Goal: Task Accomplishment & Management: Manage account settings

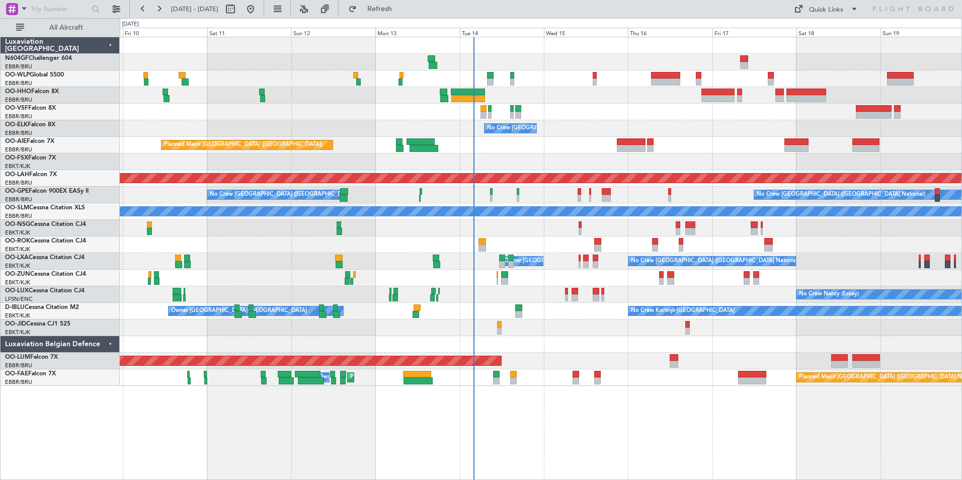
click at [621, 269] on div "Planned Maint Geneva (Cointrin) No Crew Brussels (Brussels National) Planned Ma…" at bounding box center [540, 211] width 841 height 349
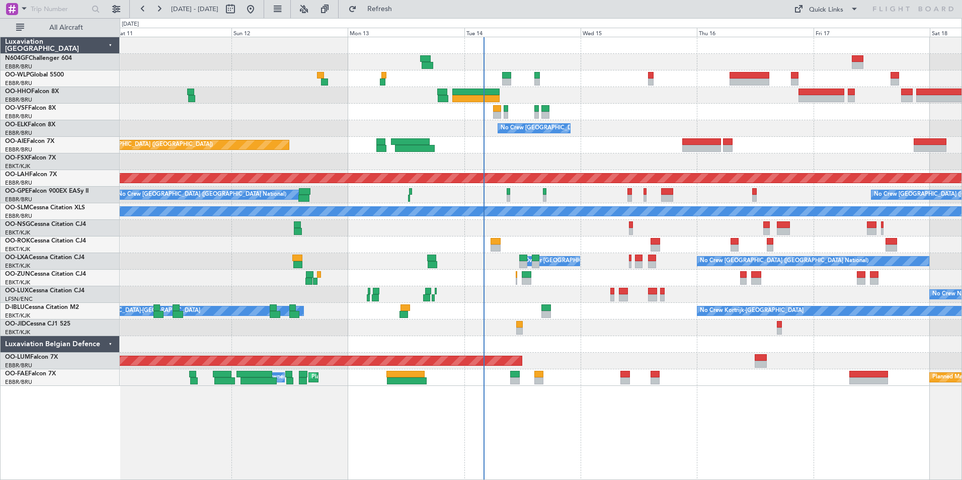
click at [585, 340] on div at bounding box center [540, 344] width 841 height 17
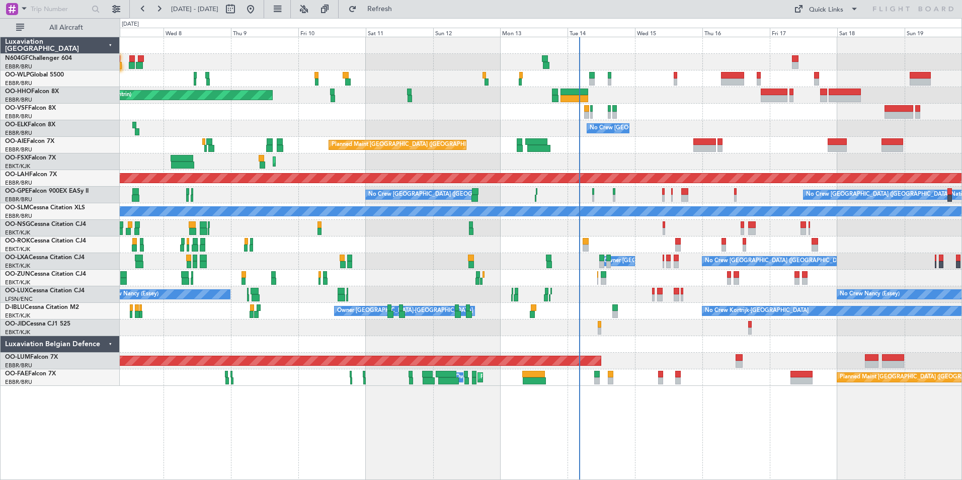
click at [562, 270] on div "Planned Maint Geneva (Cointrin) No Crew Brussels (Brussels National) Planned Ma…" at bounding box center [540, 211] width 841 height 349
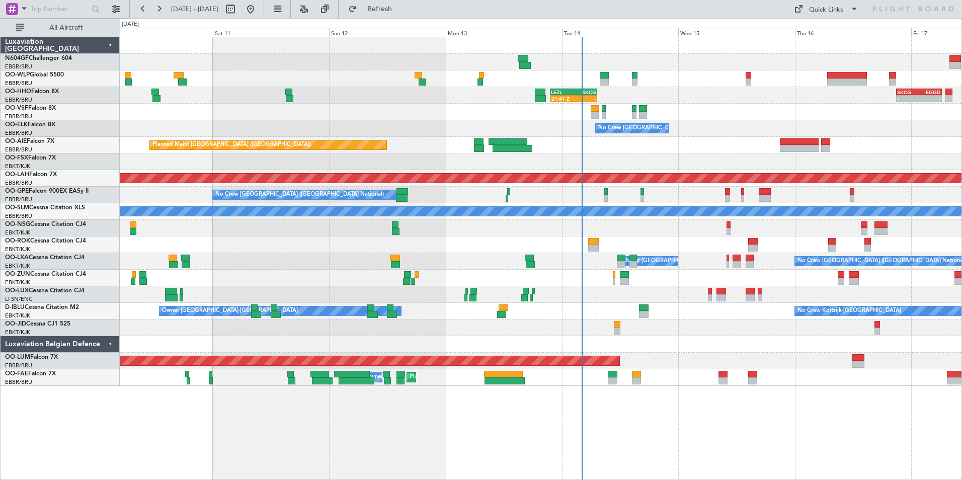
click at [661, 314] on div "Owner [GEOGRAPHIC_DATA]-[GEOGRAPHIC_DATA] No Crew Kortrijk-[GEOGRAPHIC_DATA]" at bounding box center [540, 311] width 841 height 17
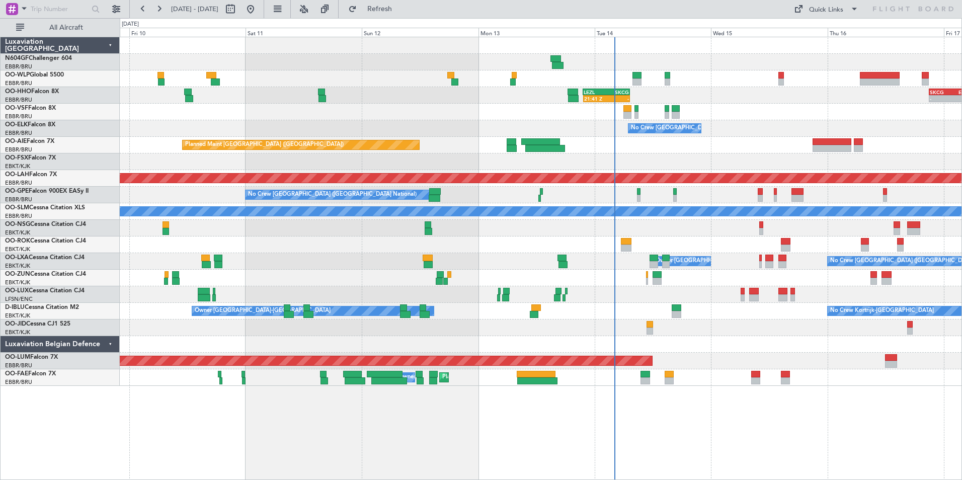
click at [637, 156] on div "Planned Maint Kortrijk-[GEOGRAPHIC_DATA]" at bounding box center [540, 161] width 841 height 17
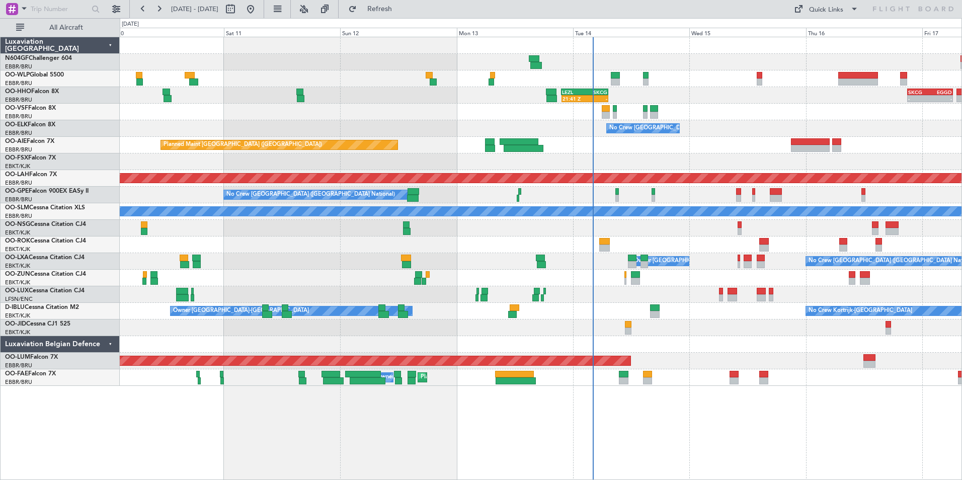
click at [565, 122] on div "21:41 Z - LEZL 21:40 Z SKCG 07:20 Z - - SKCG 21:00 Z EGGD 06:25 Z - - LROP 21:1…" at bounding box center [540, 211] width 841 height 349
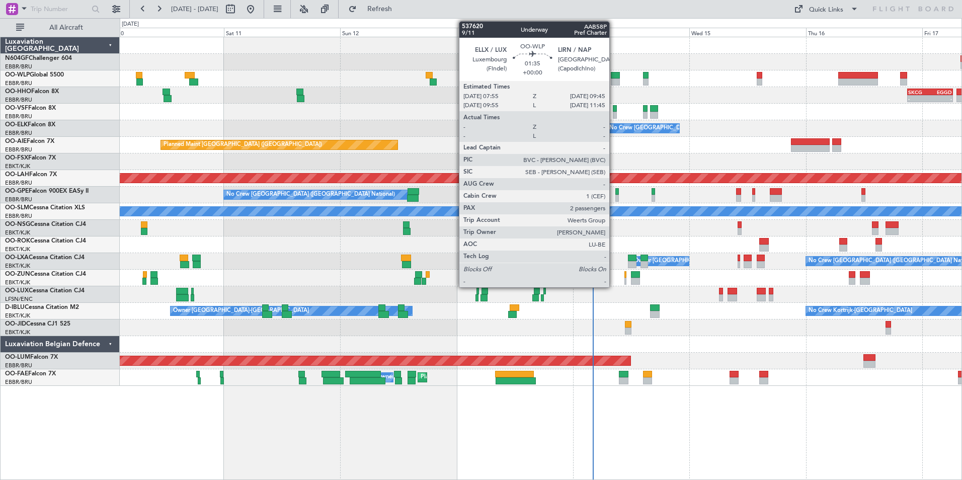
click at [614, 79] on div at bounding box center [615, 81] width 9 height 7
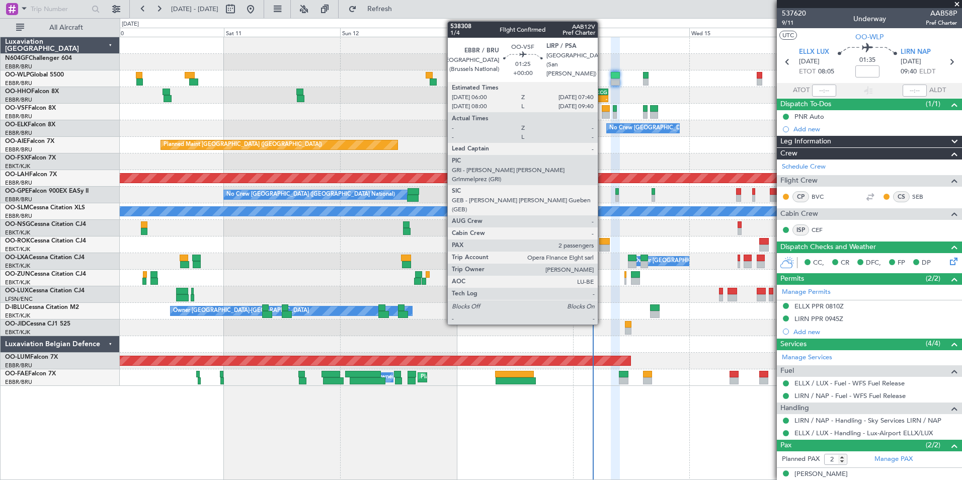
click at [602, 113] on div at bounding box center [606, 115] width 9 height 7
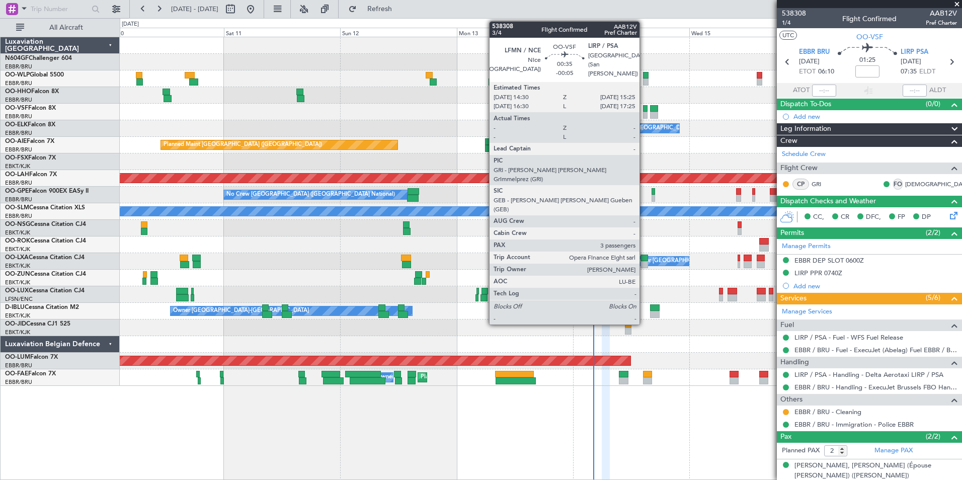
click at [644, 108] on div at bounding box center [645, 108] width 5 height 7
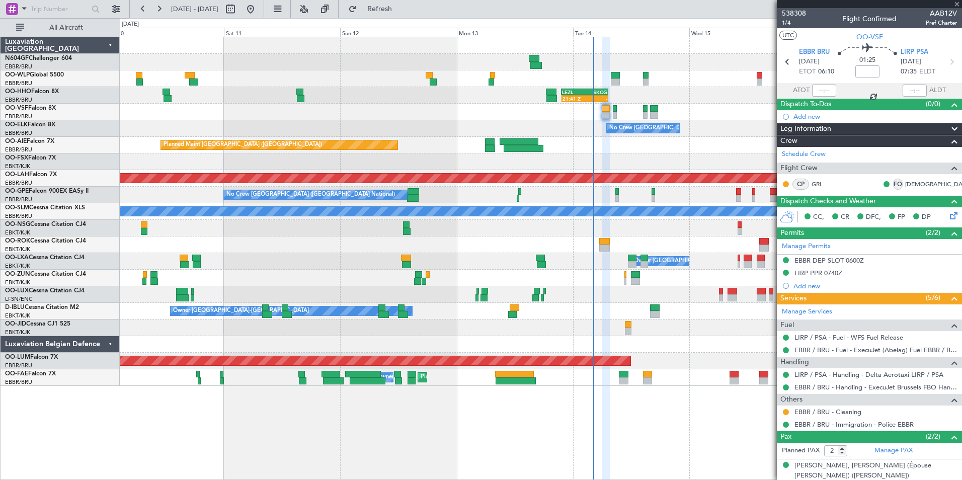
type input "-00:05"
type input "3"
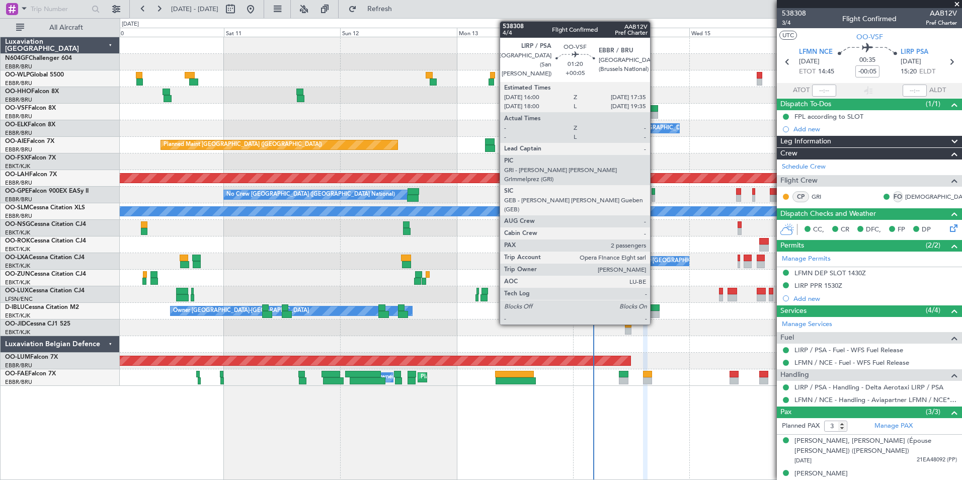
click at [654, 112] on div at bounding box center [654, 115] width 8 height 7
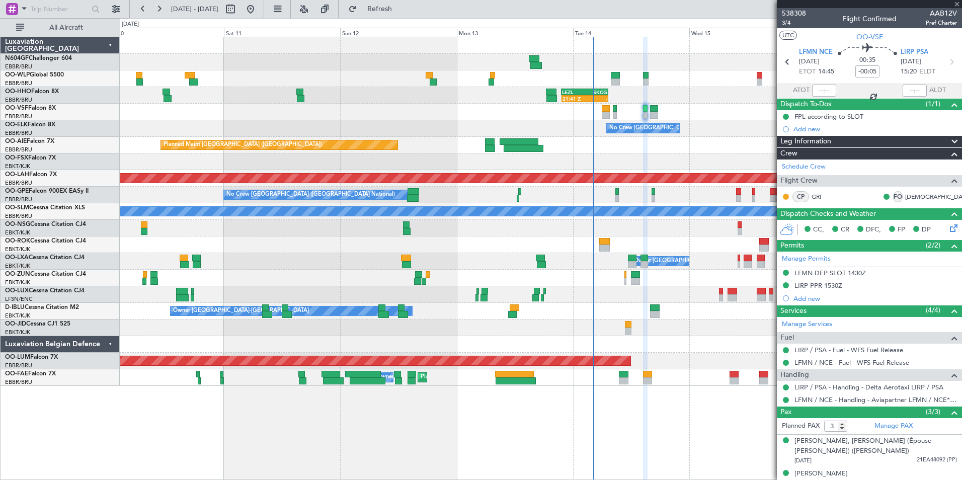
type input "+00:05"
type input "2"
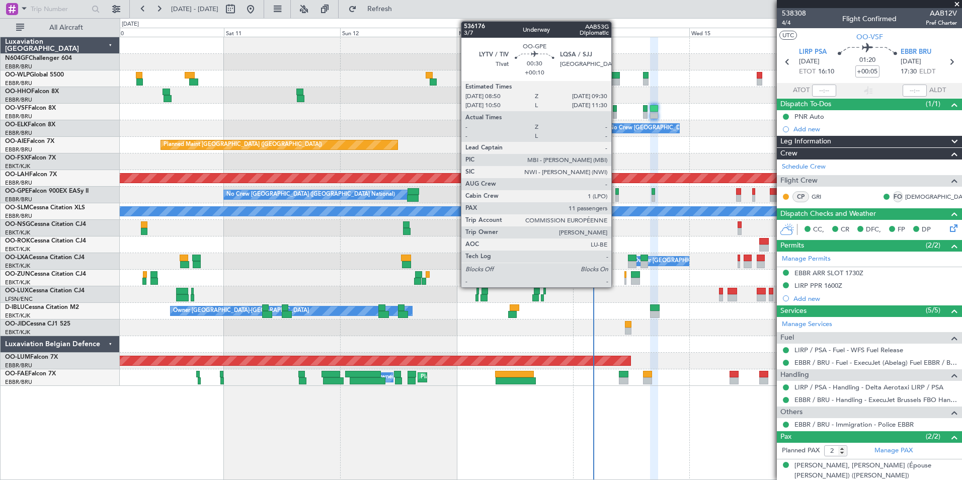
click at [616, 197] on div at bounding box center [617, 198] width 4 height 7
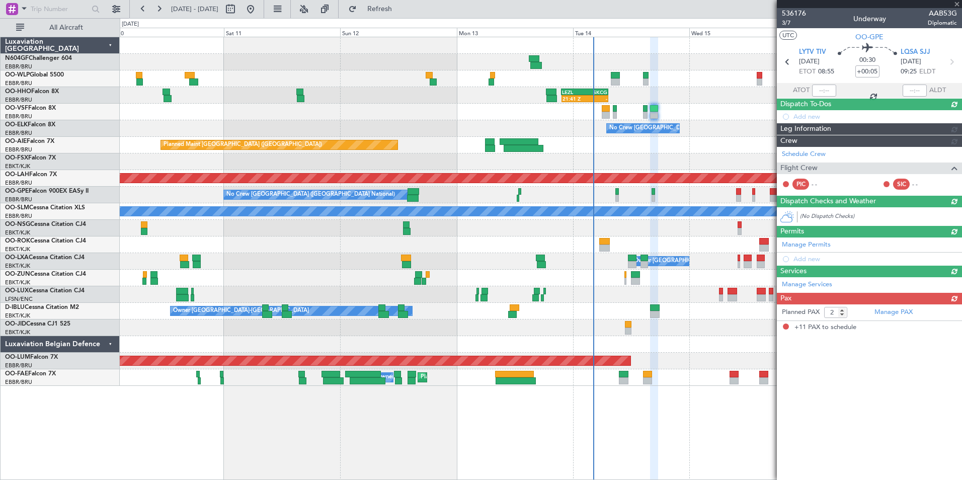
type input "+00:10"
type input "11"
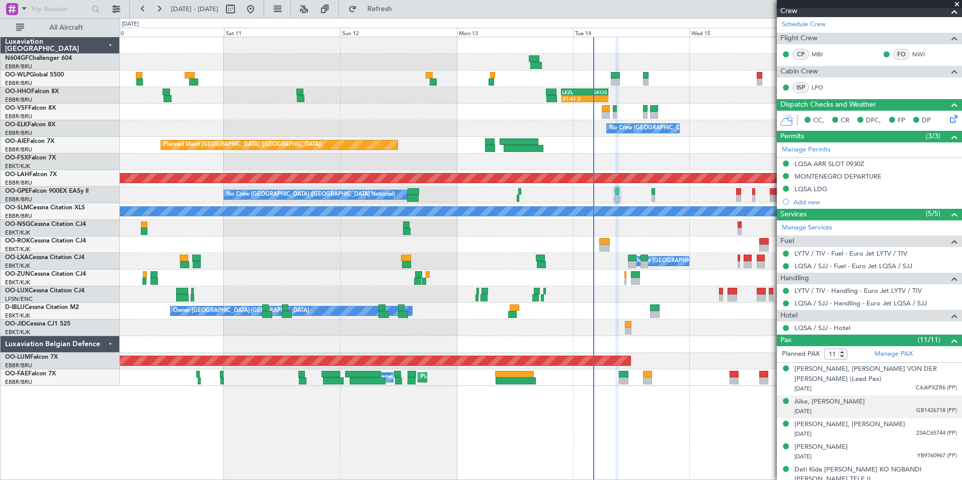
scroll to position [85, 0]
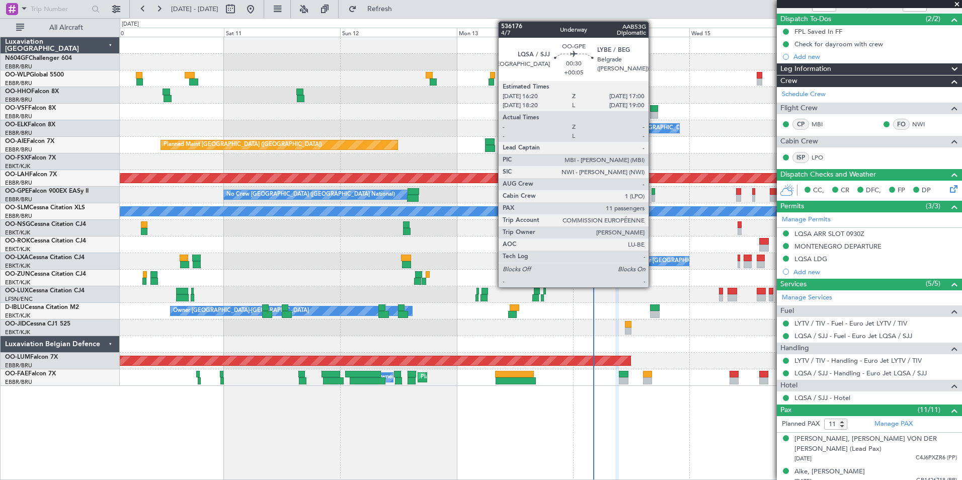
click at [653, 190] on div at bounding box center [653, 191] width 4 height 7
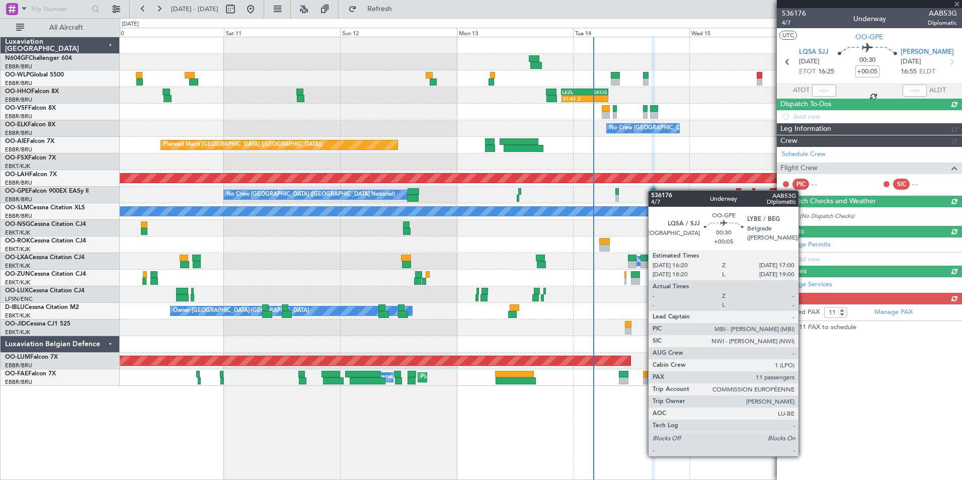
scroll to position [0, 0]
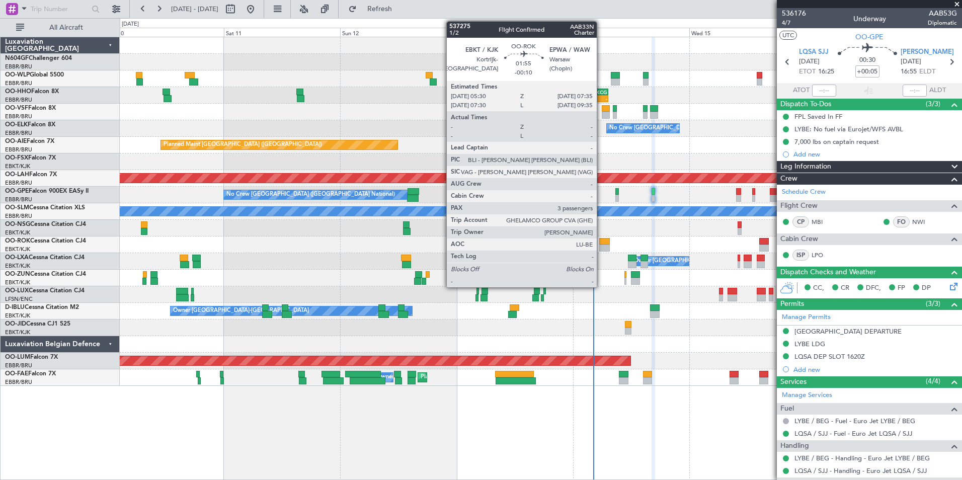
click at [601, 246] on div at bounding box center [604, 247] width 11 height 7
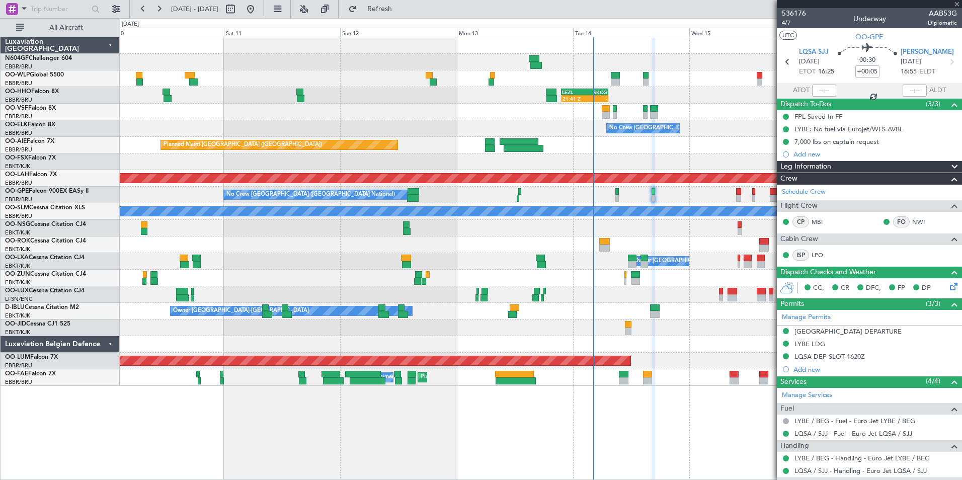
type input "-00:10"
type input "3"
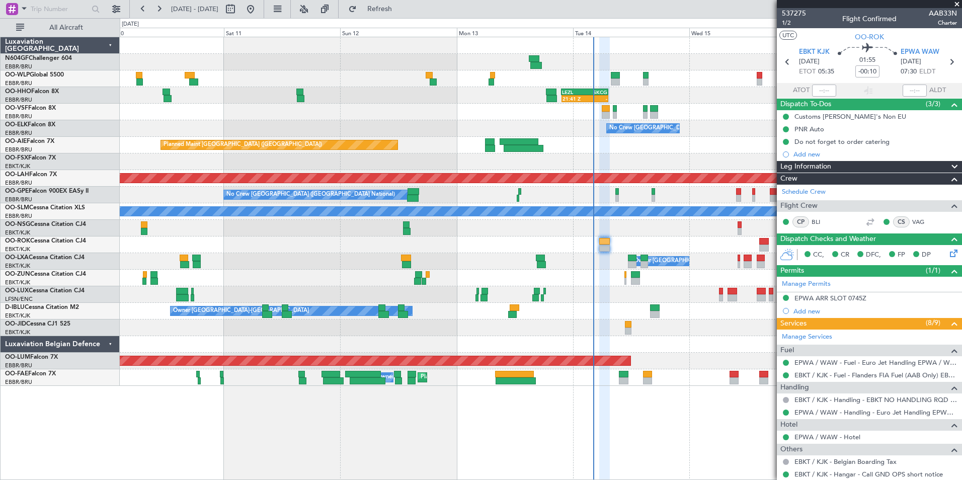
click at [638, 235] on div at bounding box center [540, 228] width 841 height 17
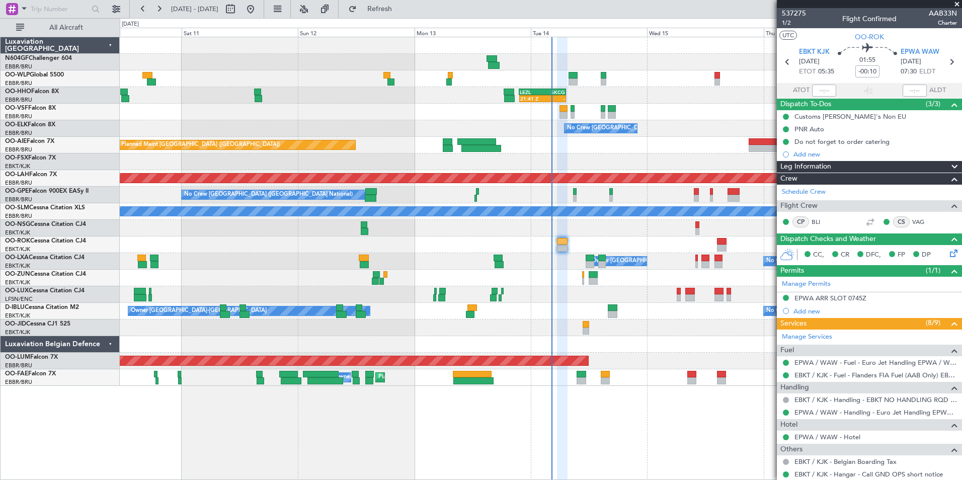
click at [686, 319] on div at bounding box center [540, 327] width 841 height 17
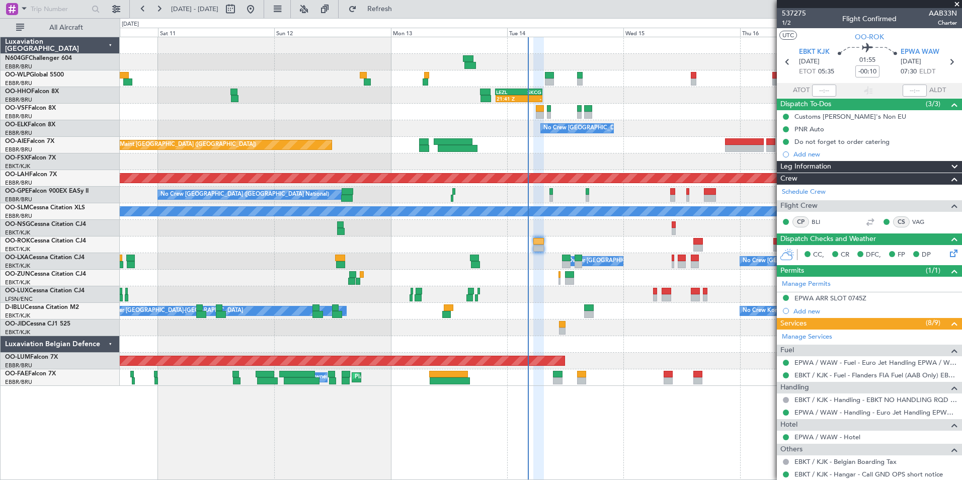
click at [665, 341] on div "21:41 Z - LEZL 21:40 Z SKCG 07:20 Z - - SKCG 21:00 Z EGGD 06:25 Z - - LROP 21:1…" at bounding box center [540, 211] width 841 height 349
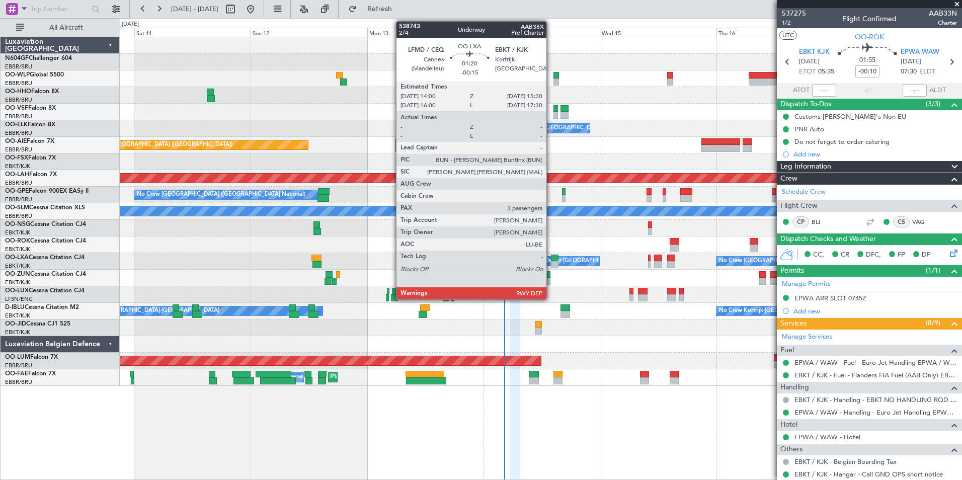
click at [551, 263] on div at bounding box center [555, 264] width 8 height 7
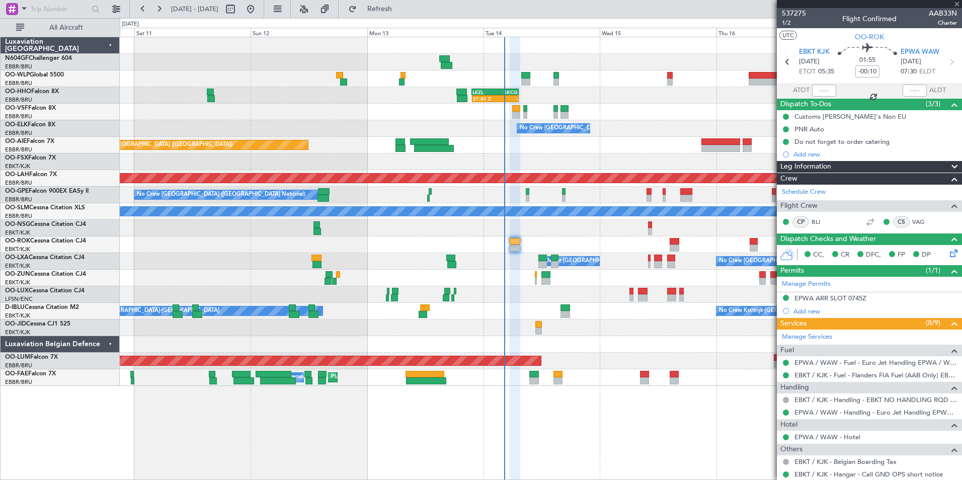
type input "-00:15"
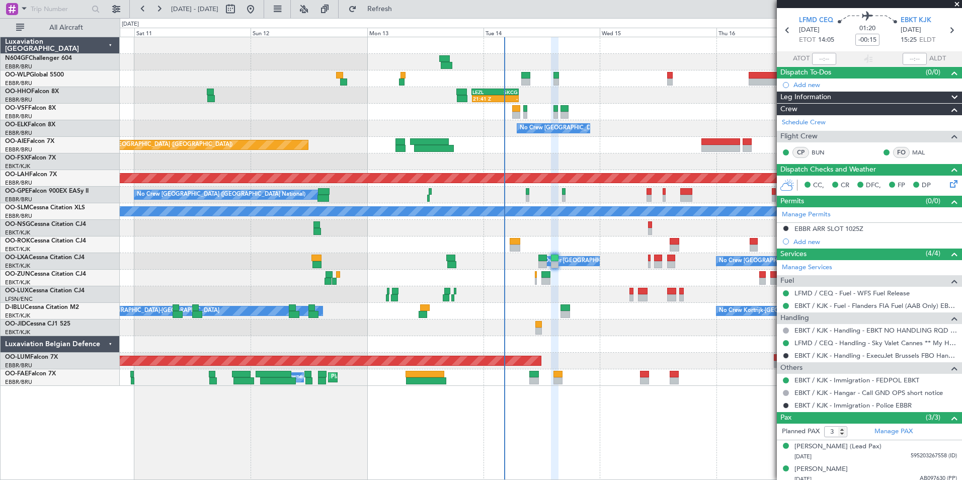
scroll to position [59, 0]
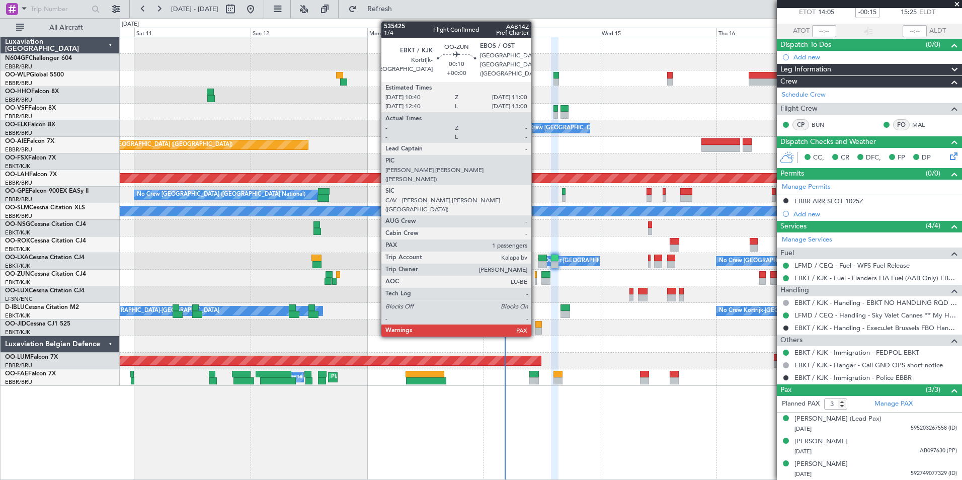
click at [536, 278] on div at bounding box center [536, 281] width 2 height 7
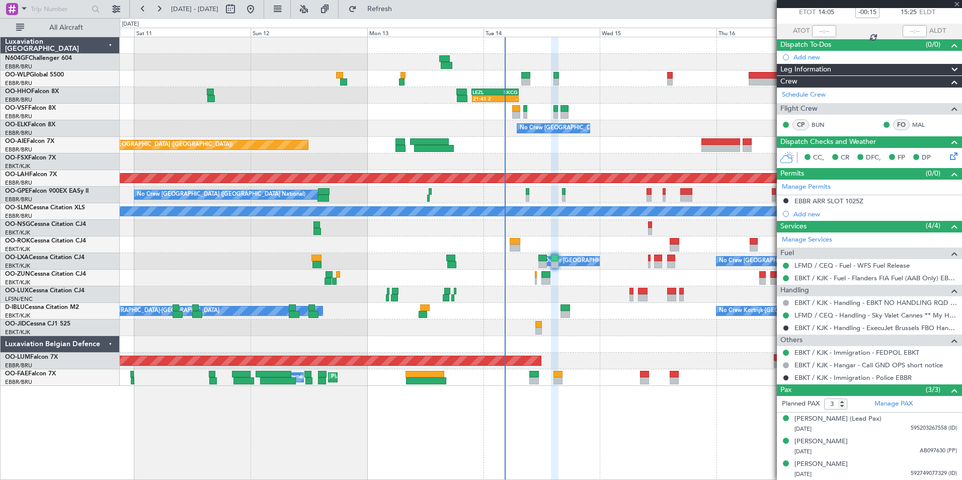
type input "1"
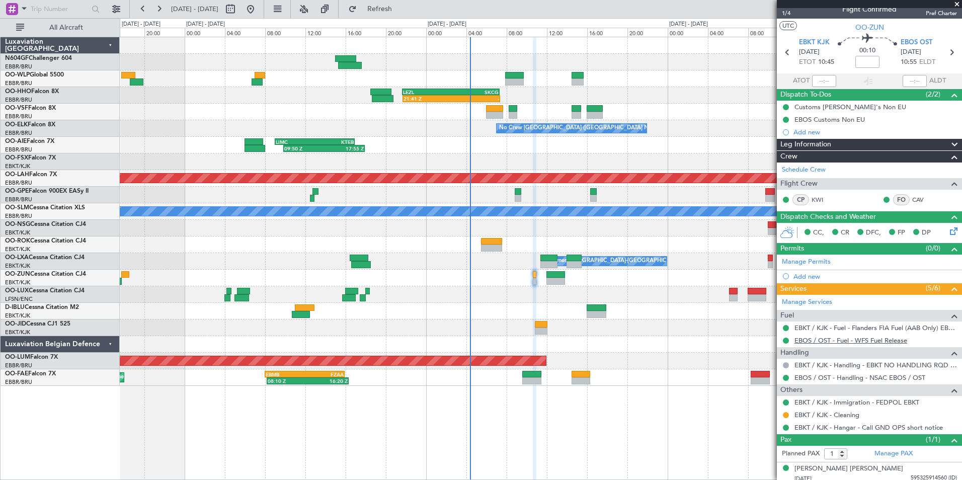
scroll to position [14, 0]
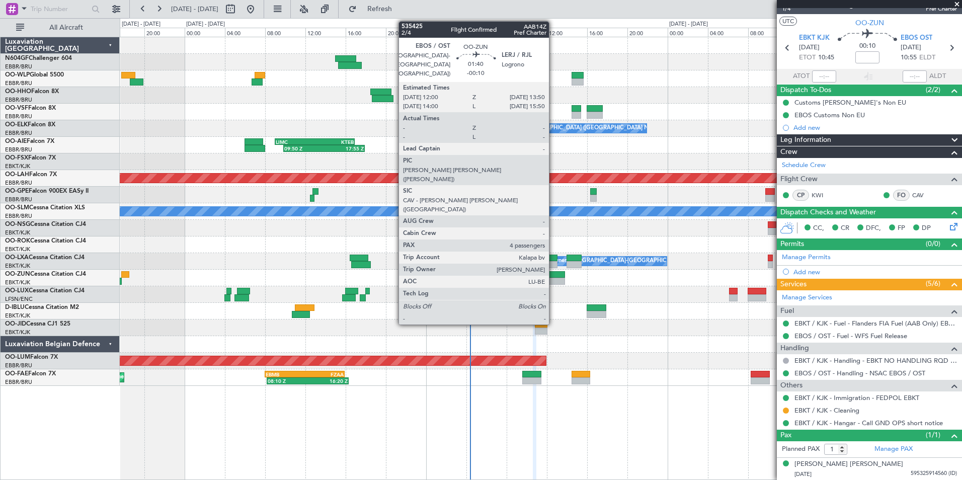
click at [553, 276] on div at bounding box center [555, 274] width 19 height 7
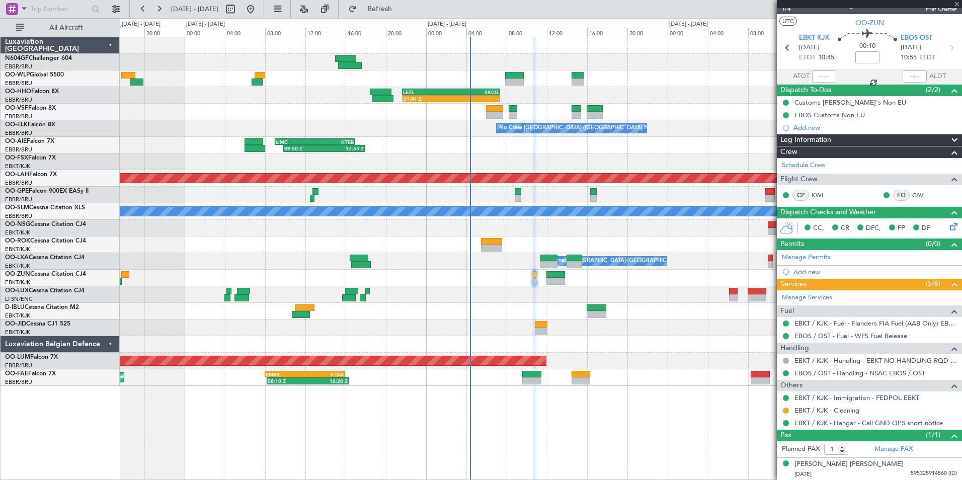
click at [506, 279] on div at bounding box center [540, 278] width 841 height 17
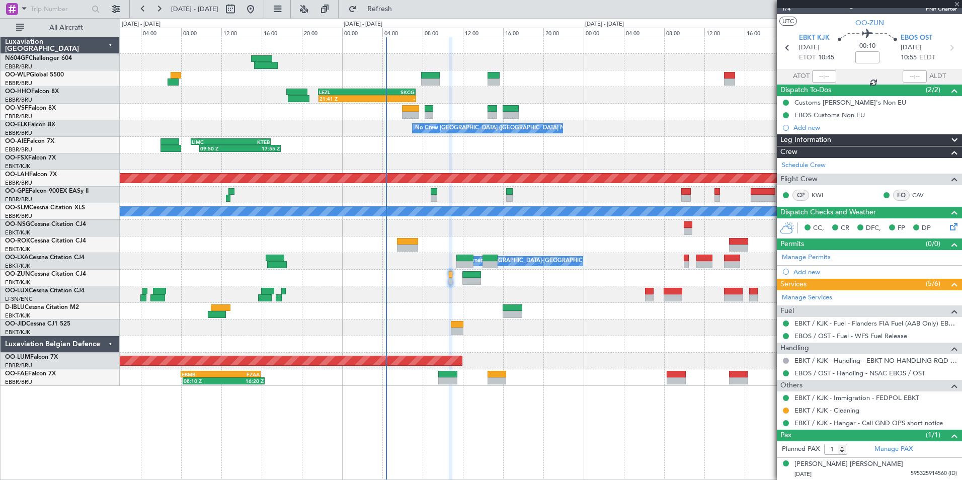
type input "-00:10"
type input "4"
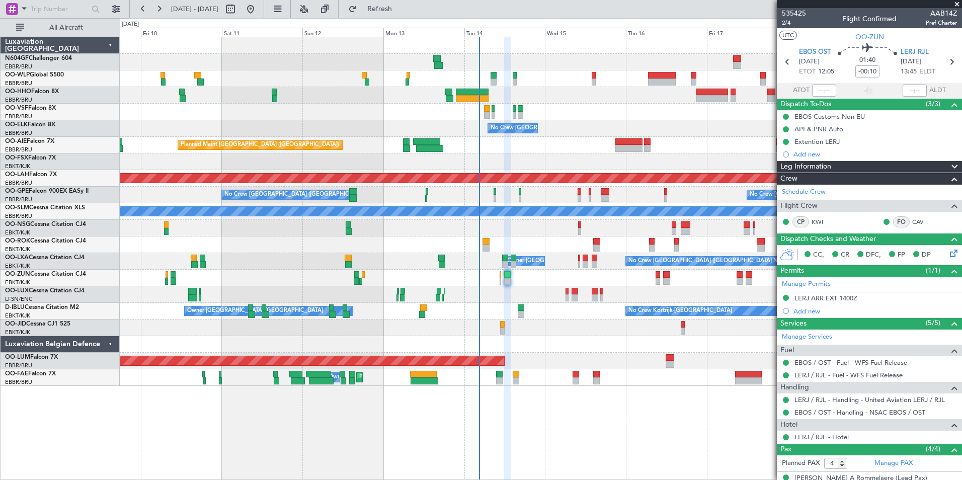
click at [531, 281] on div at bounding box center [540, 278] width 841 height 17
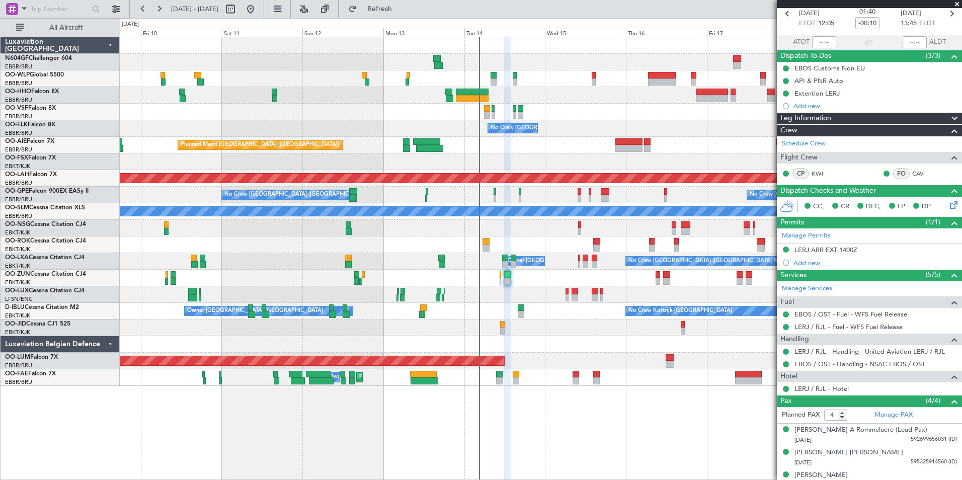
scroll to position [82, 0]
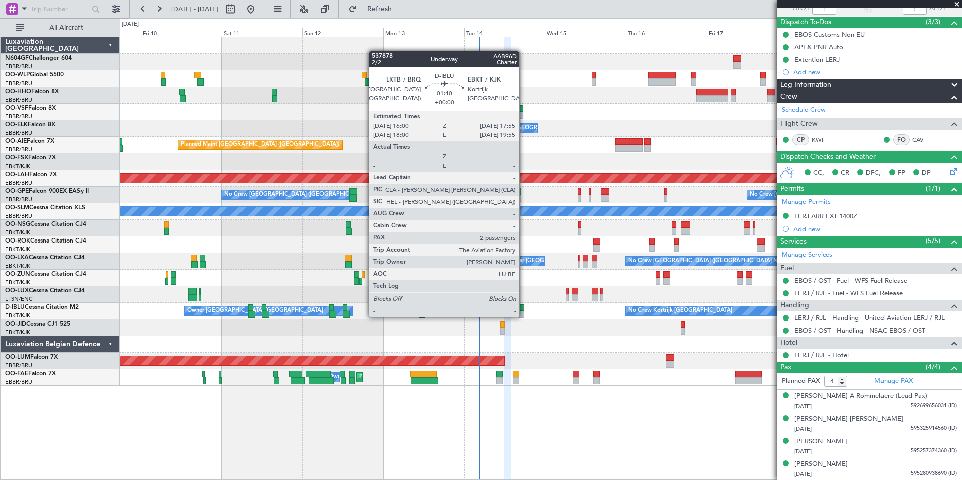
click at [524, 316] on div at bounding box center [521, 314] width 7 height 7
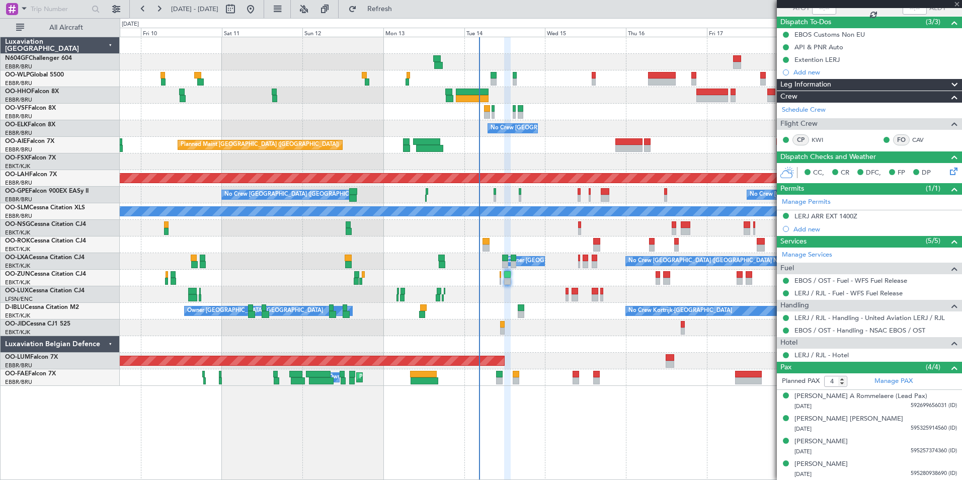
type input "2"
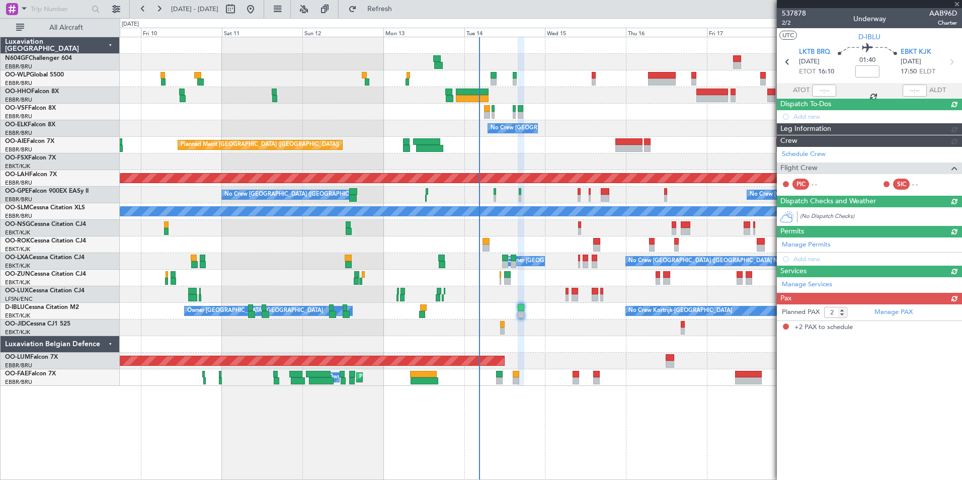
scroll to position [0, 0]
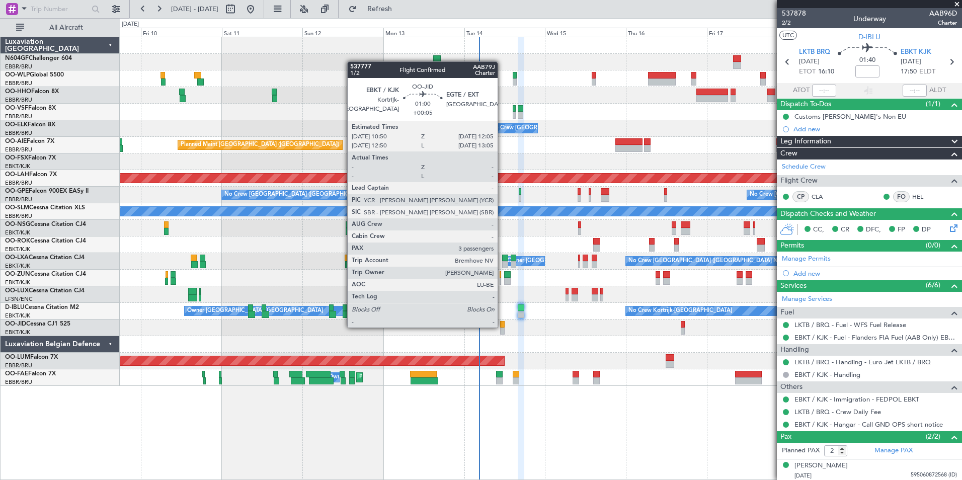
click at [502, 326] on div at bounding box center [502, 324] width 5 height 7
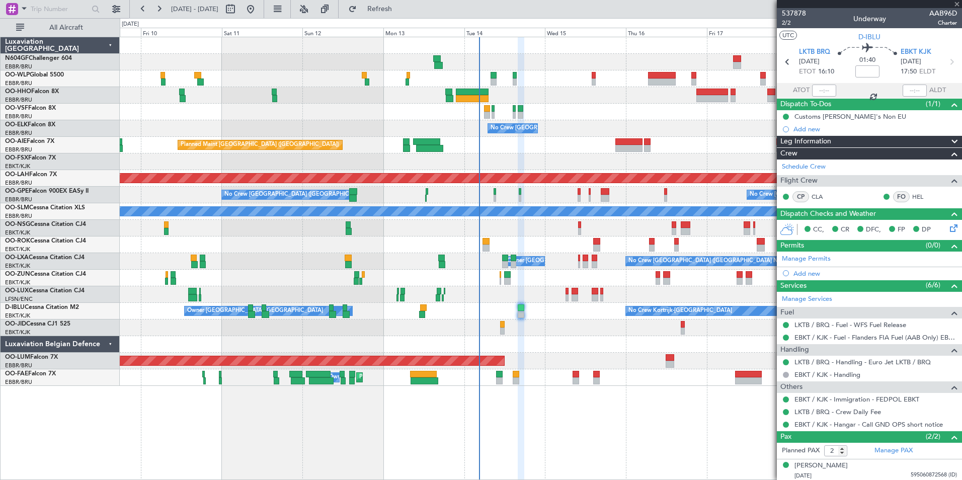
type input "+00:05"
type input "3"
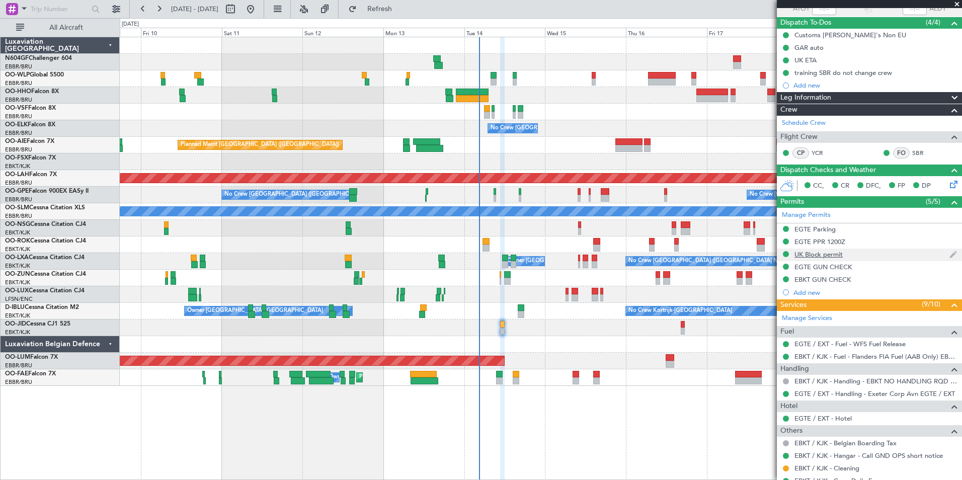
scroll to position [201, 0]
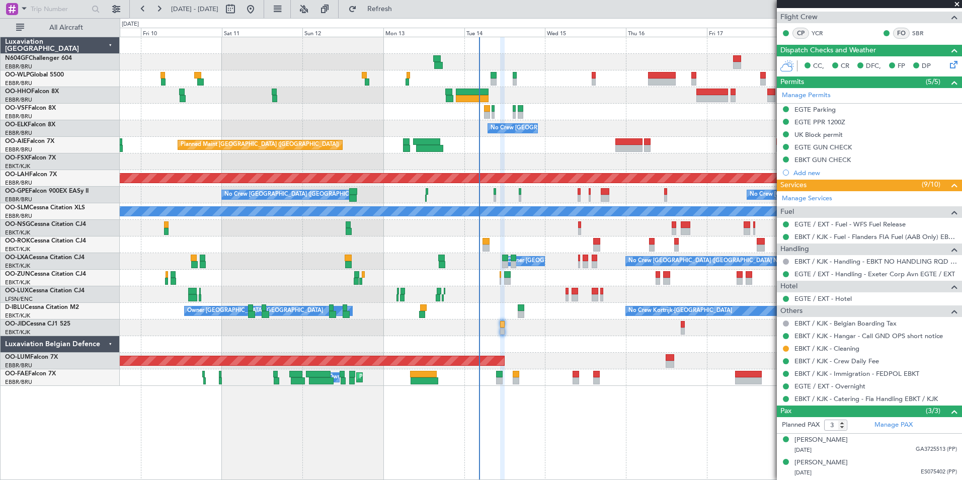
click at [597, 337] on div "Planned Maint Geneva (Cointrin) No Crew Brussels (Brussels National) Planned Ma…" at bounding box center [540, 211] width 841 height 349
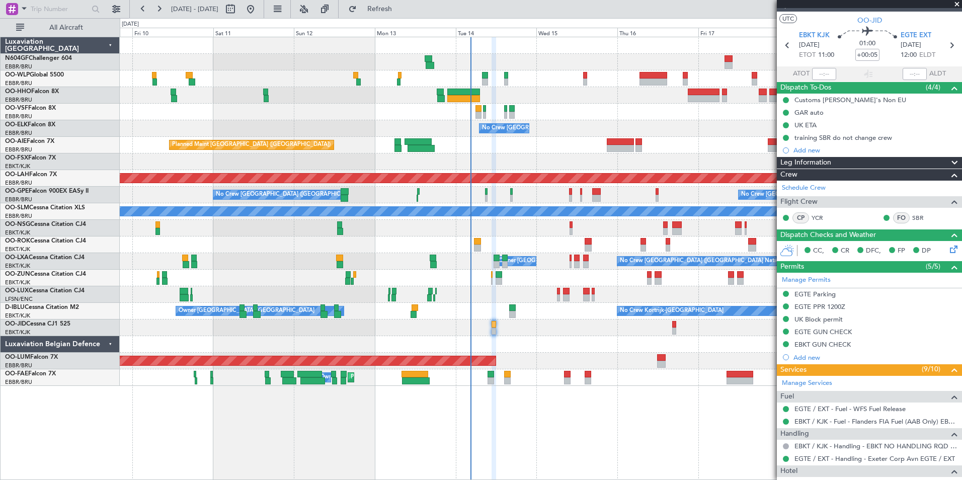
scroll to position [0, 0]
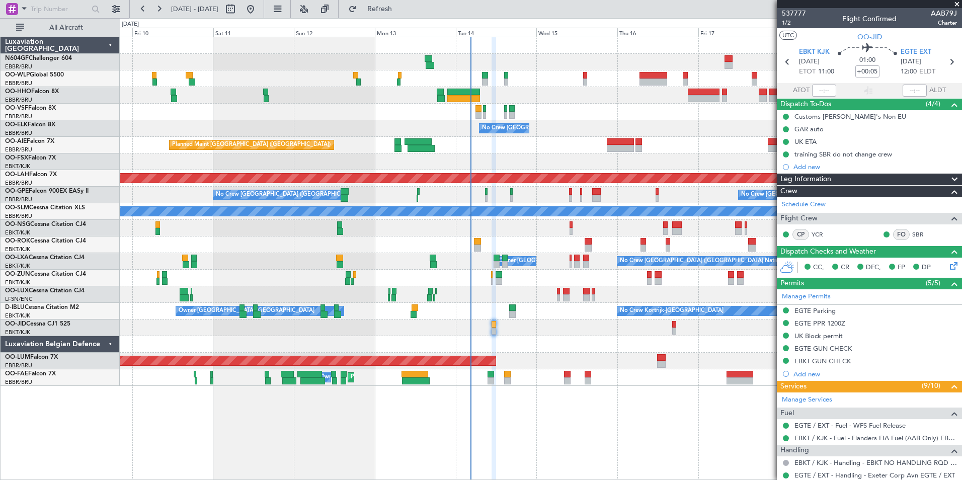
click at [513, 330] on div at bounding box center [540, 327] width 841 height 17
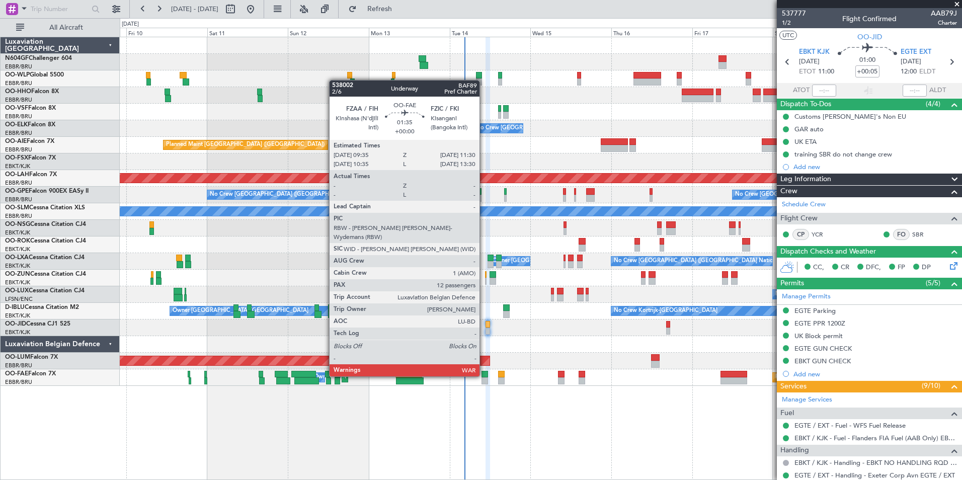
click at [484, 375] on div at bounding box center [484, 374] width 7 height 7
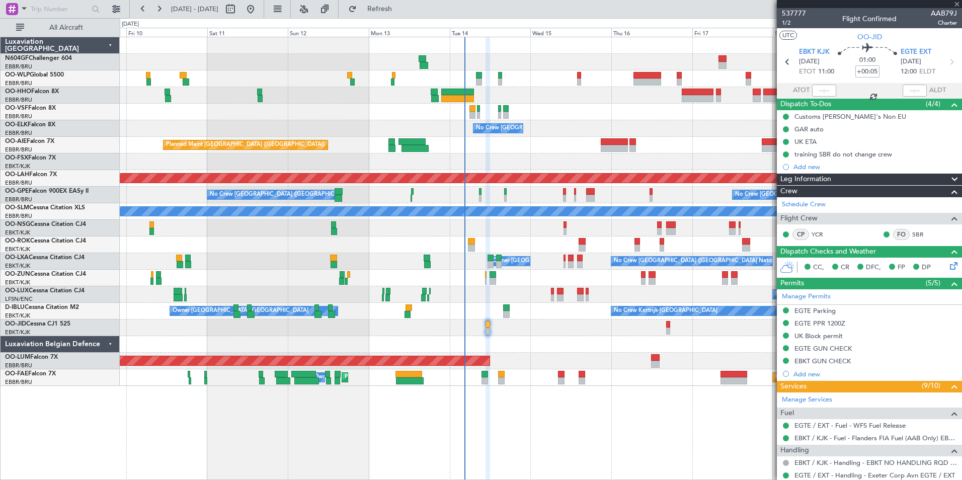
type input "12"
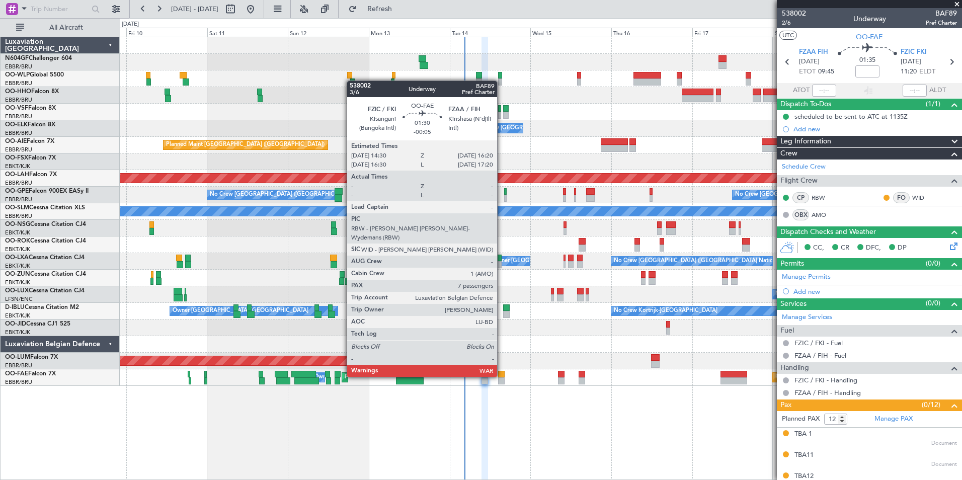
click at [501, 376] on div at bounding box center [501, 374] width 7 height 7
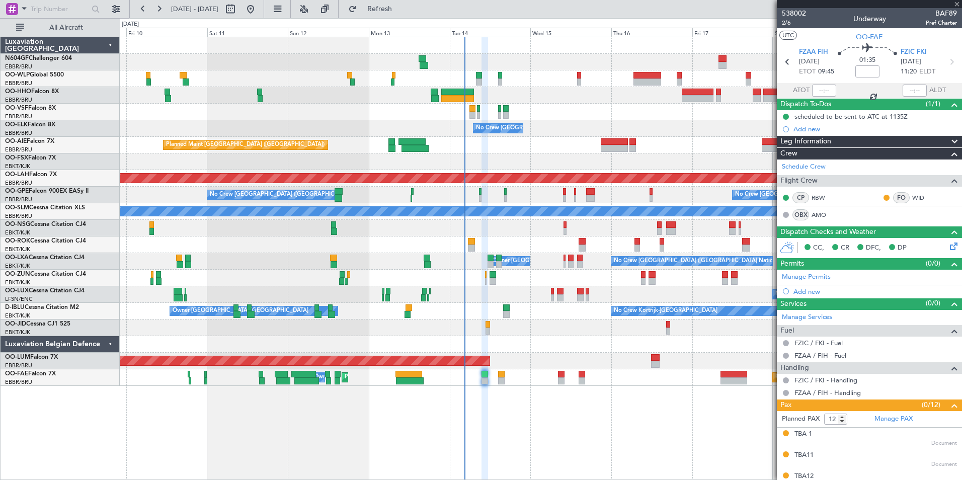
type input "-00:05"
type input "7"
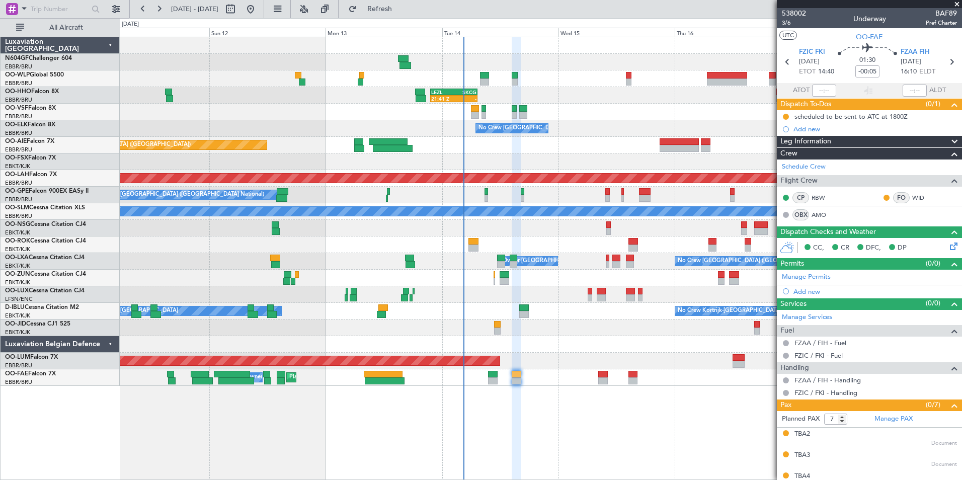
click at [537, 143] on div "Planned Maint [GEOGRAPHIC_DATA] ([GEOGRAPHIC_DATA])" at bounding box center [540, 145] width 841 height 17
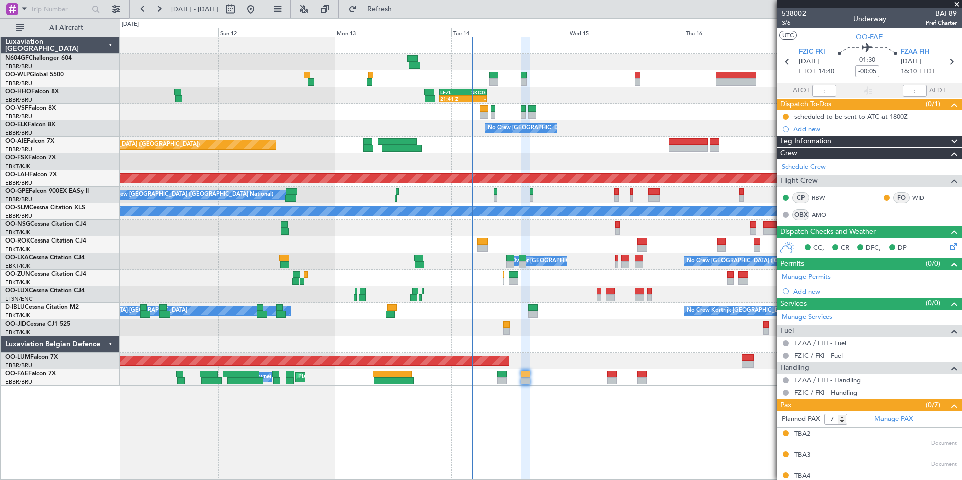
click at [649, 226] on div at bounding box center [540, 228] width 841 height 17
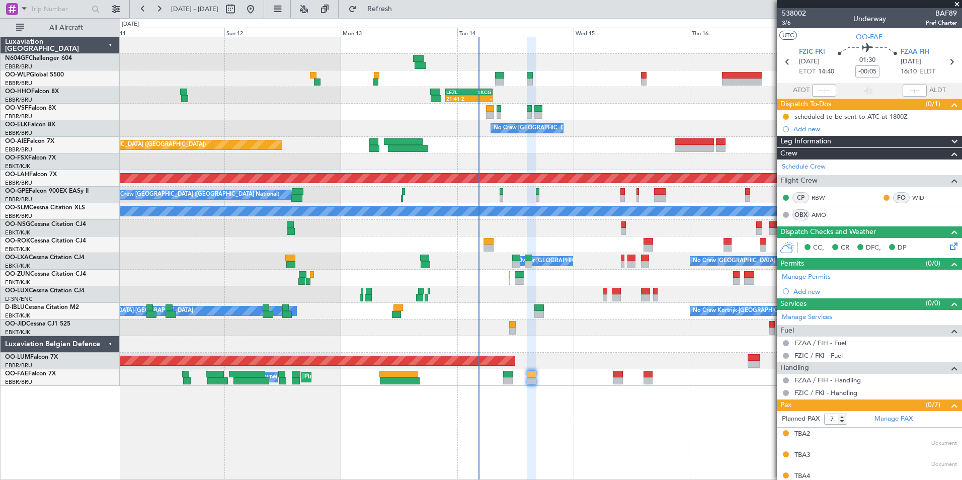
click at [607, 228] on div at bounding box center [540, 228] width 841 height 17
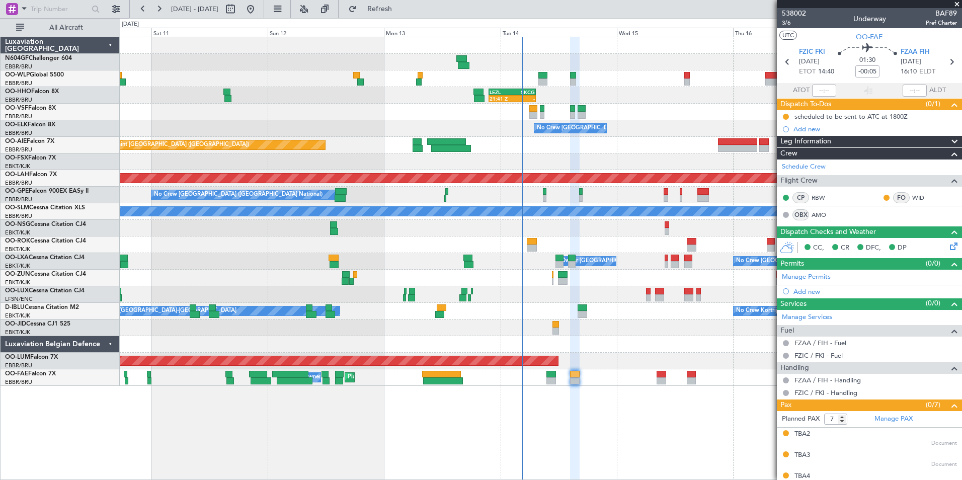
click at [632, 138] on div "Planned Maint [GEOGRAPHIC_DATA] ([GEOGRAPHIC_DATA])" at bounding box center [540, 145] width 841 height 17
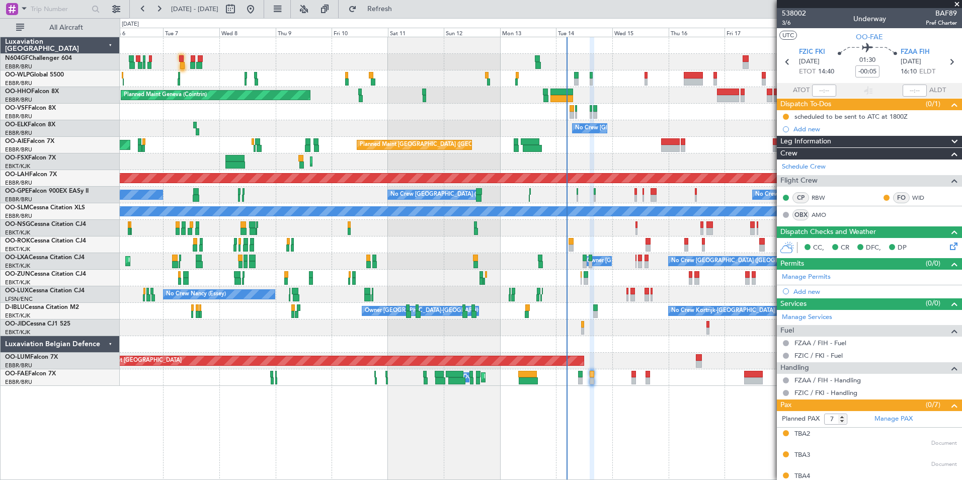
click at [594, 141] on div "Planned Maint London (Farnborough) Unplanned Maint London (Farnborough)" at bounding box center [540, 145] width 841 height 17
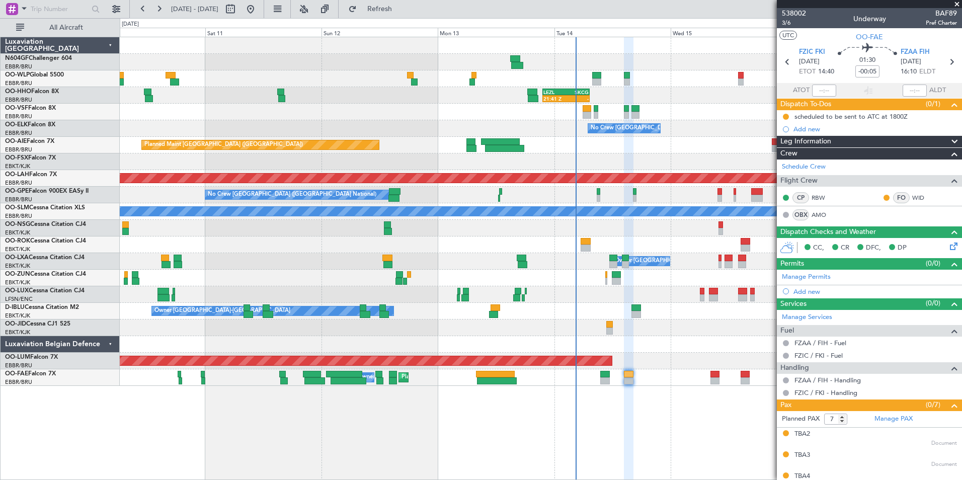
click at [590, 146] on div "Planned Maint [GEOGRAPHIC_DATA] ([GEOGRAPHIC_DATA])" at bounding box center [540, 145] width 841 height 17
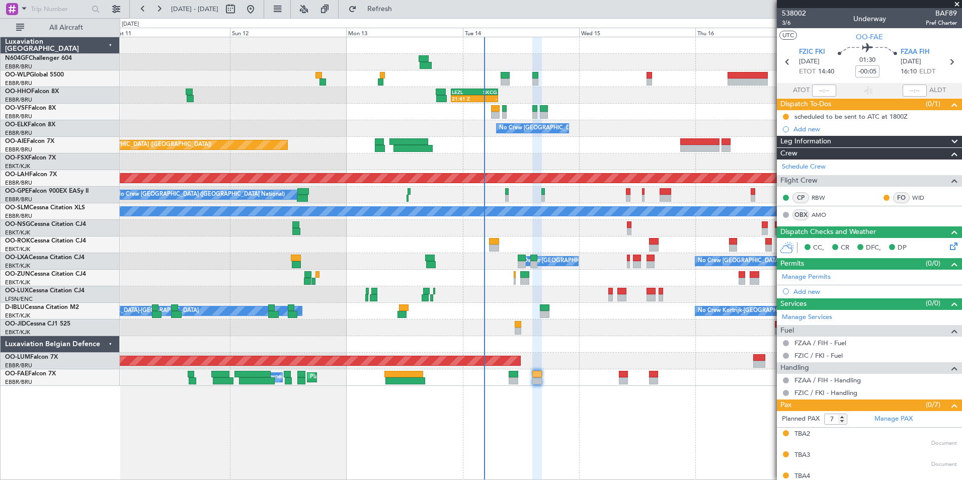
click at [649, 274] on div at bounding box center [540, 278] width 841 height 17
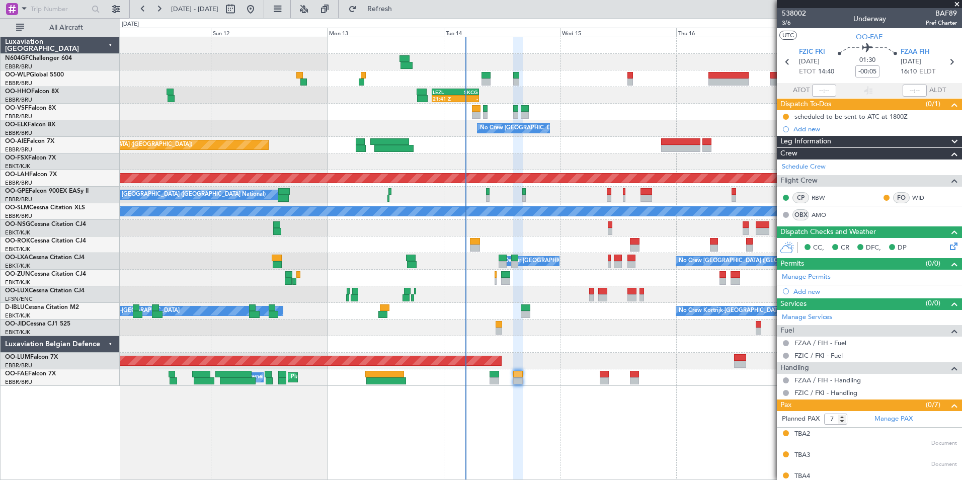
click at [609, 340] on div at bounding box center [540, 344] width 841 height 17
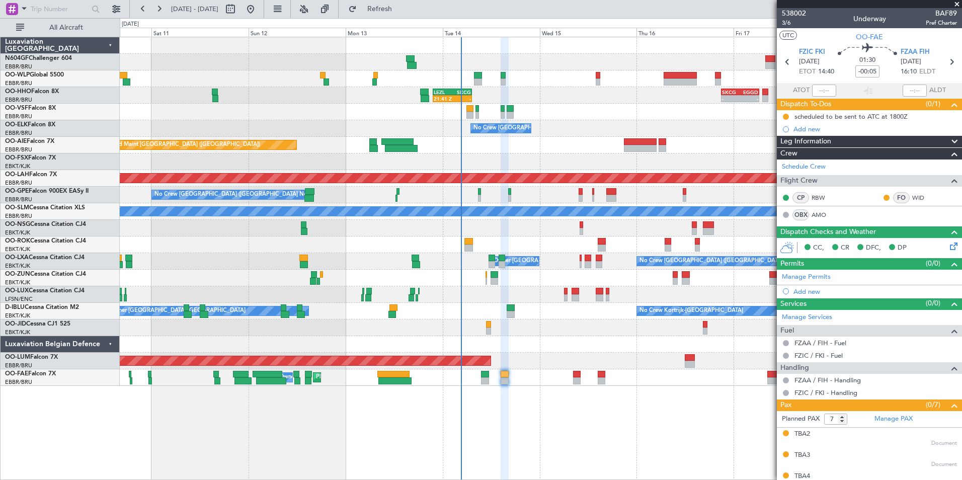
click at [621, 331] on div at bounding box center [540, 327] width 841 height 17
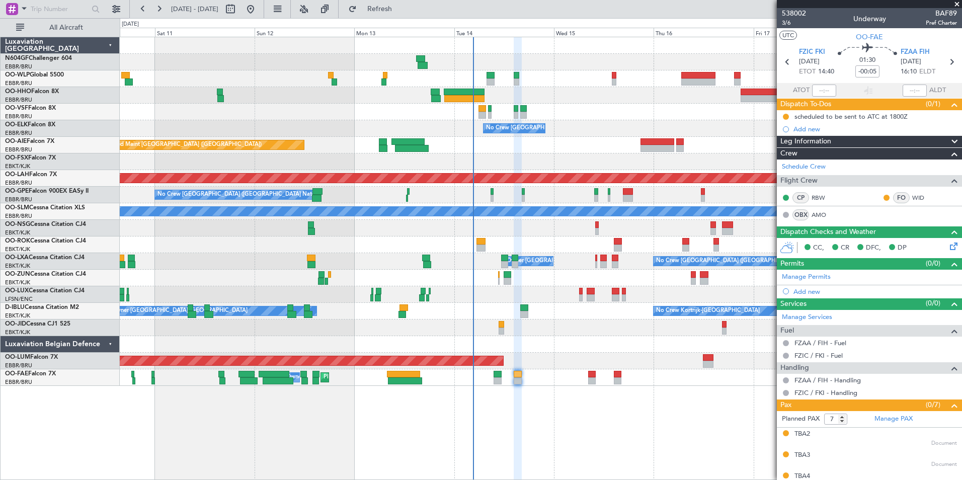
click at [610, 324] on div at bounding box center [540, 327] width 841 height 17
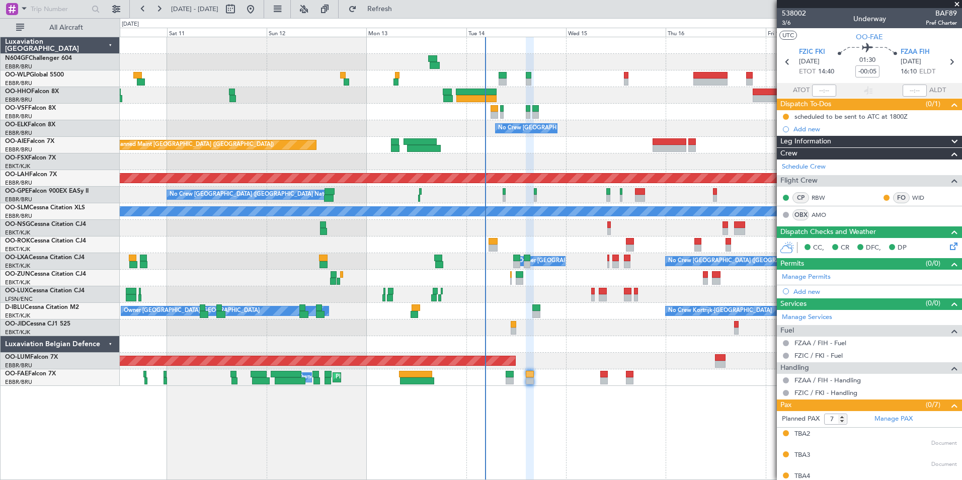
click at [584, 267] on div "- - LROP 21:15 Z RJTT 08:30 Z Planned Maint Geneva (Cointrin) - - EBBR 17:05 Z …" at bounding box center [540, 211] width 841 height 349
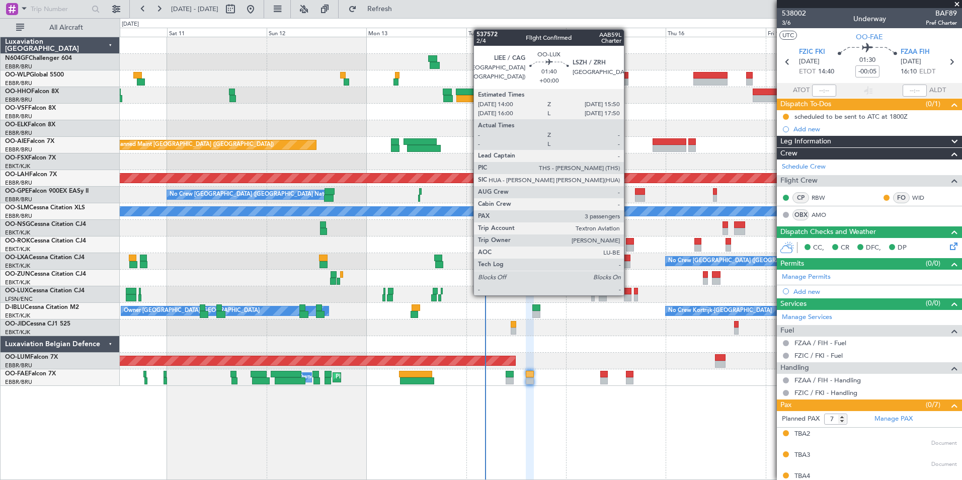
click at [628, 294] on div at bounding box center [628, 297] width 8 height 7
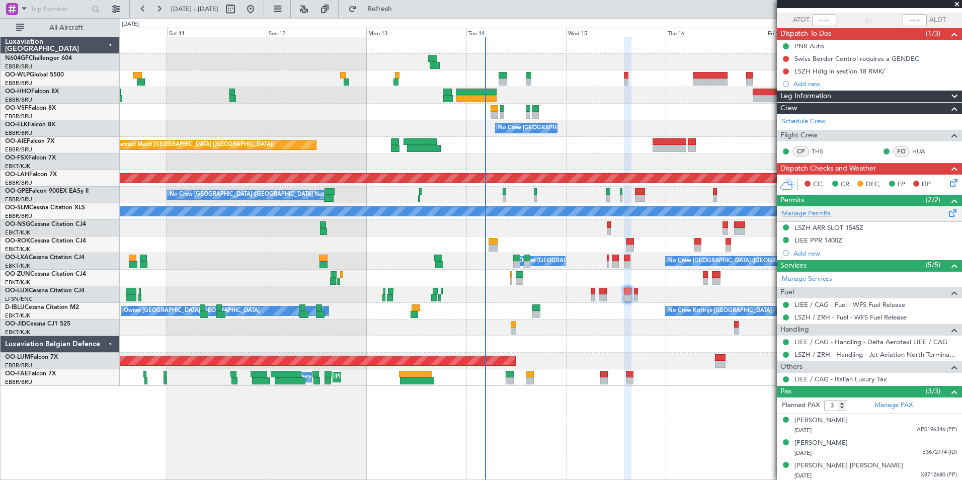
scroll to position [72, 0]
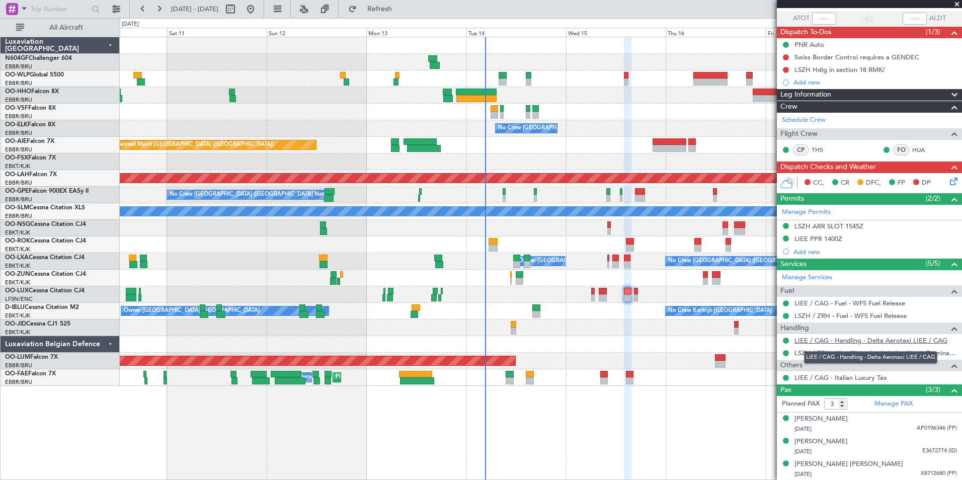
click at [825, 340] on link "LIEE / CAG - Handling - Delta Aerotaxi LIEE / CAG" at bounding box center [870, 340] width 153 height 9
click at [809, 337] on link "LIEE / CAG - Handling - Delta Aerotaxi LIEE / CAG" at bounding box center [870, 340] width 153 height 9
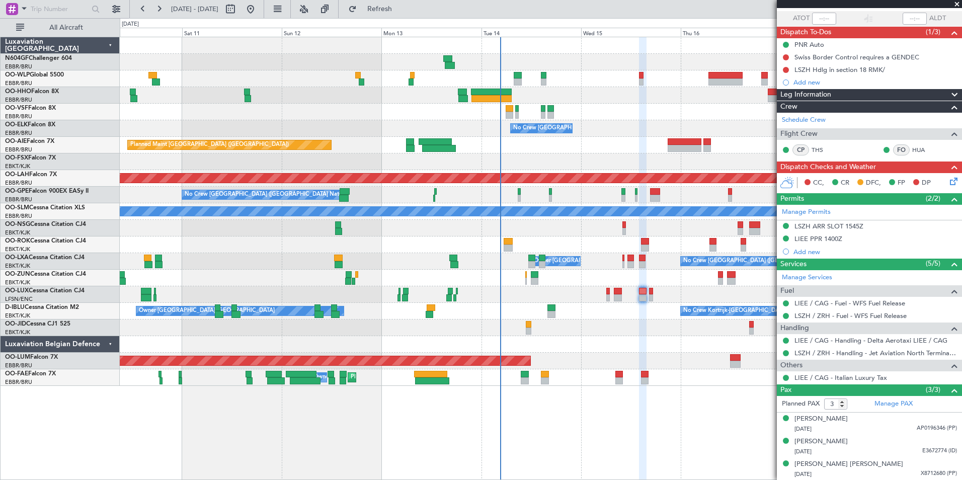
click at [688, 322] on div at bounding box center [540, 327] width 841 height 17
click at [521, 309] on div "- - LROP 21:15 Z RJTT 08:30 Z Planned Maint Geneva (Cointrin) - - EBBR 17:05 Z …" at bounding box center [540, 211] width 841 height 349
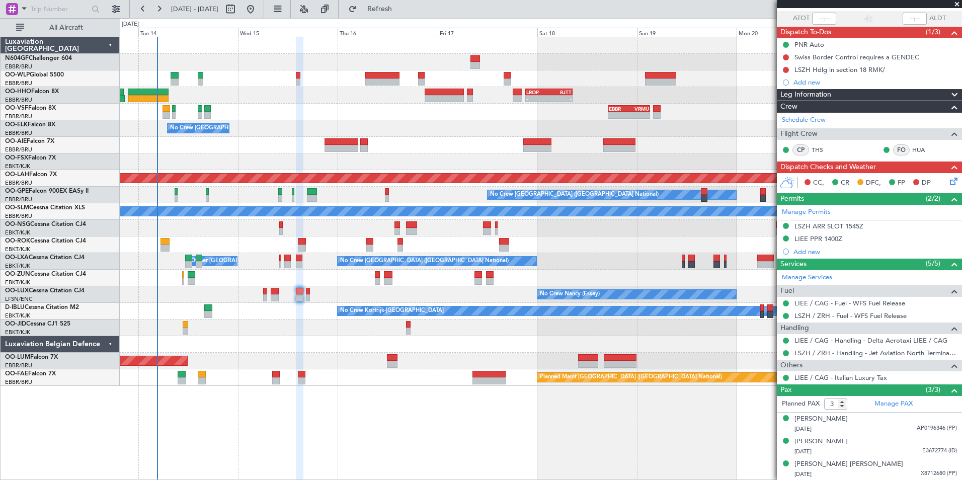
click at [456, 347] on div at bounding box center [540, 344] width 841 height 17
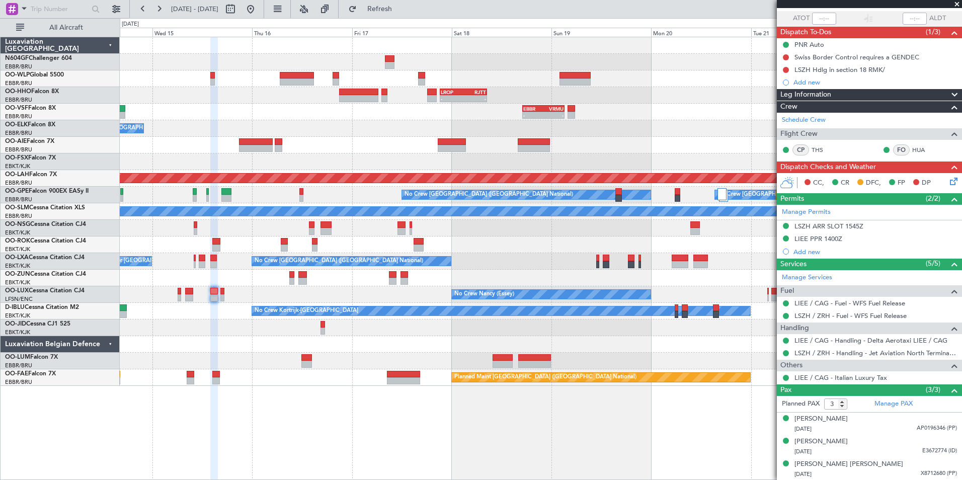
click at [442, 359] on div "- - LIML 20:00 Z FIMP 06:30 Z - - LROP 21:15 Z RJTT 08:30 Z - - EBBR 17:05 Z VR…" at bounding box center [540, 211] width 841 height 349
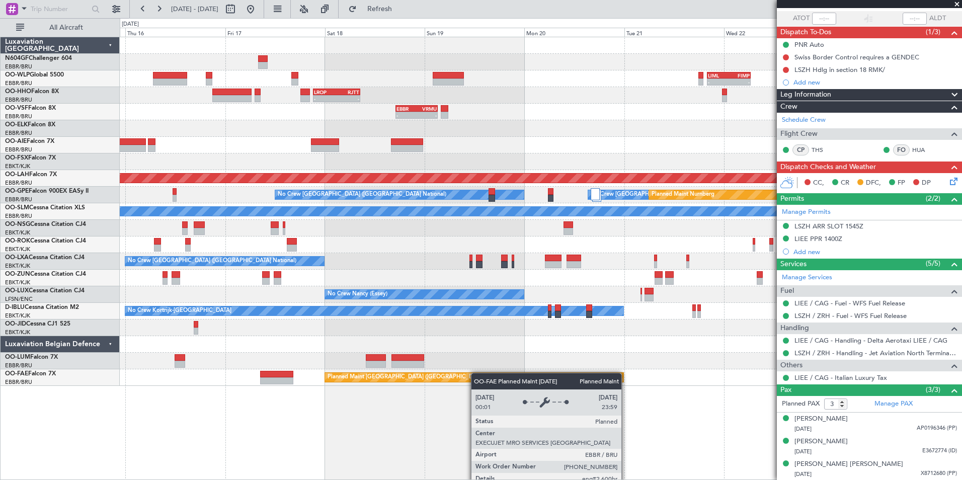
click at [451, 376] on div "Planned Maint Brussels (Brussels National) Owner Melsbroek Air Base" at bounding box center [540, 377] width 841 height 17
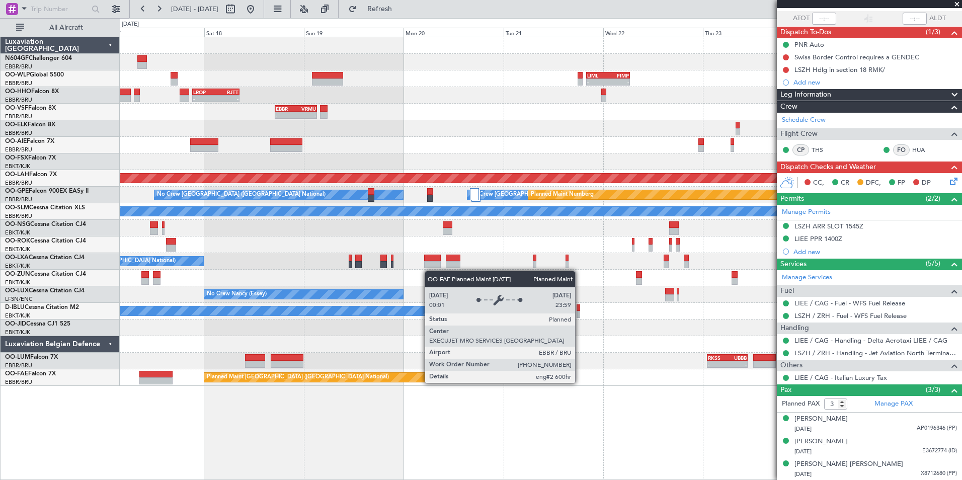
click at [461, 380] on div "Planned Maint [GEOGRAPHIC_DATA] ([GEOGRAPHIC_DATA] National)" at bounding box center [353, 377] width 298 height 9
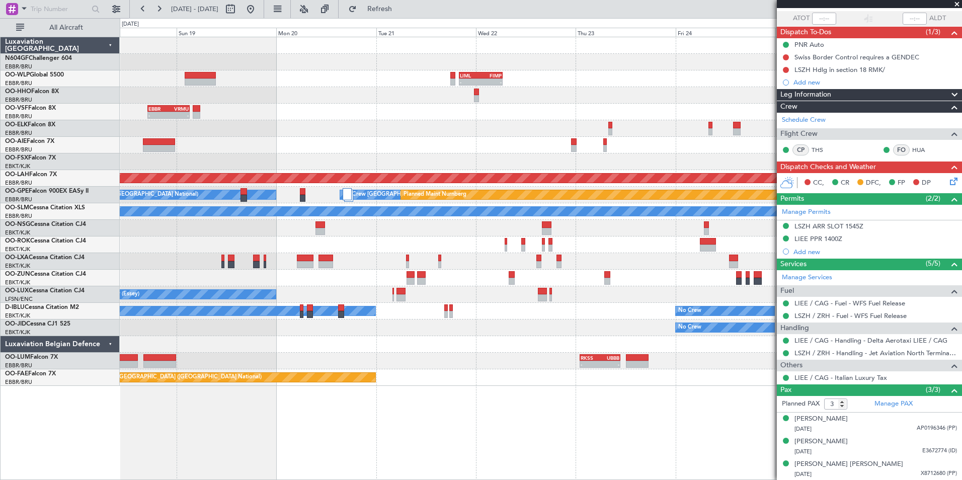
click at [509, 393] on div "- - LIML 20:00 Z FIMP 06:30 Z - - FIMP 18:00 Z LIML 05:05 Z - - LROP 21:15 Z RJ…" at bounding box center [541, 258] width 842 height 443
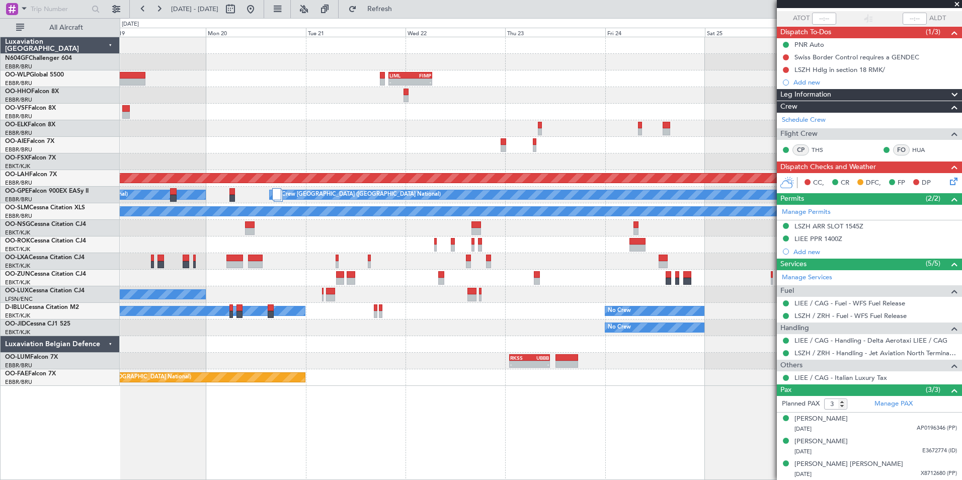
click at [601, 154] on div "- - LIML 20:00 Z FIMP 06:30 Z - - FIMP 18:00 Z LIML 05:05 Z - - LROP 21:15 Z RJ…" at bounding box center [540, 211] width 841 height 349
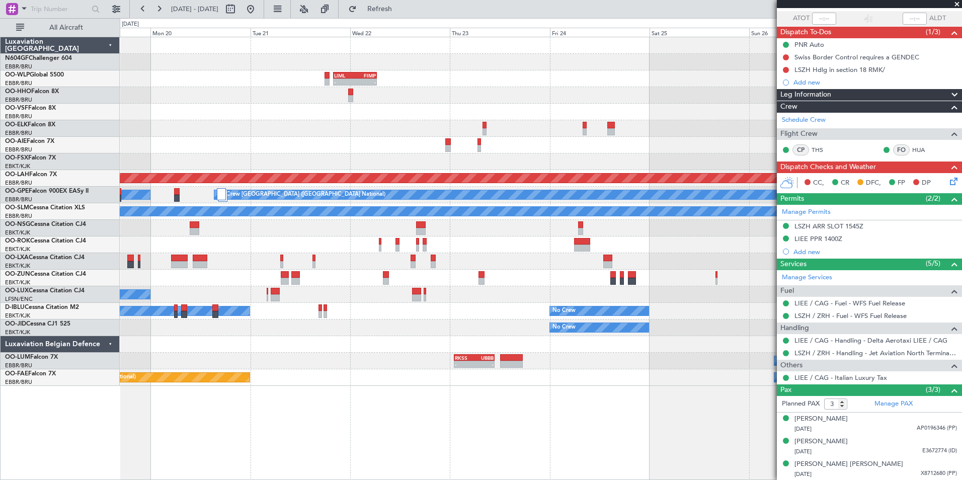
click at [620, 155] on div at bounding box center [540, 161] width 841 height 17
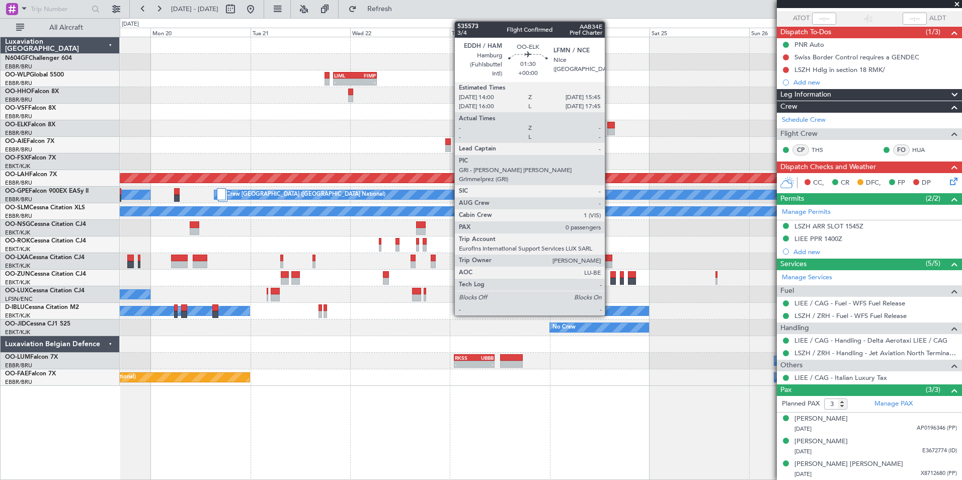
click at [609, 130] on div at bounding box center [611, 131] width 8 height 7
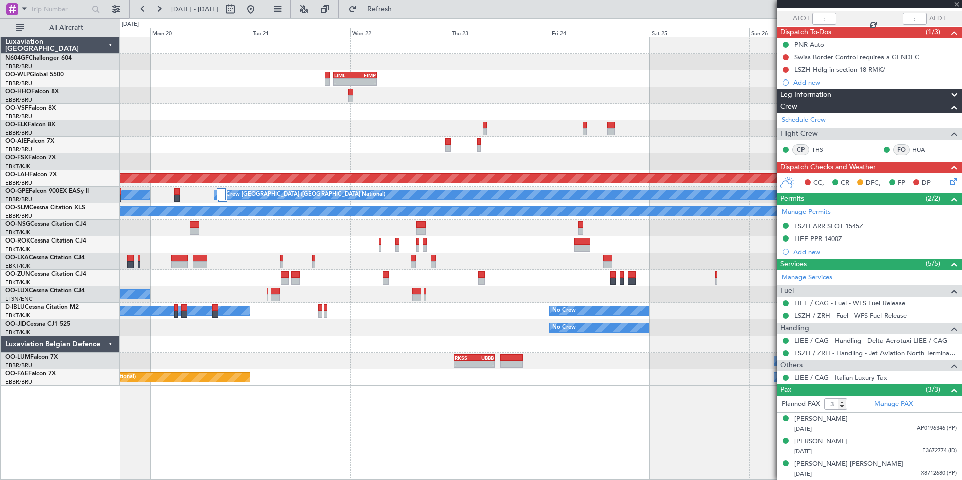
type input "0"
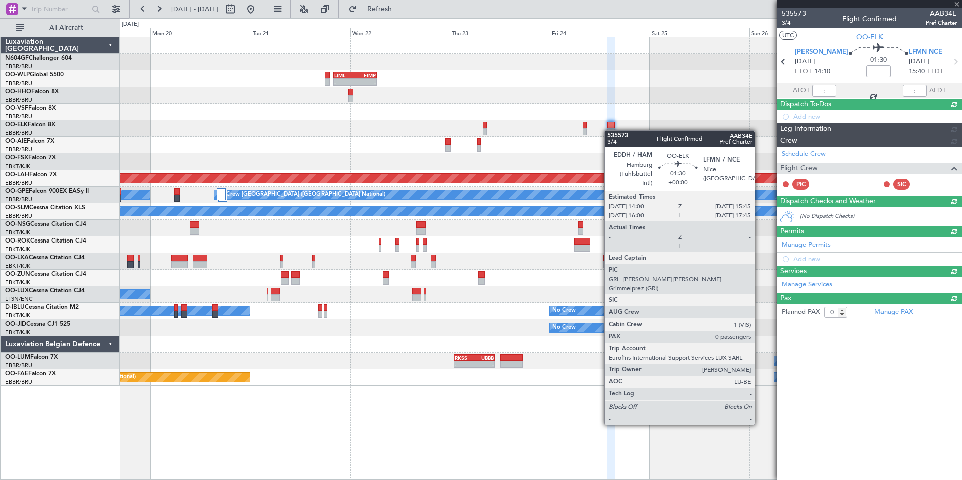
scroll to position [0, 0]
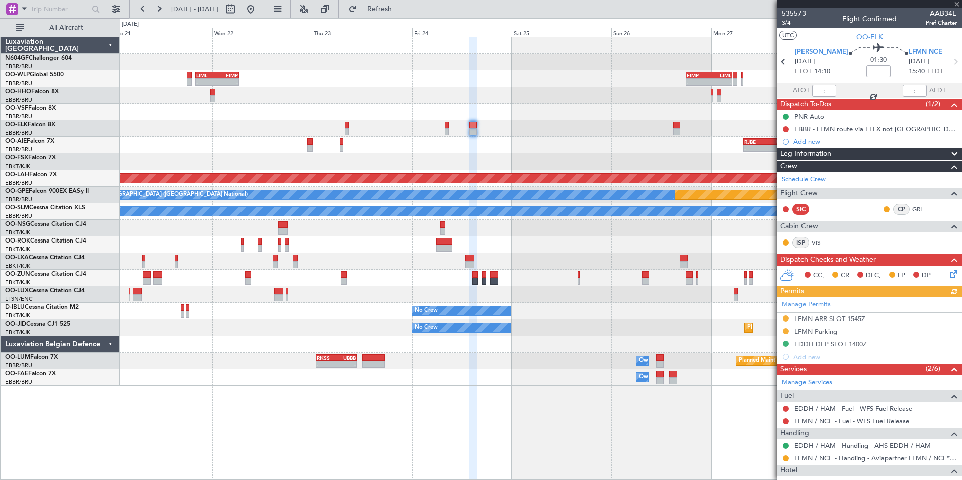
click at [496, 148] on div "- - RJBE 07:45 Z UBBB 19:00 Z" at bounding box center [540, 145] width 841 height 17
click at [259, 16] on button at bounding box center [250, 9] width 16 height 16
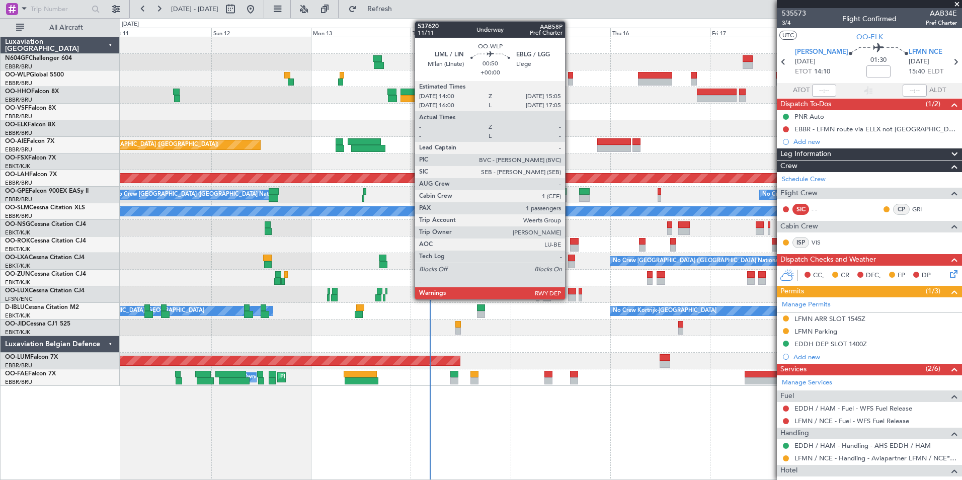
click at [569, 80] on div at bounding box center [570, 81] width 5 height 7
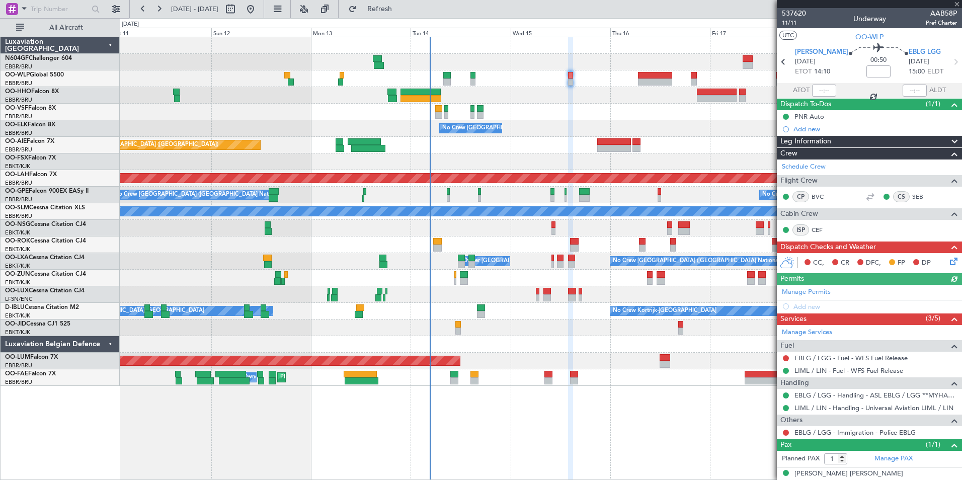
click at [544, 139] on div "Planned Maint [GEOGRAPHIC_DATA] ([GEOGRAPHIC_DATA])" at bounding box center [540, 145] width 841 height 17
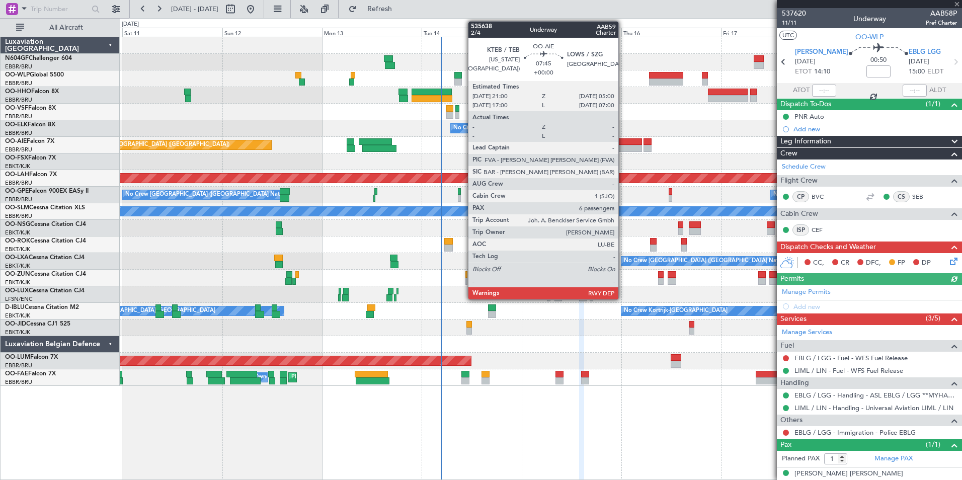
click at [623, 146] on div at bounding box center [625, 148] width 34 height 7
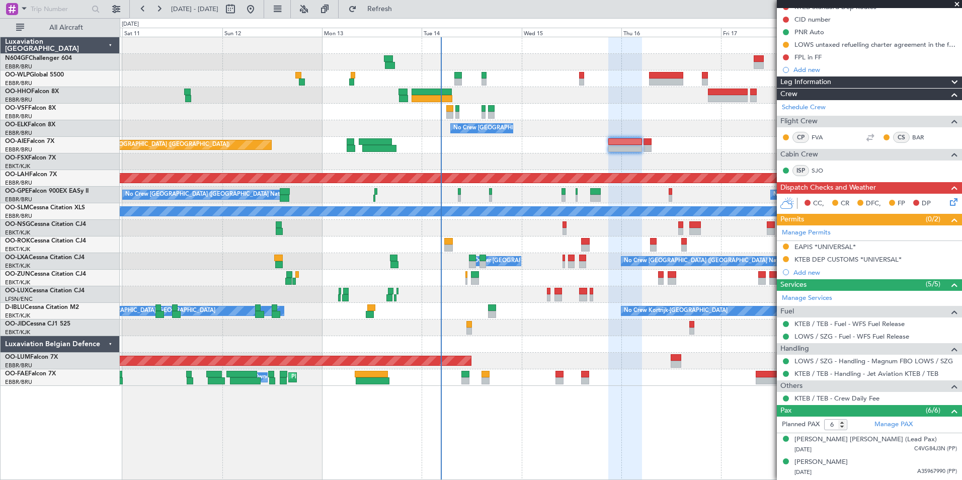
scroll to position [50, 0]
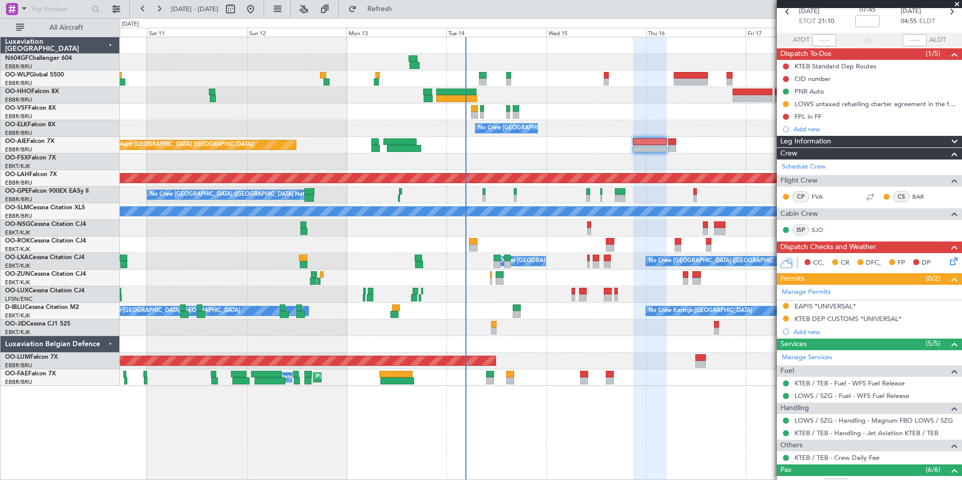
click at [578, 142] on div "Planned Maint [GEOGRAPHIC_DATA] ([GEOGRAPHIC_DATA])" at bounding box center [540, 145] width 841 height 17
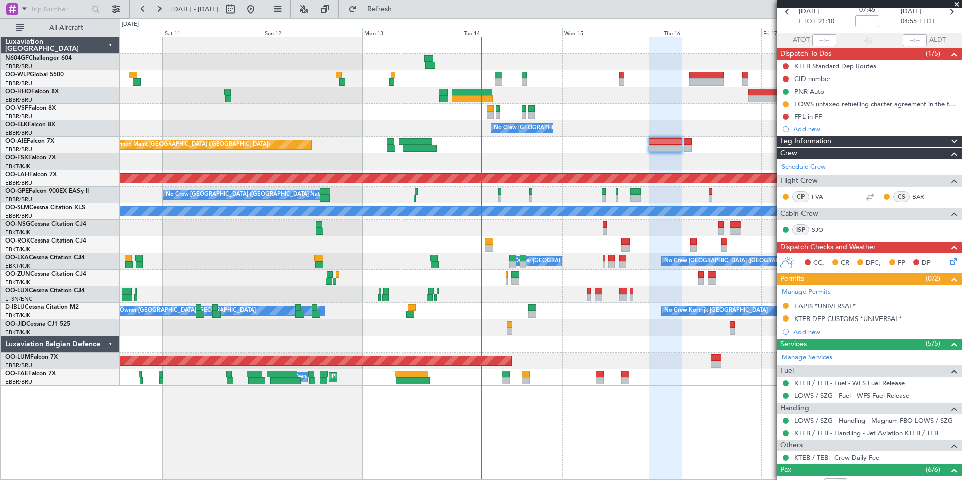
click at [525, 147] on div "Planned Maint [GEOGRAPHIC_DATA] ([GEOGRAPHIC_DATA])" at bounding box center [540, 145] width 841 height 17
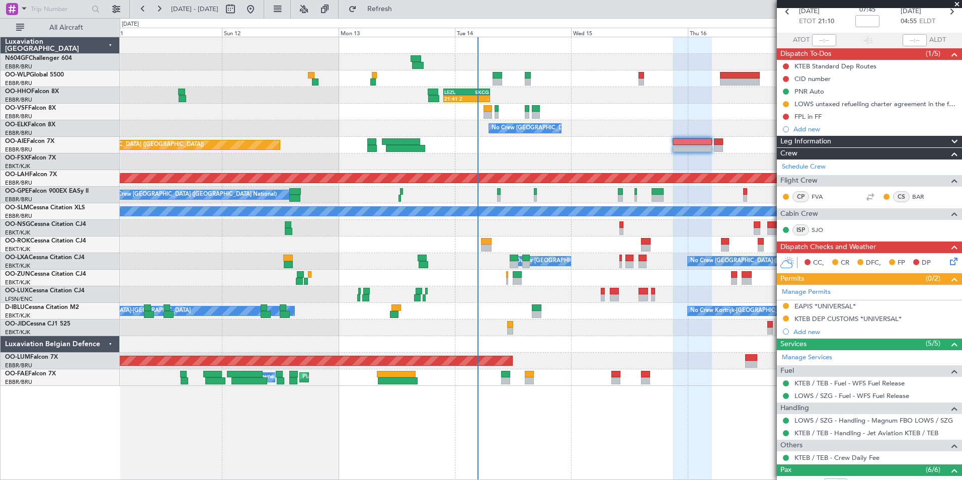
click at [555, 312] on div "Owner [GEOGRAPHIC_DATA]-[GEOGRAPHIC_DATA] No Crew Kortrijk-[GEOGRAPHIC_DATA]" at bounding box center [540, 311] width 841 height 17
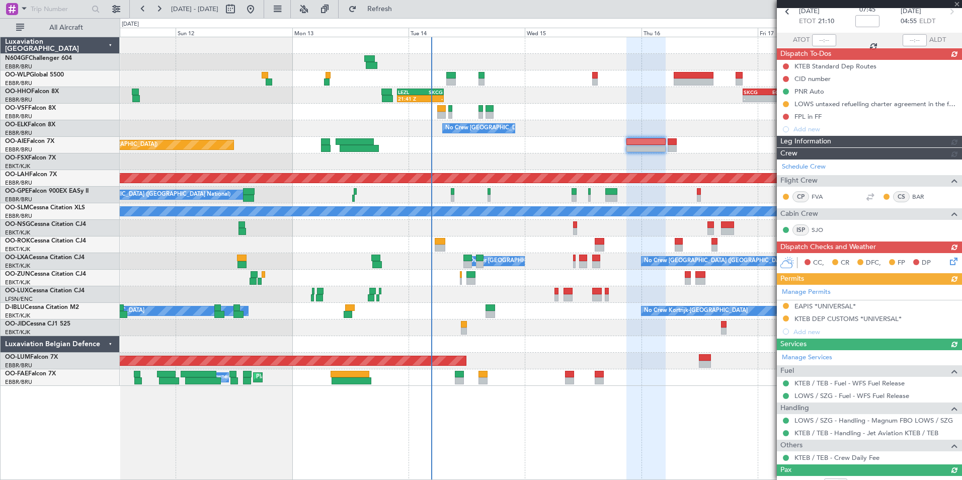
click at [511, 417] on div "21:41 Z - LEZL 21:40 Z SKCG 07:20 Z - - SKCG 21:00 Z EGGD 06:25 Z - - LROP 21:1…" at bounding box center [541, 258] width 842 height 443
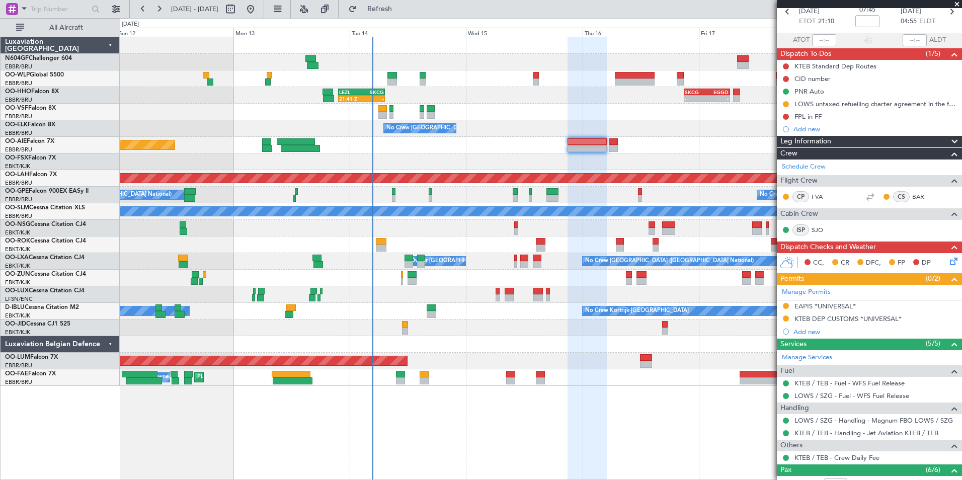
click at [464, 384] on div "Planned Maint Melsbroek Air Base Owner [GEOGRAPHIC_DATA] Planned Maint [GEOGRAP…" at bounding box center [540, 377] width 841 height 17
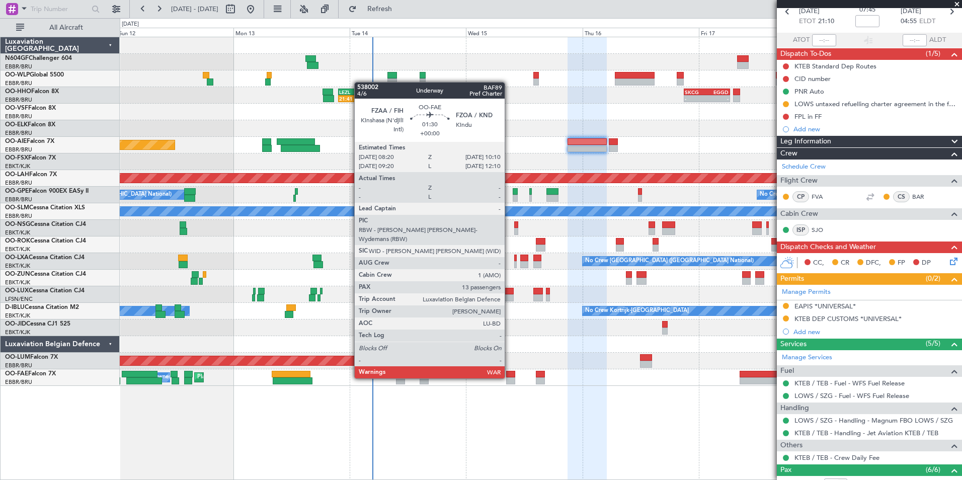
click at [508, 397] on div "21:41 Z - LEZL 21:40 Z SKCG 07:20 Z - - SKCG 21:00 Z EGGD 06:25 Z - - LROP 21:1…" at bounding box center [541, 258] width 842 height 443
click at [513, 378] on div at bounding box center [510, 380] width 9 height 7
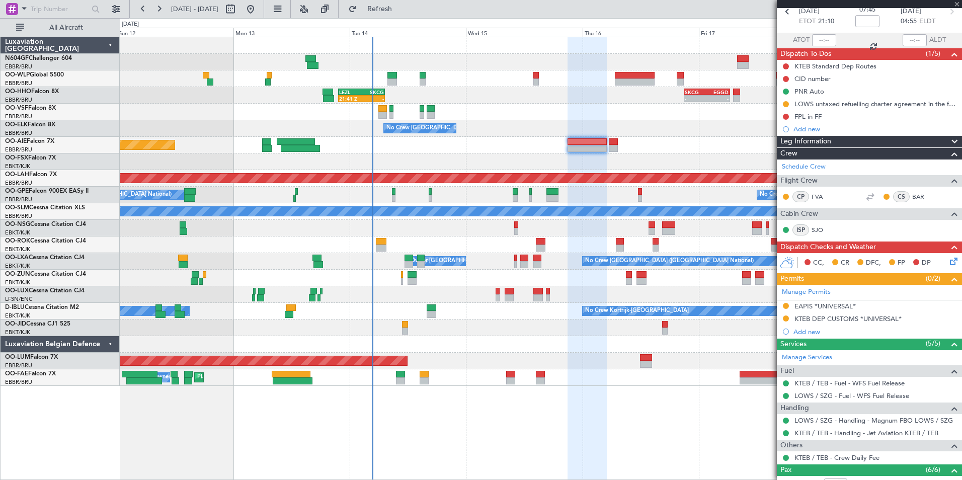
scroll to position [0, 0]
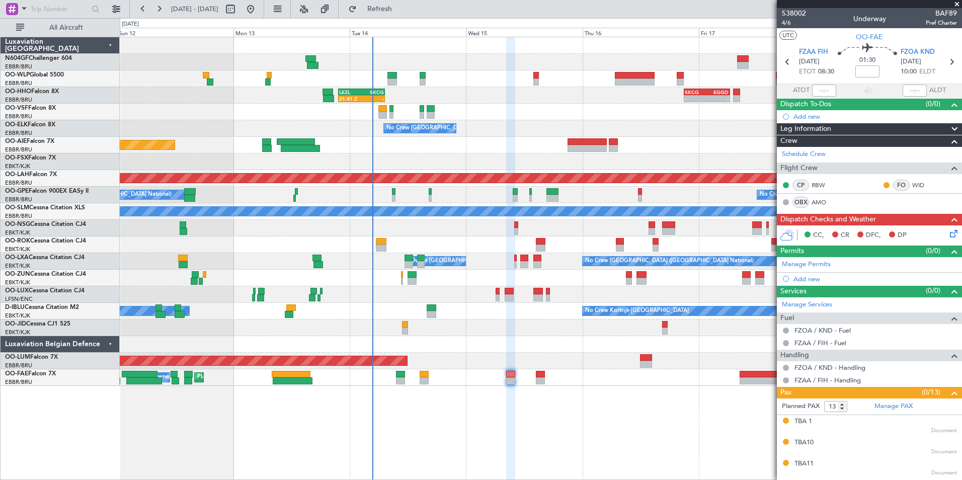
click at [561, 403] on div "21:41 Z - LEZL 21:40 Z SKCG 07:20 Z - - SKCG 21:00 Z EGGD 06:25 Z - - LROP 21:1…" at bounding box center [541, 258] width 842 height 443
click at [790, 25] on span "4/6" at bounding box center [794, 23] width 24 height 9
click at [391, 10] on span "Refresh" at bounding box center [380, 9] width 42 height 7
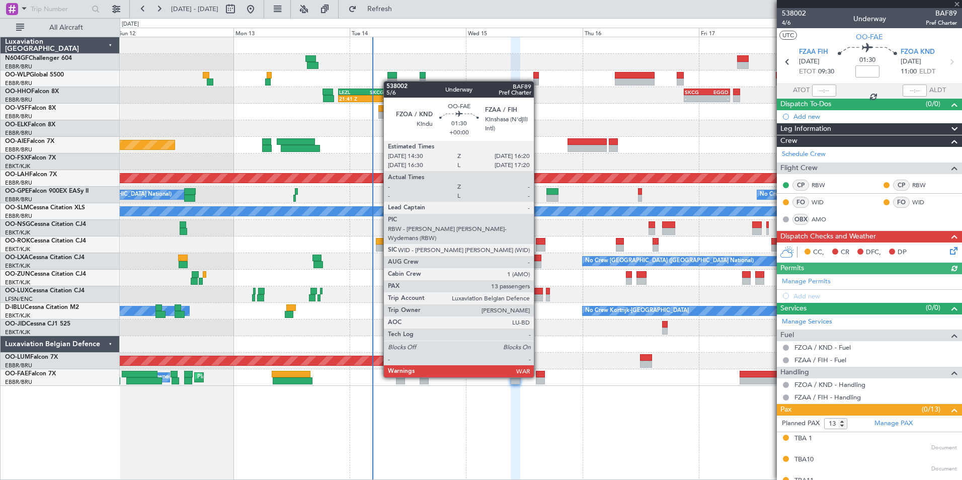
click at [538, 376] on div at bounding box center [540, 374] width 9 height 7
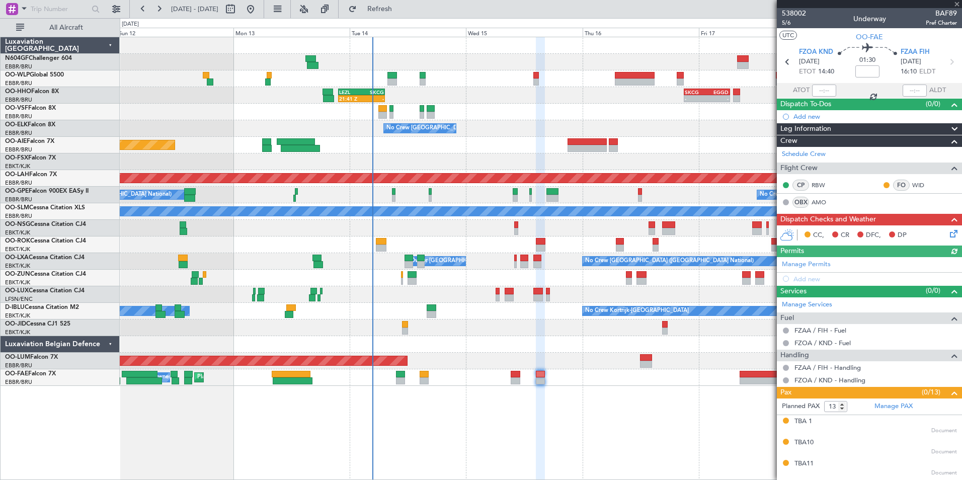
click at [949, 231] on icon at bounding box center [952, 232] width 8 height 8
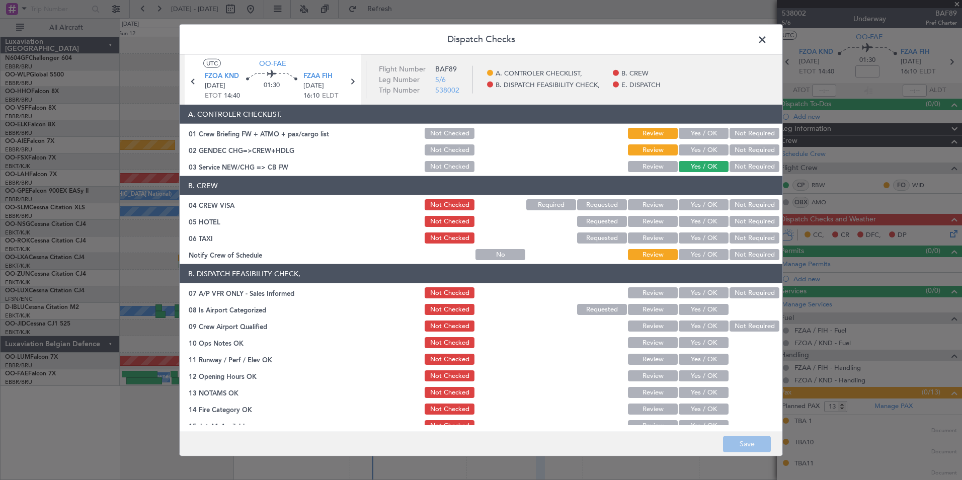
click at [767, 40] on span at bounding box center [767, 42] width 0 height 20
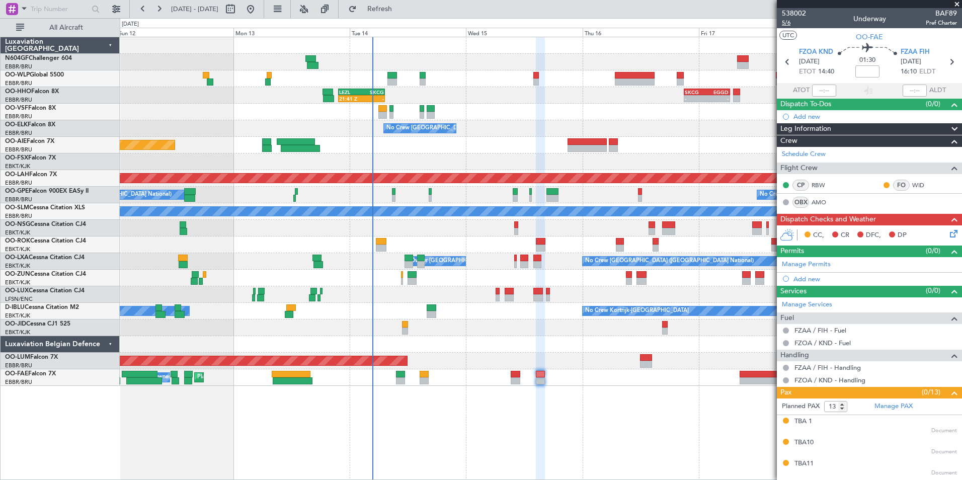
click at [789, 22] on span "5/6" at bounding box center [794, 23] width 24 height 9
click at [399, 10] on span "Refresh" at bounding box center [380, 9] width 42 height 7
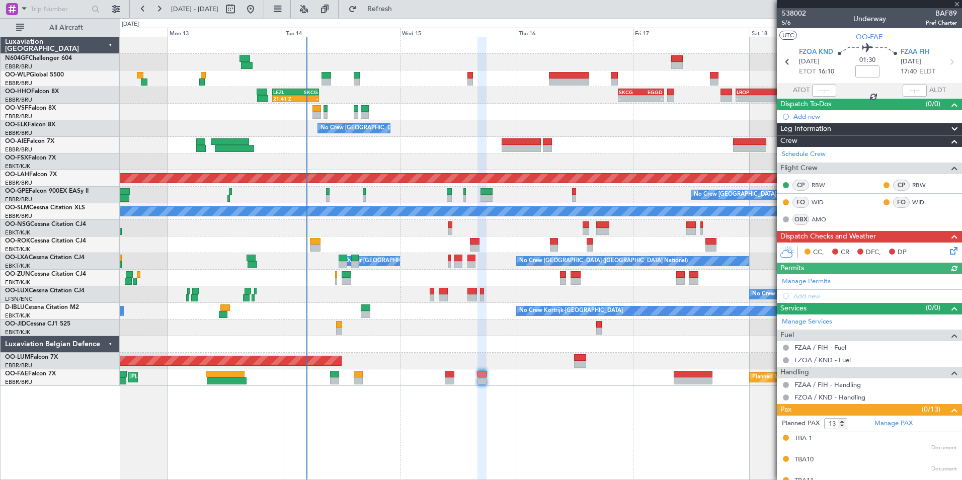
click at [595, 388] on div "21:41 Z - LEZL 21:40 Z SKCG 07:20 Z - - SKCG 21:00 Z EGGD 06:25 Z - - LROP 21:1…" at bounding box center [541, 258] width 842 height 443
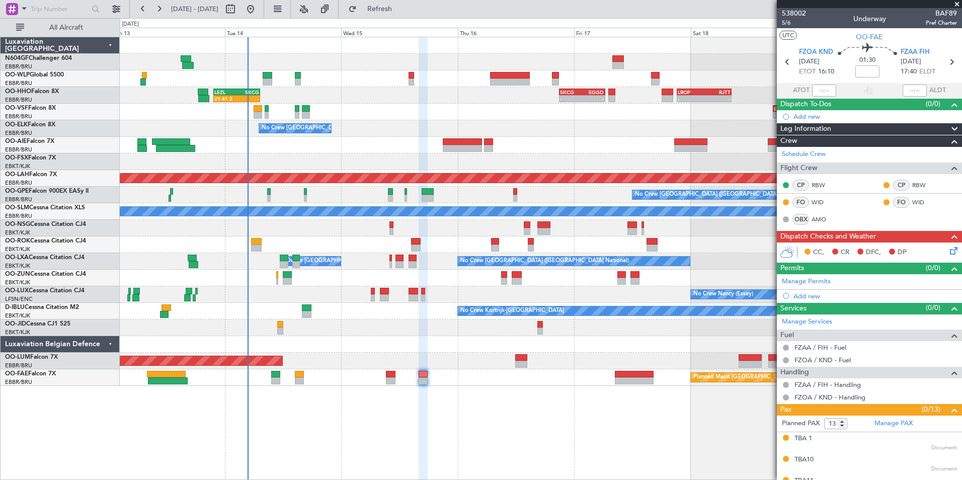
click at [627, 403] on div "- - LIML 20:00 Z FIMP 06:30 Z 21:41 Z - LEZL 21:40 Z SKCG 07:20 Z - - SKCG 21:0…" at bounding box center [541, 258] width 842 height 443
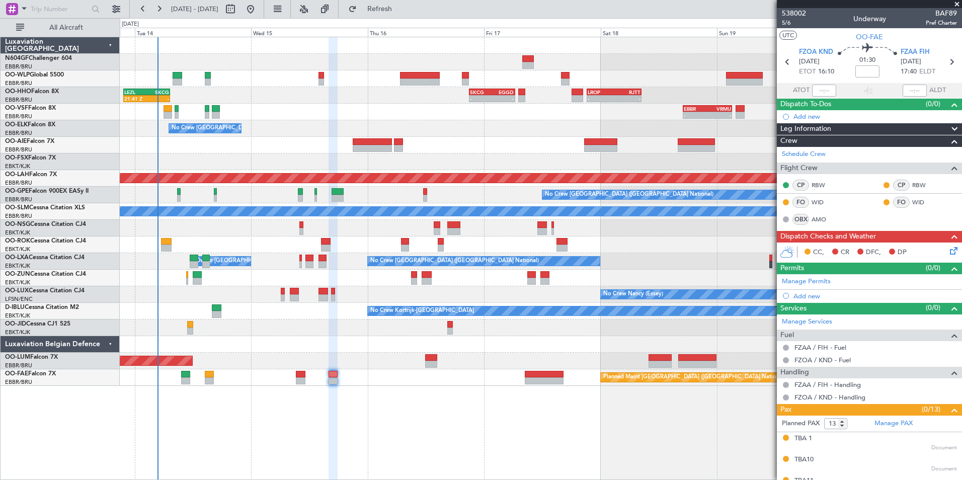
click at [567, 409] on div "- - LIML 20:00 Z FIMP 06:30 Z 21:41 Z - LEZL 21:40 Z SKCG 07:20 Z - - SKCG 21:0…" at bounding box center [541, 258] width 842 height 443
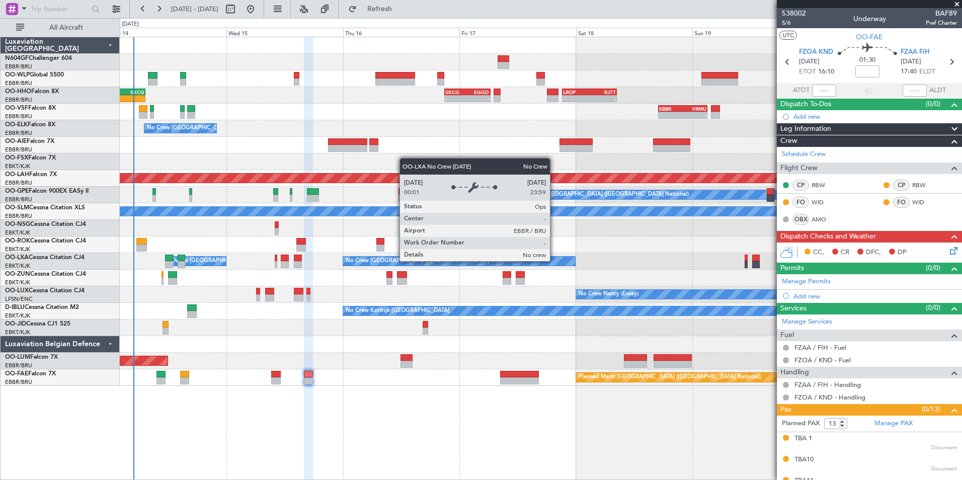
drag, startPoint x: 788, startPoint y: 268, endPoint x: 539, endPoint y: 259, distance: 249.1
click at [539, 260] on fb-app "[DATE] - [DATE] Refresh Quick Links All Aircraft - - LIML 20:00 Z FIMP 06:30 Z …" at bounding box center [481, 244] width 962 height 472
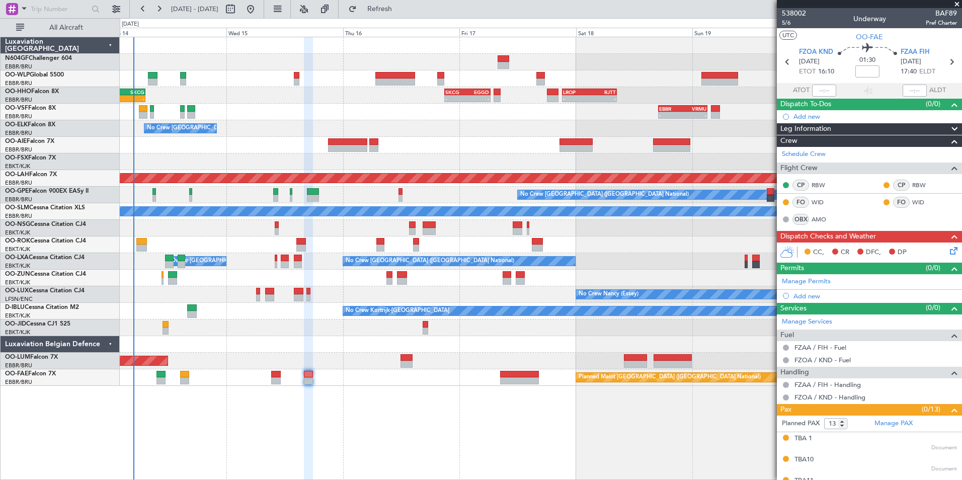
click at [953, 7] on span at bounding box center [957, 4] width 10 height 9
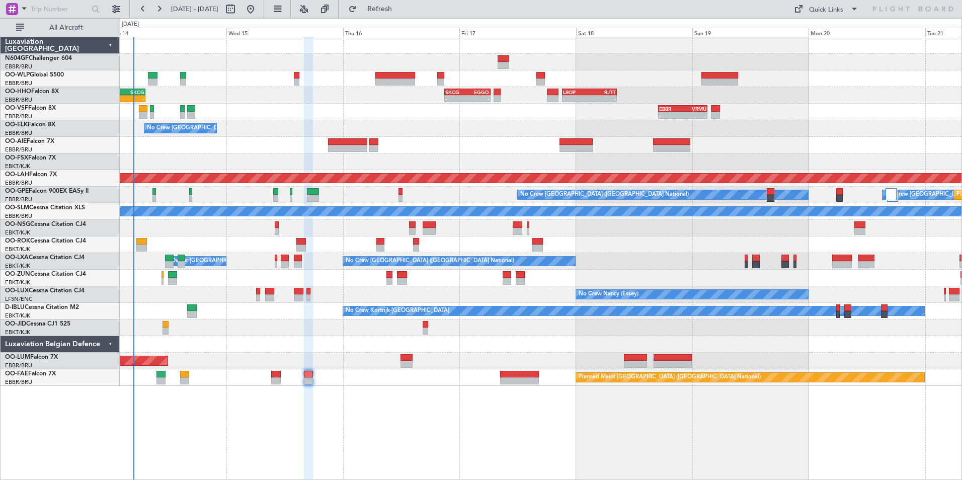
type input "0"
click at [340, 212] on div "- - LIML 20:00 Z FIMP 06:30 Z 21:41 Z - LEZL 21:40 Z SKCG 07:20 Z - - SKCG 21:0…" at bounding box center [540, 211] width 841 height 349
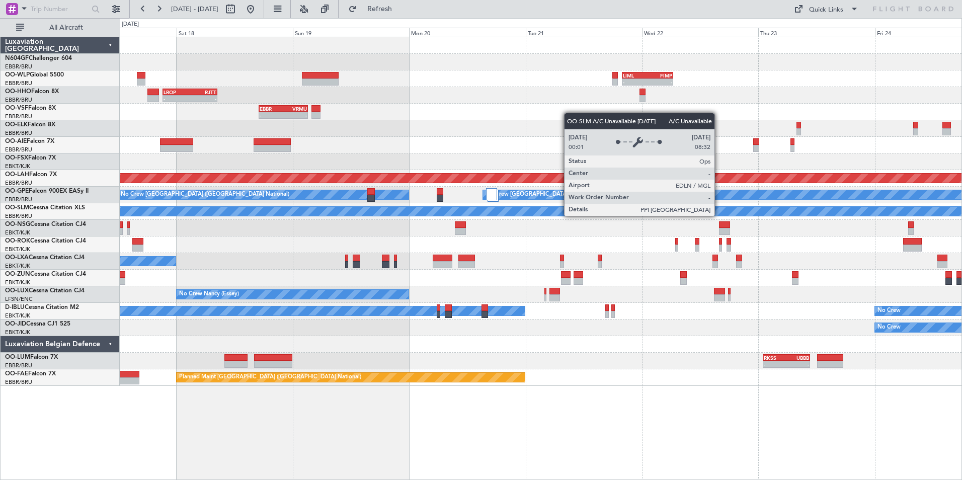
click at [315, 219] on div "A/C Unavailable [GEOGRAPHIC_DATA]" at bounding box center [540, 211] width 841 height 17
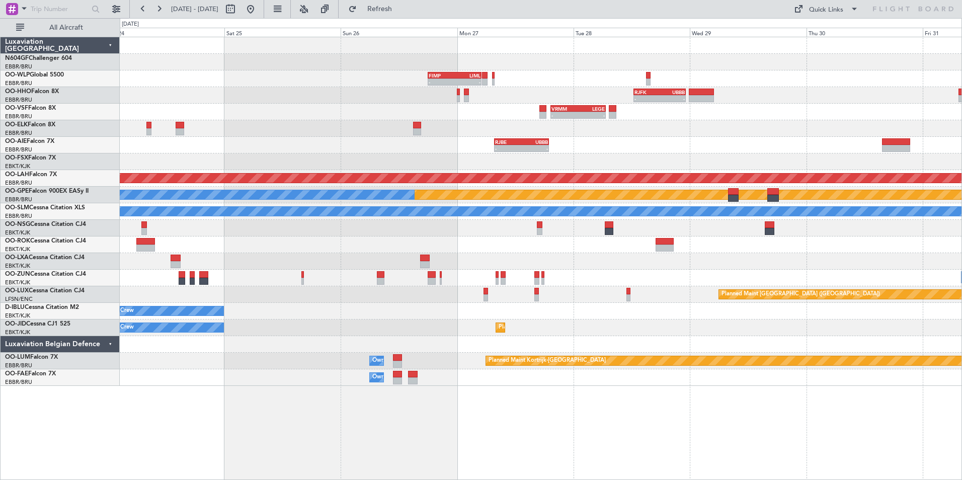
click at [343, 226] on div at bounding box center [540, 228] width 841 height 17
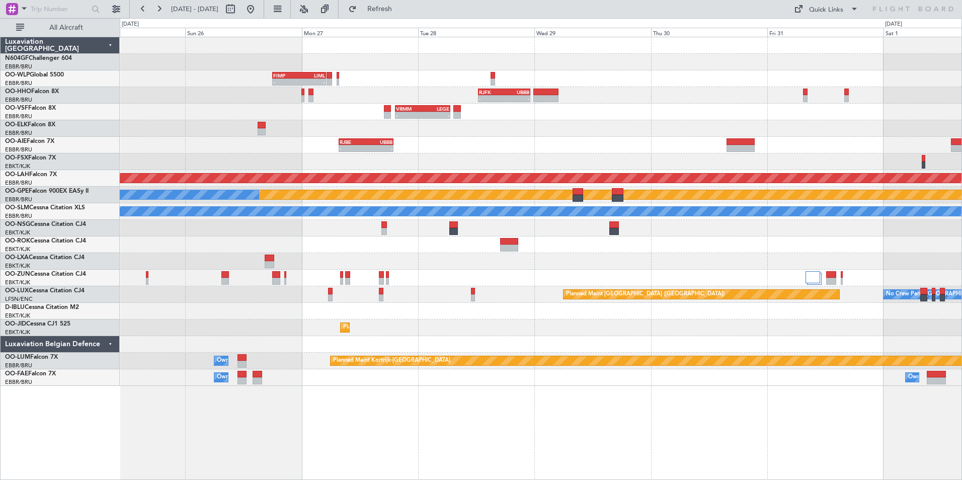
click at [292, 219] on div "- - FIMP 18:00 Z LIML 05:05 Z - - RJFK 12:30 Z UBBB 23:10 Z - - VRMM 19:20 Z LE…" at bounding box center [540, 211] width 841 height 349
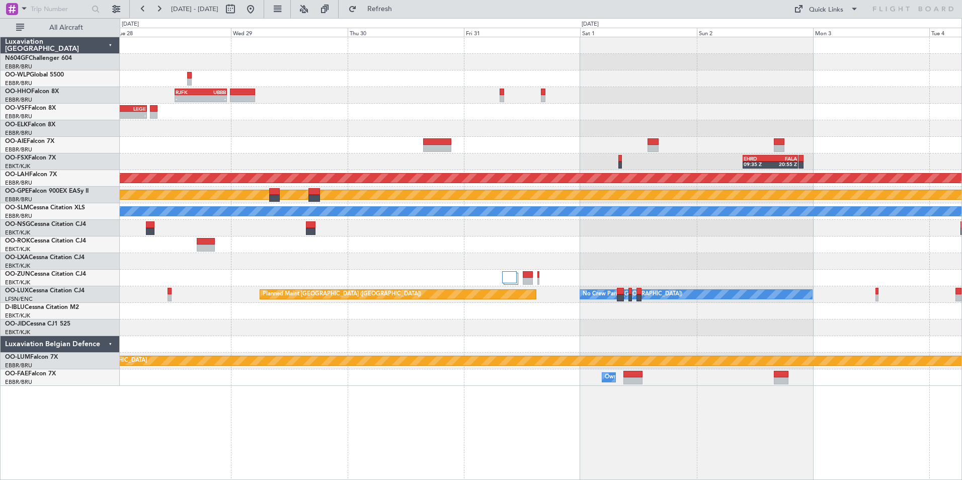
click at [300, 222] on div "FIMP 18:00 Z LIML 05:05 Z - - - - RJFK 12:30 Z UBBB 23:10 Z - - VRMM 19:20 Z LE…" at bounding box center [540, 211] width 841 height 349
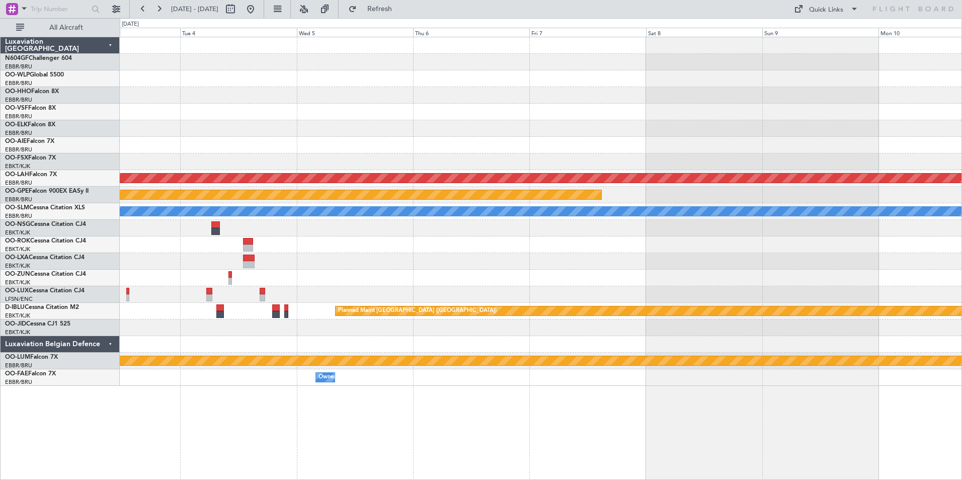
click at [235, 220] on div at bounding box center [540, 228] width 841 height 17
click at [259, 218] on div "EHRD 09:35 Z FALA 20:55 Z Planned [GEOGRAPHIC_DATA][PERSON_NAME]-[GEOGRAPHIC_DA…" at bounding box center [540, 211] width 841 height 349
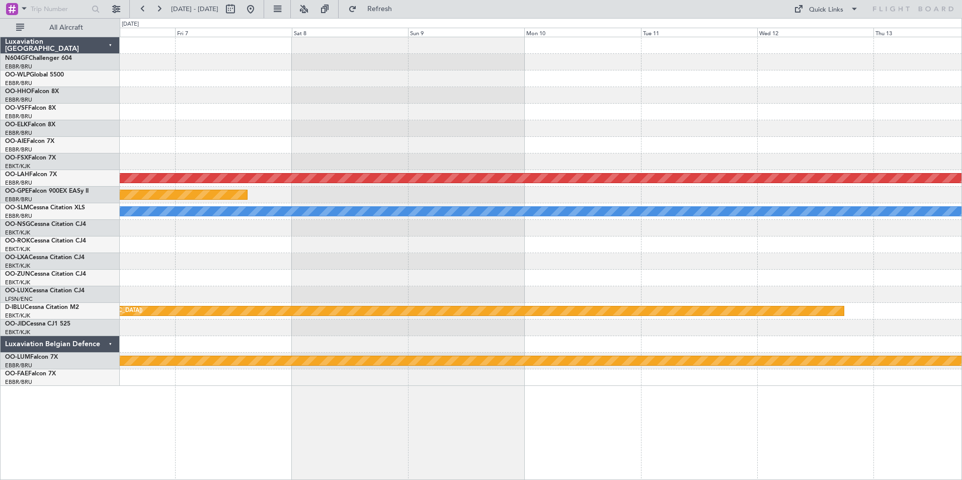
click at [298, 226] on div at bounding box center [540, 228] width 841 height 17
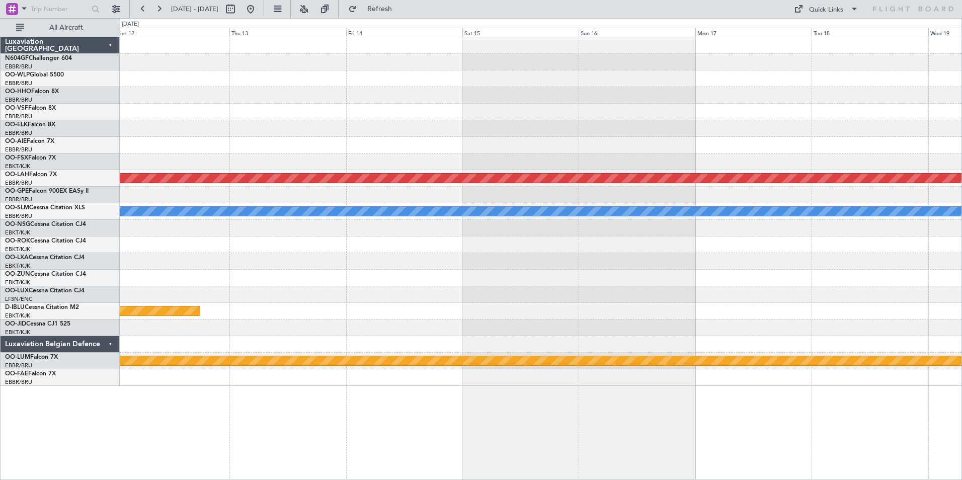
click at [444, 229] on div "Planned Maint [PERSON_NAME]-[GEOGRAPHIC_DATA][PERSON_NAME] ([GEOGRAPHIC_DATA][P…" at bounding box center [540, 211] width 841 height 349
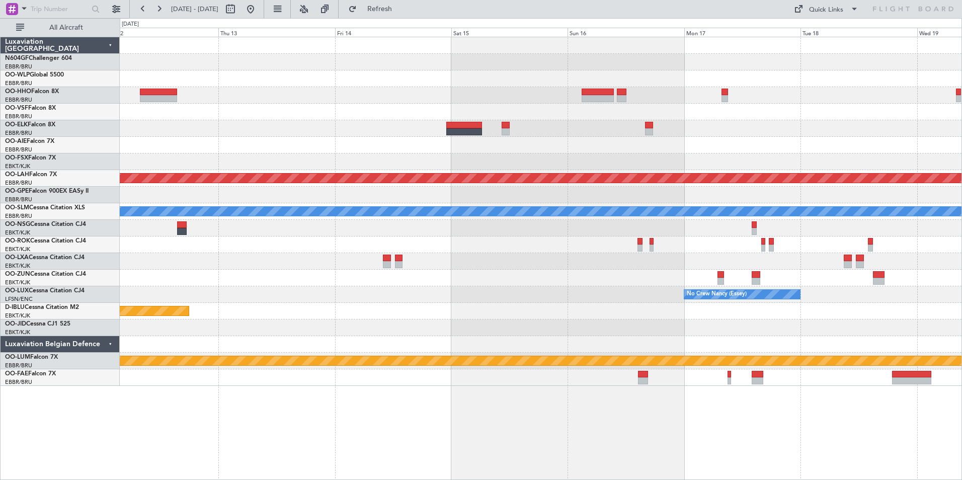
click at [631, 389] on div "Planned Maint [PERSON_NAME]-[GEOGRAPHIC_DATA][PERSON_NAME] ([GEOGRAPHIC_DATA][P…" at bounding box center [541, 258] width 842 height 443
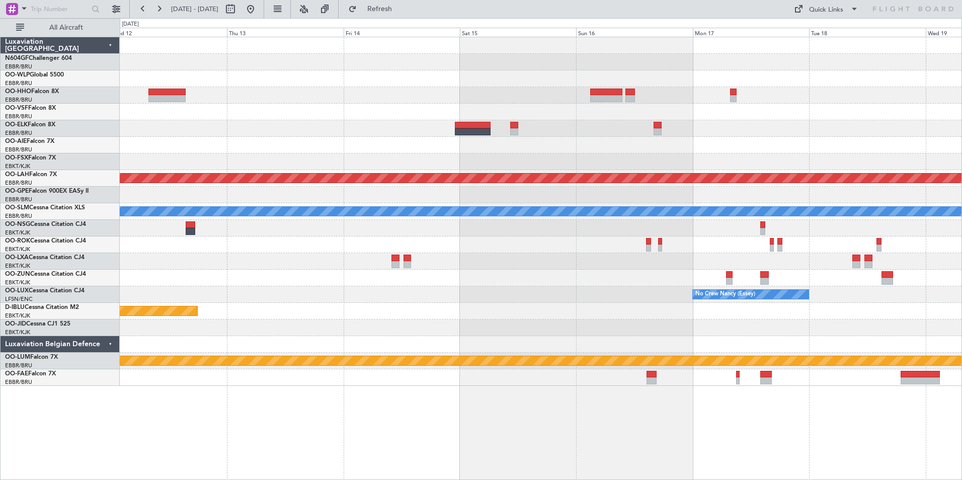
click at [544, 295] on div "No Crew Nancy (Essey)" at bounding box center [540, 294] width 841 height 17
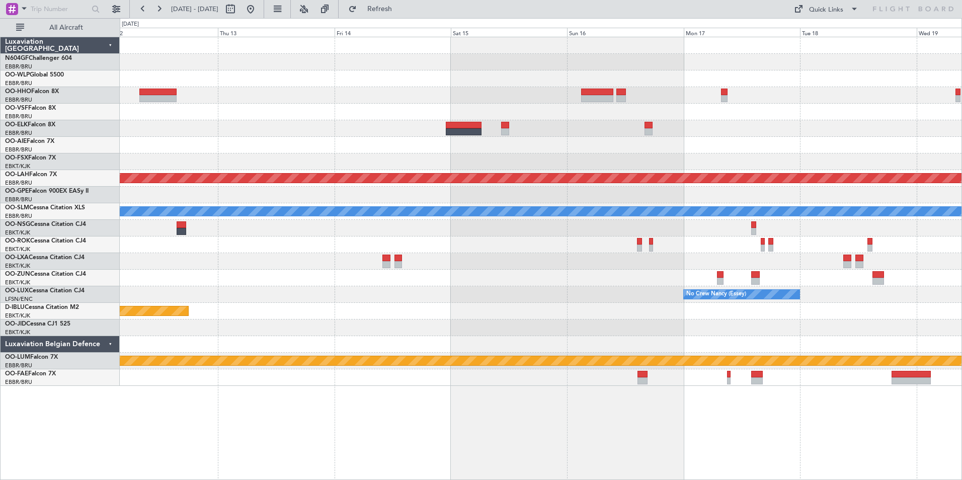
click at [626, 313] on div "Planned Maint [GEOGRAPHIC_DATA] ([GEOGRAPHIC_DATA])" at bounding box center [540, 311] width 841 height 17
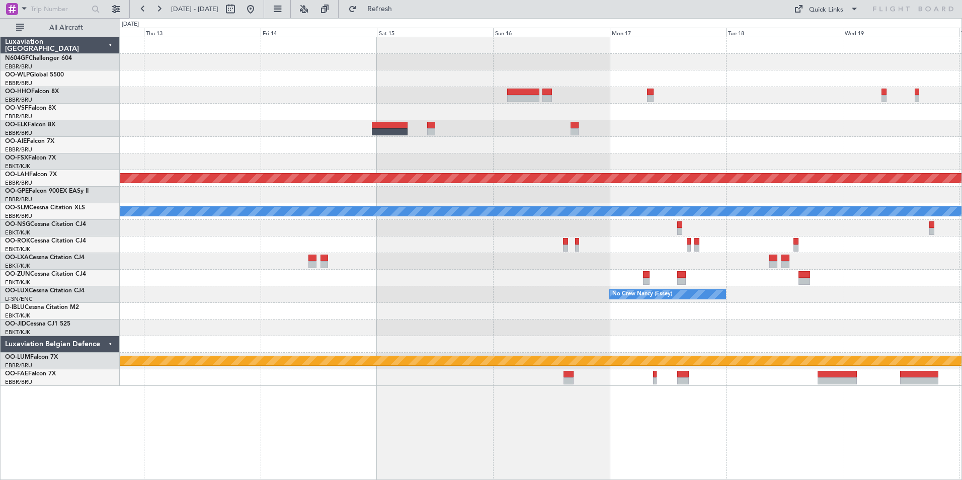
click at [568, 153] on div "Planned Maint [PERSON_NAME]-[GEOGRAPHIC_DATA][PERSON_NAME] ([GEOGRAPHIC_DATA][P…" at bounding box center [540, 211] width 841 height 349
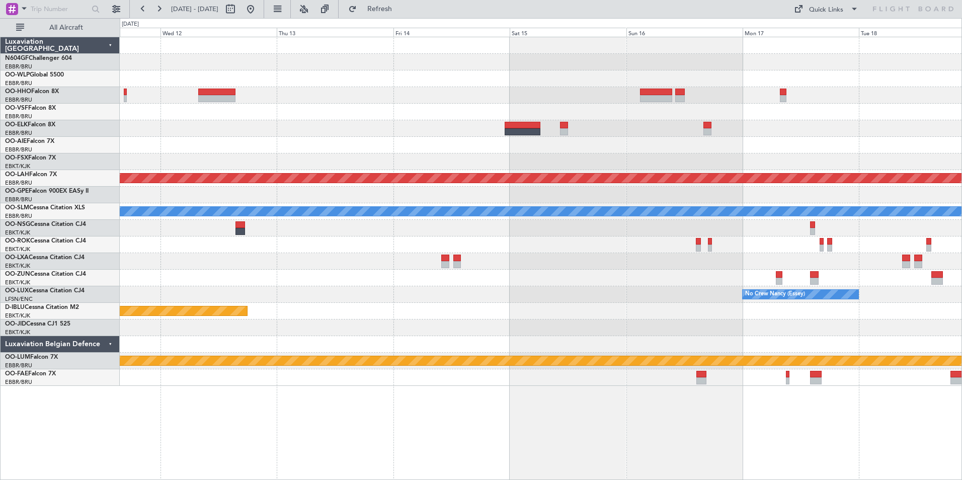
click at [709, 123] on div "Planned Maint [PERSON_NAME]-[GEOGRAPHIC_DATA][PERSON_NAME] ([GEOGRAPHIC_DATA][P…" at bounding box center [540, 211] width 841 height 349
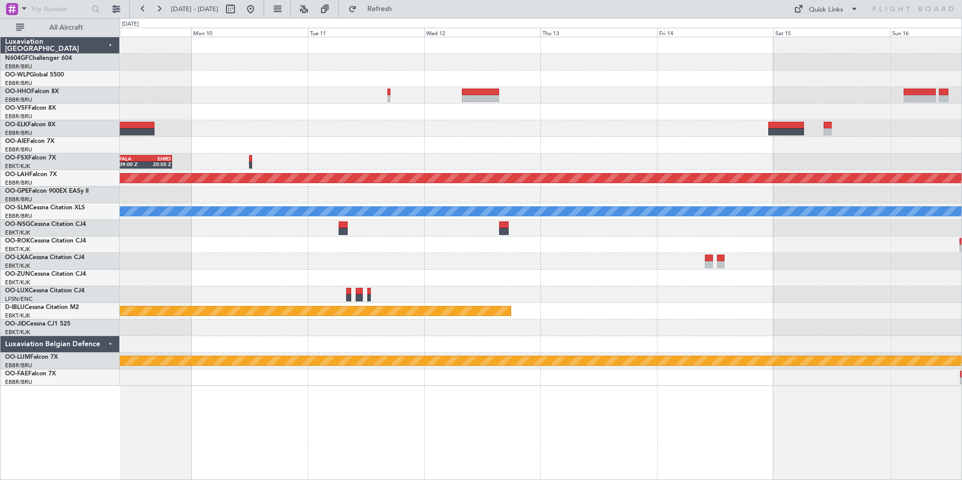
click at [453, 89] on div "FALA 09:00 Z EHRD 20:05 Z Planned [GEOGRAPHIC_DATA][PERSON_NAME]-[GEOGRAPHIC_DA…" at bounding box center [540, 211] width 841 height 349
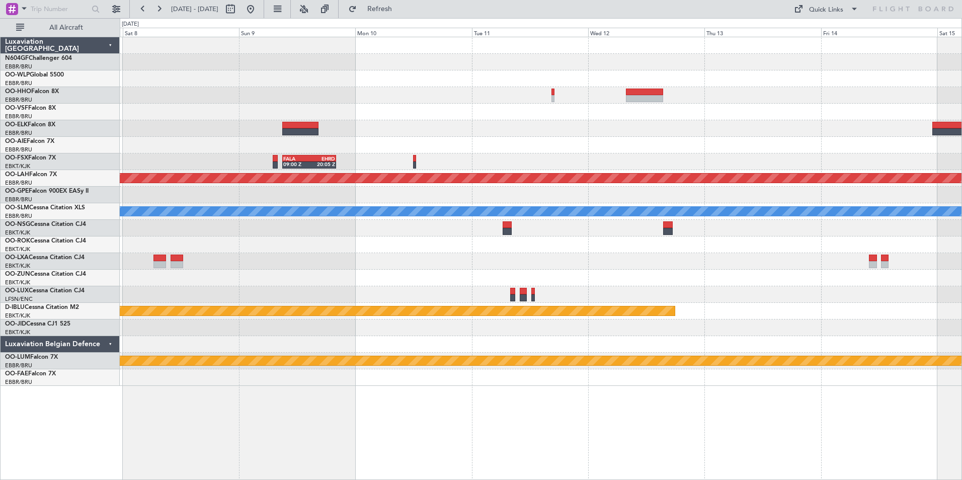
click at [392, 96] on div at bounding box center [540, 95] width 841 height 17
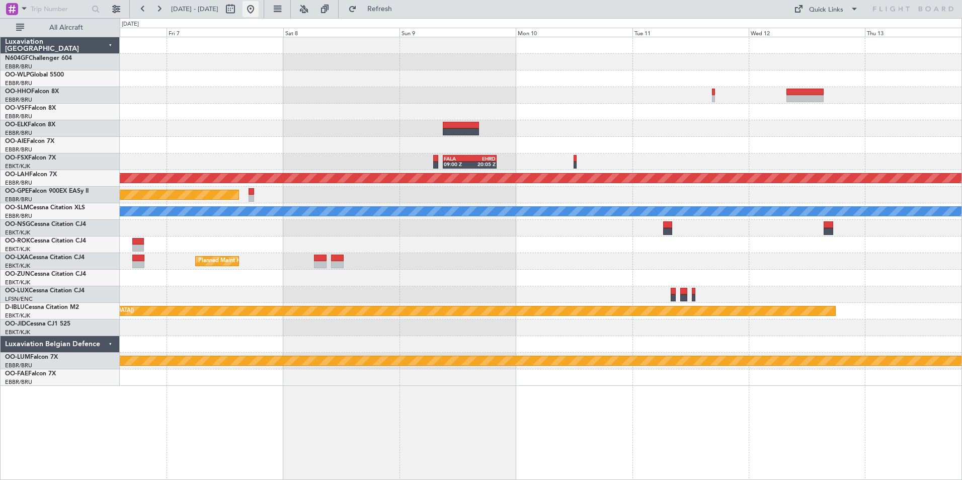
click at [259, 12] on button at bounding box center [250, 9] width 16 height 16
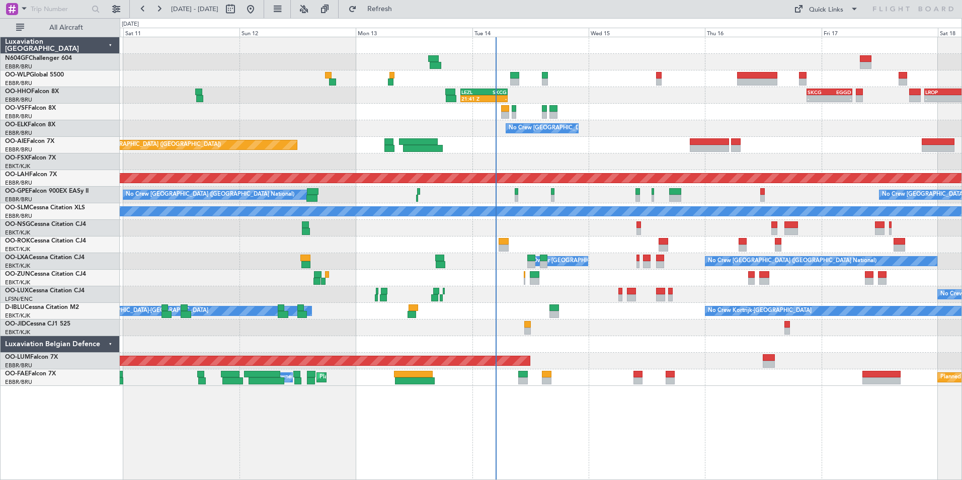
click at [625, 136] on div "No Crew [GEOGRAPHIC_DATA] ([GEOGRAPHIC_DATA] National)" at bounding box center [540, 128] width 841 height 17
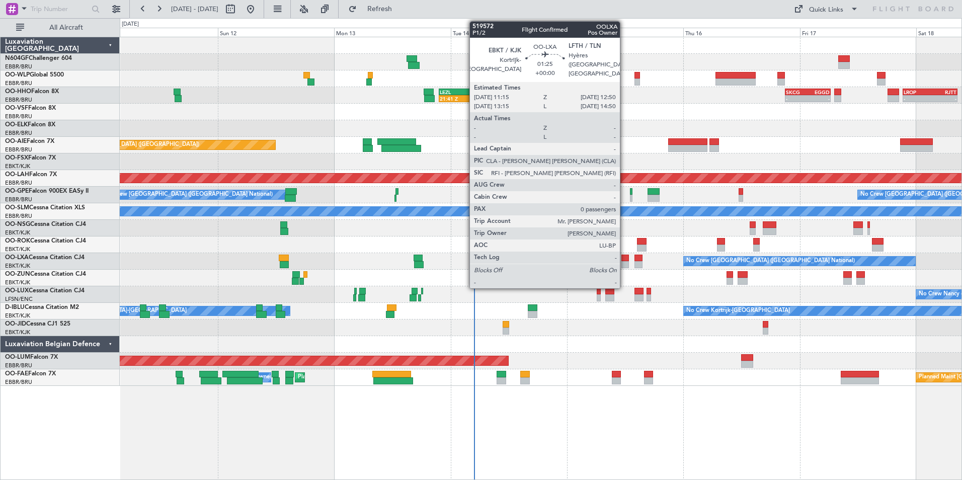
click at [624, 257] on div at bounding box center [625, 257] width 8 height 7
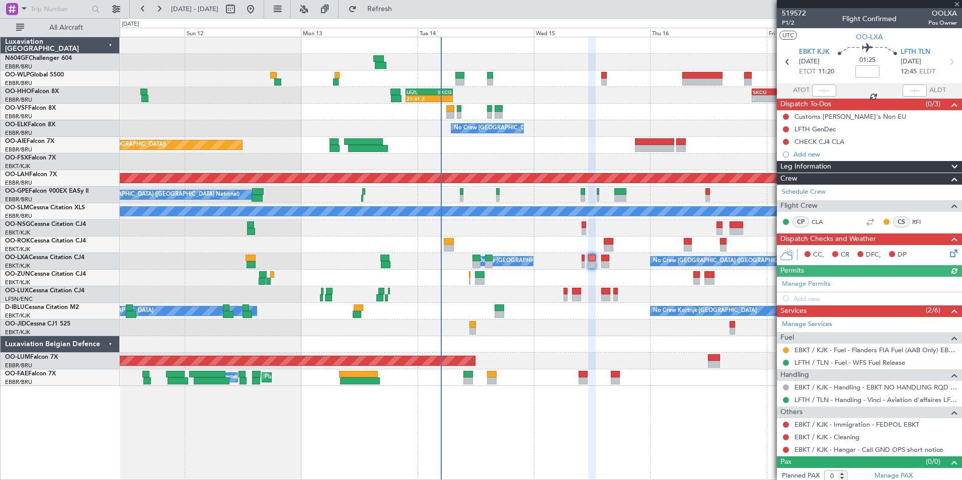
click at [639, 278] on div at bounding box center [540, 278] width 841 height 17
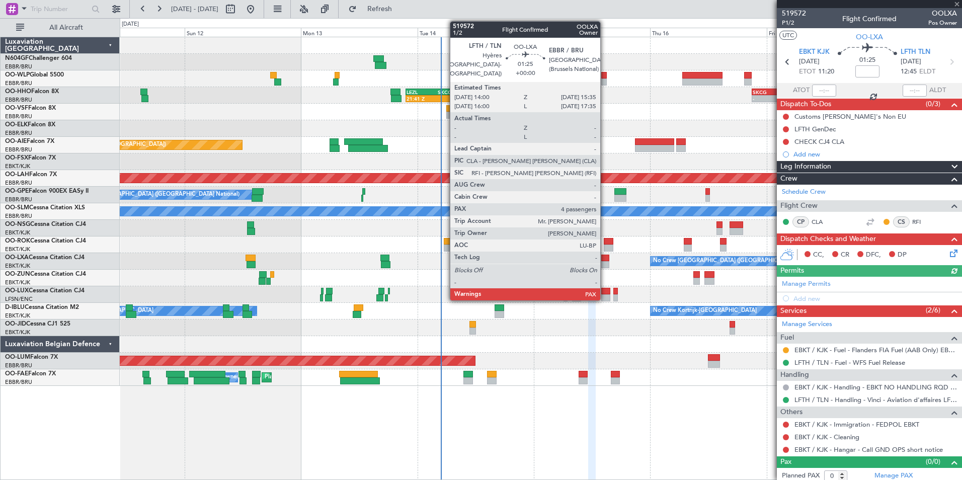
click at [605, 264] on div at bounding box center [605, 264] width 8 height 7
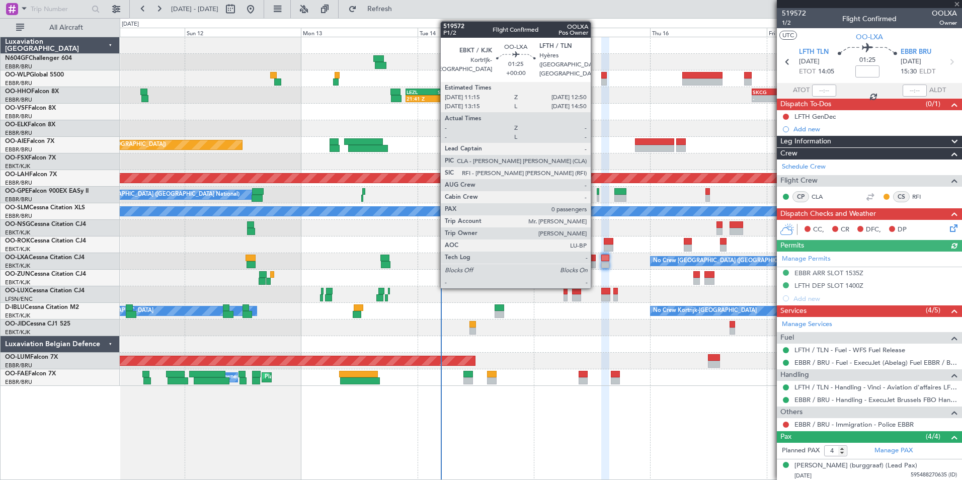
click at [593, 260] on div at bounding box center [592, 257] width 8 height 7
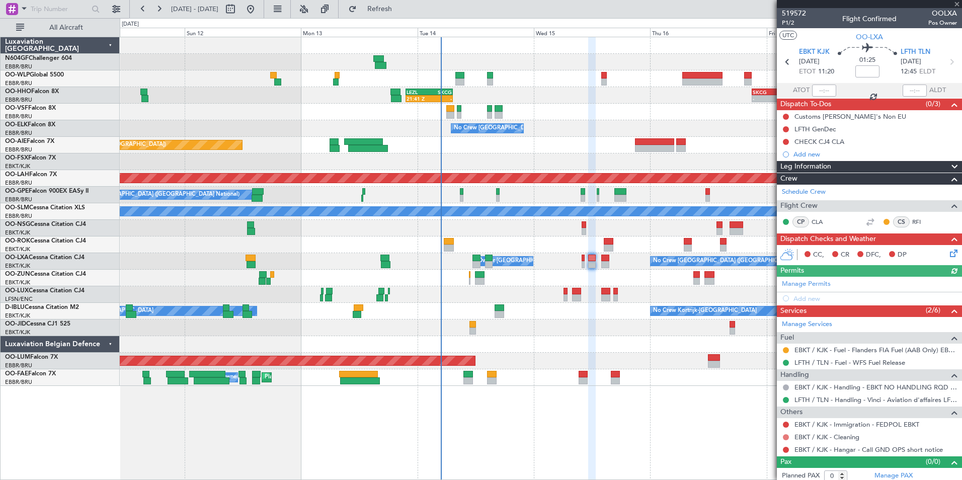
click at [785, 437] on button at bounding box center [786, 437] width 6 height 6
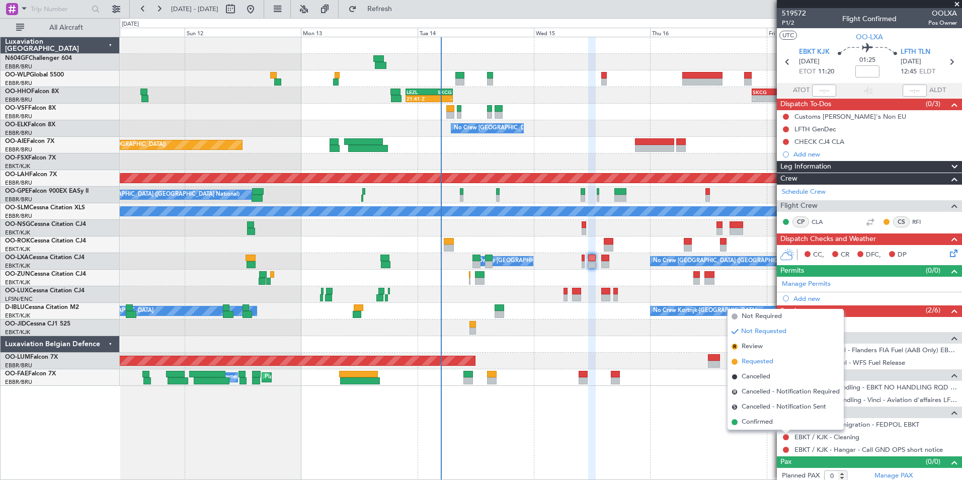
click at [758, 368] on li "Requested" at bounding box center [785, 361] width 116 height 15
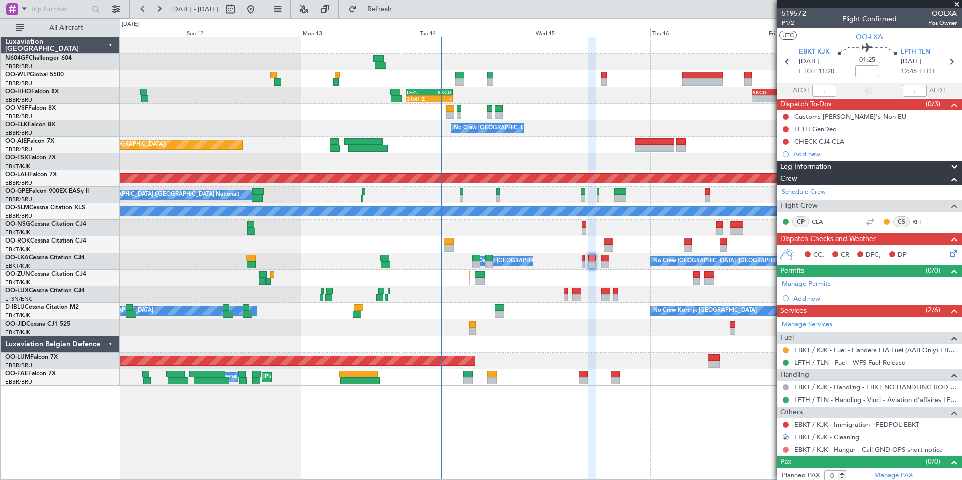
click at [786, 448] on button at bounding box center [786, 450] width 6 height 6
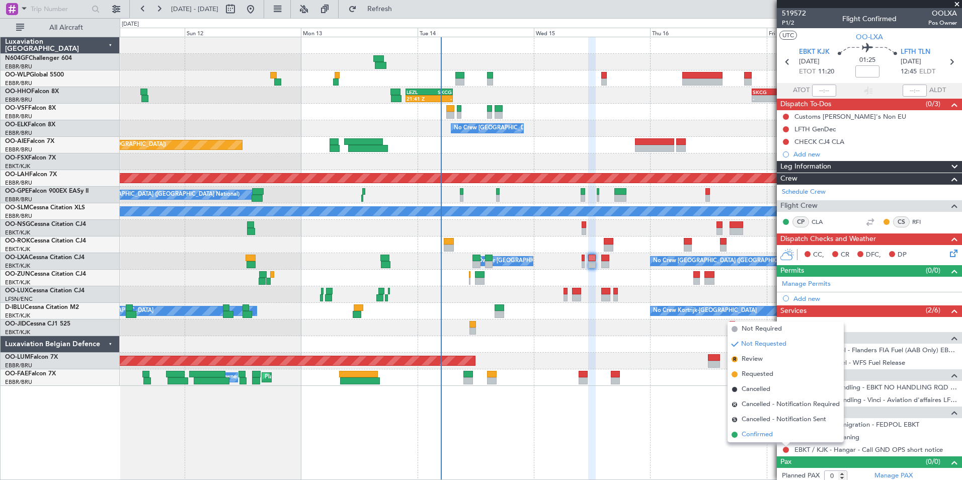
click at [750, 433] on span "Confirmed" at bounding box center [756, 435] width 31 height 10
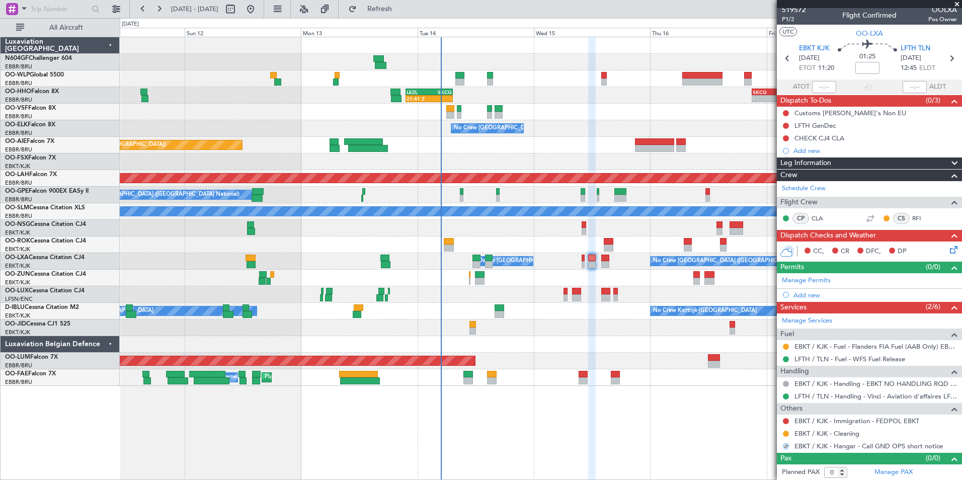
scroll to position [4, 0]
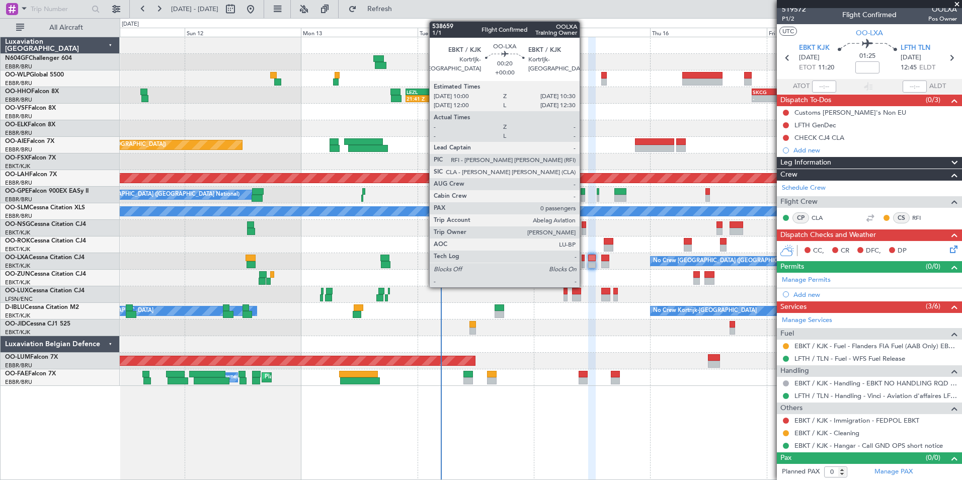
click at [584, 260] on div at bounding box center [582, 257] width 3 height 7
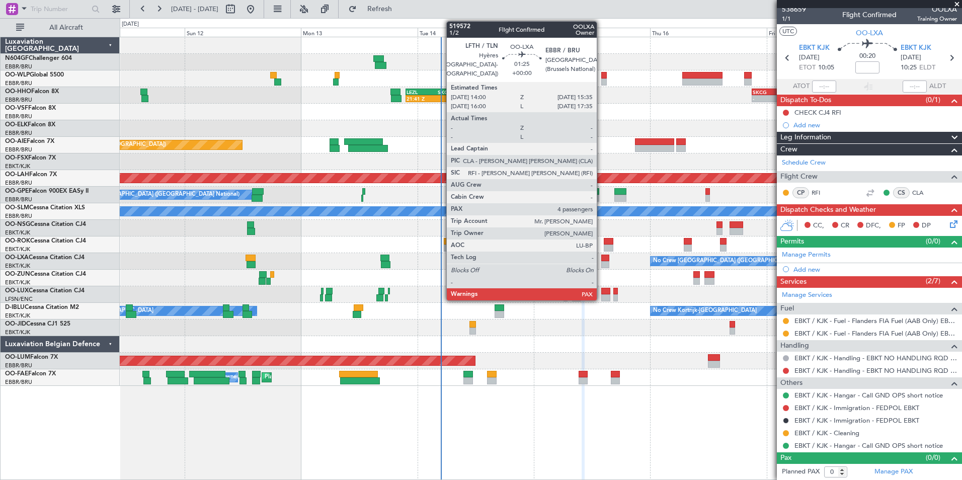
click at [601, 258] on div at bounding box center [605, 257] width 8 height 7
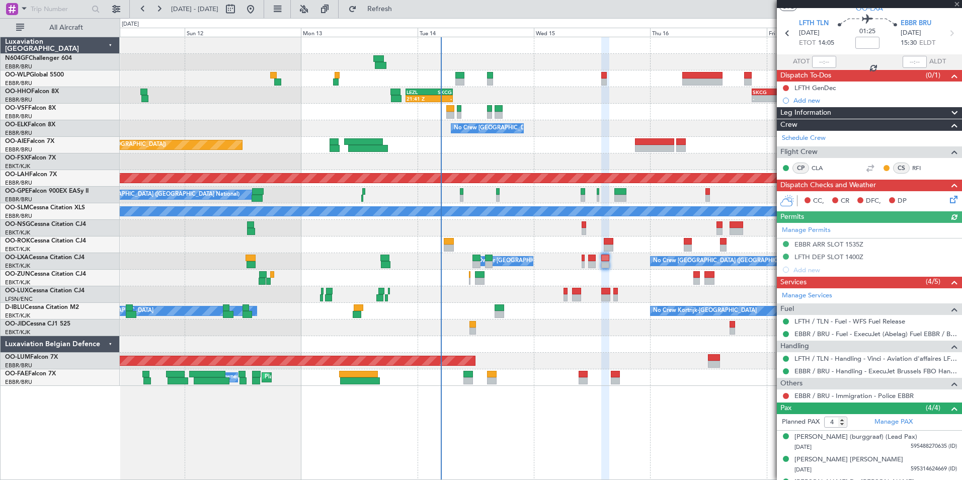
scroll to position [79, 0]
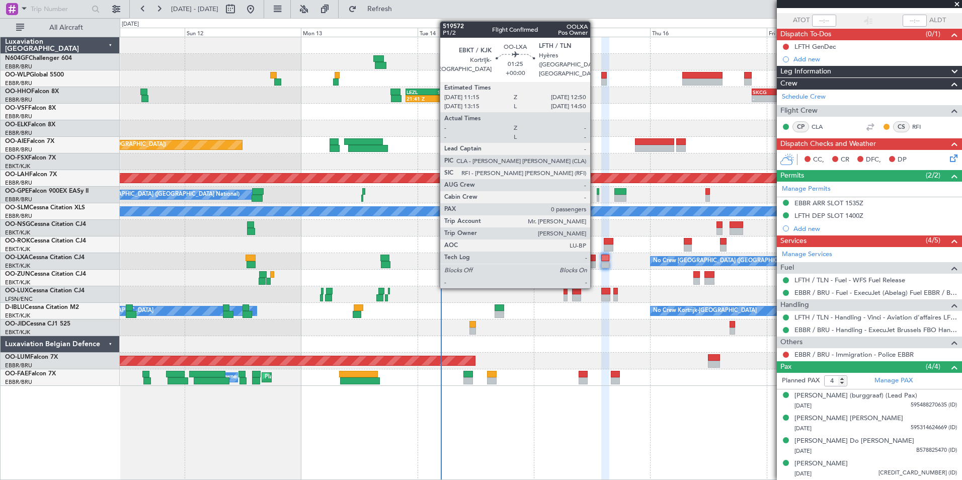
click at [594, 262] on div at bounding box center [592, 264] width 8 height 7
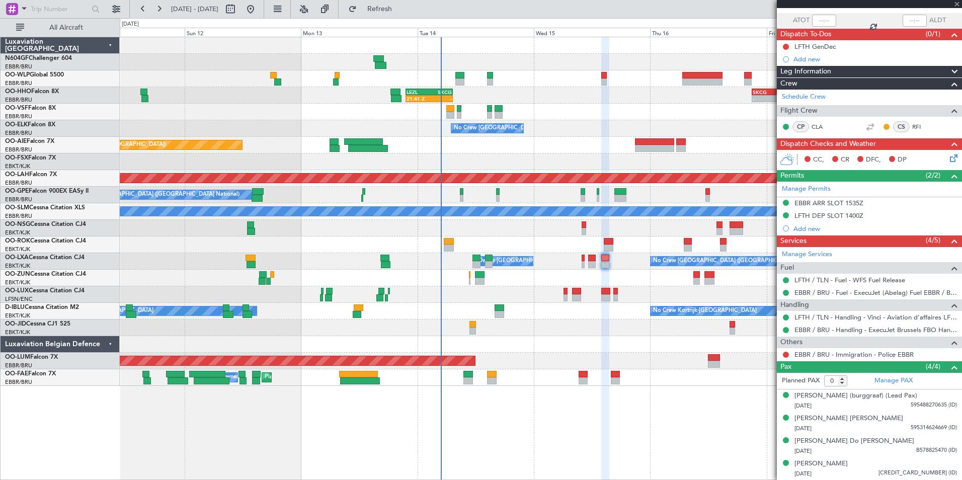
scroll to position [0, 0]
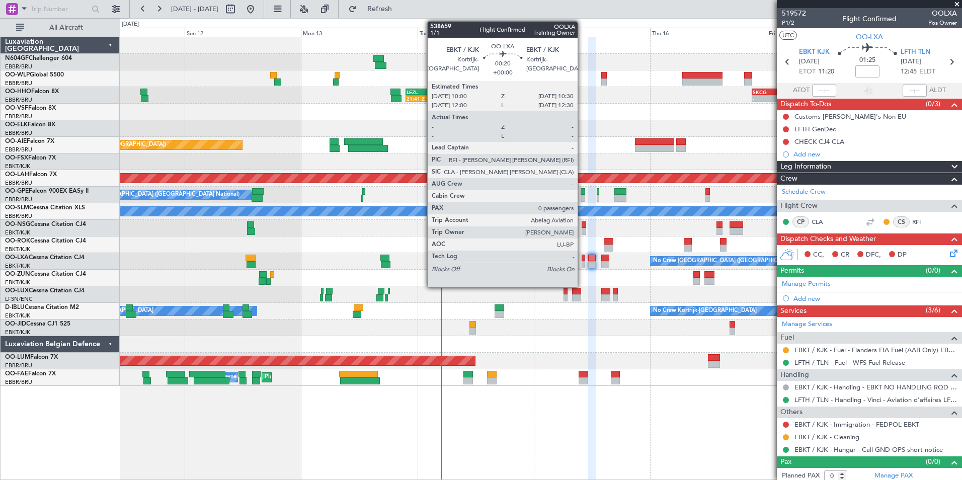
click at [582, 262] on div at bounding box center [582, 264] width 3 height 7
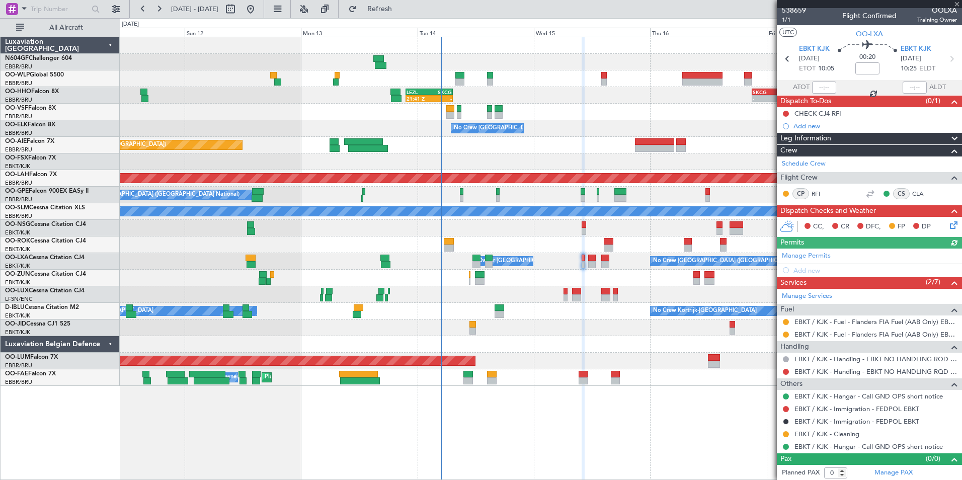
scroll to position [4, 0]
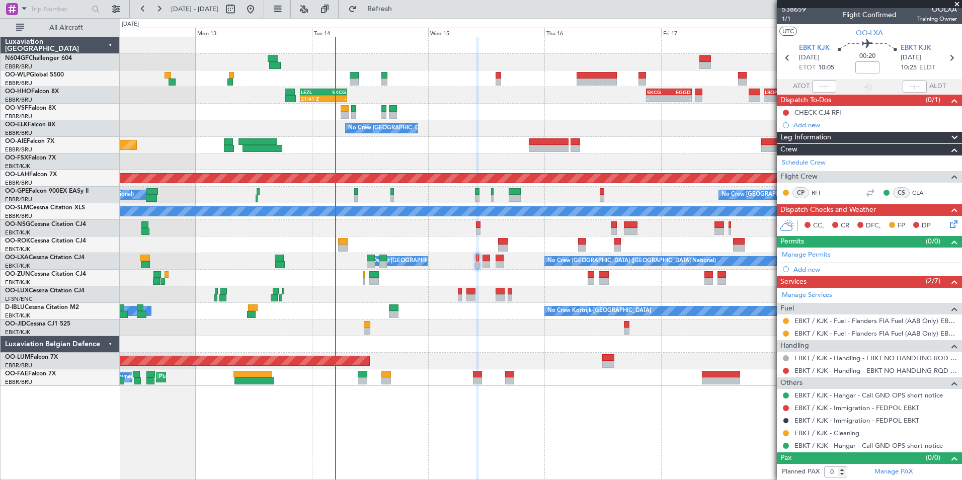
click at [553, 279] on div at bounding box center [540, 278] width 841 height 17
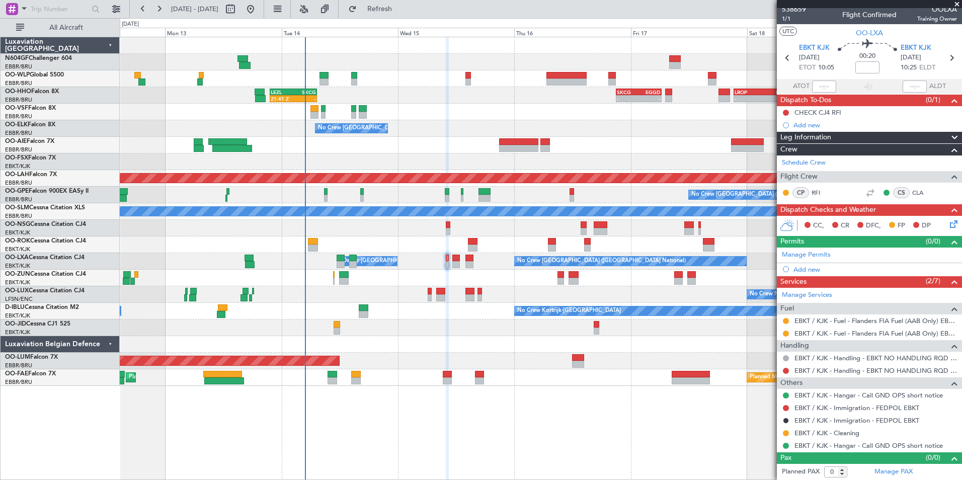
click at [585, 278] on div "21:41 Z - LEZL 21:40 Z SKCG 07:20 Z - - SKCG 21:00 Z EGGD 06:25 Z - - LROP 21:1…" at bounding box center [540, 211] width 841 height 349
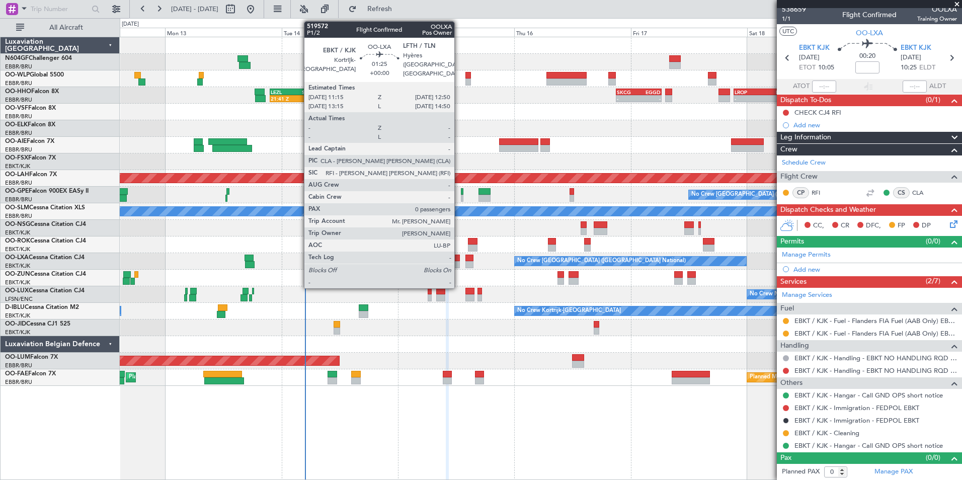
click at [459, 264] on div at bounding box center [456, 264] width 8 height 7
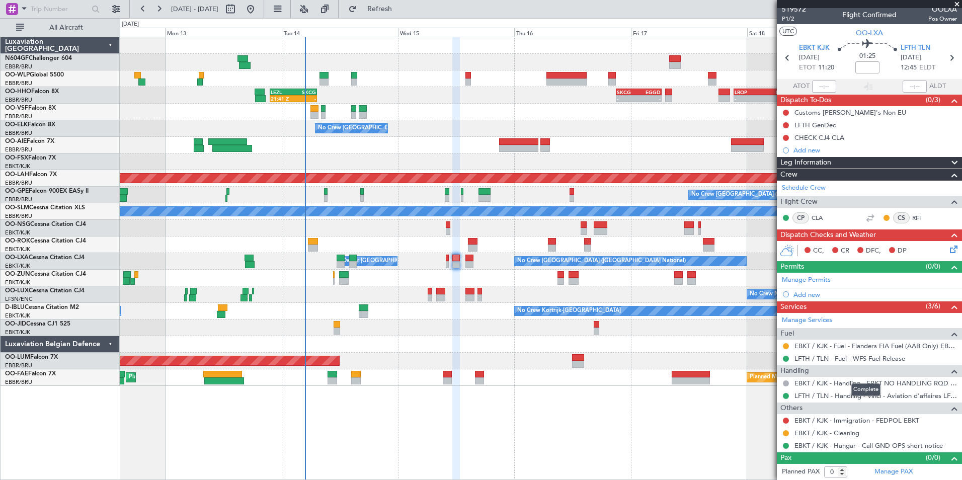
scroll to position [0, 0]
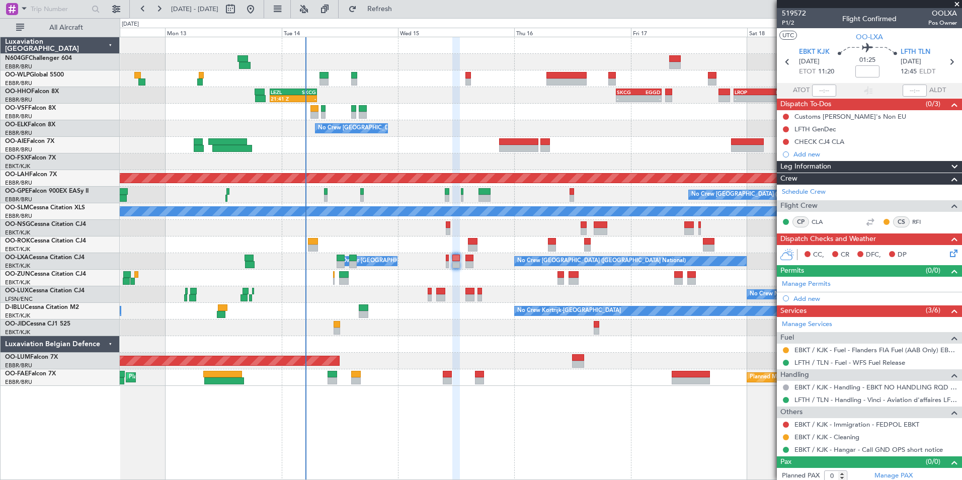
click at [512, 325] on div at bounding box center [540, 327] width 841 height 17
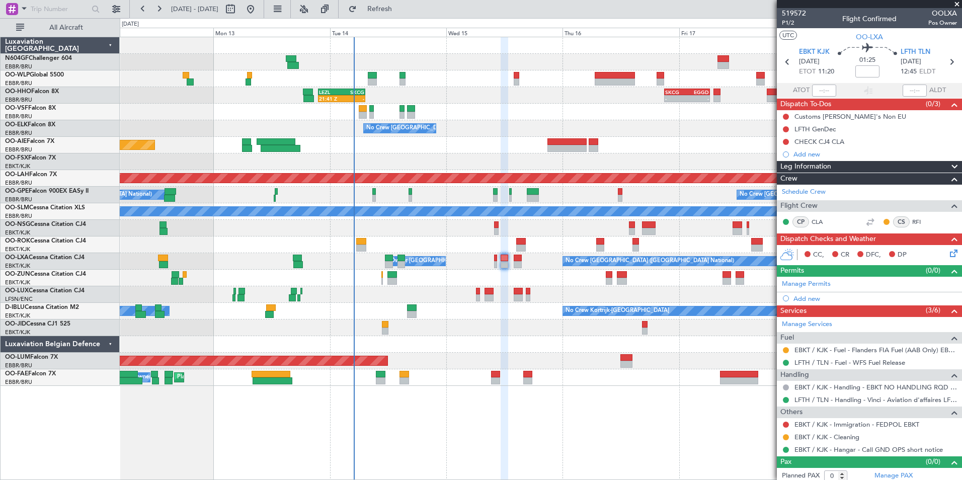
click at [499, 272] on div at bounding box center [540, 278] width 841 height 17
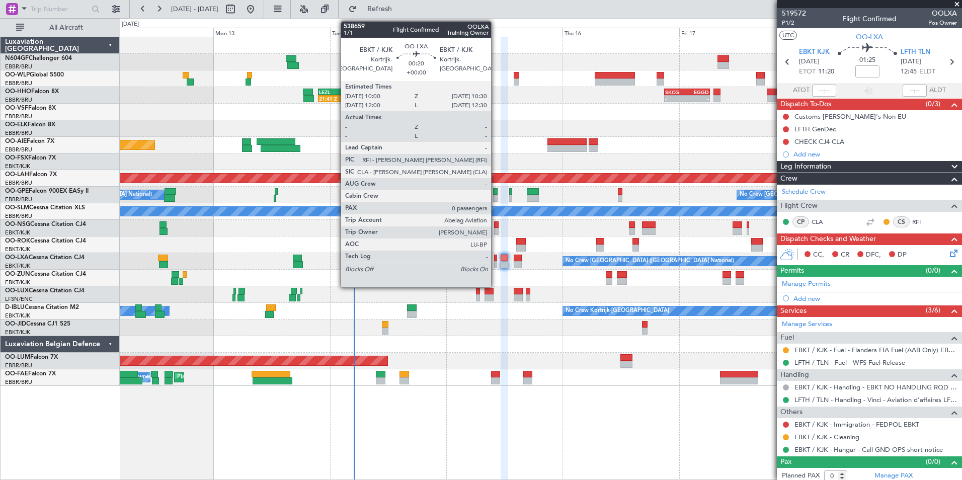
click at [495, 260] on div at bounding box center [495, 257] width 3 height 7
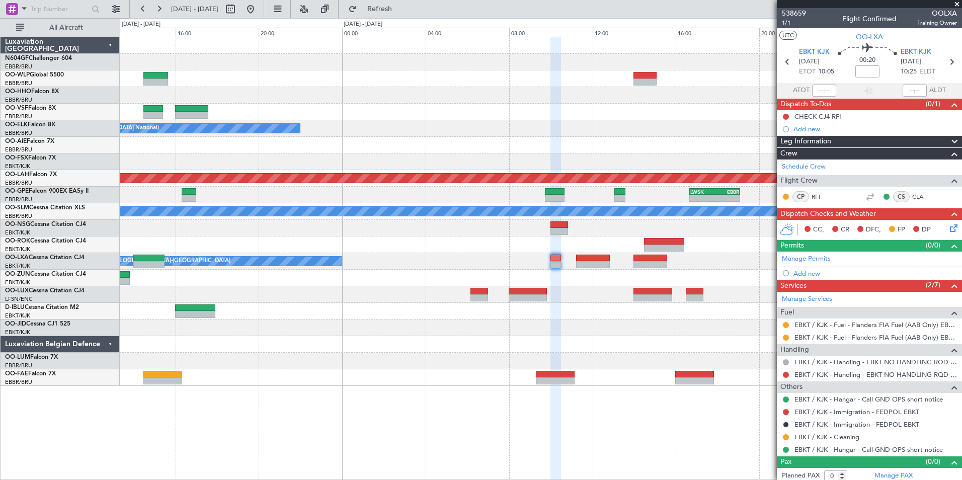
click at [579, 303] on div "No Crew Kortrijk-[GEOGRAPHIC_DATA]" at bounding box center [540, 311] width 841 height 17
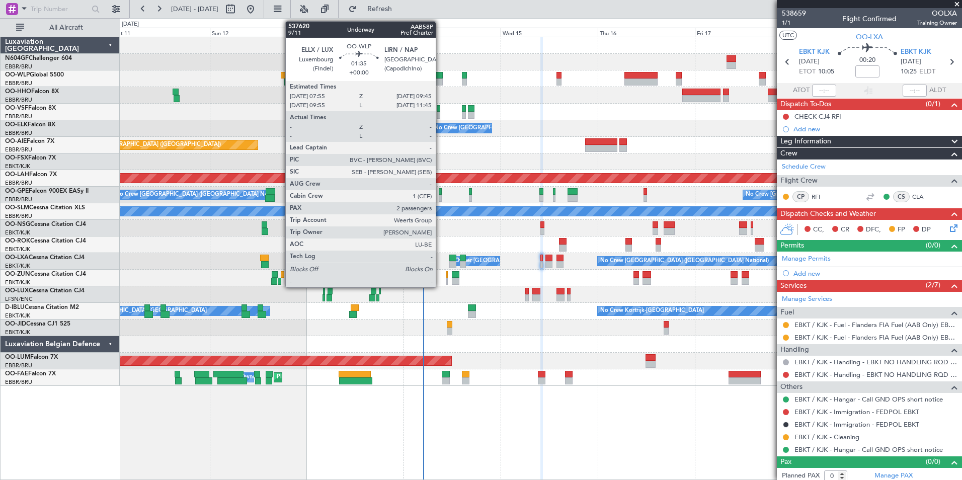
click at [440, 76] on div at bounding box center [439, 75] width 8 height 7
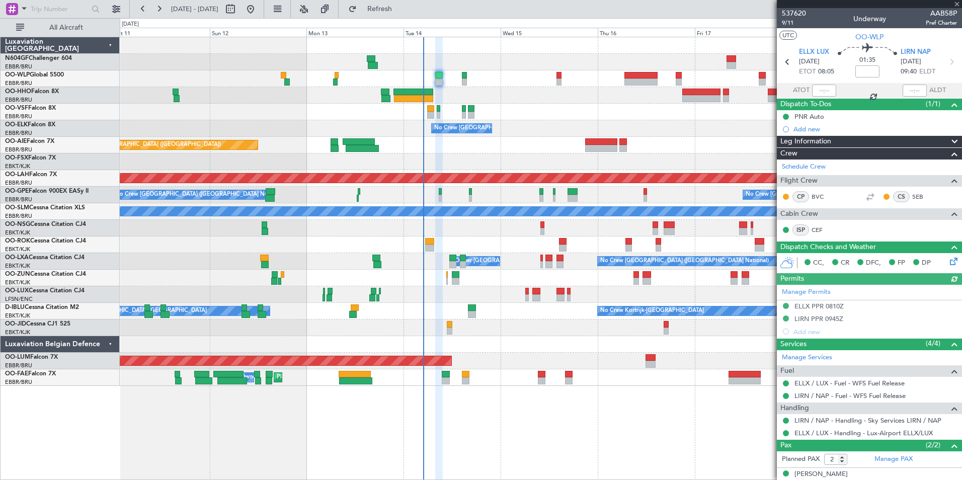
scroll to position [33, 0]
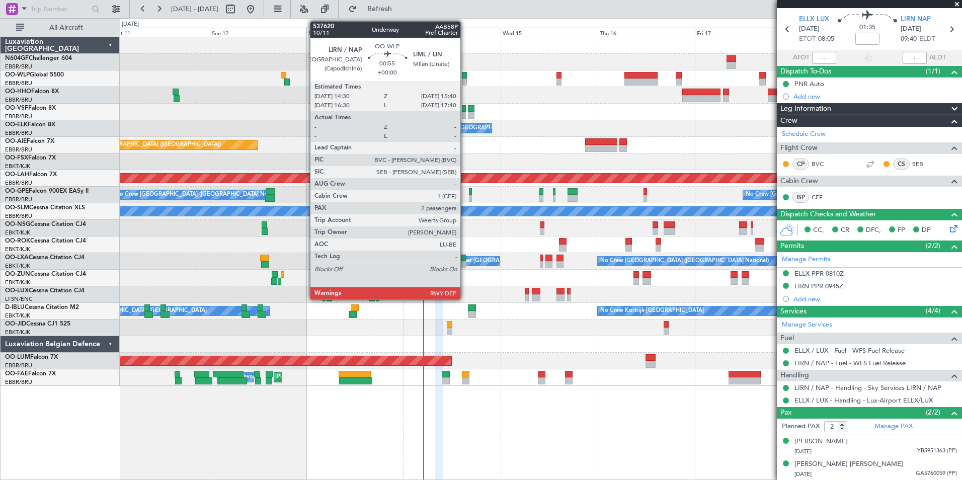
click at [465, 76] on div at bounding box center [464, 75] width 5 height 7
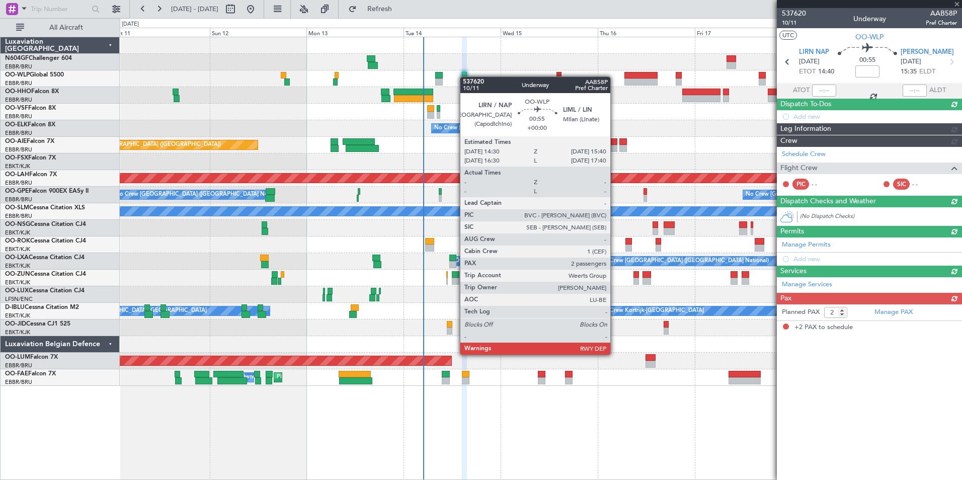
scroll to position [0, 0]
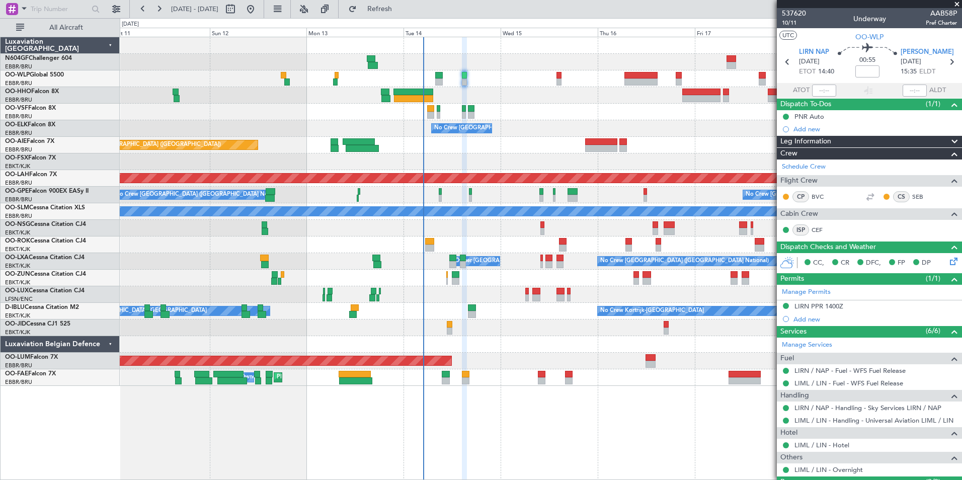
click at [529, 193] on div "No Crew Brussels (Brussels National) No Crew Brussels (Brussels National) No Cr…" at bounding box center [540, 195] width 841 height 17
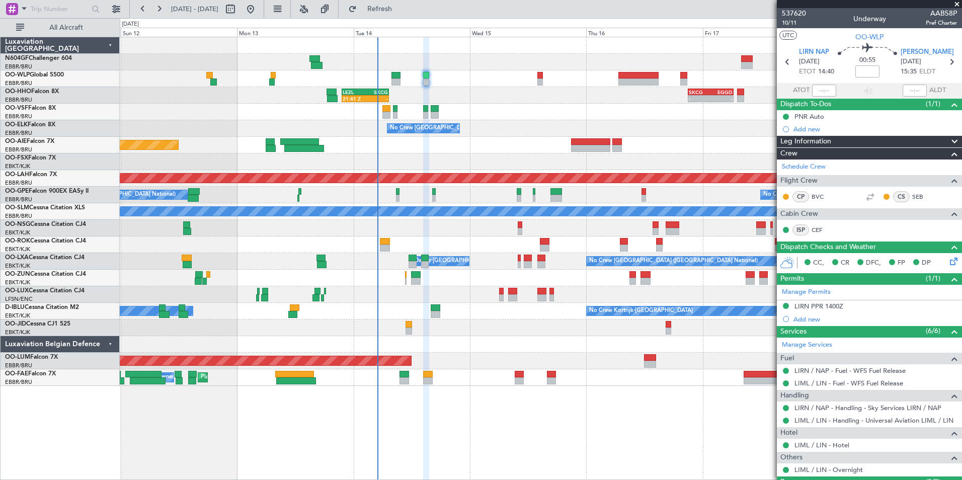
click at [494, 227] on div at bounding box center [540, 228] width 841 height 17
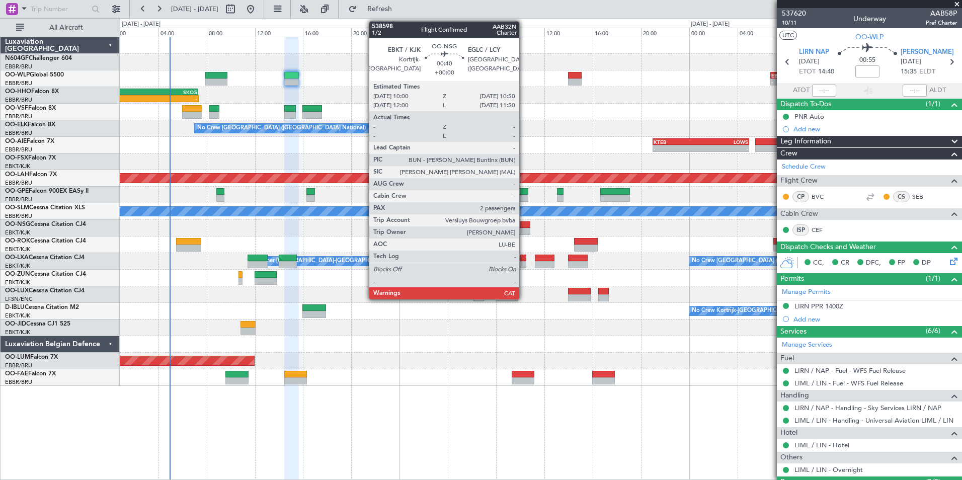
click at [524, 222] on div at bounding box center [525, 224] width 10 height 7
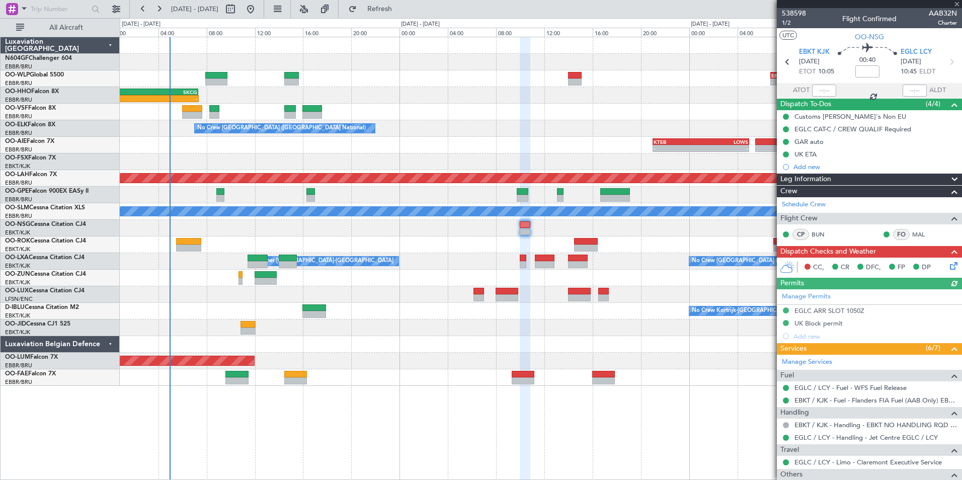
click at [484, 237] on div at bounding box center [540, 244] width 841 height 17
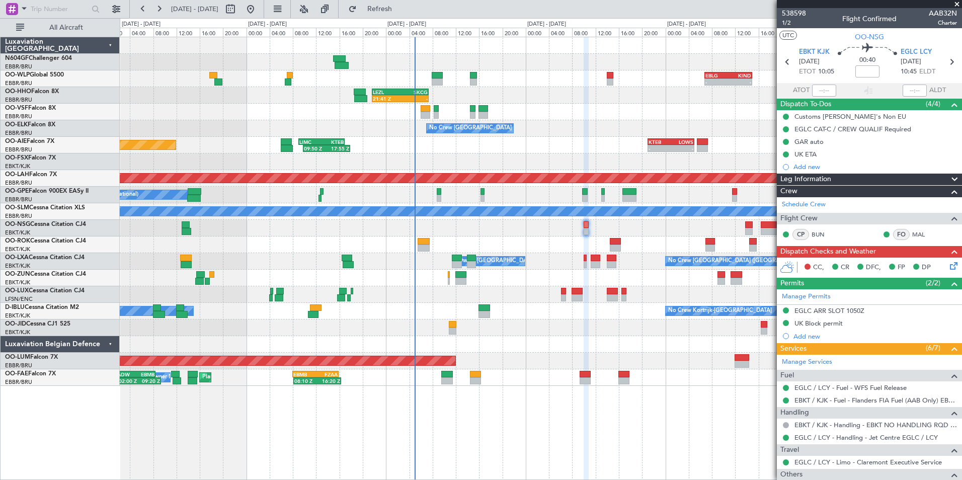
click at [535, 247] on div at bounding box center [540, 244] width 841 height 17
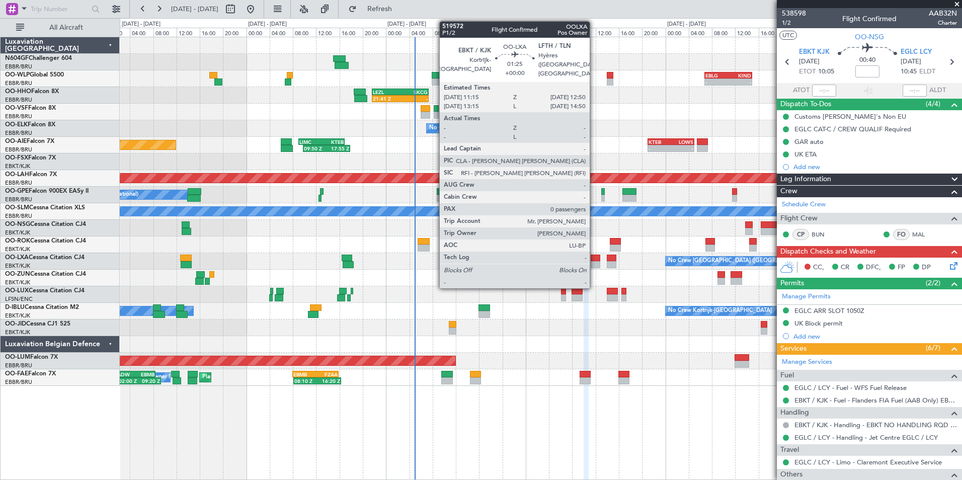
click at [594, 264] on div at bounding box center [595, 264] width 10 height 7
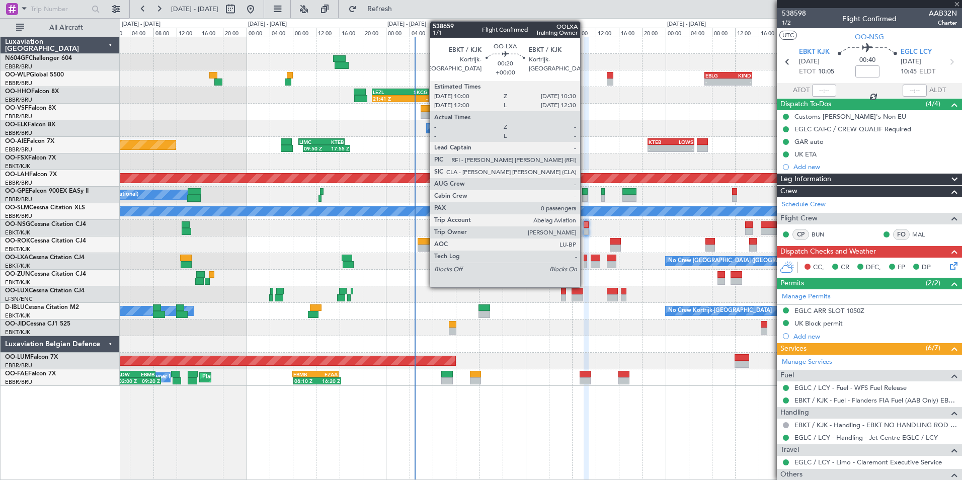
type input "0"
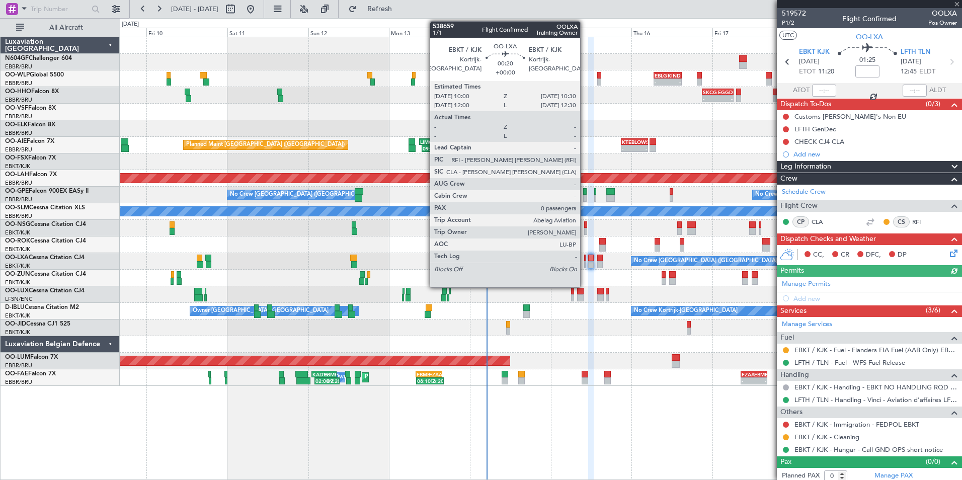
click at [584, 261] on div at bounding box center [585, 257] width 2 height 7
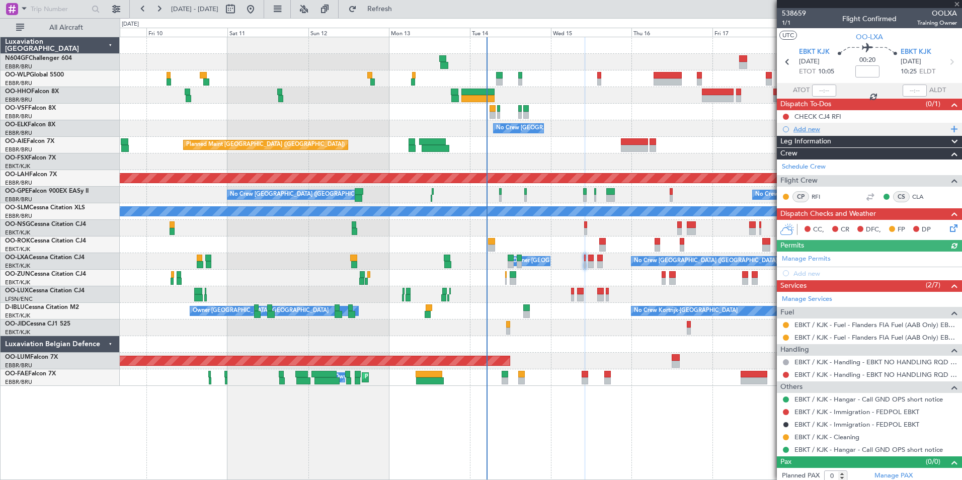
click at [810, 131] on div "Add new" at bounding box center [870, 129] width 154 height 9
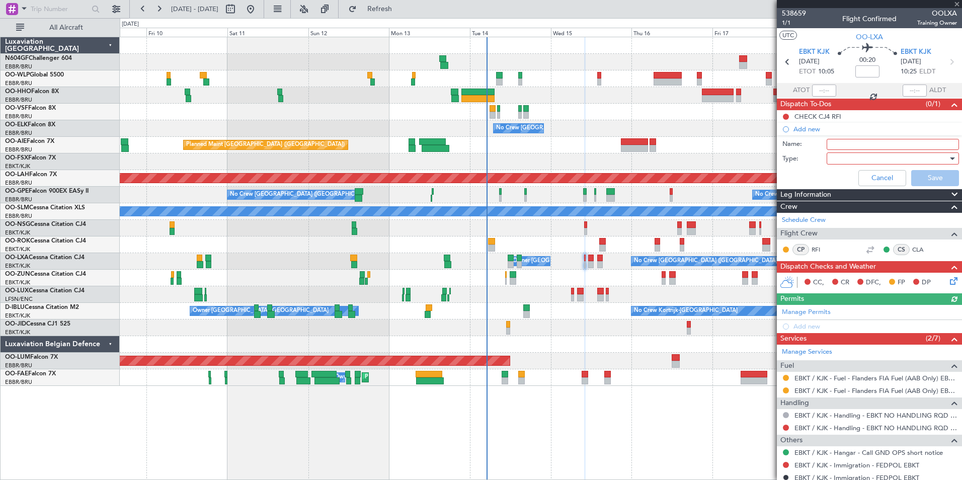
click at [872, 144] on input "Name:" at bounding box center [892, 144] width 132 height 11
type input "Check taxi with crew"
click at [860, 157] on div at bounding box center [888, 158] width 117 height 15
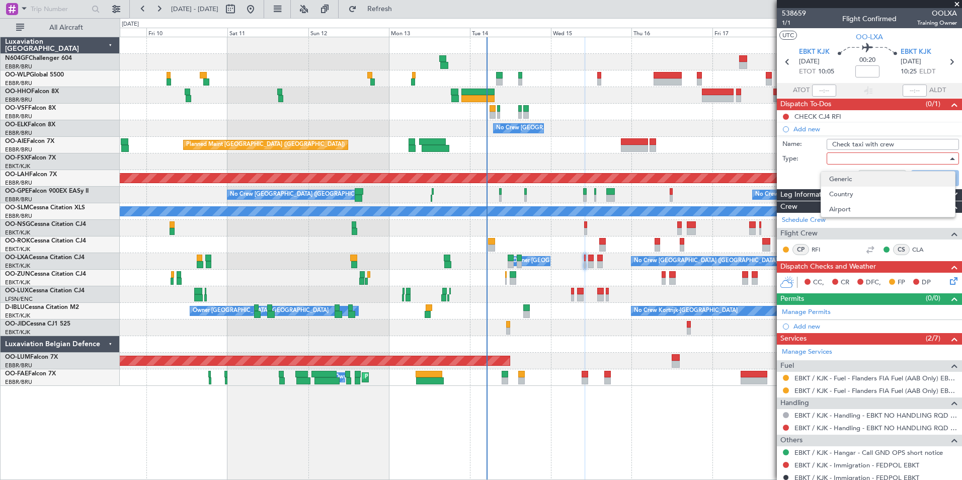
click at [847, 176] on span "Generic" at bounding box center [888, 179] width 118 height 15
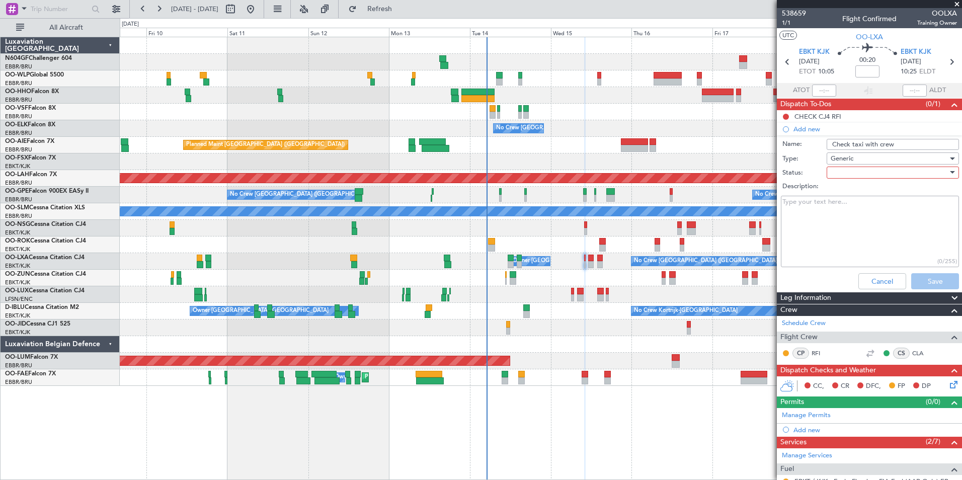
click at [844, 177] on div at bounding box center [888, 172] width 117 height 15
click at [839, 200] on span "Not Started" at bounding box center [888, 192] width 118 height 15
click at [922, 277] on button "Save" at bounding box center [935, 281] width 48 height 16
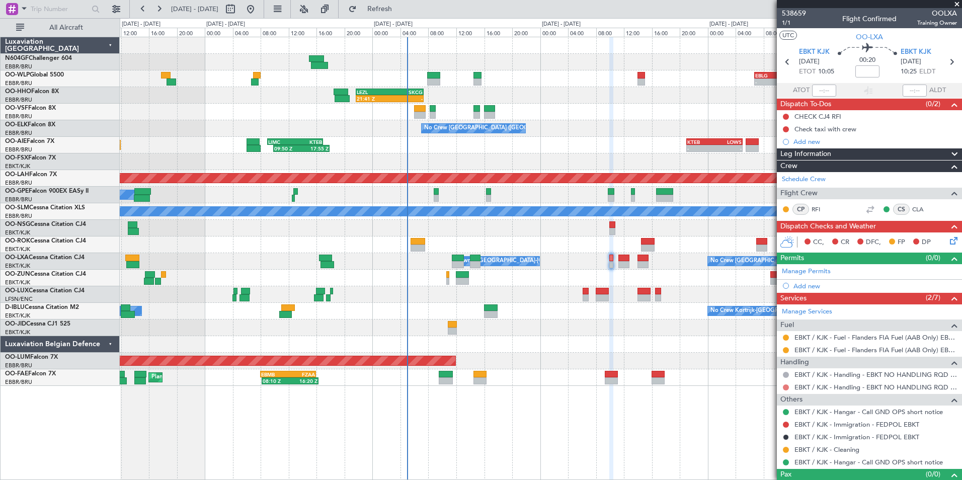
click at [787, 385] on button at bounding box center [786, 387] width 6 height 6
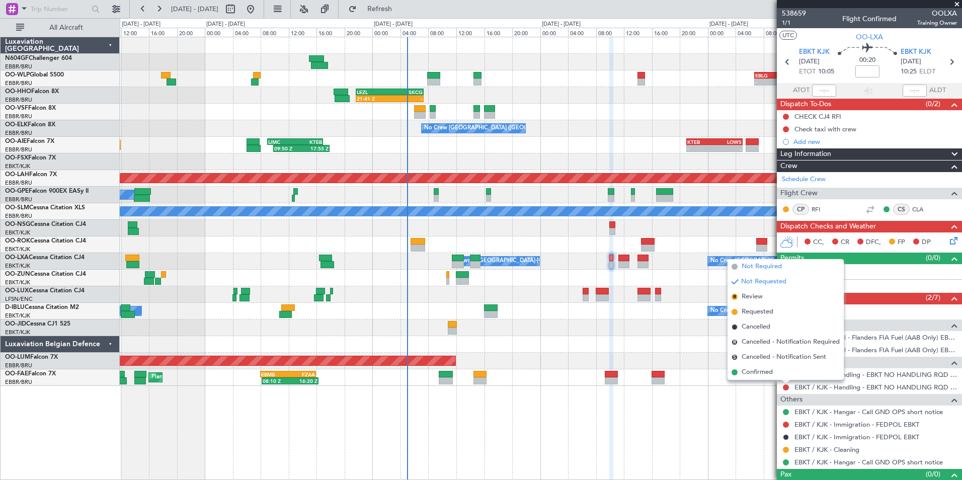
click at [756, 266] on span "Not Required" at bounding box center [761, 267] width 40 height 10
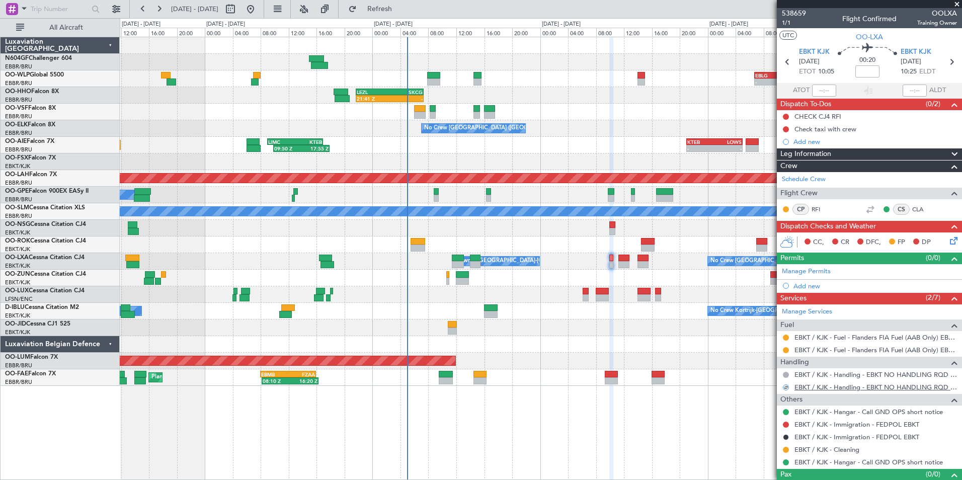
click at [823, 384] on link "EBKT / KJK - Handling - EBKT NO HANDLING RQD FOR CJ" at bounding box center [875, 387] width 162 height 9
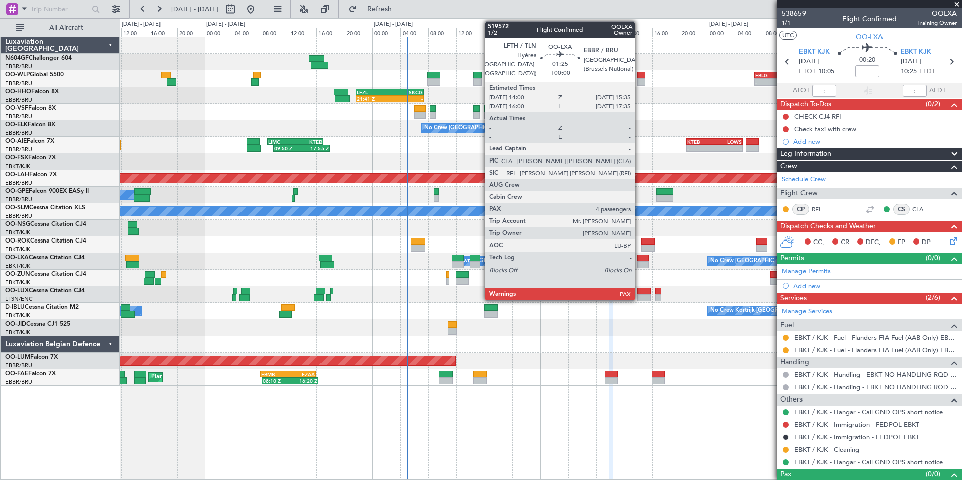
click at [639, 257] on div at bounding box center [642, 257] width 11 height 7
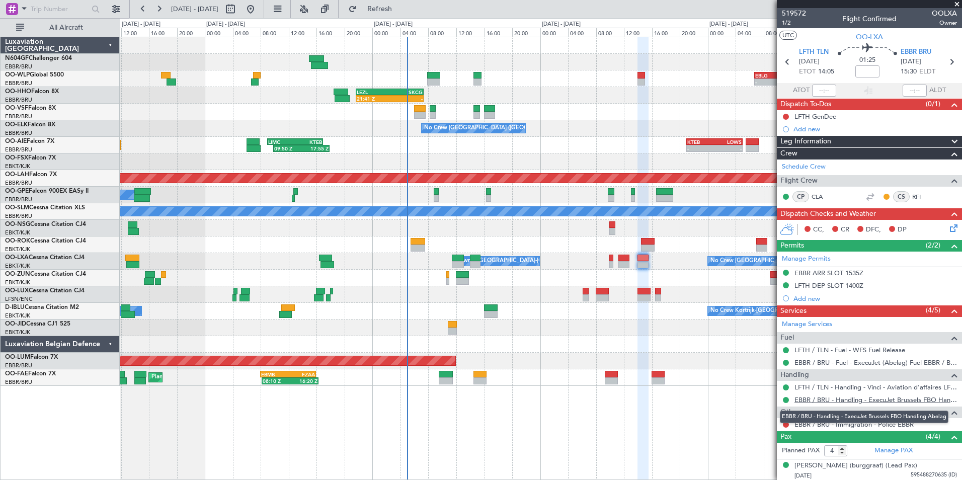
click at [809, 398] on link "EBBR / BRU - Handling - ExecuJet Brussels FBO Handling Abelag" at bounding box center [875, 399] width 162 height 9
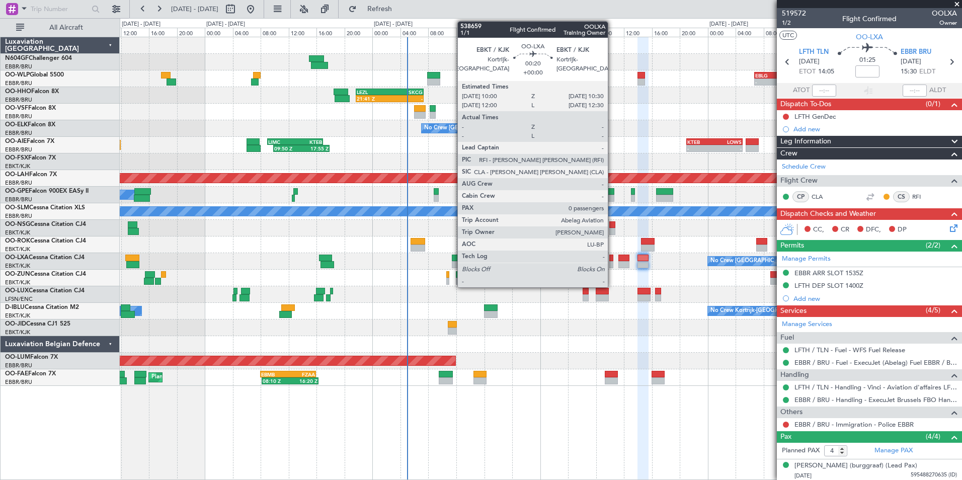
click at [612, 267] on div at bounding box center [611, 264] width 4 height 7
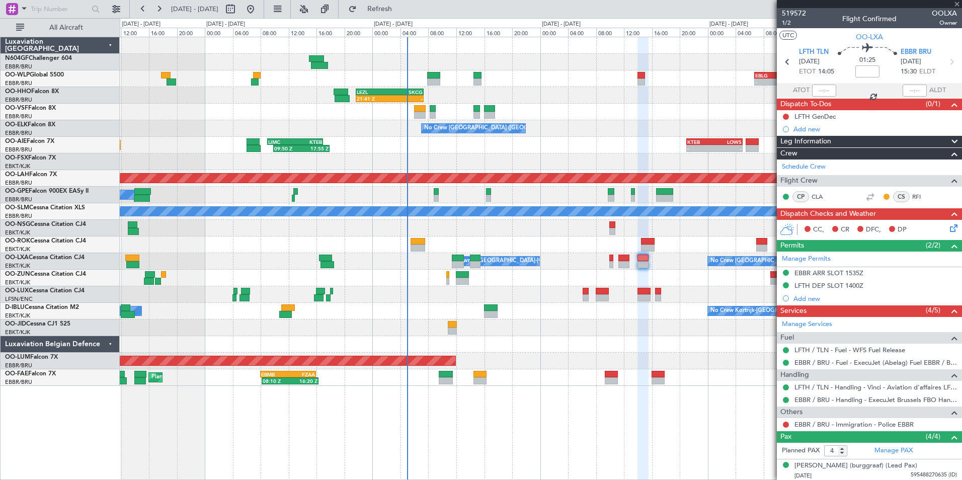
type input "0"
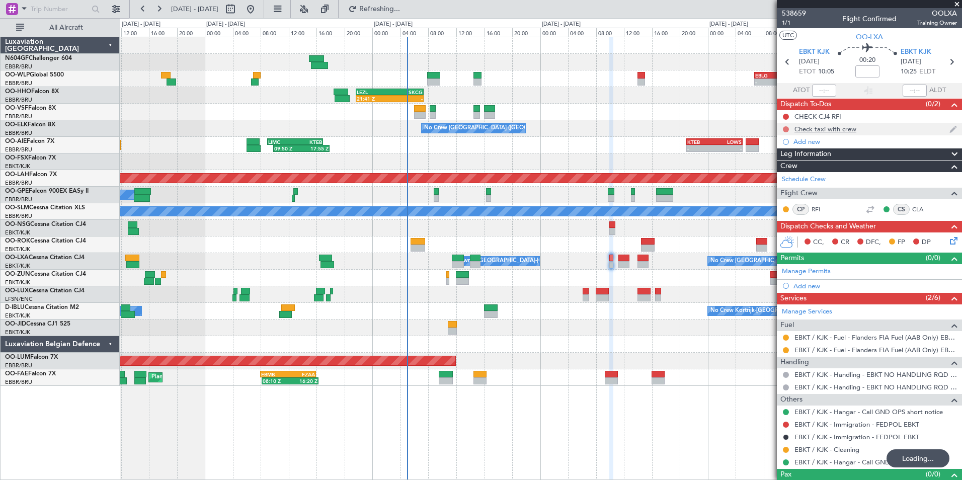
click at [787, 127] on button at bounding box center [786, 129] width 6 height 6
click at [818, 129] on div "Check taxi with crew" at bounding box center [825, 129] width 62 height 9
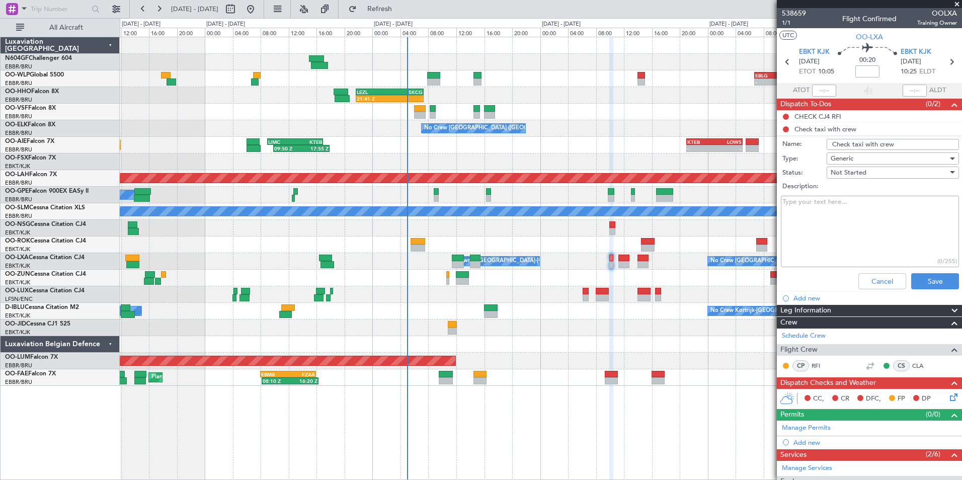
click at [829, 213] on textarea "Description:" at bounding box center [870, 232] width 178 height 72
type textarea "Mail sent to the crew"
click at [879, 178] on div "Not Started" at bounding box center [888, 172] width 117 height 15
click at [869, 204] on span "In Progress" at bounding box center [888, 207] width 118 height 15
click at [929, 283] on button "Save" at bounding box center [935, 281] width 48 height 16
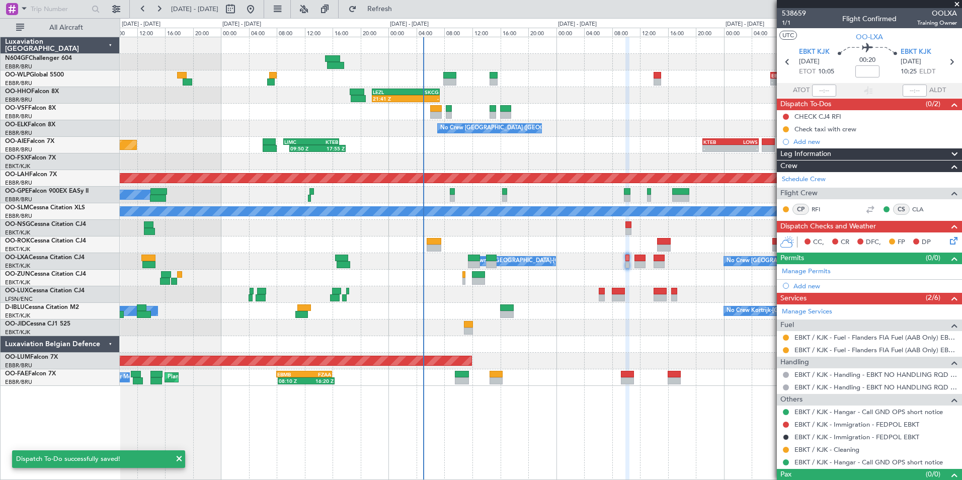
click at [681, 314] on div "No Crew Kortrijk-[GEOGRAPHIC_DATA] Owner [GEOGRAPHIC_DATA]-[GEOGRAPHIC_DATA]" at bounding box center [540, 311] width 841 height 17
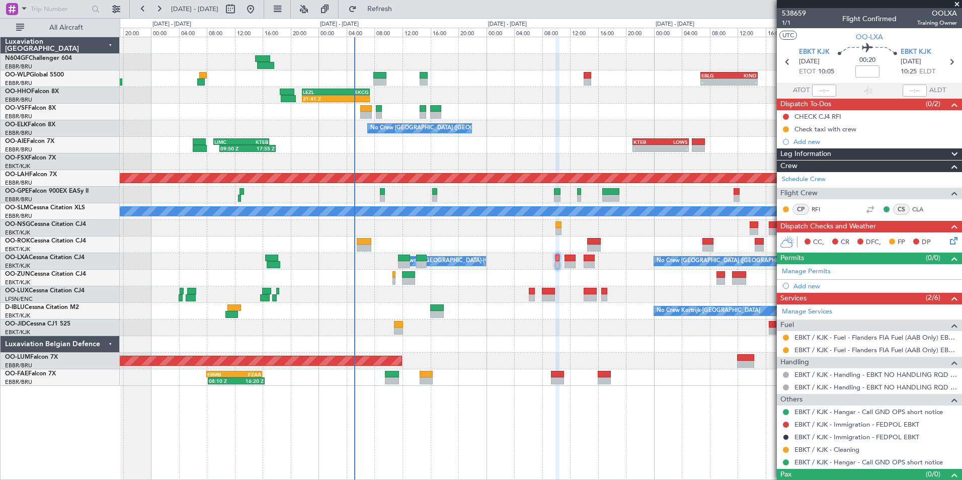
click at [580, 313] on div "No Crew Kortrijk-[GEOGRAPHIC_DATA] Owner [GEOGRAPHIC_DATA]-[GEOGRAPHIC_DATA]" at bounding box center [540, 311] width 841 height 17
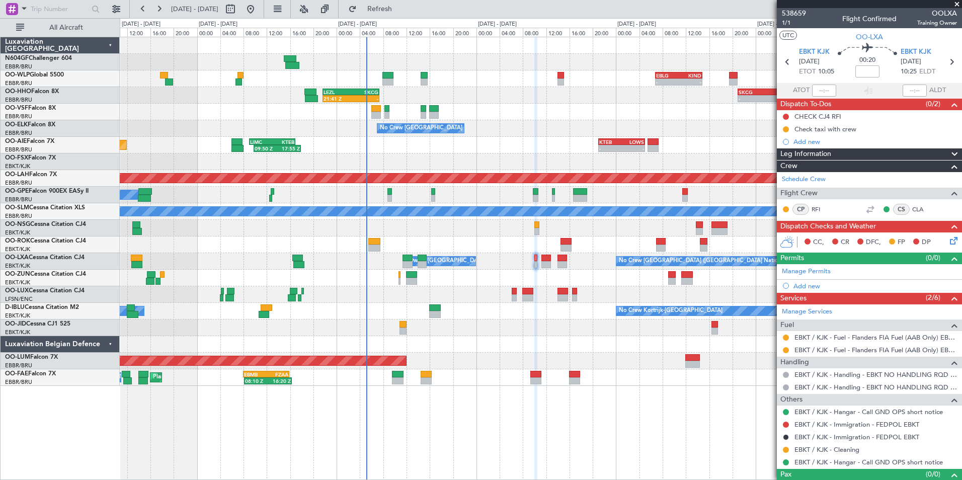
click at [606, 223] on div "- - EBLG 06:45 Z KIND 14:55 Z - - KIND 02:00 Z EBLG 09:30 Z 21:41 Z - LEZL 21:4…" at bounding box center [540, 211] width 841 height 349
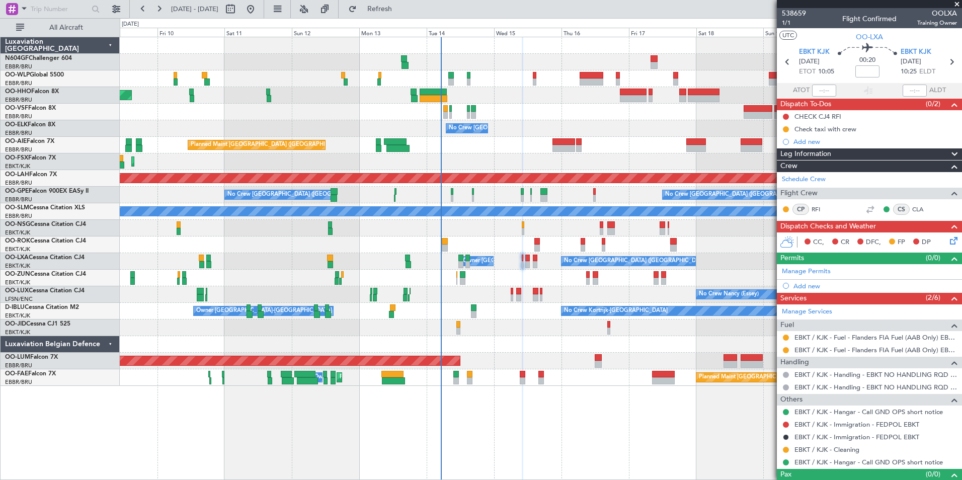
click at [570, 230] on div at bounding box center [540, 228] width 841 height 17
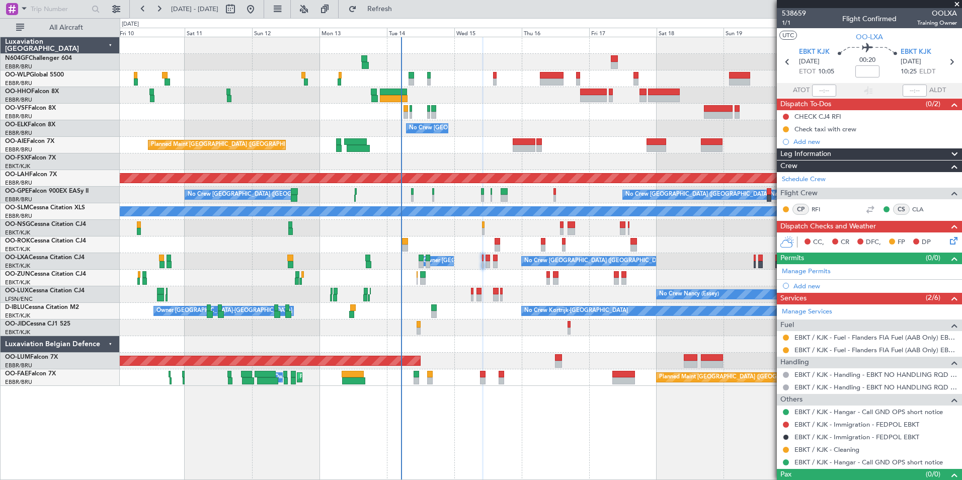
click at [575, 238] on div at bounding box center [540, 244] width 841 height 17
click at [550, 338] on div "Planned Maint Geneva (Cointrin) No Crew Brussels (Brussels National) Planned Ma…" at bounding box center [540, 211] width 841 height 349
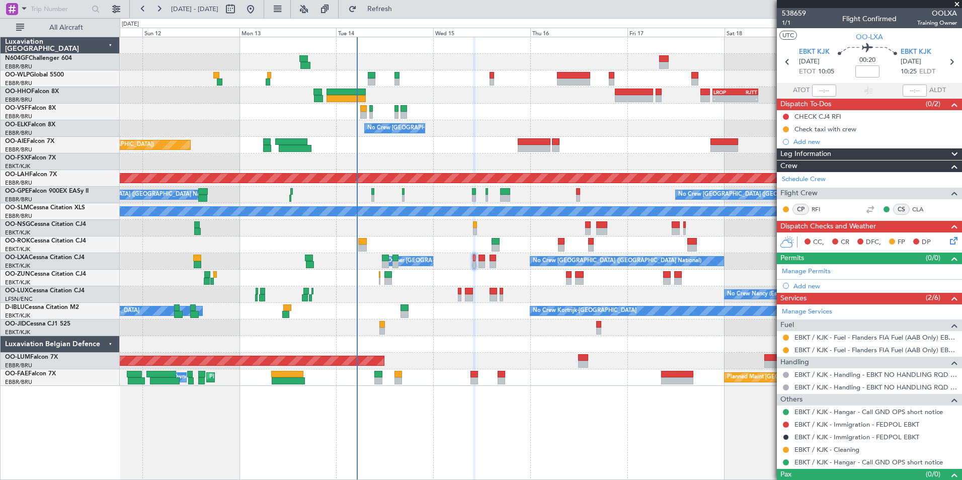
click at [514, 110] on div "- - LIML 20:00 Z FIMP 06:30 Z - - LROP 21:15 Z RJTT 08:30 Z Planned Maint Genev…" at bounding box center [540, 211] width 841 height 349
click at [647, 115] on div "- - EBBR 17:05 Z VRMU 03:10 Z" at bounding box center [540, 112] width 841 height 17
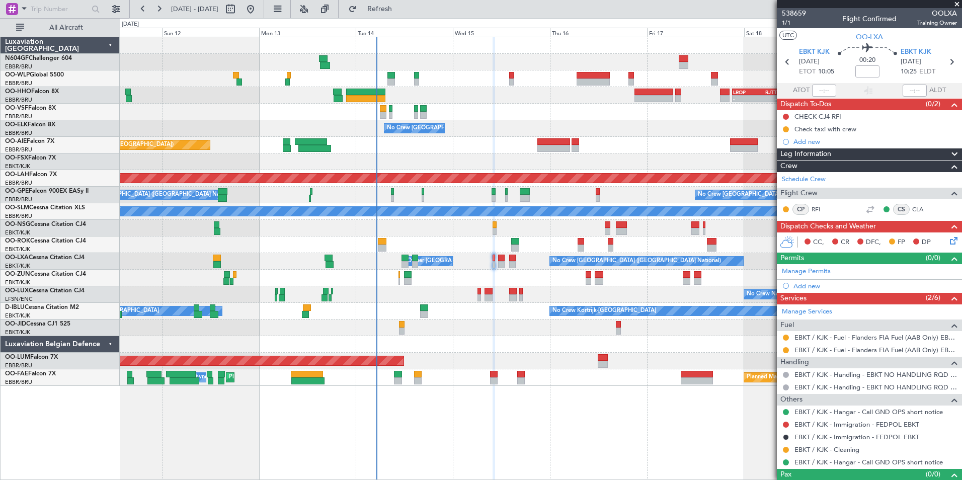
click at [491, 133] on div "No Crew [GEOGRAPHIC_DATA] ([GEOGRAPHIC_DATA] National)" at bounding box center [540, 128] width 841 height 17
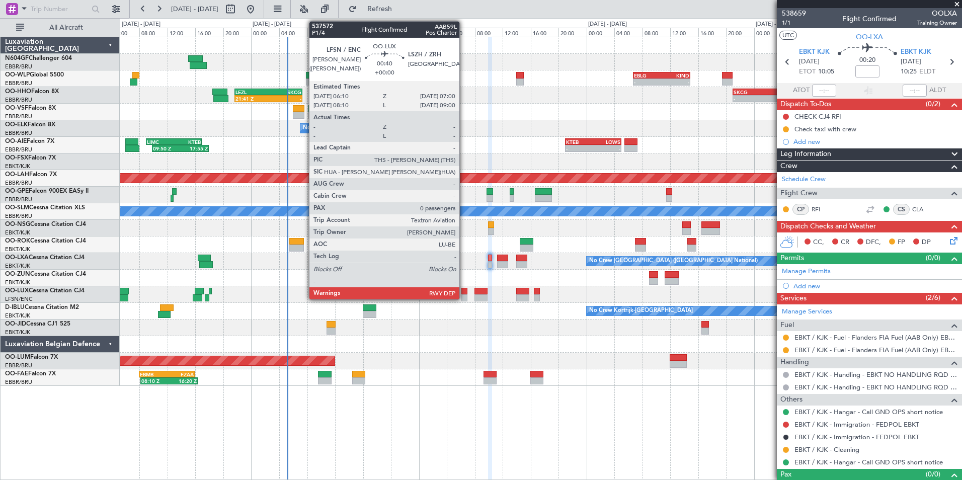
click at [464, 291] on div at bounding box center [464, 291] width 6 height 7
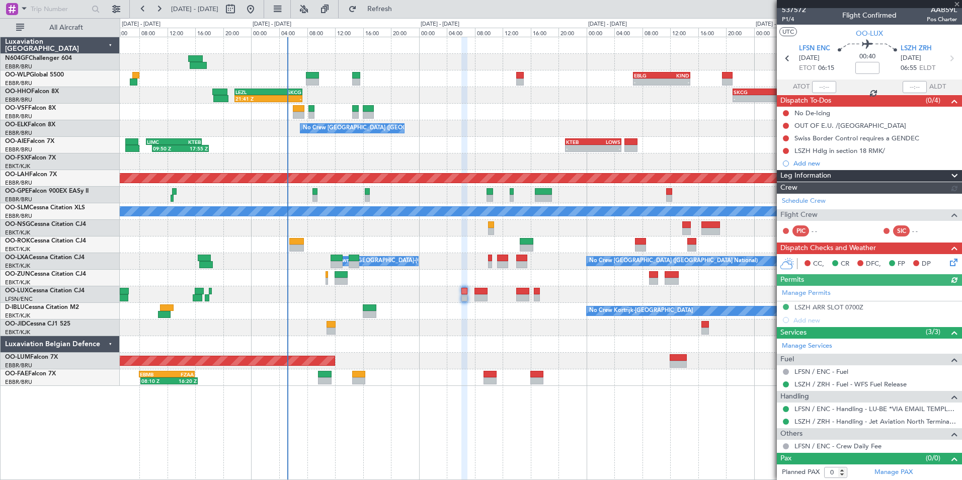
scroll to position [4, 0]
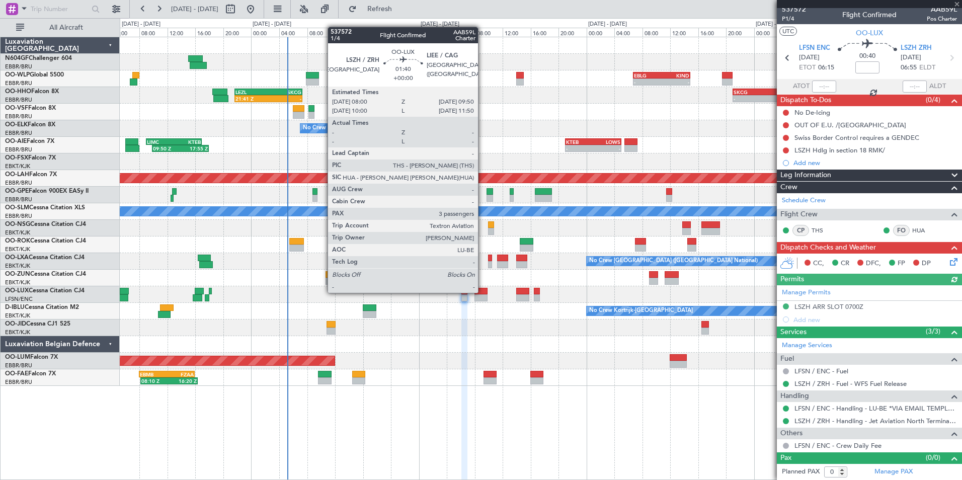
click at [482, 292] on div at bounding box center [480, 291] width 13 height 7
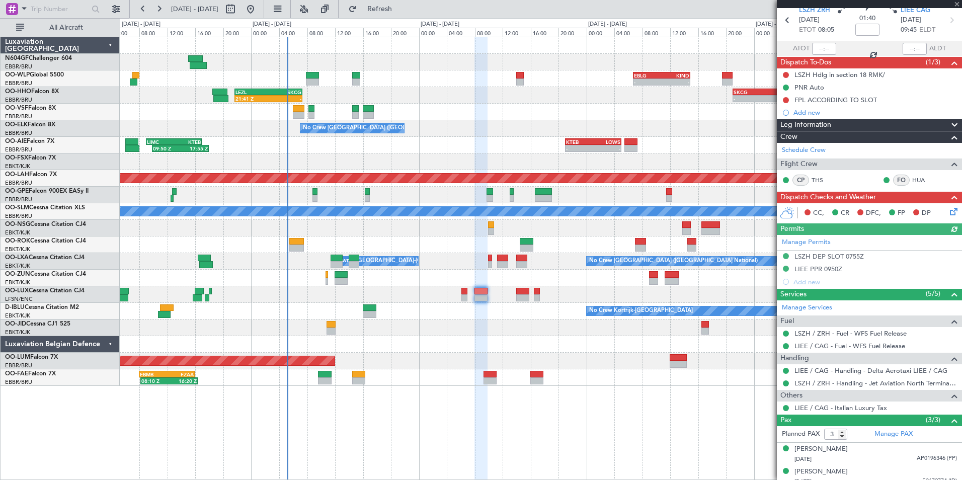
scroll to position [72, 0]
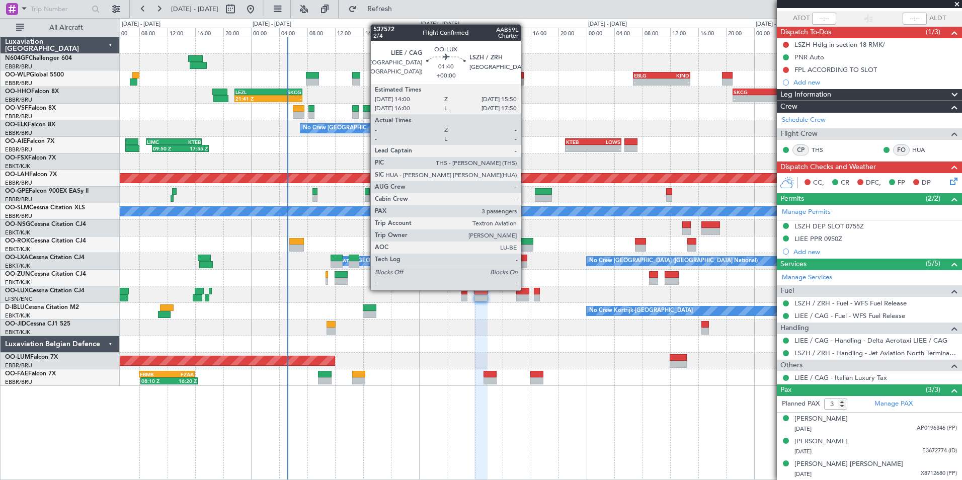
click at [525, 289] on div at bounding box center [522, 291] width 13 height 7
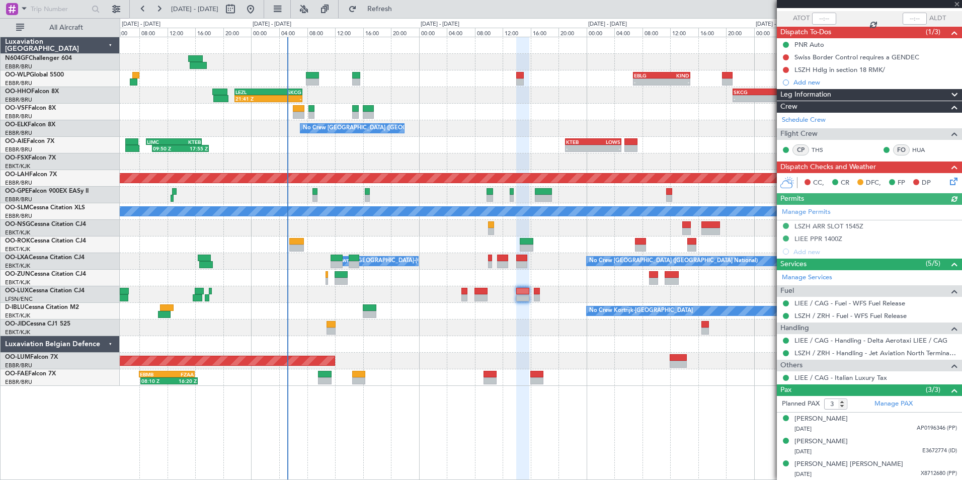
click at [540, 296] on div "No Crew Nancy (Essey)" at bounding box center [540, 294] width 841 height 17
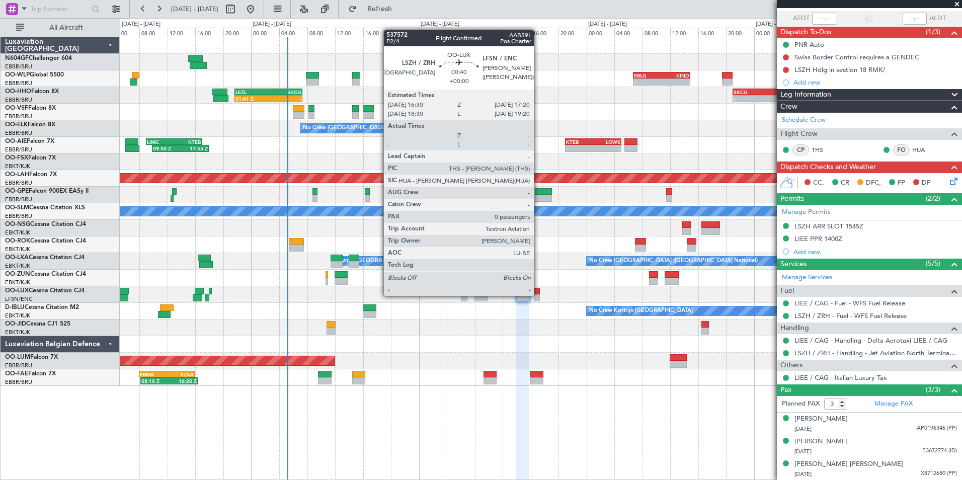
click at [538, 295] on div at bounding box center [537, 297] width 6 height 7
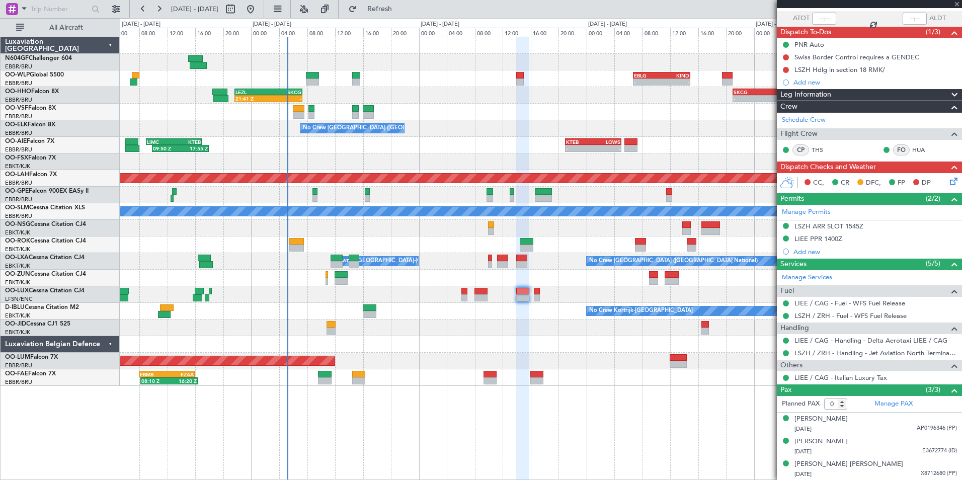
scroll to position [0, 0]
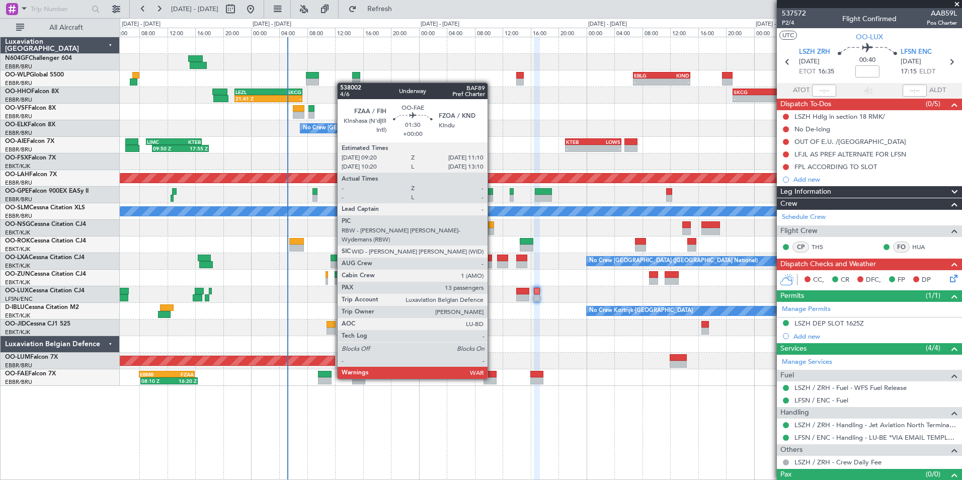
click at [492, 378] on div at bounding box center [489, 380] width 13 height 7
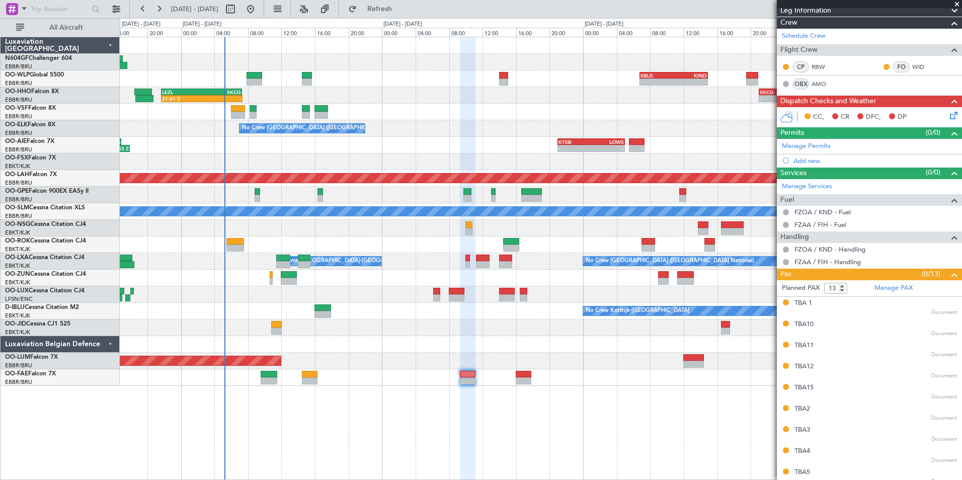
scroll to position [50, 0]
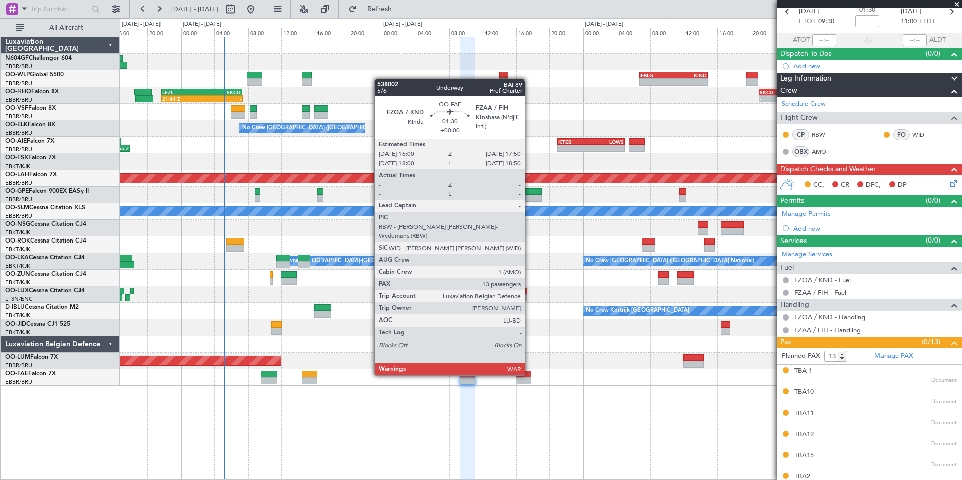
click at [529, 374] on div at bounding box center [524, 374] width 16 height 7
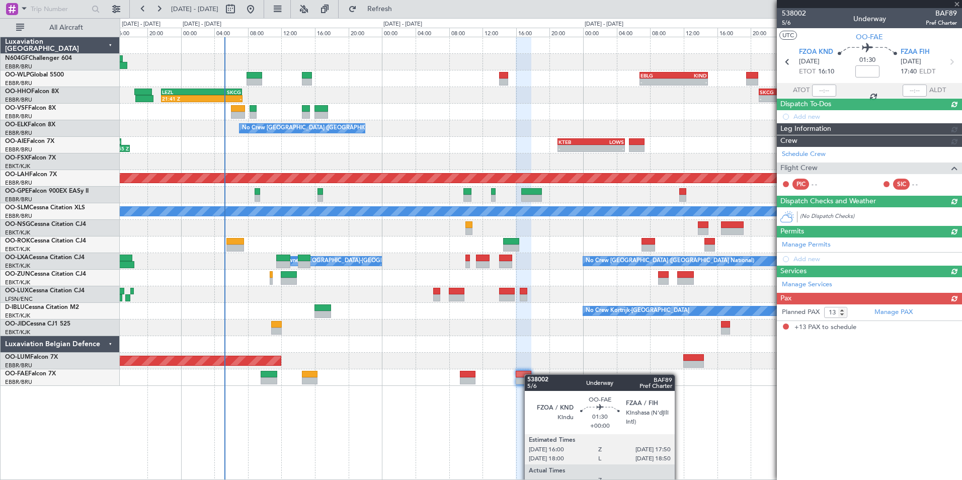
scroll to position [0, 0]
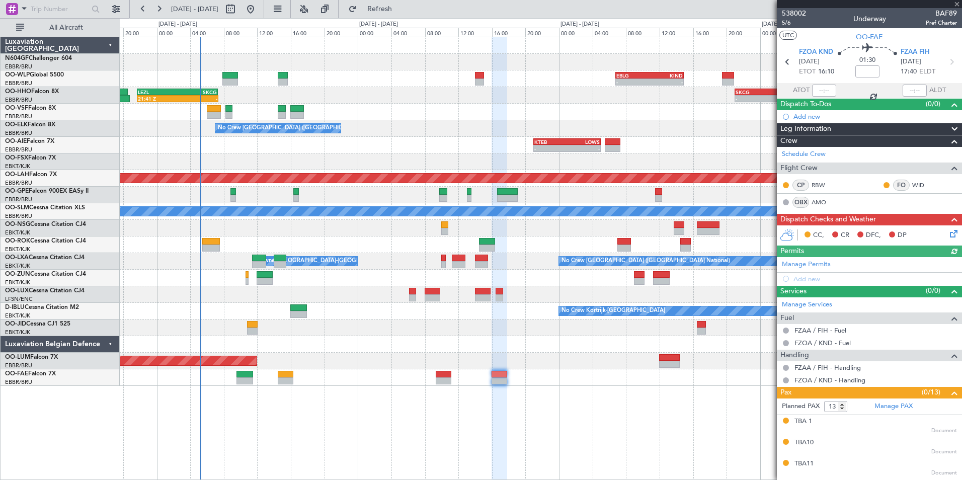
click at [559, 398] on div "- - EBLG 06:45 Z KIND 14:55 Z 21:41 Z - LEZL 21:40 Z SKCG 07:20 Z - - SKCG 21:0…" at bounding box center [541, 258] width 842 height 443
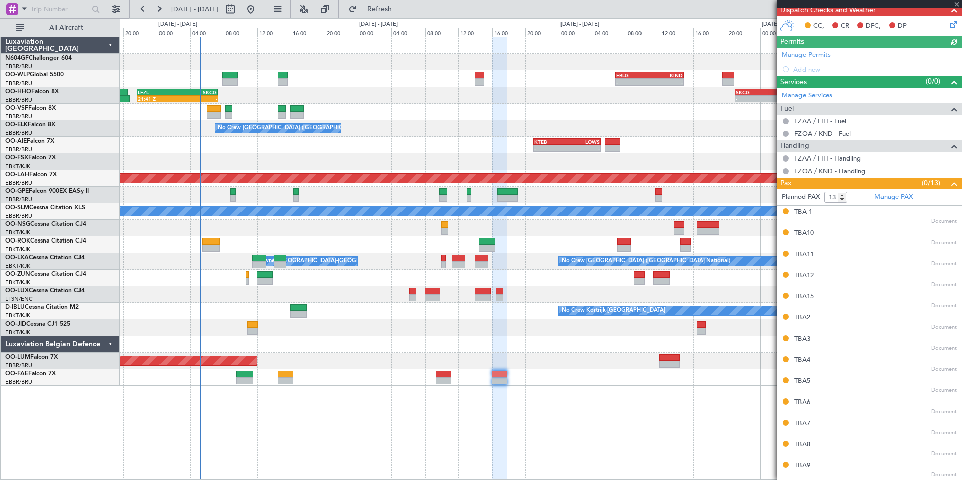
scroll to position [8, 0]
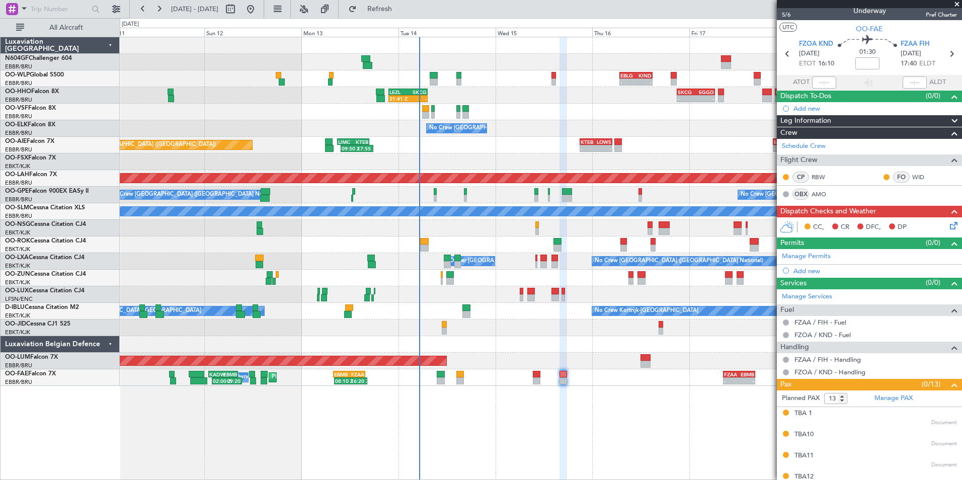
click at [562, 341] on div at bounding box center [540, 344] width 841 height 17
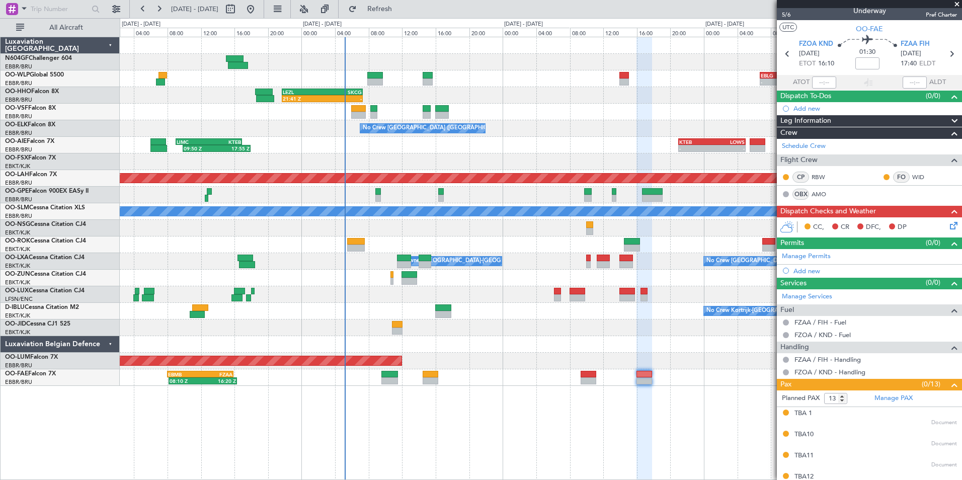
click at [370, 263] on div "No Crew Brussels (Brussels National) Owner Kortrijk-Wevelgem" at bounding box center [540, 261] width 841 height 17
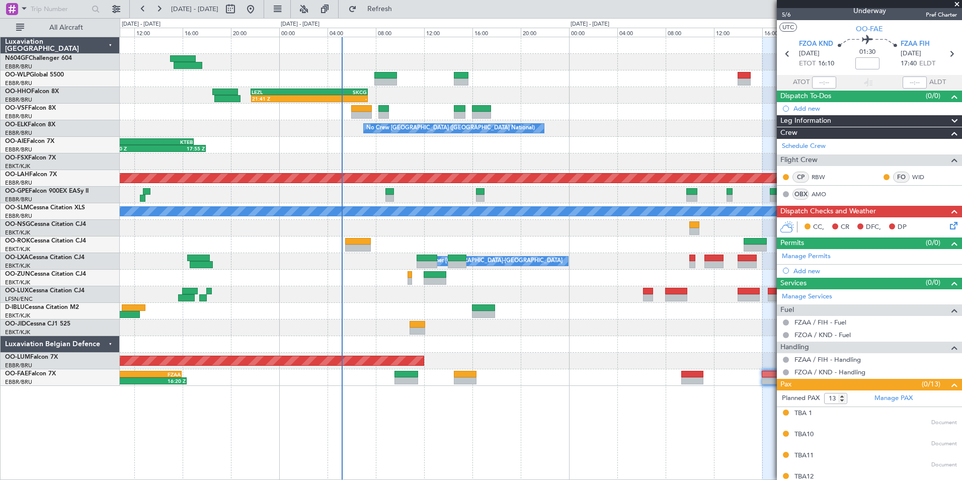
click at [369, 305] on div "No Crew Kortrijk-[GEOGRAPHIC_DATA]" at bounding box center [540, 311] width 841 height 17
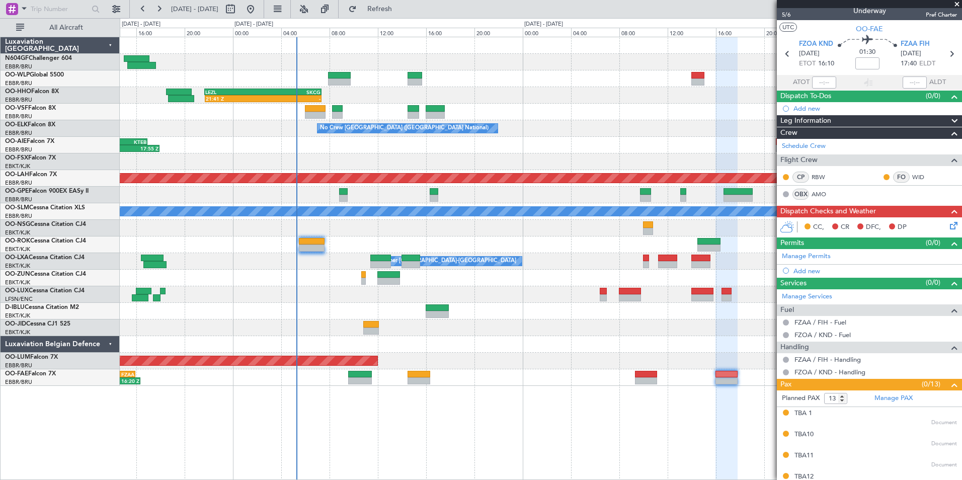
click at [511, 312] on div "- - EBLG 06:45 Z KIND 14:55 Z 21:41 Z - LEZL 21:40 Z SKCG 07:20 Z SKCG 21:00 Z …" at bounding box center [540, 211] width 841 height 349
click at [587, 340] on div at bounding box center [540, 344] width 841 height 17
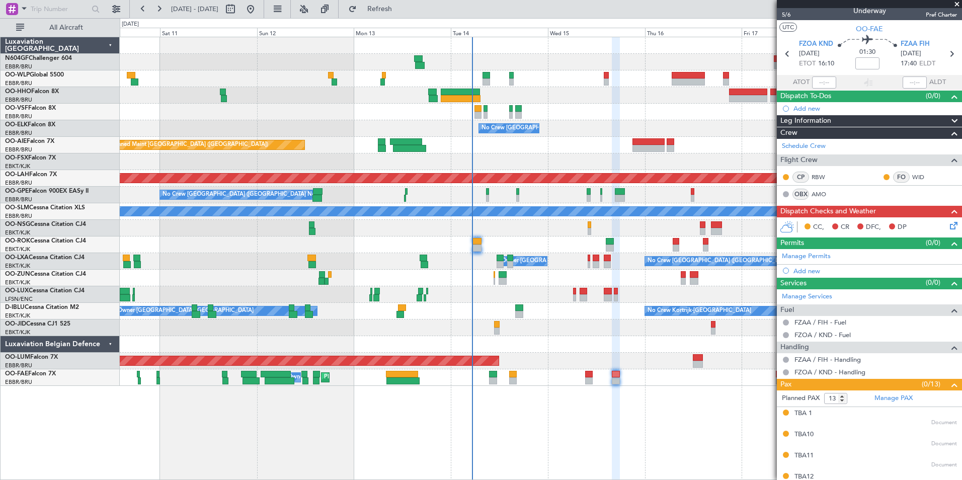
click at [611, 330] on div at bounding box center [540, 327] width 841 height 17
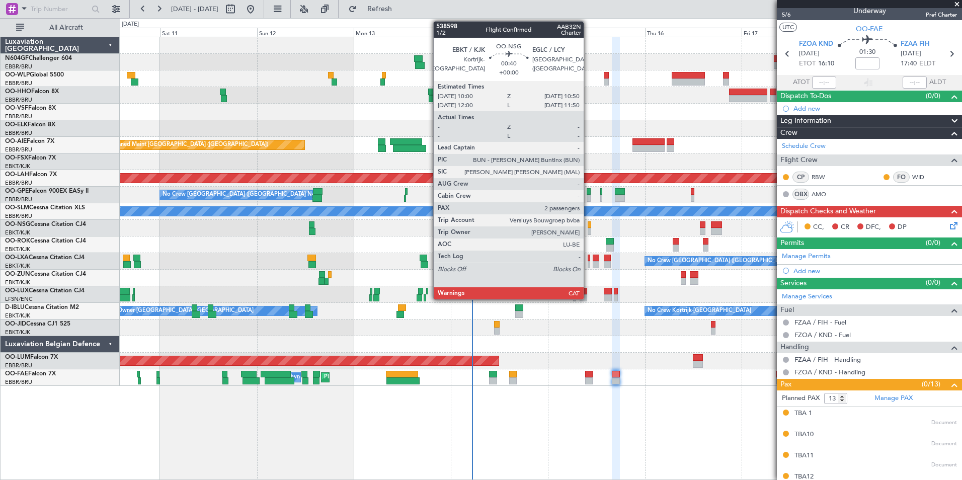
click at [588, 225] on div at bounding box center [589, 224] width 4 height 7
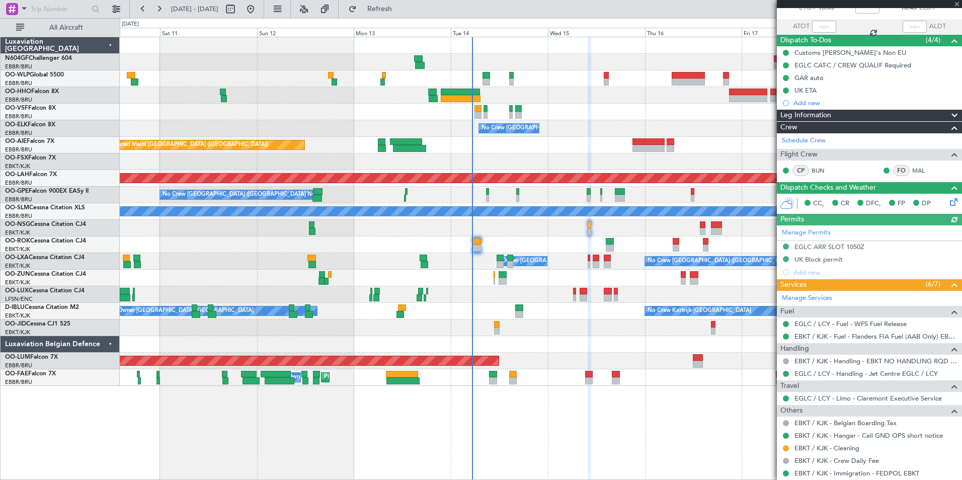
scroll to position [0, 0]
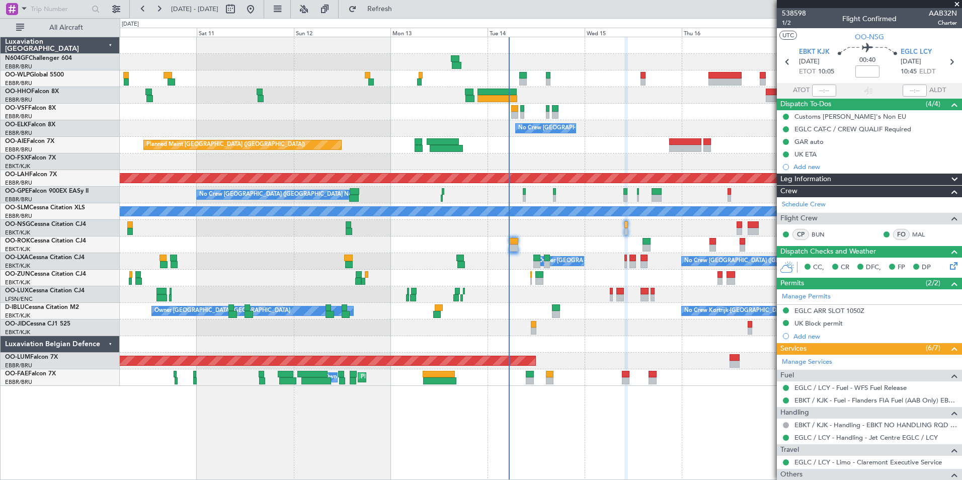
click at [686, 166] on div "Planned Maint Kortrijk-[GEOGRAPHIC_DATA]" at bounding box center [540, 161] width 841 height 17
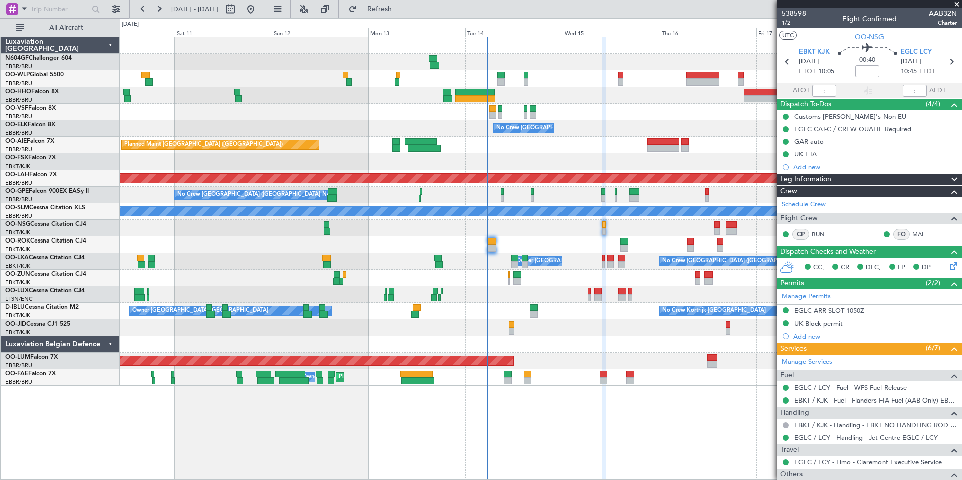
click at [635, 155] on div "Planned Maint Kortrijk-[GEOGRAPHIC_DATA]" at bounding box center [540, 161] width 841 height 17
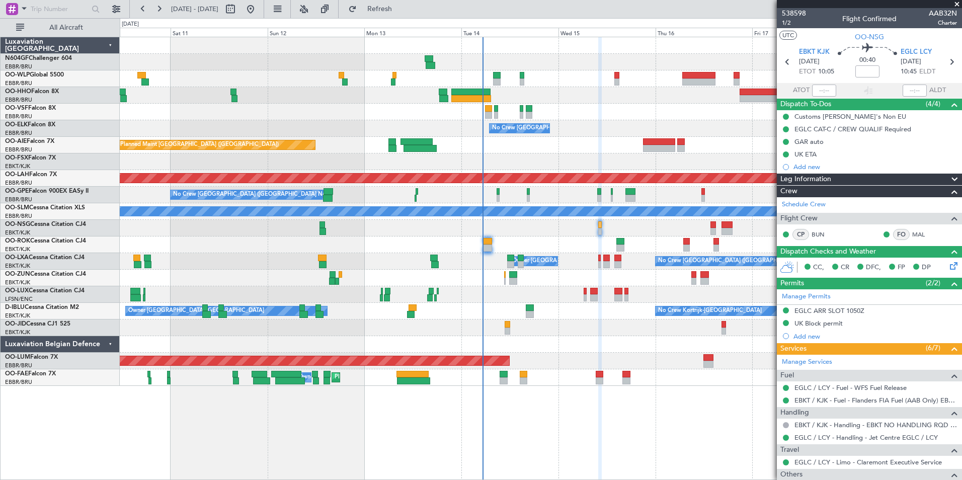
click at [668, 153] on div "Planned Maint Kortrijk-[GEOGRAPHIC_DATA]" at bounding box center [540, 161] width 841 height 17
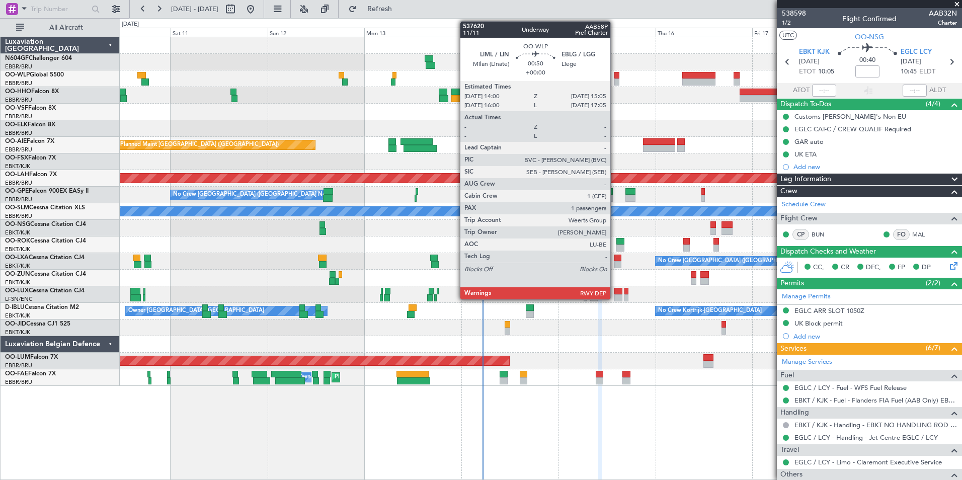
click at [615, 77] on div at bounding box center [616, 75] width 5 height 7
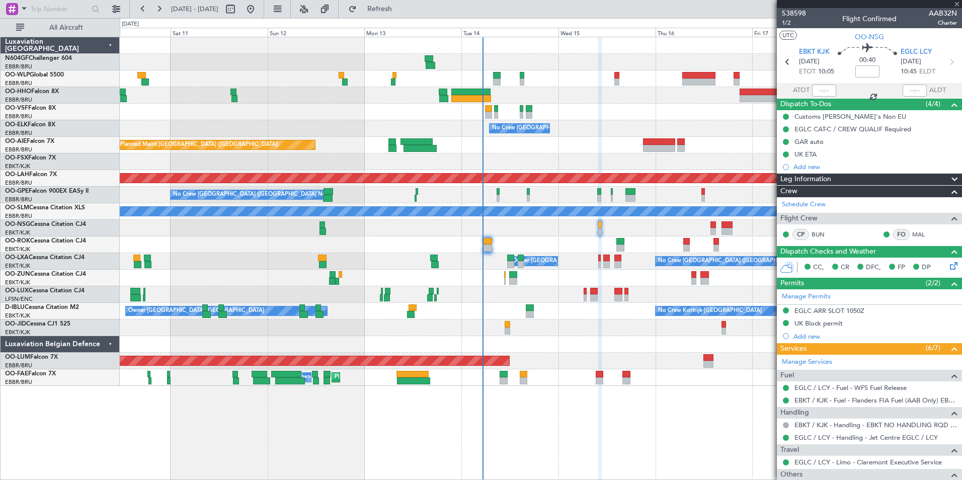
type input "1"
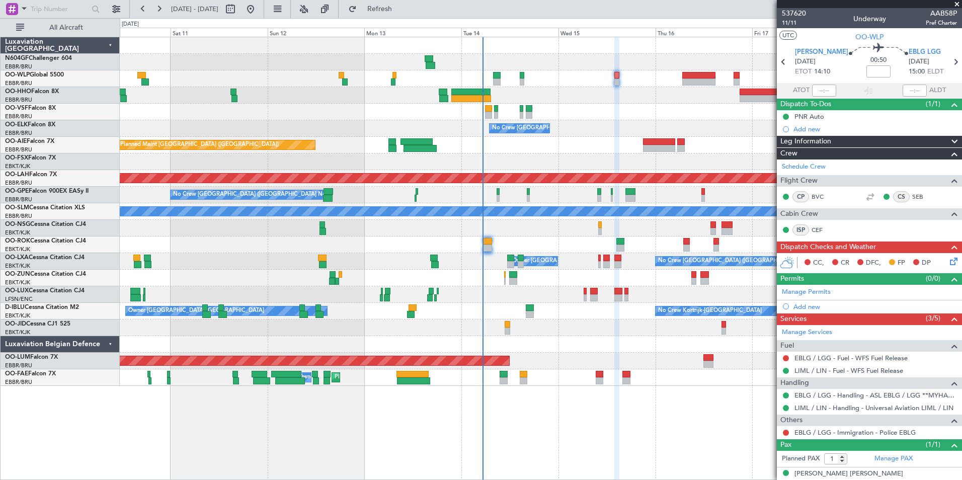
click at [631, 108] on div "- - EBBR 17:05 Z VRMU 03:10 Z" at bounding box center [540, 112] width 841 height 17
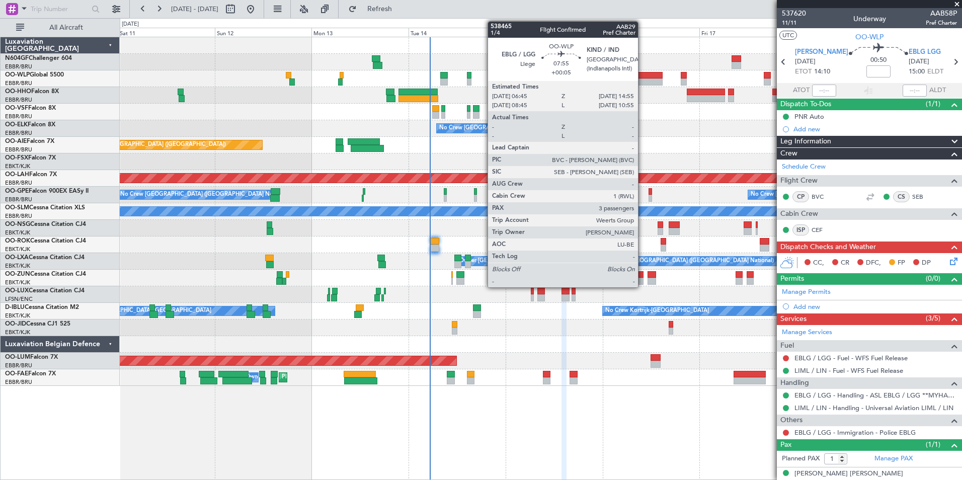
click at [642, 80] on div at bounding box center [645, 81] width 33 height 7
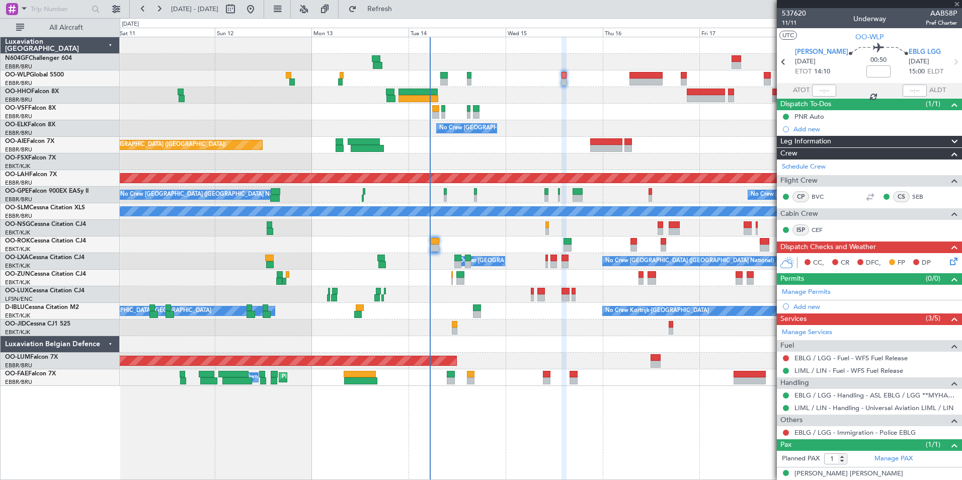
type input "+00:05"
type input "3"
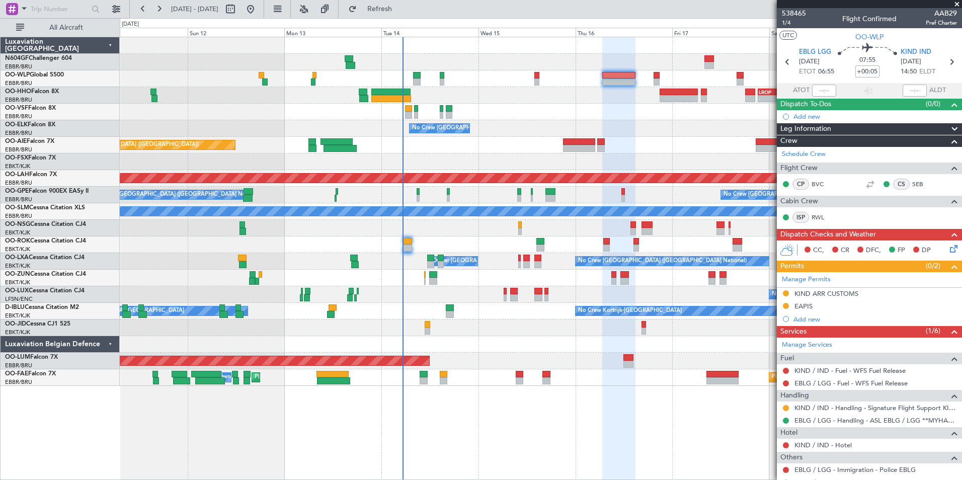
click at [656, 113] on div "- - EBBR 17:05 Z VRMU 03:10 Z" at bounding box center [540, 112] width 841 height 17
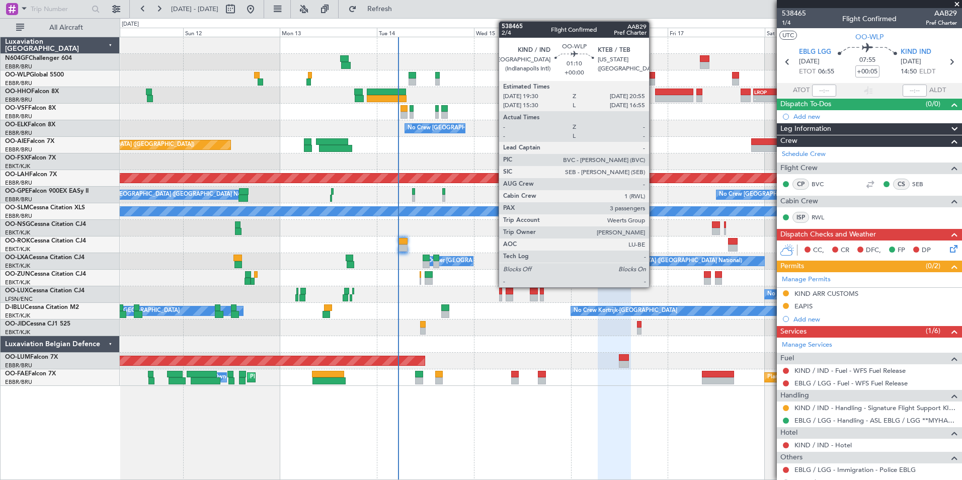
click at [653, 78] on div at bounding box center [652, 75] width 6 height 7
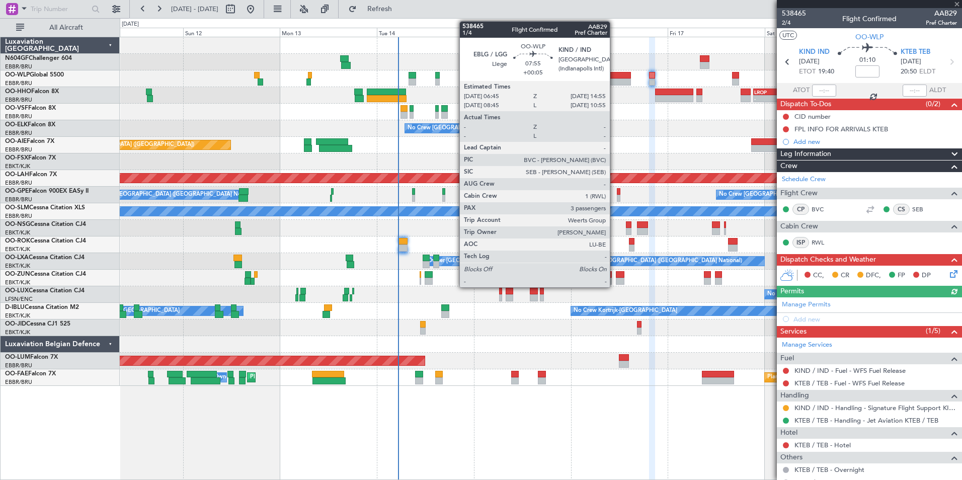
click at [612, 76] on div at bounding box center [613, 75] width 33 height 7
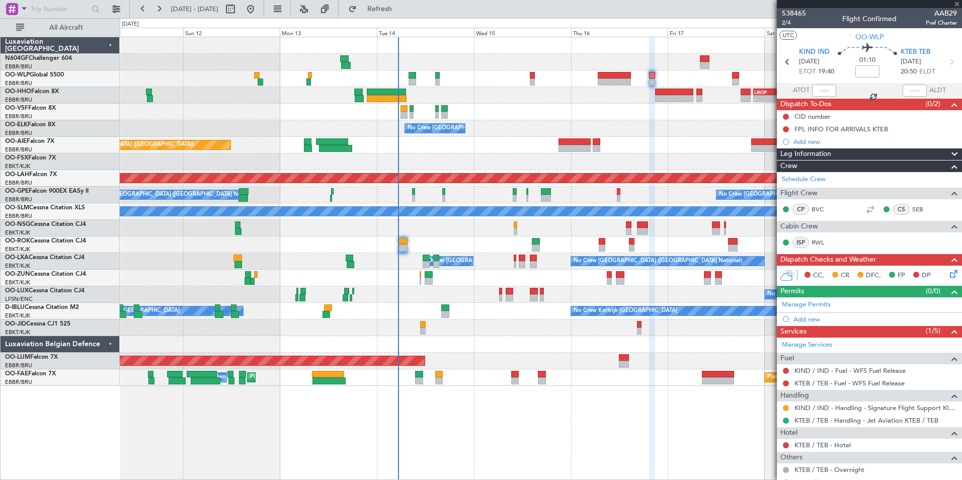
type input "+00:05"
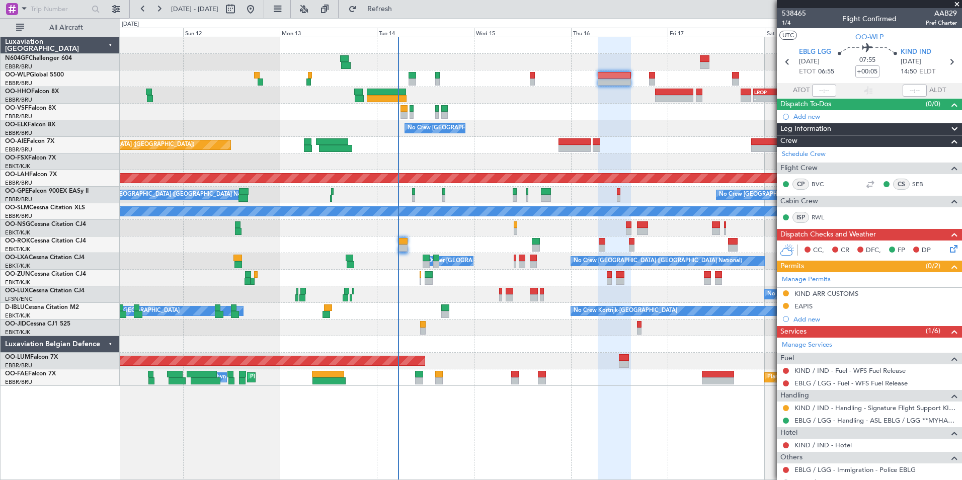
click at [798, 296] on div "KIND ARR CUSTOMS" at bounding box center [826, 293] width 64 height 9
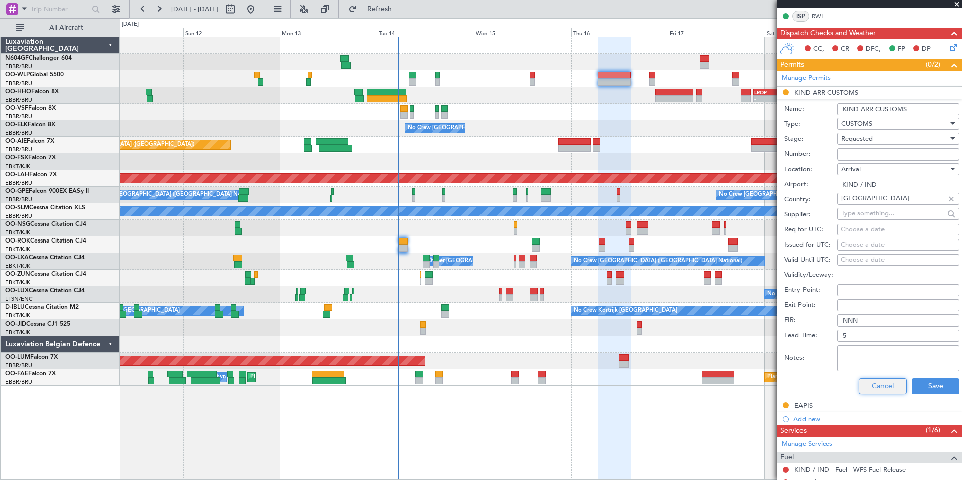
click at [868, 382] on button "Cancel" at bounding box center [883, 386] width 48 height 16
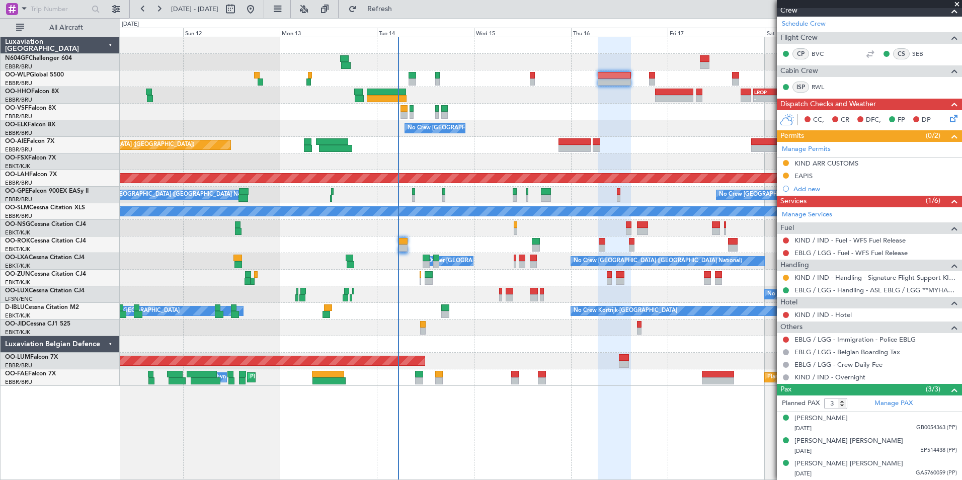
scroll to position [130, 0]
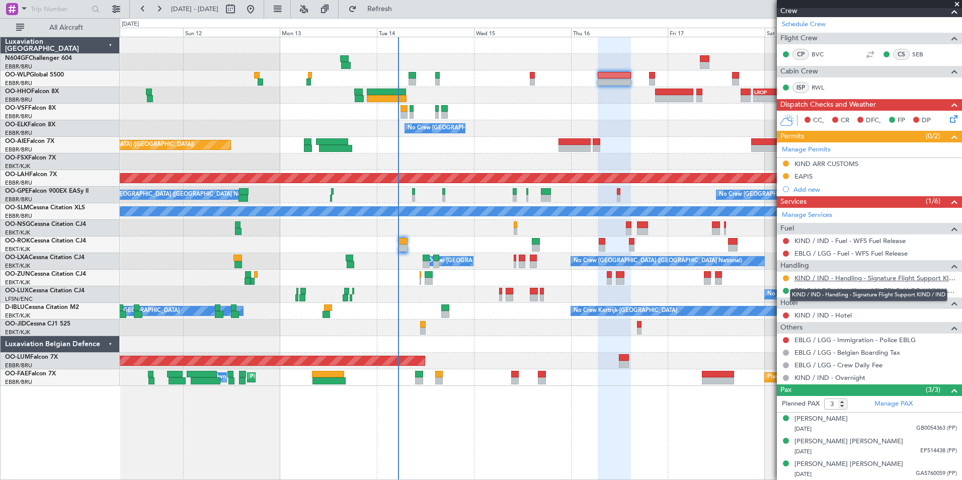
click at [838, 276] on link "KIND / IND - Handling - Signature Flight Support KIND / IND" at bounding box center [875, 278] width 162 height 9
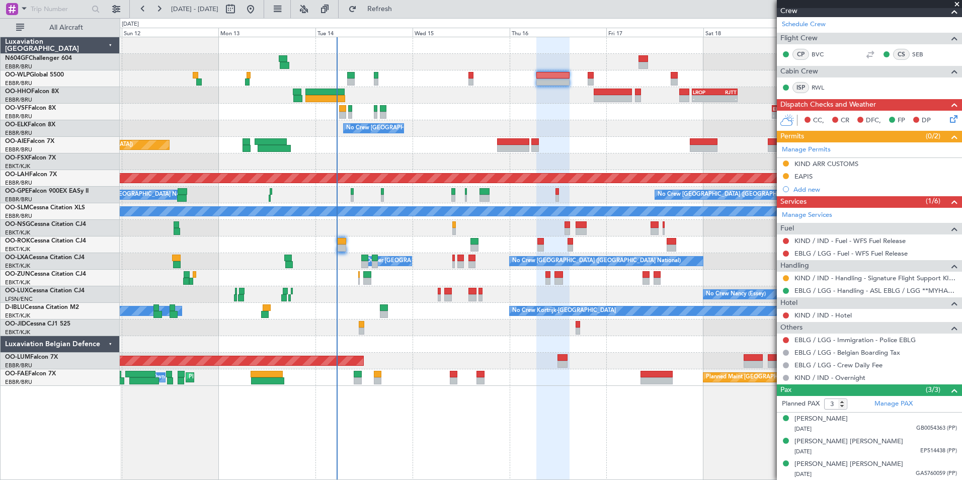
click at [420, 116] on div "- - LIML 20:00 Z FIMP 06:30 Z - - LROP 21:15 Z RJTT 08:30 Z - - EBBR 17:05 Z VR…" at bounding box center [540, 211] width 841 height 349
click at [555, 108] on div "- - EBBR 17:05 Z VRMU 03:10 Z" at bounding box center [540, 112] width 841 height 17
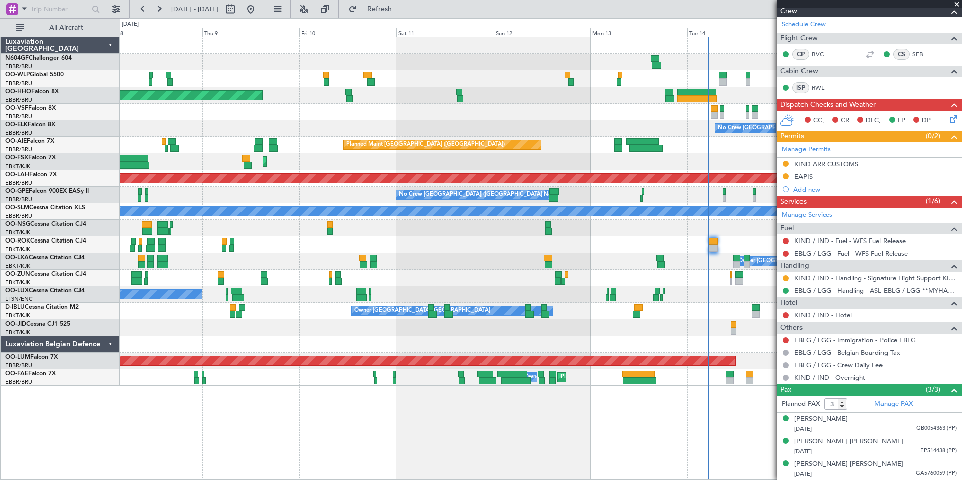
click at [516, 117] on div "- - EBBR 17:05 Z VRMU 03:10 Z" at bounding box center [540, 112] width 841 height 17
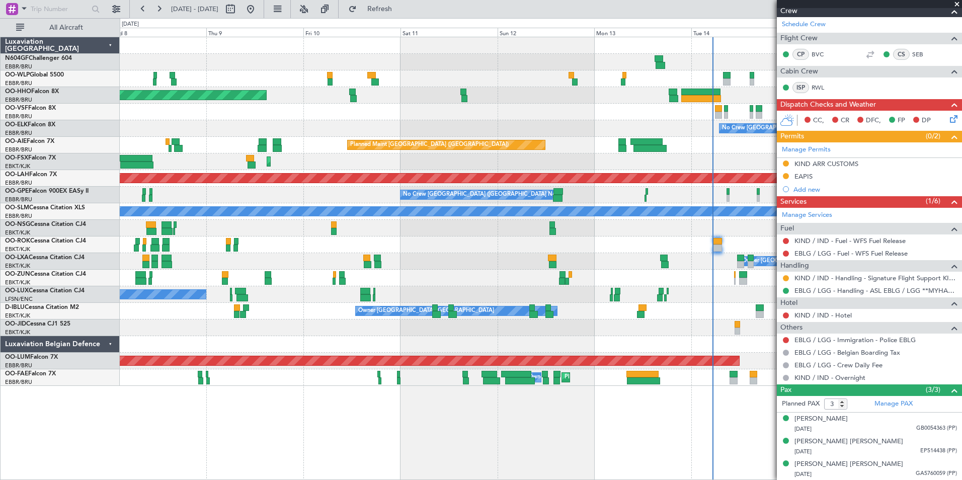
click at [569, 130] on div "No Crew [GEOGRAPHIC_DATA] ([GEOGRAPHIC_DATA] National)" at bounding box center [540, 128] width 841 height 17
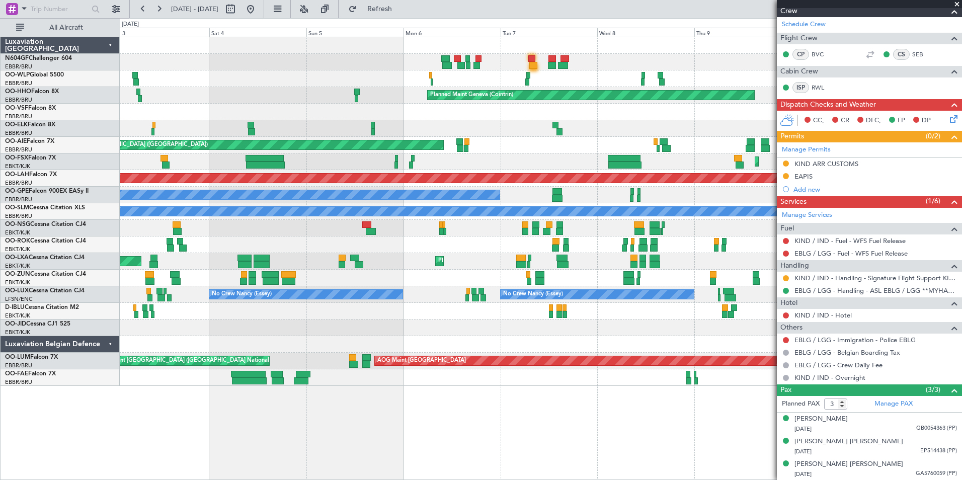
click at [541, 133] on div at bounding box center [540, 128] width 841 height 17
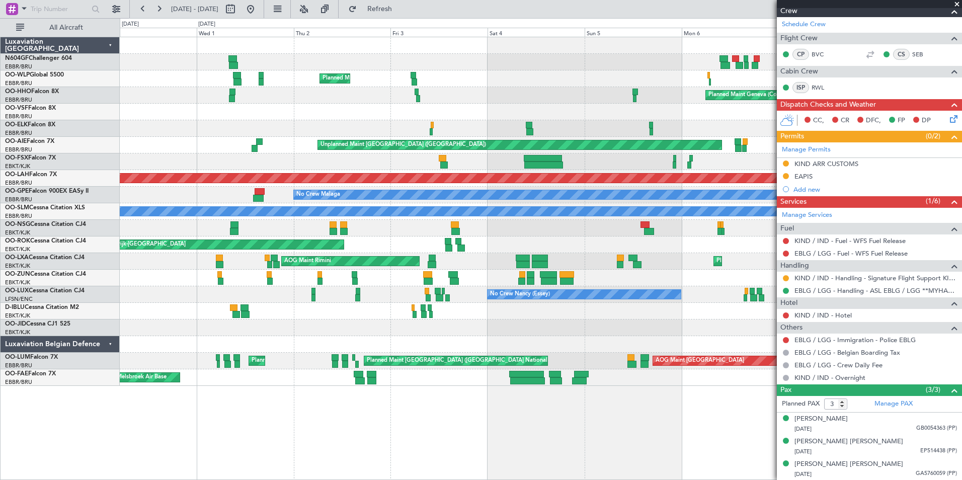
click at [619, 132] on div "Planned Maint Milan (Linate) Planned Maint Geneva (Cointrin) Unplanned Maint Lo…" at bounding box center [540, 211] width 841 height 349
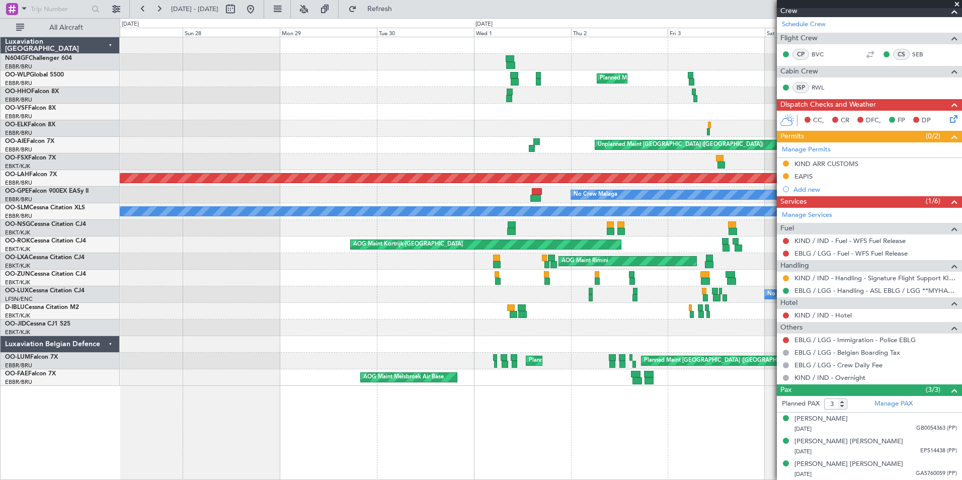
click at [607, 115] on div "Planned Maint Milan (Linate) Planned Maint Geneva (Cointrin) Unplanned Maint Lo…" at bounding box center [540, 211] width 841 height 349
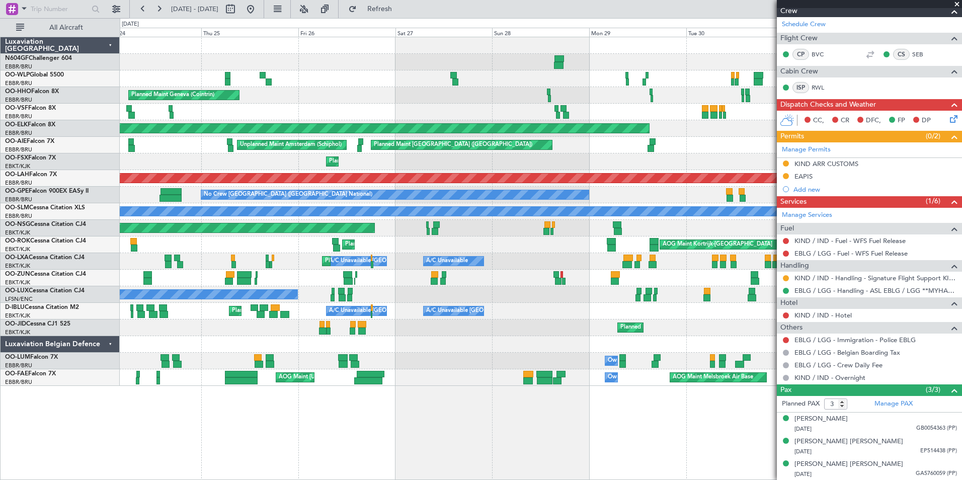
click at [583, 103] on div "Planned Maint Milan (Linate) Planned Maint Geneva (Cointrin) Planned Maint Kort…" at bounding box center [540, 211] width 841 height 349
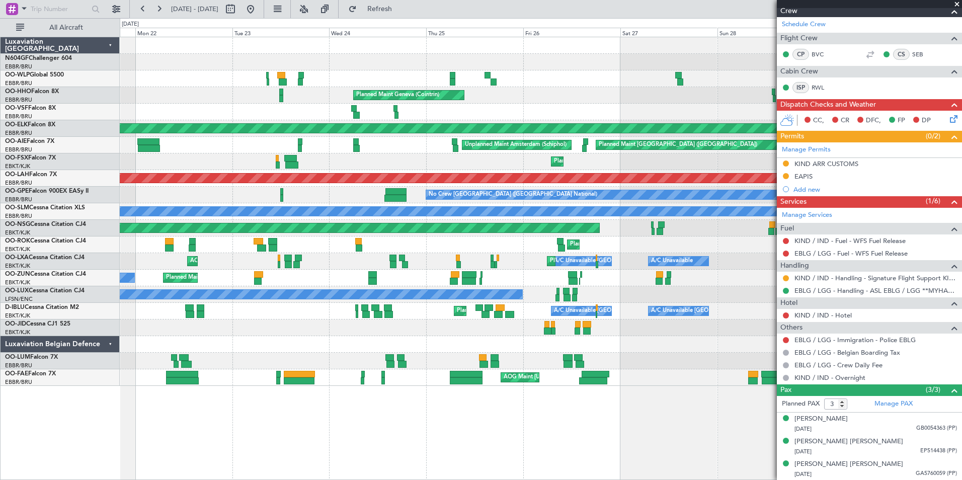
click at [586, 90] on div "Planned Maint Geneva (Cointrin)" at bounding box center [540, 95] width 841 height 17
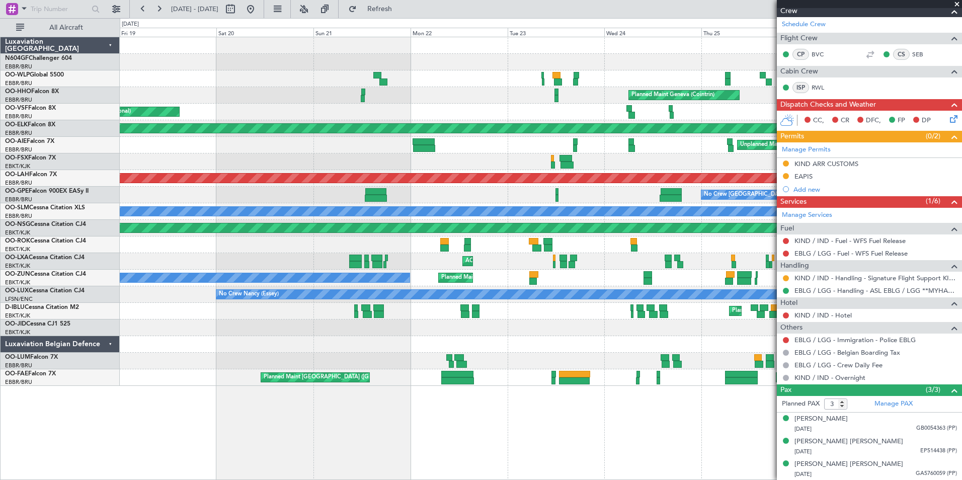
click at [562, 97] on div "Planned Maint Geneva (Cointrin) AOG Maint Brussels (Brussels National) Planned …" at bounding box center [540, 211] width 841 height 349
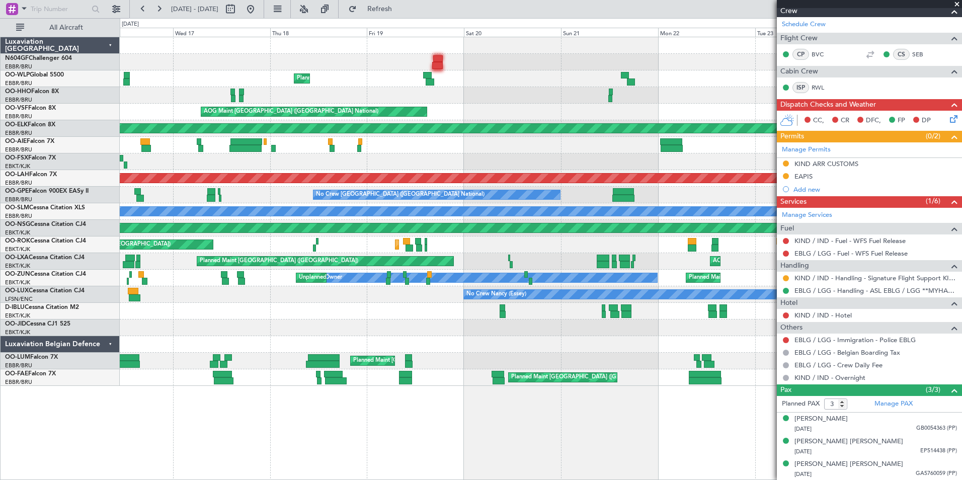
click at [508, 95] on div "Planned Maint Geneva (Cointrin)" at bounding box center [540, 95] width 841 height 17
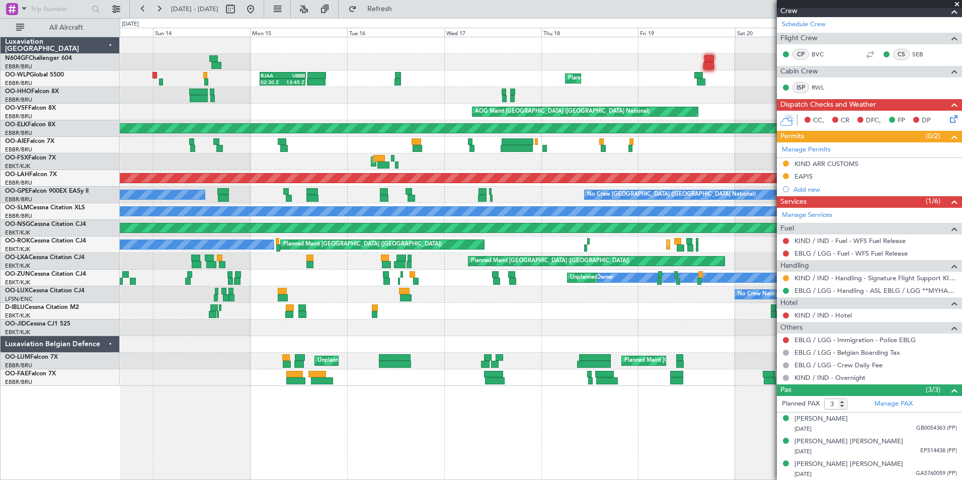
click at [559, 84] on div "Planned Maint Liege RJAA 02:30 Z UBBB 13:50 Z 02:30 Z 13:45 Z Planned Maint Gen…" at bounding box center [540, 211] width 841 height 349
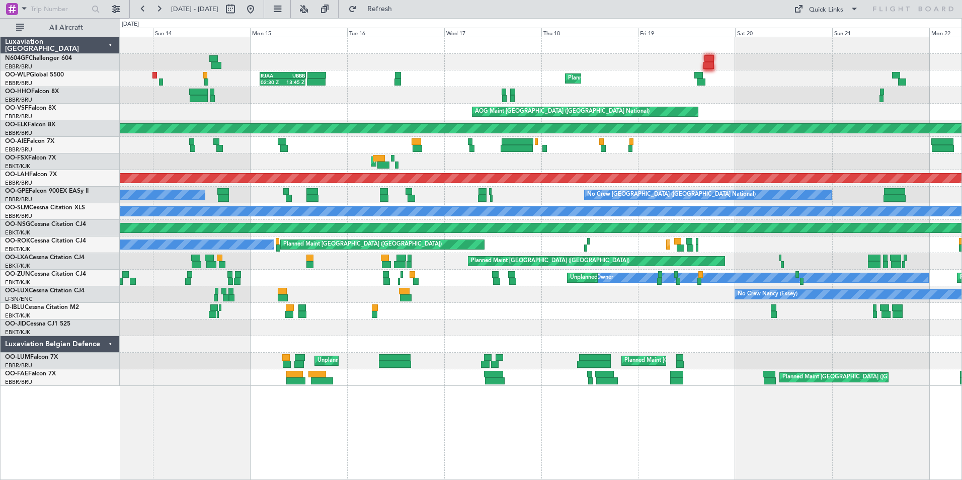
scroll to position [0, 0]
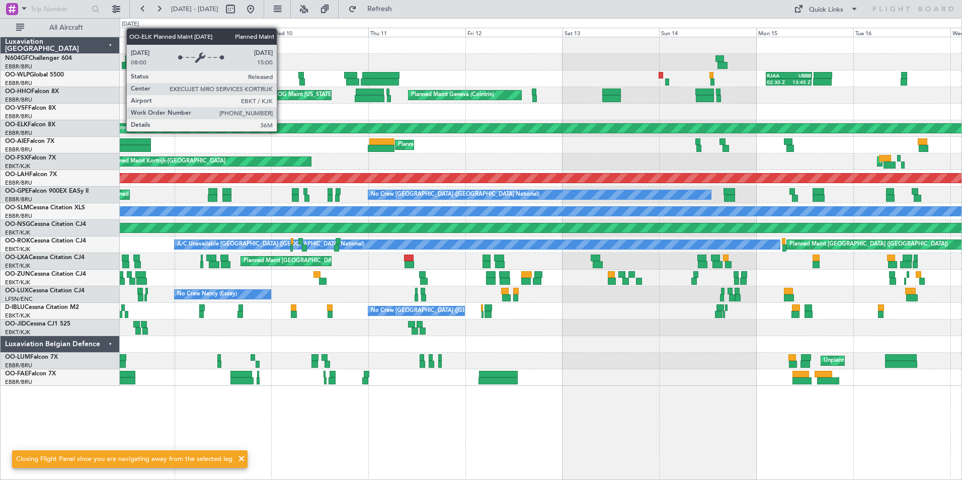
click at [437, 131] on div "Planned Maint Kortrijk-[GEOGRAPHIC_DATA]" at bounding box center [956, 128] width 1692 height 9
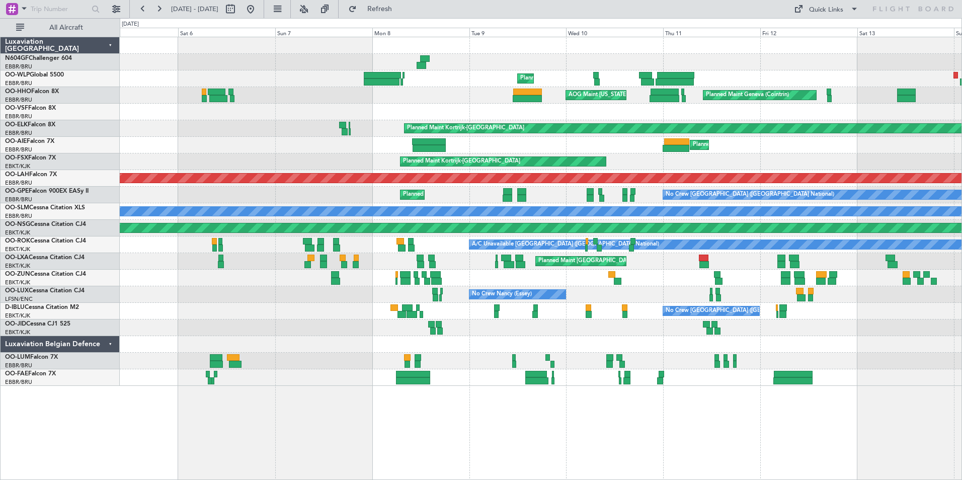
click at [577, 103] on div "Planned Maint Liege 02:30 Z 13:45 Z RJAA 02:30 Z UBBB 13:50 Z Planned Maint Gen…" at bounding box center [540, 211] width 841 height 349
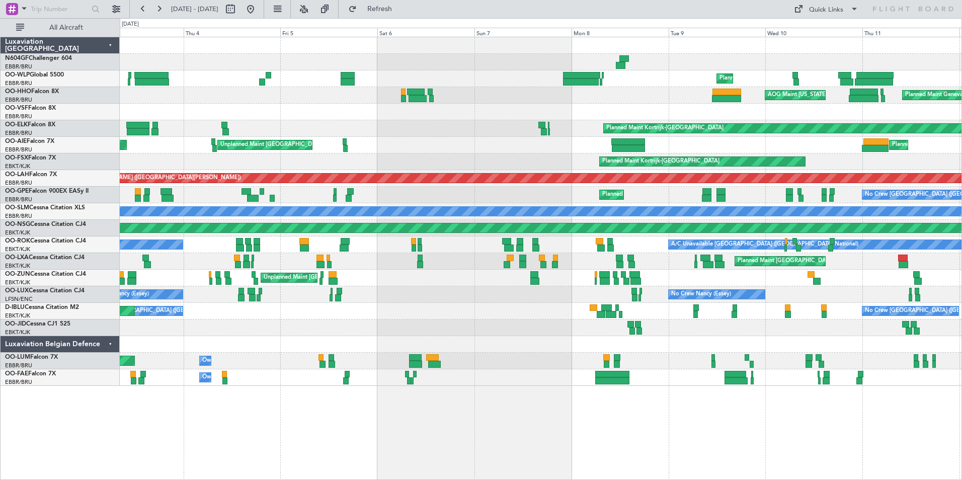
click at [555, 100] on div "Planned Maint Geneva (Cointrin) AOG Maint New York (Teterboro)" at bounding box center [540, 95] width 841 height 17
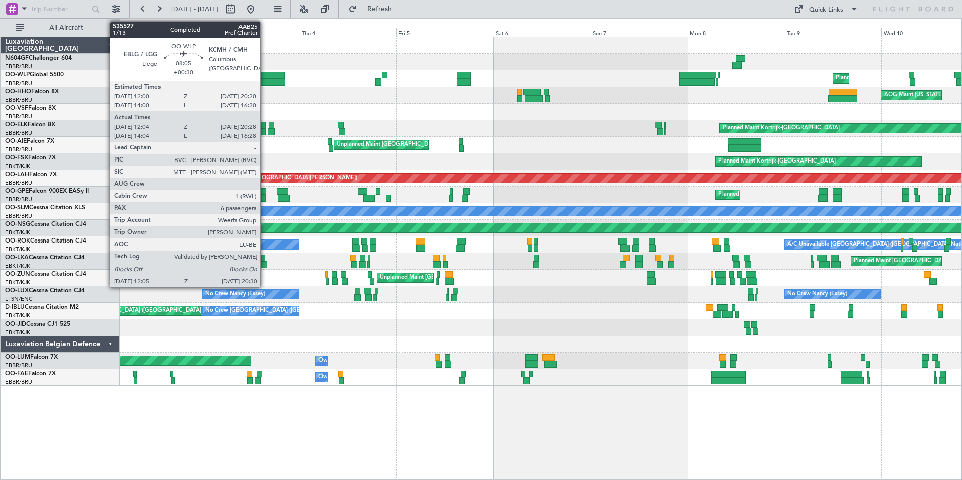
click at [265, 76] on div at bounding box center [267, 75] width 34 height 7
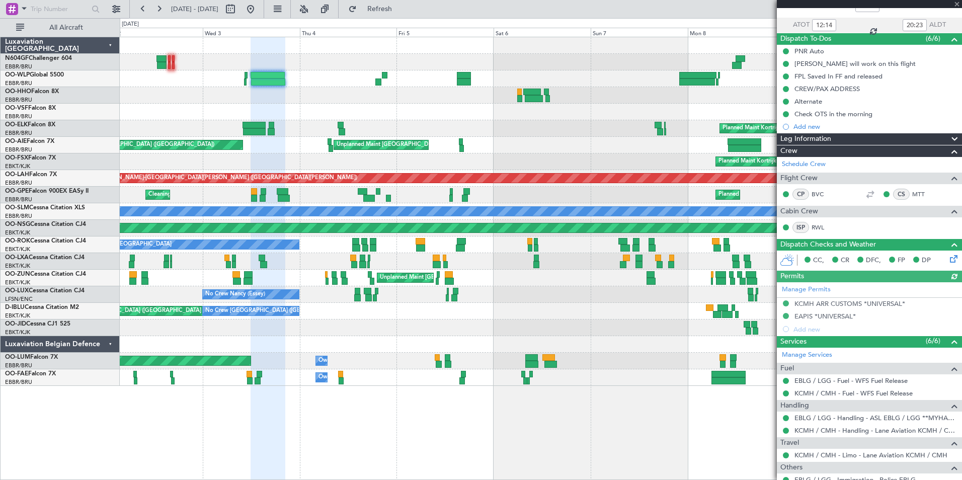
scroll to position [151, 0]
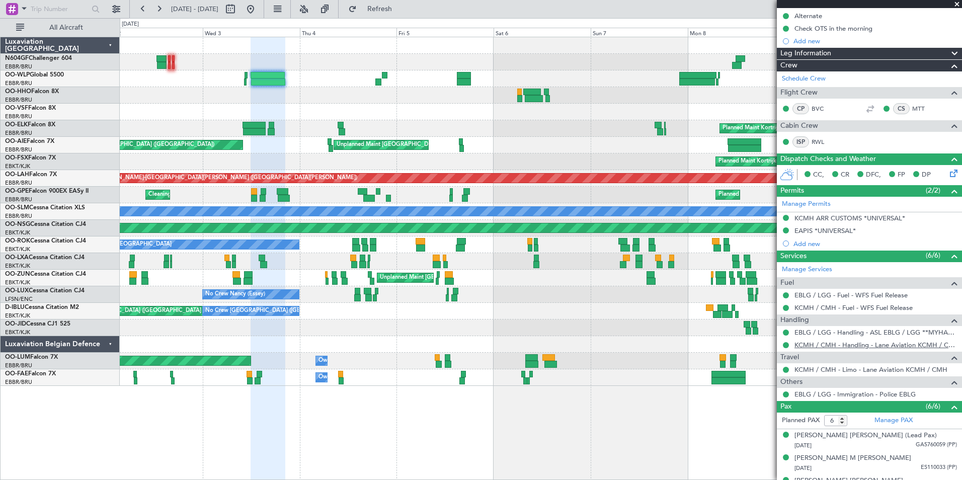
click at [831, 344] on link "KCMH / CMH - Handling - Lane Aviation KCMH / CMH" at bounding box center [875, 344] width 162 height 9
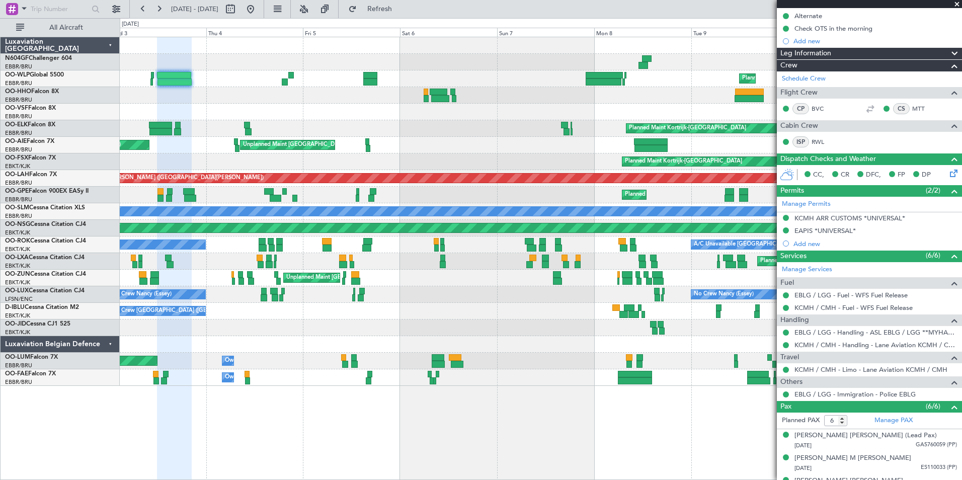
click at [348, 106] on div at bounding box center [540, 112] width 841 height 17
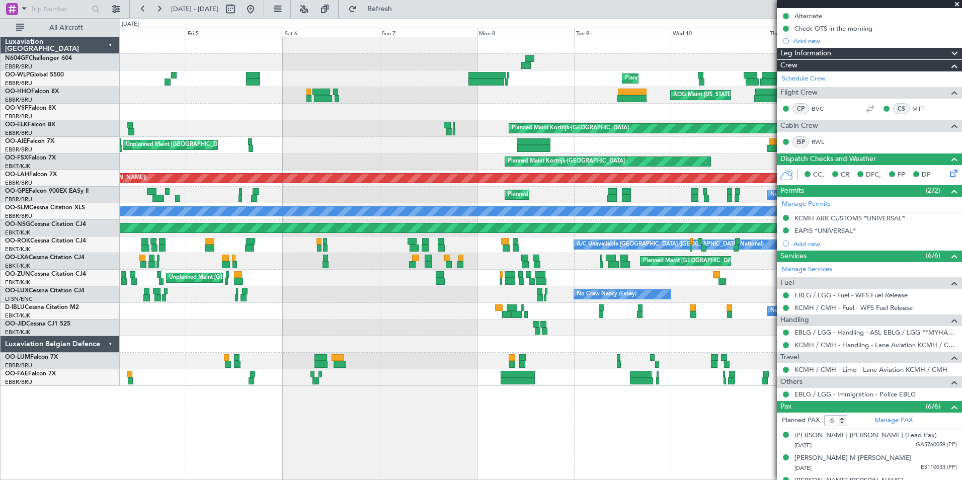
click at [350, 123] on div "Planned Maint Kortrijk-[GEOGRAPHIC_DATA]" at bounding box center [540, 128] width 841 height 17
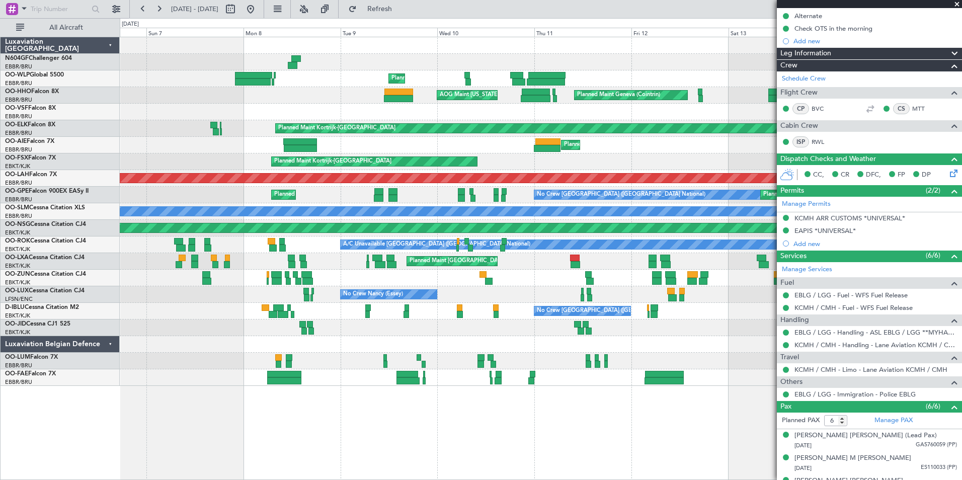
click at [357, 119] on div "Planned Maint Liege RJAA 02:30 Z UBBB 13:50 Z 02:30 Z 13:45 Z AOG Maint New Yor…" at bounding box center [540, 211] width 841 height 349
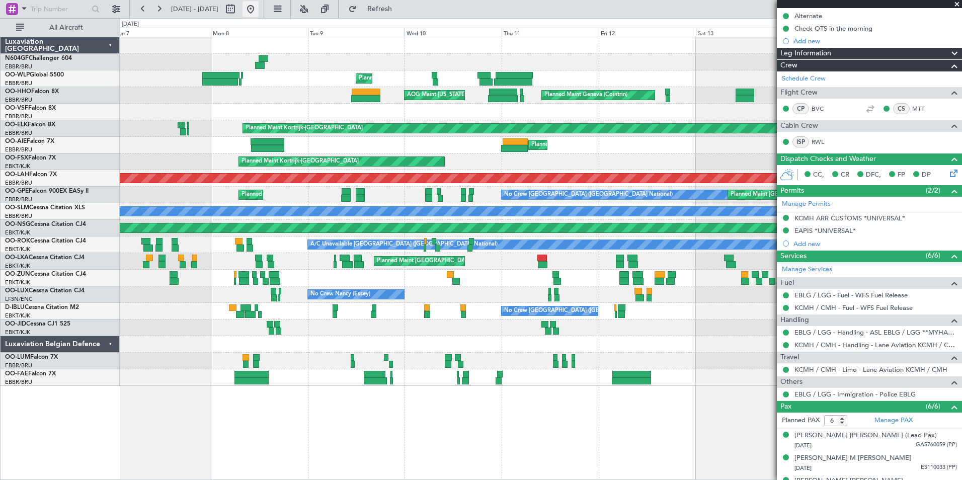
click at [259, 13] on button at bounding box center [250, 9] width 16 height 16
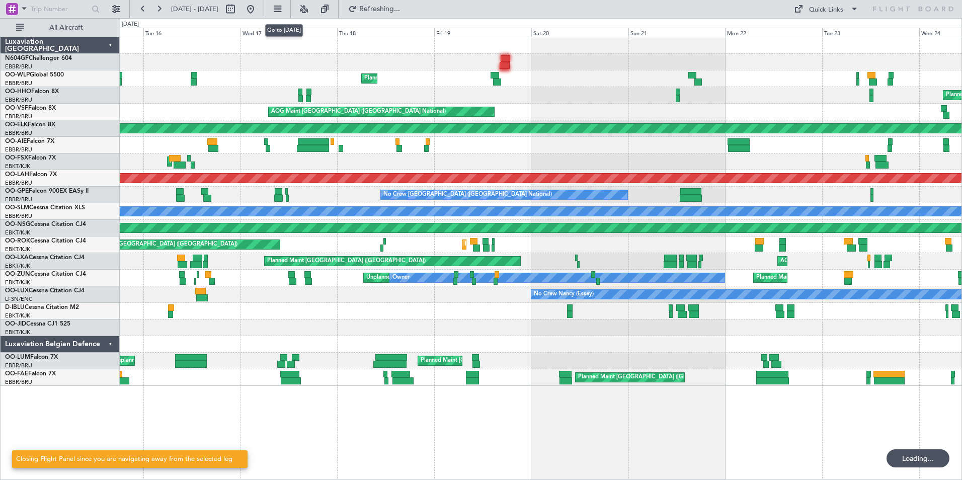
scroll to position [0, 0]
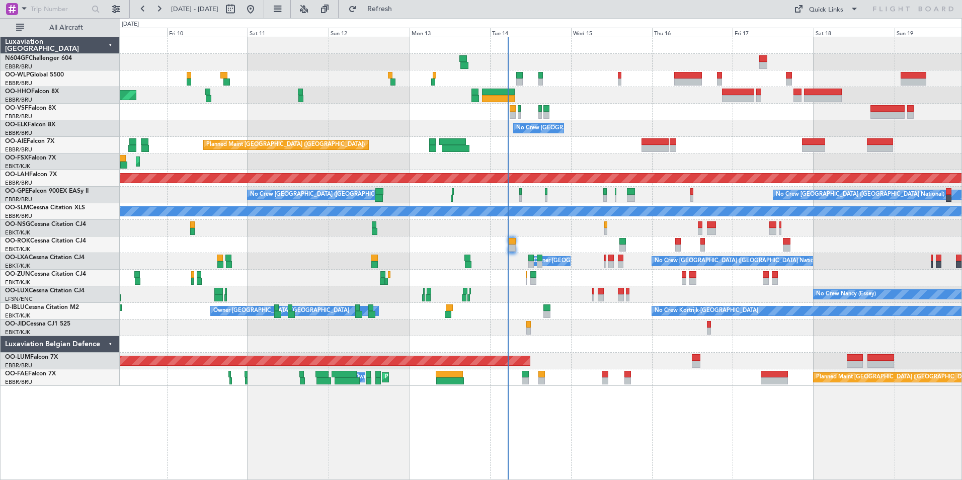
click at [467, 162] on div "Planned Maint Kortrijk-[GEOGRAPHIC_DATA]" at bounding box center [540, 161] width 841 height 17
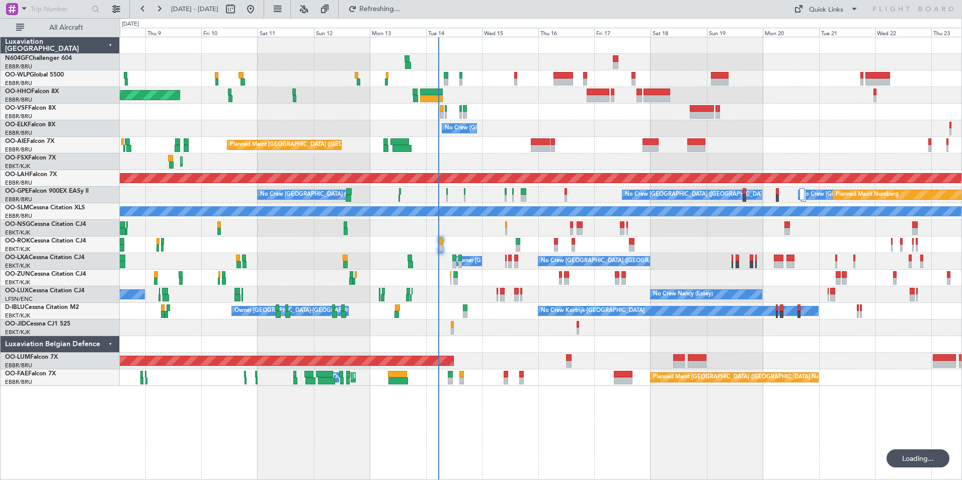
click at [385, 395] on div "Planned Maint Geneva (Cointrin) No Crew Brussels (Brussels National) Planned Ma…" at bounding box center [541, 258] width 842 height 443
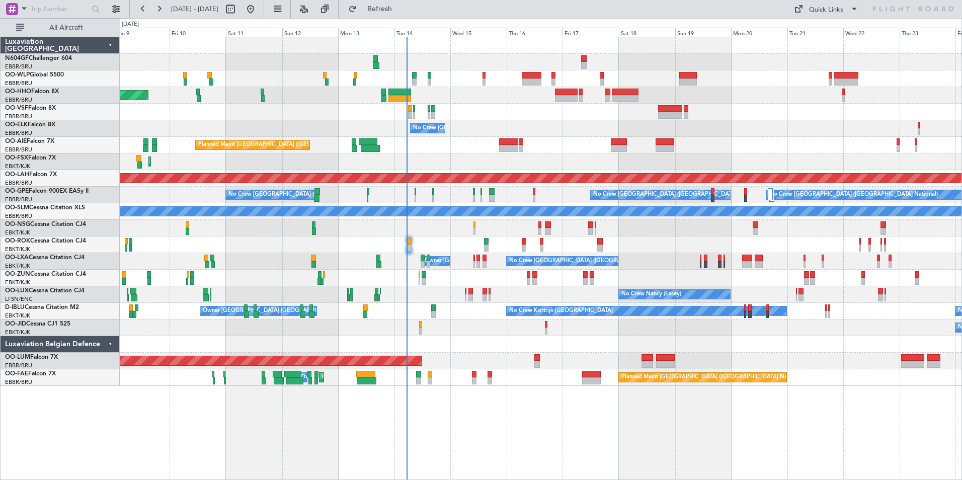
click at [449, 388] on div "Planned Maint Geneva (Cointrin) No Crew Brussels (Brussels National) Planned Ma…" at bounding box center [541, 258] width 842 height 443
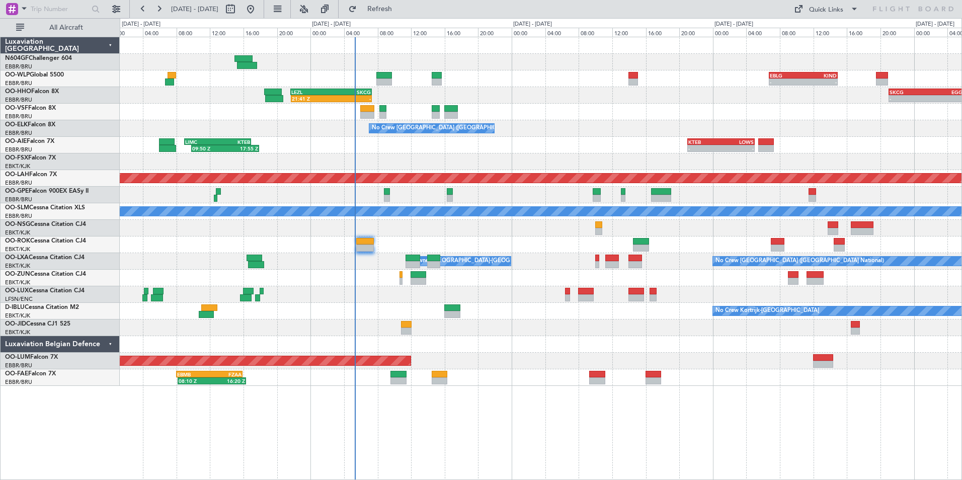
click at [429, 230] on div at bounding box center [540, 228] width 841 height 17
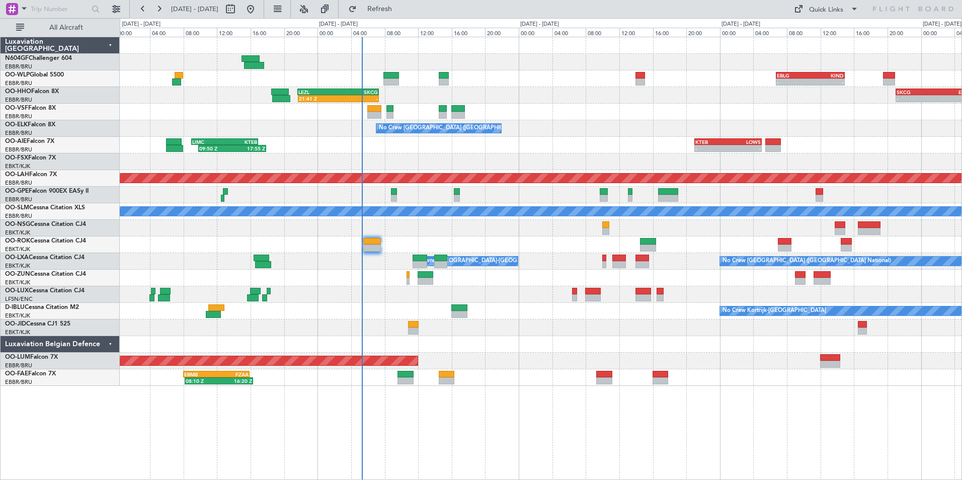
click at [436, 244] on div at bounding box center [540, 244] width 841 height 17
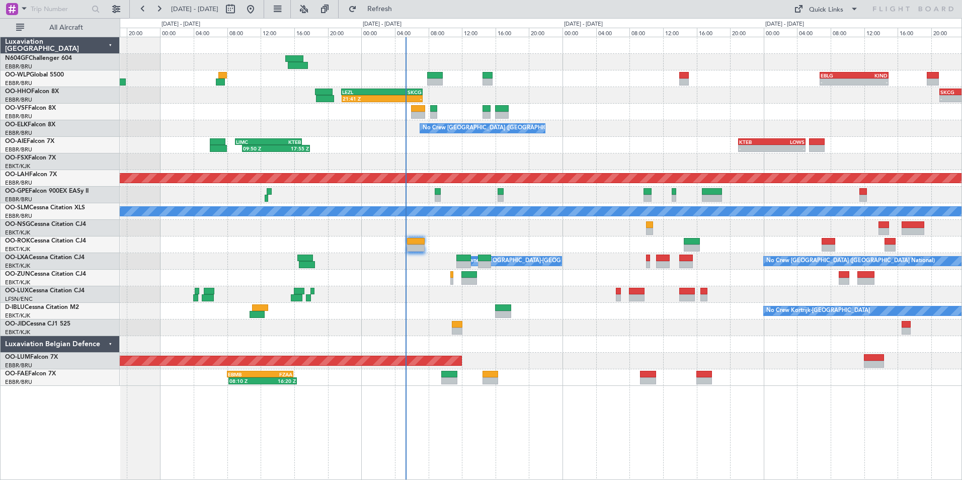
click at [445, 241] on div at bounding box center [540, 244] width 841 height 17
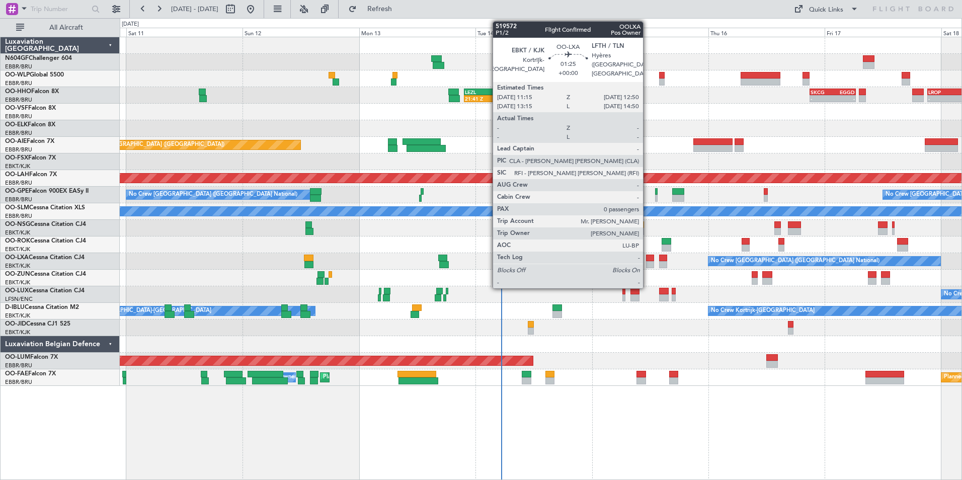
click at [647, 263] on div at bounding box center [650, 264] width 8 height 7
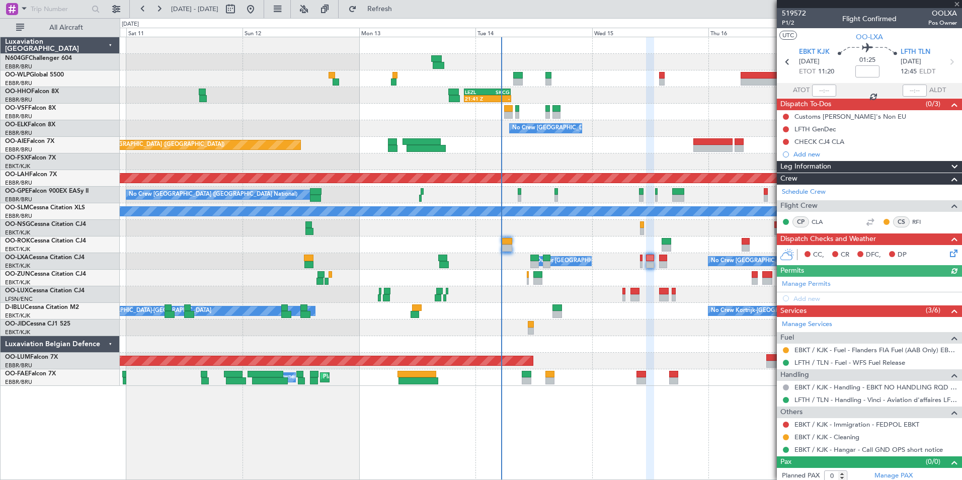
click at [647, 301] on div "No Crew Nancy (Essey)" at bounding box center [540, 294] width 841 height 17
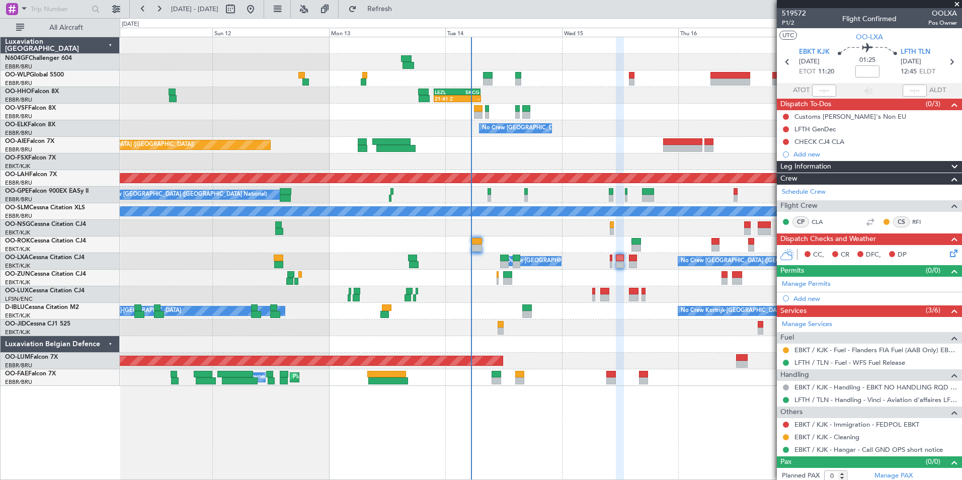
click at [632, 296] on div "No Crew Nancy (Essey)" at bounding box center [540, 294] width 841 height 17
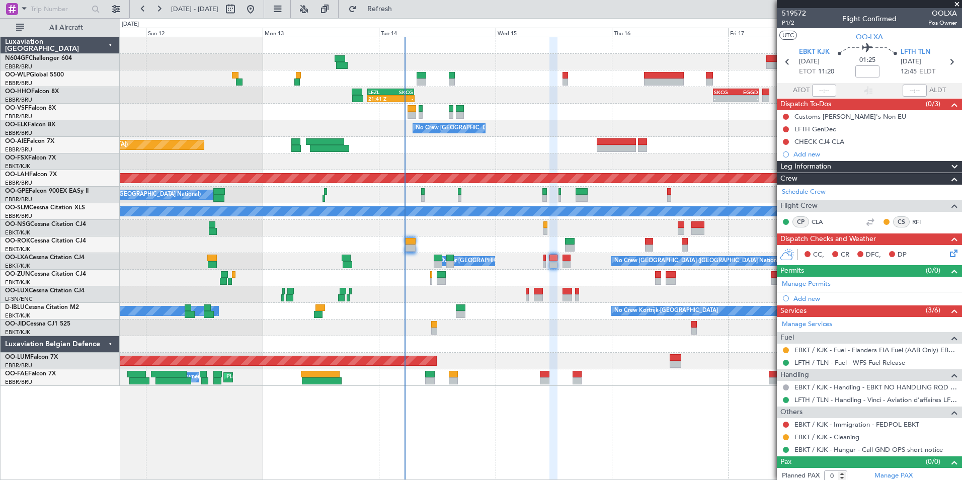
click at [612, 350] on div at bounding box center [540, 344] width 841 height 17
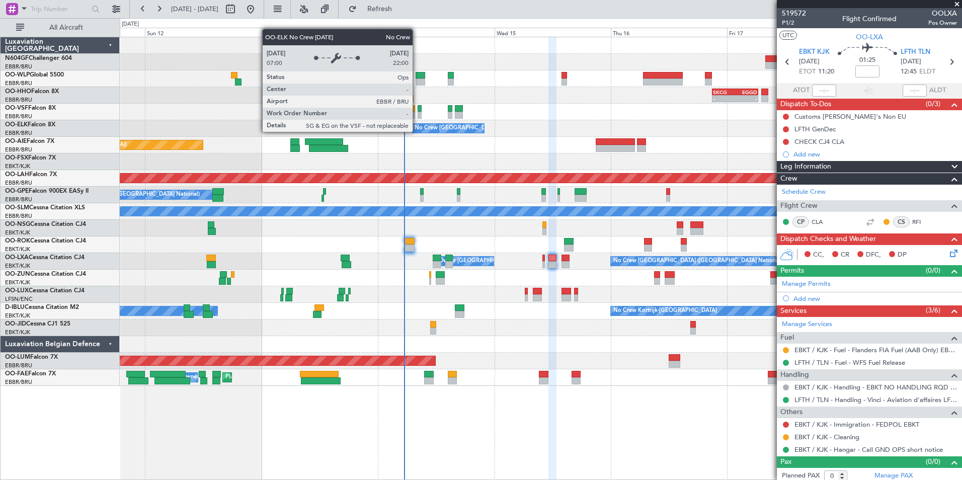
click at [453, 134] on div "No Crew [GEOGRAPHIC_DATA] ([GEOGRAPHIC_DATA] National)" at bounding box center [540, 128] width 841 height 17
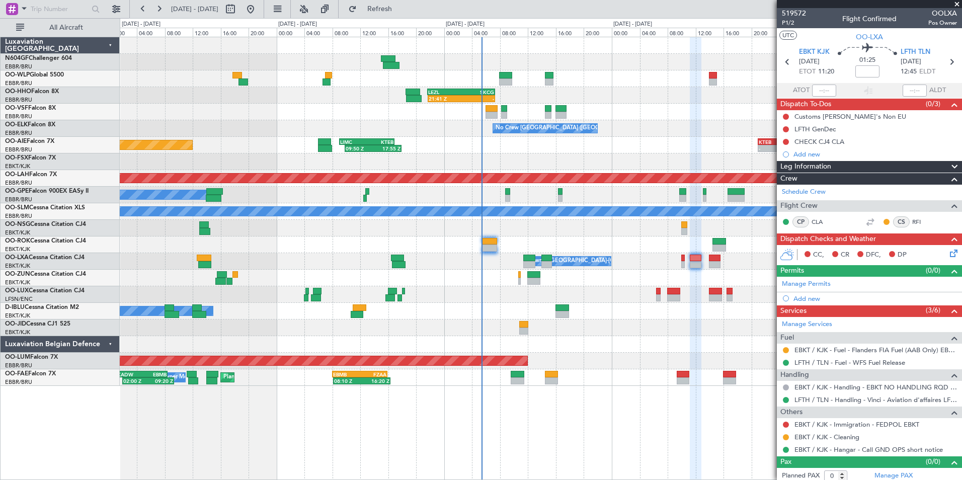
click at [642, 309] on div "No Crew Kortrijk-[GEOGRAPHIC_DATA] Owner [GEOGRAPHIC_DATA]-[GEOGRAPHIC_DATA]" at bounding box center [540, 311] width 841 height 17
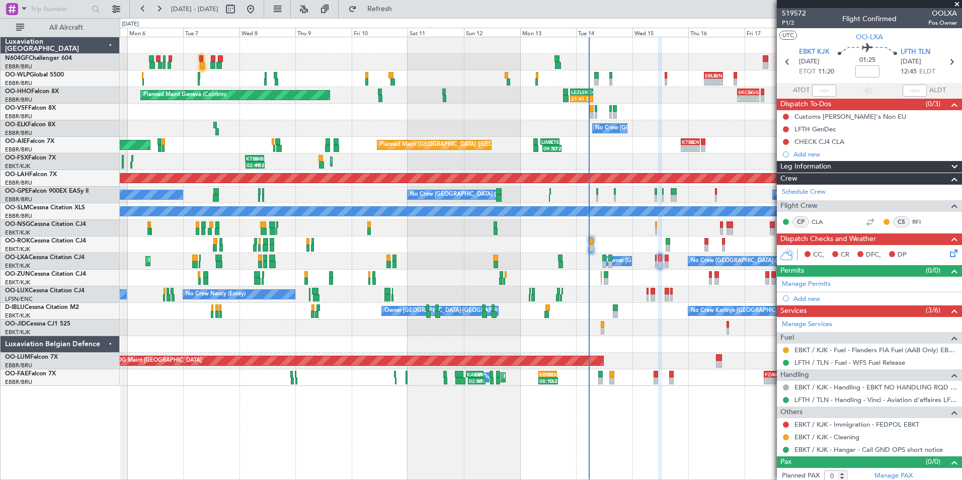
click at [606, 309] on div "No Crew Kortrijk-Wevelgem Owner Kortrijk-Wevelgem No Crew" at bounding box center [540, 311] width 841 height 17
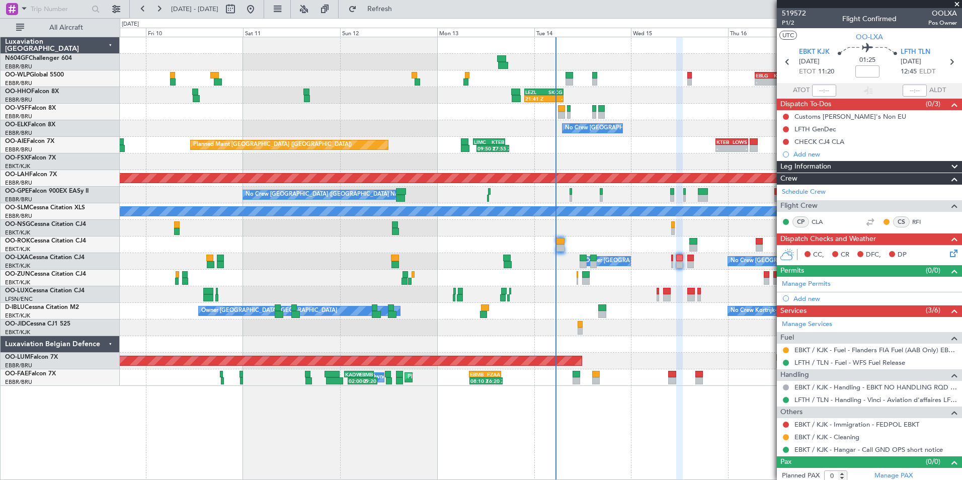
click at [587, 239] on div at bounding box center [540, 244] width 841 height 17
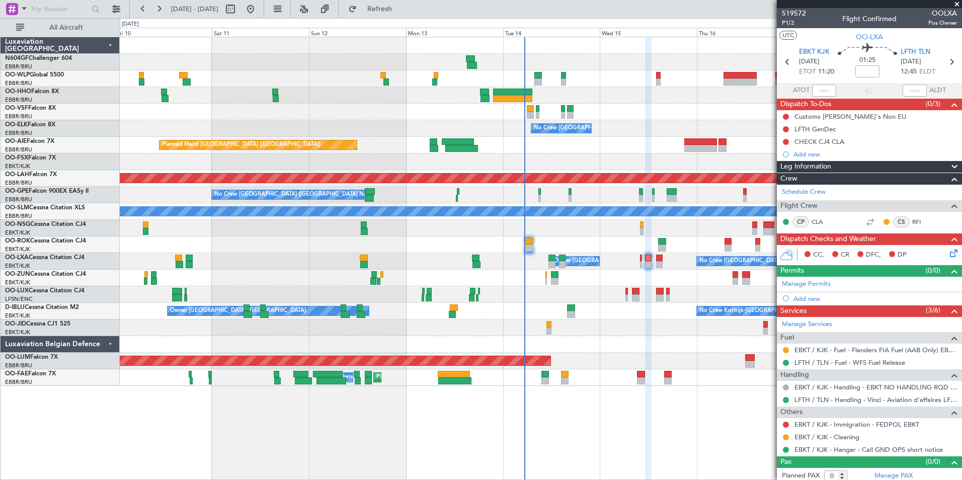
click at [546, 239] on div at bounding box center [540, 244] width 841 height 17
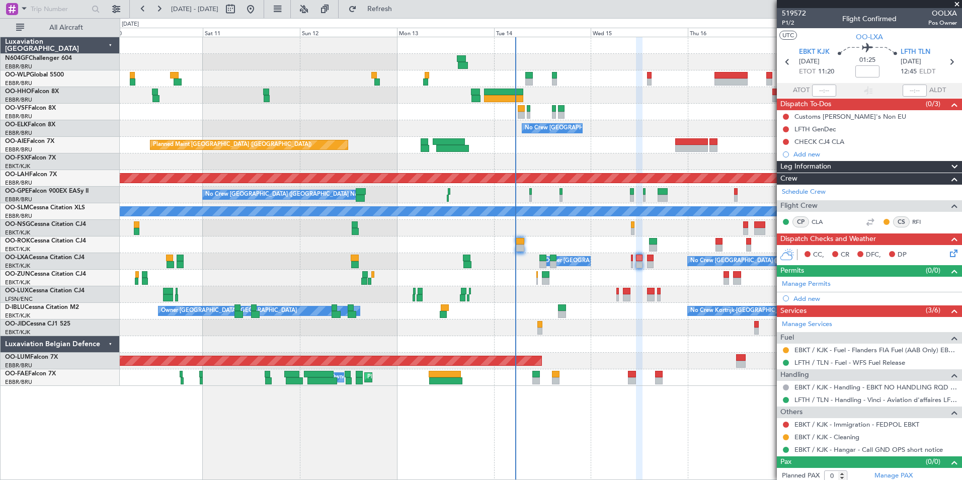
click at [607, 160] on div "Planned Maint Kortrijk-[GEOGRAPHIC_DATA]" at bounding box center [540, 161] width 841 height 17
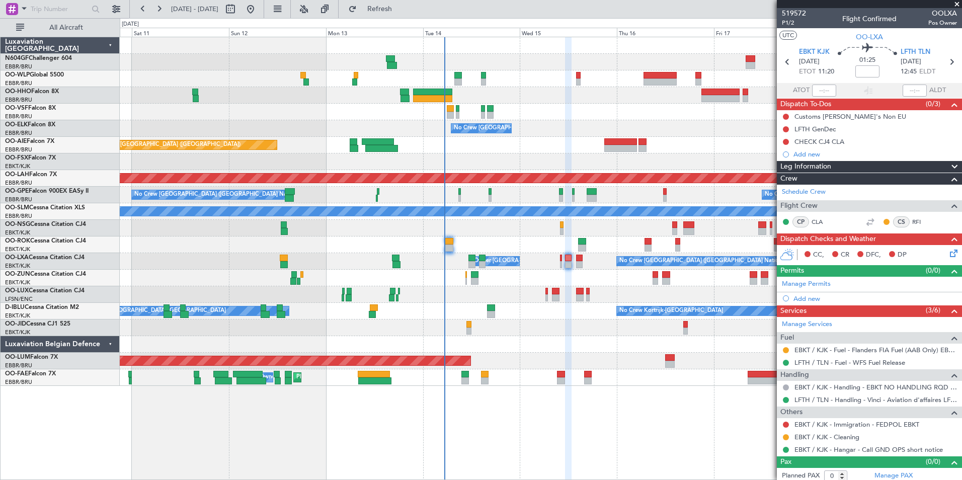
click at [598, 167] on div "Planned Maint Kortrijk-[GEOGRAPHIC_DATA]" at bounding box center [540, 161] width 841 height 17
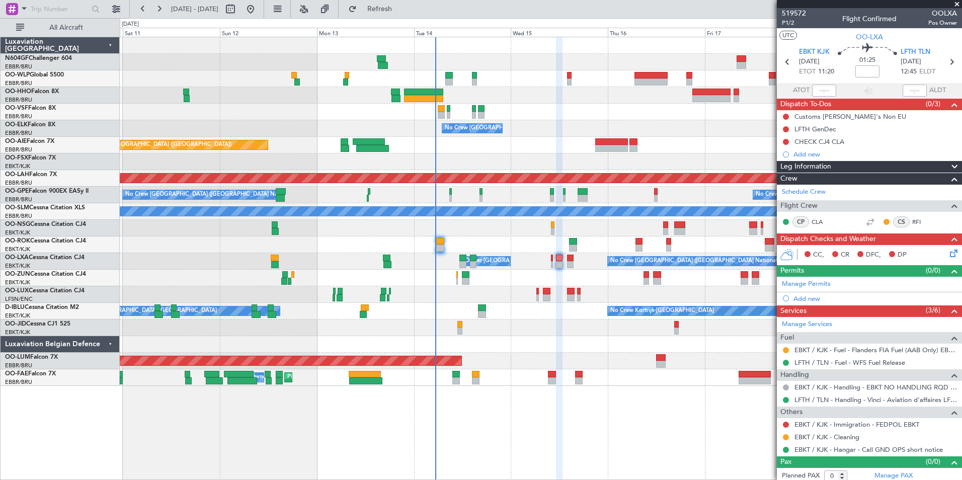
click at [527, 159] on div "Planned Maint Kortrijk-[GEOGRAPHIC_DATA]" at bounding box center [540, 161] width 841 height 17
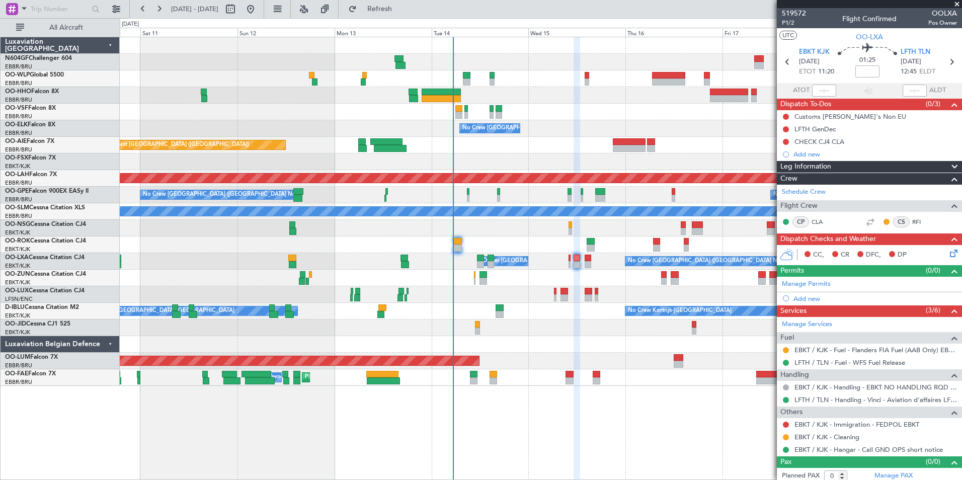
click at [604, 118] on div "- - EBBR 17:05 Z VRMU 03:10 Z" at bounding box center [540, 112] width 841 height 17
click at [511, 110] on div "- - EBBR 17:05 Z VRMU 03:10 Z" at bounding box center [540, 112] width 841 height 17
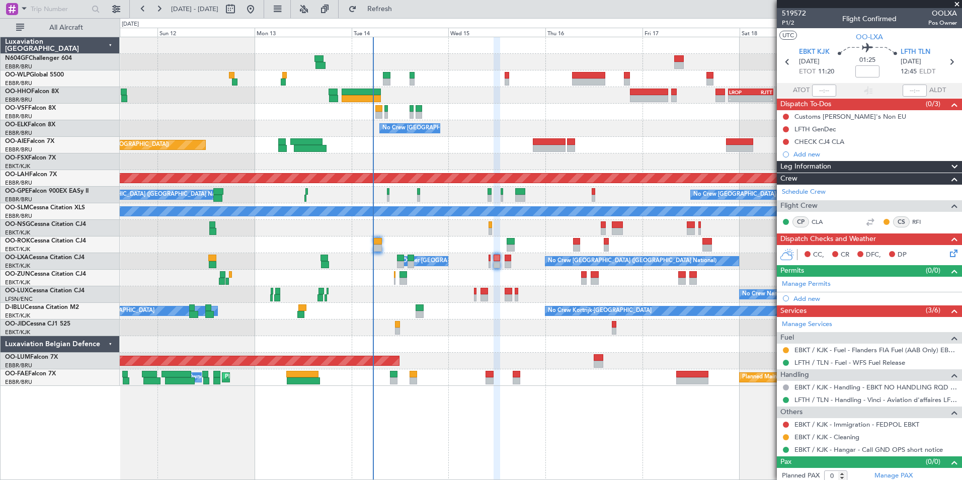
click at [496, 394] on div at bounding box center [496, 258] width 7 height 443
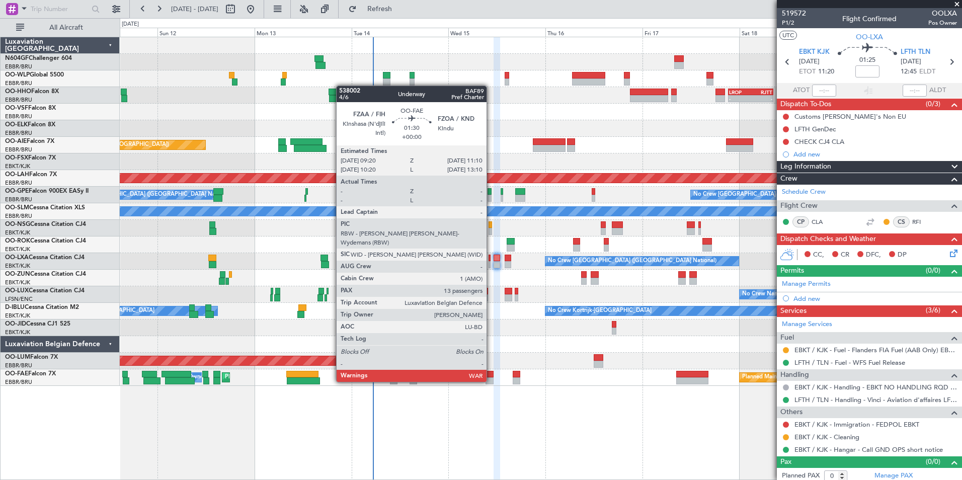
click at [491, 381] on div at bounding box center [489, 380] width 8 height 7
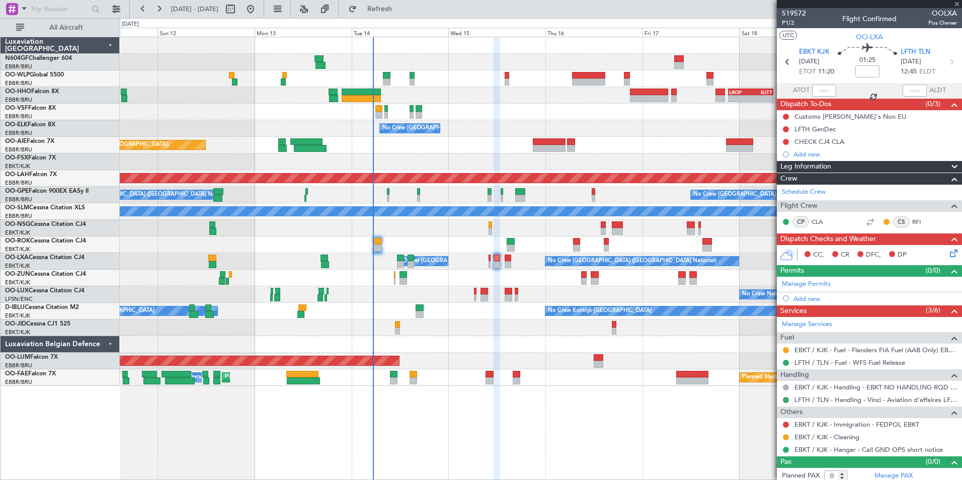
type input "13"
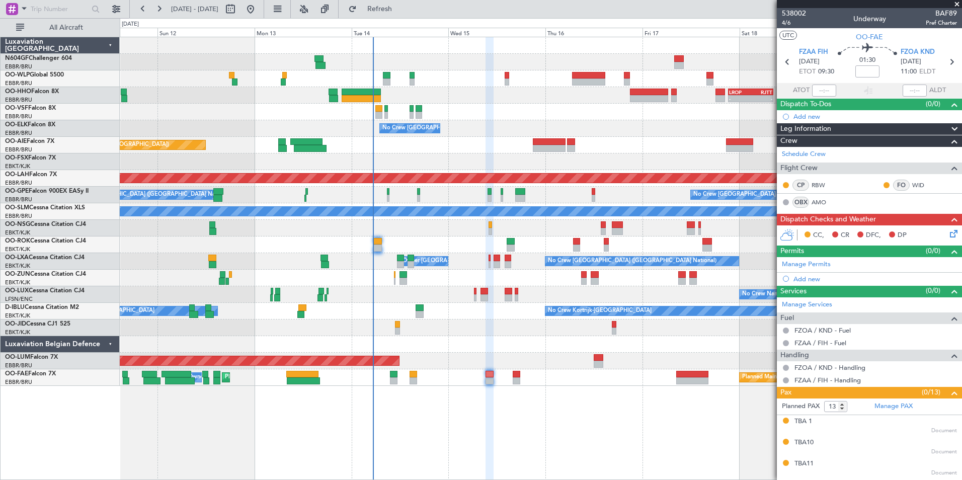
click at [567, 148] on div "Planned Maint [GEOGRAPHIC_DATA] ([GEOGRAPHIC_DATA])" at bounding box center [540, 145] width 841 height 17
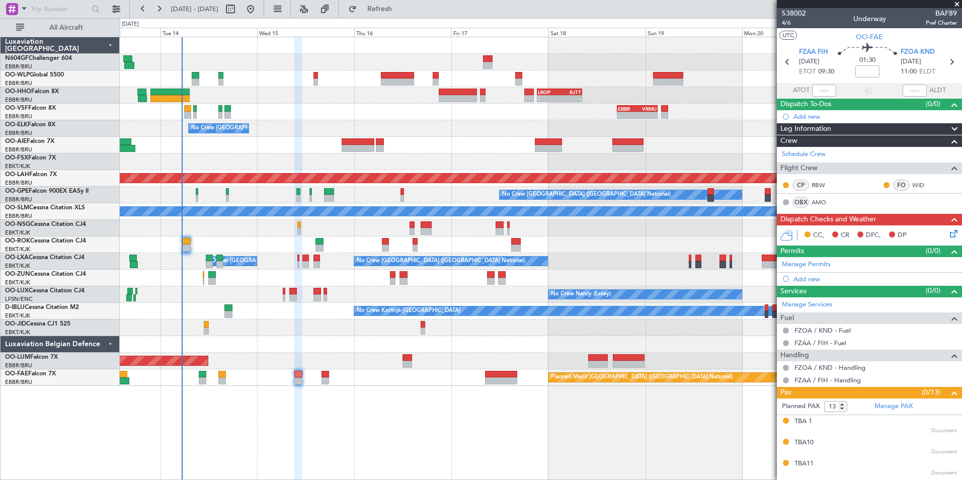
click at [522, 141] on div "- - LIML 20:00 Z FIMP 06:30 Z - - LROP 21:15 Z RJTT 08:30 Z - - EBBR 17:05 Z VR…" at bounding box center [540, 211] width 841 height 349
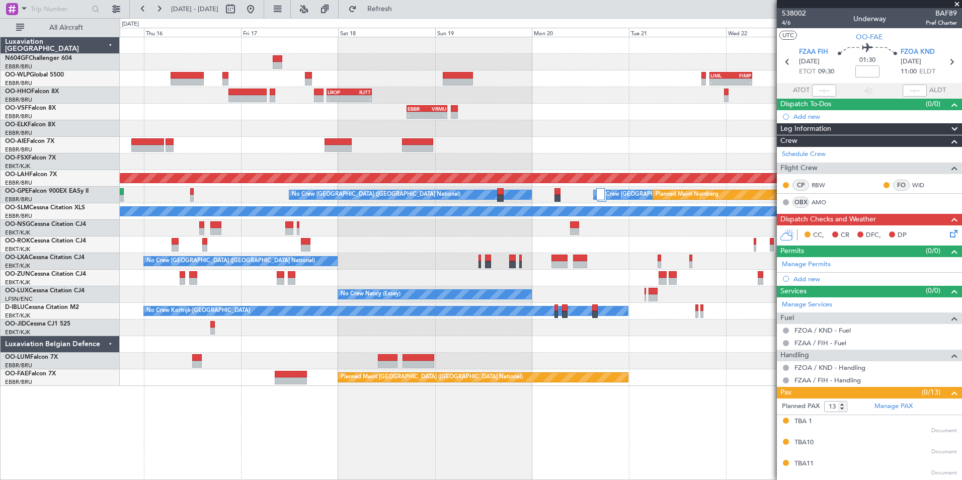
click at [465, 144] on div at bounding box center [540, 145] width 841 height 17
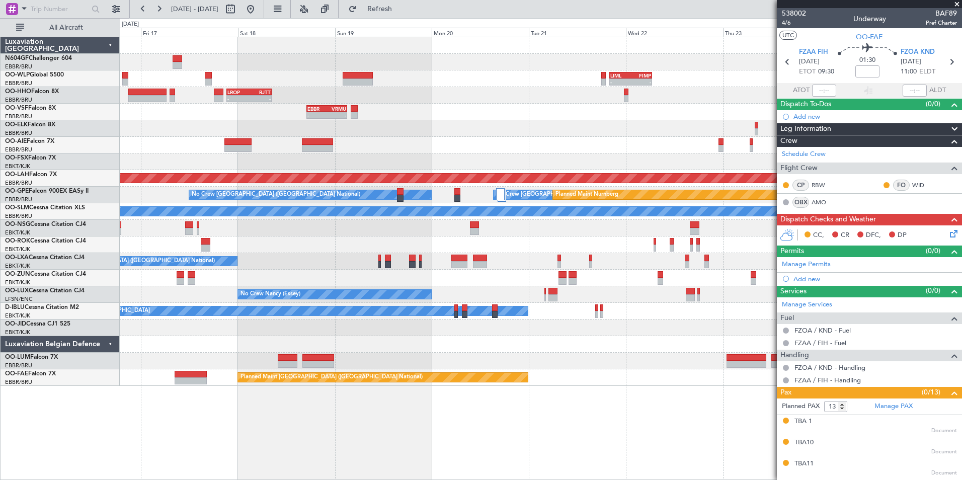
click at [488, 150] on div "- - RJBE 07:45 Z UBBB 19:00 Z" at bounding box center [540, 145] width 841 height 17
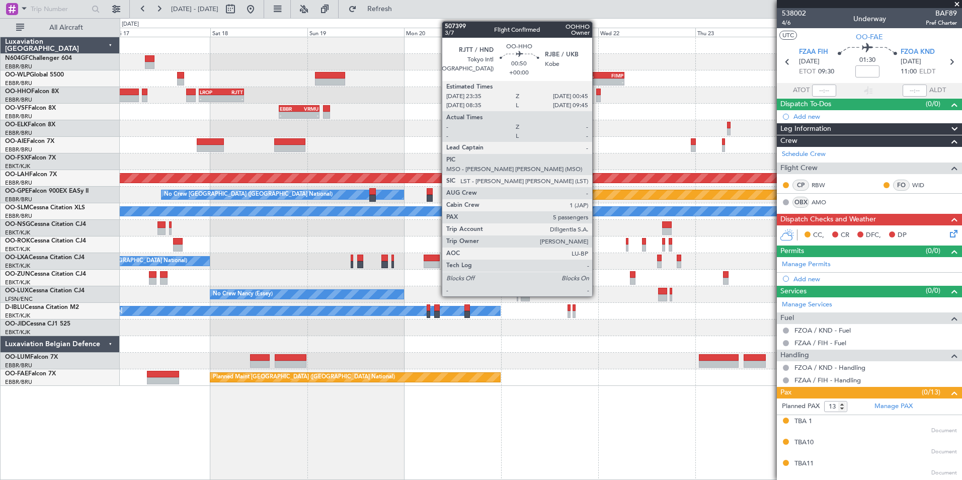
click at [402, 144] on div "- - RJBE 07:45 Z UBBB 19:00 Z" at bounding box center [540, 145] width 841 height 17
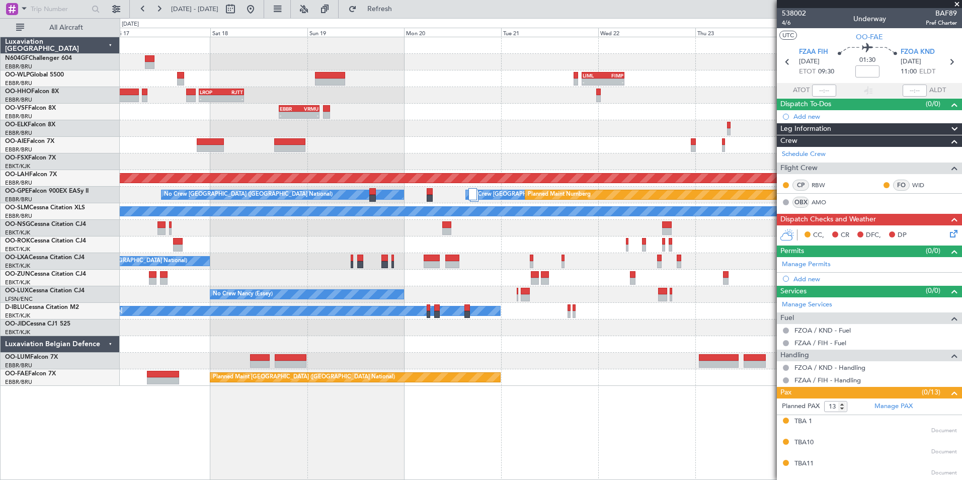
click at [535, 140] on div "- - RJBE 07:45 Z UBBB 19:00 Z" at bounding box center [540, 145] width 841 height 17
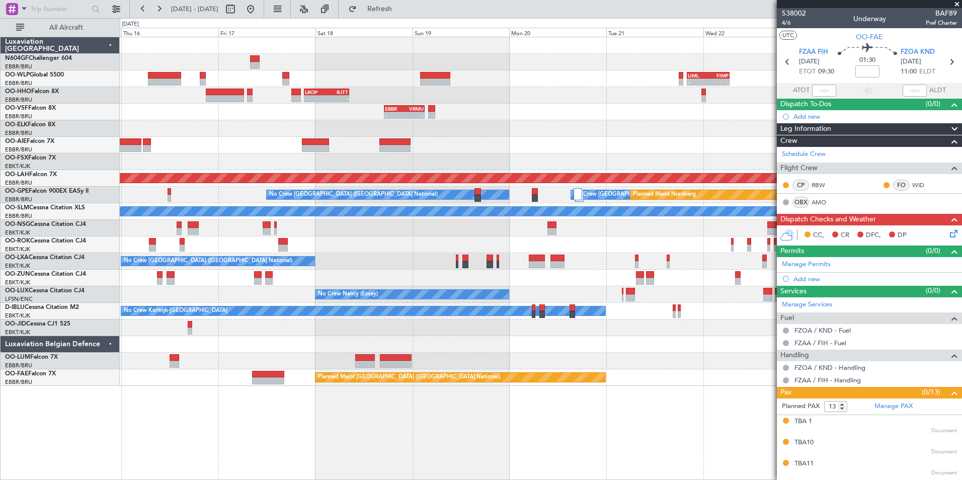
click at [335, 140] on div at bounding box center [540, 145] width 841 height 17
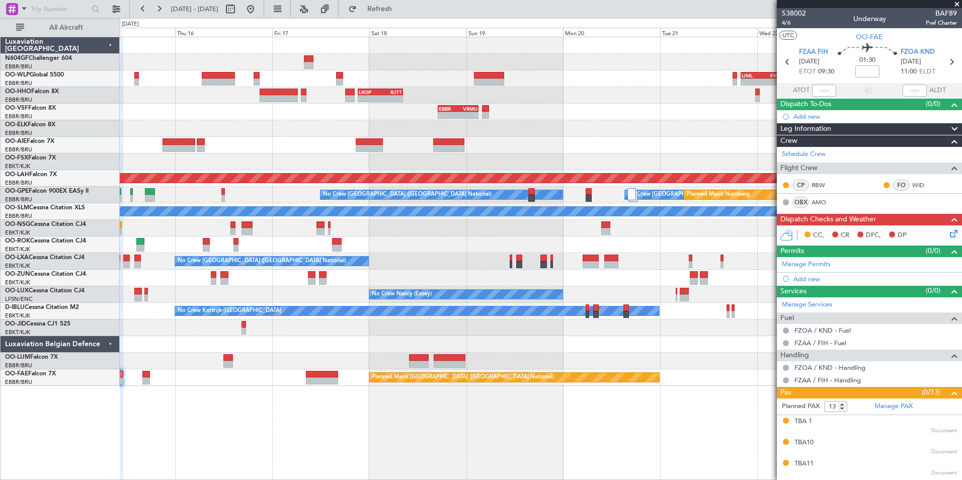
click at [461, 135] on div "No Crew [GEOGRAPHIC_DATA] ([GEOGRAPHIC_DATA] National)" at bounding box center [540, 128] width 841 height 17
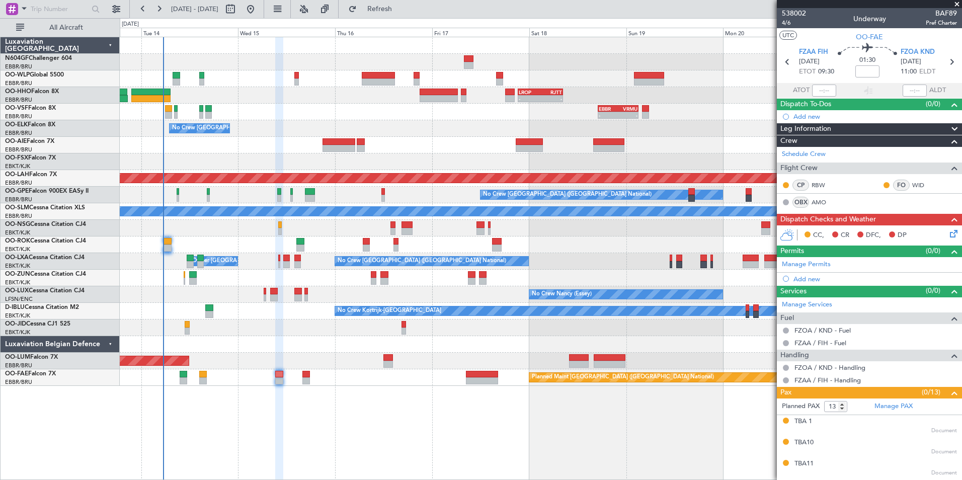
click at [372, 121] on div "No Crew [GEOGRAPHIC_DATA] ([GEOGRAPHIC_DATA] National)" at bounding box center [540, 128] width 841 height 17
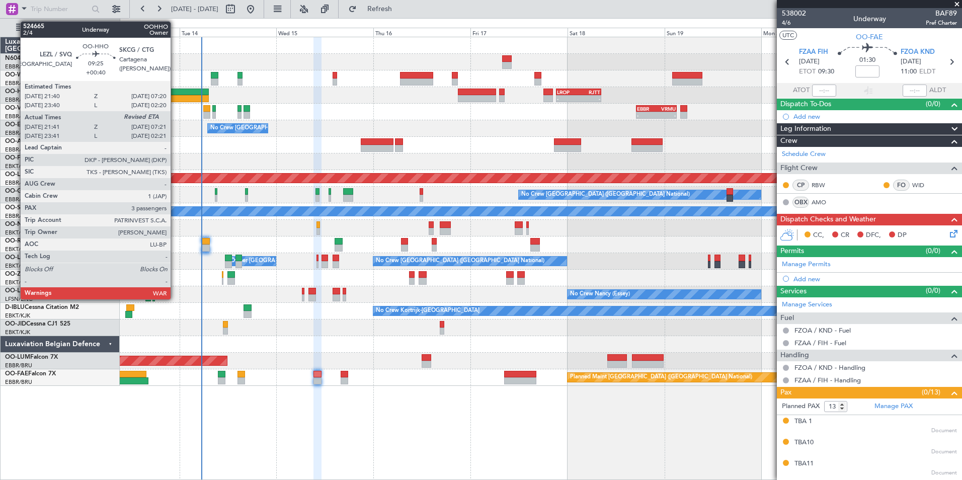
click at [175, 90] on div at bounding box center [188, 92] width 39 height 7
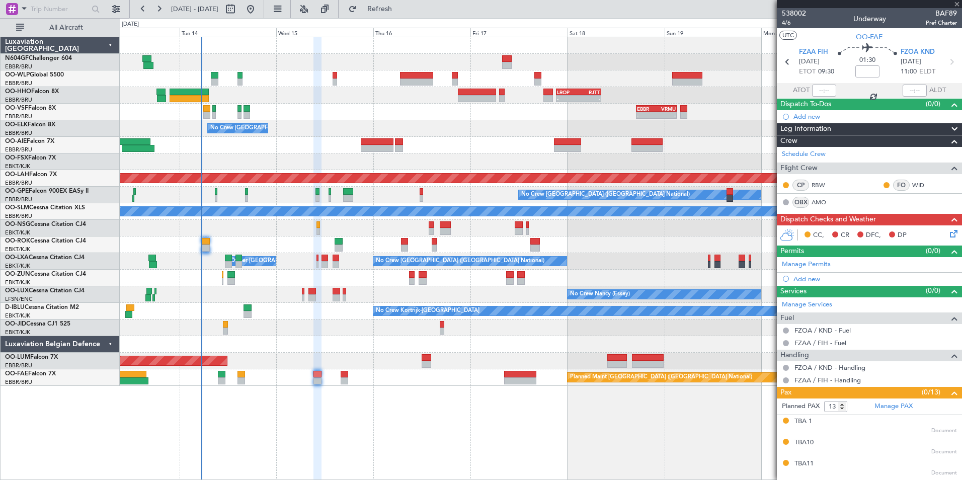
type input "+00:40"
type input "21:51"
type input "3"
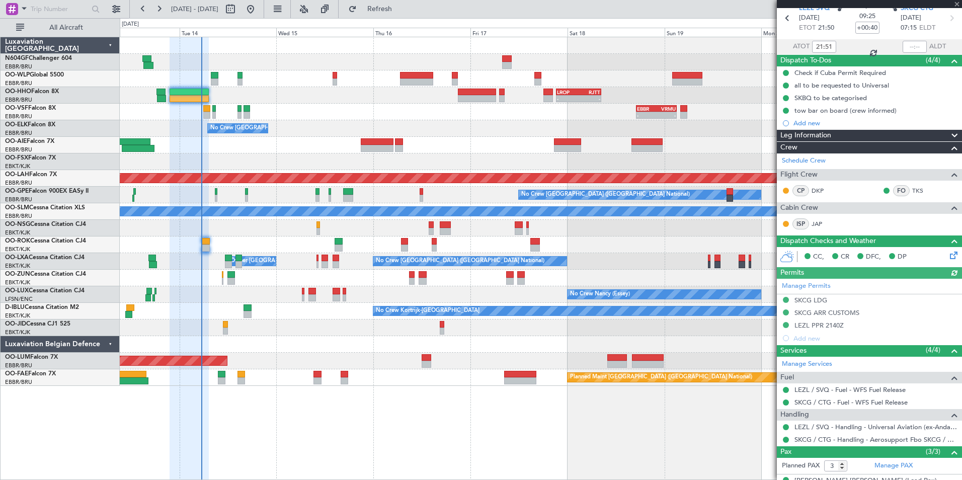
scroll to position [106, 0]
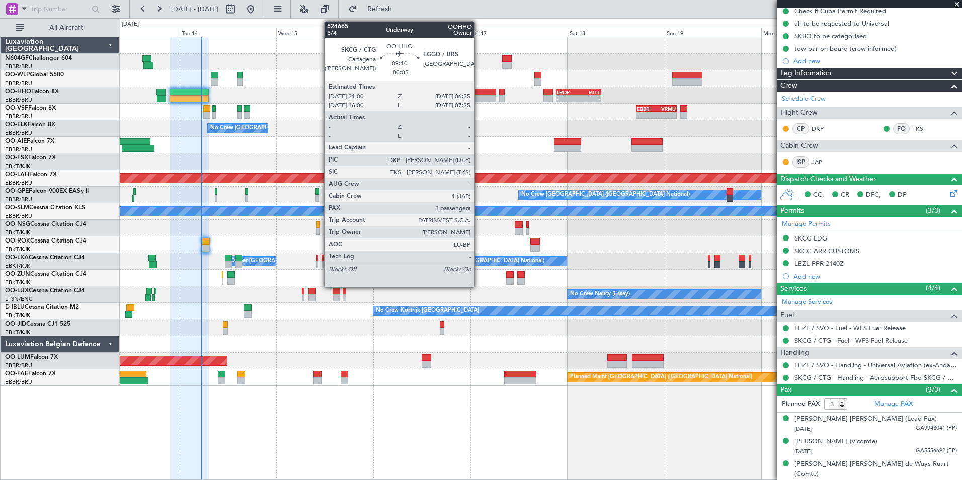
click at [479, 93] on div at bounding box center [477, 92] width 38 height 7
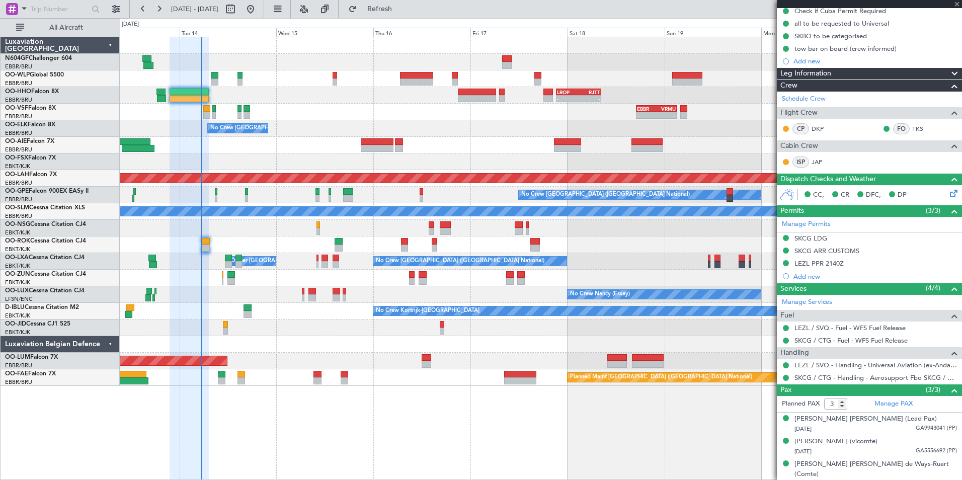
type input "-00:05"
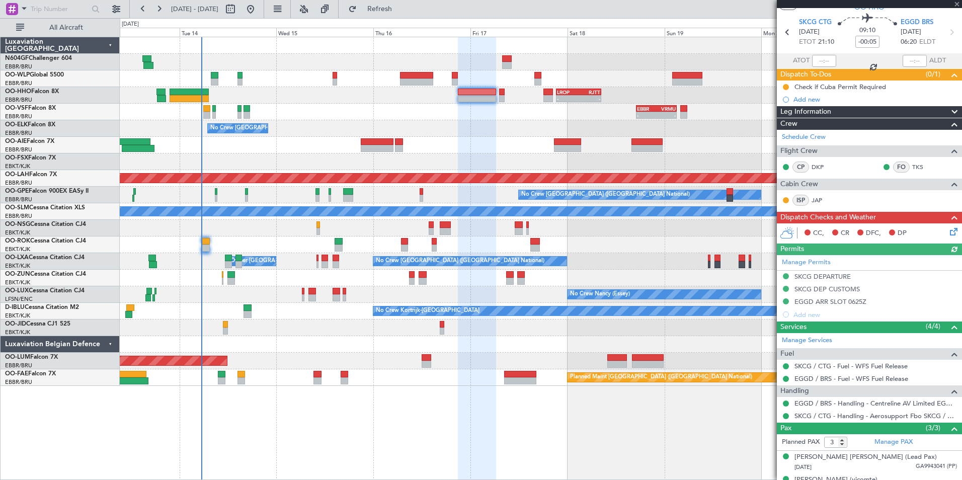
scroll to position [68, 0]
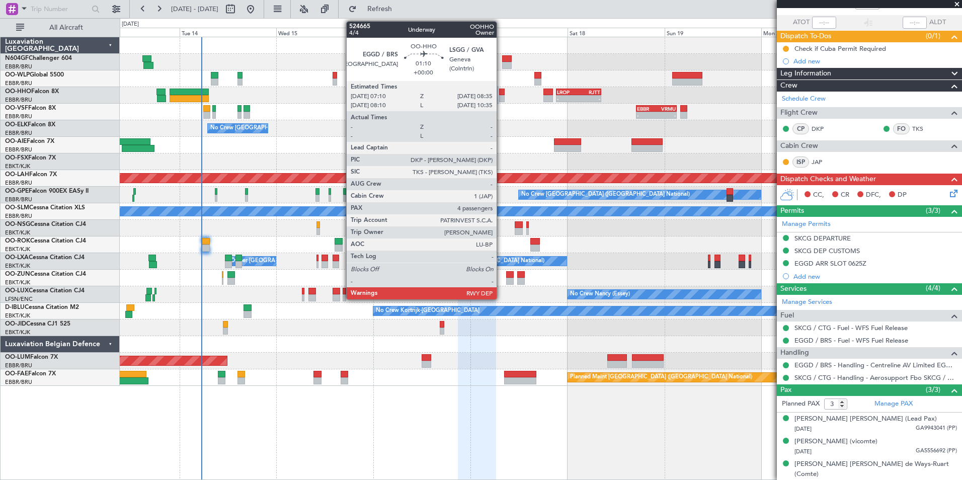
click at [501, 100] on div at bounding box center [502, 98] width 6 height 7
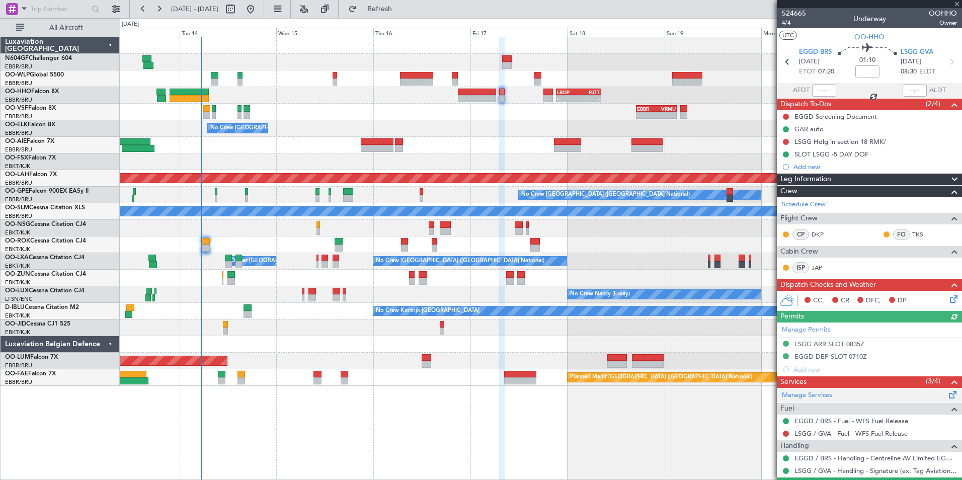
scroll to position [116, 0]
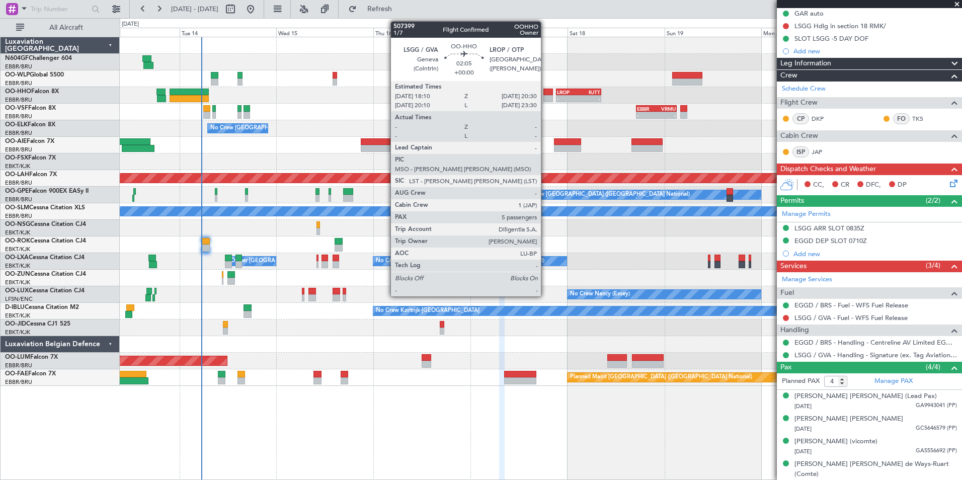
click at [545, 95] on div at bounding box center [548, 98] width 10 height 7
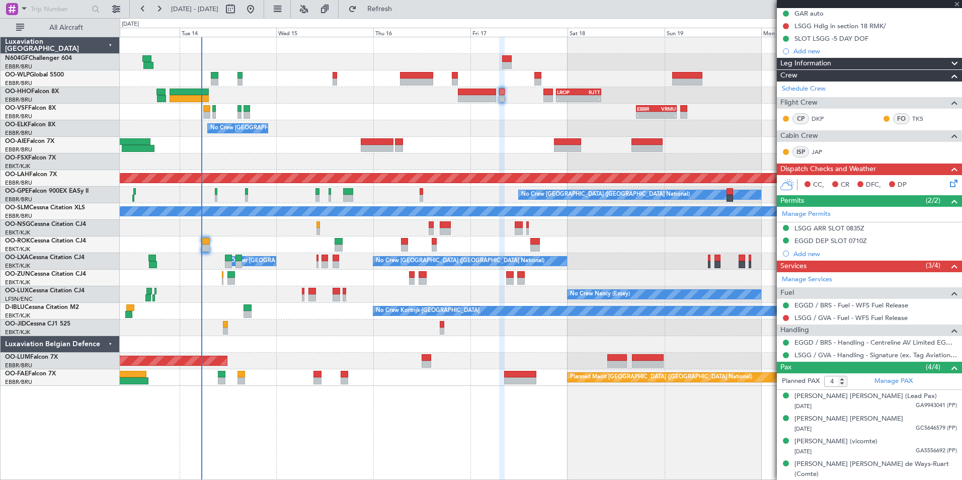
type input "5"
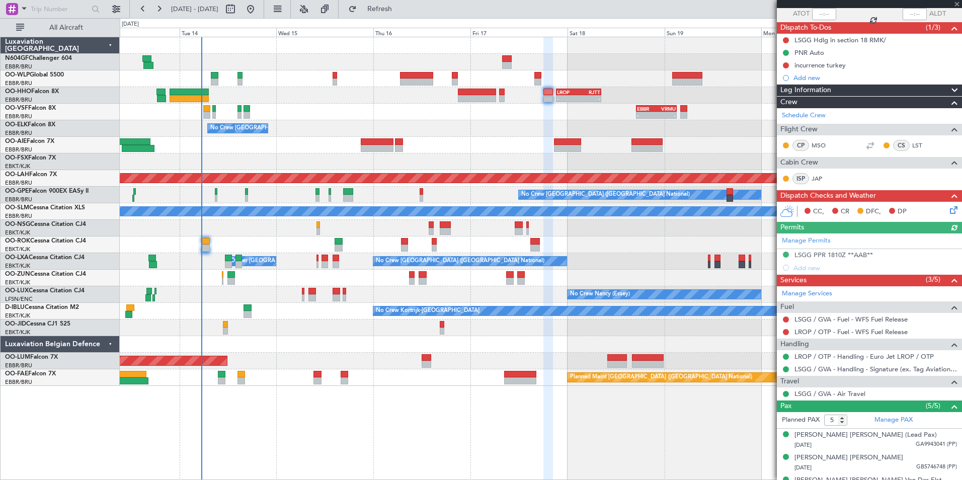
scroll to position [138, 0]
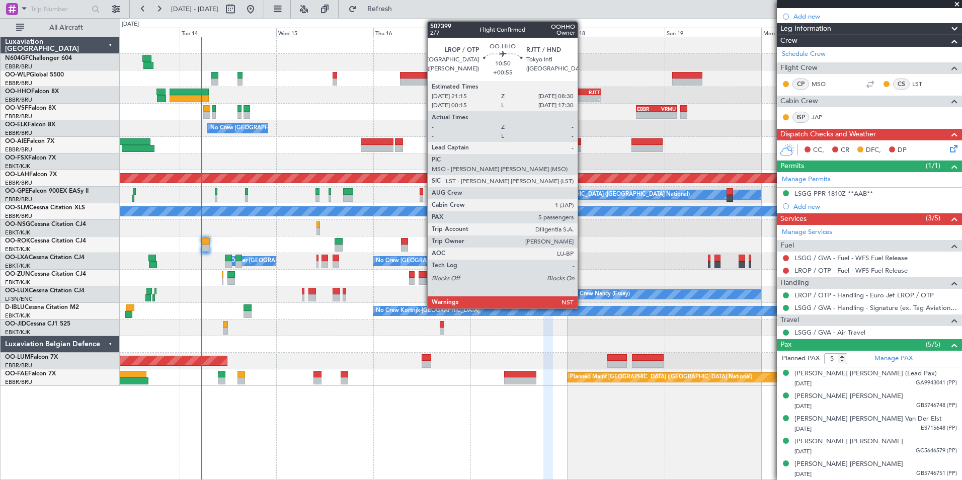
click at [582, 102] on div "- -" at bounding box center [579, 98] width 46 height 7
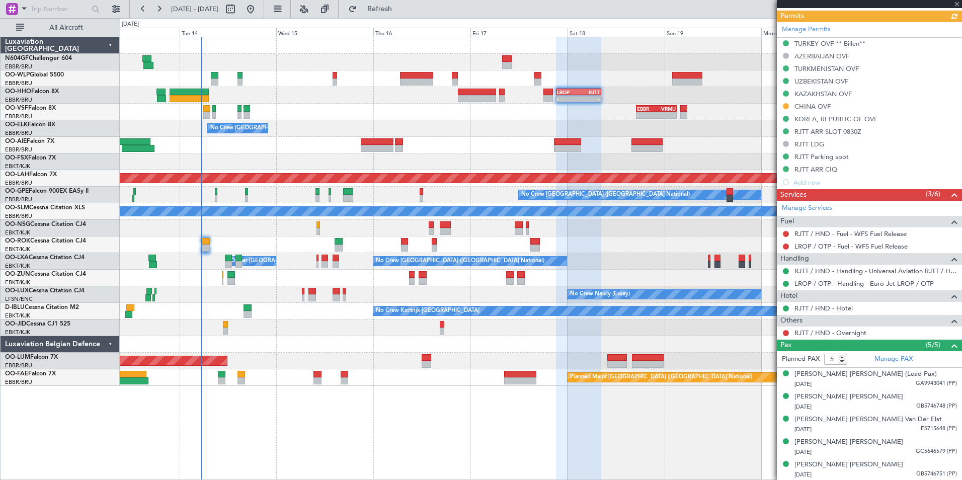
scroll to position [276, 0]
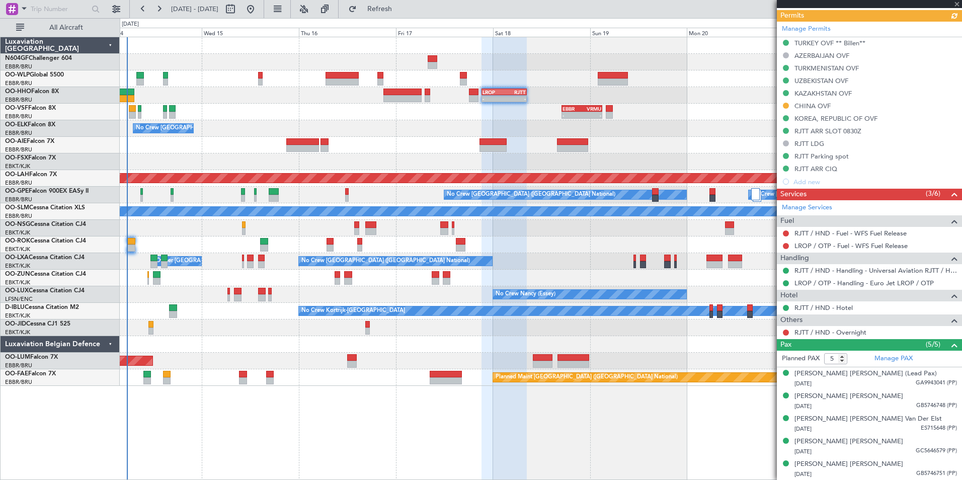
click at [625, 231] on div at bounding box center [540, 228] width 841 height 17
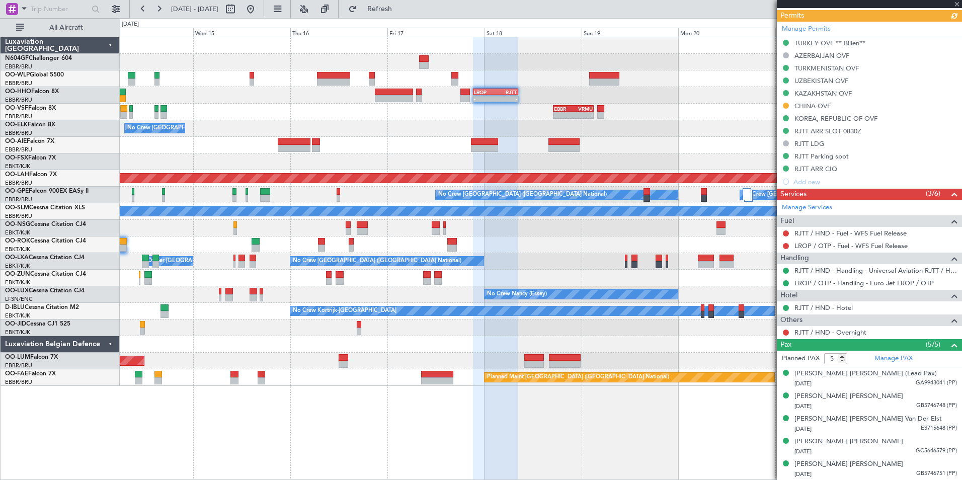
click at [618, 237] on div at bounding box center [540, 244] width 841 height 17
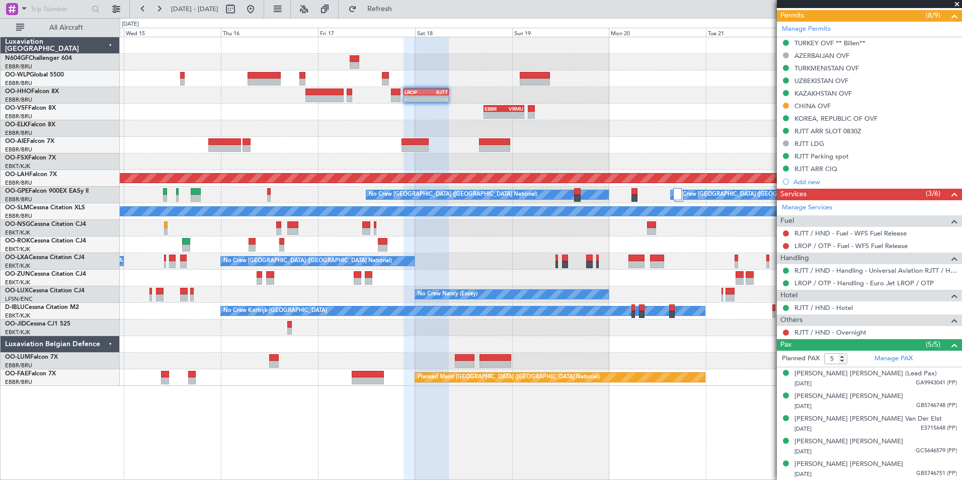
click at [596, 114] on div "- - EBBR 17:05 Z VRMU 03:10 Z" at bounding box center [540, 112] width 841 height 17
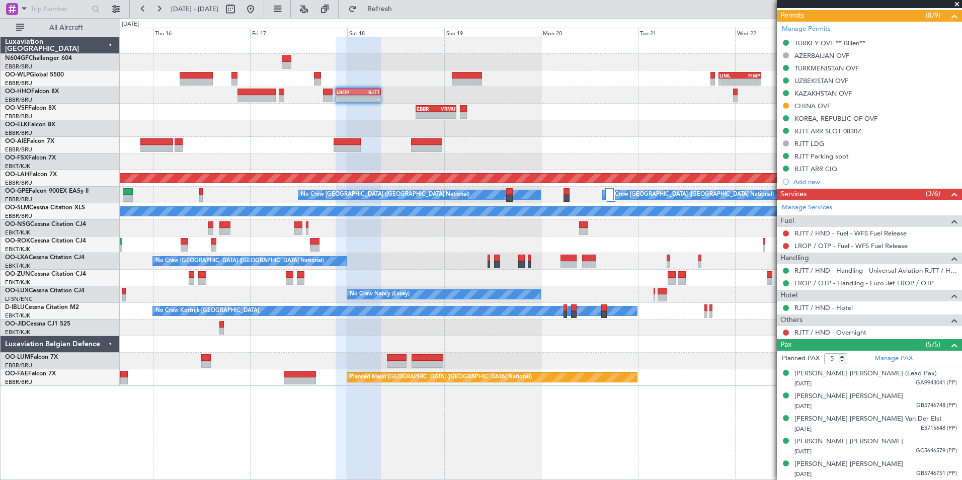
click at [554, 106] on div "- - EBBR 17:05 Z VRMU 03:10 Z" at bounding box center [540, 112] width 841 height 17
click at [520, 120] on div "- - EBBR 17:05 Z VRMU 03:10 Z" at bounding box center [540, 112] width 841 height 17
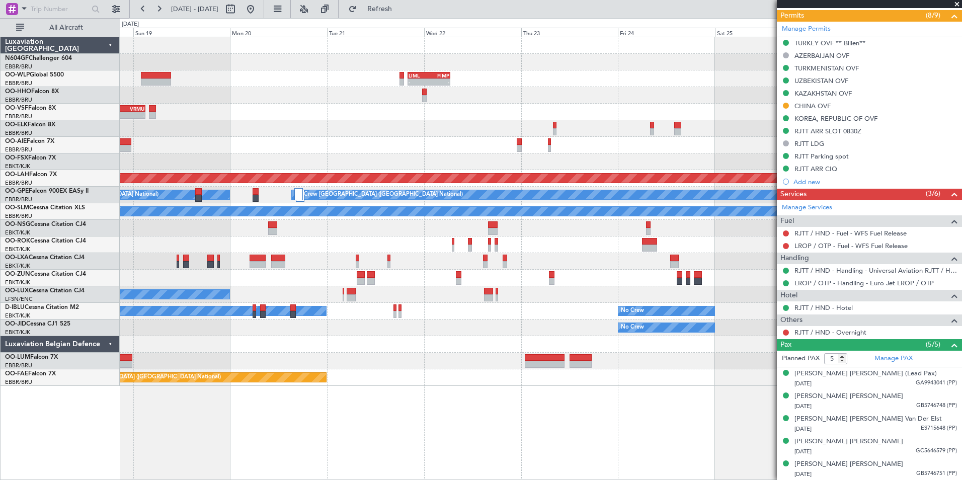
click at [406, 140] on div "- - LIML 20:00 Z FIMP 06:30 Z - - FIMP 18:00 Z LIML 05:05 Z LROP 21:15 Z RJTT 0…" at bounding box center [540, 211] width 841 height 349
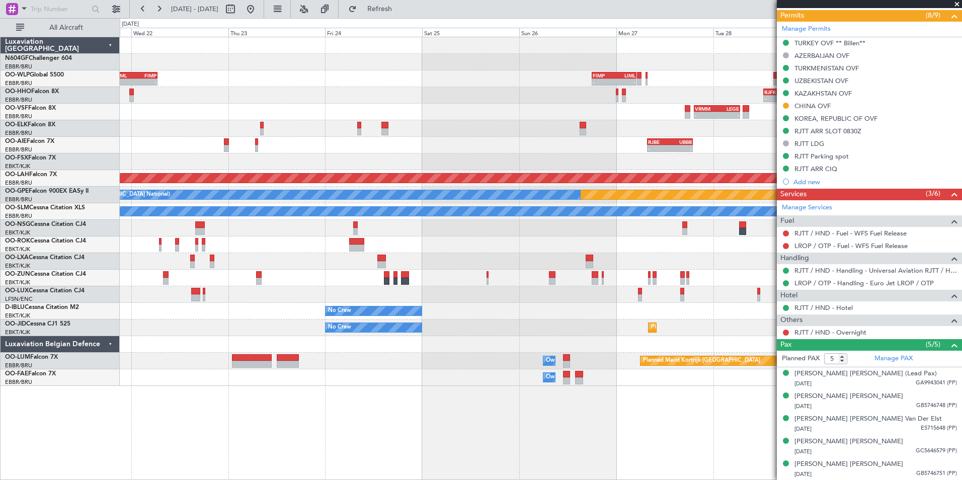
click at [362, 136] on div at bounding box center [540, 128] width 841 height 17
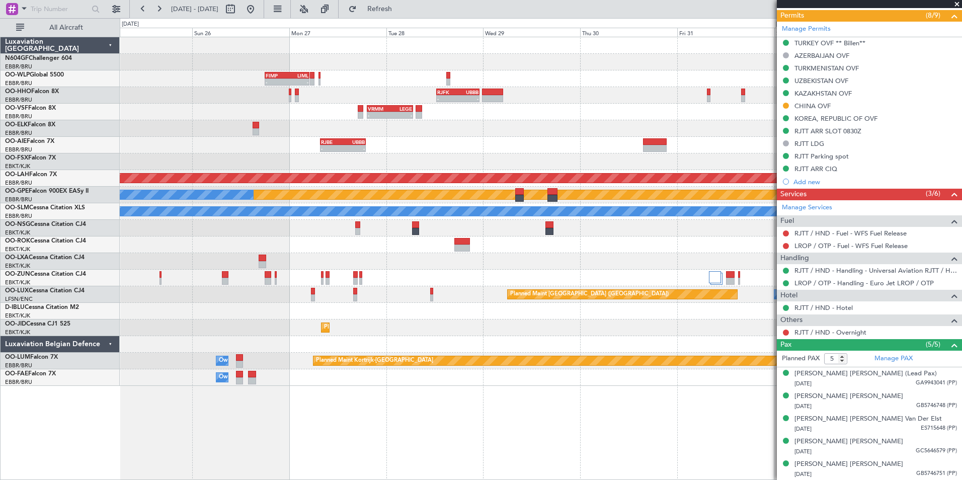
click at [497, 122] on div "- - FIMP 18:00 Z LIML 05:05 Z - - RJFK 12:30 Z UBBB 23:10 Z - - VRMM 19:20 Z LE…" at bounding box center [540, 211] width 841 height 349
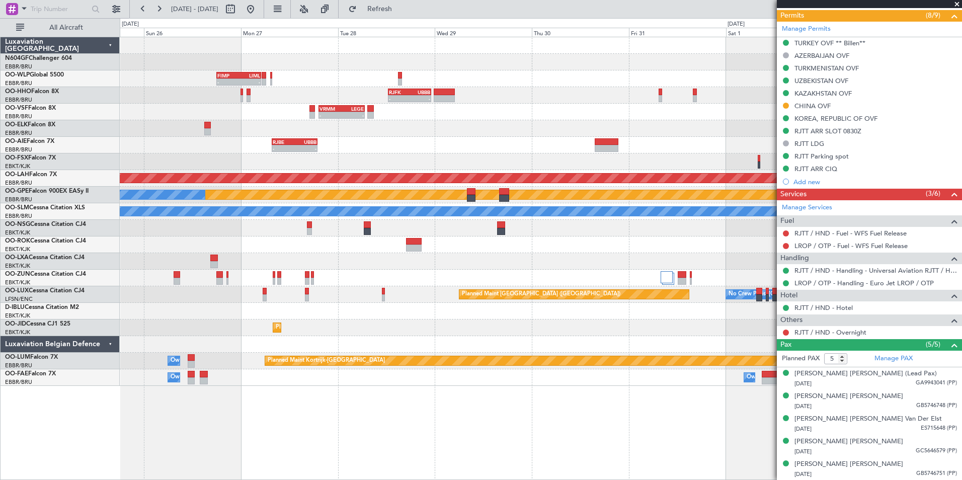
click at [670, 122] on div at bounding box center [540, 128] width 841 height 17
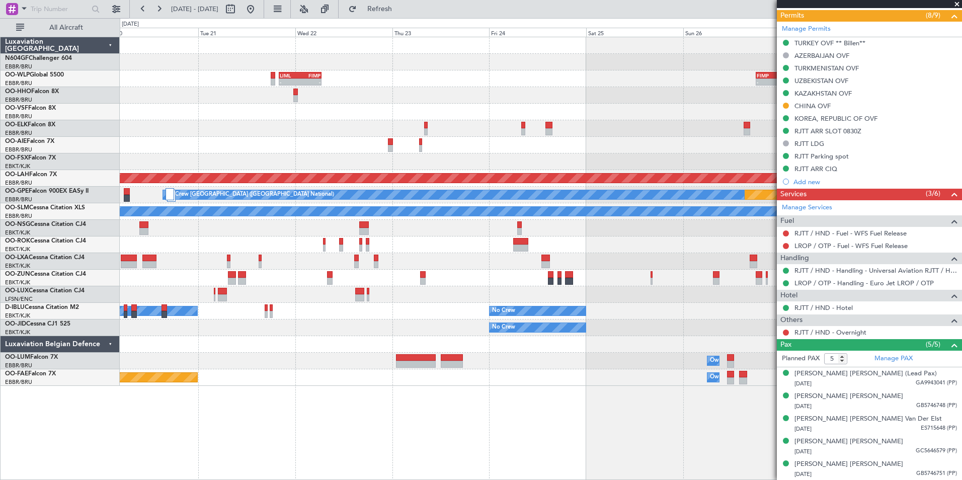
click at [582, 121] on div at bounding box center [540, 128] width 841 height 17
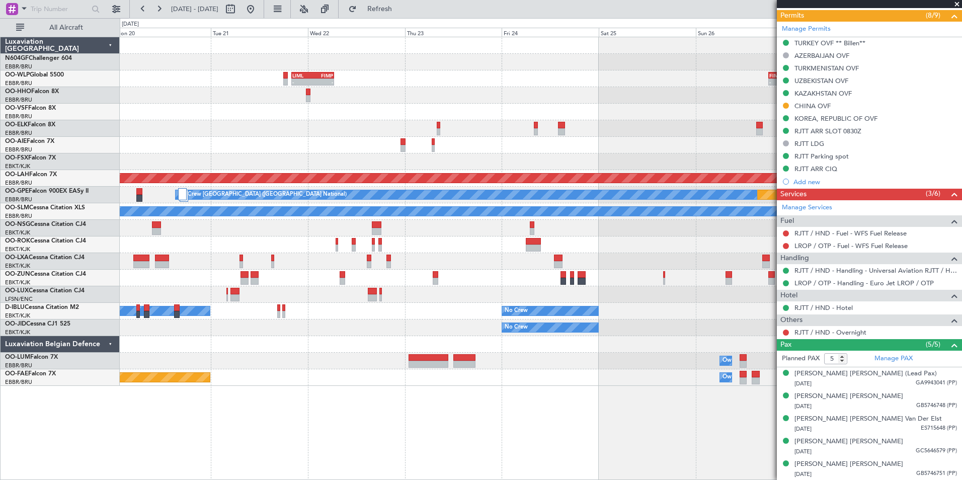
click at [525, 129] on div at bounding box center [540, 128] width 841 height 17
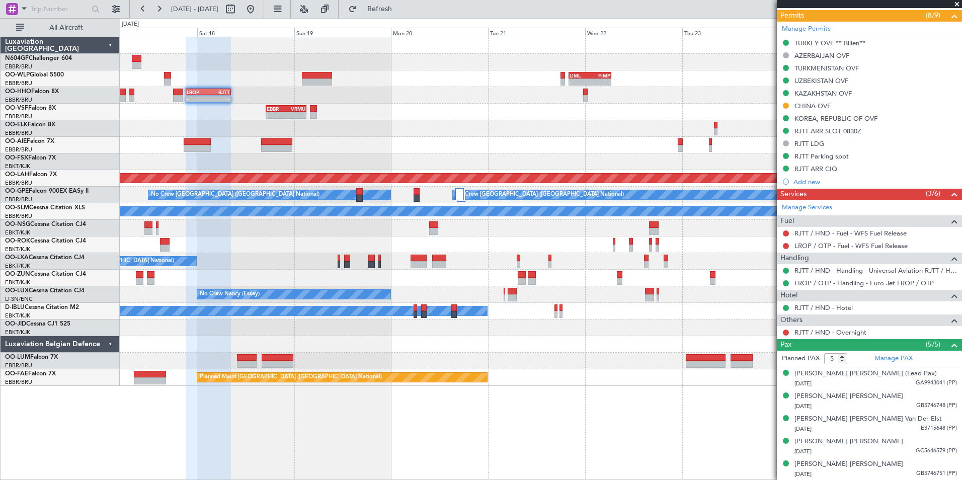
click at [461, 134] on div at bounding box center [540, 128] width 841 height 17
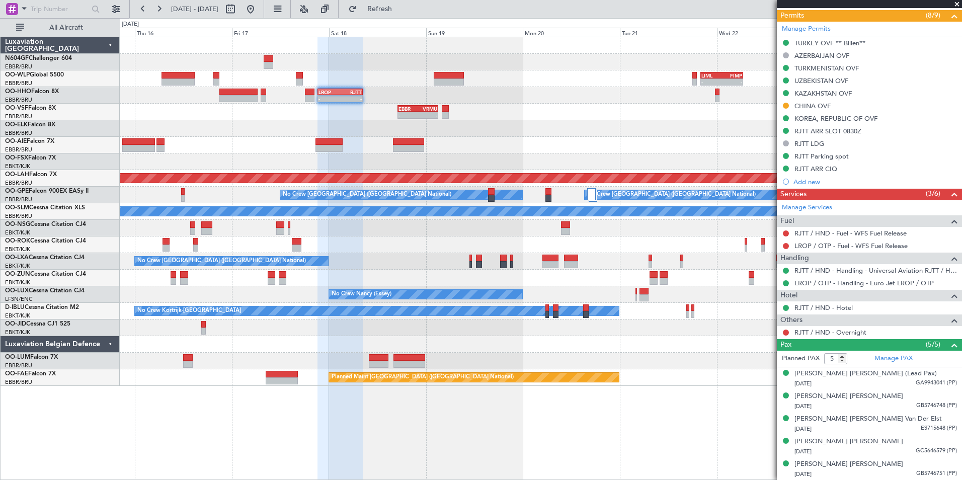
click at [436, 134] on div "No Crew [GEOGRAPHIC_DATA] ([GEOGRAPHIC_DATA] National)" at bounding box center [540, 128] width 841 height 17
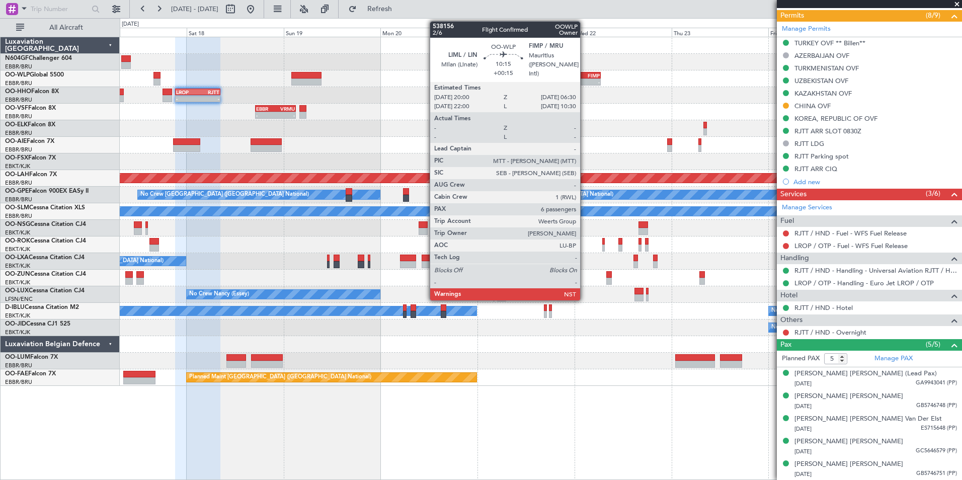
click at [584, 79] on div "-" at bounding box center [589, 82] width 20 height 6
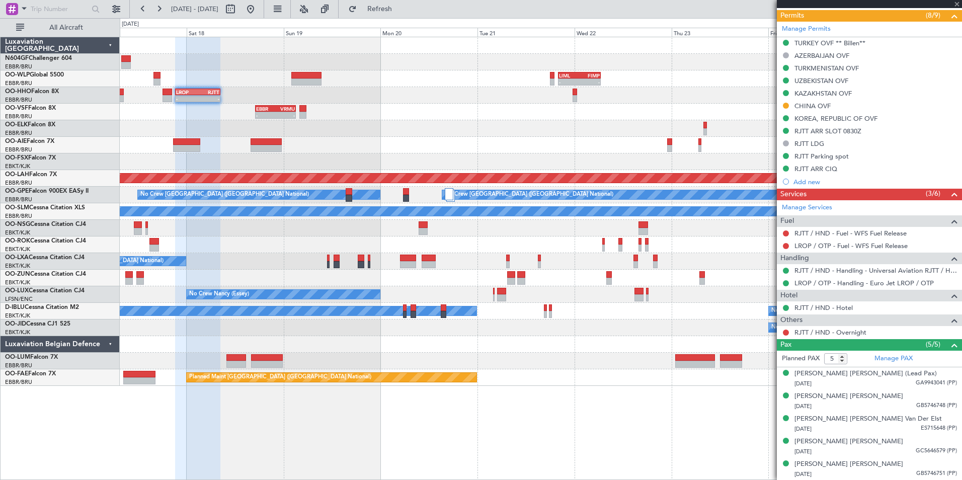
type input "+00:15"
type input "6"
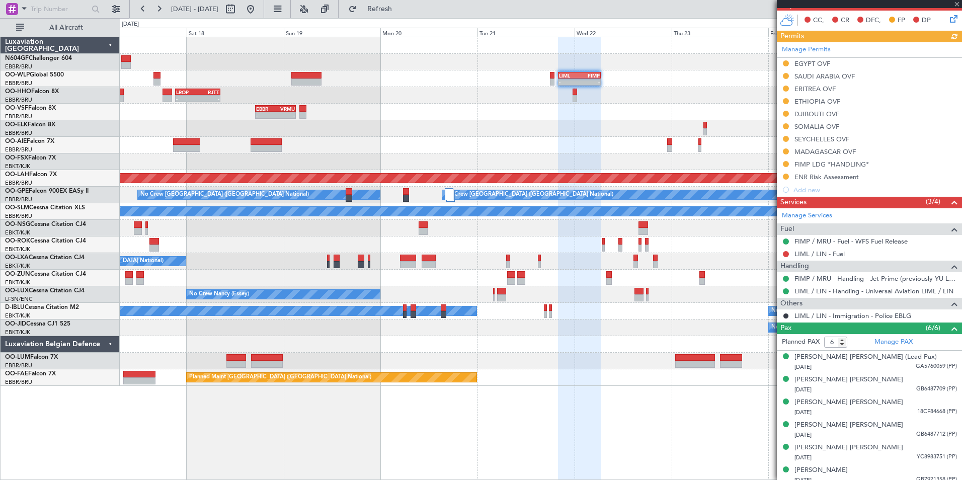
scroll to position [236, 0]
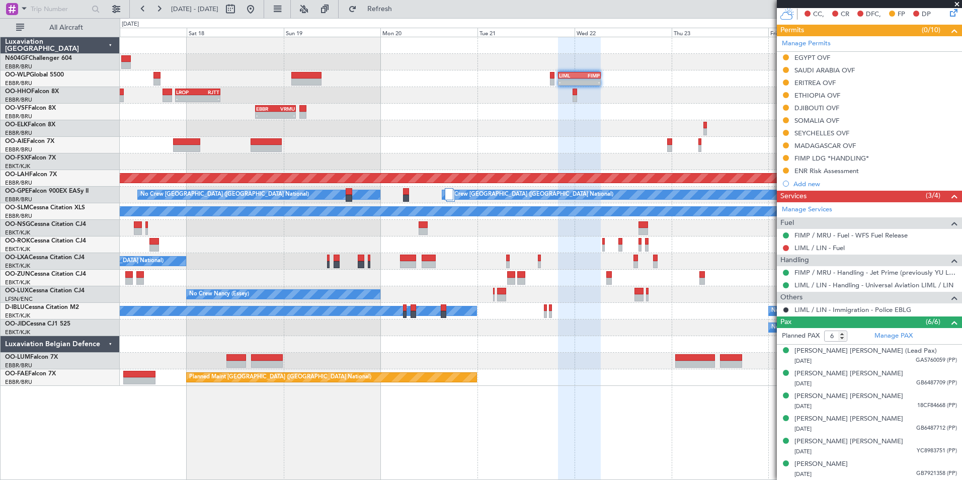
click at [583, 89] on div "- - LIML 20:00 Z FIMP 06:30 Z - - FIMP 18:00 Z LIML 05:05 Z - - LROP 21:15 Z RJ…" at bounding box center [540, 211] width 841 height 349
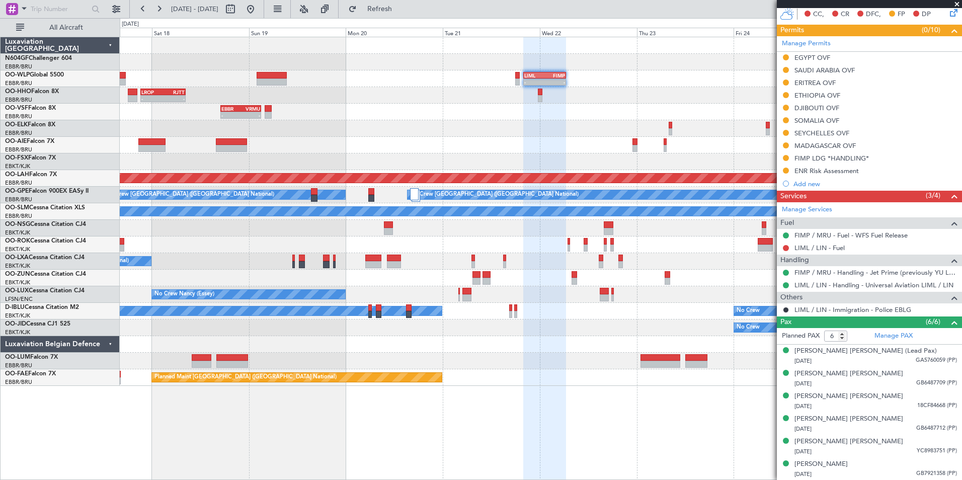
click at [387, 109] on div "- - LIML 20:00 Z FIMP 06:30 Z - - FIMP 18:00 Z LIML 05:05 Z - - LROP 21:15 Z RJ…" at bounding box center [540, 211] width 841 height 349
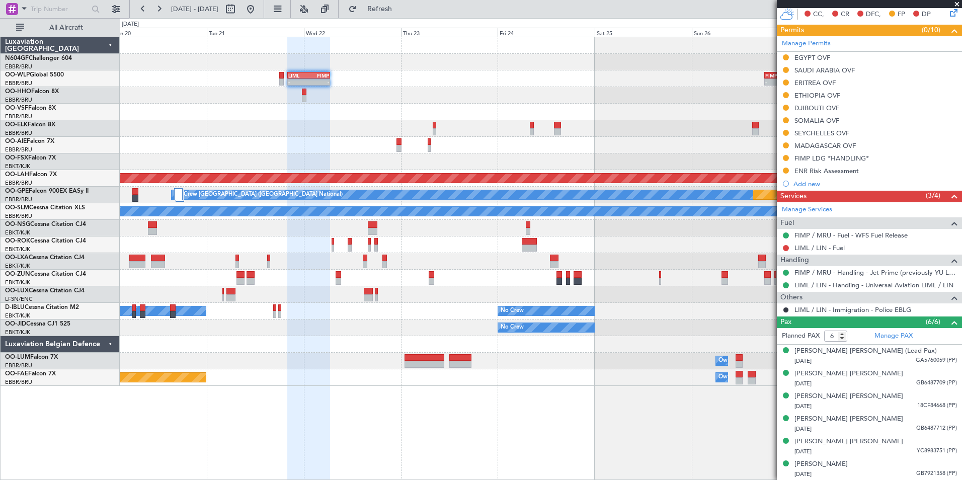
click at [428, 92] on div "- - LIML 20:00 Z FIMP 06:30 Z - - FIMP 18:00 Z LIML 05:05 Z - - RJFK 12:30 Z UB…" at bounding box center [540, 211] width 841 height 349
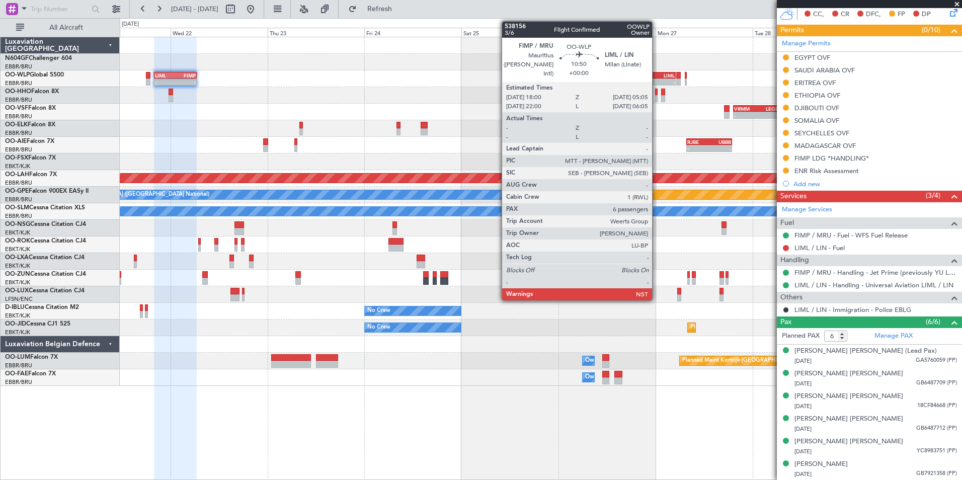
click at [656, 79] on div "-" at bounding box center [664, 82] width 22 height 6
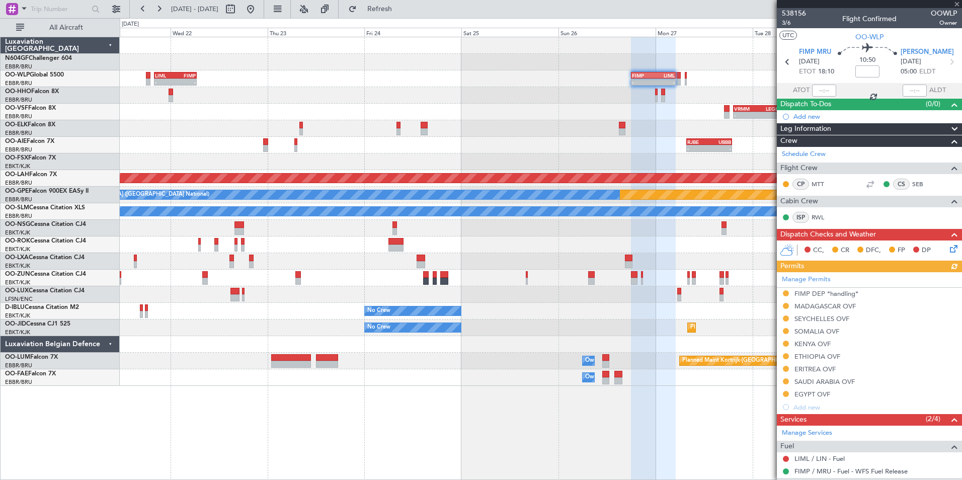
scroll to position [199, 0]
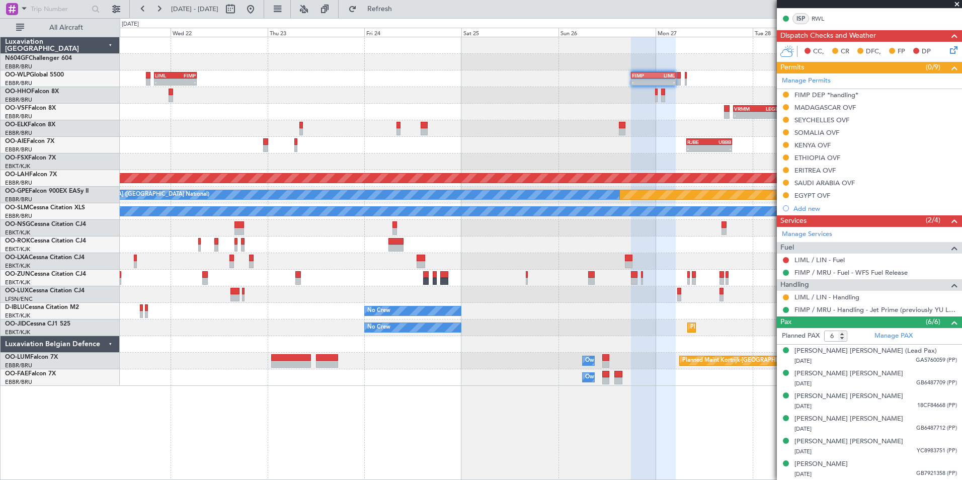
click at [587, 150] on div "- - RJBE 07:45 Z UBBB 19:00 Z" at bounding box center [540, 145] width 841 height 17
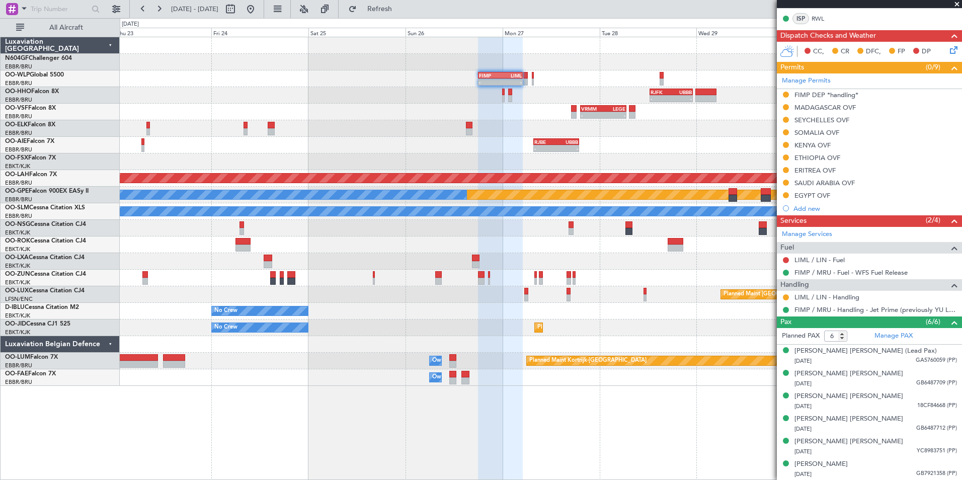
click at [643, 117] on div "- - VRMM 19:20 Z LEGE 06:40 Z" at bounding box center [540, 112] width 841 height 17
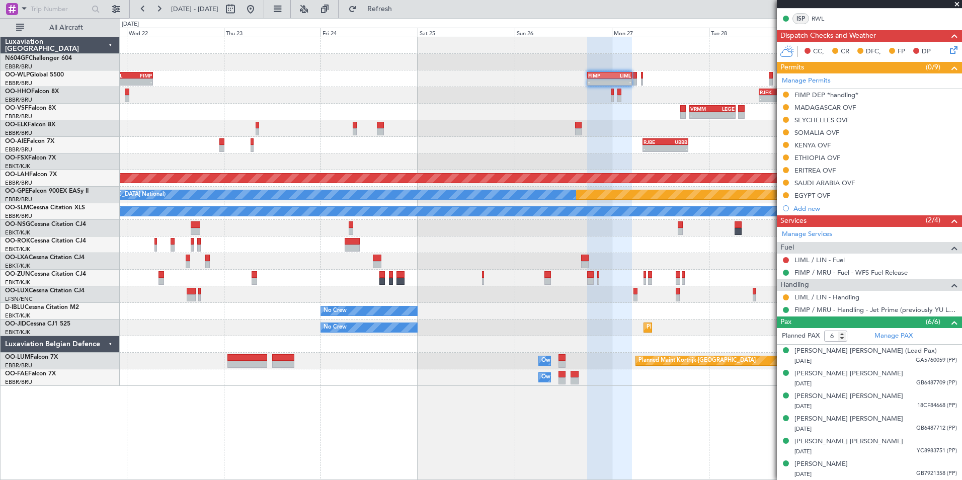
click at [600, 130] on div at bounding box center [540, 128] width 841 height 17
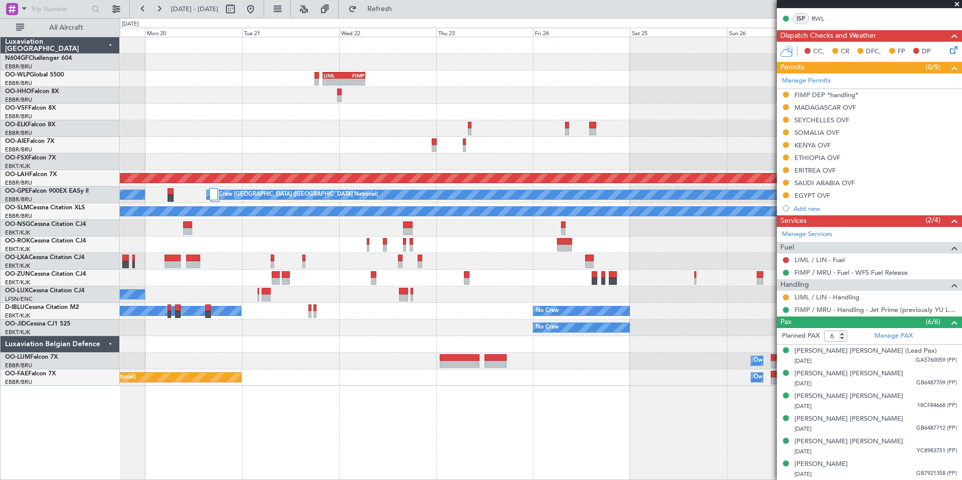
click at [708, 124] on div at bounding box center [540, 128] width 841 height 17
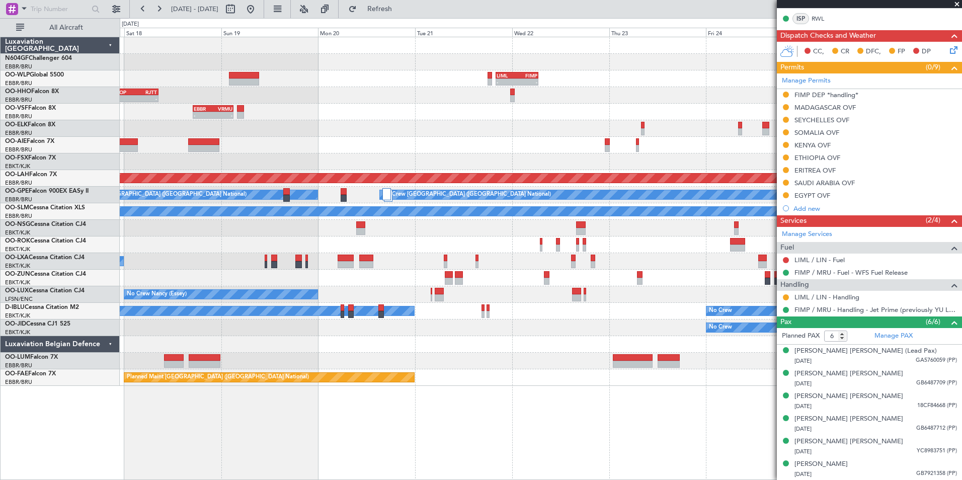
click at [498, 123] on div at bounding box center [540, 128] width 841 height 17
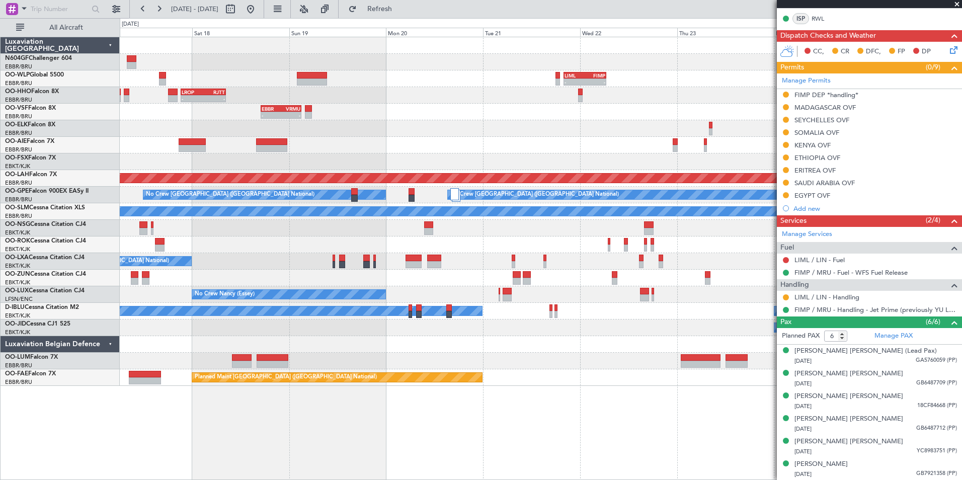
click at [395, 144] on div "- - RJBE 07:45 Z UBBB 19:00 Z" at bounding box center [540, 145] width 841 height 17
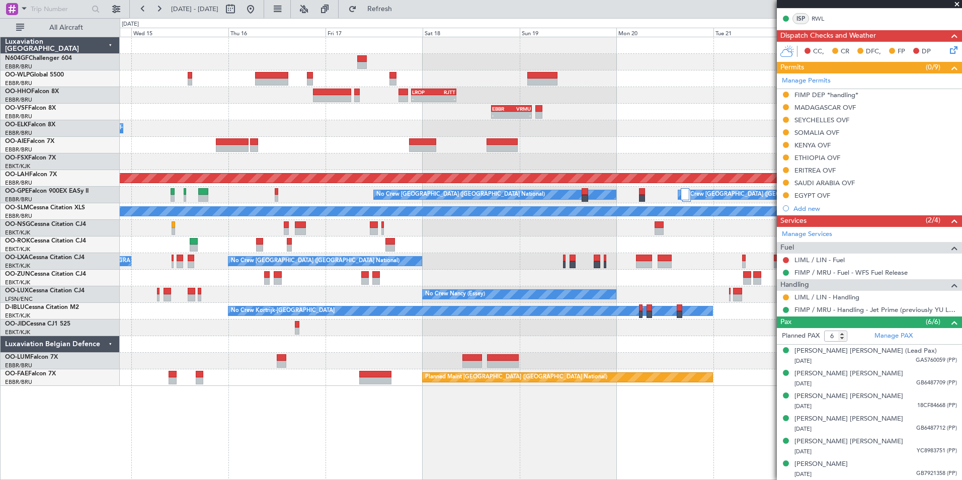
click at [571, 147] on div at bounding box center [540, 145] width 841 height 17
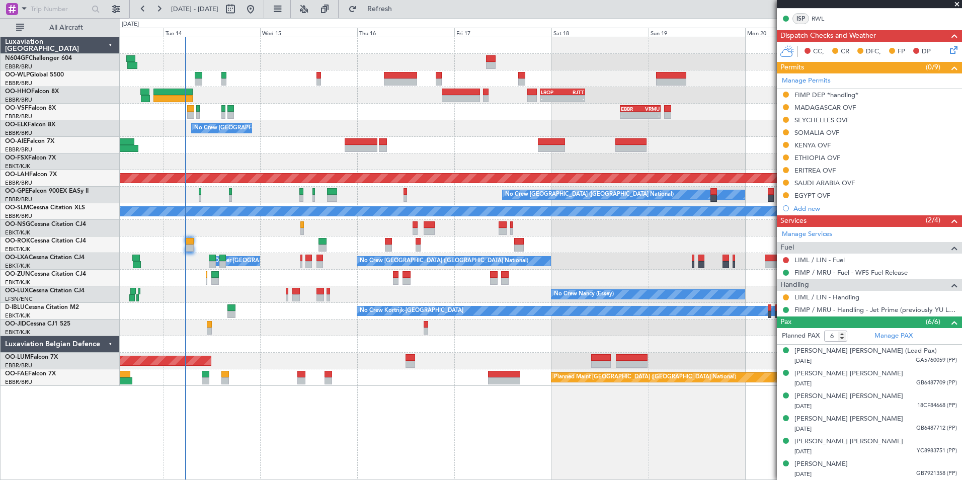
click at [384, 160] on div at bounding box center [540, 161] width 841 height 17
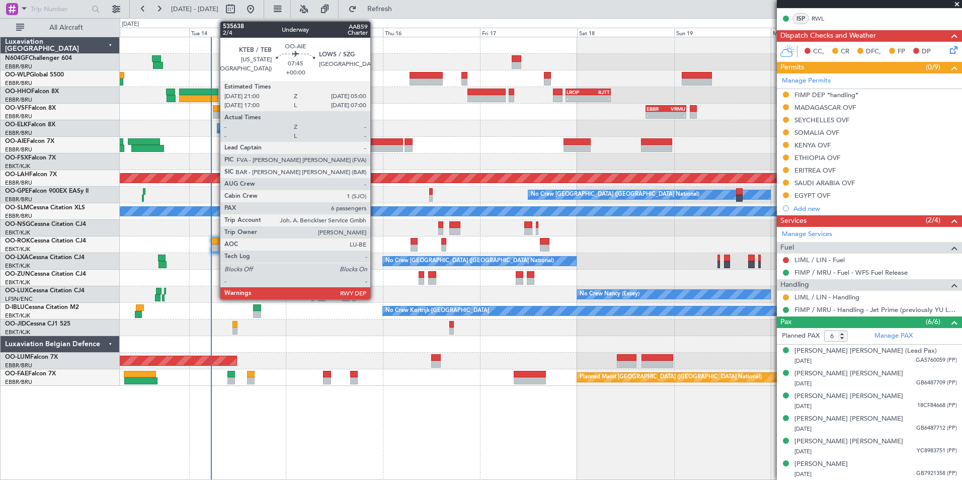
click at [375, 142] on div at bounding box center [386, 141] width 33 height 7
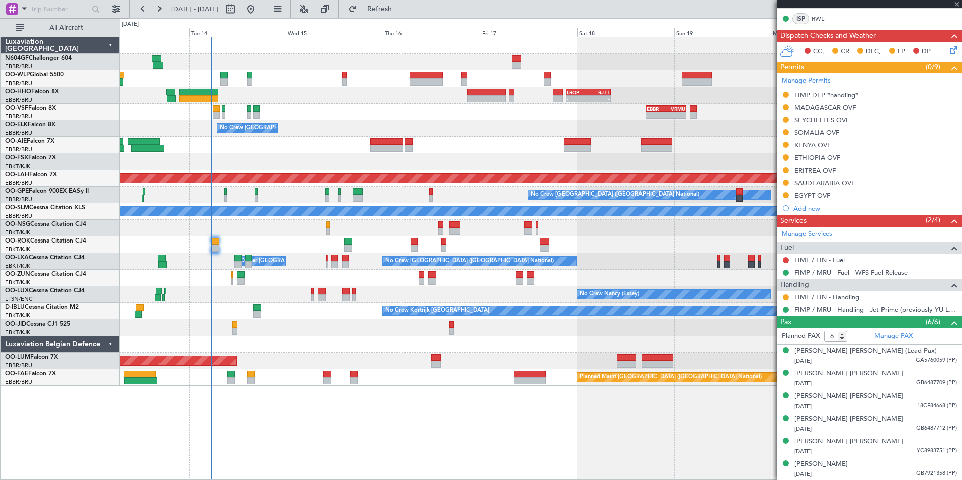
scroll to position [0, 0]
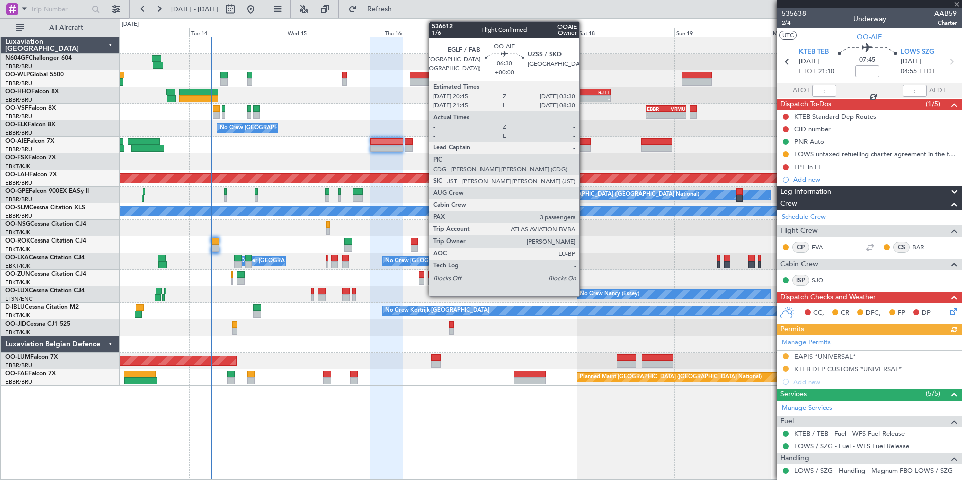
click at [583, 145] on div at bounding box center [577, 148] width 28 height 7
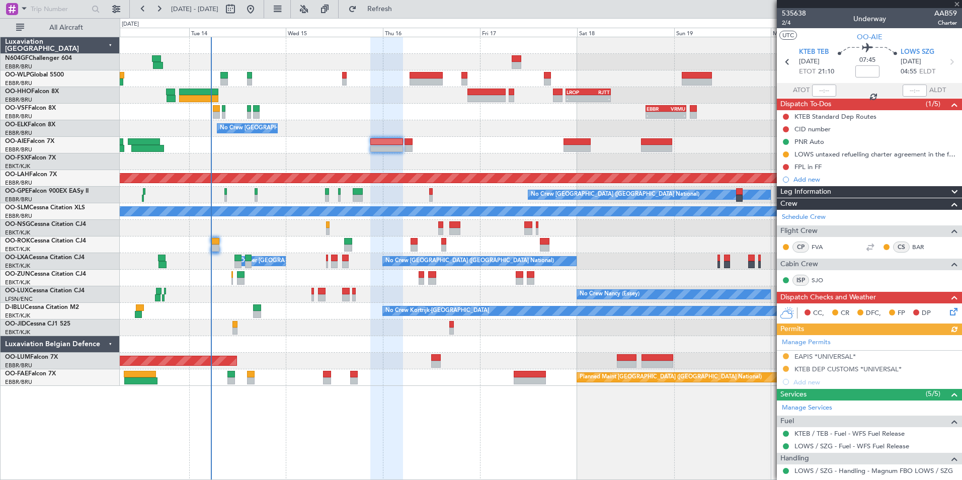
type input "3"
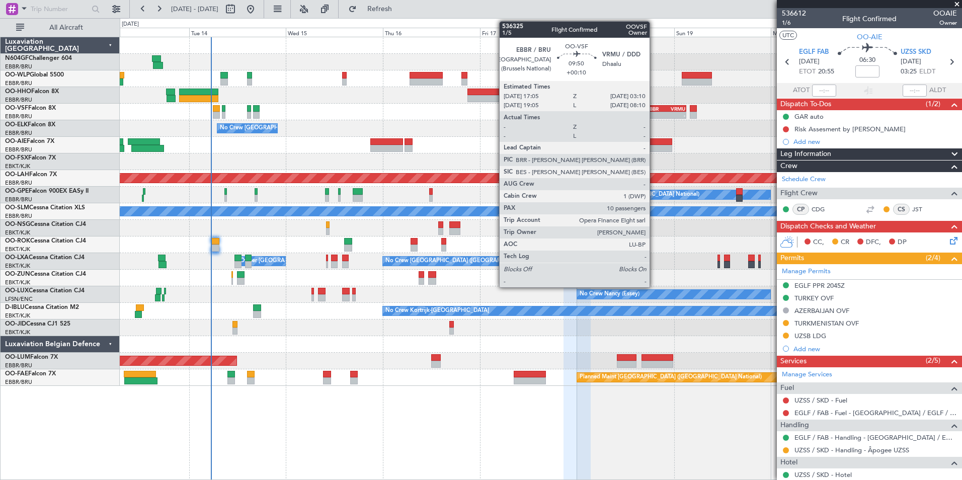
click at [654, 114] on div "-" at bounding box center [656, 115] width 20 height 6
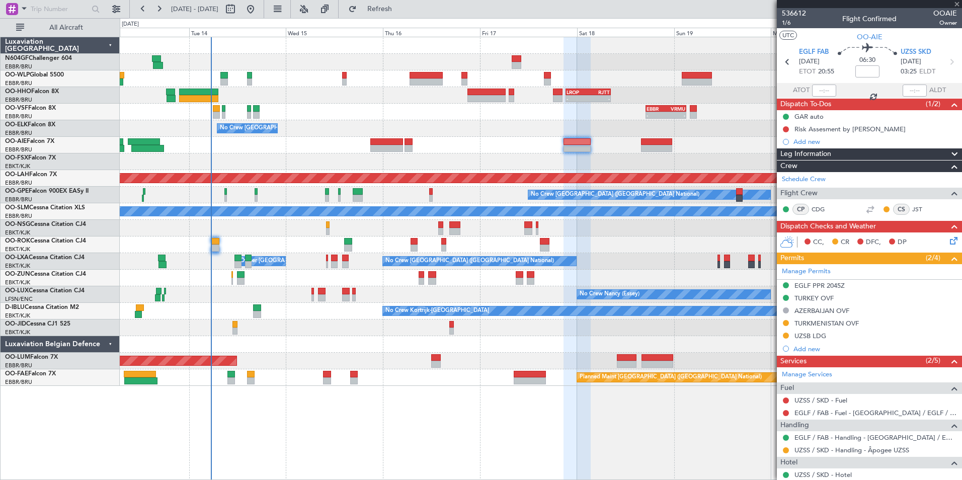
type input "+00:10"
type input "10"
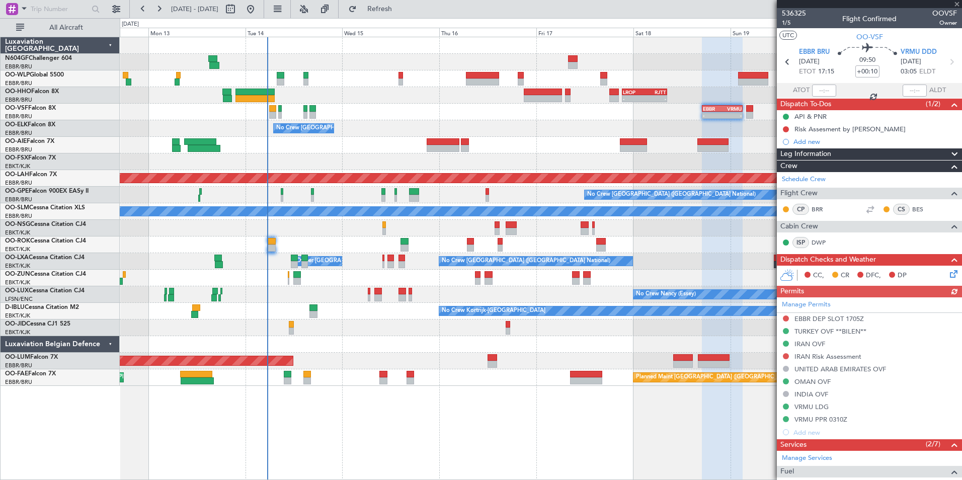
click at [528, 124] on div "No Crew [GEOGRAPHIC_DATA] ([GEOGRAPHIC_DATA] National)" at bounding box center [540, 128] width 841 height 17
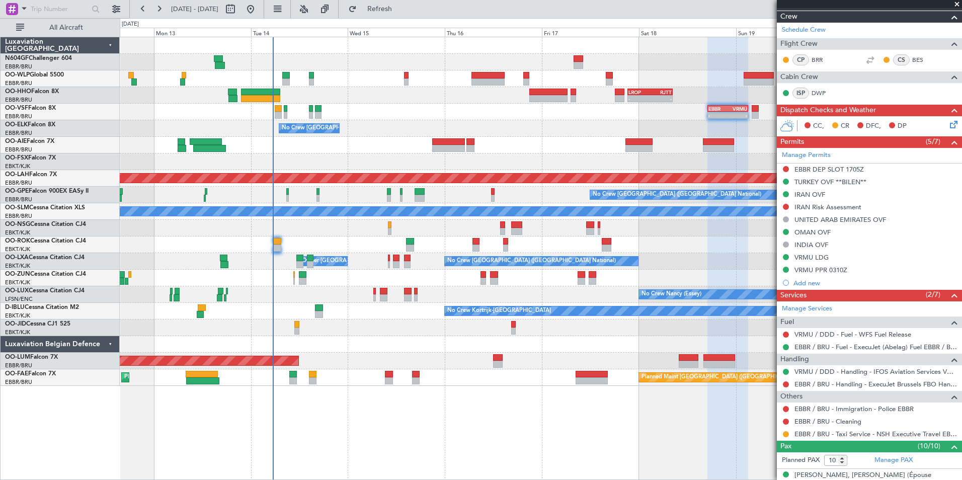
scroll to position [151, 0]
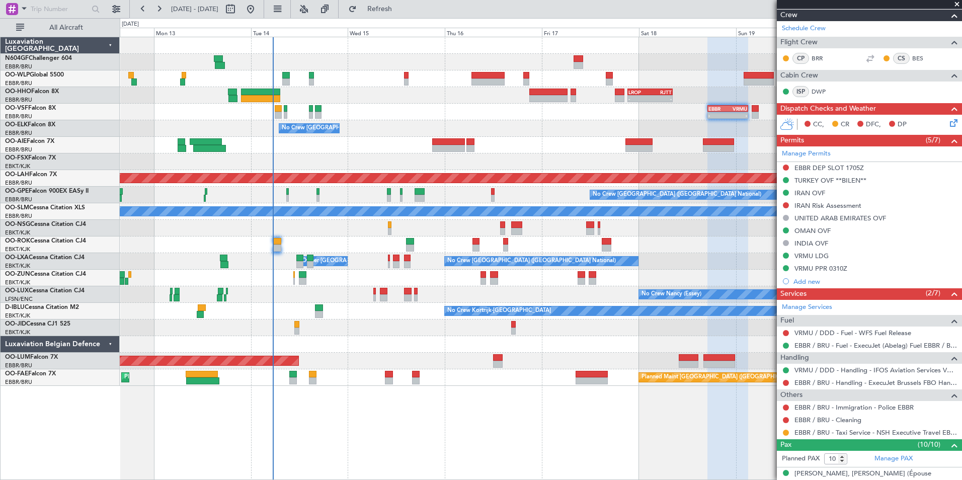
click at [590, 144] on div "Planned Maint [GEOGRAPHIC_DATA] ([GEOGRAPHIC_DATA])" at bounding box center [540, 145] width 841 height 17
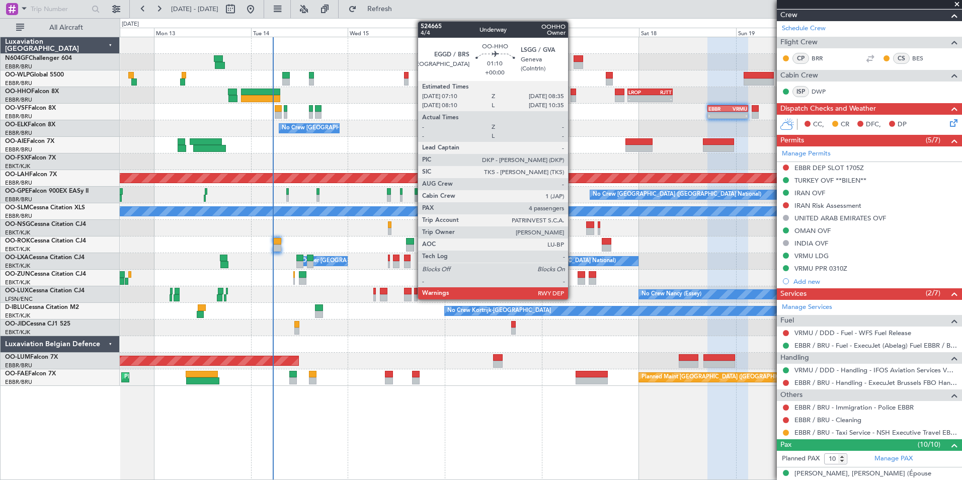
click at [572, 98] on div at bounding box center [573, 98] width 6 height 7
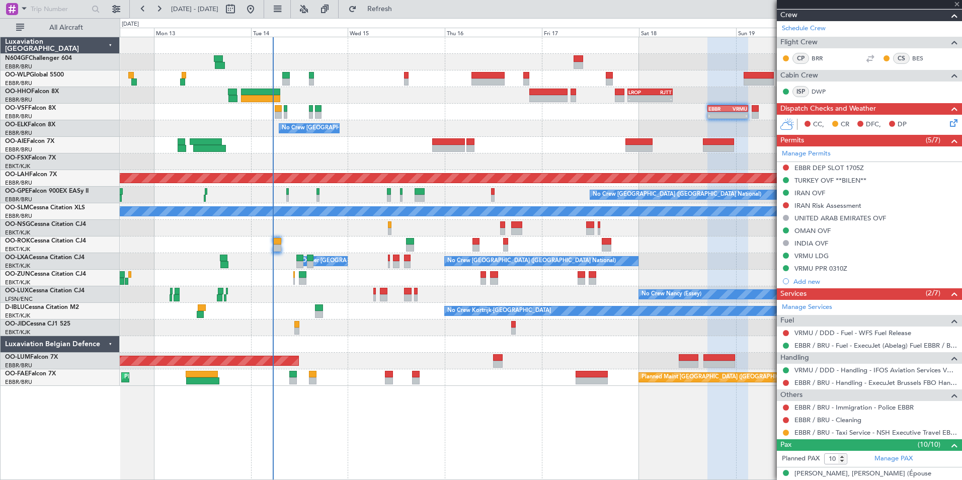
type input "4"
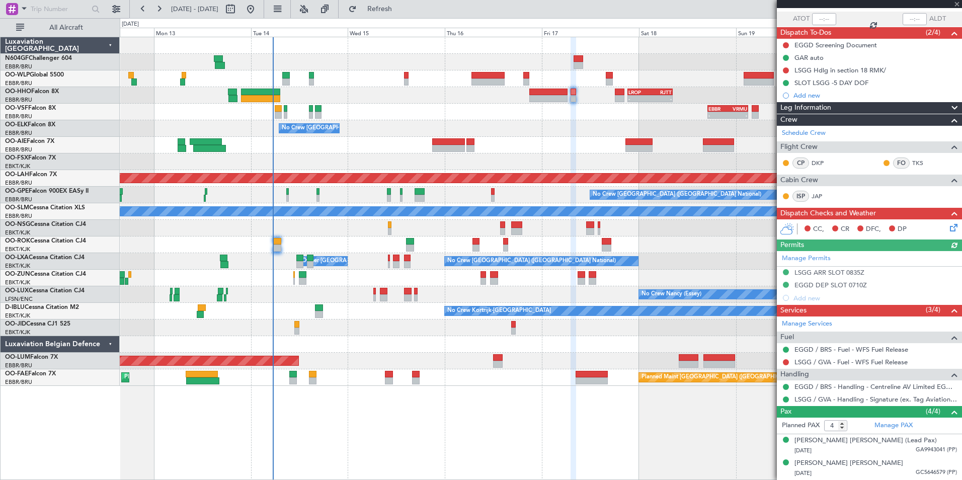
scroll to position [116, 0]
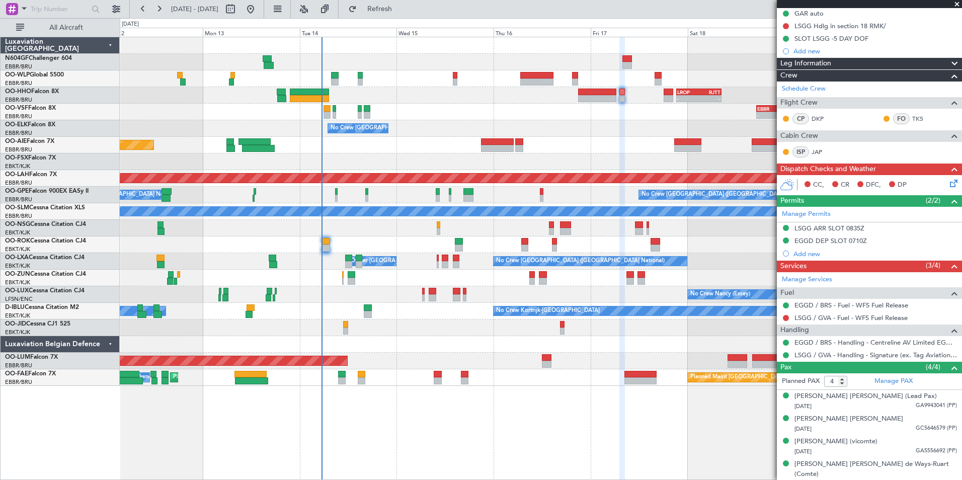
click at [615, 347] on div at bounding box center [540, 344] width 841 height 17
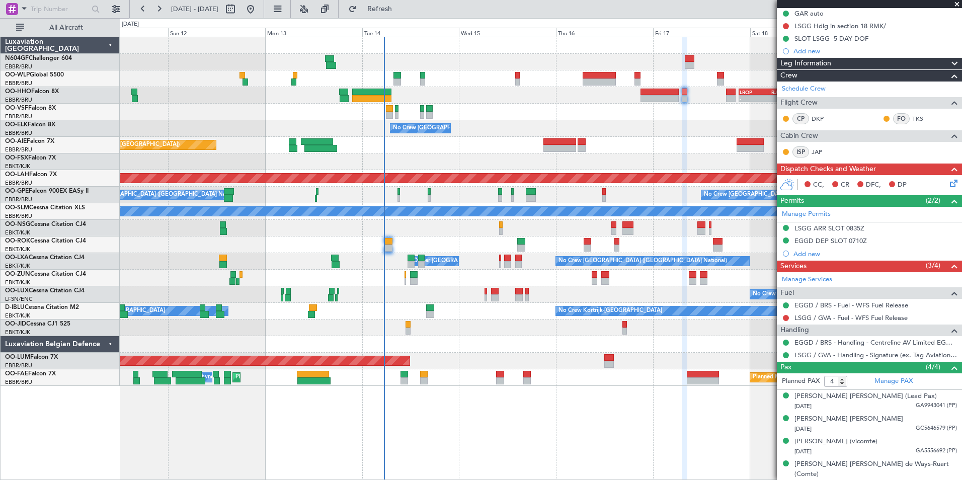
click at [566, 334] on div "- - LIML 20:00 Z FIMP 06:30 Z - - LROP 21:15 Z RJTT 08:30 Z Planned Maint Genev…" at bounding box center [540, 211] width 841 height 349
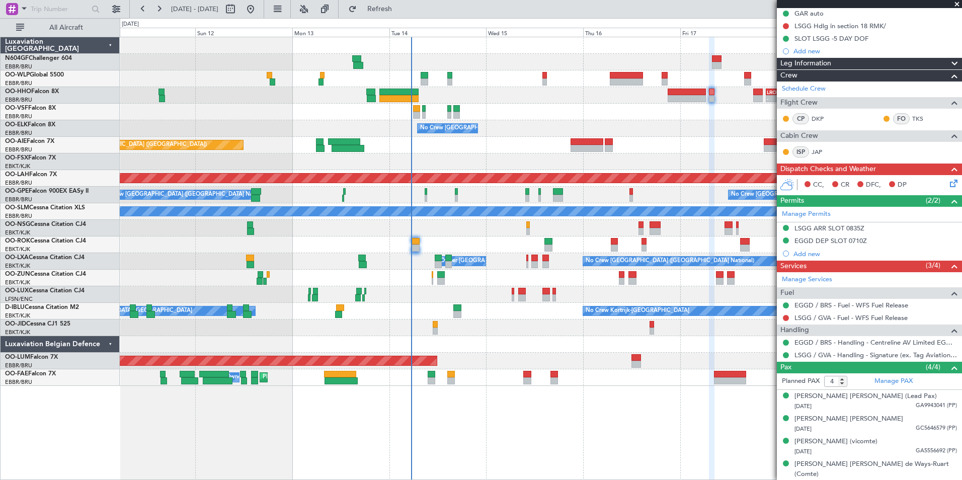
click at [494, 434] on div "- - LIML 20:00 Z FIMP 06:30 Z - - LROP 21:15 Z RJTT 08:30 Z Planned Maint Genev…" at bounding box center [541, 258] width 842 height 443
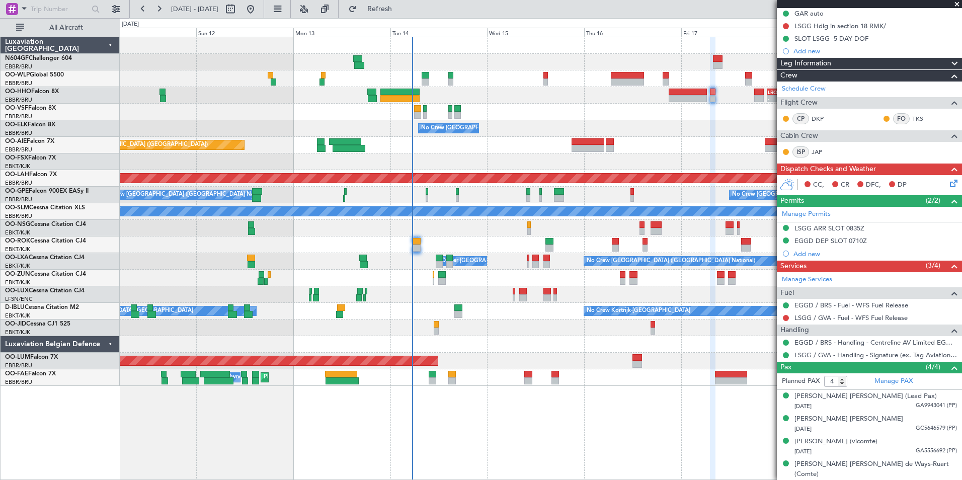
click at [424, 389] on div "- - LIML 20:00 Z FIMP 06:30 Z - - LROP 21:15 Z RJTT 08:30 Z Planned Maint Genev…" at bounding box center [541, 258] width 842 height 443
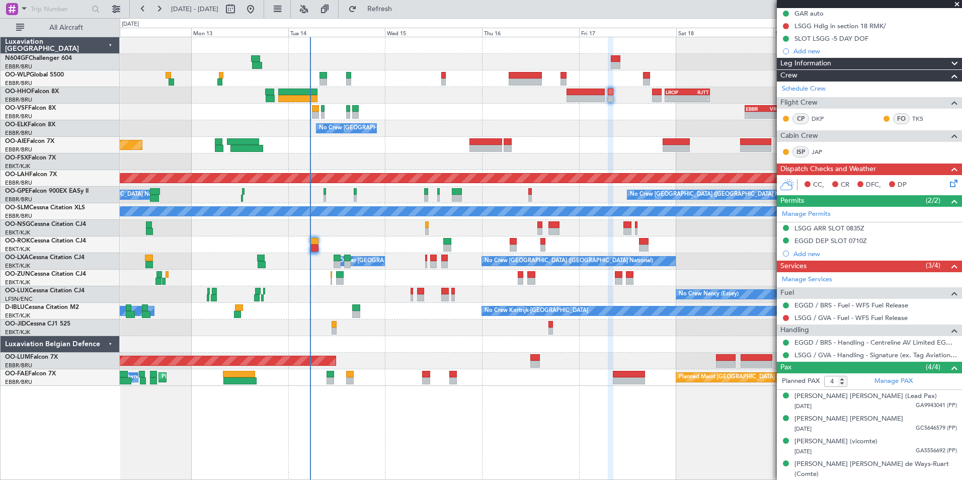
click at [544, 302] on div "- - LIML 20:00 Z FIMP 06:30 Z - - LROP 21:15 Z RJTT 08:30 Z - - EBBR 17:05 Z VR…" at bounding box center [540, 211] width 841 height 349
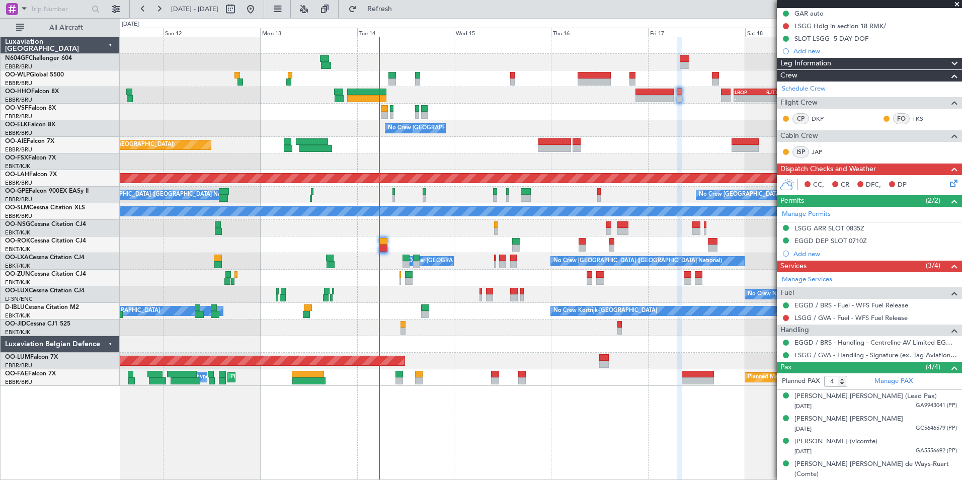
click at [569, 293] on div "No Crew Nancy (Essey)" at bounding box center [540, 294] width 841 height 17
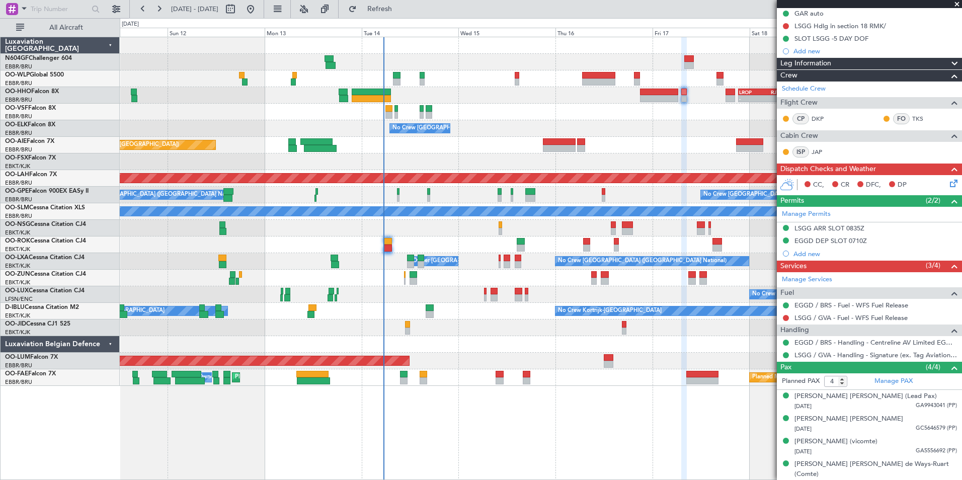
drag, startPoint x: 863, startPoint y: 466, endPoint x: 844, endPoint y: 495, distance: 33.9
click at [699, 450] on div "- - LIML 20:00 Z FIMP 06:30 Z - - LROP 21:15 Z RJTT 08:30 Z Planned Maint Genev…" at bounding box center [541, 258] width 842 height 443
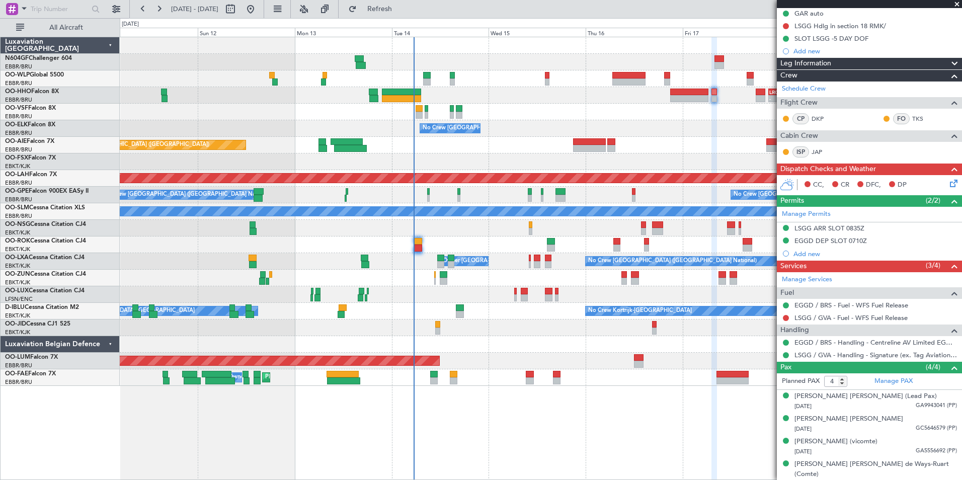
click at [472, 421] on div "- - LIML 20:00 Z FIMP 06:30 Z - - LROP 21:15 Z RJTT 08:30 Z Planned Maint Genev…" at bounding box center [541, 258] width 842 height 443
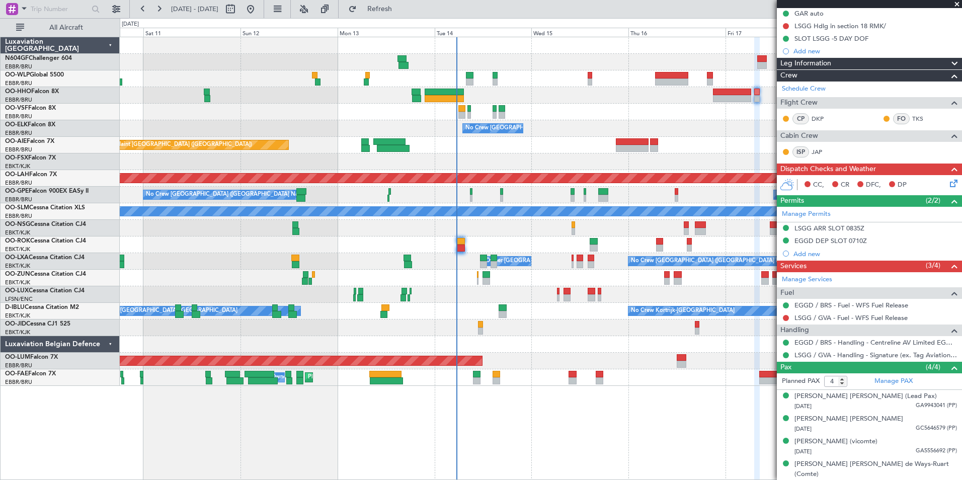
click at [558, 324] on div at bounding box center [540, 327] width 841 height 17
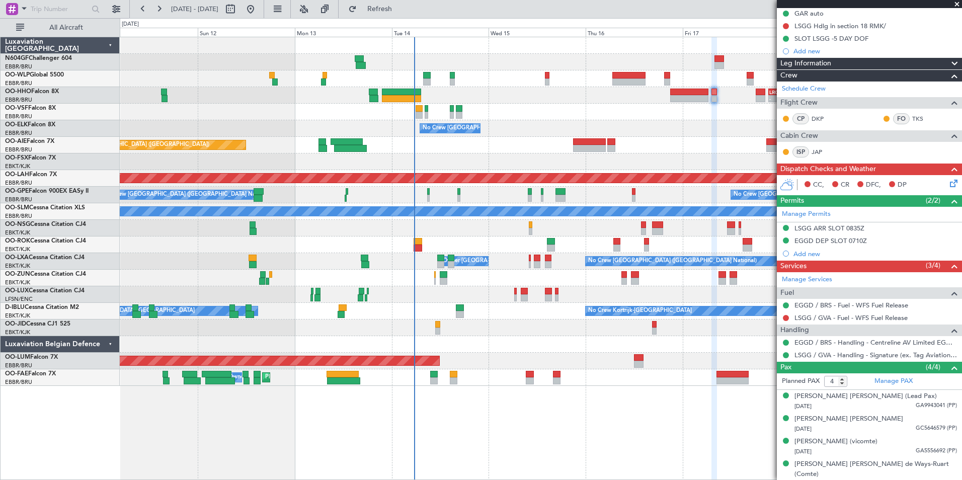
click at [515, 338] on div at bounding box center [540, 344] width 841 height 17
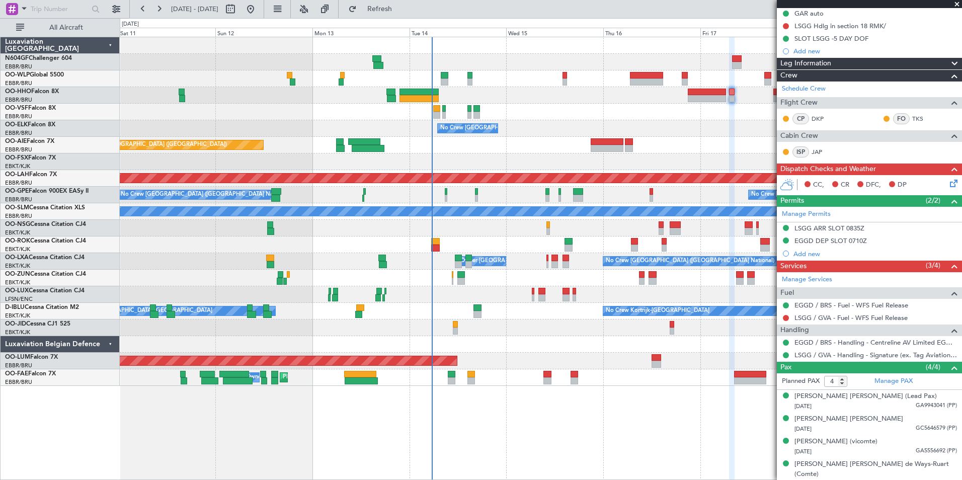
click at [511, 337] on div at bounding box center [540, 344] width 841 height 17
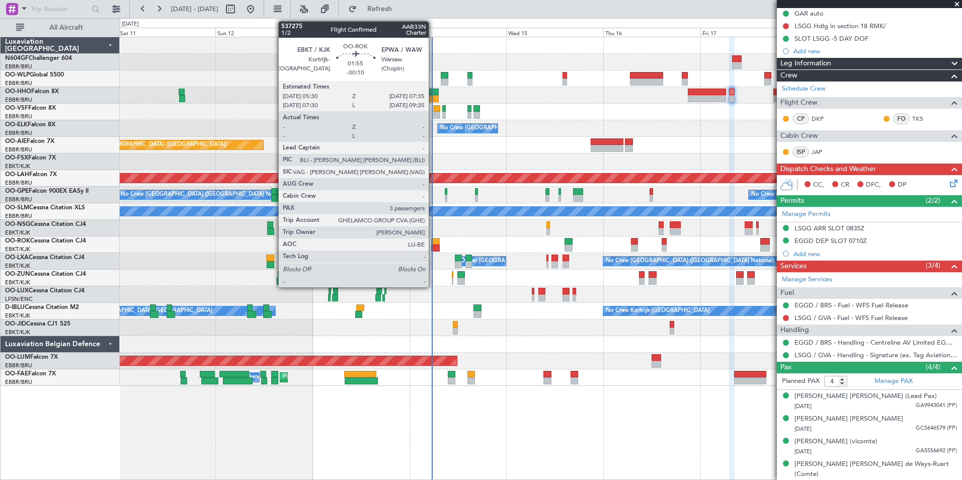
click at [433, 247] on div at bounding box center [435, 247] width 9 height 7
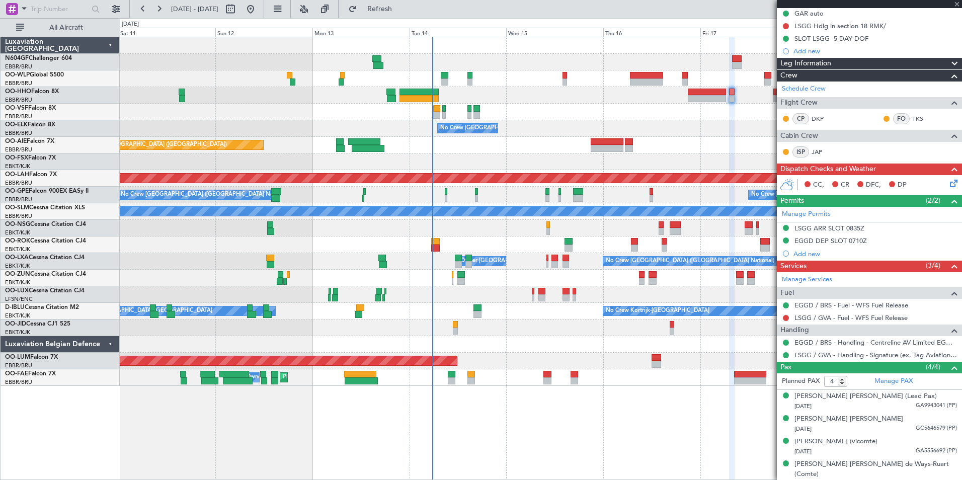
type input "-00:10"
type input "3"
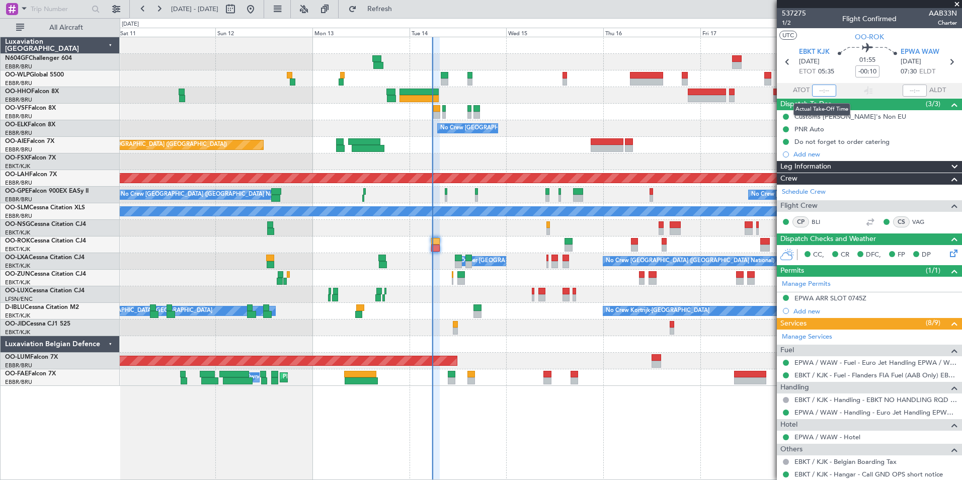
click at [820, 90] on input "text" at bounding box center [824, 90] width 24 height 12
click at [819, 36] on section "UTC OO-ROK" at bounding box center [869, 35] width 185 height 15
type input "05:38"
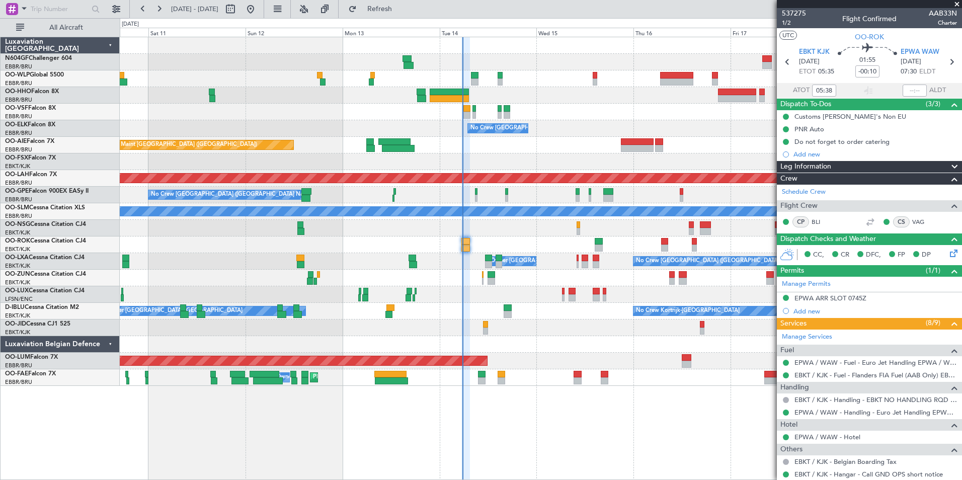
click at [566, 333] on div "- - LROP 21:15 Z RJTT 08:30 Z Planned Maint Geneva (Cointrin) - - EBBR 17:05 Z …" at bounding box center [540, 211] width 841 height 349
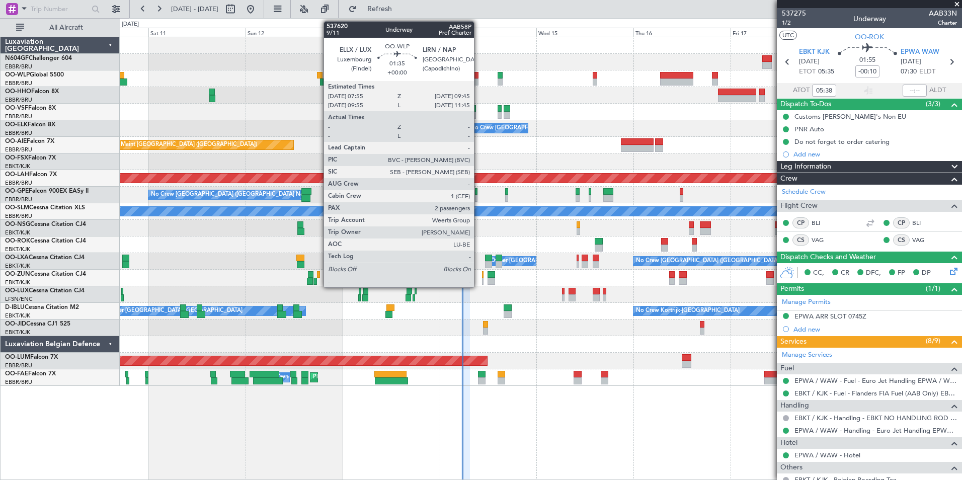
click at [478, 81] on div at bounding box center [475, 81] width 8 height 7
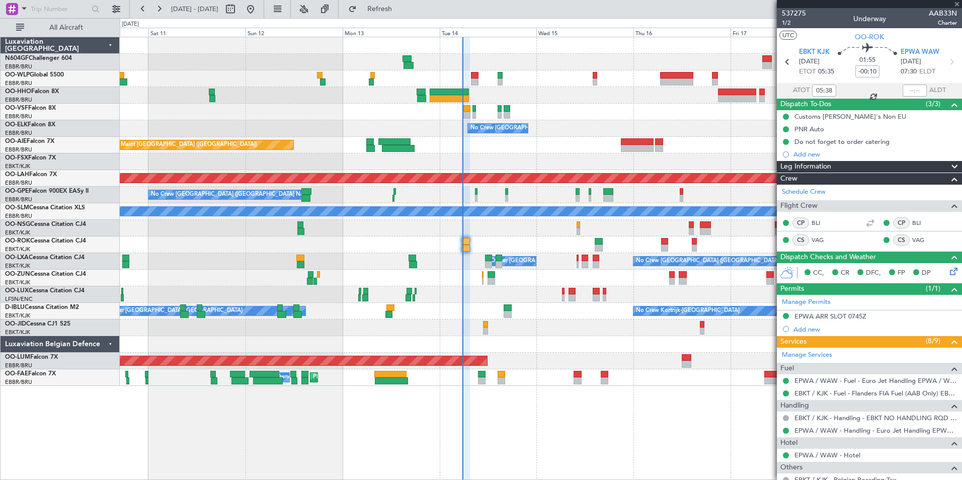
type input "2"
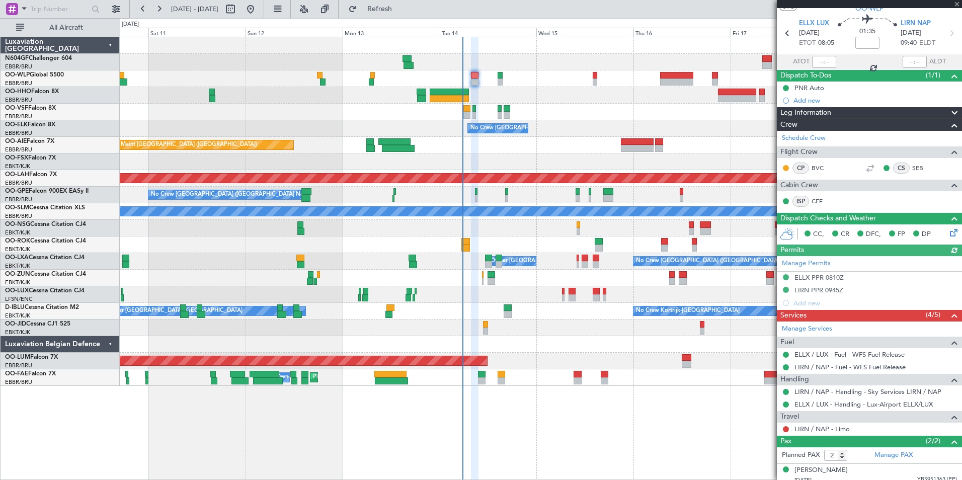
scroll to position [57, 0]
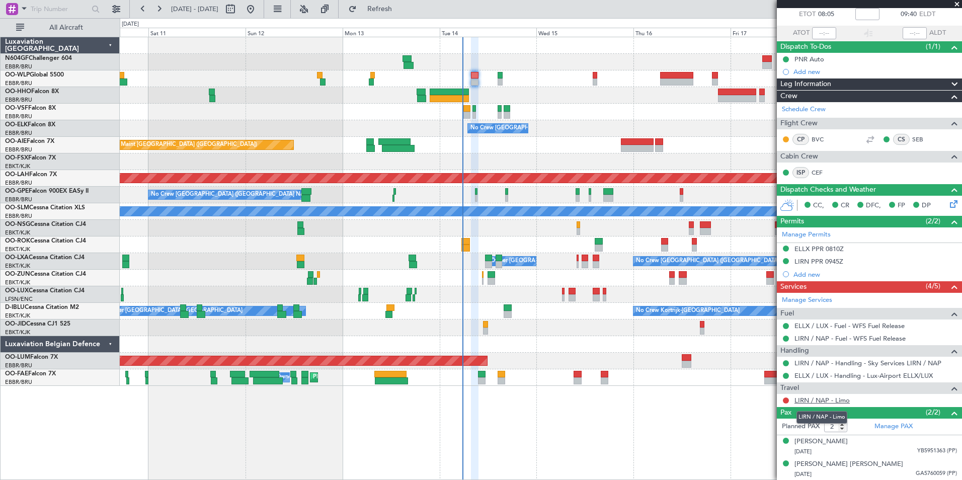
click at [818, 400] on link "LIRN / NAP - Limo" at bounding box center [821, 400] width 55 height 9
click at [785, 398] on button at bounding box center [786, 400] width 6 height 6
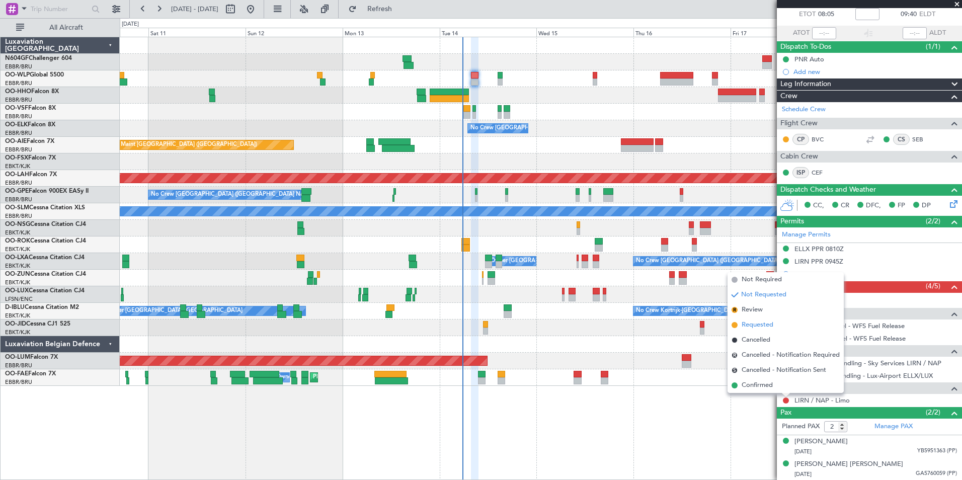
click at [754, 329] on span "Requested" at bounding box center [757, 325] width 32 height 10
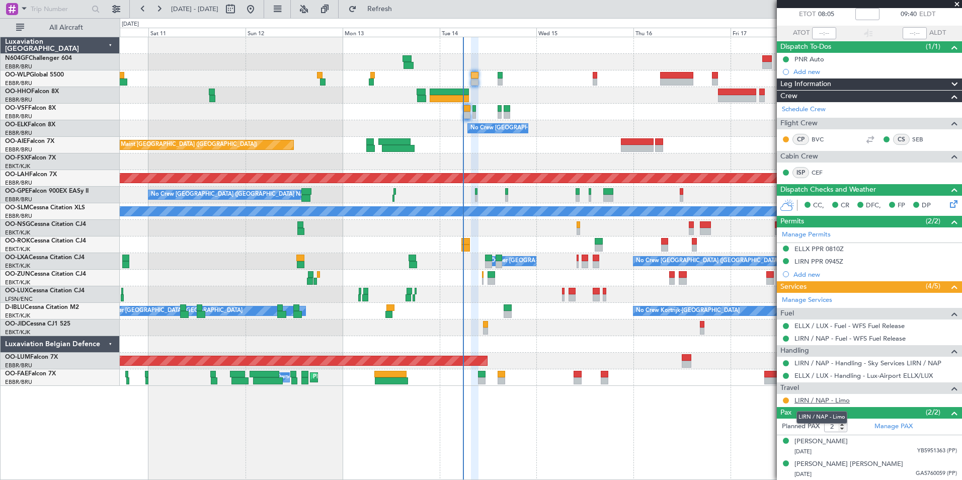
click at [812, 401] on link "LIRN / NAP - Limo" at bounding box center [821, 400] width 55 height 9
click at [379, 8] on button "Refresh" at bounding box center [374, 9] width 60 height 16
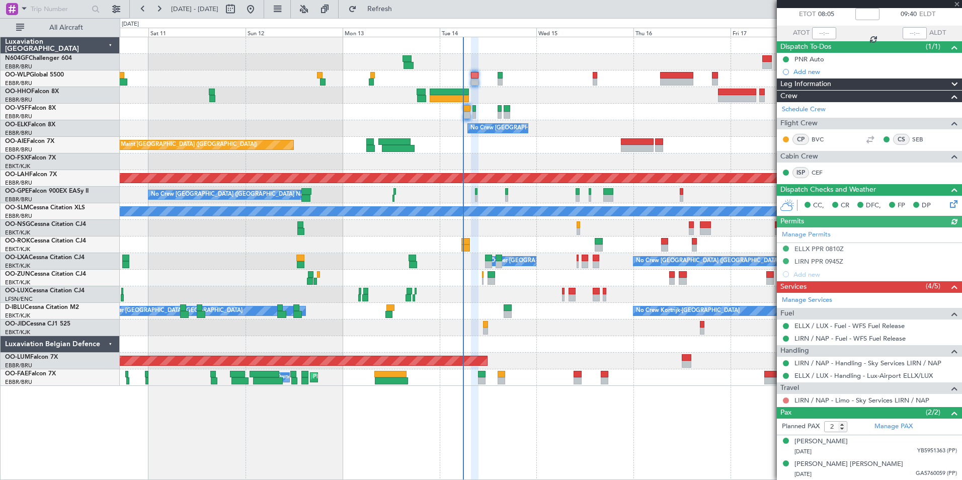
click at [783, 399] on button at bounding box center [786, 400] width 6 height 6
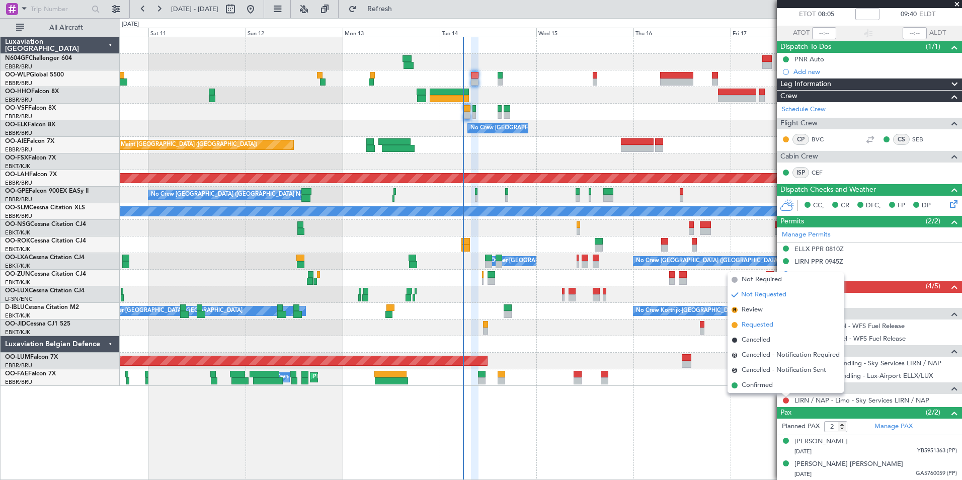
click at [742, 328] on span "Requested" at bounding box center [757, 325] width 32 height 10
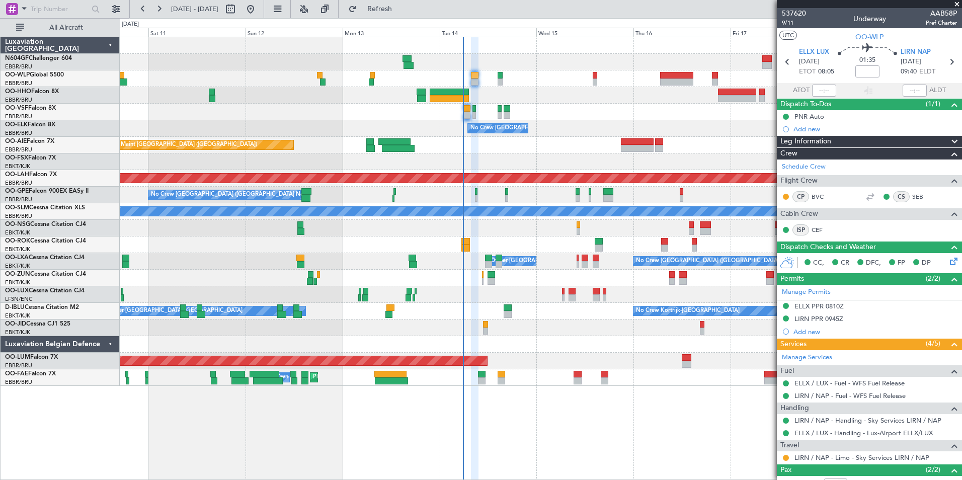
scroll to position [57, 0]
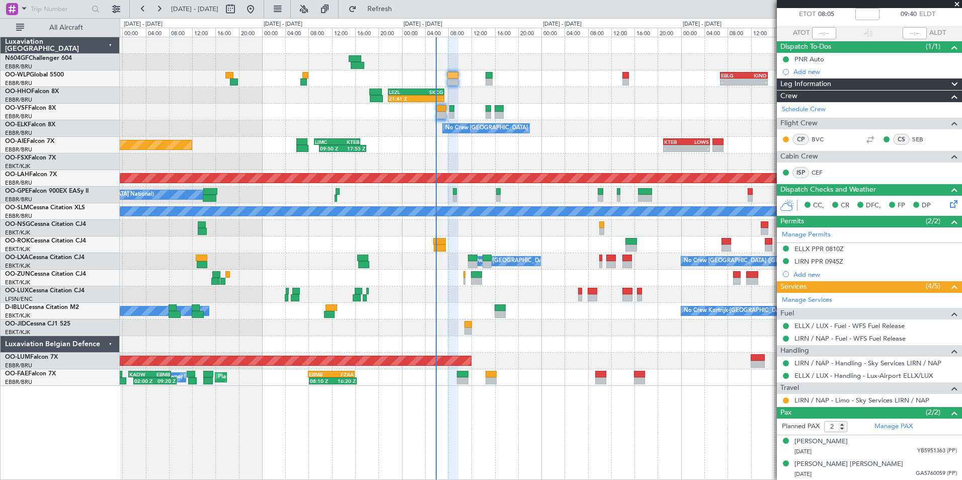
click at [549, 127] on div "No Crew [GEOGRAPHIC_DATA] ([GEOGRAPHIC_DATA] National)" at bounding box center [540, 128] width 841 height 17
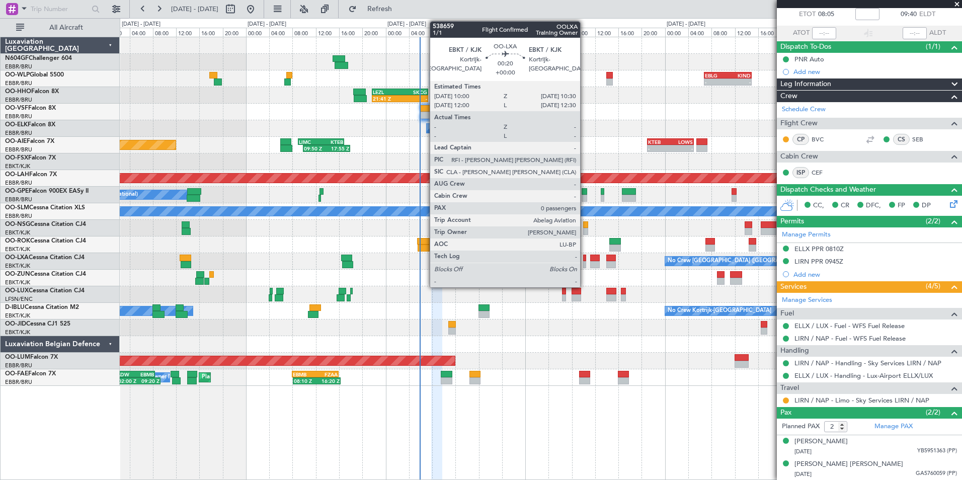
click at [584, 261] on div at bounding box center [584, 257] width 3 height 7
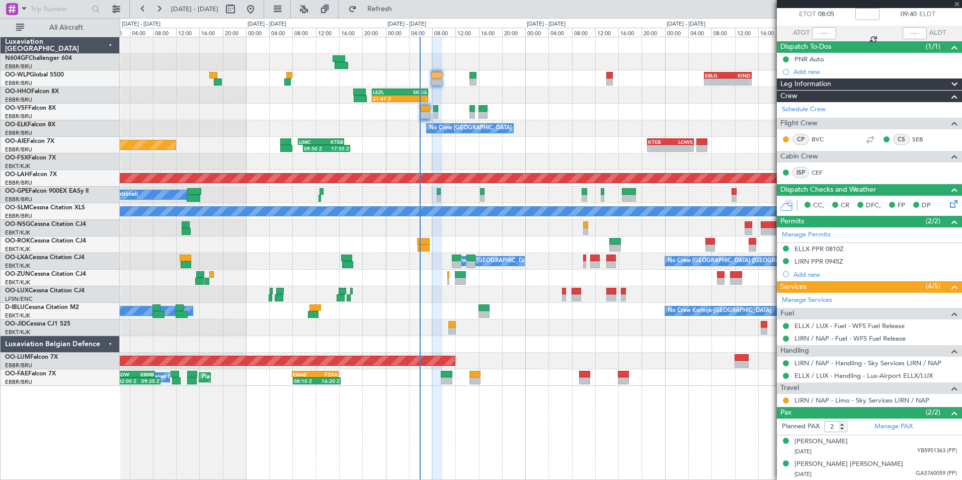
type input "0"
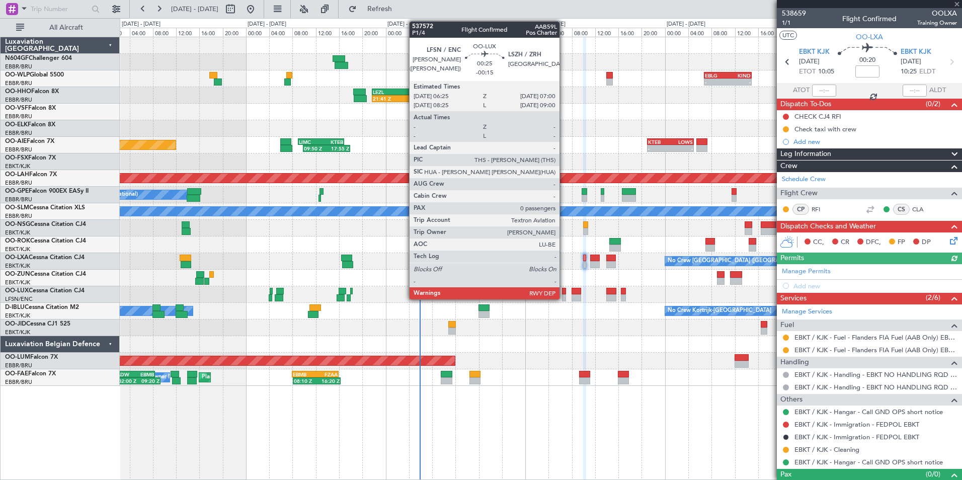
click at [564, 292] on div at bounding box center [564, 291] width 4 height 7
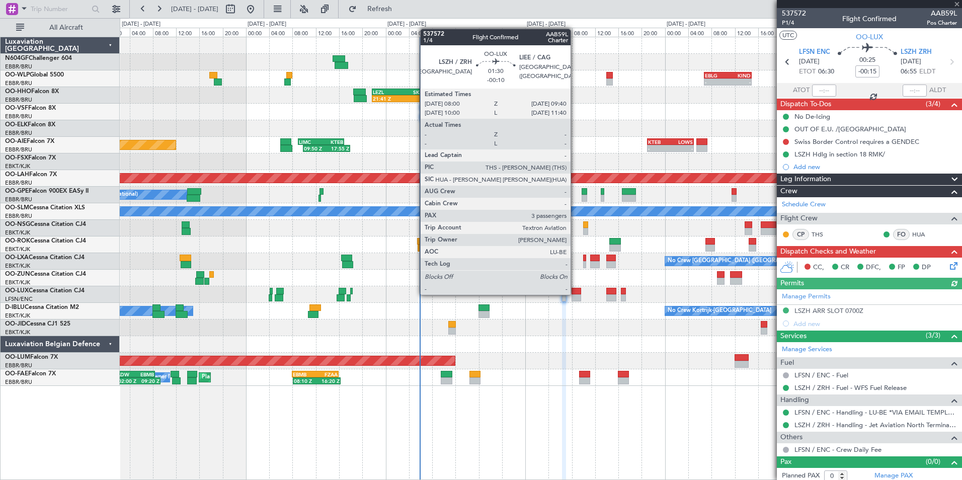
click at [575, 294] on div at bounding box center [576, 291] width 10 height 7
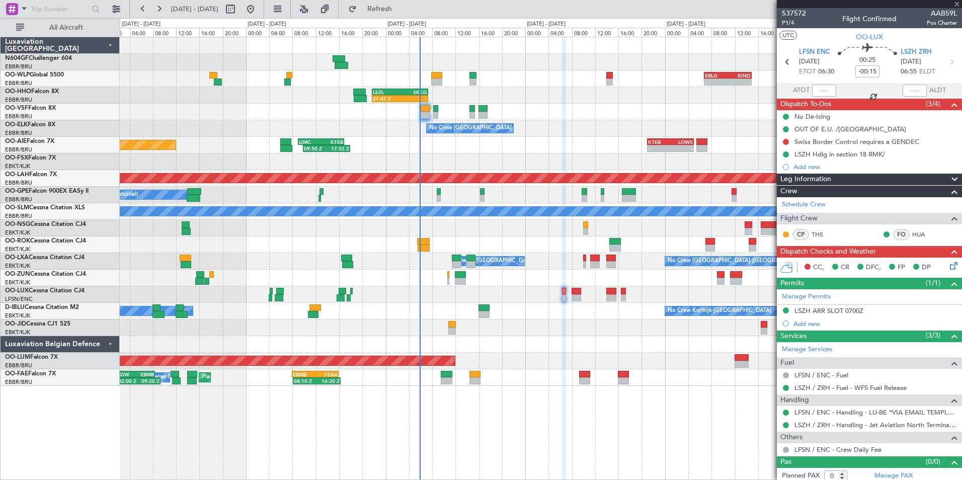
type input "-00:10"
type input "3"
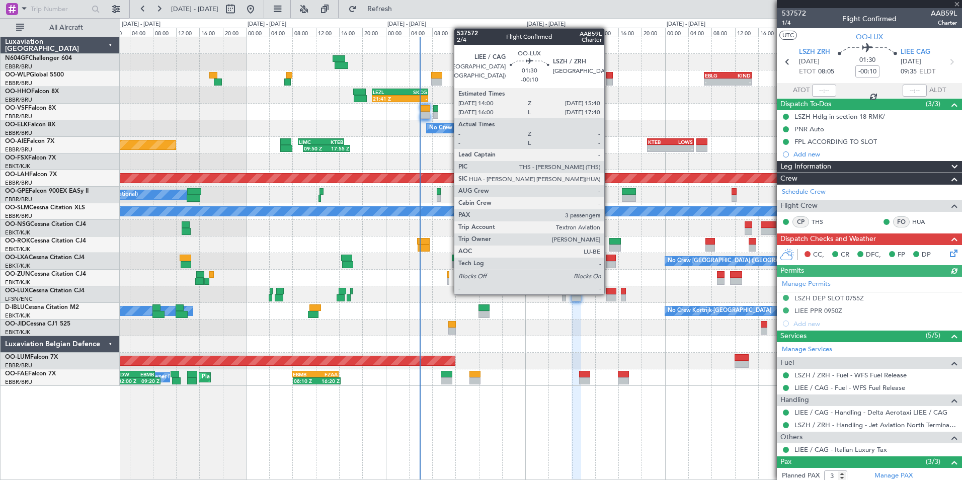
click at [609, 293] on div at bounding box center [611, 291] width 10 height 7
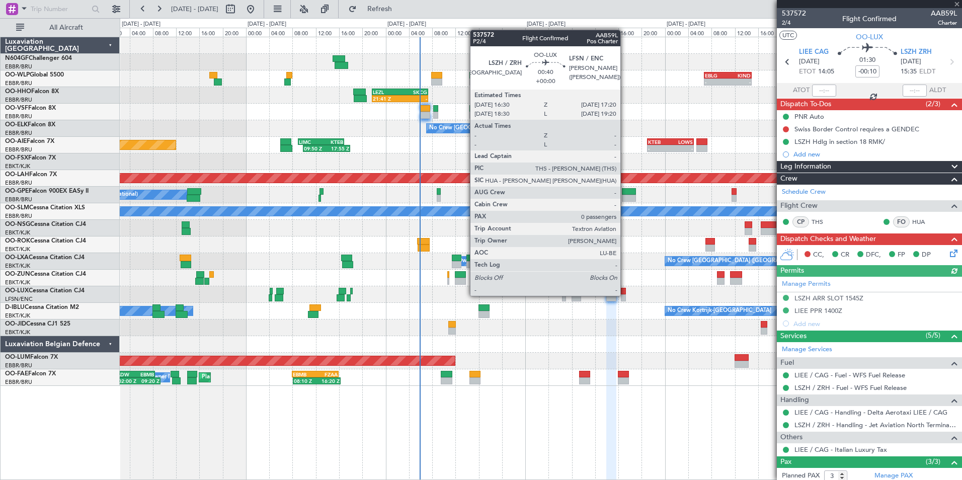
click at [625, 295] on div at bounding box center [623, 297] width 5 height 7
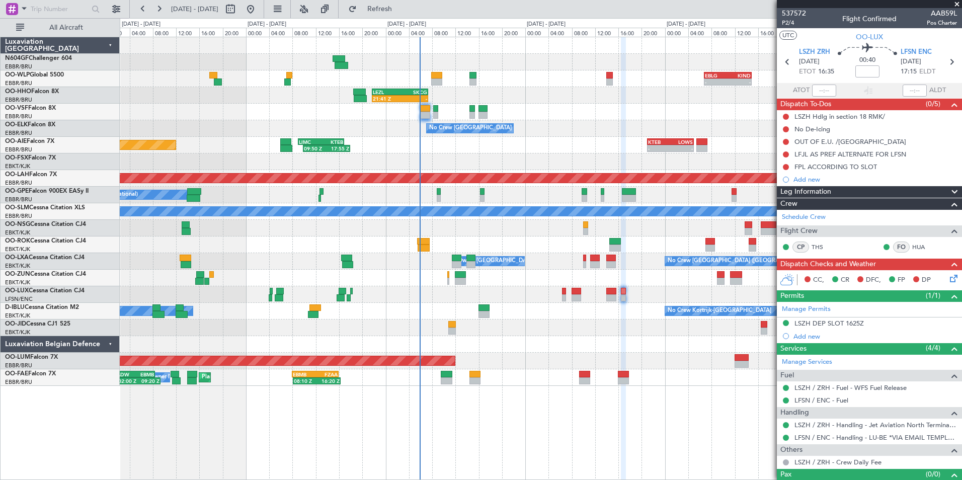
click at [638, 337] on div "- - EBLG 06:45 Z KIND 14:55 Z - - KIND 02:00 Z EBLG 09:30 Z 21:41 Z - LEZL 21:4…" at bounding box center [540, 211] width 841 height 349
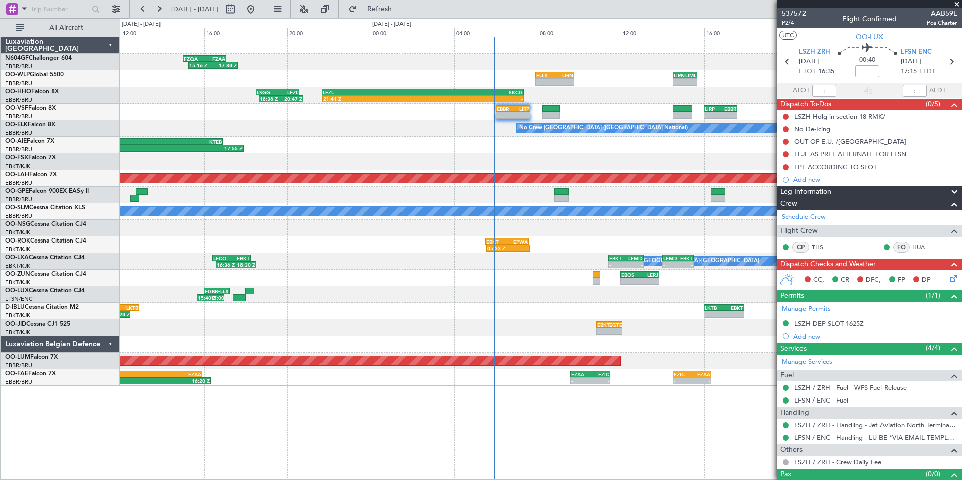
click at [559, 314] on div "- - LKTB 16:00 Z EBKT 17:55 Z EBKT 11:00 Z LKTB 12:55 Z 10:42 Z 12:28 Z" at bounding box center [540, 311] width 841 height 17
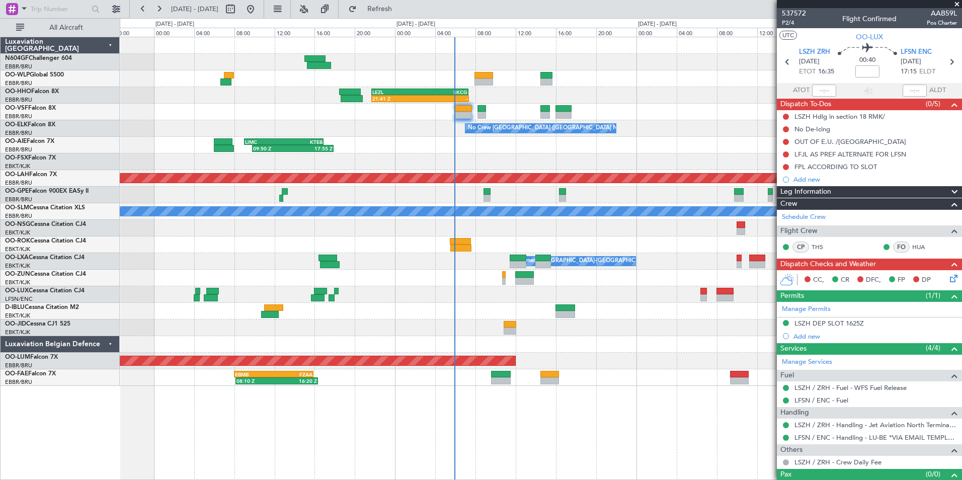
click at [639, 235] on div at bounding box center [540, 228] width 841 height 17
click at [517, 323] on div at bounding box center [540, 327] width 841 height 17
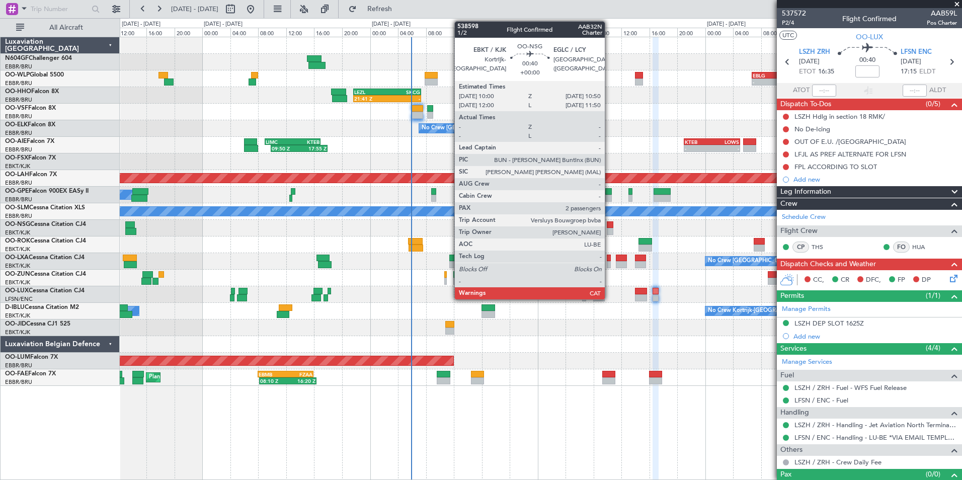
click at [609, 225] on div at bounding box center [610, 224] width 6 height 7
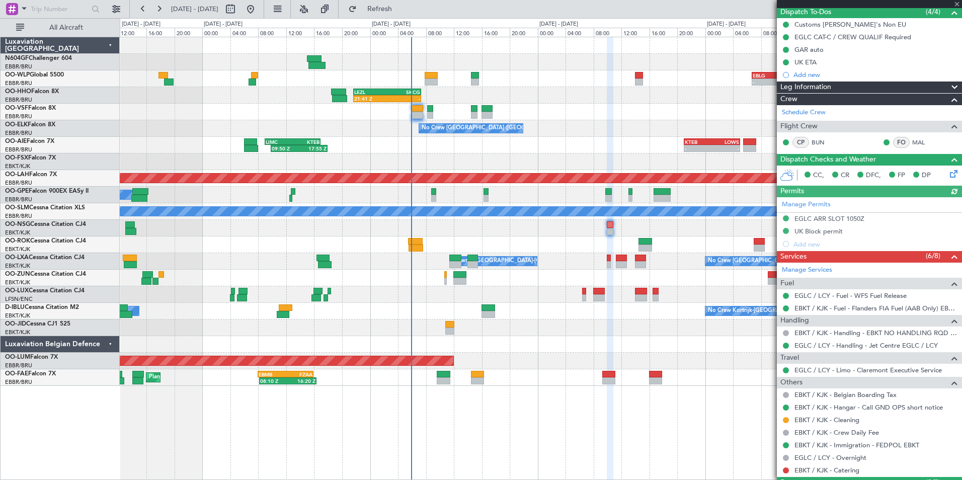
scroll to position [162, 0]
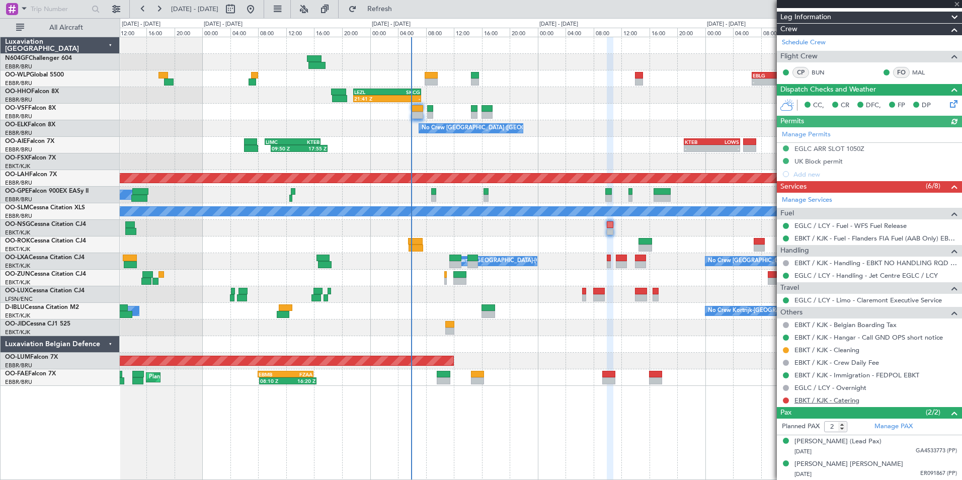
click at [840, 397] on link "EBKT / KJK - Catering" at bounding box center [826, 400] width 65 height 9
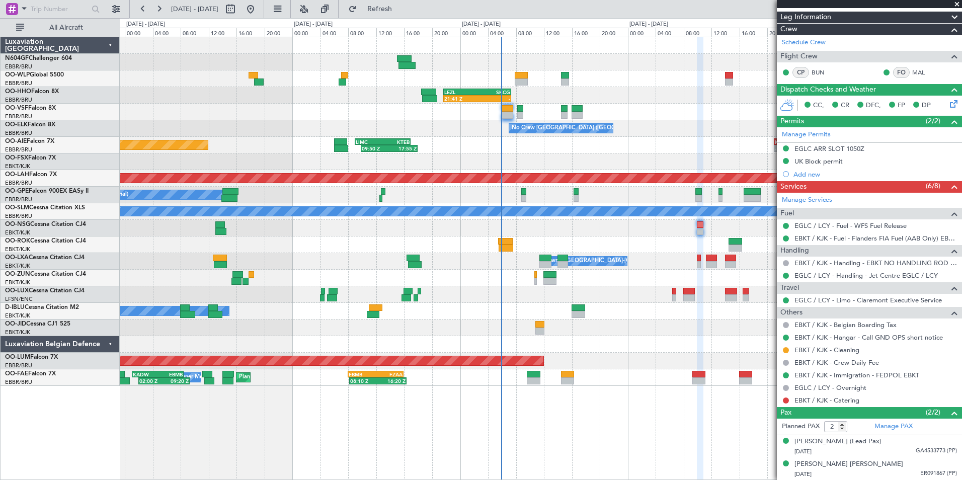
click at [474, 242] on div "- - EBLG 06:45 Z KIND 14:55 Z 21:41 Z - LEZL 21:40 Z SKCG 07:20 Z - - SKCG 21:0…" at bounding box center [540, 211] width 841 height 349
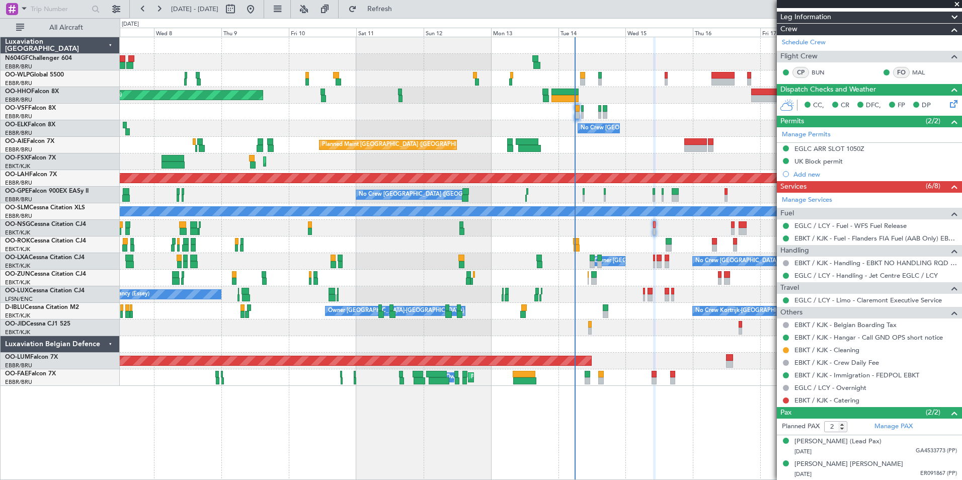
click at [425, 250] on div at bounding box center [540, 244] width 841 height 17
click at [273, 278] on div at bounding box center [540, 278] width 841 height 17
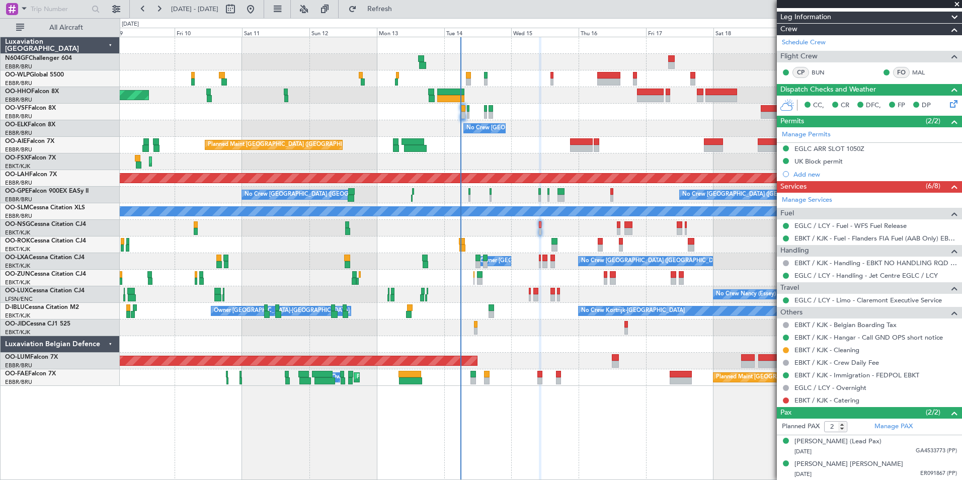
click at [450, 267] on div "No Crew Brussels (Brussels National) Owner Kortrijk-Wevelgem Planned Maint Kort…" at bounding box center [540, 261] width 841 height 17
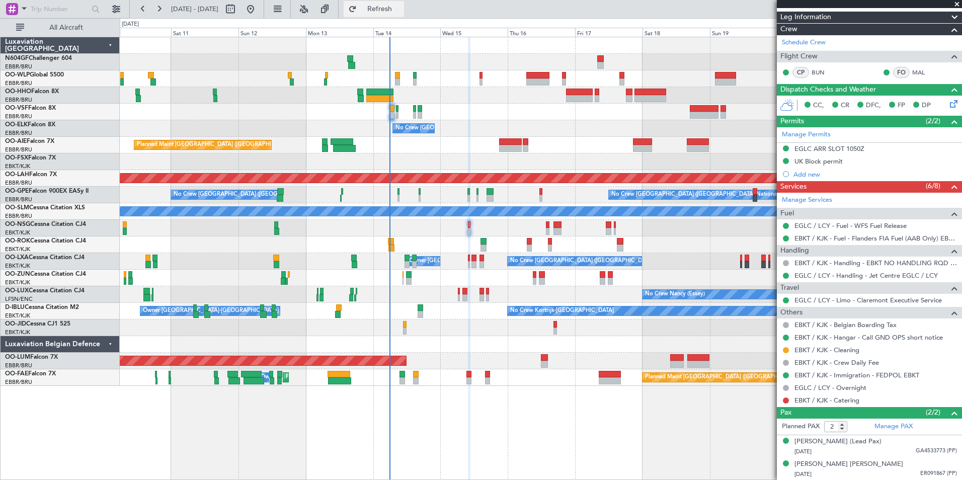
click at [389, 9] on button "Refresh" at bounding box center [374, 9] width 60 height 16
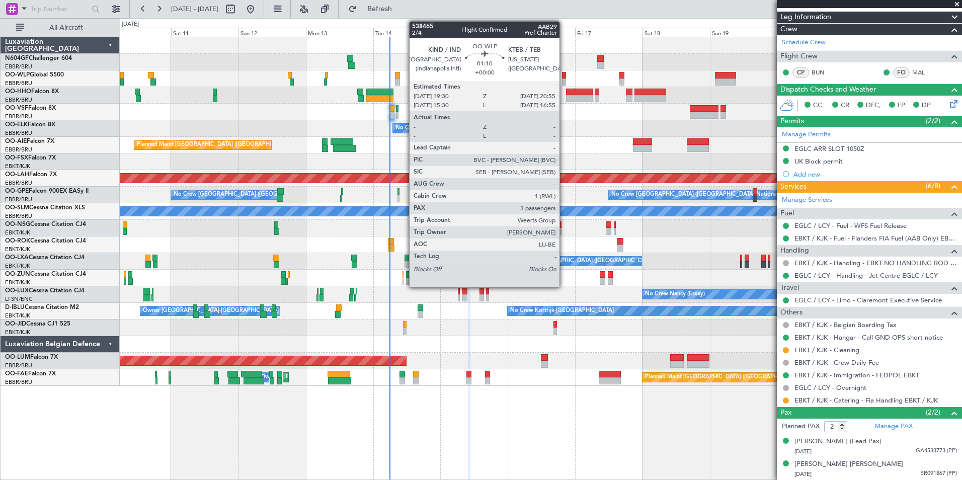
click at [564, 77] on div at bounding box center [564, 75] width 4 height 7
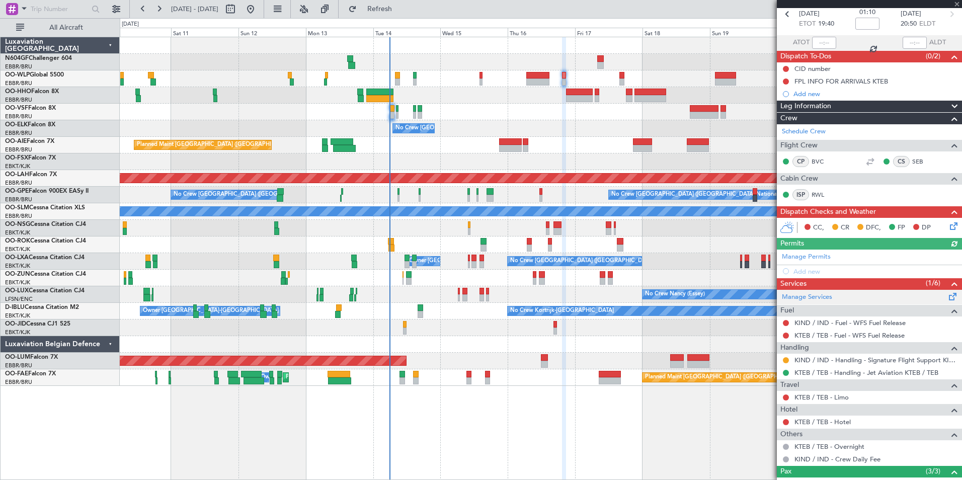
scroll to position [129, 0]
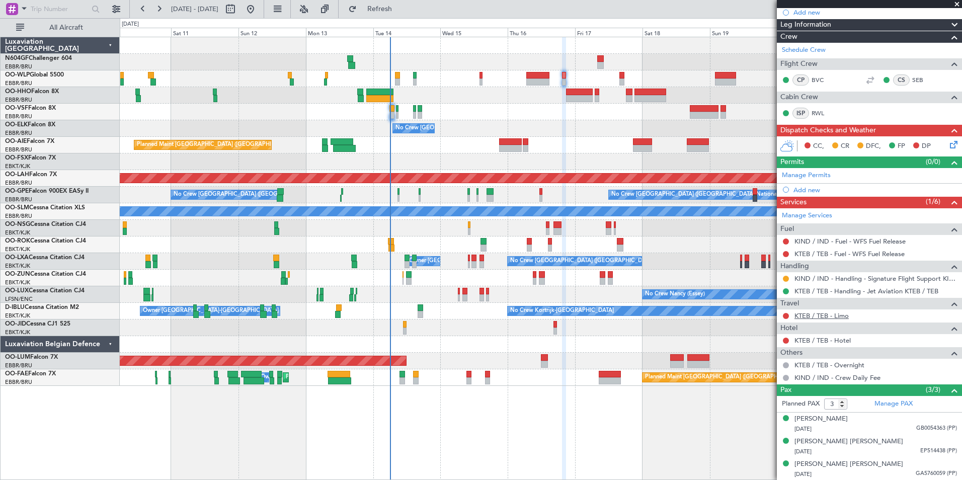
click at [814, 314] on link "KTEB / TEB - Limo" at bounding box center [821, 315] width 54 height 9
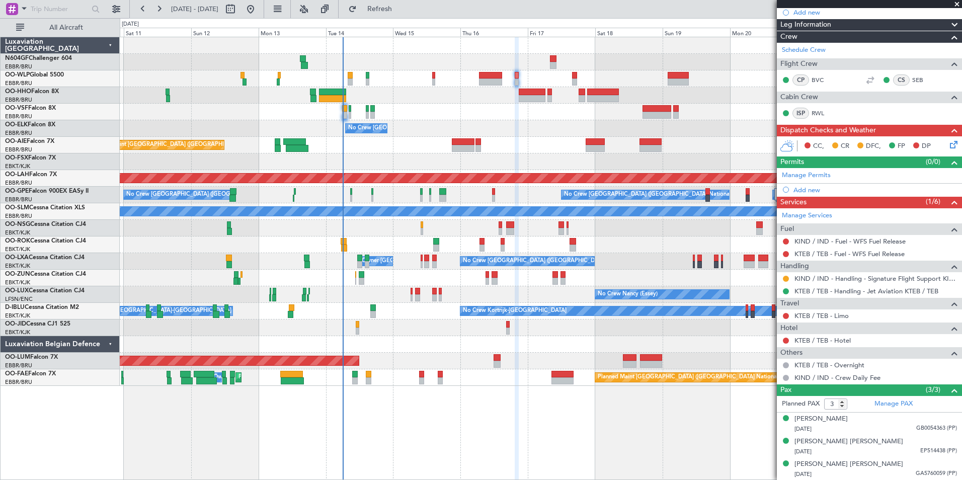
click at [574, 117] on div at bounding box center [540, 112] width 841 height 17
click at [786, 313] on button at bounding box center [786, 316] width 6 height 6
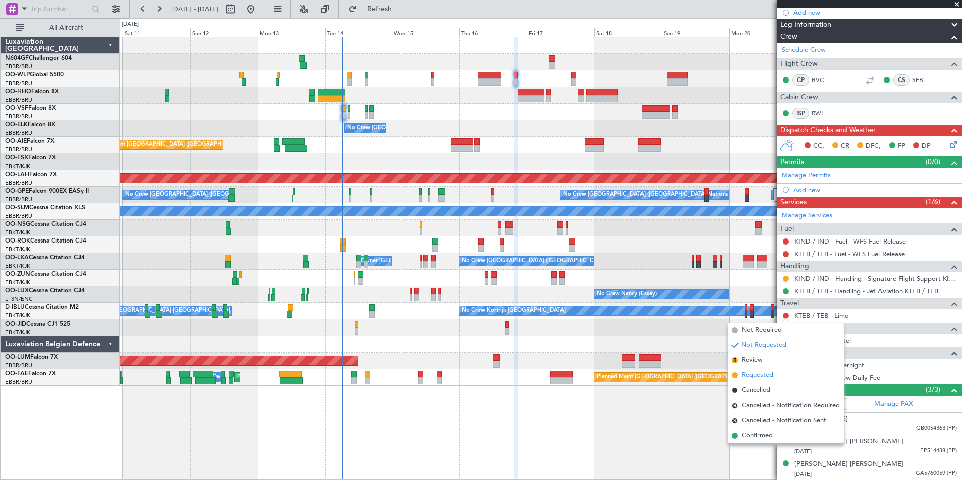
click at [768, 374] on span "Requested" at bounding box center [757, 375] width 32 height 10
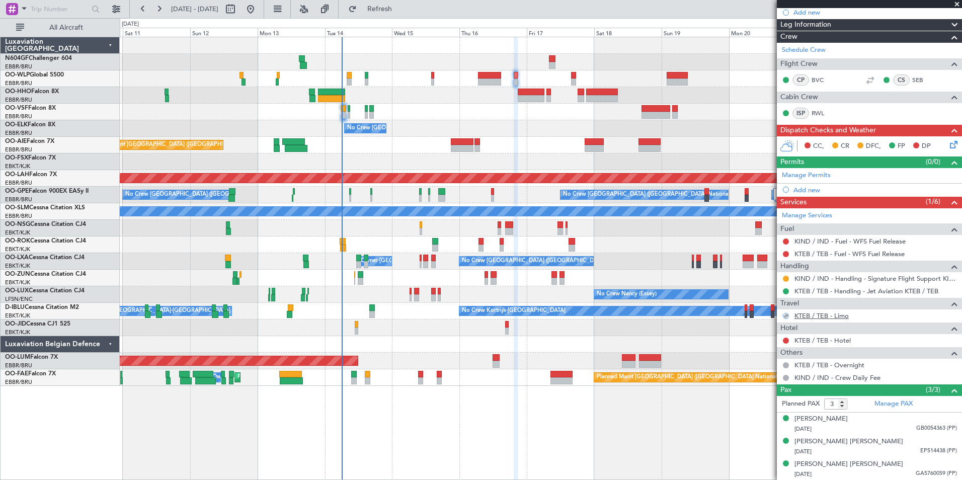
click at [831, 316] on link "KTEB / TEB - Limo" at bounding box center [821, 315] width 54 height 9
click at [387, 13] on button "Refresh" at bounding box center [374, 9] width 60 height 16
click at [787, 314] on button at bounding box center [786, 316] width 6 height 6
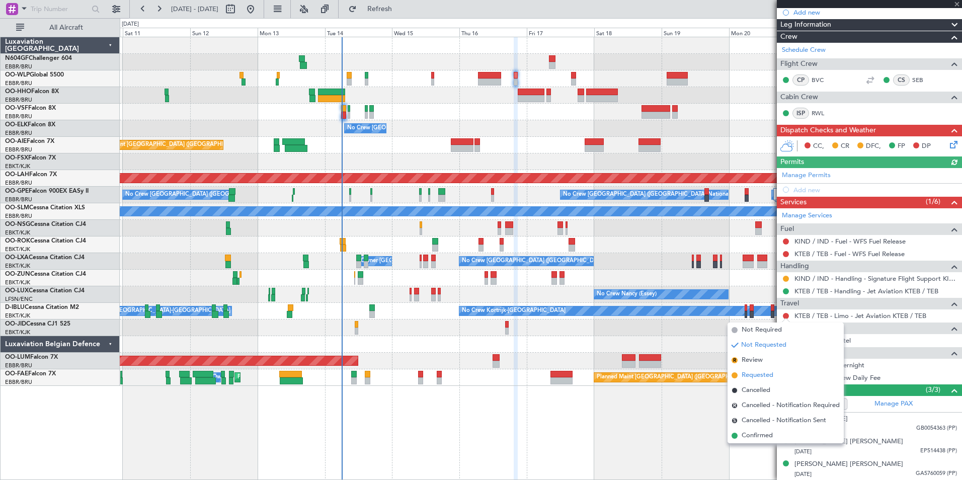
click at [766, 372] on span "Requested" at bounding box center [757, 375] width 32 height 10
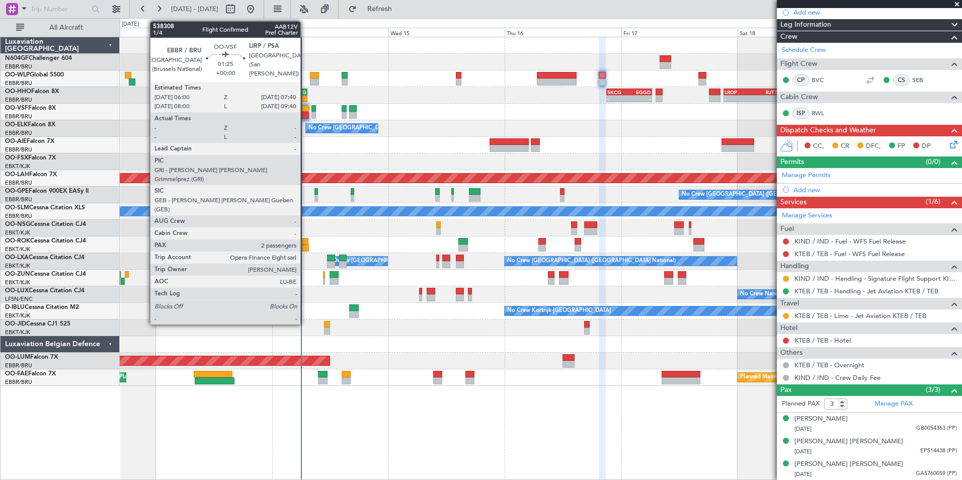
click at [305, 110] on div at bounding box center [304, 108] width 9 height 7
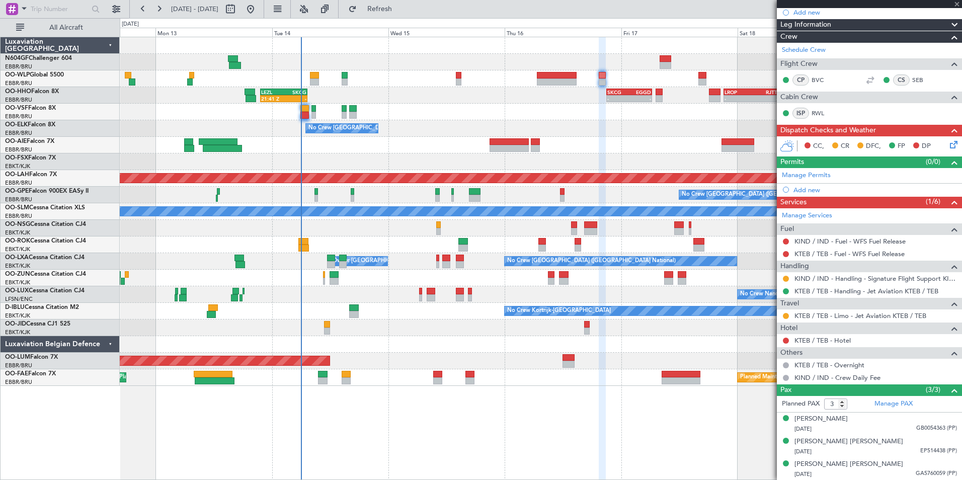
type input "2"
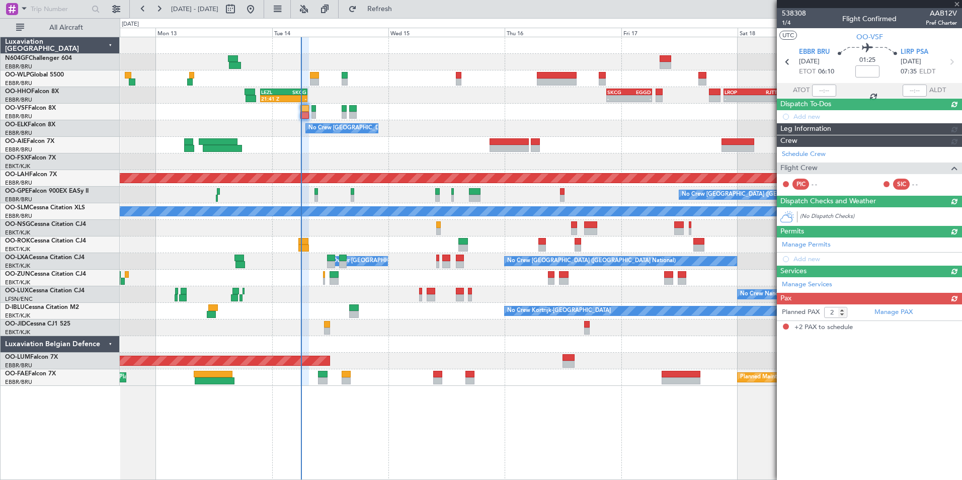
scroll to position [0, 0]
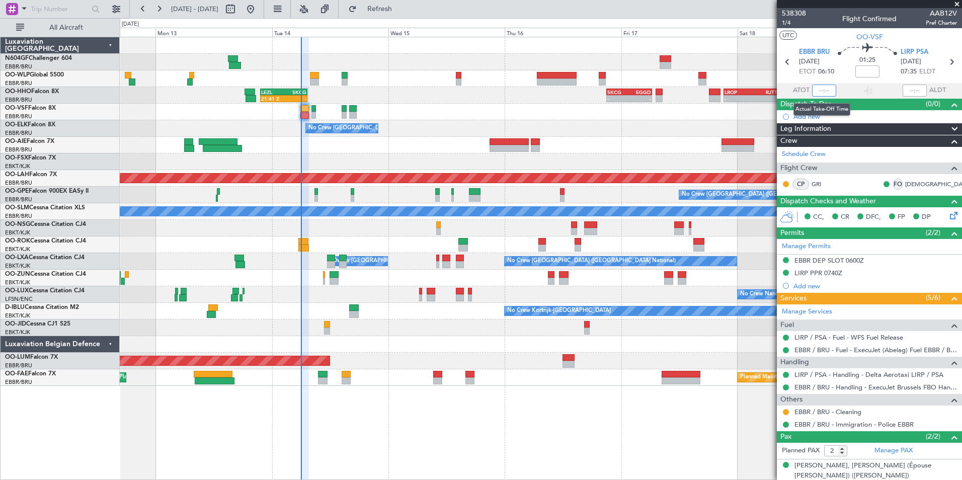
click at [822, 90] on input "text" at bounding box center [824, 90] width 24 height 12
click at [830, 35] on section "UTC OO-VSF" at bounding box center [869, 35] width 185 height 15
type input "05:57"
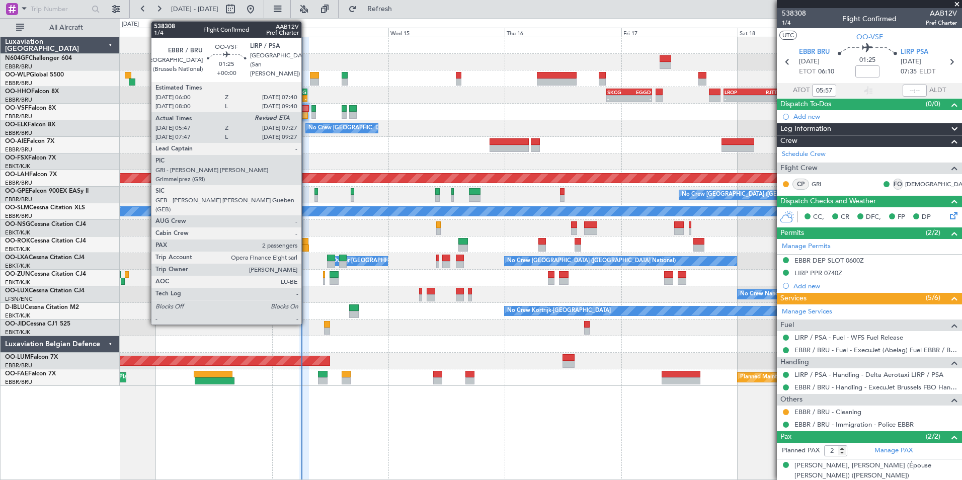
click at [306, 111] on div at bounding box center [304, 108] width 9 height 7
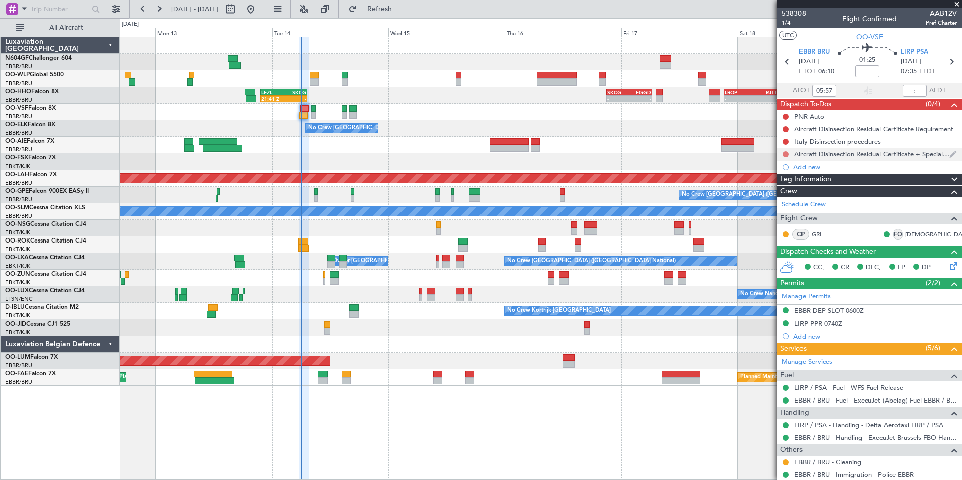
click at [787, 154] on button at bounding box center [786, 154] width 6 height 6
click at [787, 201] on span "Completed" at bounding box center [790, 199] width 33 height 10
click at [787, 141] on button at bounding box center [786, 142] width 6 height 6
click at [797, 181] on span "Completed" at bounding box center [790, 186] width 33 height 10
click at [788, 129] on button at bounding box center [786, 129] width 6 height 6
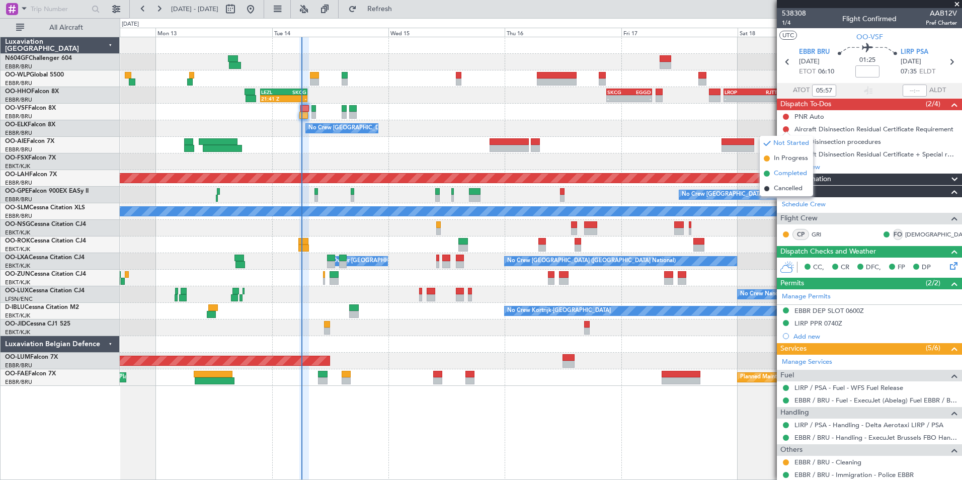
click at [796, 169] on span "Completed" at bounding box center [790, 173] width 33 height 10
click at [783, 116] on button at bounding box center [786, 117] width 6 height 6
click at [795, 158] on span "Completed" at bounding box center [790, 161] width 33 height 10
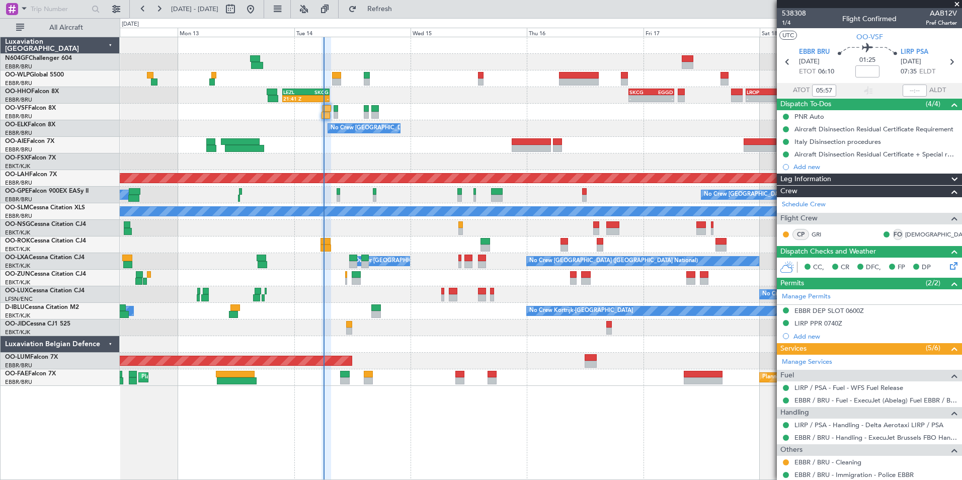
click at [409, 159] on div at bounding box center [540, 161] width 841 height 17
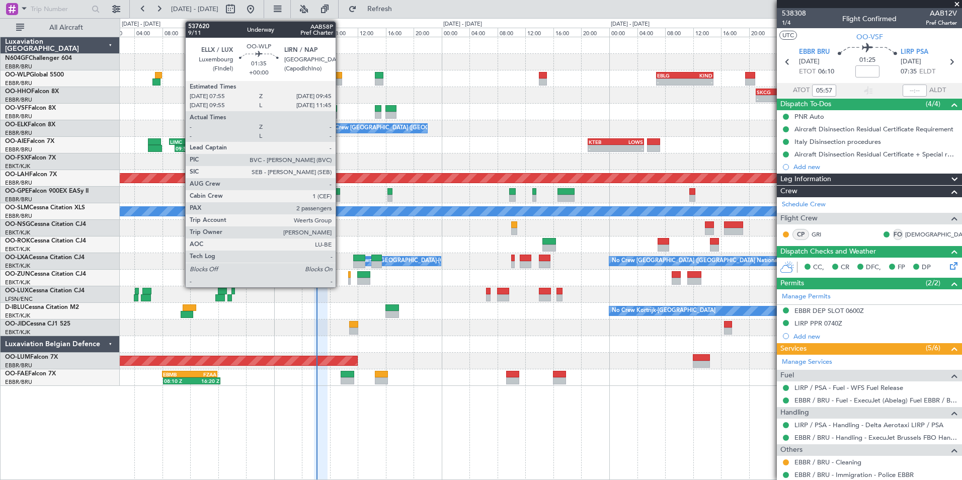
click at [340, 81] on div at bounding box center [335, 81] width 13 height 7
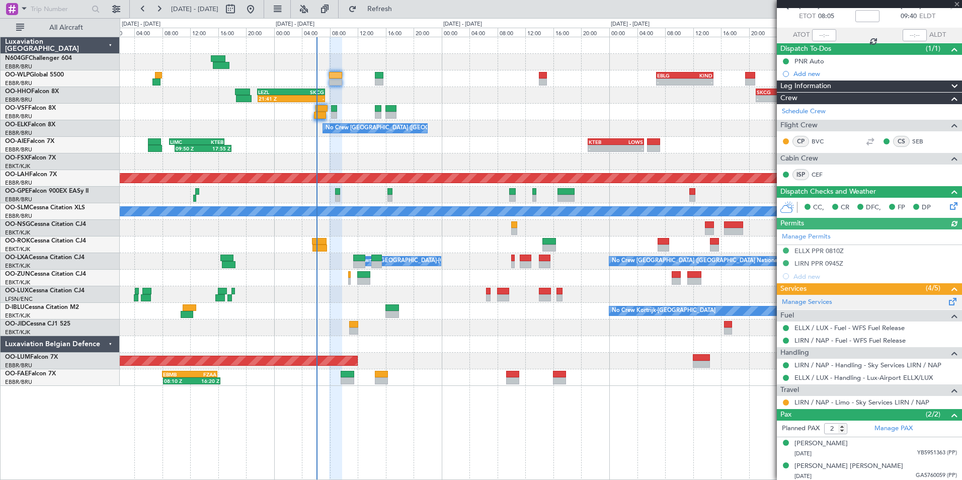
scroll to position [57, 0]
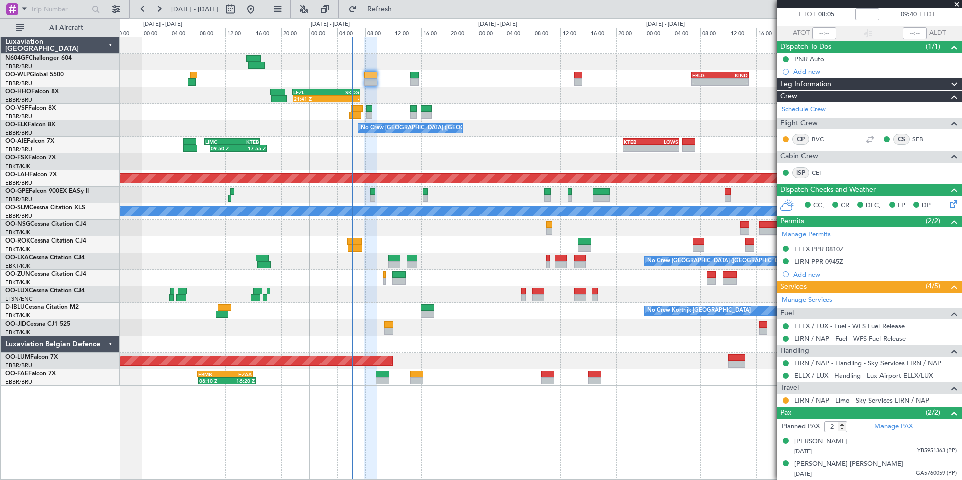
click at [484, 237] on div "- - EBLG 06:45 Z KIND 14:55 Z - - KIND 02:00 Z EBLG 09:30 Z 21:41 Z - LEZL 21:4…" at bounding box center [540, 211] width 841 height 349
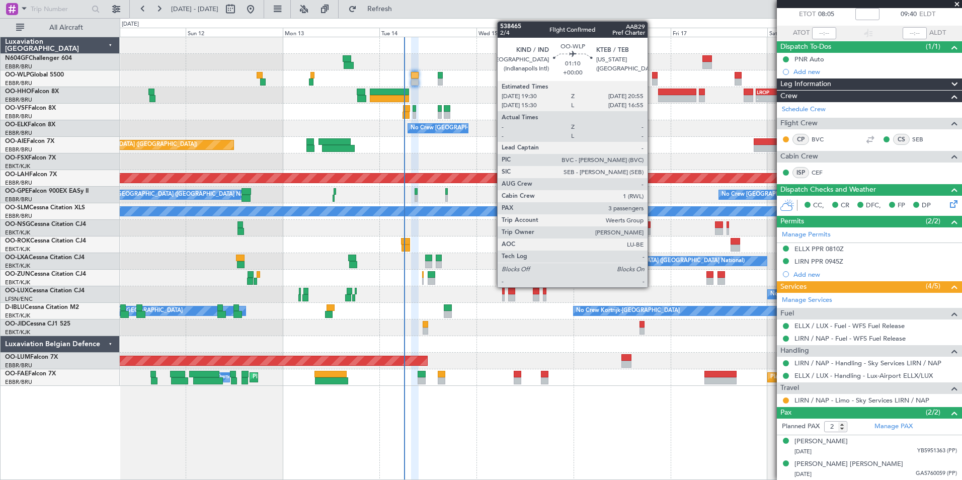
click at [652, 77] on div at bounding box center [655, 75] width 6 height 7
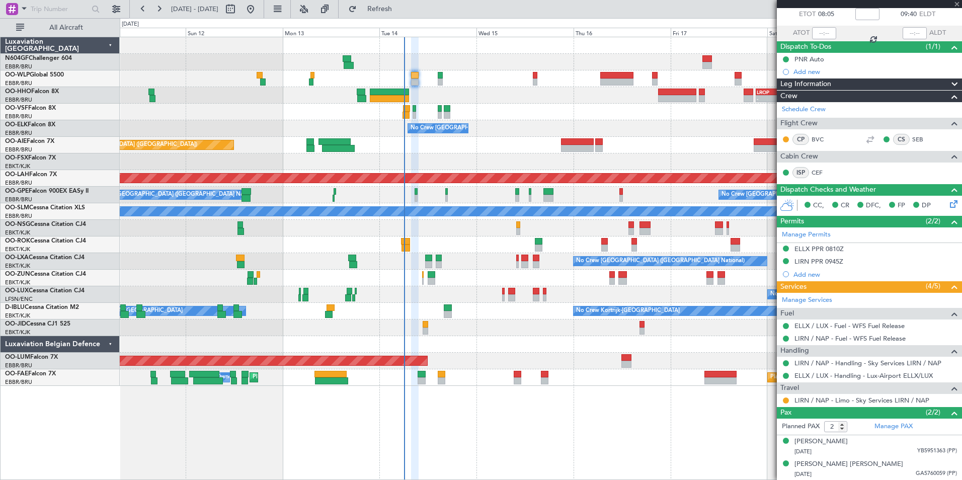
type input "3"
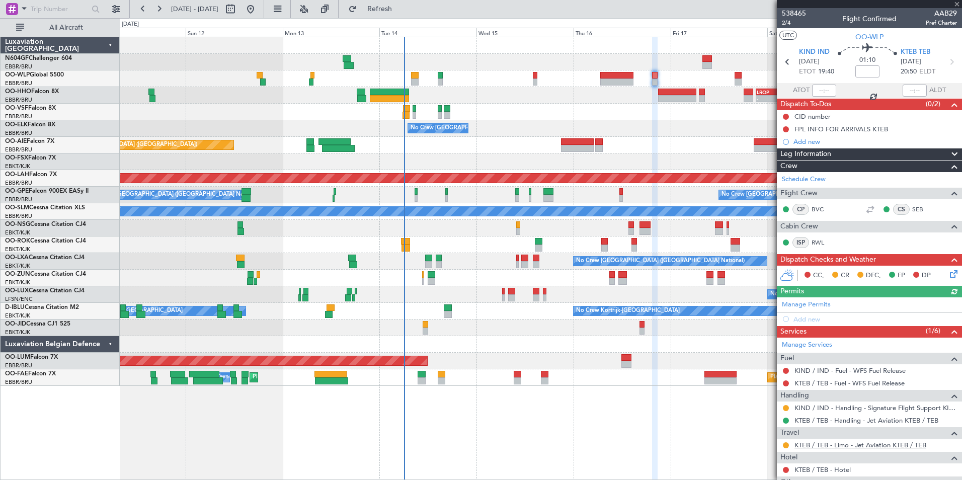
scroll to position [129, 0]
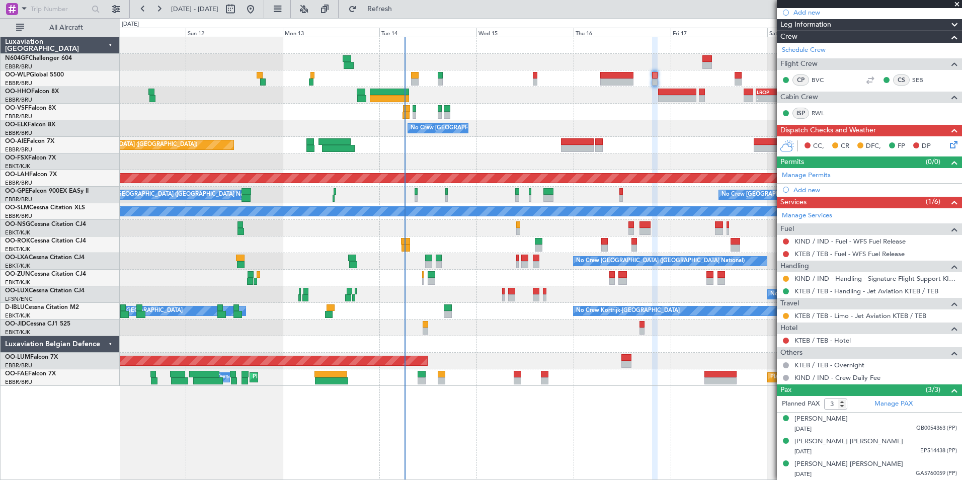
click at [570, 131] on div "No Crew [GEOGRAPHIC_DATA] ([GEOGRAPHIC_DATA] National)" at bounding box center [540, 128] width 841 height 17
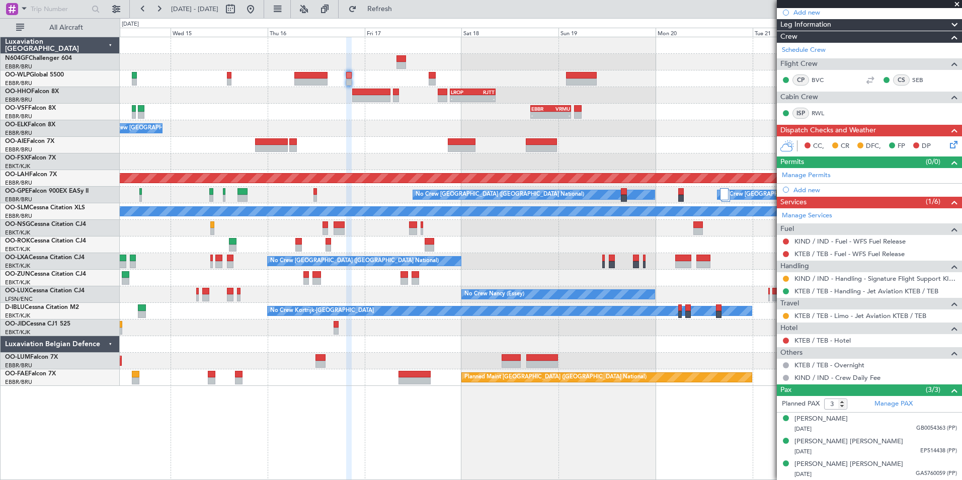
click at [463, 158] on div at bounding box center [540, 161] width 841 height 17
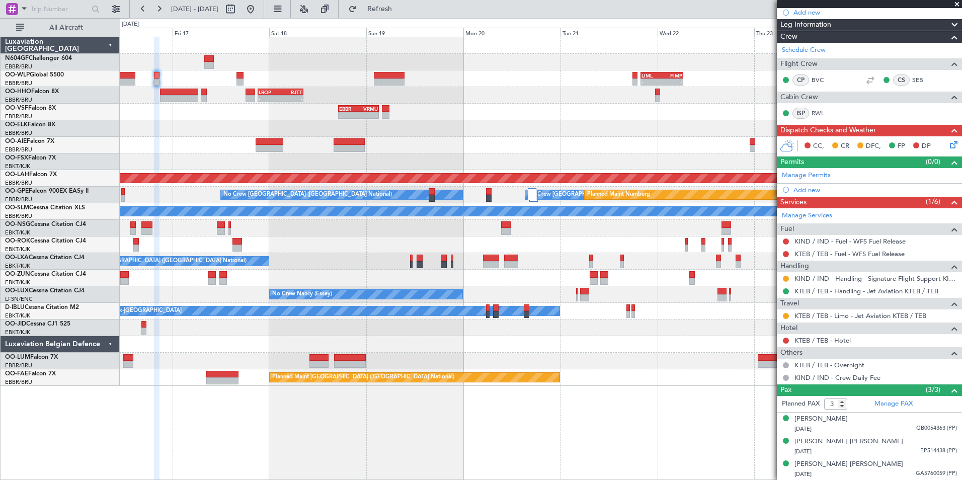
click at [473, 144] on div at bounding box center [540, 145] width 841 height 17
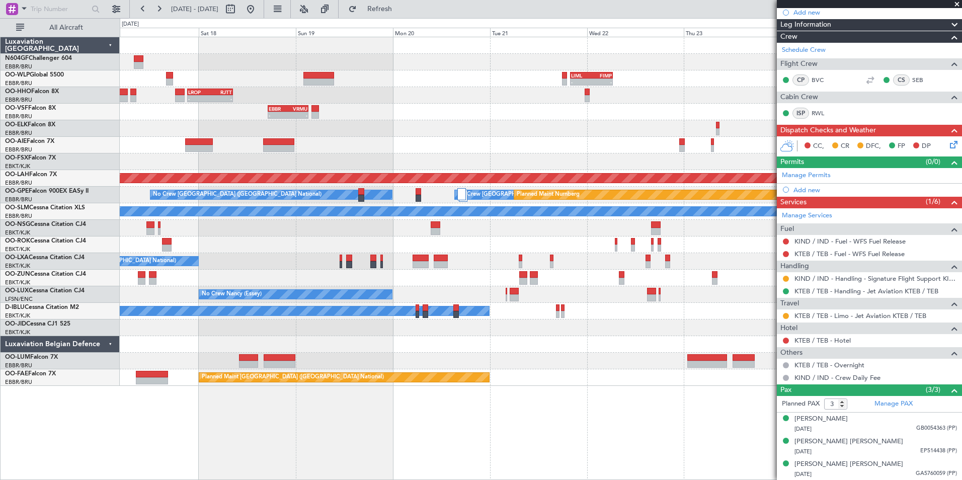
click at [540, 145] on div "- - RJBE 07:45 Z UBBB 19:00 Z" at bounding box center [540, 145] width 841 height 17
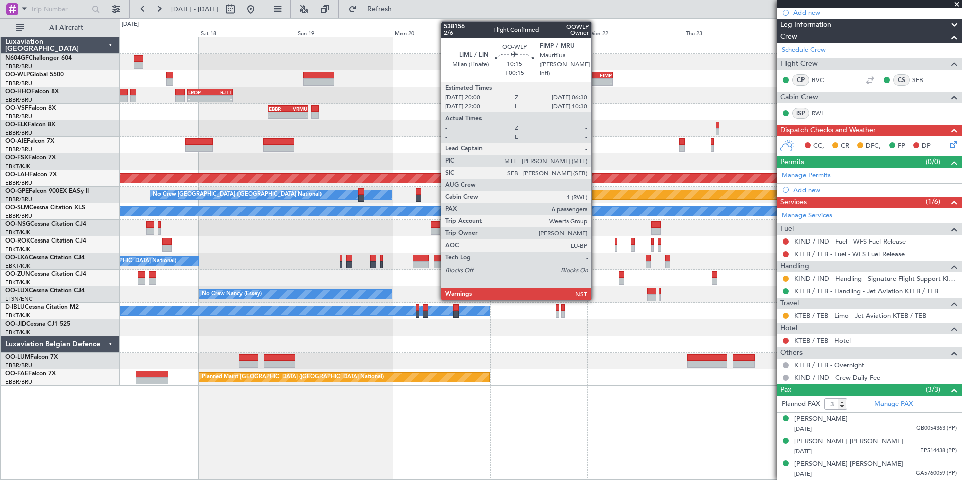
click at [595, 76] on div "FIMP" at bounding box center [601, 75] width 20 height 6
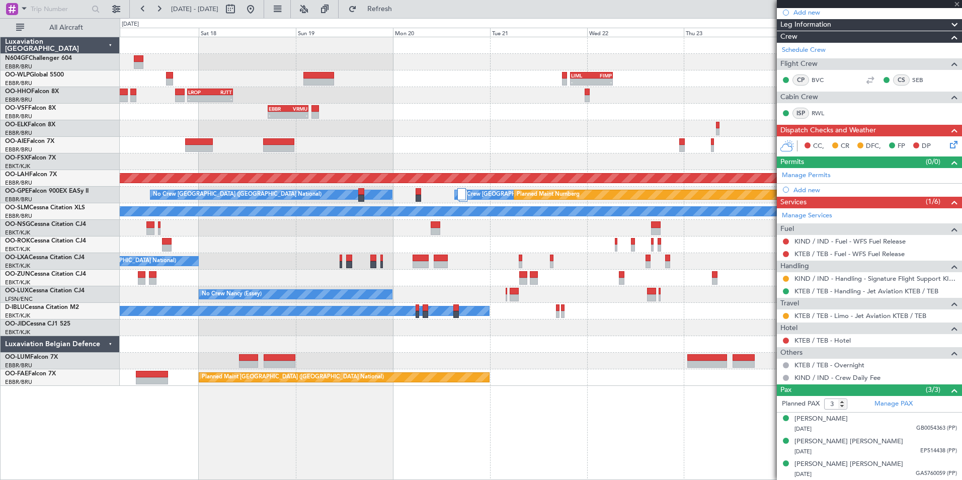
type input "+00:15"
type input "6"
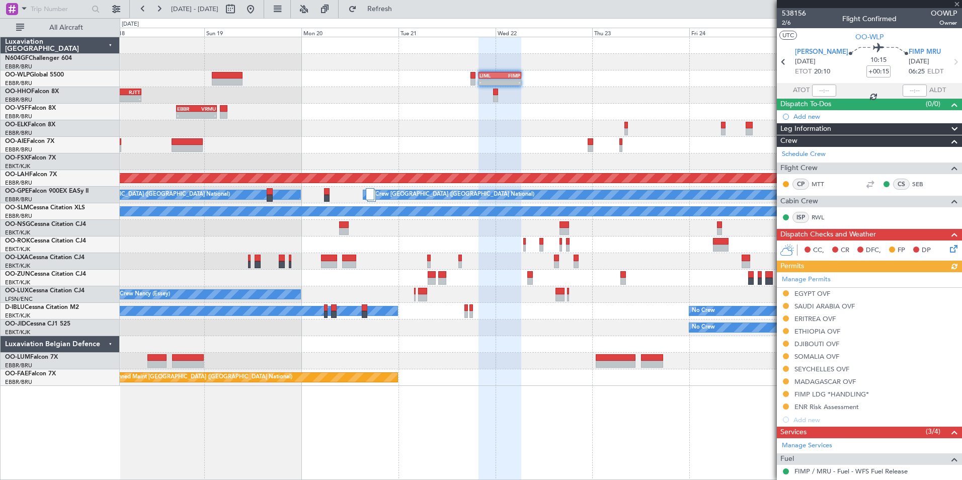
click at [540, 136] on div at bounding box center [540, 128] width 841 height 17
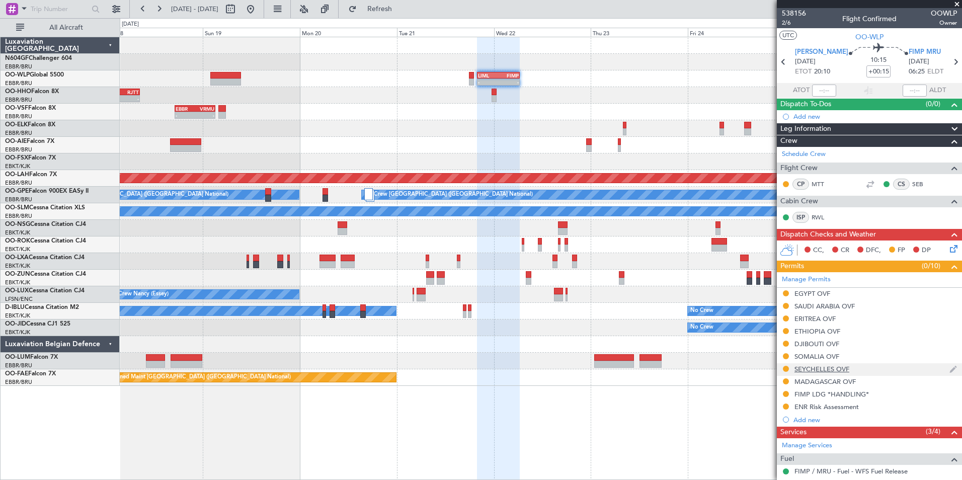
scroll to position [101, 0]
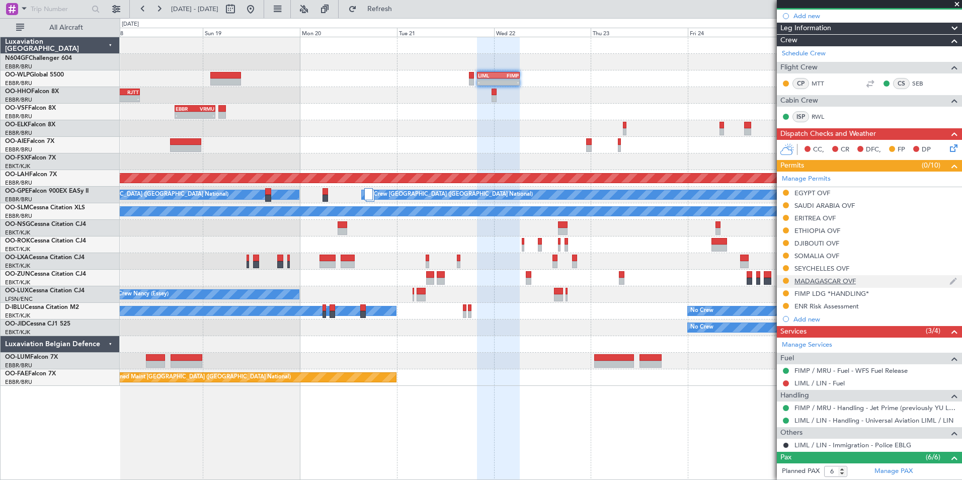
click at [826, 281] on div "MADAGASCAR OVF" at bounding box center [824, 281] width 61 height 9
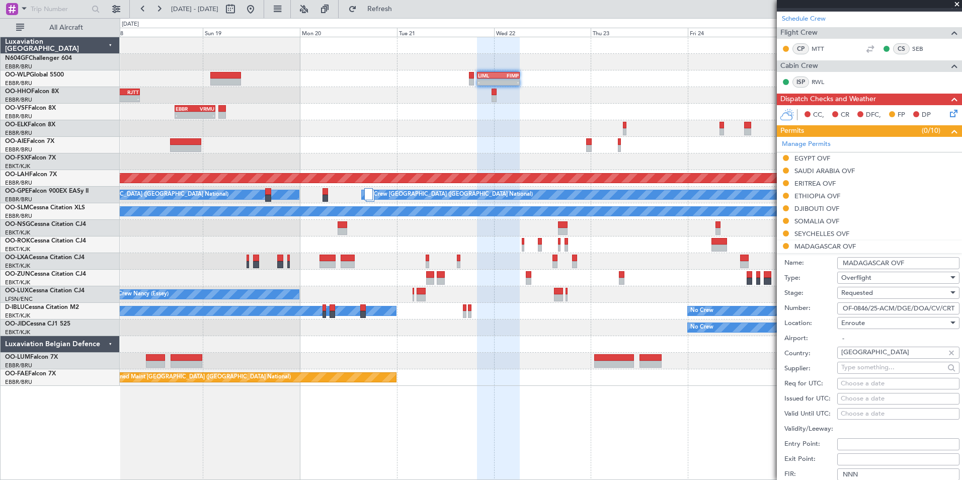
scroll to position [151, 0]
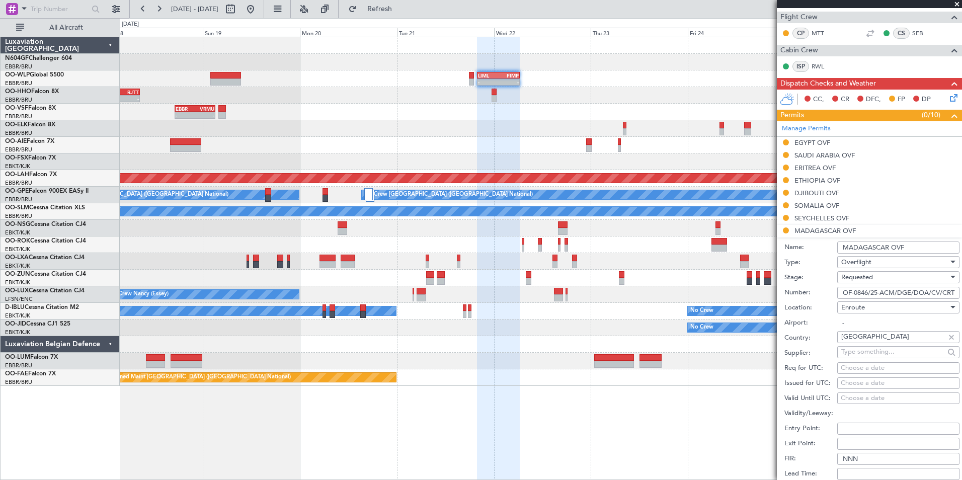
click at [913, 290] on input "OF-0846/25-ACM/DGE/DOA/CV/CRT" at bounding box center [898, 293] width 122 height 12
drag, startPoint x: 943, startPoint y: 293, endPoint x: 840, endPoint y: 296, distance: 102.7
click at [840, 296] on input "OF-0846/25-ACM/DGE/DOA/CV/CRT" at bounding box center [898, 293] width 122 height 12
click at [890, 292] on input "CRT" at bounding box center [898, 293] width 122 height 12
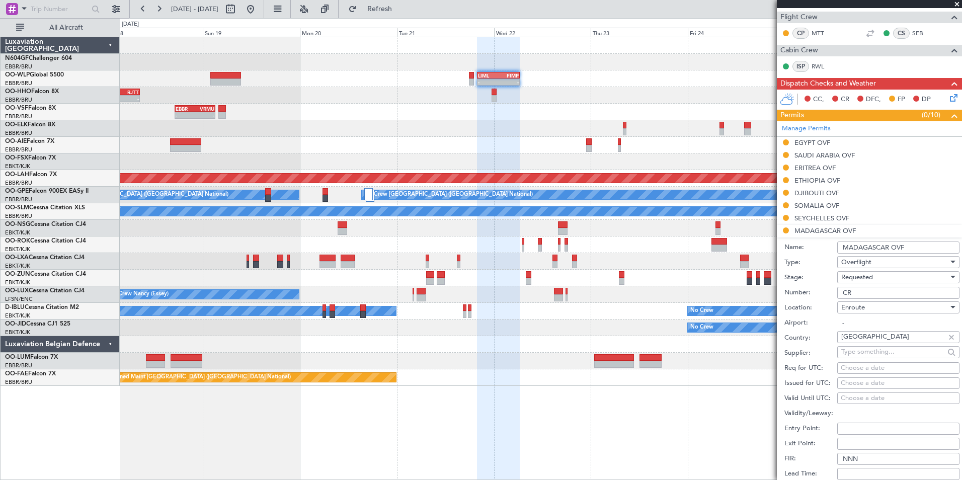
type input "C"
type input "OF-0846/25-ACM/DGE/DOA/CV/CRT"
click at [822, 319] on label "Airport:" at bounding box center [810, 323] width 53 height 10
click at [837, 319] on input "-" at bounding box center [898, 323] width 122 height 12
click at [874, 279] on div "Requested" at bounding box center [894, 277] width 107 height 15
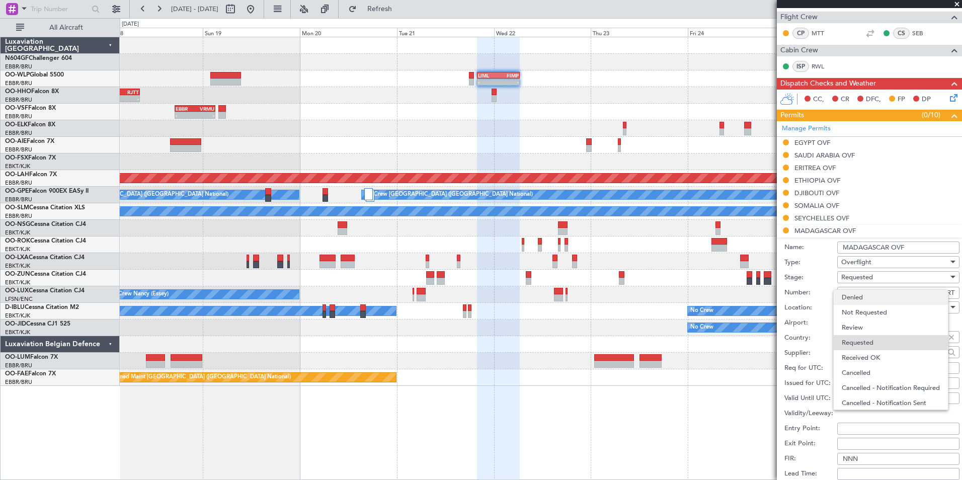
scroll to position [5, 0]
click at [883, 352] on span "Received OK" at bounding box center [894, 353] width 106 height 15
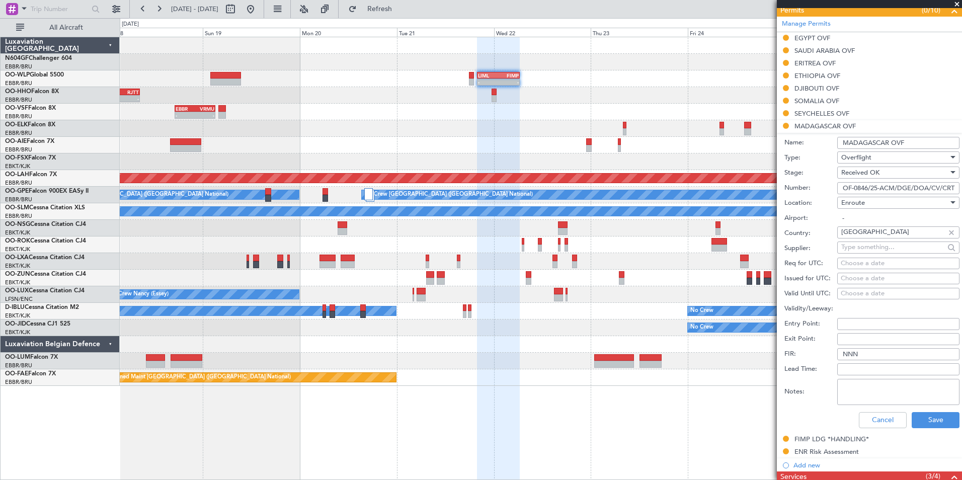
scroll to position [302, 0]
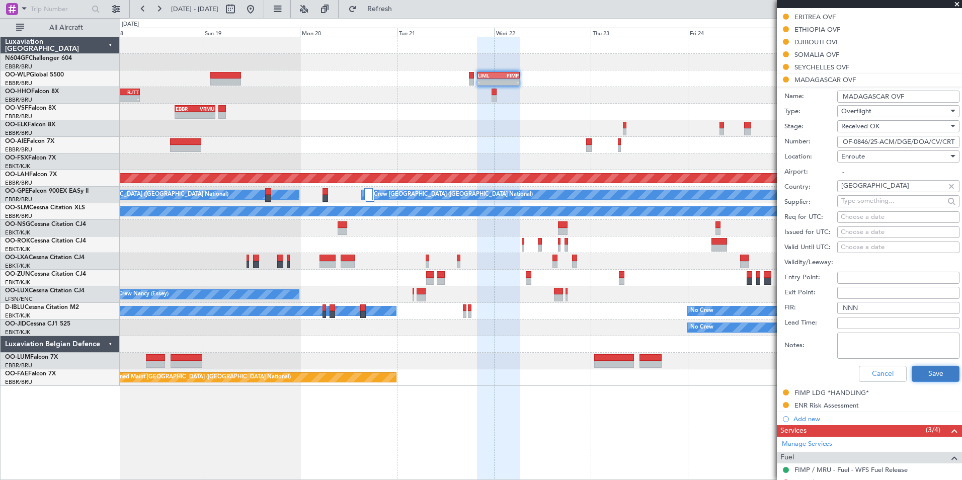
click at [933, 370] on button "Save" at bounding box center [935, 374] width 48 height 16
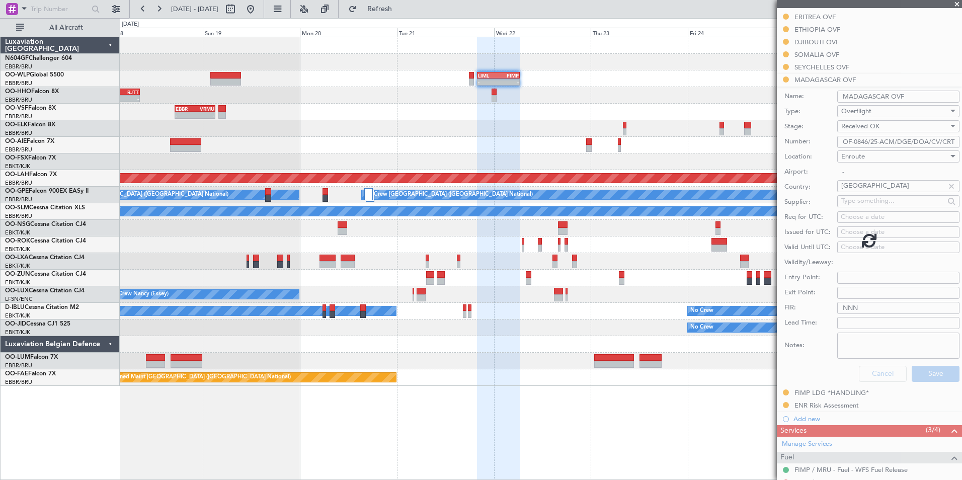
scroll to position [236, 0]
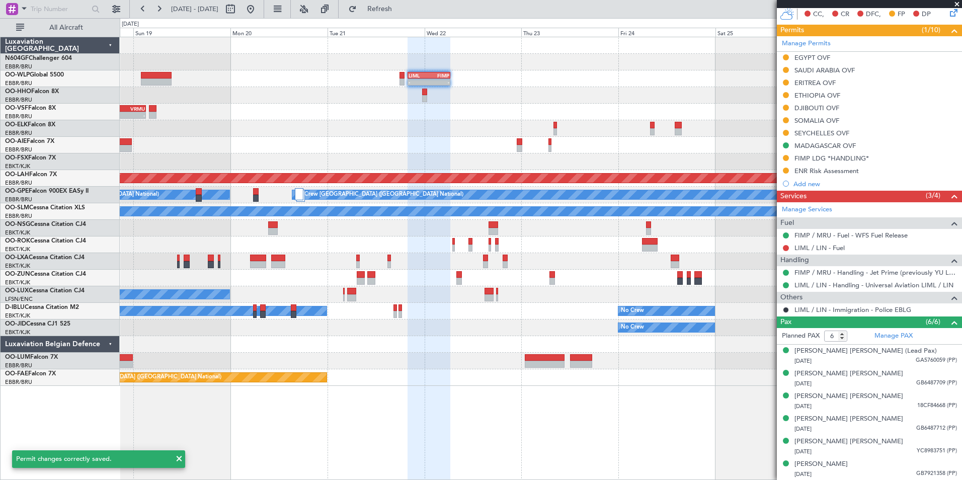
click at [543, 87] on div "- - LIML 20:00 Z FIMP 06:30 Z - - FIMP 18:00 Z LIML 05:05 Z - - LROP 21:15 Z RJ…" at bounding box center [540, 211] width 841 height 349
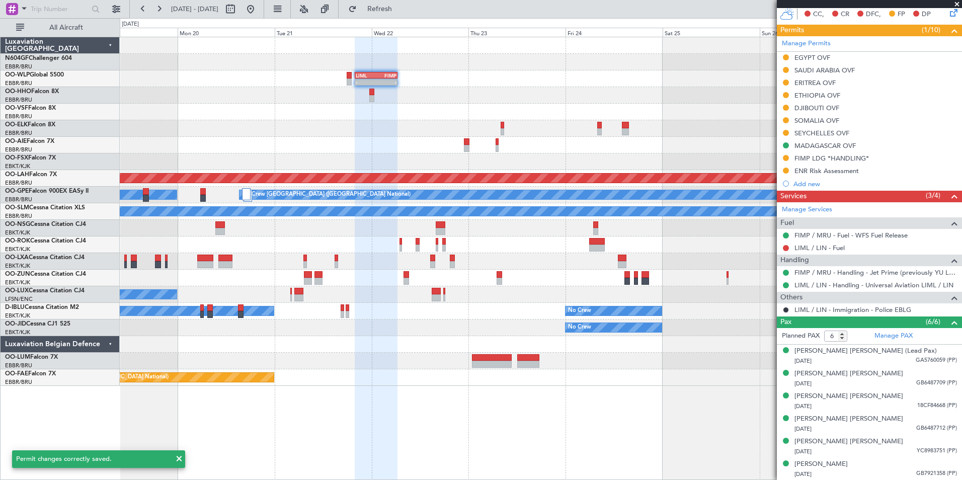
click at [474, 98] on div "- - LROP 21:15 Z RJTT 08:30 Z - - RJFK 12:30 Z UBBB 23:10 Z" at bounding box center [540, 95] width 841 height 17
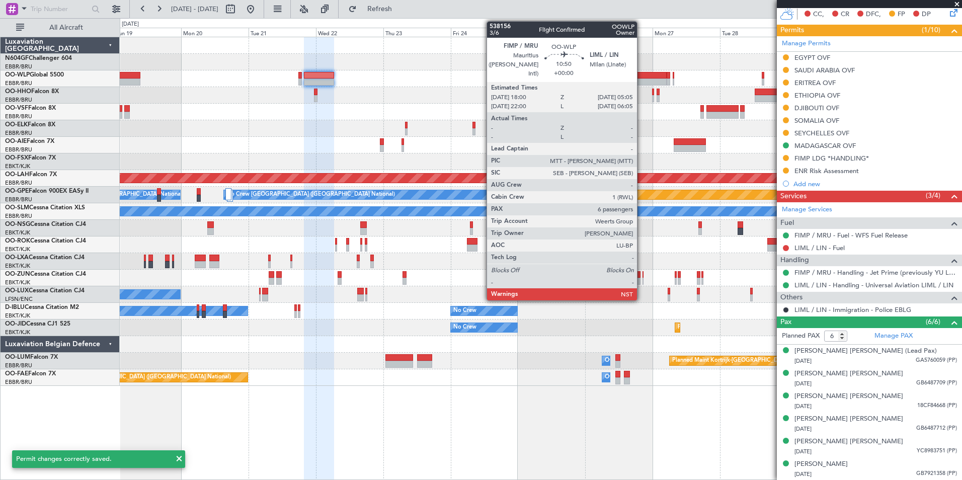
click at [641, 77] on div at bounding box center [650, 75] width 31 height 7
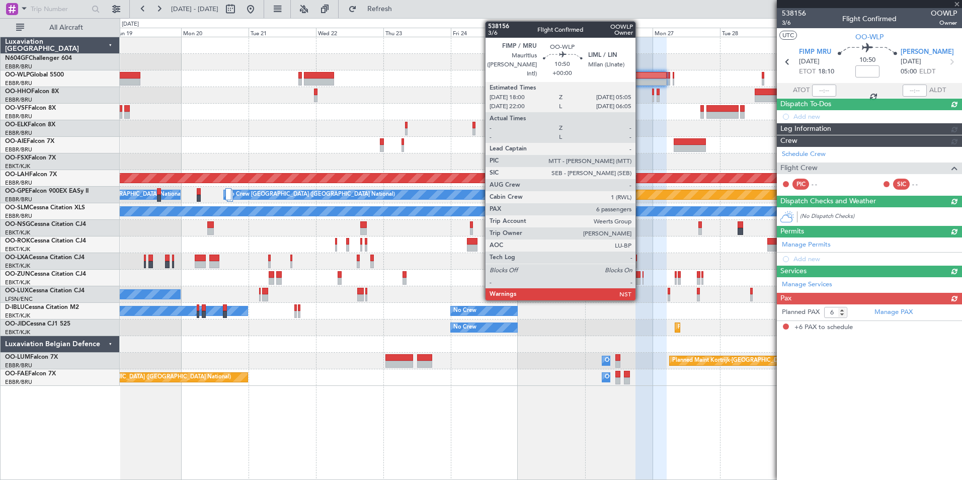
scroll to position [0, 0]
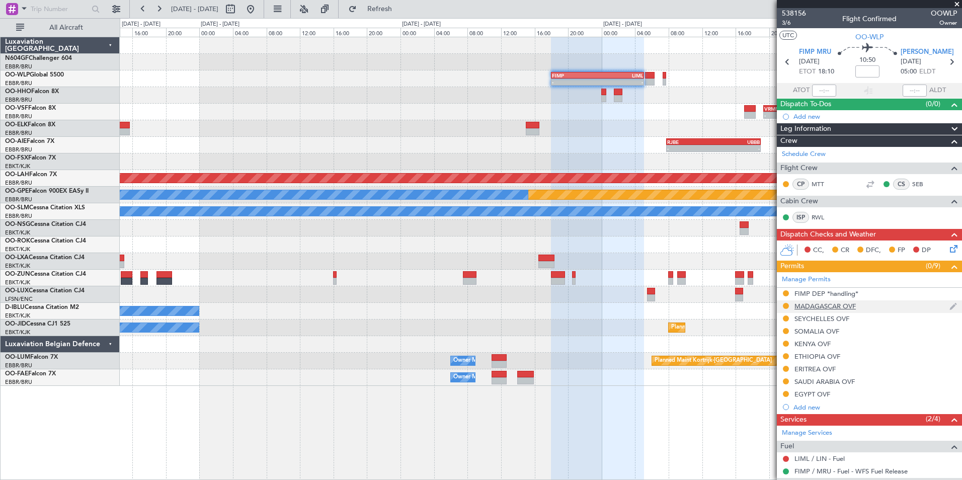
click at [828, 306] on div "MADAGASCAR OVF" at bounding box center [824, 306] width 61 height 9
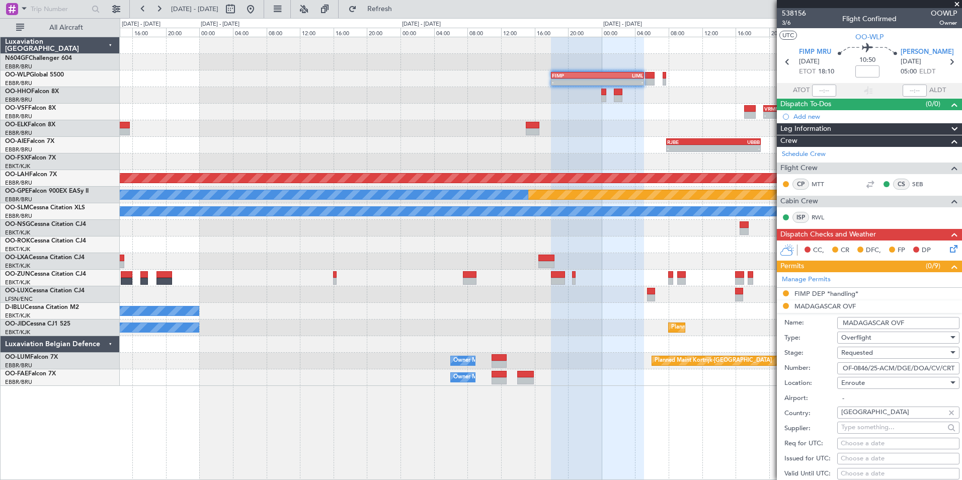
click at [897, 368] on input "OF-0846/25-ACM/DGE/DOA/CV/CRT" at bounding box center [898, 368] width 122 height 12
drag, startPoint x: 925, startPoint y: 368, endPoint x: 840, endPoint y: 368, distance: 85.5
click at [840, 368] on input "OF-0846/25-ACM/DGE/DOA/CV/CRT" at bounding box center [898, 368] width 122 height 12
type input "A/CV/CRT"
drag, startPoint x: 870, startPoint y: 369, endPoint x: 836, endPoint y: 367, distance: 33.8
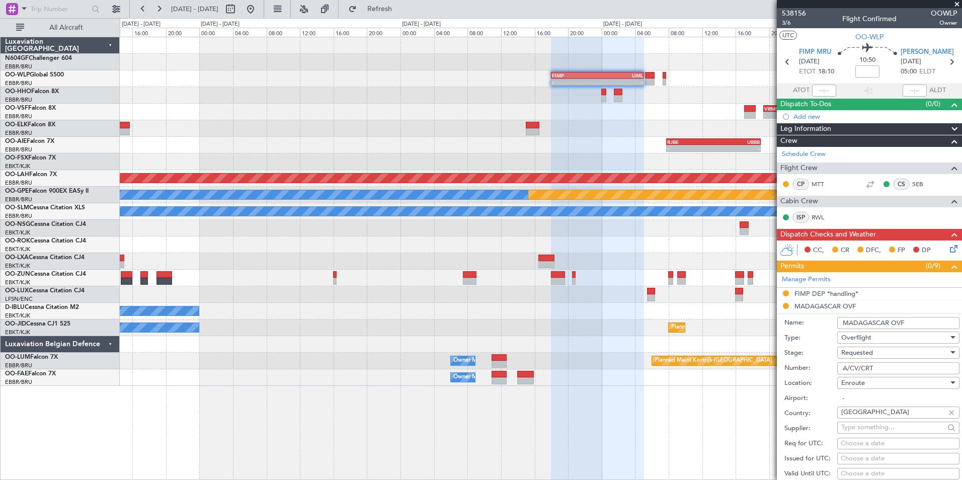
click at [836, 367] on div "Number: A/CV/CRT" at bounding box center [871, 368] width 175 height 15
paste input "OF-0846/25-ACM/DGE/DOA/CV/CRT"
type input "OF-0846/25-ACM/DGE/DOA/CV/CRT"
click at [889, 355] on div "Requested" at bounding box center [894, 352] width 107 height 15
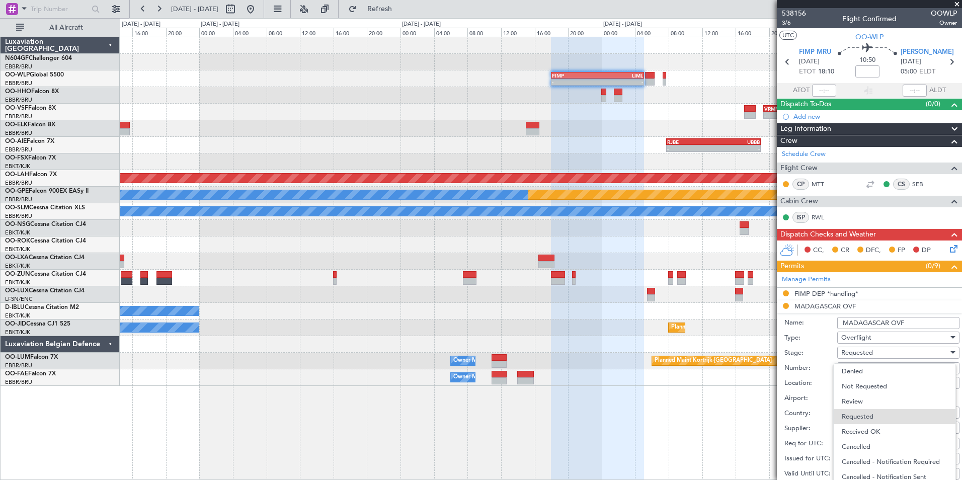
scroll to position [3, 0]
click at [883, 425] on span "Received OK" at bounding box center [894, 428] width 106 height 15
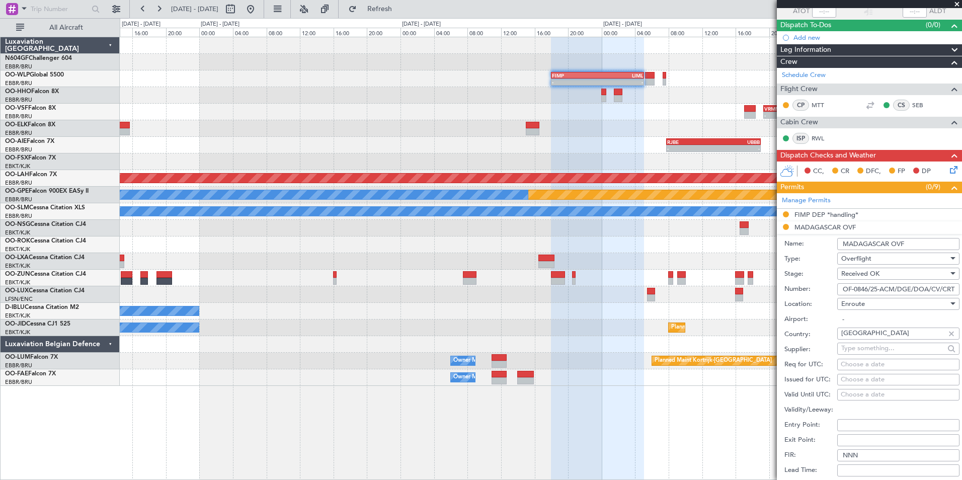
scroll to position [151, 0]
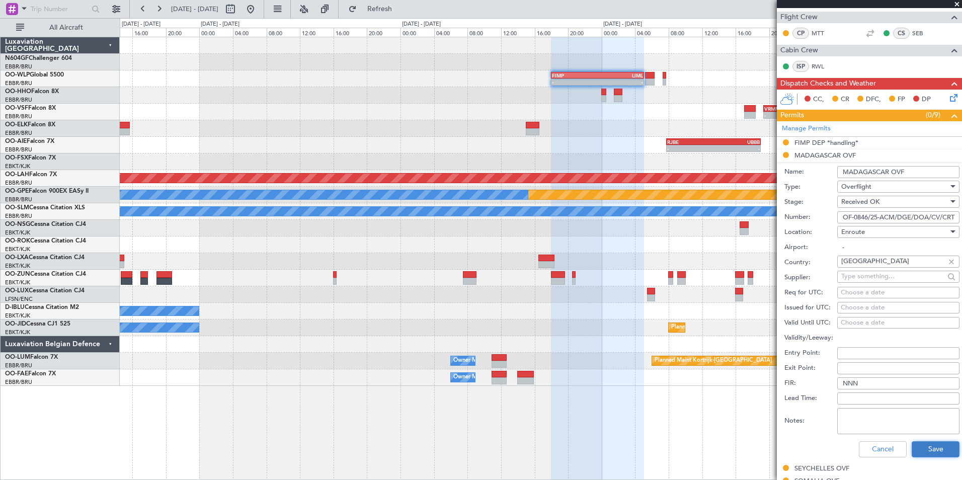
click at [925, 445] on button "Save" at bounding box center [935, 449] width 48 height 16
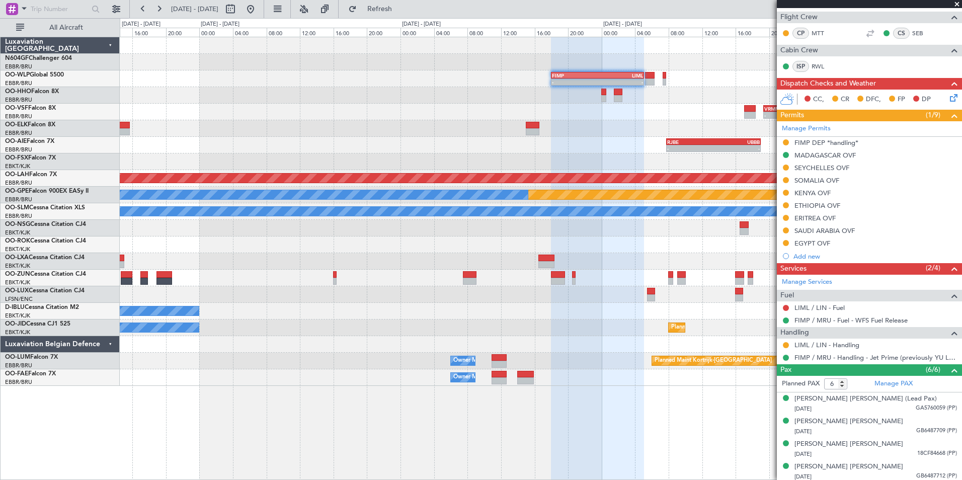
click at [602, 271] on div "- - FIMP 18:00 Z LIML 05:05 Z - - RJFK 12:30 Z UBBB 23:10 Z - - UBBB 23:50 Z LS…" at bounding box center [540, 211] width 841 height 349
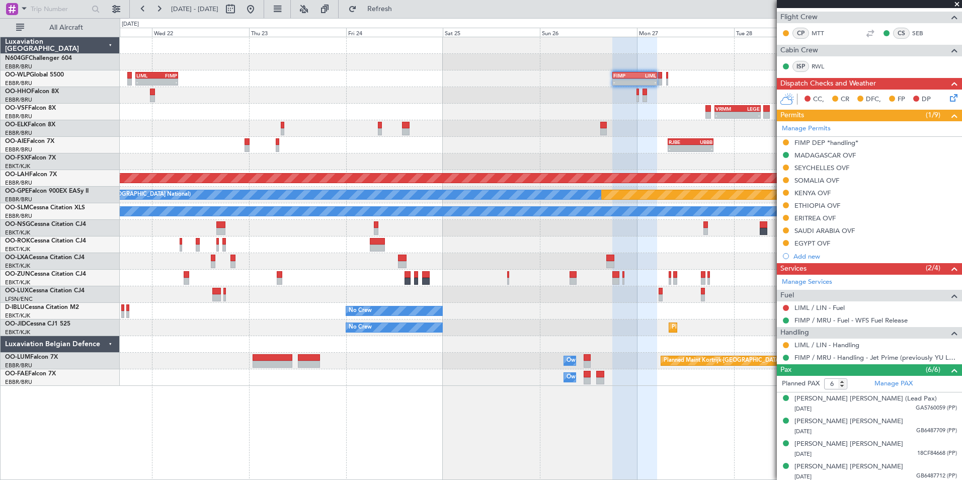
click at [958, 4] on span at bounding box center [957, 4] width 10 height 9
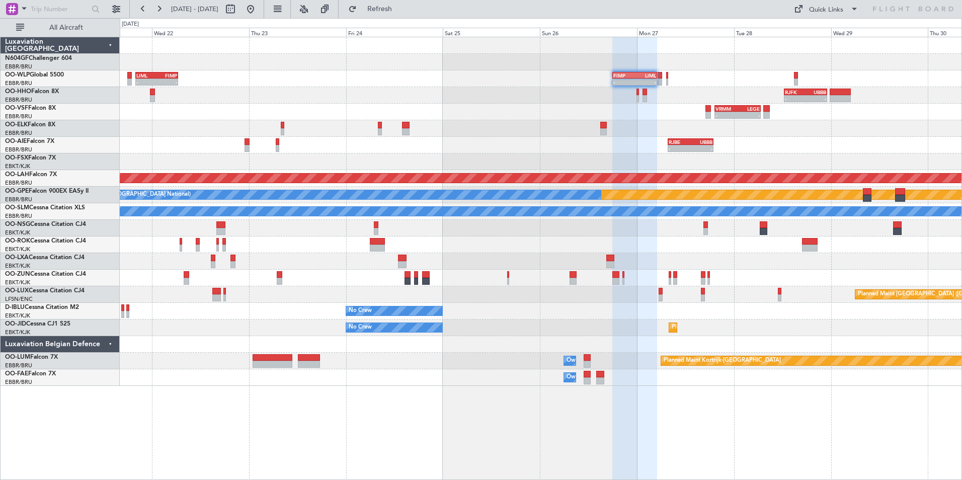
type input "0"
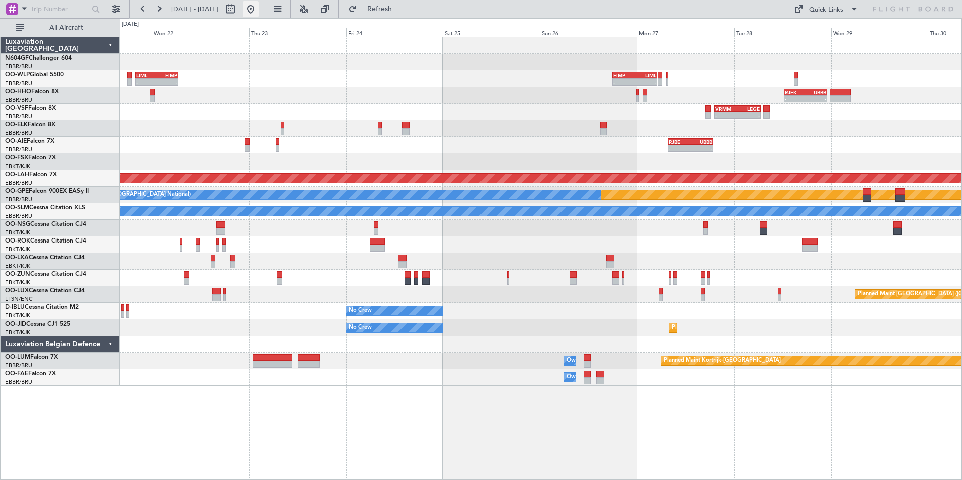
click at [259, 10] on button at bounding box center [250, 9] width 16 height 16
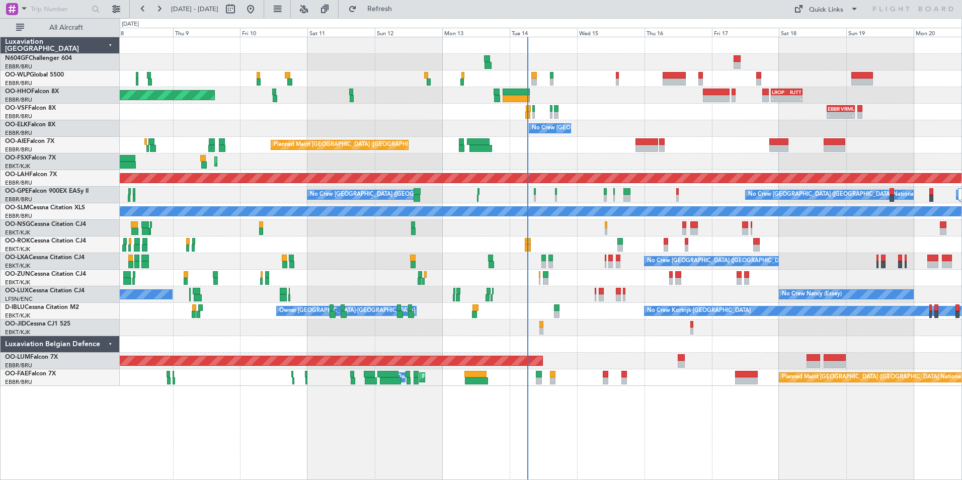
click at [574, 252] on div "- - LIML 20:00 Z FIMP 06:30 Z - - LROP 21:15 Z RJTT 08:30 Z Planned Maint Genev…" at bounding box center [540, 211] width 841 height 349
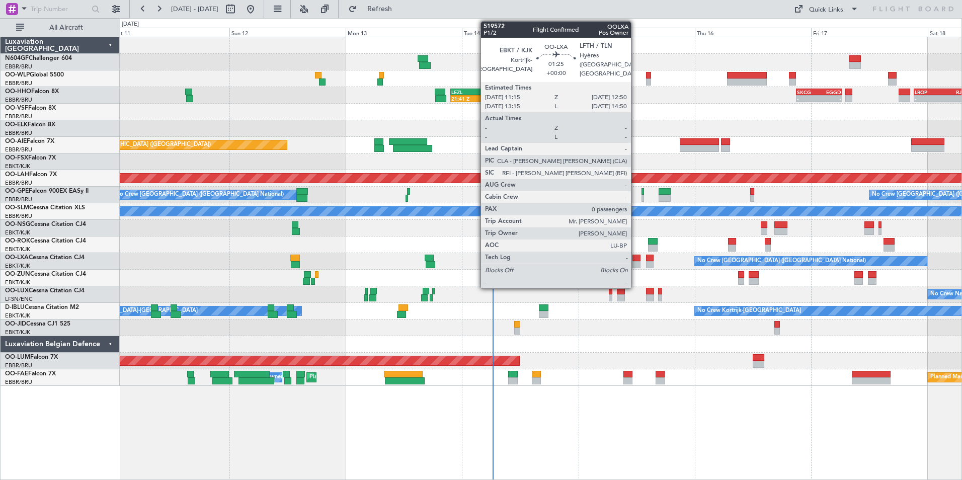
click at [635, 262] on div at bounding box center [636, 264] width 8 height 7
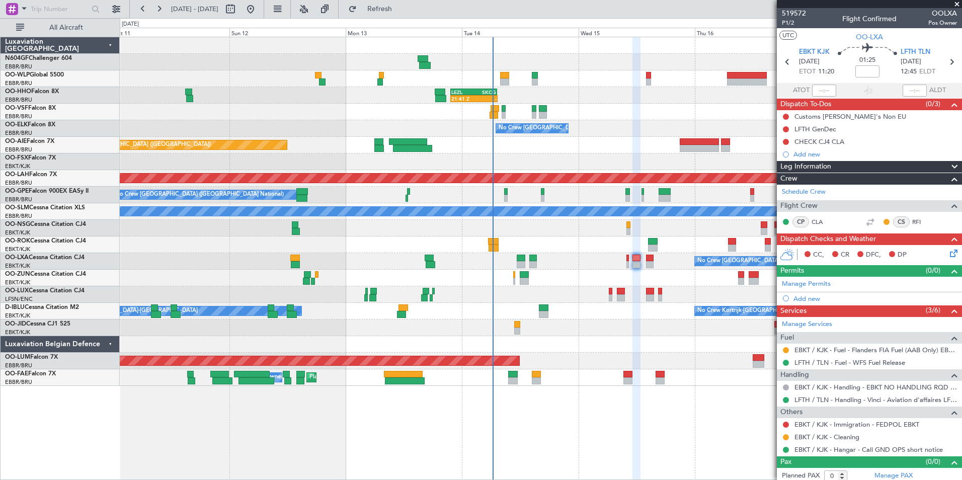
click at [373, 86] on div at bounding box center [540, 78] width 841 height 17
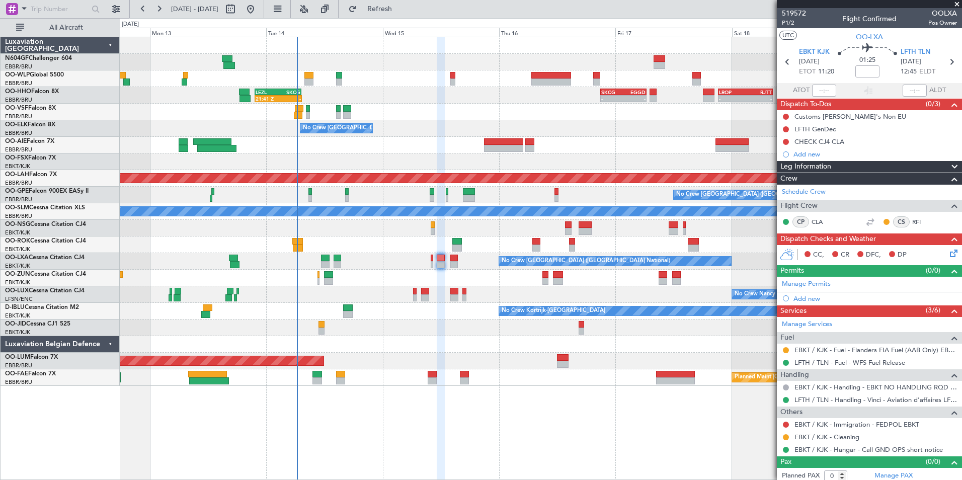
click at [426, 115] on div "- - EBBR 17:05 Z VRMU 03:10 Z" at bounding box center [540, 112] width 841 height 17
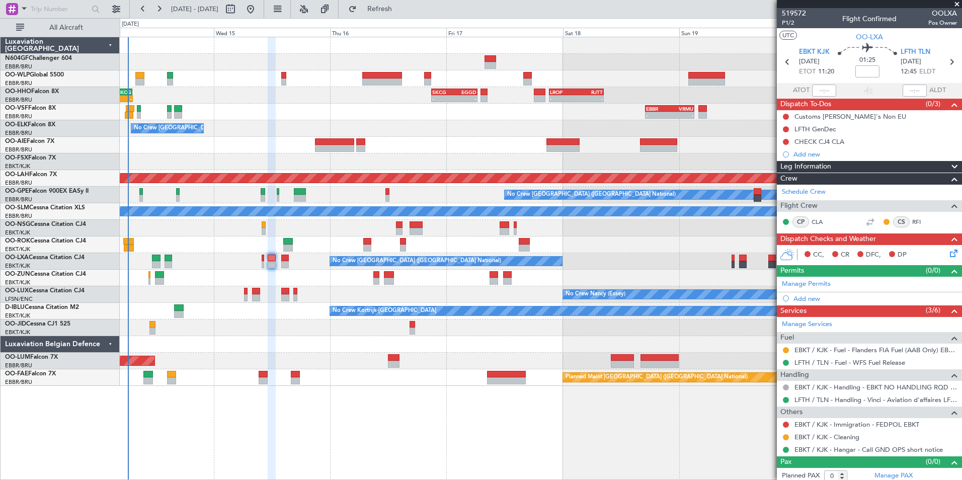
click at [325, 125] on div "- - LIML 20:00 Z FIMP 06:30 Z 21:41 Z - LEZL 21:40 Z SKCG 07:20 Z - - SKCG 21:0…" at bounding box center [540, 211] width 841 height 349
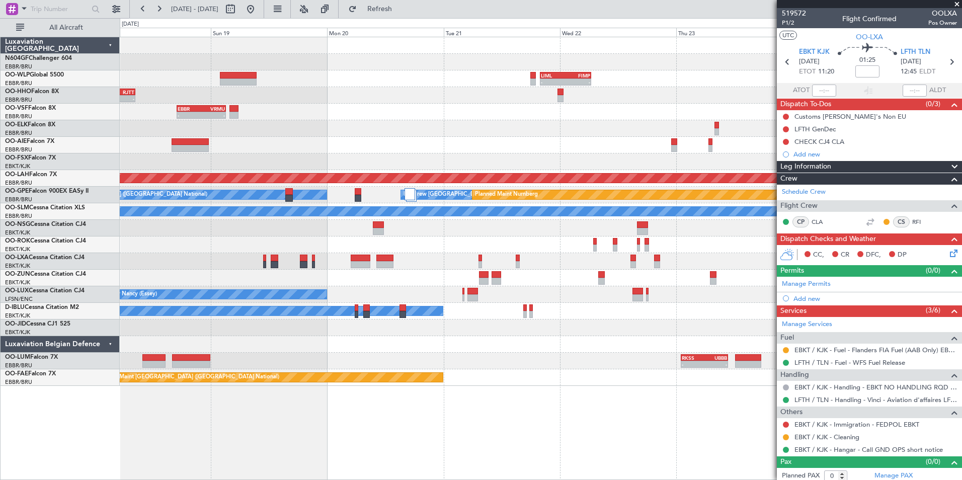
click at [299, 124] on div "- - LIML 20:00 Z FIMP 06:30 Z - - FIMP 18:00 Z LIML 05:05 Z - - LROP 21:15 Z RJ…" at bounding box center [540, 211] width 841 height 349
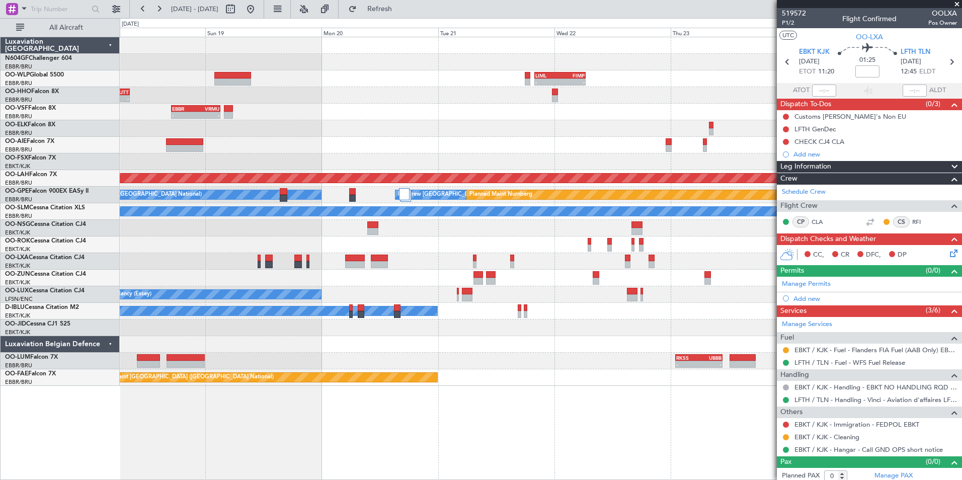
click at [472, 121] on div at bounding box center [540, 128] width 841 height 17
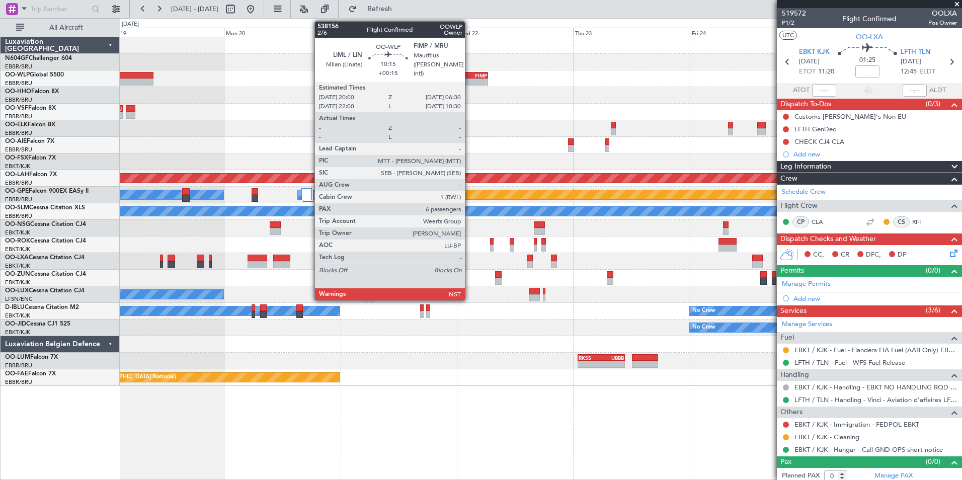
click at [469, 74] on div "FIMP" at bounding box center [474, 75] width 25 height 6
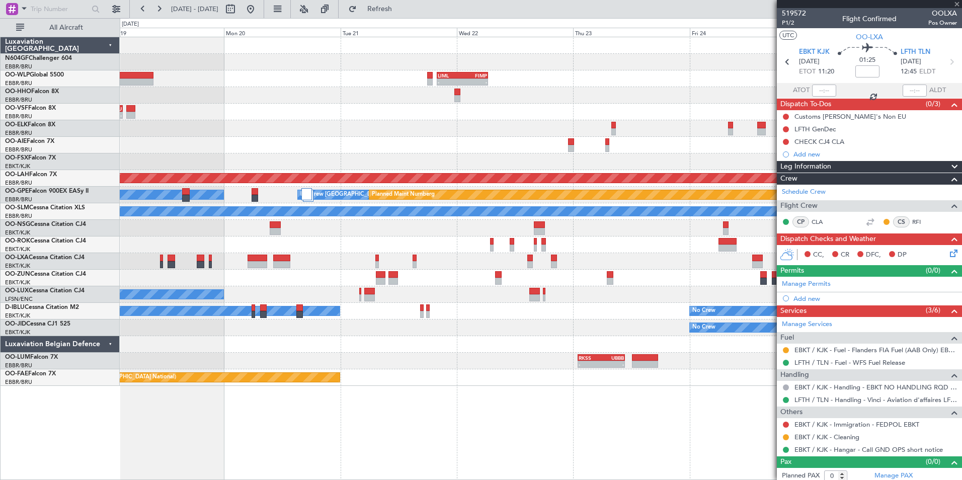
type input "+00:15"
type input "6"
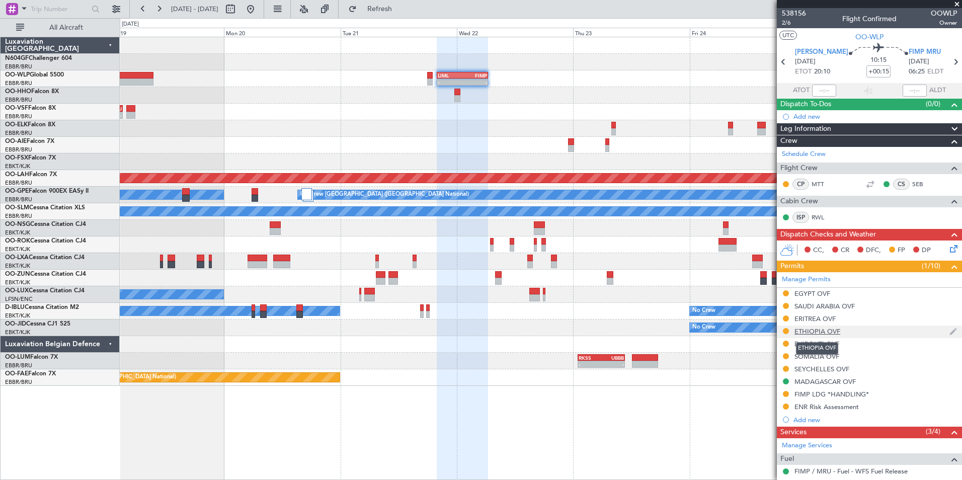
click at [815, 328] on div "ETHIOPIA OVF" at bounding box center [817, 331] width 46 height 9
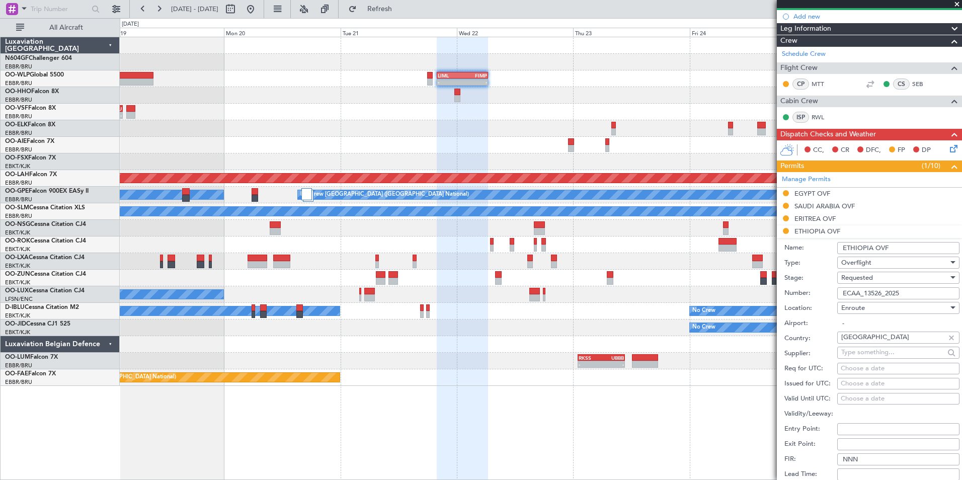
scroll to position [101, 0]
drag, startPoint x: 905, startPoint y: 292, endPoint x: 826, endPoint y: 293, distance: 79.0
click at [826, 293] on div "Number: ECAA_13526_2025" at bounding box center [871, 292] width 175 height 15
paste input "ECAA_13665_2025"
type input "ECAA_13665_2025"
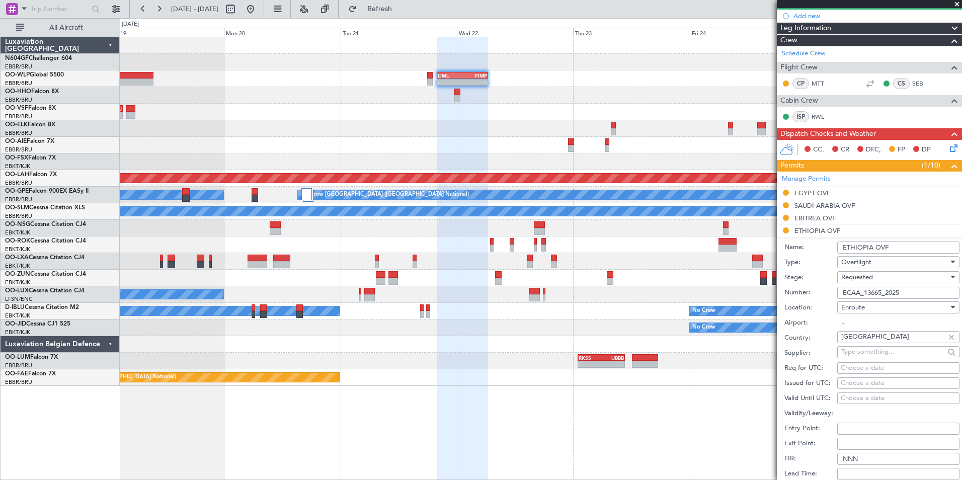
click at [893, 280] on div "Requested" at bounding box center [894, 277] width 107 height 15
click at [887, 357] on span "Received OK" at bounding box center [894, 353] width 106 height 15
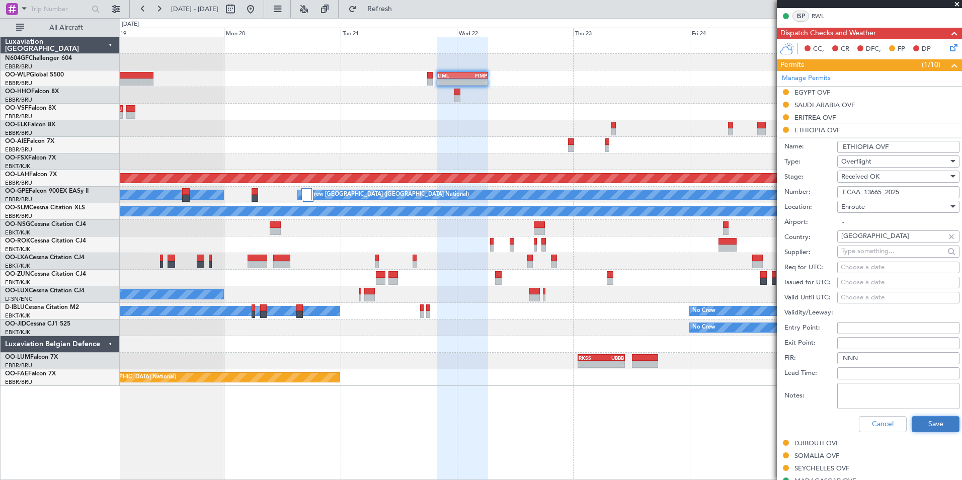
click at [928, 422] on button "Save" at bounding box center [935, 424] width 48 height 16
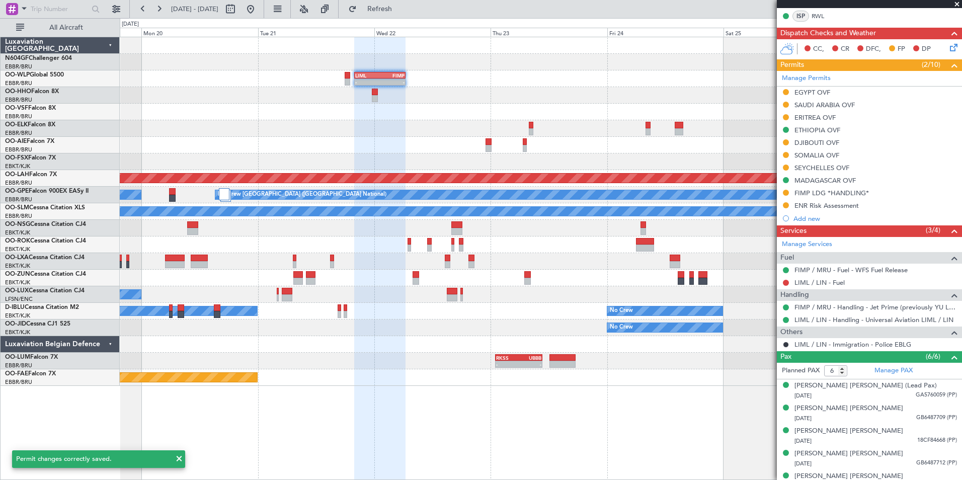
click at [575, 228] on div at bounding box center [540, 228] width 841 height 17
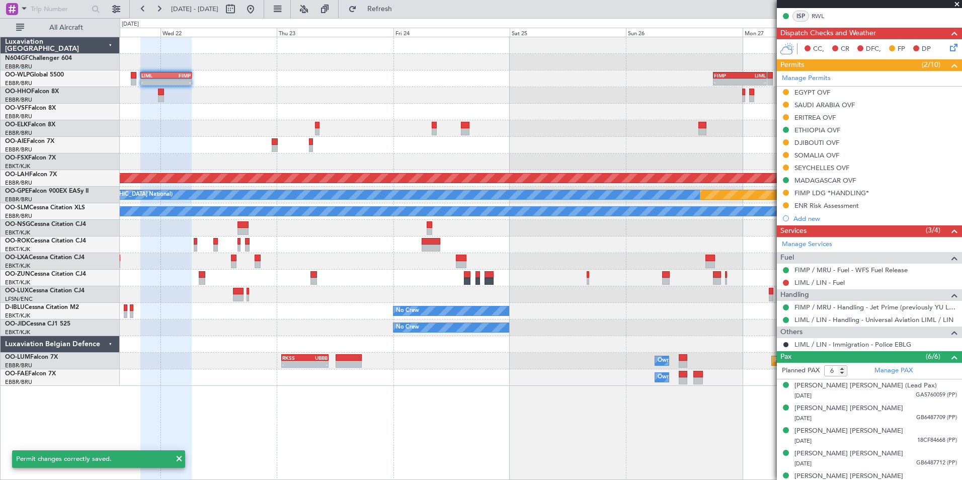
click at [582, 111] on div "- - VRMM 19:20 Z LEGE 06:40 Z" at bounding box center [540, 112] width 841 height 17
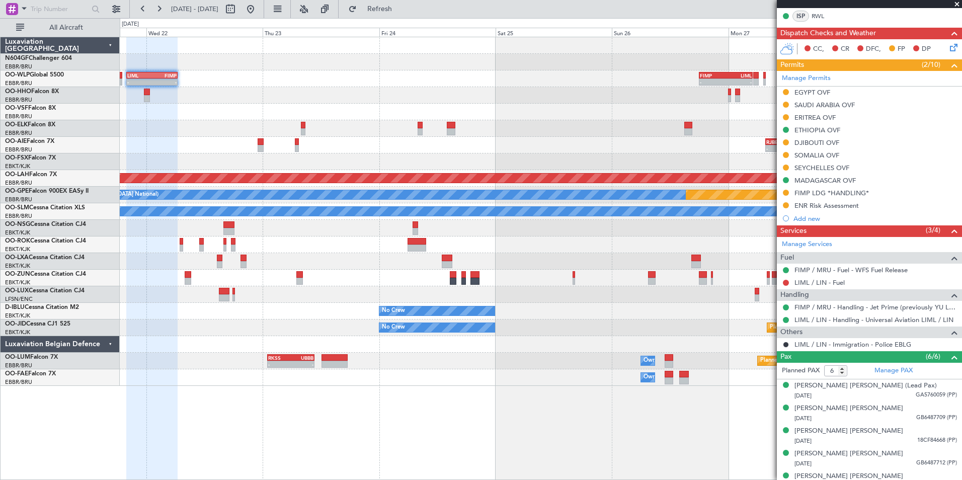
click at [702, 122] on div at bounding box center [540, 128] width 841 height 17
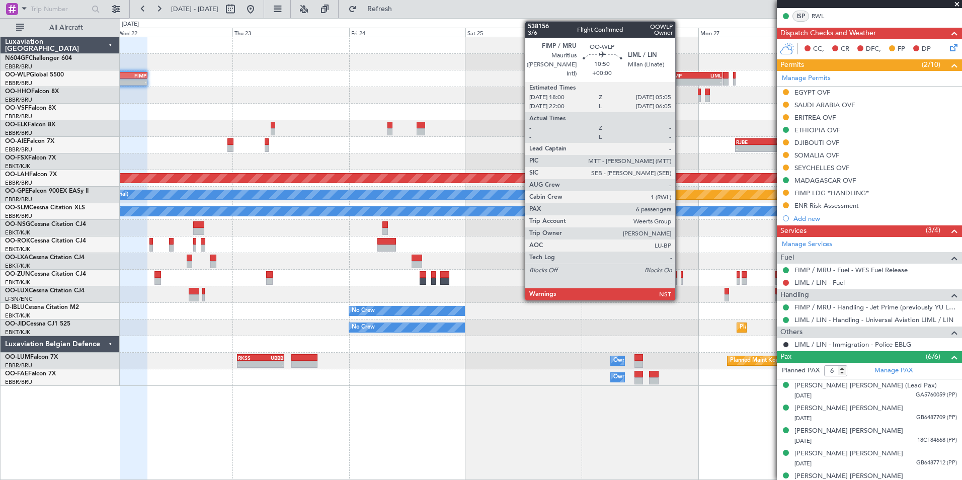
click at [679, 80] on div "-" at bounding box center [682, 82] width 26 height 6
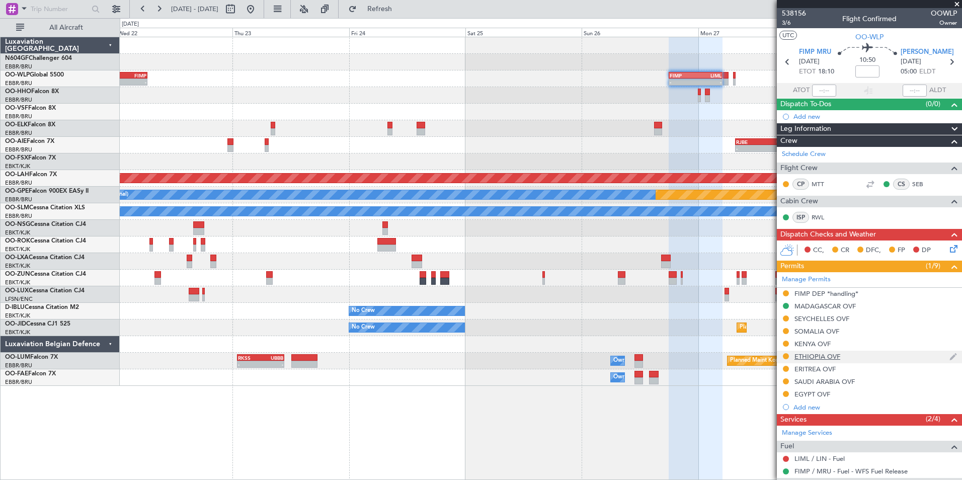
click at [821, 354] on div "ETHIOPIA OVF" at bounding box center [817, 356] width 46 height 9
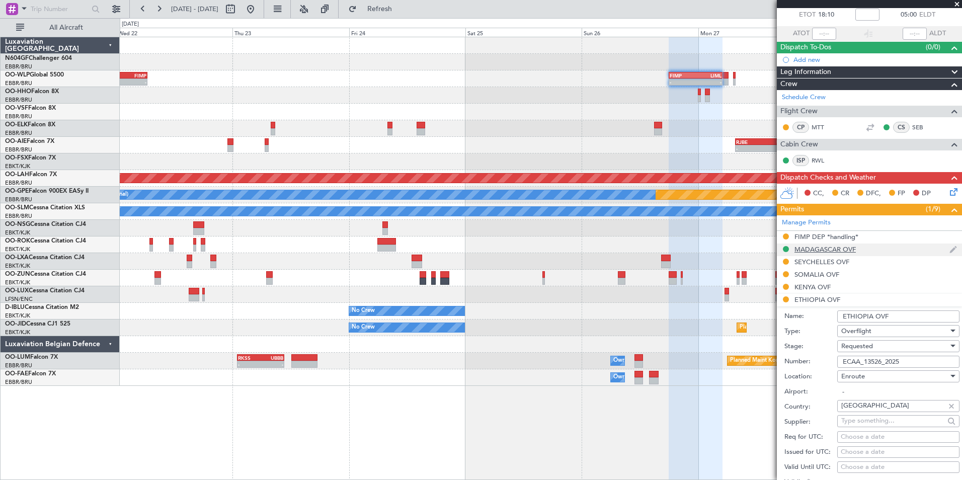
scroll to position [101, 0]
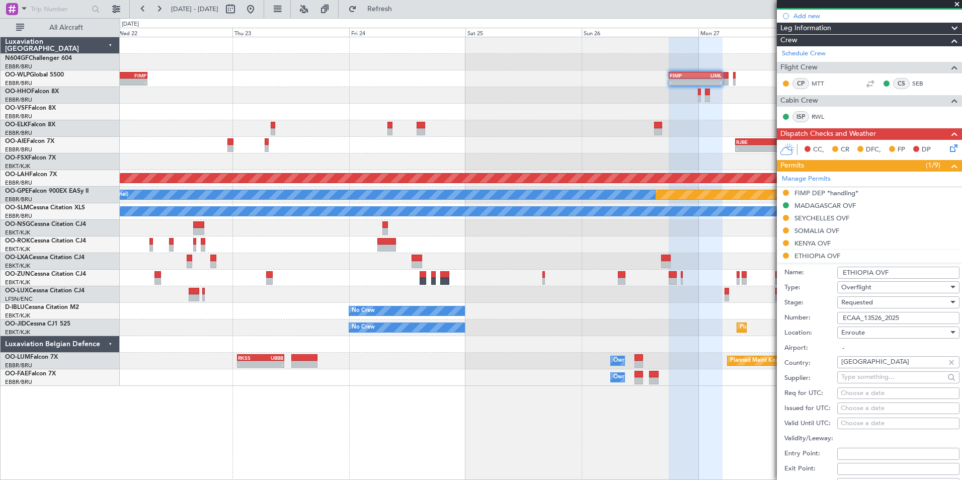
drag, startPoint x: 908, startPoint y: 315, endPoint x: 837, endPoint y: 317, distance: 70.9
click at [837, 317] on input "ECAA_13526_2025" at bounding box center [898, 318] width 122 height 12
paste input "ECAA_13665_2025"
type input "ECAA_13665_2025"
click at [884, 302] on div "Requested" at bounding box center [894, 302] width 107 height 15
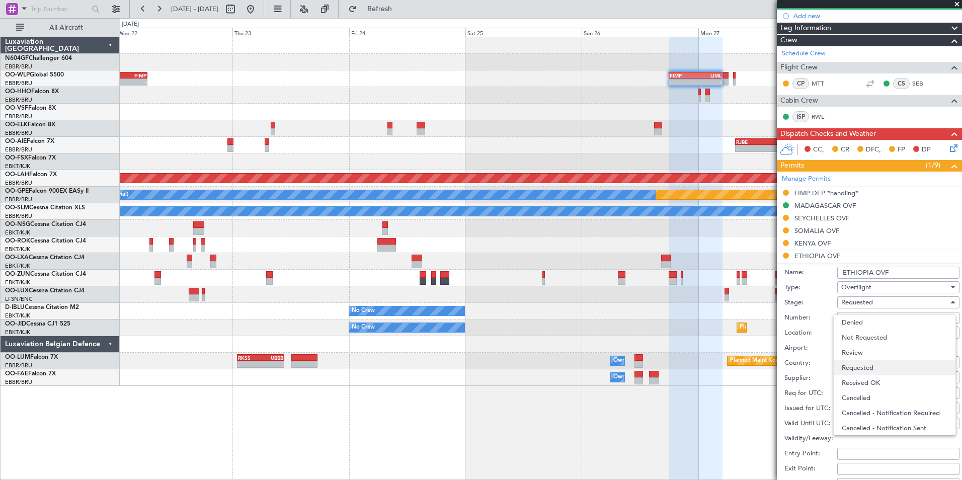
scroll to position [5, 0]
click at [889, 373] on span "Received OK" at bounding box center [894, 378] width 106 height 15
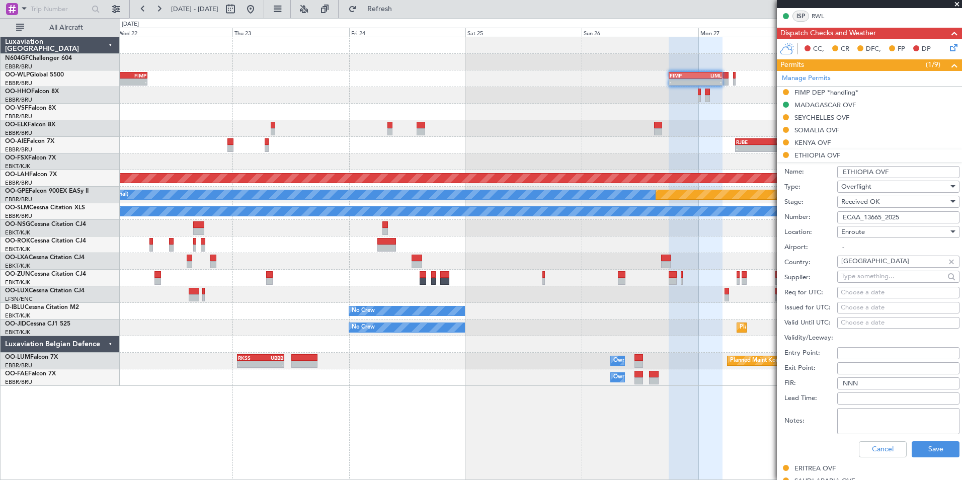
scroll to position [251, 0]
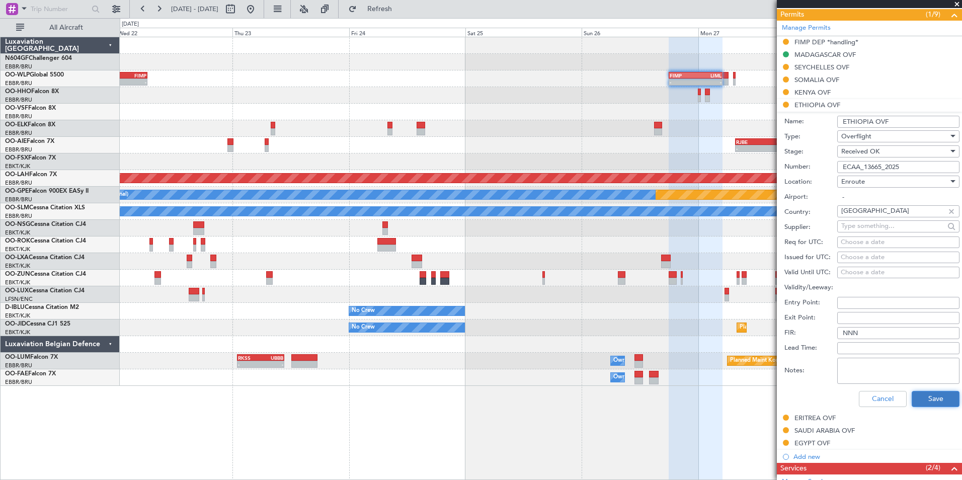
click at [935, 397] on button "Save" at bounding box center [935, 399] width 48 height 16
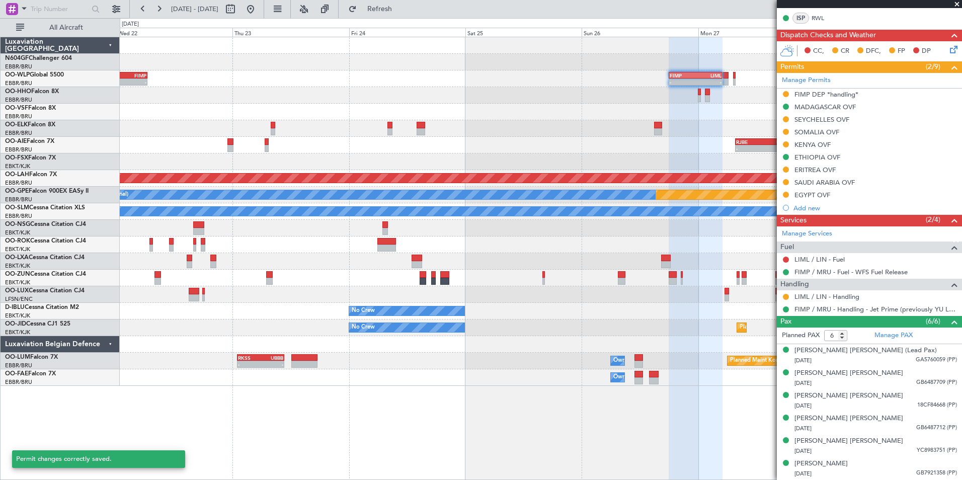
scroll to position [199, 0]
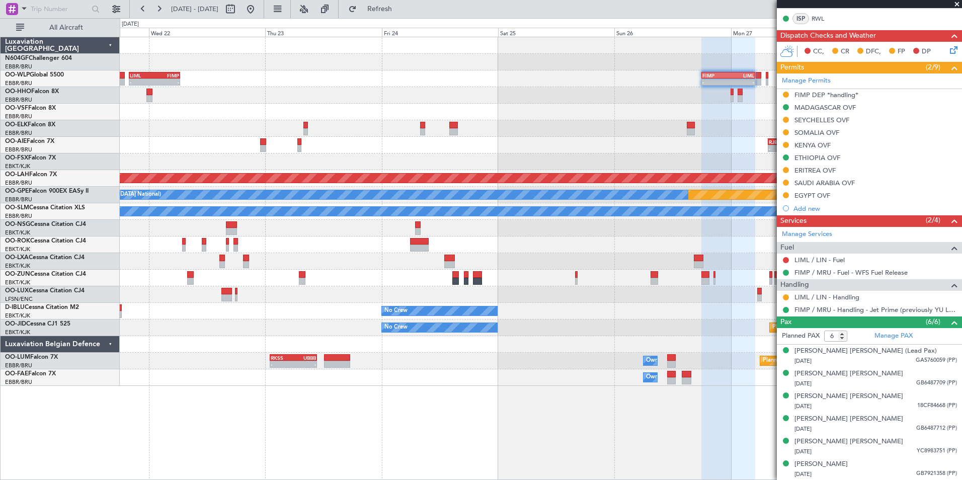
click at [483, 226] on div at bounding box center [540, 228] width 841 height 17
click at [259, 13] on button at bounding box center [250, 9] width 16 height 16
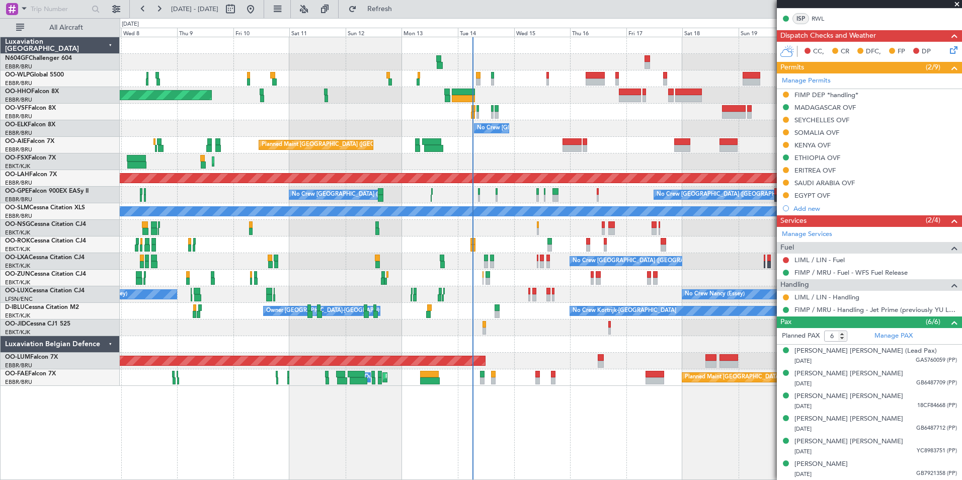
click at [536, 340] on div at bounding box center [540, 344] width 841 height 17
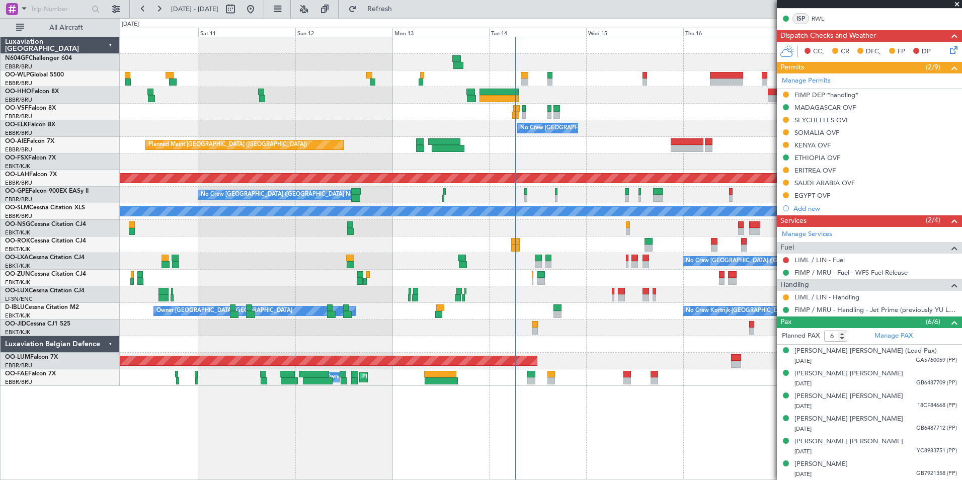
click at [584, 334] on div at bounding box center [540, 327] width 841 height 17
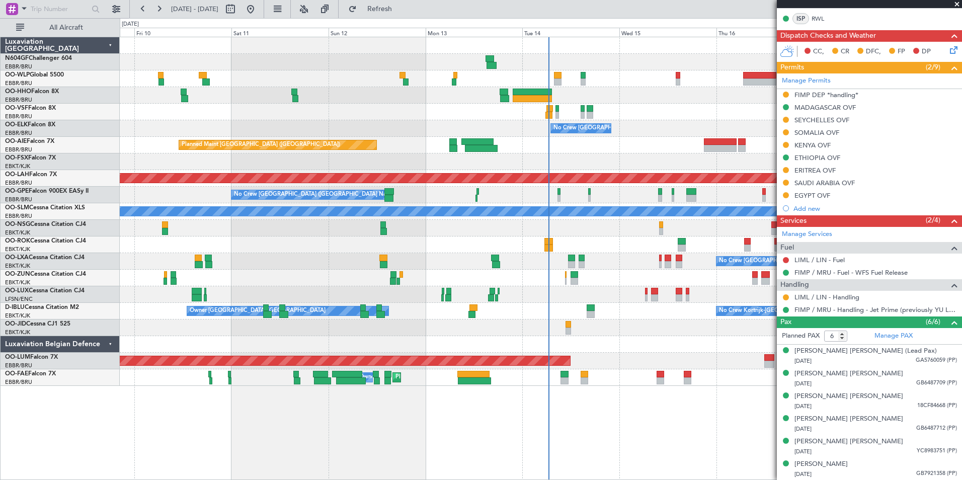
click at [678, 311] on div "No Crew Kortrijk-Wevelgem Owner Kortrijk-Wevelgem" at bounding box center [540, 311] width 841 height 17
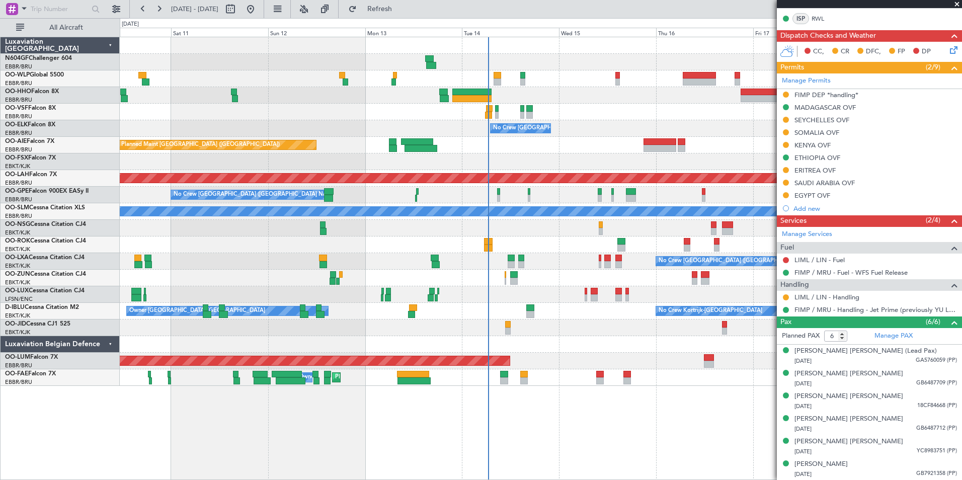
click at [607, 315] on div "- - LROP 21:15 Z RJTT 08:30 Z Planned Maint Geneva (Cointrin) - - EBBR 17:05 Z …" at bounding box center [540, 211] width 841 height 349
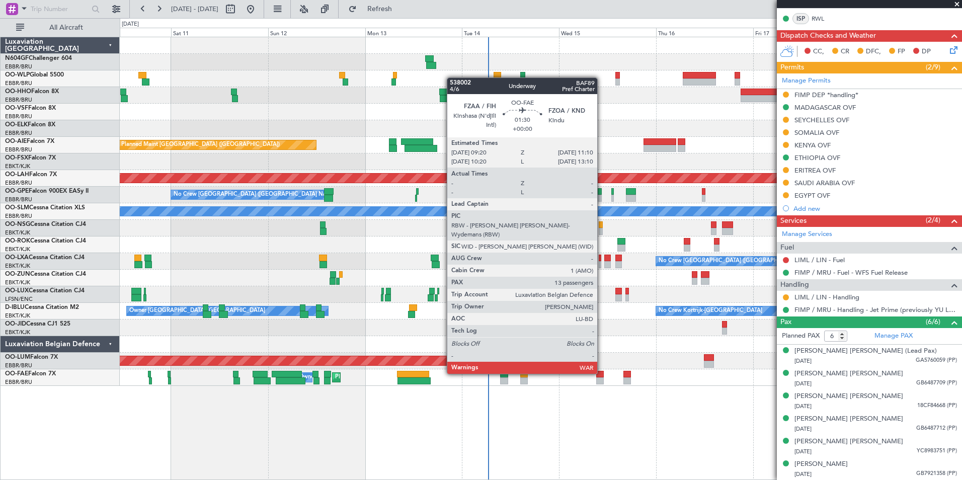
click at [602, 373] on div at bounding box center [600, 374] width 8 height 7
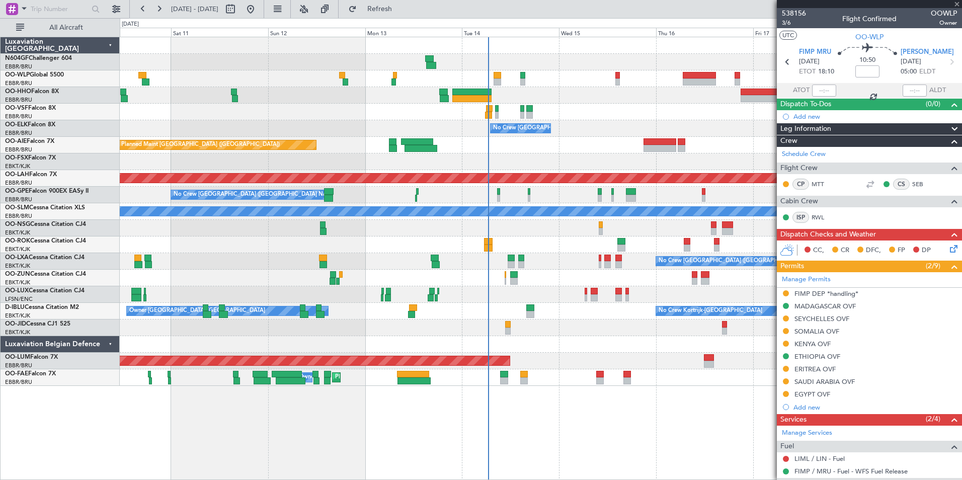
scroll to position [199, 0]
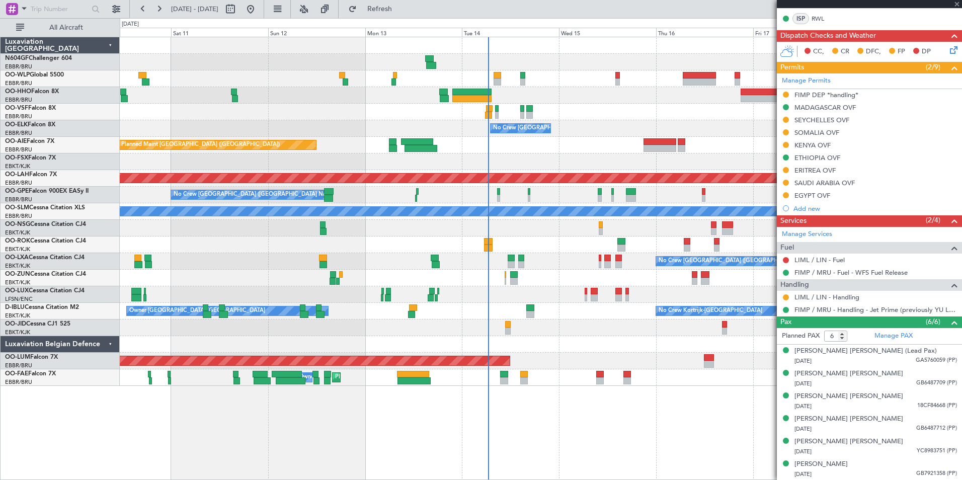
type input "13"
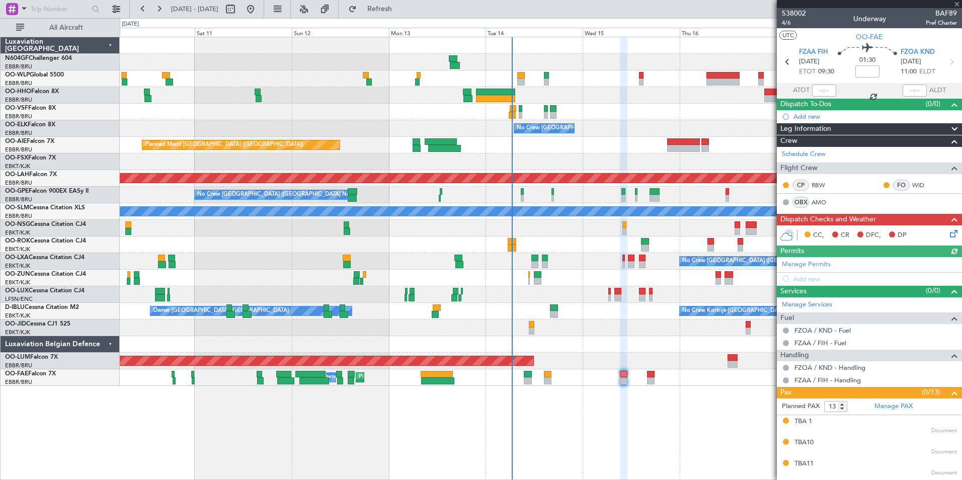
click at [601, 322] on div at bounding box center [540, 327] width 841 height 17
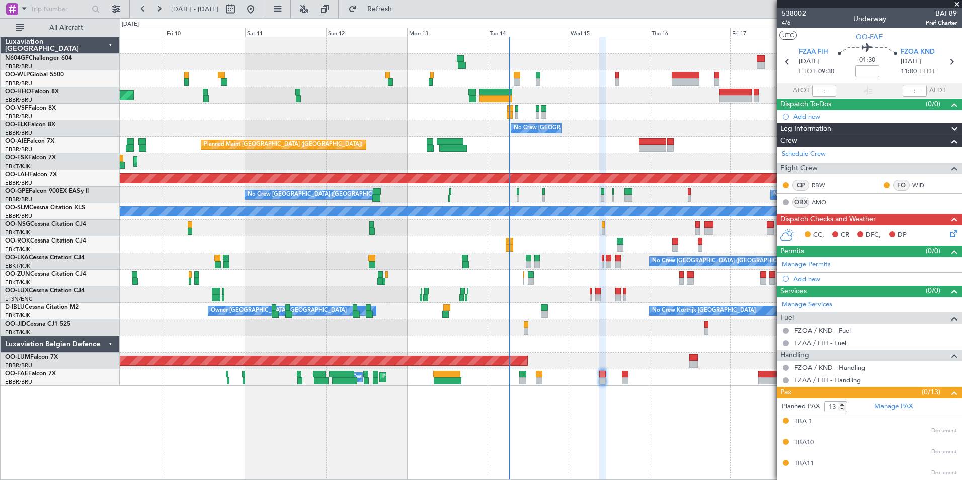
click at [611, 138] on div "Planned Maint [GEOGRAPHIC_DATA] ([GEOGRAPHIC_DATA])" at bounding box center [540, 145] width 841 height 17
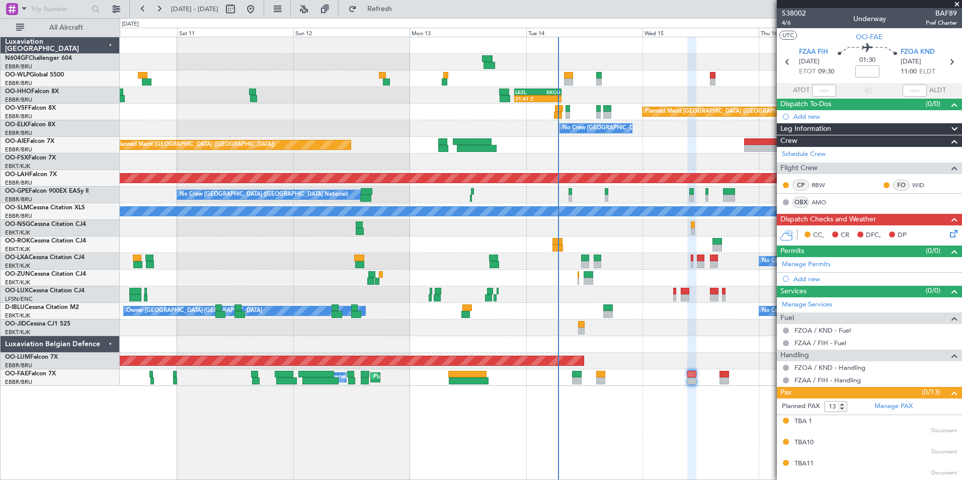
click at [603, 145] on div "Planned Maint [GEOGRAPHIC_DATA] ([GEOGRAPHIC_DATA])" at bounding box center [540, 145] width 841 height 17
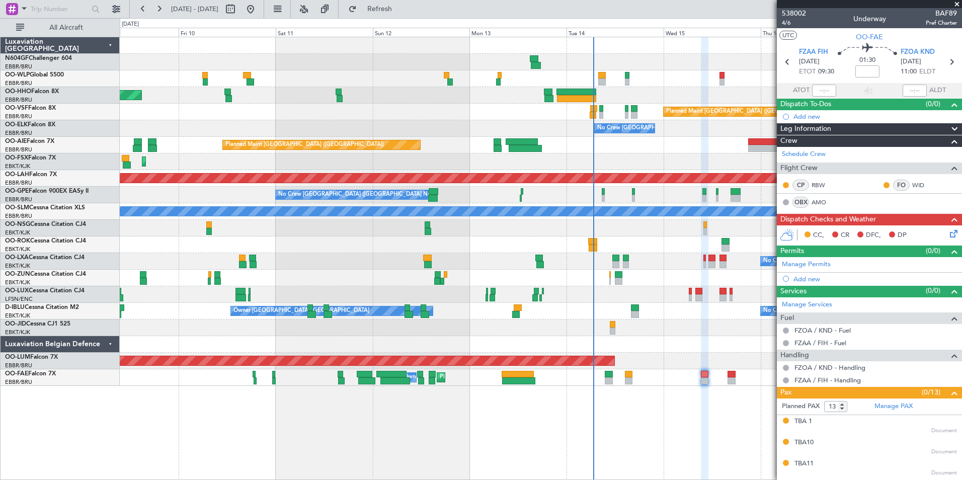
click at [698, 335] on div at bounding box center [540, 327] width 841 height 17
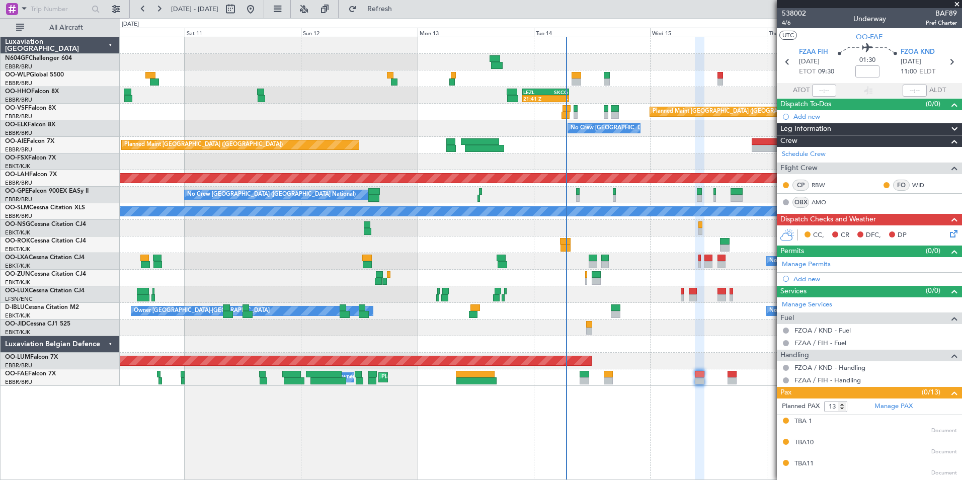
click at [664, 352] on div at bounding box center [540, 344] width 841 height 17
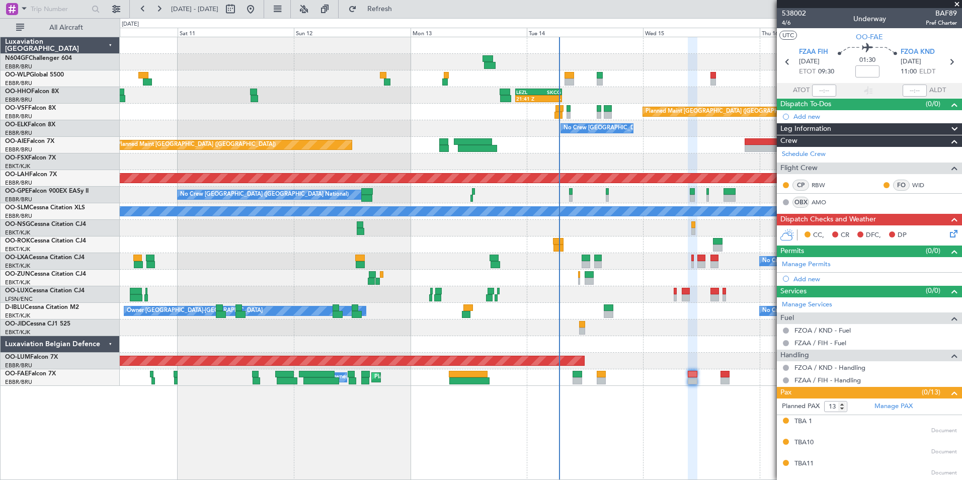
click at [590, 334] on div "21:41 Z - LEZL 21:40 Z SKCG 07:20 Z - - SKCG 21:00 Z EGGD 06:25 Z - - LROP 21:1…" at bounding box center [540, 211] width 841 height 349
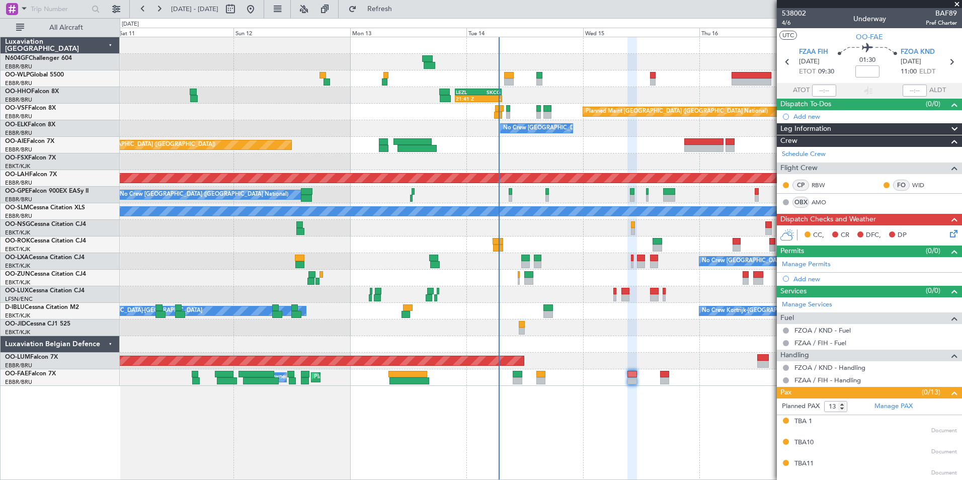
click at [666, 312] on div "No Crew Kortrijk-[GEOGRAPHIC_DATA] Owner [GEOGRAPHIC_DATA]-[GEOGRAPHIC_DATA]" at bounding box center [540, 311] width 841 height 17
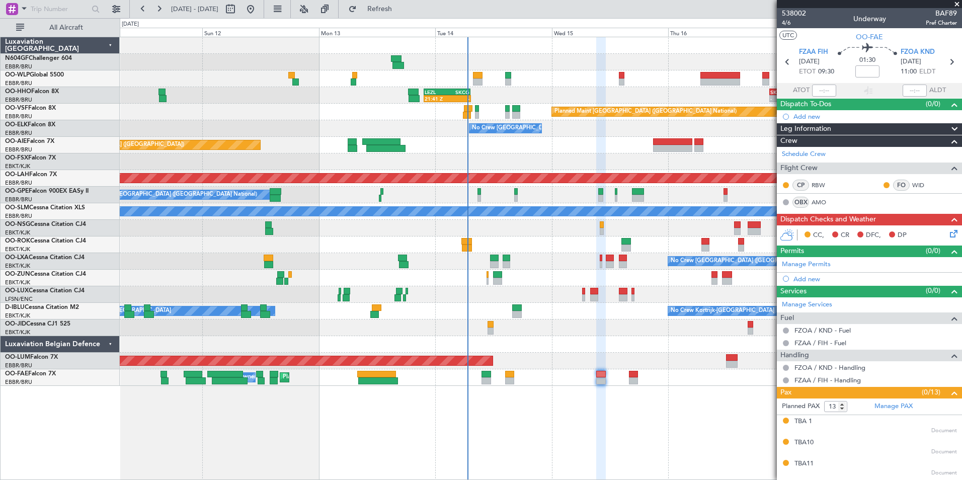
click at [636, 347] on div at bounding box center [540, 344] width 841 height 17
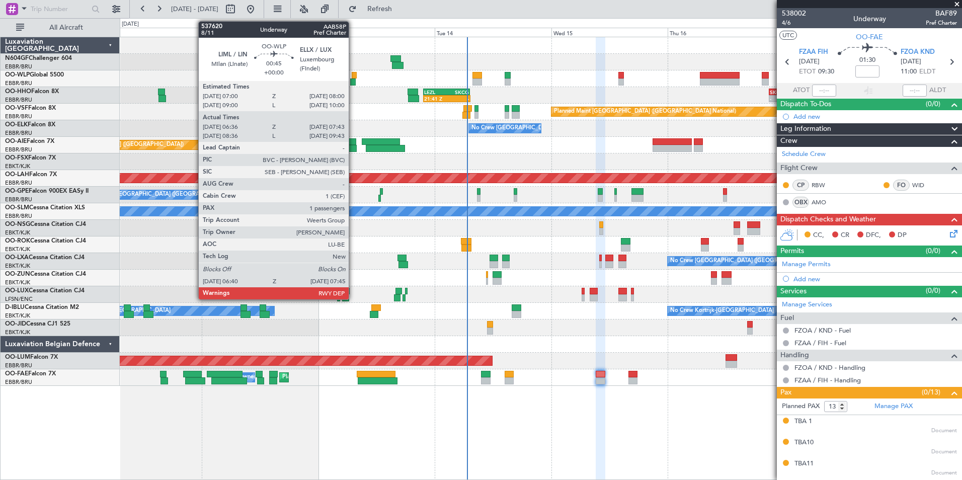
click at [353, 78] on div at bounding box center [354, 75] width 5 height 7
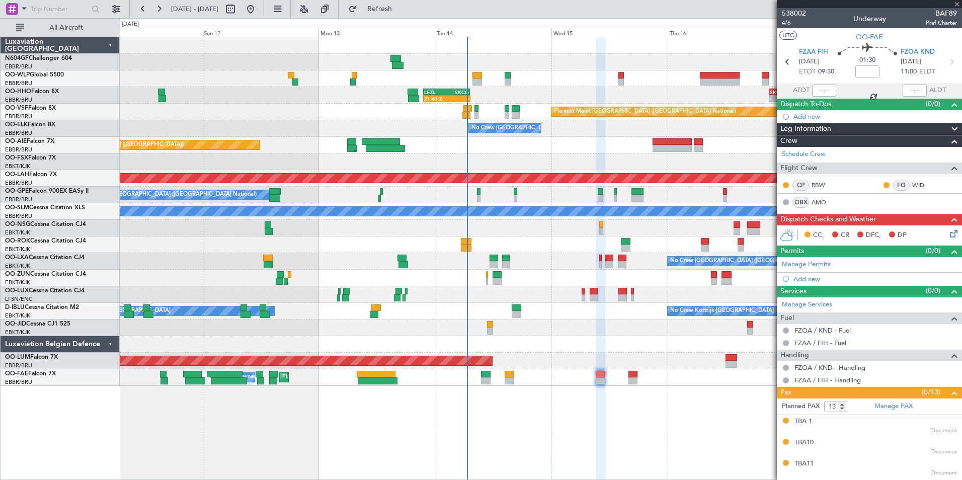
type input "06:46"
type input "07:38"
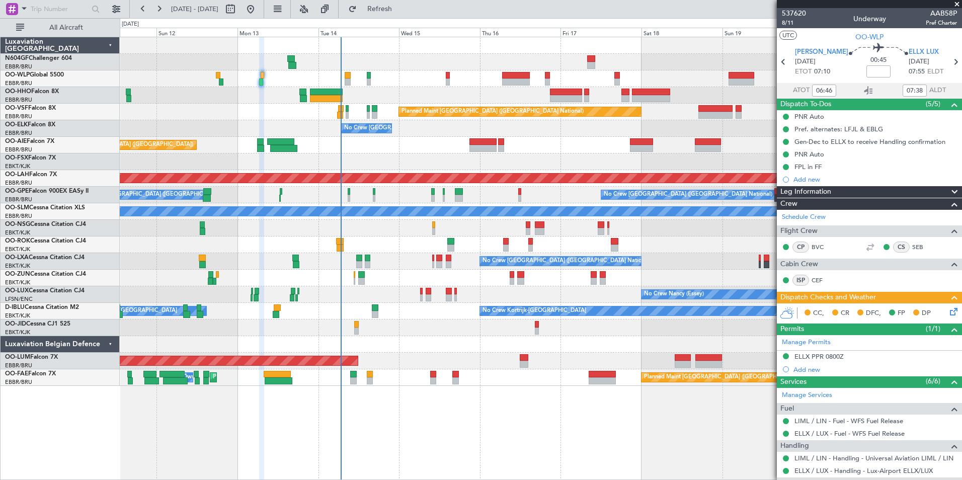
click at [248, 106] on div "Planned Maint [GEOGRAPHIC_DATA] ([GEOGRAPHIC_DATA] National)" at bounding box center [540, 112] width 841 height 17
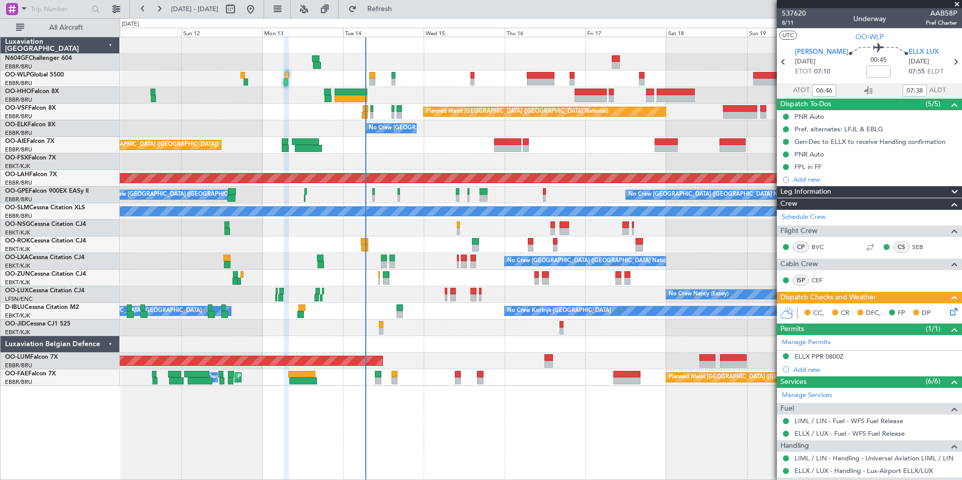
click at [266, 88] on div "Planned Maint Geneva (Cointrin)" at bounding box center [540, 95] width 841 height 17
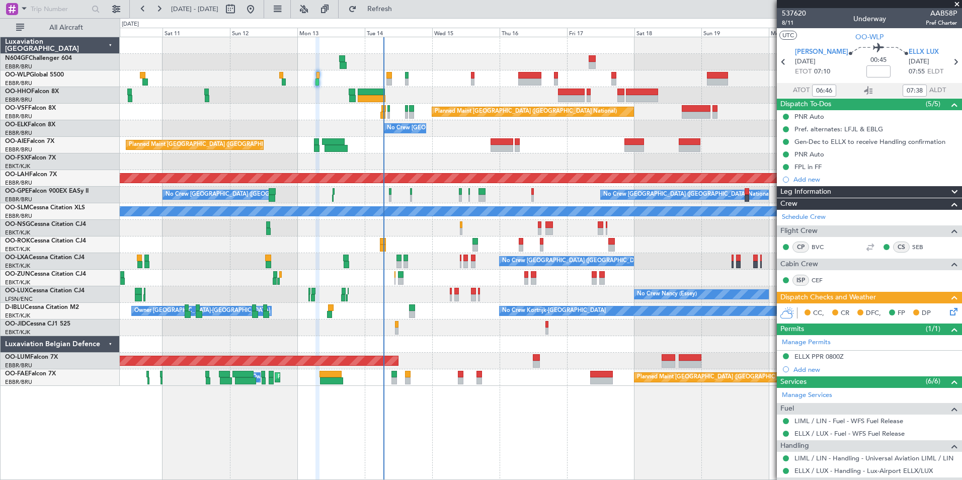
click at [290, 94] on div "Planned Maint Geneva (Cointrin)" at bounding box center [540, 95] width 841 height 17
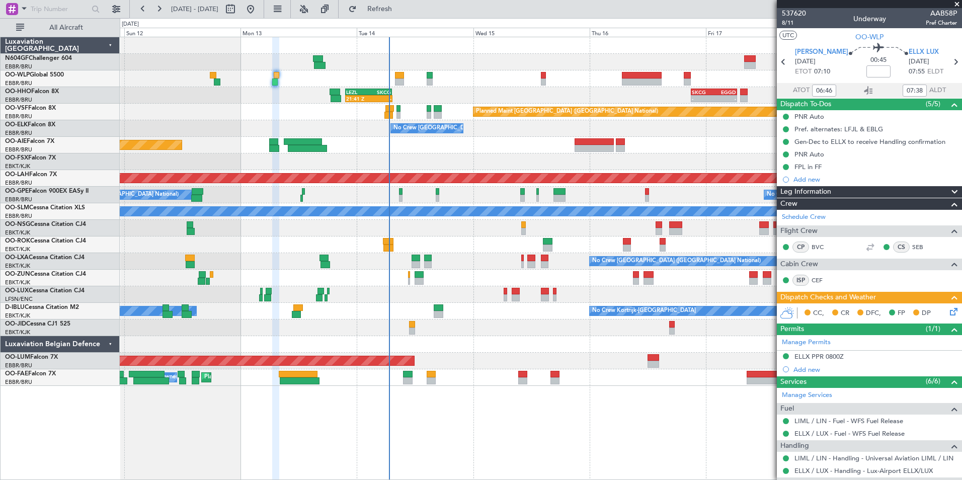
click at [514, 314] on div "21:41 Z - LEZL 21:40 Z SKCG 07:20 Z SKCG 21:00 Z EGGD 06:25 Z - - - - LROP 21:1…" at bounding box center [540, 211] width 841 height 349
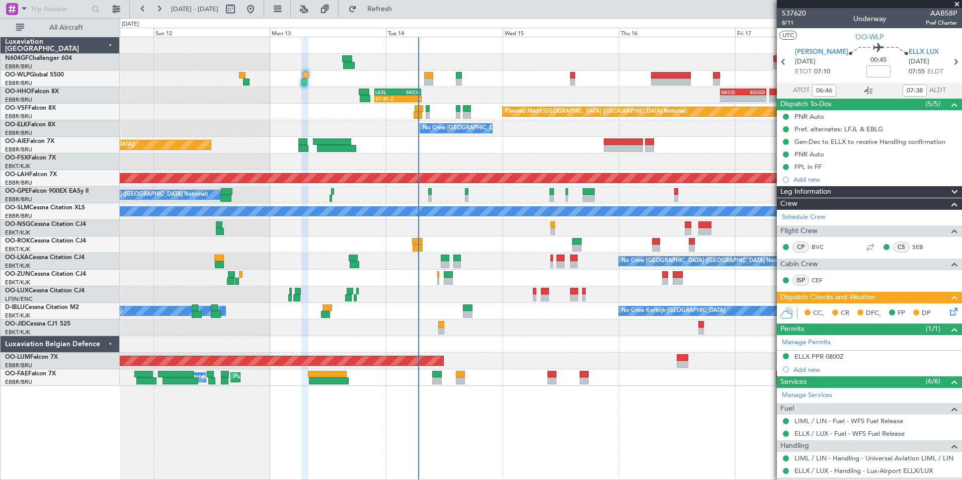
click at [523, 322] on div at bounding box center [540, 327] width 841 height 17
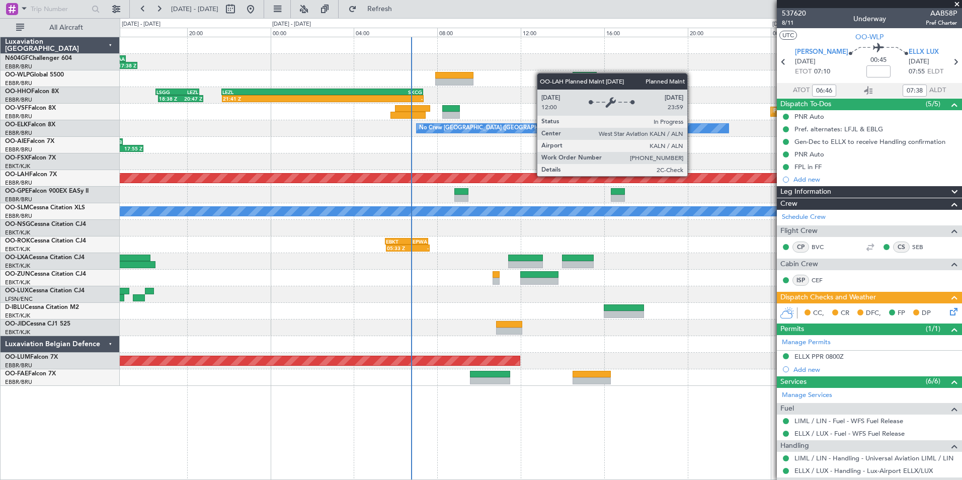
click at [510, 182] on div "Planned Maint [PERSON_NAME]-[GEOGRAPHIC_DATA][PERSON_NAME] ([GEOGRAPHIC_DATA][P…" at bounding box center [541, 178] width 2524 height 9
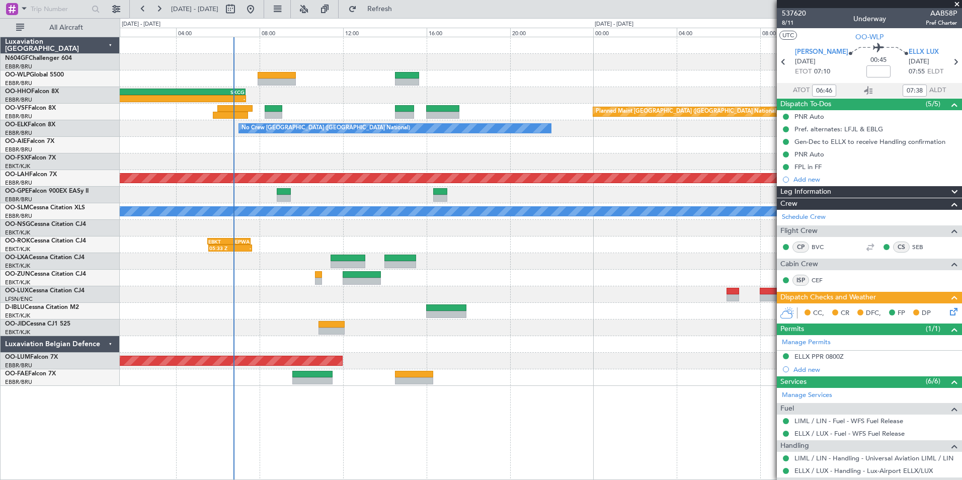
click at [957, 2] on span at bounding box center [957, 4] width 10 height 9
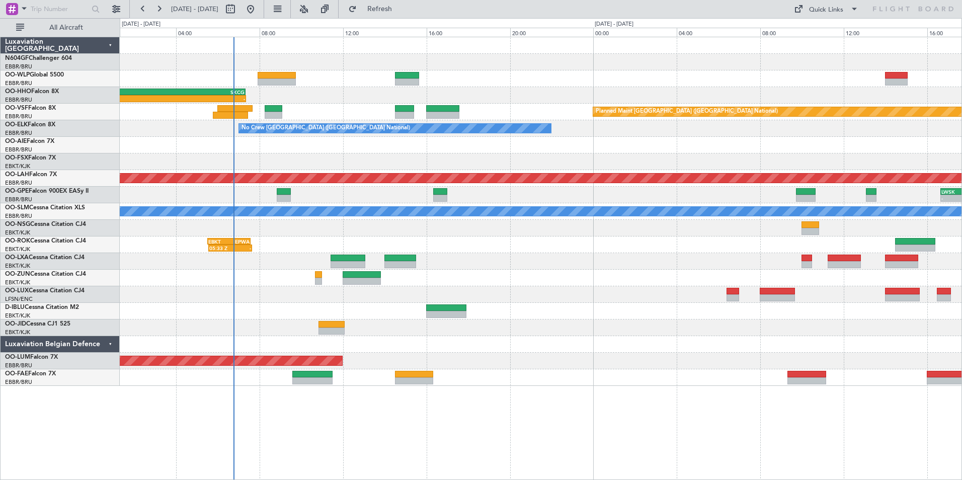
type input "0"
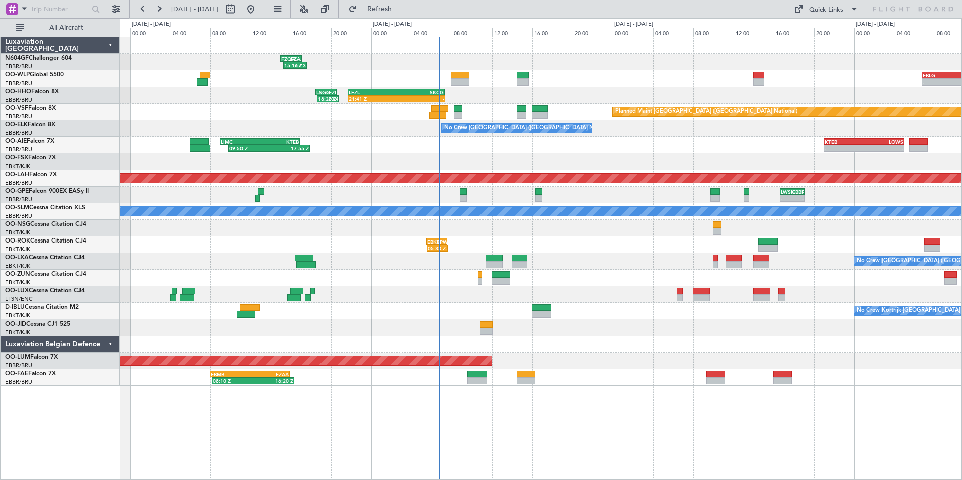
click at [611, 144] on div "15:16 Z 17:38 Z FZQA 15:00 Z FZAA 17:05 Z - - EBLG 06:45 Z KIND 14:55 Z 21:41 Z…" at bounding box center [540, 211] width 841 height 349
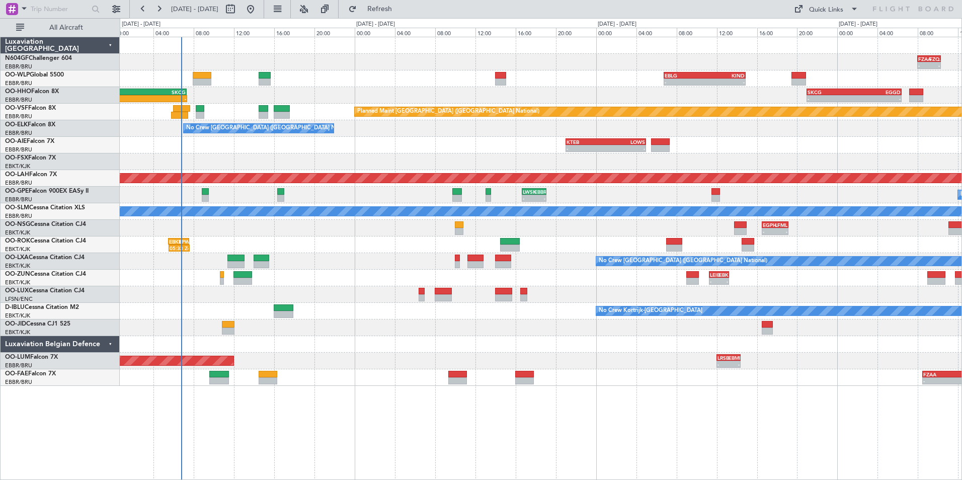
click at [538, 110] on div "- - FZAA 08:00 Z FZQA 10:20 Z 15:16 Z 17:38 Z FZQA 15:00 Z FZAA 17:05 Z - - EBL…" at bounding box center [540, 211] width 841 height 349
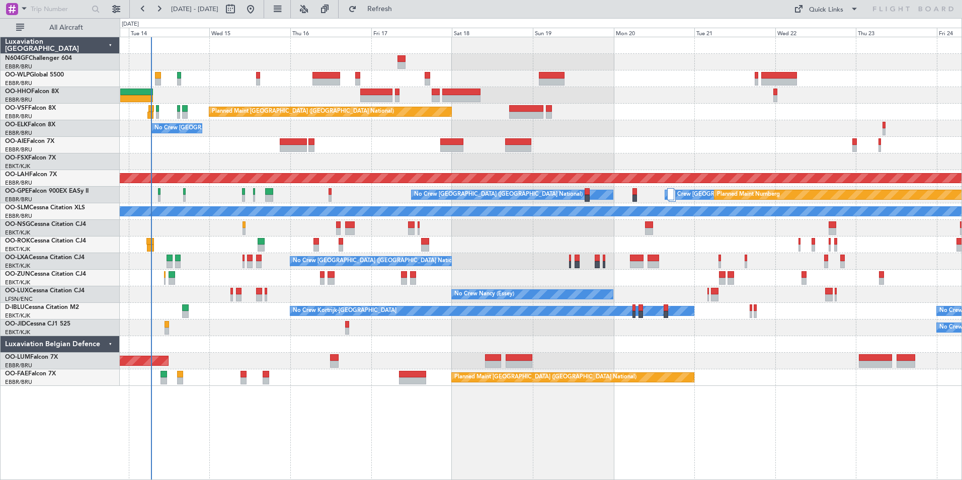
click at [682, 105] on div "Planned Maint [GEOGRAPHIC_DATA] ([GEOGRAPHIC_DATA] National) No Crew [GEOGRAPHI…" at bounding box center [540, 211] width 841 height 349
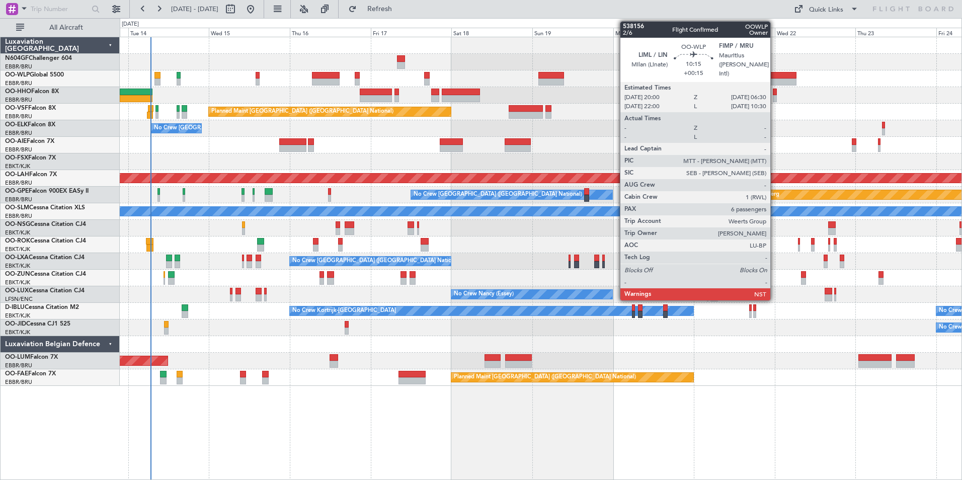
click at [775, 75] on div at bounding box center [778, 75] width 36 height 7
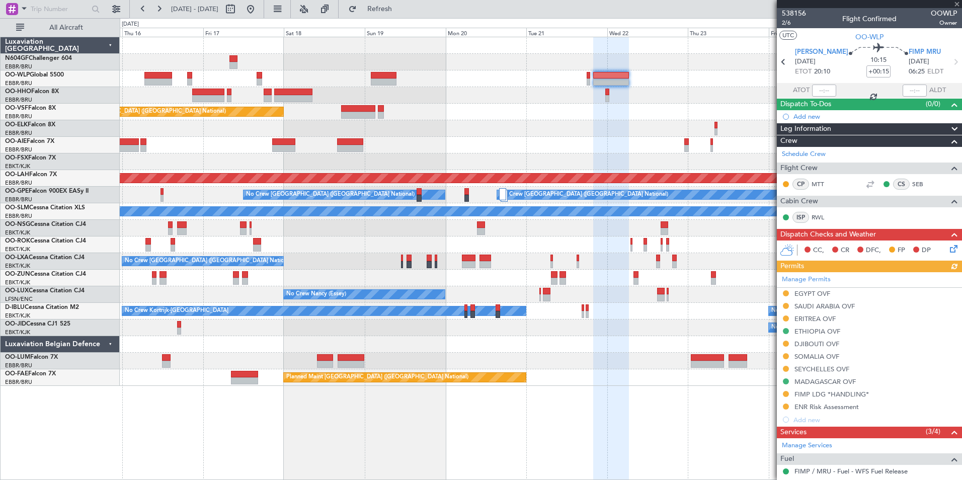
click at [571, 119] on div "Planned Maint [GEOGRAPHIC_DATA] ([GEOGRAPHIC_DATA] National) No Crew [GEOGRAPHI…" at bounding box center [540, 211] width 841 height 349
click at [819, 368] on div "SEYCHELLES OVF" at bounding box center [821, 369] width 55 height 9
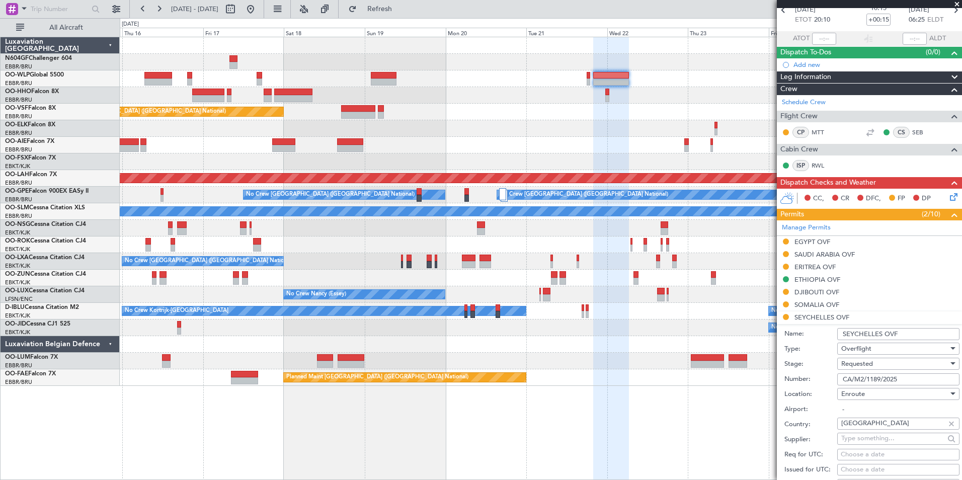
scroll to position [101, 0]
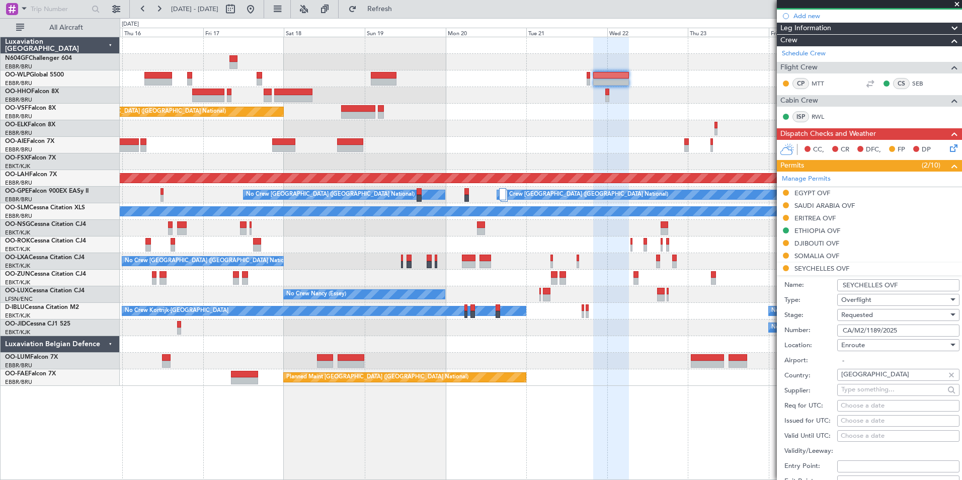
drag, startPoint x: 902, startPoint y: 332, endPoint x: 831, endPoint y: 330, distance: 70.9
click at [831, 330] on div "Number: CA/M2/1189/2025" at bounding box center [871, 330] width 175 height 15
paste input "CA/M2/1346/2025"
type input "CA/M2/1346/2025"
click at [885, 315] on div "Requested" at bounding box center [894, 314] width 107 height 15
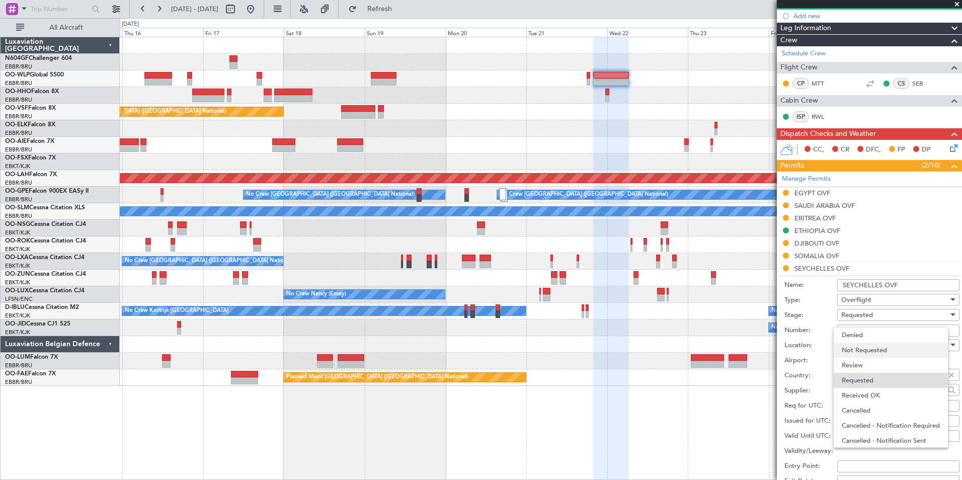
scroll to position [5, 0]
click at [883, 392] on span "Received OK" at bounding box center [894, 390] width 106 height 15
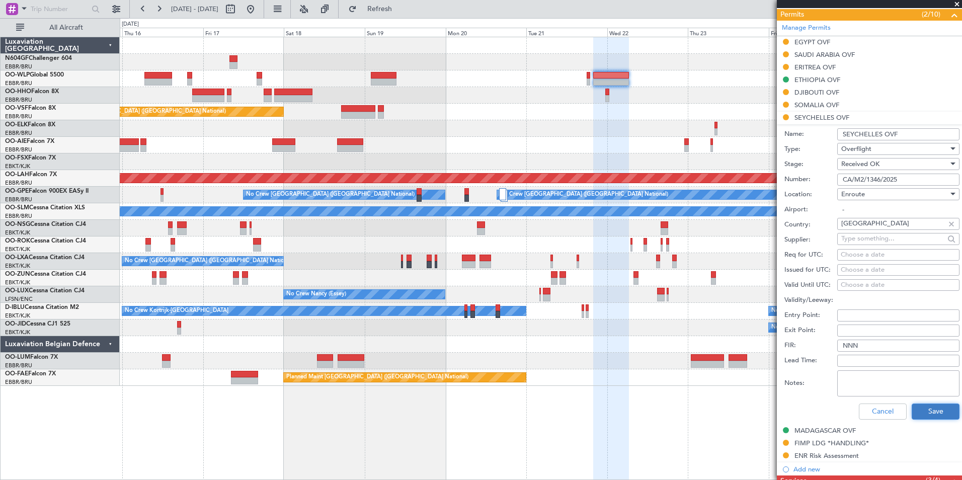
click at [919, 407] on button "Save" at bounding box center [935, 411] width 48 height 16
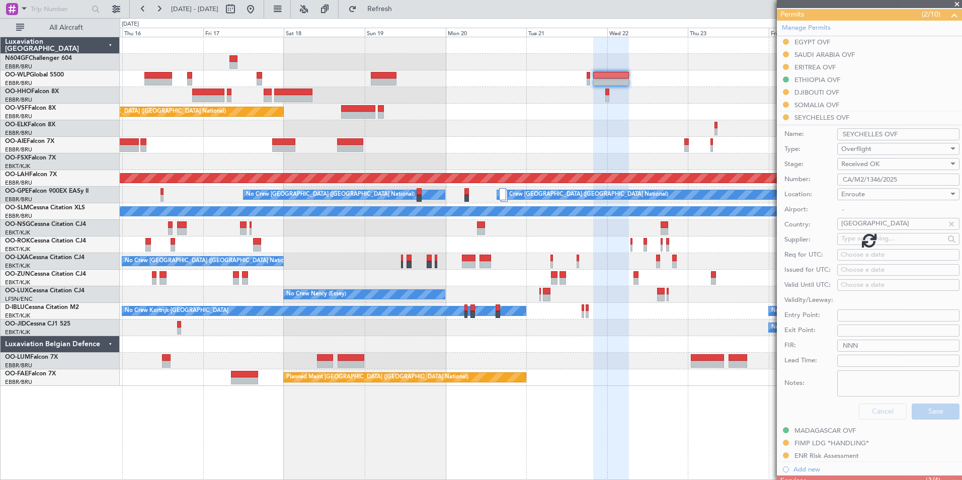
scroll to position [236, 0]
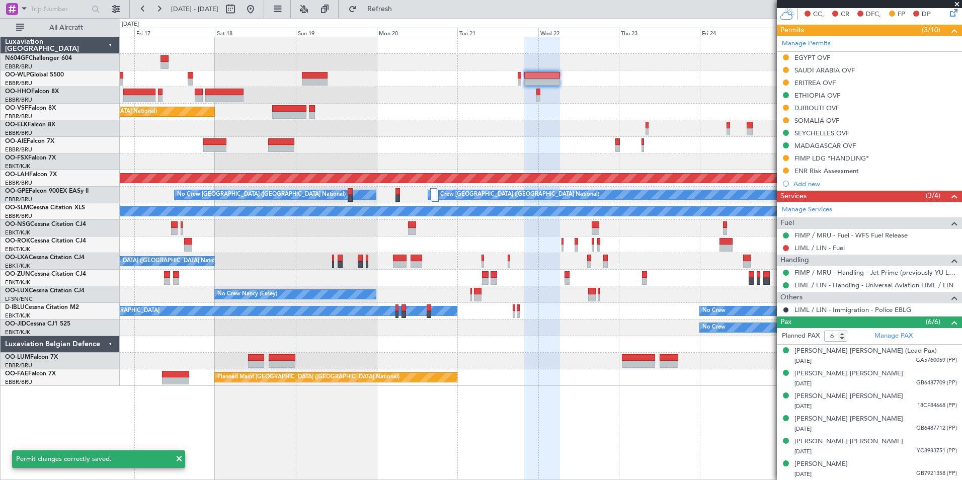
click at [609, 89] on div at bounding box center [540, 95] width 841 height 17
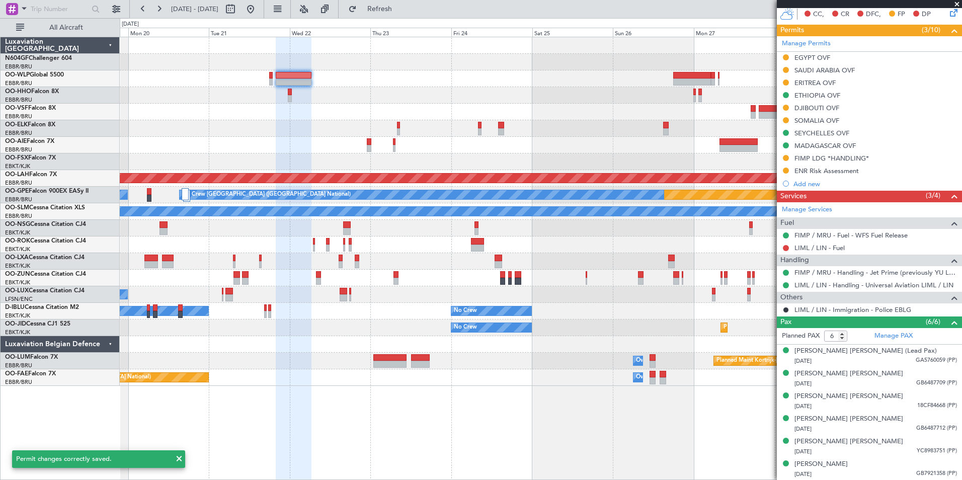
click at [477, 93] on div "Planned Maint Brussels (Brussels National) Planned Maint Alton-st Louis (St Lou…" at bounding box center [540, 211] width 841 height 349
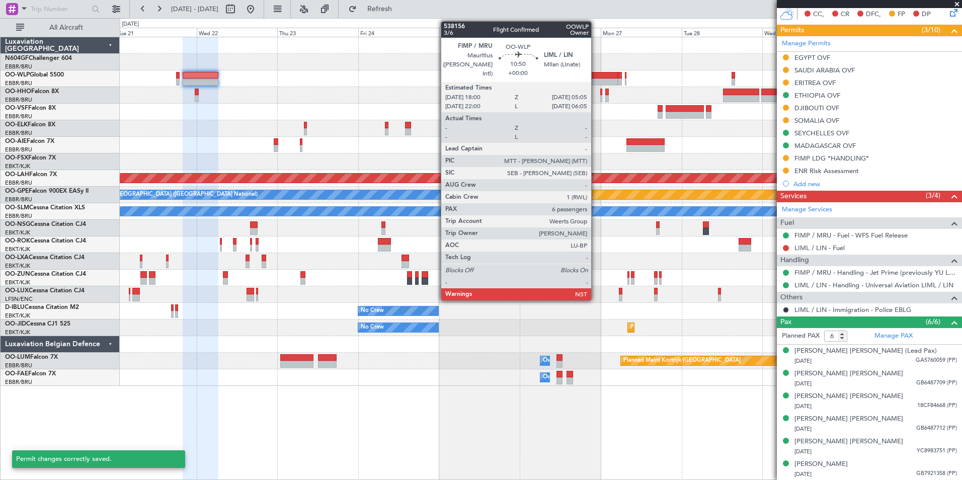
click at [595, 81] on div at bounding box center [599, 81] width 38 height 7
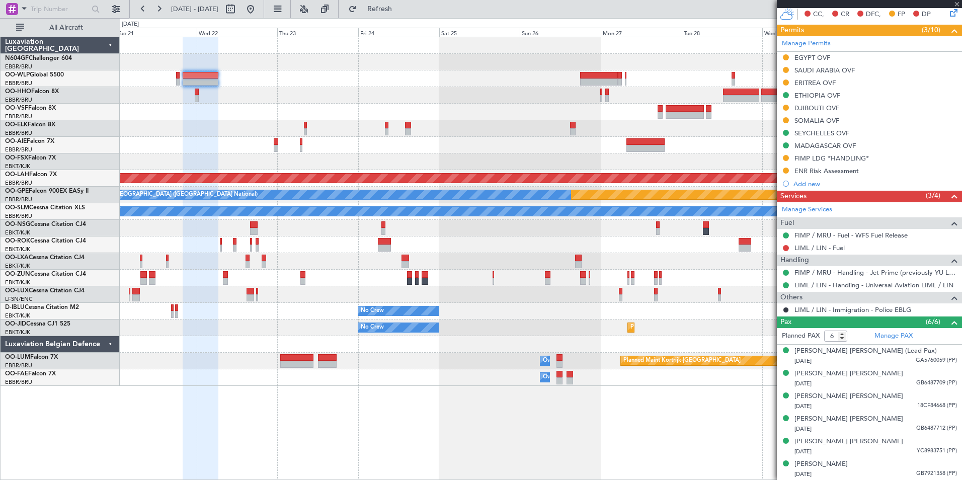
scroll to position [0, 0]
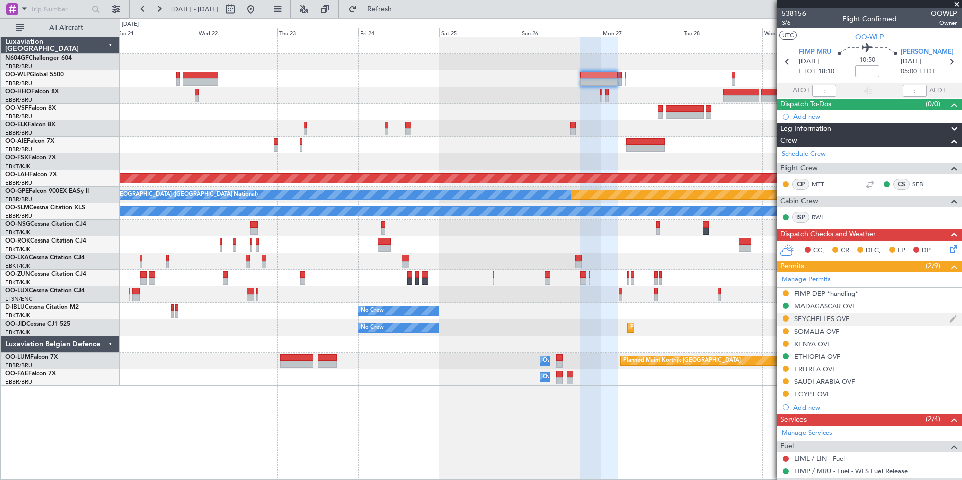
click at [812, 317] on div "SEYCHELLES OVF" at bounding box center [821, 318] width 55 height 9
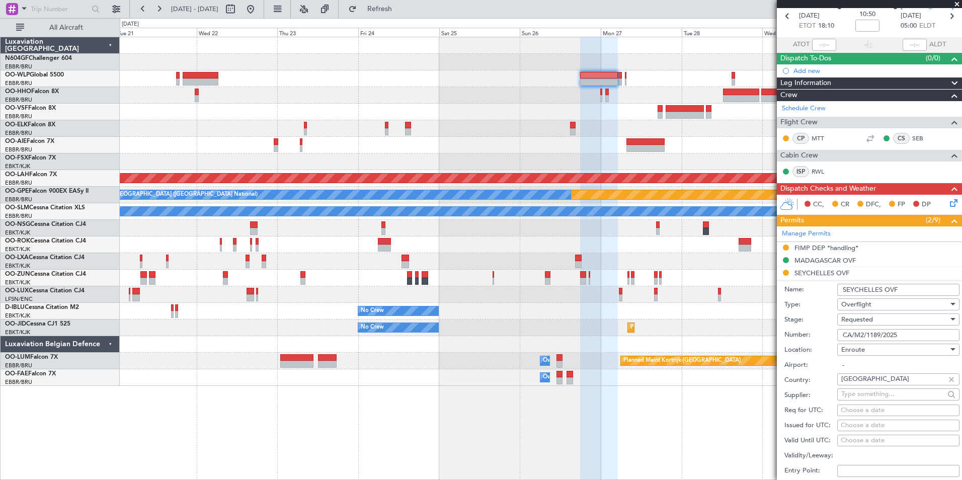
scroll to position [101, 0]
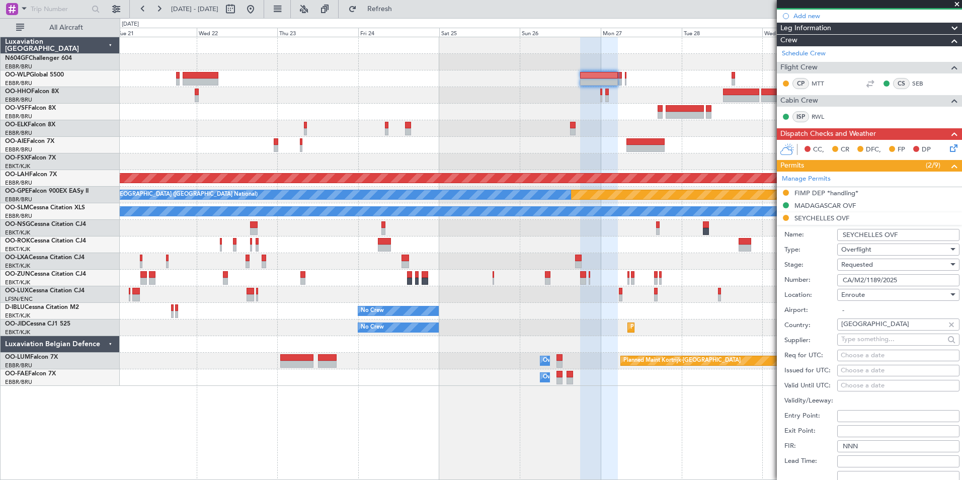
drag, startPoint x: 902, startPoint y: 280, endPoint x: 832, endPoint y: 280, distance: 69.4
click at [832, 280] on div "Number: CA/M2/1189/2025" at bounding box center [871, 280] width 175 height 15
paste input "CA/M2/1347/2025"
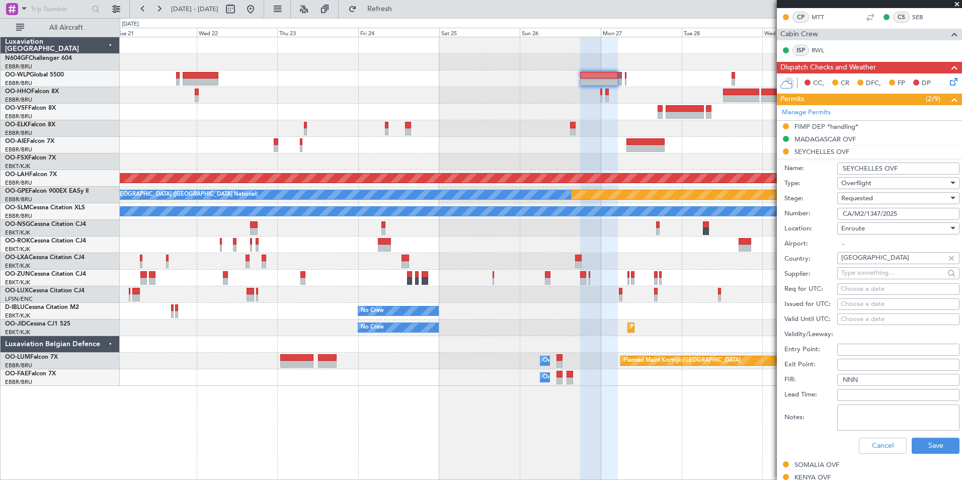
scroll to position [251, 0]
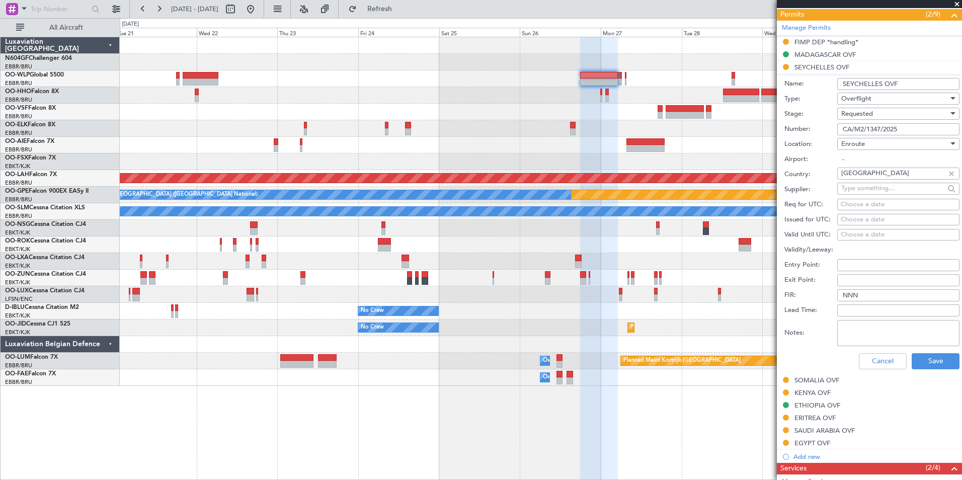
type input "CA/M2/1347/2025"
click at [878, 112] on div "Requested" at bounding box center [894, 113] width 107 height 15
click at [896, 188] on span "Received OK" at bounding box center [894, 189] width 106 height 15
click at [922, 360] on button "Save" at bounding box center [935, 361] width 48 height 16
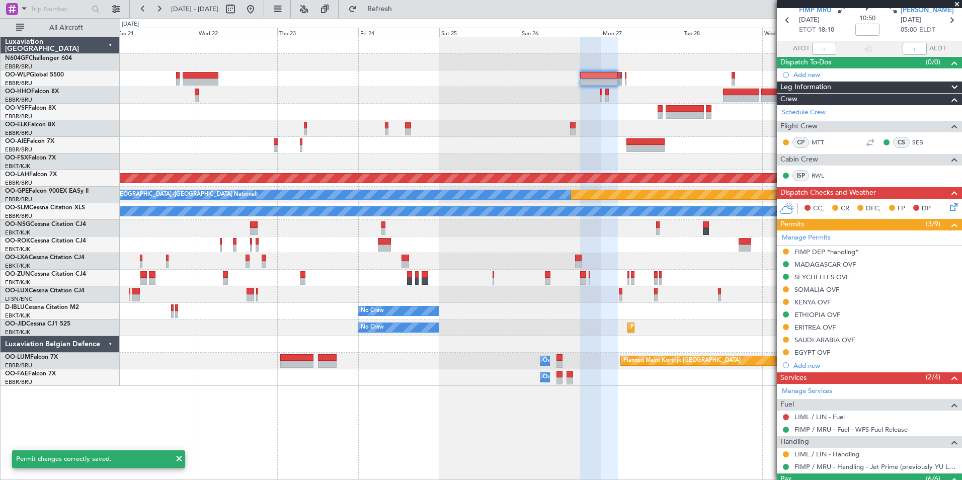
scroll to position [0, 0]
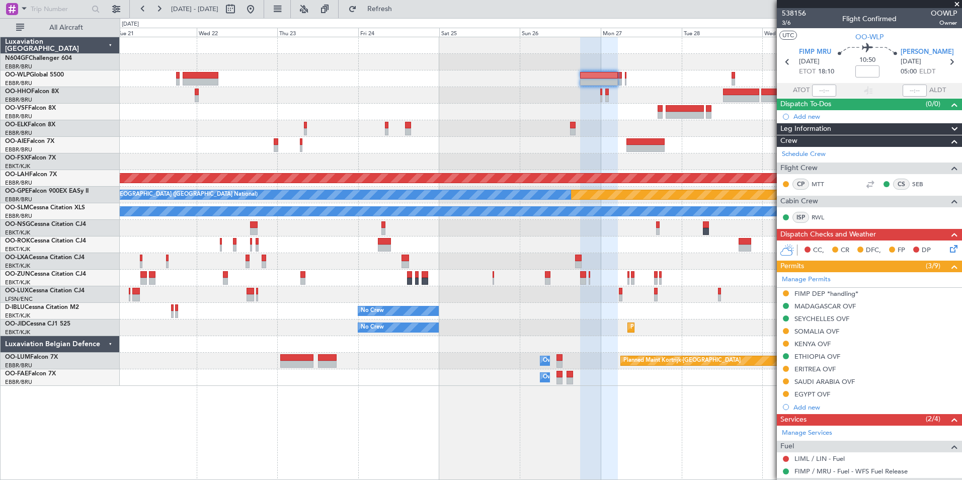
click at [958, 6] on span at bounding box center [957, 4] width 10 height 9
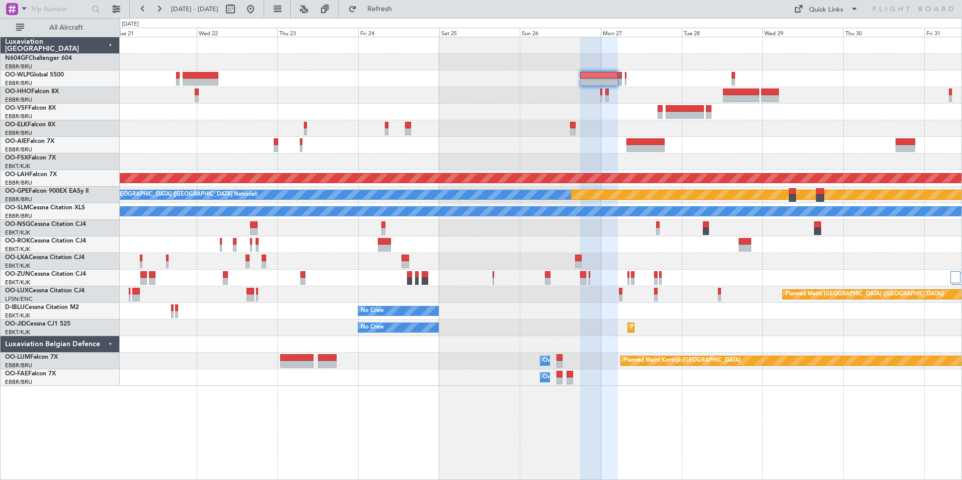
type input "0"
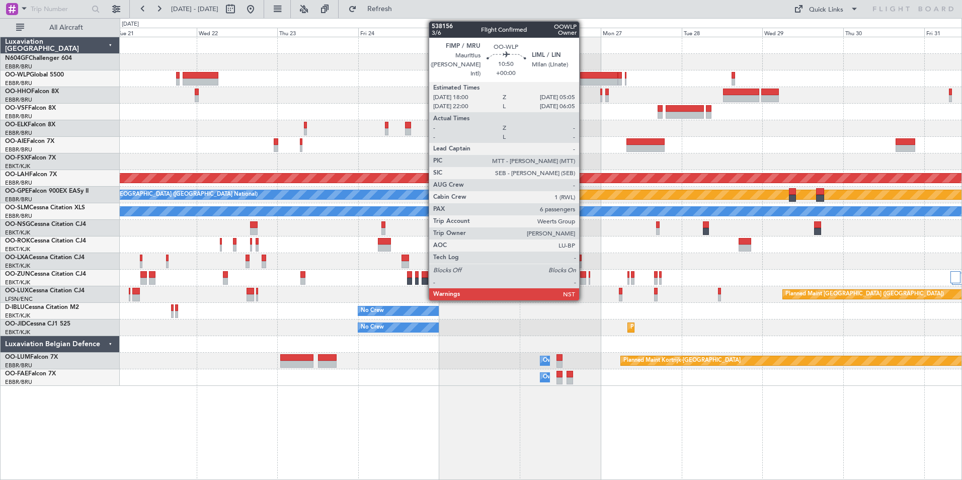
click at [583, 77] on div at bounding box center [599, 75] width 38 height 7
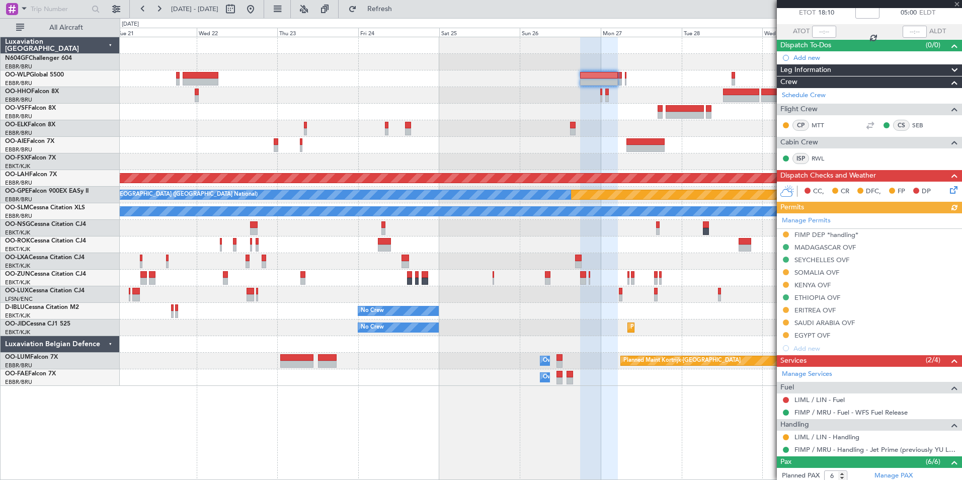
scroll to position [151, 0]
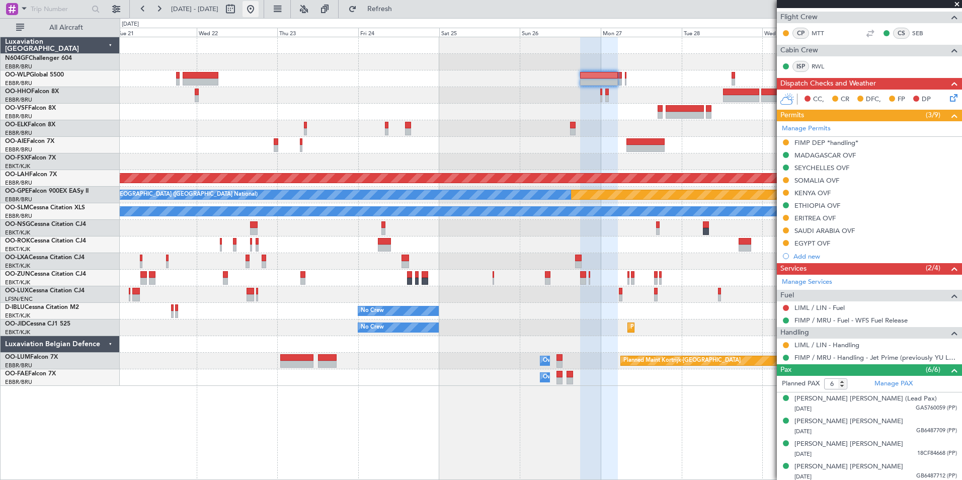
click at [259, 12] on button at bounding box center [250, 9] width 16 height 16
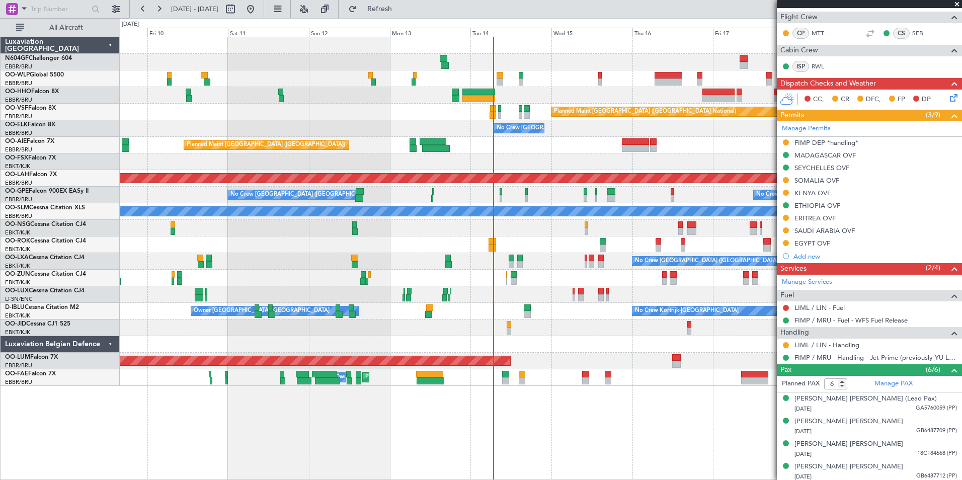
click at [542, 100] on div "Planned Maint Geneva (Cointrin)" at bounding box center [540, 95] width 841 height 17
click at [452, 150] on div "Planned Maint Geneva (Cointrin) Planned Maint Brussels (Brussels National) No C…" at bounding box center [540, 211] width 841 height 349
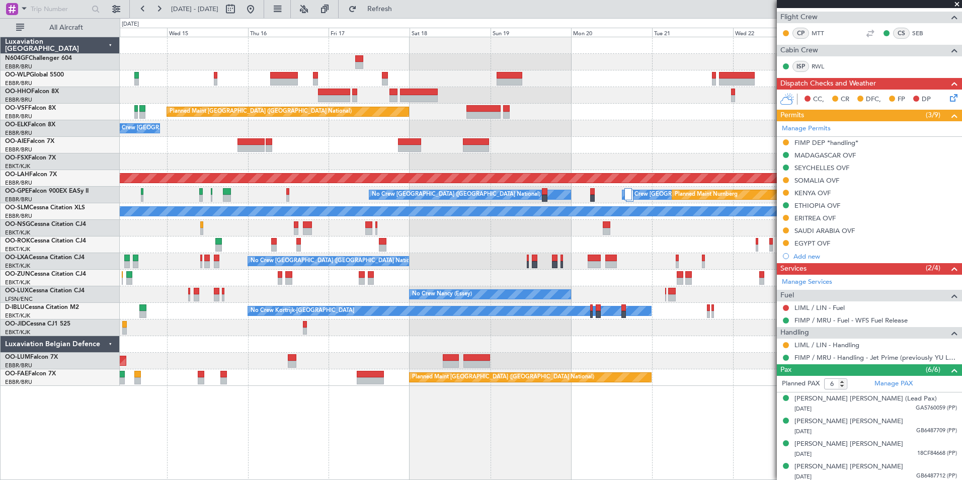
click at [525, 149] on div "Planned Maint Brussels (Brussels National) No Crew Brussels (Brussels National)…" at bounding box center [540, 211] width 841 height 349
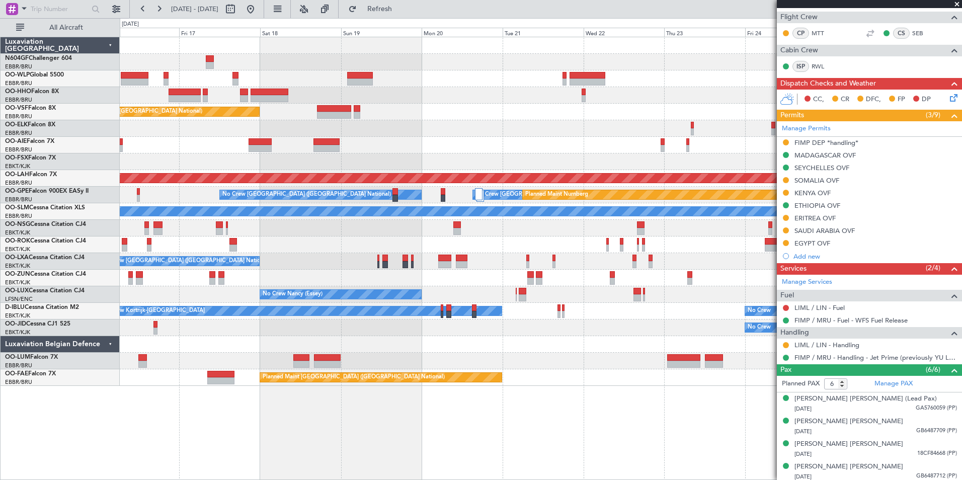
click at [568, 106] on div "Planned Maint [GEOGRAPHIC_DATA] ([GEOGRAPHIC_DATA] National)" at bounding box center [540, 112] width 841 height 17
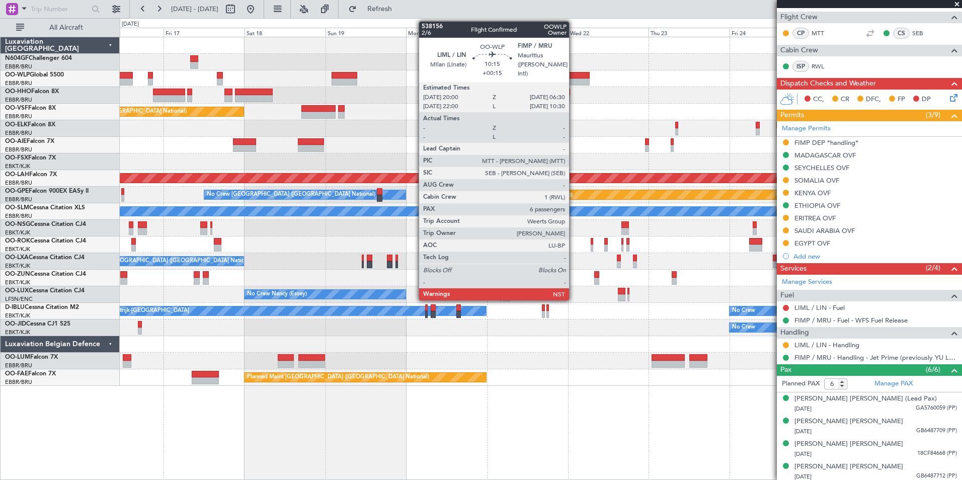
click at [573, 80] on div at bounding box center [572, 81] width 36 height 7
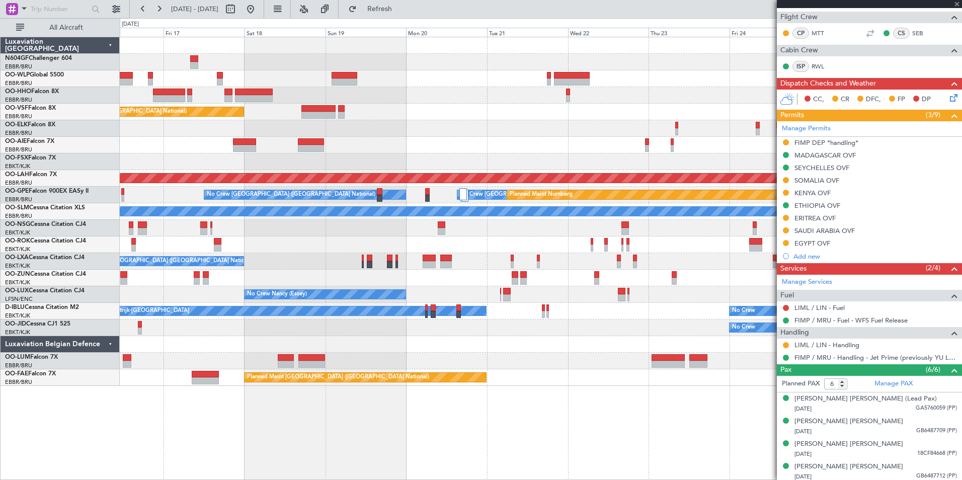
type input "+00:15"
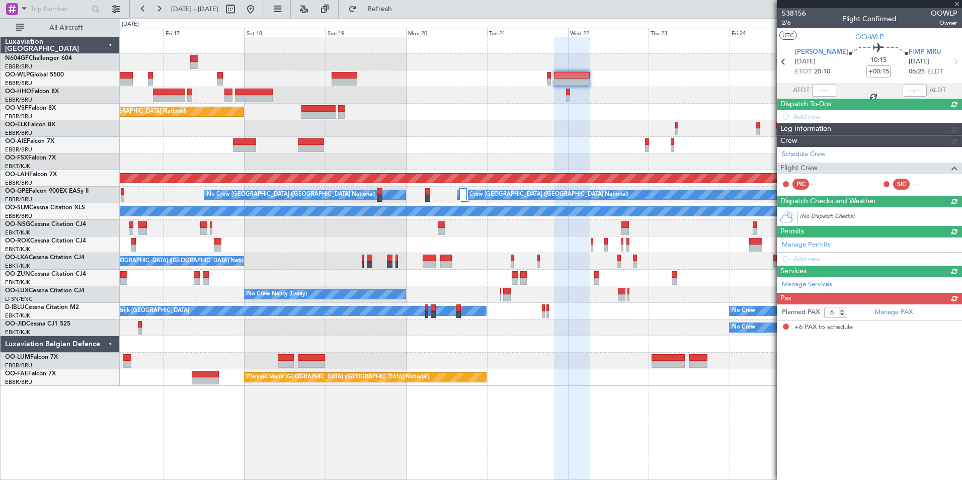
scroll to position [0, 0]
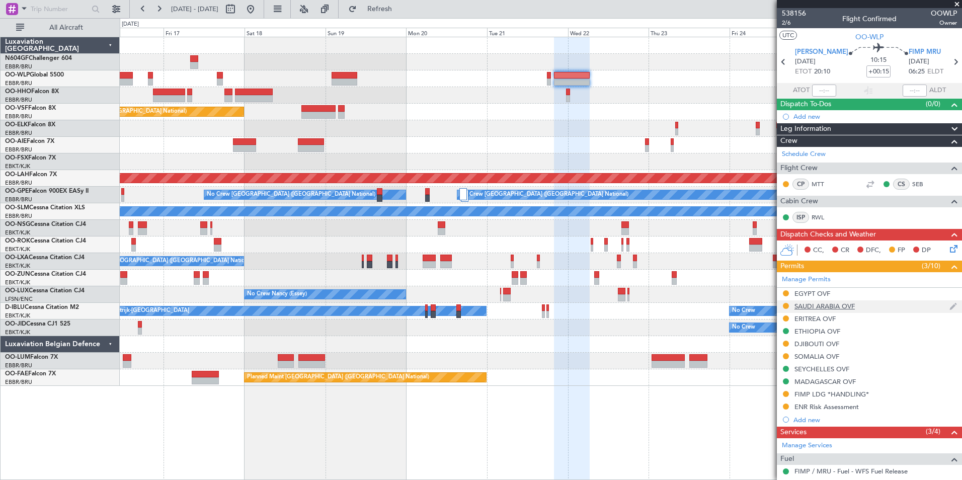
click at [835, 307] on div "SAUDI ARABIA OVF" at bounding box center [824, 306] width 60 height 9
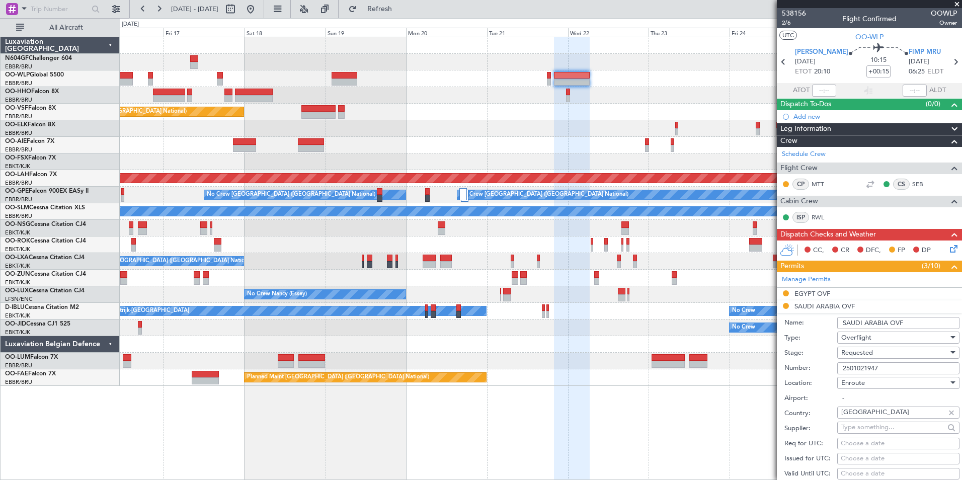
drag, startPoint x: 895, startPoint y: 367, endPoint x: 839, endPoint y: 369, distance: 55.9
click at [839, 369] on input "2501021947" at bounding box center [898, 368] width 122 height 12
paste input "2501021947"
type input "2501021947"
click at [877, 351] on div "Requested" at bounding box center [894, 352] width 107 height 15
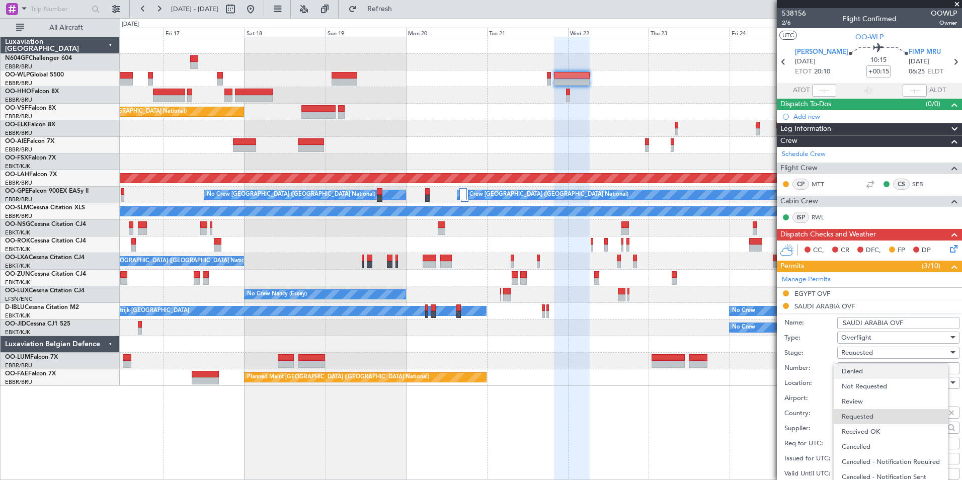
scroll to position [3, 0]
click at [873, 420] on span "Requested" at bounding box center [894, 413] width 106 height 15
click at [869, 350] on span "Requested" at bounding box center [857, 352] width 32 height 9
click at [872, 428] on span "Received OK" at bounding box center [894, 428] width 106 height 15
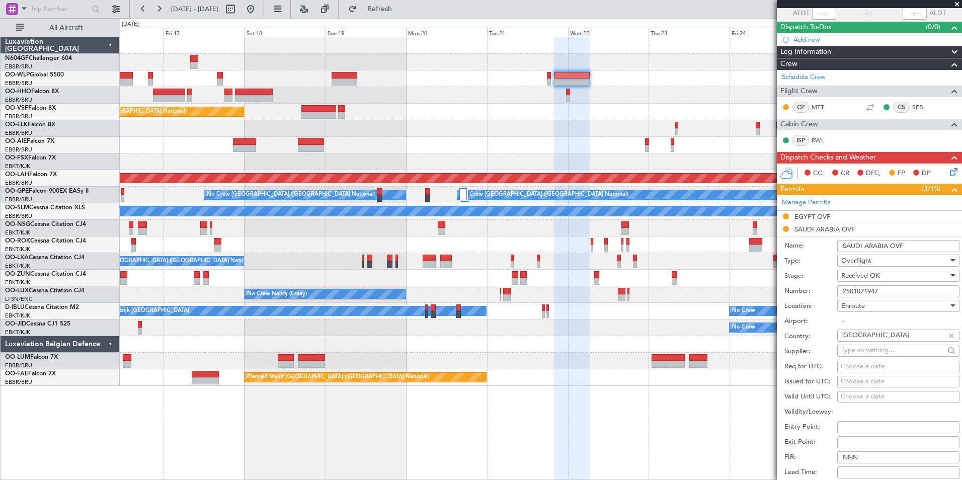
scroll to position [151, 0]
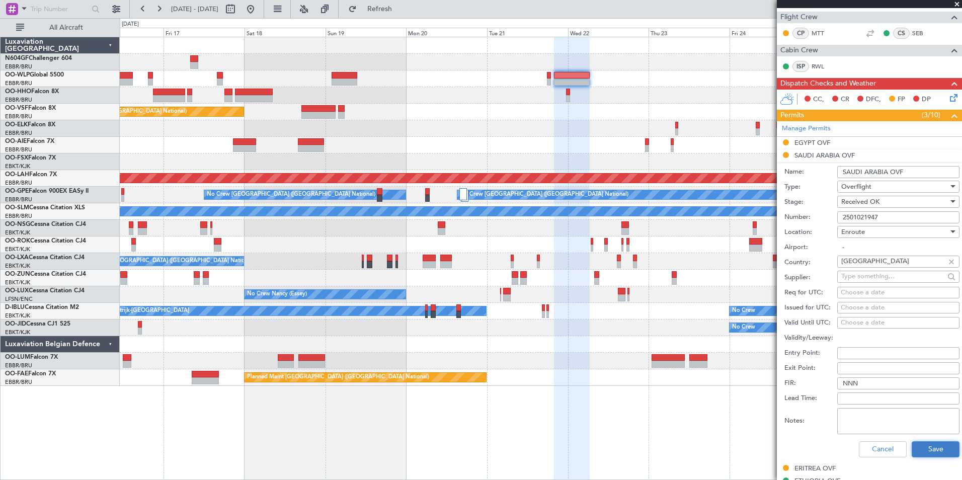
click at [926, 453] on button "Save" at bounding box center [935, 449] width 48 height 16
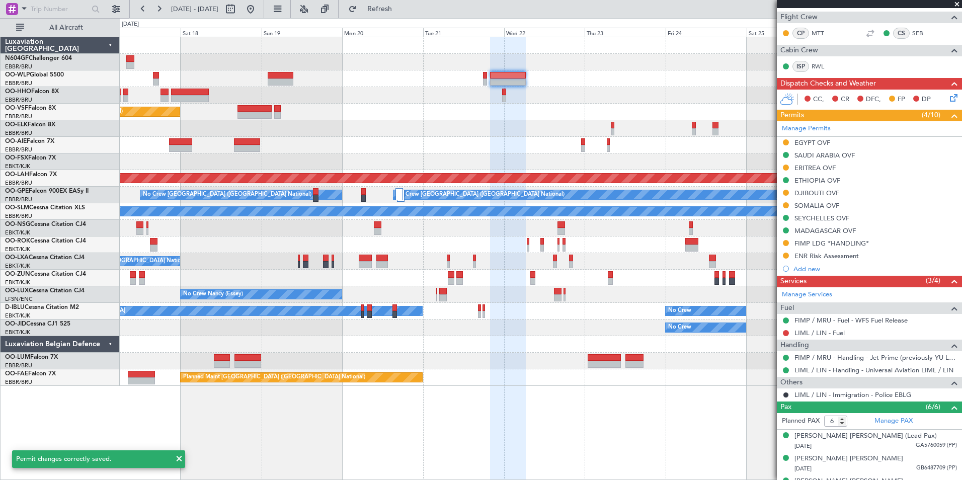
click at [669, 134] on div "Planned Maint Brussels (Brussels National) No Crew Brussels (Brussels National)…" at bounding box center [540, 211] width 841 height 349
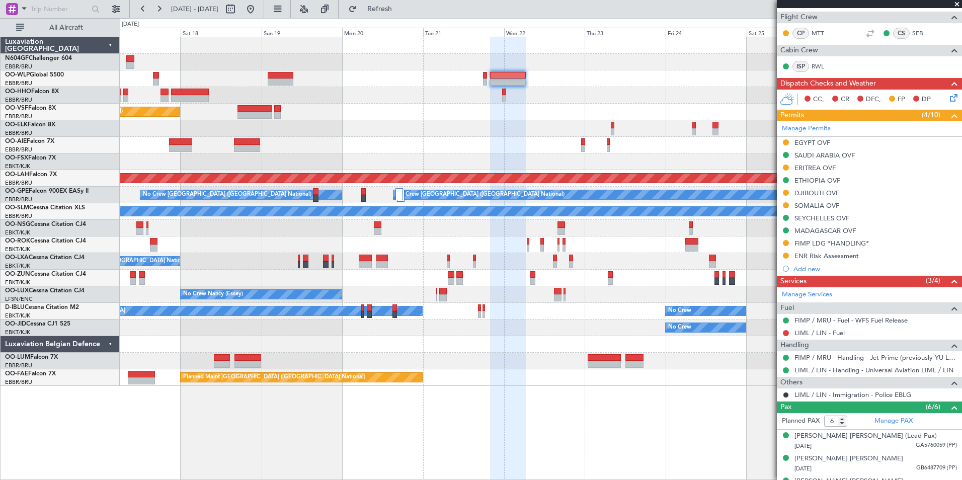
click at [546, 91] on div "Planned Maint Brussels (Brussels National) No Crew Brussels (Brussels National)…" at bounding box center [540, 211] width 841 height 349
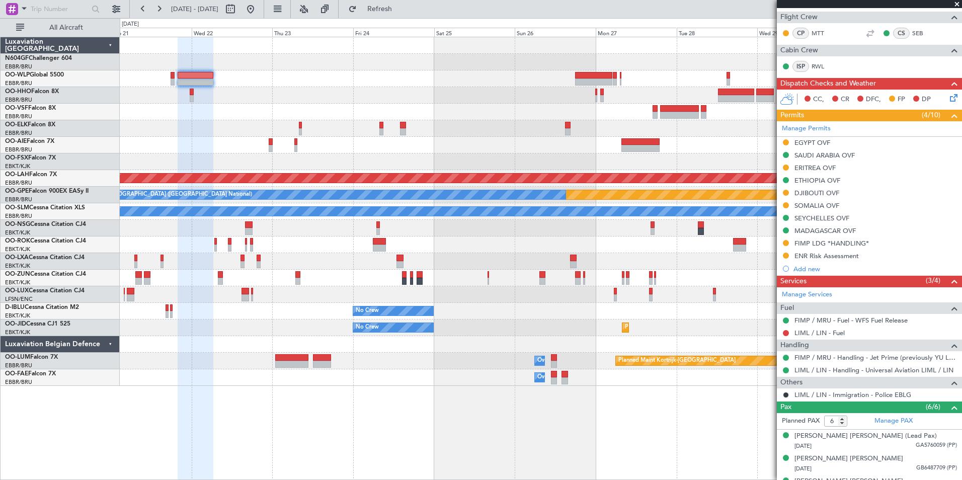
click at [513, 84] on div at bounding box center [540, 78] width 841 height 17
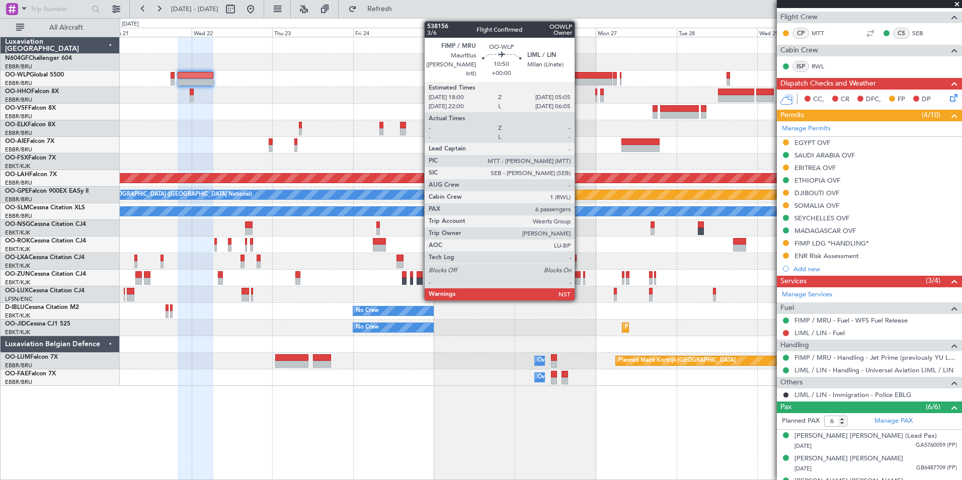
click at [579, 76] on div at bounding box center [594, 75] width 38 height 7
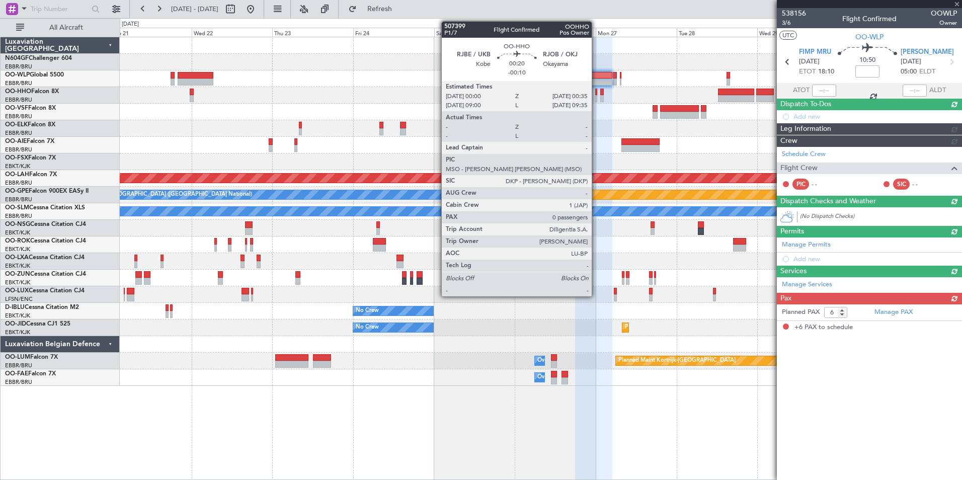
scroll to position [0, 0]
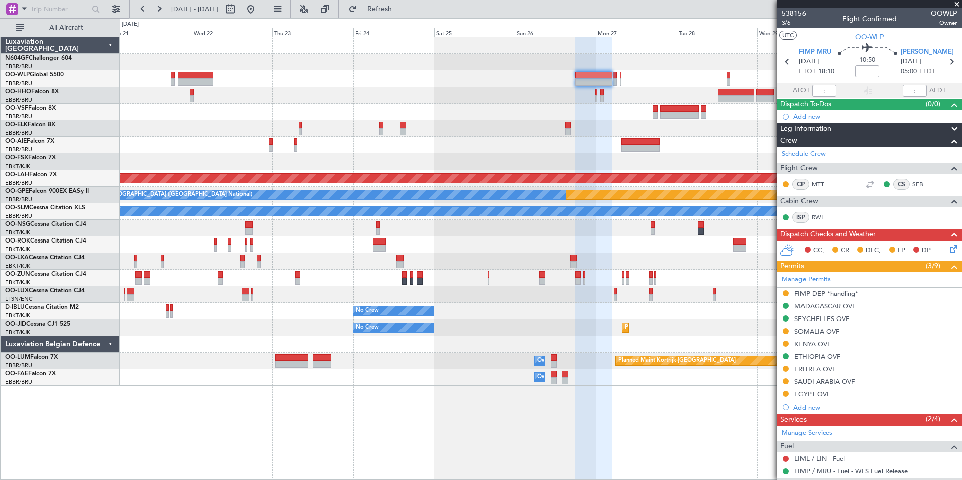
click at [824, 381] on div "SAUDI ARABIA OVF" at bounding box center [824, 381] width 60 height 9
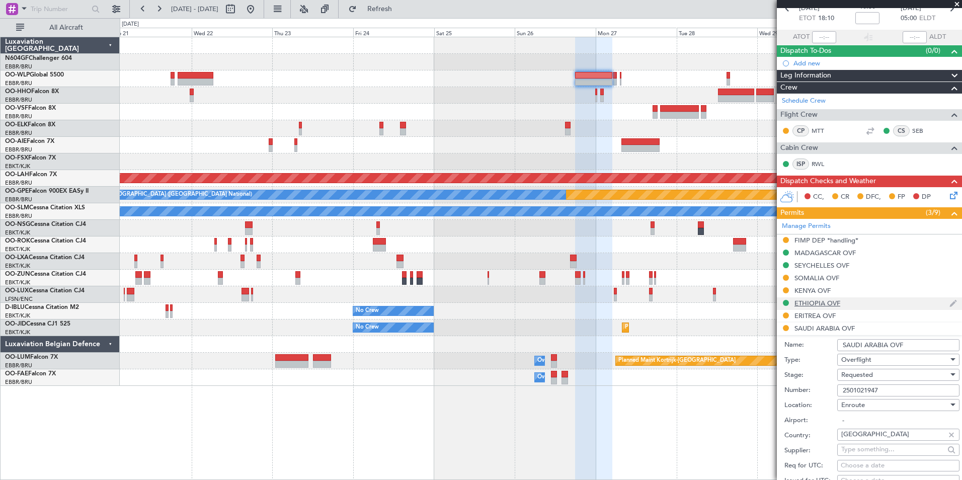
scroll to position [101, 0]
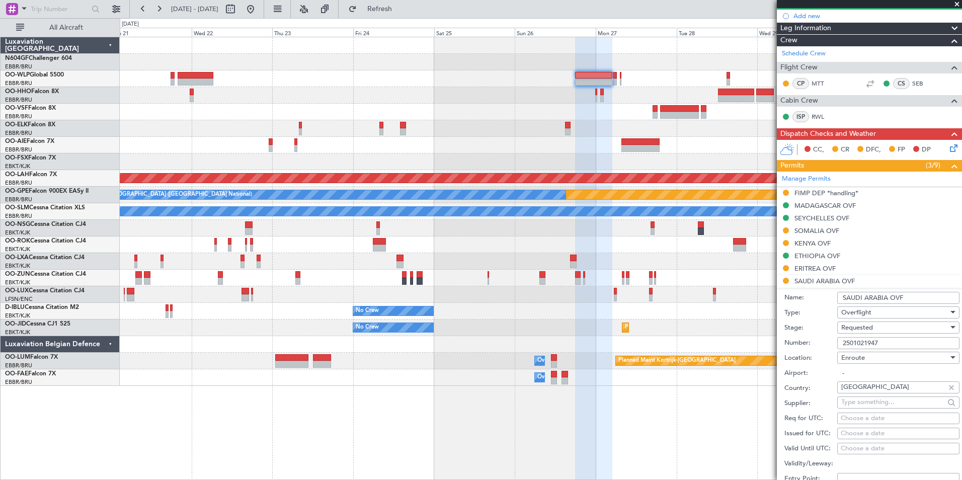
click at [891, 344] on input "2501021947" at bounding box center [898, 343] width 122 height 12
type input "2"
paste input "2501021947"
type input "2501021947"
click at [884, 323] on div "Requested" at bounding box center [894, 327] width 107 height 15
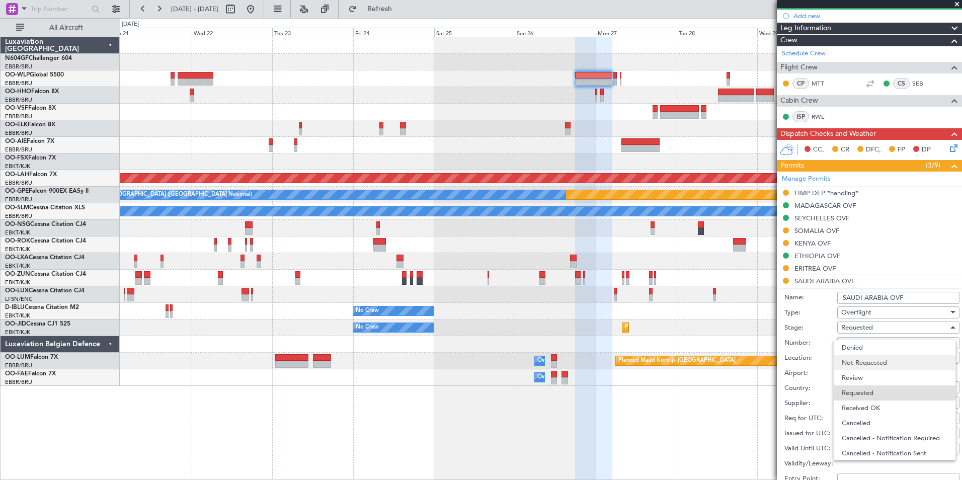
scroll to position [5, 0]
click at [881, 397] on span "Received OK" at bounding box center [894, 403] width 106 height 15
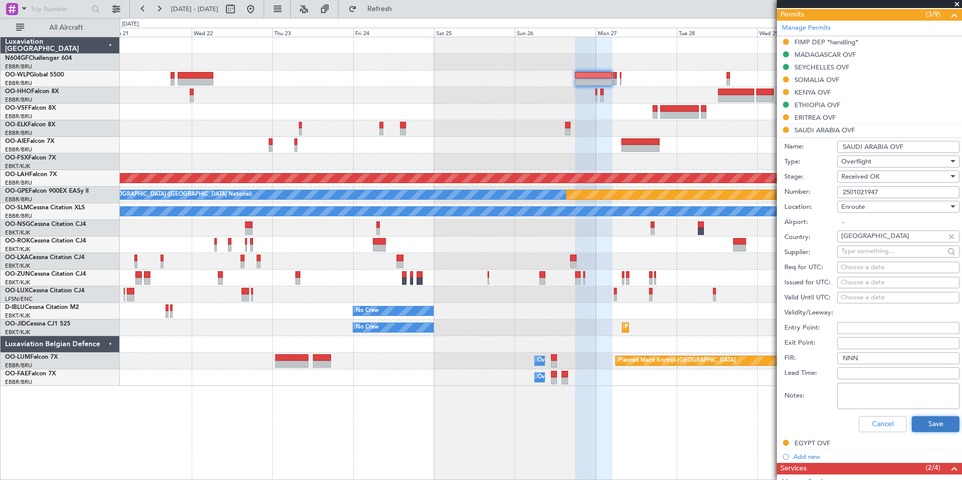
click at [923, 425] on button "Save" at bounding box center [935, 424] width 48 height 16
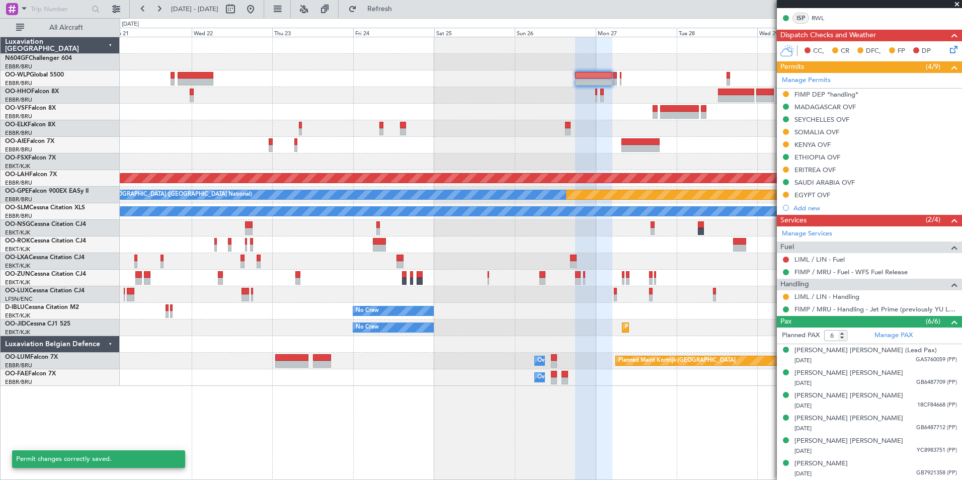
scroll to position [199, 0]
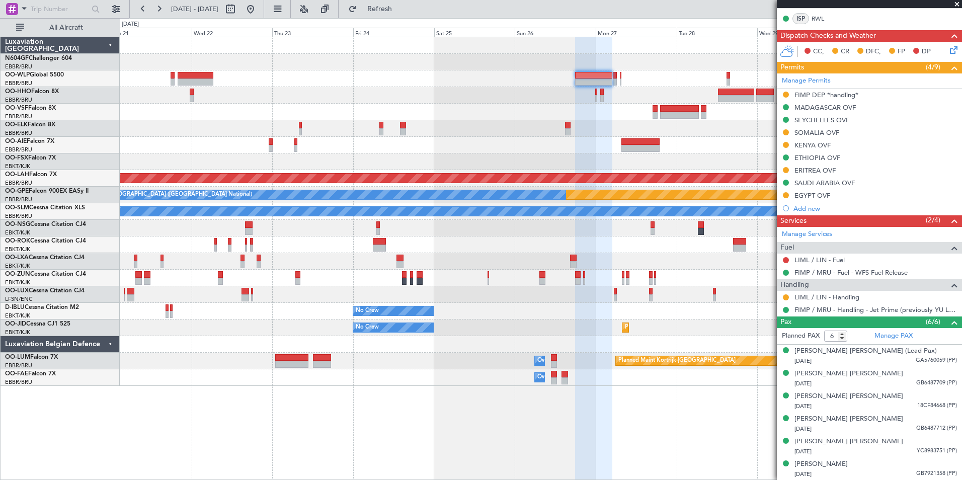
click at [306, 303] on div "No Crew No Crew Kortrijk-Wevelgem" at bounding box center [540, 311] width 841 height 17
click at [259, 11] on button at bounding box center [250, 9] width 16 height 16
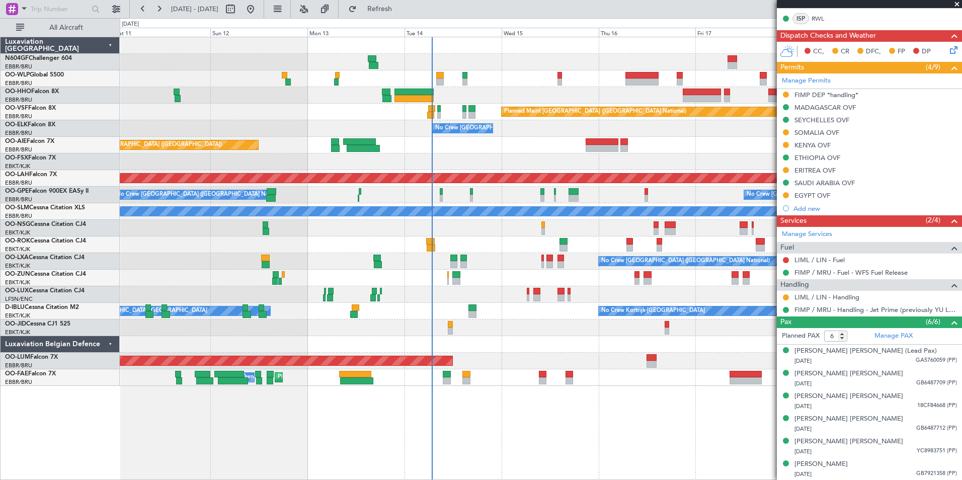
click at [602, 303] on div "Owner Kortrijk-Wevelgem No Crew Kortrijk-Wevelgem" at bounding box center [540, 311] width 841 height 17
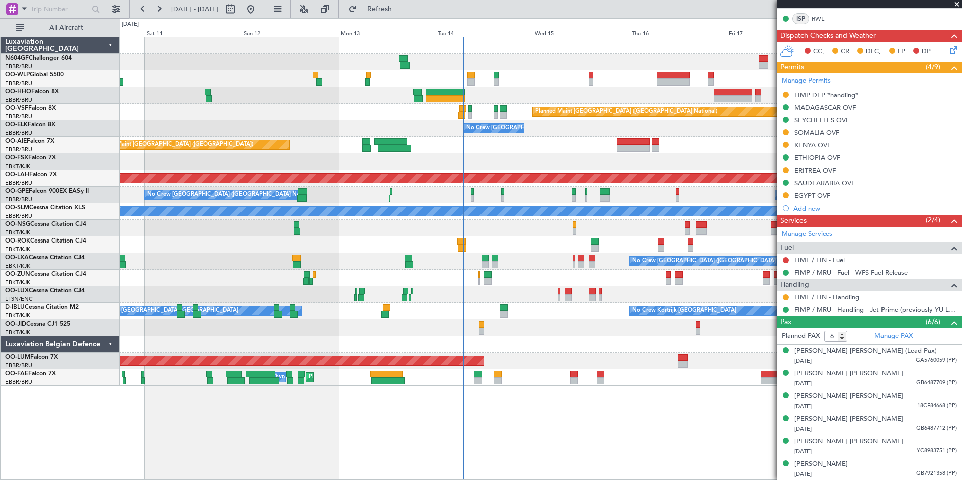
click at [581, 344] on div at bounding box center [540, 344] width 841 height 17
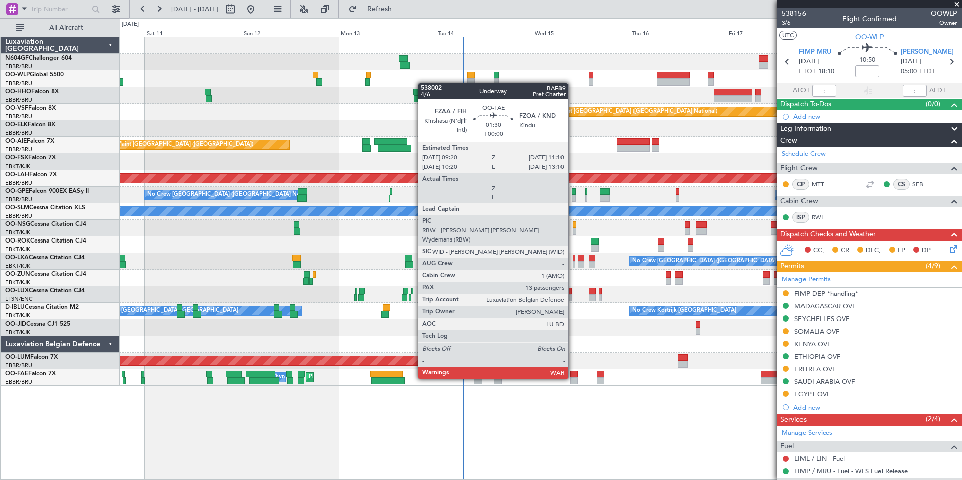
scroll to position [199, 0]
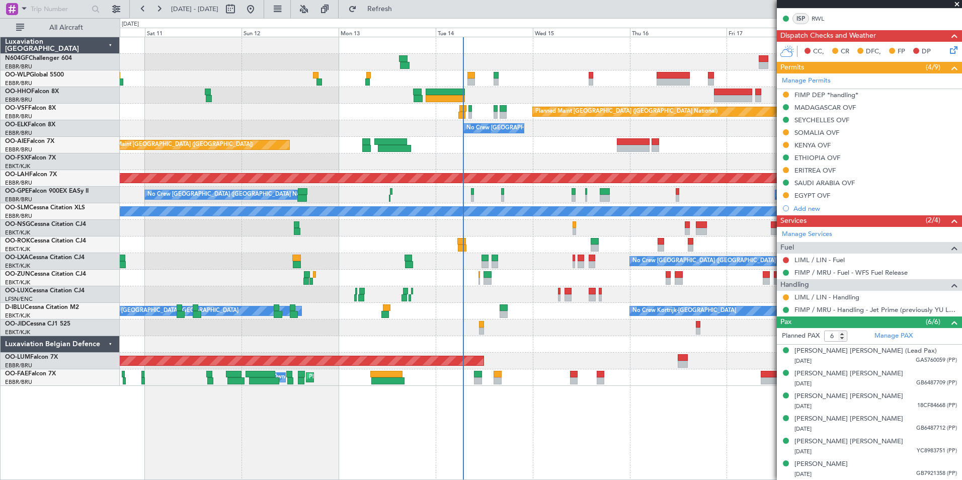
click at [596, 340] on div at bounding box center [540, 344] width 841 height 17
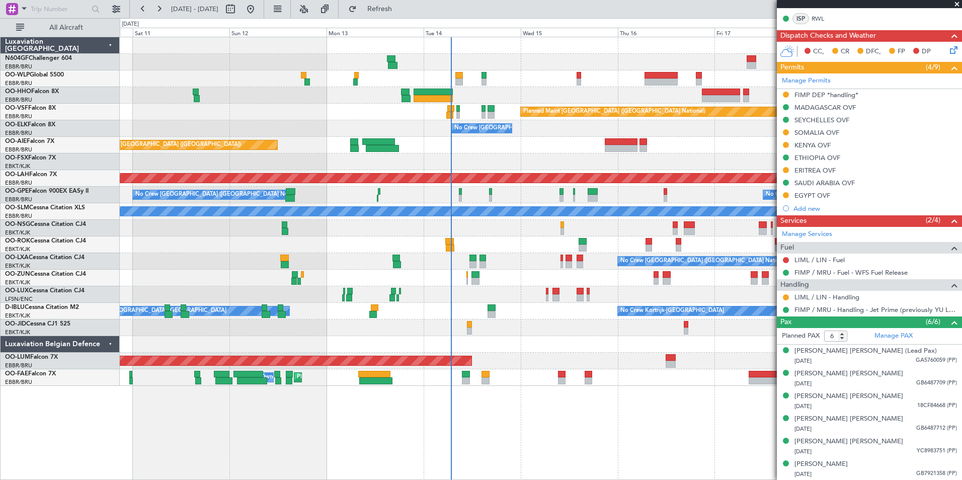
click at [505, 226] on div at bounding box center [540, 228] width 841 height 17
click at [954, 3] on span at bounding box center [957, 4] width 10 height 9
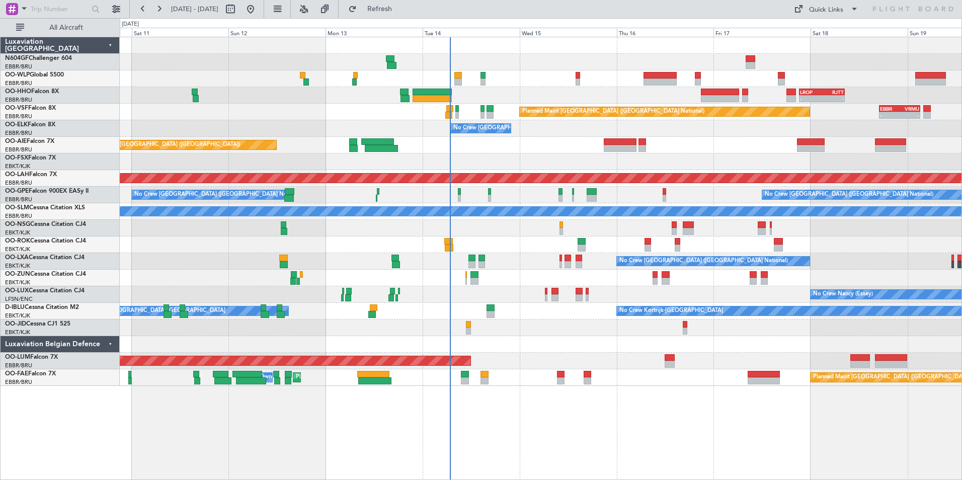
type input "0"
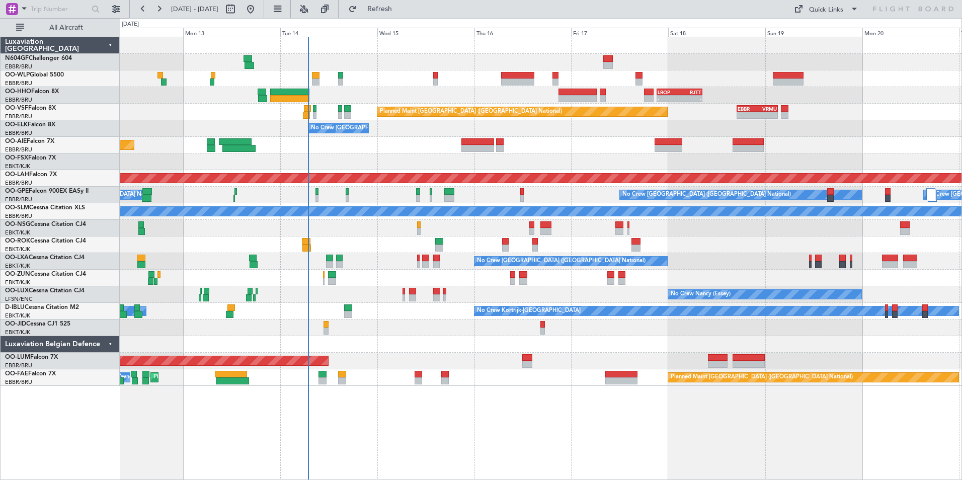
click at [539, 89] on div "- - LROP 21:15 Z RJTT 08:30 Z" at bounding box center [540, 95] width 841 height 17
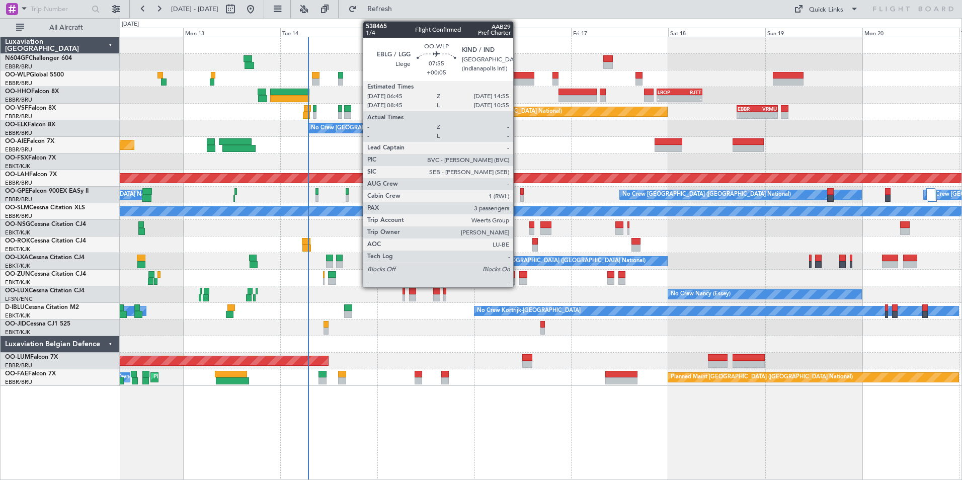
click at [518, 81] on div at bounding box center [517, 81] width 33 height 7
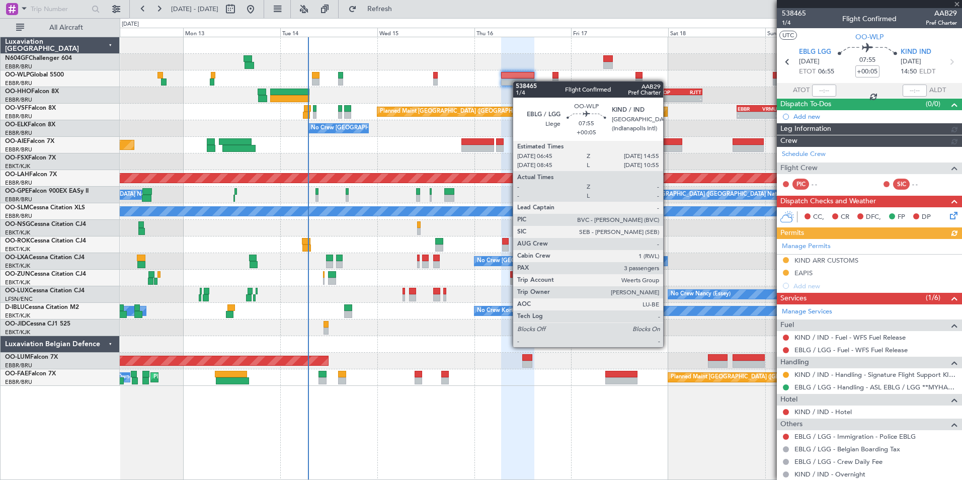
click at [493, 97] on div "- - LROP 21:15 Z RJTT 08:30 Z" at bounding box center [540, 95] width 841 height 17
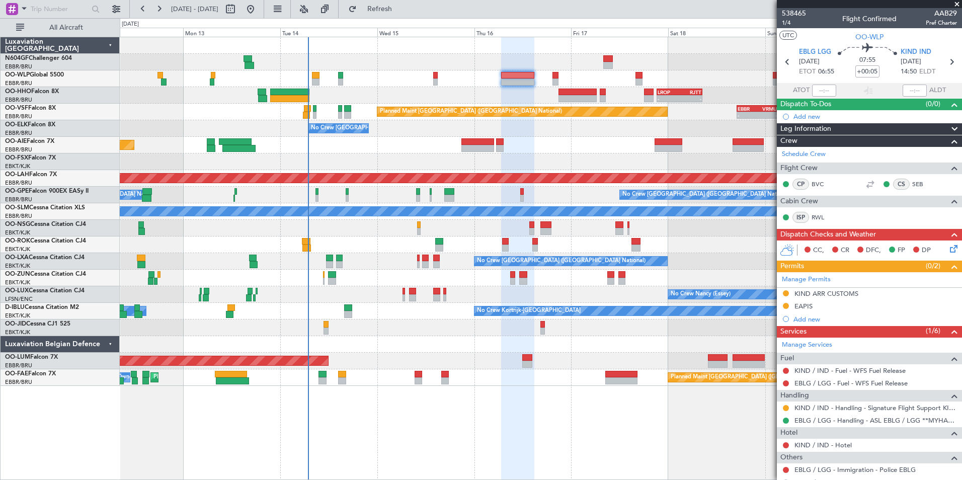
click at [955, 6] on span at bounding box center [957, 4] width 10 height 9
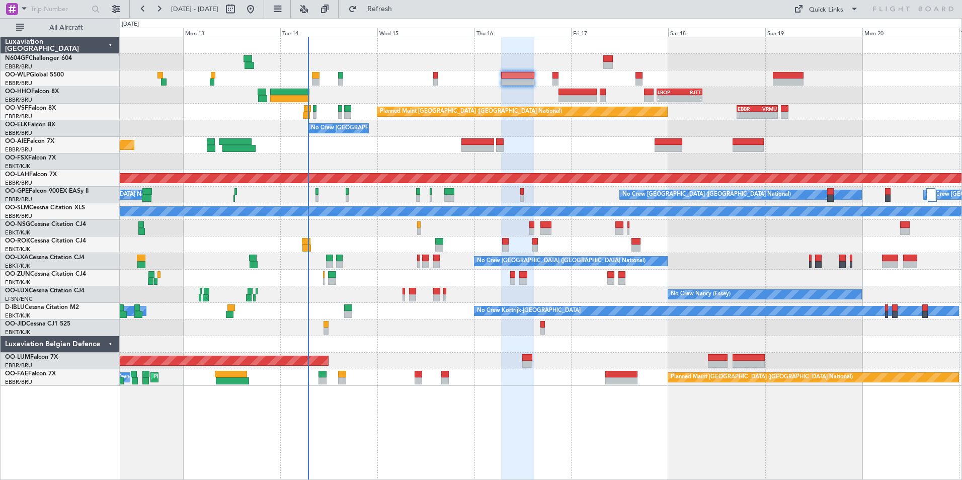
type input "0"
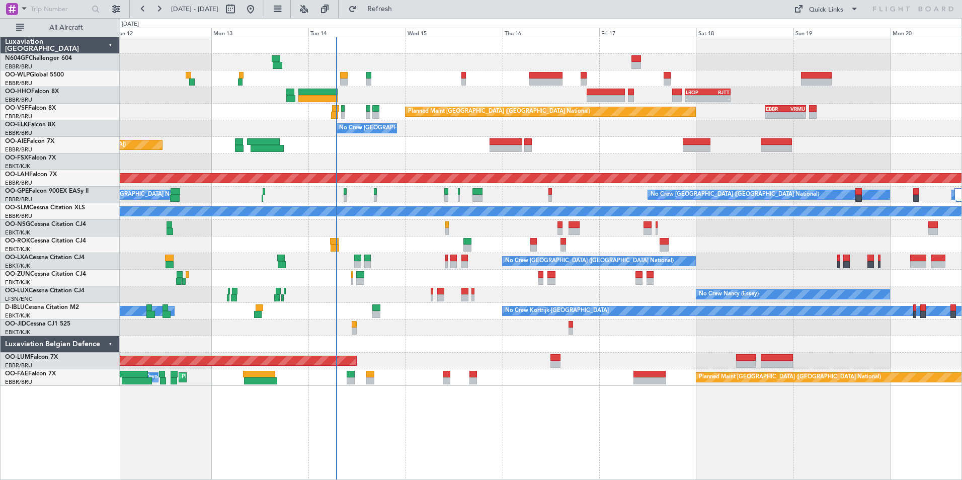
click at [761, 266] on div "No Crew [GEOGRAPHIC_DATA] ([GEOGRAPHIC_DATA] National)" at bounding box center [540, 261] width 841 height 17
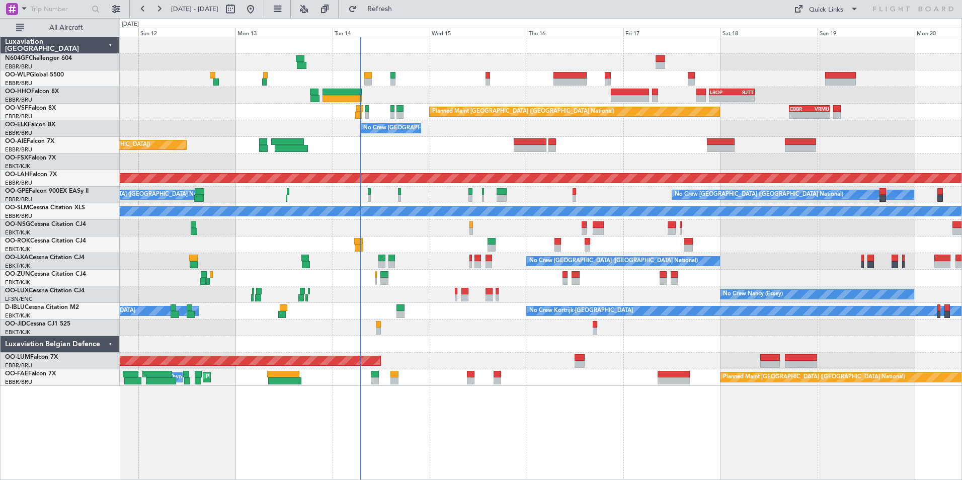
click at [573, 150] on div "Planned Maint [GEOGRAPHIC_DATA] ([GEOGRAPHIC_DATA])" at bounding box center [540, 145] width 841 height 17
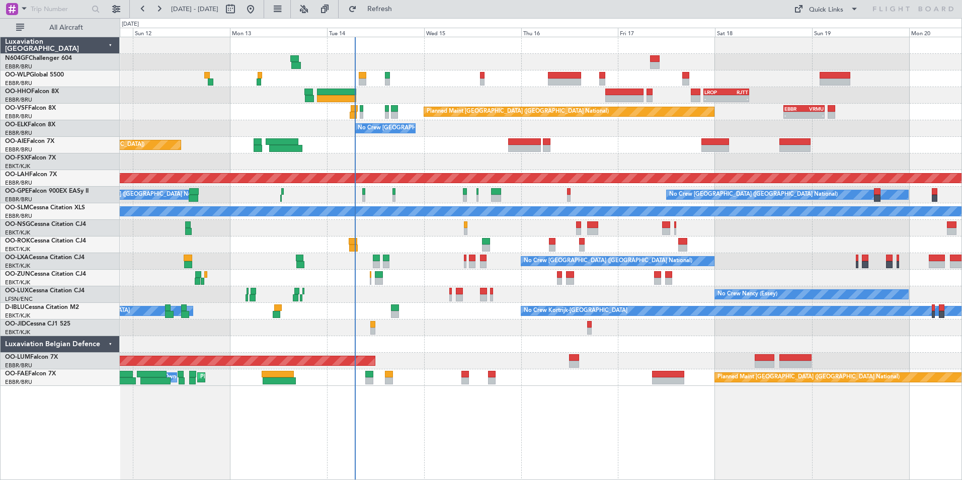
click at [616, 137] on div "- - LIML 20:00 Z FIMP 06:30 Z - - LROP 21:15 Z RJTT 08:30 Z Planned Maint [GEOG…" at bounding box center [540, 211] width 841 height 349
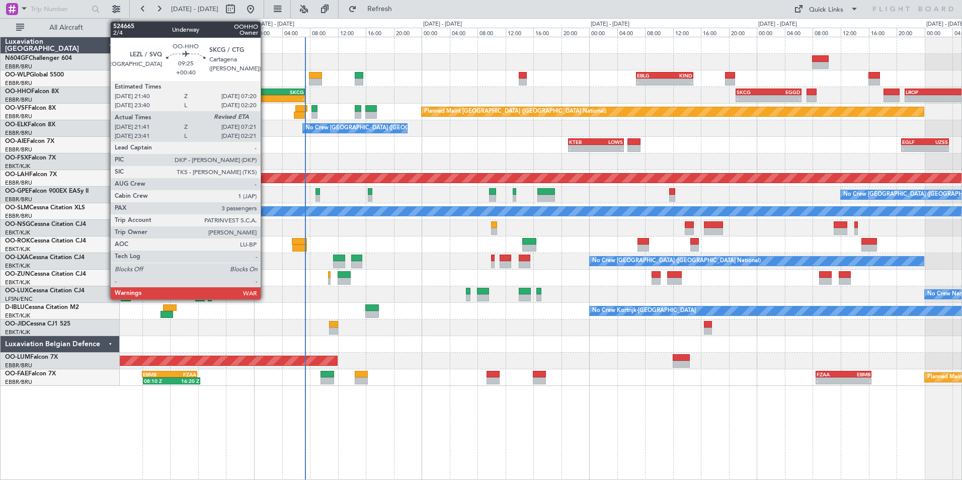
click at [265, 99] on div "21:41 Z" at bounding box center [254, 99] width 33 height 6
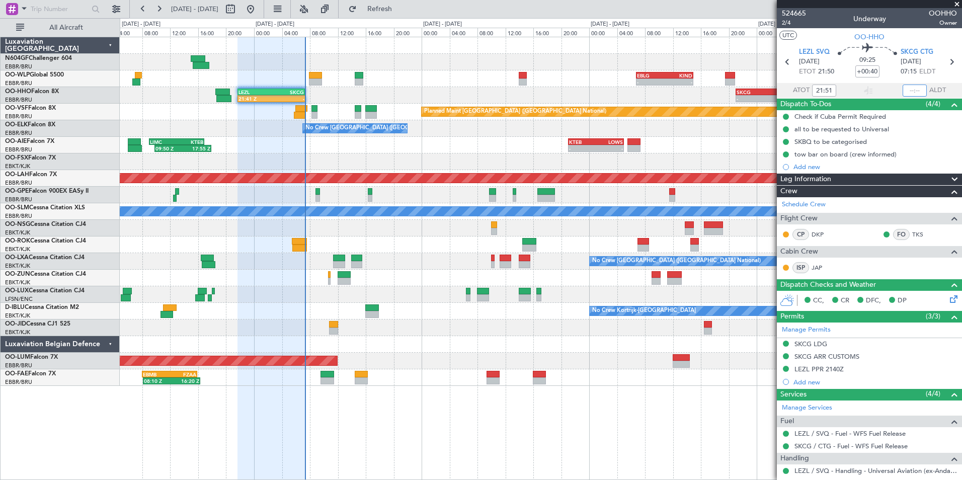
click at [907, 92] on input "text" at bounding box center [914, 90] width 24 height 12
click at [908, 29] on section "UTC OO-HHO" at bounding box center [869, 35] width 185 height 15
type input "07:05"
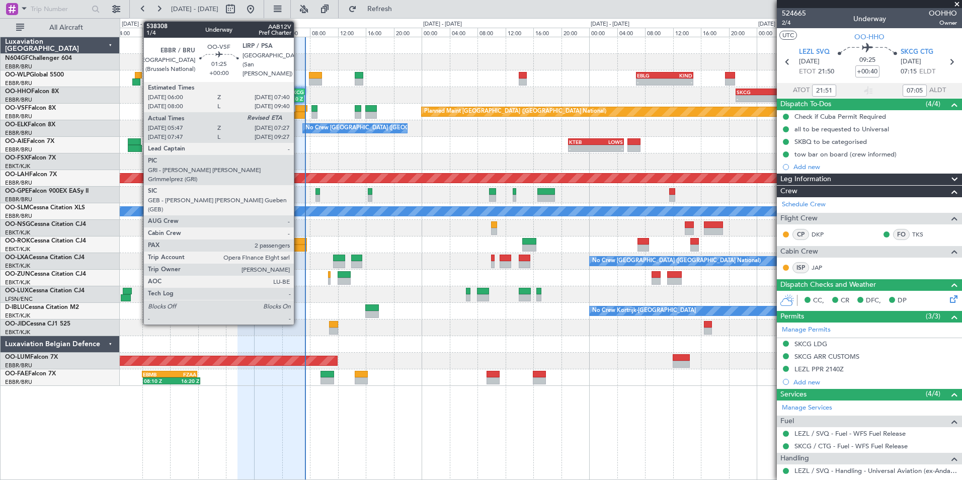
click at [298, 112] on div at bounding box center [300, 115] width 12 height 7
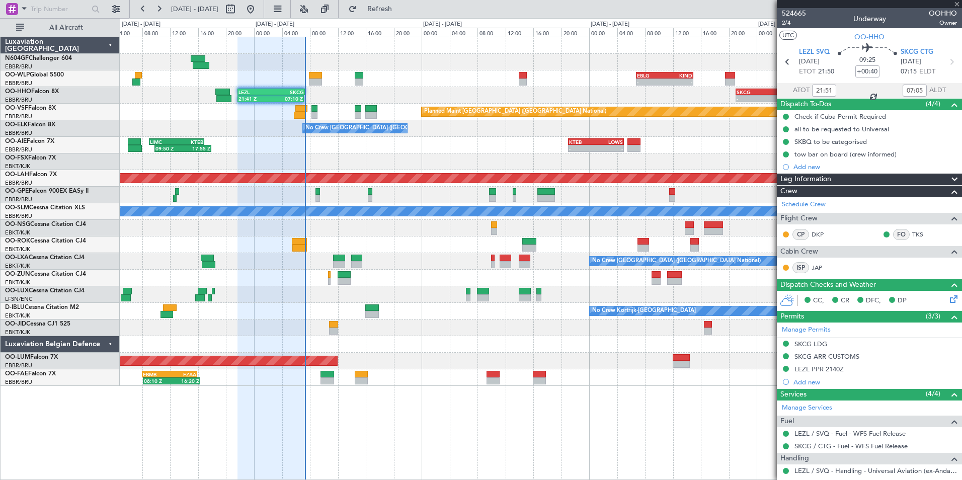
type input "05:57"
type input "2"
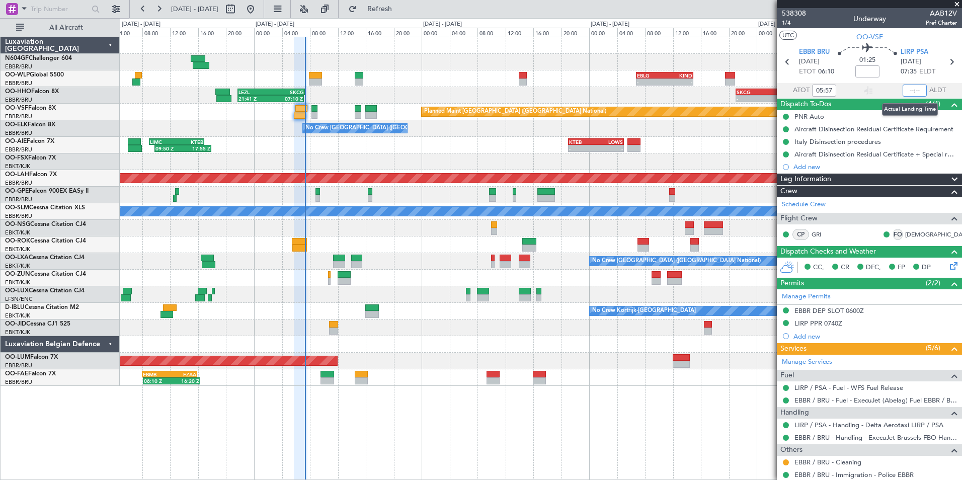
click at [907, 91] on input "text" at bounding box center [914, 90] width 24 height 12
click at [906, 25] on div "538308 1/4 Underway AAB12V Pref Charter" at bounding box center [869, 18] width 185 height 20
type input "07:17"
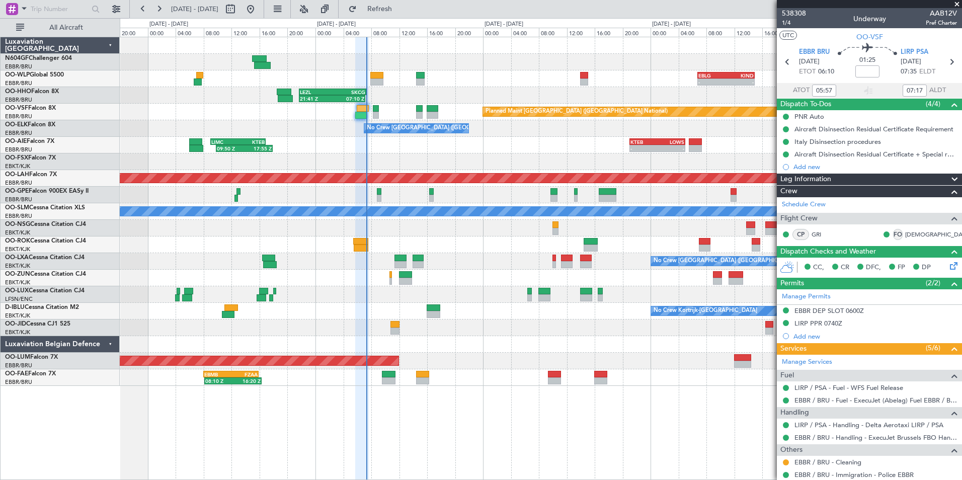
click at [490, 277] on div at bounding box center [540, 278] width 841 height 17
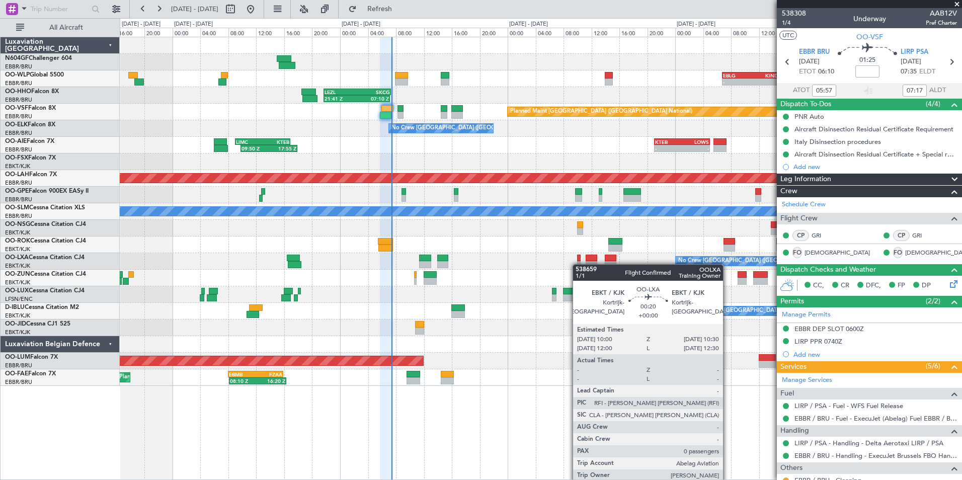
click at [577, 264] on div at bounding box center [579, 264] width 4 height 7
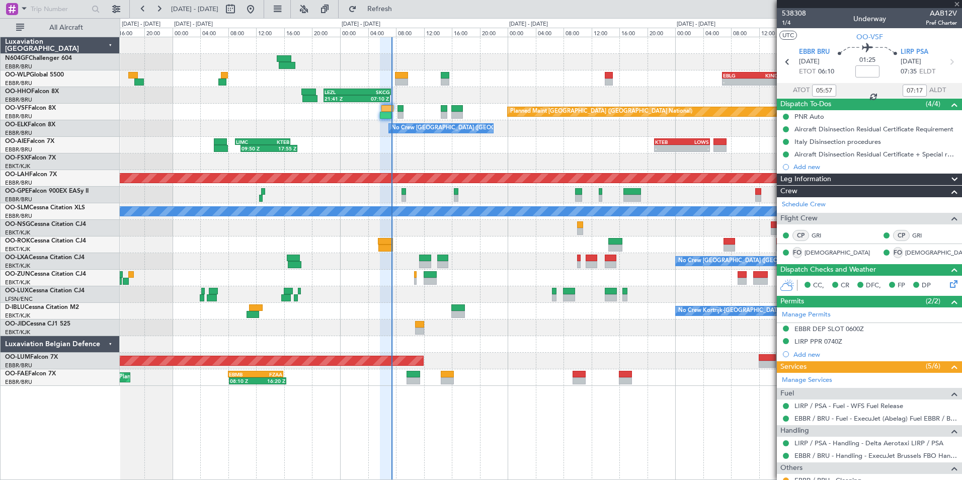
type input "0"
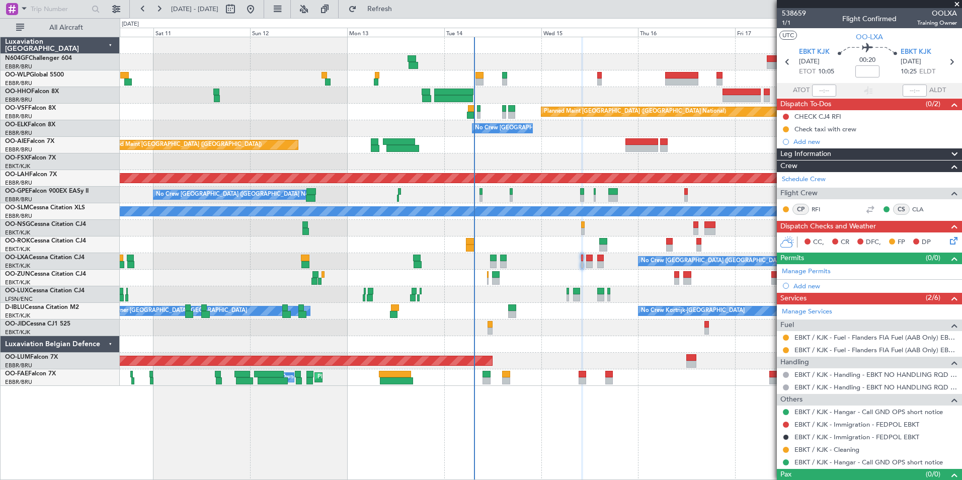
click at [638, 288] on div "- - LROP 21:15 Z RJTT 08:30 Z Planned Maint Geneva ([GEOGRAPHIC_DATA]) Planned …" at bounding box center [540, 211] width 841 height 349
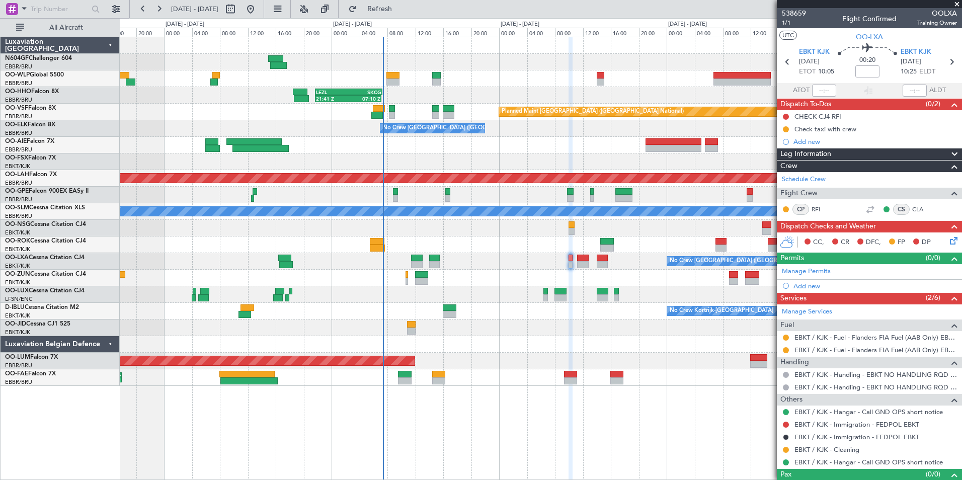
click at [415, 310] on div "No Crew Kortrijk-[GEOGRAPHIC_DATA] Owner [GEOGRAPHIC_DATA]-[GEOGRAPHIC_DATA]" at bounding box center [540, 311] width 841 height 17
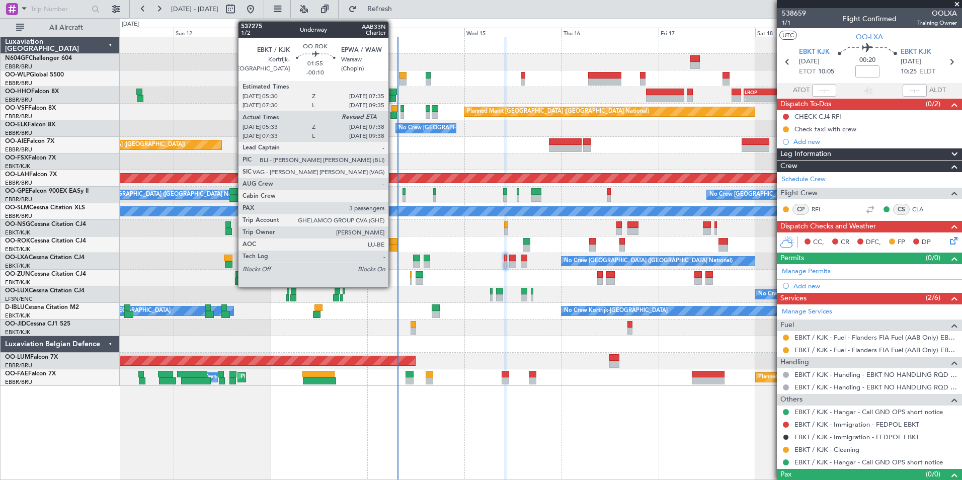
click at [393, 243] on div at bounding box center [393, 241] width 9 height 7
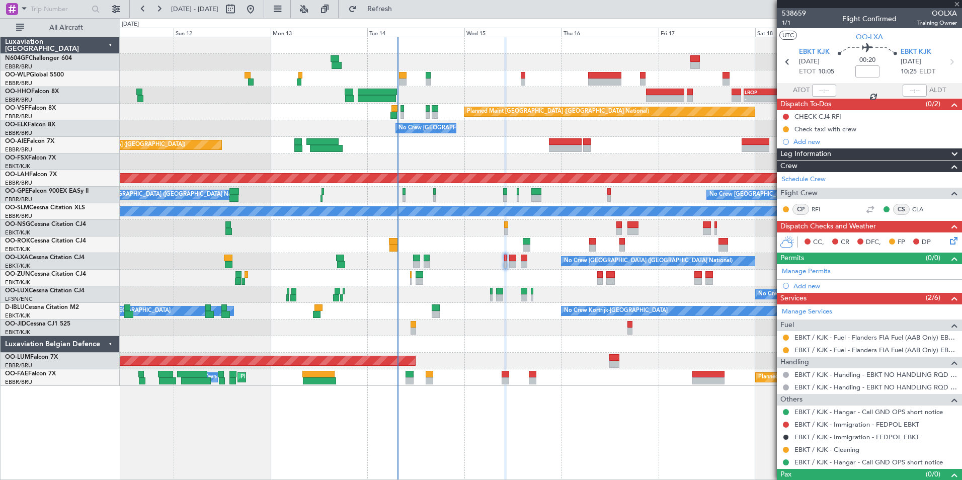
type input "-00:10"
type input "05:38"
type input "3"
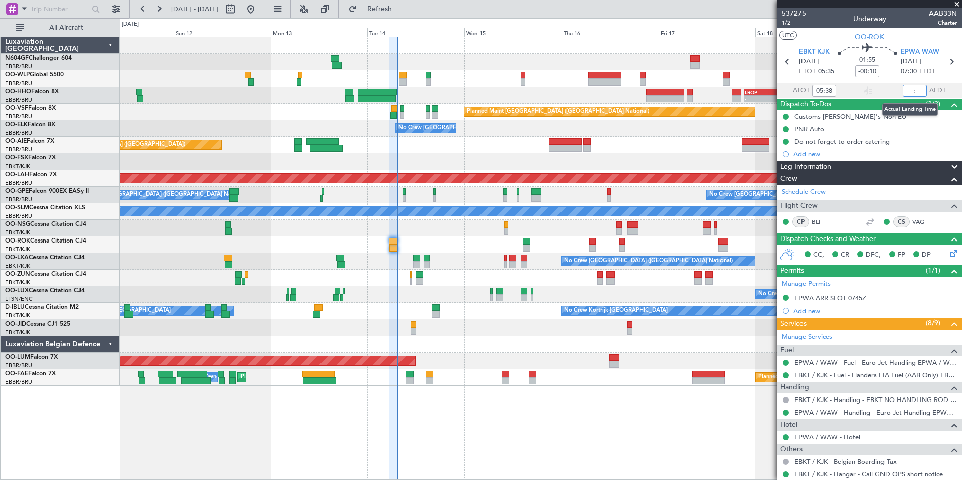
click at [913, 90] on input "text" at bounding box center [914, 90] width 24 height 12
type input "07:27"
click at [908, 36] on section "UTC OO-ROK" at bounding box center [869, 35] width 185 height 15
click at [477, 229] on div "- - LIML 20:00 Z FIMP 06:30 Z - - LROP 21:15 Z RJTT 08:30 Z Planned Maint Genev…" at bounding box center [540, 211] width 841 height 349
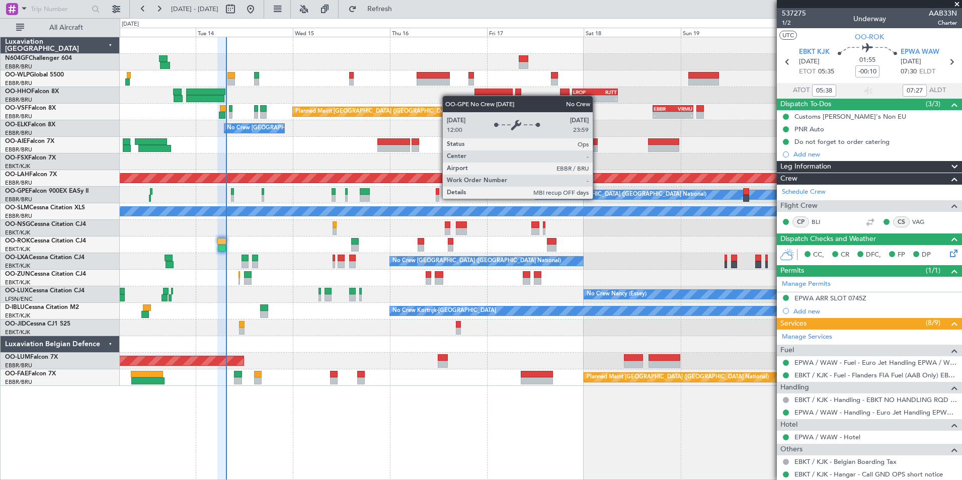
click at [347, 183] on div "- - LIML 20:00 Z FIMP 06:30 Z - - LROP 21:15 Z RJTT 08:30 Z Planned Maint Bruss…" at bounding box center [540, 211] width 841 height 349
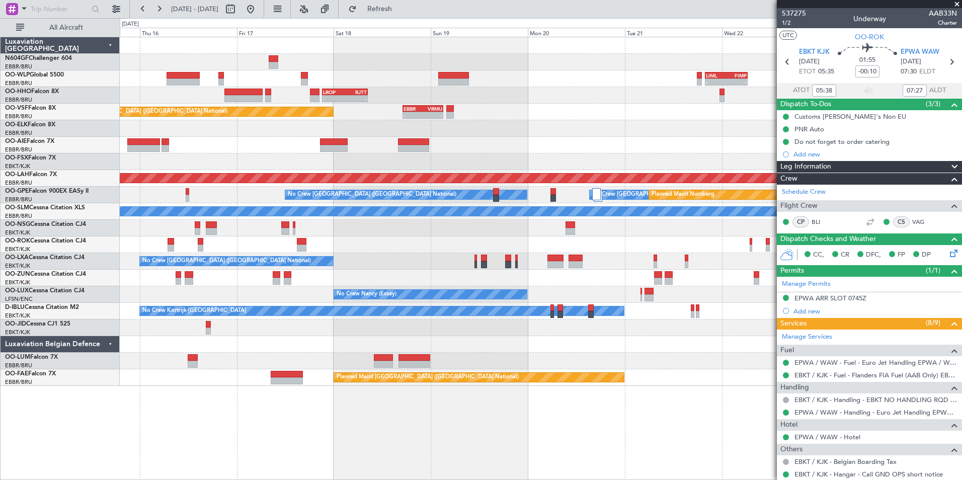
click at [271, 167] on div "- - LIML 20:00 Z FIMP 06:30 Z - - LROP 21:15 Z RJTT 08:30 Z Planned Maint Bruss…" at bounding box center [540, 211] width 841 height 349
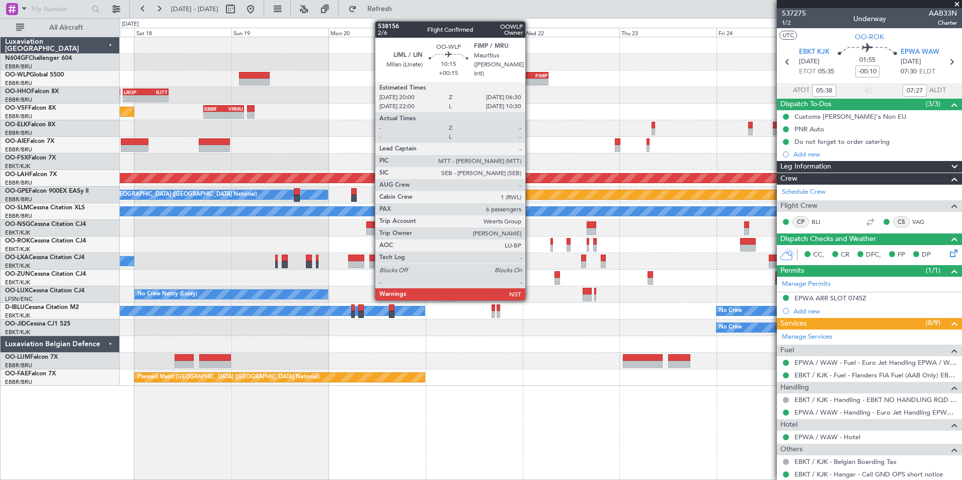
click at [530, 79] on div "-" at bounding box center [537, 82] width 20 height 6
type input "+00:15"
type input "6"
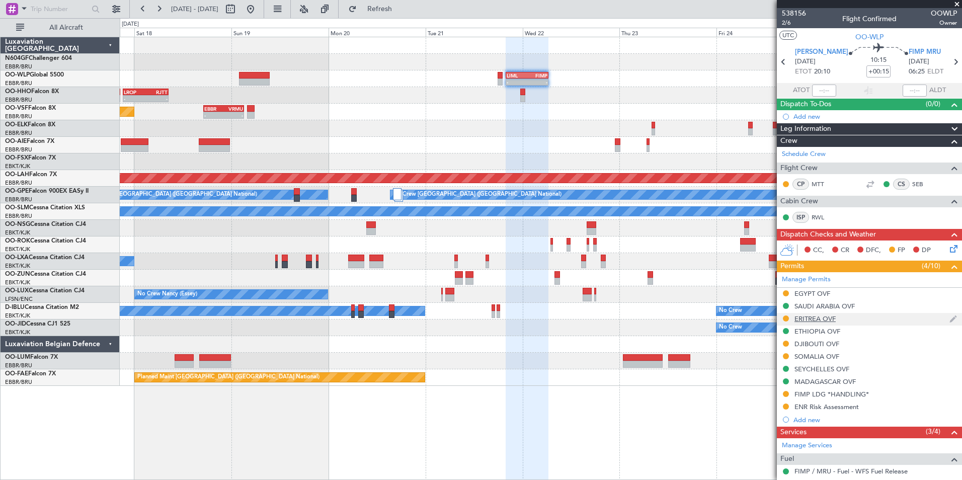
click at [806, 321] on div "ERITREA OVF" at bounding box center [814, 318] width 41 height 9
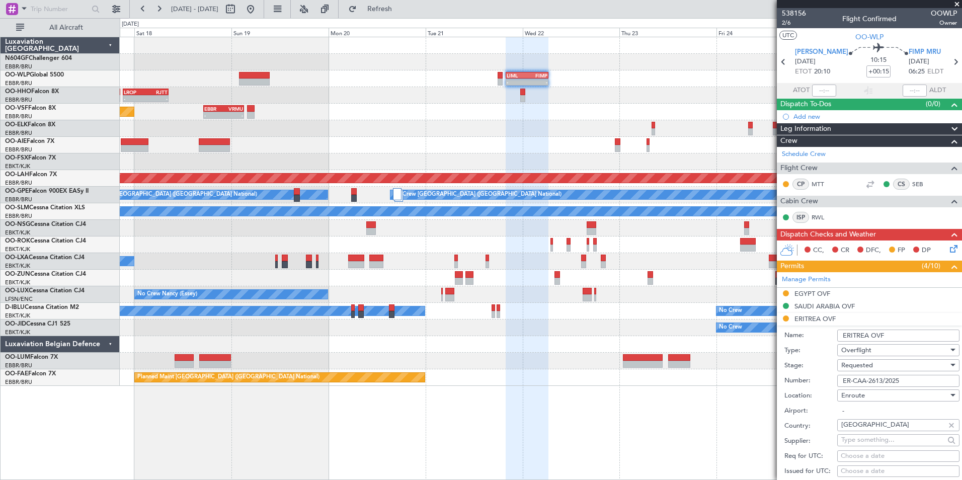
scroll to position [101, 0]
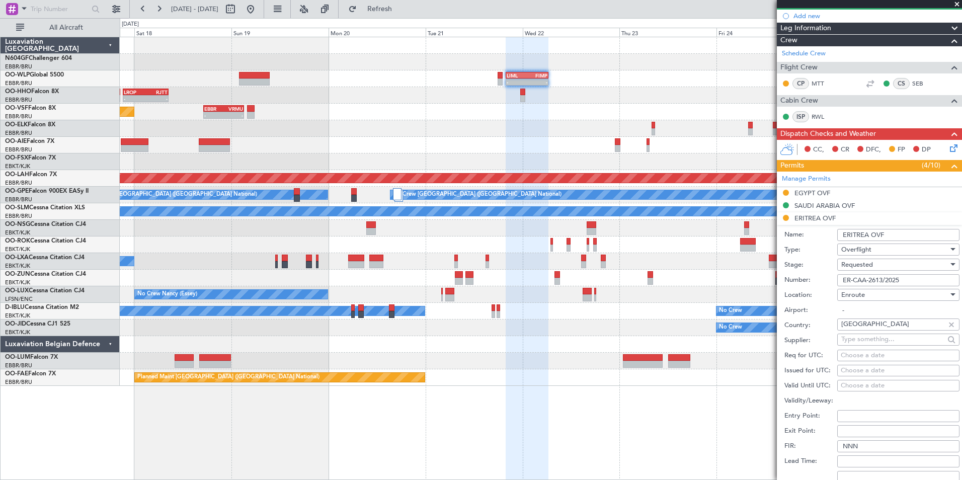
drag, startPoint x: 908, startPoint y: 280, endPoint x: 834, endPoint y: 282, distance: 73.5
click at [834, 282] on div "Number: ER-CAA-2613/2025" at bounding box center [871, 280] width 175 height 15
paste input "ER-CAA-2613/2025"
type input "ER-CAA-2613/2025"
click at [880, 267] on div "Requested" at bounding box center [894, 264] width 107 height 15
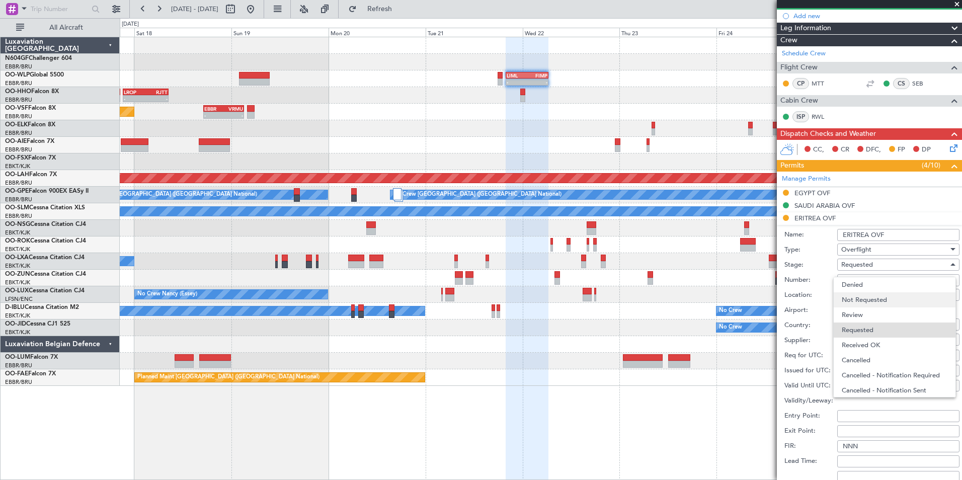
scroll to position [5, 0]
click at [883, 333] on span "Received OK" at bounding box center [894, 340] width 106 height 15
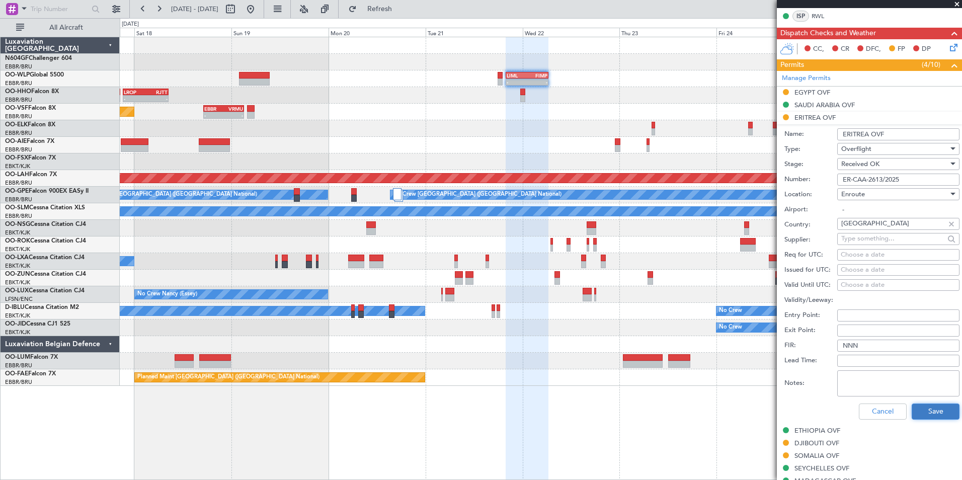
click at [927, 408] on button "Save" at bounding box center [935, 411] width 48 height 16
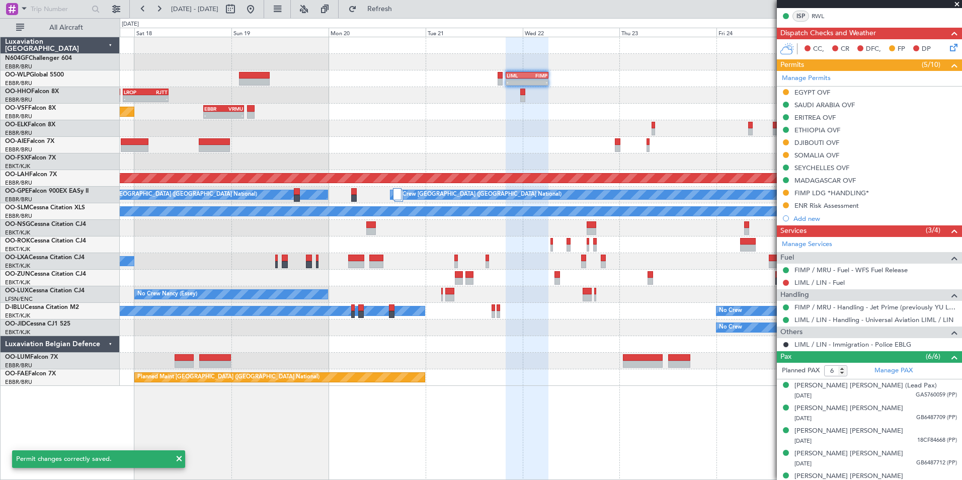
click at [592, 124] on div at bounding box center [540, 128] width 841 height 17
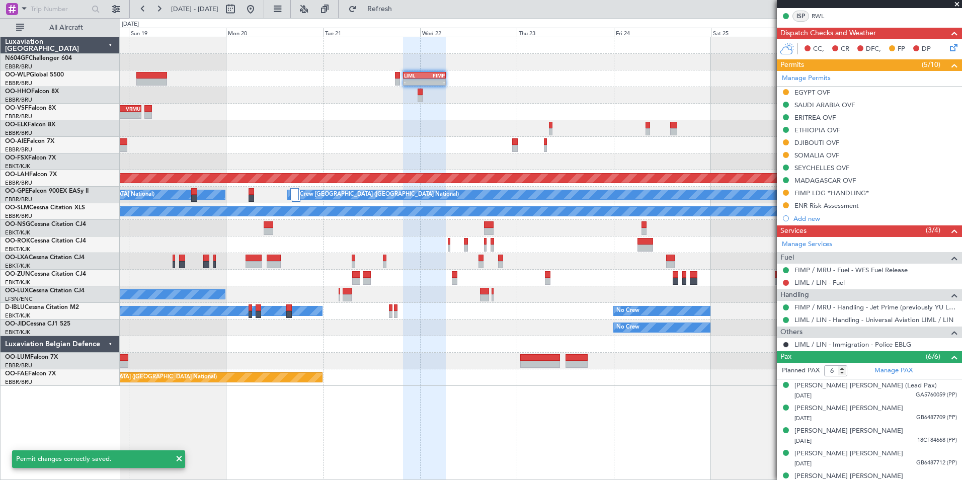
click at [493, 117] on div "- - LIML 20:00 Z FIMP 06:30 Z - - FIMP 18:00 Z LIML 05:05 Z - - LROP 21:15 Z RJ…" at bounding box center [540, 211] width 841 height 349
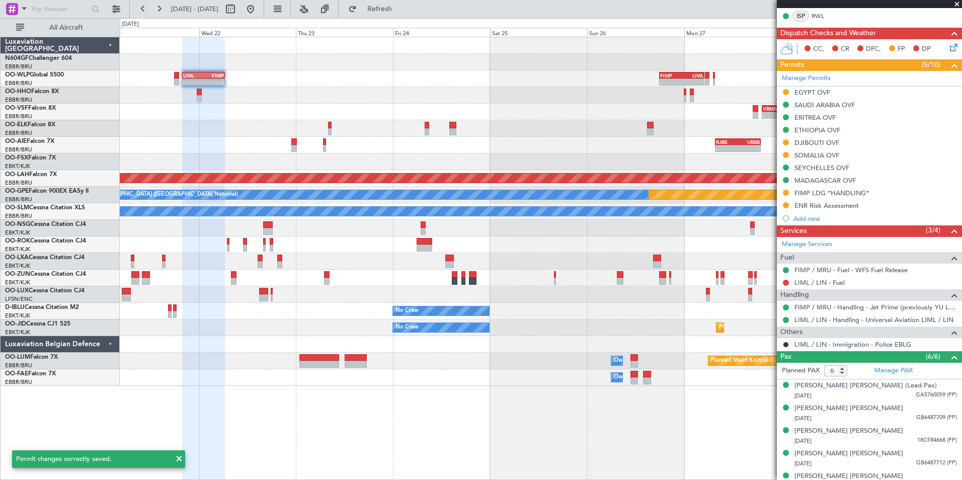
click at [529, 114] on div "- - LIML 20:00 Z FIMP 06:30 Z - - FIMP 18:00 Z LIML 05:05 Z - - RJFK 12:30 Z UB…" at bounding box center [540, 211] width 841 height 349
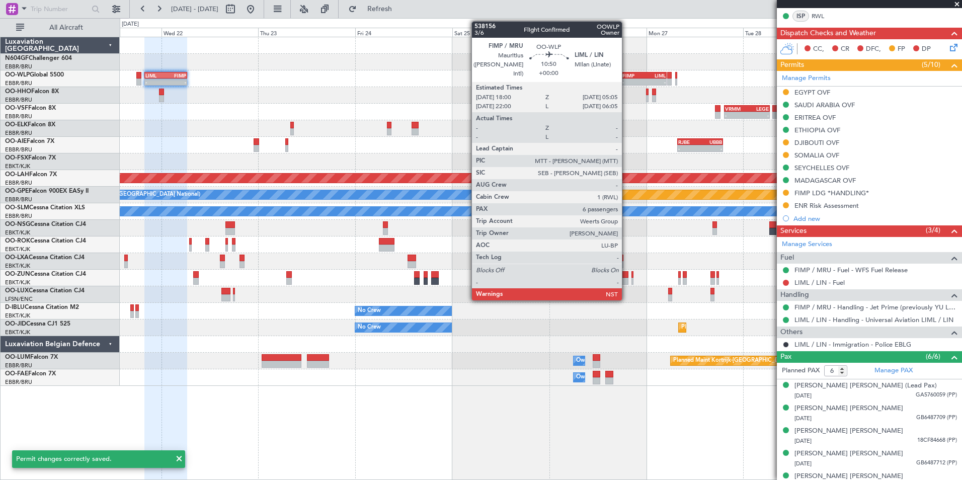
click at [632, 76] on div "FIMP" at bounding box center [633, 75] width 22 height 6
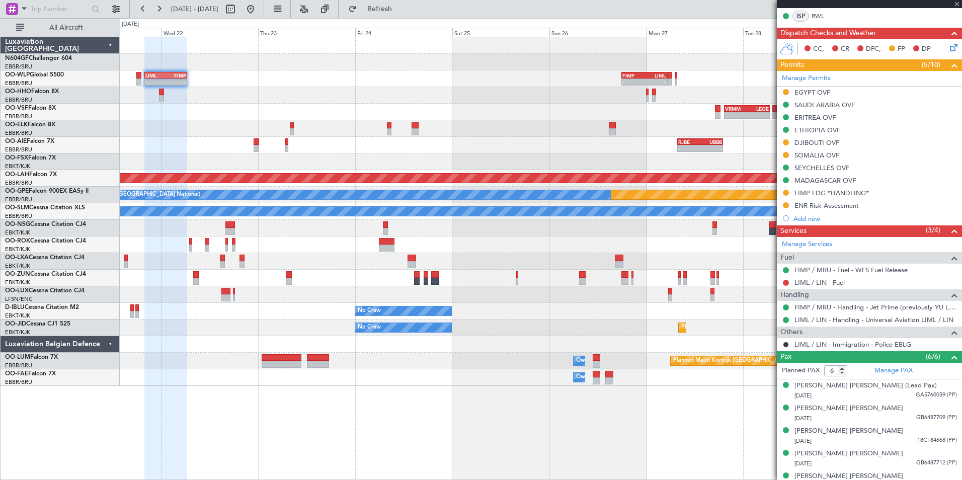
scroll to position [0, 0]
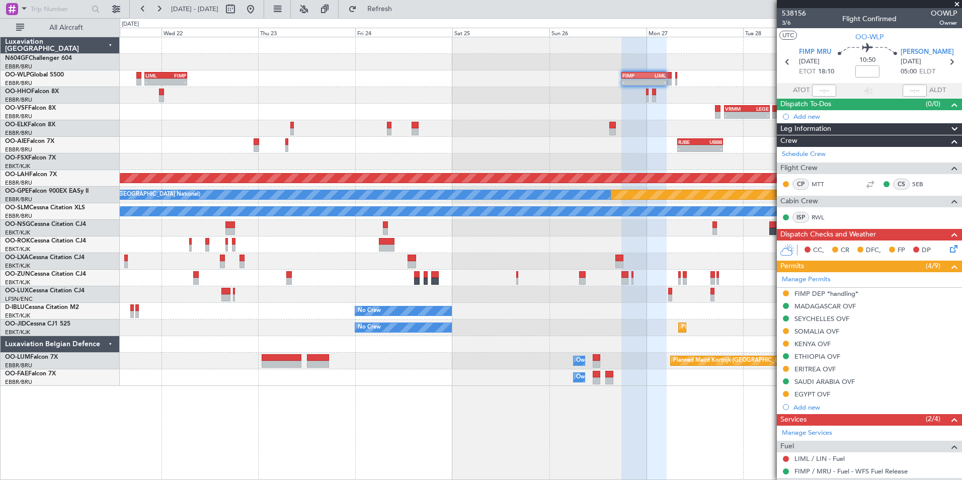
click at [809, 373] on mat-tooltip-component "ERITREA OVF" at bounding box center [814, 386] width 53 height 27
click at [810, 369] on div "ERITREA OVF" at bounding box center [814, 369] width 41 height 9
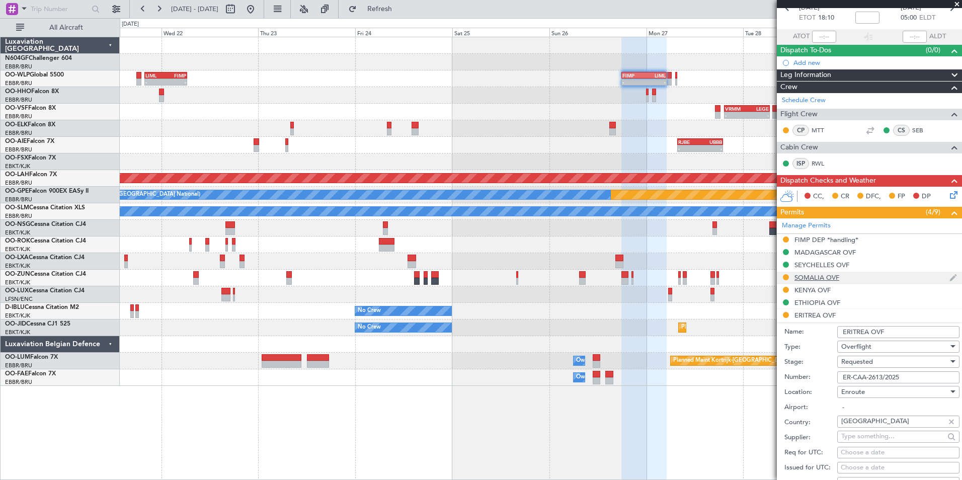
scroll to position [101, 0]
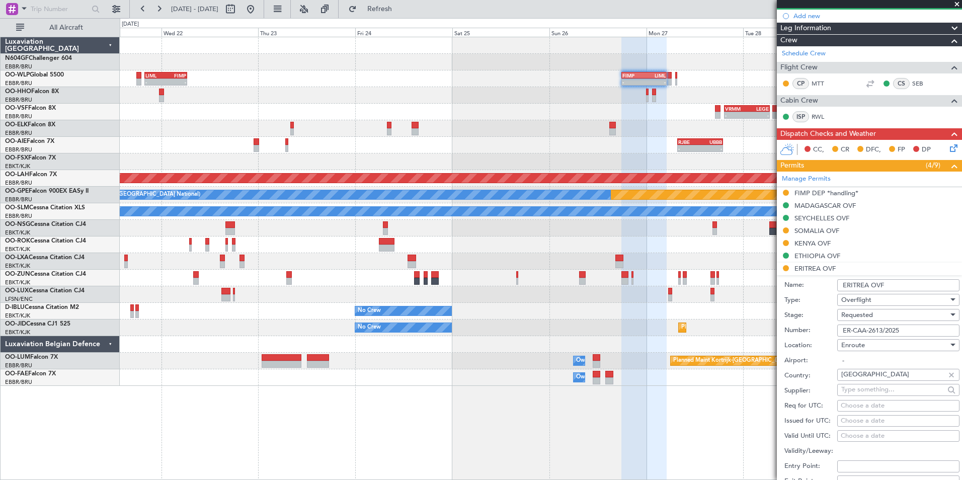
drag, startPoint x: 909, startPoint y: 327, endPoint x: 825, endPoint y: 333, distance: 84.2
click at [825, 333] on div "Number: ER-CAA-2613/2025" at bounding box center [871, 330] width 175 height 15
paste input "ER-CAA-2613/2025"
type input "ER-CAA-2613/2025"
click at [886, 316] on div "Requested" at bounding box center [894, 314] width 107 height 15
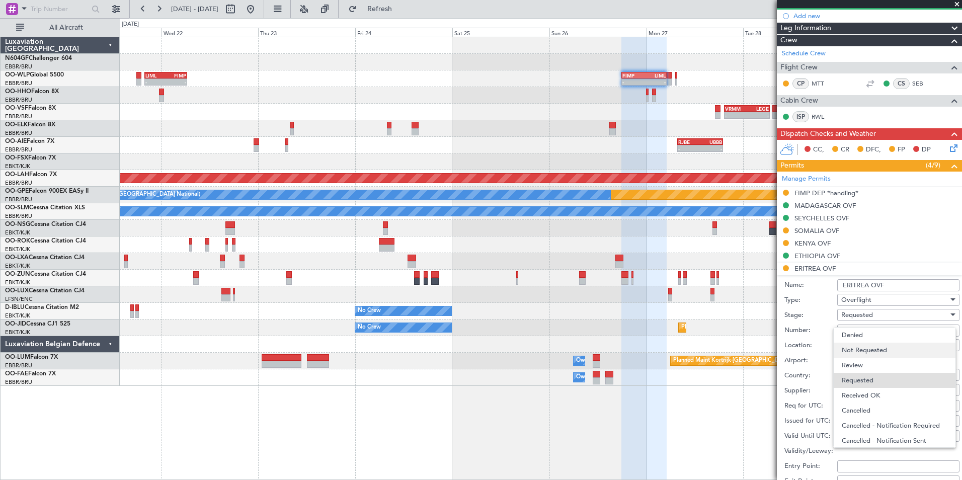
scroll to position [5, 0]
click at [890, 387] on span "Received OK" at bounding box center [894, 390] width 106 height 15
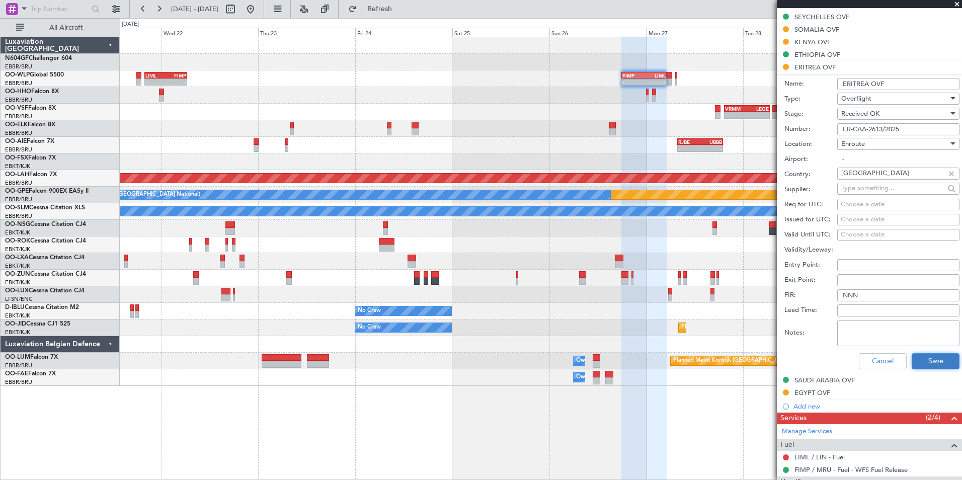
click at [946, 363] on button "Save" at bounding box center [935, 361] width 48 height 16
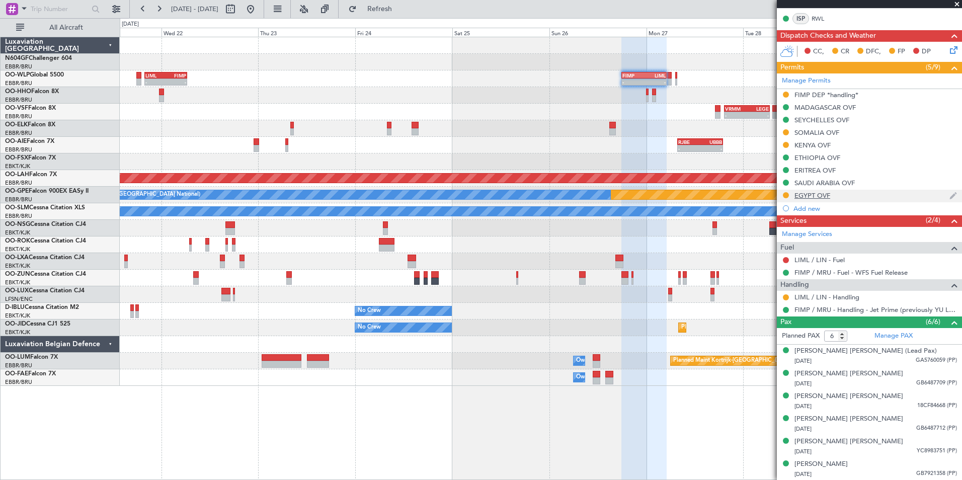
scroll to position [0, 0]
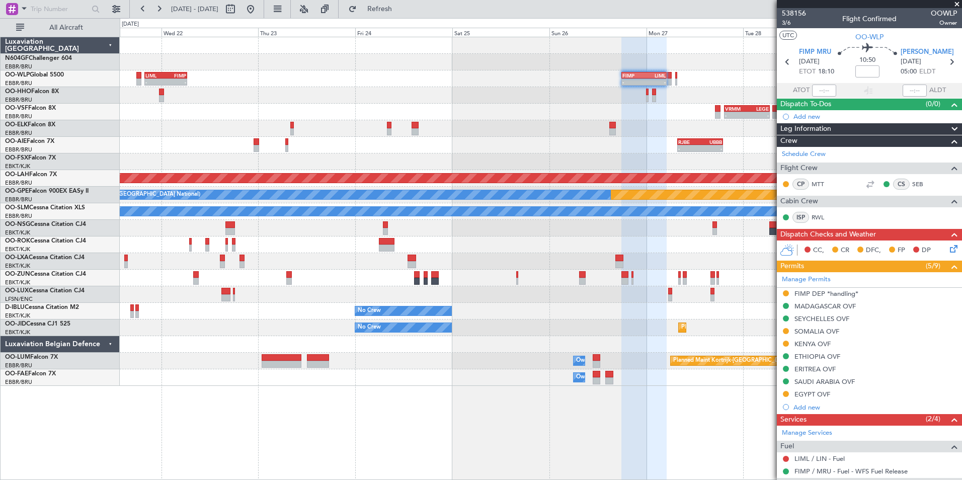
click at [956, 3] on span at bounding box center [957, 4] width 10 height 9
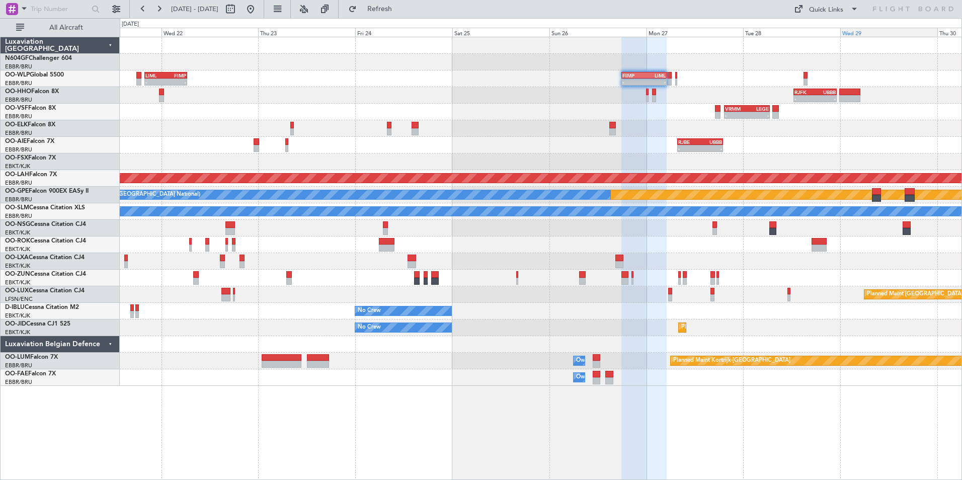
type input "0"
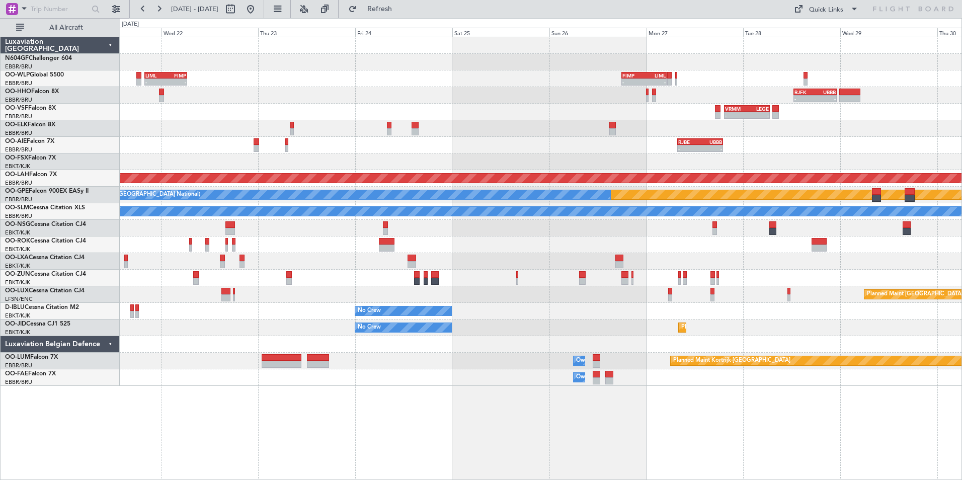
click at [620, 91] on div "- - RJFK 12:30 Z UBBB 23:10 Z" at bounding box center [540, 95] width 841 height 17
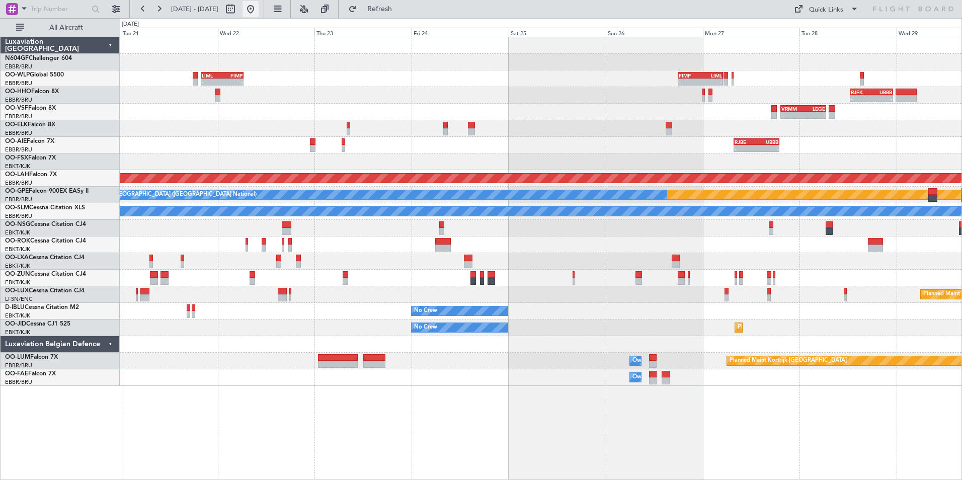
click at [259, 7] on button at bounding box center [250, 9] width 16 height 16
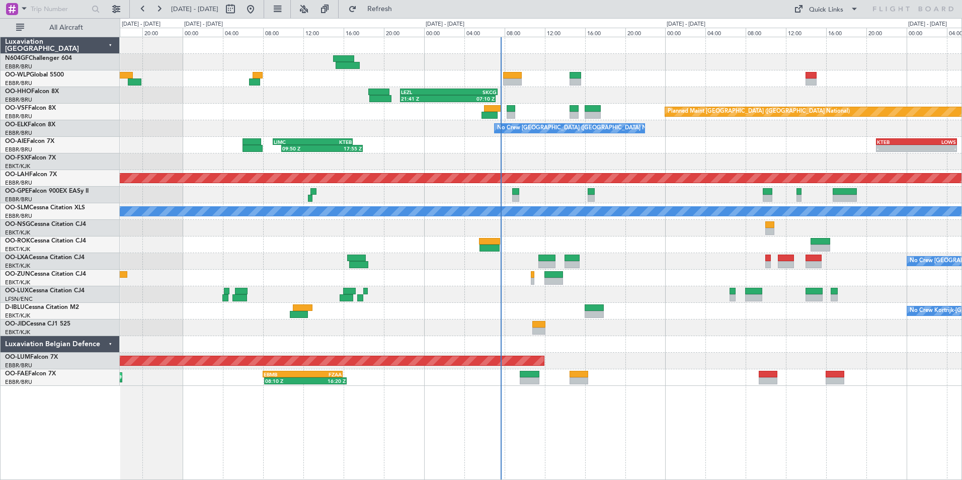
click at [581, 266] on div "- - EBLG 06:45 Z KIND 14:55 Z 21:41 Z 07:10 Z LEZL 21:40 Z SKCG 07:20 Z - - SKC…" at bounding box center [540, 211] width 841 height 349
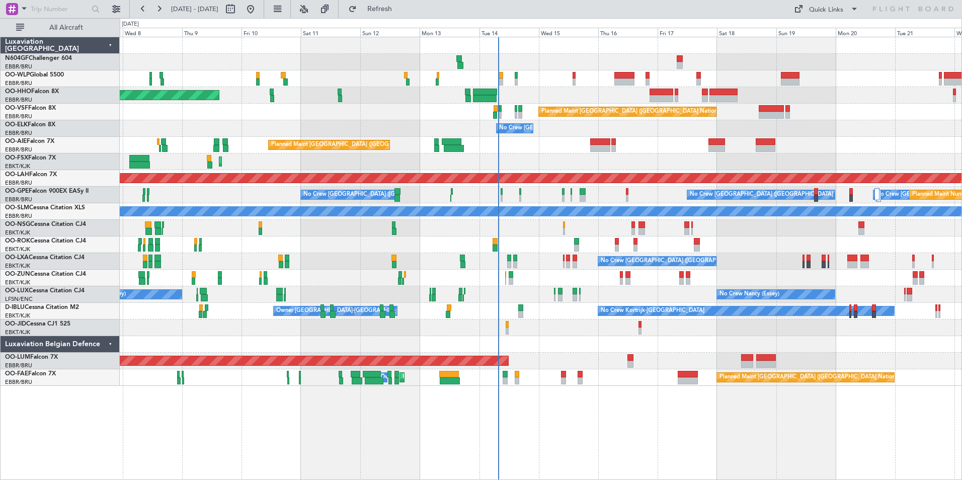
click at [671, 159] on div "Planned Maint Kortrijk-[GEOGRAPHIC_DATA]" at bounding box center [540, 161] width 841 height 17
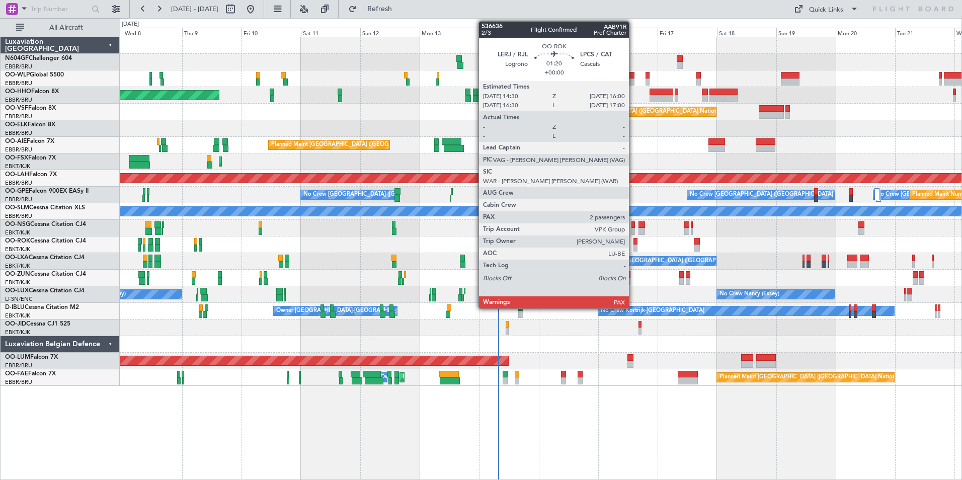
click at [633, 241] on div at bounding box center [635, 241] width 4 height 7
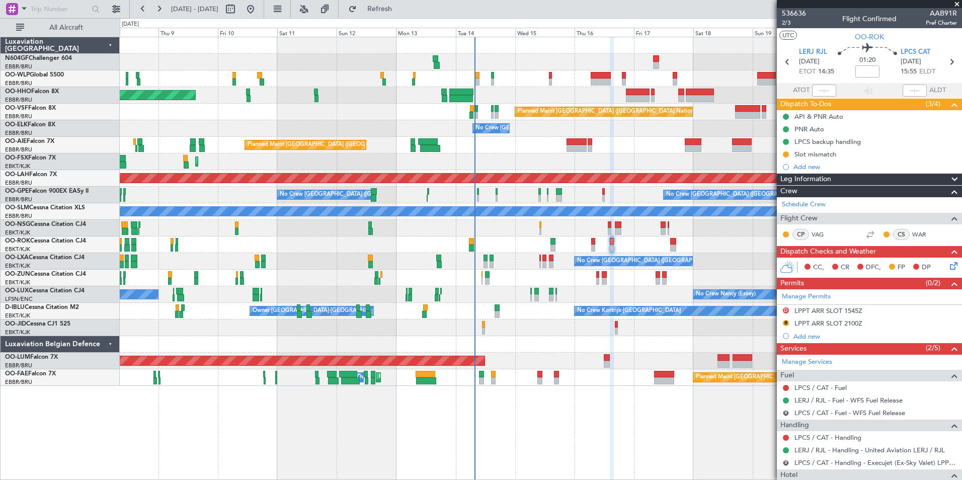
click at [627, 239] on div at bounding box center [540, 244] width 841 height 17
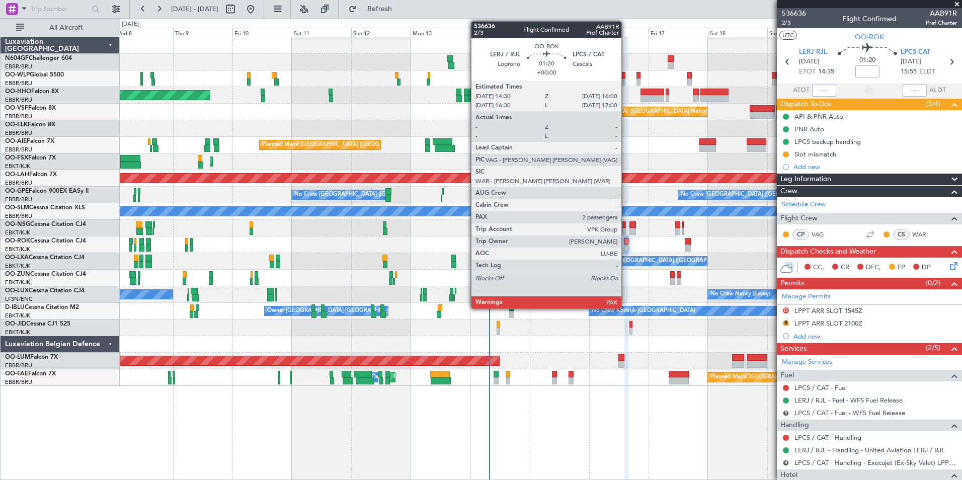
click at [590, 321] on div "No Crew" at bounding box center [540, 327] width 841 height 17
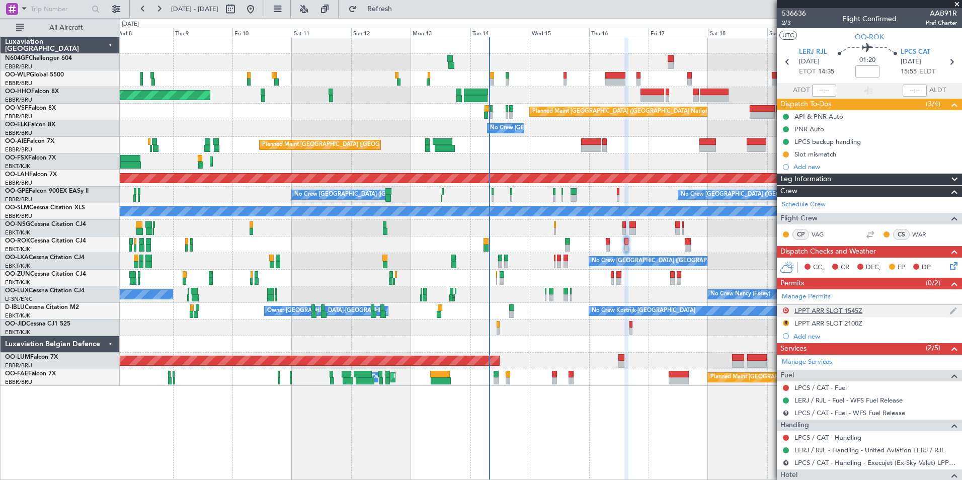
click at [821, 312] on div "LPPT ARR SLOT 1545Z" at bounding box center [828, 310] width 68 height 9
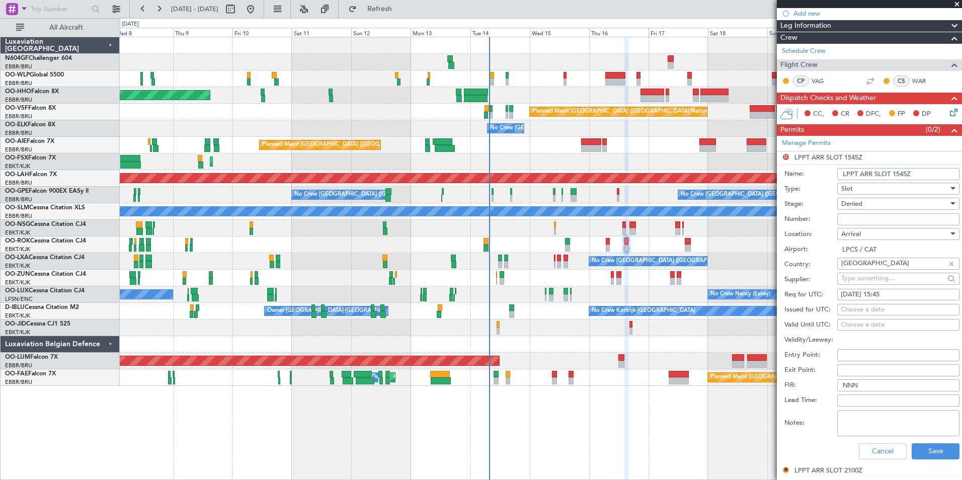
scroll to position [201, 0]
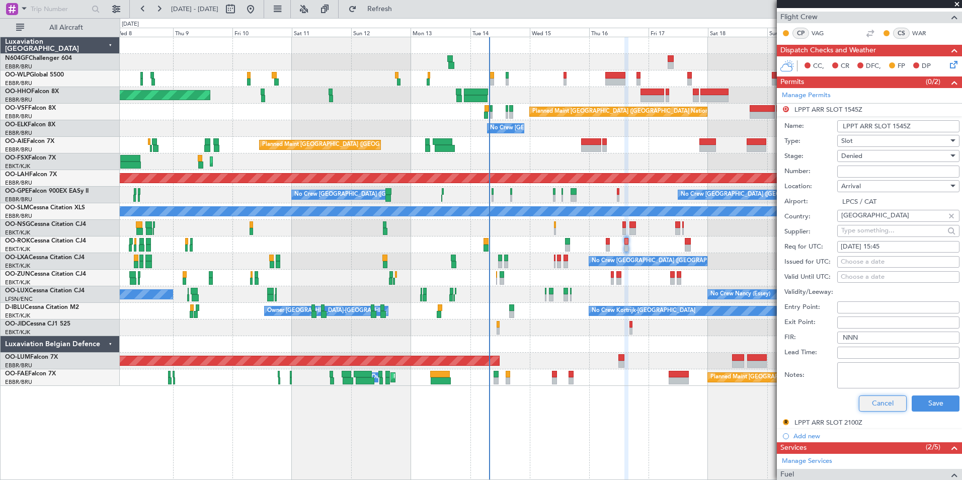
click at [870, 405] on button "Cancel" at bounding box center [883, 403] width 48 height 16
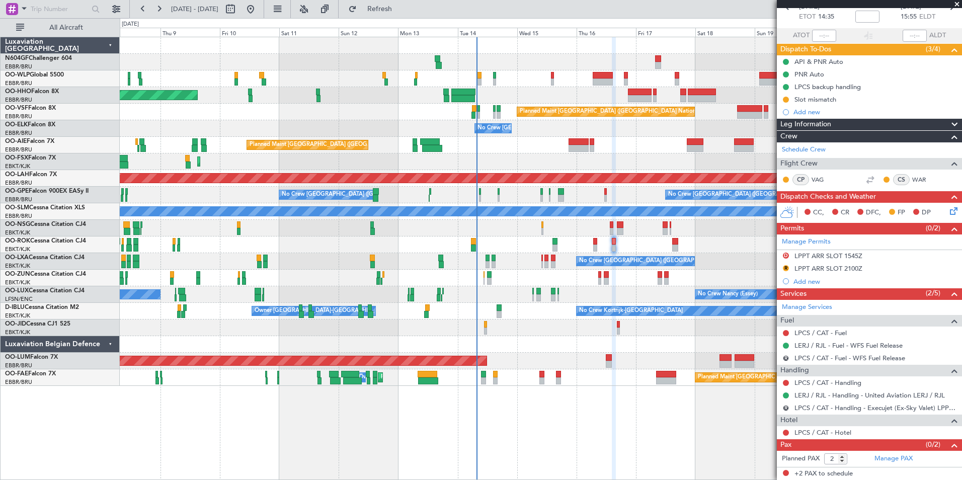
click at [617, 249] on div at bounding box center [540, 244] width 841 height 17
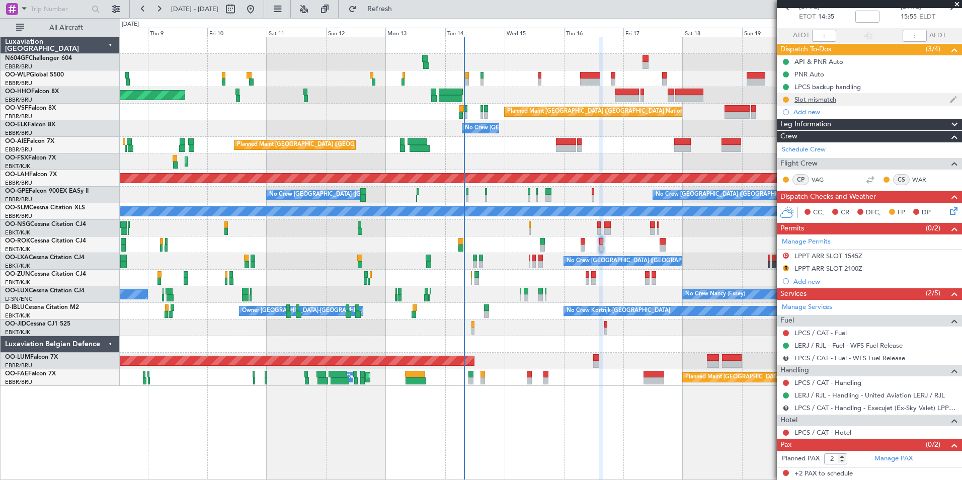
click at [820, 101] on div "Slot mismatch" at bounding box center [815, 99] width 42 height 9
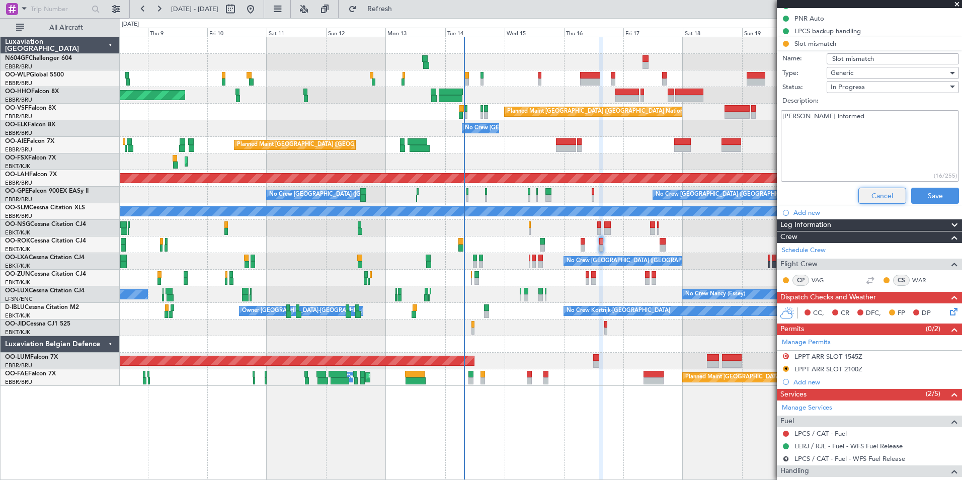
click at [874, 195] on button "Cancel" at bounding box center [882, 196] width 48 height 16
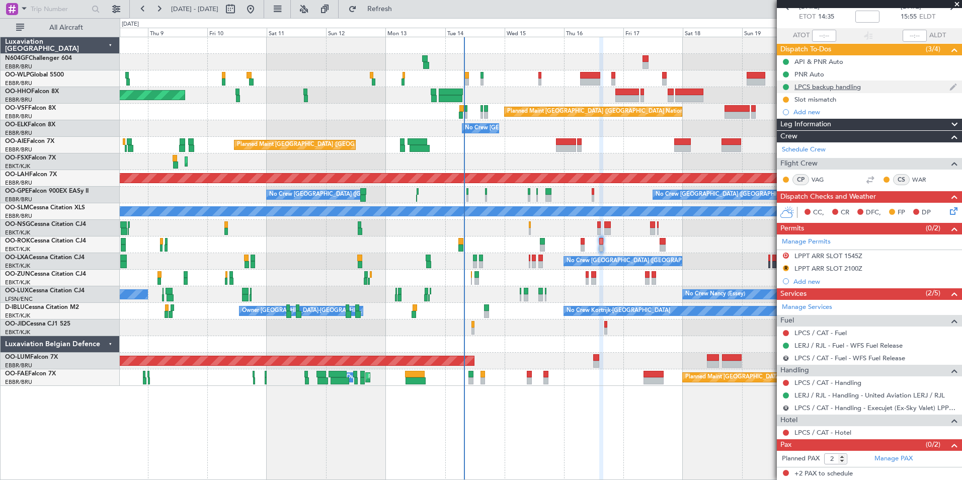
click at [834, 88] on div "LPCS backup handling" at bounding box center [827, 86] width 66 height 9
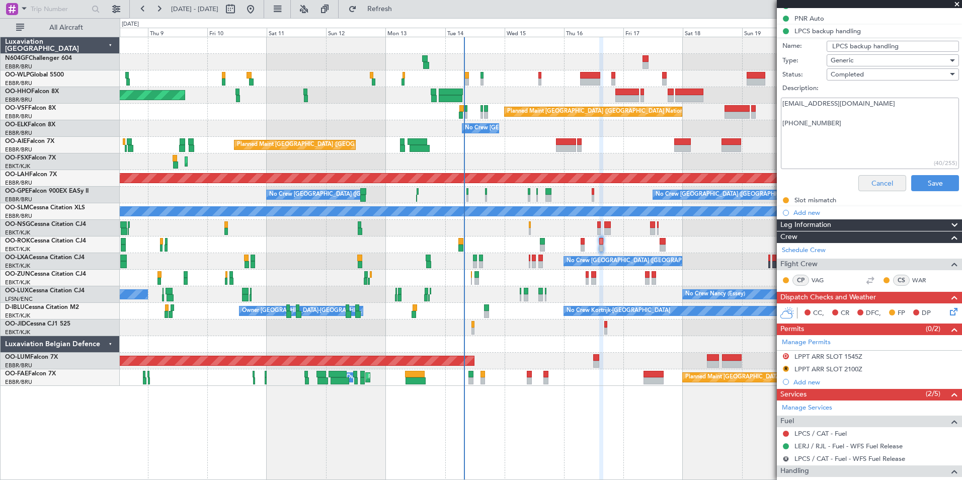
scroll to position [60, 0]
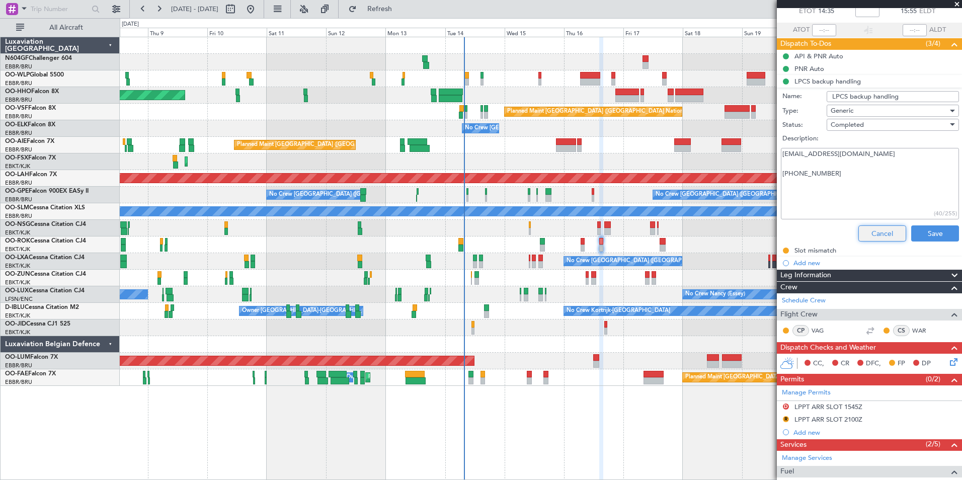
click at [876, 228] on button "Cancel" at bounding box center [882, 233] width 48 height 16
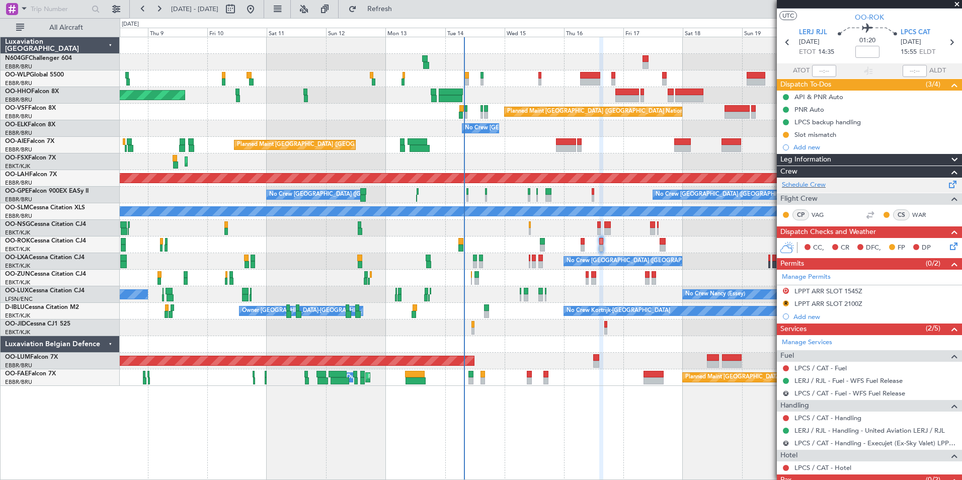
scroll to position [0, 0]
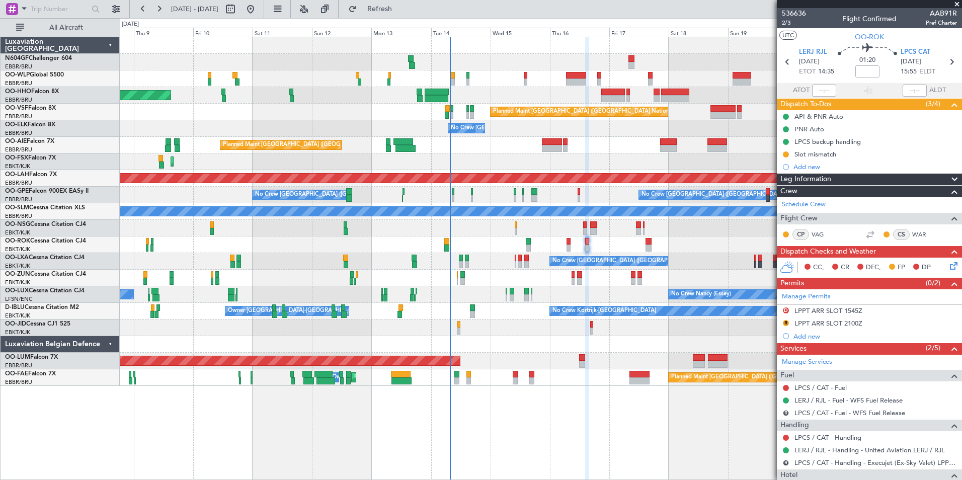
click at [638, 241] on div at bounding box center [540, 244] width 841 height 17
click at [401, 13] on span "Refresh" at bounding box center [380, 9] width 42 height 7
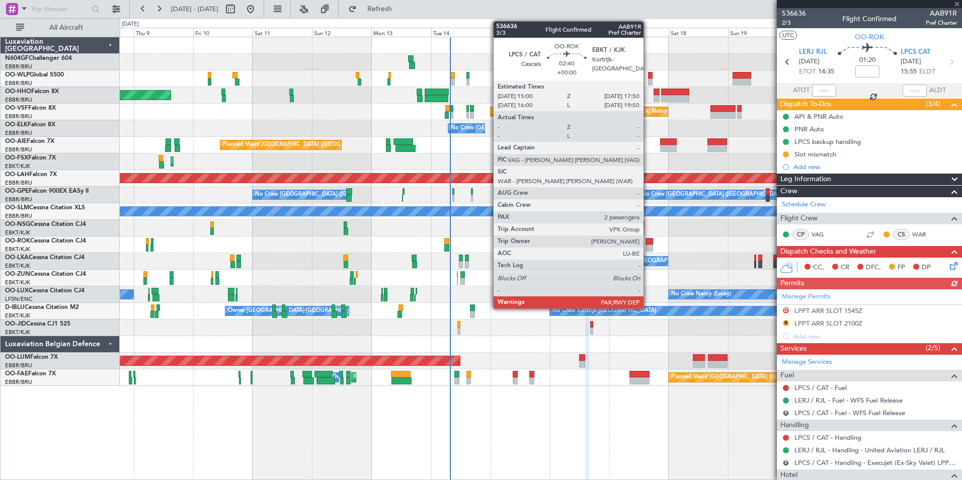
click at [688, 223] on div at bounding box center [540, 228] width 841 height 17
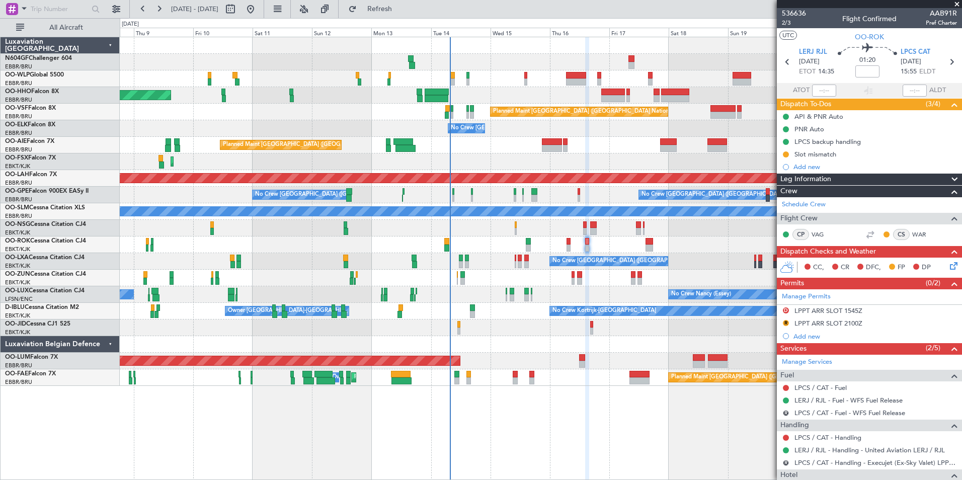
click at [607, 293] on div "No Crew Nancy (Essey) No Crew Nancy (Essey) No Crew Nancy (Essey)" at bounding box center [540, 294] width 841 height 17
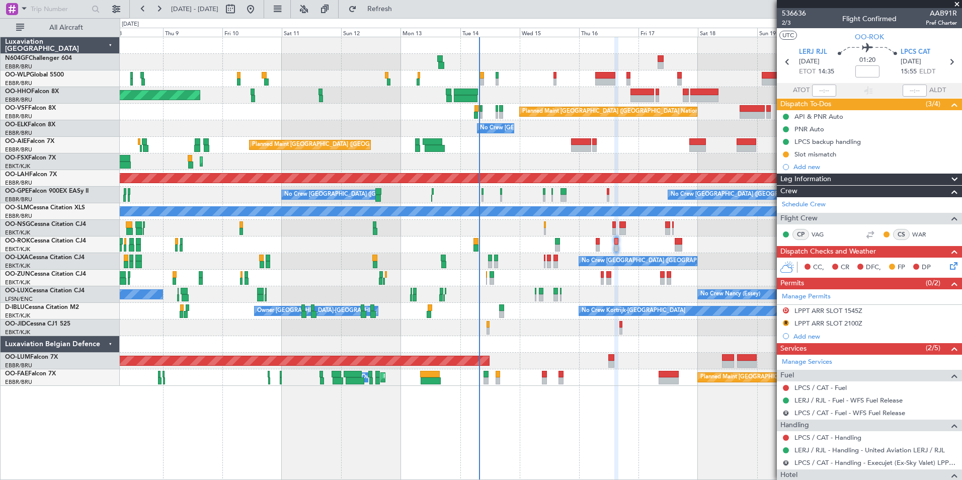
click at [652, 277] on div at bounding box center [540, 278] width 841 height 17
click at [645, 280] on div at bounding box center [540, 278] width 841 height 17
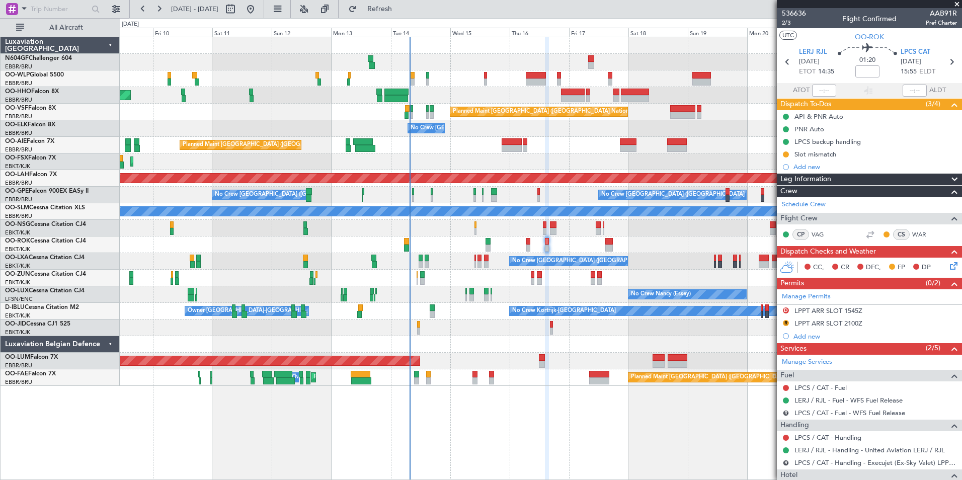
click at [573, 351] on div at bounding box center [540, 344] width 841 height 17
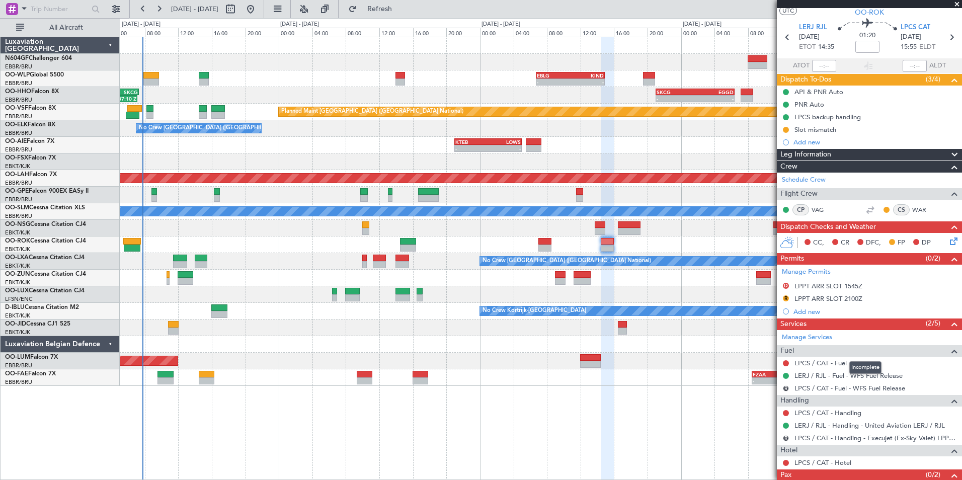
scroll to position [55, 0]
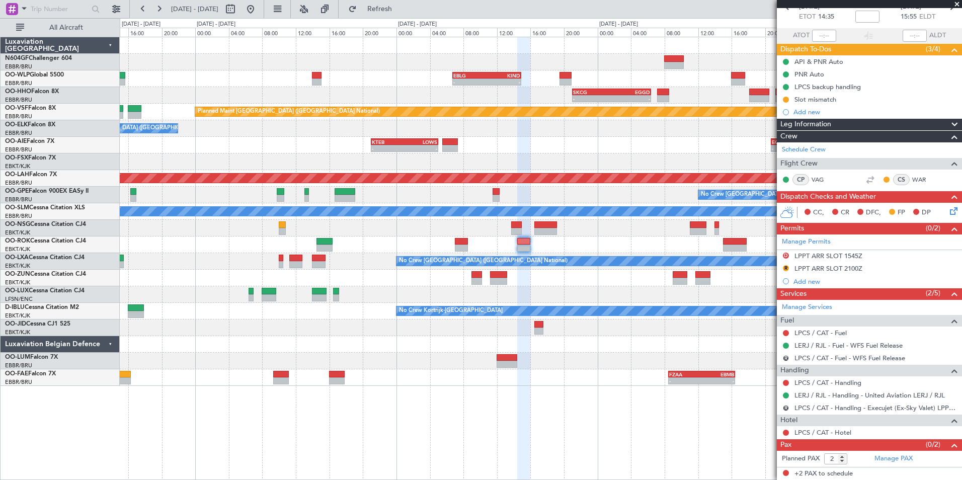
click at [613, 251] on div "- - EBLG 06:45 Z KIND 14:55 Z - - KIND 02:00 Z EBLG 09:30 Z - - SKCG 21:00 Z EG…" at bounding box center [540, 211] width 841 height 349
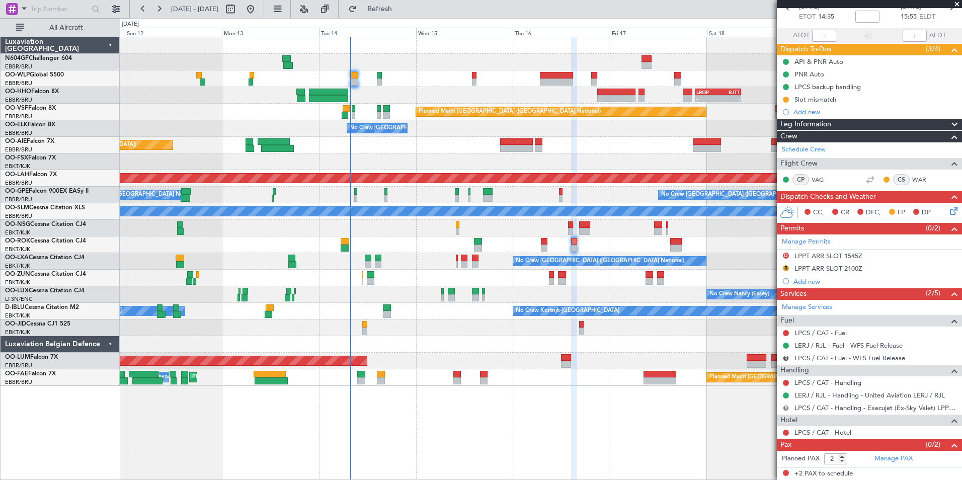
click at [786, 407] on button "R" at bounding box center [786, 408] width 6 height 6
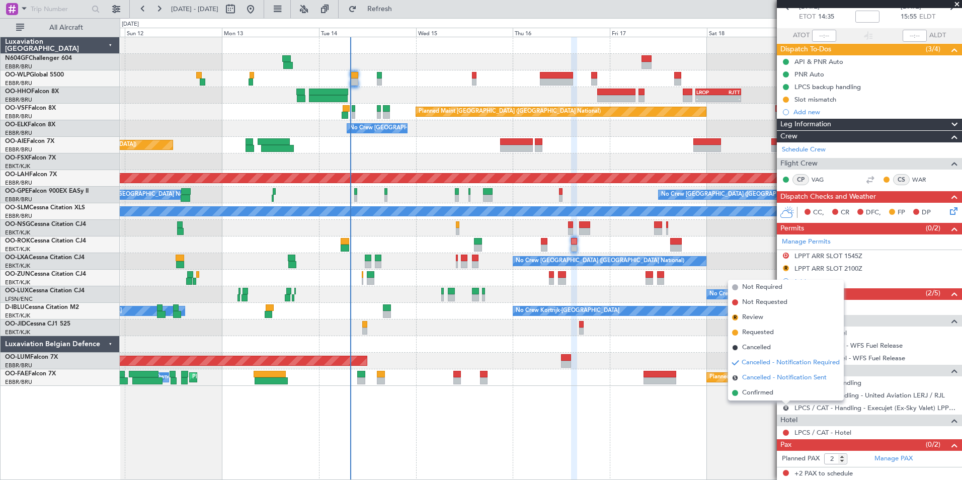
click at [772, 378] on span "Cancelled - Notification Sent" at bounding box center [784, 378] width 84 height 10
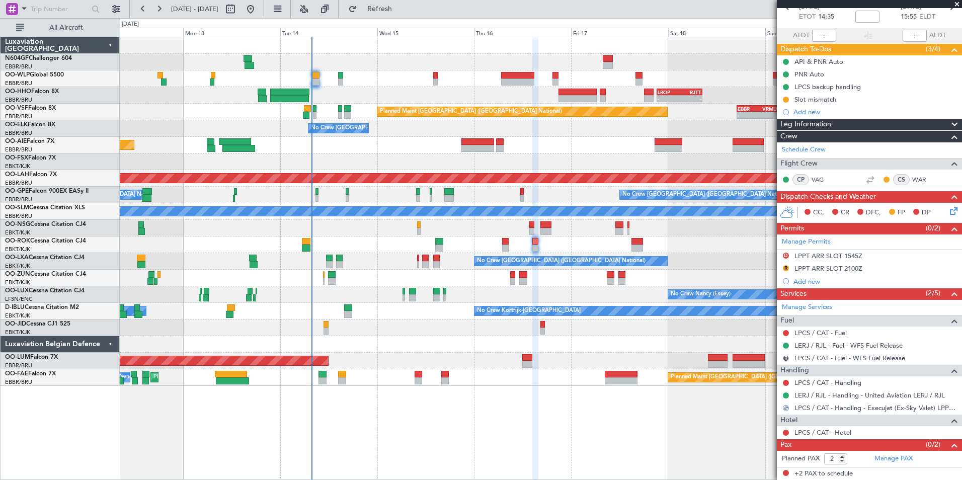
click at [576, 279] on div "- - LIML 20:00 Z FIMP 06:30 Z - - LROP 21:15 Z RJTT 08:30 Z Planned Maint [GEOG…" at bounding box center [540, 211] width 841 height 349
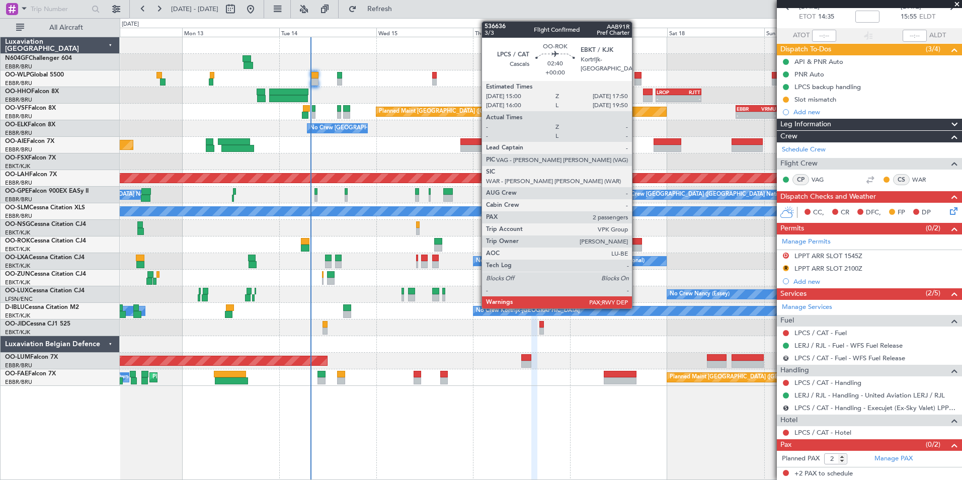
click at [636, 240] on div at bounding box center [636, 241] width 12 height 7
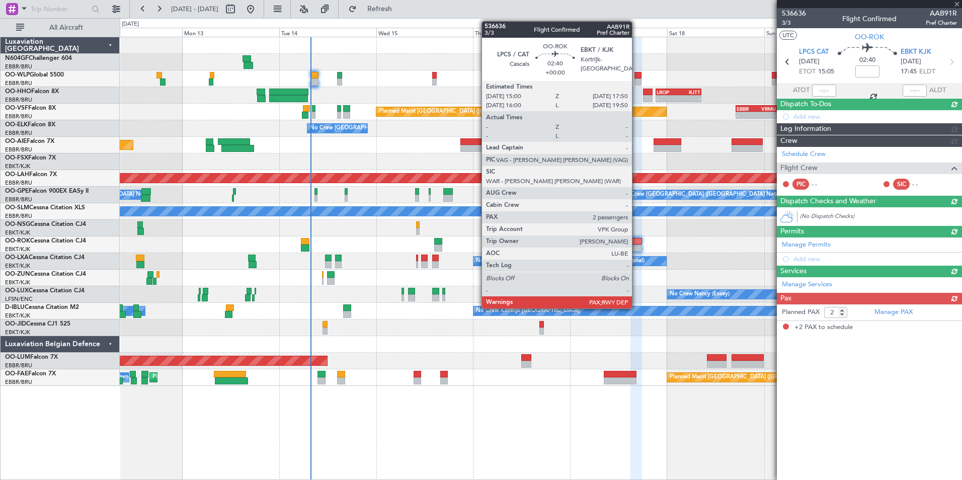
scroll to position [0, 0]
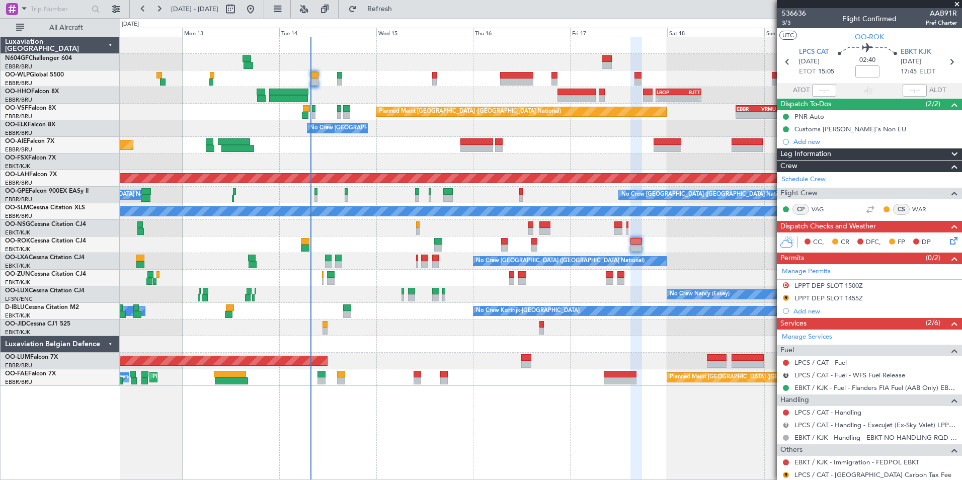
click at [788, 422] on button "R" at bounding box center [786, 425] width 6 height 6
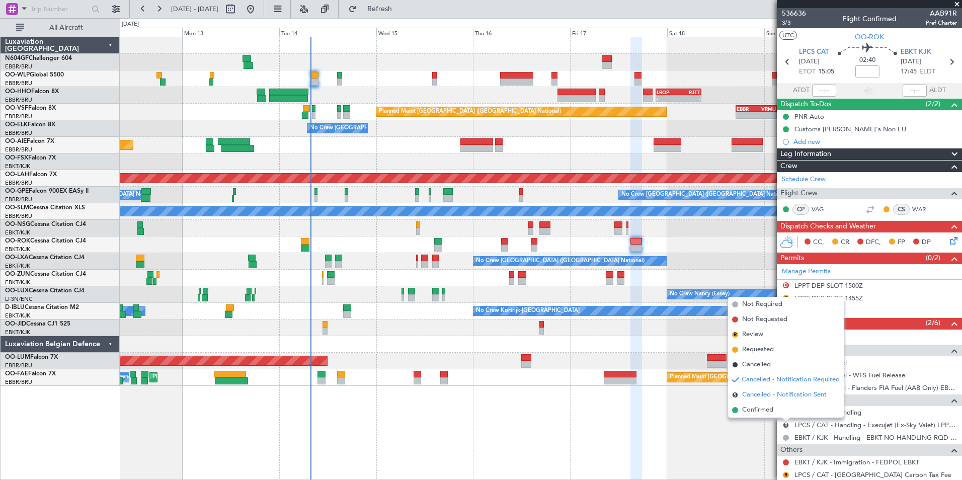
click at [763, 393] on span "Cancelled - Notification Sent" at bounding box center [784, 395] width 84 height 10
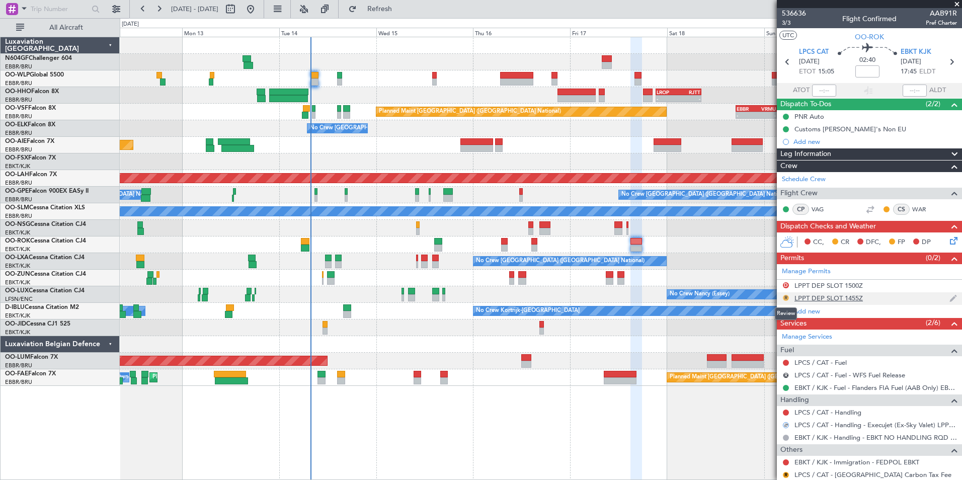
click at [786, 295] on button "R" at bounding box center [786, 298] width 6 height 6
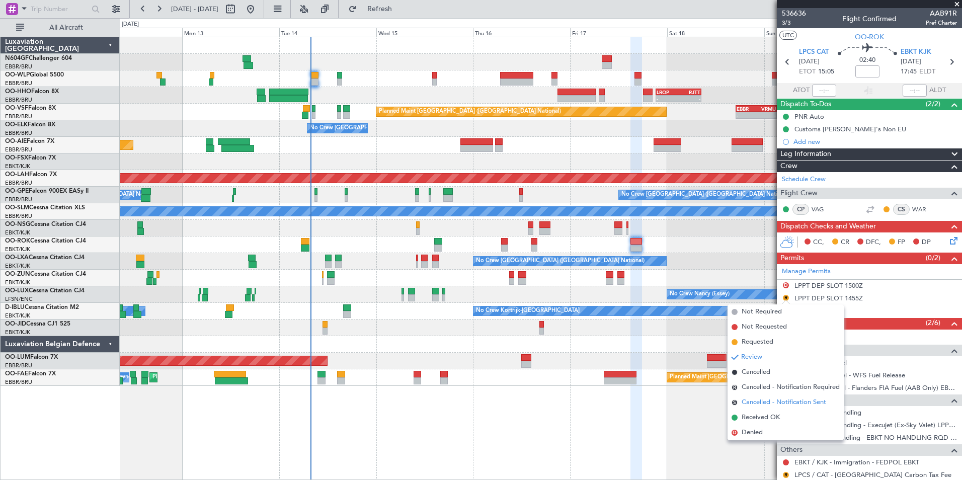
click at [784, 400] on span "Cancelled - Notification Sent" at bounding box center [783, 402] width 84 height 10
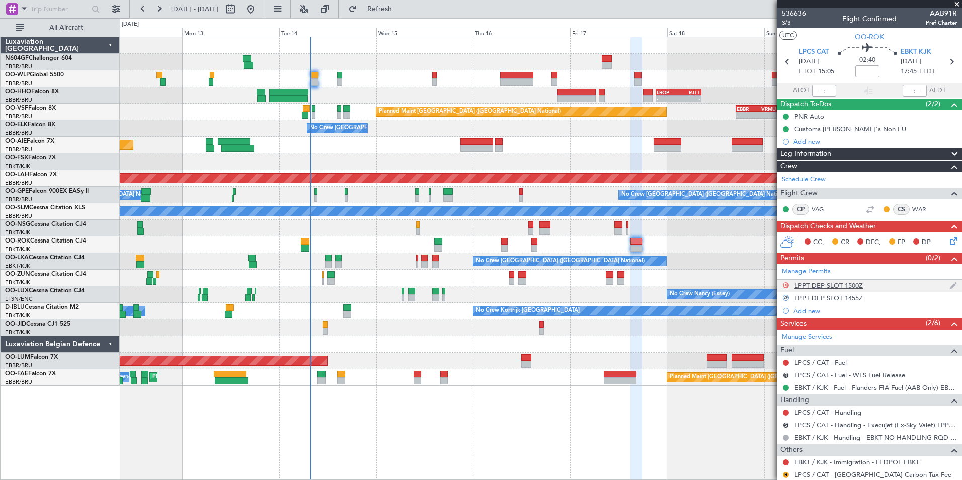
click at [787, 284] on button "D" at bounding box center [786, 285] width 6 height 6
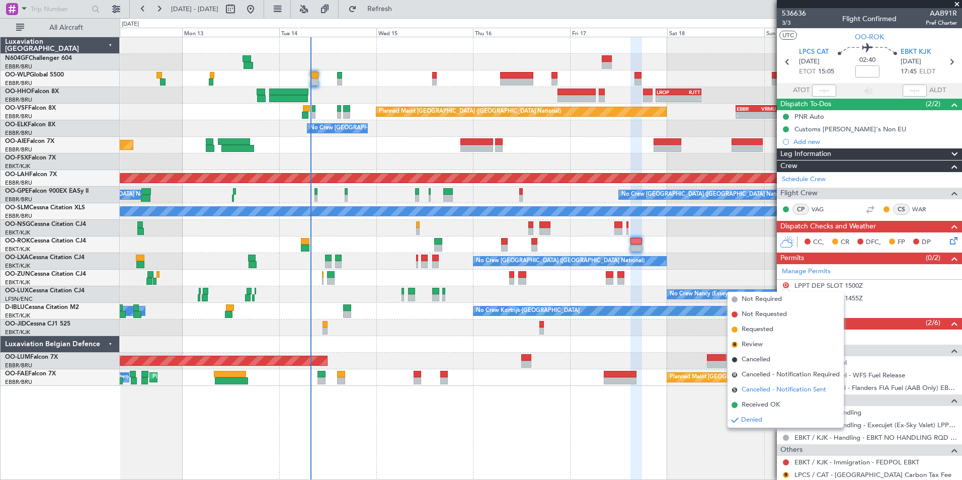
click at [789, 388] on span "Cancelled - Notification Sent" at bounding box center [783, 390] width 84 height 10
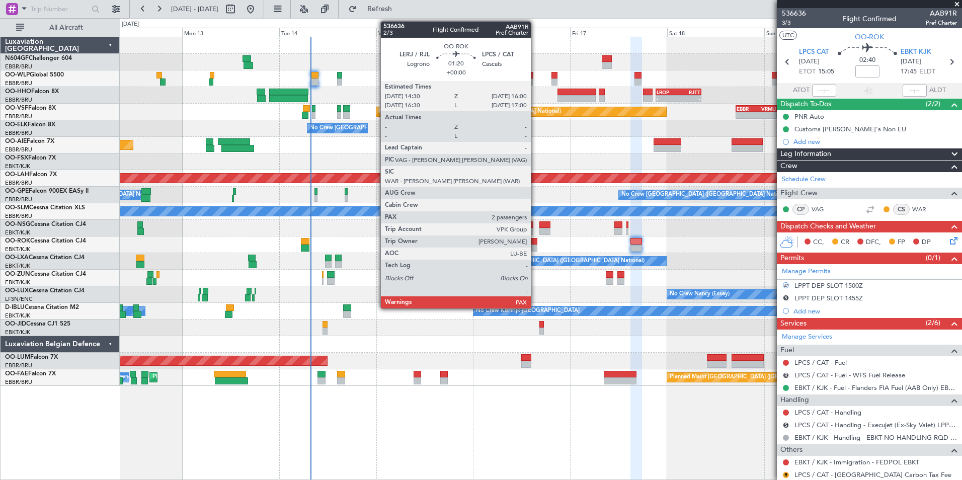
click at [535, 242] on div at bounding box center [534, 241] width 7 height 7
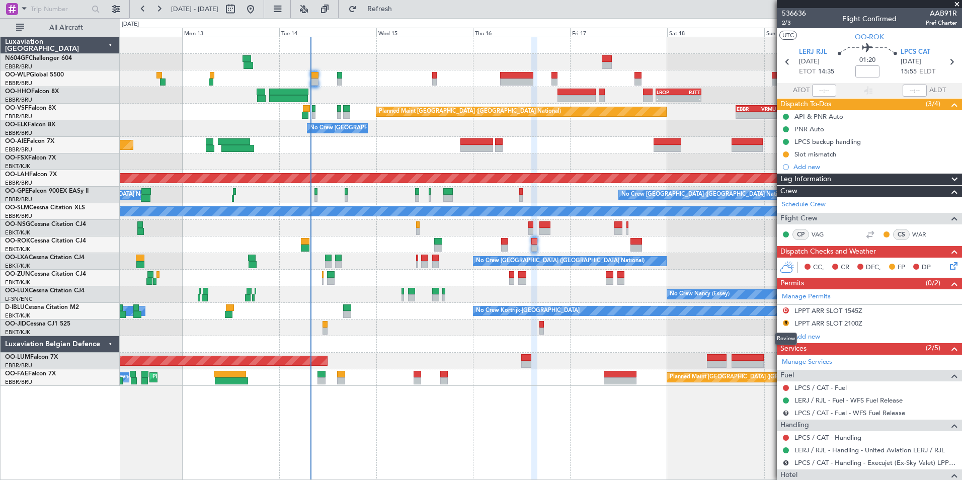
click at [785, 322] on button "R" at bounding box center [786, 323] width 6 height 6
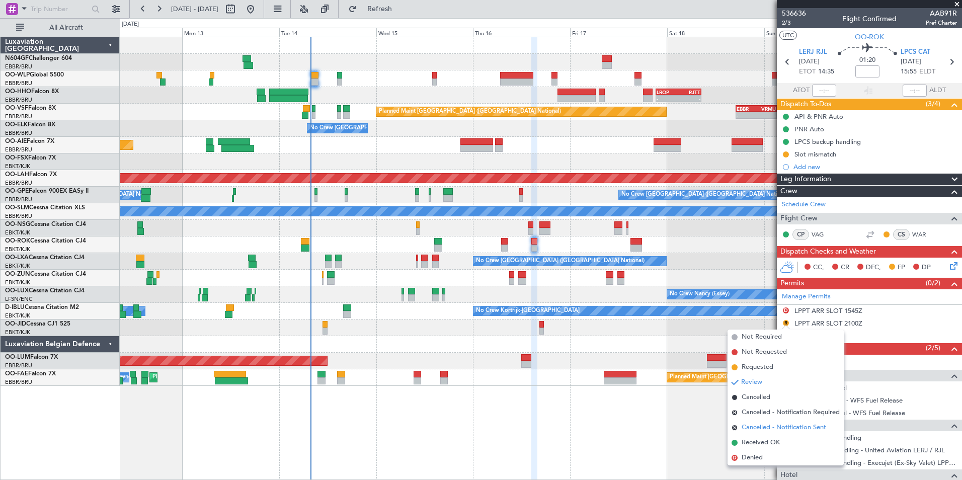
click at [799, 426] on span "Cancelled - Notification Sent" at bounding box center [783, 427] width 84 height 10
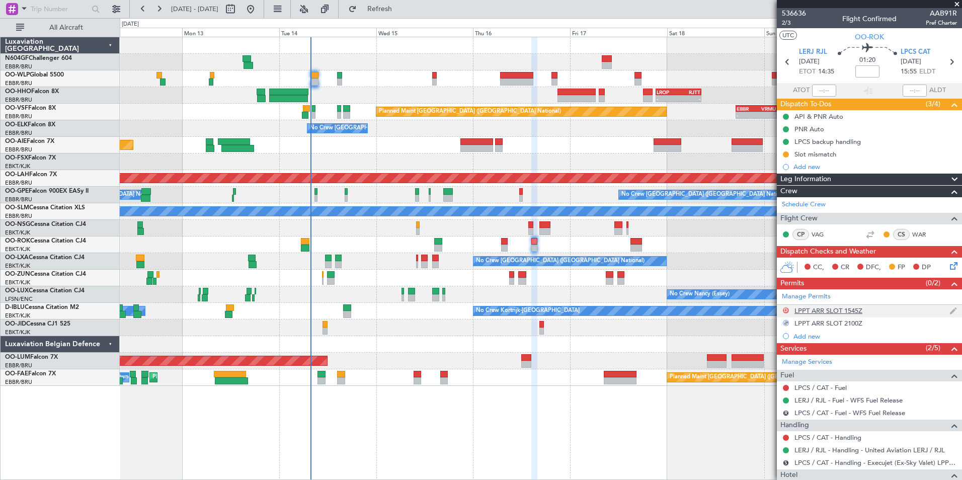
click at [787, 309] on button "D" at bounding box center [786, 310] width 6 height 6
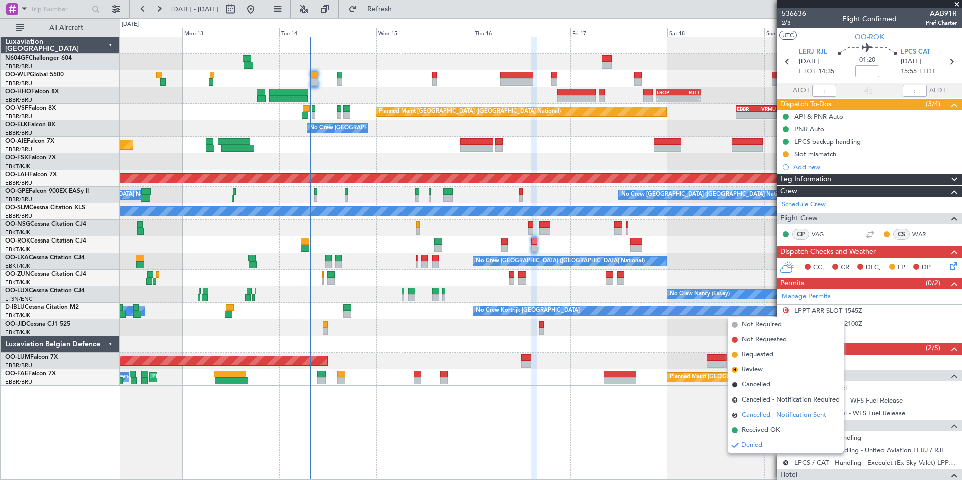
click at [797, 413] on span "Cancelled - Notification Sent" at bounding box center [783, 415] width 84 height 10
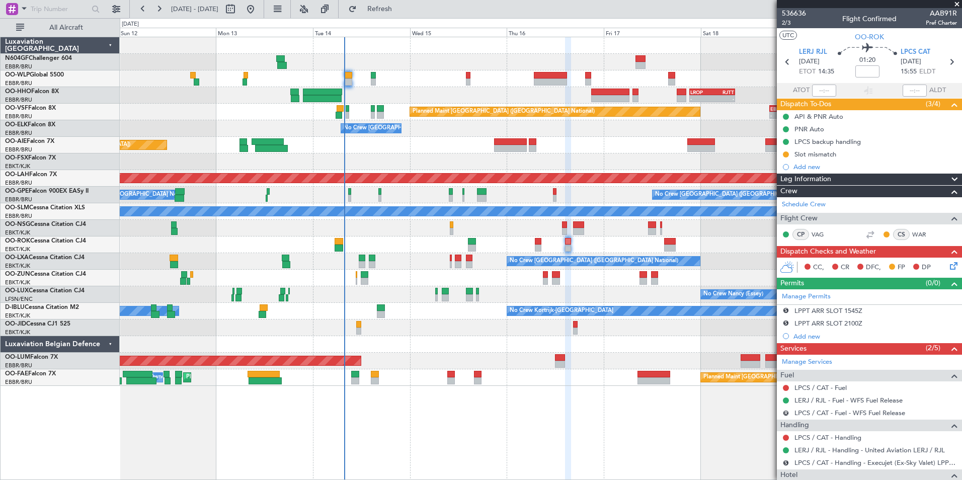
click at [695, 338] on div at bounding box center [540, 344] width 841 height 17
click at [568, 280] on div at bounding box center [540, 278] width 841 height 17
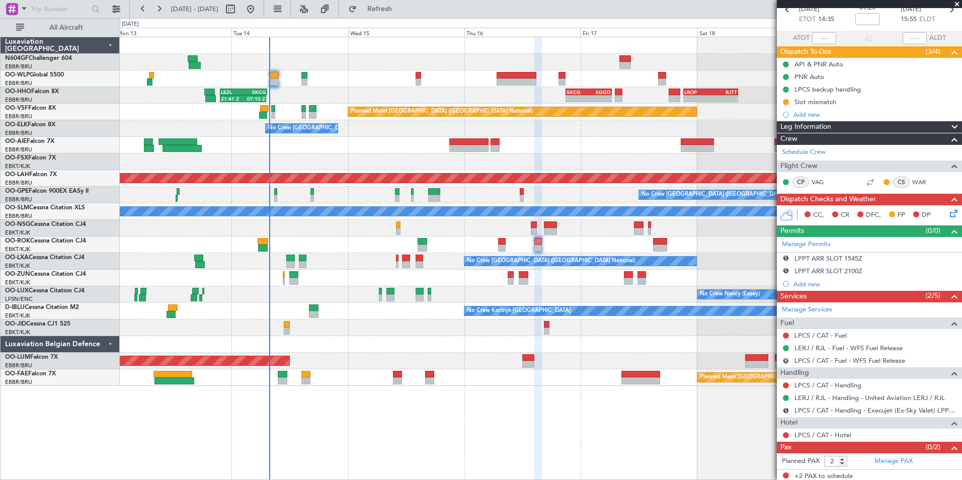
scroll to position [55, 0]
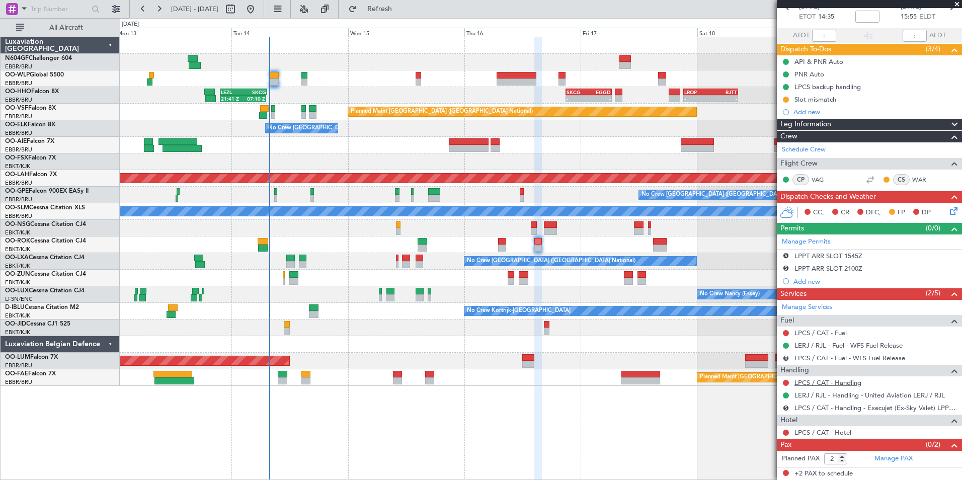
click at [828, 378] on link "LPCS / CAT - Handling" at bounding box center [827, 382] width 67 height 9
click at [388, 10] on button "Refresh" at bounding box center [374, 9] width 60 height 16
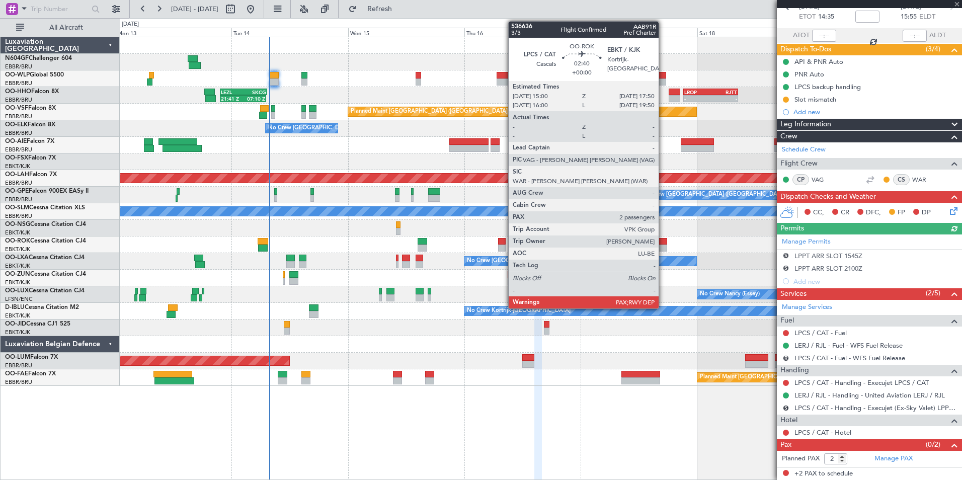
click at [663, 244] on div at bounding box center [660, 247] width 14 height 7
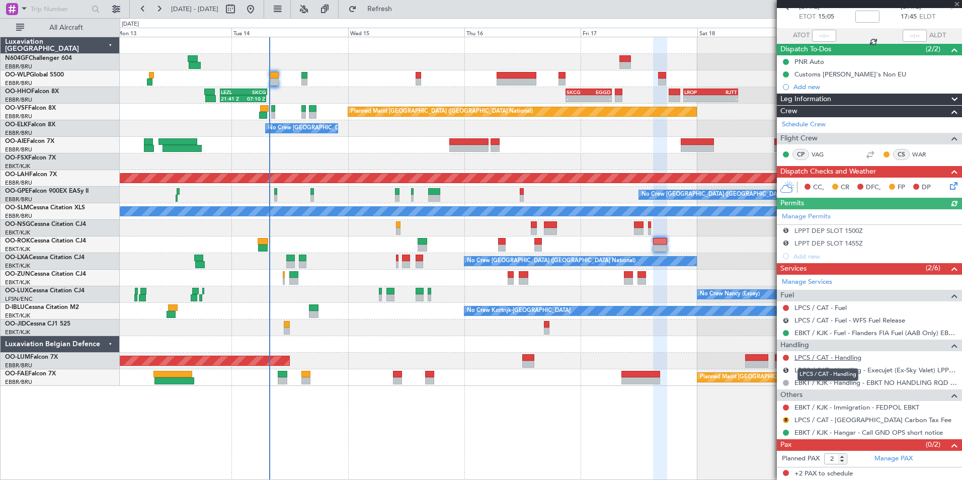
click at [826, 358] on link "LPCS / CAT - Handling" at bounding box center [827, 357] width 67 height 9
click at [379, 6] on button "Refresh" at bounding box center [374, 9] width 60 height 16
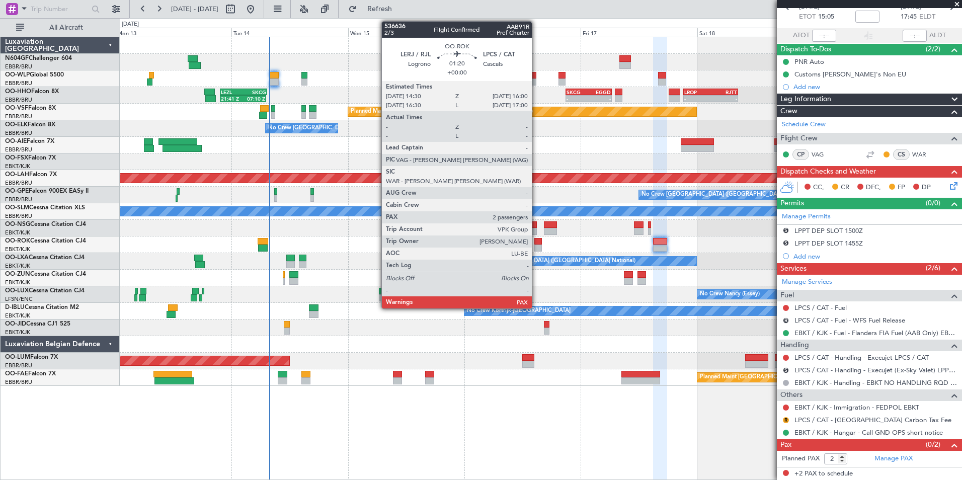
click at [536, 240] on div at bounding box center [538, 241] width 8 height 7
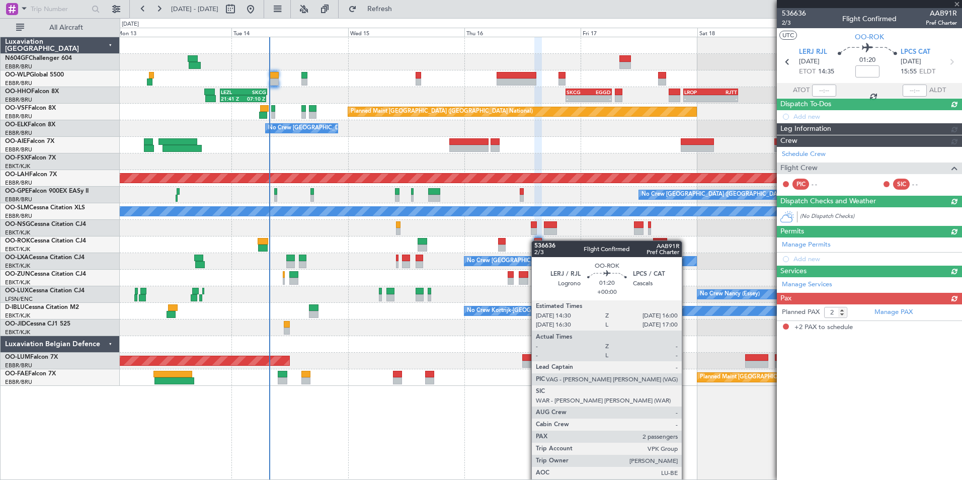
scroll to position [0, 0]
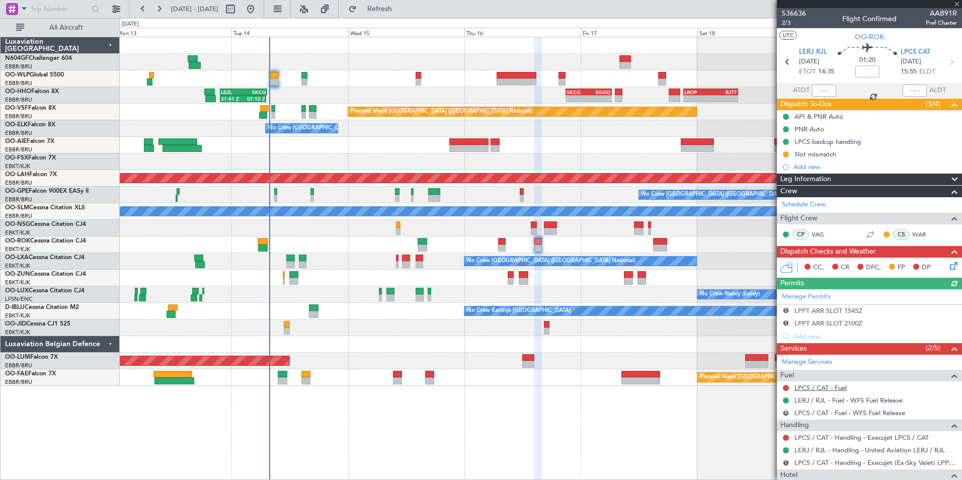
click at [827, 385] on link "LPCS / CAT - Fuel" at bounding box center [820, 387] width 52 height 9
click at [380, 8] on button "Refresh" at bounding box center [374, 9] width 60 height 16
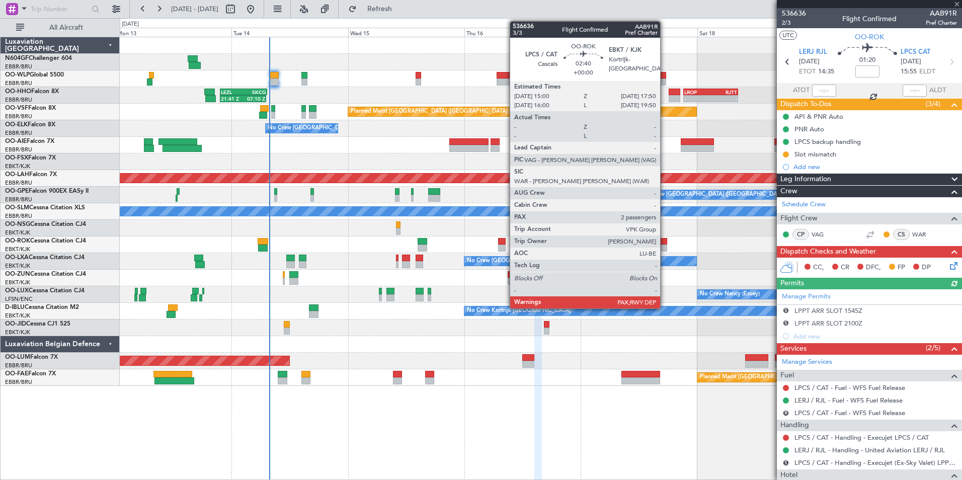
click at [664, 243] on div at bounding box center [660, 241] width 14 height 7
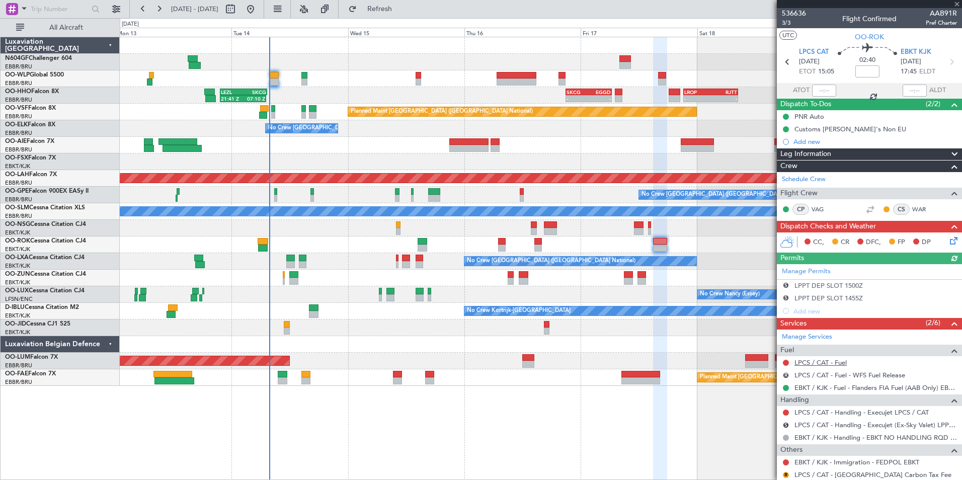
click at [830, 363] on link "LPCS / CAT - Fuel" at bounding box center [820, 362] width 52 height 9
click at [386, 7] on button "Refresh" at bounding box center [374, 9] width 60 height 16
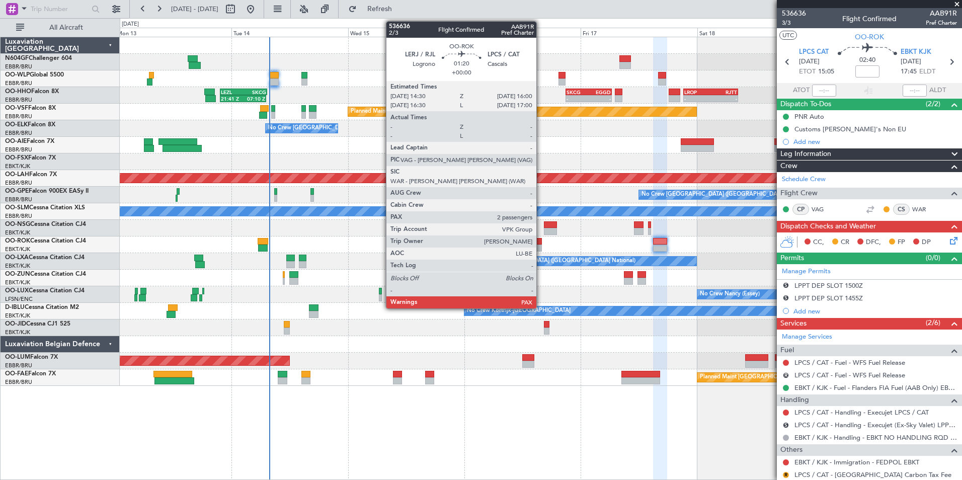
click at [541, 241] on div at bounding box center [538, 241] width 8 height 7
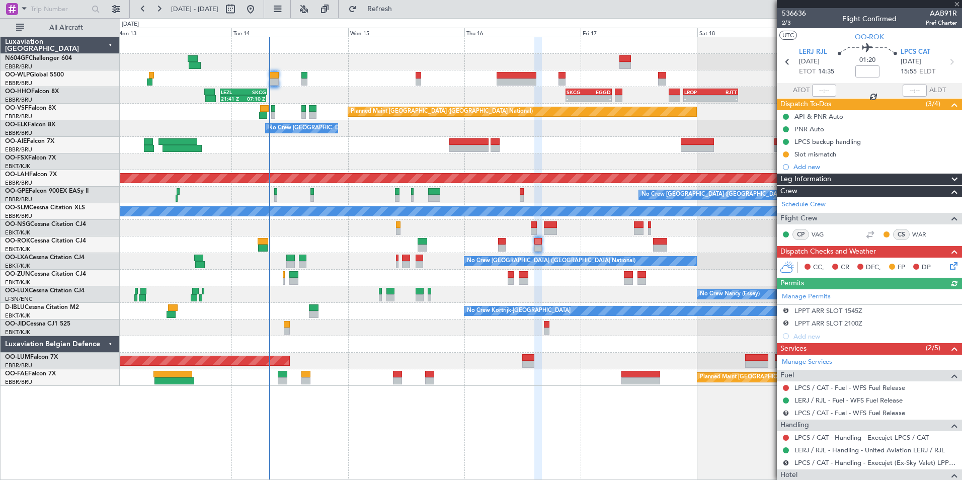
scroll to position [55, 0]
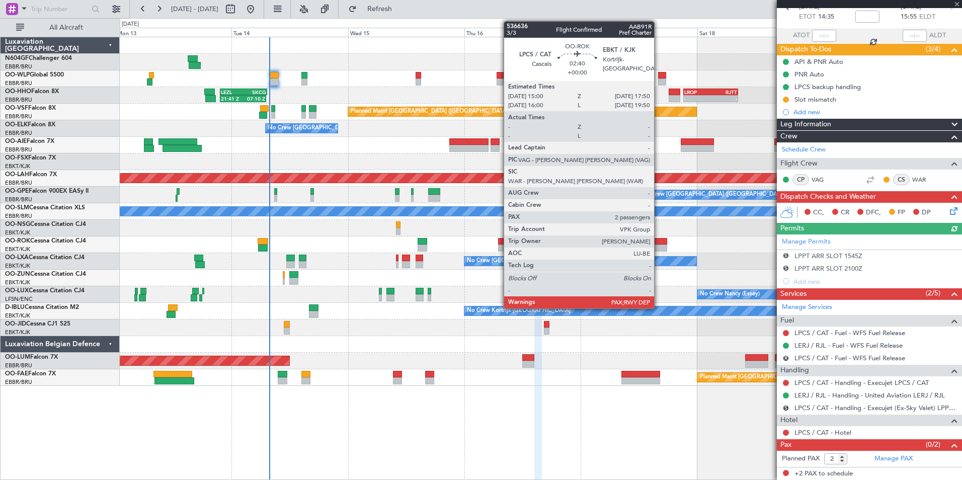
click at [658, 246] on div at bounding box center [660, 247] width 14 height 7
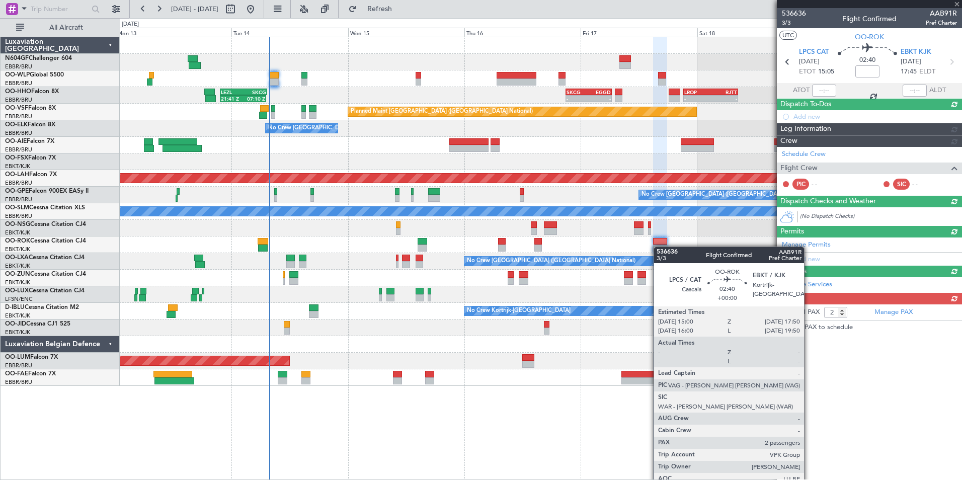
scroll to position [0, 0]
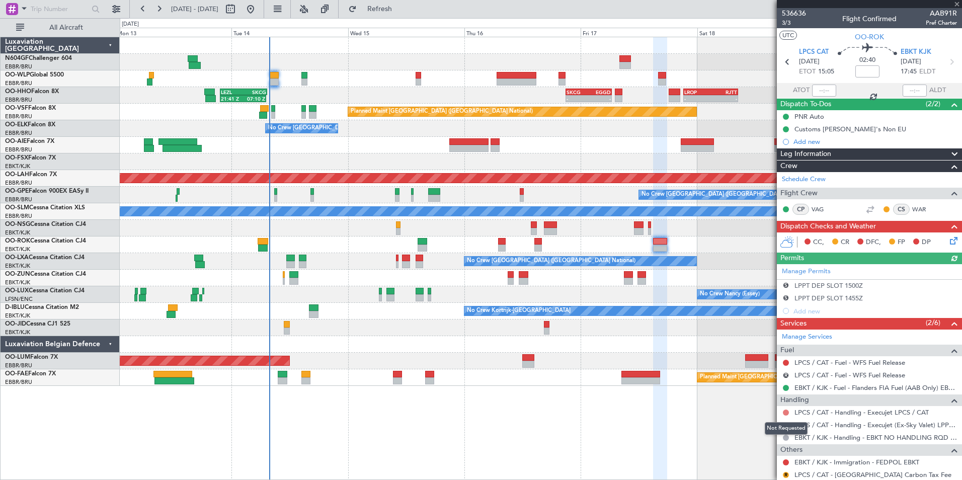
click at [786, 411] on button at bounding box center [786, 412] width 6 height 6
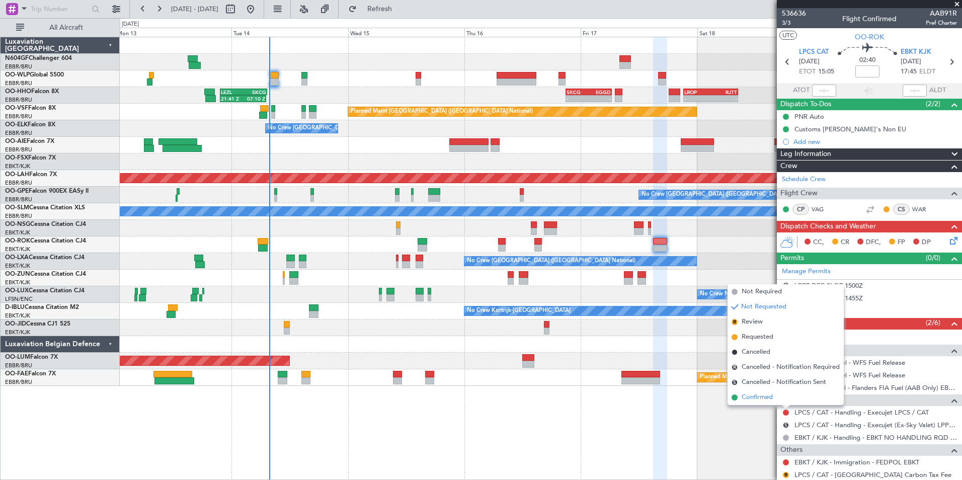
click at [758, 400] on span "Confirmed" at bounding box center [756, 397] width 31 height 10
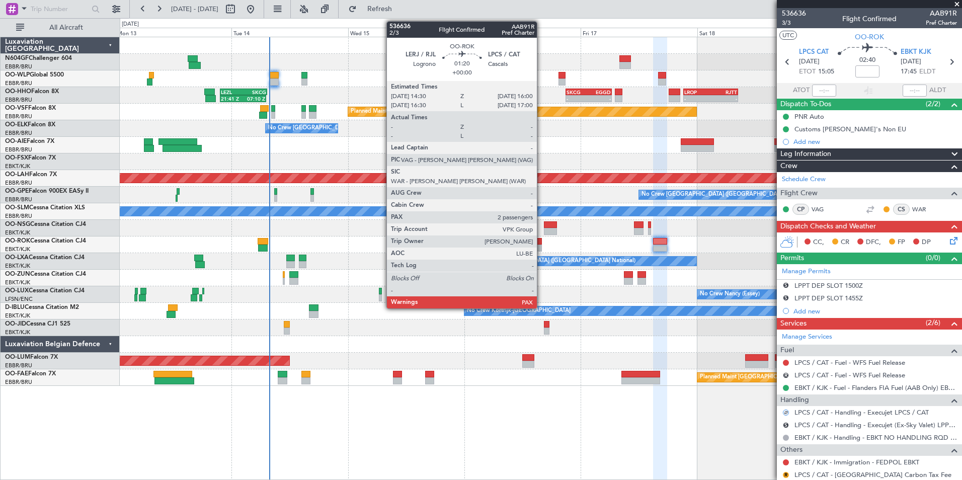
click at [541, 248] on div at bounding box center [538, 247] width 8 height 7
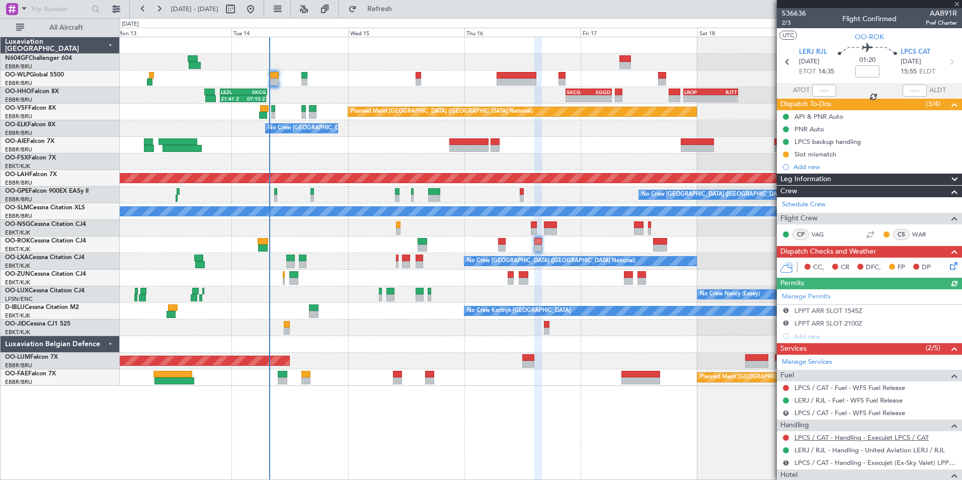
click at [829, 437] on link "LPCS / CAT - Handling - Execujet LPCS / CAT" at bounding box center [861, 437] width 134 height 9
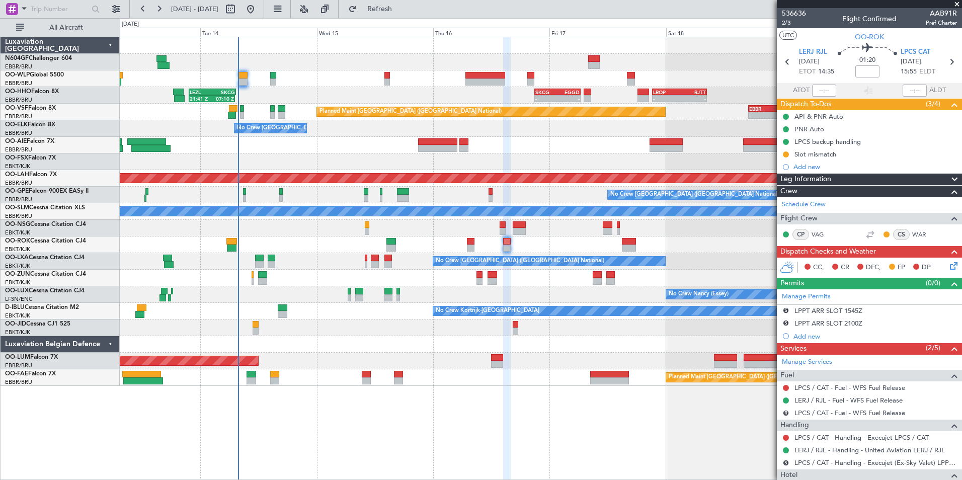
click at [564, 246] on div at bounding box center [540, 244] width 841 height 17
click at [784, 437] on button at bounding box center [786, 438] width 6 height 6
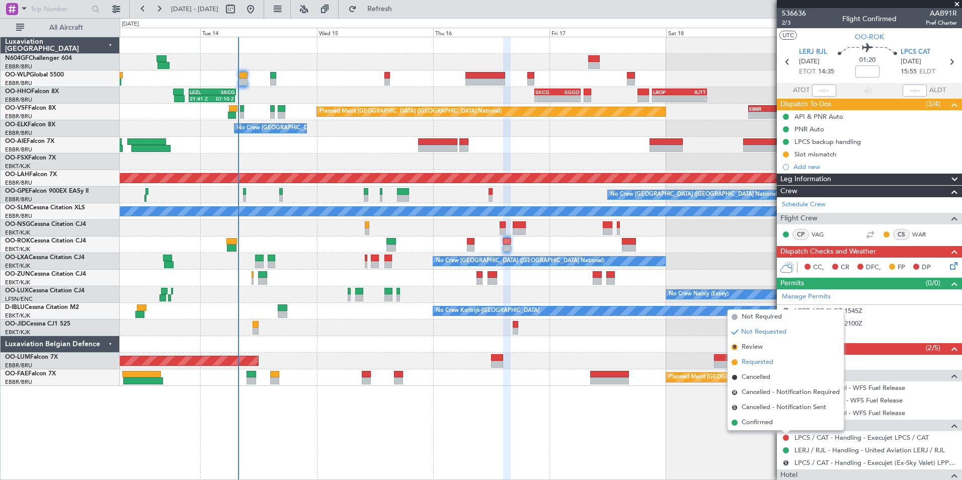
click at [756, 368] on li "Requested" at bounding box center [785, 362] width 116 height 15
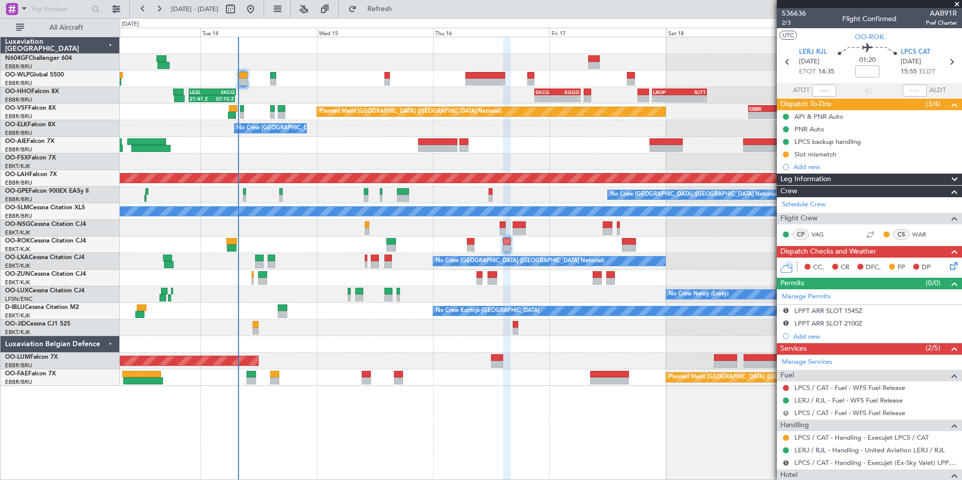
click at [784, 411] on button "R" at bounding box center [786, 413] width 6 height 6
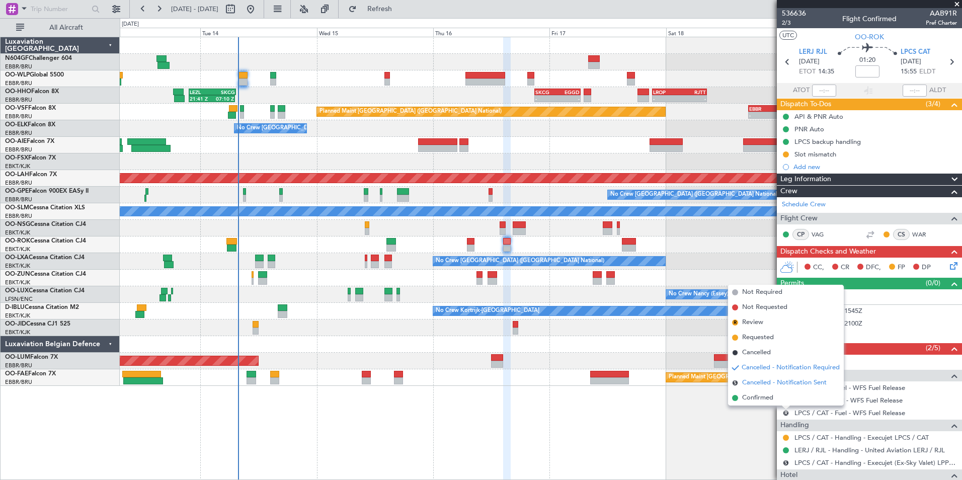
click at [773, 379] on span "Cancelled - Notification Sent" at bounding box center [784, 383] width 84 height 10
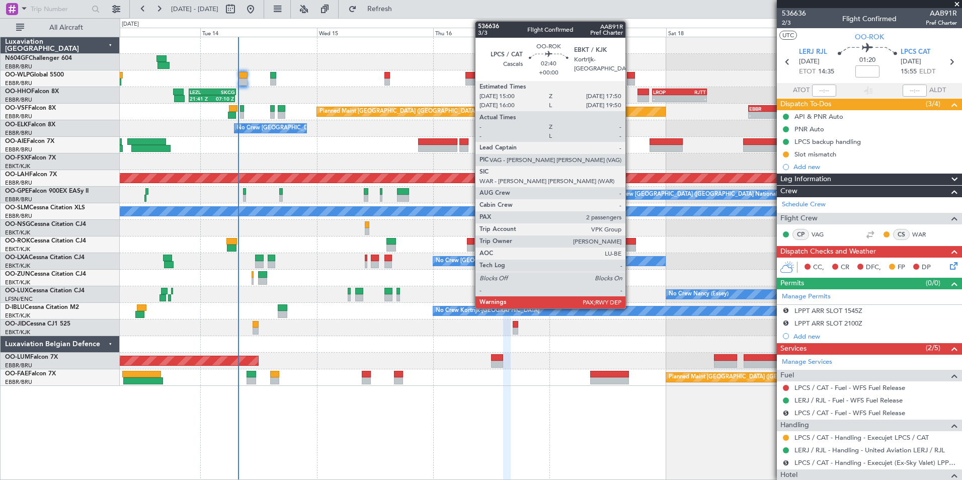
click at [630, 245] on div at bounding box center [629, 247] width 14 height 7
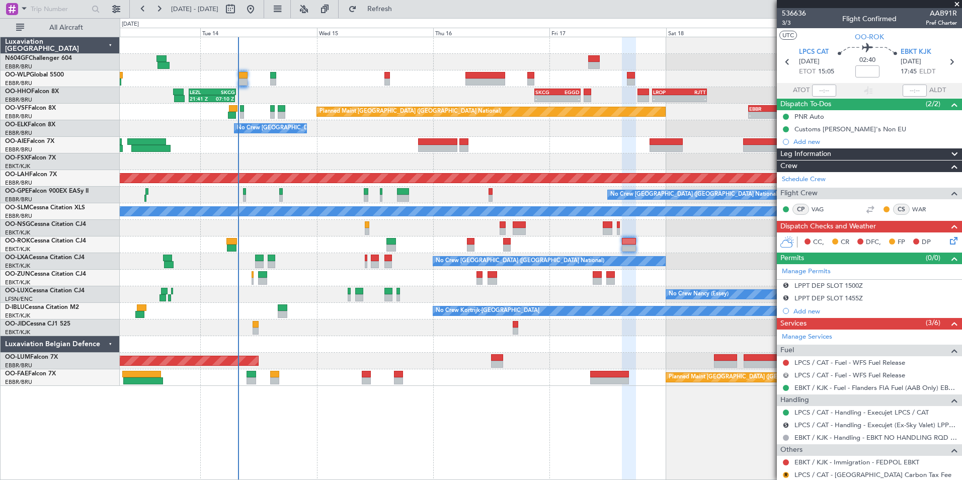
click at [786, 374] on button "R" at bounding box center [786, 375] width 6 height 6
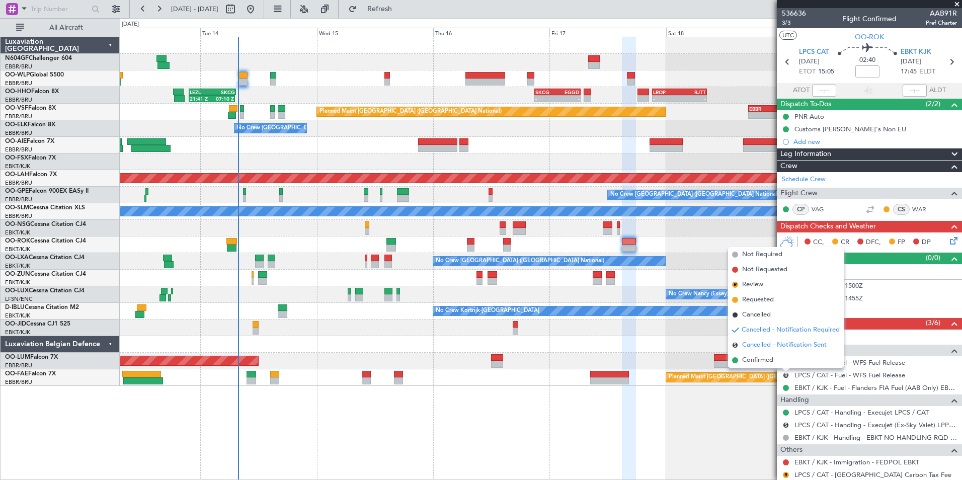
click at [760, 345] on span "Cancelled - Notification Sent" at bounding box center [784, 345] width 84 height 10
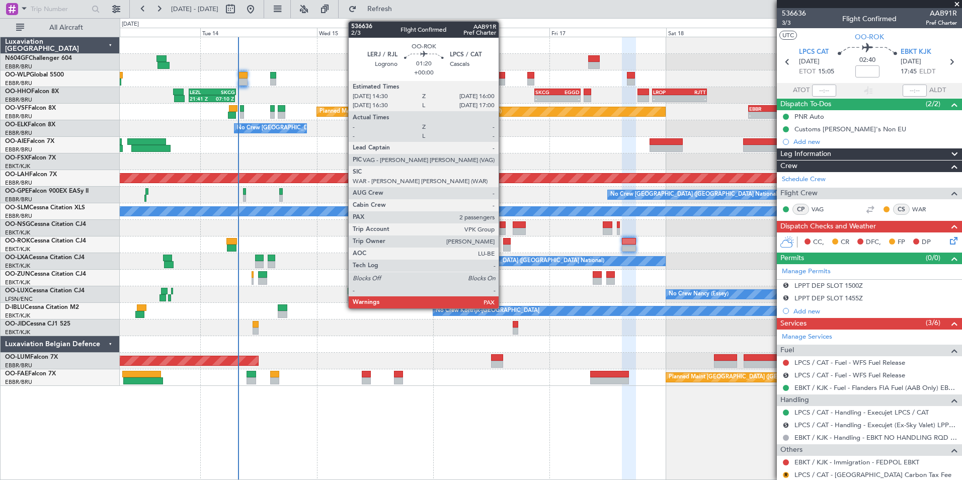
click at [503, 240] on div at bounding box center [507, 241] width 8 height 7
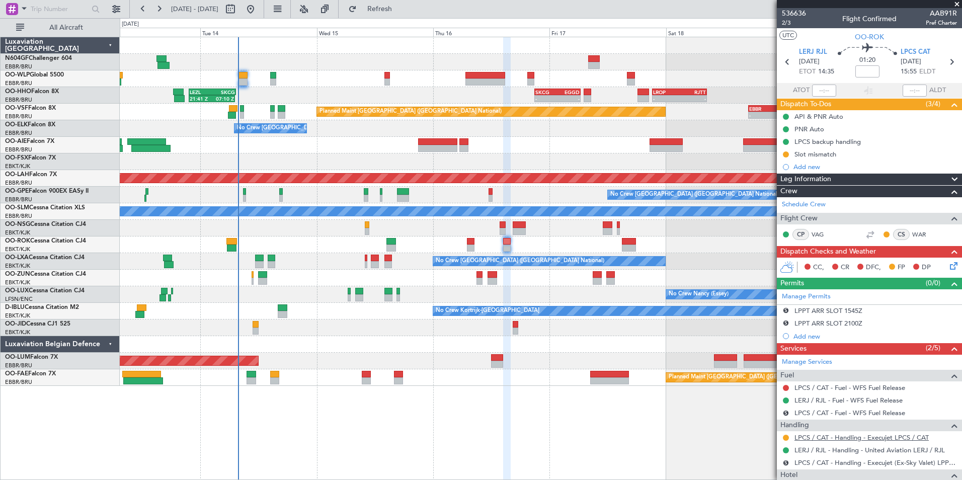
scroll to position [55, 0]
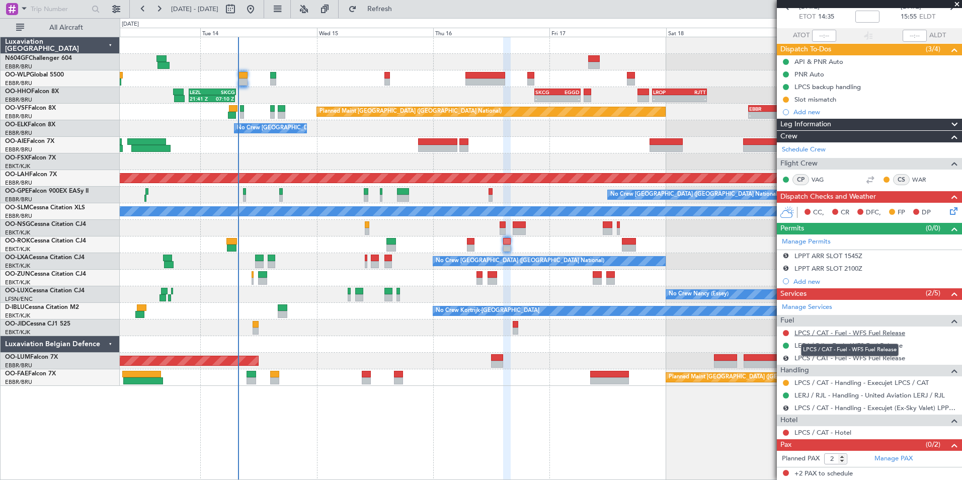
click at [820, 333] on link "LPCS / CAT - Fuel - WFS Fuel Release" at bounding box center [849, 332] width 111 height 9
click at [404, 8] on button "Refresh" at bounding box center [374, 9] width 60 height 16
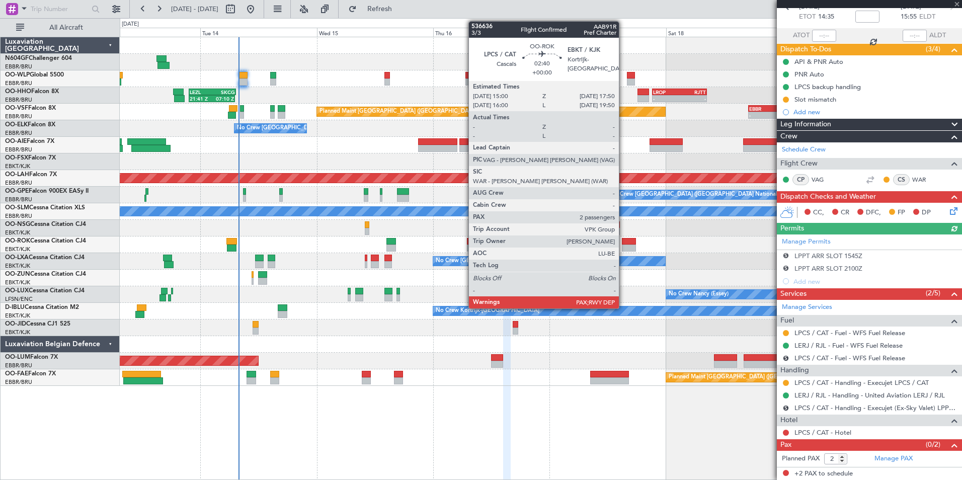
click at [623, 243] on div at bounding box center [629, 241] width 14 height 7
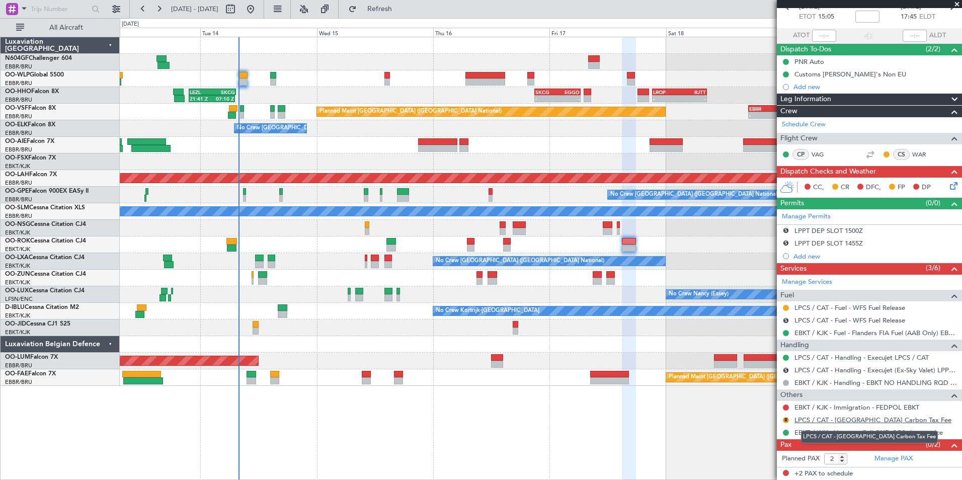
click at [805, 416] on link "LPCS / CAT - Portugal Carbon Tax Fee" at bounding box center [872, 419] width 157 height 9
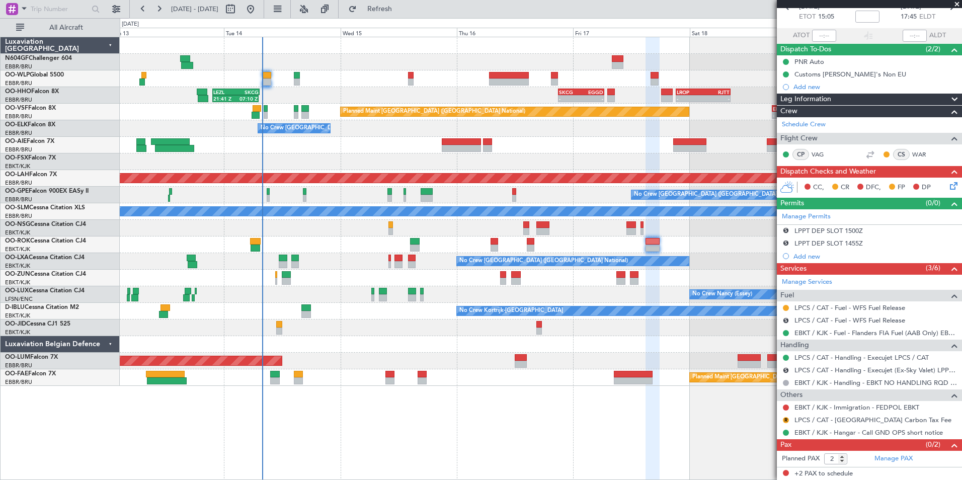
click at [614, 321] on div "- - LIML 20:00 Z FIMP 06:30 Z 21:41 Z 07:10 Z LEZL 21:40 Z SKCG 07:20 Z - - SKC…" at bounding box center [540, 211] width 841 height 349
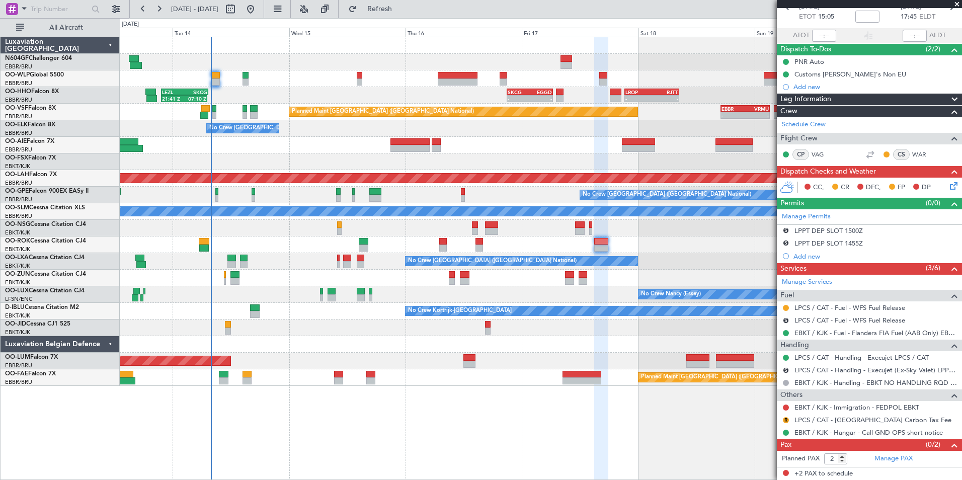
click at [593, 342] on div at bounding box center [540, 344] width 841 height 17
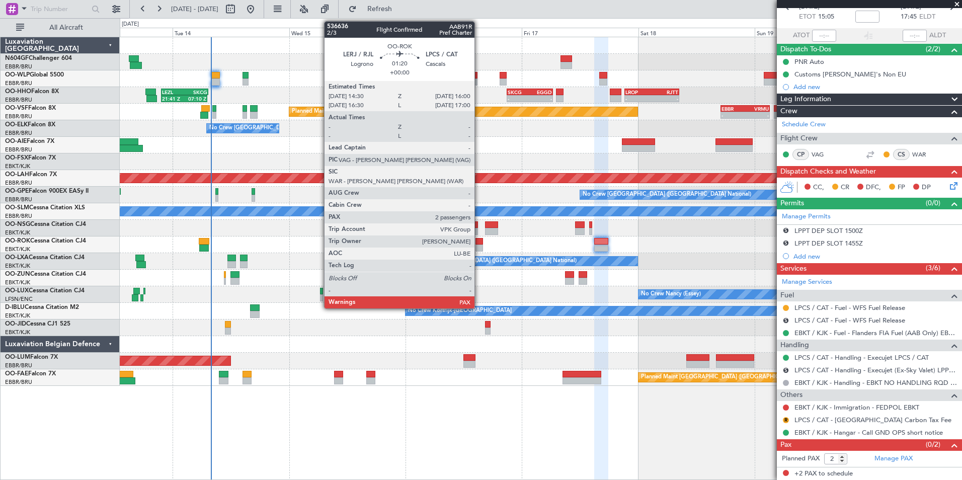
click at [479, 244] on div at bounding box center [479, 241] width 8 height 7
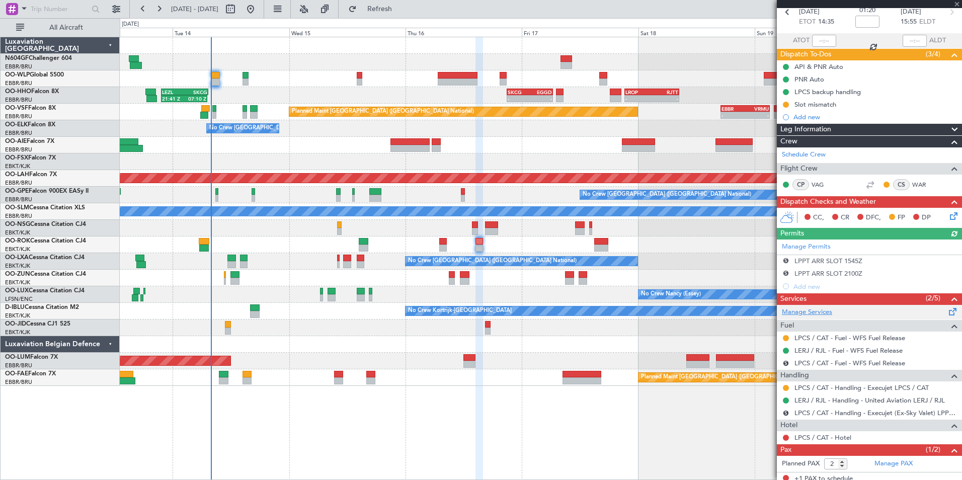
scroll to position [50, 0]
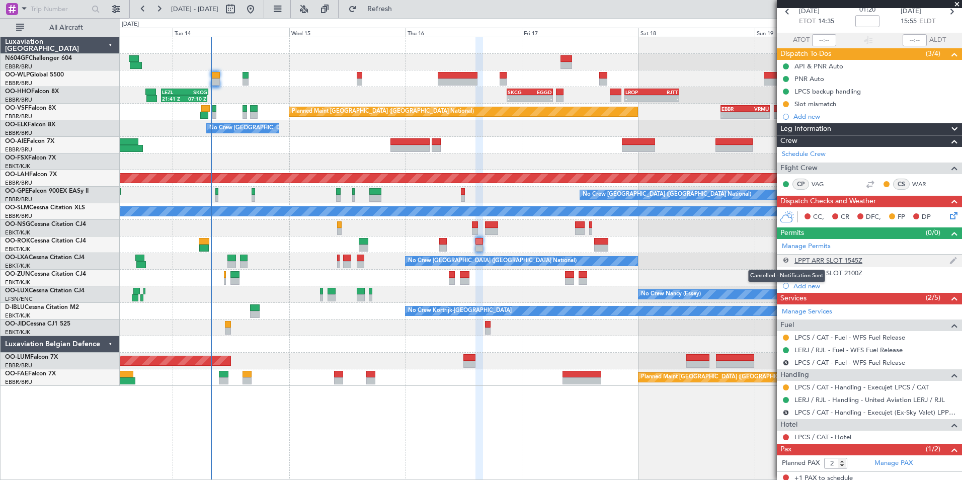
click at [786, 260] on button "S" at bounding box center [786, 260] width 6 height 6
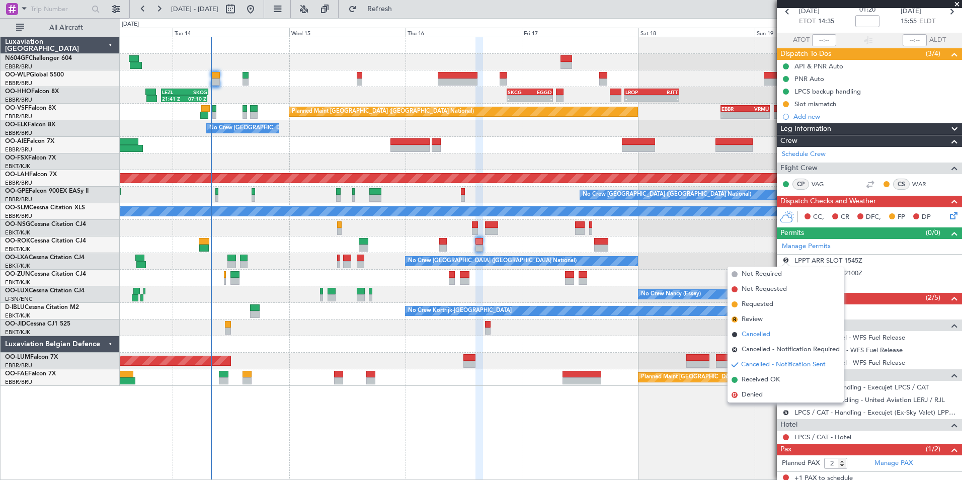
click at [778, 335] on li "Cancelled" at bounding box center [785, 334] width 116 height 15
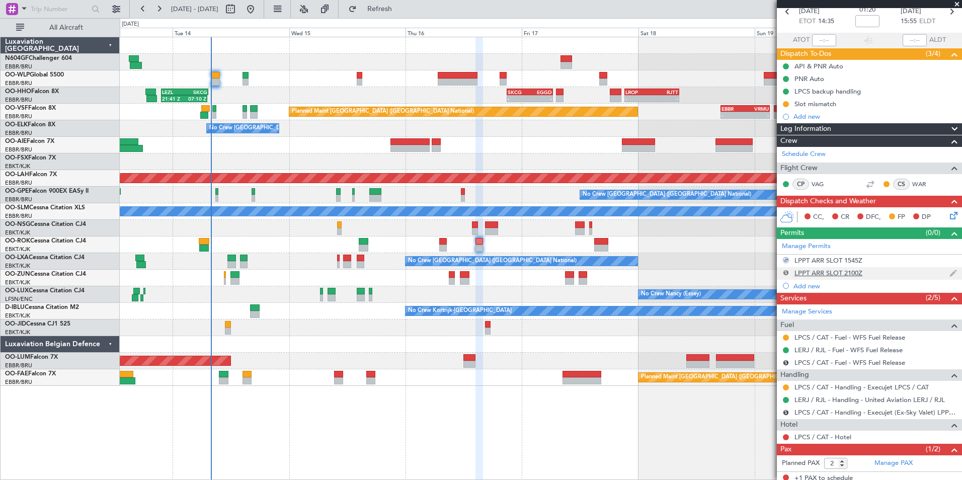
click at [785, 271] on button "S" at bounding box center [786, 273] width 6 height 6
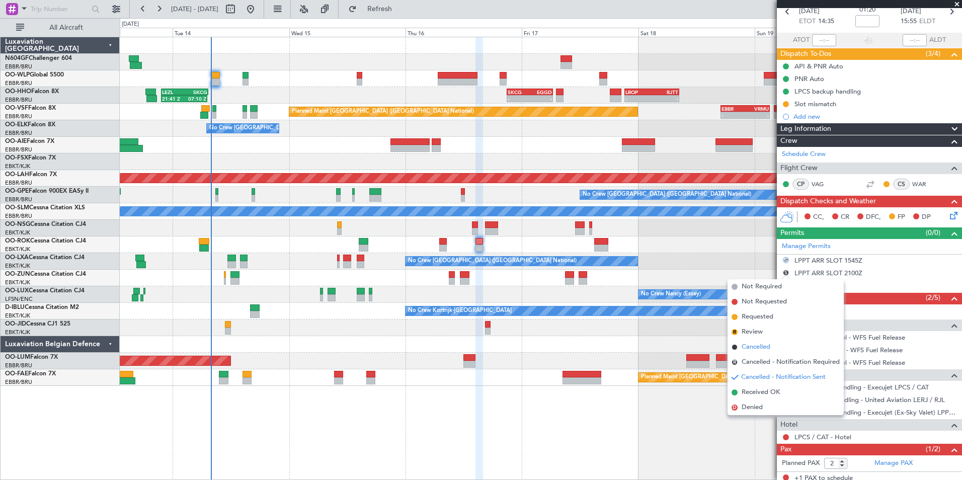
click at [772, 346] on li "Cancelled" at bounding box center [785, 346] width 116 height 15
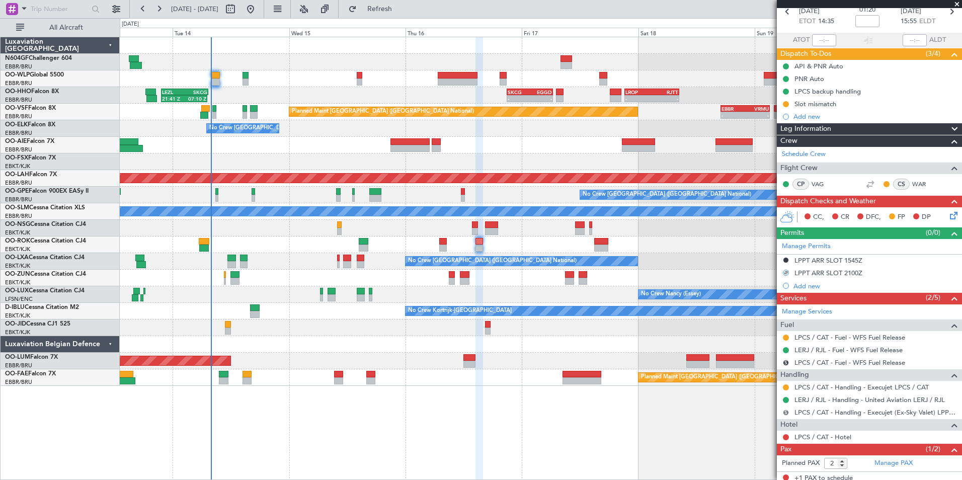
click at [786, 410] on button "S" at bounding box center [786, 412] width 6 height 6
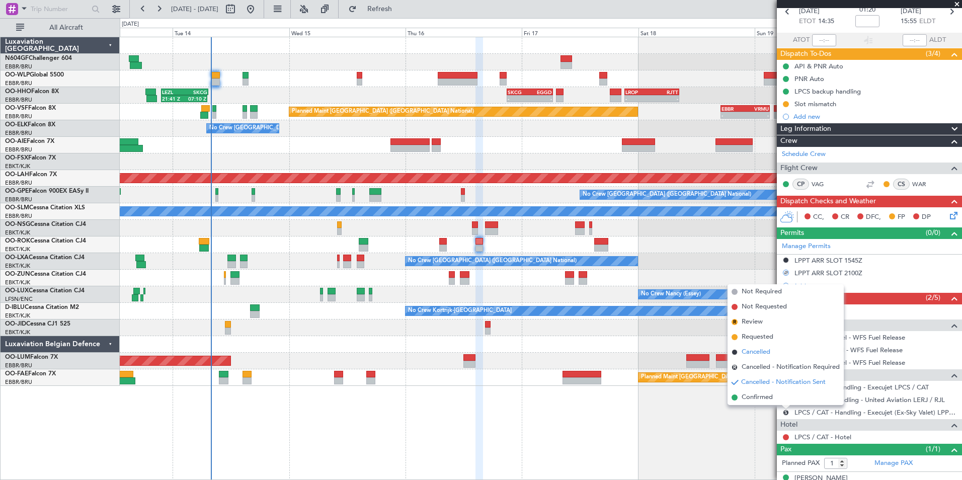
click at [760, 352] on span "Cancelled" at bounding box center [755, 352] width 29 height 10
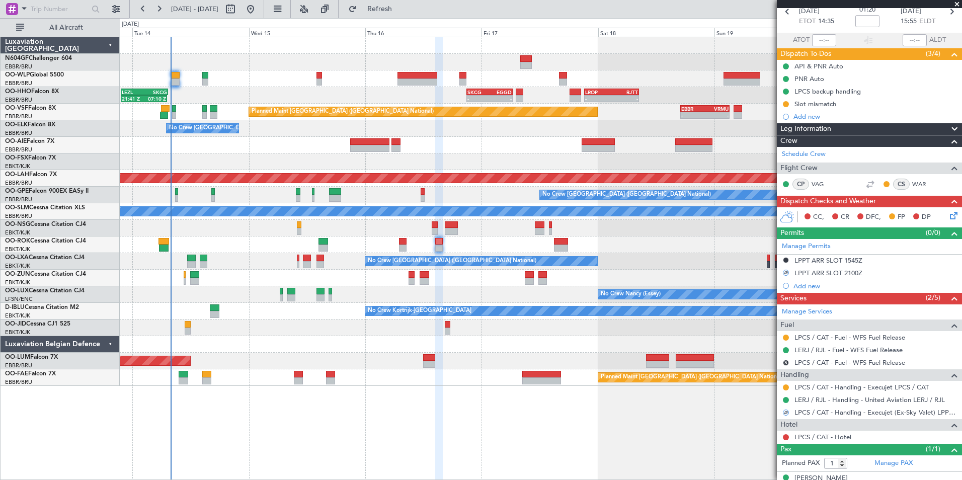
click at [633, 322] on div at bounding box center [540, 327] width 841 height 17
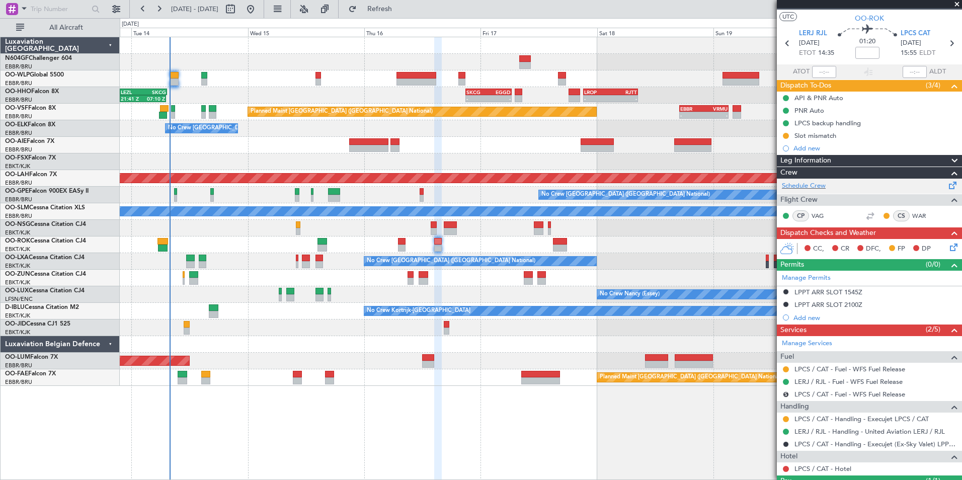
scroll to position [0, 0]
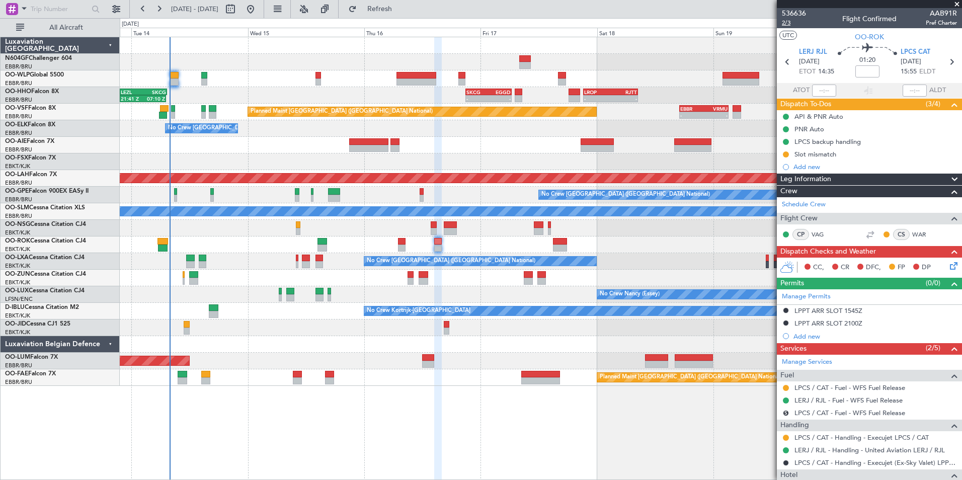
click at [787, 26] on span "2/3" at bounding box center [794, 23] width 24 height 9
click at [401, 9] on span "Refresh" at bounding box center [380, 9] width 42 height 7
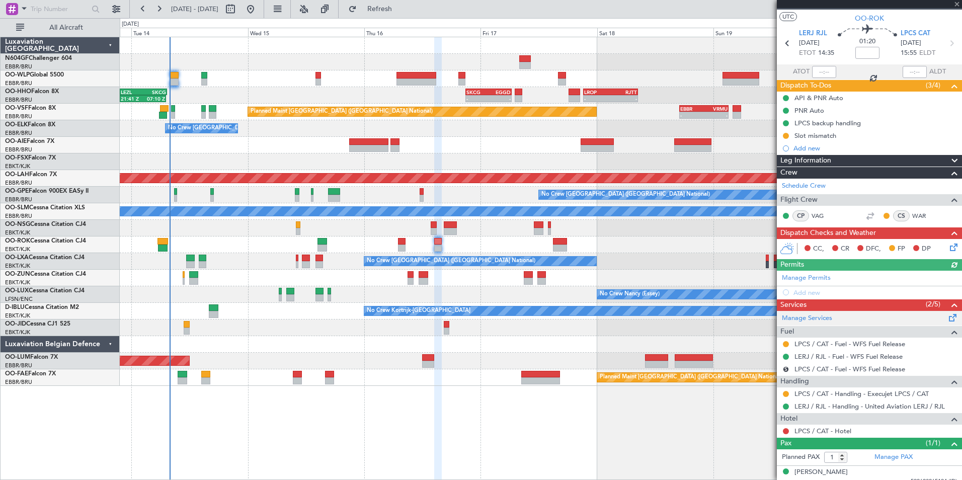
scroll to position [27, 0]
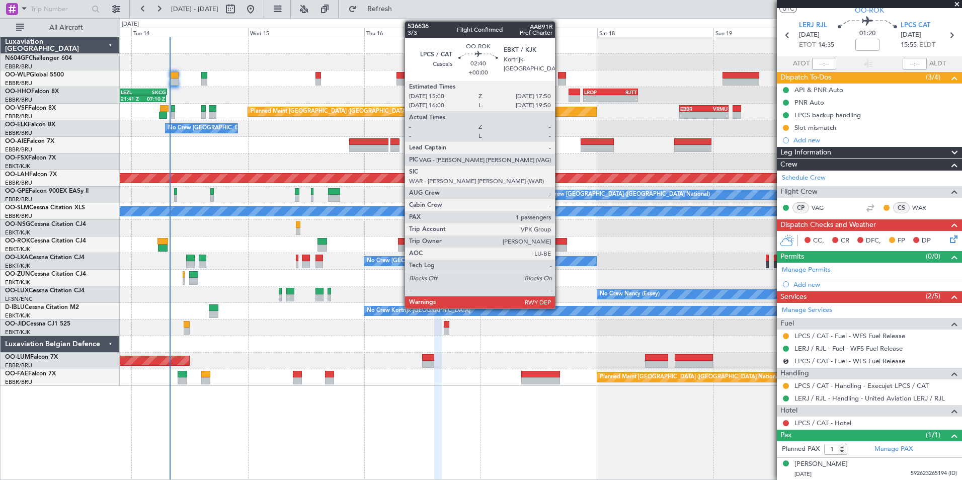
click at [559, 240] on div at bounding box center [560, 241] width 14 height 7
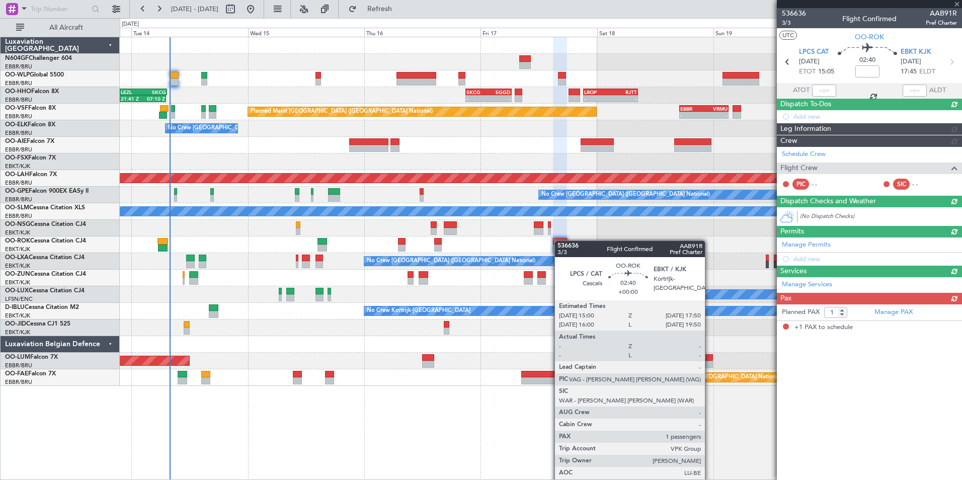
scroll to position [0, 0]
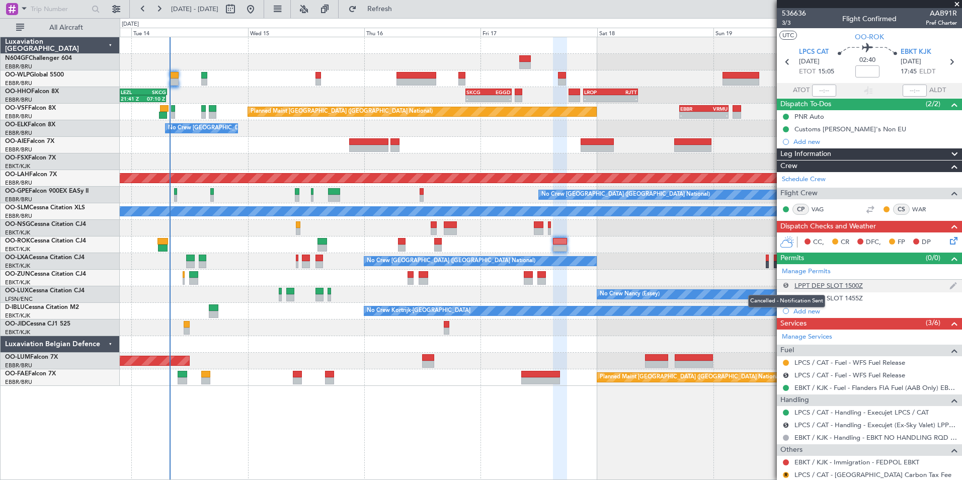
click at [786, 284] on button "S" at bounding box center [786, 285] width 6 height 6
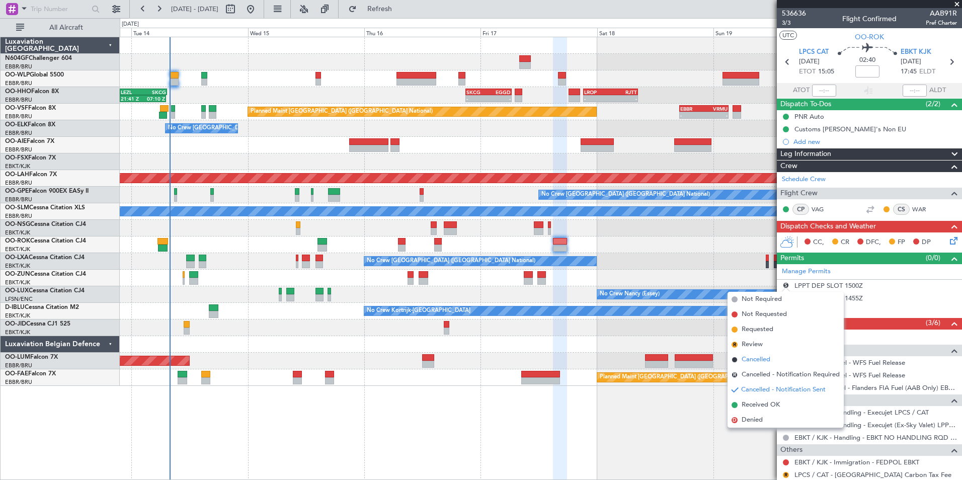
click at [773, 363] on li "Cancelled" at bounding box center [785, 359] width 116 height 15
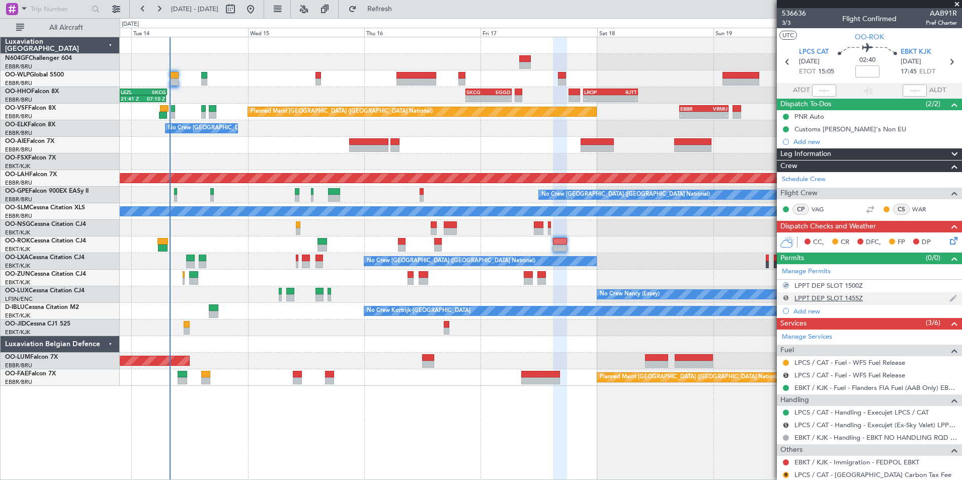
click at [785, 297] on button "S" at bounding box center [786, 298] width 6 height 6
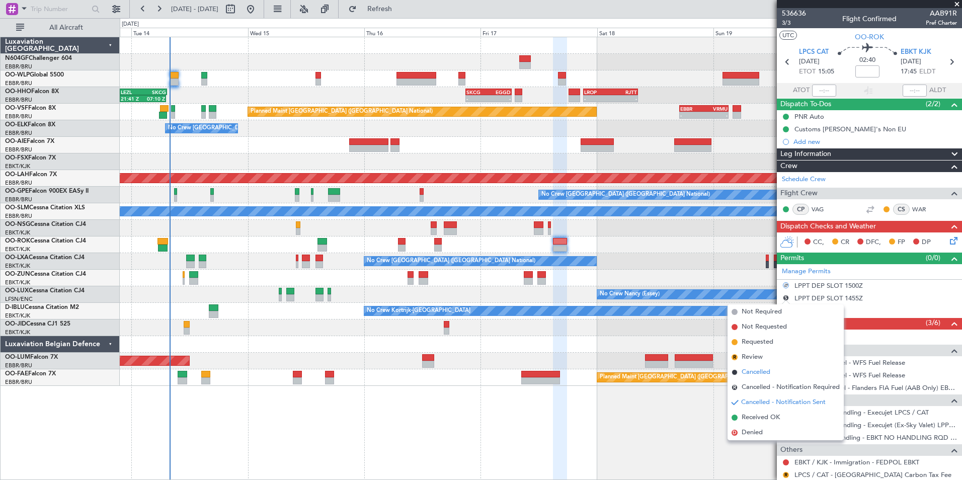
click at [766, 371] on span "Cancelled" at bounding box center [755, 372] width 29 height 10
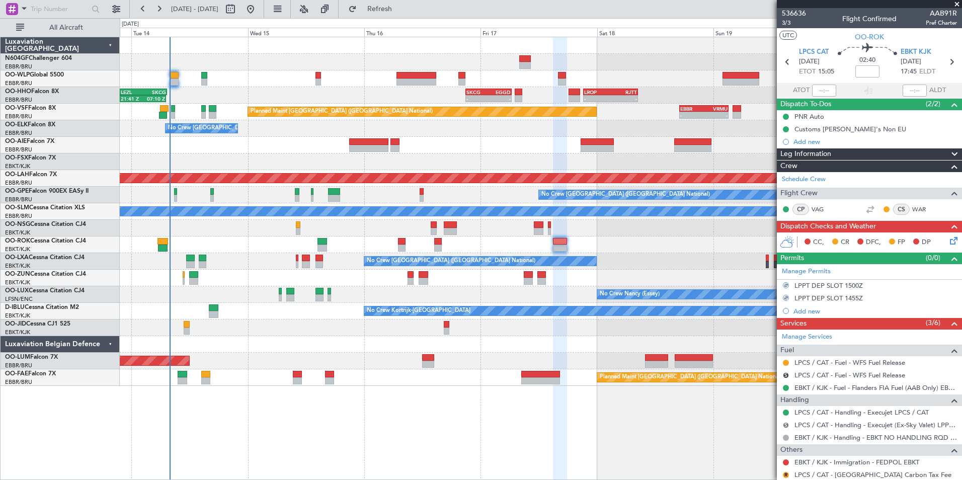
click at [785, 422] on button "S" at bounding box center [786, 425] width 6 height 6
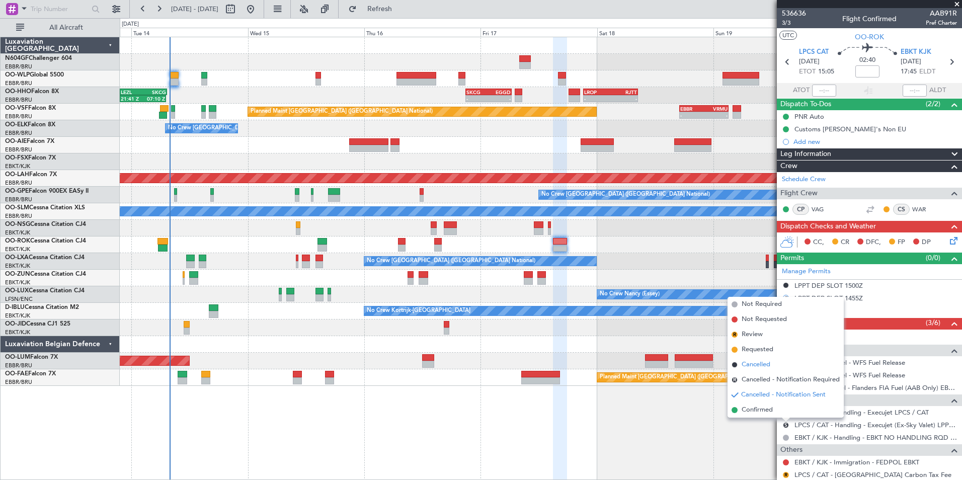
click at [762, 365] on span "Cancelled" at bounding box center [755, 365] width 29 height 10
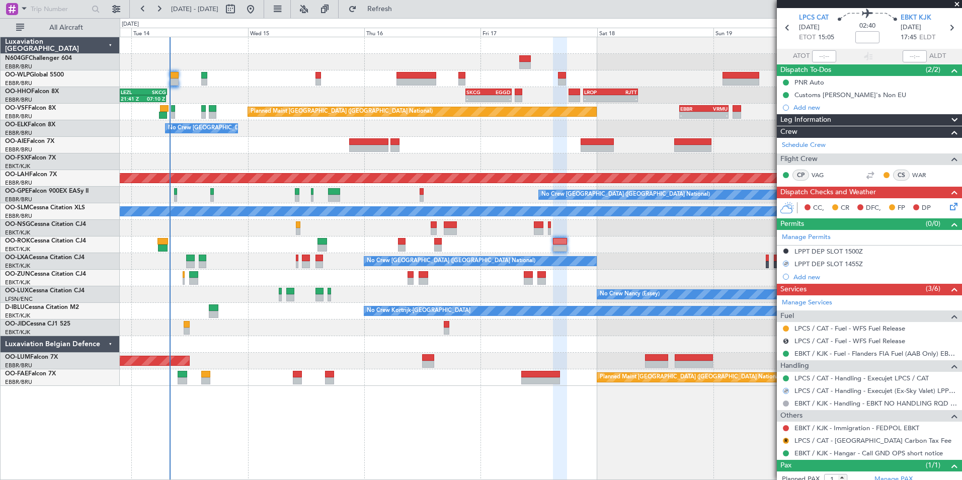
scroll to position [64, 0]
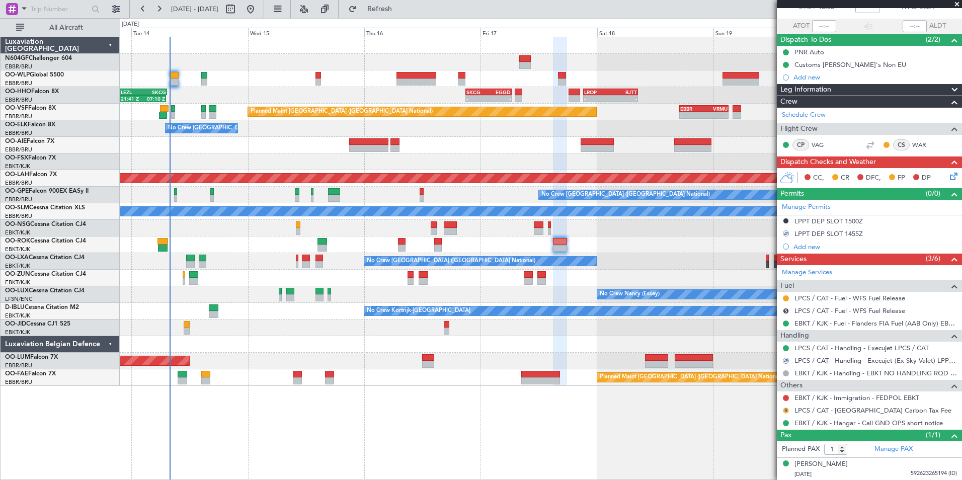
click at [784, 409] on button "R" at bounding box center [786, 410] width 6 height 6
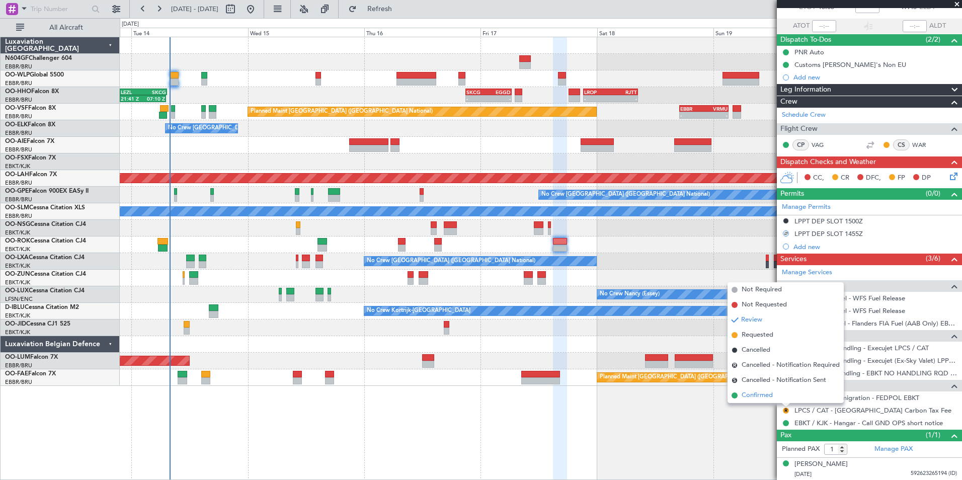
click at [751, 398] on span "Confirmed" at bounding box center [756, 395] width 31 height 10
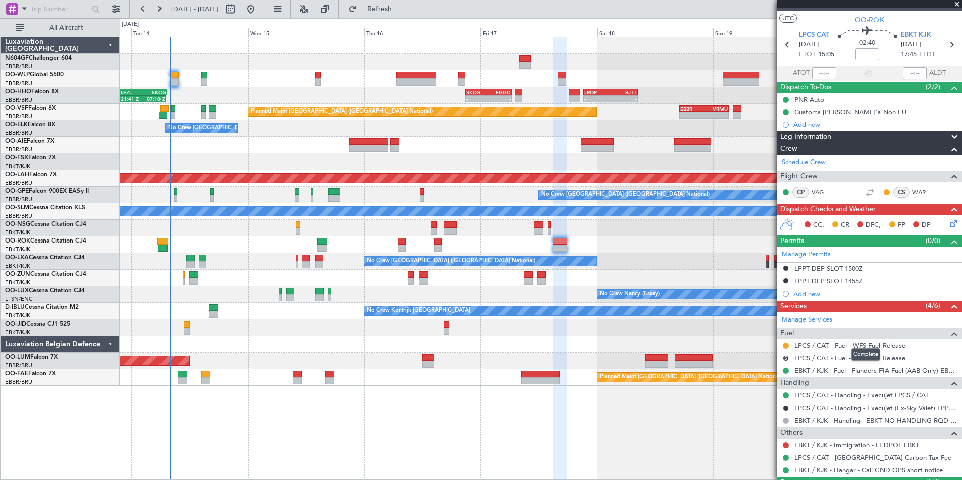
scroll to position [0, 0]
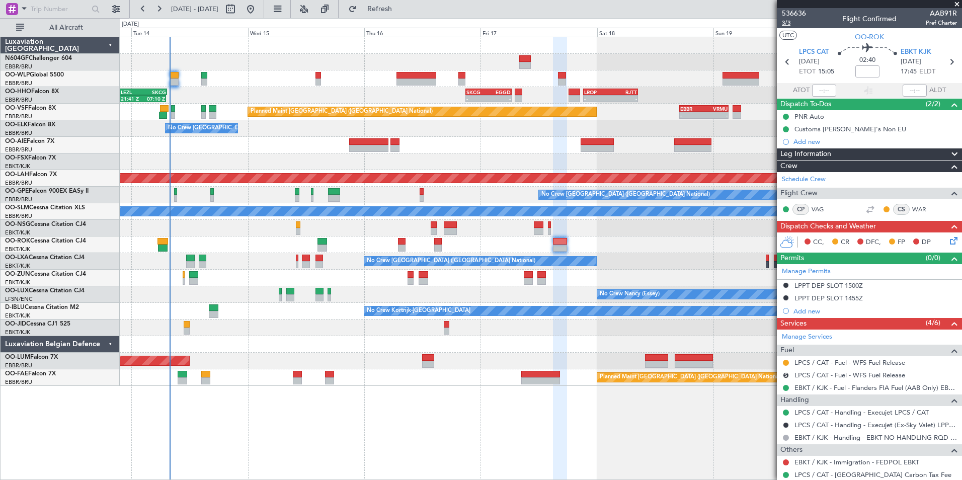
click at [792, 23] on span "3/3" at bounding box center [794, 23] width 24 height 9
click at [401, 10] on span "Refresh" at bounding box center [380, 9] width 42 height 7
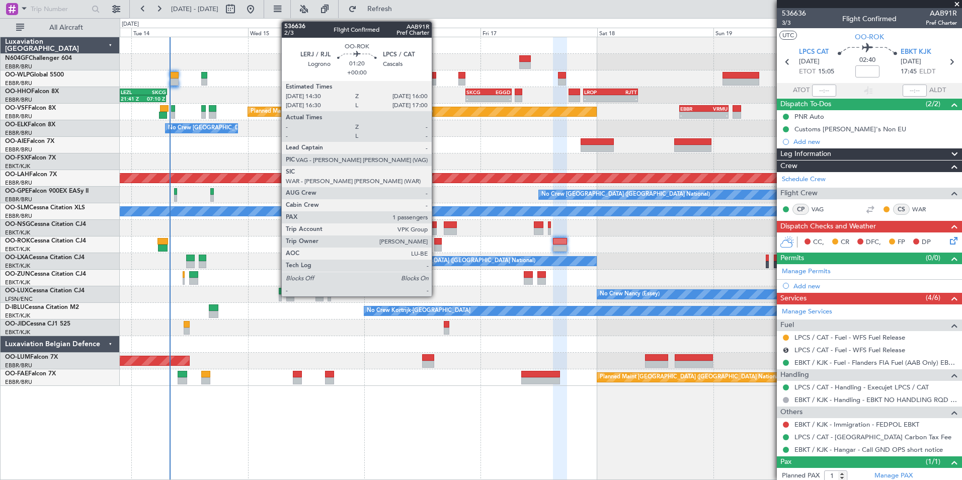
click at [436, 248] on div at bounding box center [438, 247] width 8 height 7
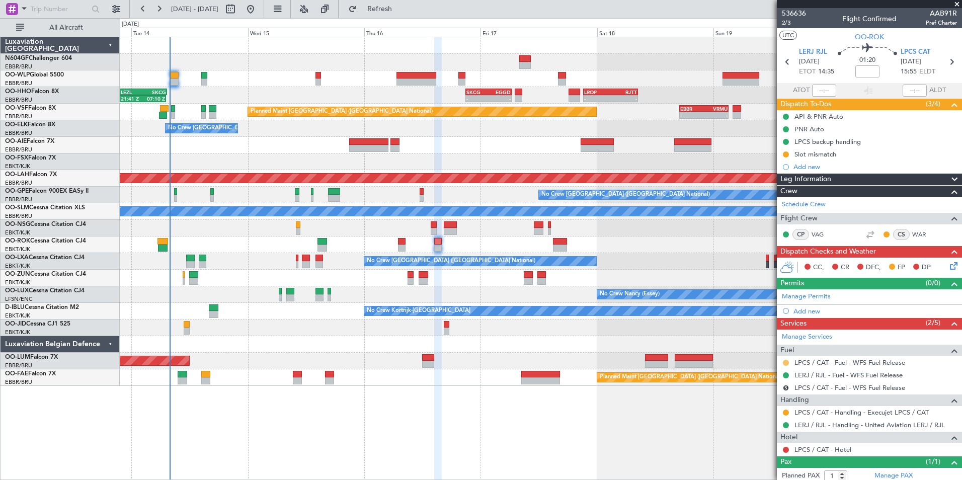
click at [783, 362] on button at bounding box center [786, 363] width 6 height 6
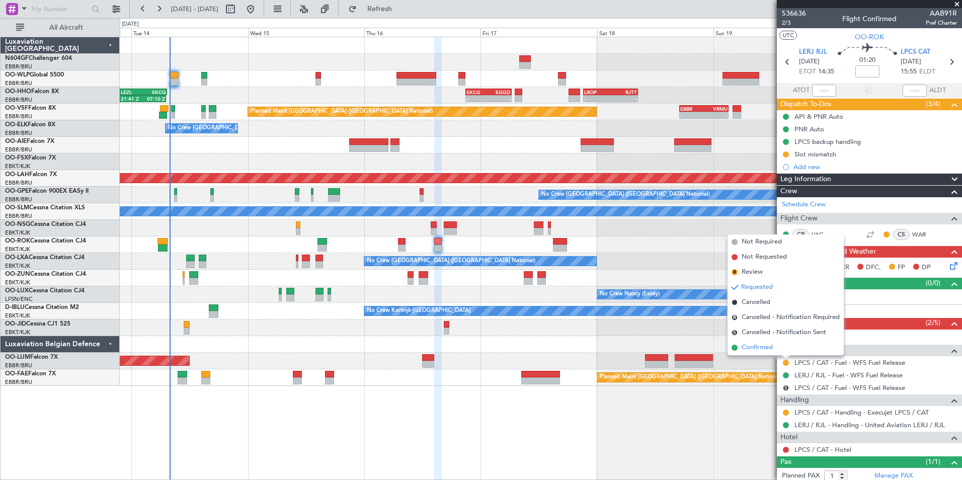
click at [760, 350] on span "Confirmed" at bounding box center [756, 348] width 31 height 10
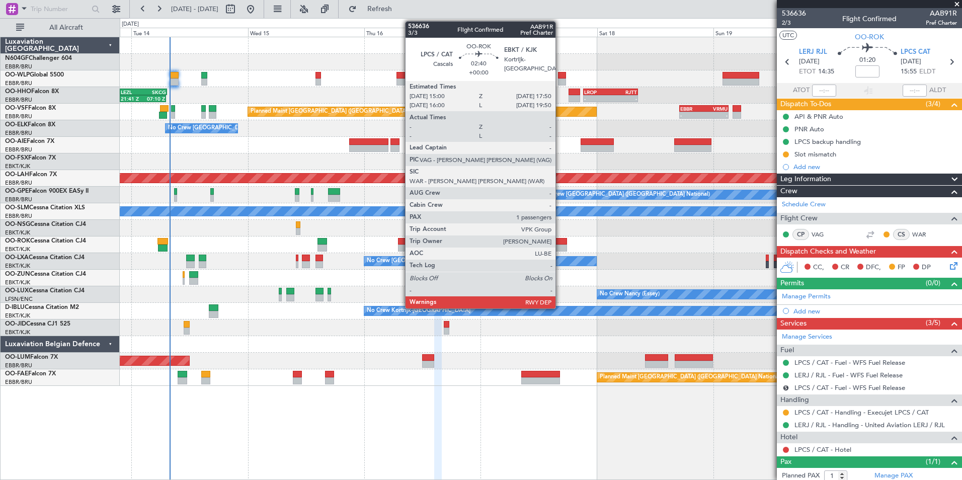
click at [560, 241] on div at bounding box center [560, 241] width 14 height 7
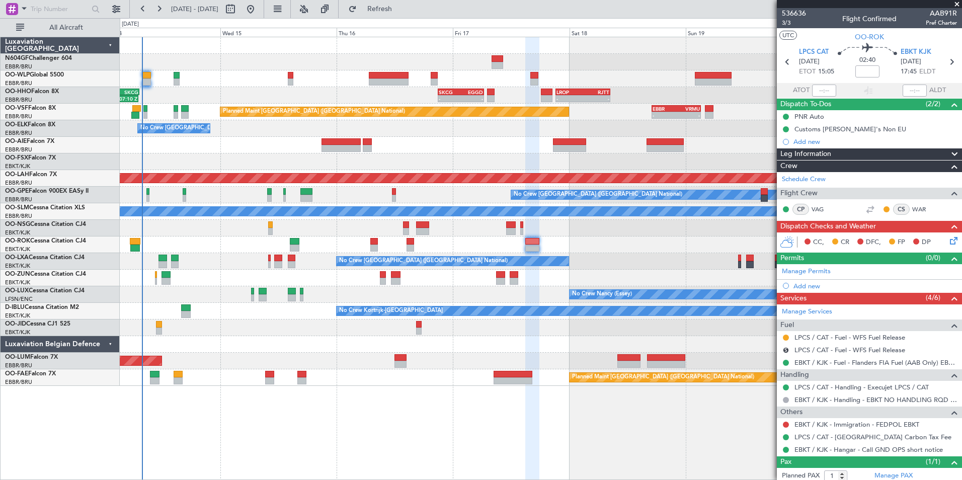
click at [597, 254] on div "No Crew [GEOGRAPHIC_DATA] ([GEOGRAPHIC_DATA] National)" at bounding box center [540, 261] width 841 height 17
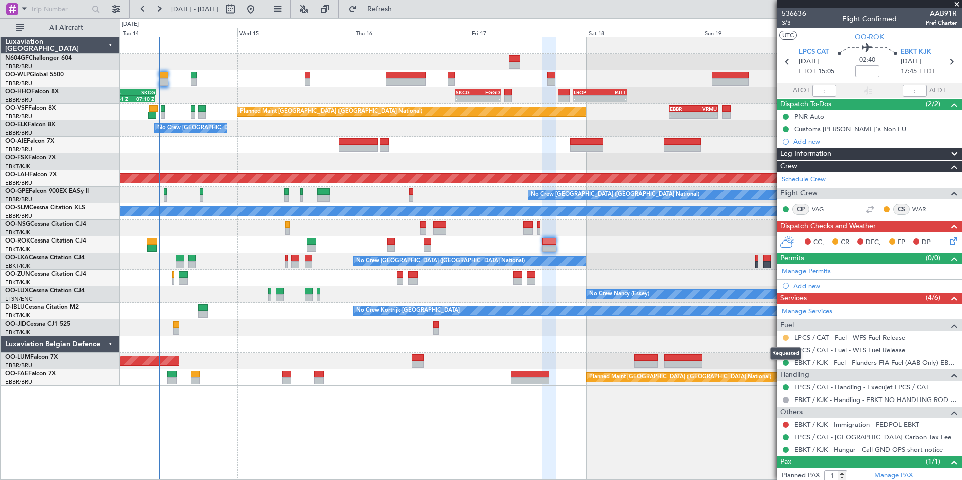
click at [785, 338] on button at bounding box center [786, 337] width 6 height 6
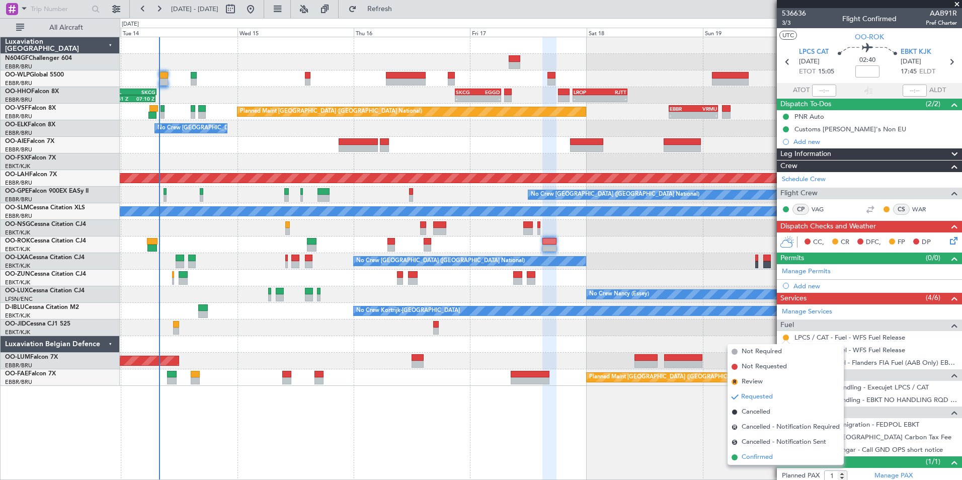
click at [782, 460] on li "Confirmed" at bounding box center [785, 457] width 116 height 15
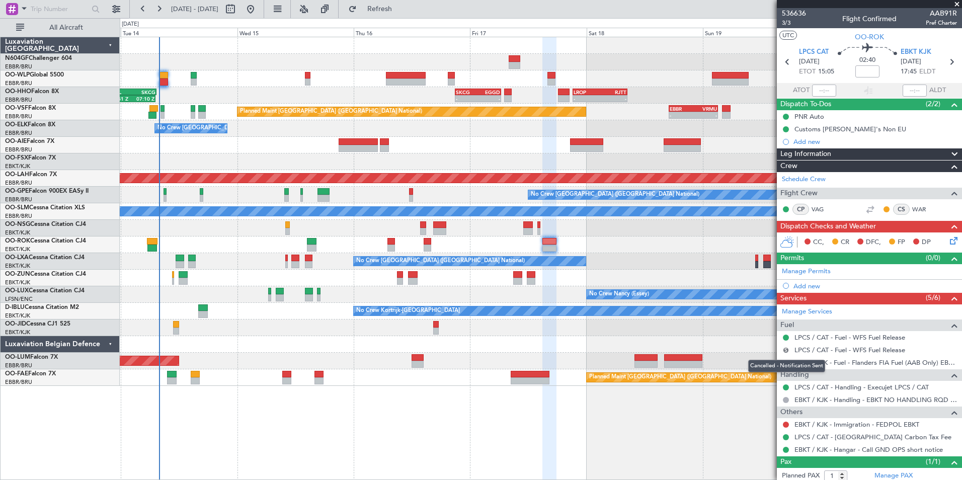
click at [786, 351] on button "S" at bounding box center [786, 350] width 6 height 6
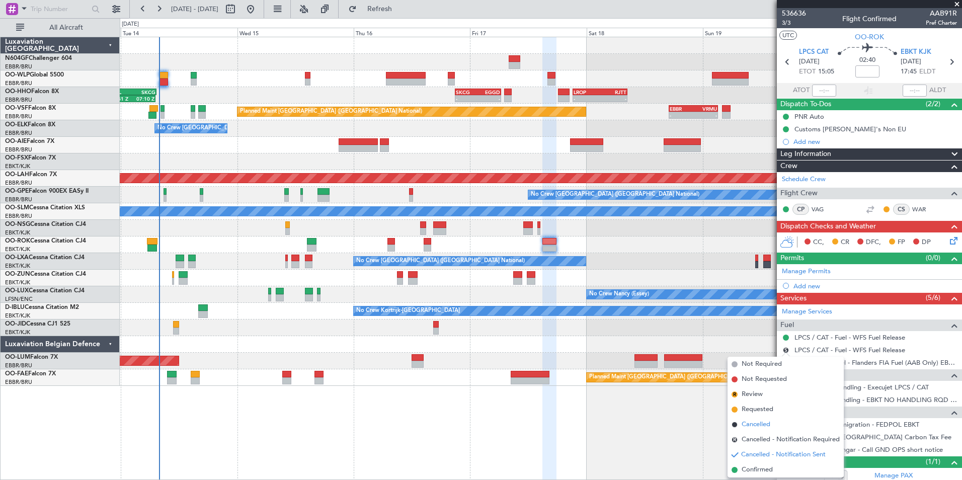
click at [763, 420] on span "Cancelled" at bounding box center [755, 424] width 29 height 10
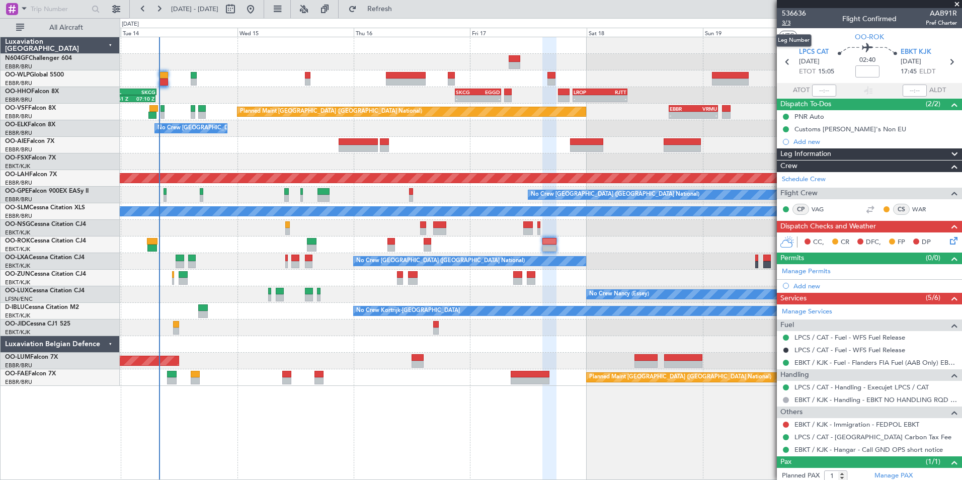
click at [789, 20] on span "3/3" at bounding box center [794, 23] width 24 height 9
click at [390, 9] on button "Refresh" at bounding box center [374, 9] width 60 height 16
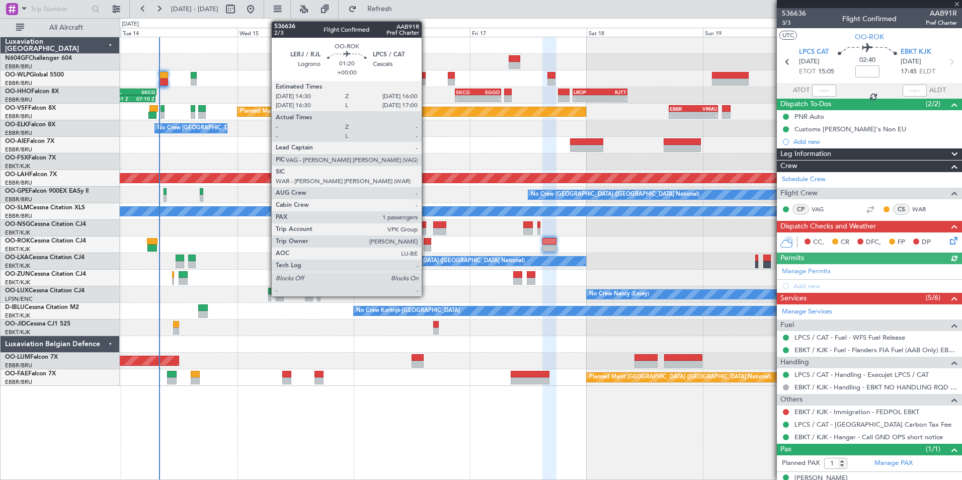
click at [426, 243] on div at bounding box center [427, 241] width 8 height 7
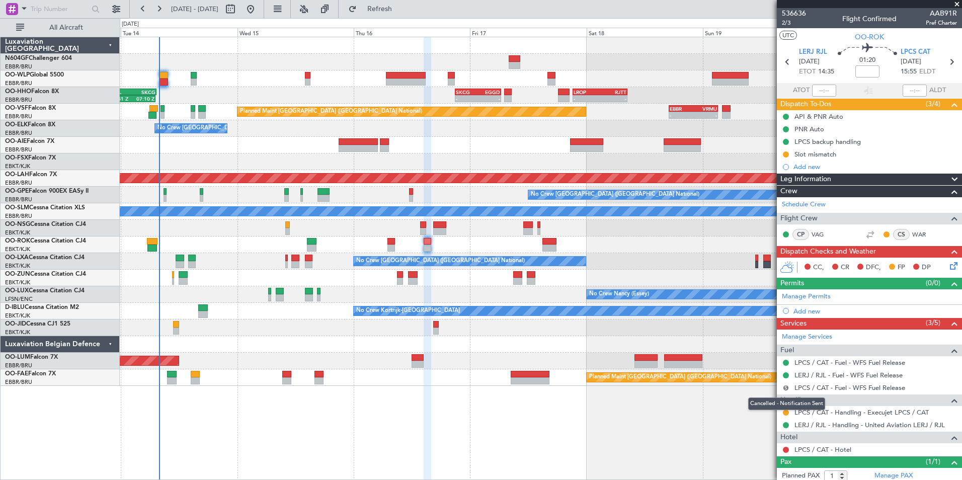
click at [785, 387] on button "S" at bounding box center [786, 388] width 6 height 6
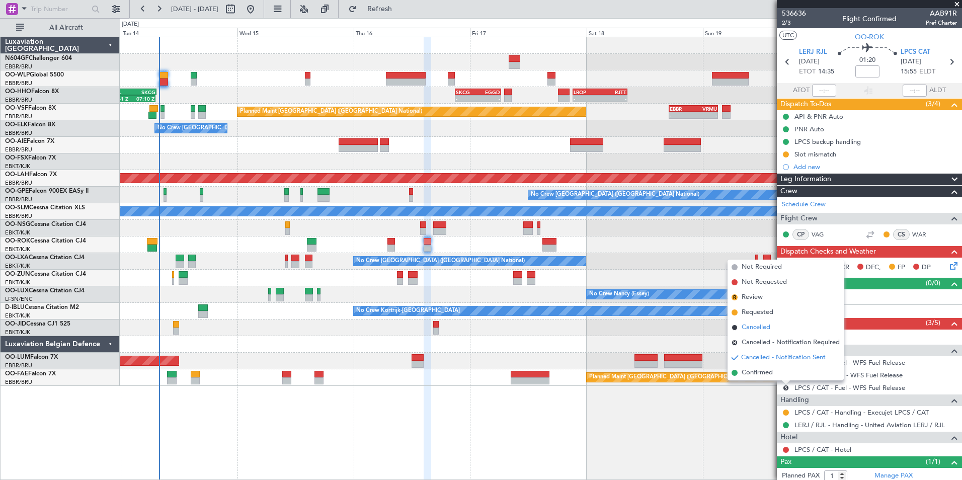
click at [762, 331] on span "Cancelled" at bounding box center [755, 327] width 29 height 10
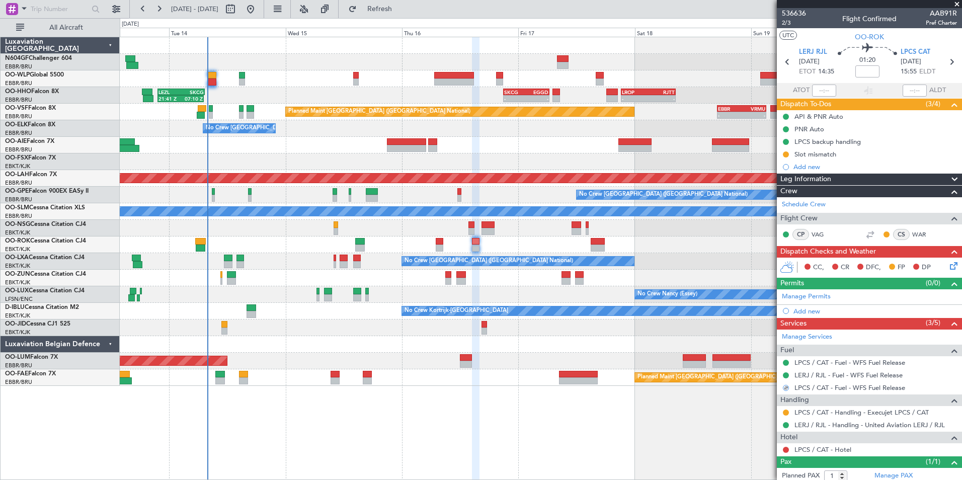
click at [480, 355] on div "AOG Maint [GEOGRAPHIC_DATA]" at bounding box center [540, 361] width 841 height 17
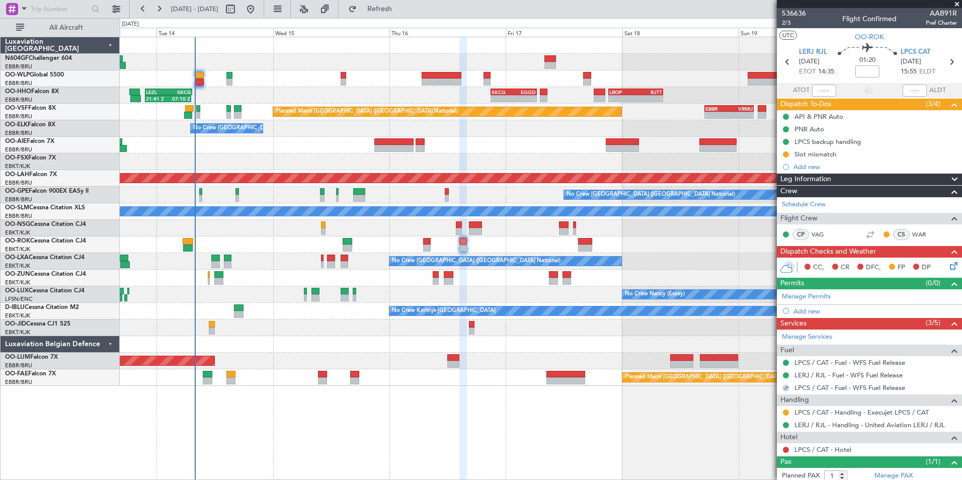
click at [517, 359] on div "AOG Maint [GEOGRAPHIC_DATA]" at bounding box center [540, 361] width 841 height 17
click at [787, 21] on mat-tooltip-component "Trip Number" at bounding box center [793, 32] width 50 height 27
click at [790, 24] on span "2/3" at bounding box center [794, 23] width 24 height 9
click at [384, 7] on button "Refresh" at bounding box center [374, 9] width 60 height 16
click at [786, 152] on div "API & PNR Auto PNR Auto LPCS backup handling Slot mismatch Add new" at bounding box center [869, 141] width 185 height 63
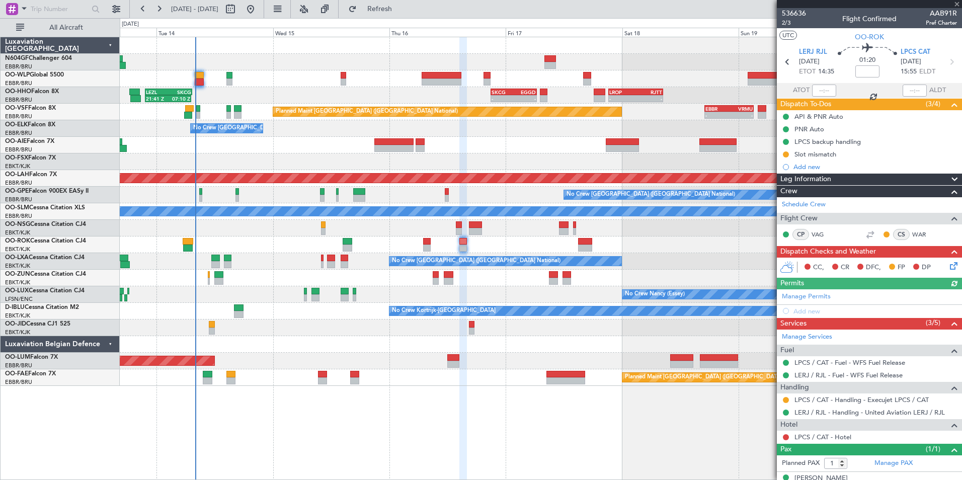
click at [786, 152] on button at bounding box center [786, 154] width 6 height 6
click at [786, 213] on span "Cancelled" at bounding box center [787, 214] width 29 height 10
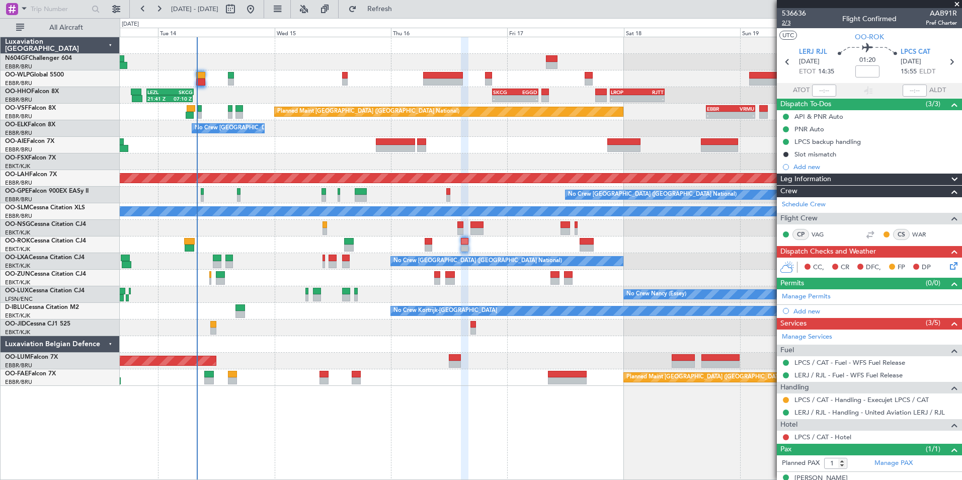
click at [790, 24] on span "2/3" at bounding box center [794, 23] width 24 height 9
click at [358, 138] on div "- - LIML 20:00 Z FIMP 06:30 Z 21:41 Z 07:10 Z LEZL 21:40 Z SKCG 07:20 Z - - SKC…" at bounding box center [540, 211] width 841 height 349
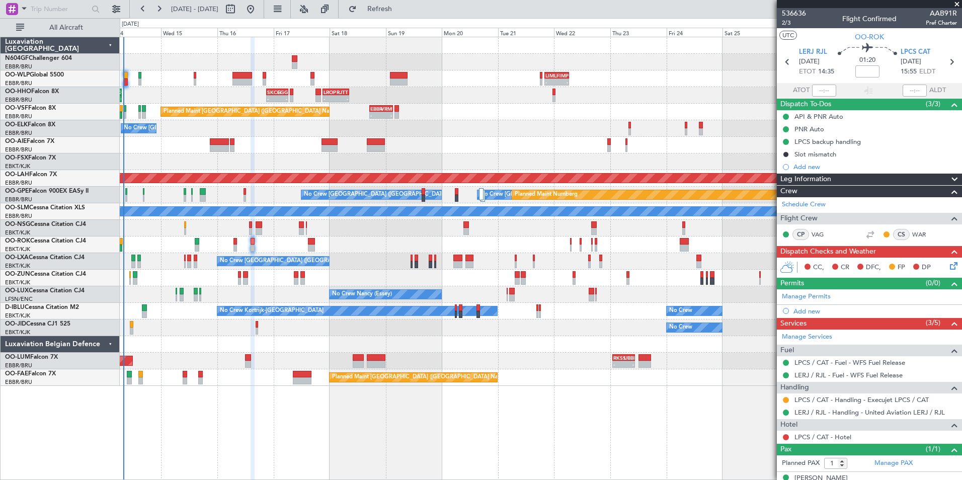
click at [337, 128] on div "- - LIML 20:00 Z FIMP 06:30 Z - - FIMP 18:00 Z LIML 05:05 Z - - SKCG 21:00 Z EG…" at bounding box center [540, 211] width 841 height 349
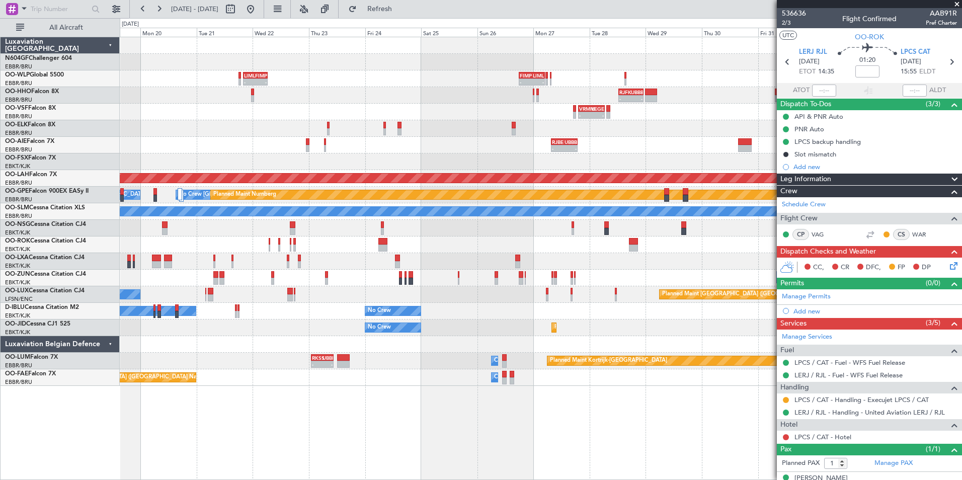
click at [475, 116] on div "- - LIML 20:00 Z FIMP 06:30 Z - - FIMP 18:00 Z LIML 05:05 Z - - RJFK 12:30 Z UB…" at bounding box center [540, 211] width 841 height 349
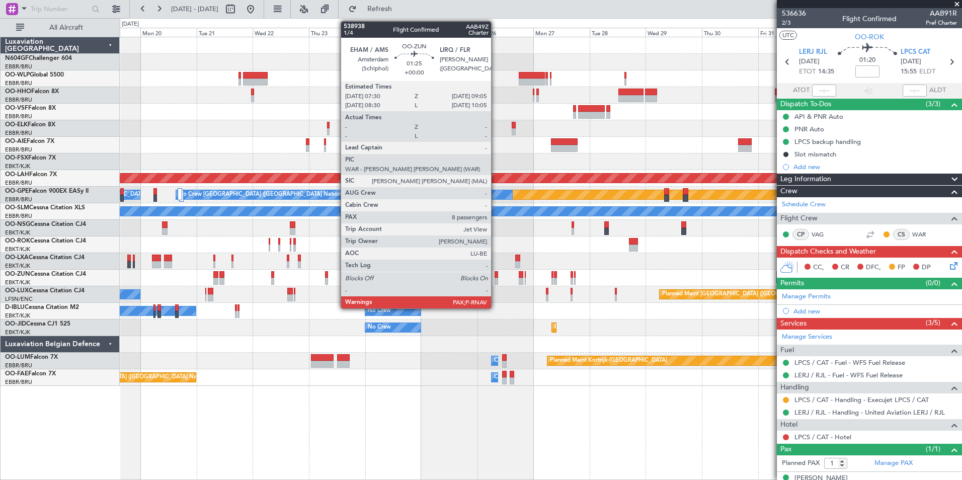
click at [495, 279] on div at bounding box center [496, 281] width 4 height 7
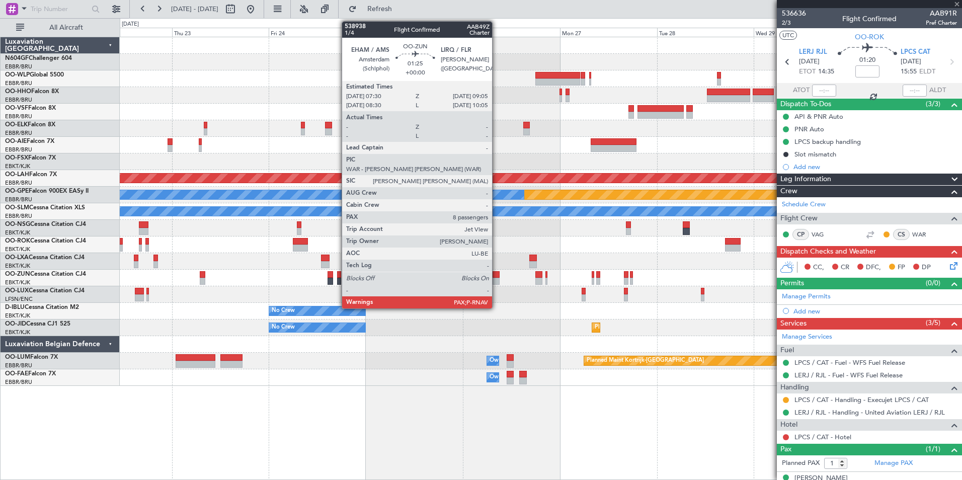
type input "8"
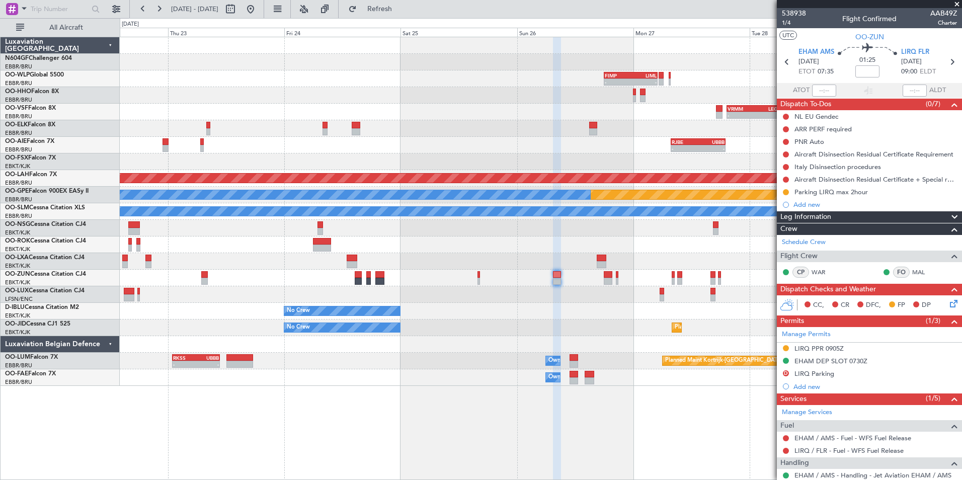
click at [534, 321] on div "- - FIMP 18:00 Z LIML 05:05 Z - - LIML 20:00 Z FIMP 06:30 Z - - RJFK 12:30 Z UB…" at bounding box center [540, 211] width 841 height 349
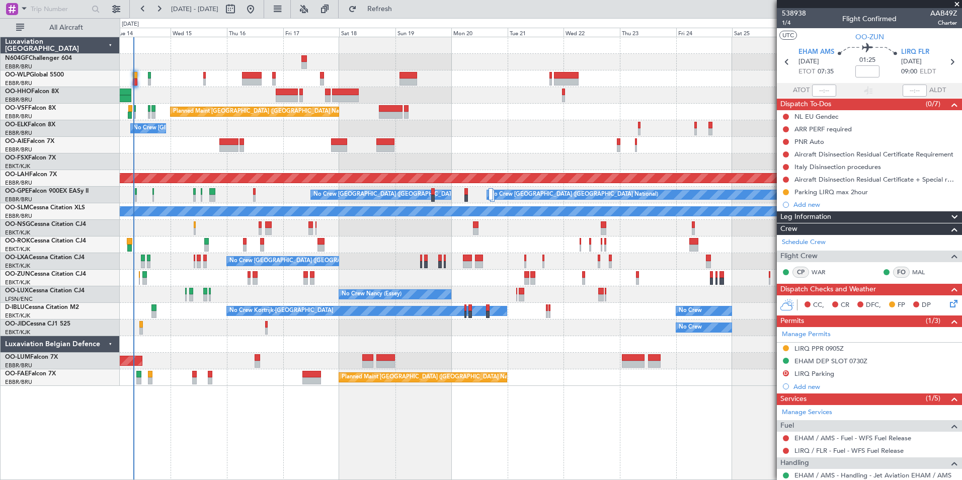
click at [510, 302] on div "No Crew Nancy (Essey) Planned Maint Paris (Le Bourget) No Crew Paris (Le Bourge…" at bounding box center [540, 294] width 841 height 17
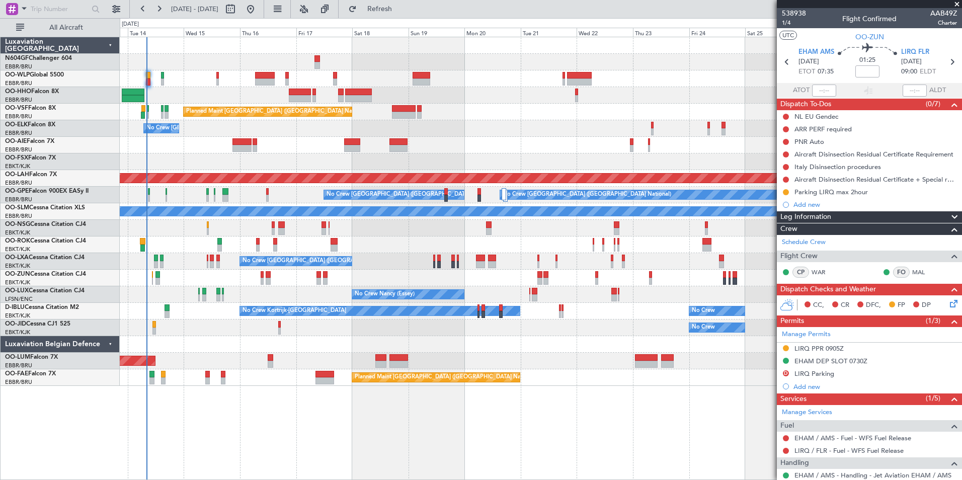
click at [298, 277] on div "Planned Maint Brussels (Brussels National) No Crew Brussels (Brussels National)…" at bounding box center [540, 211] width 841 height 349
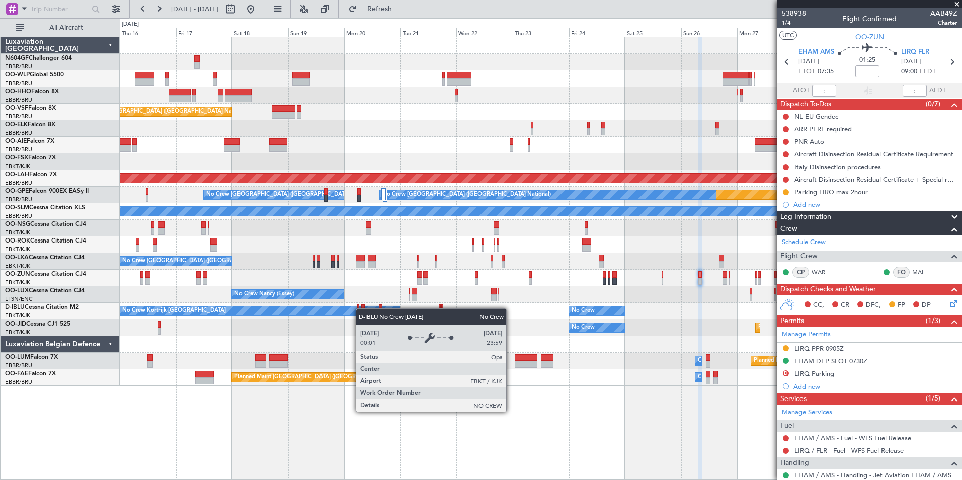
click at [232, 305] on div "No Crew No Crew Kortrijk-Wevelgem Owner Kortrijk-Wevelgem" at bounding box center [540, 311] width 841 height 17
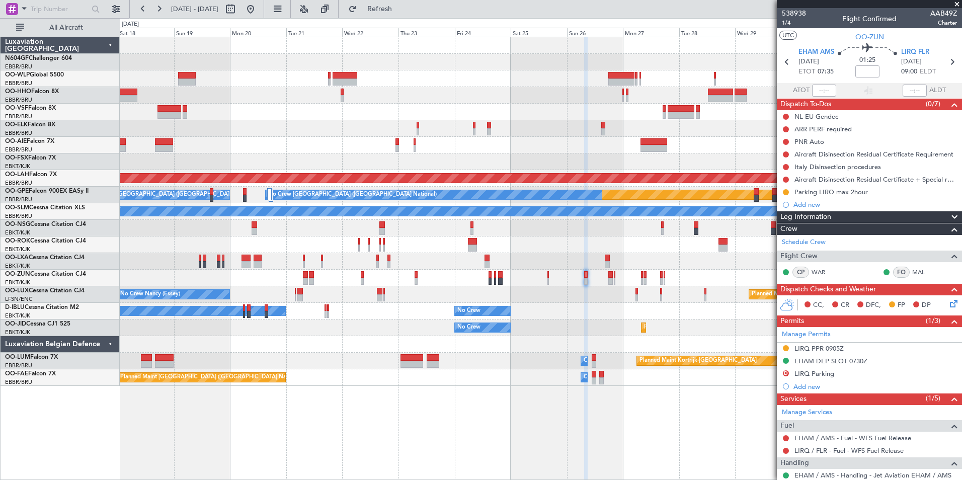
click at [300, 331] on div "No Crew Planned Maint Kortrijk-Wevelgem" at bounding box center [540, 327] width 841 height 17
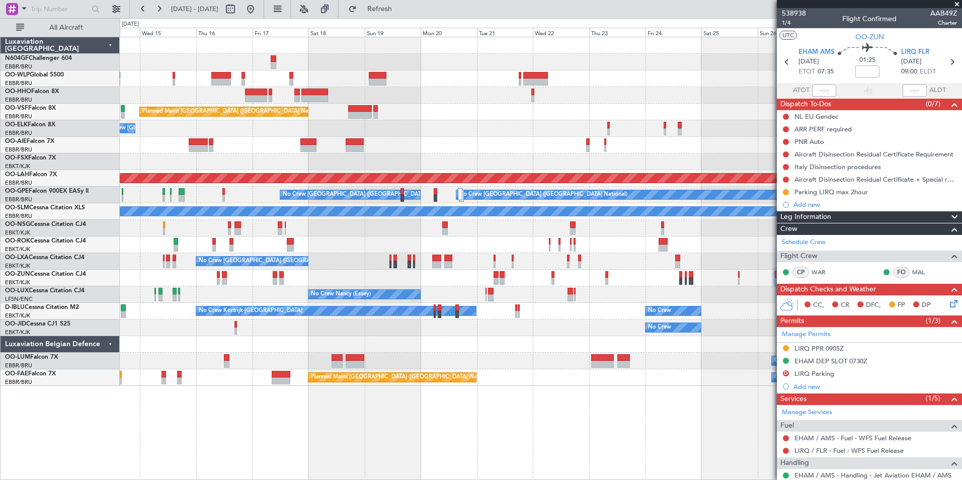
click at [454, 318] on div "Planned Maint Brussels (Brussels National) No Crew Brussels (Brussels National)…" at bounding box center [540, 211] width 841 height 349
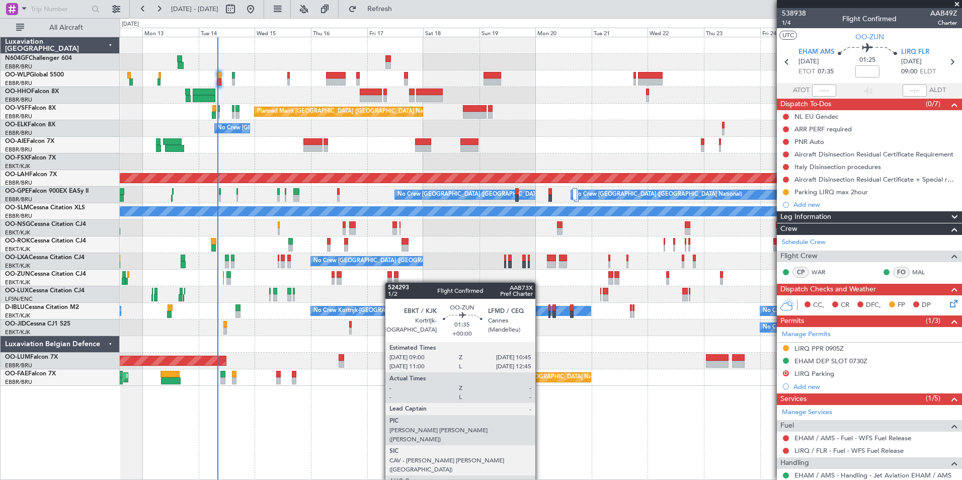
click at [390, 282] on div at bounding box center [540, 278] width 841 height 17
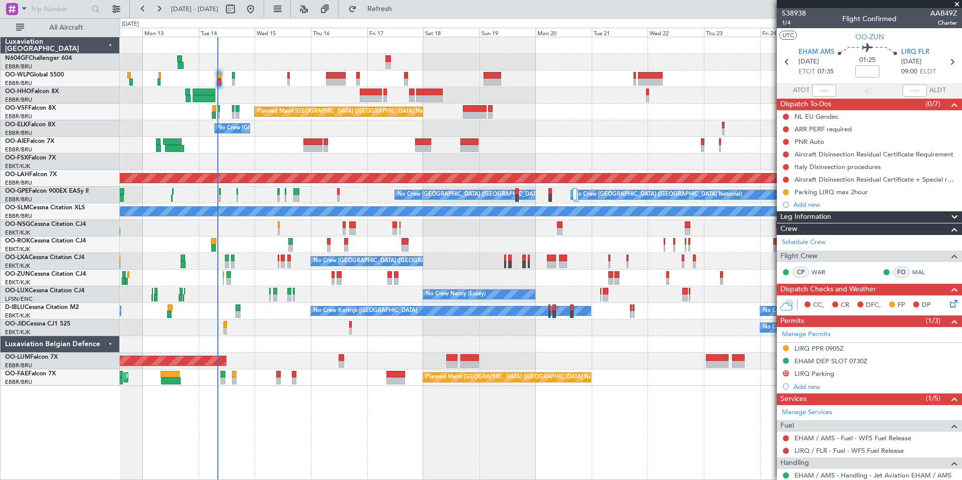
click at [380, 243] on div at bounding box center [540, 244] width 841 height 17
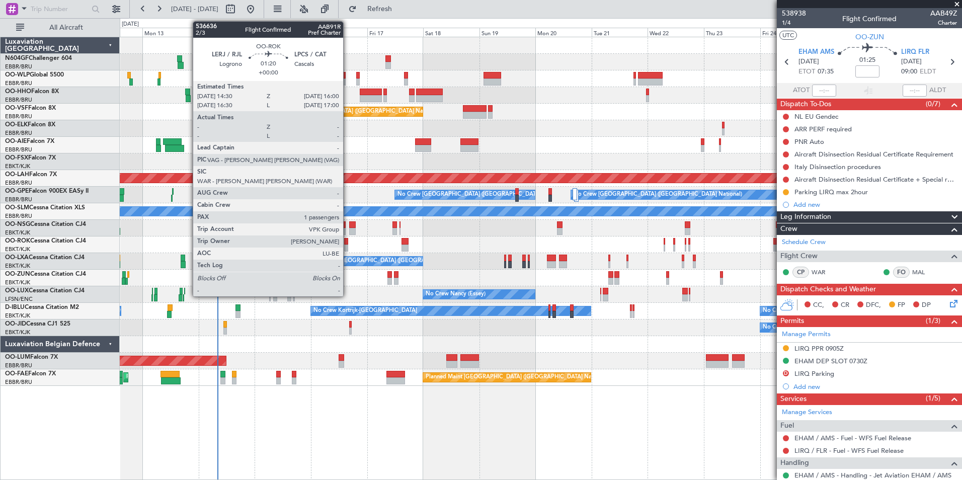
click at [348, 246] on div at bounding box center [346, 247] width 4 height 7
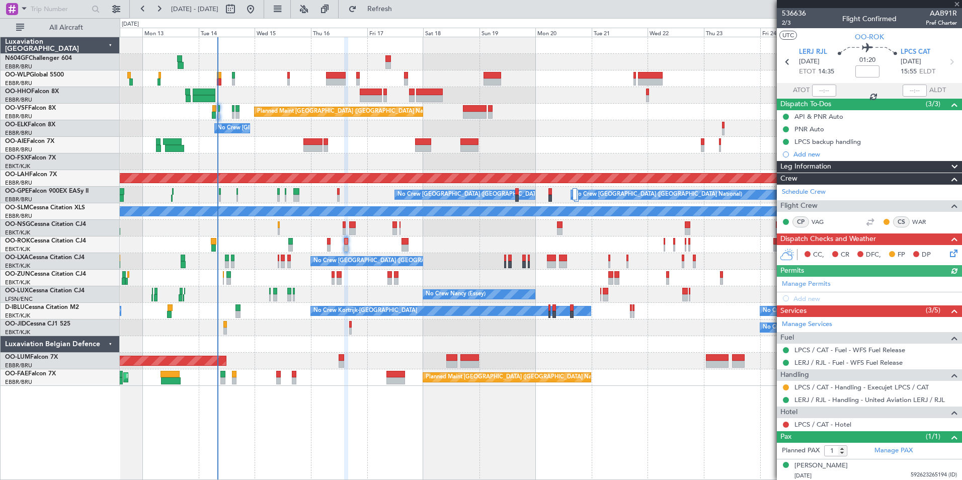
scroll to position [2, 0]
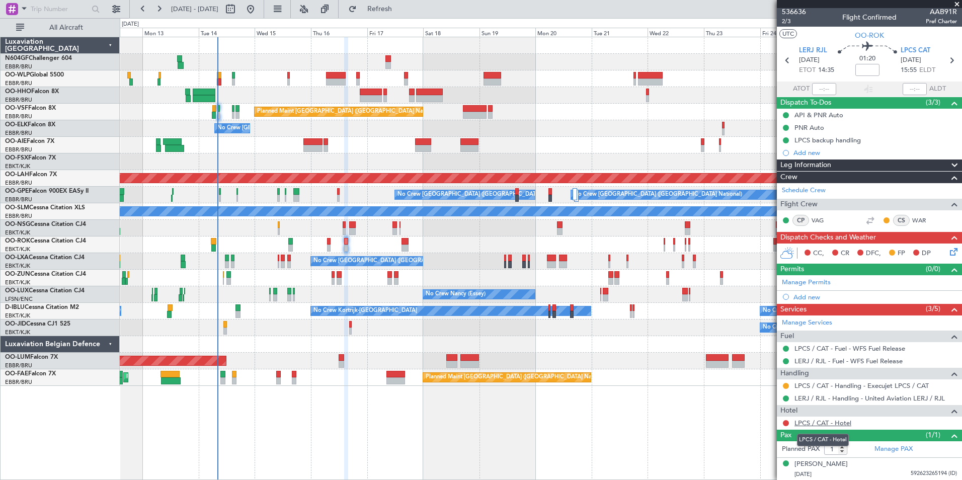
click at [819, 422] on link "LPCS / CAT - Hotel" at bounding box center [822, 422] width 57 height 9
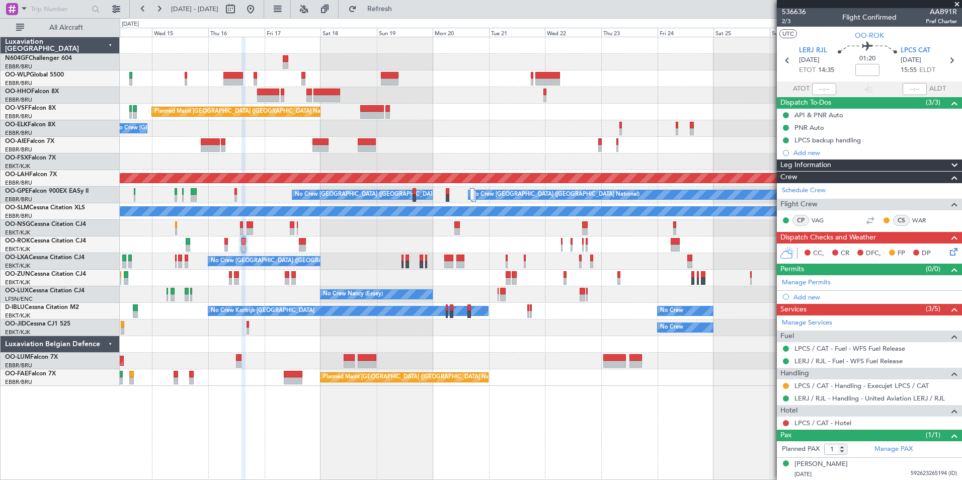
click at [335, 287] on div "No Crew [PERSON_NAME] ([PERSON_NAME]) Planned Maint [GEOGRAPHIC_DATA] ([GEOGRAP…" at bounding box center [540, 294] width 841 height 17
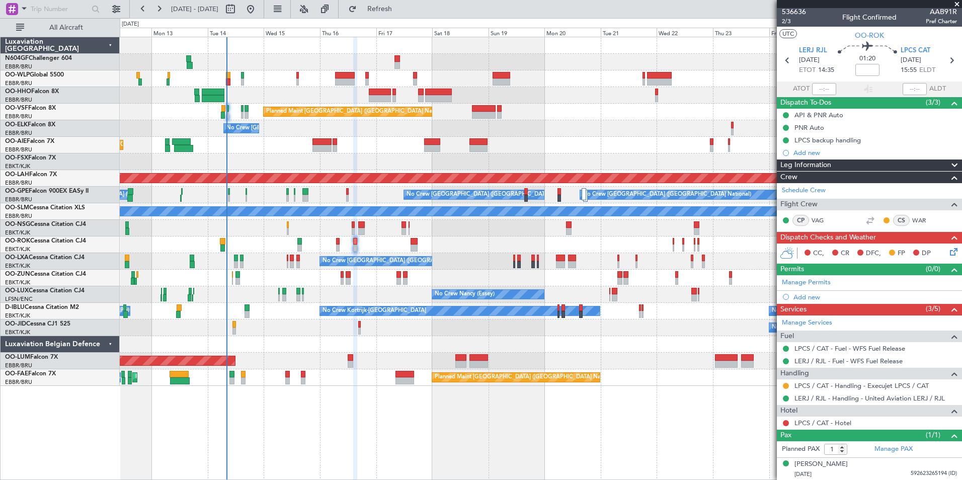
click at [363, 295] on div "No Crew [PERSON_NAME] ([PERSON_NAME]) Planned Maint [GEOGRAPHIC_DATA] ([GEOGRAP…" at bounding box center [540, 294] width 841 height 17
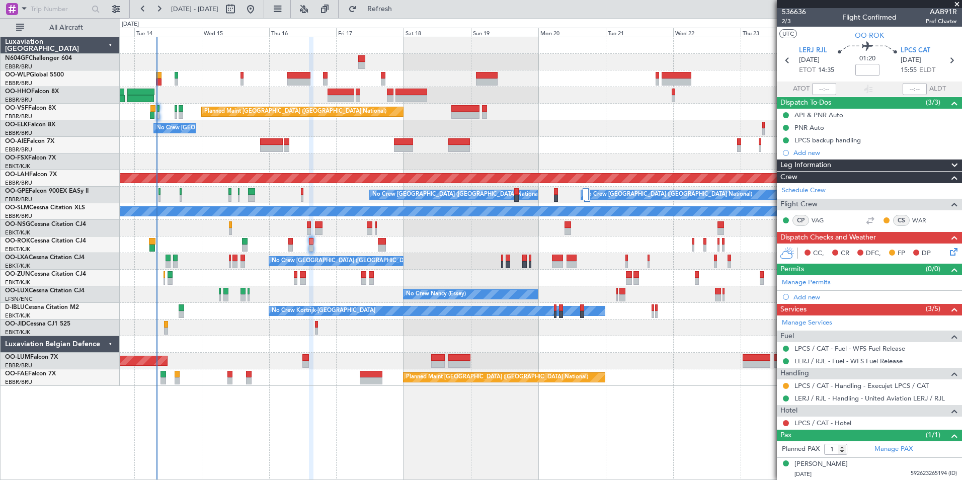
scroll to position [0, 0]
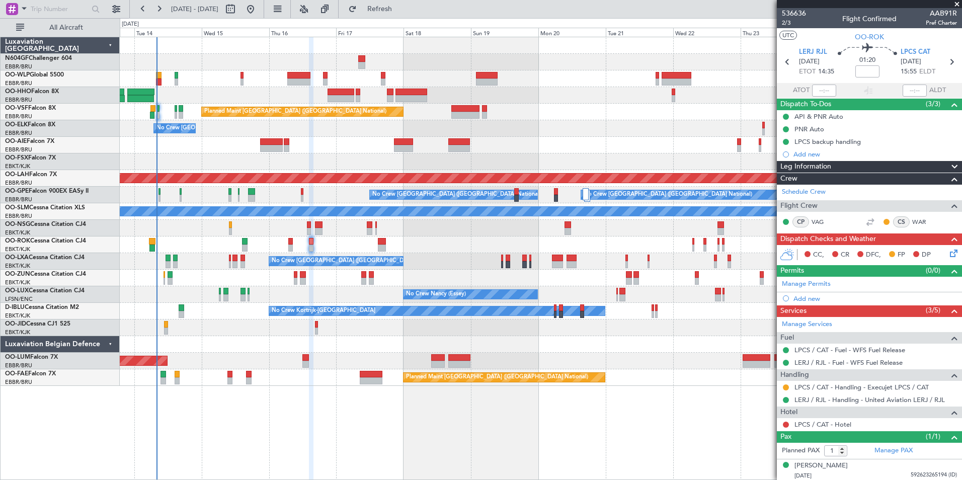
click at [402, 135] on div "No Crew [GEOGRAPHIC_DATA] ([GEOGRAPHIC_DATA] National)" at bounding box center [540, 128] width 841 height 17
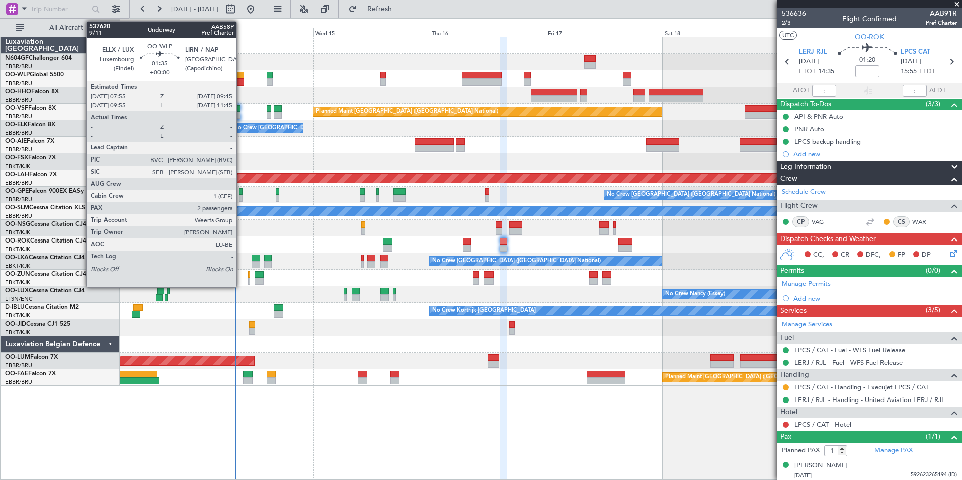
click at [241, 79] on div at bounding box center [238, 81] width 9 height 7
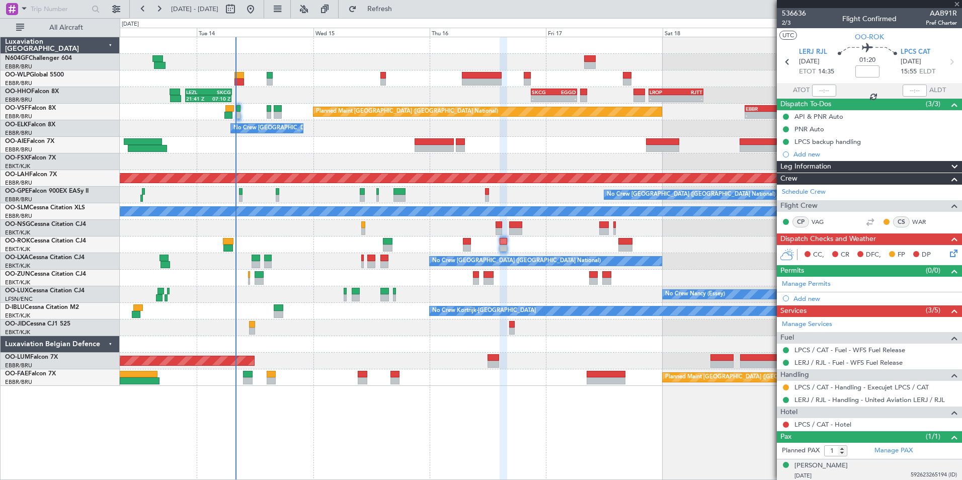
type input "2"
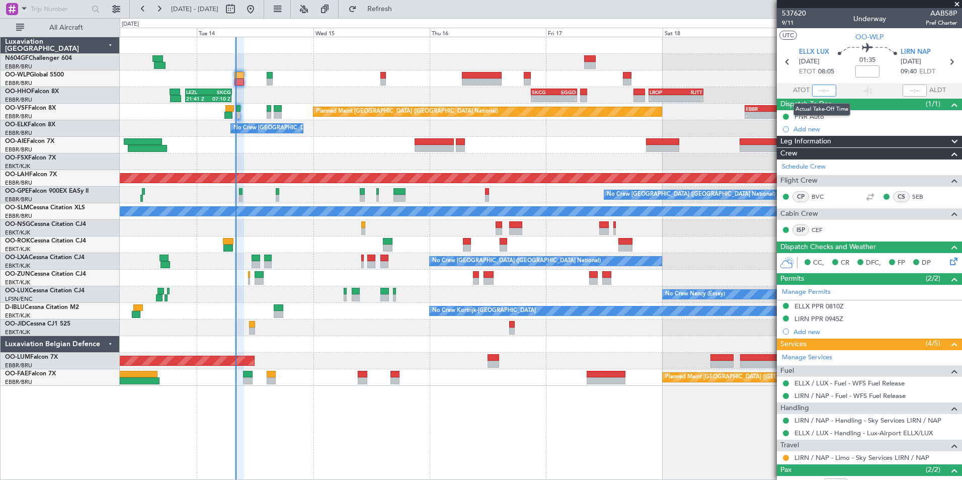
click at [821, 88] on input "text" at bounding box center [824, 90] width 24 height 12
click at [824, 42] on section "UTC OO-WLP" at bounding box center [869, 35] width 185 height 15
click at [369, 151] on div "Planned Maint [GEOGRAPHIC_DATA] ([GEOGRAPHIC_DATA])" at bounding box center [540, 145] width 841 height 17
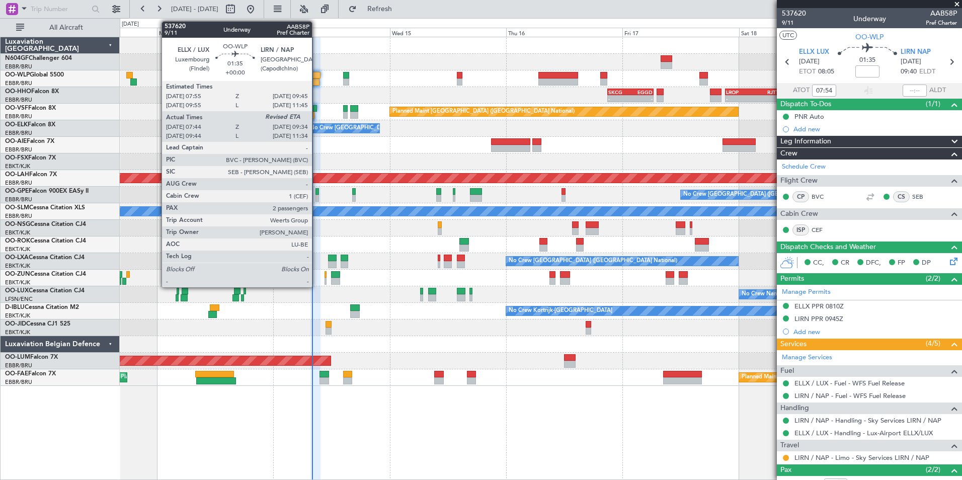
click at [316, 75] on div at bounding box center [315, 75] width 9 height 7
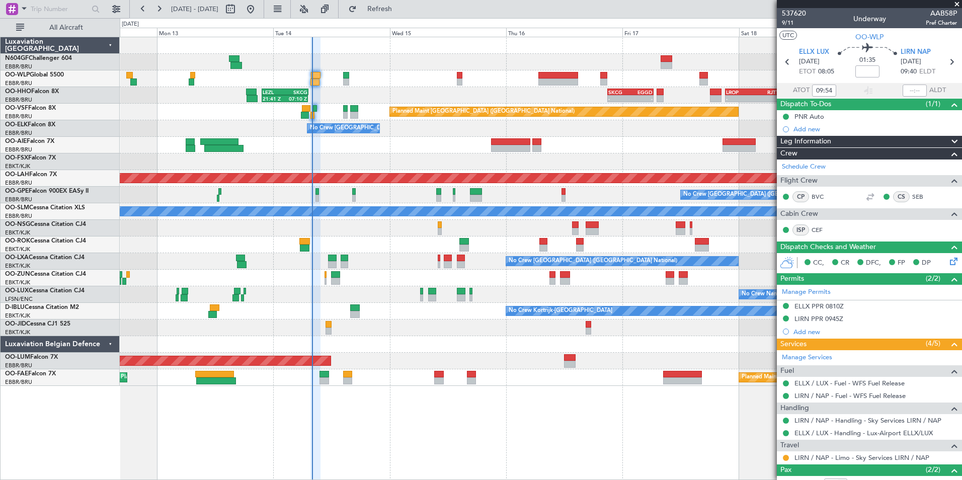
type input "07:54"
click at [794, 25] on span "9/11" at bounding box center [794, 23] width 24 height 9
click at [394, 13] on button "Refresh" at bounding box center [374, 9] width 60 height 16
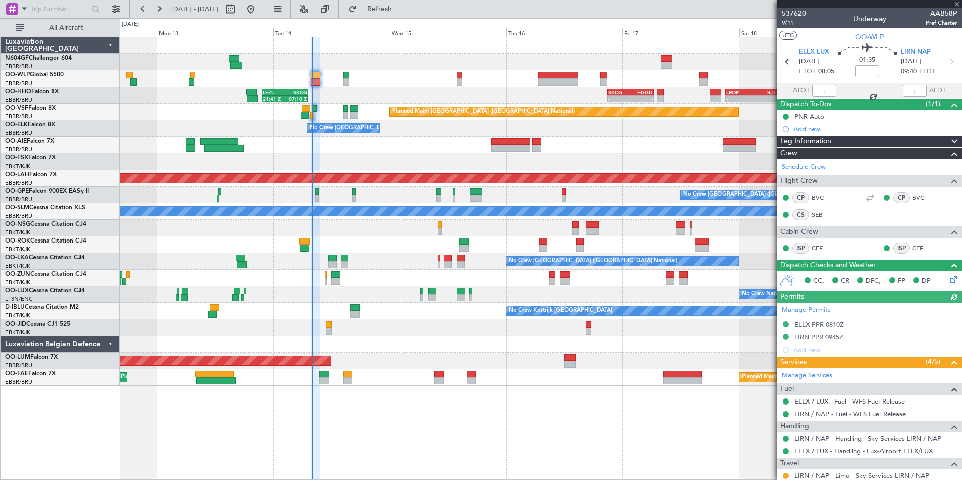
click at [351, 86] on div at bounding box center [540, 78] width 841 height 17
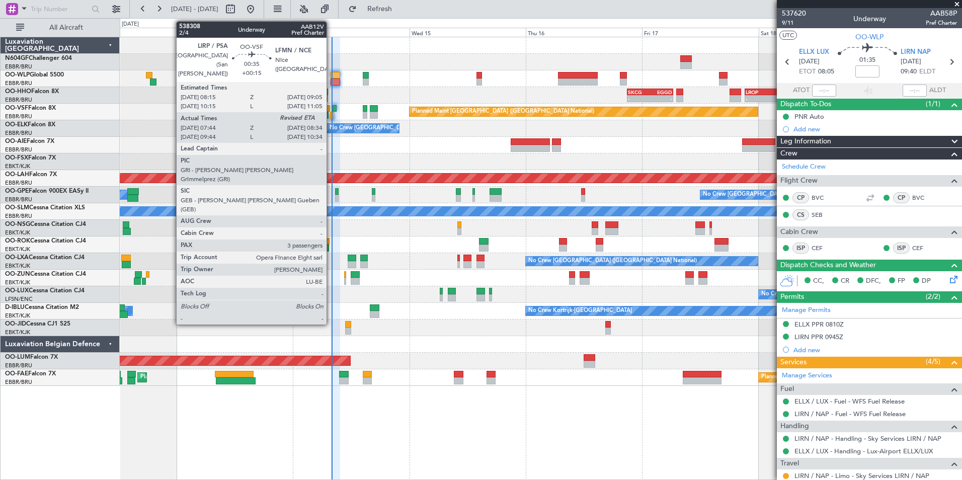
click at [331, 115] on div at bounding box center [332, 115] width 5 height 7
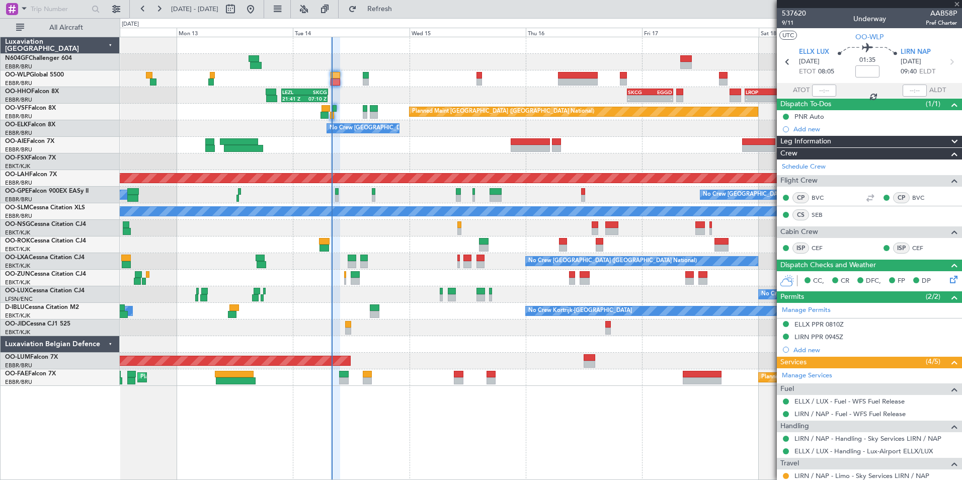
type input "+00:15"
type input "07:54"
type input "3"
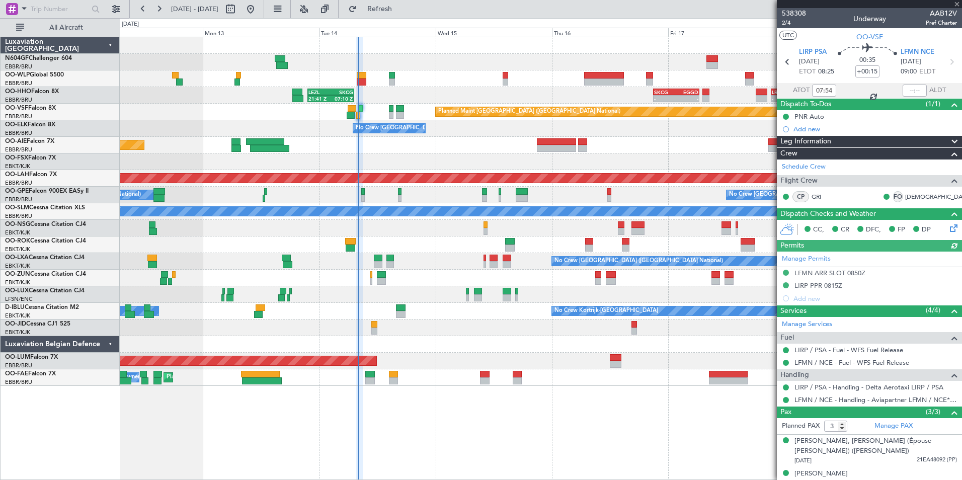
click at [425, 149] on div "Planned Maint [GEOGRAPHIC_DATA] ([GEOGRAPHIC_DATA])" at bounding box center [540, 145] width 841 height 17
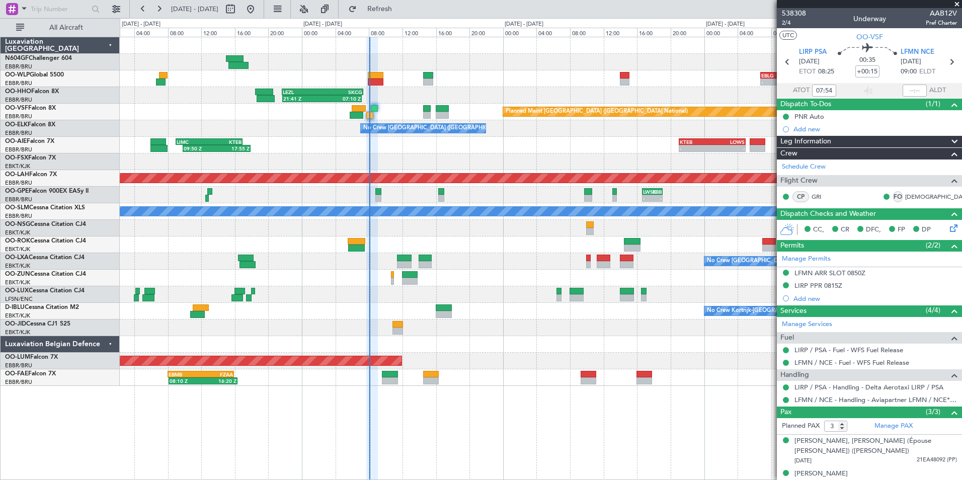
click at [398, 142] on div "- - KTEB 21:00 Z LOWS 05:00 Z 09:50 Z 17:55 Z LIMC 09:00 Z KTEB 16:55 Z - - EGL…" at bounding box center [540, 145] width 841 height 17
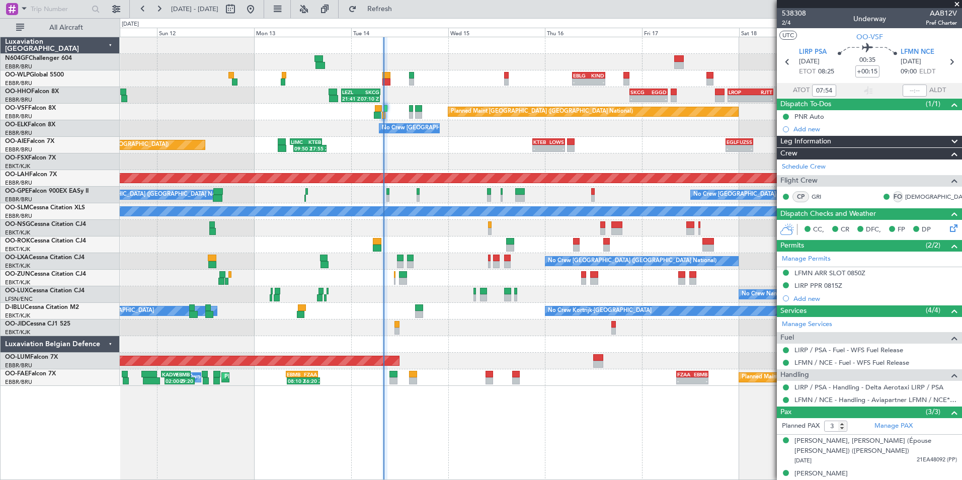
click at [396, 144] on div "- - KTEB 21:00 Z LOWS 05:00 Z 09:50 Z 17:55 Z LIMC 09:00 Z KTEB 16:55 Z - - EGL…" at bounding box center [540, 145] width 841 height 17
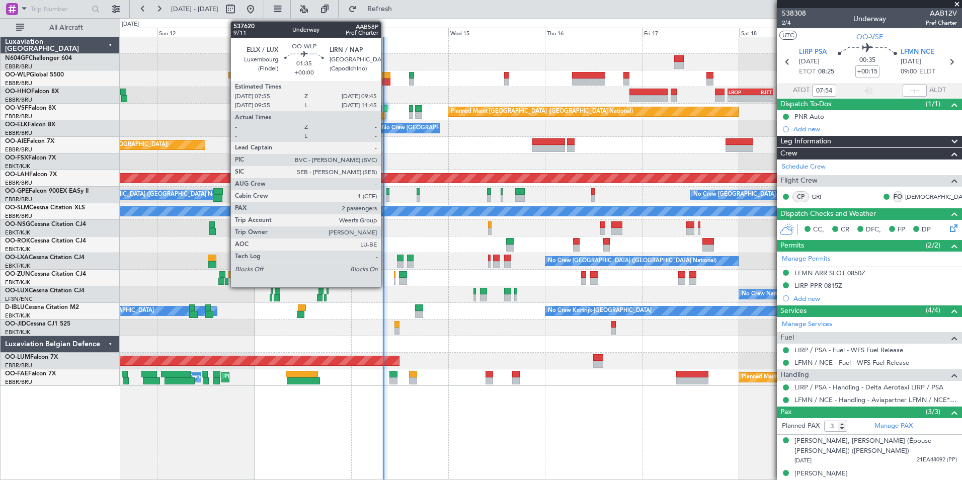
click at [385, 74] on div at bounding box center [386, 75] width 8 height 7
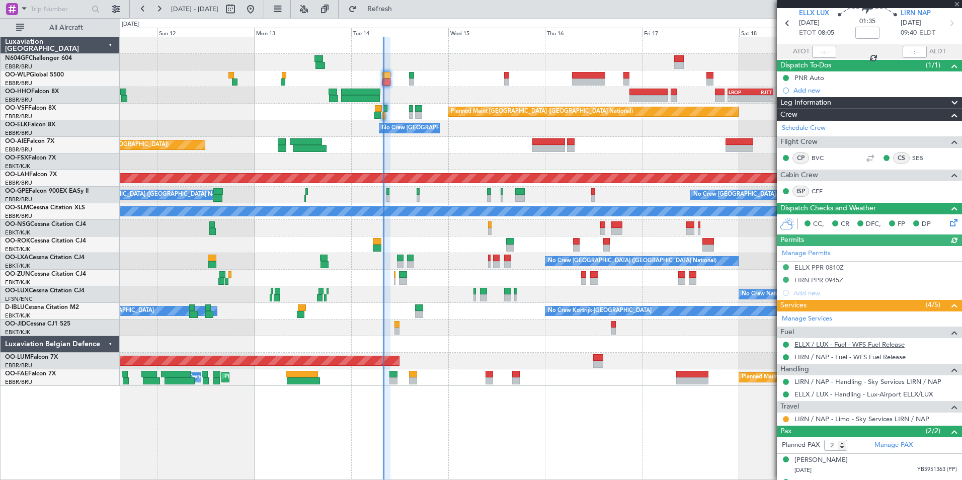
scroll to position [57, 0]
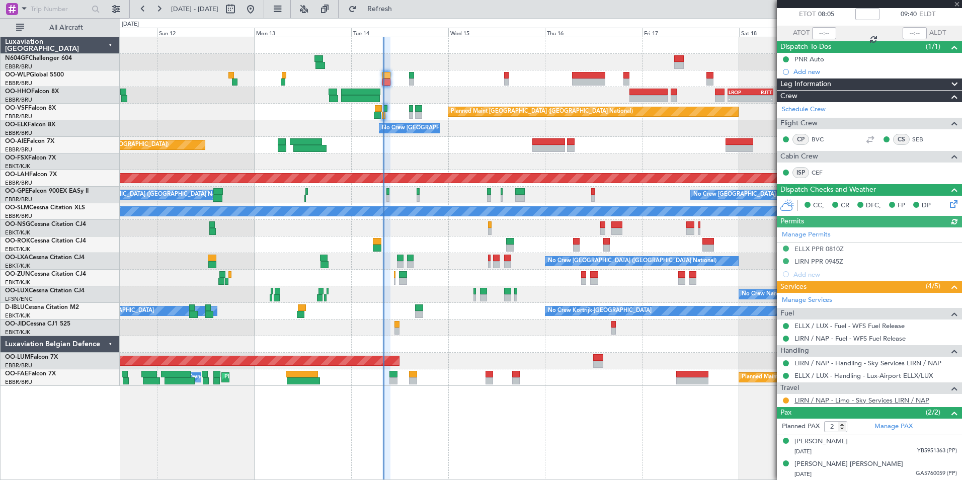
click at [825, 400] on link "LIRN / NAP - Limo - Sky Services LIRN / NAP" at bounding box center [861, 400] width 135 height 9
click at [374, 14] on fb-refresh-button "Refresh" at bounding box center [373, 9] width 70 height 18
click at [383, 12] on button "Refresh" at bounding box center [374, 9] width 60 height 16
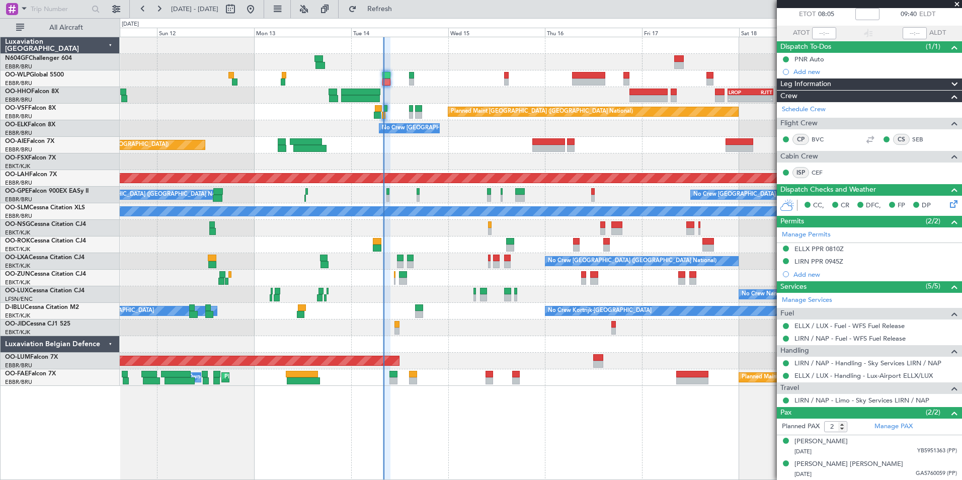
click at [517, 297] on div "No Crew Nancy (Essey)" at bounding box center [540, 294] width 841 height 17
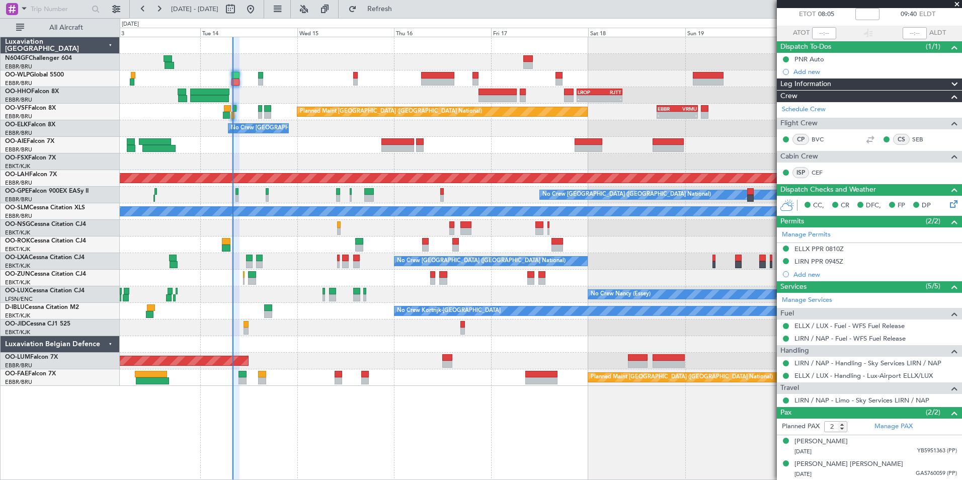
click at [426, 283] on div "- - LIML 20:00 Z FIMP 06:30 Z - - LROP 21:15 Z RJTT 08:30 Z Planned Maint Bruss…" at bounding box center [540, 211] width 841 height 349
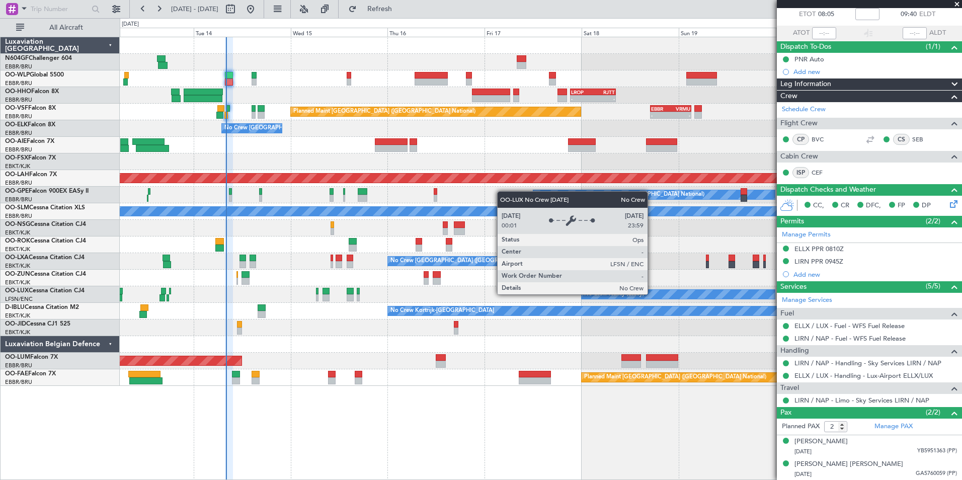
click at [452, 271] on div "- - LIML 20:00 Z FIMP 06:30 Z - - LROP 21:15 Z RJTT 08:30 Z Planned Maint Bruss…" at bounding box center [540, 211] width 841 height 349
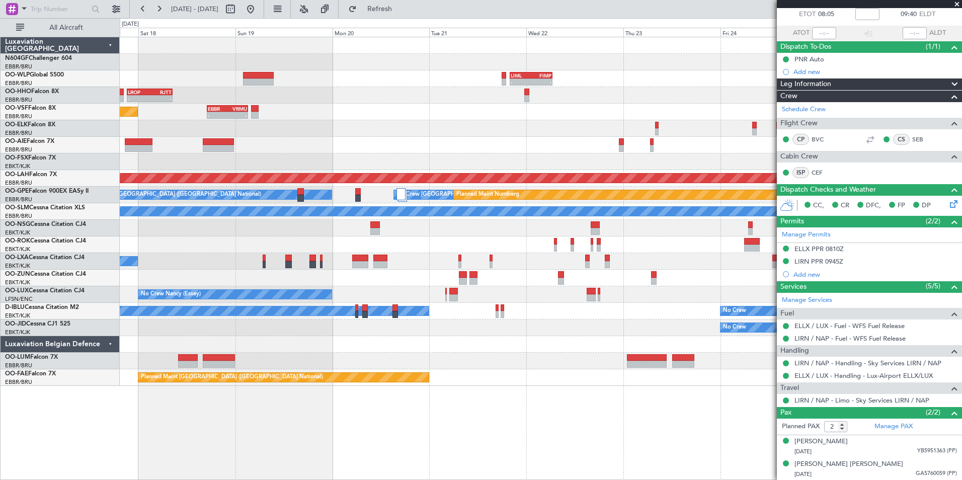
click at [344, 239] on div "- - LIML 20:00 Z FIMP 06:30 Z - - FIMP 18:00 Z LIML 05:05 Z - - LROP 21:15 Z RJ…" at bounding box center [540, 211] width 841 height 349
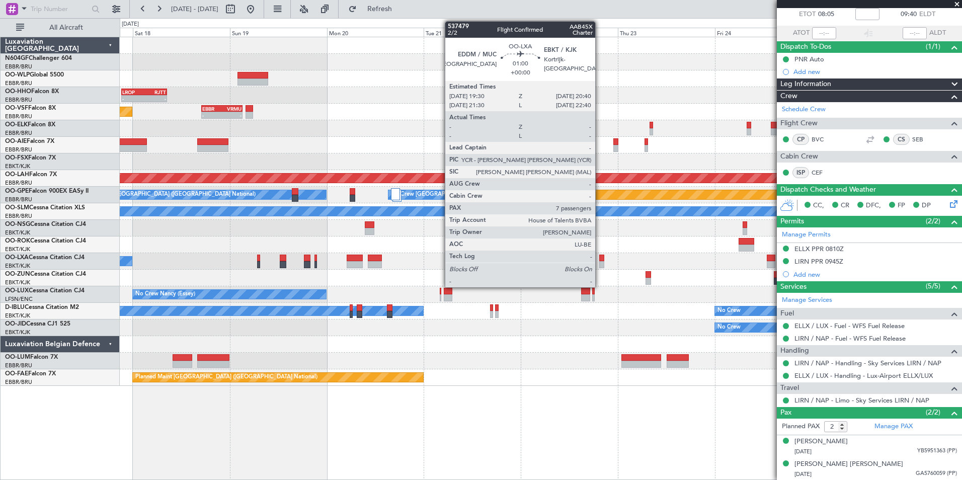
click at [330, 232] on div "- - LIML 20:00 Z FIMP 06:30 Z - - FIMP 18:00 Z LIML 05:05 Z - - LROP 21:15 Z RJ…" at bounding box center [540, 211] width 841 height 349
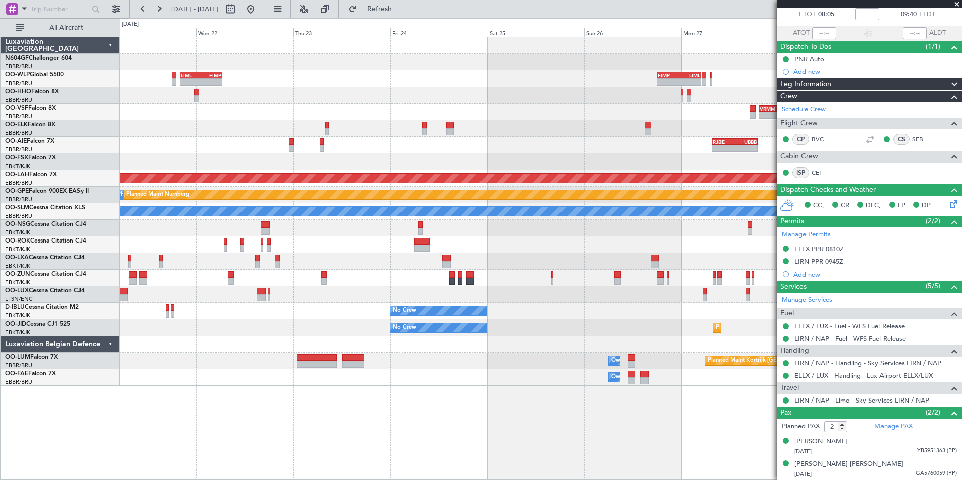
click at [350, 213] on div "- - LIML 20:00 Z FIMP 06:30 Z - - FIMP 18:00 Z LIML 05:05 Z - - RJFK 12:30 Z UB…" at bounding box center [540, 211] width 841 height 349
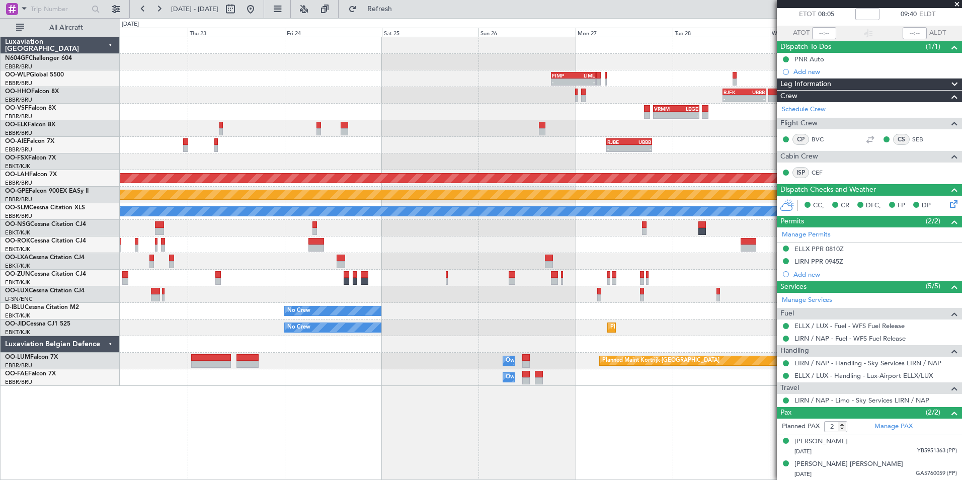
click at [485, 199] on div "- - FIMP 18:00 Z LIML 05:05 Z - - LIML 20:00 Z FIMP 06:30 Z - - RJFK 12:30 Z UB…" at bounding box center [540, 211] width 841 height 349
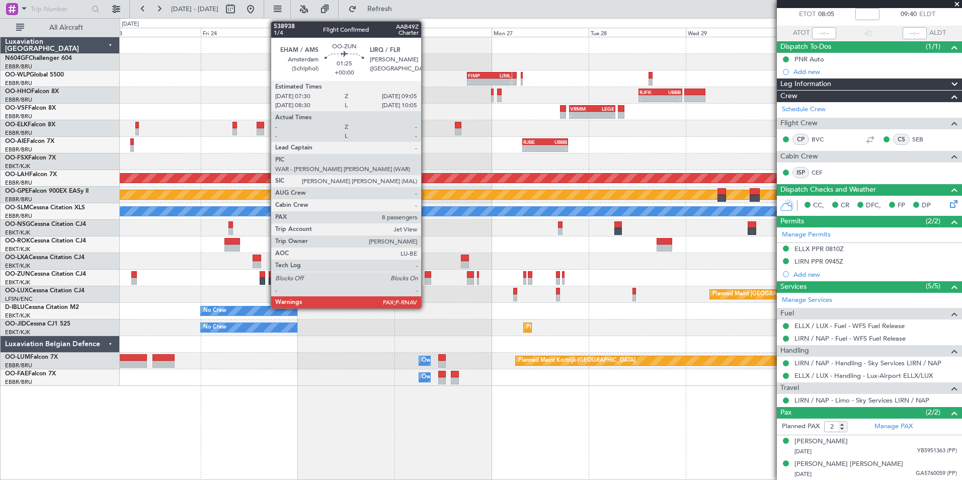
click at [425, 273] on div at bounding box center [427, 274] width 7 height 7
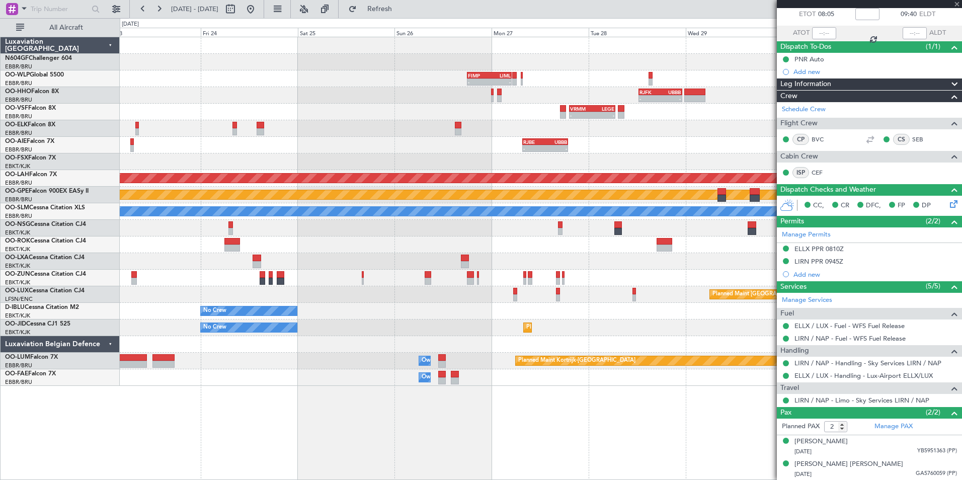
type input "8"
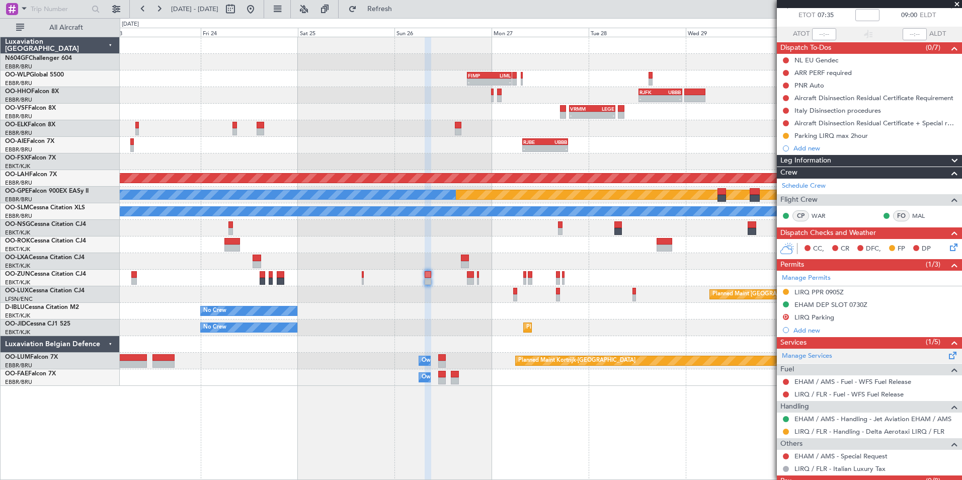
scroll to position [93, 0]
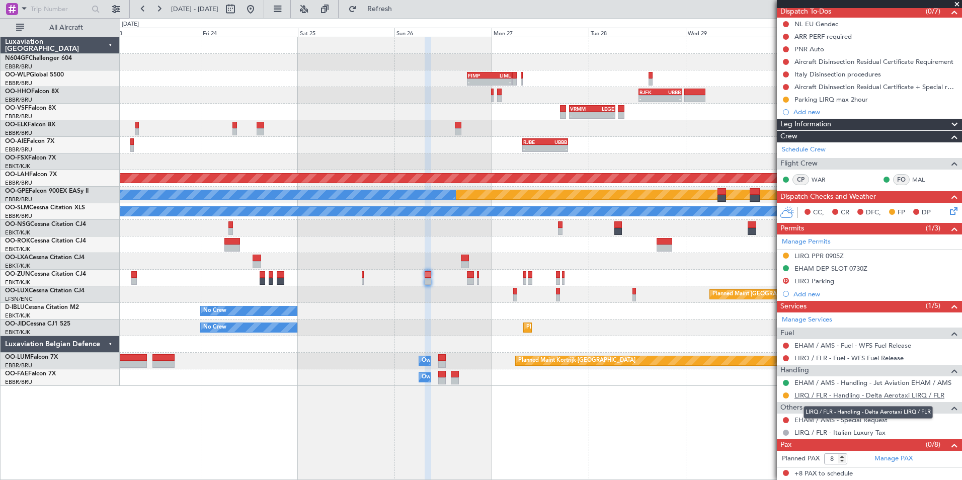
click at [810, 397] on link "LIRQ / FLR - Handling - Delta Aerotaxi LIRQ / FLR" at bounding box center [869, 395] width 150 height 9
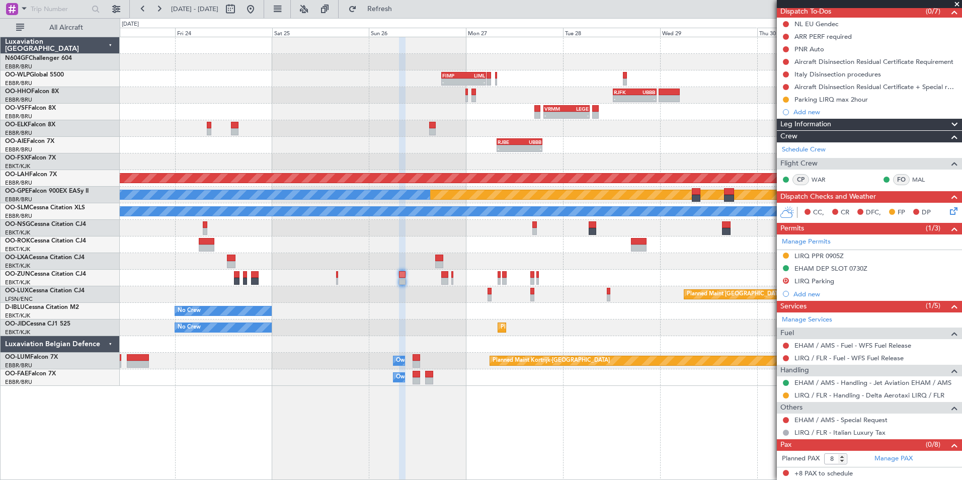
click at [422, 306] on div "No Crew" at bounding box center [540, 311] width 841 height 17
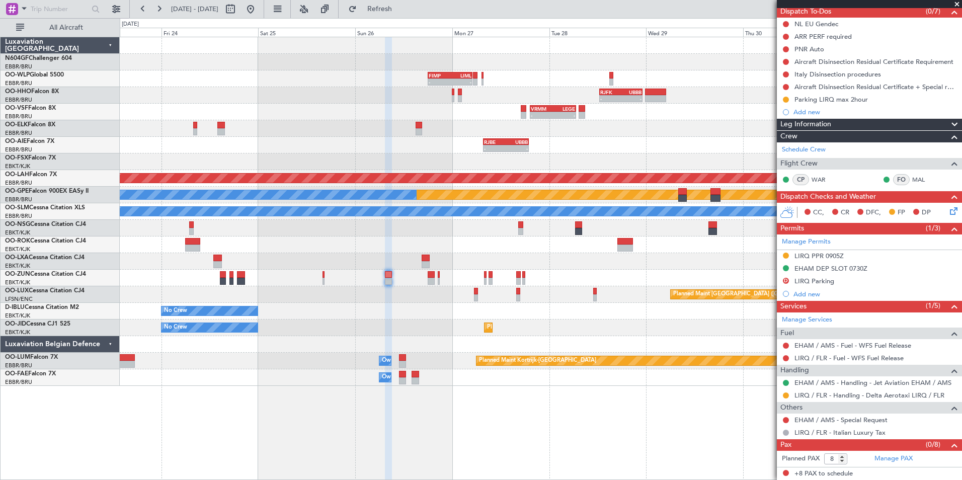
click at [420, 293] on div "Planned Maint Paris (Le Bourget) No Crew Paris (Le Bourget)" at bounding box center [540, 294] width 841 height 17
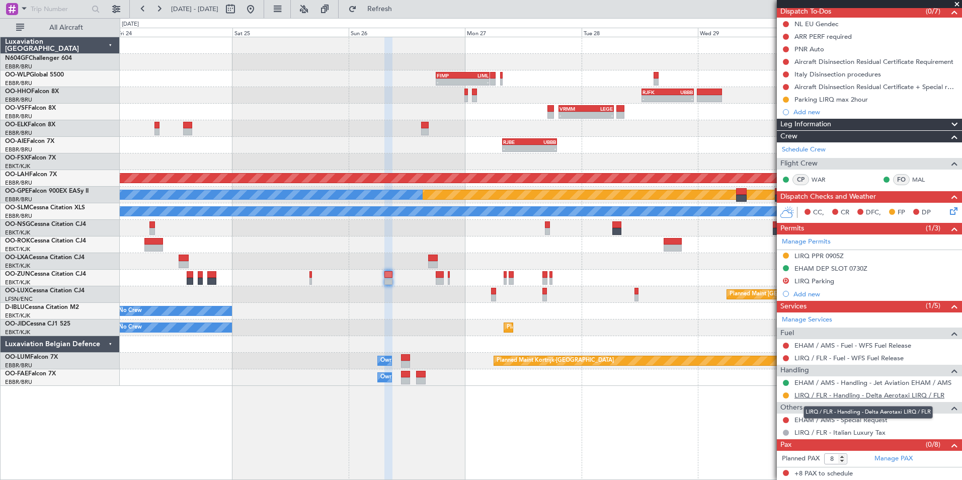
click at [816, 395] on link "LIRQ / FLR - Handling - Delta Aerotaxi LIRQ / FLR" at bounding box center [869, 395] width 150 height 9
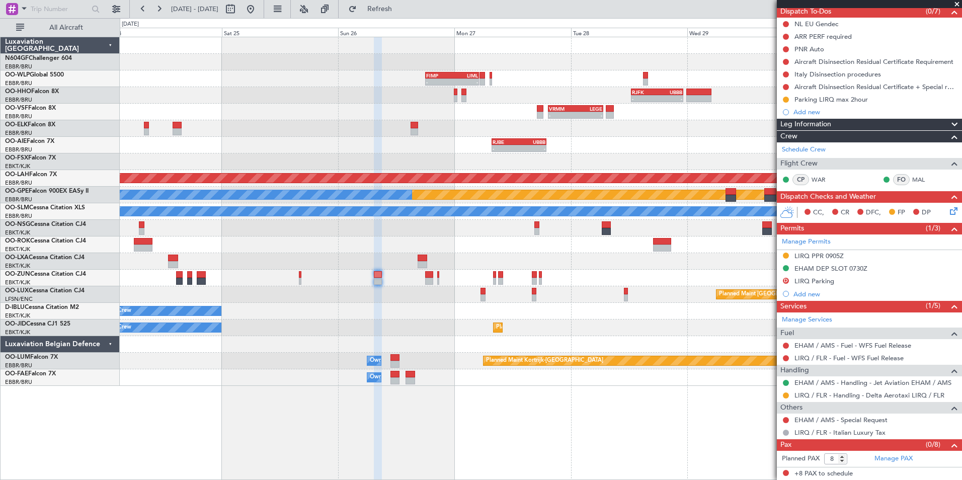
click at [391, 285] on div at bounding box center [540, 278] width 841 height 17
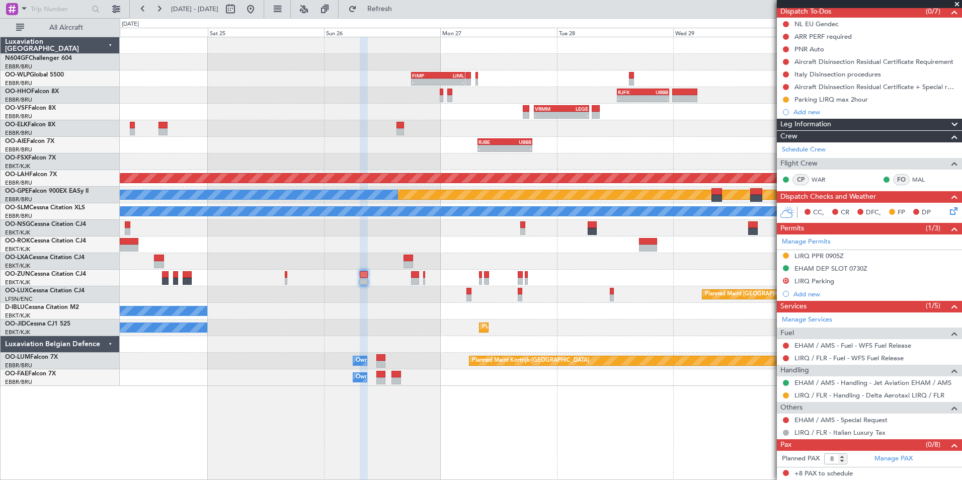
click at [396, 293] on div "Planned Maint Paris (Le Bourget) No Crew Paris (Le Bourget)" at bounding box center [540, 294] width 841 height 17
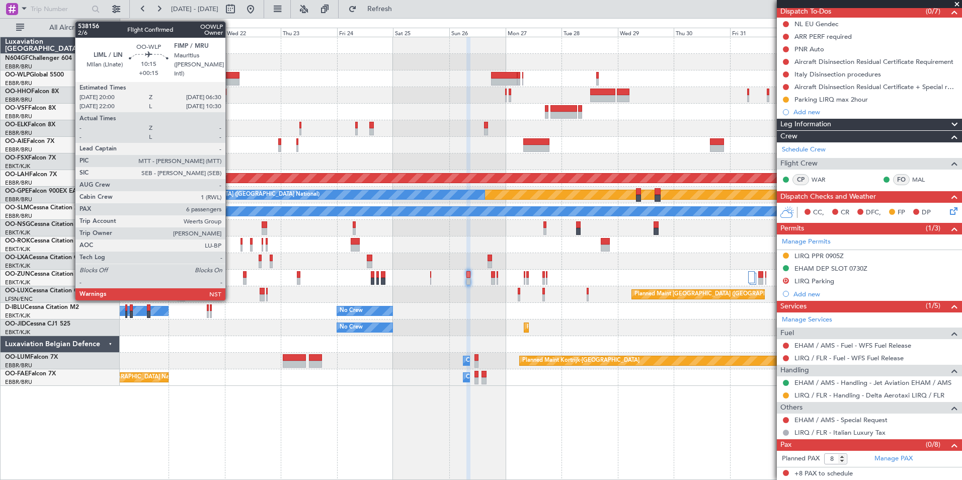
click at [230, 77] on div at bounding box center [227, 75] width 25 height 7
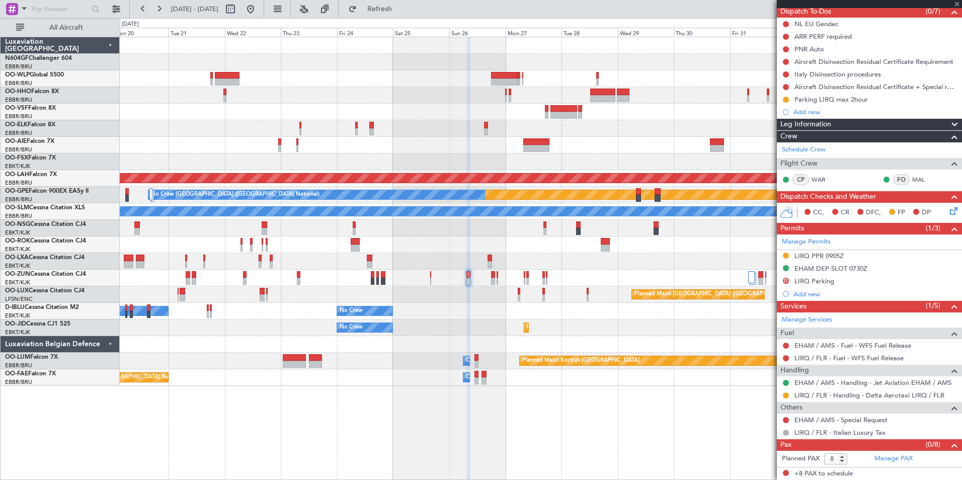
type input "+00:15"
type input "6"
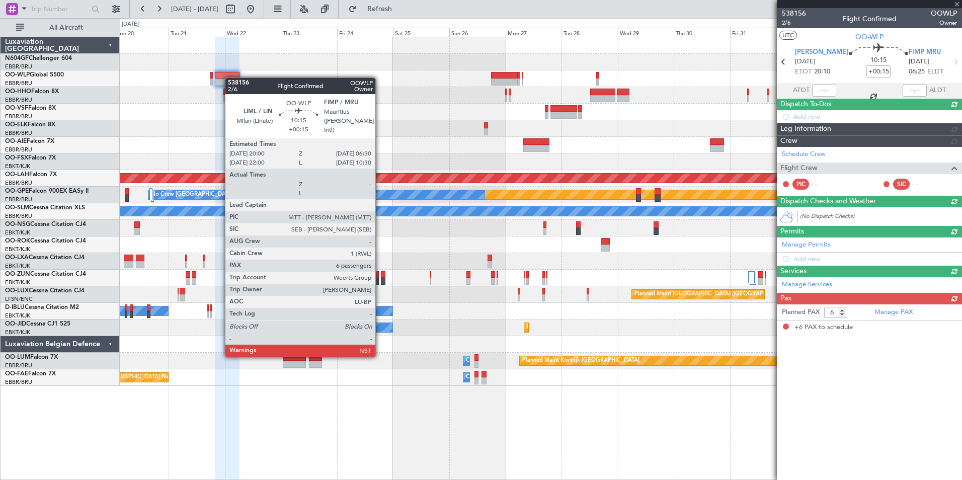
scroll to position [0, 0]
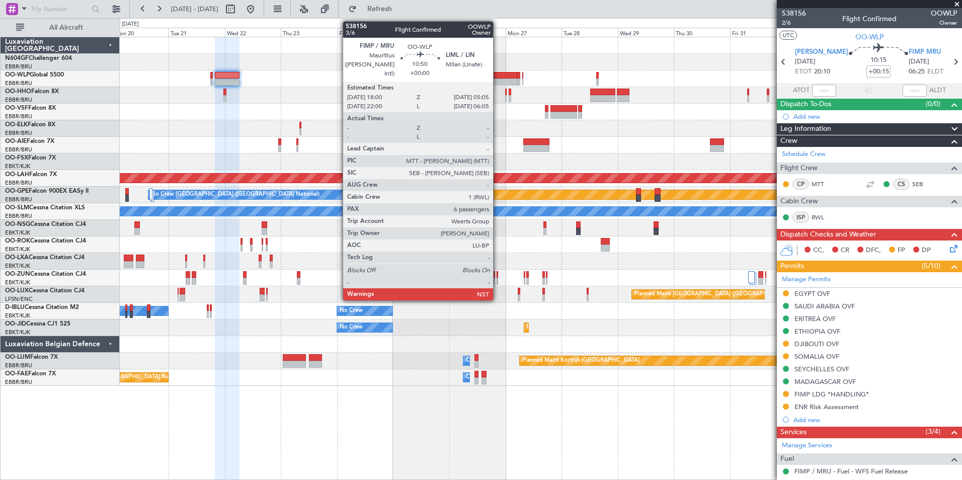
click at [497, 75] on div at bounding box center [504, 75] width 26 height 7
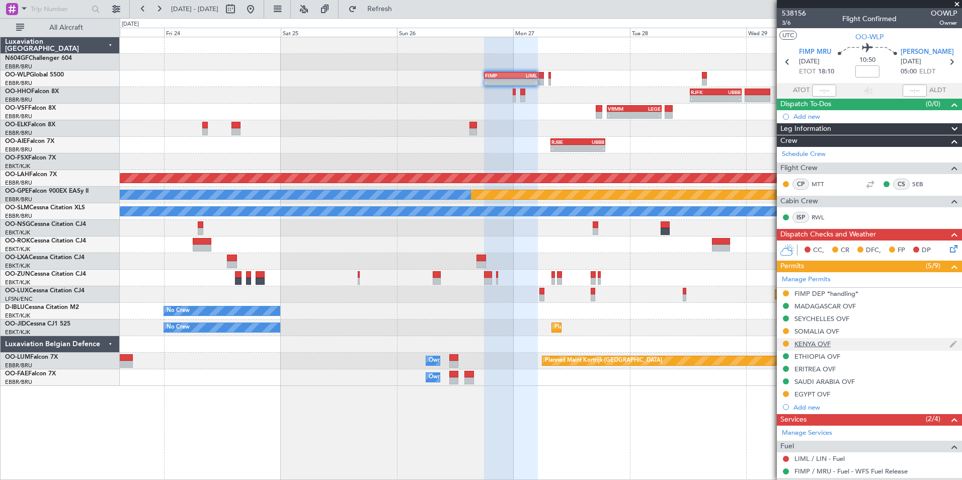
click at [802, 345] on div "KENYA OVF" at bounding box center [812, 343] width 36 height 9
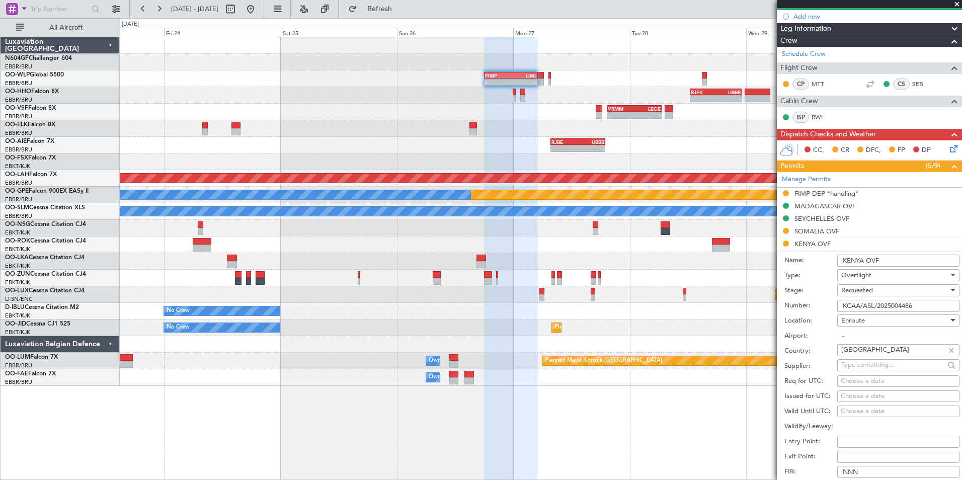
scroll to position [101, 0]
drag, startPoint x: 919, startPoint y: 304, endPoint x: 838, endPoint y: 303, distance: 80.5
click at [838, 303] on input "KCAA/ASL/2025004486" at bounding box center [898, 305] width 122 height 12
paste input "KCAA/ASL/2025004578"
type input "KCAA/ASL/2025004578"
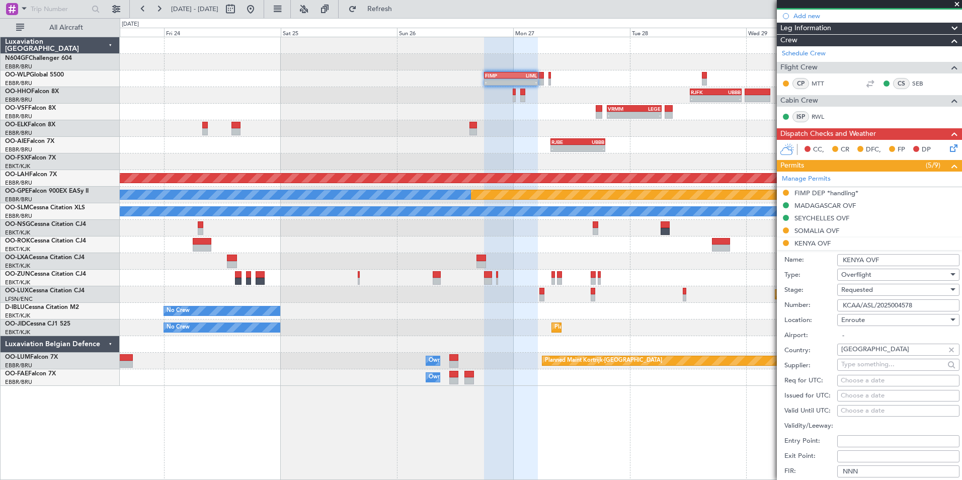
click at [895, 292] on div "Requested" at bounding box center [894, 289] width 107 height 15
click at [888, 364] on span "Received OK" at bounding box center [894, 365] width 106 height 15
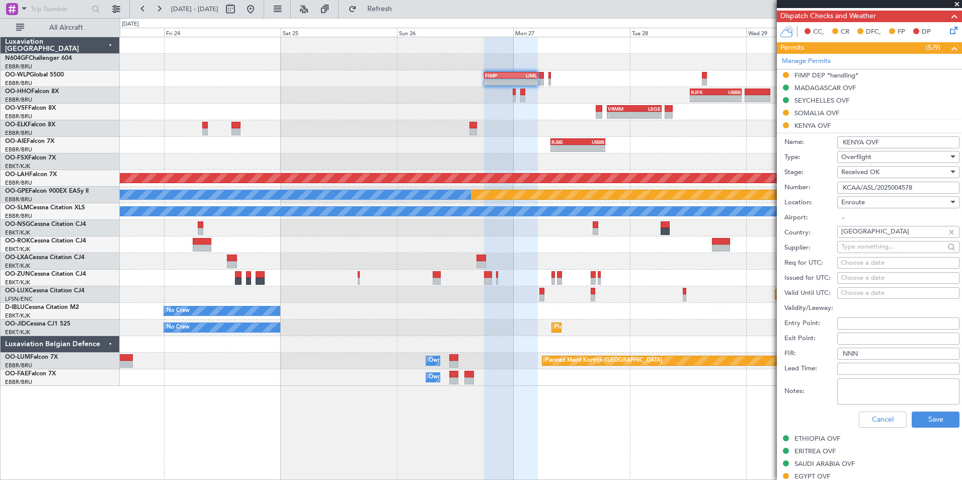
scroll to position [302, 0]
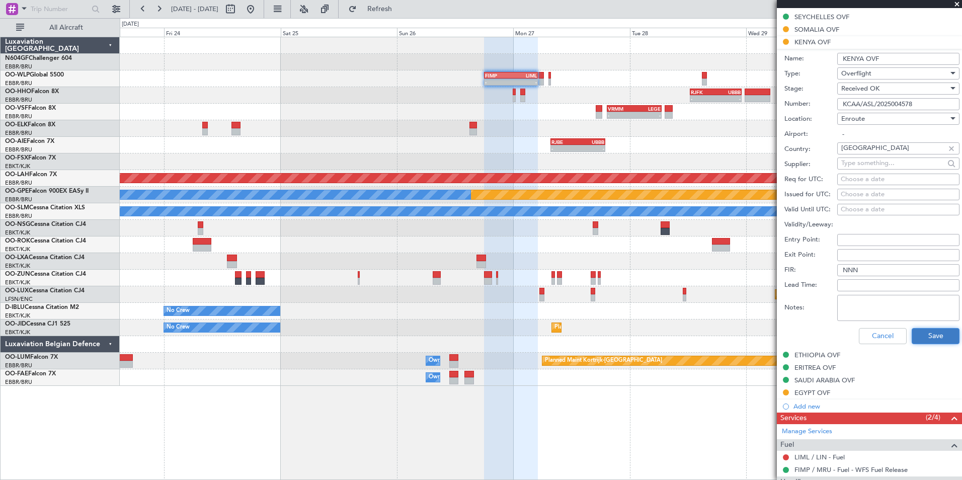
click at [926, 336] on button "Save" at bounding box center [935, 336] width 48 height 16
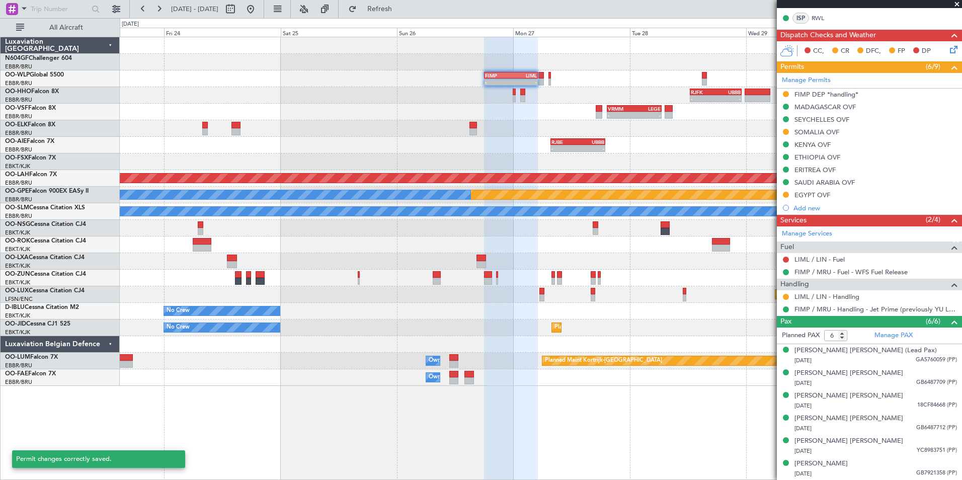
scroll to position [199, 0]
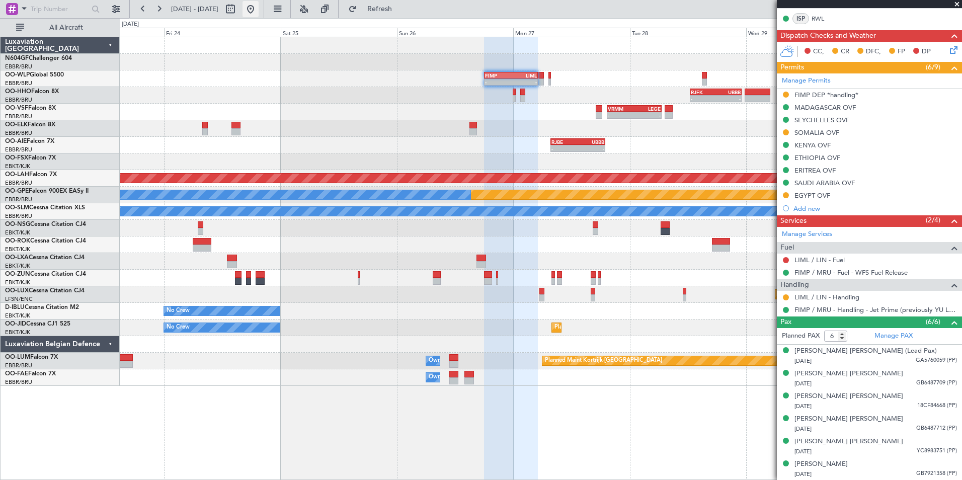
click at [259, 14] on button at bounding box center [250, 9] width 16 height 16
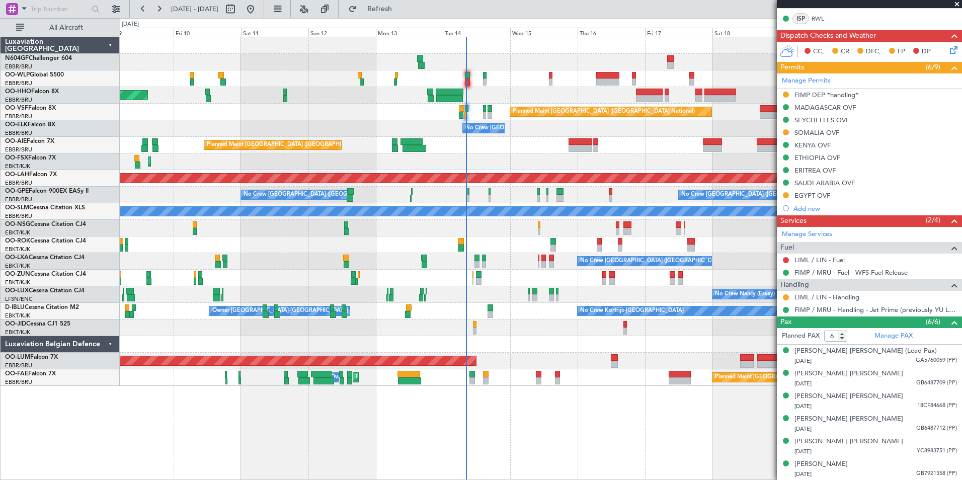
click at [548, 316] on div "Planned Maint Geneva (Cointrin) Planned Maint Brussels (Brussels National) No C…" at bounding box center [540, 211] width 841 height 349
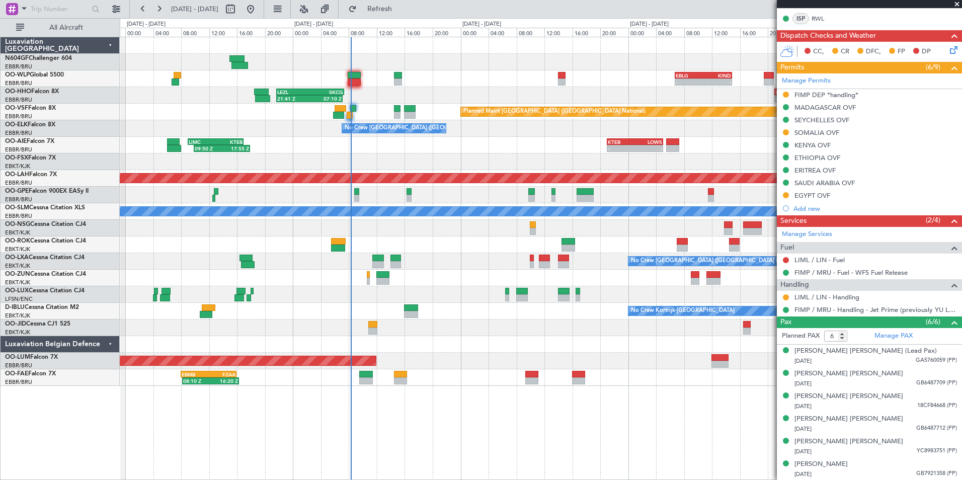
click at [295, 216] on div "- - EBLG 06:45 Z KIND 14:55 Z - - KIND 02:00 Z EBLG 09:30 Z 21:41 Z 07:10 Z LEZ…" at bounding box center [540, 211] width 841 height 349
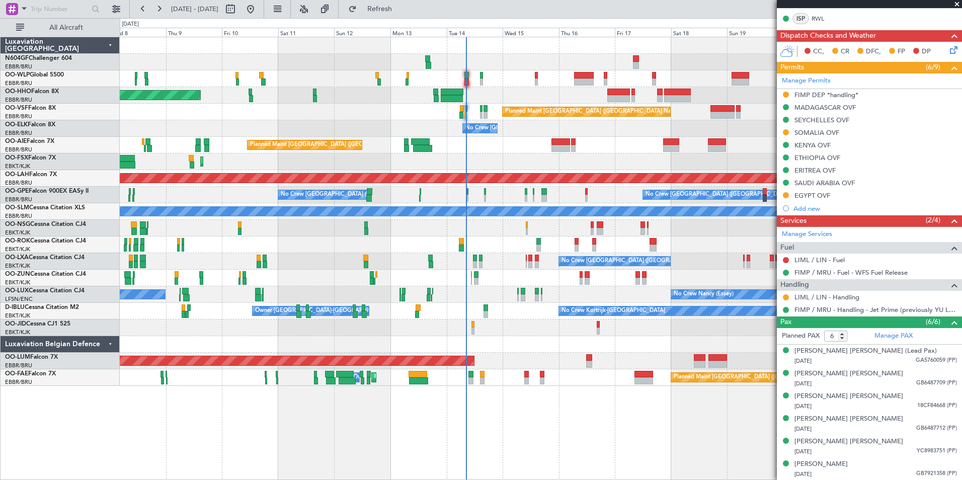
click at [955, 4] on span at bounding box center [957, 4] width 10 height 9
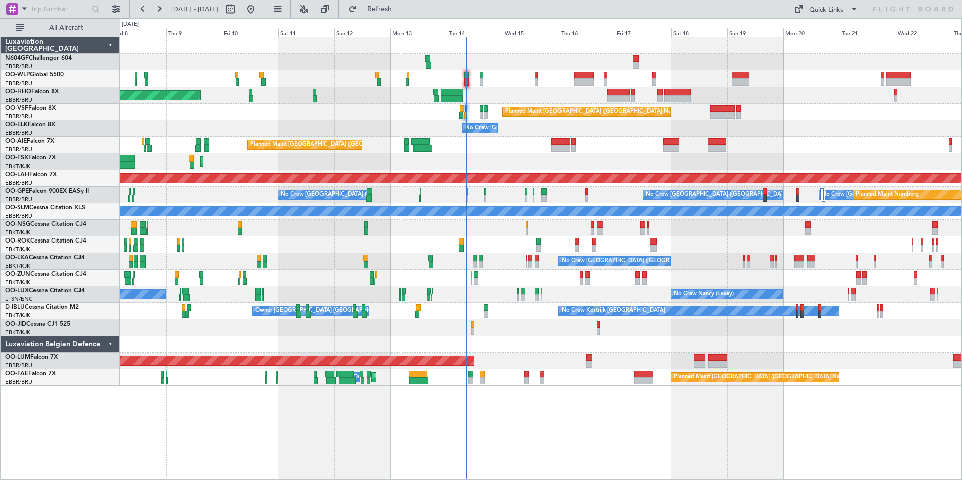
type input "0"
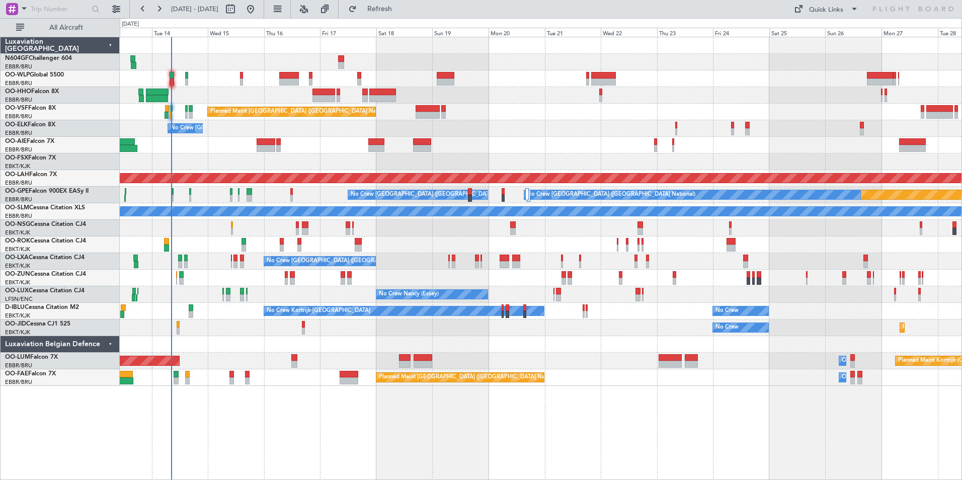
click at [561, 120] on div "Planned Maint Brussels (Brussels National) No Crew Brussels (Brussels National)…" at bounding box center [540, 211] width 841 height 349
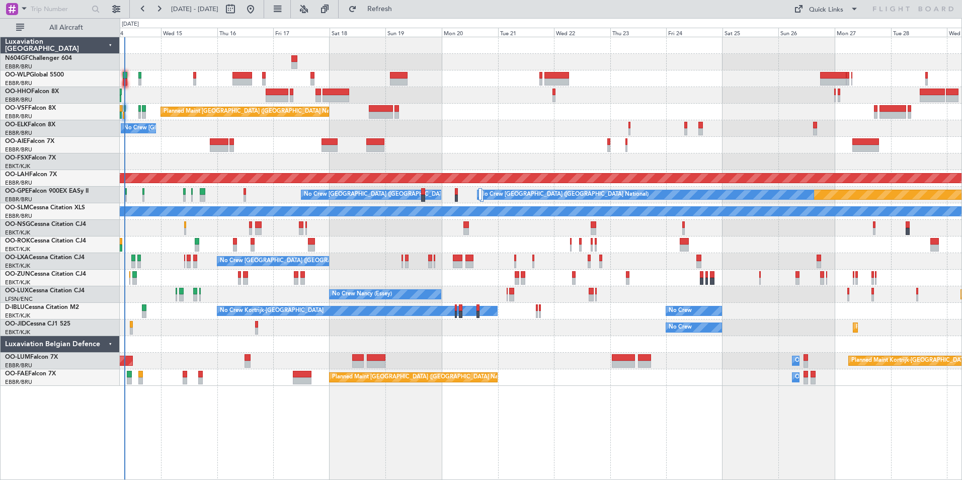
click at [700, 369] on div "Planned Maint Brussels (Brussels National) No Crew Brussels (Brussels National)…" at bounding box center [540, 211] width 841 height 349
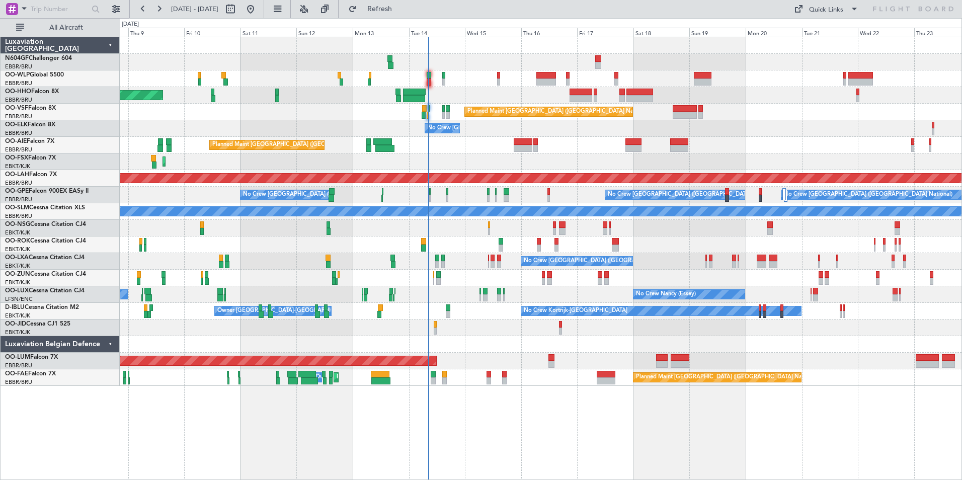
click at [646, 220] on div "Planned Maint Geneva (Cointrin) Planned Maint Brussels (Brussels National) No C…" at bounding box center [540, 211] width 841 height 349
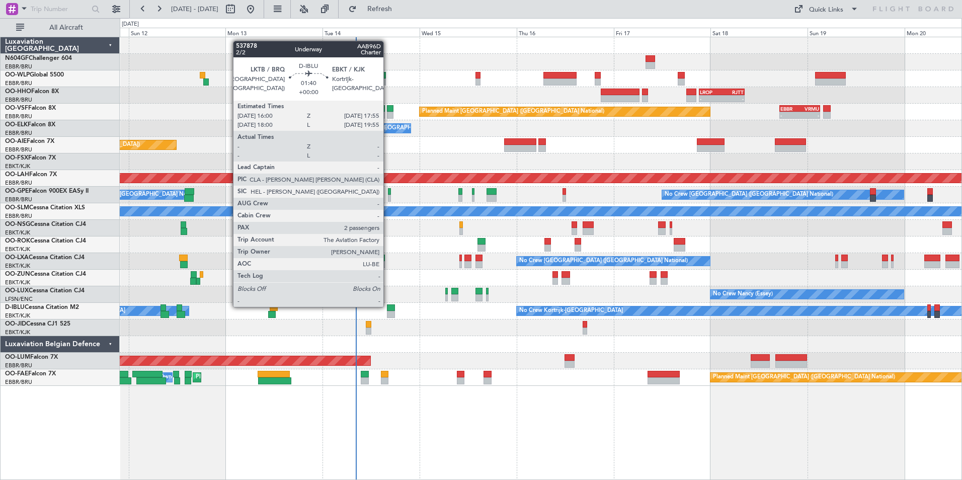
click at [388, 306] on div at bounding box center [391, 307] width 8 height 7
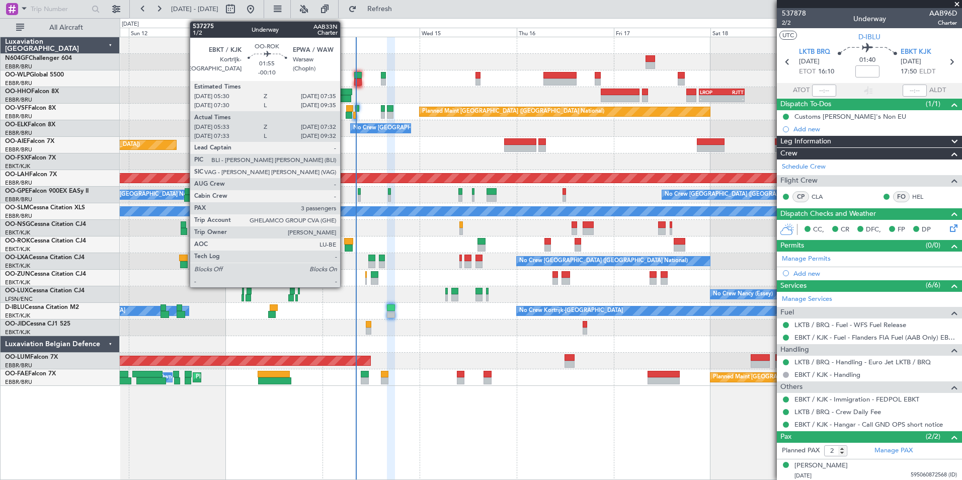
click at [345, 244] on div at bounding box center [349, 247] width 8 height 7
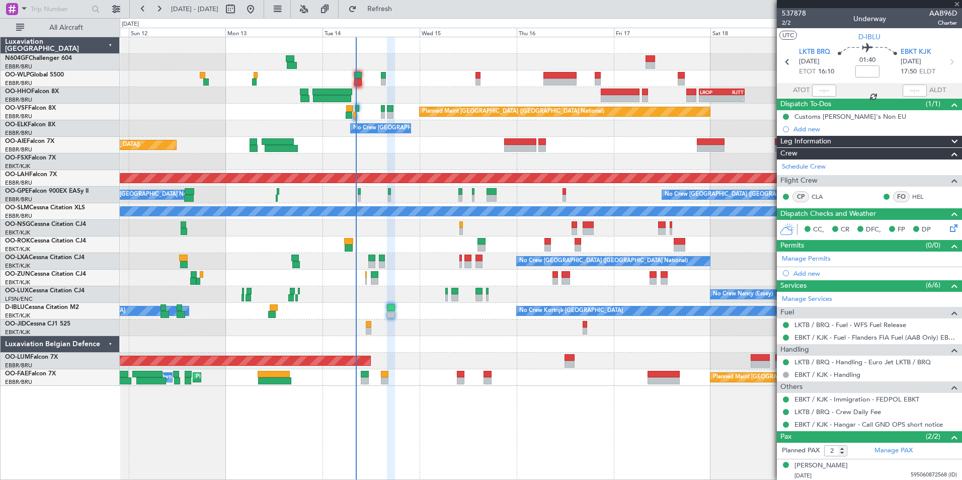
type input "-00:10"
type input "05:38"
type input "07:27"
type input "3"
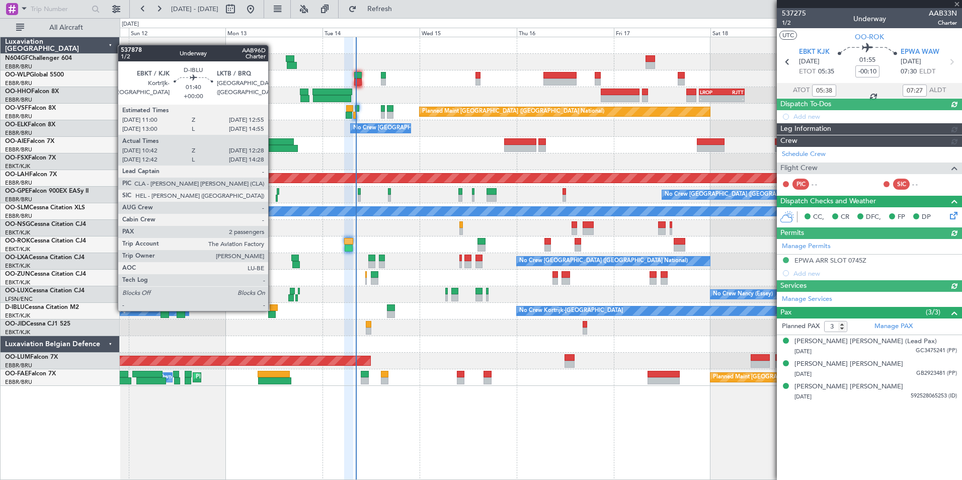
click at [273, 310] on div at bounding box center [274, 307] width 8 height 7
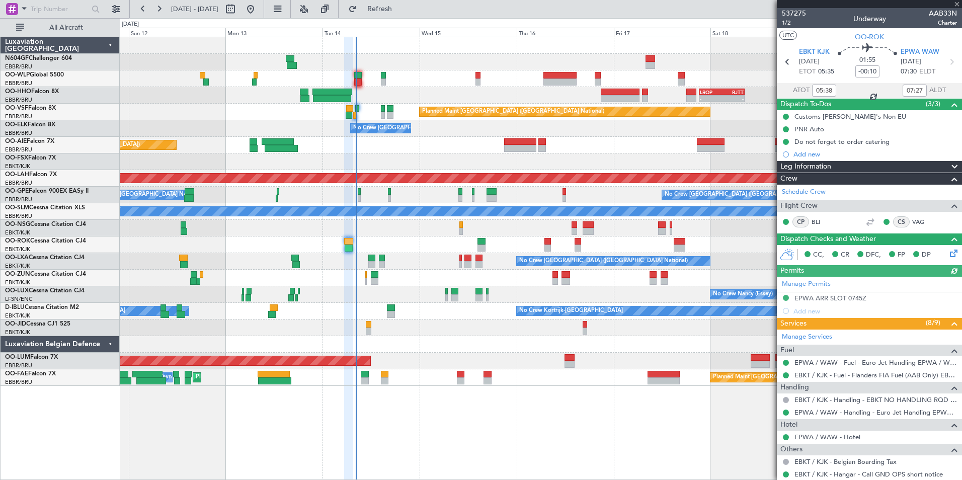
type input "10:52"
type input "12:23"
type input "2"
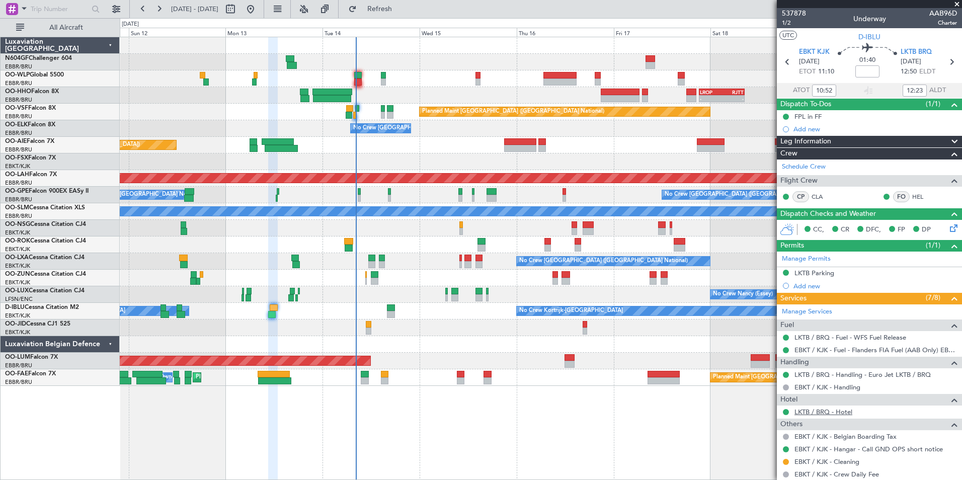
click at [837, 408] on link "LKTB / BRQ - Hotel" at bounding box center [823, 411] width 58 height 9
click at [356, 235] on div "- - LIML 20:00 Z FIMP 06:30 Z - - LROP 21:15 Z RJTT 08:30 Z Planned Maint Bruss…" at bounding box center [540, 211] width 841 height 349
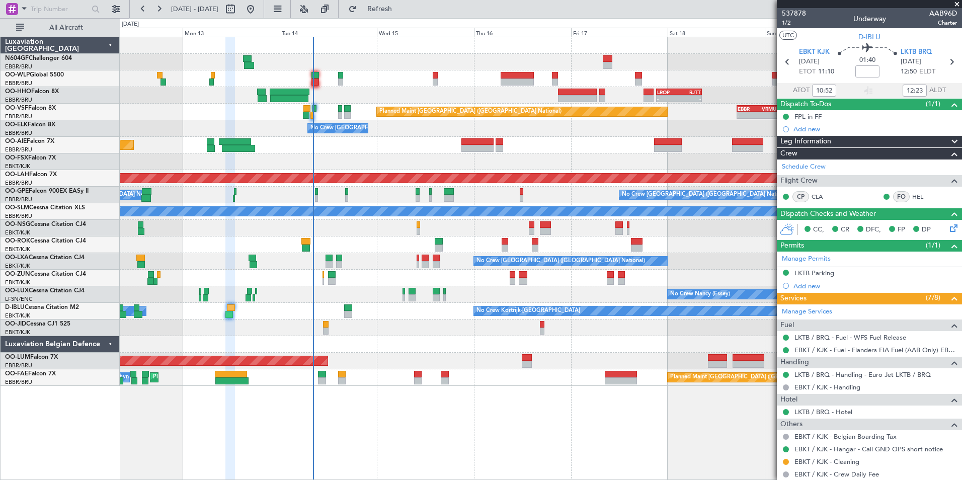
click at [366, 260] on div "No Crew [GEOGRAPHIC_DATA] ([GEOGRAPHIC_DATA] National)" at bounding box center [540, 261] width 841 height 17
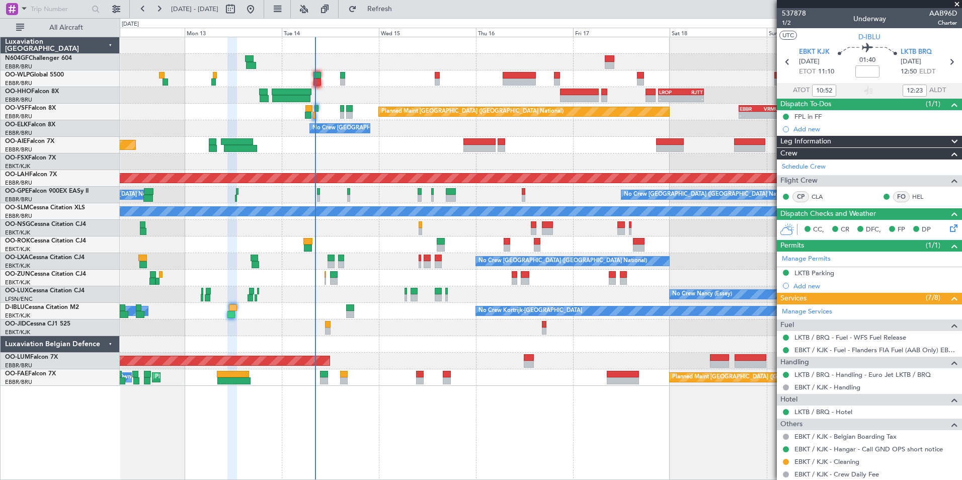
click at [267, 310] on div "No Crew Kortrijk-Wevelgem Owner Kortrijk-Wevelgem" at bounding box center [540, 311] width 841 height 17
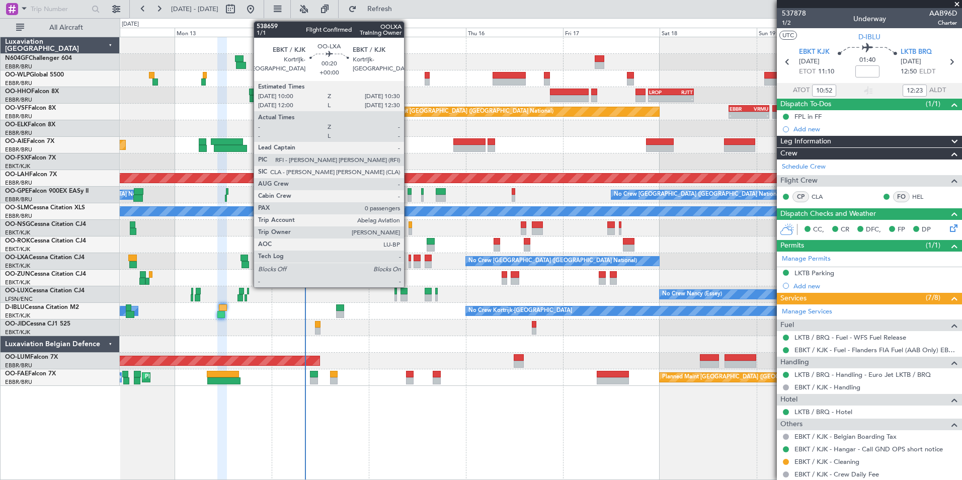
click at [408, 261] on div at bounding box center [409, 257] width 3 height 7
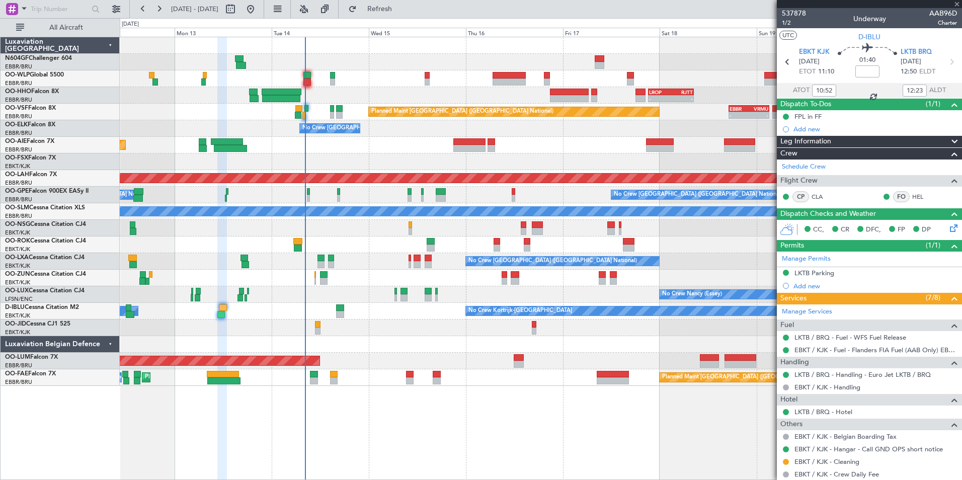
type input "0"
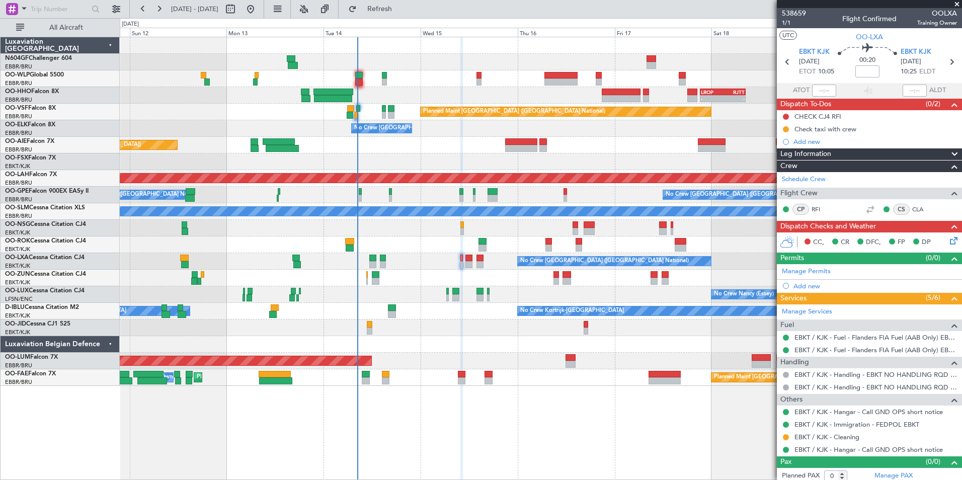
click at [520, 392] on div "- - LIML 20:00 Z FIMP 06:30 Z - - LROP 21:15 Z RJTT 08:30 Z Planned Maint Bruss…" at bounding box center [541, 258] width 842 height 443
click at [912, 209] on link "CLA" at bounding box center [923, 209] width 23 height 9
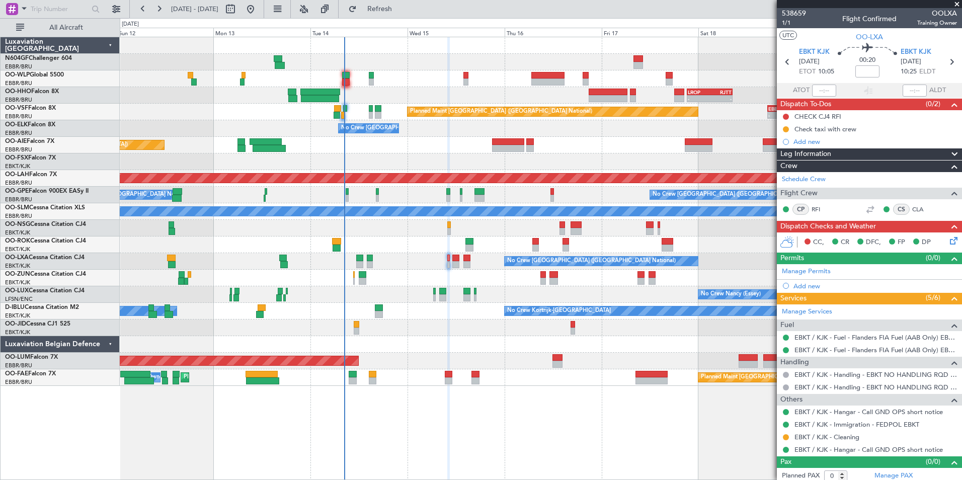
click at [442, 267] on div "No Crew [GEOGRAPHIC_DATA] ([GEOGRAPHIC_DATA] National)" at bounding box center [540, 261] width 841 height 17
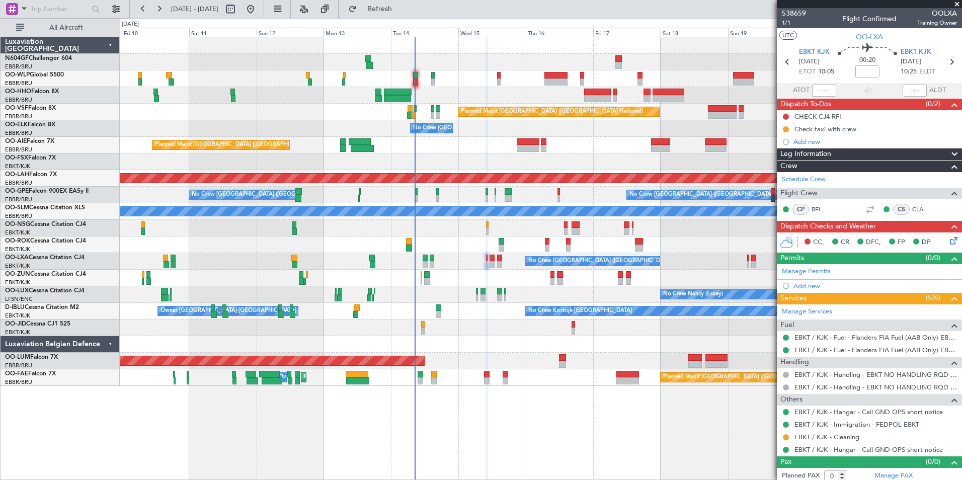
click at [516, 287] on div "No Crew [PERSON_NAME] ([PERSON_NAME]) No Crew [PERSON_NAME] ([PERSON_NAME])" at bounding box center [540, 294] width 841 height 17
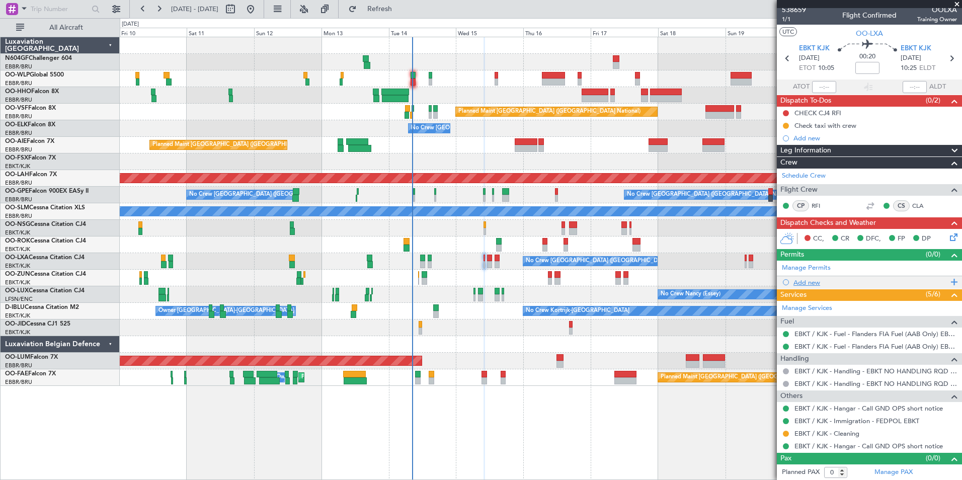
scroll to position [4, 0]
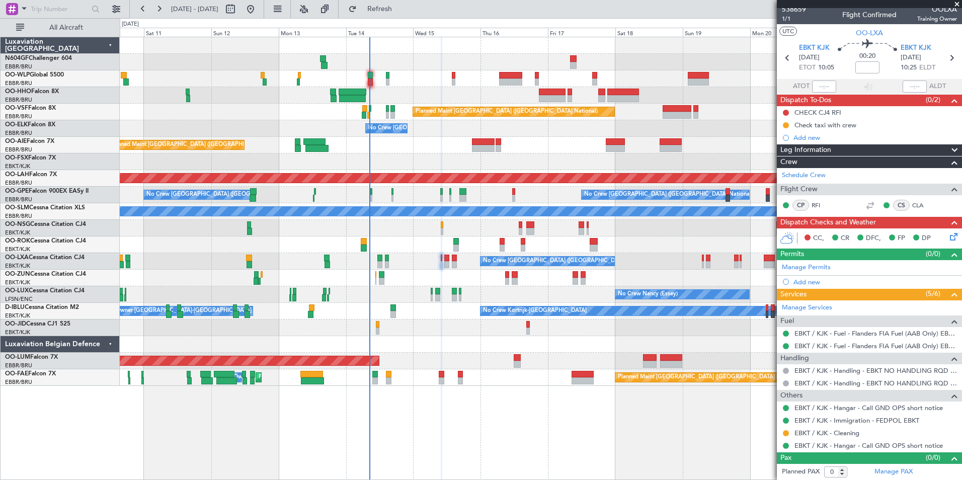
click at [485, 172] on div "Planned Maint [PERSON_NAME]-[GEOGRAPHIC_DATA][PERSON_NAME] ([GEOGRAPHIC_DATA][P…" at bounding box center [540, 178] width 841 height 17
click at [424, 197] on div "Planned Maint Geneva (Cointrin) Planned Maint [GEOGRAPHIC_DATA] ([GEOGRAPHIC_DA…" at bounding box center [540, 211] width 841 height 349
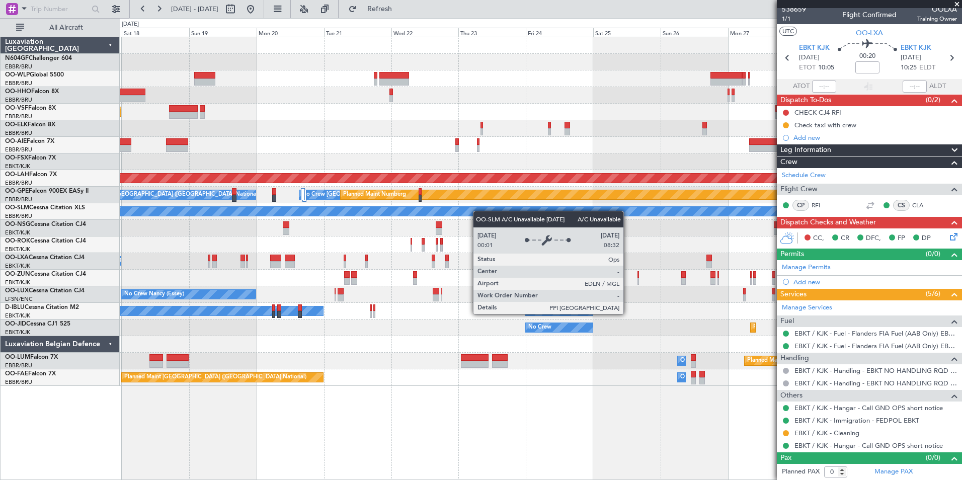
click at [402, 208] on div "Planned Maint [GEOGRAPHIC_DATA] ([GEOGRAPHIC_DATA] National) No Crew [GEOGRAPHI…" at bounding box center [540, 211] width 841 height 349
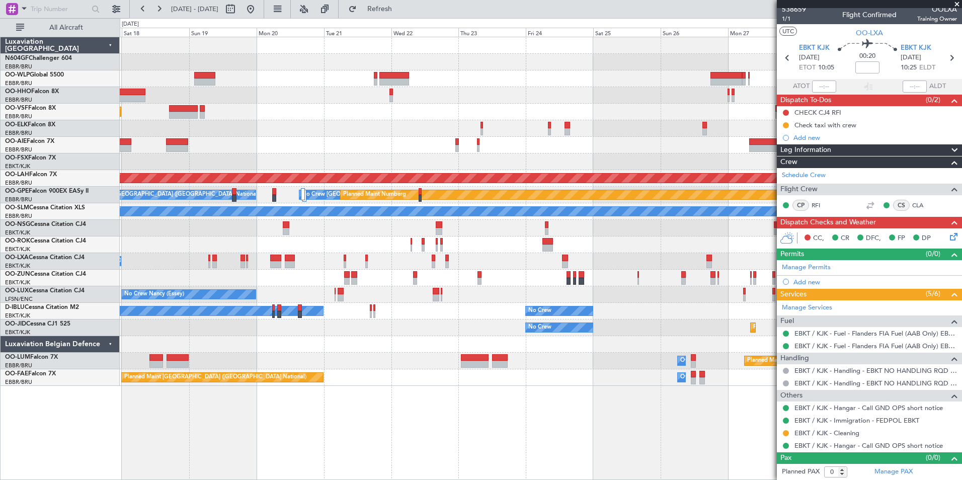
click at [328, 227] on div at bounding box center [540, 228] width 841 height 17
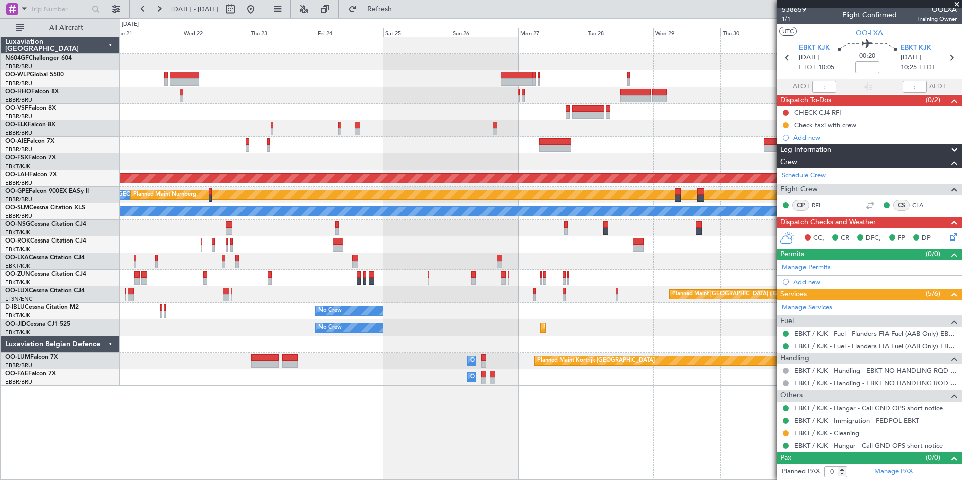
click at [523, 251] on div at bounding box center [540, 244] width 841 height 17
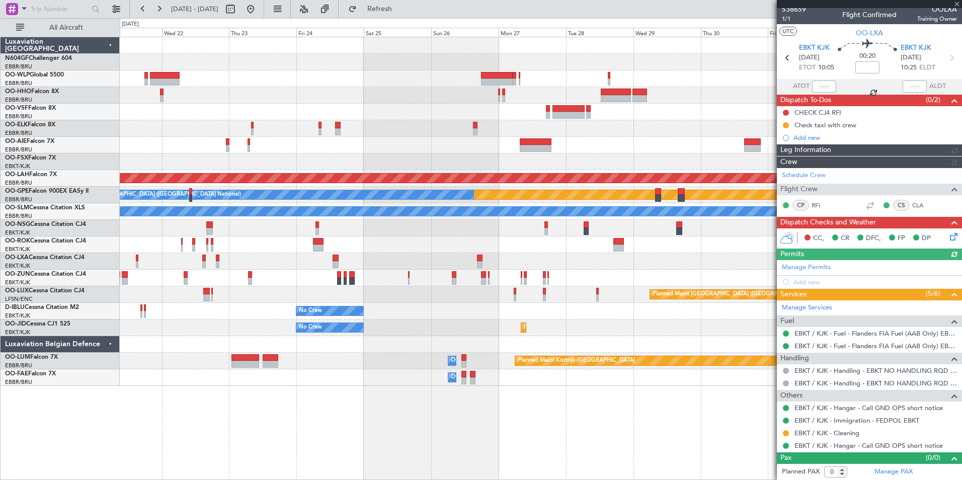
click at [364, 176] on div "Planned Maint [PERSON_NAME]-[GEOGRAPHIC_DATA][PERSON_NAME] ([GEOGRAPHIC_DATA][P…" at bounding box center [540, 211] width 841 height 349
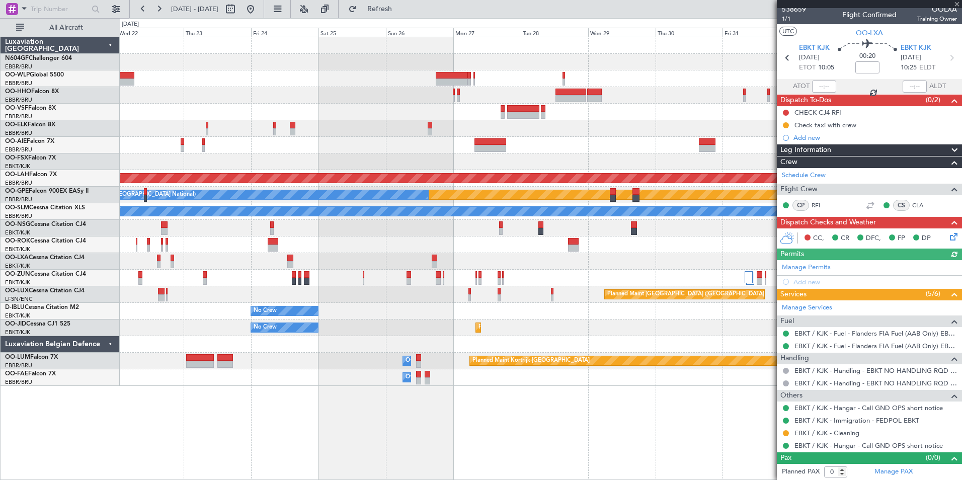
click at [691, 152] on div at bounding box center [540, 145] width 841 height 17
click at [259, 15] on button at bounding box center [250, 9] width 16 height 16
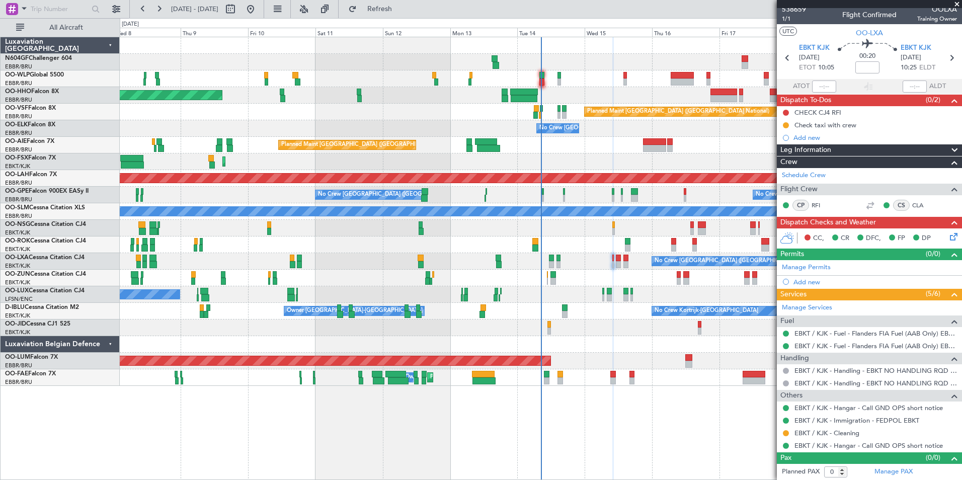
click at [291, 107] on div "Planned Maint Geneva (Cointrin) Planned Maint [GEOGRAPHIC_DATA] ([GEOGRAPHIC_DA…" at bounding box center [540, 211] width 841 height 349
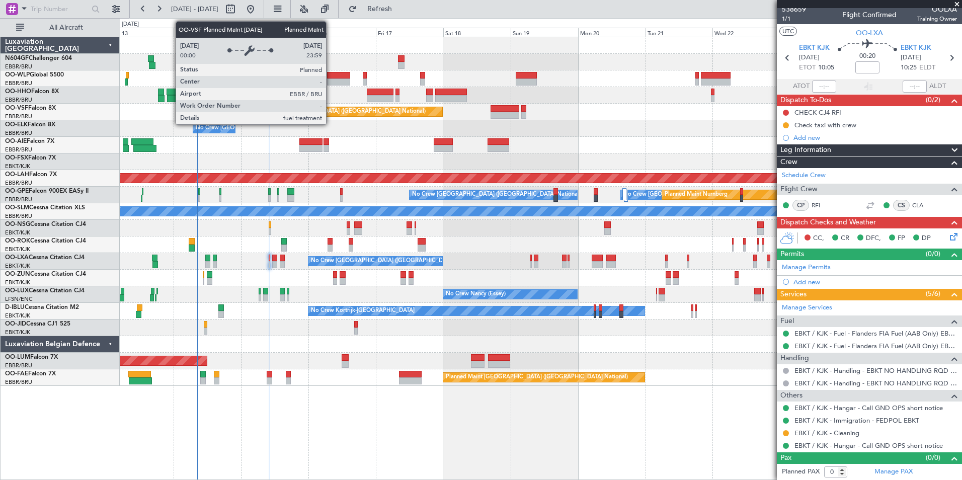
click at [261, 78] on div "Planned Maint [GEOGRAPHIC_DATA] ([GEOGRAPHIC_DATA] National) No Crew [GEOGRAPHI…" at bounding box center [540, 211] width 841 height 349
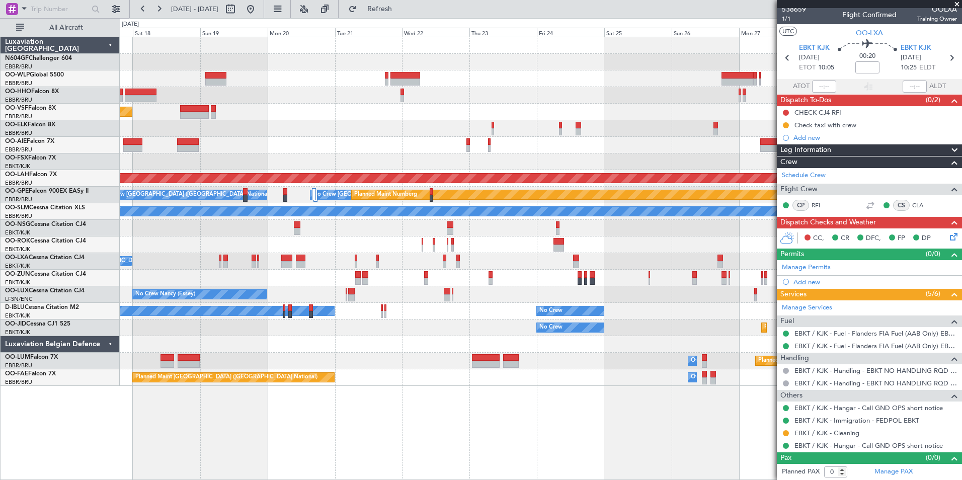
click at [373, 99] on div "Planned Maint [GEOGRAPHIC_DATA] ([GEOGRAPHIC_DATA] National) No Crew [GEOGRAPHI…" at bounding box center [540, 211] width 841 height 349
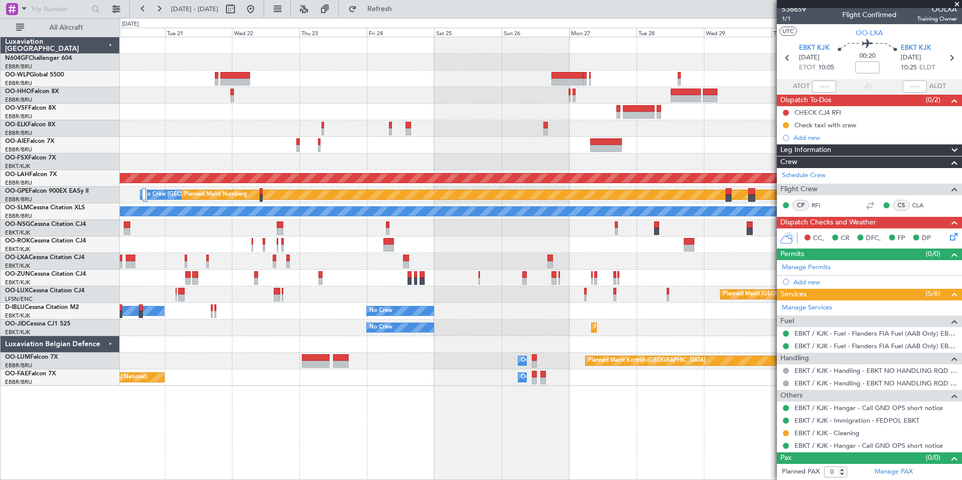
click at [346, 104] on div "Planned Maint [GEOGRAPHIC_DATA] ([GEOGRAPHIC_DATA] National)" at bounding box center [540, 112] width 841 height 17
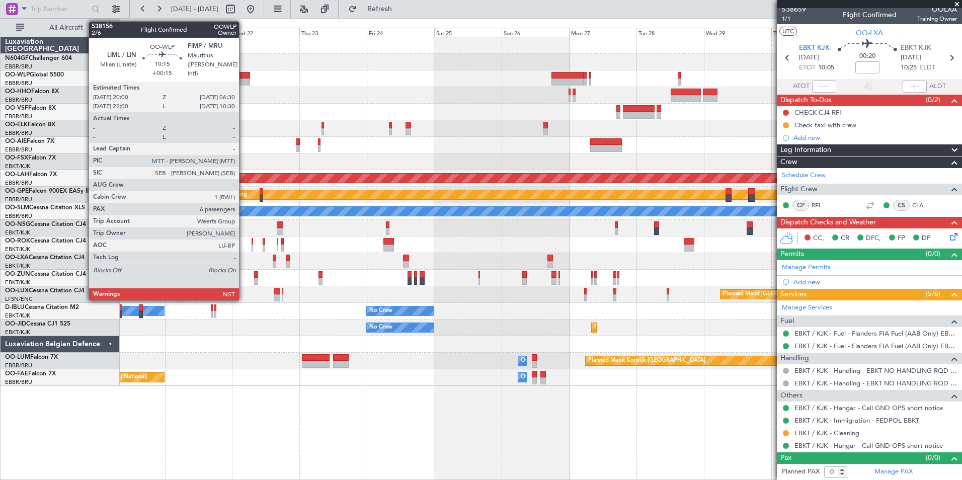
click at [243, 73] on div at bounding box center [235, 75] width 30 height 7
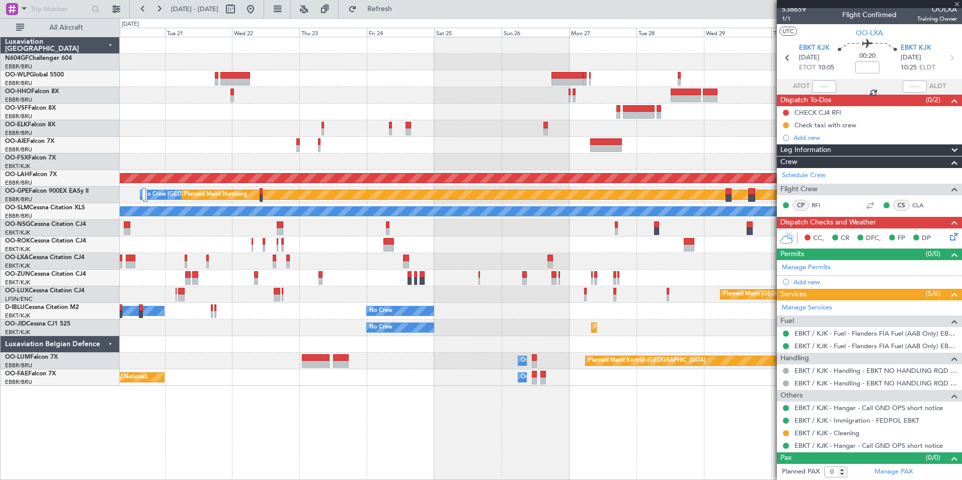
type input "+00:15"
type input "6"
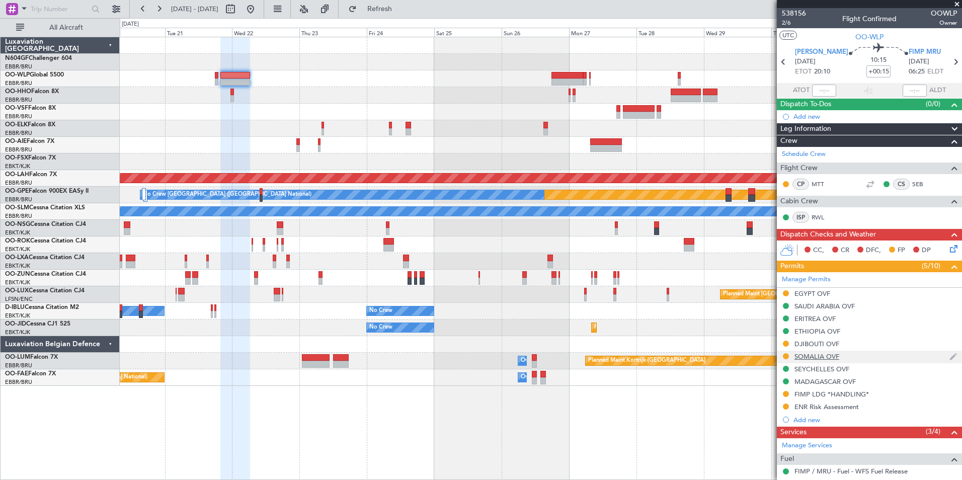
click at [813, 357] on div "SOMALIA OVF" at bounding box center [816, 356] width 45 height 9
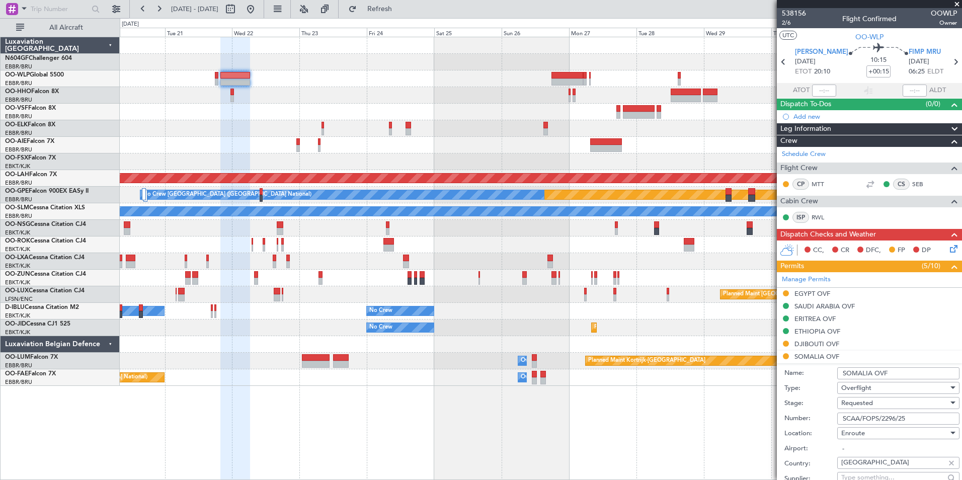
scroll to position [101, 0]
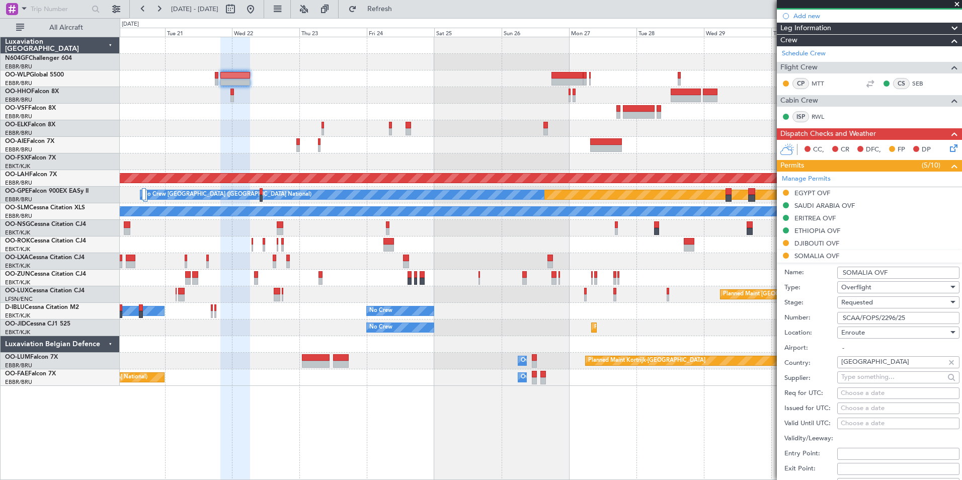
drag, startPoint x: 917, startPoint y: 316, endPoint x: 838, endPoint y: 322, distance: 79.2
click at [838, 322] on input "SCAA/FOPS/2296/25" at bounding box center [898, 318] width 122 height 12
paste input "SCAA/FOPS/2367/25"
type input "SCAA/FOPS/2367/25"
click at [888, 299] on div "Requested" at bounding box center [894, 302] width 107 height 15
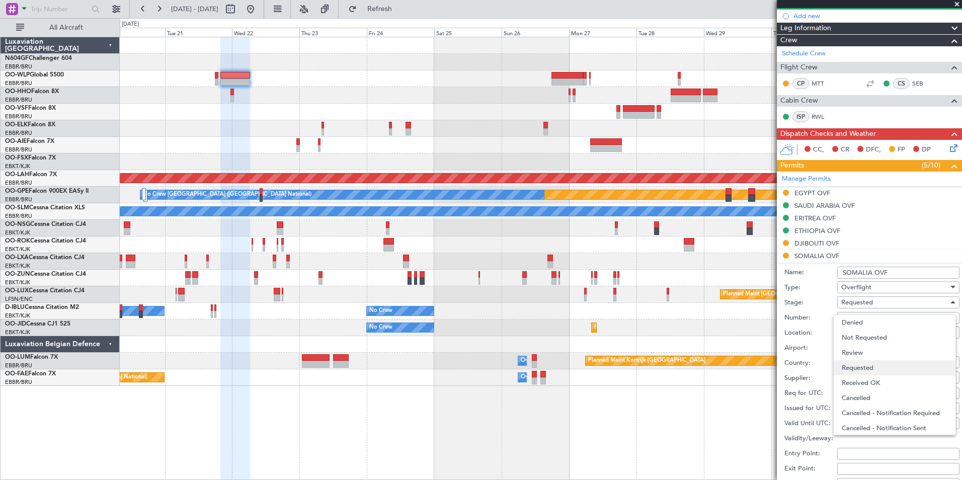
scroll to position [5, 0]
click at [890, 379] on span "Received OK" at bounding box center [894, 378] width 106 height 15
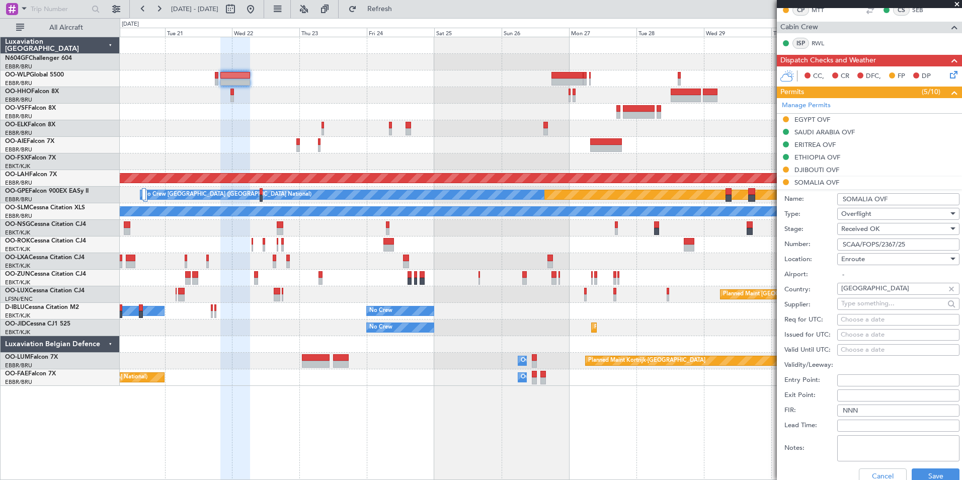
scroll to position [251, 0]
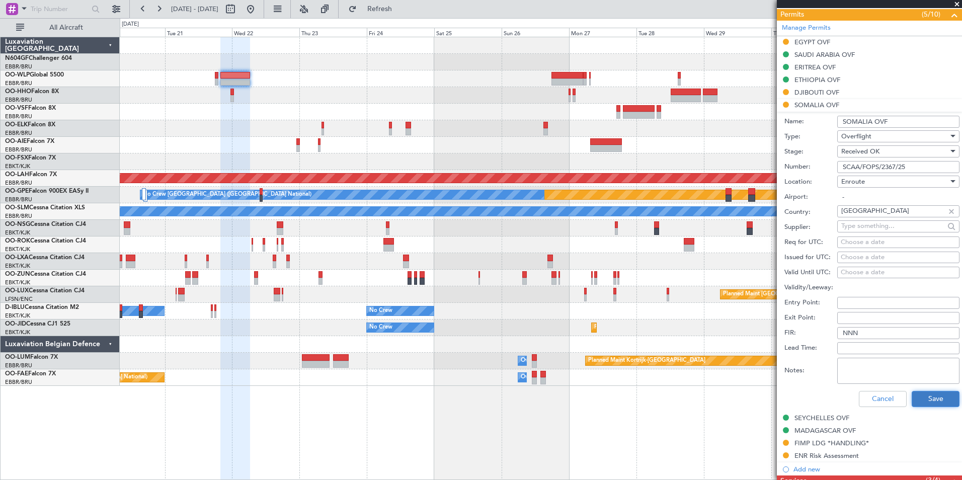
click at [928, 400] on button "Save" at bounding box center [935, 399] width 48 height 16
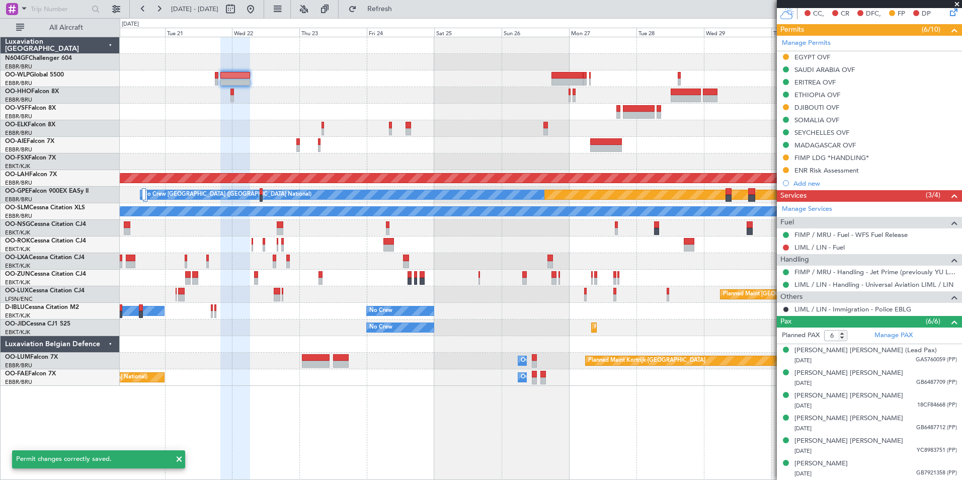
scroll to position [236, 0]
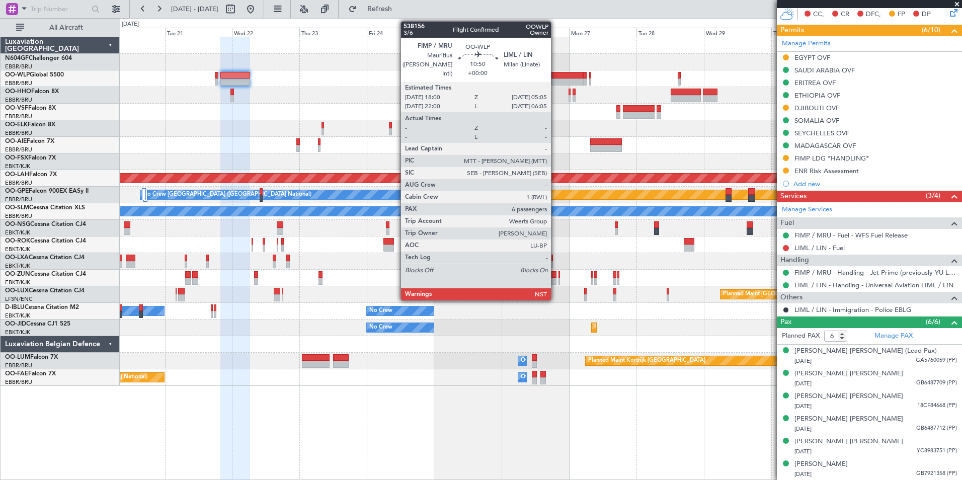
click at [555, 76] on div at bounding box center [566, 75] width 31 height 7
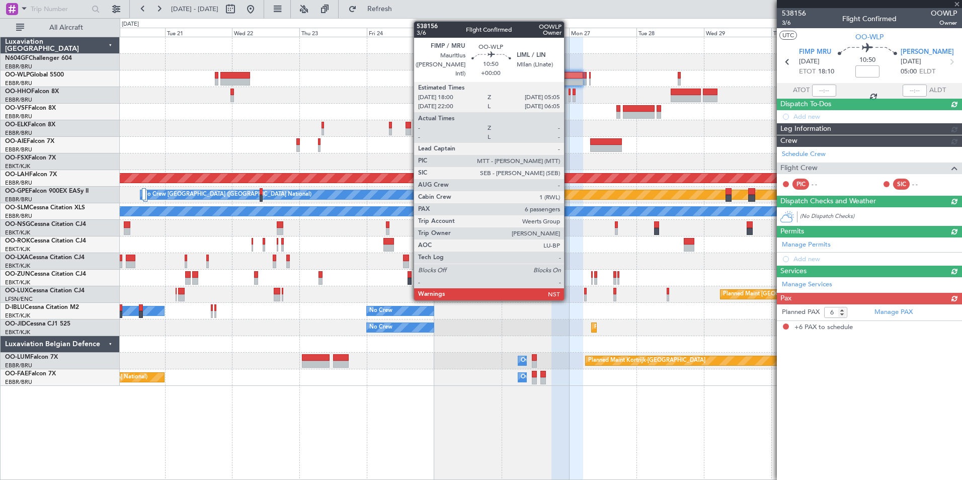
scroll to position [0, 0]
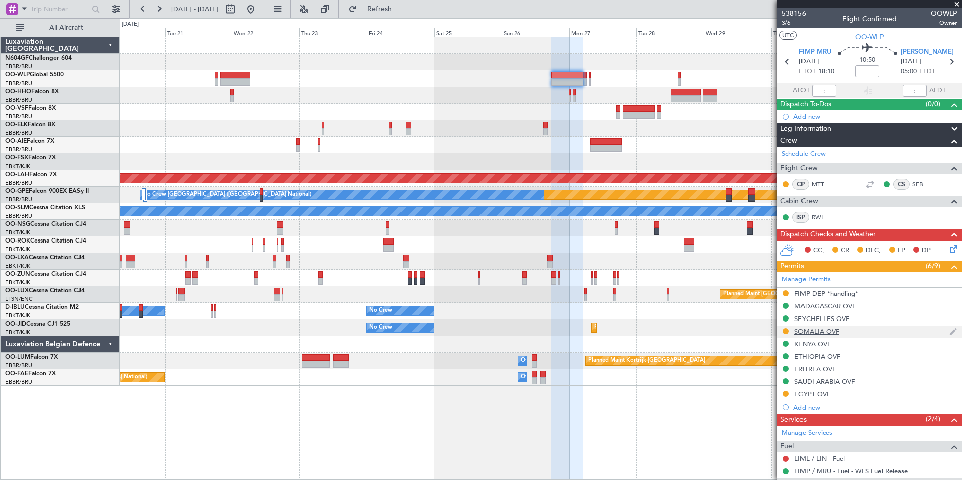
click at [808, 328] on div "SOMALIA OVF" at bounding box center [816, 331] width 45 height 9
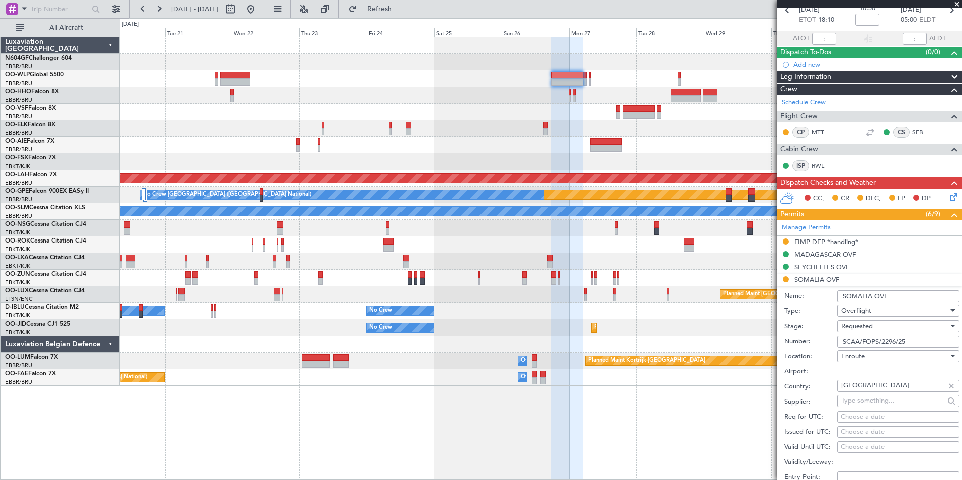
scroll to position [101, 0]
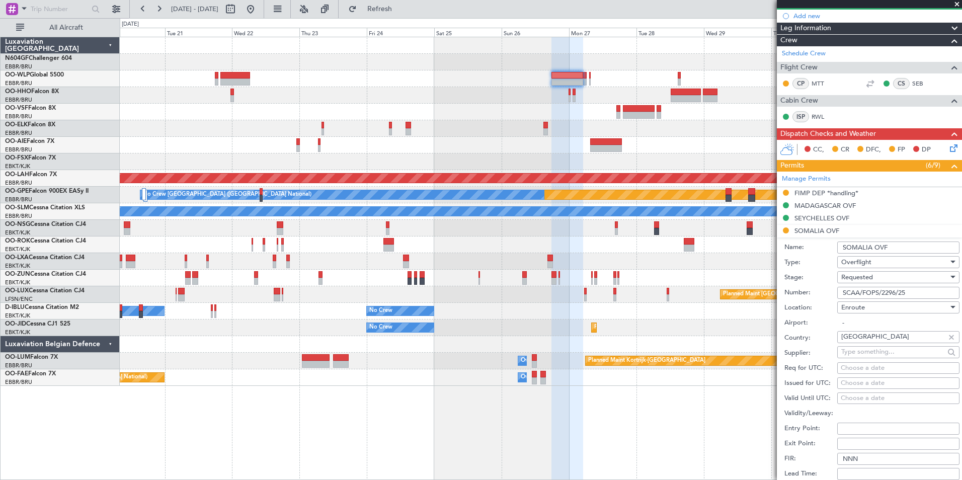
drag, startPoint x: 916, startPoint y: 291, endPoint x: 831, endPoint y: 298, distance: 84.8
click at [831, 297] on div "Number: SCAA/FOPS/2296/25" at bounding box center [871, 292] width 175 height 15
paste input "SCAA/FOPS/2367/25"
type input "SCAA/FOPS/2367/25"
click at [884, 275] on div "Requested" at bounding box center [894, 277] width 107 height 15
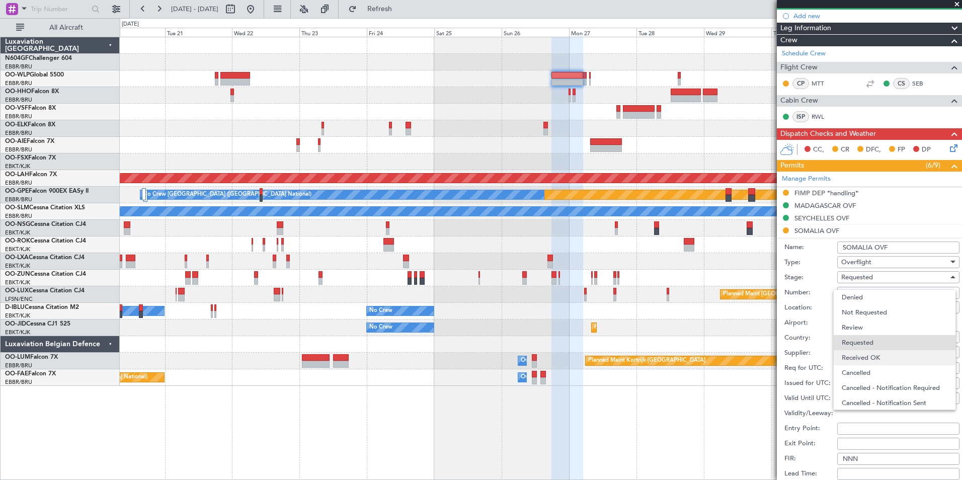
scroll to position [5, 0]
click at [880, 353] on span "Received OK" at bounding box center [894, 353] width 106 height 15
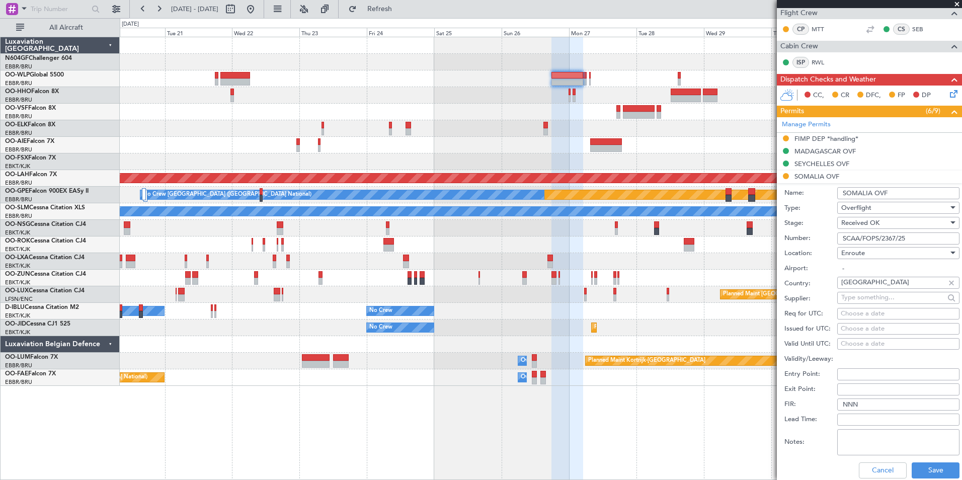
scroll to position [201, 0]
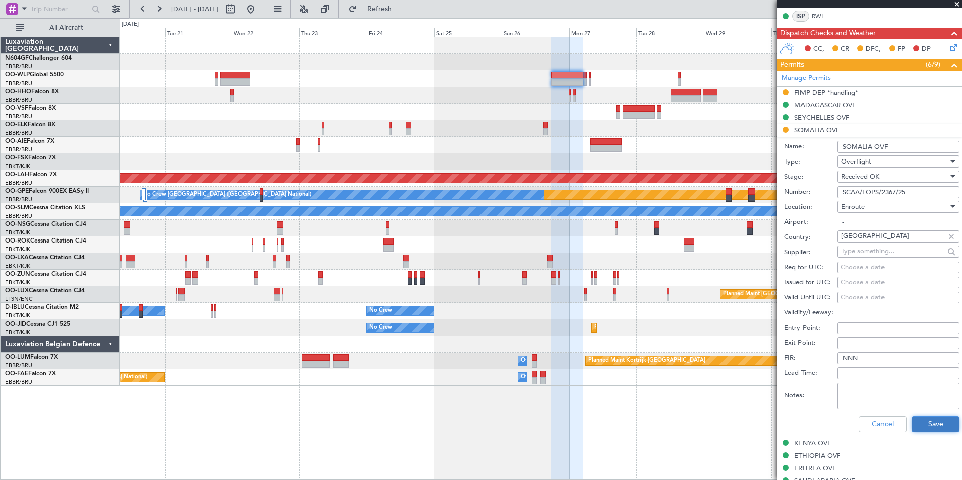
click at [920, 423] on button "Save" at bounding box center [935, 424] width 48 height 16
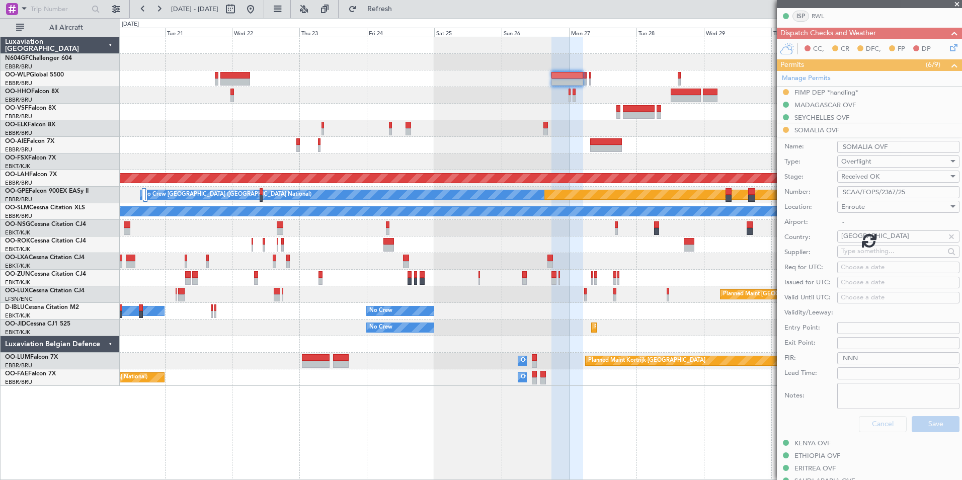
scroll to position [199, 0]
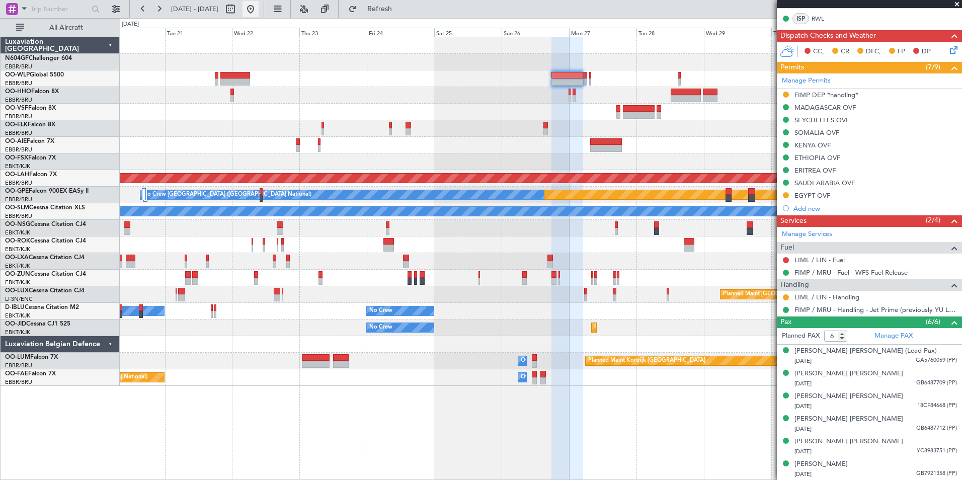
click at [259, 13] on button at bounding box center [250, 9] width 16 height 16
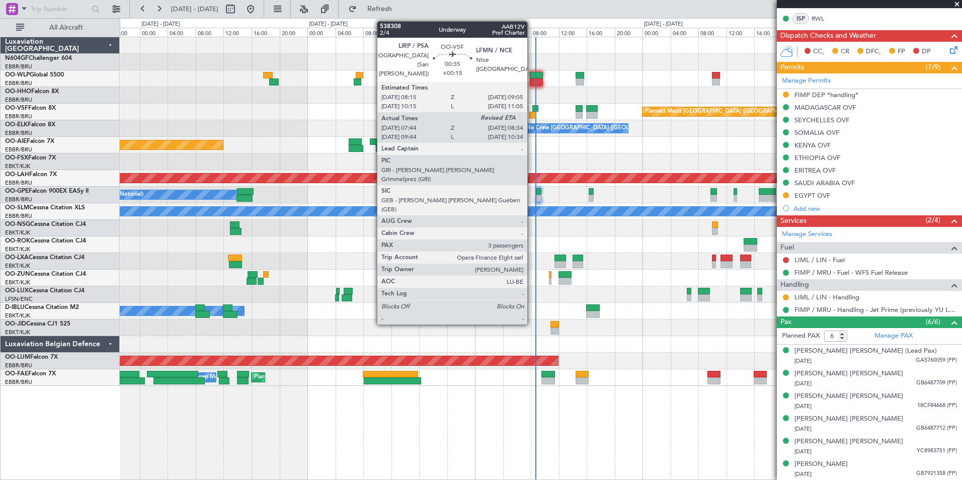
click at [532, 114] on div at bounding box center [532, 115] width 6 height 7
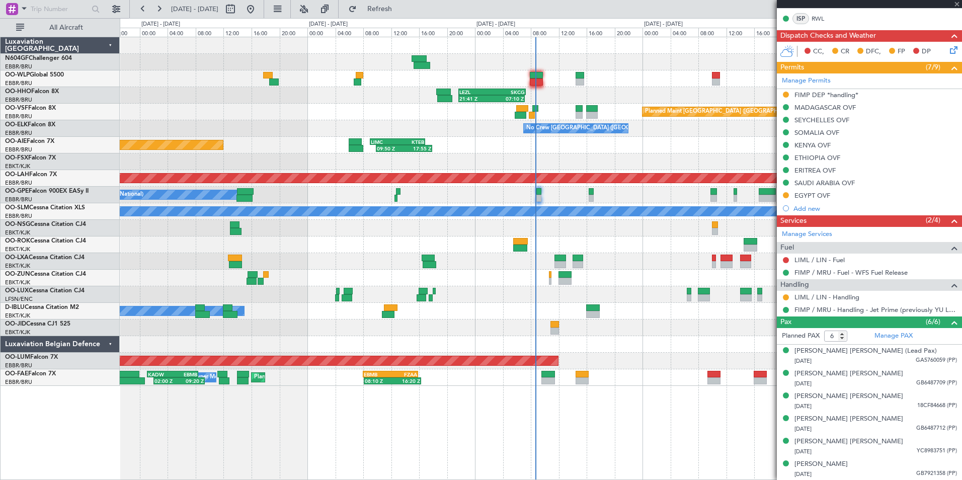
type input "+00:15"
type input "07:54"
type input "3"
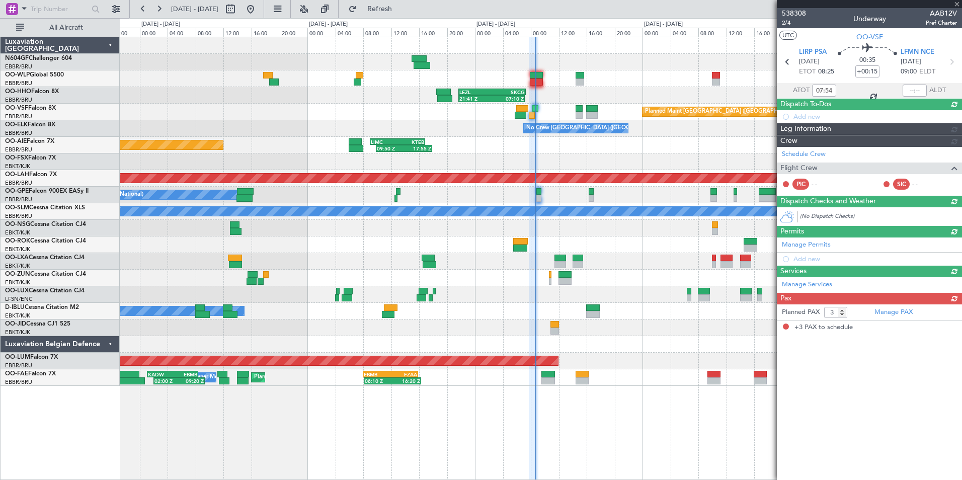
scroll to position [0, 0]
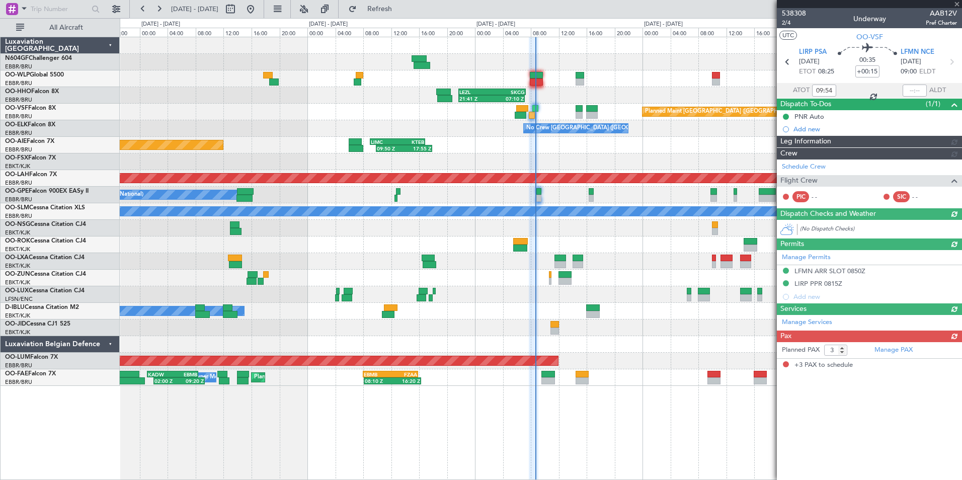
type input "07:54"
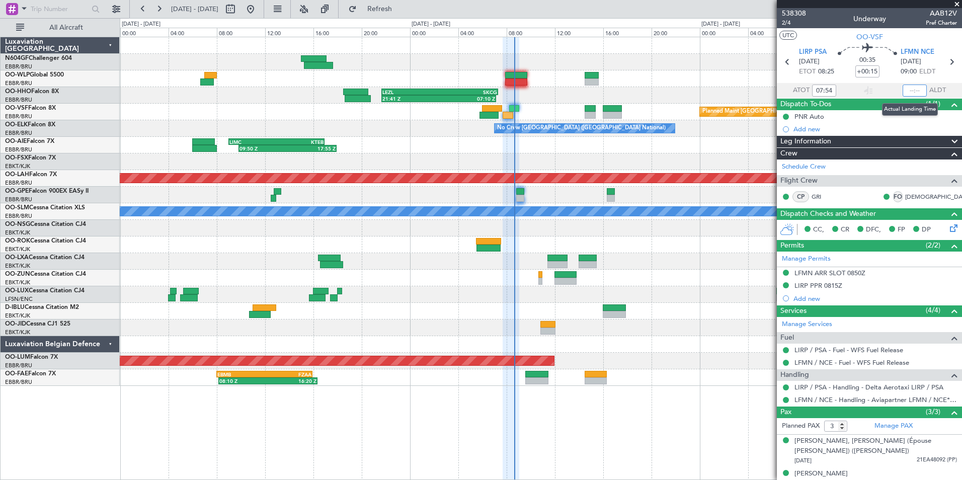
click at [910, 92] on input "text" at bounding box center [914, 90] width 24 height 12
click at [906, 31] on section "UTC OO-VSF" at bounding box center [869, 35] width 185 height 15
type input "08:33"
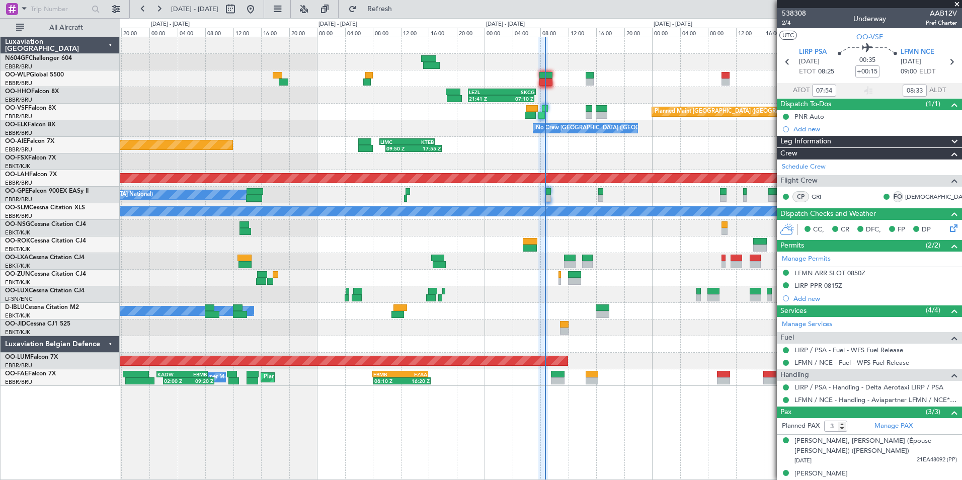
click at [568, 293] on div "- - EBLG 06:45 Z KIND 14:55 Z 21:41 Z 07:10 Z LEZL 21:40 Z SKCG 07:20 Z SKCG 21…" at bounding box center [540, 211] width 841 height 349
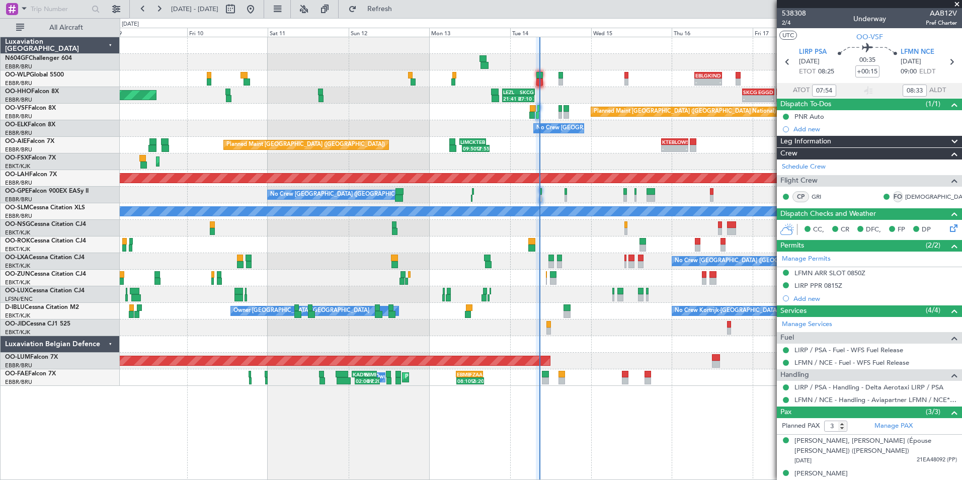
click at [574, 322] on div at bounding box center [540, 327] width 841 height 17
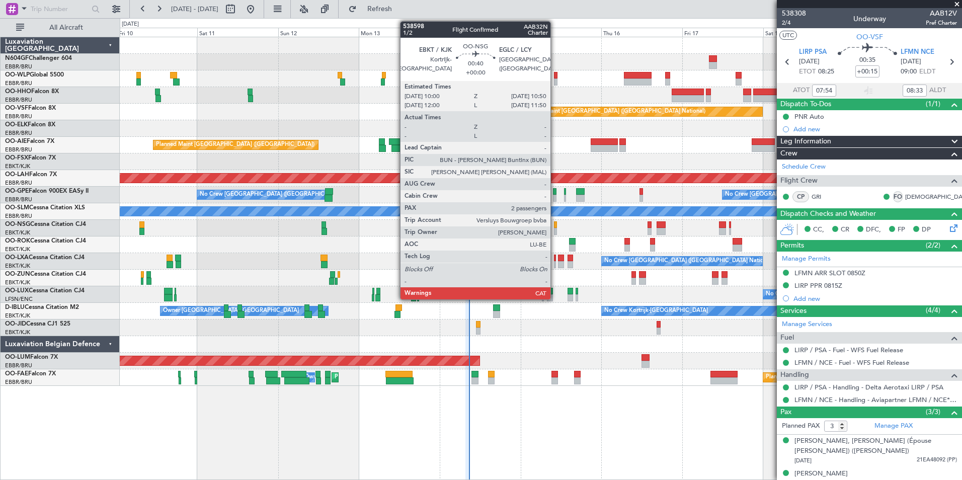
click at [555, 226] on div at bounding box center [555, 224] width 3 height 7
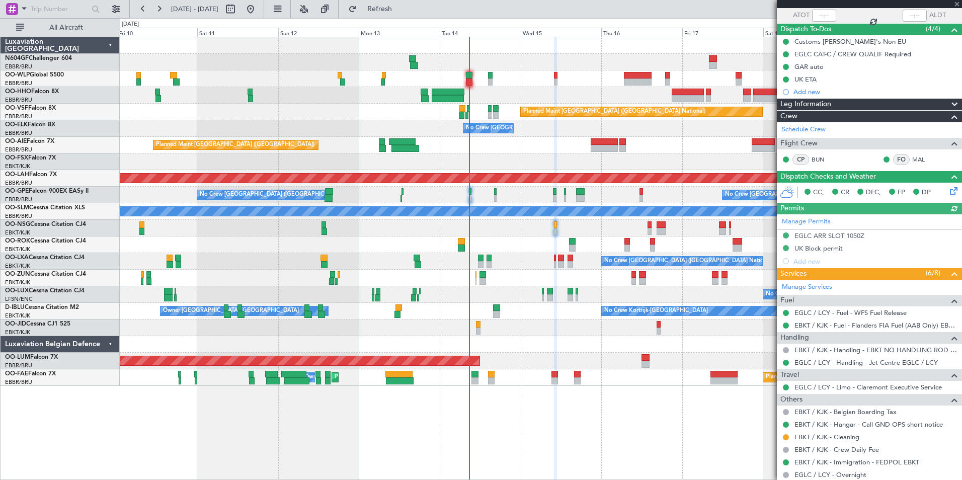
scroll to position [162, 0]
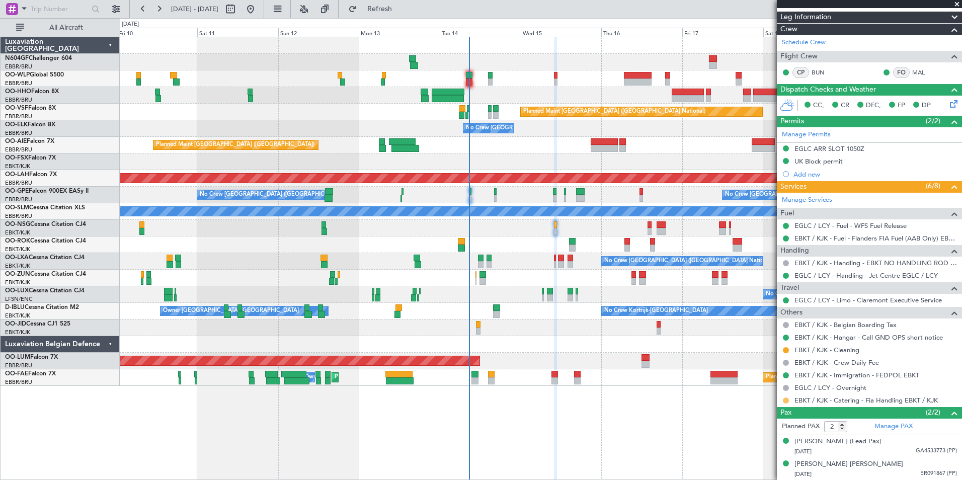
click at [784, 399] on button at bounding box center [786, 400] width 6 height 6
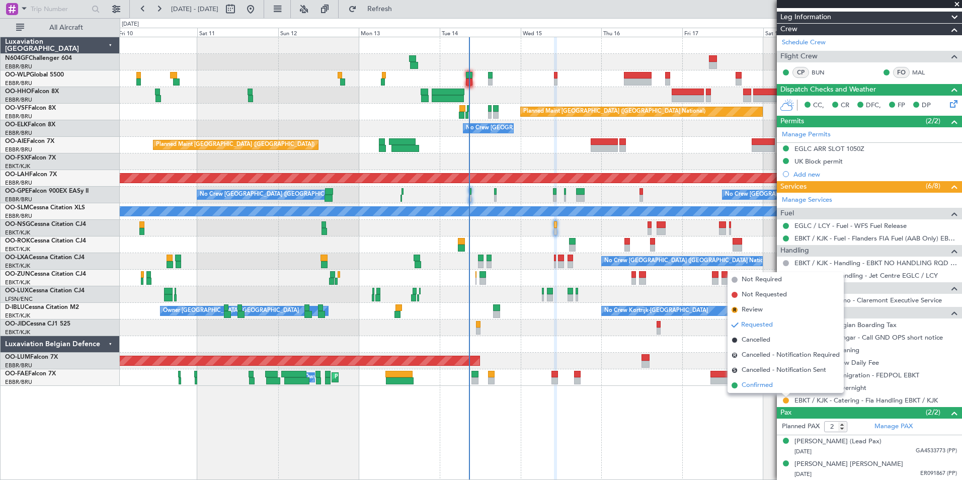
click at [766, 387] on span "Confirmed" at bounding box center [756, 385] width 31 height 10
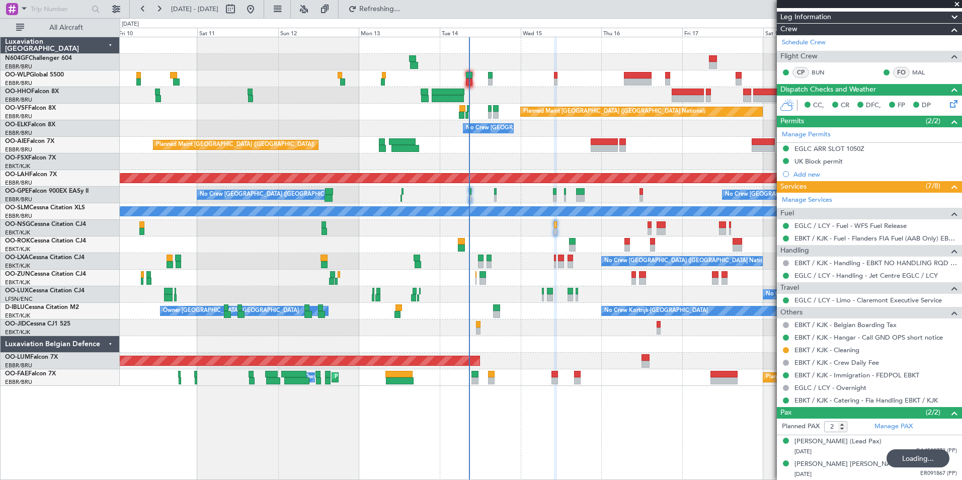
click at [535, 229] on div at bounding box center [540, 228] width 841 height 17
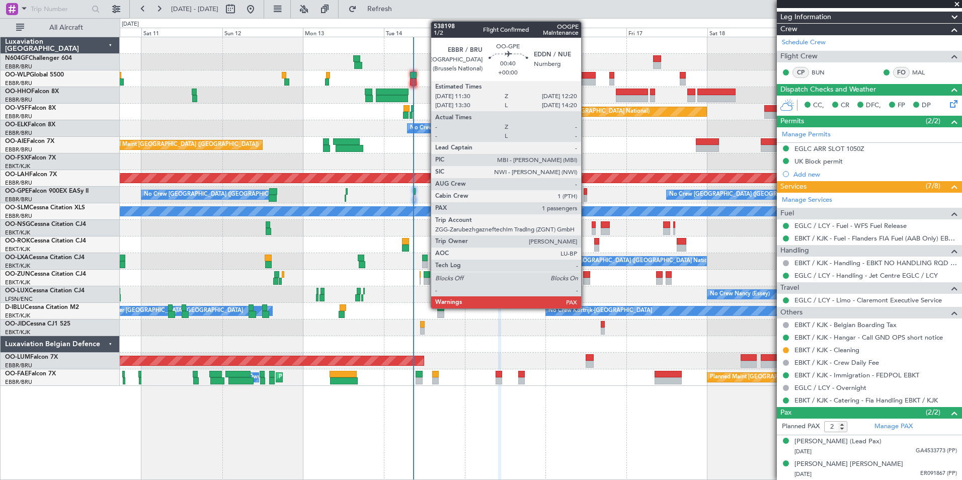
click at [585, 197] on div at bounding box center [584, 198] width 3 height 7
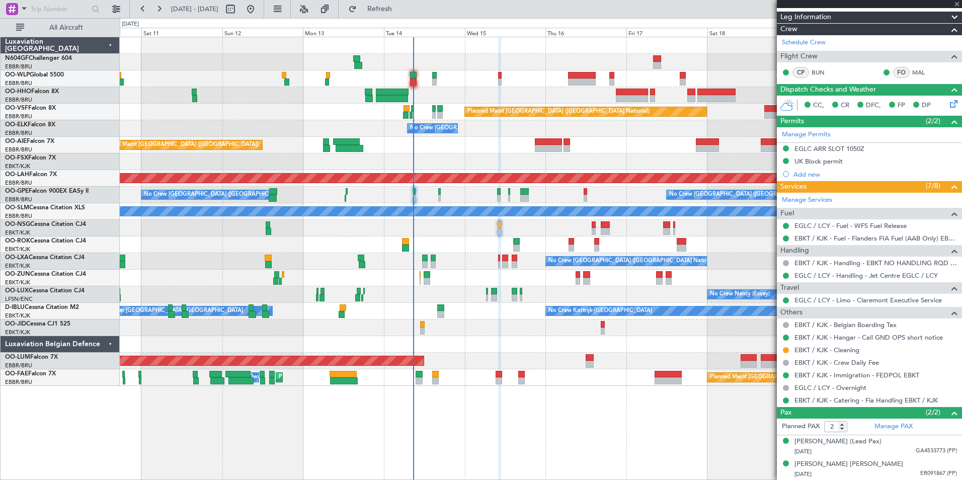
type input "1"
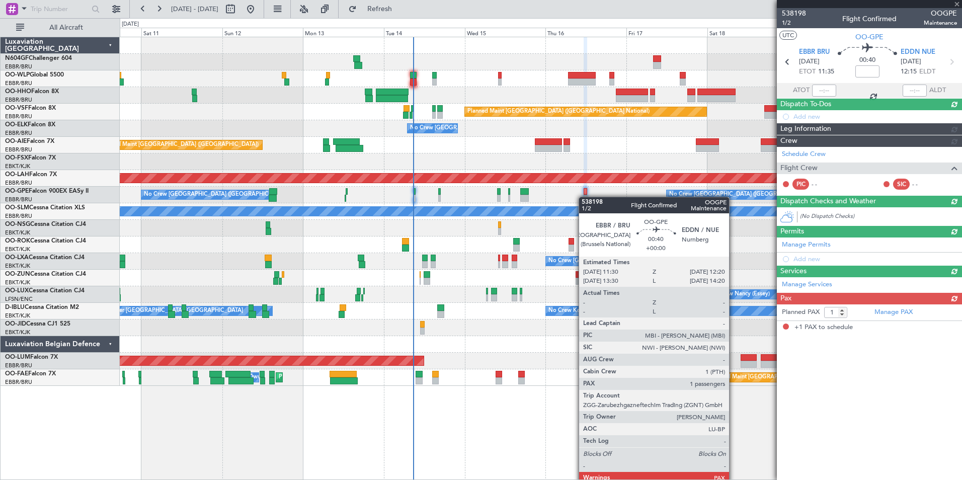
scroll to position [0, 0]
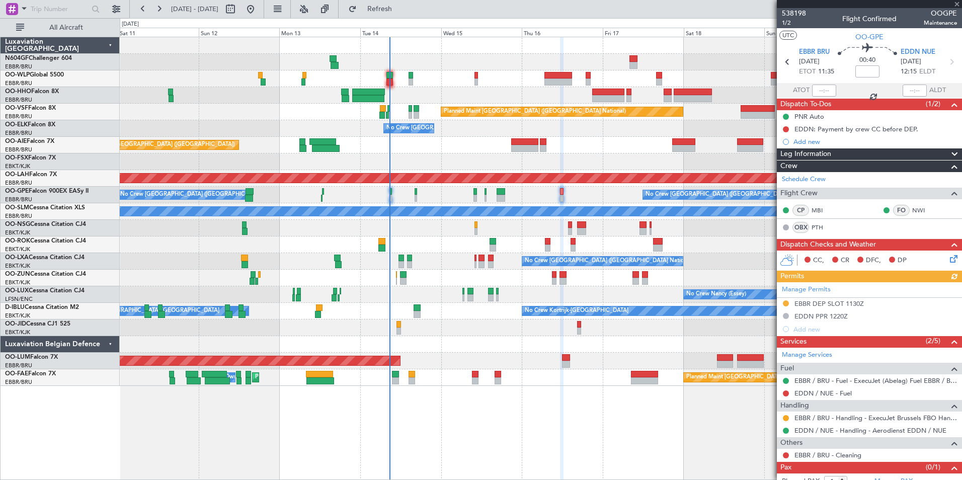
click at [571, 197] on div "No Crew Brussels (Brussels National) No Crew Brussels (Brussels National) No Cr…" at bounding box center [540, 195] width 841 height 17
click at [785, 416] on button at bounding box center [786, 418] width 6 height 6
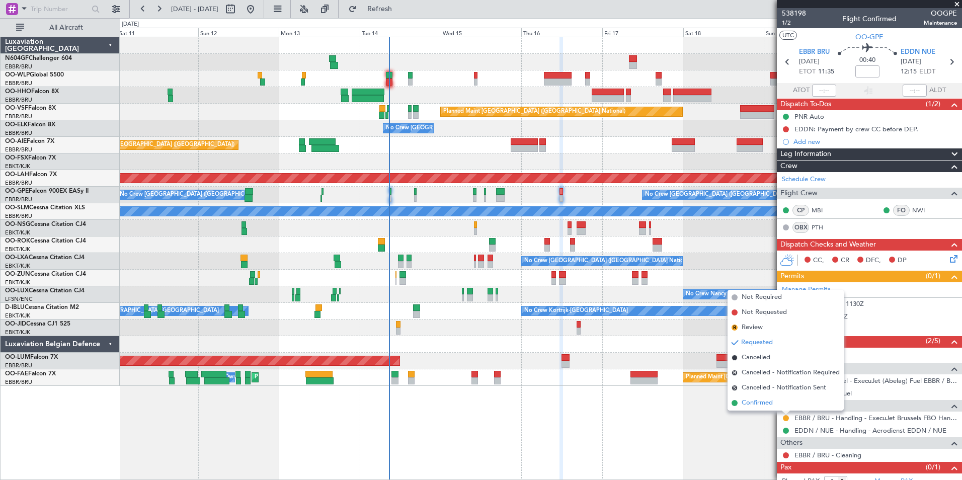
click at [757, 401] on span "Confirmed" at bounding box center [756, 403] width 31 height 10
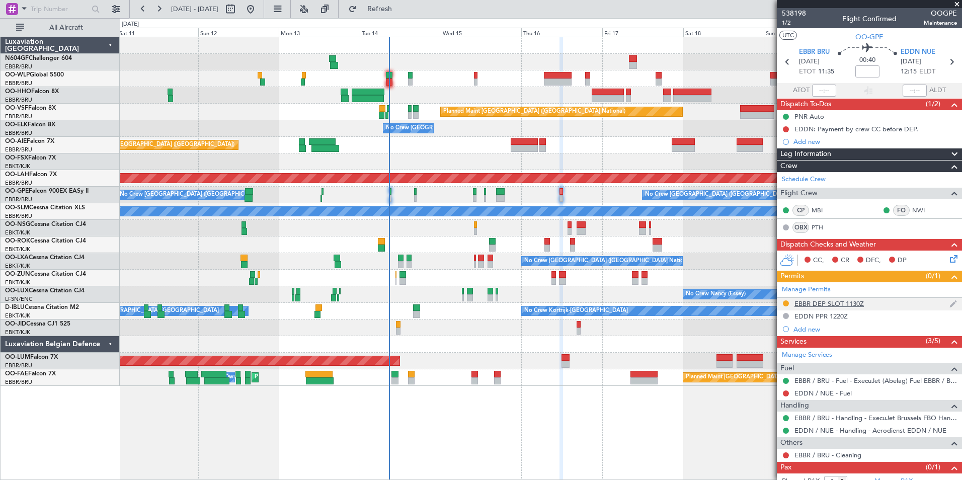
click at [818, 300] on div "EBBR DEP SLOT 1130Z" at bounding box center [828, 303] width 69 height 9
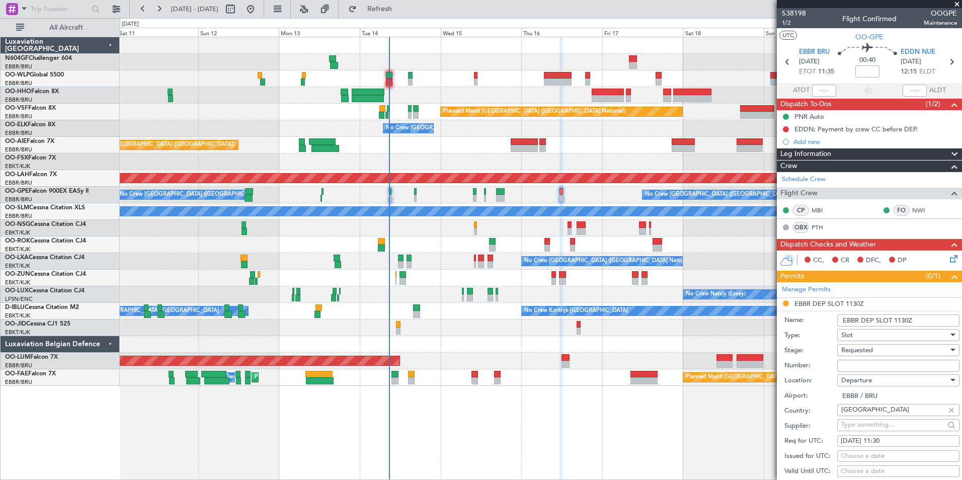
click at [877, 363] on input "Number:" at bounding box center [898, 366] width 122 height 12
paste input "EBBRAAB6627D"
type input "EBBRAAB6627D00"
click at [916, 355] on div "Requested" at bounding box center [894, 350] width 107 height 15
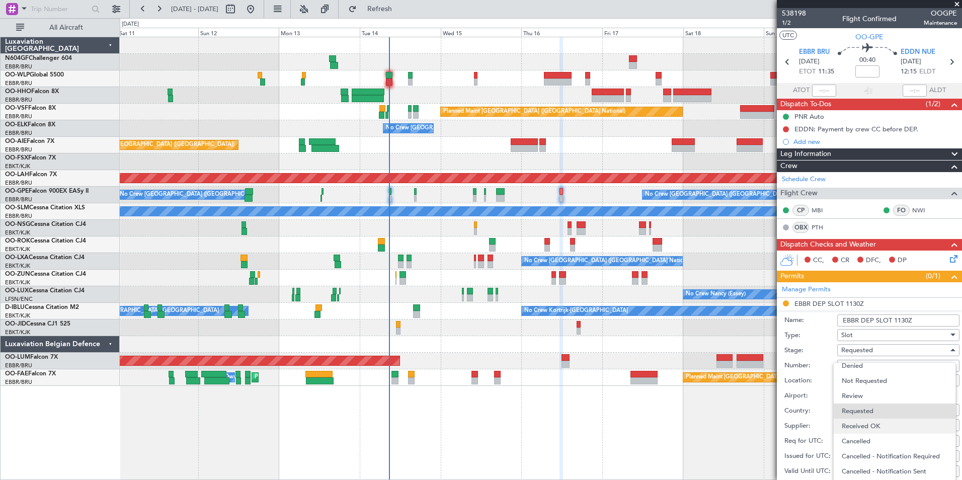
click at [892, 421] on span "Received OK" at bounding box center [894, 425] width 106 height 15
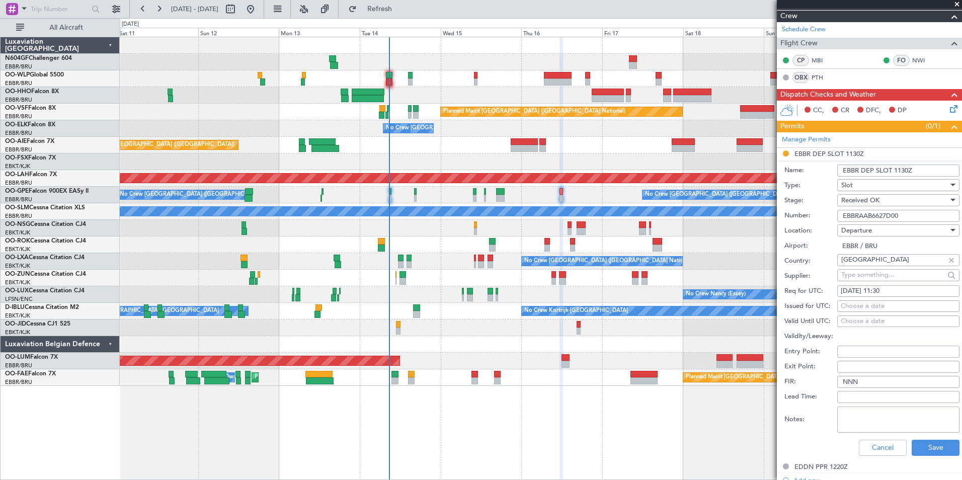
scroll to position [151, 0]
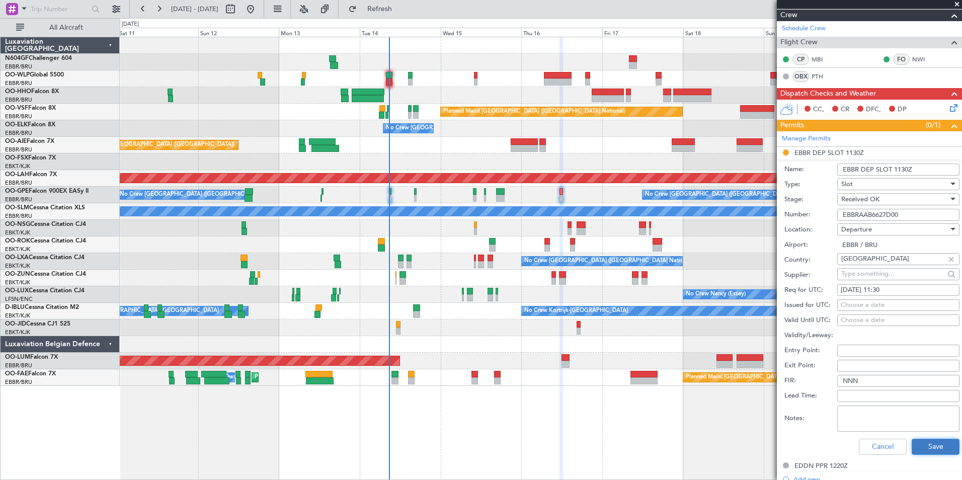
click at [925, 447] on button "Save" at bounding box center [935, 447] width 48 height 16
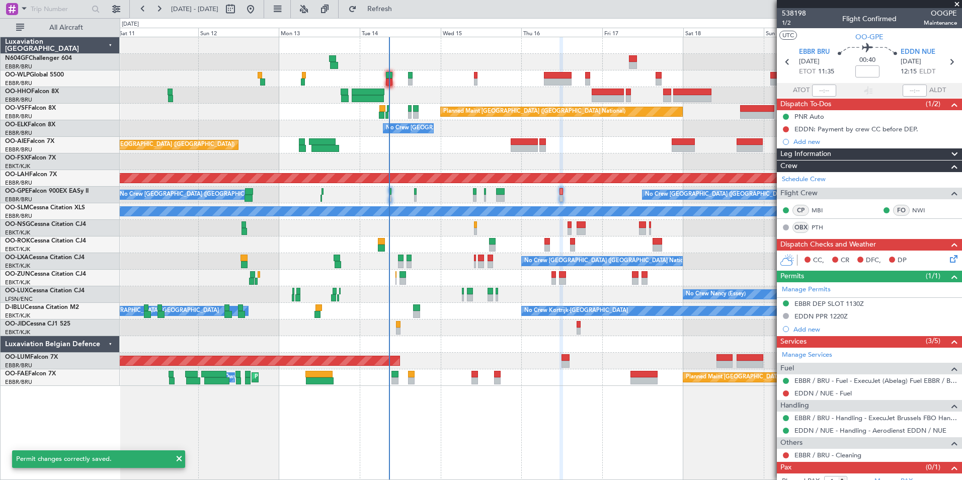
scroll to position [23, 0]
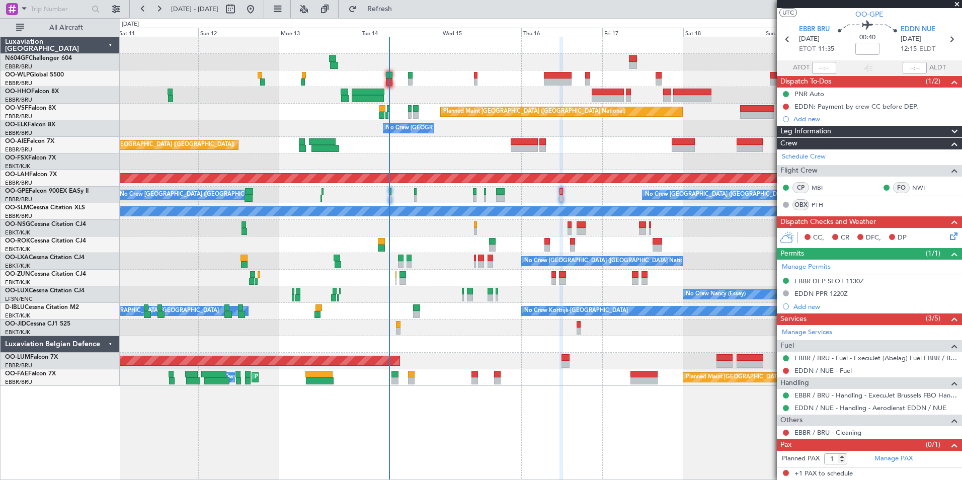
click at [698, 246] on div at bounding box center [540, 244] width 841 height 17
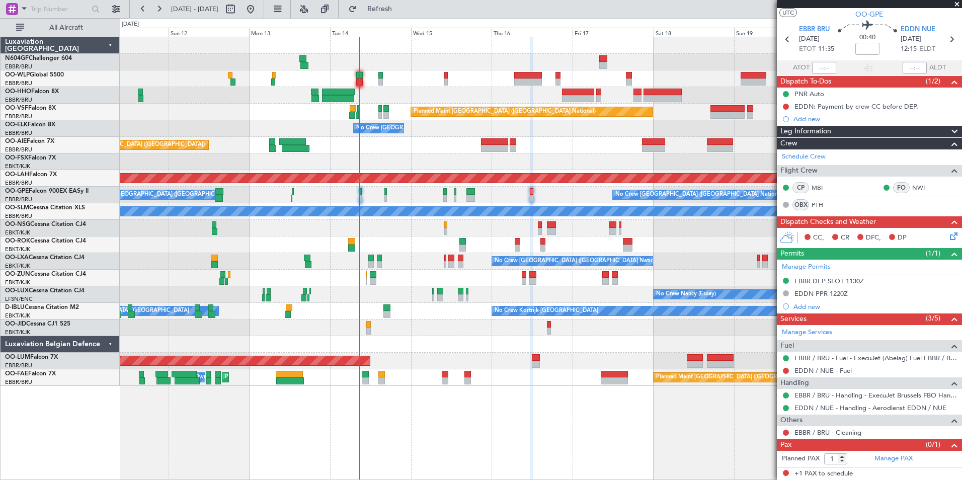
scroll to position [0, 0]
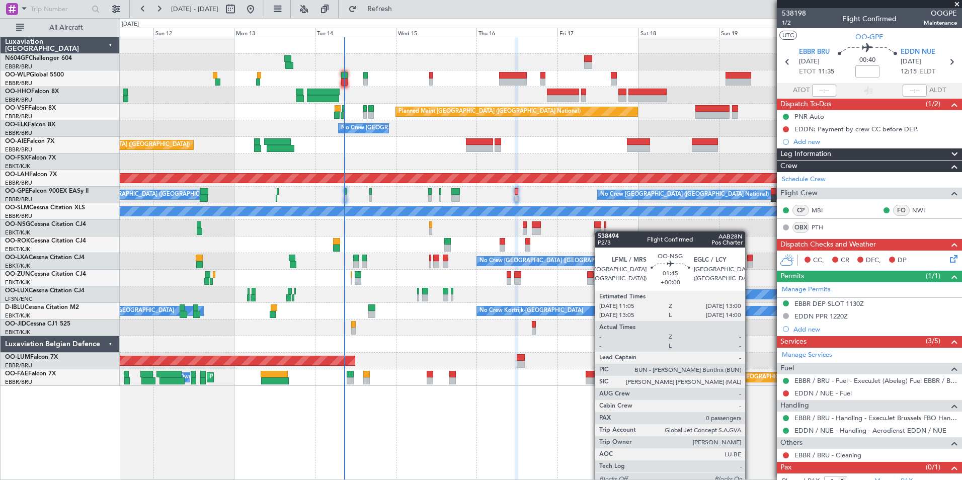
click at [597, 231] on div at bounding box center [597, 231] width 7 height 7
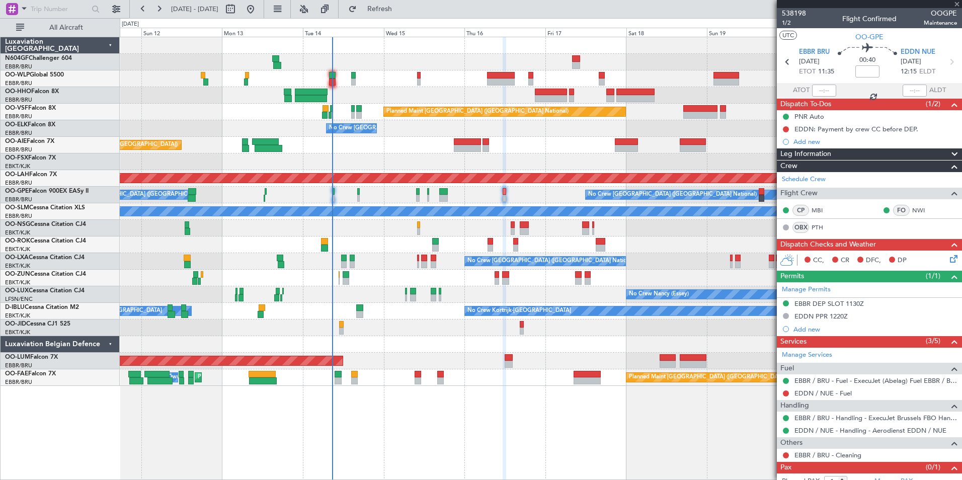
click at [636, 243] on div at bounding box center [540, 244] width 841 height 17
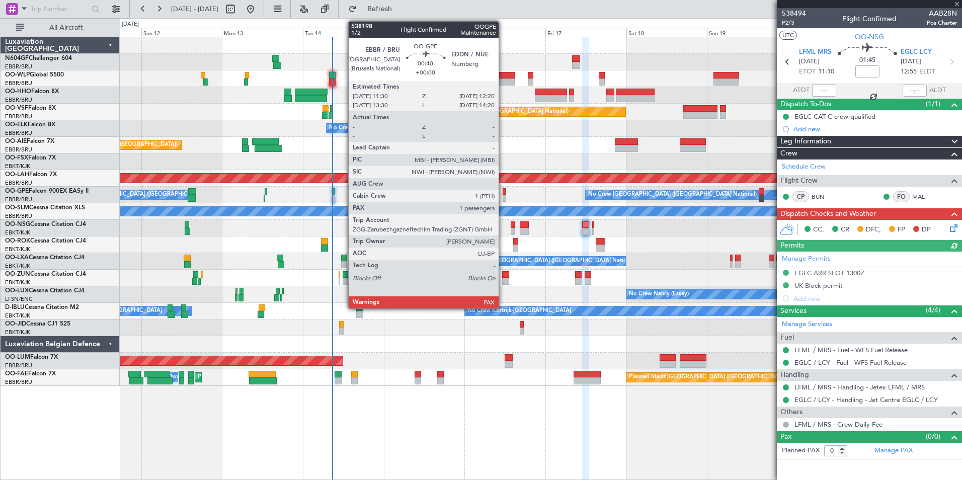
click at [503, 198] on div at bounding box center [503, 198] width 3 height 7
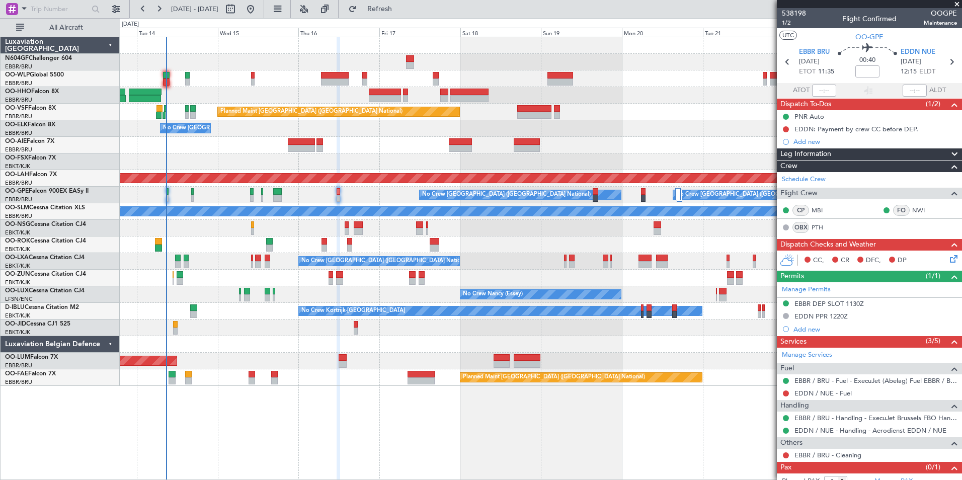
click at [537, 258] on div "No Crew [GEOGRAPHIC_DATA] ([GEOGRAPHIC_DATA] National)" at bounding box center [540, 261] width 841 height 17
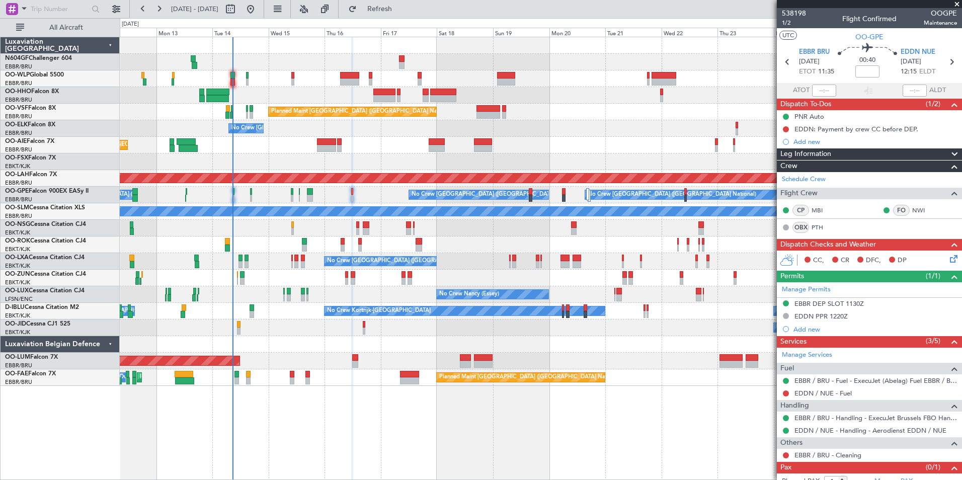
click at [514, 232] on div "Planned Maint Geneva (Cointrin) Planned Maint Brussels (Brussels National) No C…" at bounding box center [540, 211] width 841 height 349
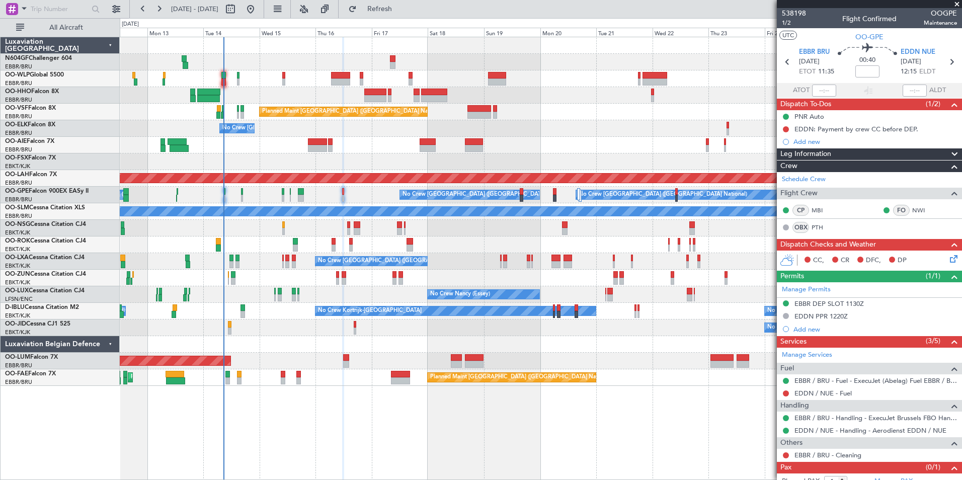
click at [542, 241] on div at bounding box center [540, 244] width 841 height 17
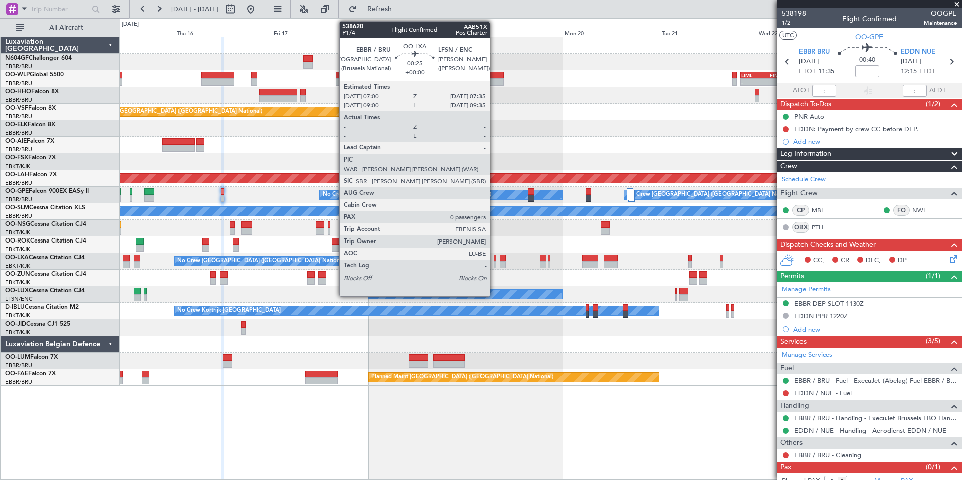
click at [494, 261] on div at bounding box center [494, 257] width 3 height 7
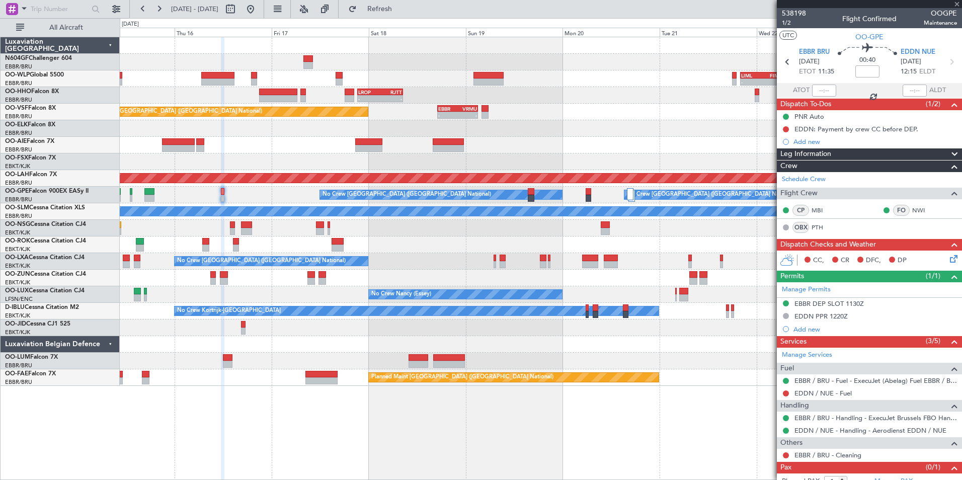
type input "0"
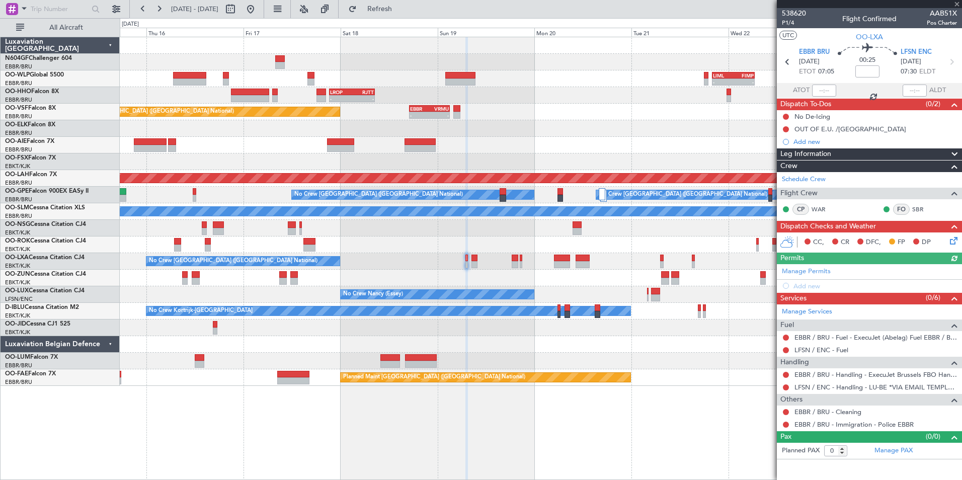
click at [503, 273] on div at bounding box center [540, 278] width 841 height 17
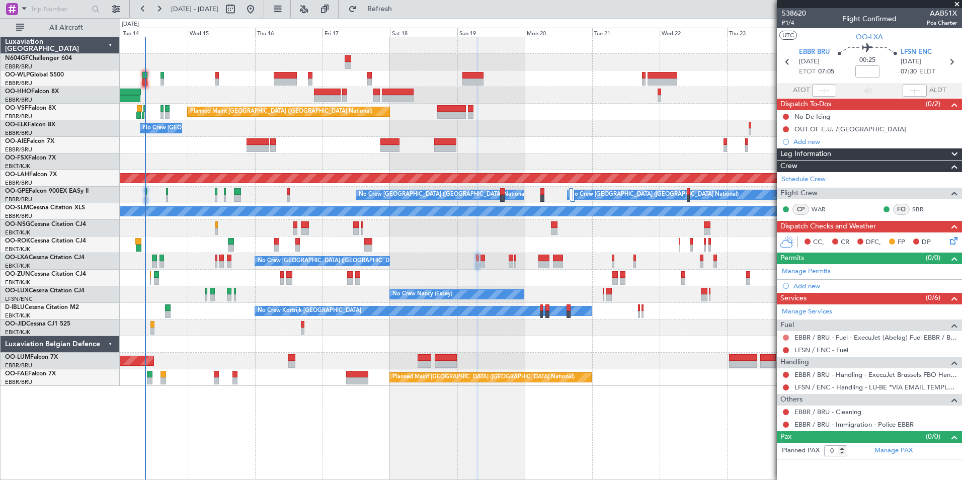
click at [788, 335] on button at bounding box center [786, 337] width 6 height 6
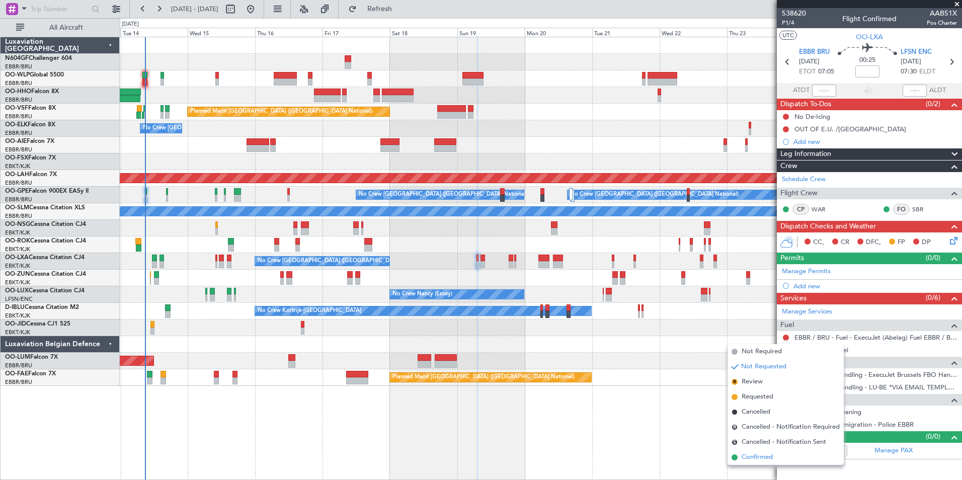
click at [761, 451] on li "Confirmed" at bounding box center [785, 457] width 116 height 15
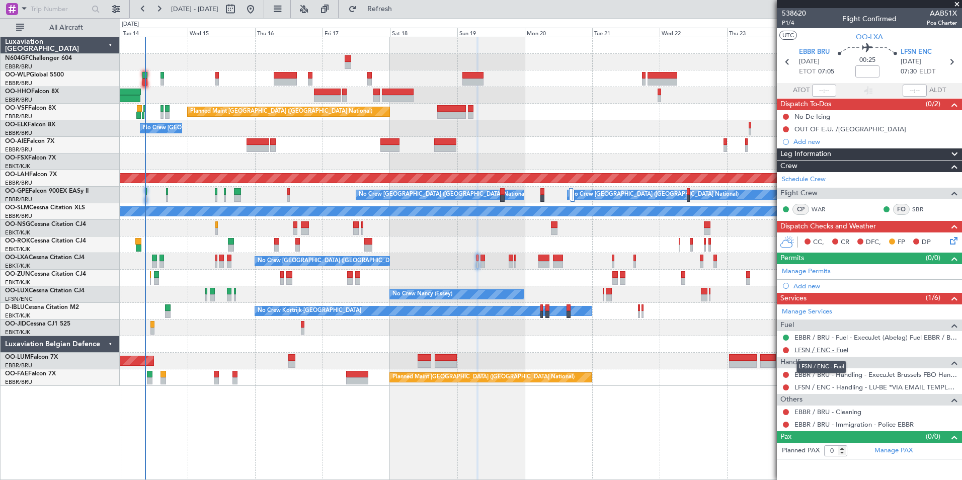
click at [818, 350] on link "LFSN / ENC - Fuel" at bounding box center [821, 350] width 54 height 9
click at [391, 9] on span "Refresh" at bounding box center [380, 9] width 42 height 7
click at [786, 409] on button at bounding box center [786, 412] width 6 height 6
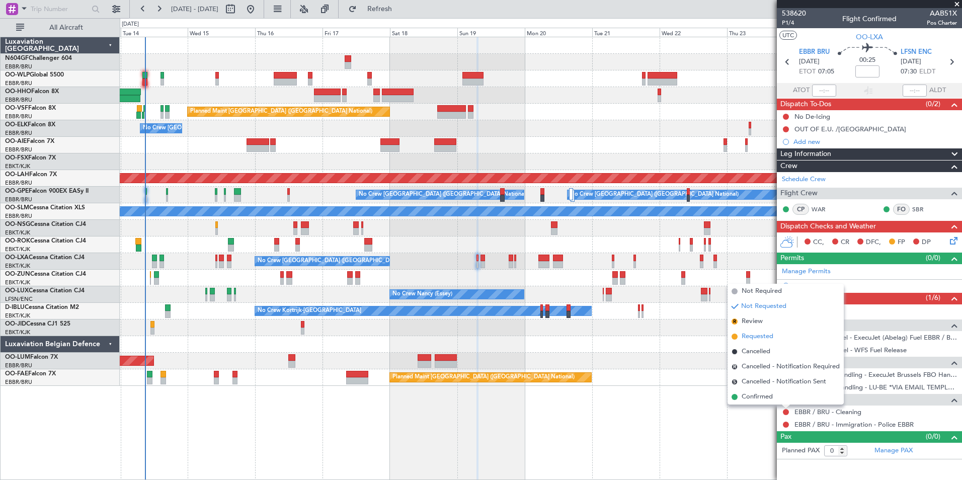
click at [751, 341] on span "Requested" at bounding box center [757, 336] width 32 height 10
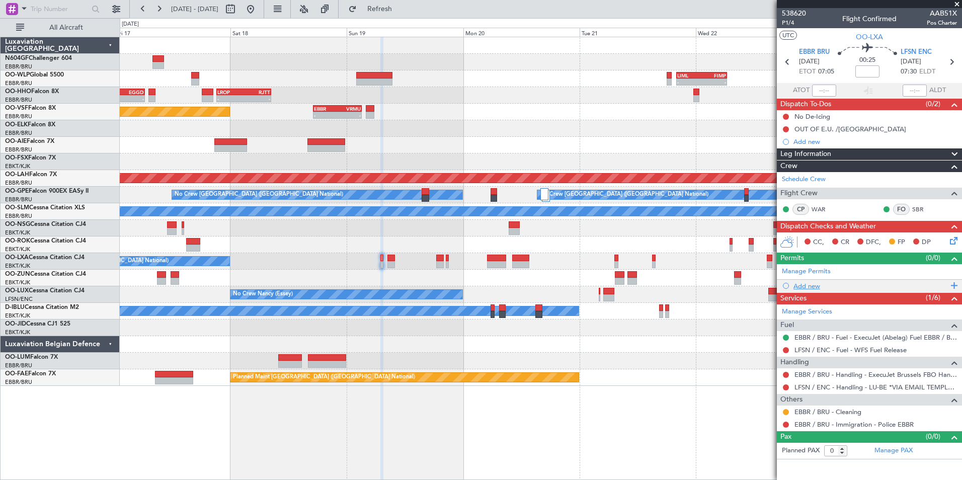
click at [820, 284] on div "Add new" at bounding box center [870, 286] width 154 height 9
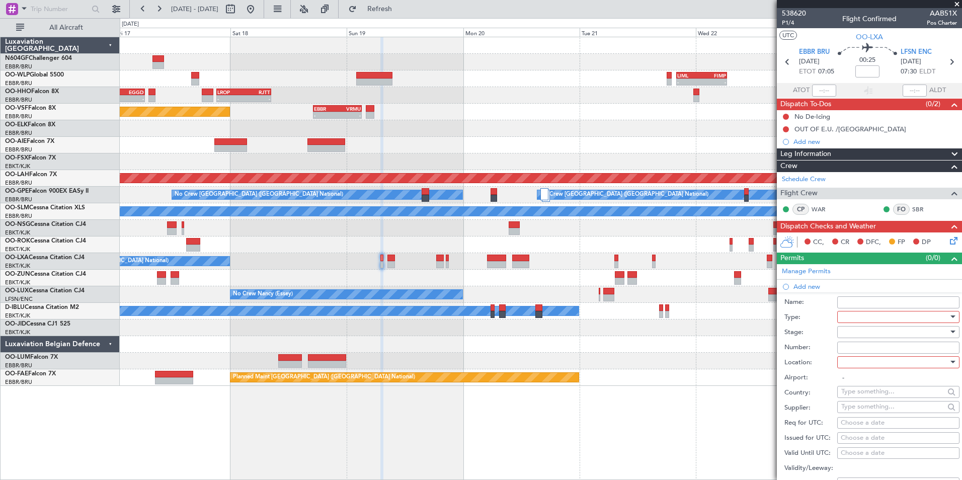
click at [870, 316] on div at bounding box center [894, 316] width 107 height 15
click at [870, 410] on span "Slot" at bounding box center [894, 411] width 106 height 15
click at [858, 340] on div "Number:" at bounding box center [871, 347] width 175 height 15
click at [859, 328] on div at bounding box center [894, 331] width 107 height 15
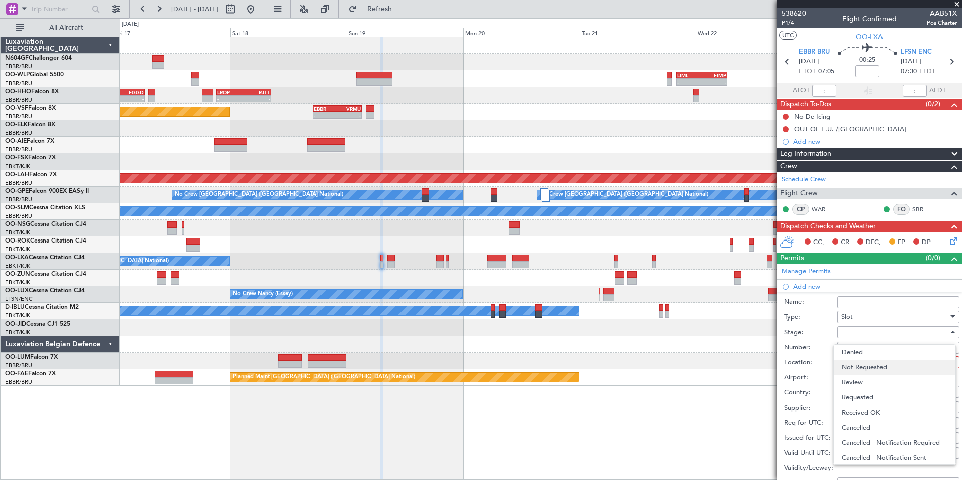
click at [869, 368] on span "Not Requested" at bounding box center [894, 367] width 106 height 15
click at [868, 359] on div at bounding box center [894, 362] width 107 height 15
click at [870, 385] on span "Departure" at bounding box center [894, 382] width 106 height 15
type input "EBBR / BRU"
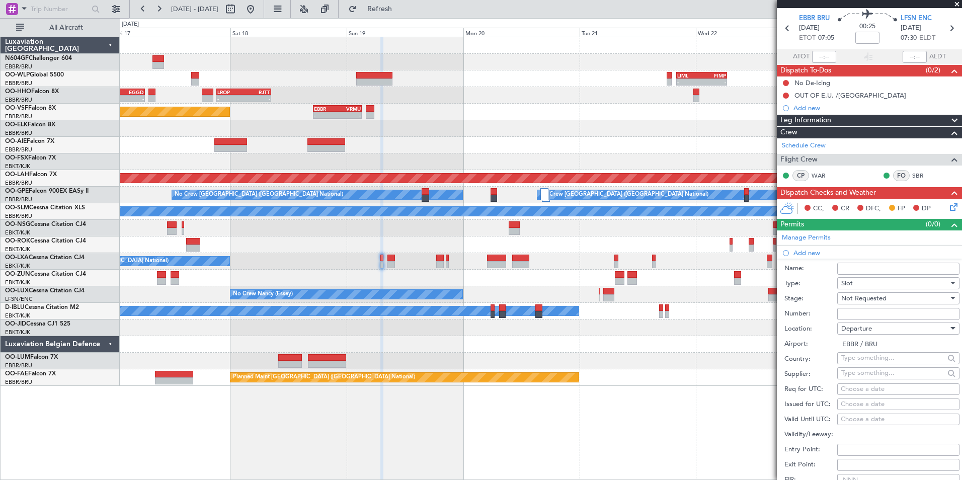
scroll to position [50, 0]
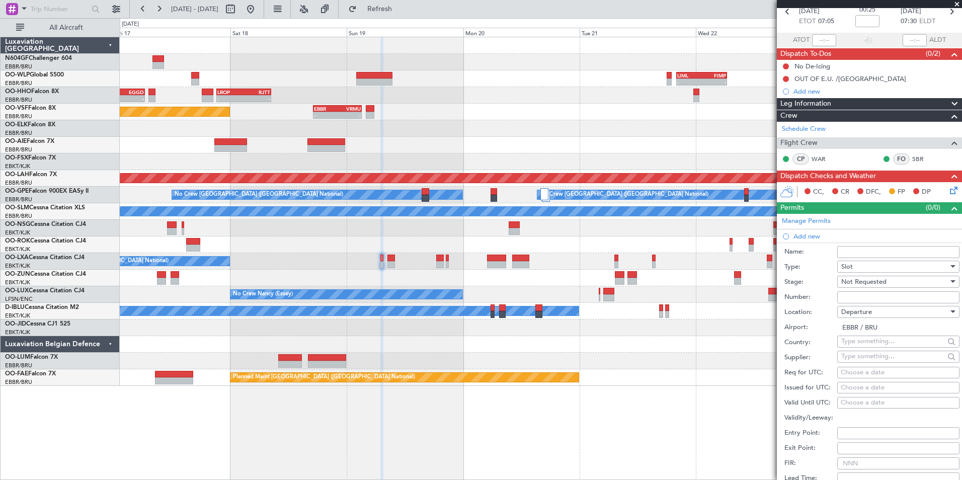
click at [864, 375] on div "Choose a date" at bounding box center [897, 373] width 115 height 10
select select "10"
select select "2025"
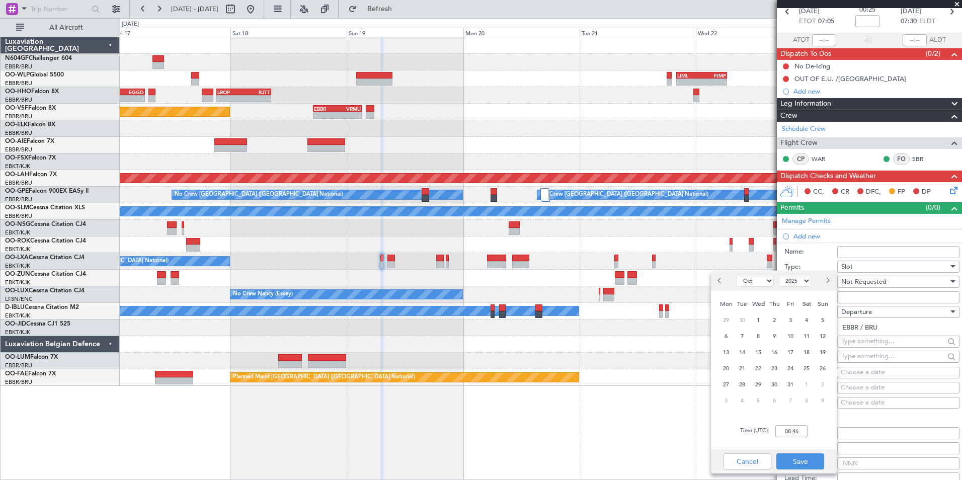
click at [830, 350] on div "19" at bounding box center [822, 352] width 16 height 16
click at [822, 350] on span "19" at bounding box center [822, 352] width 13 height 13
click at [799, 435] on input "00:00" at bounding box center [791, 431] width 32 height 12
type input "07:00"
click at [820, 442] on div "Time (UTC): 07:00" at bounding box center [774, 431] width 126 height 36
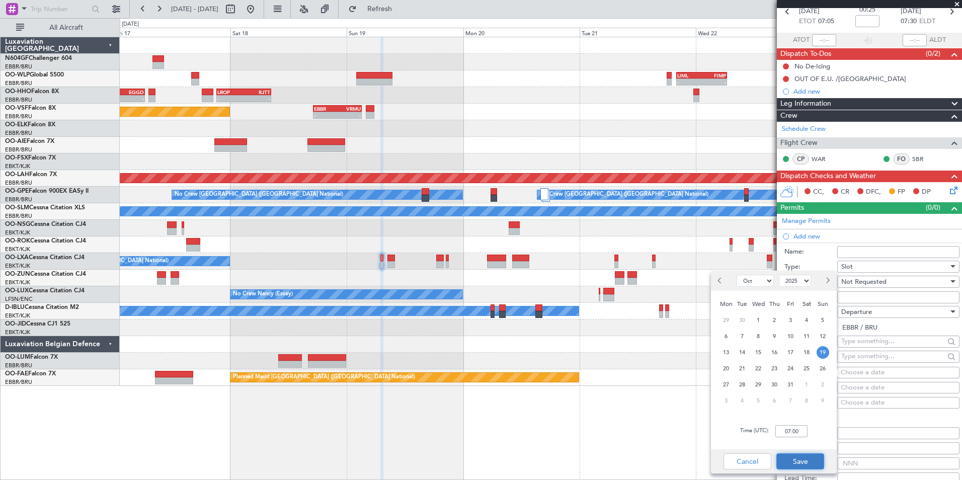
click at [812, 458] on button "Save" at bounding box center [800, 461] width 48 height 16
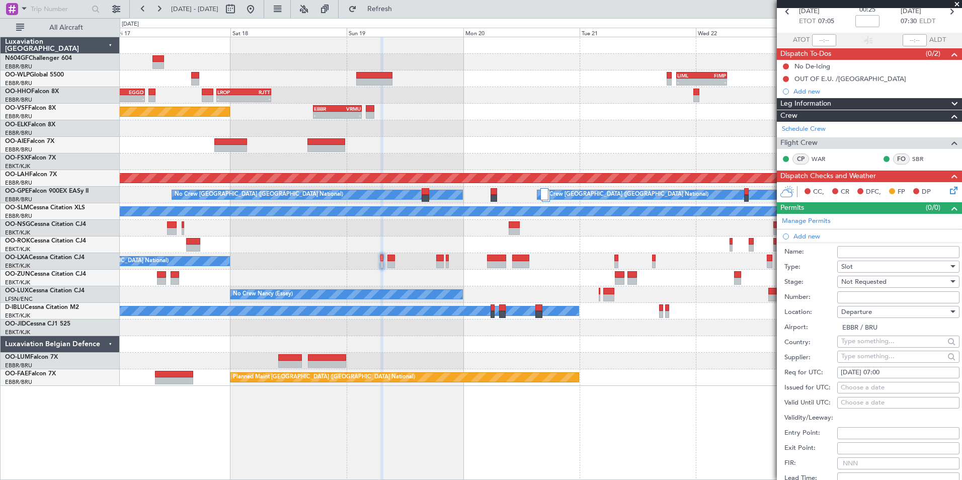
scroll to position [151, 0]
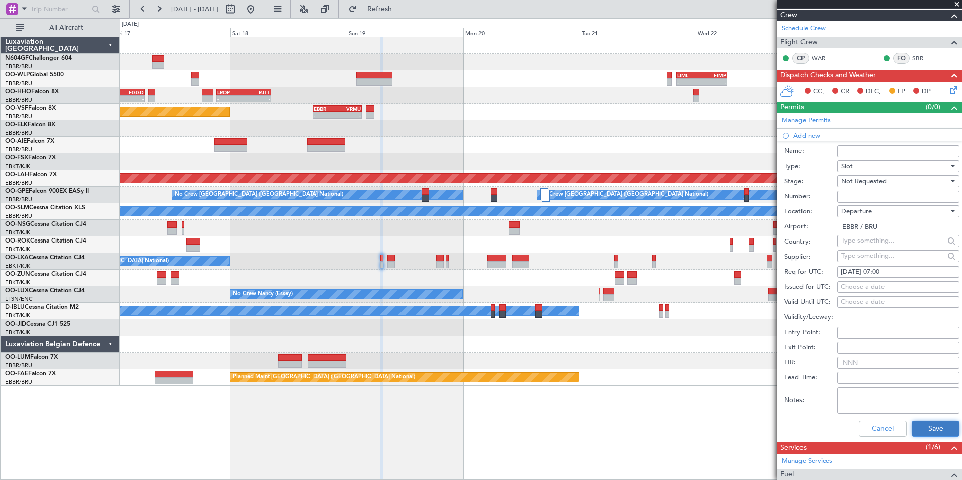
click at [925, 428] on button "Save" at bounding box center [935, 428] width 48 height 16
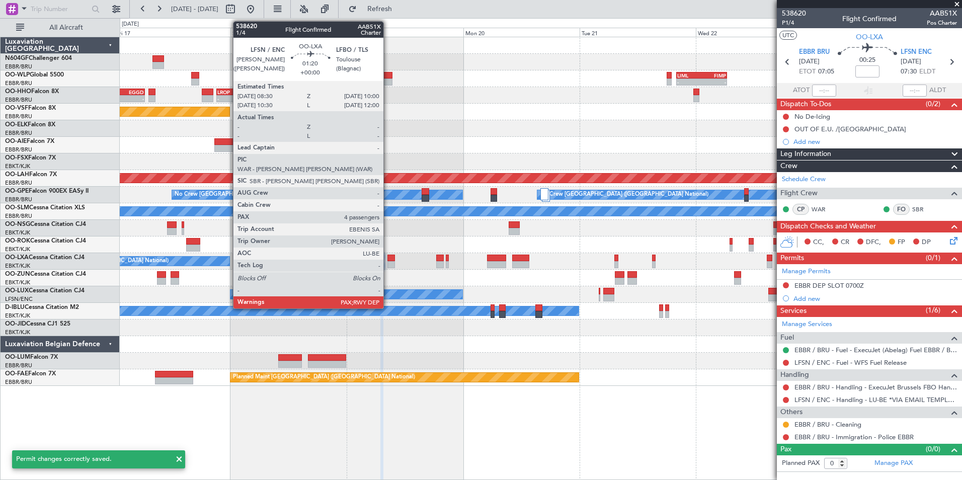
scroll to position [0, 0]
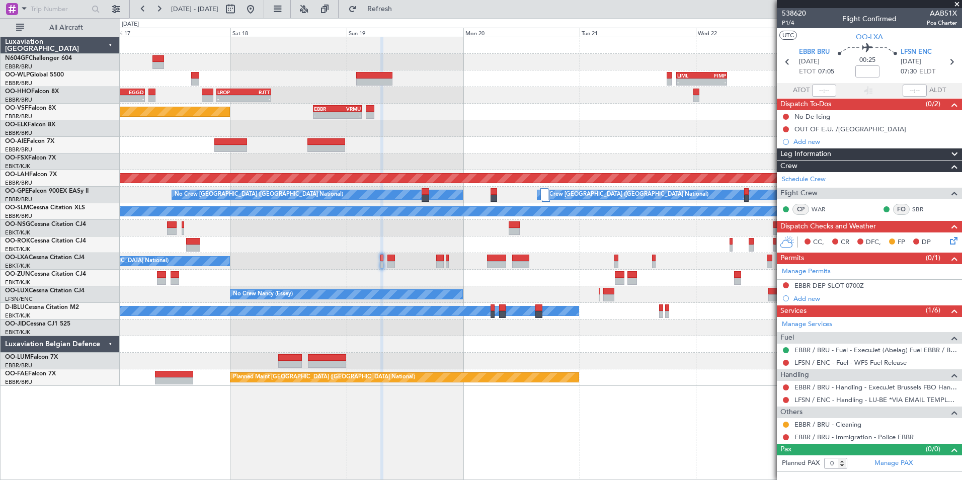
click at [950, 242] on icon at bounding box center [952, 239] width 8 height 8
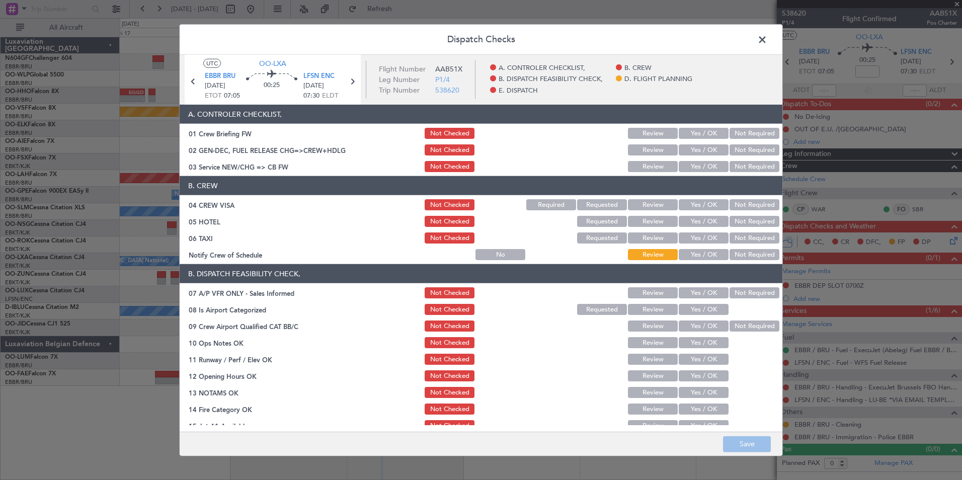
click at [685, 160] on div "Yes / OK" at bounding box center [702, 166] width 51 height 14
click at [699, 169] on button "Yes / OK" at bounding box center [703, 166] width 50 height 11
drag, startPoint x: 737, startPoint y: 201, endPoint x: 741, endPoint y: 224, distance: 23.9
click at [737, 206] on button "Not Required" at bounding box center [754, 204] width 50 height 11
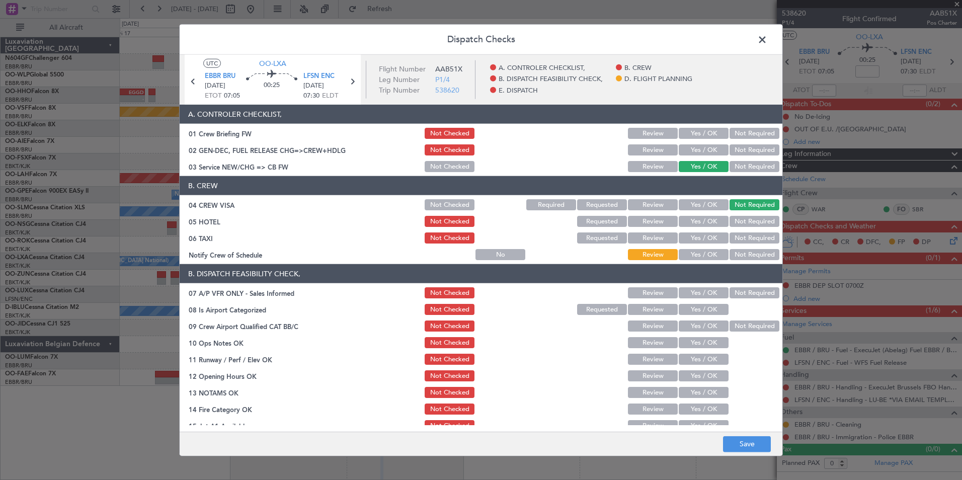
drag, startPoint x: 741, startPoint y: 224, endPoint x: 734, endPoint y: 241, distance: 18.0
click at [741, 227] on div "Not Required" at bounding box center [753, 221] width 51 height 14
click at [734, 241] on button "Not Required" at bounding box center [754, 237] width 50 height 11
click at [691, 256] on button "Yes / OK" at bounding box center [703, 254] width 50 height 11
click at [729, 221] on button "Not Required" at bounding box center [754, 221] width 50 height 11
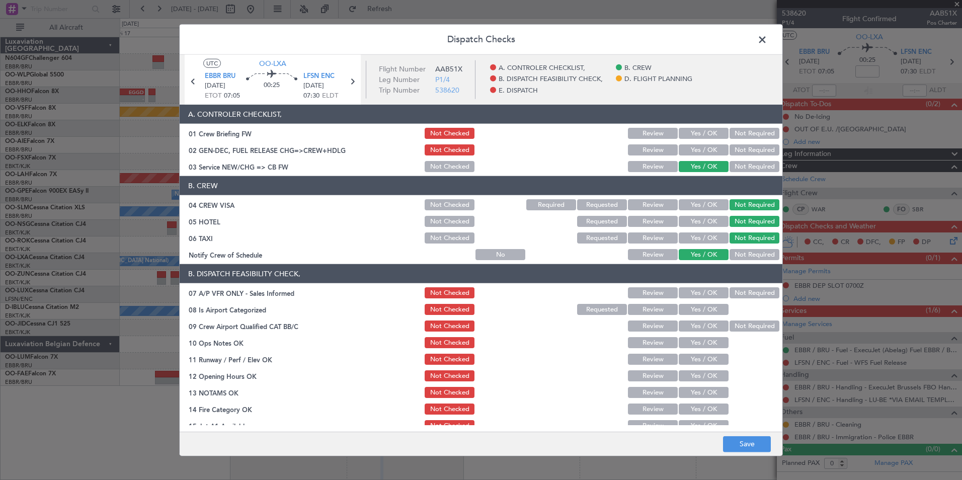
click at [737, 284] on section "B. DISPATCH FEASIBILITY CHECK, 07 A/P VFR ONLY - Sales Informed Not Checked Rev…" at bounding box center [481, 373] width 603 height 218
click at [733, 292] on button "Not Required" at bounding box center [754, 292] width 50 height 11
click at [702, 305] on button "Yes / OK" at bounding box center [703, 309] width 50 height 11
click at [729, 324] on button "Not Required" at bounding box center [754, 325] width 50 height 11
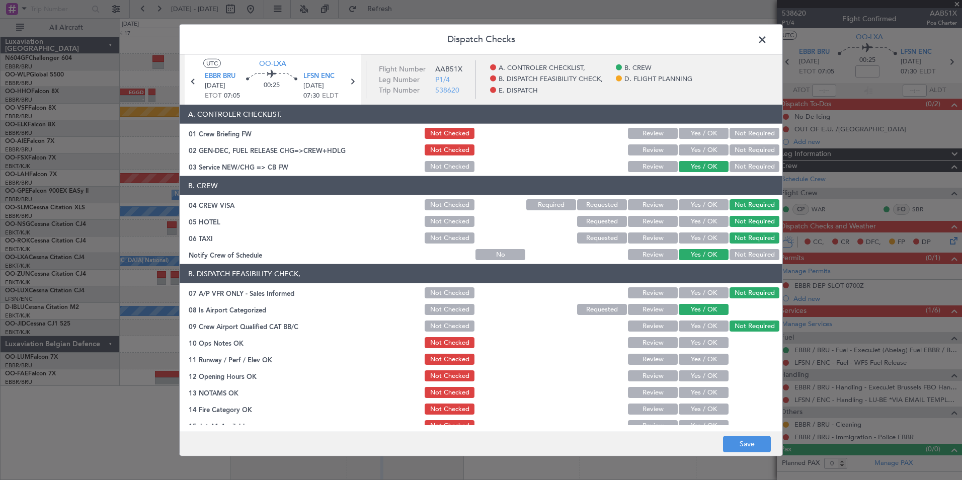
click at [698, 341] on button "Yes / OK" at bounding box center [703, 342] width 50 height 11
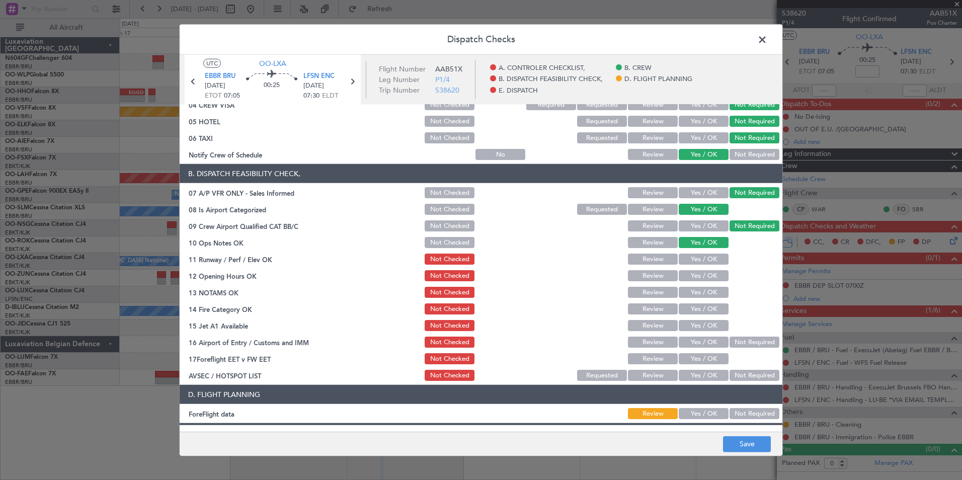
scroll to position [101, 0]
click at [695, 253] on button "Yes / OK" at bounding box center [703, 258] width 50 height 11
click at [694, 271] on button "Yes / OK" at bounding box center [703, 275] width 50 height 11
click at [697, 298] on div "Yes / OK" at bounding box center [702, 292] width 51 height 14
click at [703, 287] on button "Yes / OK" at bounding box center [703, 291] width 50 height 11
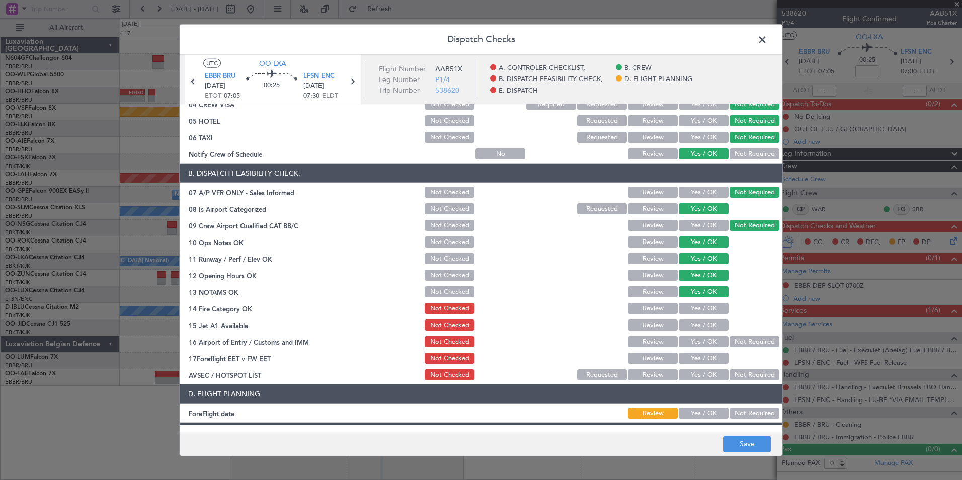
click at [705, 303] on button "Yes / OK" at bounding box center [703, 308] width 50 height 11
click at [703, 324] on button "Yes / OK" at bounding box center [703, 324] width 50 height 11
drag, startPoint x: 721, startPoint y: 336, endPoint x: 716, endPoint y: 357, distance: 21.1
click at [728, 340] on div "Not Required" at bounding box center [753, 341] width 51 height 14
click at [744, 339] on button "Not Required" at bounding box center [754, 341] width 50 height 11
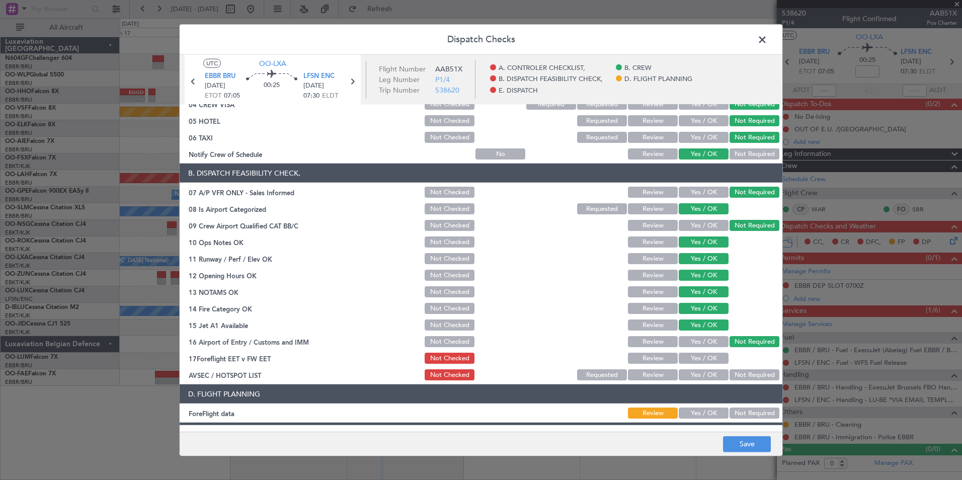
click at [690, 376] on button "Yes / OK" at bounding box center [703, 374] width 50 height 11
click at [740, 436] on footer "Save" at bounding box center [481, 443] width 603 height 24
click at [741, 437] on button "Save" at bounding box center [747, 444] width 48 height 16
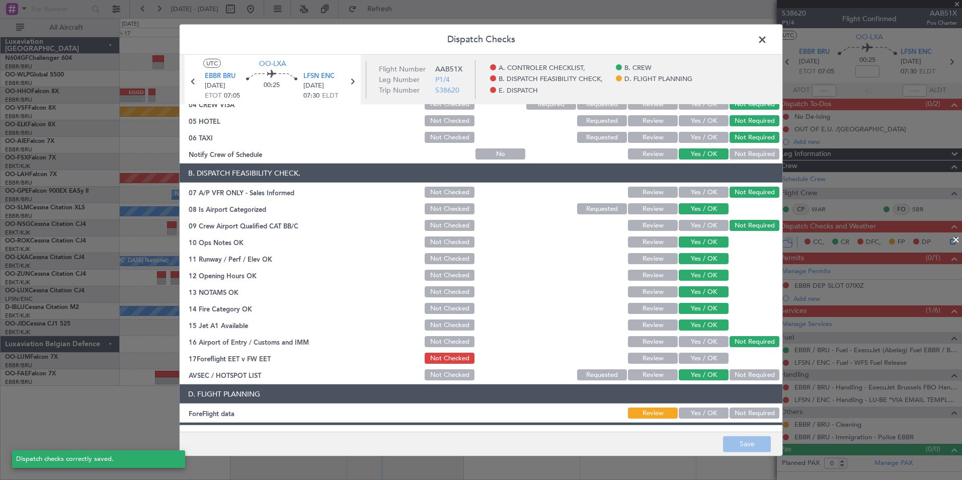
click at [767, 44] on span at bounding box center [767, 42] width 0 height 20
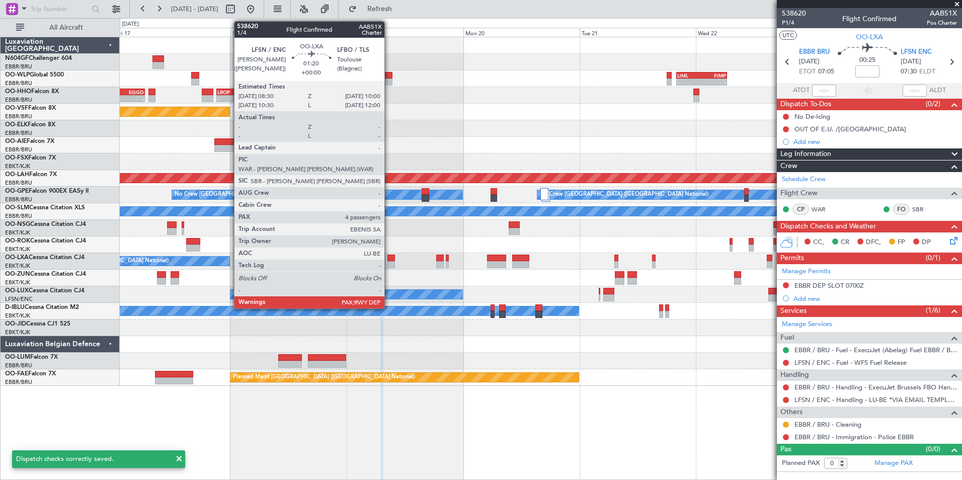
click at [389, 259] on div at bounding box center [391, 257] width 8 height 7
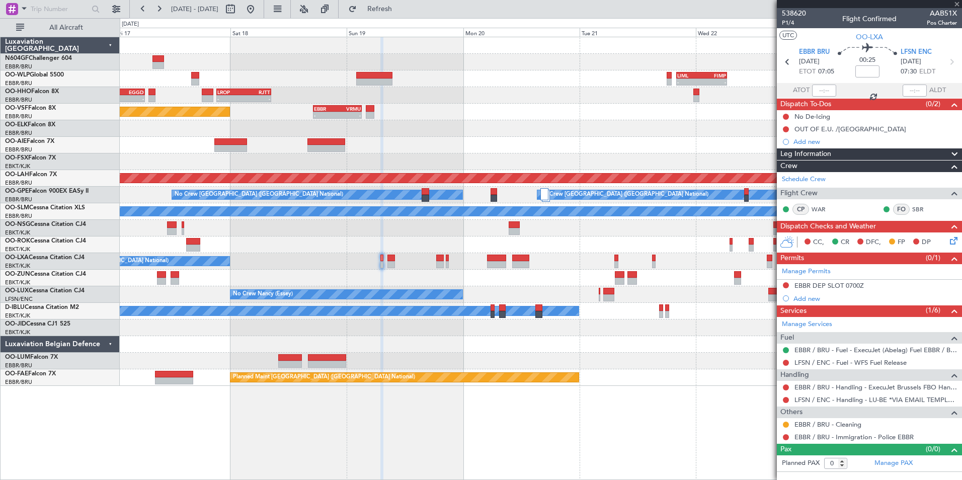
type input "4"
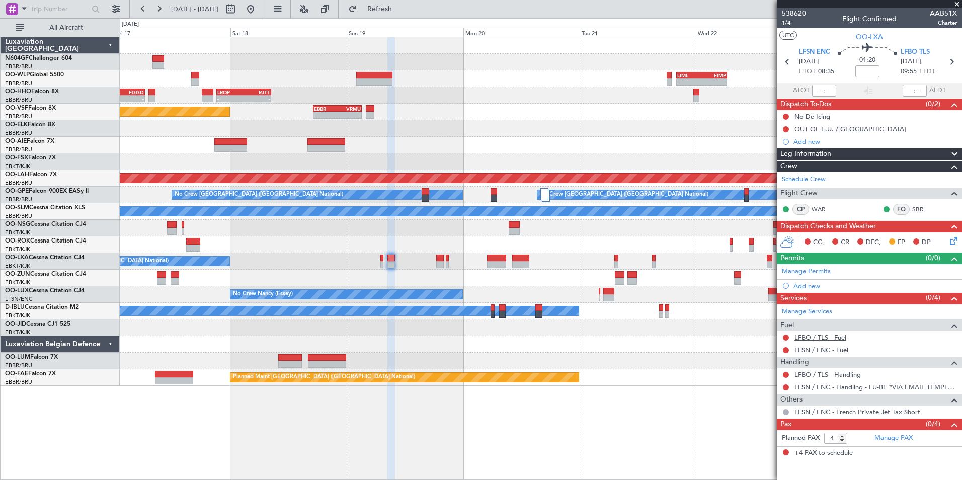
click at [807, 336] on link "LFBO / TLS - Fuel" at bounding box center [820, 337] width 52 height 9
click at [401, 10] on span "Refresh" at bounding box center [380, 9] width 42 height 7
click at [813, 348] on link "LFSN / ENC - Fuel" at bounding box center [821, 350] width 54 height 9
click at [398, 8] on span "Refresh" at bounding box center [380, 9] width 42 height 7
click at [833, 375] on link "LFBO / TLS - Handling" at bounding box center [827, 374] width 66 height 9
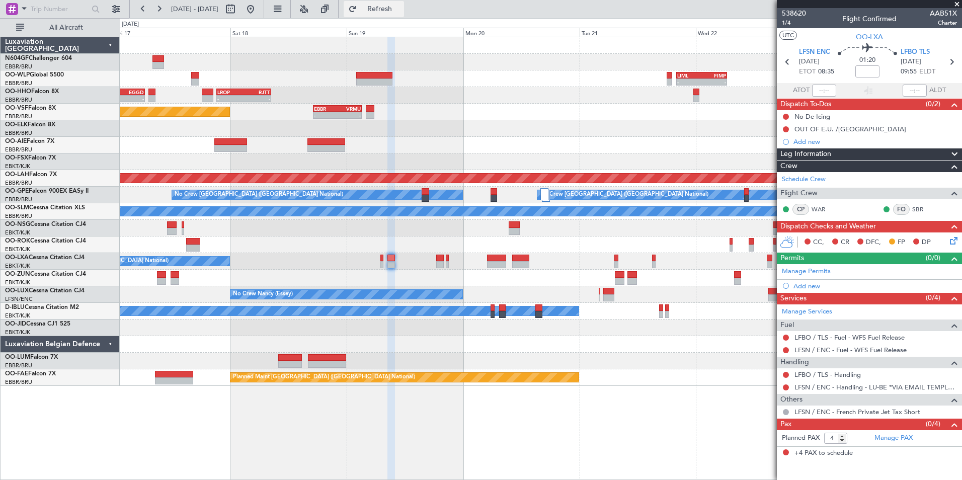
click at [387, 5] on button "Refresh" at bounding box center [374, 9] width 60 height 16
click at [956, 238] on icon at bounding box center [952, 239] width 8 height 8
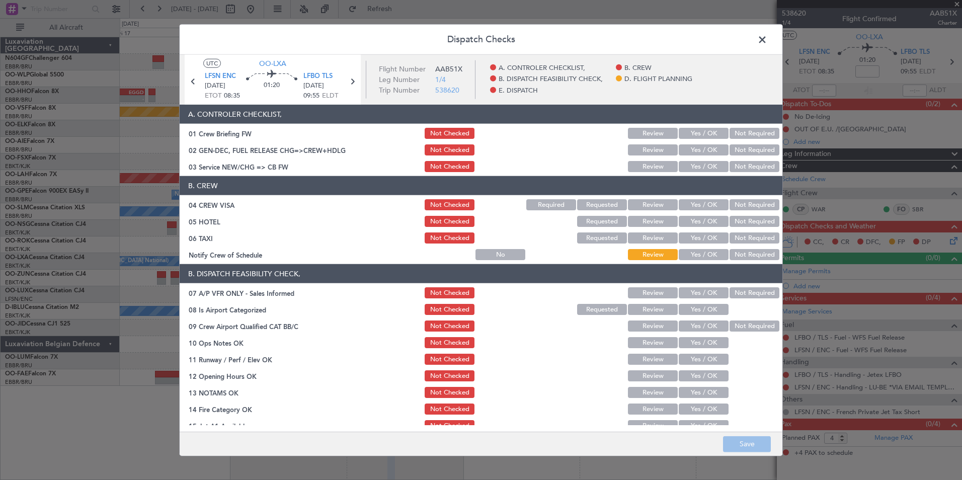
click at [699, 171] on button "Yes / OK" at bounding box center [703, 166] width 50 height 11
click at [735, 201] on button "Not Required" at bounding box center [754, 204] width 50 height 11
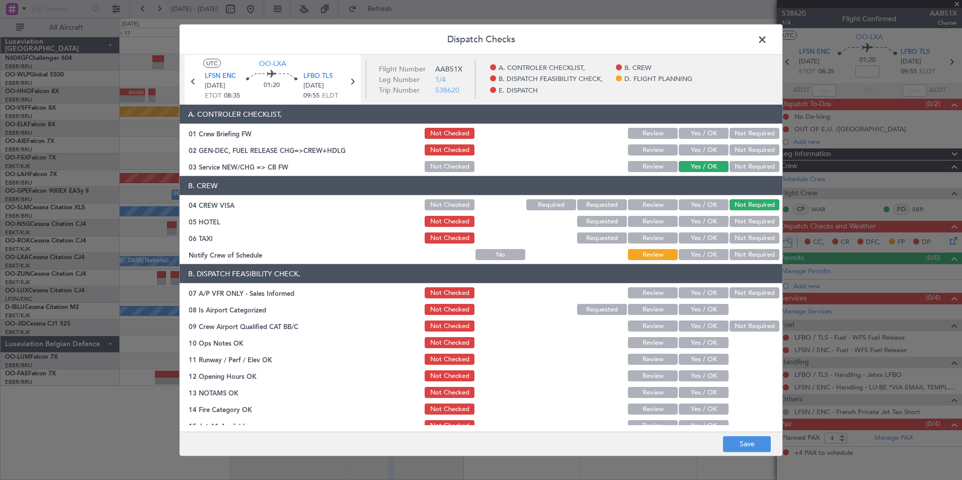
click at [744, 223] on button "Not Required" at bounding box center [754, 221] width 50 height 11
click at [739, 233] on button "Not Required" at bounding box center [754, 237] width 50 height 11
click at [704, 251] on button "Yes / OK" at bounding box center [703, 254] width 50 height 11
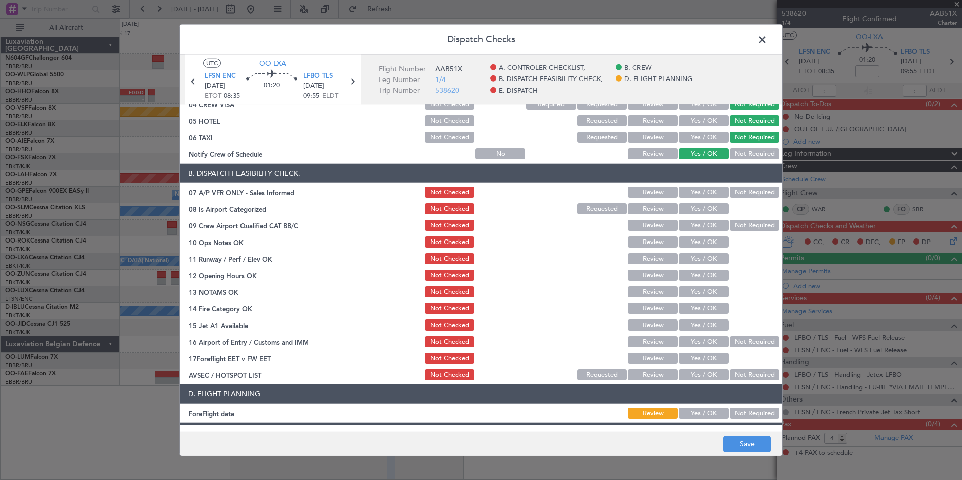
click at [742, 184] on section "B. DISPATCH FEASIBILITY CHECK, 07 A/P VFR ONLY - Sales Informed Not Checked Rev…" at bounding box center [481, 272] width 603 height 218
click at [733, 196] on button "Not Required" at bounding box center [754, 192] width 50 height 11
click at [701, 213] on button "Yes / OK" at bounding box center [703, 208] width 50 height 11
click at [732, 221] on button "Not Required" at bounding box center [754, 225] width 50 height 11
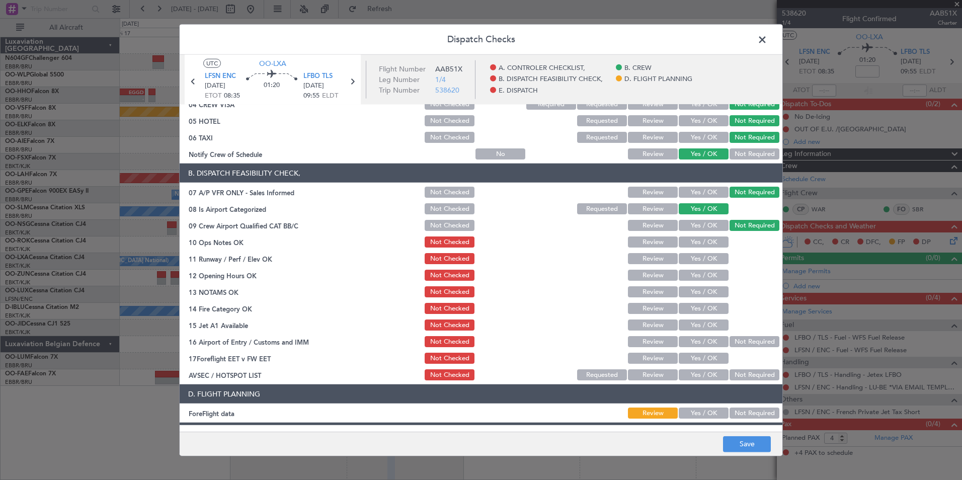
click at [695, 243] on button "Yes / OK" at bounding box center [703, 241] width 50 height 11
click at [694, 265] on div "Yes / OK" at bounding box center [702, 258] width 51 height 14
click at [700, 262] on button "Yes / OK" at bounding box center [703, 258] width 50 height 11
click at [699, 274] on button "Yes / OK" at bounding box center [703, 275] width 50 height 11
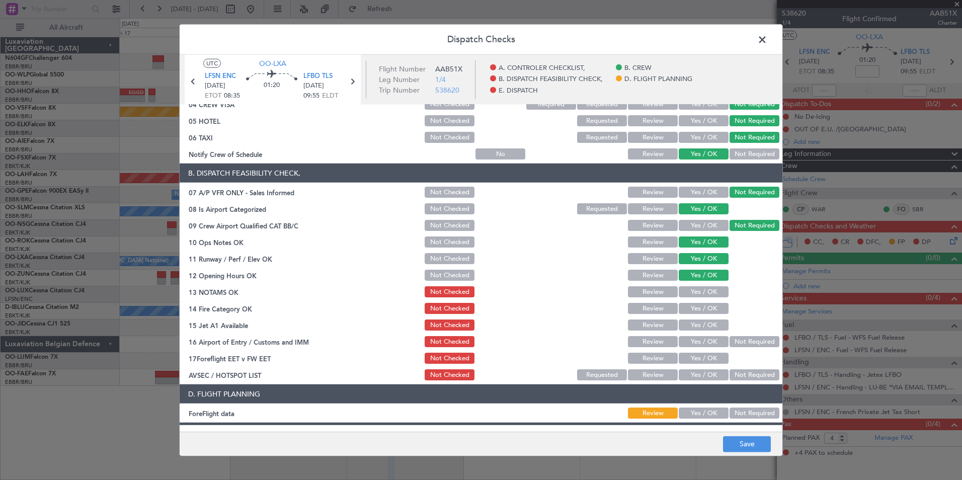
click at [699, 287] on button "Yes / OK" at bounding box center [703, 291] width 50 height 11
click at [699, 308] on button "Yes / OK" at bounding box center [703, 308] width 50 height 11
drag, startPoint x: 704, startPoint y: 319, endPoint x: 714, endPoint y: 326, distance: 12.3
click at [705, 320] on div "Yes / OK" at bounding box center [702, 325] width 51 height 14
drag, startPoint x: 714, startPoint y: 326, endPoint x: 725, endPoint y: 329, distance: 12.1
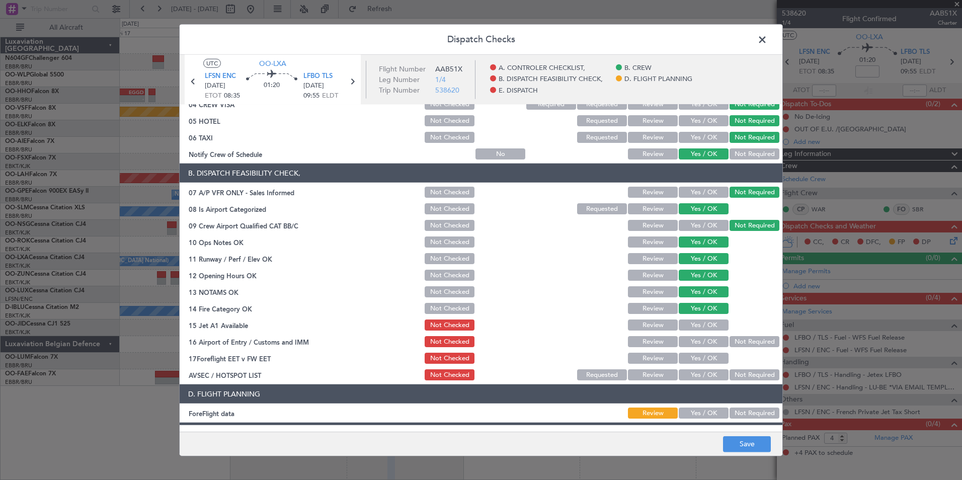
click at [715, 326] on button "Yes / OK" at bounding box center [703, 324] width 50 height 11
click at [739, 336] on button "Not Required" at bounding box center [754, 341] width 50 height 11
click at [701, 381] on div "Yes / OK" at bounding box center [702, 375] width 51 height 14
click at [710, 378] on button "Yes / OK" at bounding box center [703, 374] width 50 height 11
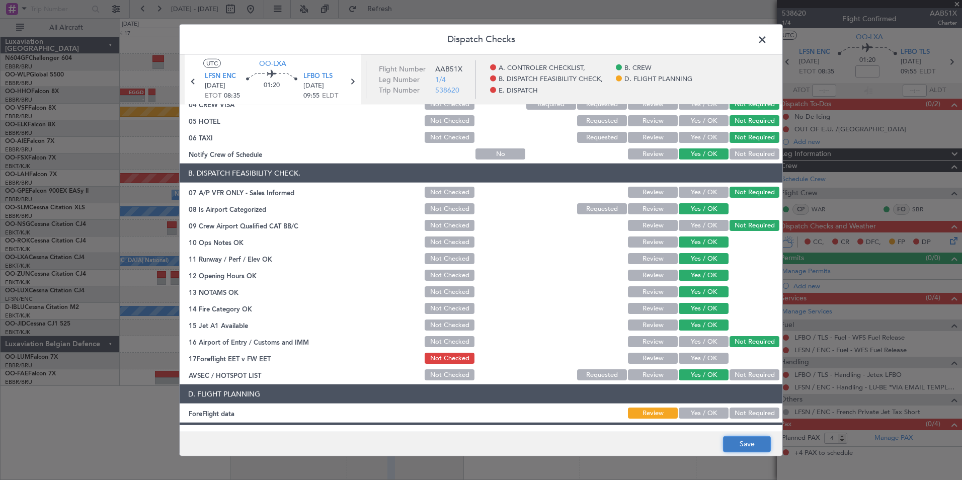
click at [748, 442] on button "Save" at bounding box center [747, 444] width 48 height 16
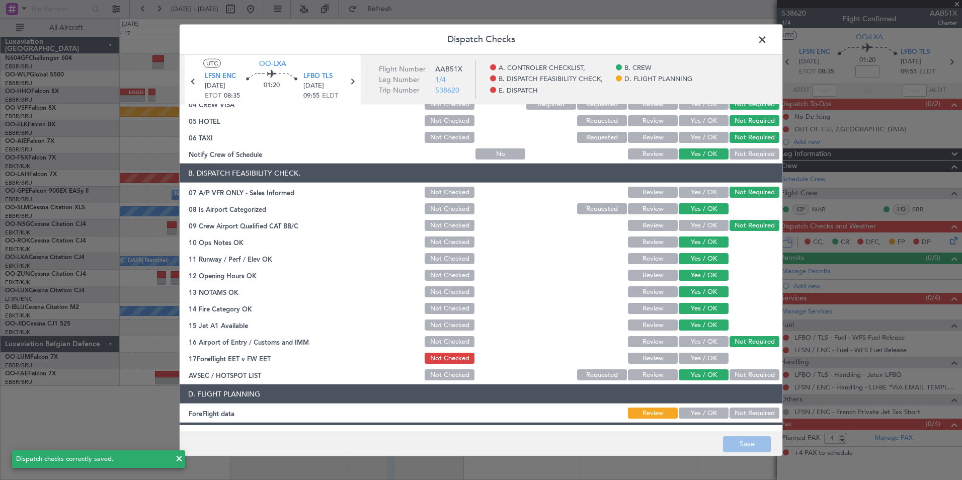
click at [767, 37] on span at bounding box center [767, 42] width 0 height 20
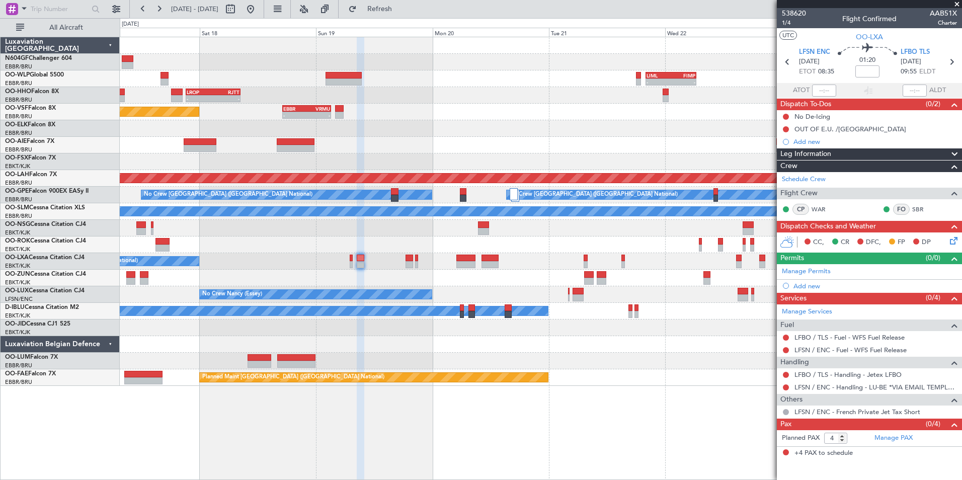
click at [534, 327] on div "No Crew" at bounding box center [540, 327] width 841 height 17
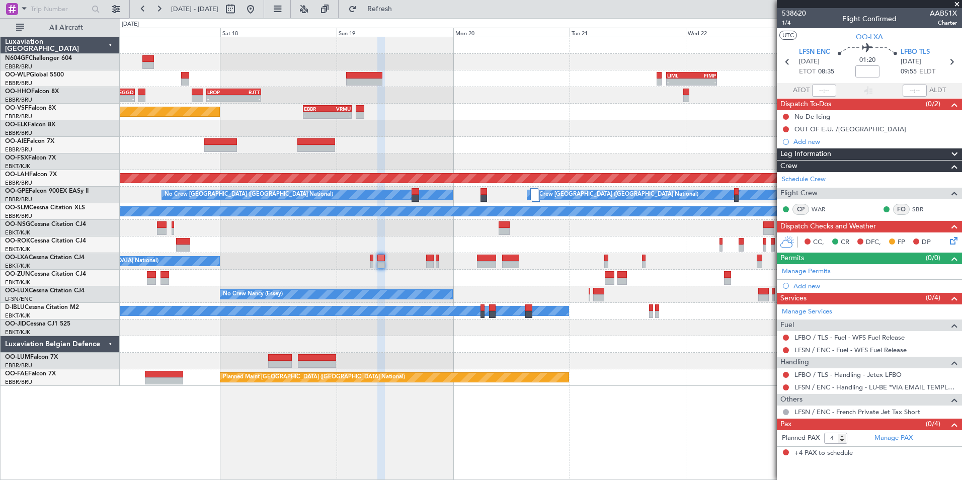
click at [406, 272] on div at bounding box center [540, 278] width 841 height 17
click at [952, 238] on icon at bounding box center [952, 239] width 8 height 8
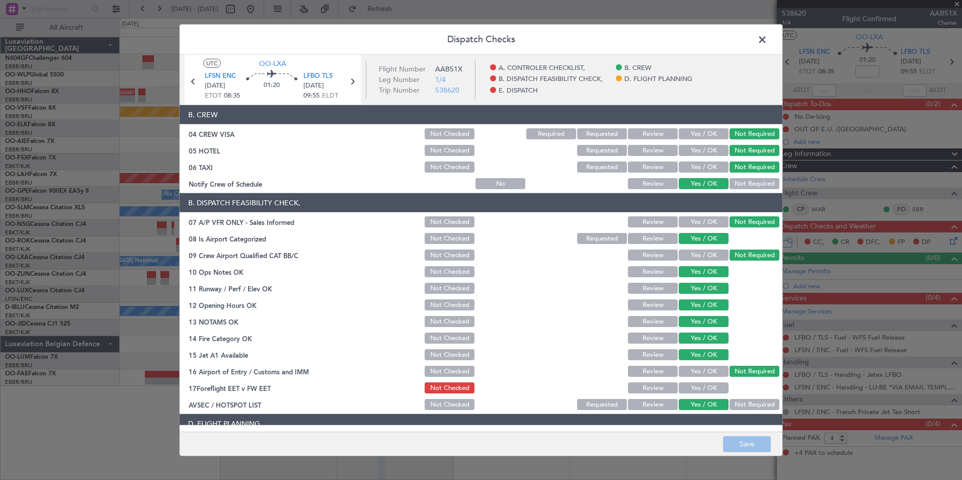
scroll to position [151, 0]
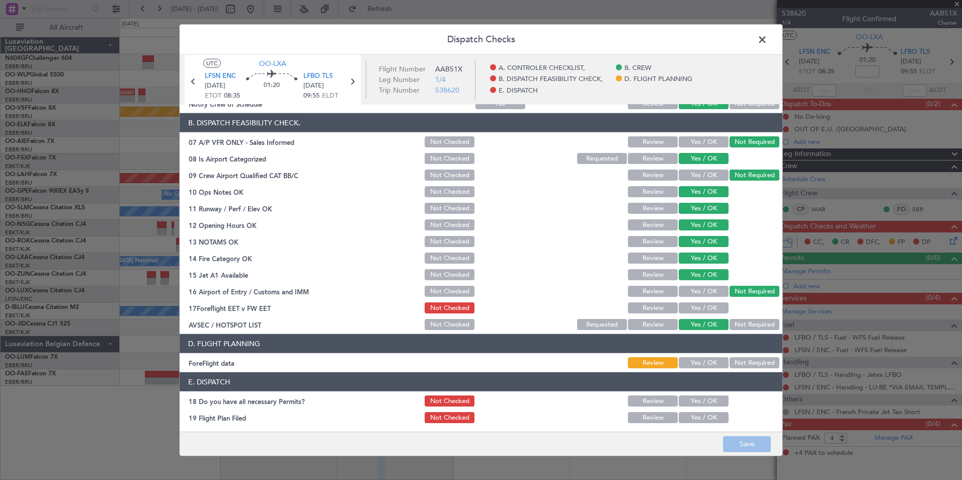
click at [767, 45] on span at bounding box center [767, 42] width 0 height 20
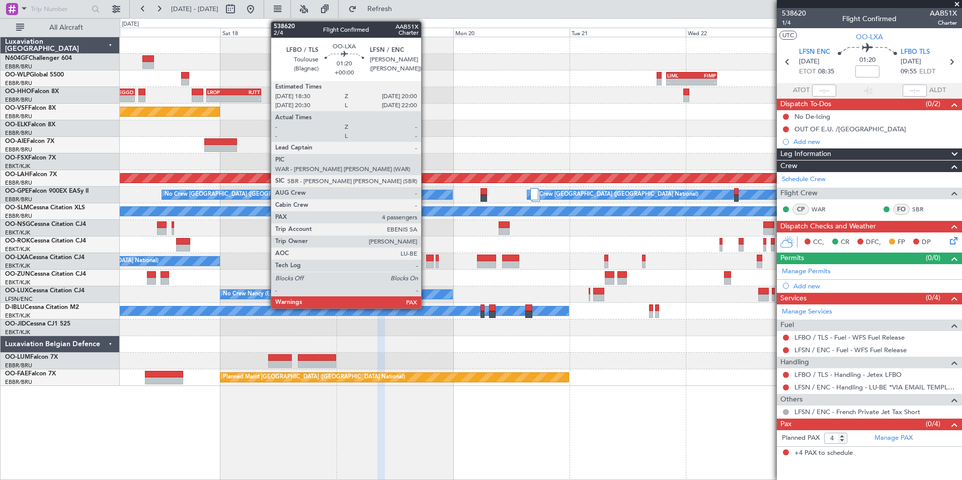
click at [426, 261] on div at bounding box center [430, 264] width 8 height 7
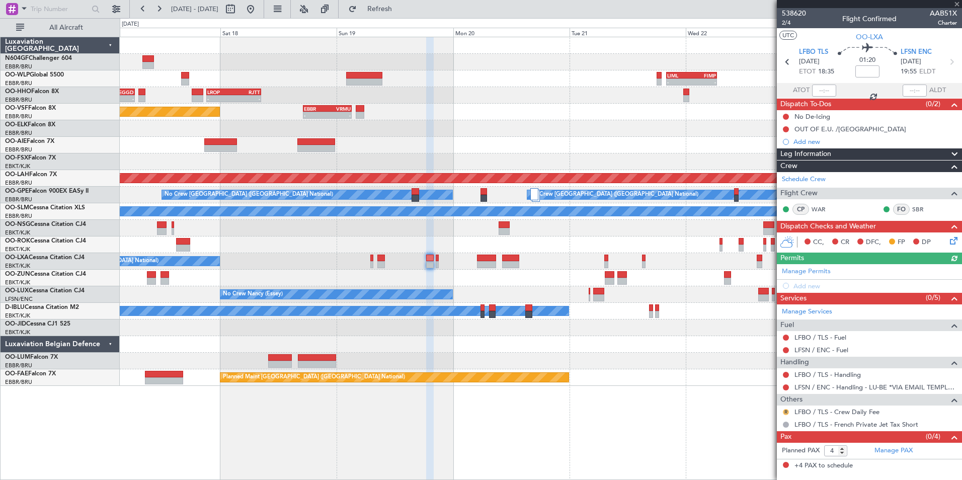
click at [787, 411] on button "R" at bounding box center [786, 412] width 6 height 6
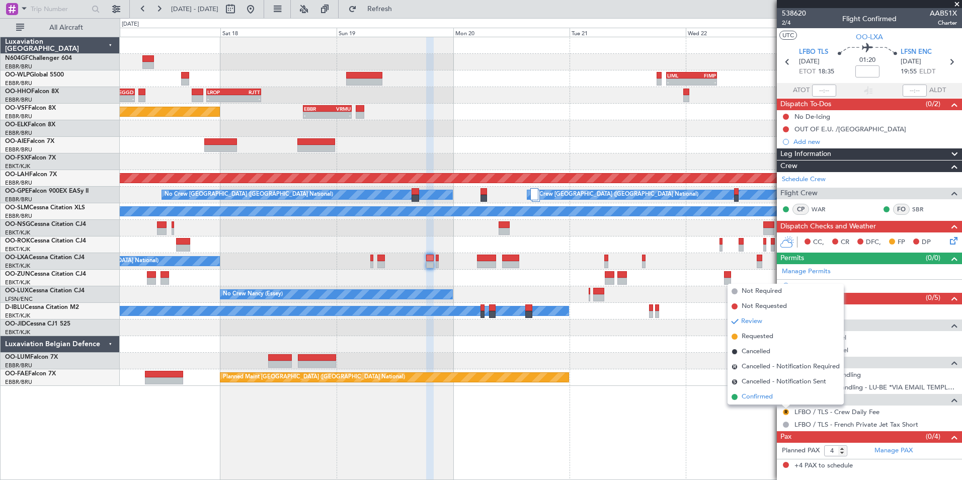
click at [765, 401] on span "Confirmed" at bounding box center [756, 397] width 31 height 10
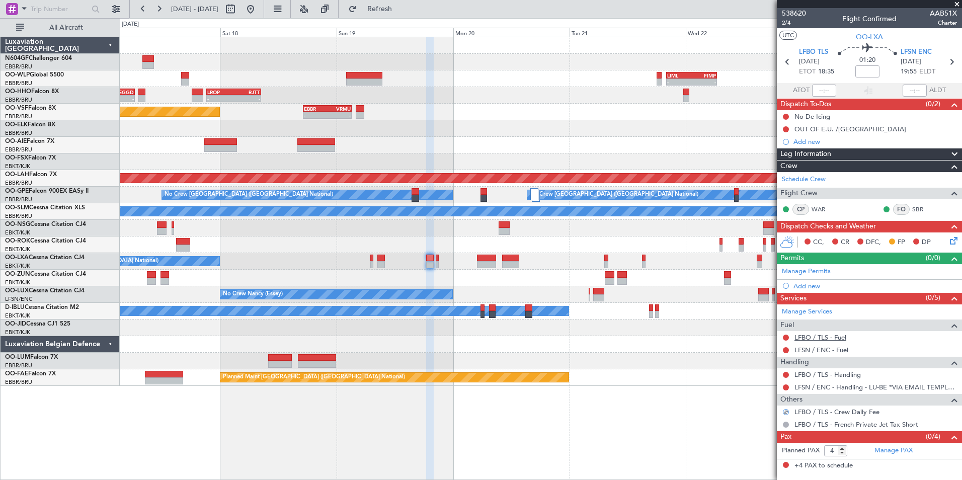
click at [824, 335] on link "LFBO / TLS - Fuel" at bounding box center [820, 337] width 52 height 9
click at [394, 8] on span "Refresh" at bounding box center [380, 9] width 42 height 7
click at [827, 350] on link "LFSN / ENC - Fuel" at bounding box center [821, 350] width 54 height 9
click at [391, 10] on span "Refresh" at bounding box center [380, 9] width 42 height 7
click at [844, 374] on link "LFBO / TLS - Handling" at bounding box center [827, 374] width 66 height 9
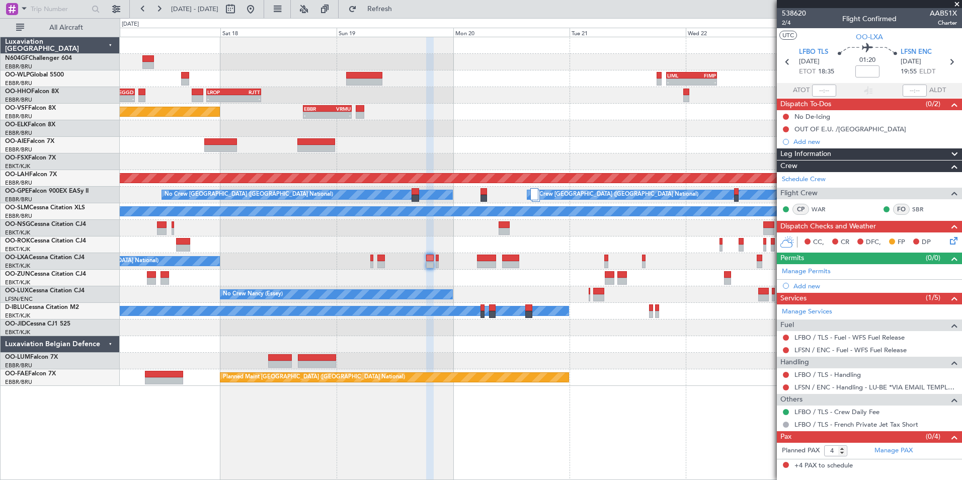
click at [374, 4] on fb-refresh-button "Refresh" at bounding box center [373, 9] width 70 height 18
click at [379, 5] on button "Refresh" at bounding box center [374, 9] width 60 height 16
click at [803, 45] on section "LFBO TLS 19/10/2025 ETOT 18:35 01:20 LFSN ENC 19/10/2025 19:55 ELDT" at bounding box center [869, 63] width 185 height 40
click at [809, 50] on span "LFBO TLS" at bounding box center [813, 52] width 29 height 10
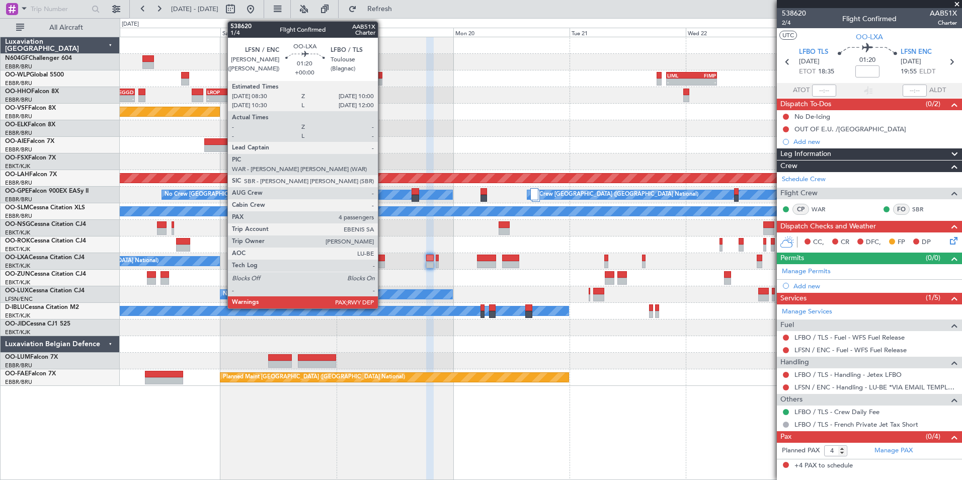
click at [382, 258] on div at bounding box center [381, 257] width 8 height 7
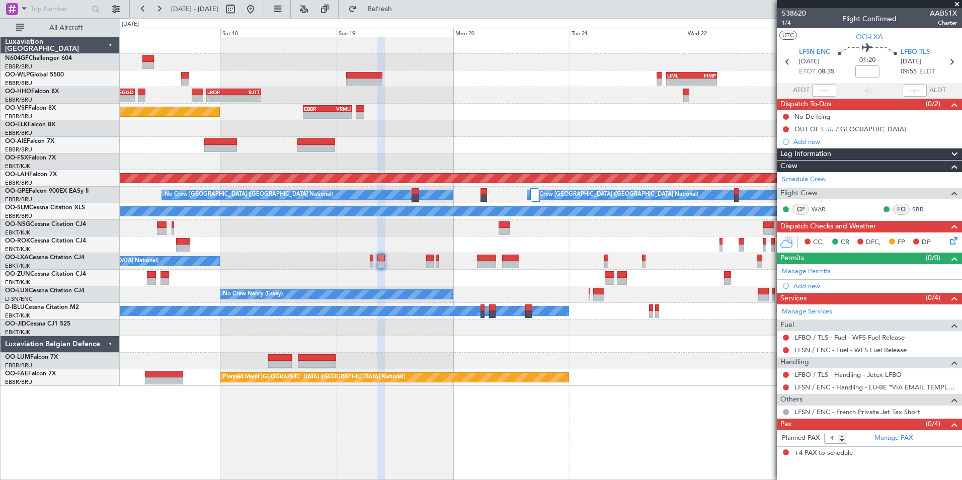
click at [805, 287] on div "Add new" at bounding box center [874, 286] width 163 height 9
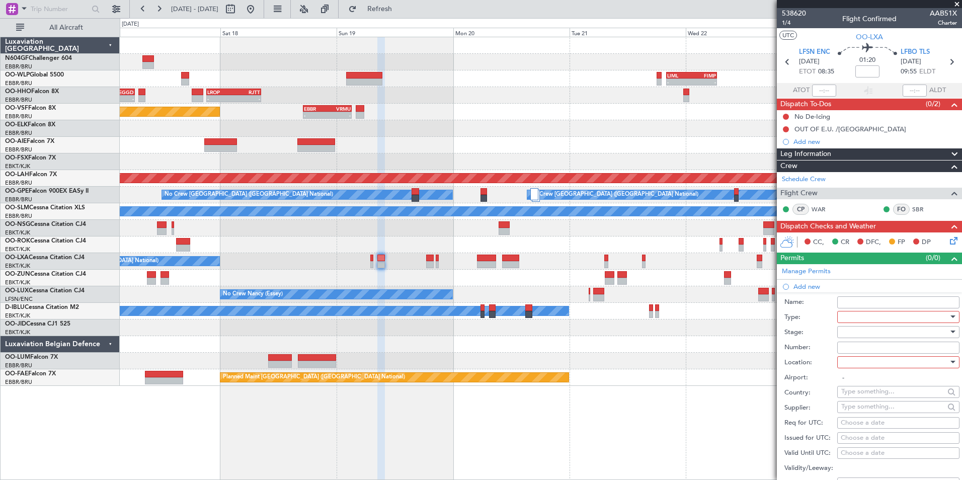
click at [869, 315] on div at bounding box center [894, 316] width 107 height 15
click at [865, 366] on span "PPR" at bounding box center [894, 366] width 106 height 15
click at [886, 329] on div at bounding box center [894, 331] width 107 height 15
click at [877, 370] on span "Not Requested" at bounding box center [894, 367] width 106 height 15
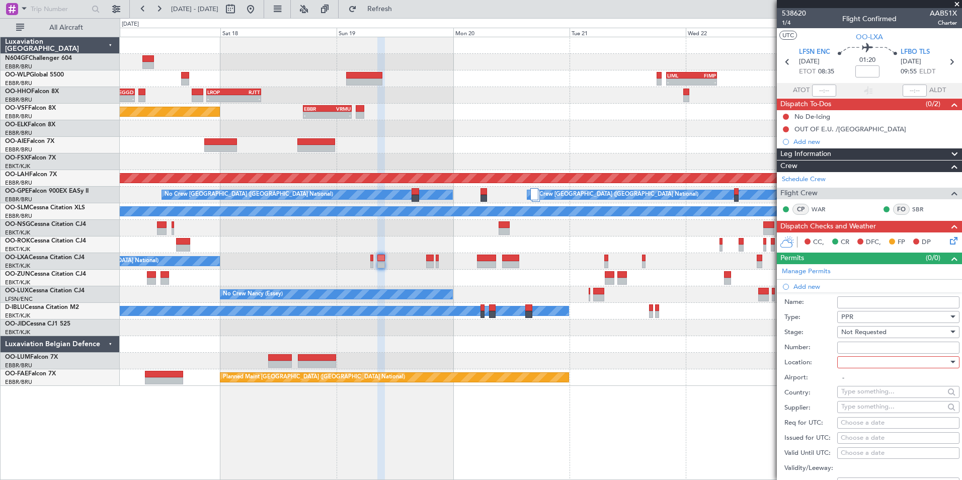
click at [871, 369] on div at bounding box center [894, 362] width 107 height 15
click at [871, 411] on span "Arrival" at bounding box center [894, 412] width 106 height 15
type input "LFBO / TLS"
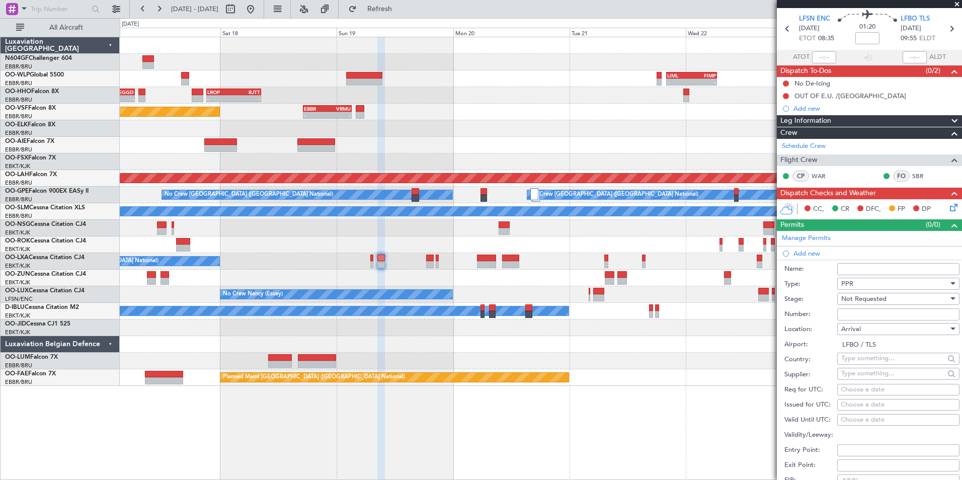
scroll to position [50, 0]
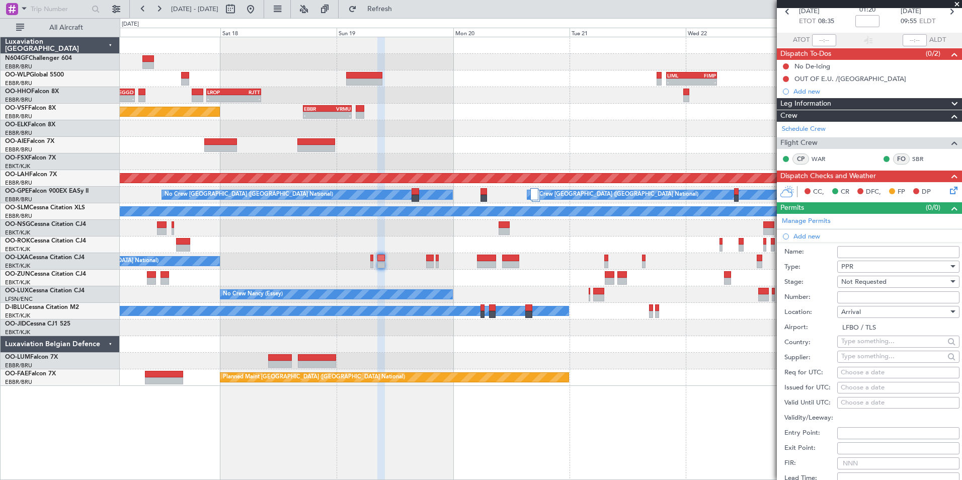
click at [861, 369] on div "Choose a date" at bounding box center [897, 373] width 115 height 10
select select "10"
select select "2025"
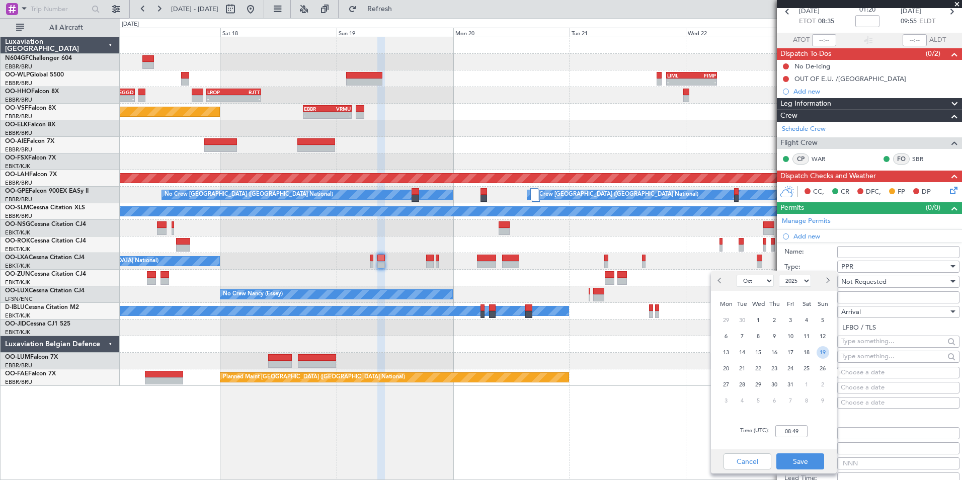
click at [822, 350] on span "19" at bounding box center [822, 352] width 13 height 13
click at [800, 433] on input "00:00" at bounding box center [791, 431] width 32 height 12
type input "10:00"
click at [820, 437] on div "Time (UTC): 10:00" at bounding box center [774, 431] width 126 height 36
click at [807, 458] on button "Save" at bounding box center [800, 461] width 48 height 16
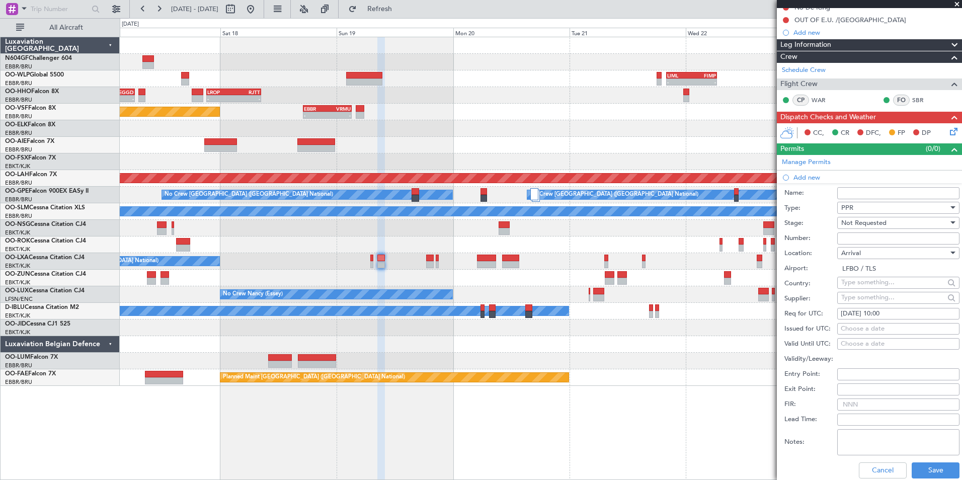
scroll to position [151, 0]
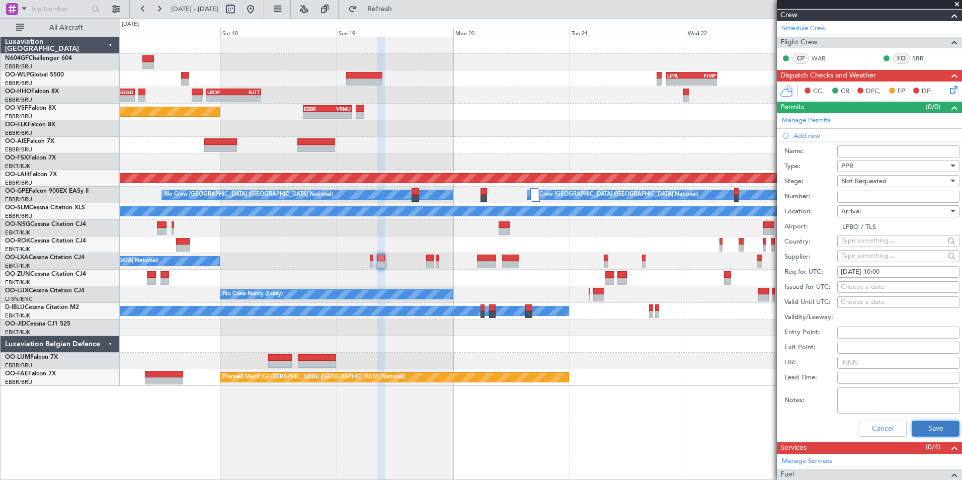
click at [931, 423] on button "Save" at bounding box center [935, 428] width 48 height 16
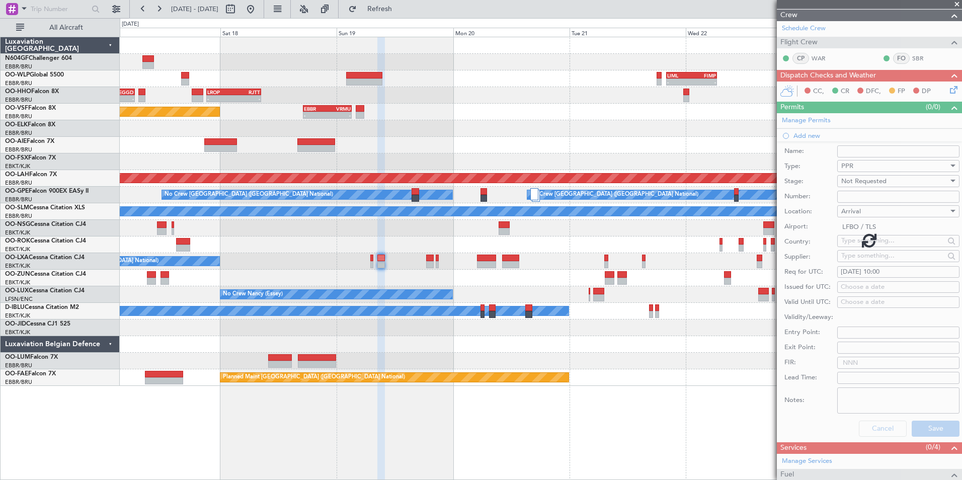
scroll to position [0, 0]
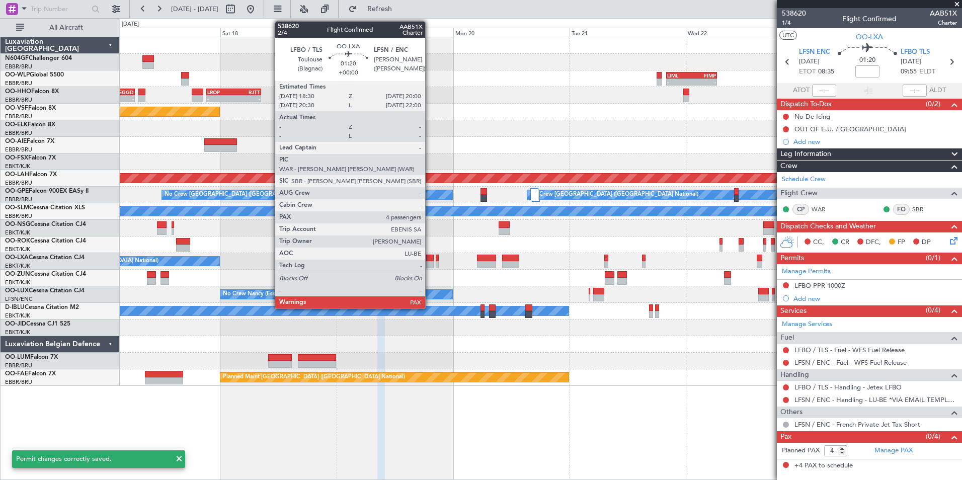
click at [430, 258] on div at bounding box center [430, 257] width 8 height 7
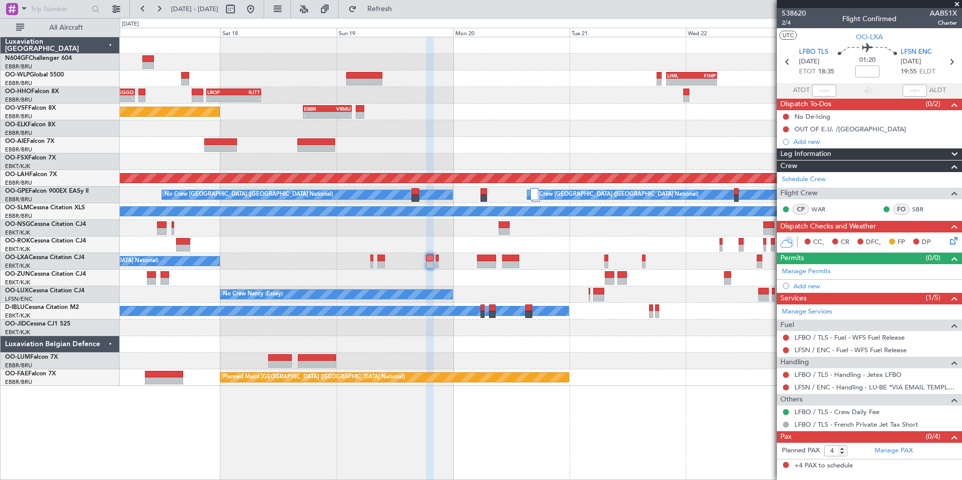
click at [807, 285] on div "Add new" at bounding box center [874, 286] width 163 height 9
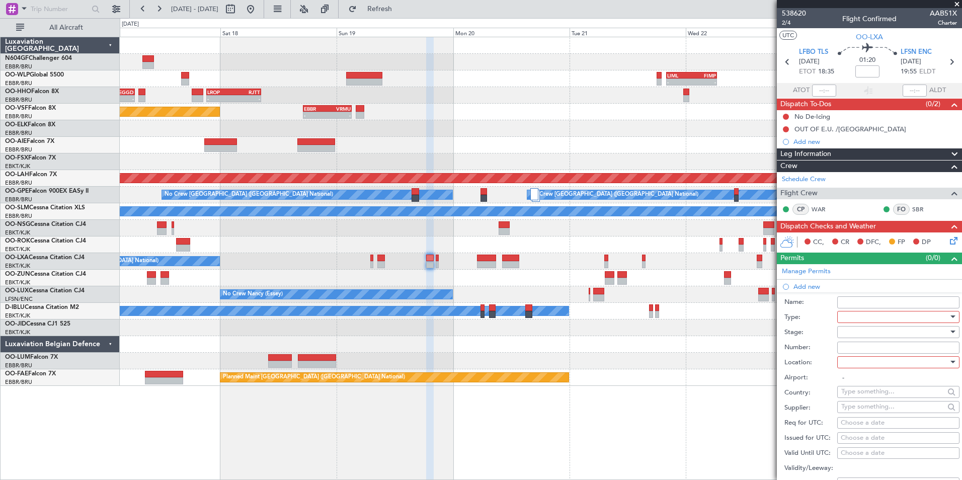
click at [873, 317] on div at bounding box center [894, 316] width 107 height 15
click at [863, 373] on span "PPR" at bounding box center [894, 367] width 106 height 15
click at [864, 335] on div at bounding box center [894, 331] width 107 height 15
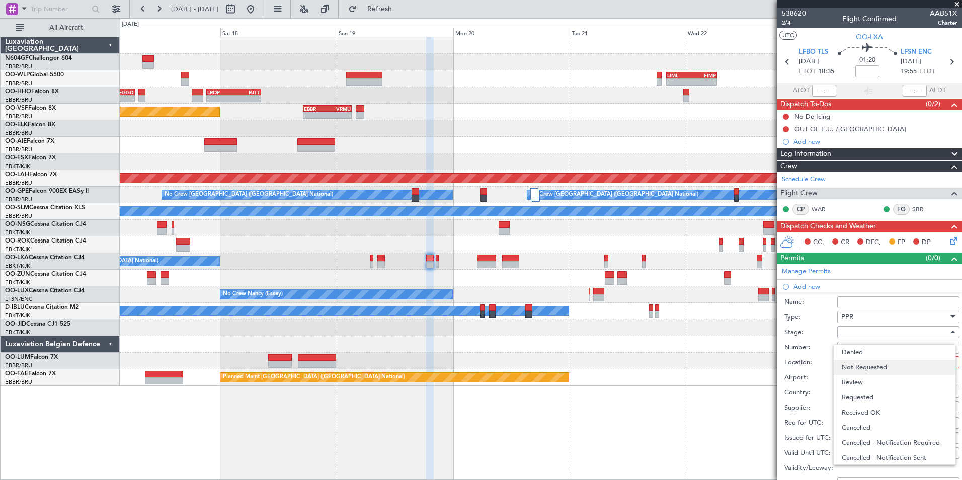
click at [878, 365] on span "Not Requested" at bounding box center [894, 367] width 106 height 15
click at [864, 361] on div at bounding box center [894, 362] width 107 height 15
click at [865, 374] on div "Departure Departure Alt Arrival Arrival Alt Enroute" at bounding box center [894, 412] width 123 height 76
click at [867, 381] on span "Departure" at bounding box center [894, 382] width 106 height 15
type input "LFBO / TLS"
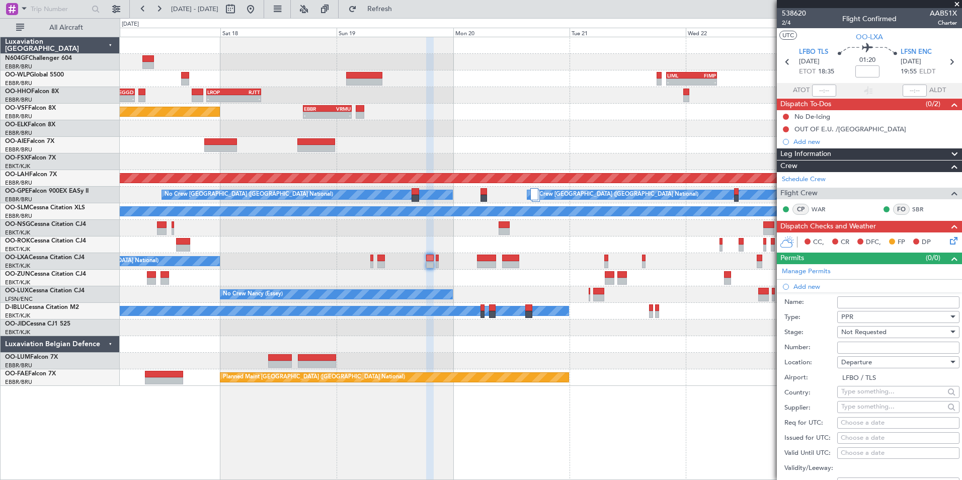
click at [856, 425] on div "Choose a date" at bounding box center [897, 423] width 115 height 10
select select "10"
select select "2025"
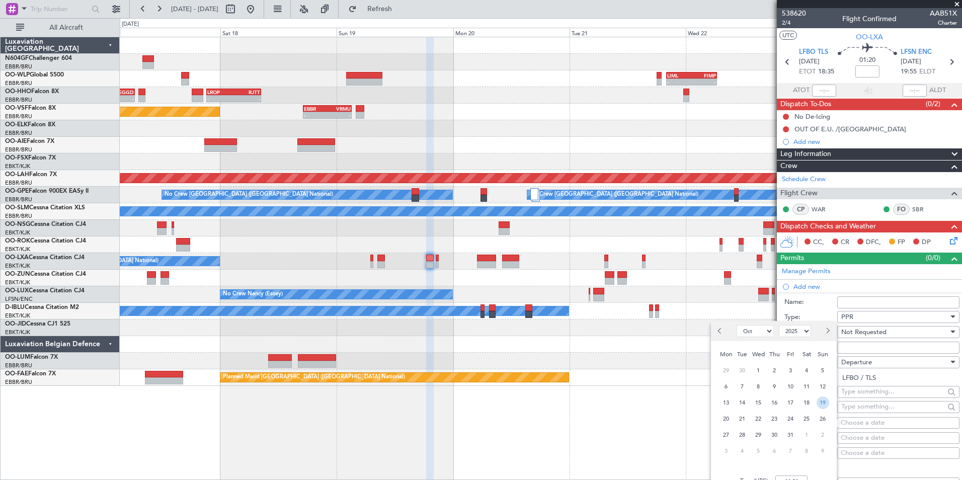
click at [821, 405] on span "19" at bounding box center [822, 402] width 13 height 13
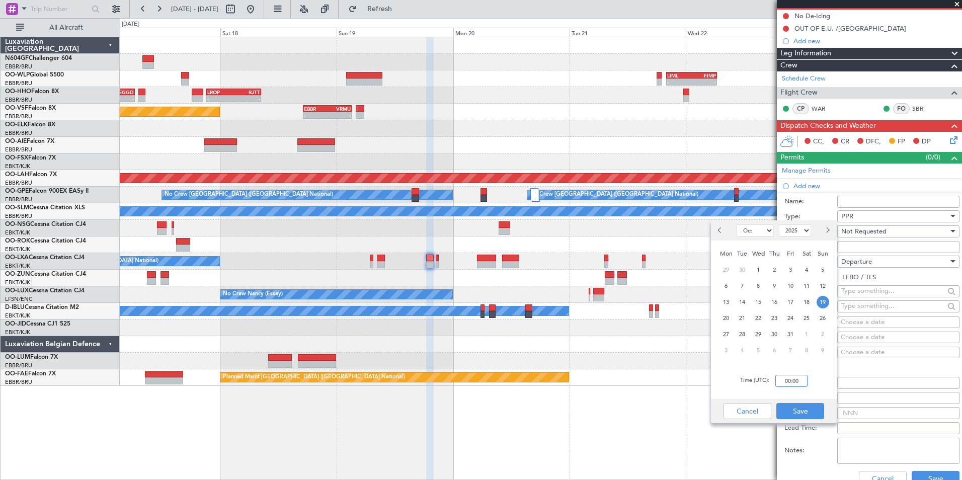
click at [790, 380] on input "00:00" at bounding box center [791, 381] width 32 height 12
type input "18:30"
click at [833, 393] on div "Time (UTC): 18:30" at bounding box center [774, 381] width 126 height 36
click at [800, 408] on button "Save" at bounding box center [800, 411] width 48 height 16
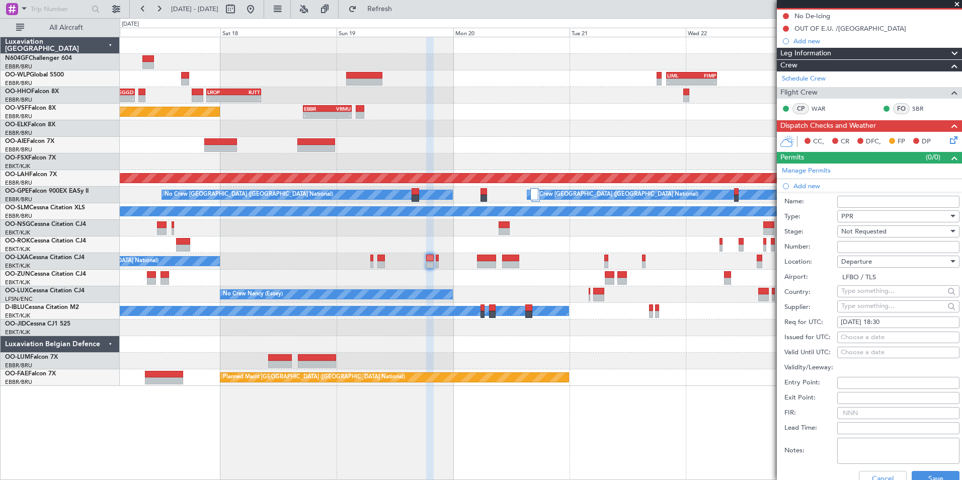
scroll to position [151, 0]
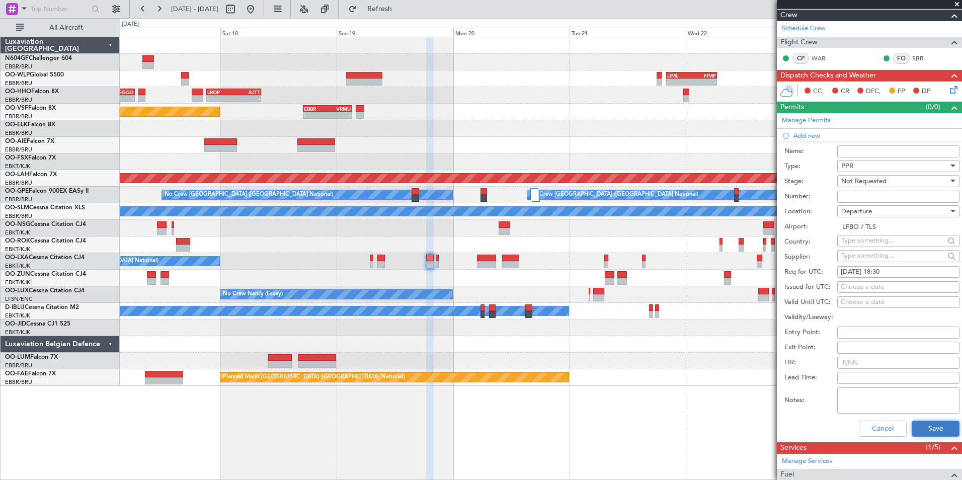
click at [921, 432] on button "Save" at bounding box center [935, 428] width 48 height 16
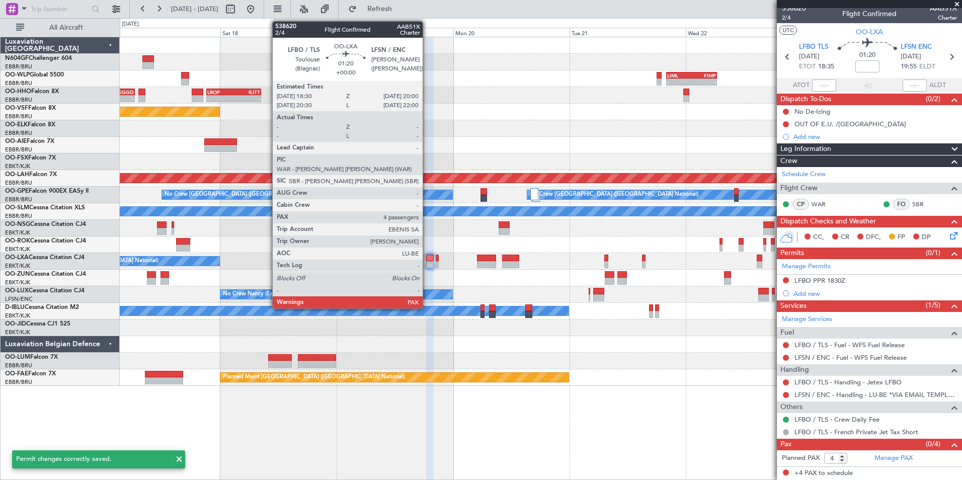
scroll to position [5, 0]
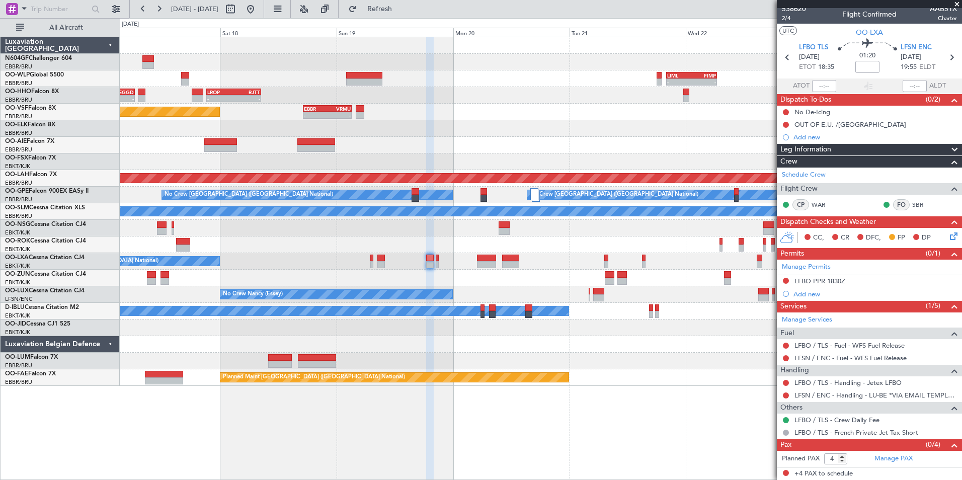
drag, startPoint x: 939, startPoint y: 234, endPoint x: 944, endPoint y: 235, distance: 5.3
click at [941, 234] on div "CC, CR DFC, FP DP" at bounding box center [869, 238] width 185 height 20
click at [948, 235] on icon at bounding box center [952, 234] width 8 height 8
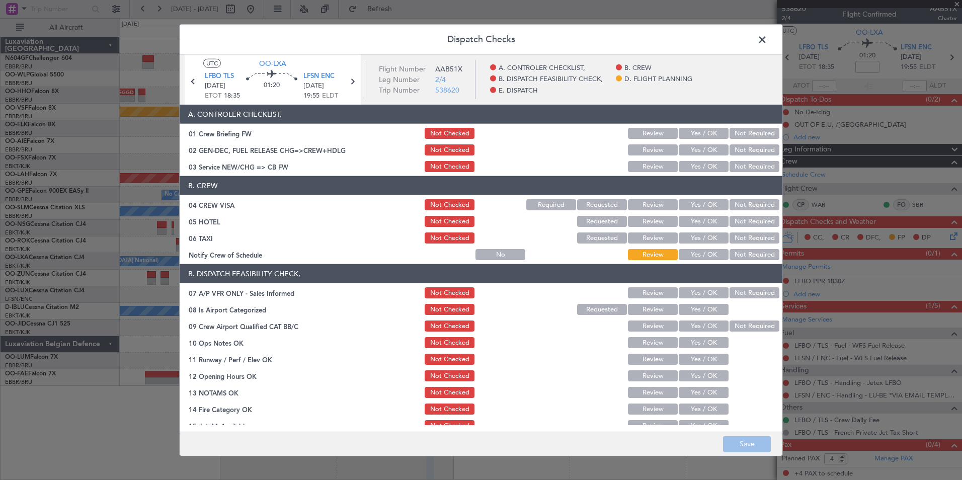
click at [681, 168] on button "Yes / OK" at bounding box center [703, 166] width 50 height 11
click at [754, 205] on button "Not Required" at bounding box center [754, 204] width 50 height 11
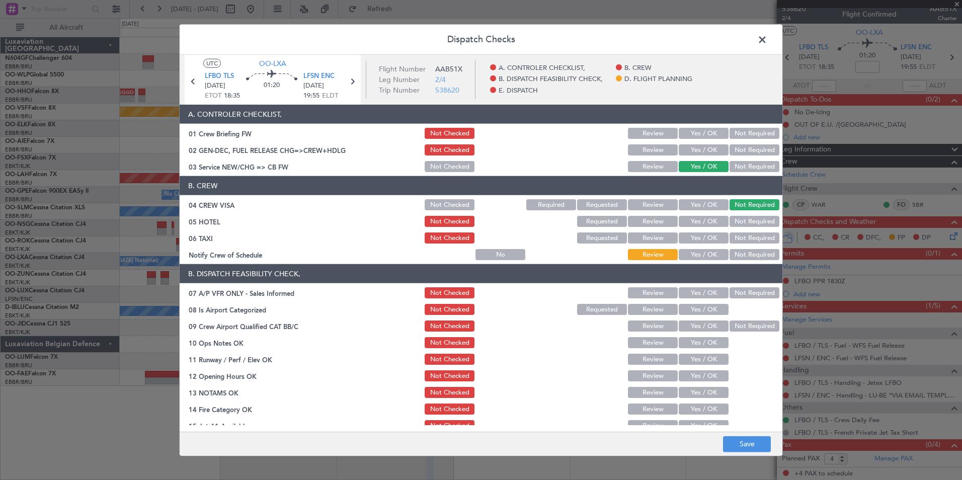
click at [745, 223] on button "Not Required" at bounding box center [754, 221] width 50 height 11
click at [743, 234] on button "Not Required" at bounding box center [754, 237] width 50 height 11
click at [729, 248] on div "Not Required" at bounding box center [753, 254] width 51 height 14
click at [701, 255] on button "Yes / OK" at bounding box center [703, 254] width 50 height 11
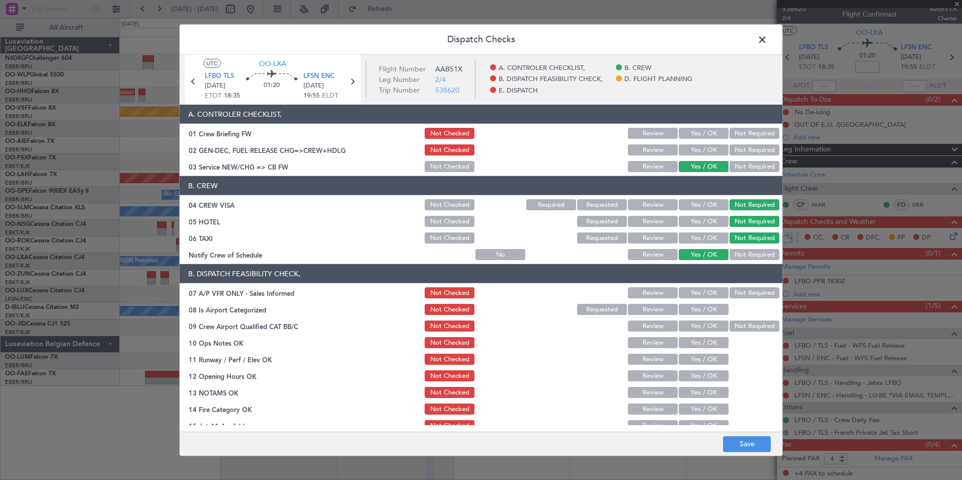
click at [734, 294] on button "Not Required" at bounding box center [754, 292] width 50 height 11
drag, startPoint x: 705, startPoint y: 308, endPoint x: 728, endPoint y: 319, distance: 25.6
click at [704, 309] on button "Yes / OK" at bounding box center [703, 309] width 50 height 11
click at [731, 321] on button "Not Required" at bounding box center [754, 325] width 50 height 11
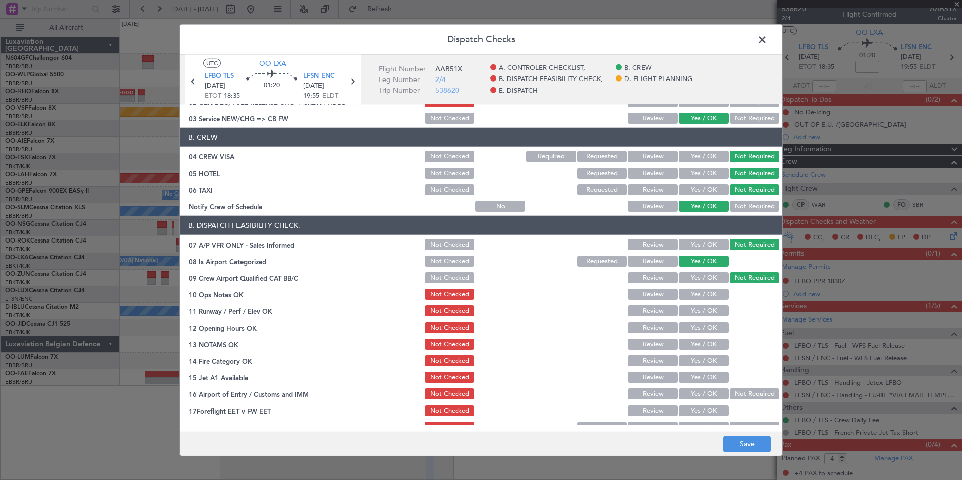
scroll to position [101, 0]
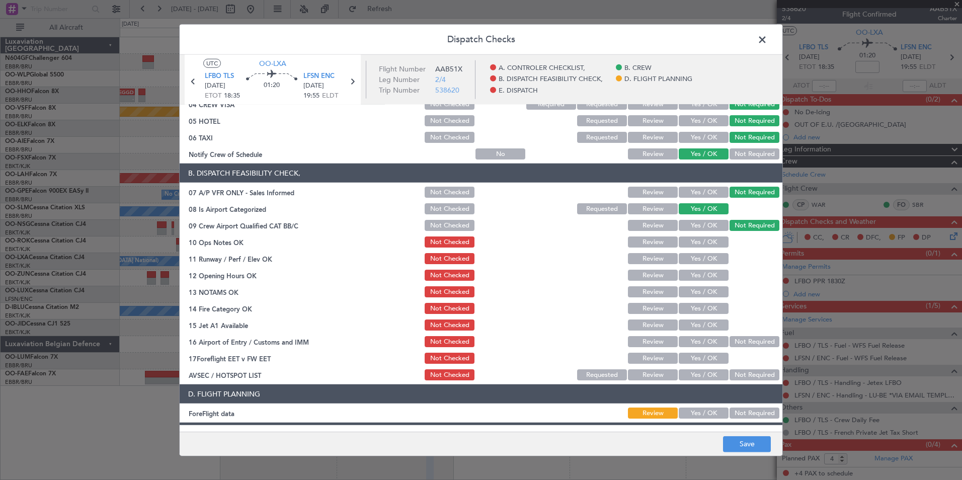
click at [707, 242] on button "Yes / OK" at bounding box center [703, 241] width 50 height 11
click at [702, 261] on button "Yes / OK" at bounding box center [703, 258] width 50 height 11
click at [701, 278] on button "Yes / OK" at bounding box center [703, 275] width 50 height 11
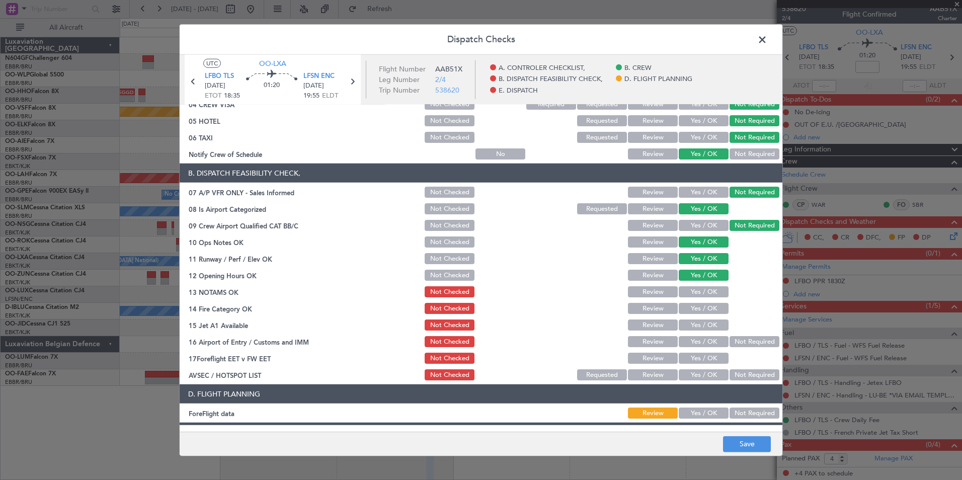
click at [704, 295] on button "Yes / OK" at bounding box center [703, 291] width 50 height 11
click at [704, 307] on button "Yes / OK" at bounding box center [703, 308] width 50 height 11
click at [709, 324] on button "Yes / OK" at bounding box center [703, 324] width 50 height 11
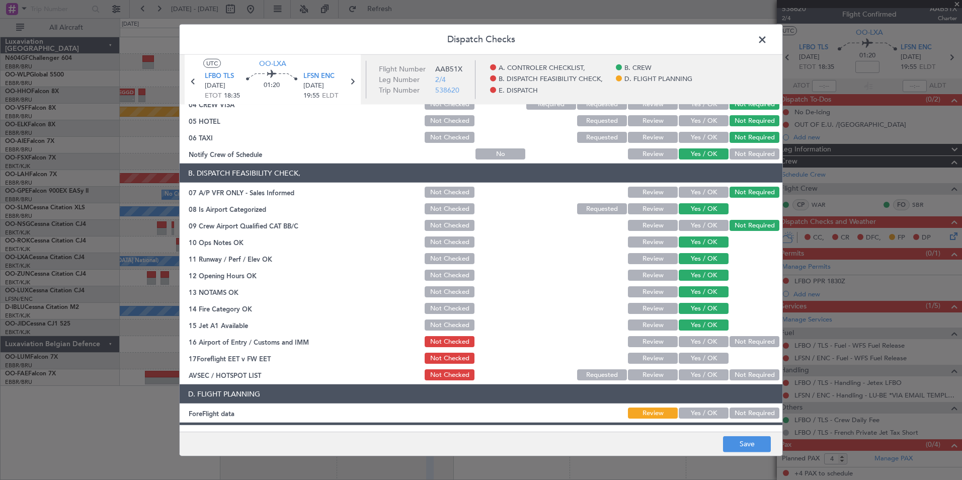
click at [729, 336] on button "Not Required" at bounding box center [754, 341] width 50 height 11
click at [713, 376] on button "Yes / OK" at bounding box center [703, 374] width 50 height 11
click at [746, 446] on button "Save" at bounding box center [747, 444] width 48 height 16
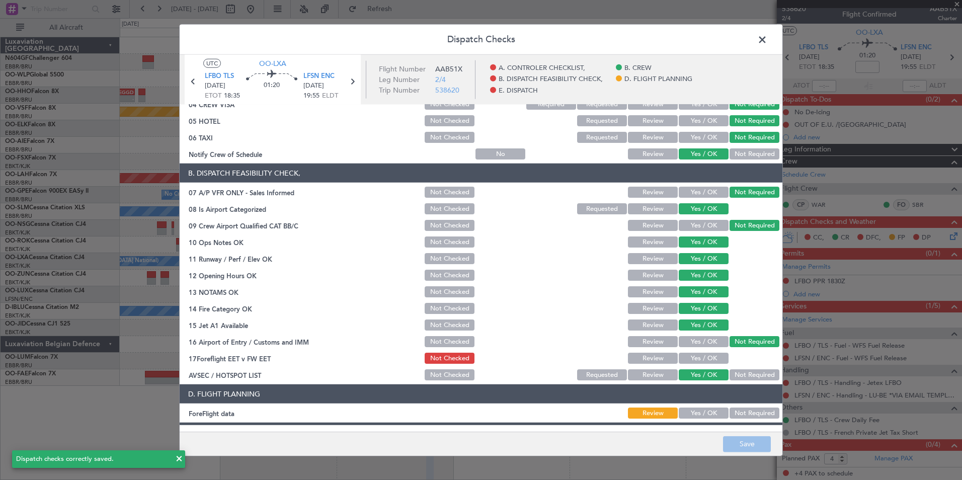
click at [767, 39] on span at bounding box center [767, 42] width 0 height 20
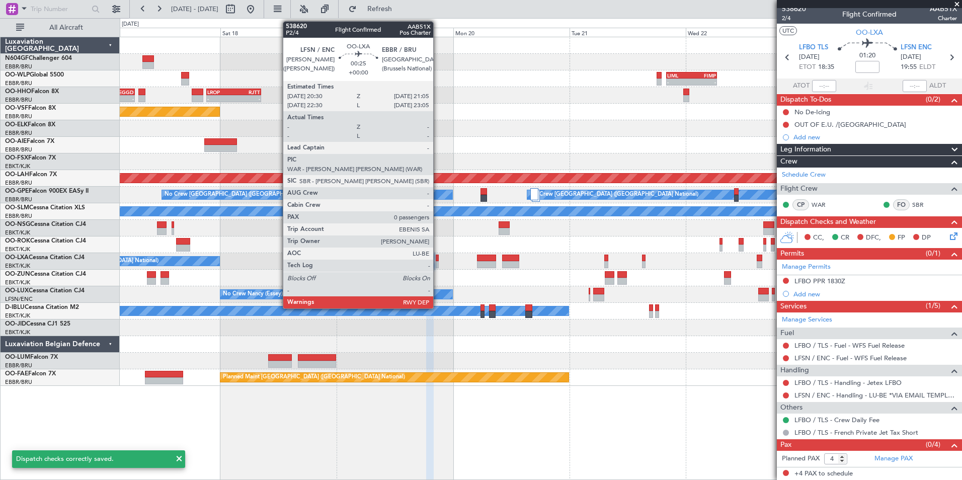
click at [438, 264] on div at bounding box center [437, 264] width 3 height 7
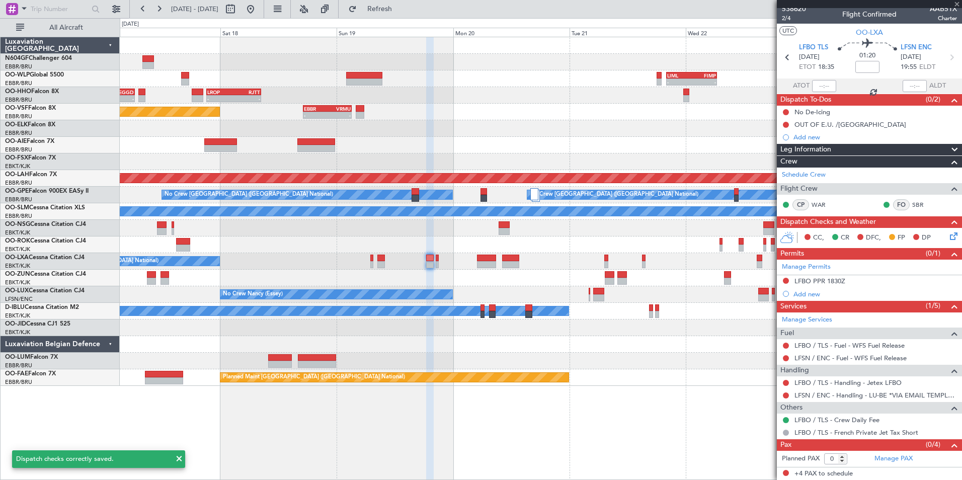
scroll to position [0, 0]
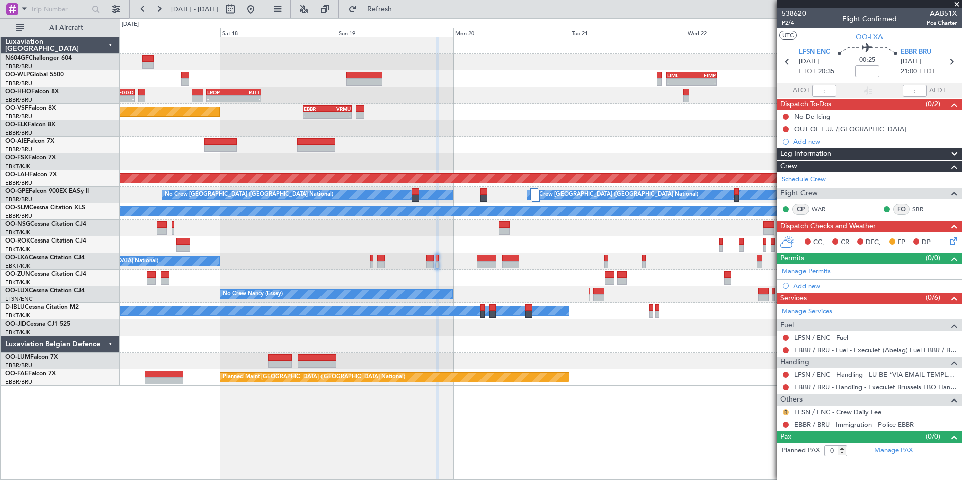
click at [784, 409] on button "R" at bounding box center [786, 412] width 6 height 6
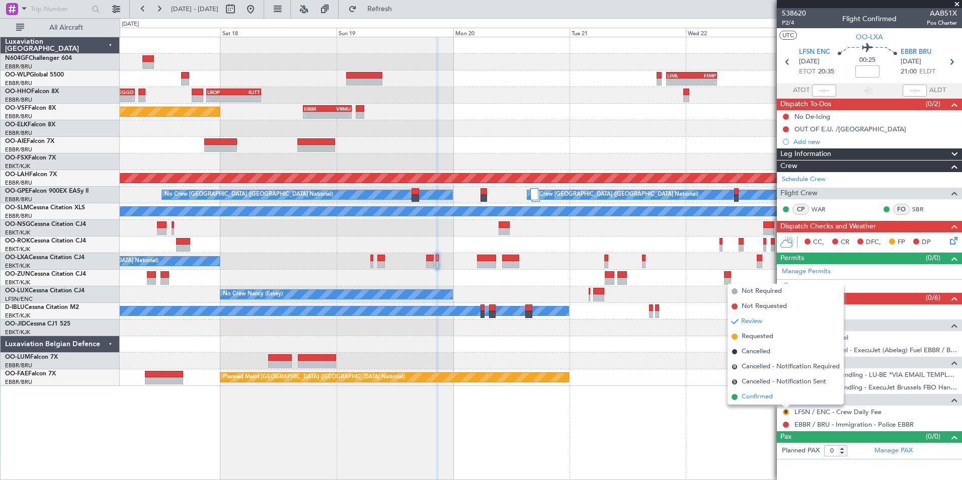
click at [763, 400] on span "Confirmed" at bounding box center [756, 397] width 31 height 10
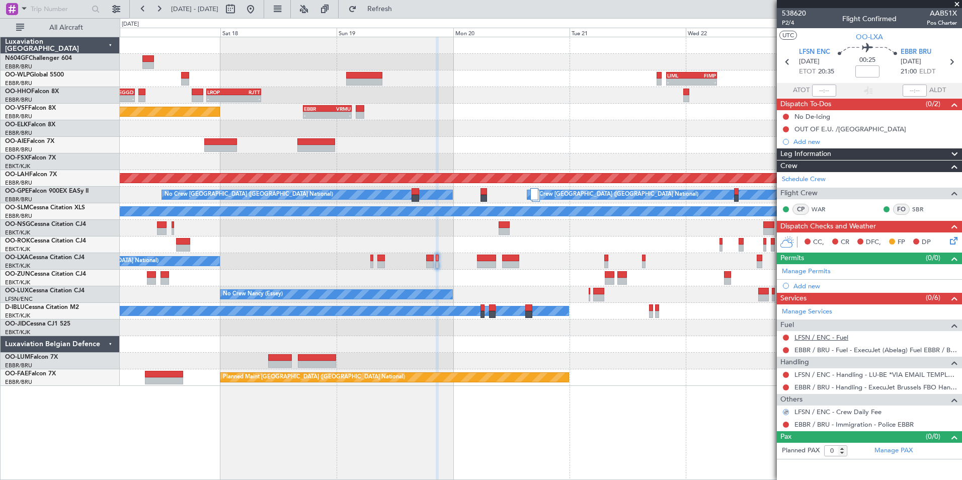
click at [834, 338] on link "LFSN / ENC - Fuel" at bounding box center [821, 337] width 54 height 9
click at [401, 10] on span "Refresh" at bounding box center [380, 9] width 42 height 7
click at [785, 348] on button at bounding box center [786, 350] width 6 height 6
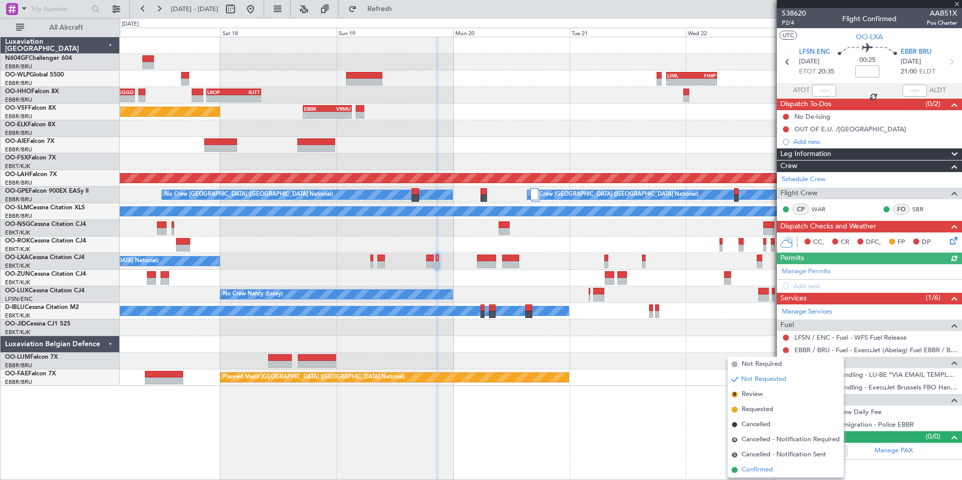
click at [764, 467] on span "Confirmed" at bounding box center [756, 470] width 31 height 10
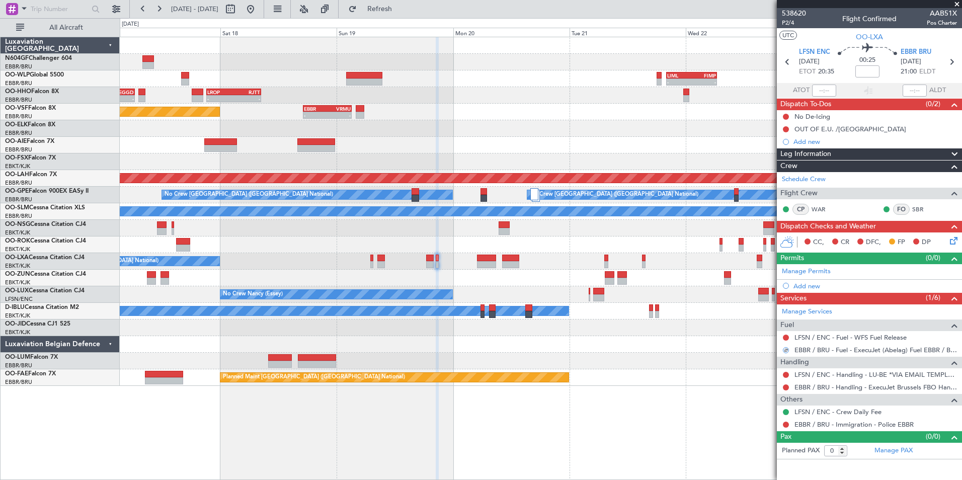
click at [951, 243] on icon at bounding box center [952, 239] width 8 height 8
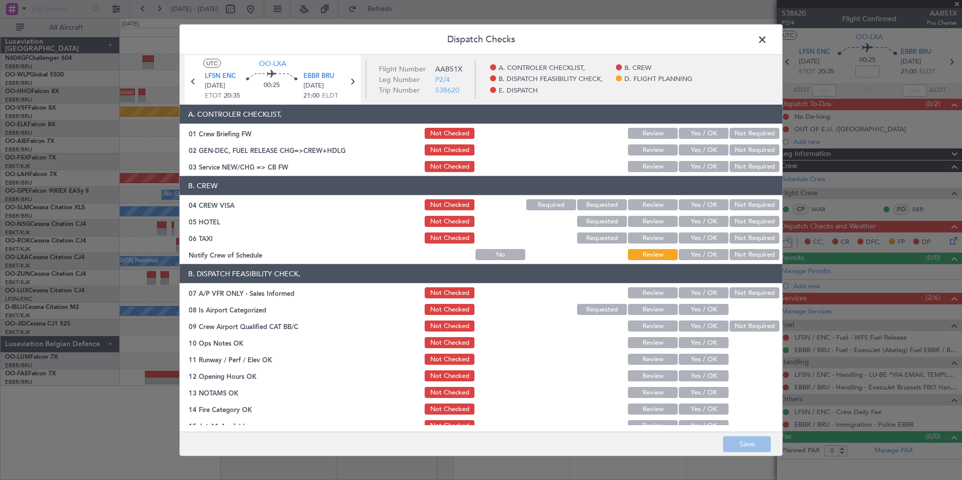
click at [703, 170] on button "Yes / OK" at bounding box center [703, 166] width 50 height 11
click at [729, 202] on button "Not Required" at bounding box center [754, 204] width 50 height 11
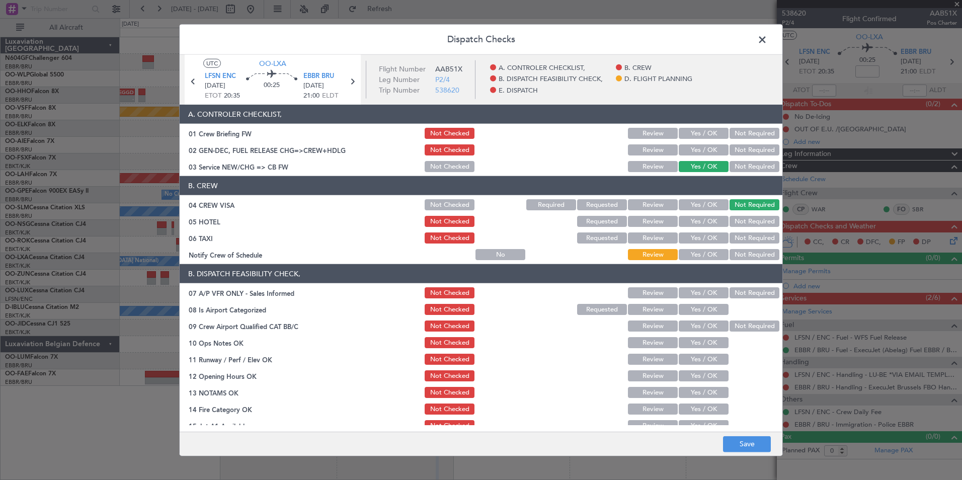
click at [739, 218] on button "Not Required" at bounding box center [754, 221] width 50 height 11
click at [739, 237] on button "Not Required" at bounding box center [754, 237] width 50 height 11
click at [700, 252] on button "Yes / OK" at bounding box center [703, 254] width 50 height 11
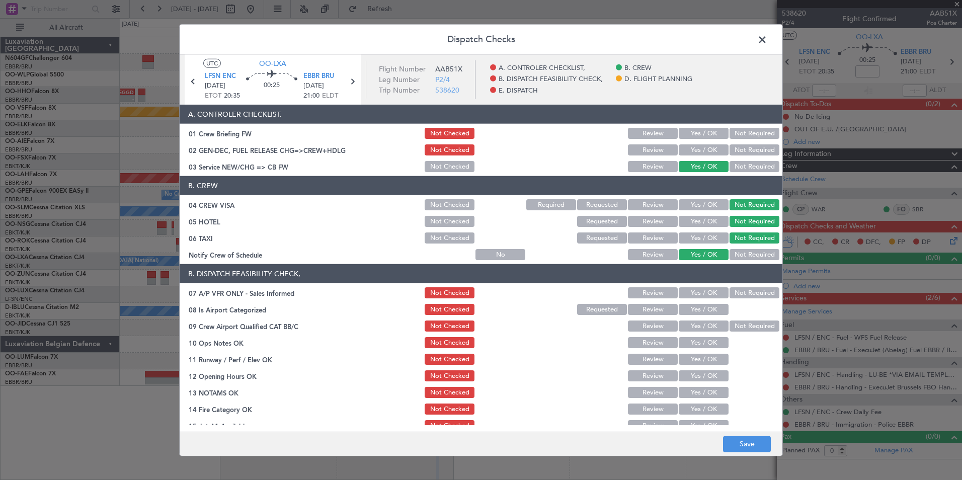
click at [741, 292] on button "Not Required" at bounding box center [754, 292] width 50 height 11
click at [690, 313] on button "Yes / OK" at bounding box center [703, 309] width 50 height 11
click at [739, 323] on button "Not Required" at bounding box center [754, 325] width 50 height 11
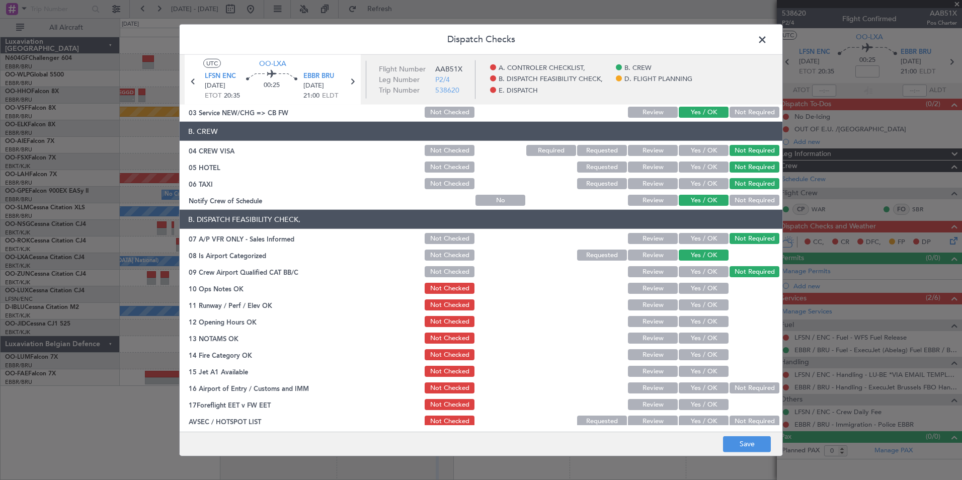
scroll to position [101, 0]
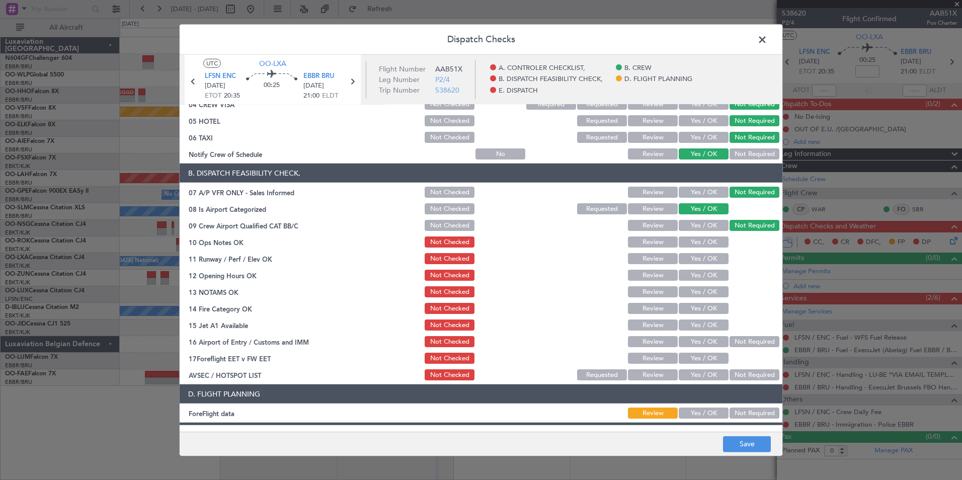
drag, startPoint x: 704, startPoint y: 245, endPoint x: 700, endPoint y: 264, distance: 18.4
click at [704, 246] on button "Yes / OK" at bounding box center [703, 241] width 50 height 11
click at [700, 264] on button "Yes / OK" at bounding box center [703, 258] width 50 height 11
click at [700, 278] on button "Yes / OK" at bounding box center [703, 275] width 50 height 11
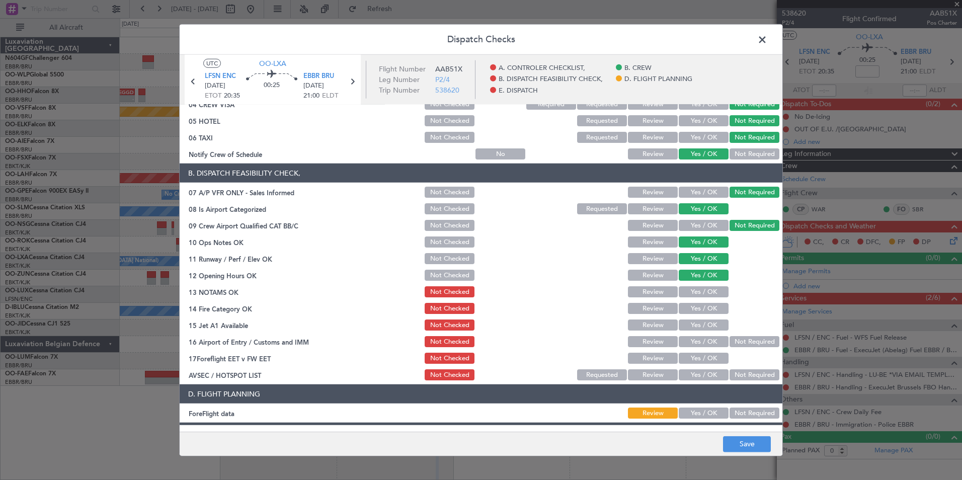
click at [700, 287] on button "Yes / OK" at bounding box center [703, 291] width 50 height 11
click at [699, 306] on button "Yes / OK" at bounding box center [703, 308] width 50 height 11
click at [715, 322] on button "Yes / OK" at bounding box center [703, 324] width 50 height 11
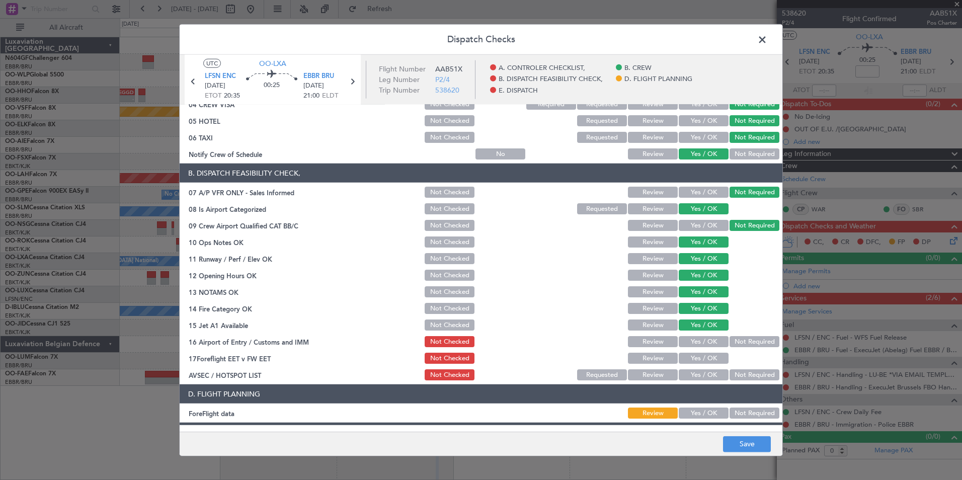
click at [739, 341] on button "Not Required" at bounding box center [754, 341] width 50 height 11
click at [706, 372] on button "Yes / OK" at bounding box center [703, 374] width 50 height 11
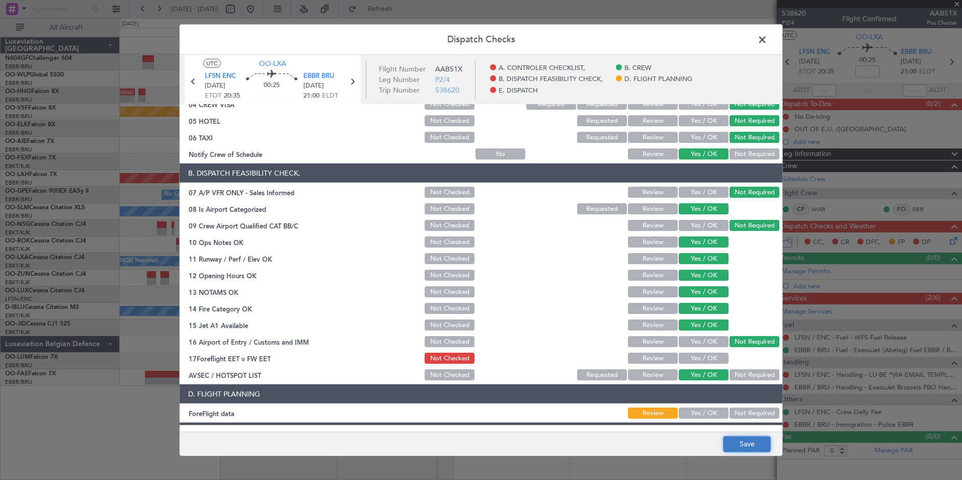
click at [746, 452] on button "Save" at bounding box center [747, 444] width 48 height 16
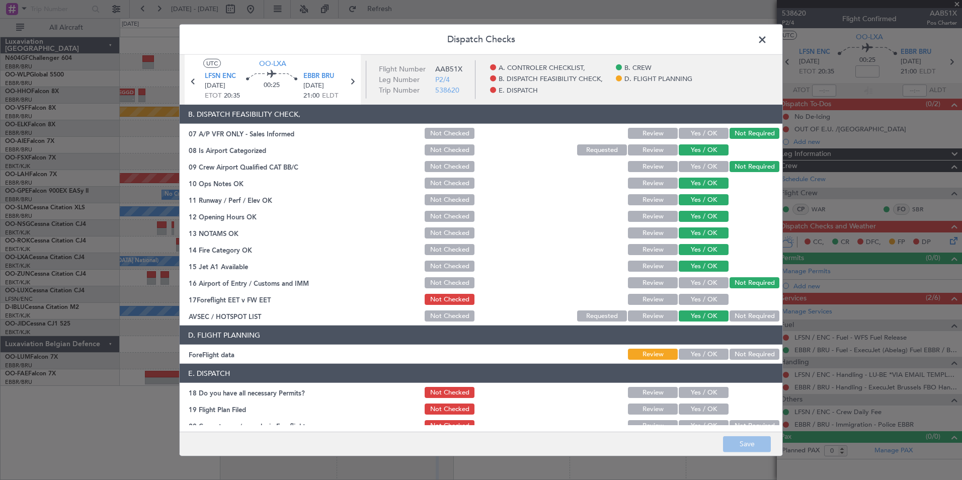
scroll to position [186, 0]
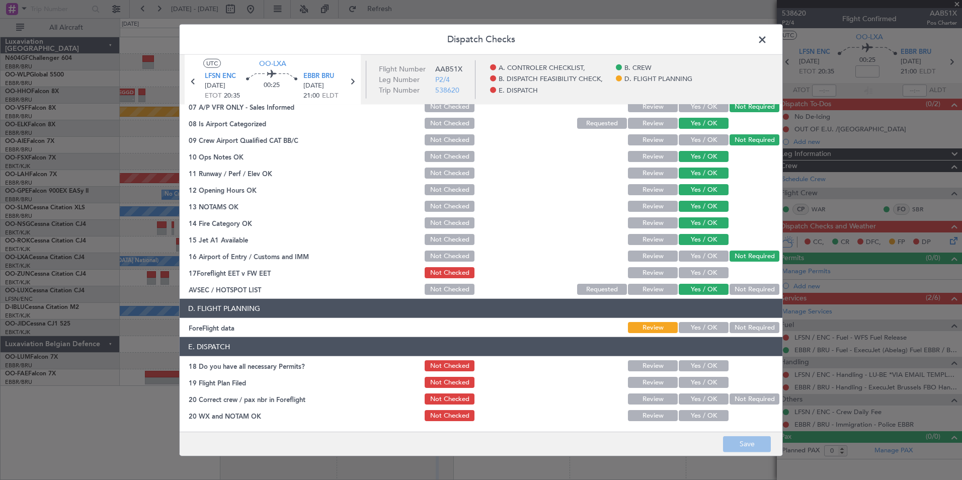
click at [767, 43] on span at bounding box center [767, 42] width 0 height 20
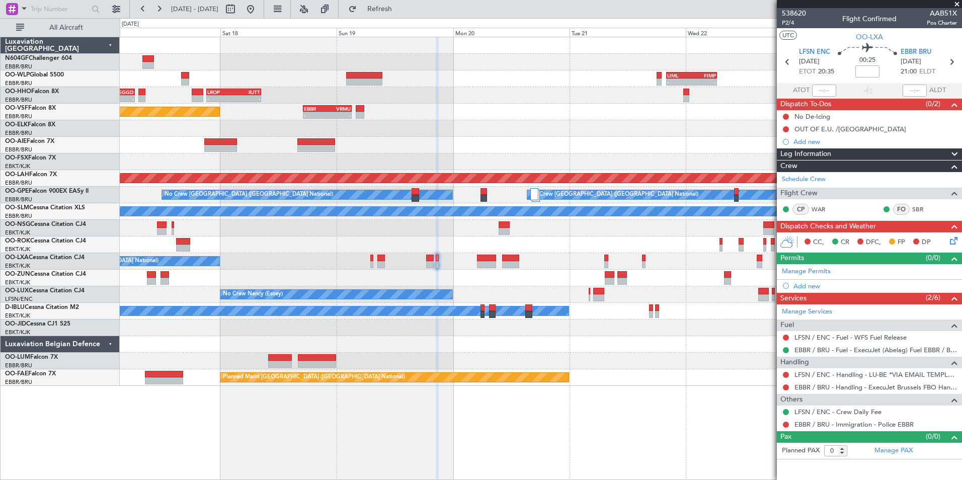
click at [530, 288] on div "- - LIML 20:00 Z FIMP 06:30 Z - - SKCG 21:00 Z EGGD 06:25 Z - - LROP 21:15 Z RJ…" at bounding box center [540, 211] width 841 height 349
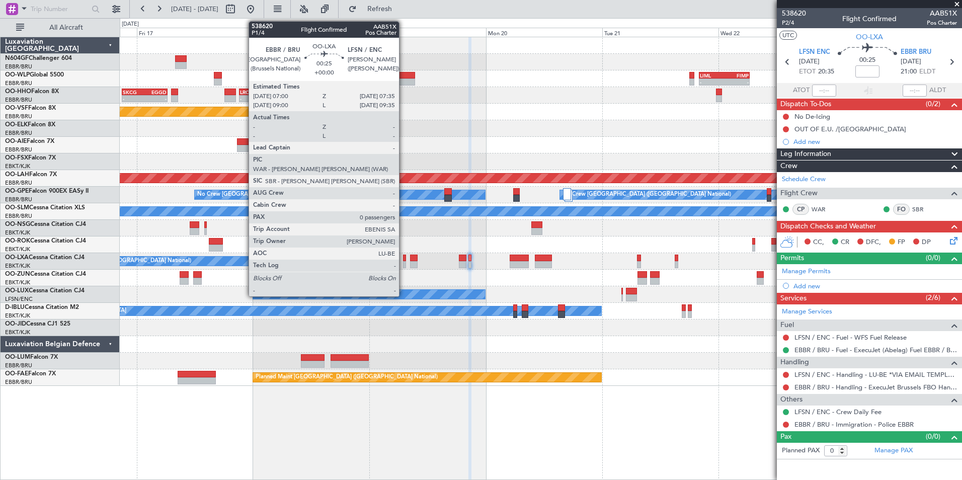
click at [403, 260] on div at bounding box center [404, 257] width 3 height 7
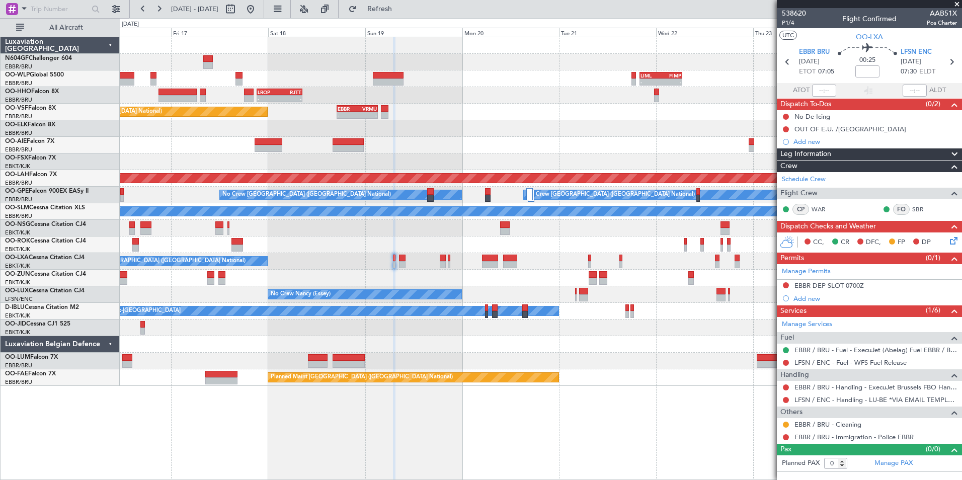
click at [435, 274] on div at bounding box center [540, 278] width 841 height 17
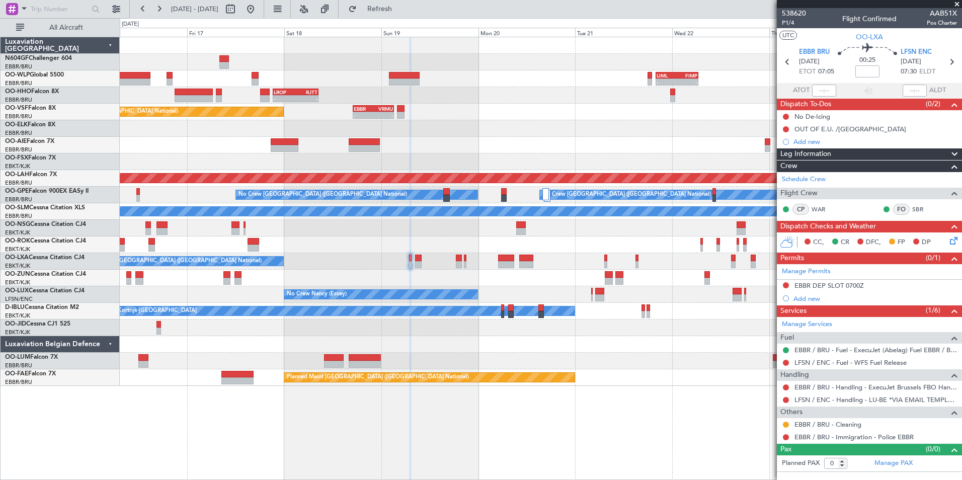
click at [441, 281] on div at bounding box center [540, 278] width 841 height 17
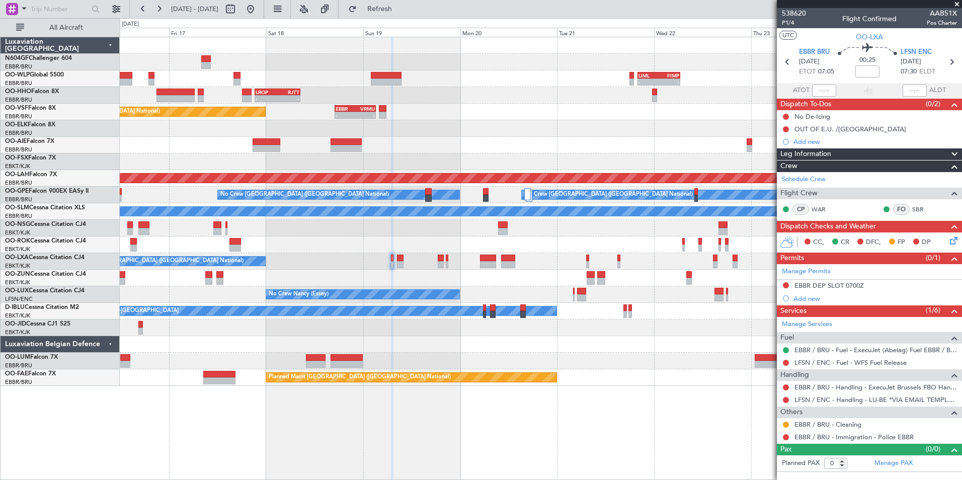
click at [420, 279] on div at bounding box center [540, 278] width 841 height 17
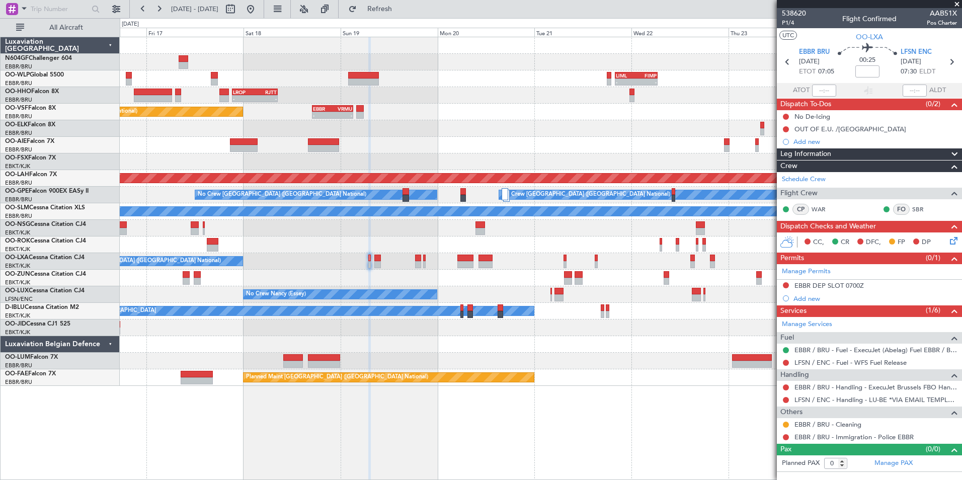
click at [437, 264] on div "- - LIML 20:00 Z FIMP 06:30 Z - - FIMP 18:00 Z LIML 05:05 Z - - LROP 21:15 Z RJ…" at bounding box center [540, 211] width 841 height 349
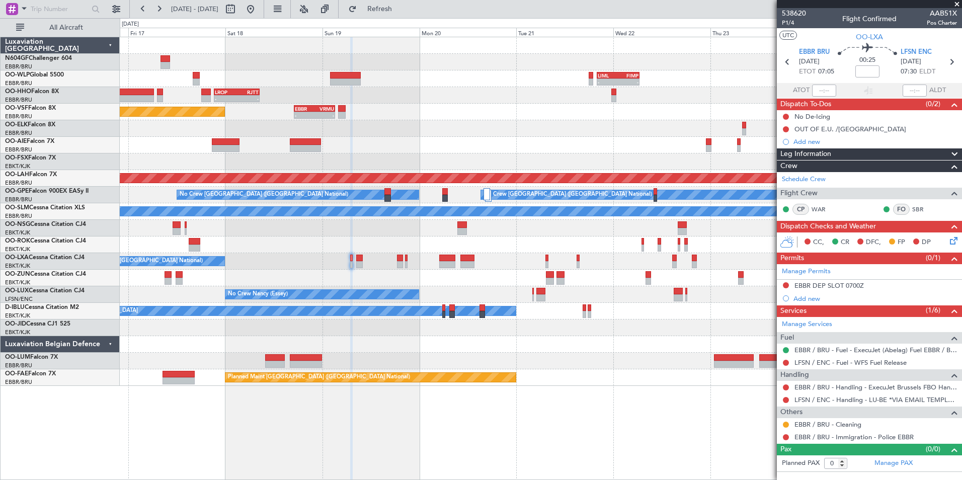
click at [502, 280] on div at bounding box center [540, 278] width 841 height 17
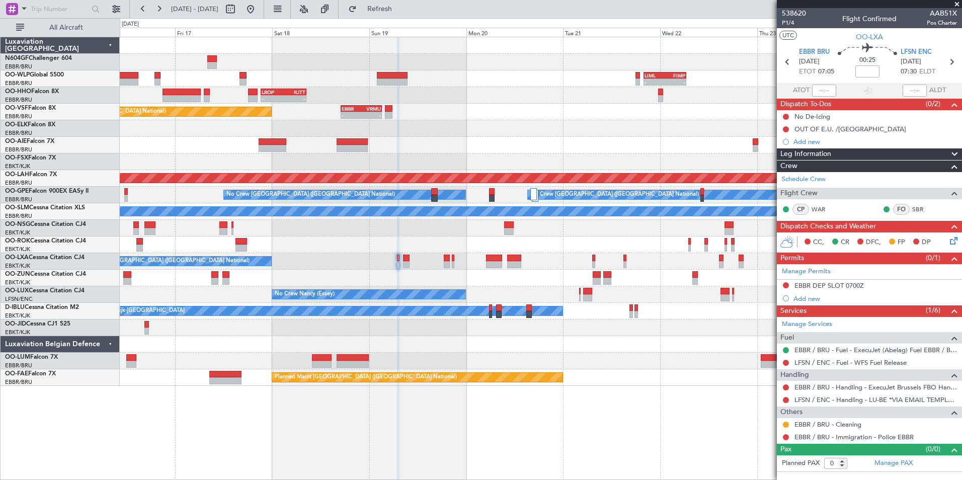
click at [407, 281] on div at bounding box center [540, 278] width 841 height 17
click at [811, 401] on link "LFSN / ENC - Handling - LU-BE *VIA EMAIL TEMPLATE* LFSN / ENC" at bounding box center [875, 399] width 162 height 9
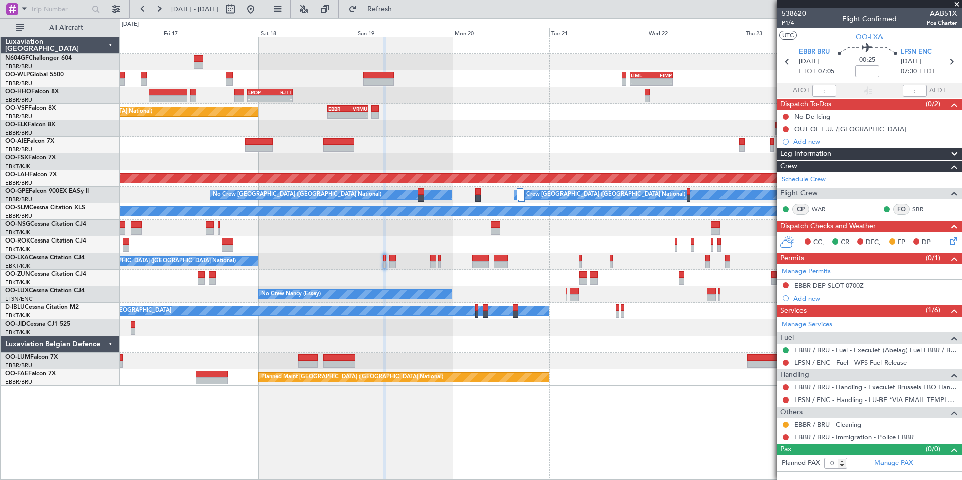
click at [403, 235] on div at bounding box center [540, 228] width 841 height 17
click at [785, 399] on button at bounding box center [786, 400] width 6 height 6
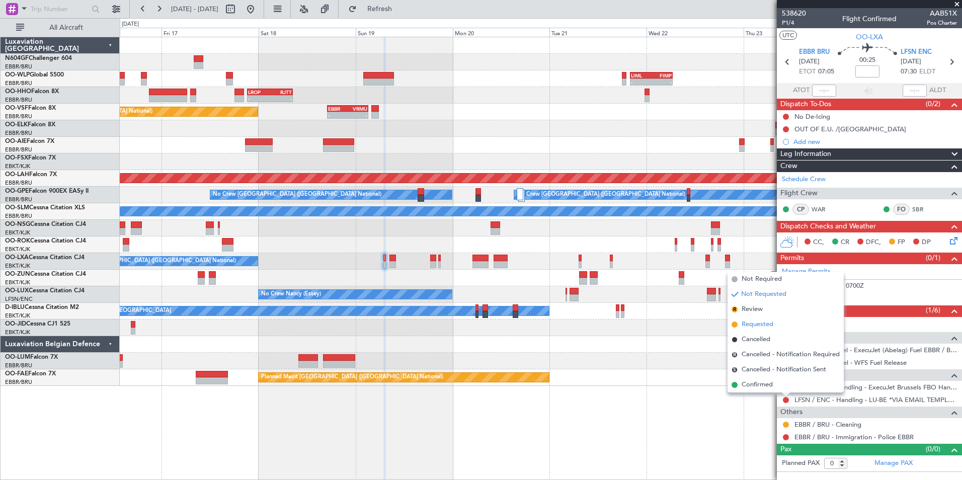
click at [753, 328] on span "Requested" at bounding box center [757, 324] width 32 height 10
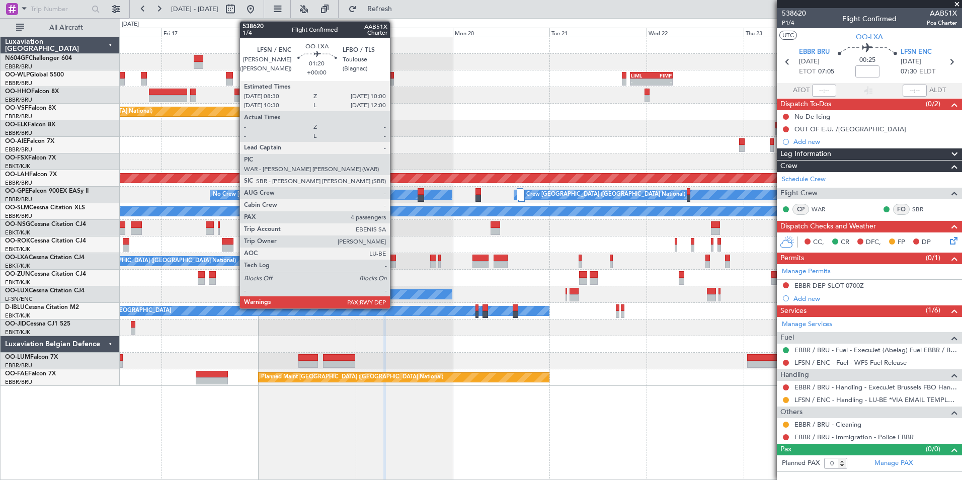
click at [394, 259] on div at bounding box center [392, 257] width 7 height 7
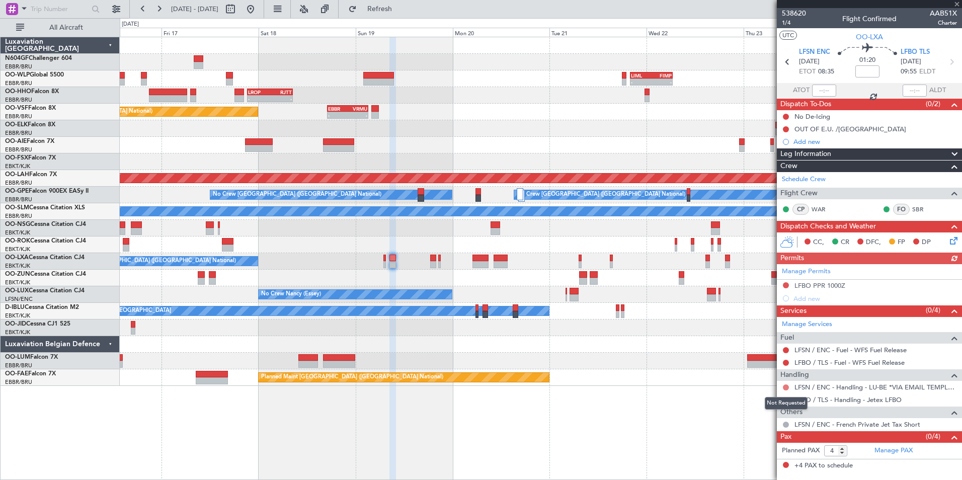
click at [784, 385] on button at bounding box center [786, 387] width 6 height 6
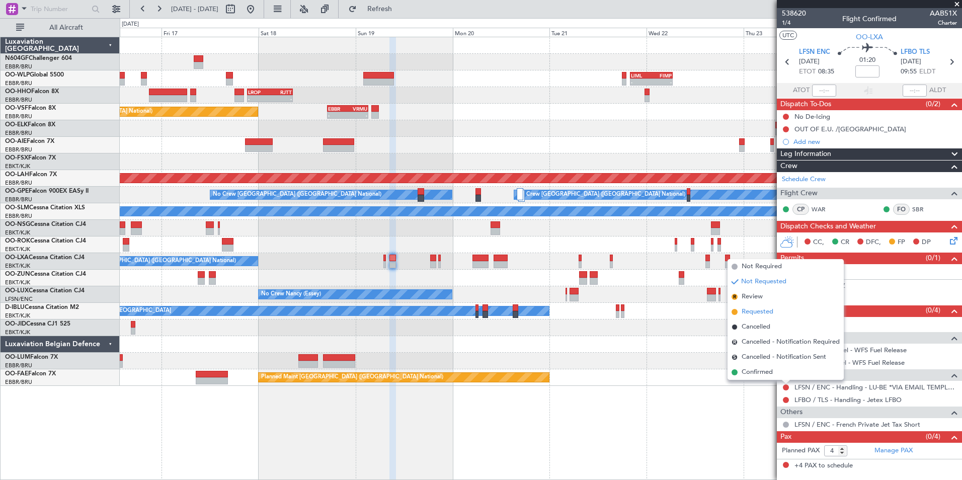
click at [749, 314] on span "Requested" at bounding box center [757, 312] width 32 height 10
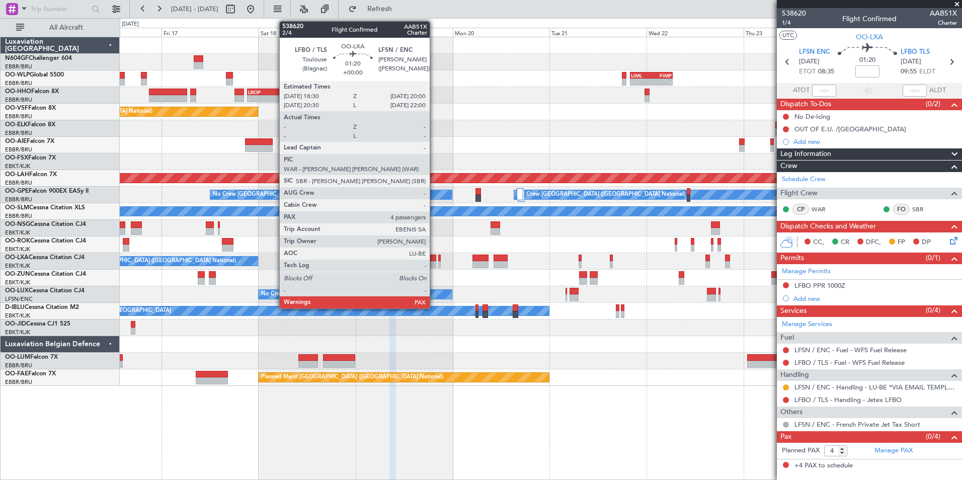
click at [434, 261] on div at bounding box center [433, 257] width 7 height 7
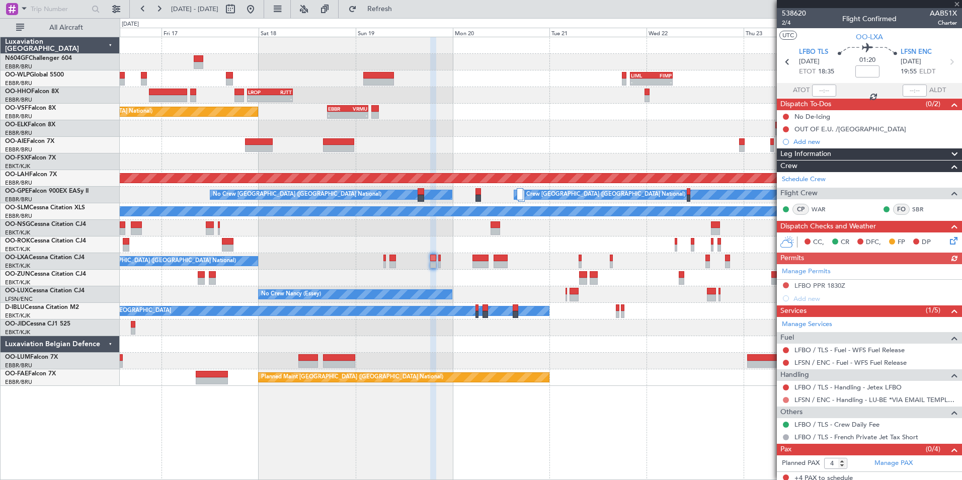
click at [785, 399] on button at bounding box center [786, 400] width 6 height 6
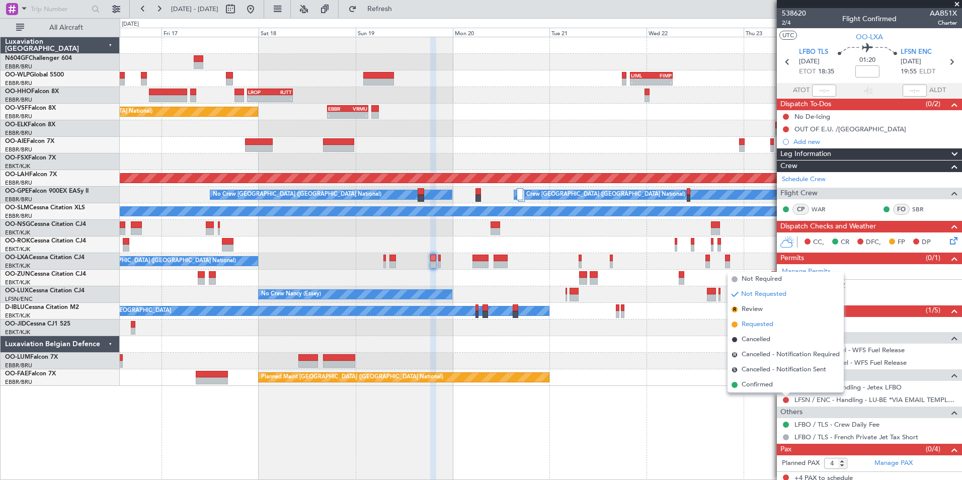
click at [755, 326] on span "Requested" at bounding box center [757, 324] width 32 height 10
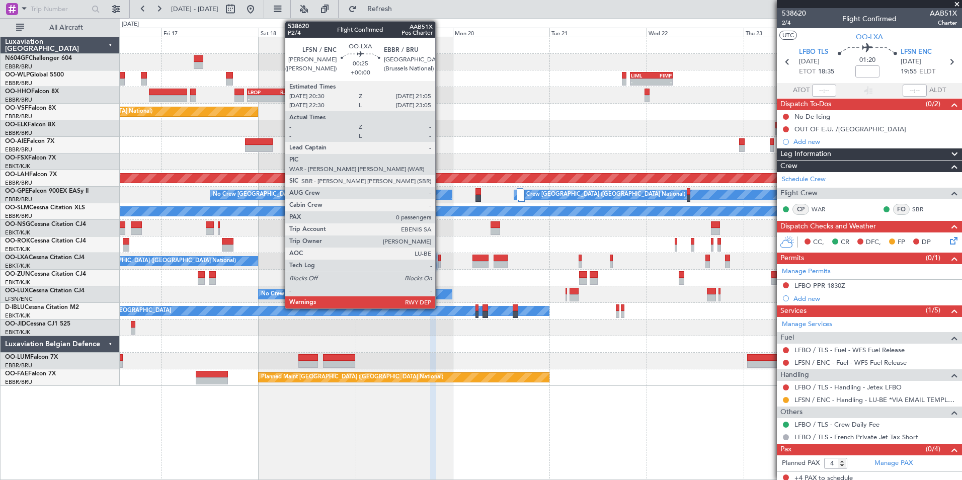
click at [440, 262] on div at bounding box center [439, 264] width 3 height 7
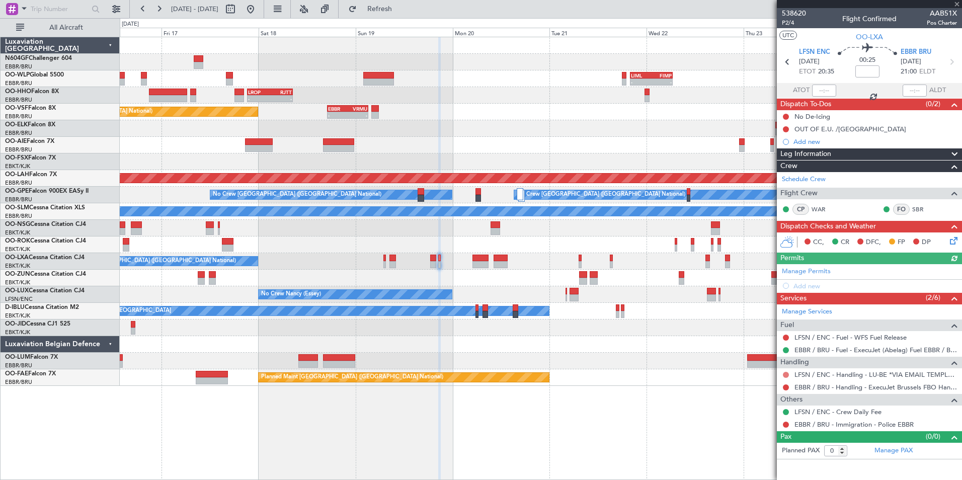
click at [783, 372] on button at bounding box center [786, 375] width 6 height 6
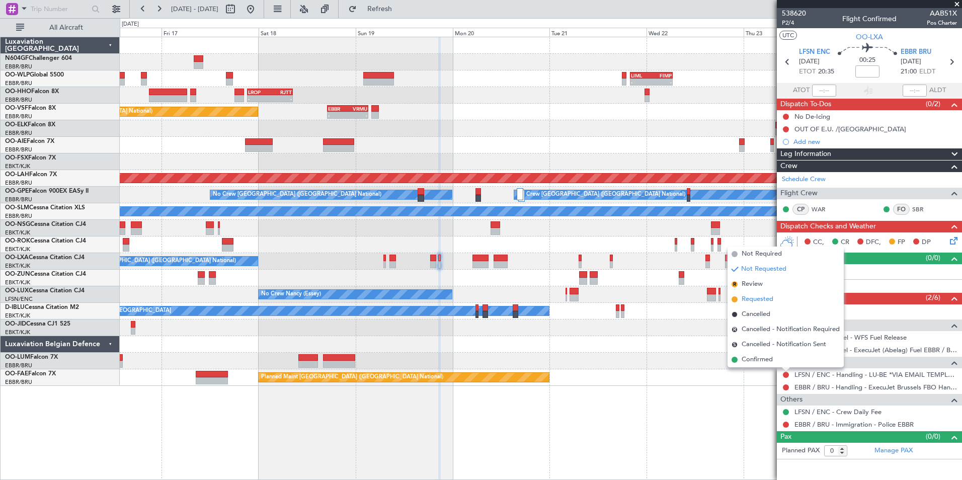
click at [762, 299] on span "Requested" at bounding box center [757, 299] width 32 height 10
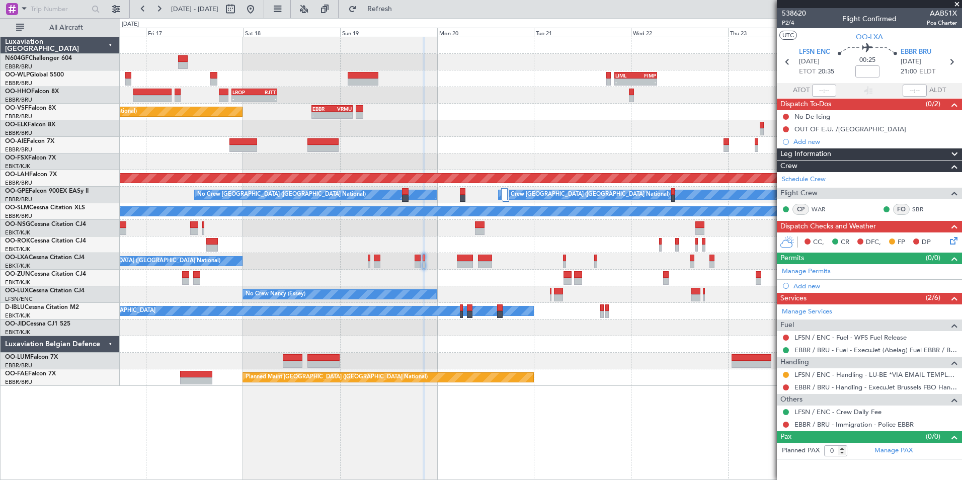
click at [658, 357] on div "Owner Melsbroek Air Base Planned Maint Kortrijk-Wevelgem" at bounding box center [540, 361] width 841 height 17
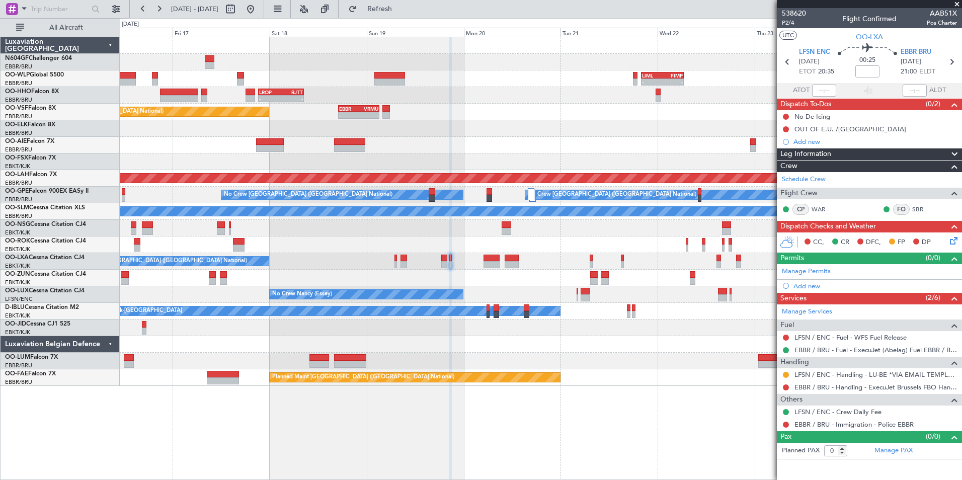
click at [585, 352] on div at bounding box center [540, 344] width 841 height 17
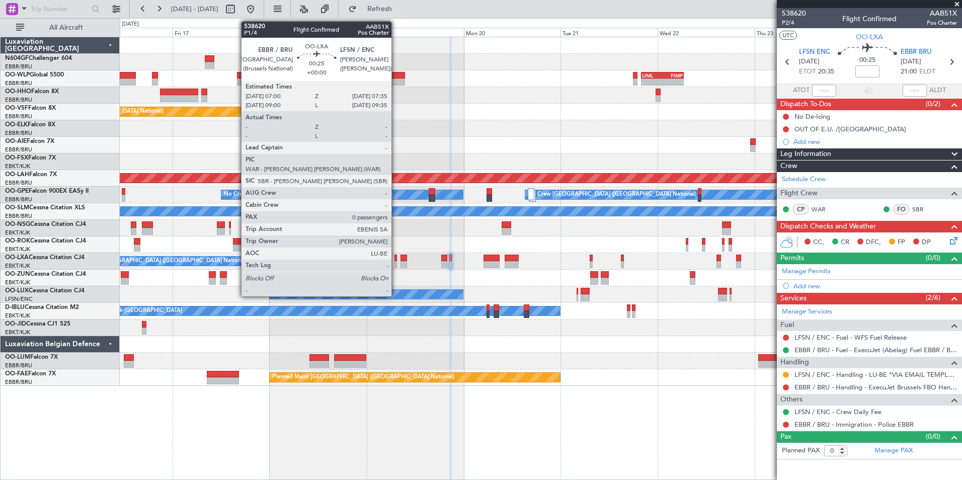
click at [396, 260] on div at bounding box center [395, 257] width 3 height 7
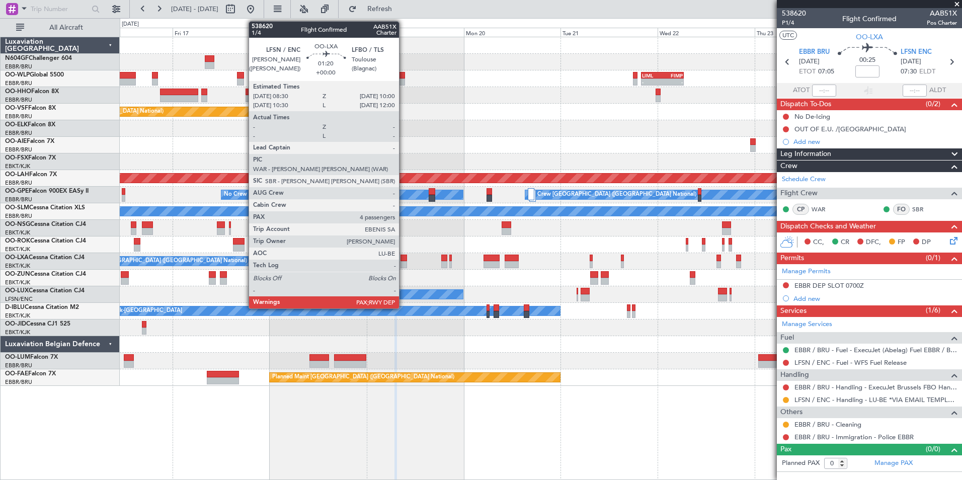
click at [403, 258] on div at bounding box center [403, 257] width 7 height 7
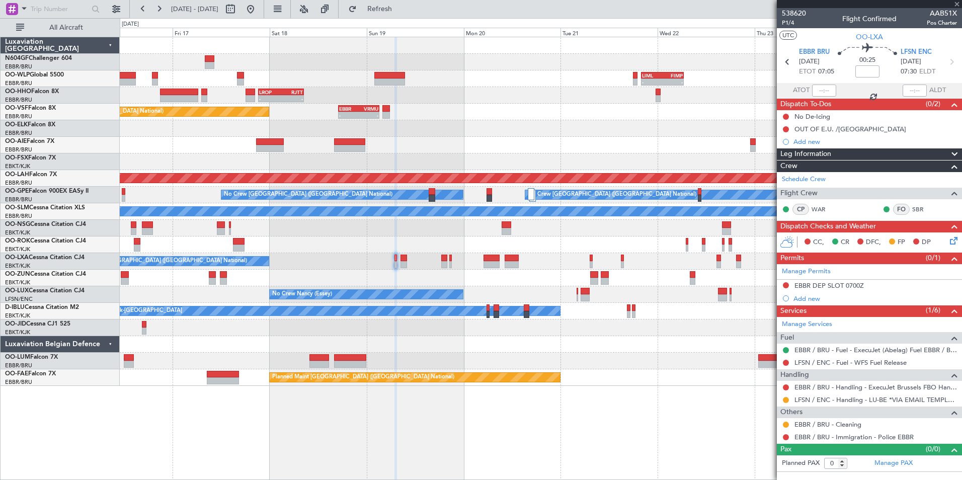
type input "4"
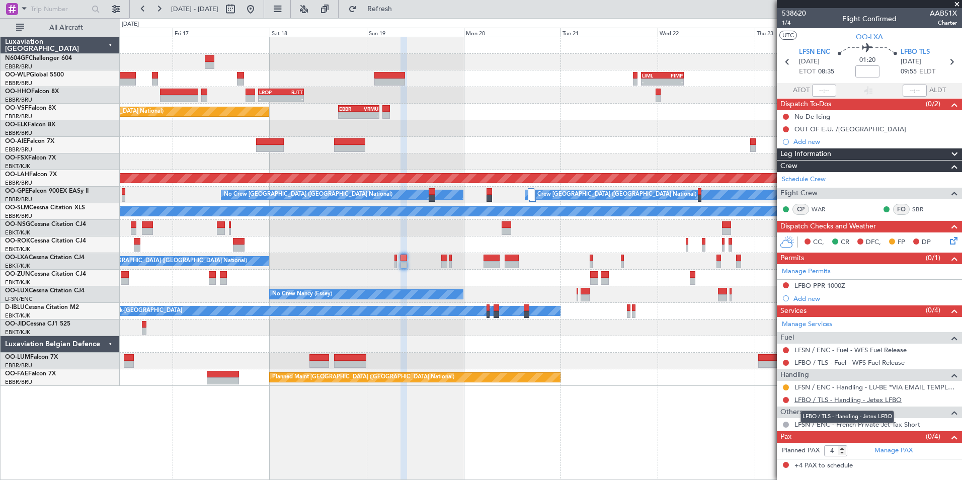
click at [823, 397] on link "LFBO / TLS - Handling - Jetex LFBO" at bounding box center [847, 399] width 107 height 9
click at [392, 8] on span "Refresh" at bounding box center [380, 9] width 42 height 7
click at [259, 15] on button at bounding box center [250, 9] width 16 height 16
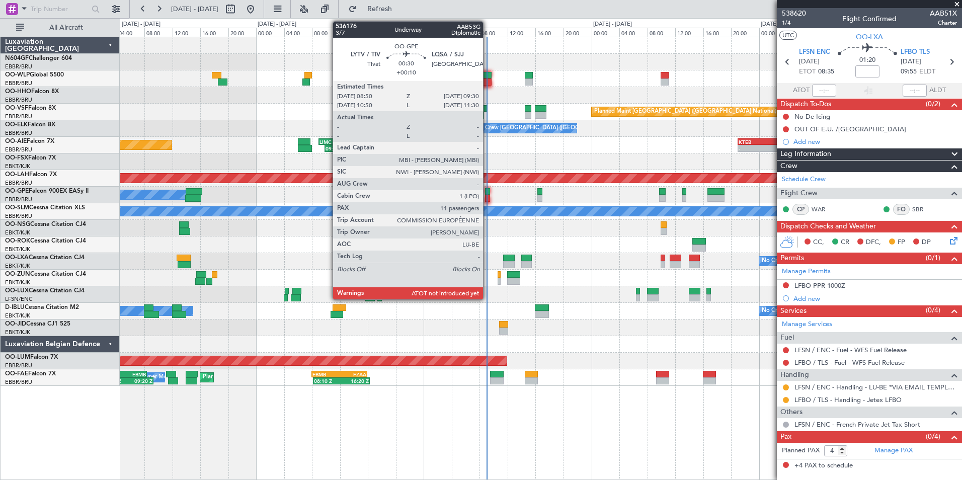
click at [487, 193] on div at bounding box center [487, 191] width 5 height 7
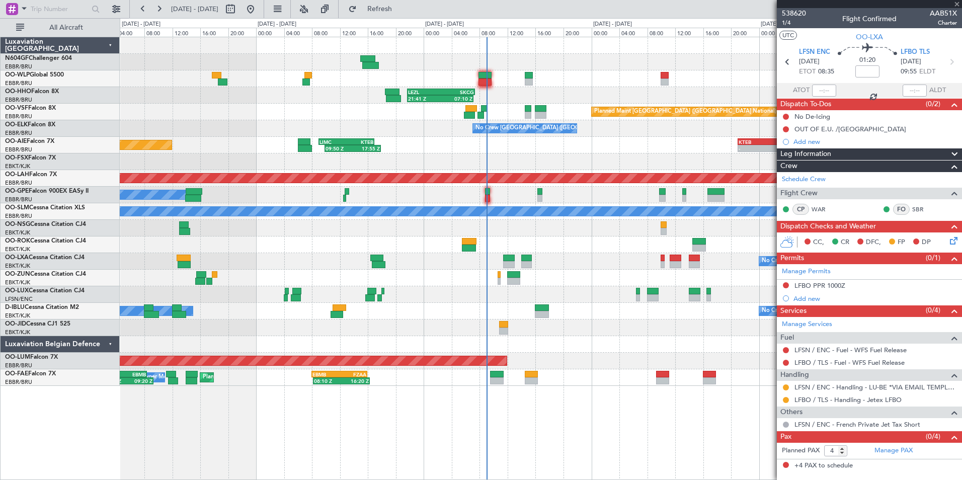
type input "+00:10"
type input "11"
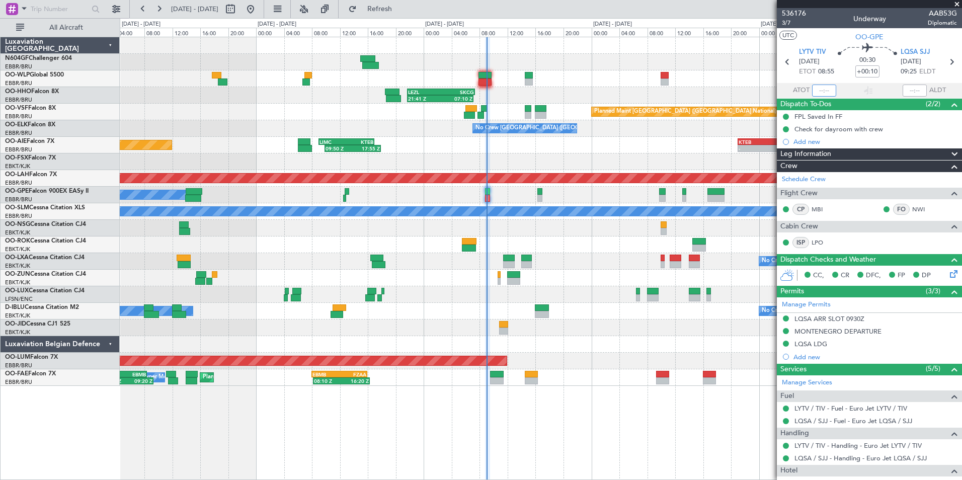
click at [824, 93] on input "text" at bounding box center [824, 90] width 24 height 12
click at [810, 36] on section "UTC OO-GPE" at bounding box center [869, 35] width 185 height 15
type input "09:00"
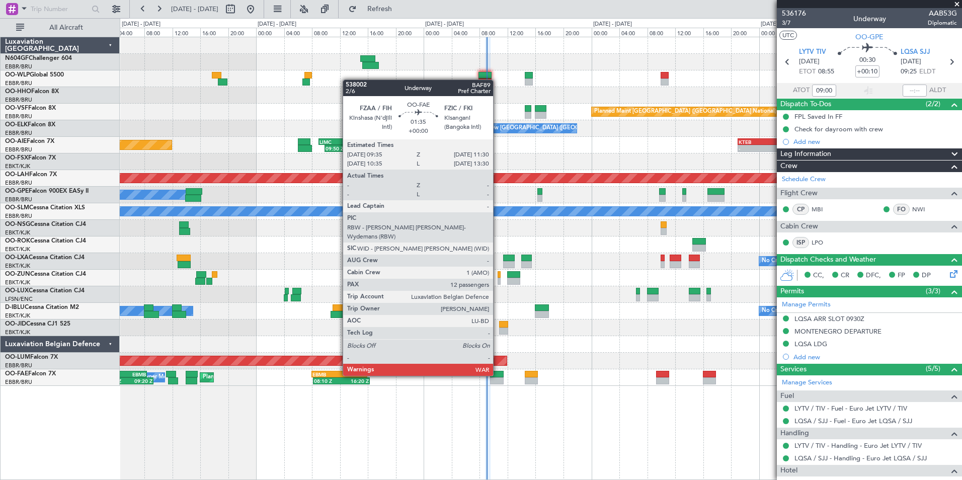
click at [497, 375] on div at bounding box center [497, 374] width 14 height 7
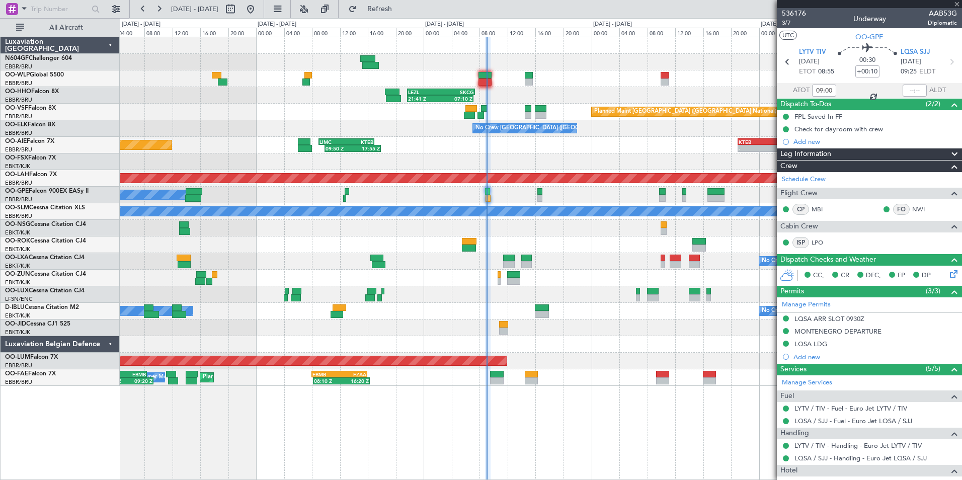
type input "12"
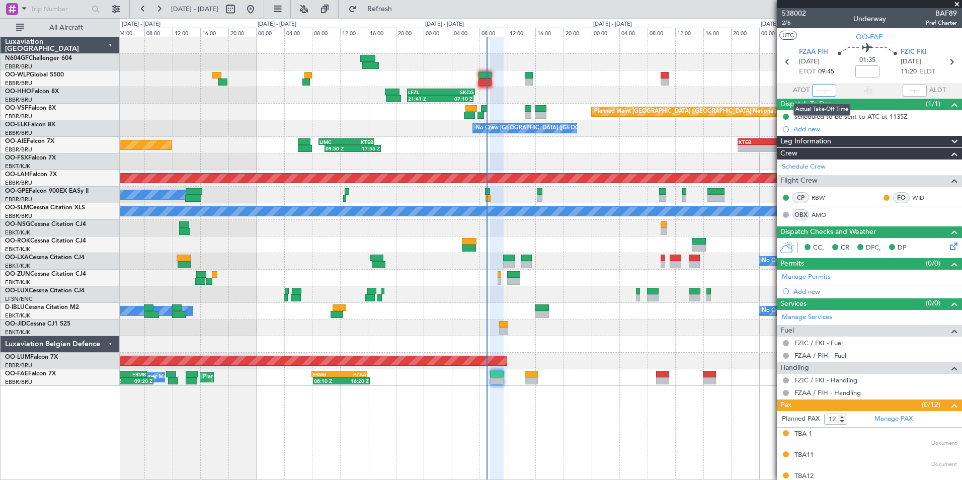
click at [822, 92] on input "text" at bounding box center [824, 90] width 24 height 12
click at [823, 41] on section "UTC OO-FAE" at bounding box center [869, 35] width 185 height 15
type input "08:59"
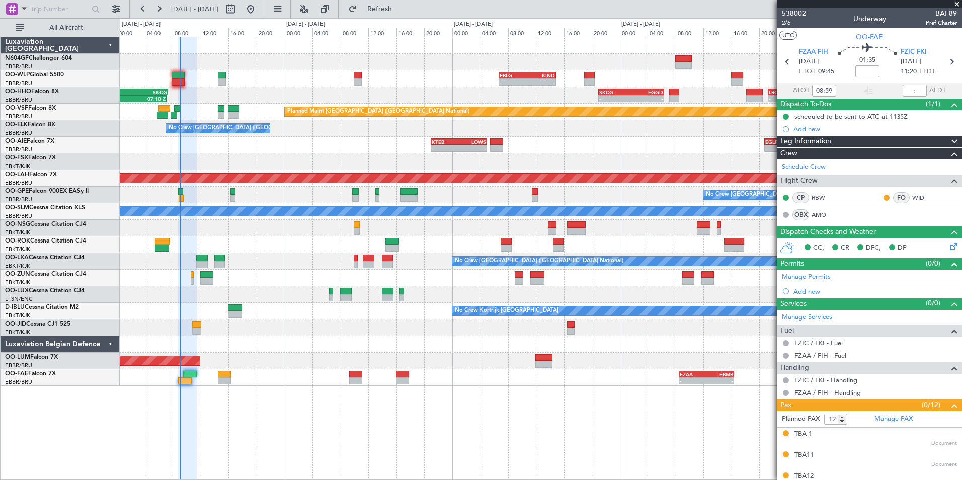
click at [269, 150] on div "- - EBLG 06:45 Z KIND 14:55 Z - - KIND 02:00 Z EBLG 09:30 Z 21:41 Z 07:10 Z LEZ…" at bounding box center [540, 211] width 841 height 349
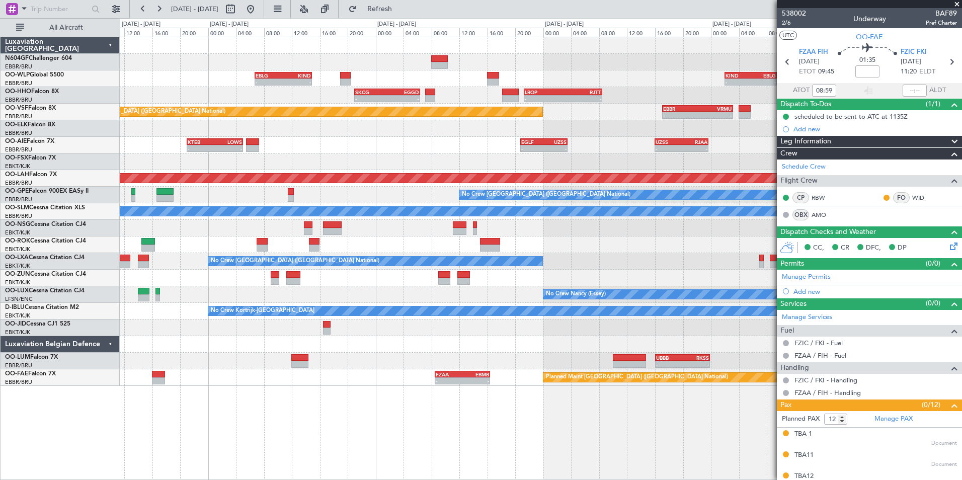
click at [270, 152] on div "- - KTEB 21:00 Z LOWS 05:00 Z - - EGLF 20:45 Z UZSS 03:30 Z - - UZSS 16:00 Z RJ…" at bounding box center [540, 145] width 841 height 17
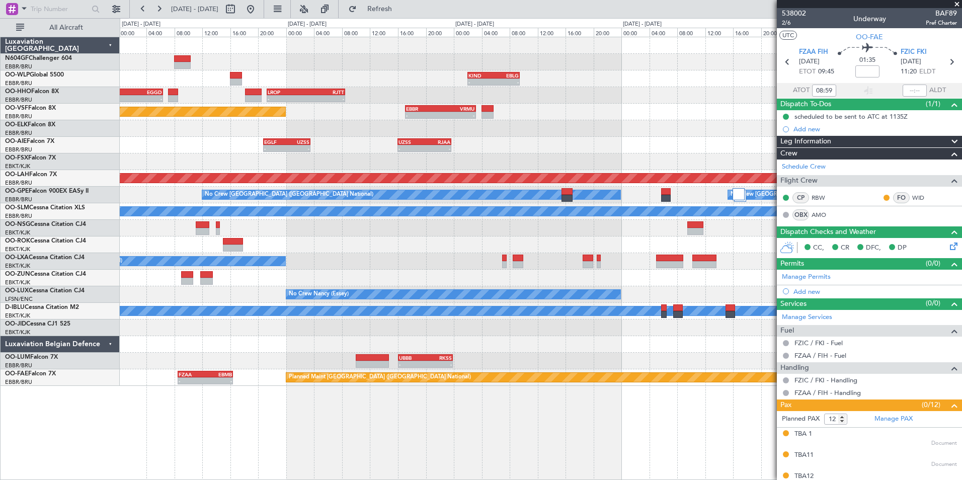
click at [265, 161] on div "- - KIND 02:00 Z EBLG 09:30 Z - - LIML 20:00 Z FIMP 06:30 Z EBLG 06:45 Z KIND 1…" at bounding box center [540, 211] width 841 height 349
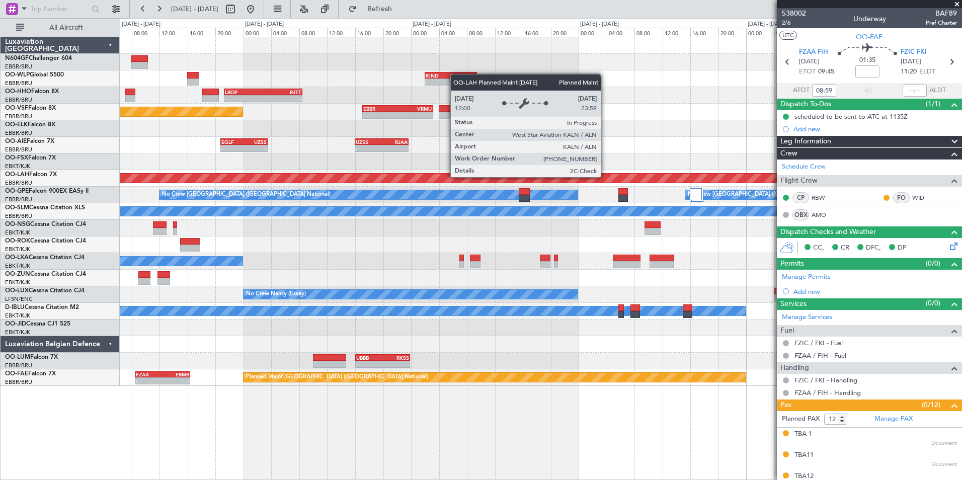
click at [224, 170] on div "Planned Maint [PERSON_NAME]-[GEOGRAPHIC_DATA][PERSON_NAME] ([GEOGRAPHIC_DATA][P…" at bounding box center [540, 178] width 841 height 17
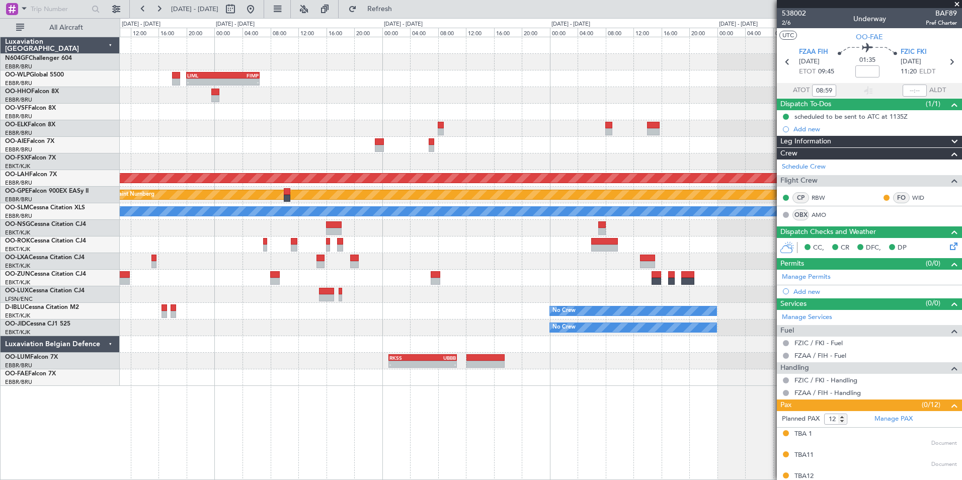
click at [231, 151] on div "- - LIML 20:00 Z FIMP 06:30 Z FIMP 18:00 Z LIML 05:05 Z - - - - RJBE 07:45 Z UB…" at bounding box center [540, 211] width 841 height 349
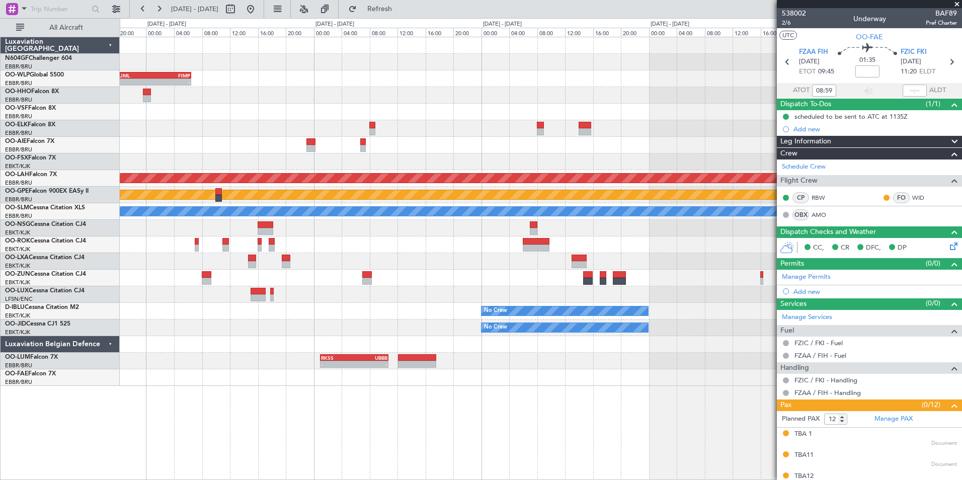
click at [262, 139] on div "- - LIML 20:00 Z FIMP 06:30 Z FIMP 18:00 Z LIML 05:05 Z - - - - VRMM 19:20 Z LE…" at bounding box center [540, 211] width 841 height 349
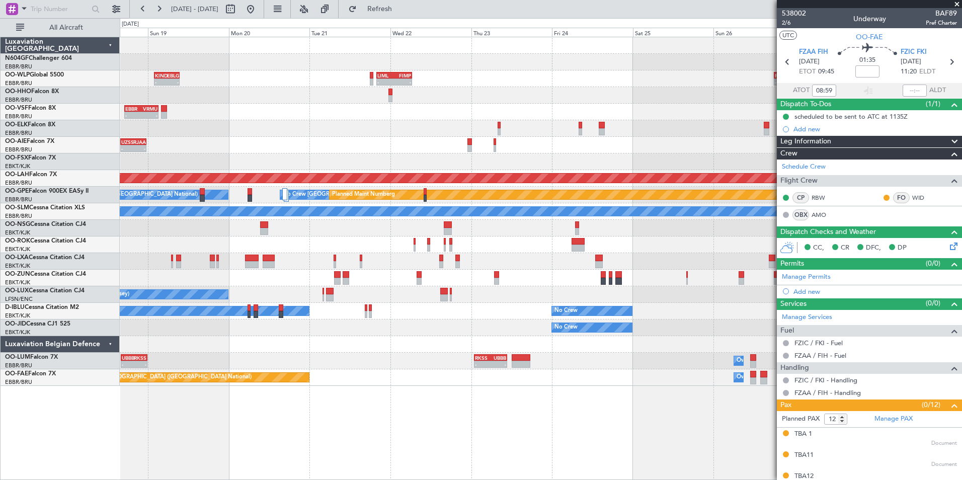
click at [658, 146] on div "- - RJBE 07:45 Z UBBB 19:00 Z UZSS 16:00 Z RJAA 23:40 Z - - EGLF 20:45 Z UZSS 0…" at bounding box center [540, 145] width 841 height 17
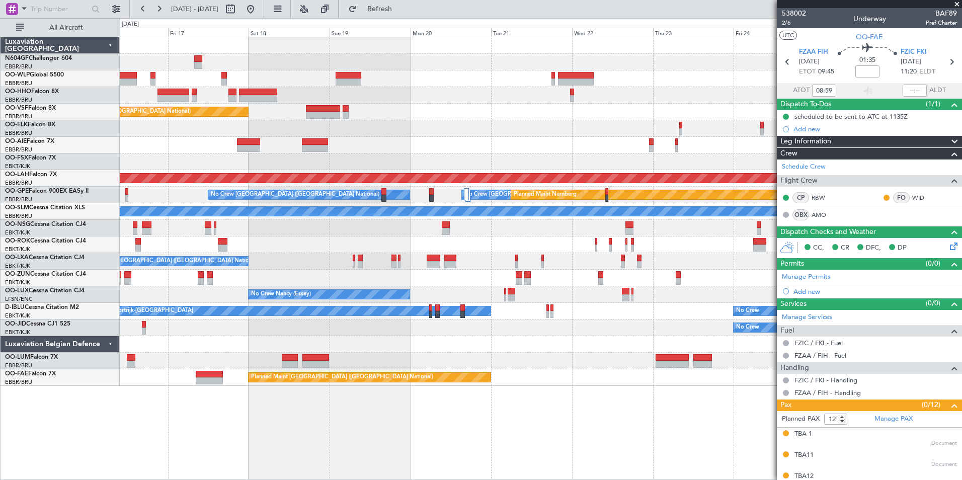
click at [444, 148] on div at bounding box center [540, 145] width 841 height 17
click at [459, 146] on div at bounding box center [540, 145] width 841 height 17
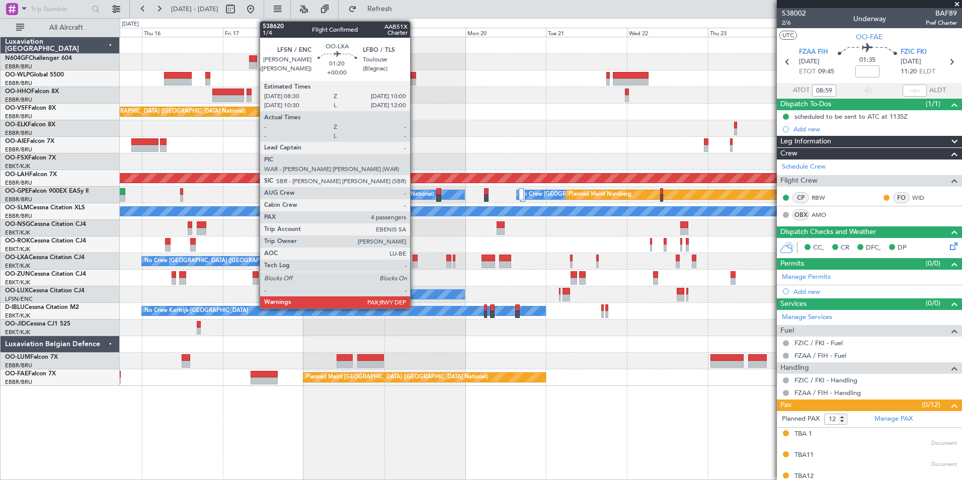
click at [414, 259] on div at bounding box center [415, 257] width 6 height 7
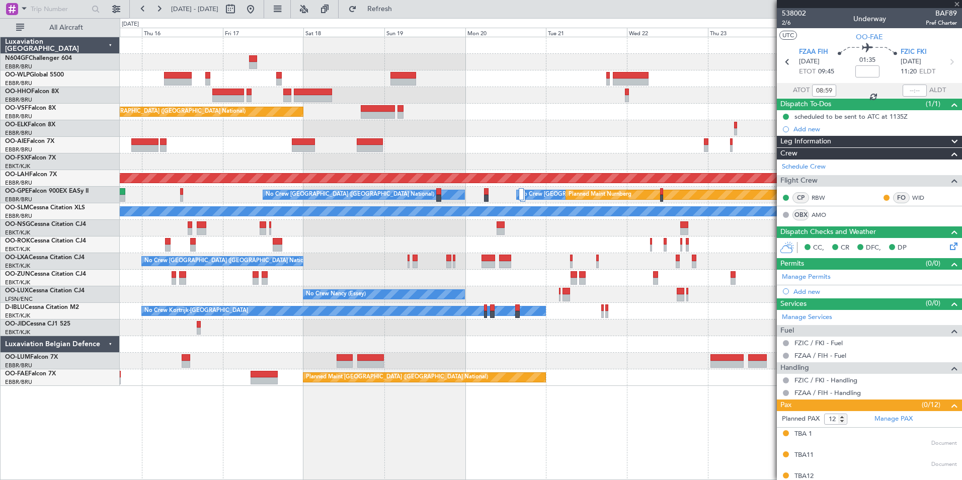
type input "4"
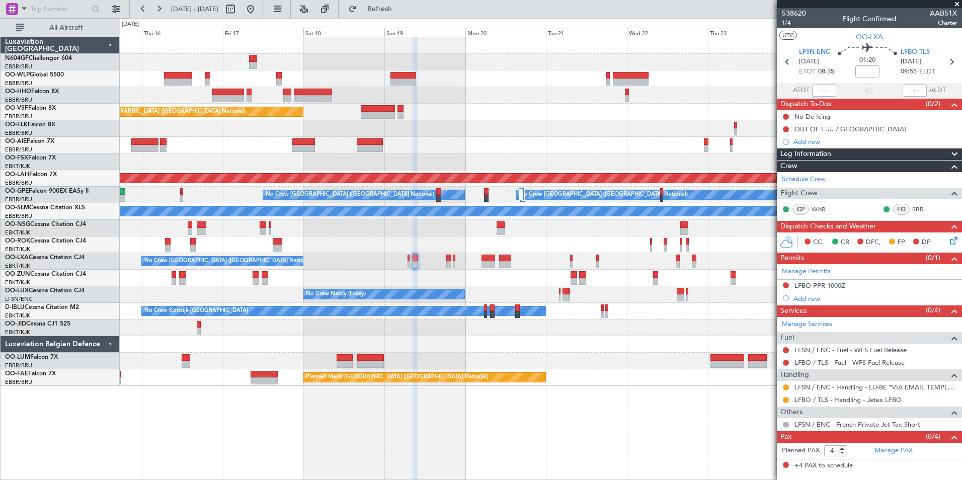
click at [785, 285] on button at bounding box center [786, 285] width 6 height 6
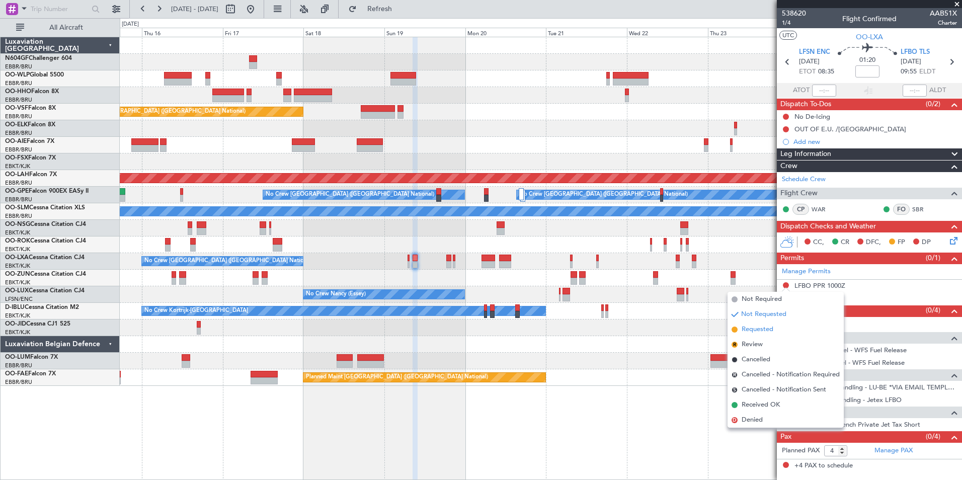
click at [774, 326] on li "Requested" at bounding box center [785, 329] width 116 height 15
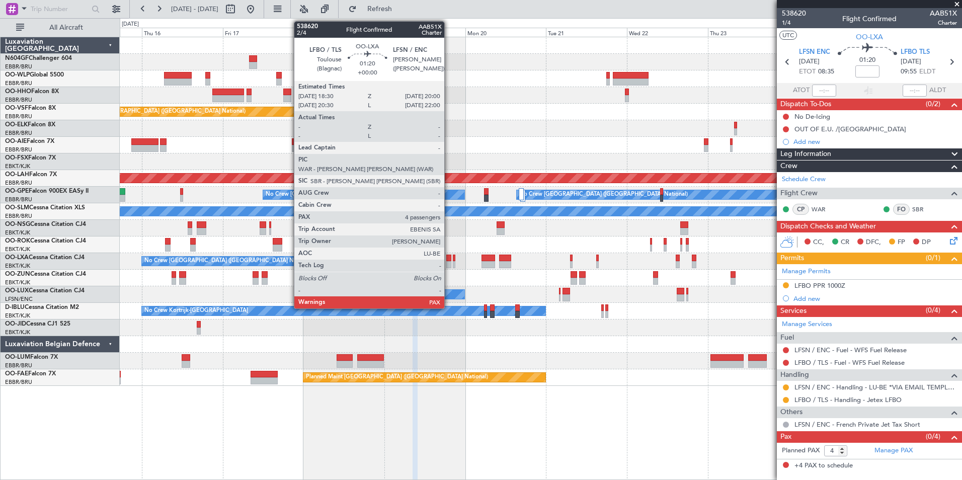
click at [449, 266] on div at bounding box center [449, 264] width 6 height 7
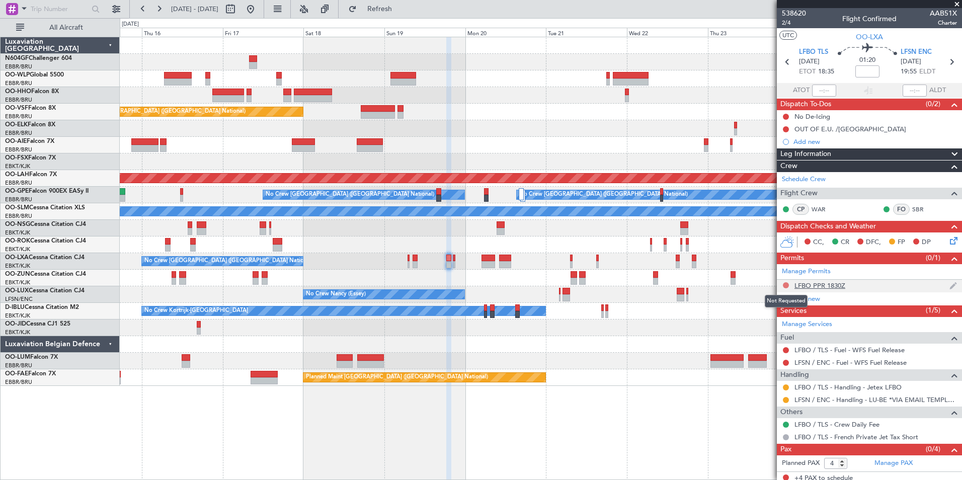
click at [787, 284] on button at bounding box center [786, 285] width 6 height 6
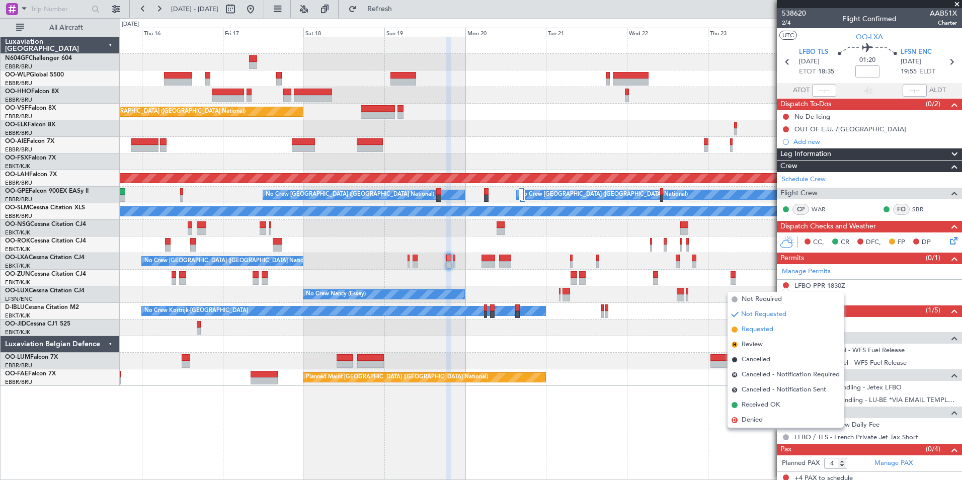
click at [781, 327] on li "Requested" at bounding box center [785, 329] width 116 height 15
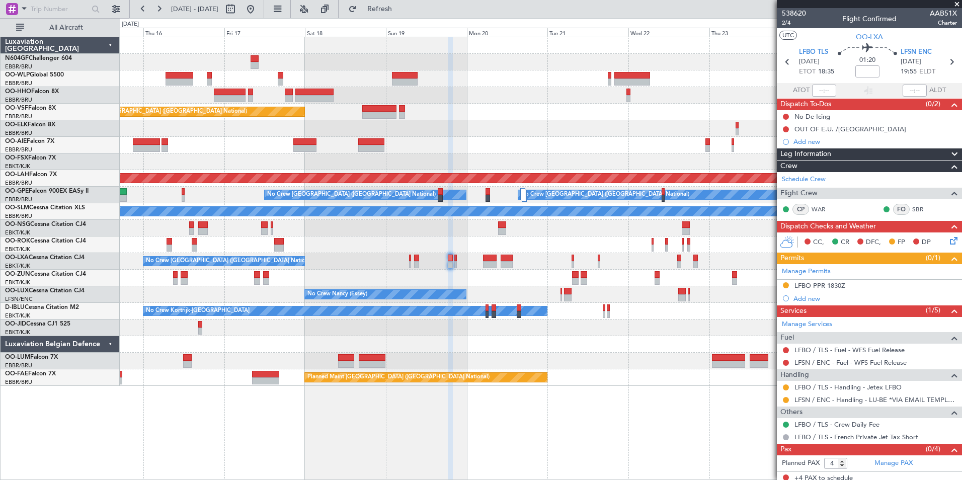
click at [511, 276] on div at bounding box center [540, 278] width 841 height 17
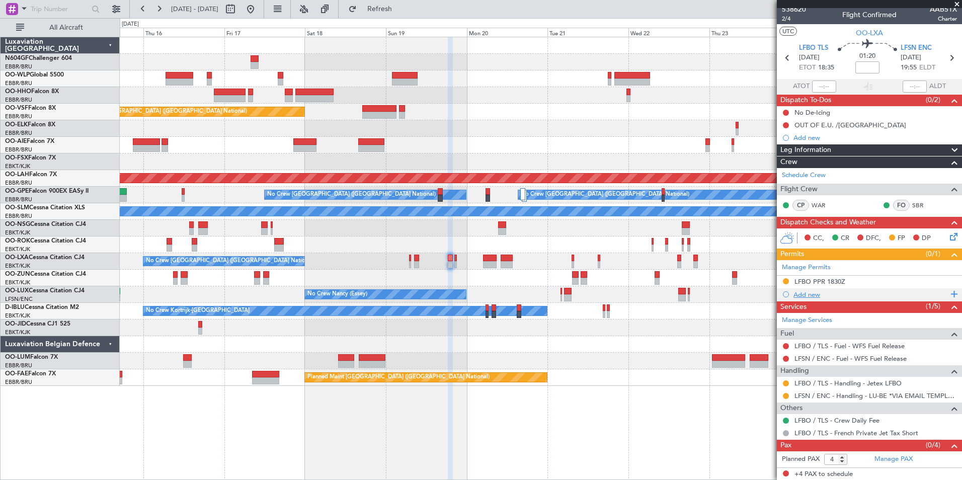
scroll to position [5, 0]
click at [238, 9] on button at bounding box center [230, 9] width 16 height 16
select select "10"
select select "2025"
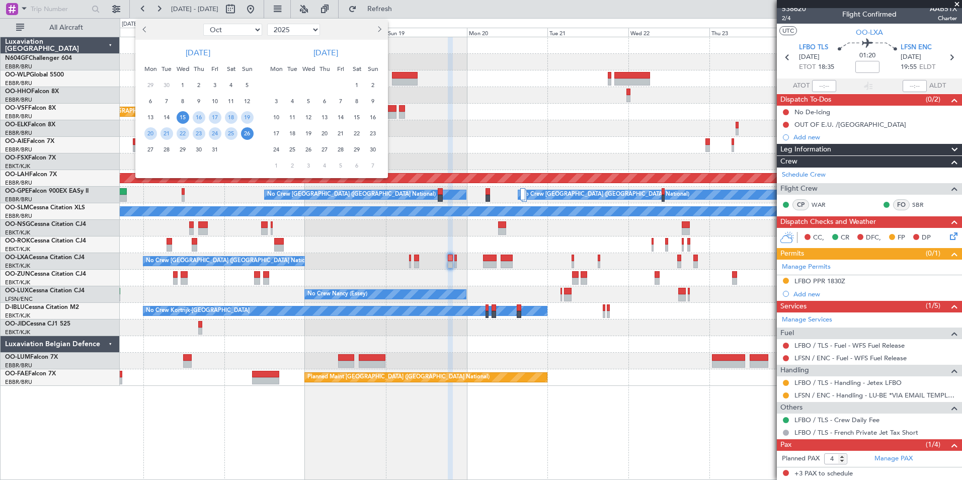
click at [233, 32] on select "Jan Feb Mar Apr May Jun Jul Aug Sep Oct Nov Dec" at bounding box center [232, 30] width 59 height 12
select select "12"
click at [203, 24] on select "Jan Feb Mar Apr May Jun Jul Aug Sep Oct Nov Dec" at bounding box center [232, 30] width 59 height 12
click at [229, 132] on span "27" at bounding box center [231, 133] width 13 height 13
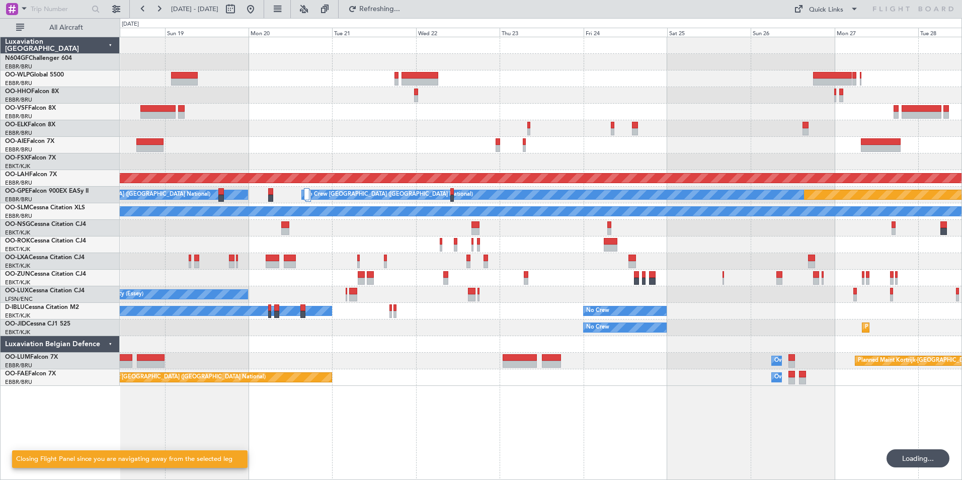
scroll to position [0, 0]
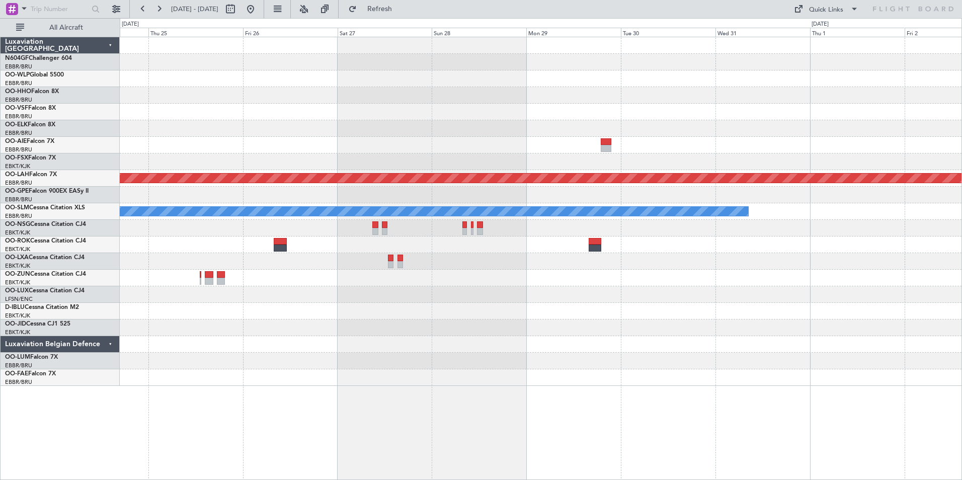
click at [482, 261] on div at bounding box center [540, 261] width 841 height 17
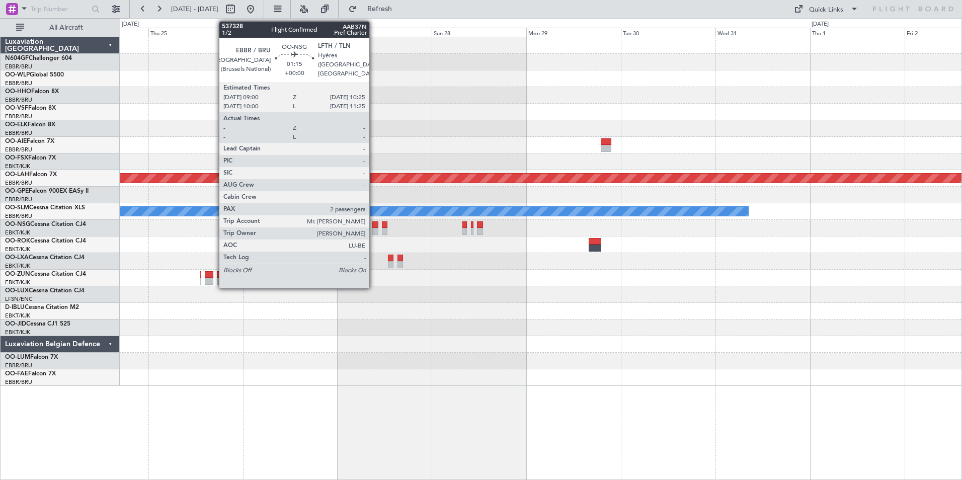
click at [374, 223] on div at bounding box center [375, 224] width 6 height 7
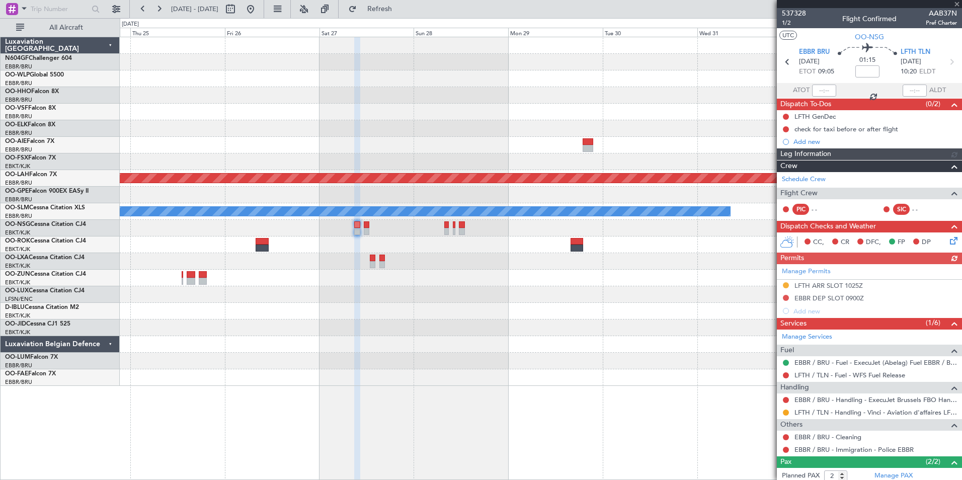
click at [446, 268] on div "Planned Maint Alton-st Louis (St Louis Regl) A/C Unavailable Monchengladbach Pl…" at bounding box center [540, 211] width 841 height 349
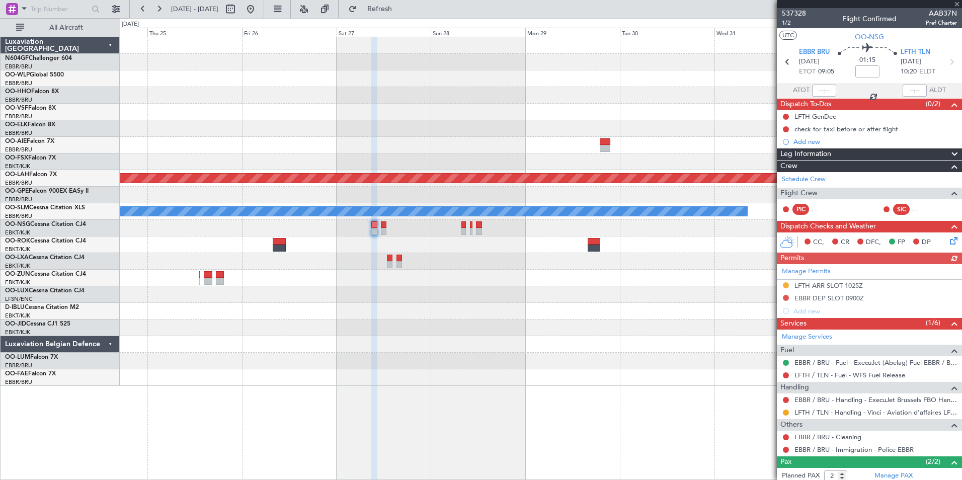
click at [501, 275] on div "Planned Maint Alton-st Louis (St Louis Regl) A/C Unavailable Monchengladbach Pl…" at bounding box center [540, 211] width 841 height 349
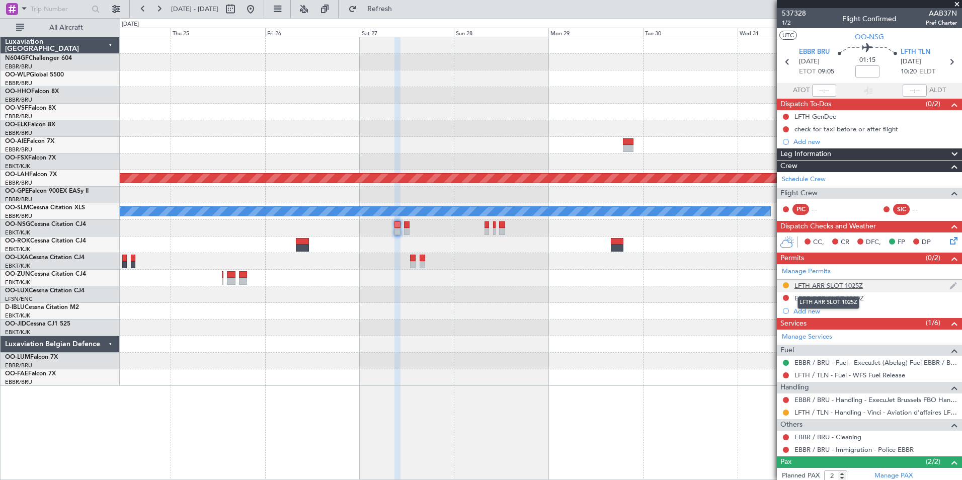
click at [808, 287] on div "LFTH ARR SLOT 1025Z" at bounding box center [828, 285] width 68 height 9
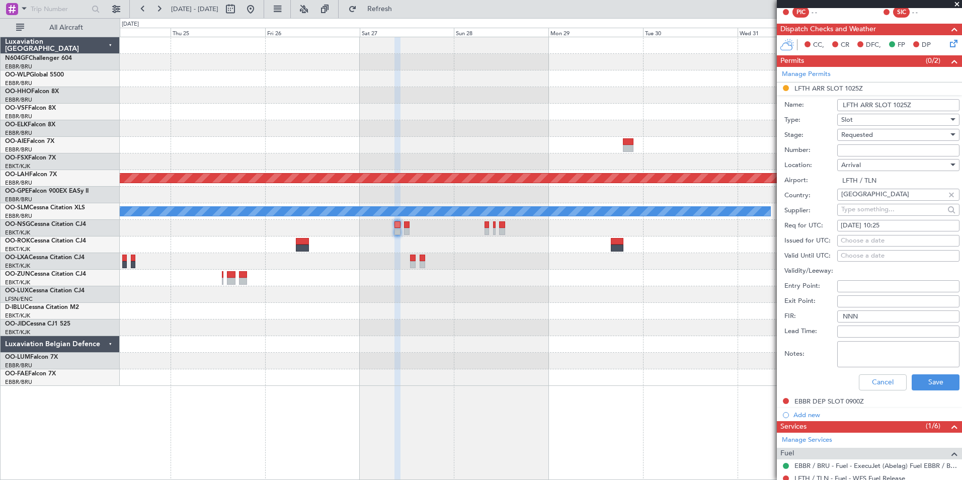
scroll to position [201, 0]
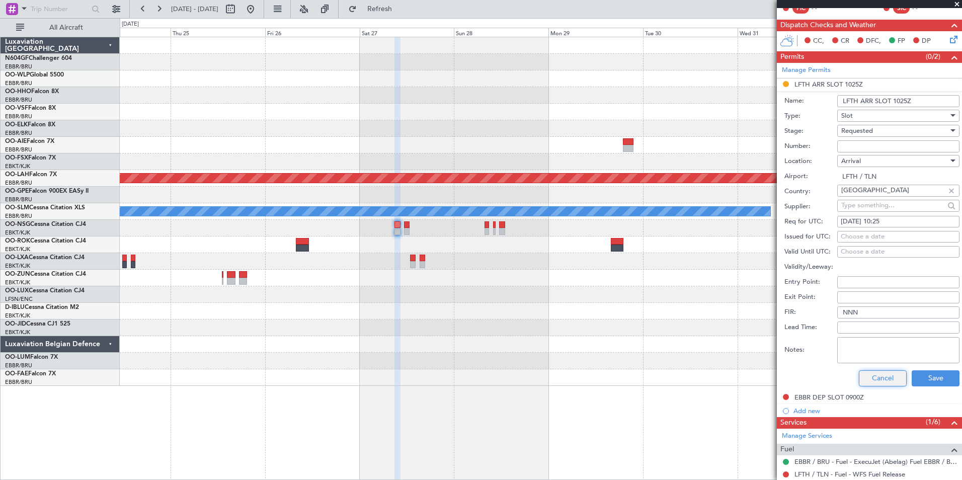
click at [866, 380] on button "Cancel" at bounding box center [883, 378] width 48 height 16
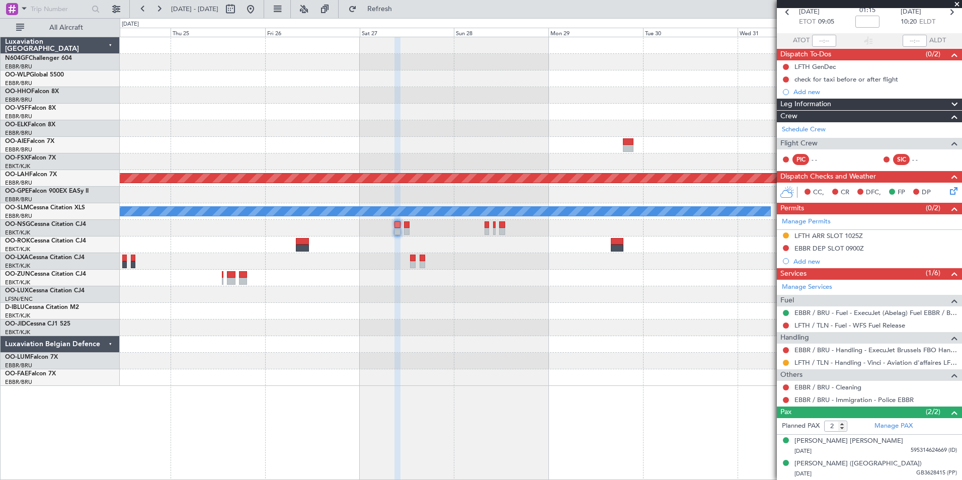
scroll to position [49, 0]
click at [787, 366] on mat-tooltip-component "Requested" at bounding box center [785, 379] width 45 height 27
click at [783, 360] on div at bounding box center [786, 363] width 8 height 8
click at [785, 360] on button at bounding box center [786, 363] width 6 height 6
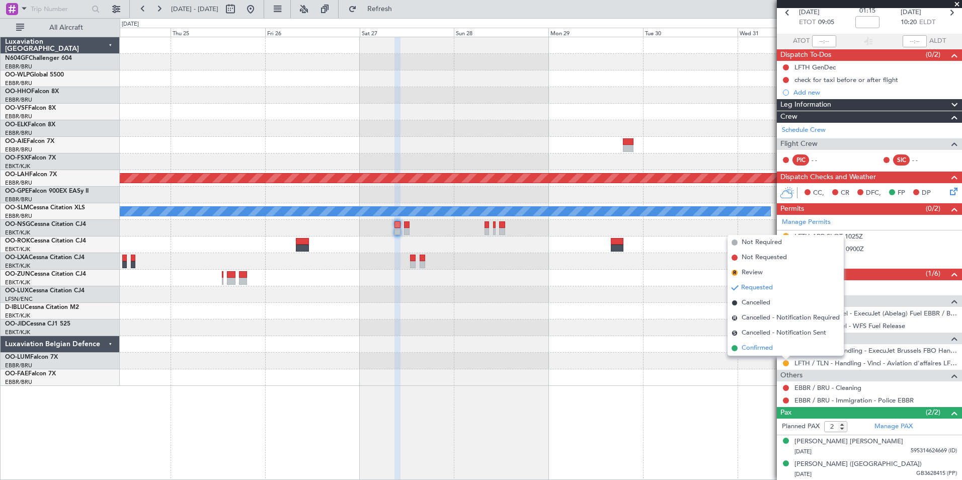
click at [772, 347] on span "Confirmed" at bounding box center [756, 348] width 31 height 10
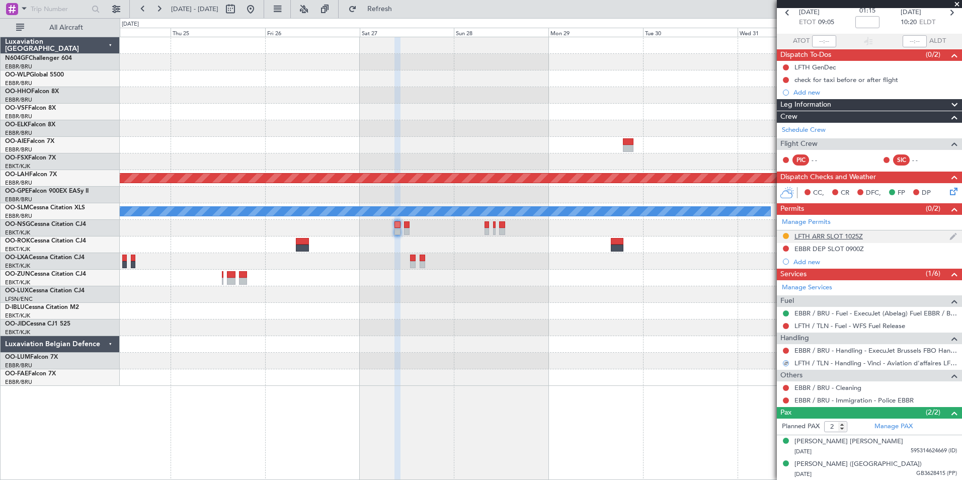
click at [849, 237] on div "LFTH ARR SLOT 1025Z" at bounding box center [828, 236] width 68 height 9
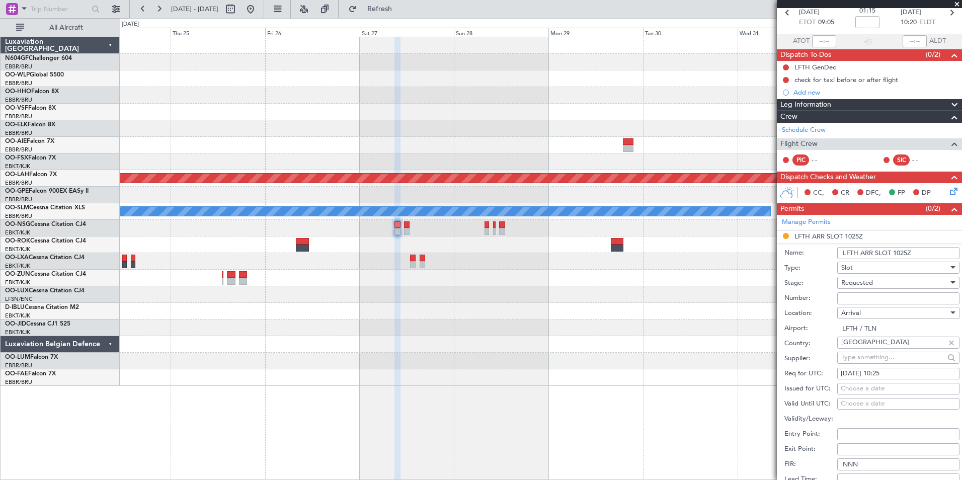
click at [868, 280] on span "Requested" at bounding box center [857, 282] width 32 height 9
click at [876, 360] on span "Received OK" at bounding box center [894, 358] width 106 height 15
click at [871, 300] on input "Number:" at bounding box center [898, 298] width 122 height 12
type input "Approved"
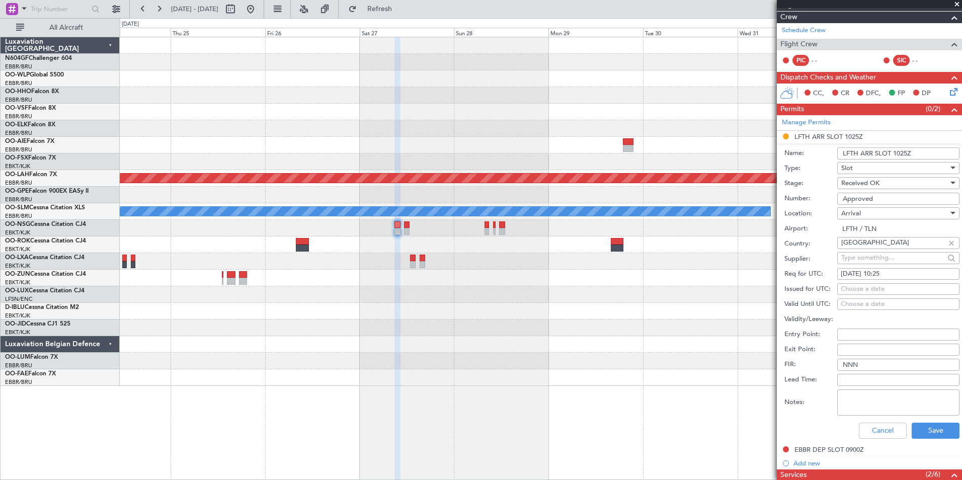
scroll to position [150, 0]
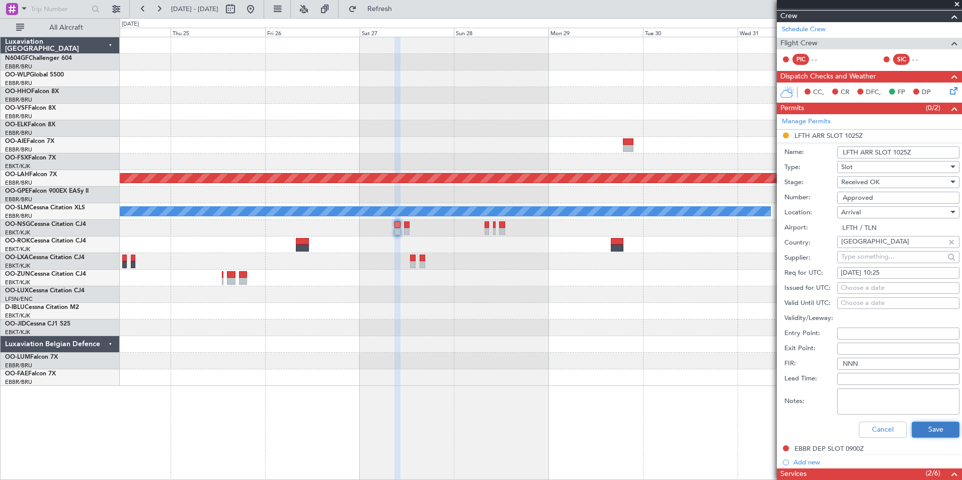
click at [928, 427] on button "Save" at bounding box center [935, 429] width 48 height 16
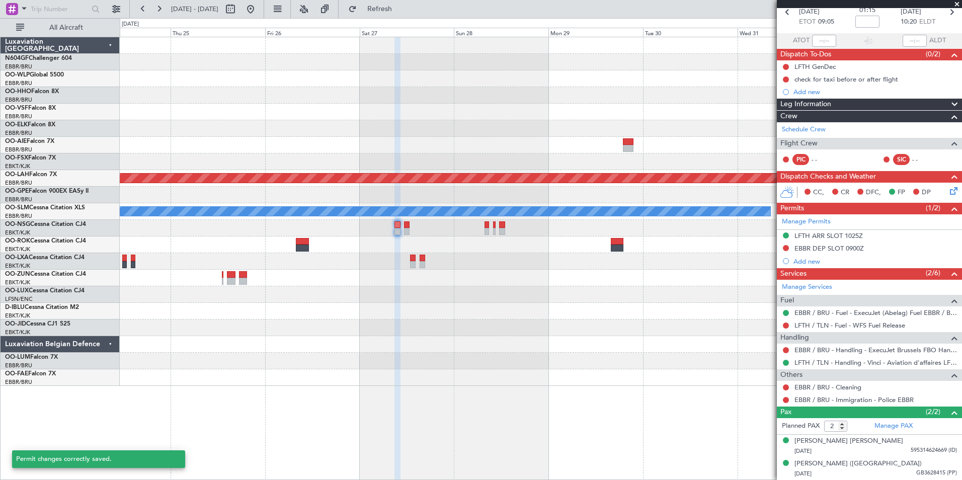
scroll to position [49, 0]
type input "0"
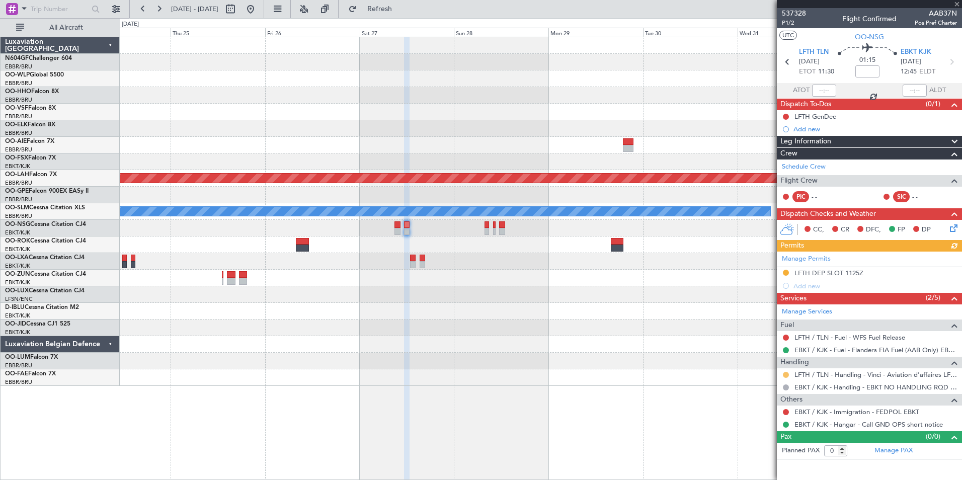
click at [784, 373] on button at bounding box center [786, 375] width 6 height 6
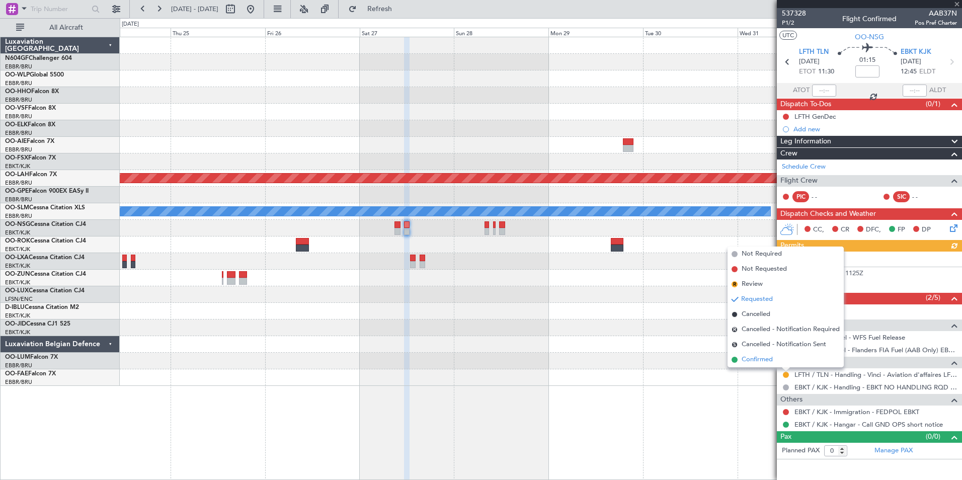
click at [764, 364] on span "Confirmed" at bounding box center [756, 360] width 31 height 10
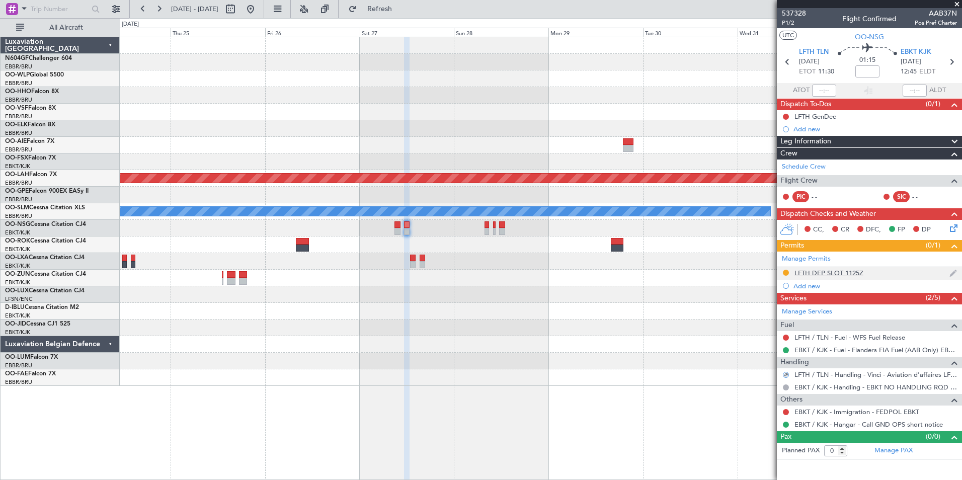
click at [845, 271] on div "LFTH DEP SLOT 1125Z" at bounding box center [828, 273] width 69 height 9
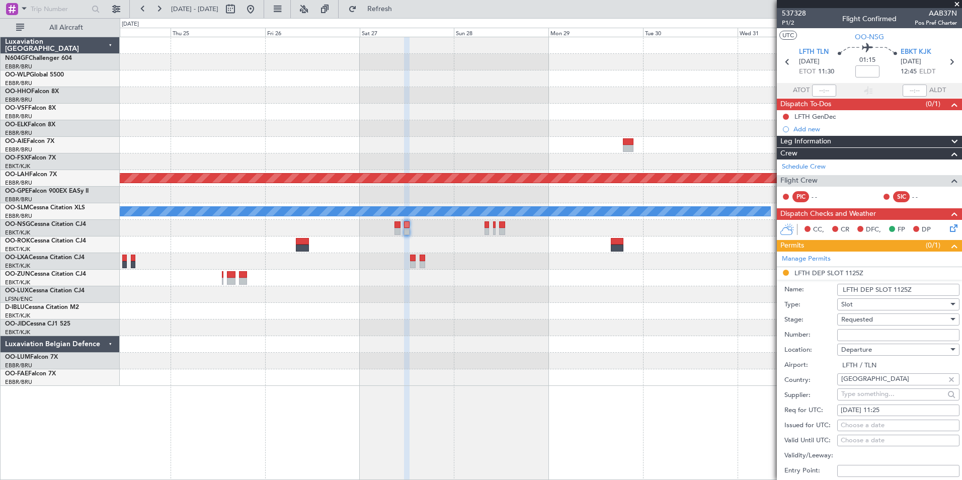
click at [865, 315] on span "Requested" at bounding box center [857, 319] width 32 height 9
click at [875, 395] on span "Received OK" at bounding box center [894, 395] width 106 height 15
click at [868, 334] on input "Number:" at bounding box center [898, 335] width 122 height 12
type input "Approved"
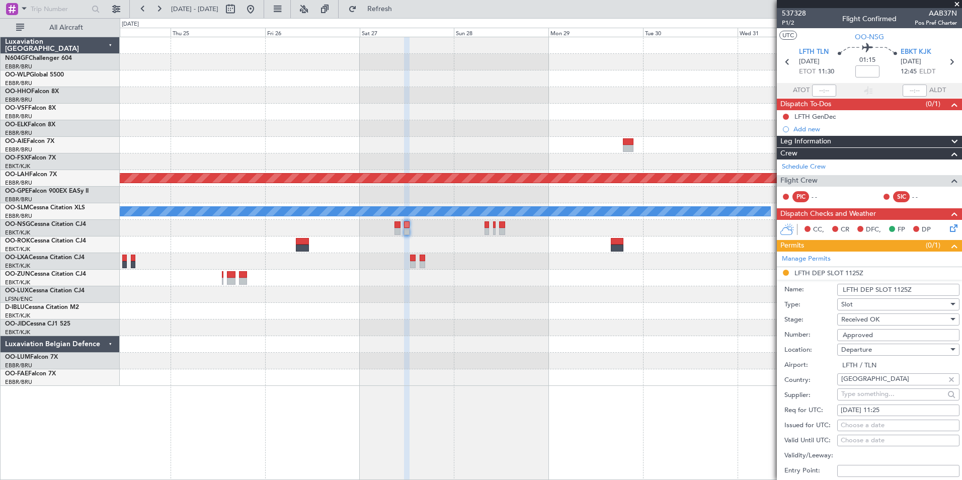
scroll to position [151, 0]
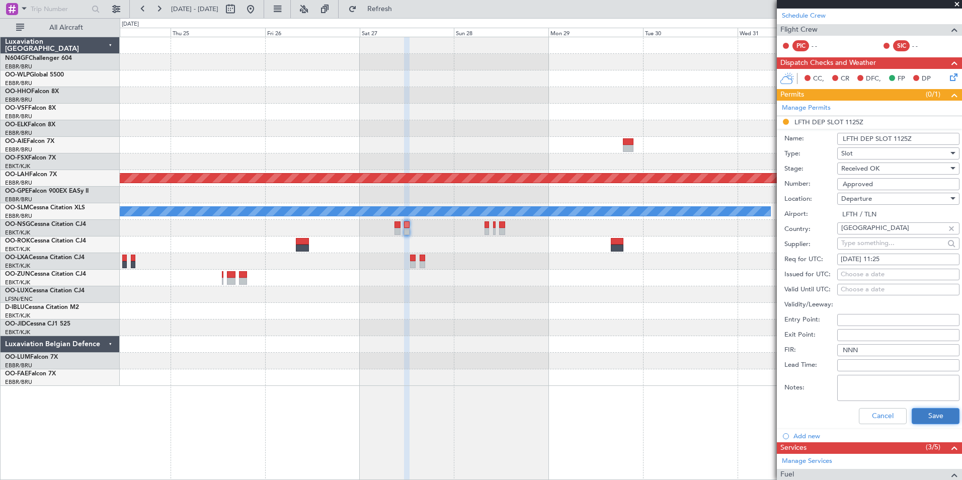
click at [925, 414] on button "Save" at bounding box center [935, 416] width 48 height 16
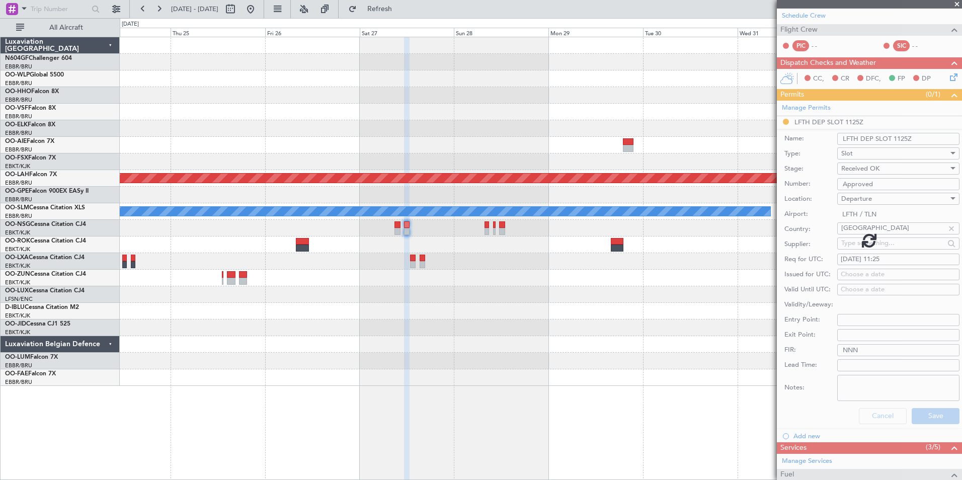
scroll to position [0, 0]
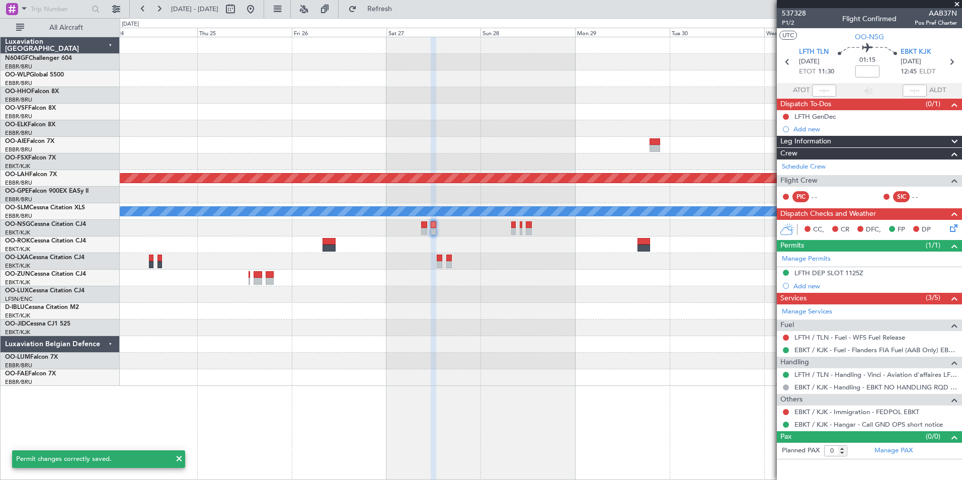
click at [547, 306] on div at bounding box center [540, 311] width 841 height 17
click at [510, 298] on div "Planned Maint Alton-st Louis (St Louis Regl) A/C Unavailable Monchengladbach Pl…" at bounding box center [540, 211] width 841 height 349
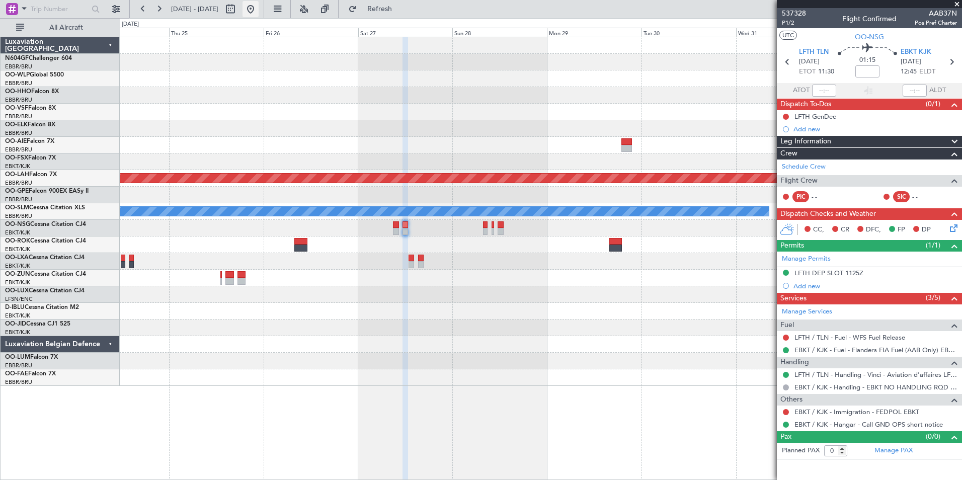
click at [259, 11] on button at bounding box center [250, 9] width 16 height 16
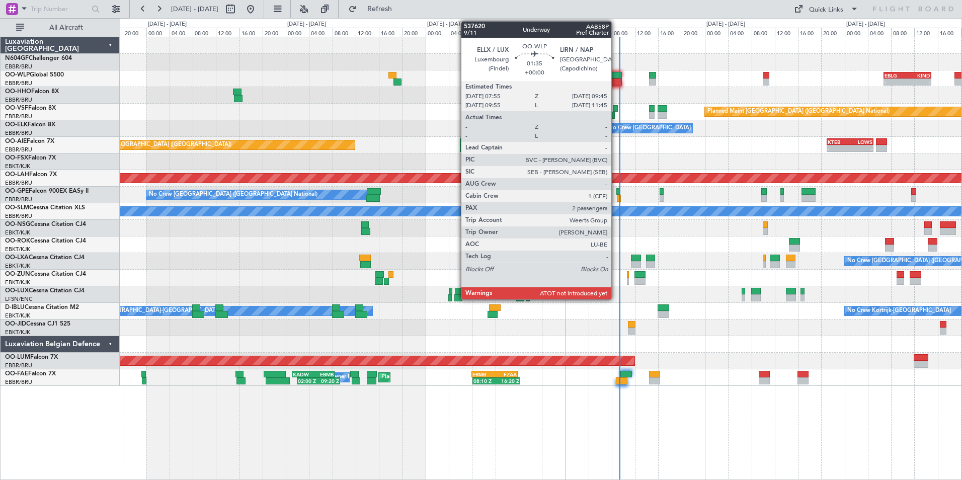
click at [616, 80] on div at bounding box center [616, 81] width 11 height 7
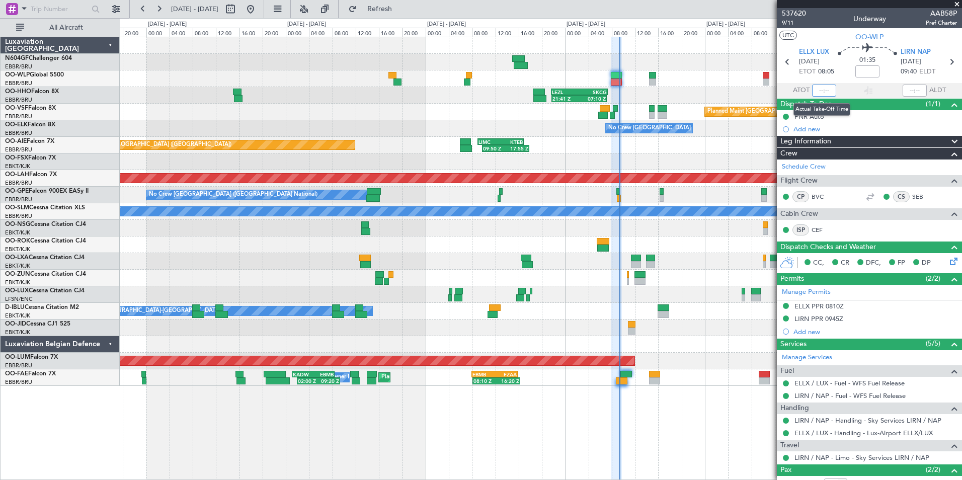
click at [822, 92] on input "text" at bounding box center [824, 90] width 24 height 12
click at [814, 39] on section "UTC OO-WLP" at bounding box center [869, 35] width 185 height 15
type input "09:02"
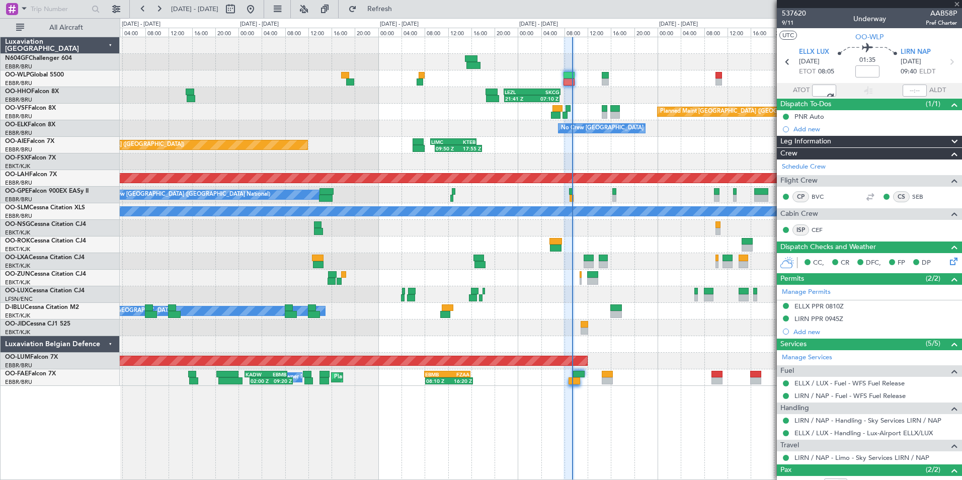
click at [667, 76] on div "- - EBLG 06:45 Z KIND 14:55 Z" at bounding box center [540, 78] width 841 height 17
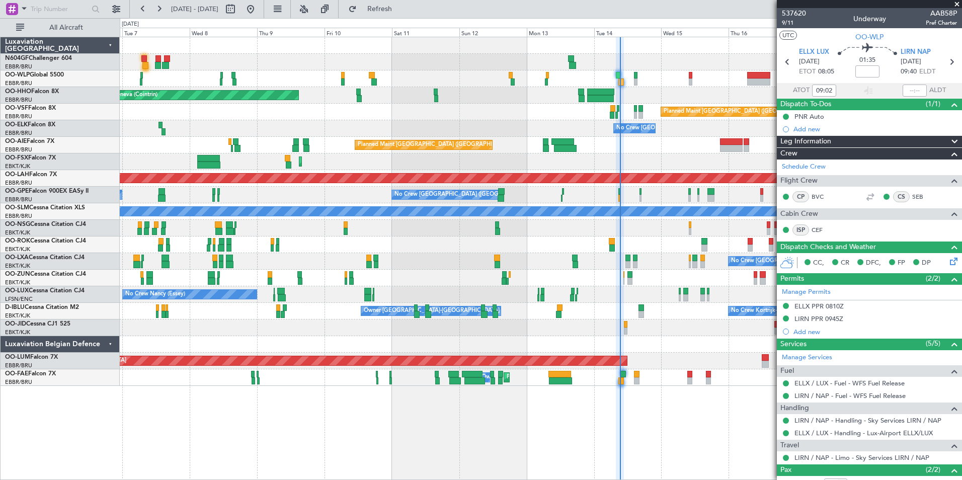
click at [956, 6] on span at bounding box center [957, 4] width 10 height 9
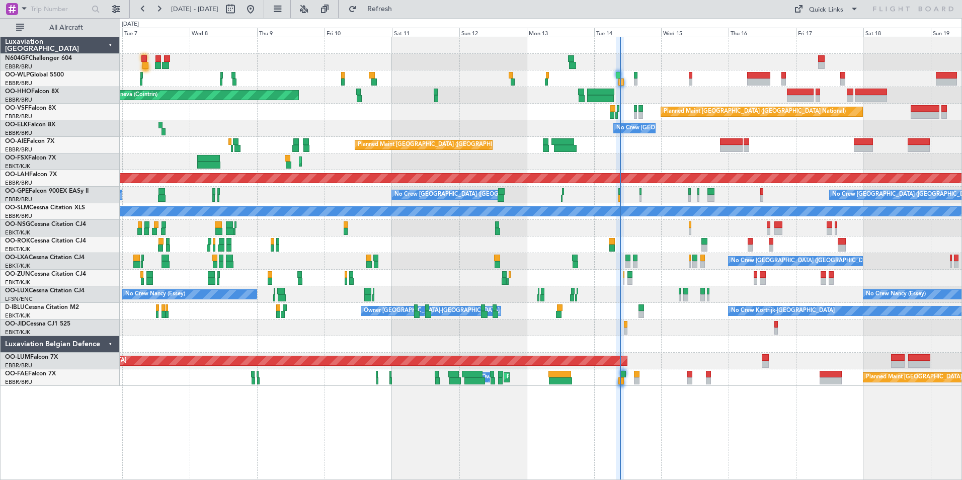
type input "0"
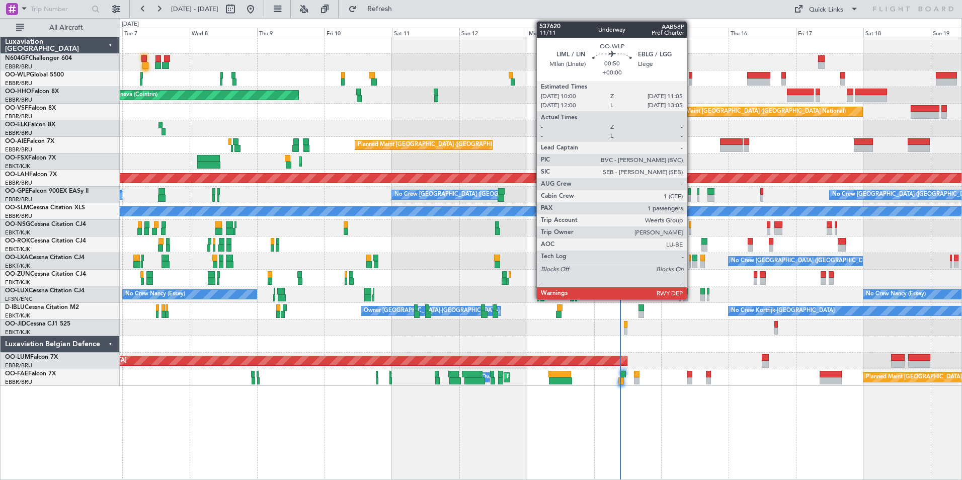
click at [691, 79] on div at bounding box center [691, 81] width 4 height 7
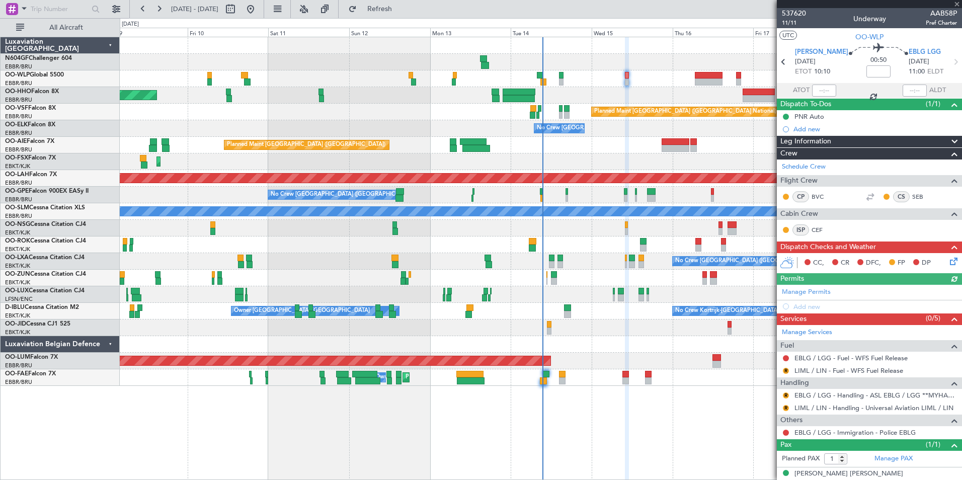
click at [661, 92] on div "Planned Maint Geneva (Cointrin)" at bounding box center [540, 95] width 841 height 17
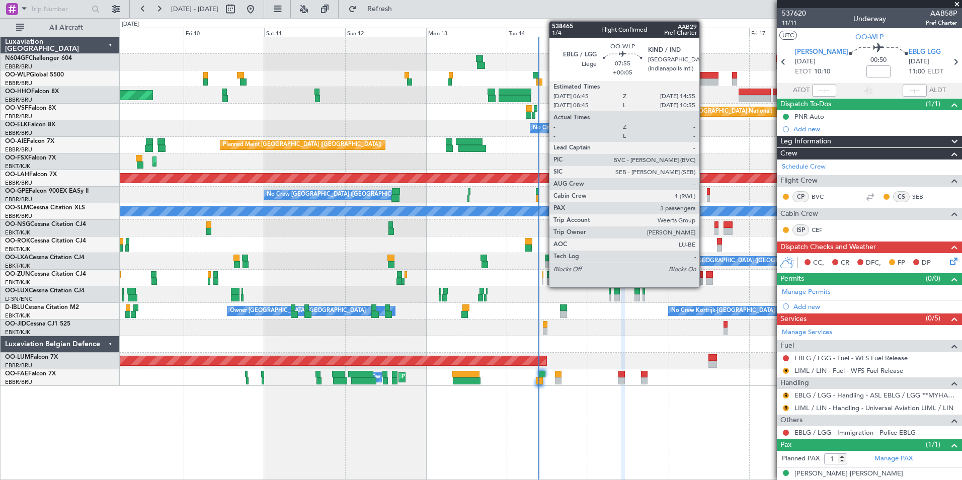
click at [704, 81] on div at bounding box center [705, 81] width 28 height 7
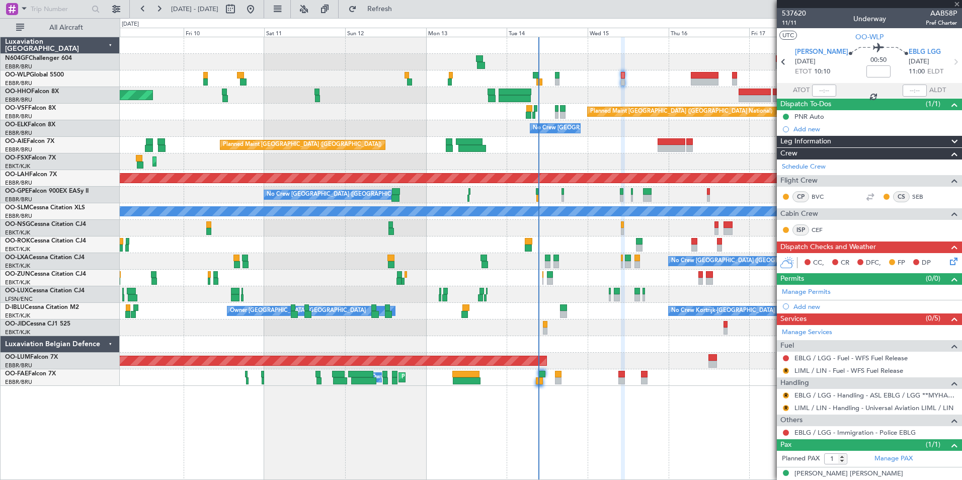
type input "+00:05"
type input "3"
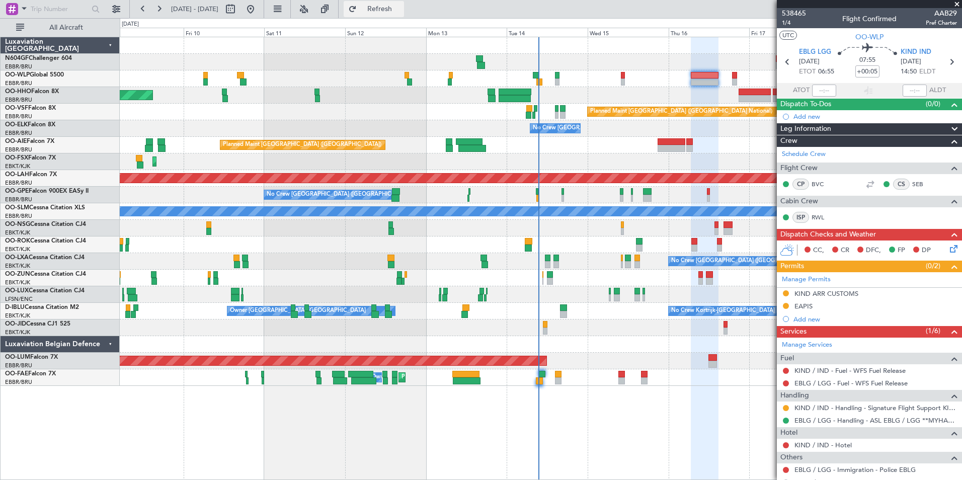
click at [390, 14] on button "Refresh" at bounding box center [374, 9] width 60 height 16
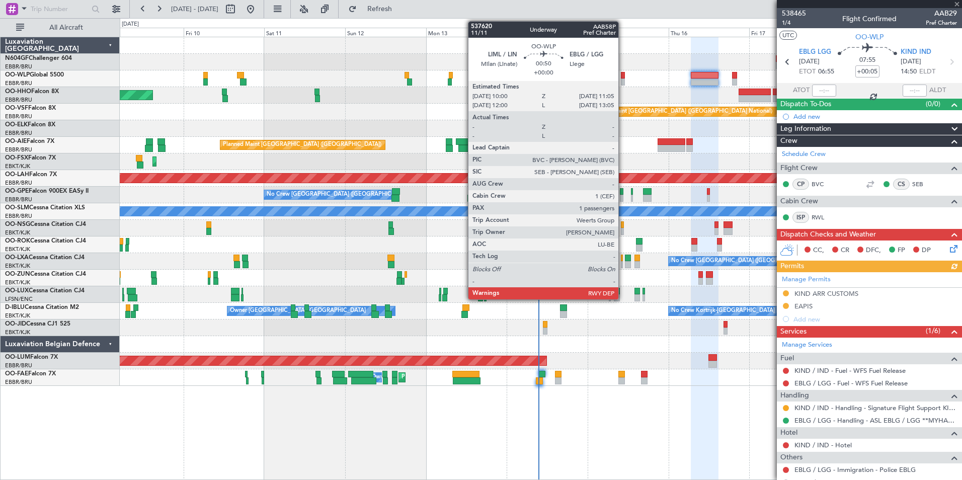
click at [623, 80] on div at bounding box center [623, 81] width 4 height 7
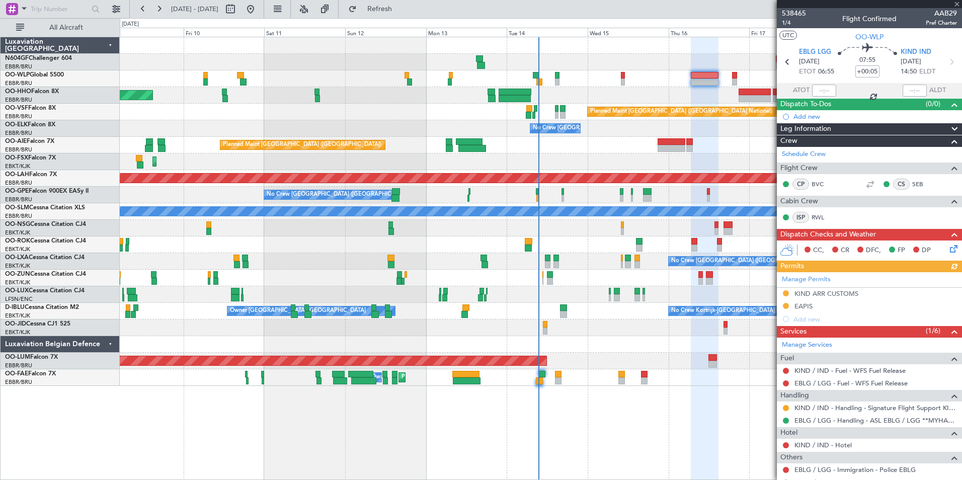
type input "1"
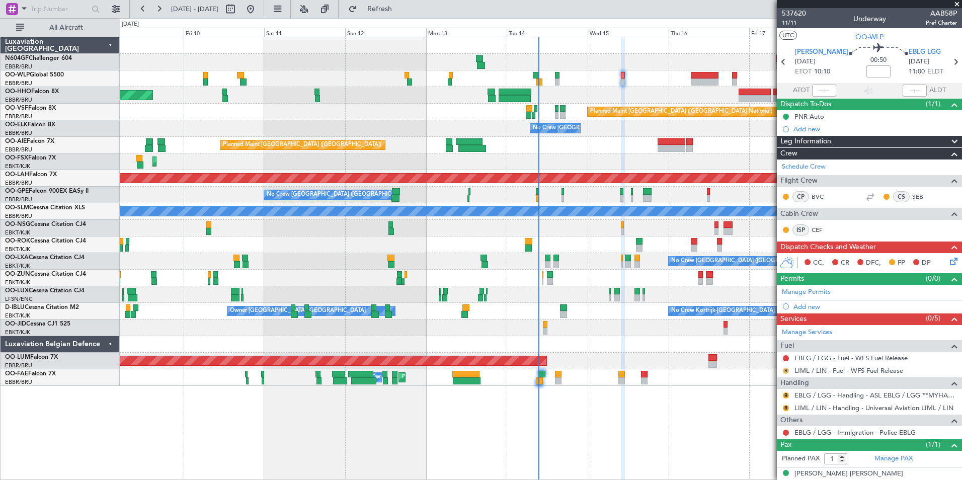
click at [788, 369] on button "R" at bounding box center [786, 371] width 6 height 6
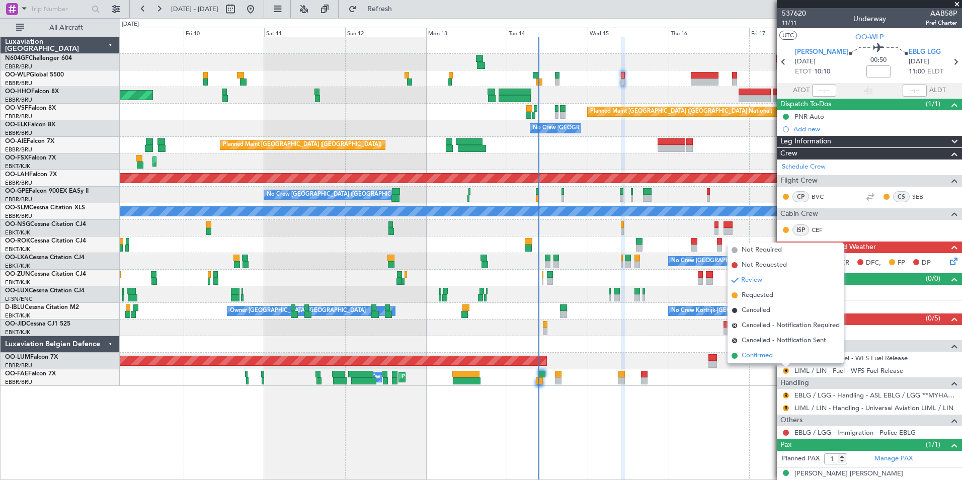
click at [760, 356] on span "Confirmed" at bounding box center [756, 356] width 31 height 10
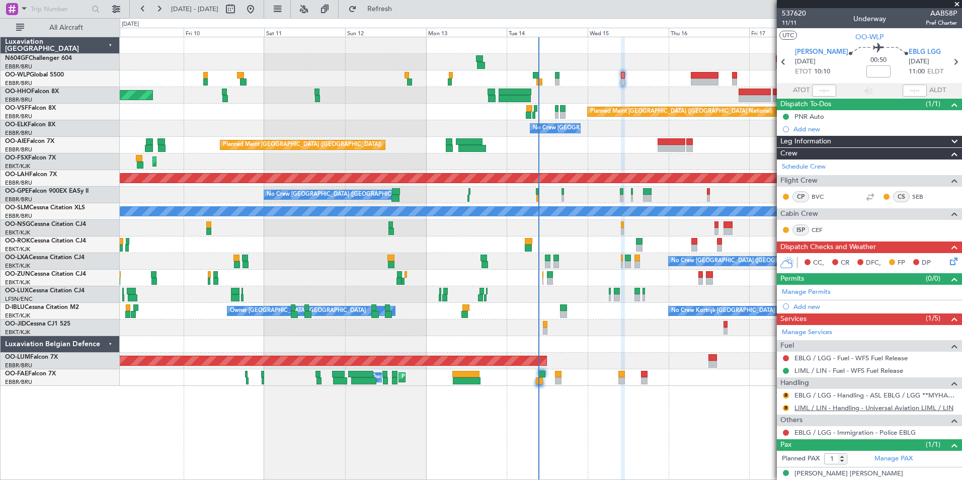
click at [816, 408] on link "LIML / LIN - Handling - Universal Aviation LIML / LIN" at bounding box center [873, 407] width 159 height 9
click at [785, 409] on button "R" at bounding box center [786, 408] width 6 height 6
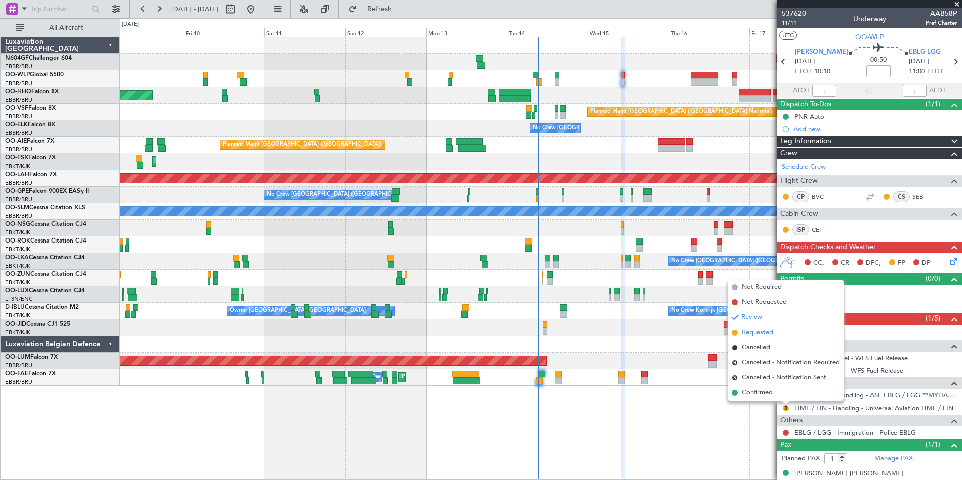
click at [753, 335] on span "Requested" at bounding box center [757, 332] width 32 height 10
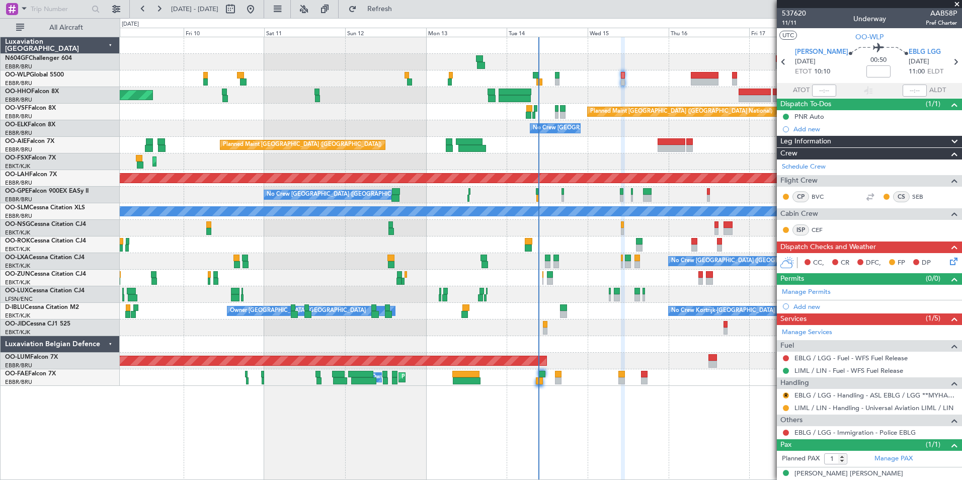
click at [551, 164] on div "Planned Maint Kortrijk-[GEOGRAPHIC_DATA]" at bounding box center [540, 161] width 841 height 17
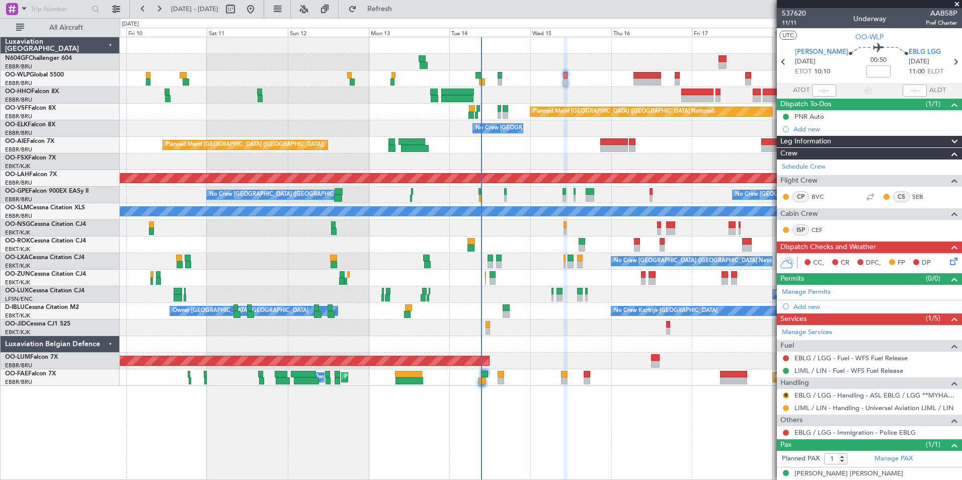
scroll to position [10, 0]
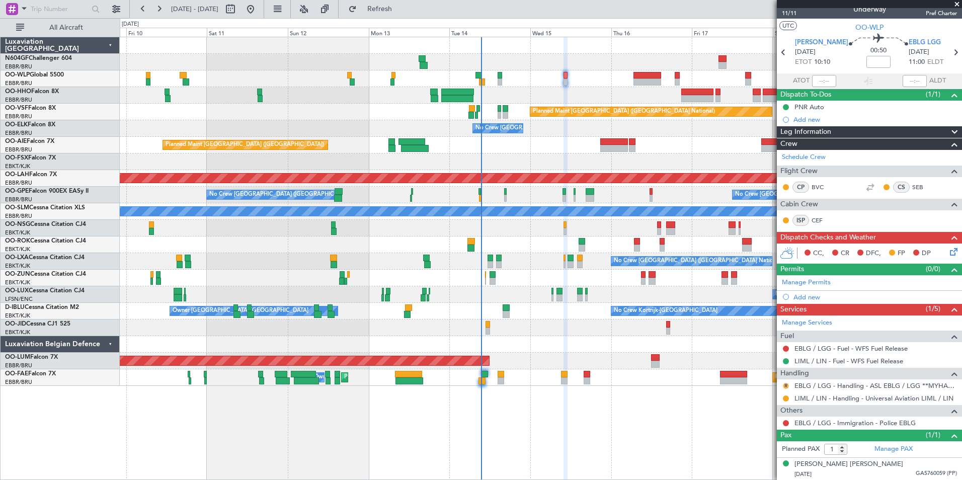
click at [787, 384] on button "R" at bounding box center [786, 386] width 6 height 6
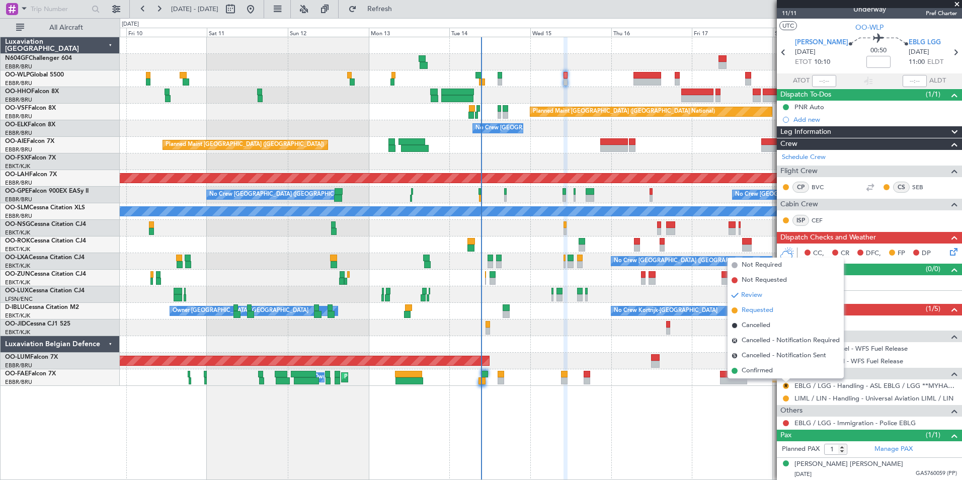
click at [753, 312] on span "Requested" at bounding box center [757, 310] width 32 height 10
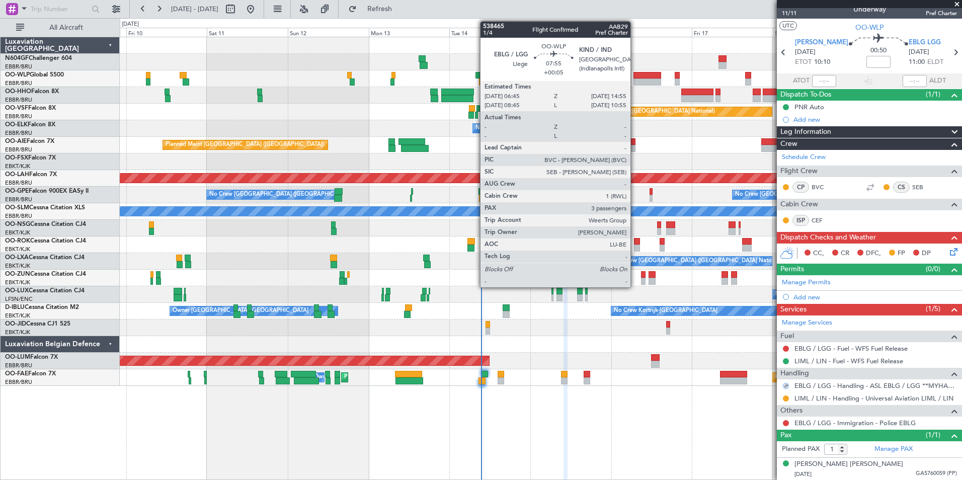
click at [635, 78] on div at bounding box center [647, 75] width 28 height 7
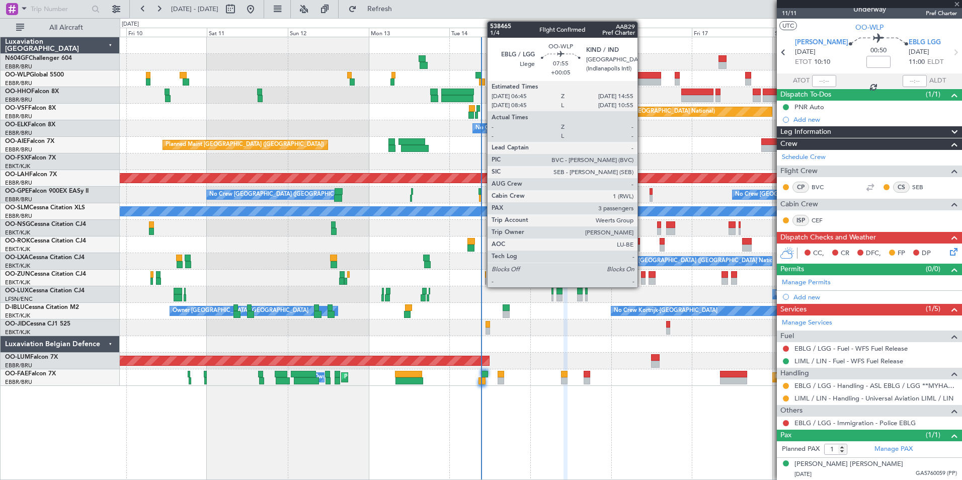
type input "+00:05"
type input "3"
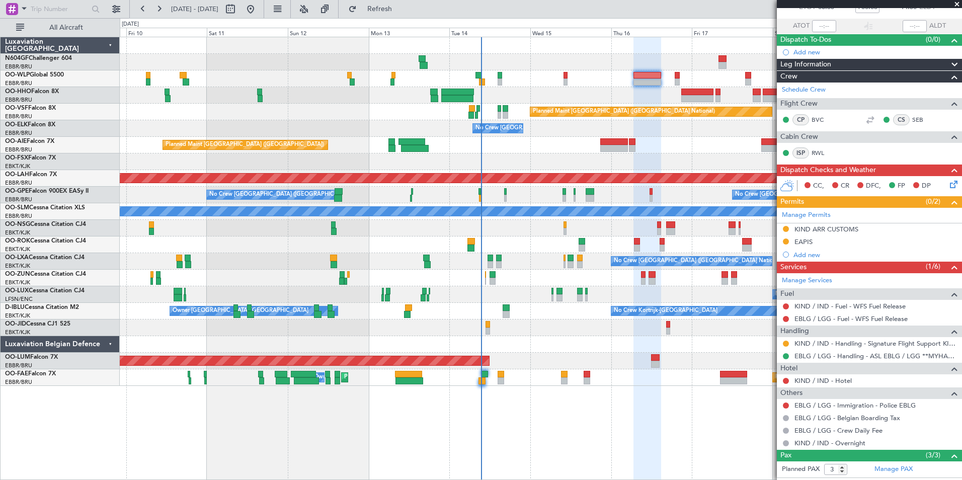
scroll to position [0, 0]
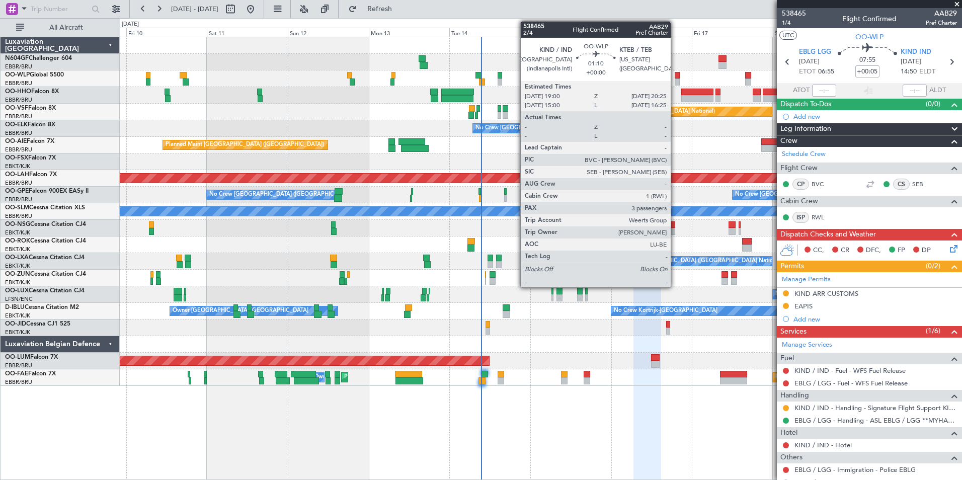
click at [675, 77] on div at bounding box center [676, 75] width 5 height 7
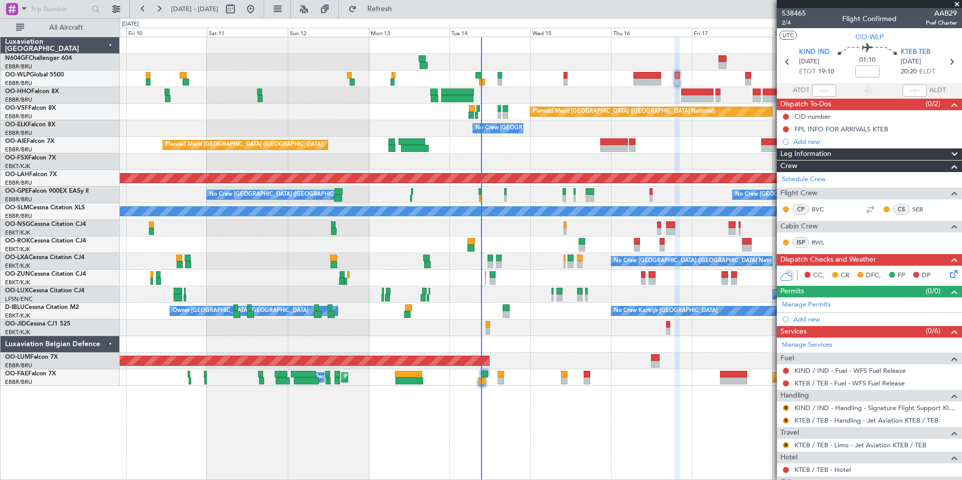
scroll to position [101, 0]
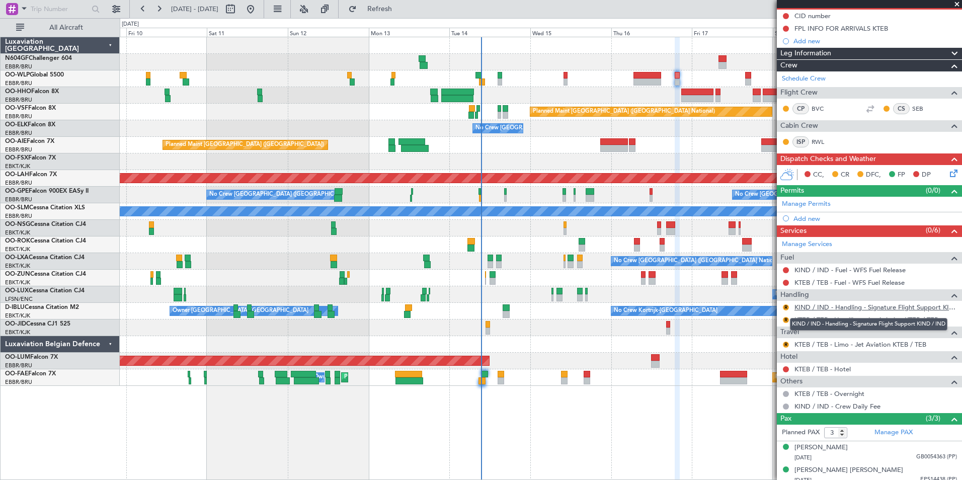
click at [817, 309] on link "KIND / IND - Handling - Signature Flight Support KIND / IND" at bounding box center [875, 307] width 162 height 9
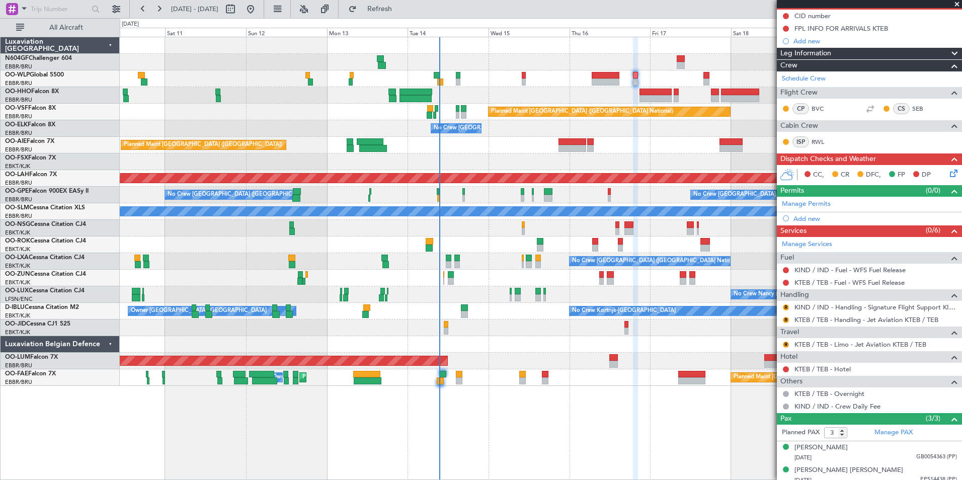
click at [521, 155] on div "Planned Maint Kortrijk-[GEOGRAPHIC_DATA]" at bounding box center [540, 161] width 841 height 17
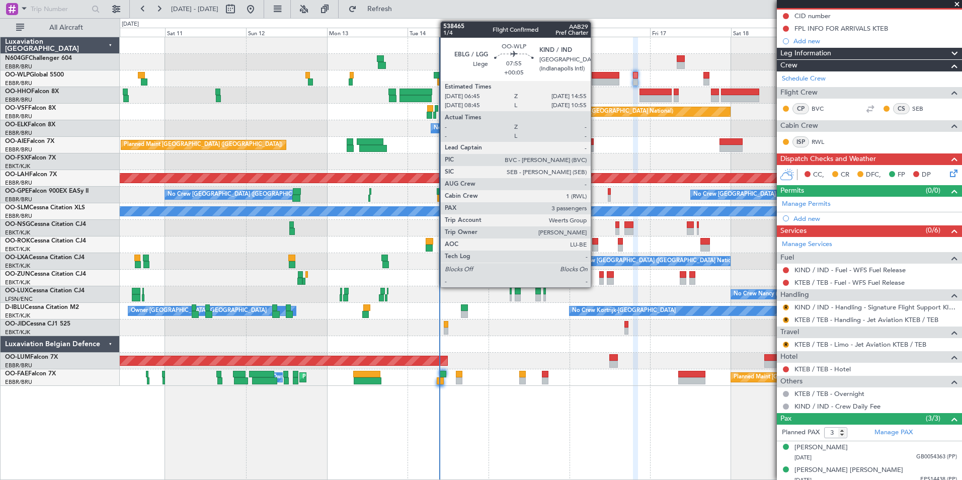
click at [598, 78] on div at bounding box center [605, 81] width 28 height 7
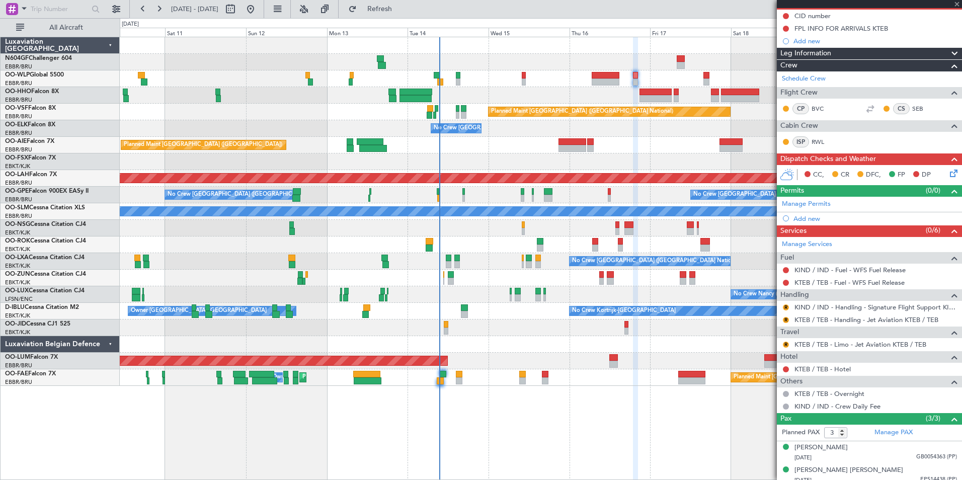
type input "+00:05"
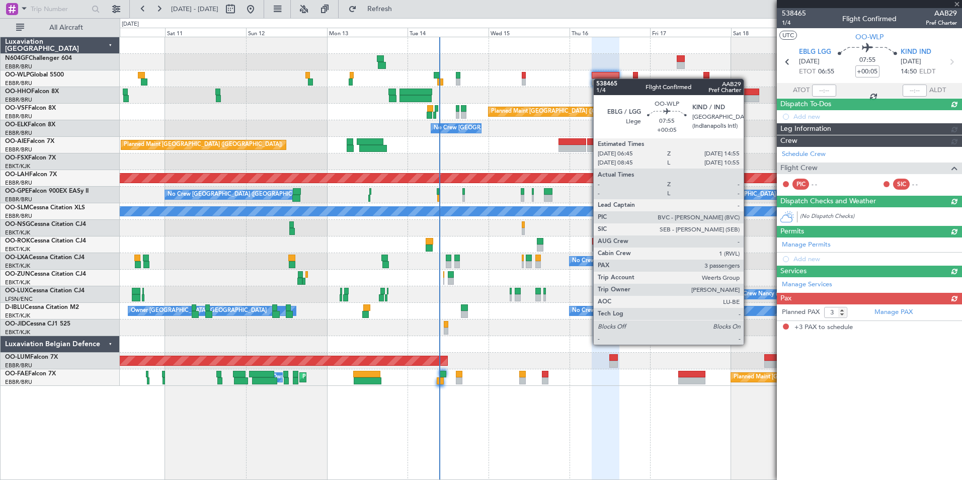
scroll to position [0, 0]
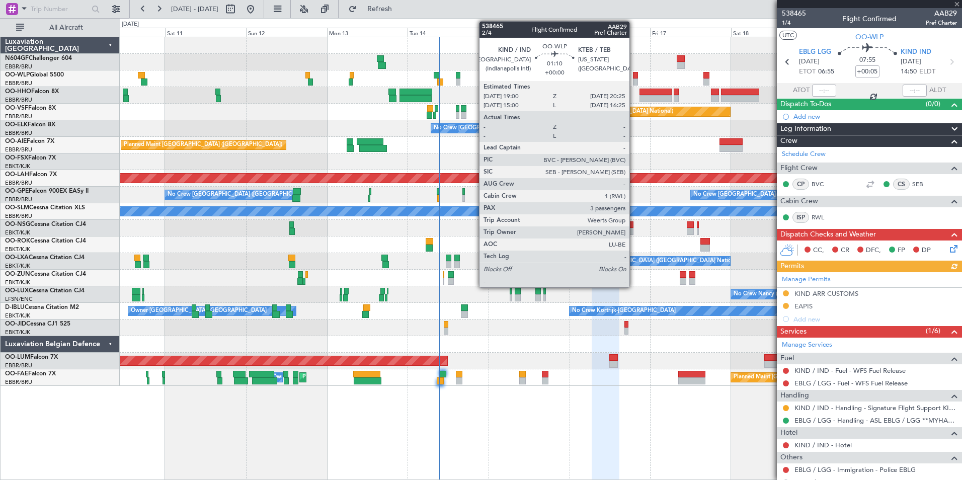
click at [634, 81] on div at bounding box center [635, 81] width 5 height 7
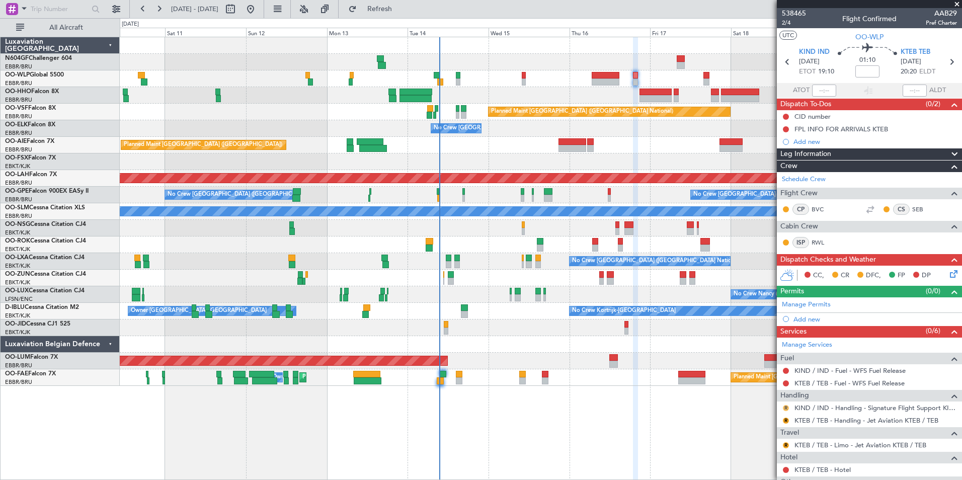
click at [786, 408] on button "R" at bounding box center [786, 408] width 6 height 6
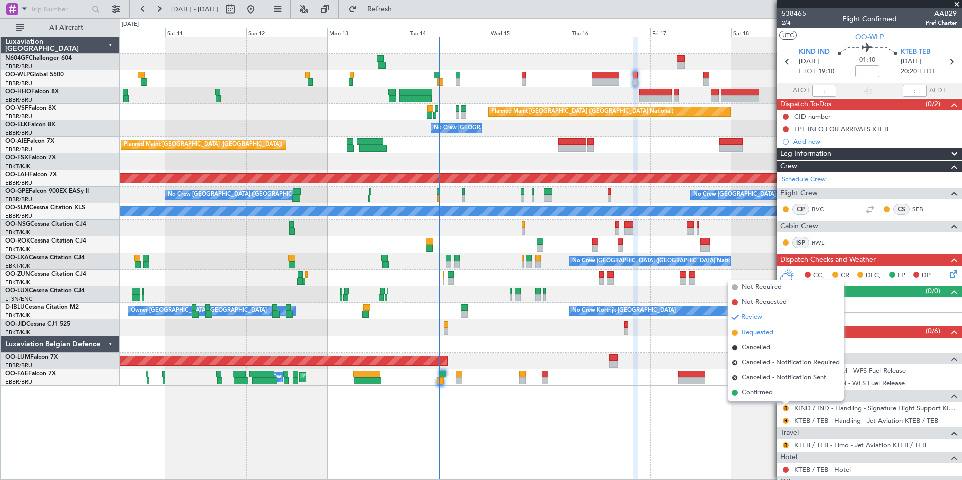
click at [763, 331] on span "Requested" at bounding box center [757, 332] width 32 height 10
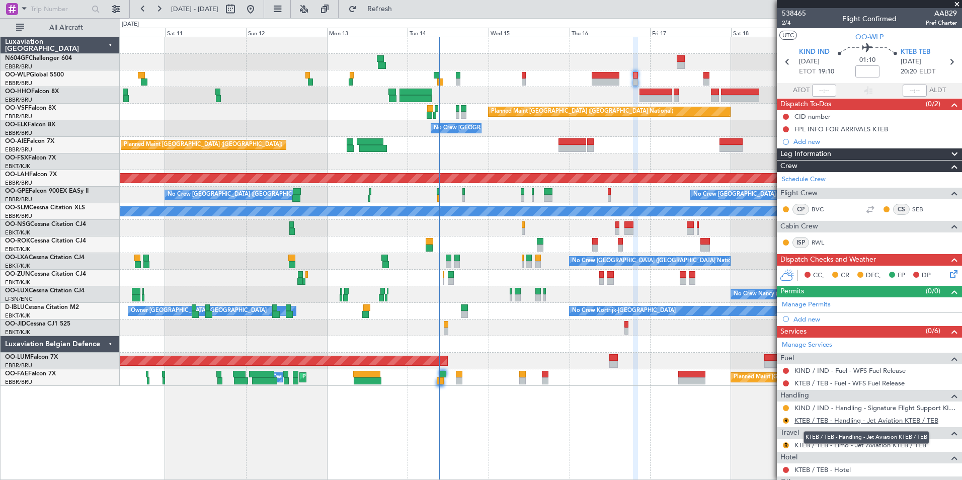
click at [823, 416] on link "KTEB / TEB - Handling - Jet Aviation KTEB / TEB" at bounding box center [866, 420] width 144 height 9
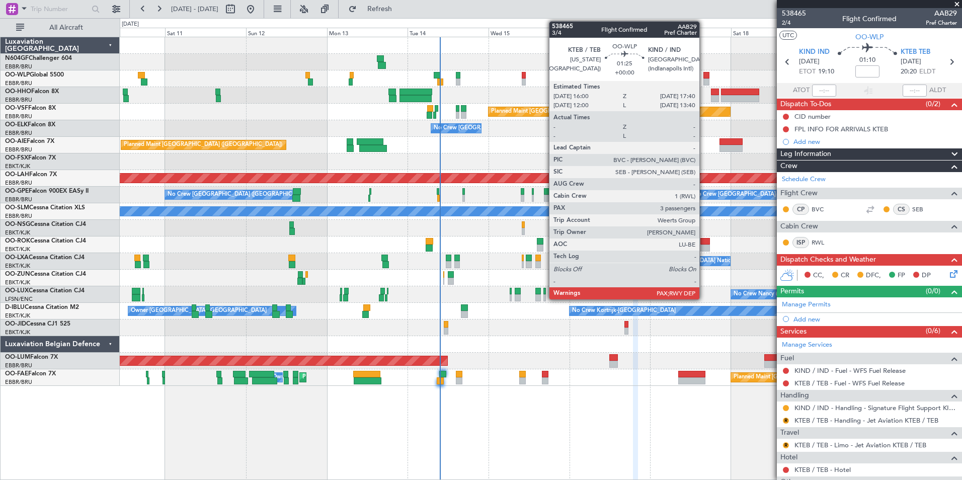
click at [705, 79] on div at bounding box center [706, 81] width 6 height 7
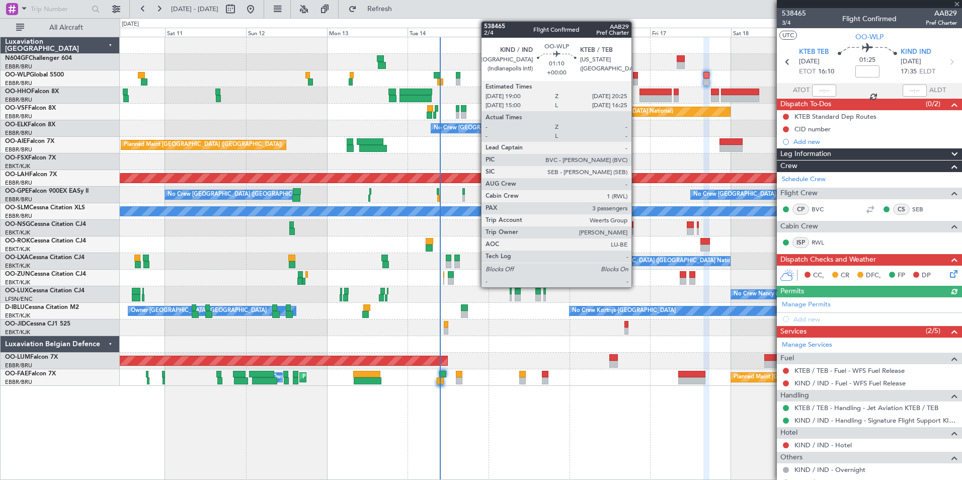
click at [636, 79] on div at bounding box center [635, 81] width 5 height 7
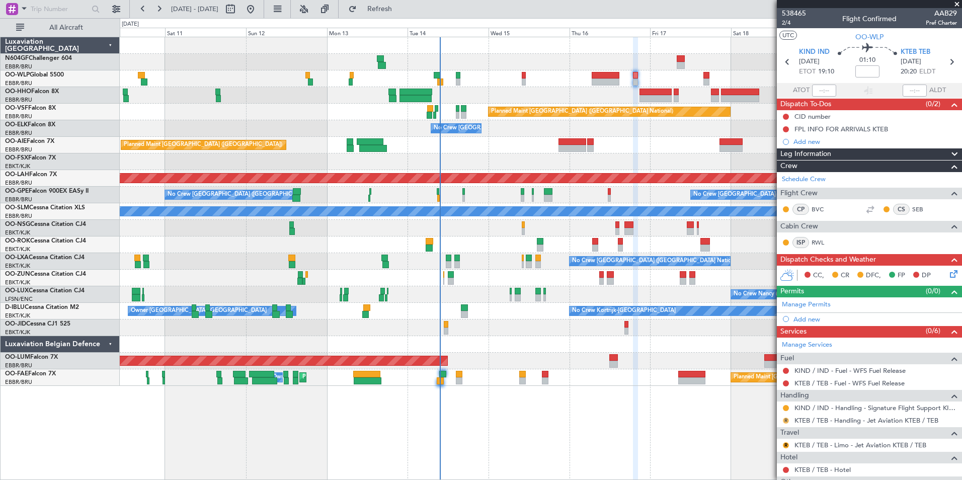
click at [784, 417] on button "R" at bounding box center [786, 420] width 6 height 6
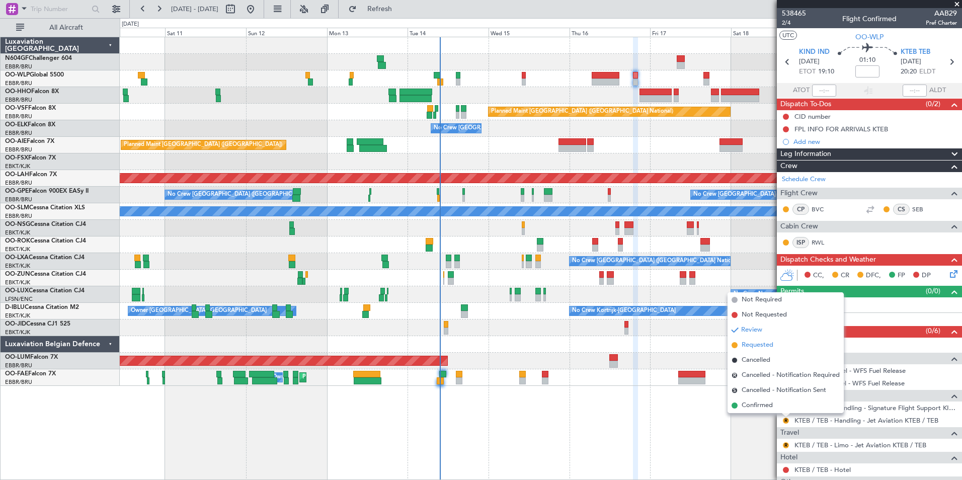
click at [765, 344] on span "Requested" at bounding box center [757, 345] width 32 height 10
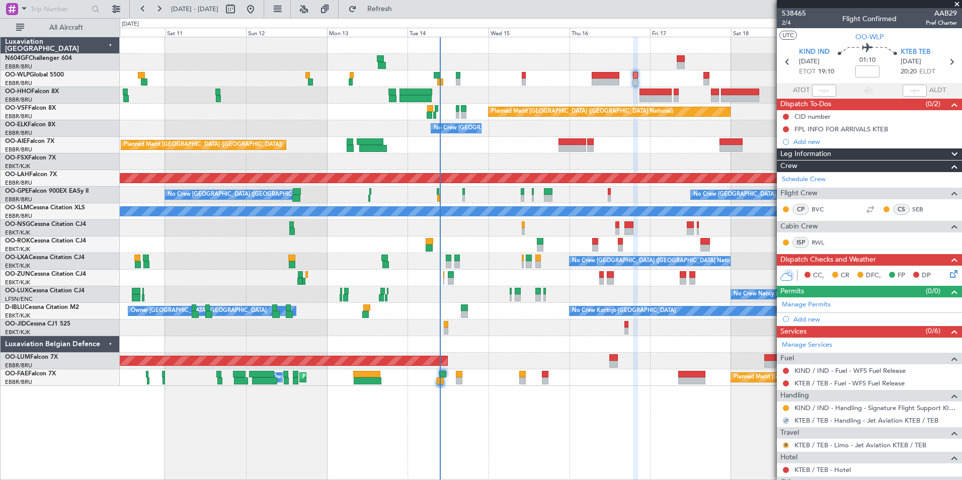
click at [785, 442] on button "R" at bounding box center [786, 445] width 6 height 6
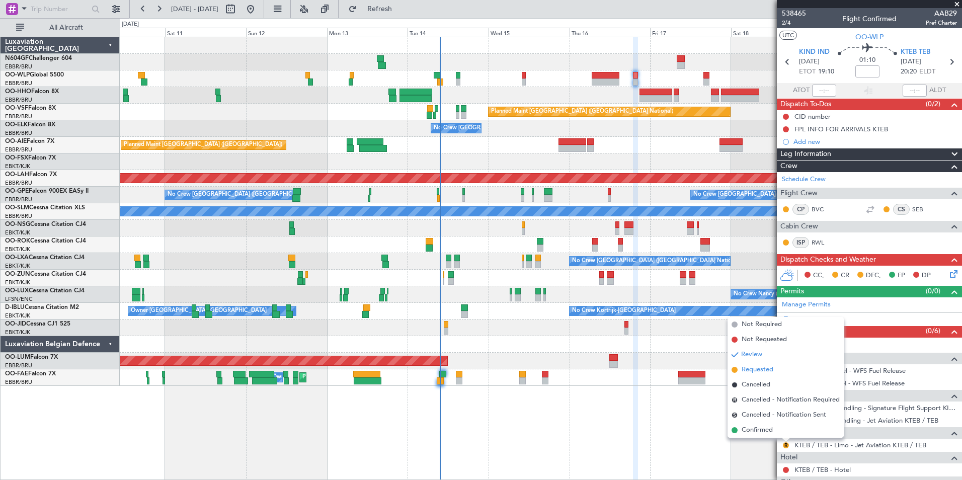
click at [764, 373] on span "Requested" at bounding box center [757, 370] width 32 height 10
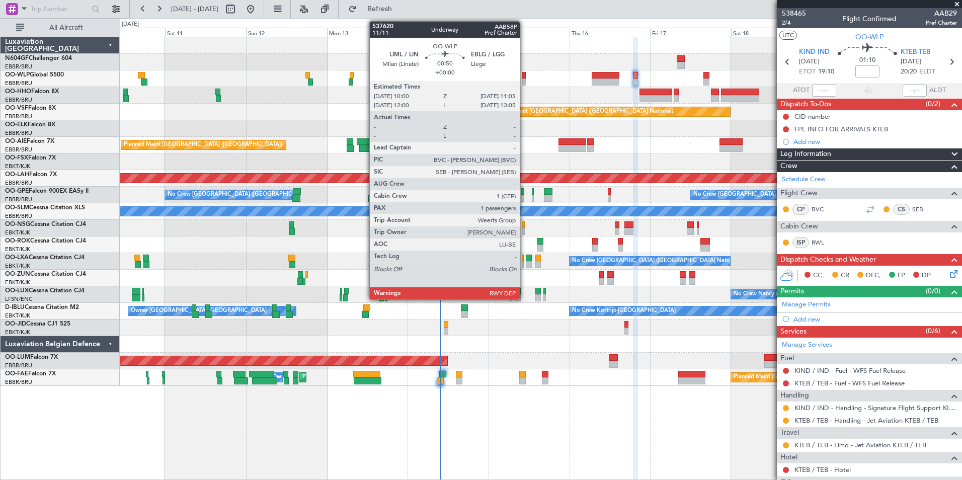
click at [524, 75] on div at bounding box center [524, 75] width 4 height 7
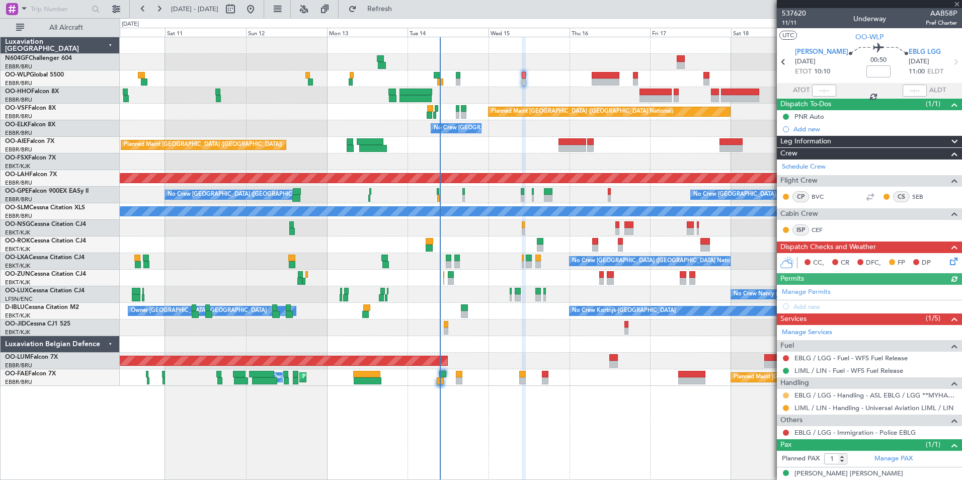
click at [785, 393] on button at bounding box center [786, 395] width 6 height 6
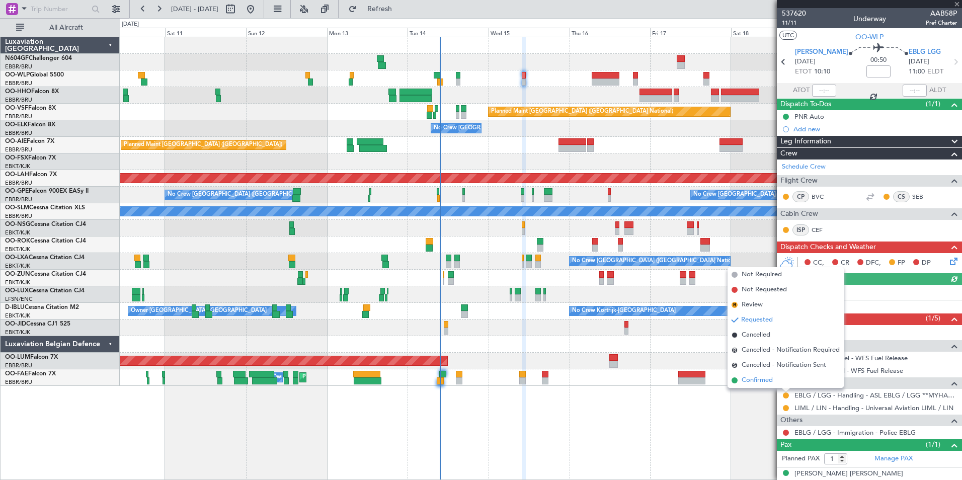
click at [768, 374] on li "Confirmed" at bounding box center [785, 380] width 116 height 15
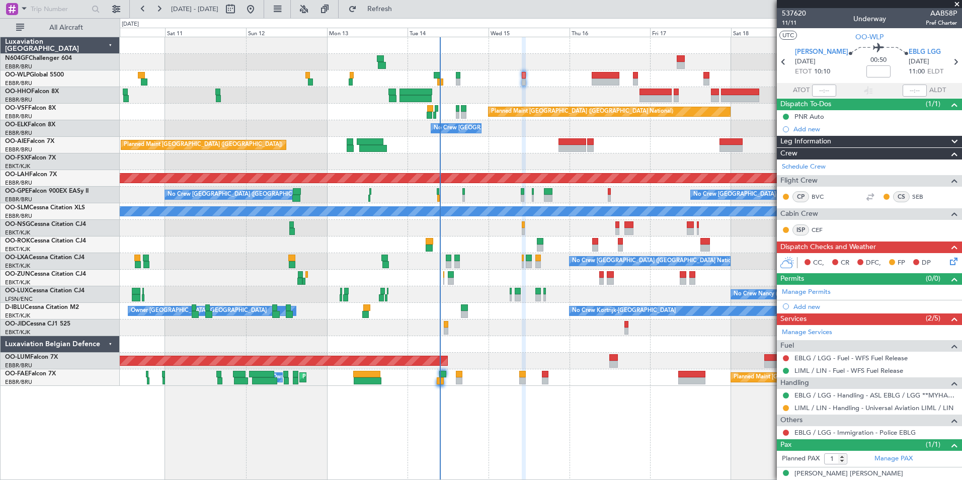
click at [948, 257] on icon at bounding box center [952, 259] width 8 height 8
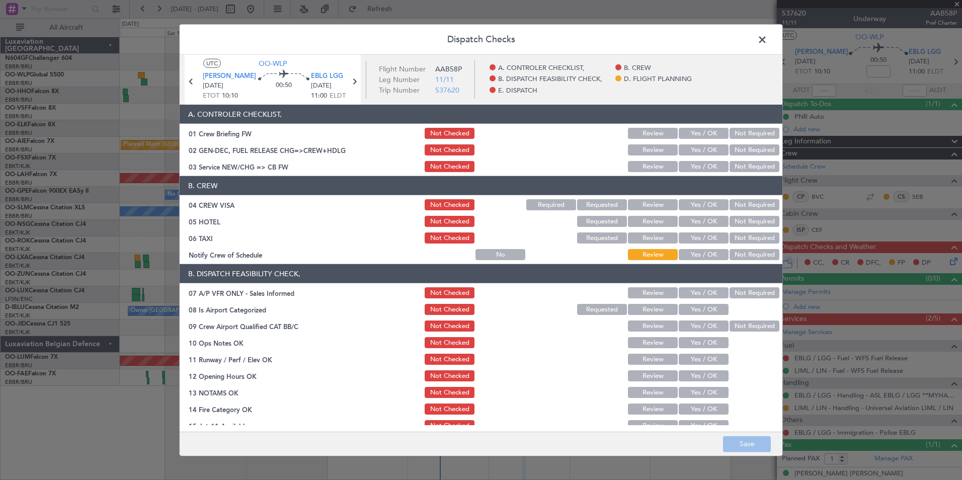
click at [767, 37] on span at bounding box center [767, 42] width 0 height 20
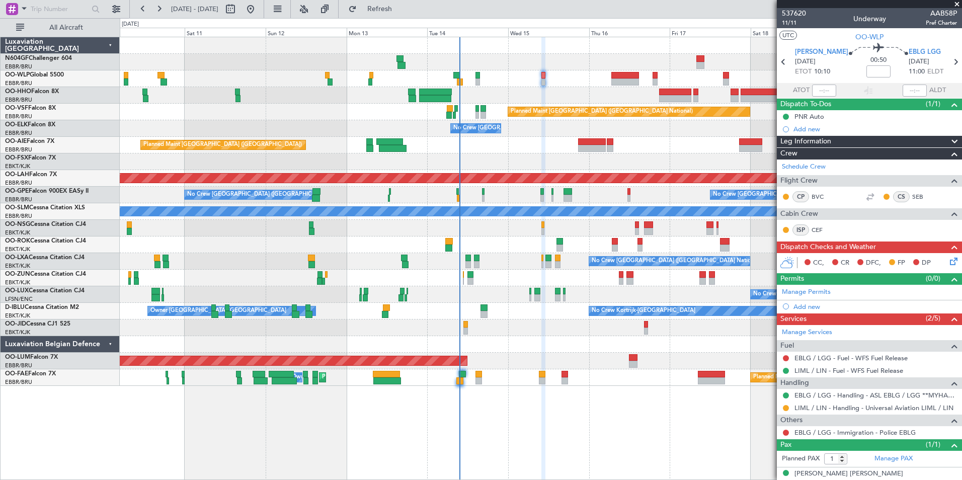
click at [577, 132] on div "No Crew [GEOGRAPHIC_DATA] ([GEOGRAPHIC_DATA] National)" at bounding box center [540, 128] width 841 height 17
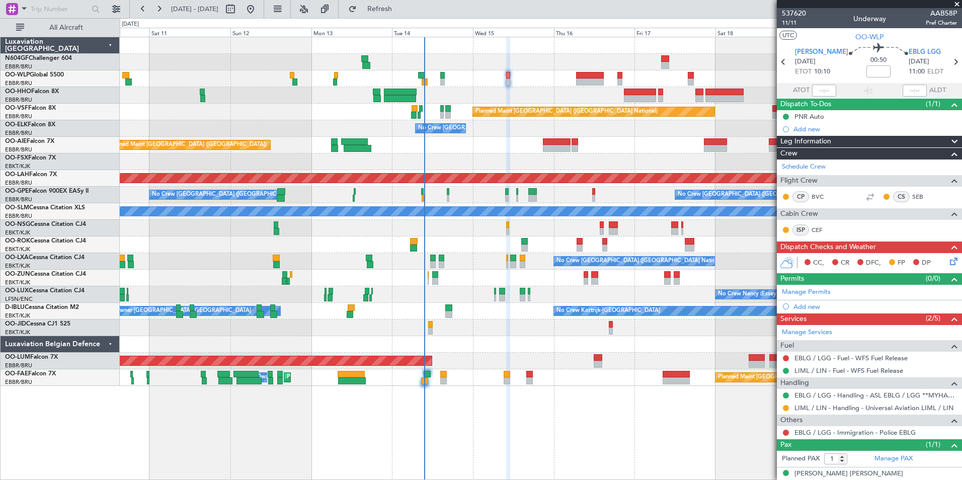
click at [527, 138] on div "Planned Maint Geneva (Cointrin) Planned Maint Brussels (Brussels National) No C…" at bounding box center [540, 211] width 841 height 349
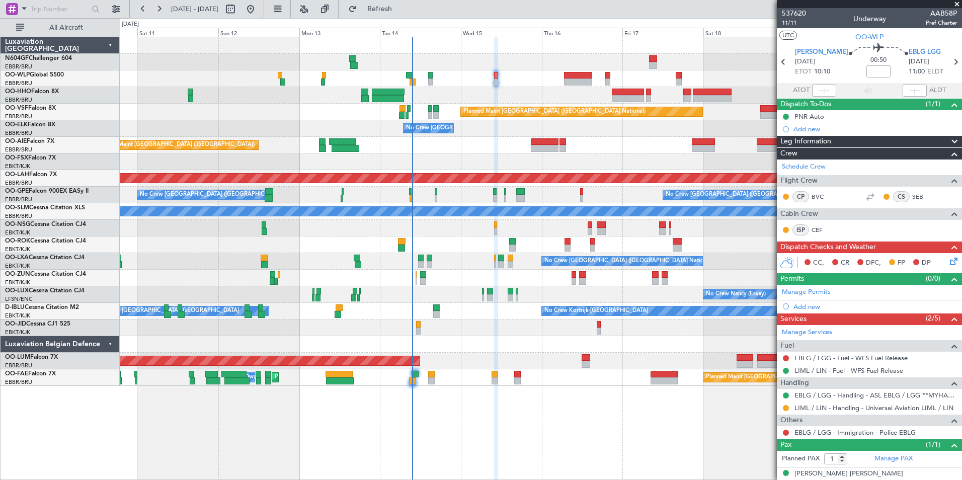
click at [616, 240] on div at bounding box center [540, 244] width 841 height 17
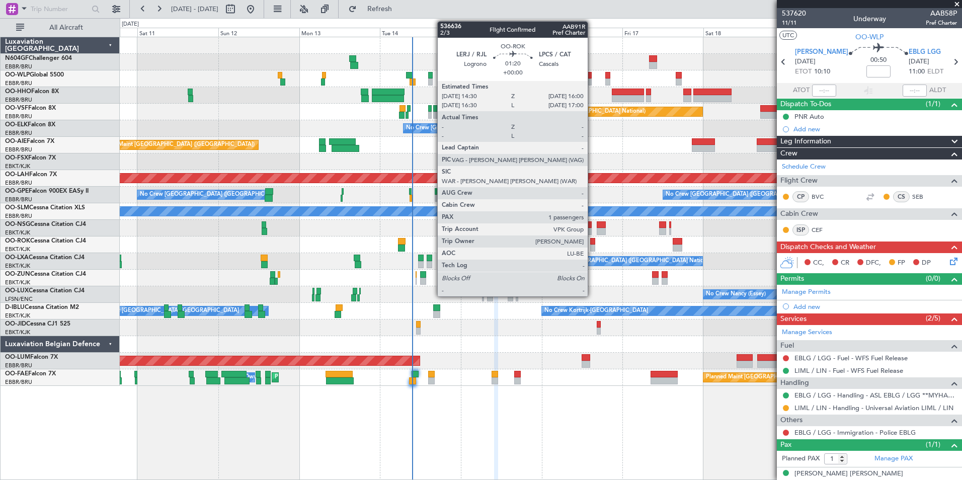
click at [592, 246] on div at bounding box center [593, 247] width 6 height 7
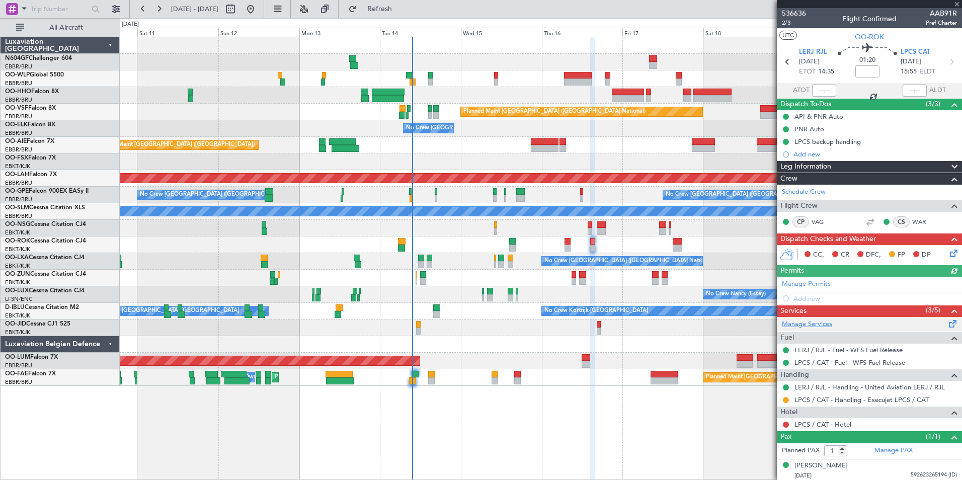
scroll to position [2, 0]
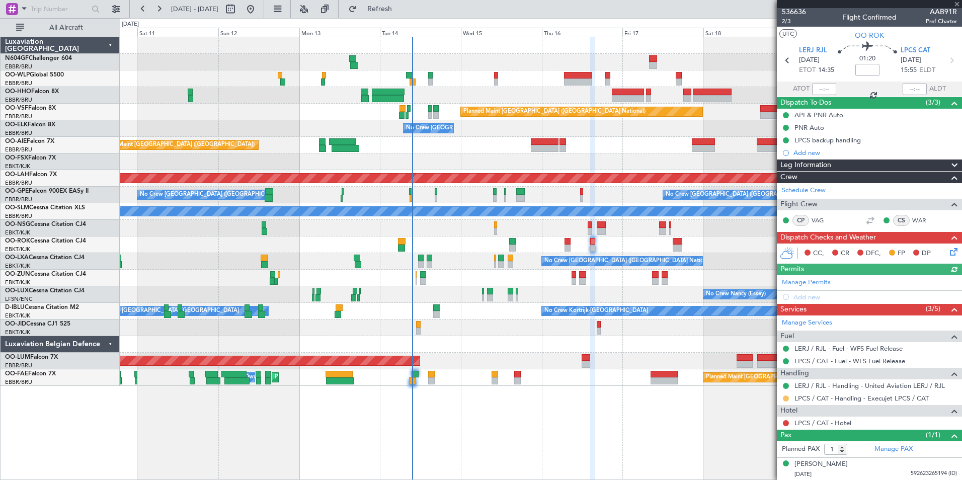
click at [784, 399] on button at bounding box center [786, 398] width 6 height 6
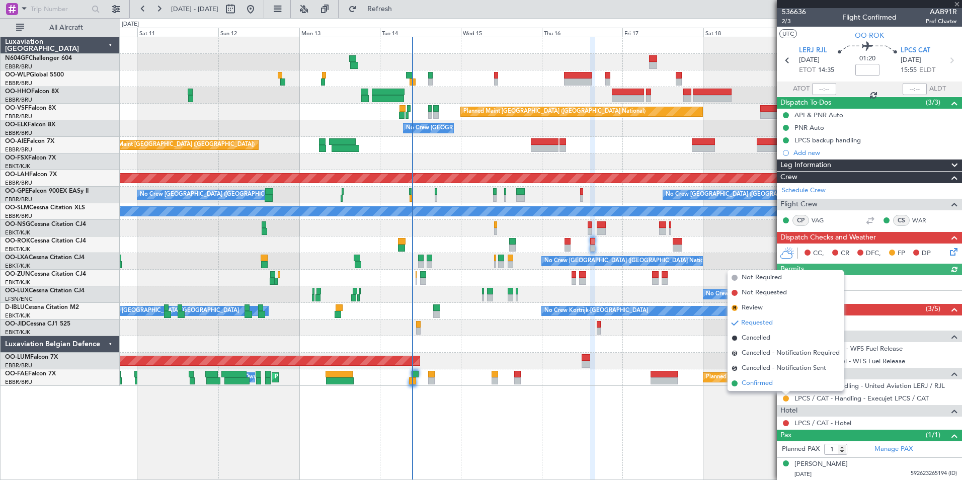
click at [766, 378] on span "Confirmed" at bounding box center [756, 383] width 31 height 10
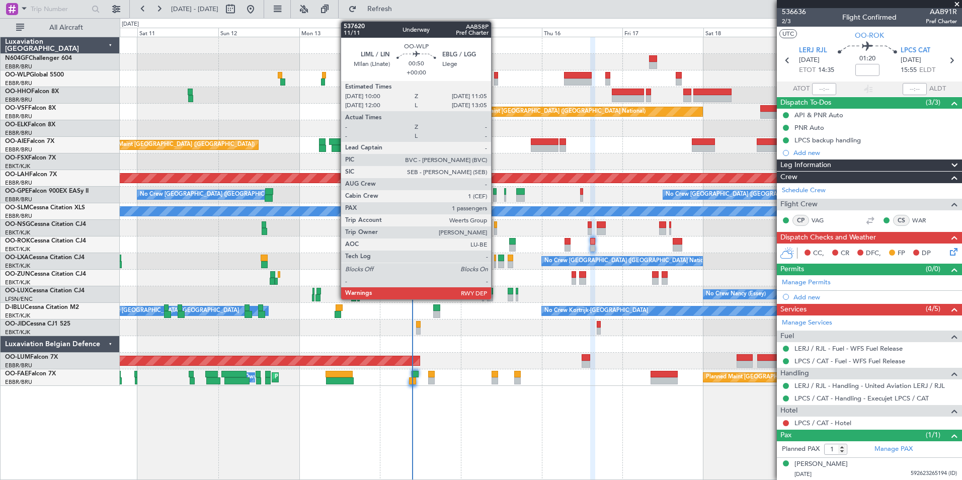
click at [495, 74] on div at bounding box center [496, 75] width 4 height 7
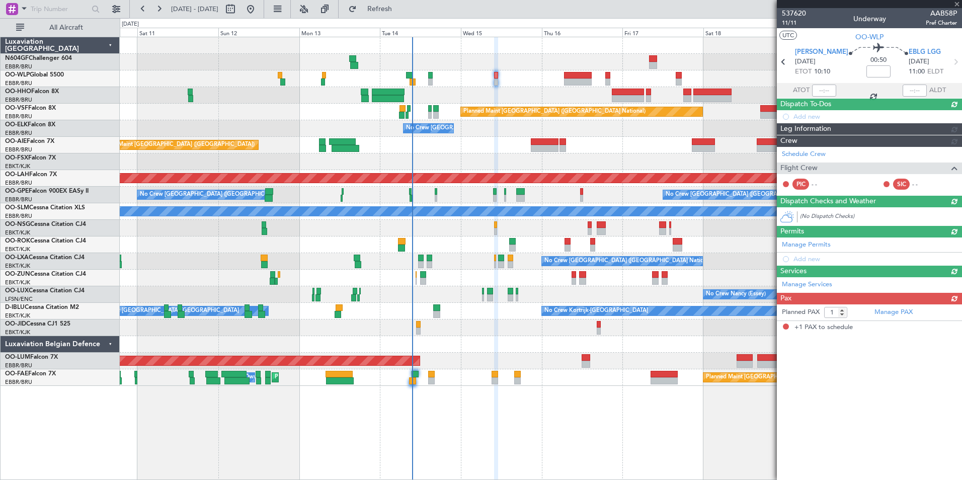
scroll to position [0, 0]
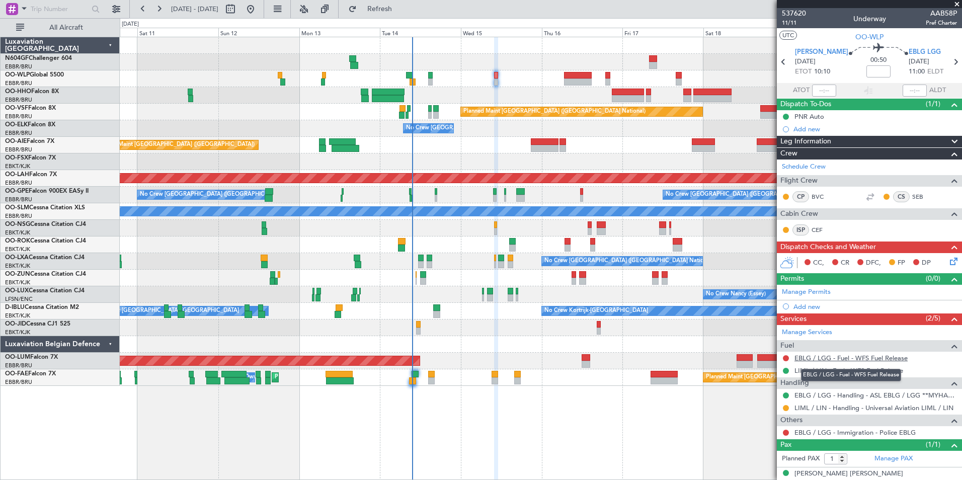
click at [814, 360] on link "EBLG / LGG - Fuel - WFS Fuel Release" at bounding box center [850, 358] width 113 height 9
click at [396, 13] on button "Refresh" at bounding box center [374, 9] width 60 height 16
click at [558, 279] on div "Planned Maint Geneva (Cointrin) Planned Maint Brussels (Brussels National) No C…" at bounding box center [540, 211] width 841 height 349
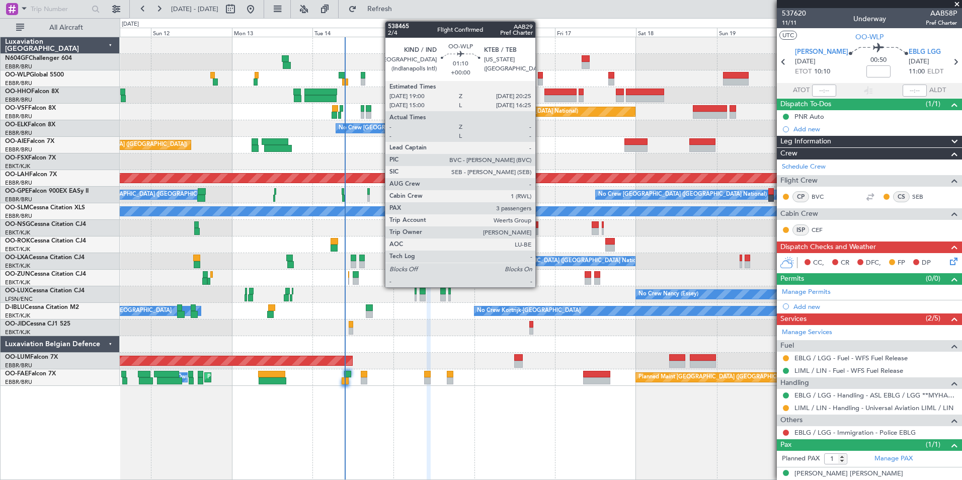
click at [540, 79] on div at bounding box center [540, 81] width 5 height 7
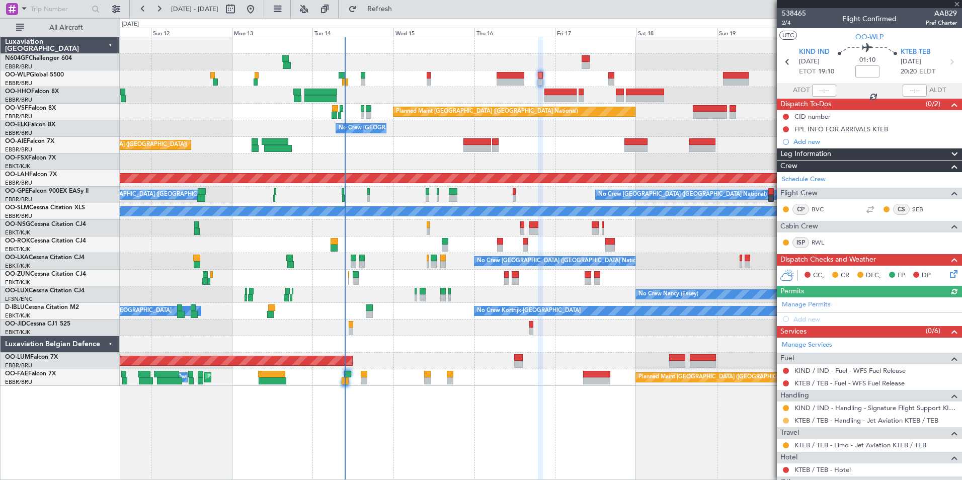
click at [785, 420] on button at bounding box center [786, 420] width 6 height 6
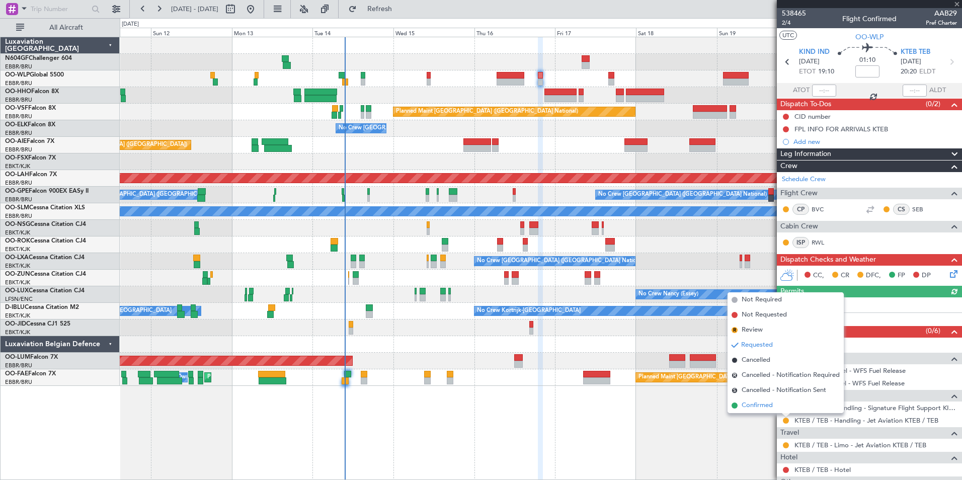
click at [769, 408] on span "Confirmed" at bounding box center [756, 405] width 31 height 10
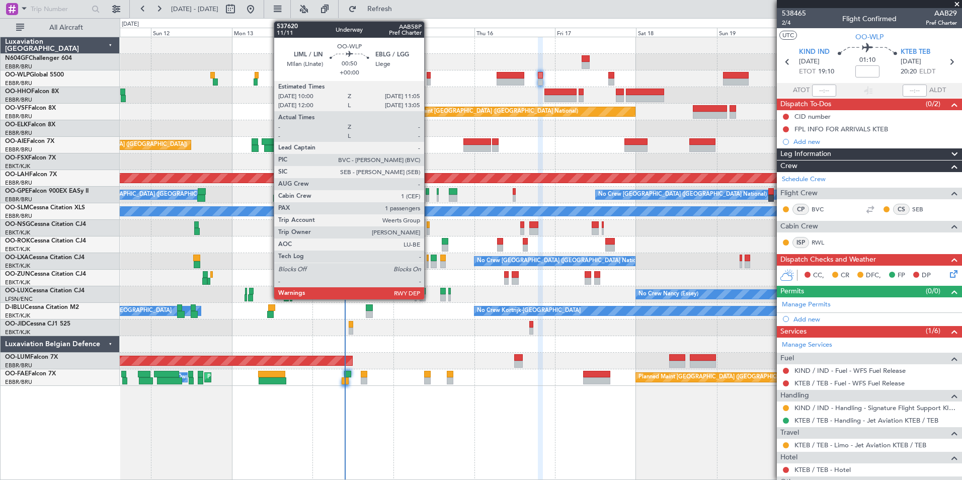
click at [429, 79] on div at bounding box center [428, 81] width 4 height 7
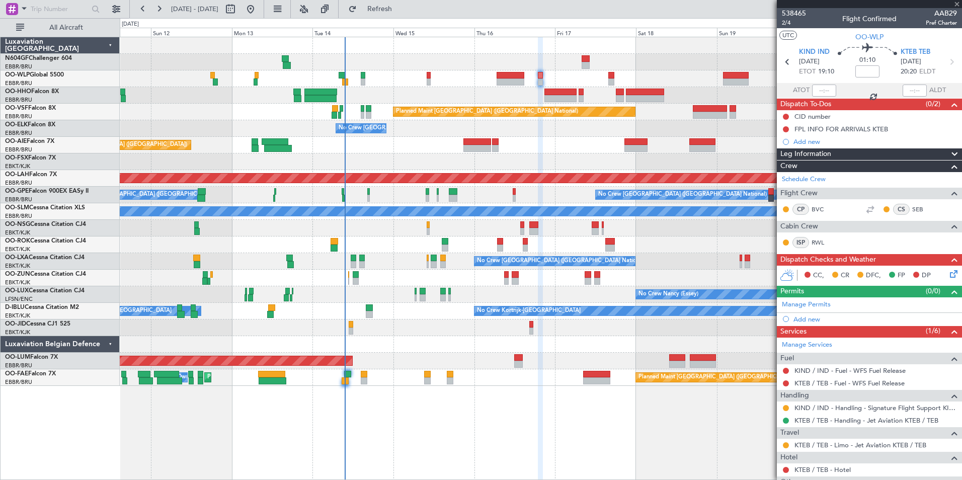
type input "1"
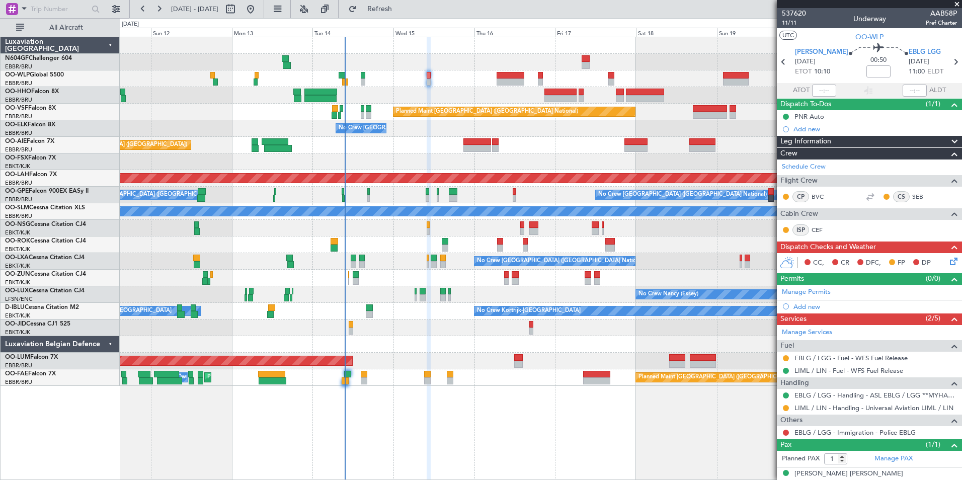
click at [948, 259] on icon at bounding box center [952, 259] width 8 height 8
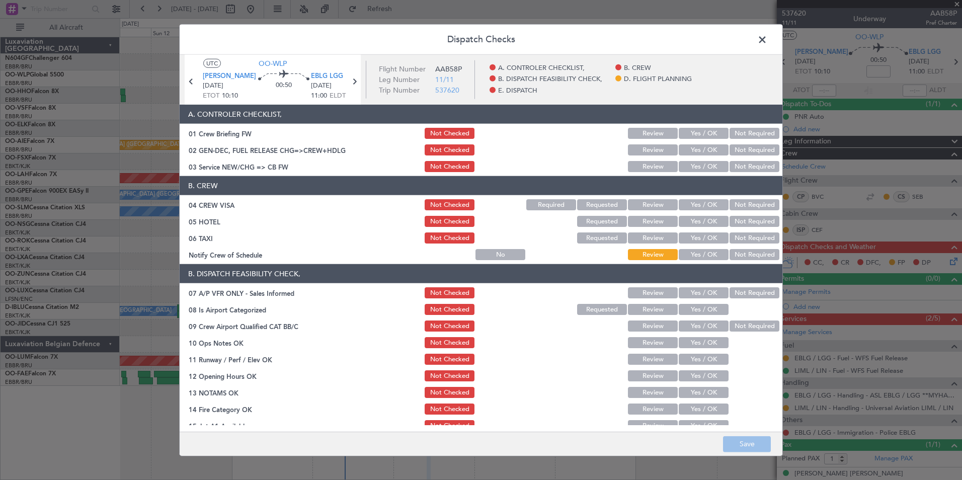
drag, startPoint x: 947, startPoint y: 259, endPoint x: 896, endPoint y: 131, distance: 137.5
click at [898, 131] on div "Dispatch Checks UTC OO-WLP LIML LIN 15/10/2025 ETOT 10:10 00:50 EBLG LGG 15/10/…" at bounding box center [481, 240] width 962 height 480
click at [688, 166] on button "Yes / OK" at bounding box center [703, 166] width 50 height 11
click at [731, 198] on div "Not Required" at bounding box center [753, 205] width 51 height 14
click at [736, 207] on button "Not Required" at bounding box center [754, 204] width 50 height 11
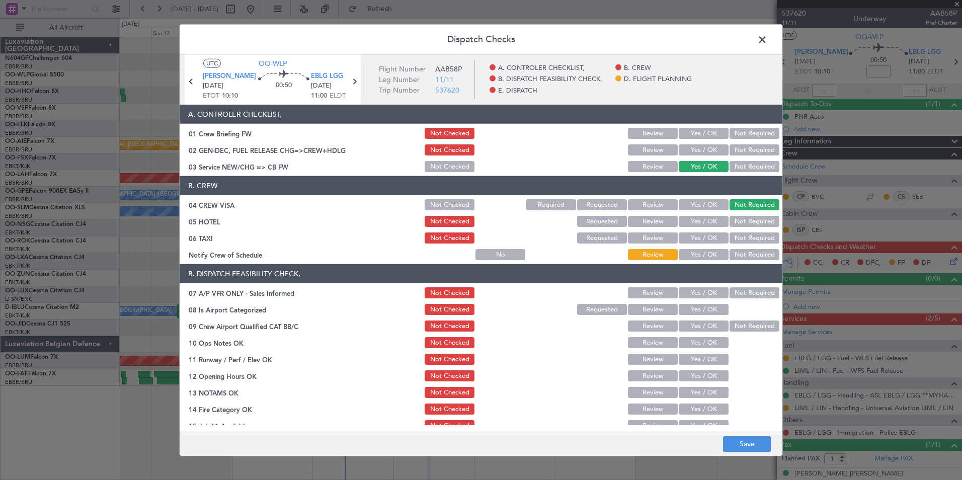
drag, startPoint x: 741, startPoint y: 219, endPoint x: 738, endPoint y: 234, distance: 14.9
click at [741, 221] on button "Not Required" at bounding box center [754, 221] width 50 height 11
drag, startPoint x: 737, startPoint y: 235, endPoint x: 726, endPoint y: 250, distance: 18.3
click at [735, 237] on button "Not Required" at bounding box center [754, 237] width 50 height 11
click at [715, 255] on button "Yes / OK" at bounding box center [703, 254] width 50 height 11
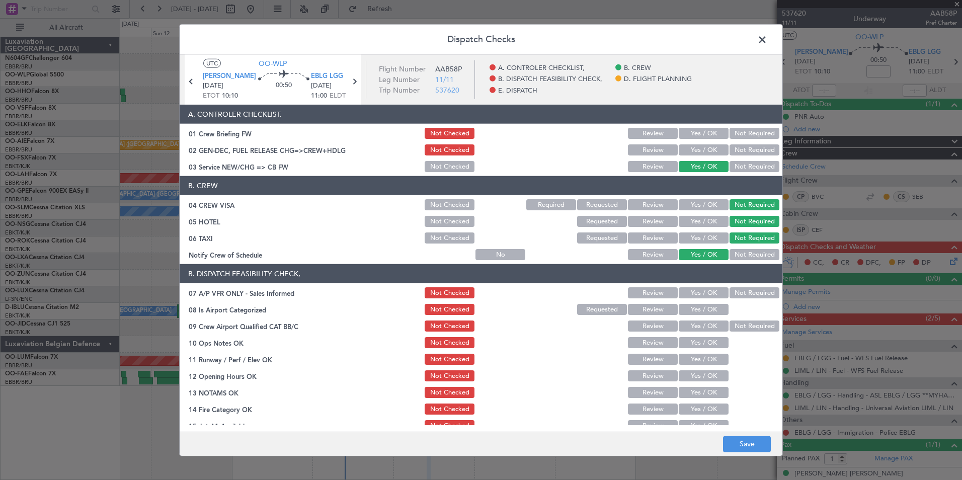
click at [745, 289] on button "Not Required" at bounding box center [754, 292] width 50 height 11
drag, startPoint x: 710, startPoint y: 308, endPoint x: 719, endPoint y: 315, distance: 11.5
click at [711, 308] on button "Yes / OK" at bounding box center [703, 309] width 50 height 11
click at [720, 316] on div "Yes / OK" at bounding box center [702, 309] width 51 height 14
click at [732, 323] on button "Not Required" at bounding box center [754, 325] width 50 height 11
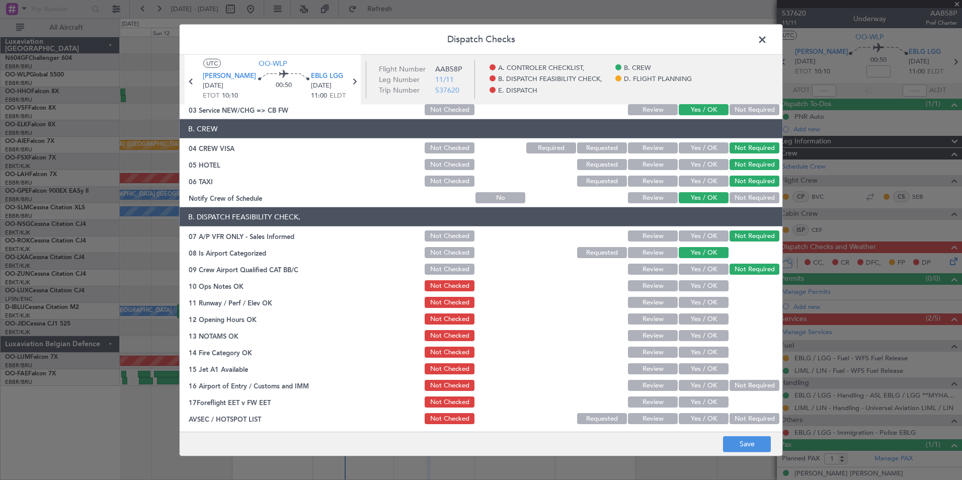
scroll to position [101, 0]
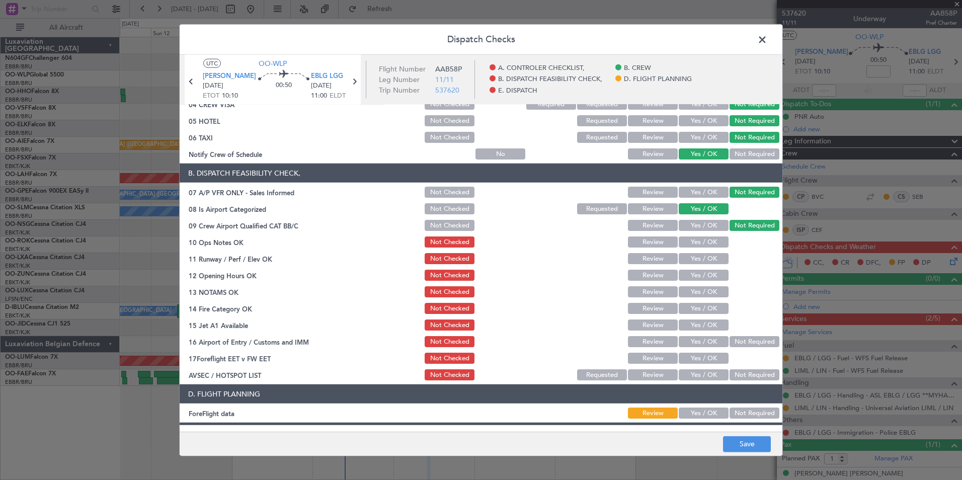
click at [712, 241] on button "Yes / OK" at bounding box center [703, 241] width 50 height 11
click at [709, 264] on div "Yes / OK" at bounding box center [702, 258] width 51 height 14
click at [706, 261] on button "Yes / OK" at bounding box center [703, 258] width 50 height 11
click at [704, 270] on button "Yes / OK" at bounding box center [703, 275] width 50 height 11
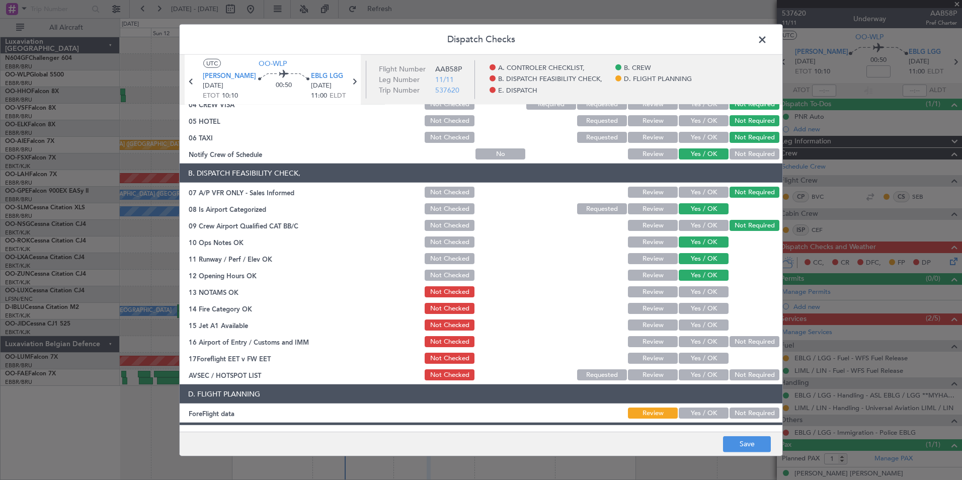
click at [704, 285] on div "Yes / OK" at bounding box center [702, 292] width 51 height 14
click at [704, 293] on button "Yes / OK" at bounding box center [703, 291] width 50 height 11
click at [705, 307] on button "Yes / OK" at bounding box center [703, 308] width 50 height 11
drag, startPoint x: 708, startPoint y: 321, endPoint x: 721, endPoint y: 329, distance: 15.5
click at [708, 322] on button "Yes / OK" at bounding box center [703, 324] width 50 height 11
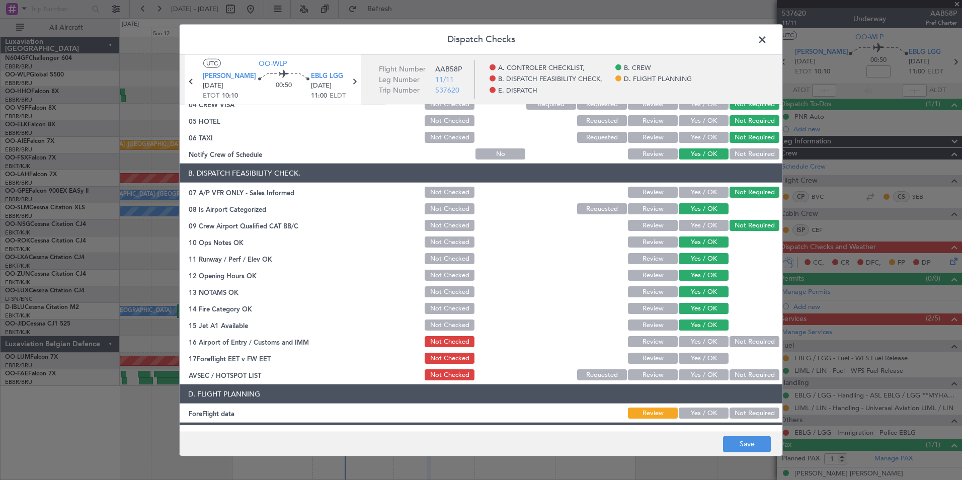
click at [735, 341] on button "Not Required" at bounding box center [754, 341] width 50 height 11
click at [706, 368] on div "Yes / OK" at bounding box center [702, 375] width 51 height 14
click at [698, 376] on button "Yes / OK" at bounding box center [703, 374] width 50 height 11
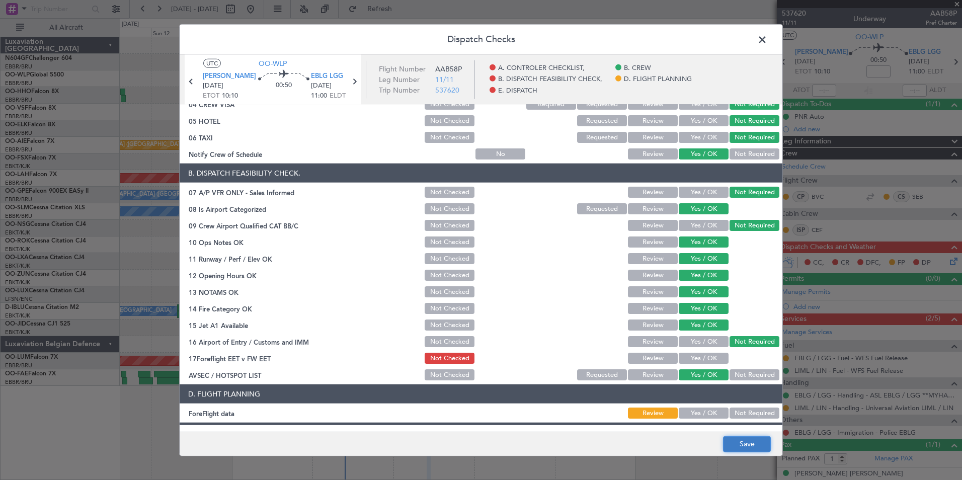
click at [747, 443] on button "Save" at bounding box center [747, 444] width 48 height 16
click at [767, 41] on span at bounding box center [767, 42] width 0 height 20
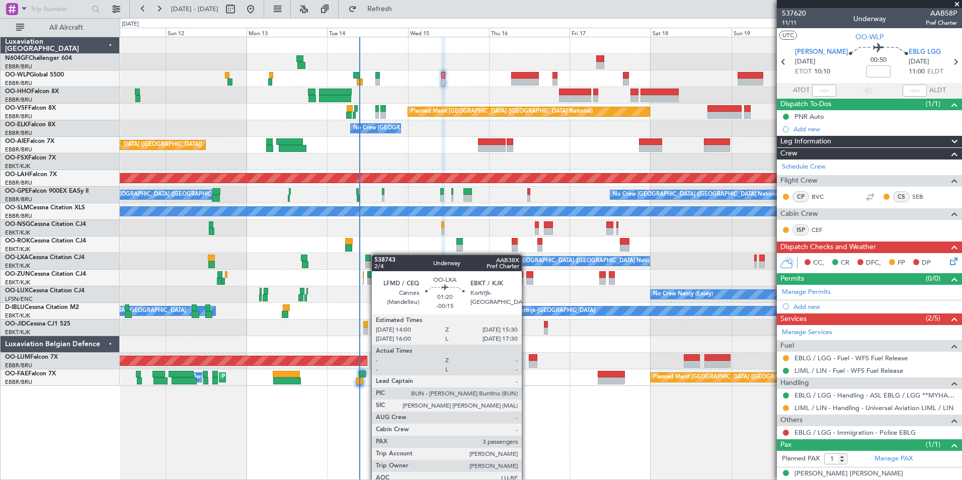
click at [376, 254] on div at bounding box center [377, 257] width 6 height 7
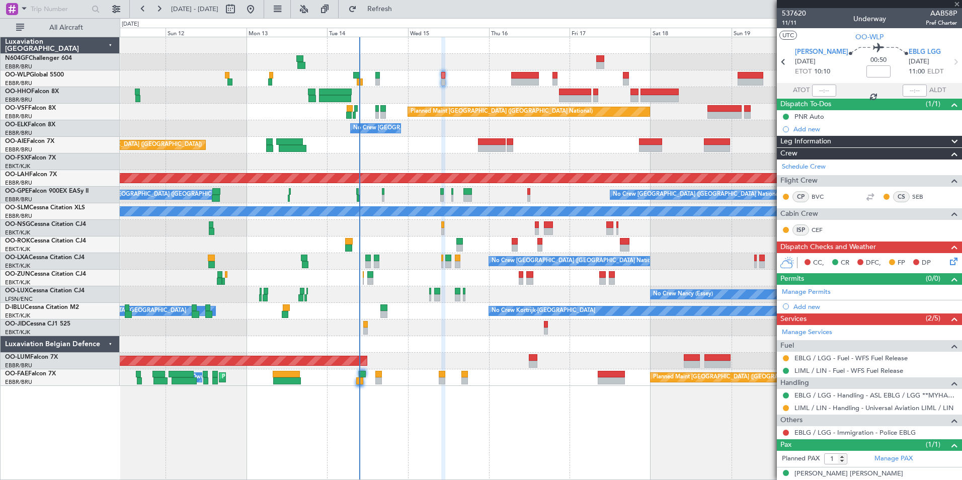
type input "-00:15"
type input "3"
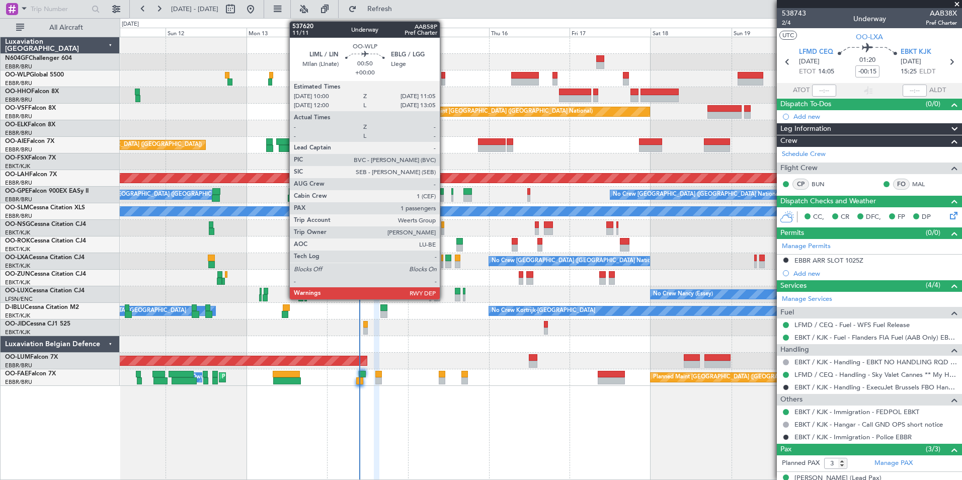
click at [444, 80] on div at bounding box center [443, 81] width 4 height 7
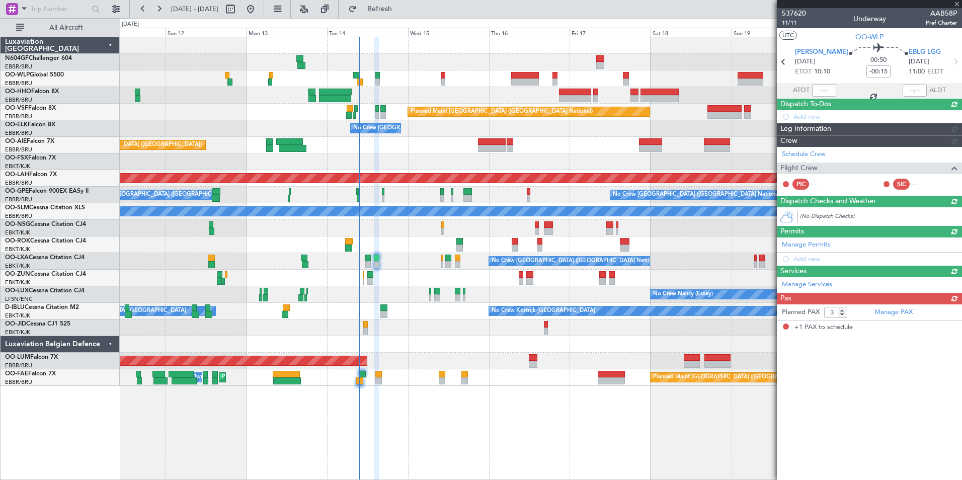
type input "1"
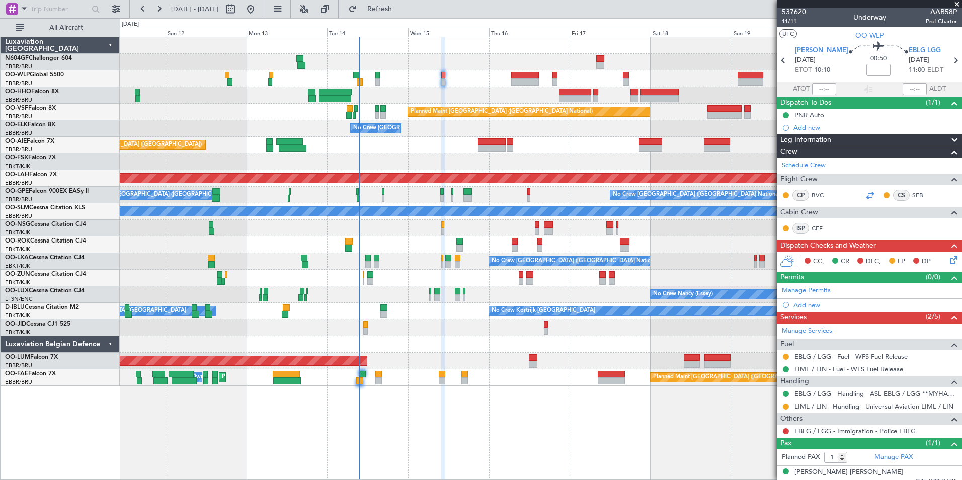
scroll to position [0, 0]
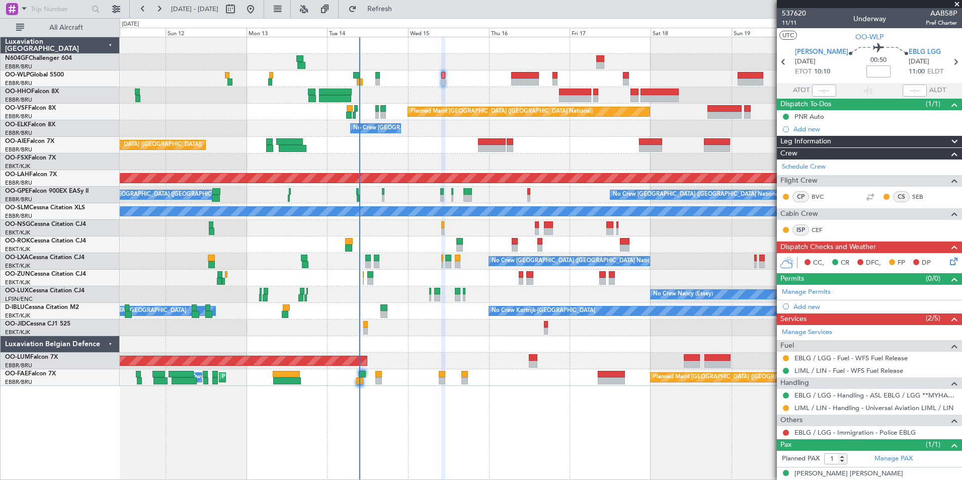
click at [868, 73] on input at bounding box center [878, 71] width 24 height 12
type input "+00:10"
click at [831, 35] on section "UTC OO-WLP" at bounding box center [869, 35] width 185 height 15
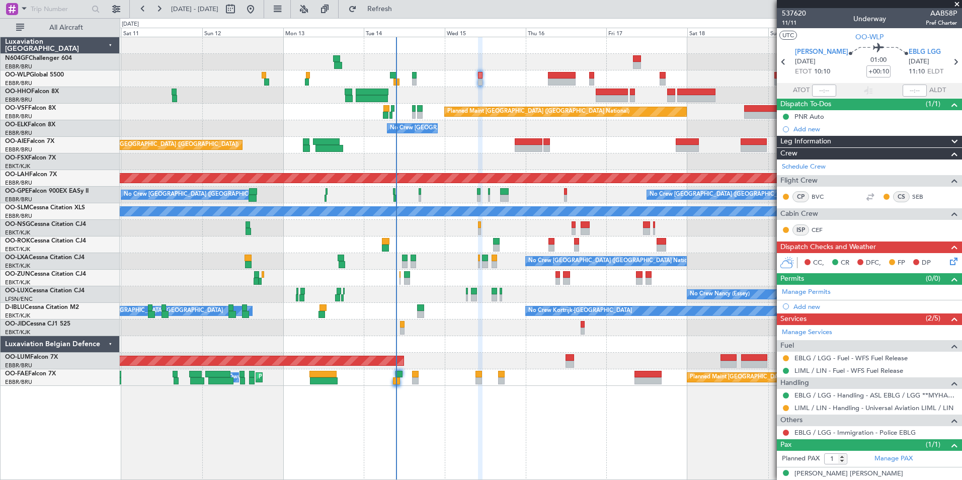
click at [587, 126] on div "No Crew [GEOGRAPHIC_DATA] ([GEOGRAPHIC_DATA] National)" at bounding box center [540, 128] width 841 height 17
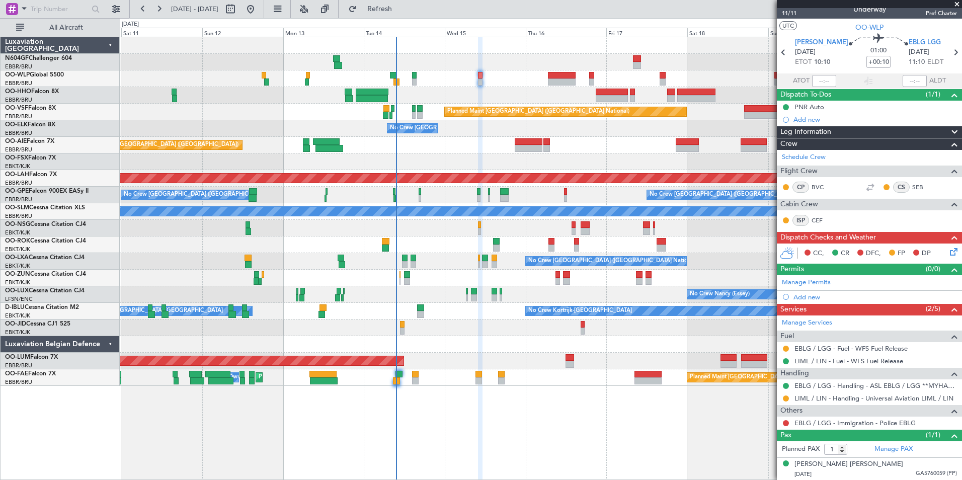
click at [948, 252] on icon at bounding box center [952, 250] width 8 height 8
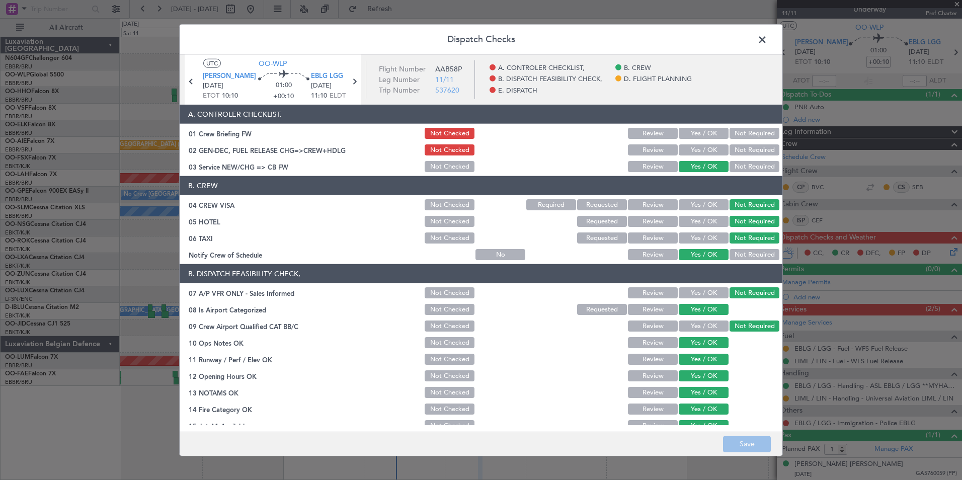
scroll to position [186, 0]
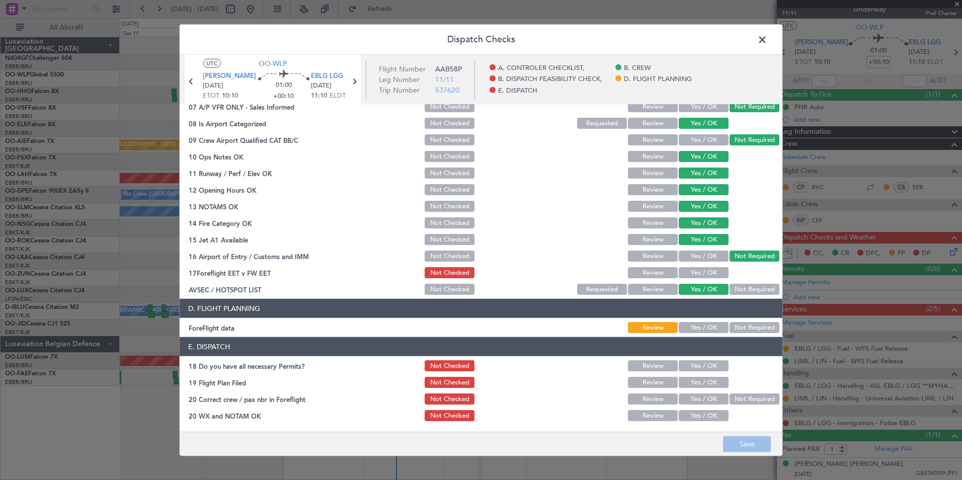
click at [687, 269] on button "Yes / OK" at bounding box center [703, 272] width 50 height 11
click at [714, 324] on button "Yes / OK" at bounding box center [703, 327] width 50 height 11
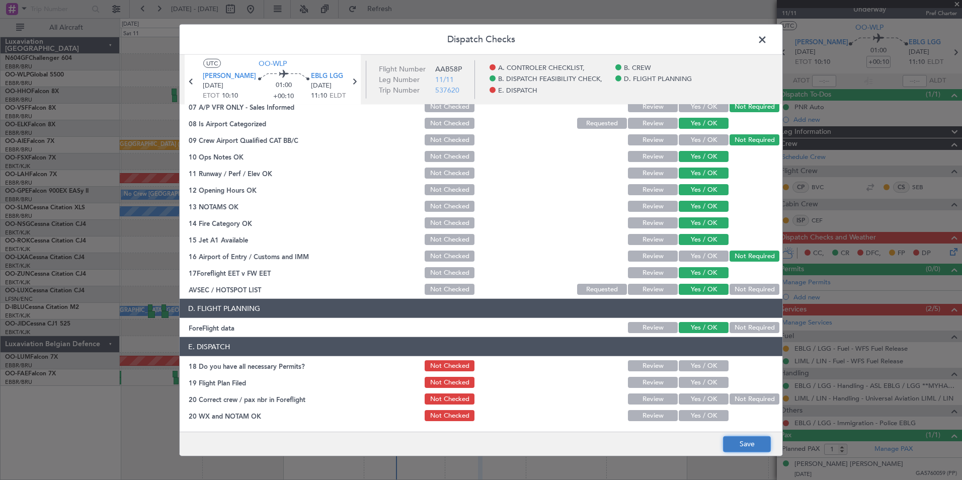
click at [739, 441] on button "Save" at bounding box center [747, 444] width 48 height 16
click at [767, 36] on span at bounding box center [767, 42] width 0 height 20
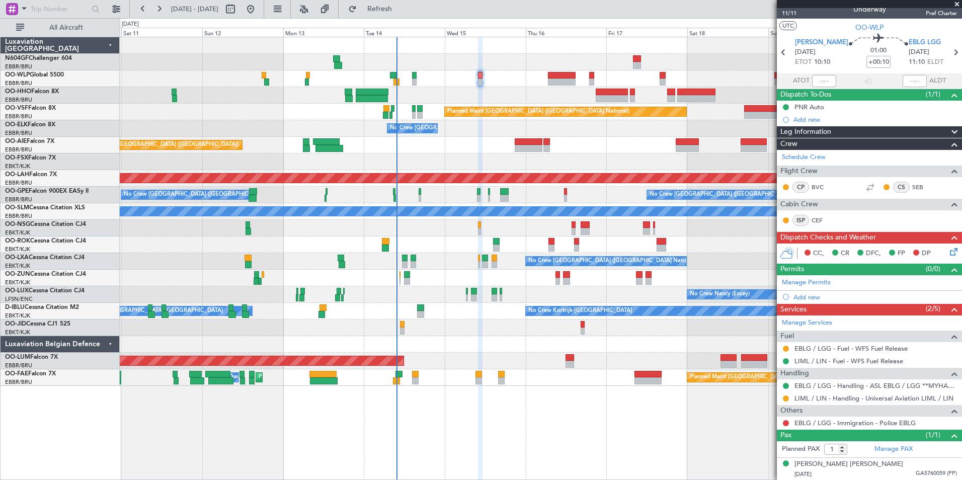
scroll to position [0, 0]
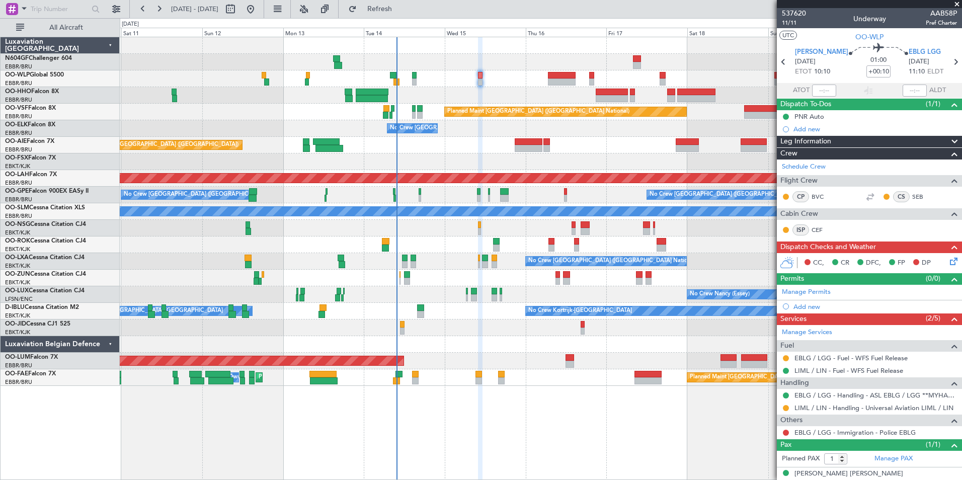
click at [939, 259] on div "CC, CR DFC, FP DP" at bounding box center [874, 262] width 148 height 15
click at [948, 259] on icon at bounding box center [952, 259] width 8 height 8
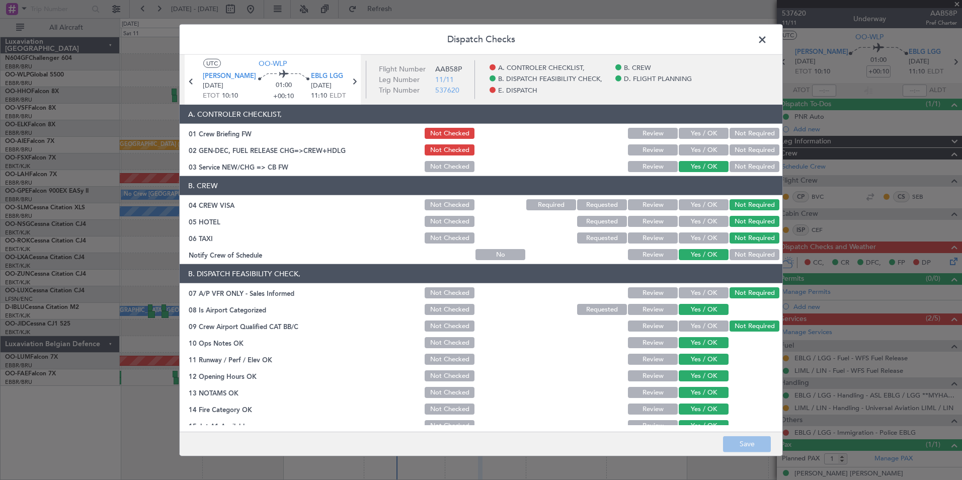
scroll to position [186, 0]
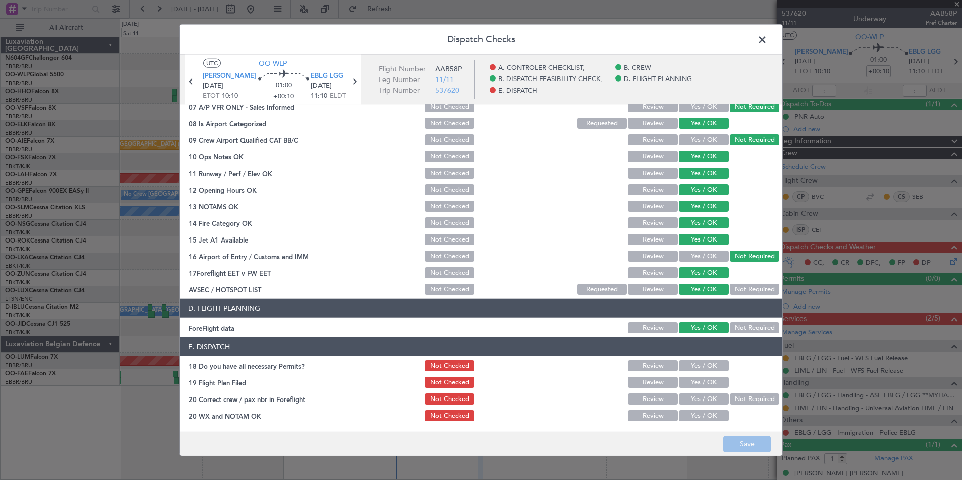
click at [701, 363] on button "Yes / OK" at bounding box center [703, 365] width 50 height 11
click at [701, 384] on button "Yes / OK" at bounding box center [703, 382] width 50 height 11
click at [701, 393] on div "Yes / OK" at bounding box center [702, 399] width 51 height 14
click at [701, 408] on section "E. DISPATCH 18 Do you have all necessary Permits? Not Checked Review Yes / OK 1…" at bounding box center [481, 380] width 603 height 86
click at [700, 401] on button "Yes / OK" at bounding box center [703, 398] width 50 height 11
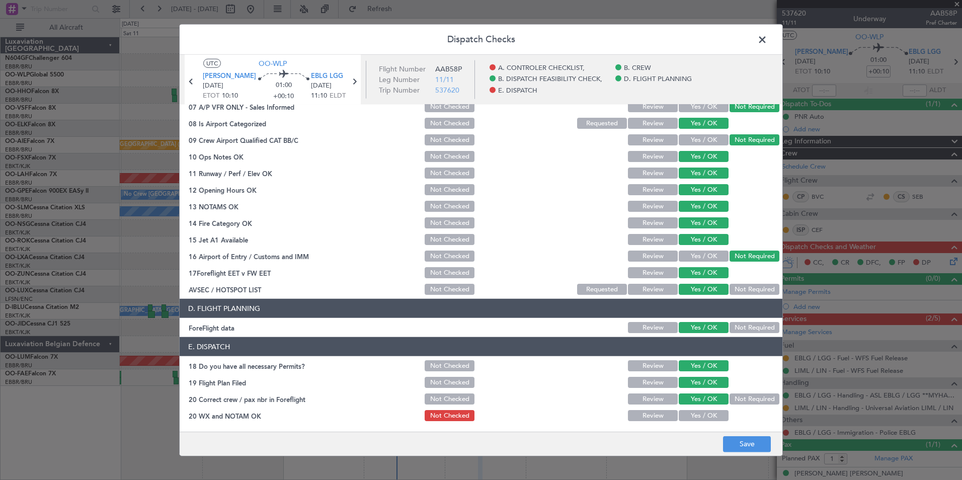
click at [700, 414] on button "Yes / OK" at bounding box center [703, 415] width 50 height 11
click at [730, 442] on button "Save" at bounding box center [747, 444] width 48 height 16
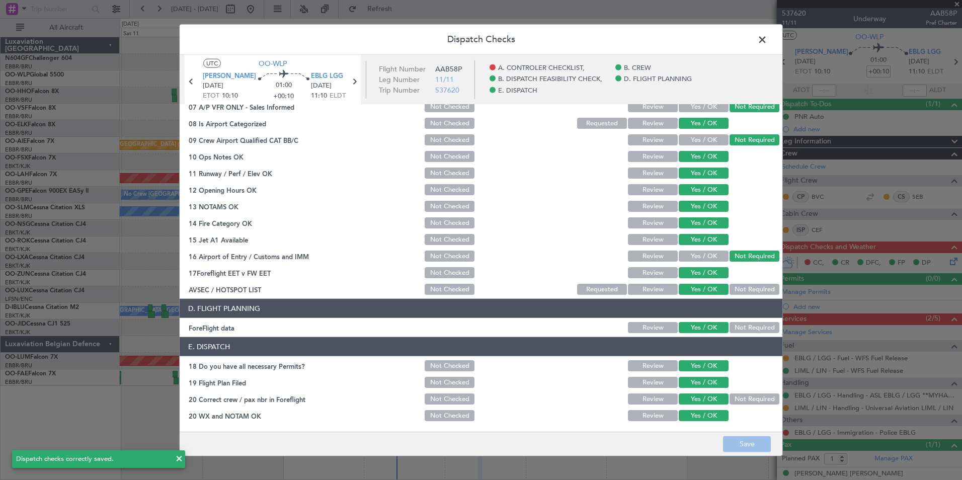
drag, startPoint x: 730, startPoint y: 442, endPoint x: 619, endPoint y: 431, distance: 111.3
click at [619, 431] on main "UTC OO-WLP LIML LIN 15/10/2025 ETOT 10:10 01:00 +00:10 EBLG LGG 15/10/2025 11:1…" at bounding box center [481, 245] width 603 height 381
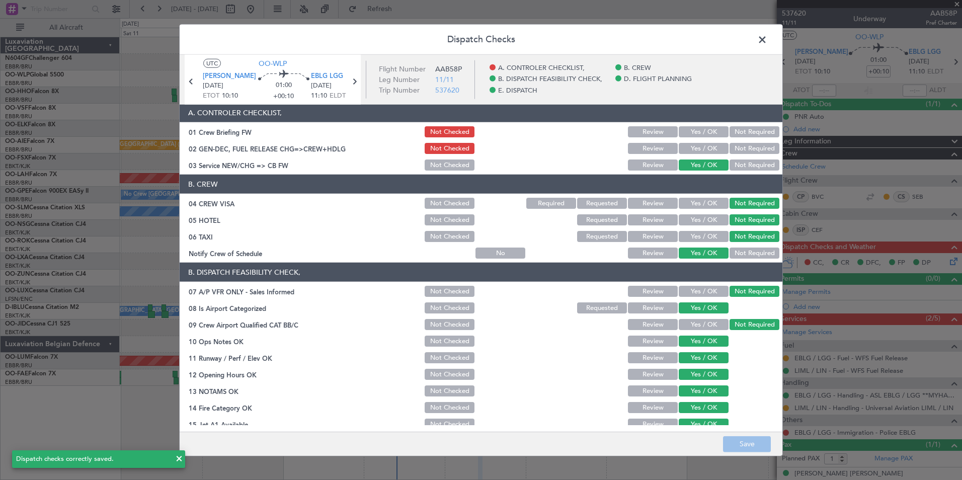
scroll to position [0, 0]
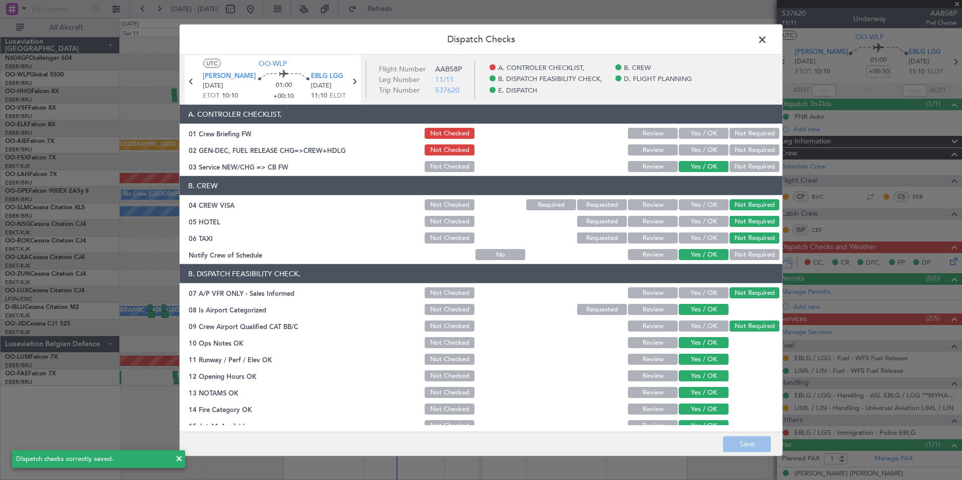
click at [767, 43] on span at bounding box center [767, 42] width 0 height 20
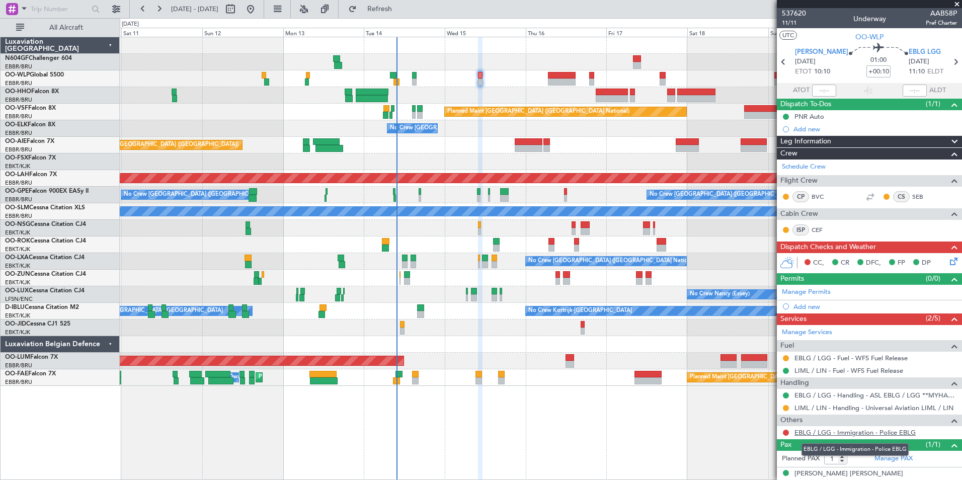
click at [817, 435] on link "EBLG / LGG - Immigration - Police EBLG" at bounding box center [854, 432] width 121 height 9
click at [401, 12] on span "Refresh" at bounding box center [380, 9] width 42 height 7
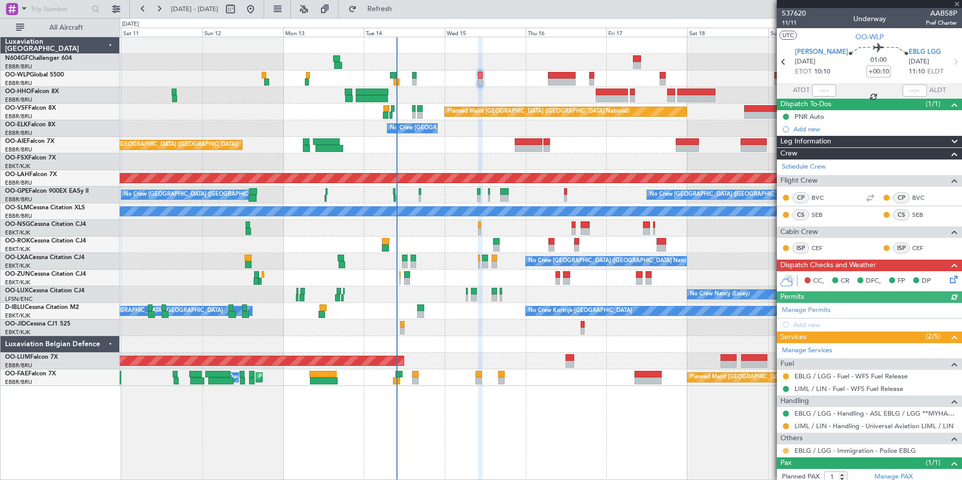
click at [787, 449] on button at bounding box center [786, 451] width 6 height 6
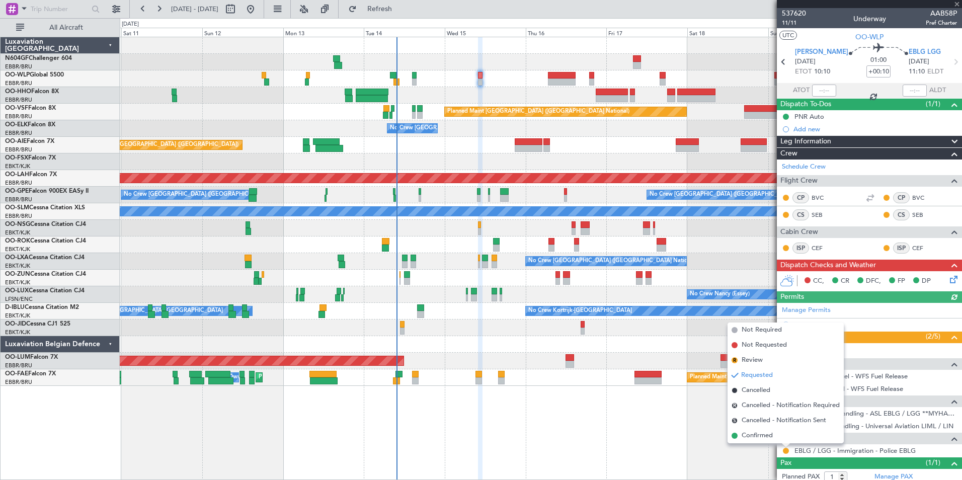
click at [779, 433] on div "Requested" at bounding box center [785, 434] width 31 height 13
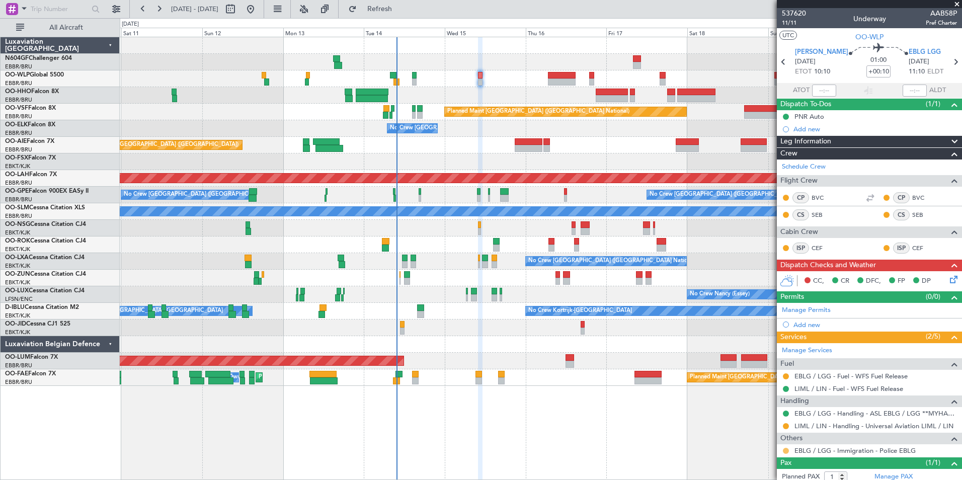
click at [785, 449] on button at bounding box center [786, 451] width 6 height 6
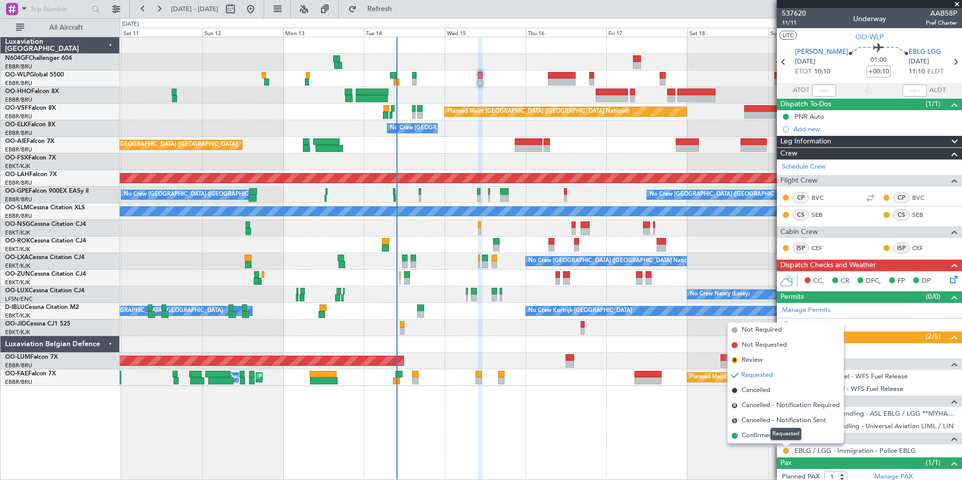
click at [766, 433] on mat-tooltip-component "Requested" at bounding box center [785, 433] width 45 height 27
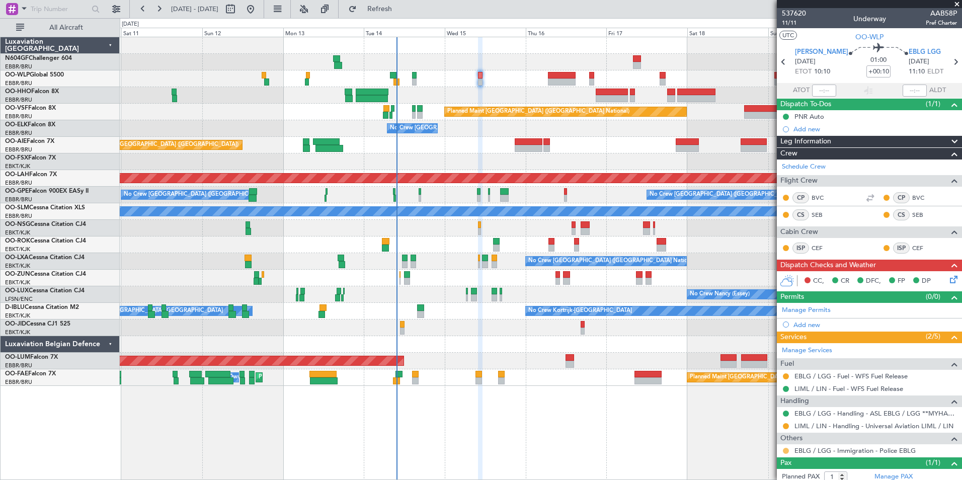
click at [786, 450] on button at bounding box center [786, 451] width 6 height 6
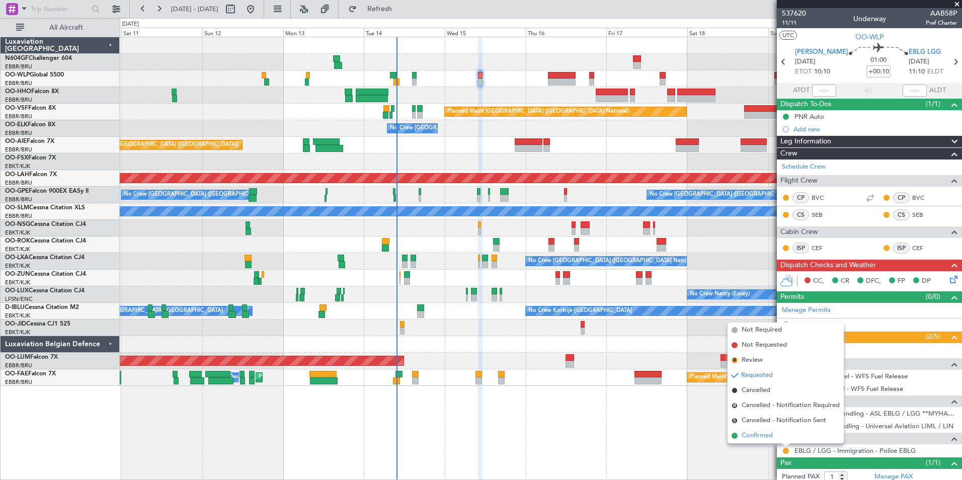
click at [761, 436] on span "Confirmed" at bounding box center [756, 436] width 31 height 10
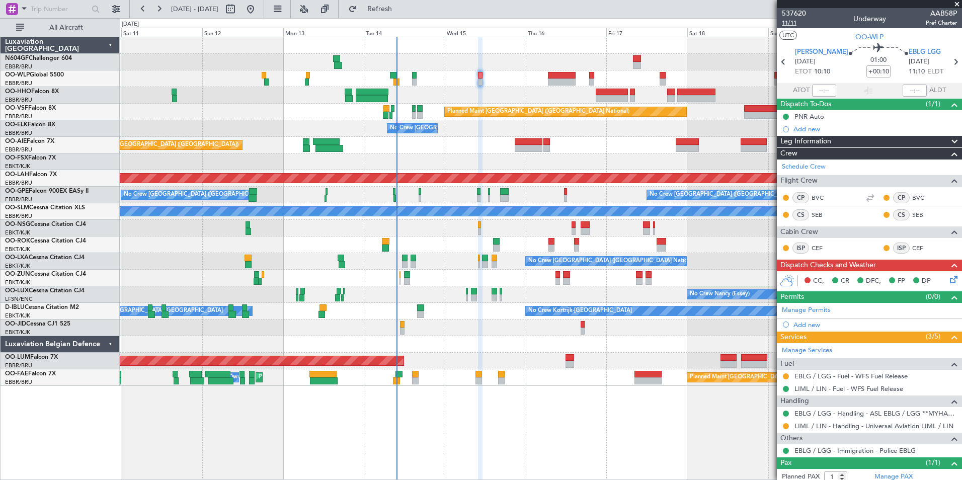
click at [796, 26] on span "11/11" at bounding box center [794, 23] width 24 height 9
click at [948, 281] on icon at bounding box center [952, 278] width 8 height 8
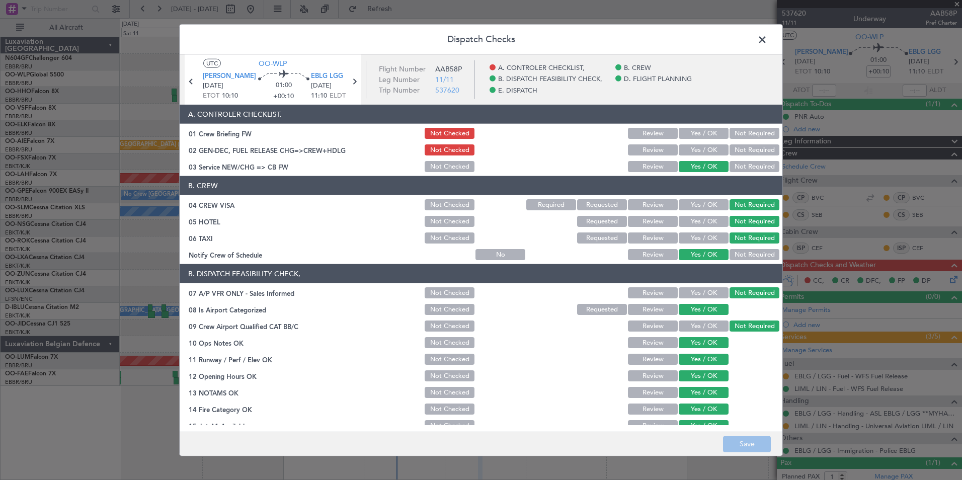
click at [678, 150] on button "Yes / OK" at bounding box center [703, 149] width 50 height 11
click at [742, 438] on button "Save" at bounding box center [747, 444] width 48 height 16
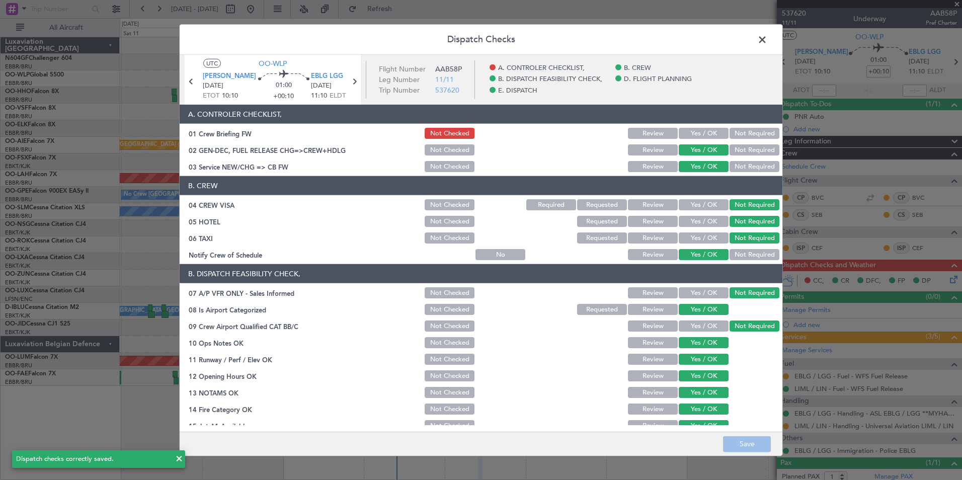
click at [767, 39] on span at bounding box center [767, 42] width 0 height 20
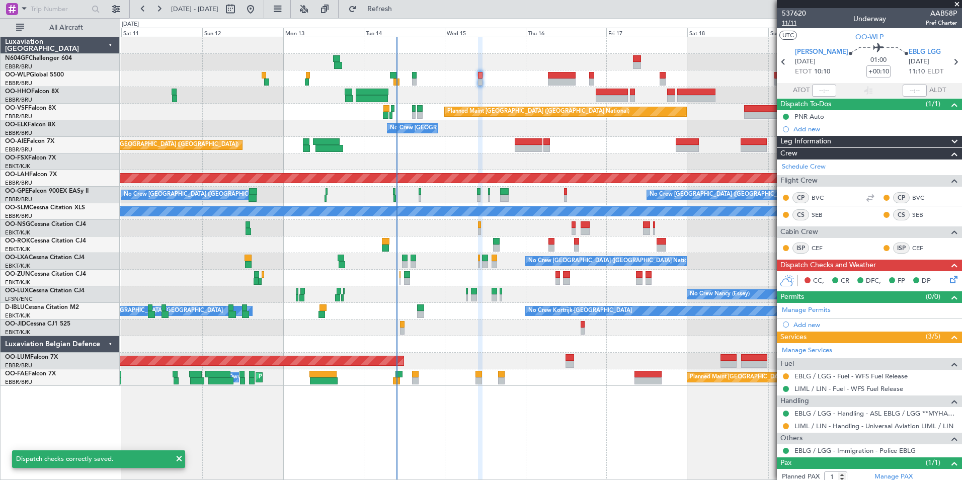
click at [795, 23] on span "11/11" at bounding box center [794, 23] width 24 height 9
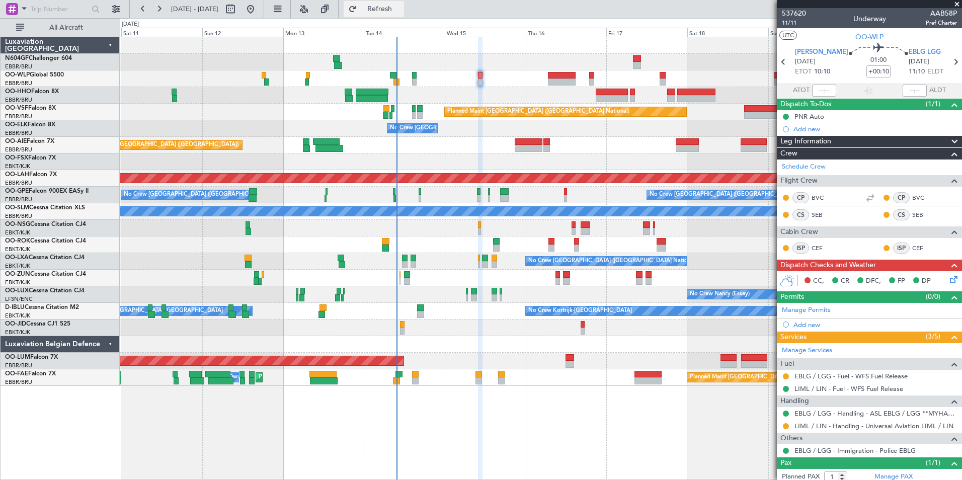
click at [403, 15] on button "Refresh" at bounding box center [374, 9] width 60 height 16
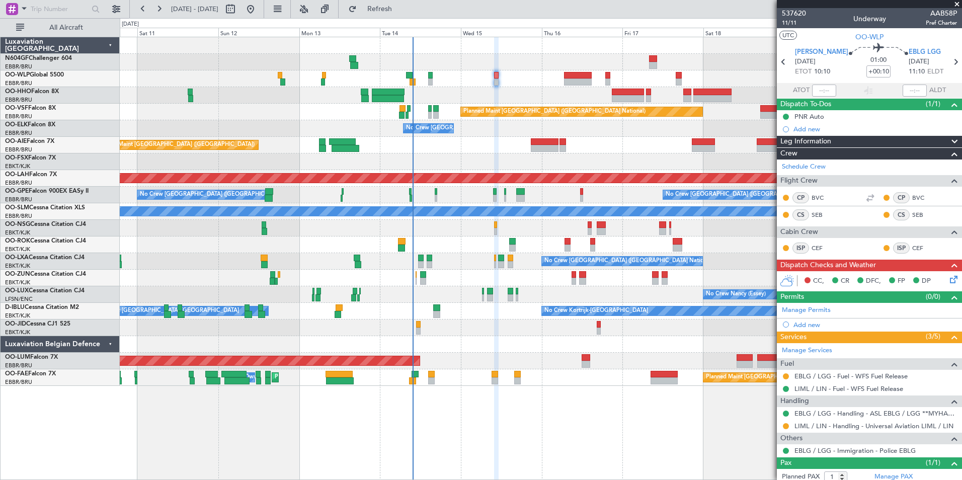
click at [492, 148] on div "Planned Maint [GEOGRAPHIC_DATA] ([GEOGRAPHIC_DATA])" at bounding box center [540, 145] width 841 height 17
click at [949, 277] on icon at bounding box center [952, 278] width 8 height 8
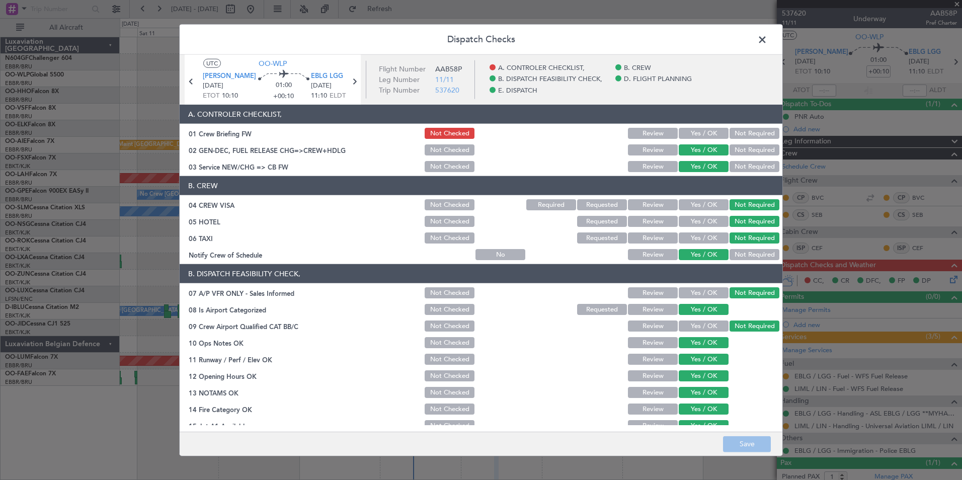
click at [703, 136] on button "Yes / OK" at bounding box center [703, 133] width 50 height 11
click at [744, 438] on button "Save" at bounding box center [747, 444] width 48 height 16
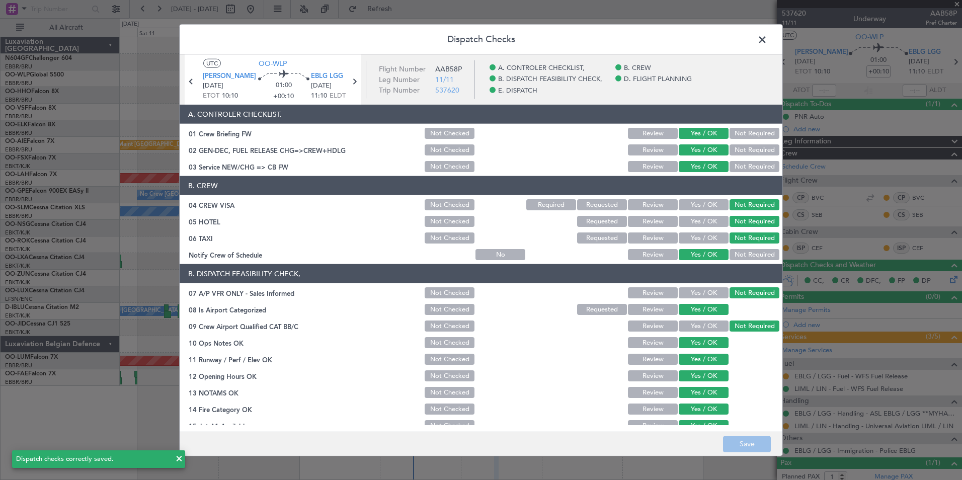
click at [767, 38] on span at bounding box center [767, 42] width 0 height 20
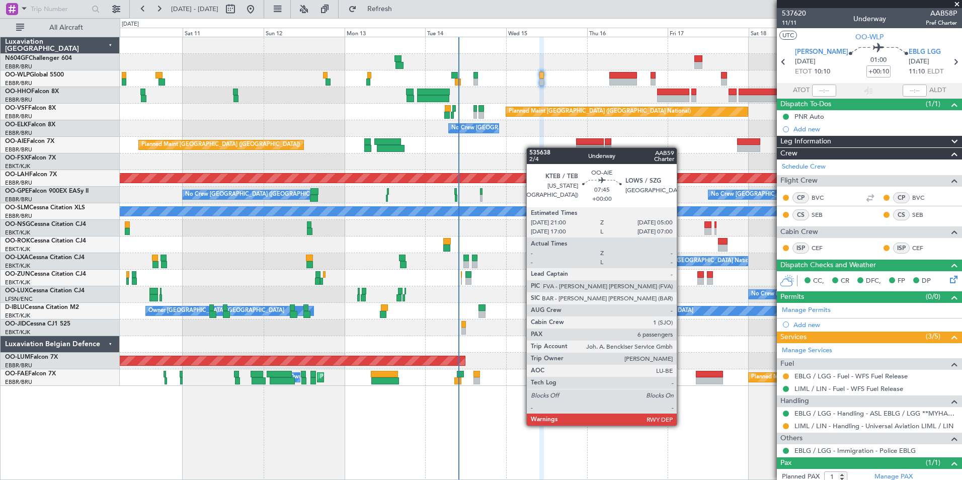
click at [595, 147] on div "Planned Maint [GEOGRAPHIC_DATA] ([GEOGRAPHIC_DATA])" at bounding box center [540, 145] width 841 height 17
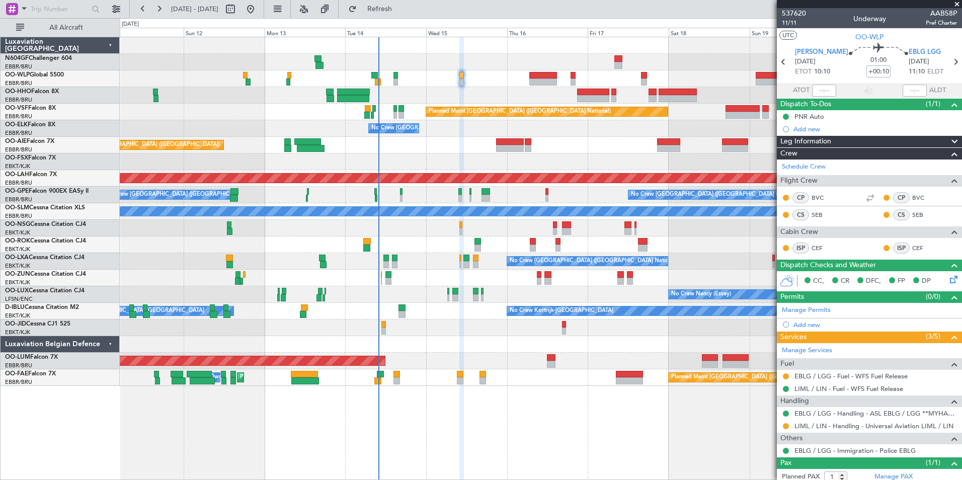
click at [509, 146] on div "Planned Maint [GEOGRAPHIC_DATA] ([GEOGRAPHIC_DATA])" at bounding box center [540, 145] width 841 height 17
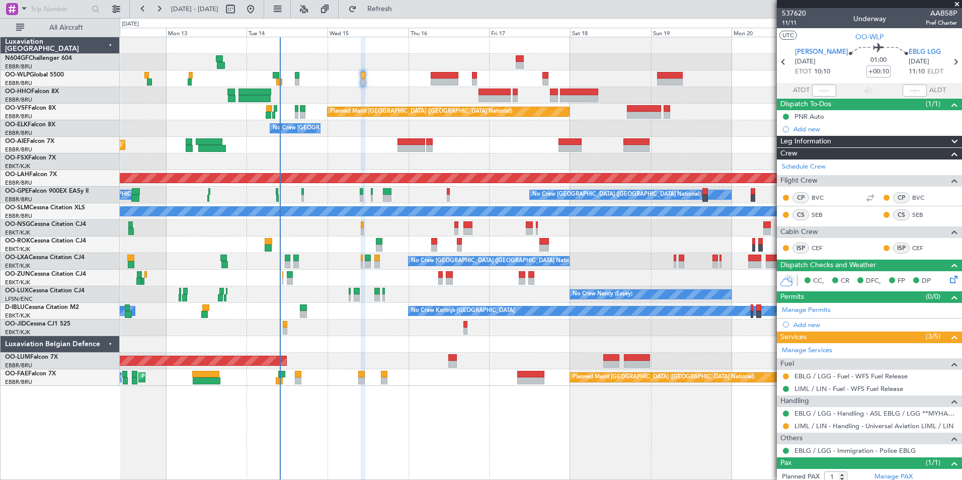
click at [559, 149] on div at bounding box center [569, 148] width 23 height 7
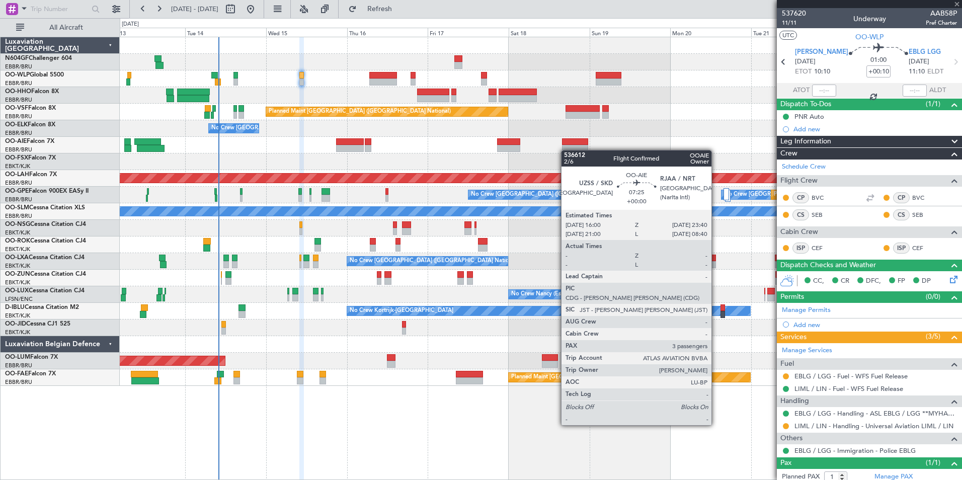
click at [565, 150] on div "Planned Maint Brussels (Brussels National) No Crew Brussels (Brussels National)…" at bounding box center [540, 211] width 841 height 349
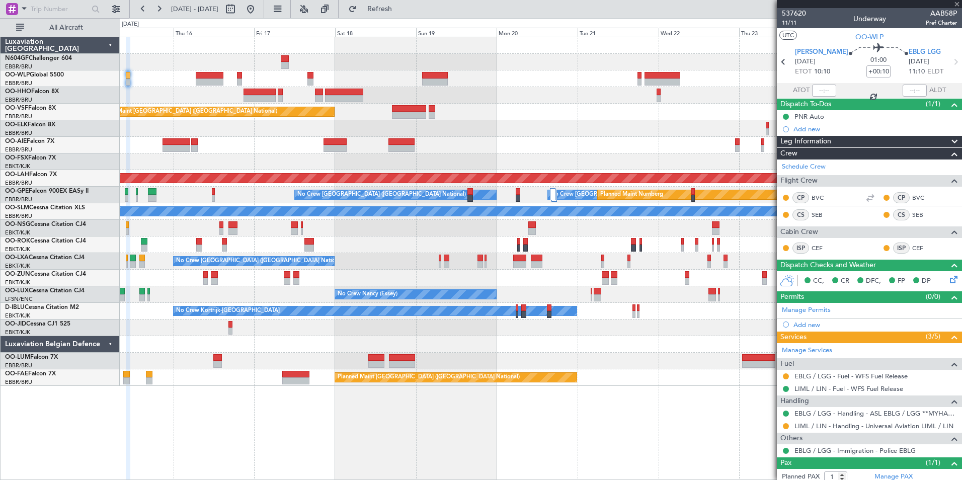
click at [458, 134] on div "Planned Maint Brussels (Brussels National) No Crew Brussels (Brussels National)…" at bounding box center [540, 211] width 841 height 349
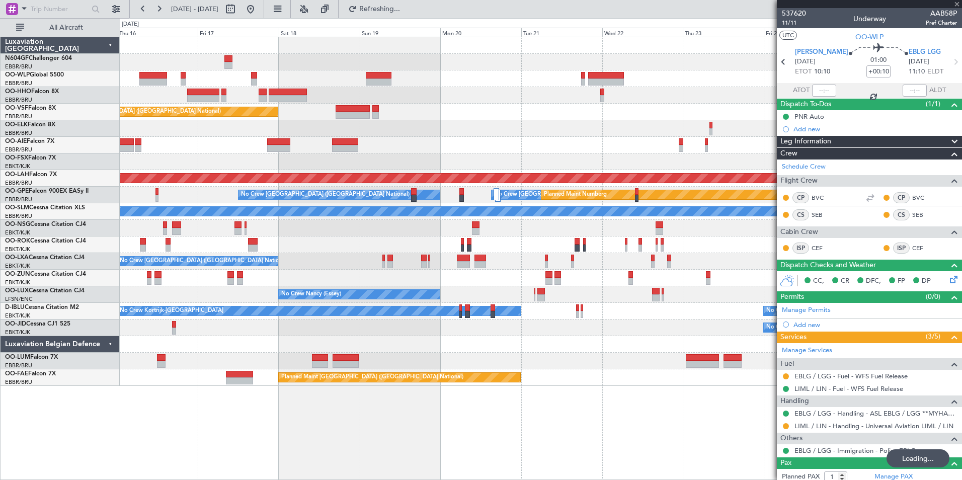
click at [545, 121] on div "No Crew [GEOGRAPHIC_DATA] ([GEOGRAPHIC_DATA] National)" at bounding box center [540, 128] width 841 height 17
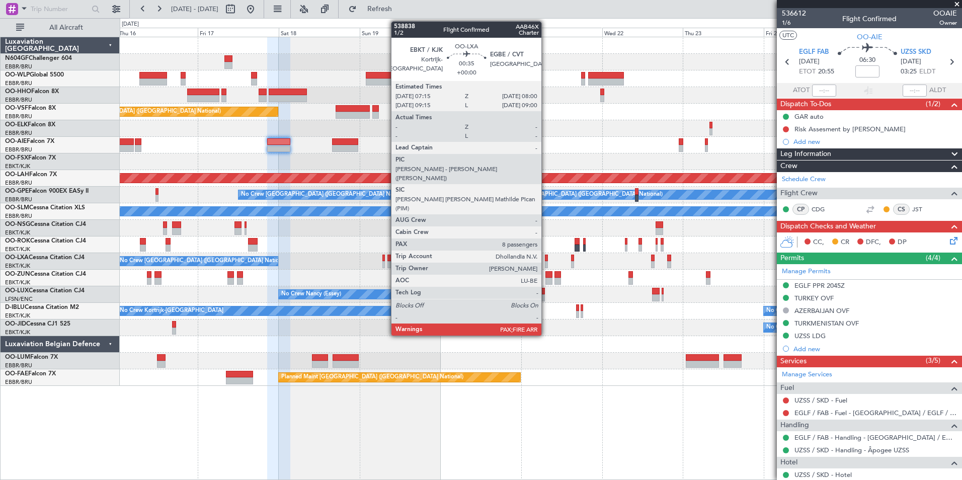
click at [546, 258] on div at bounding box center [546, 257] width 3 height 7
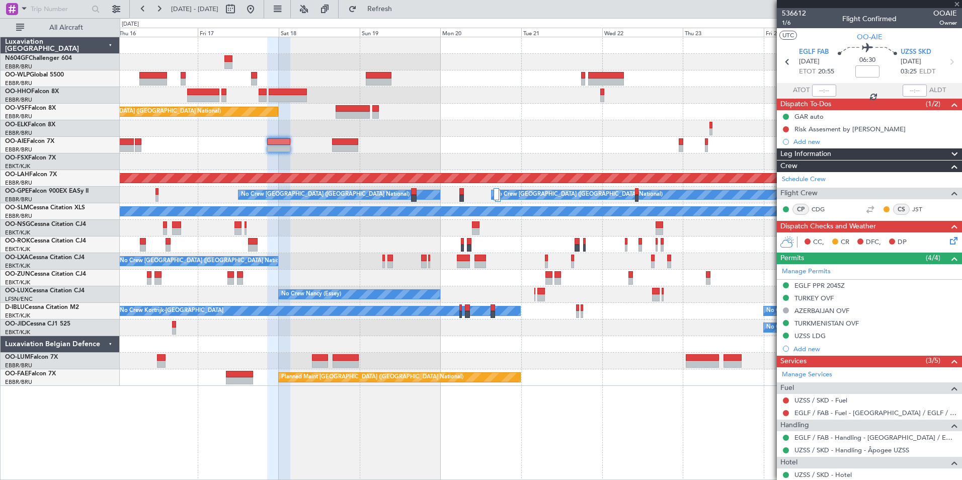
type input "8"
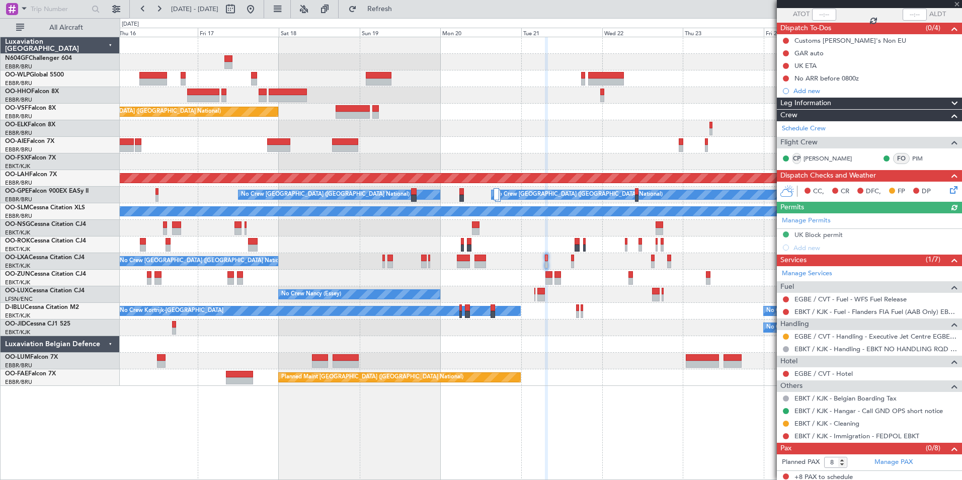
scroll to position [79, 0]
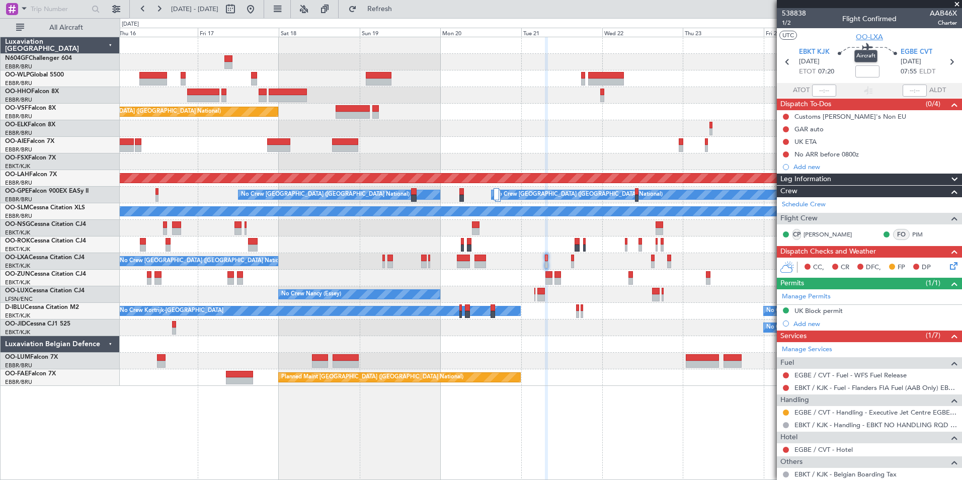
click at [860, 39] on span "OO-LXA" at bounding box center [869, 37] width 27 height 11
click at [787, 412] on button at bounding box center [786, 412] width 6 height 6
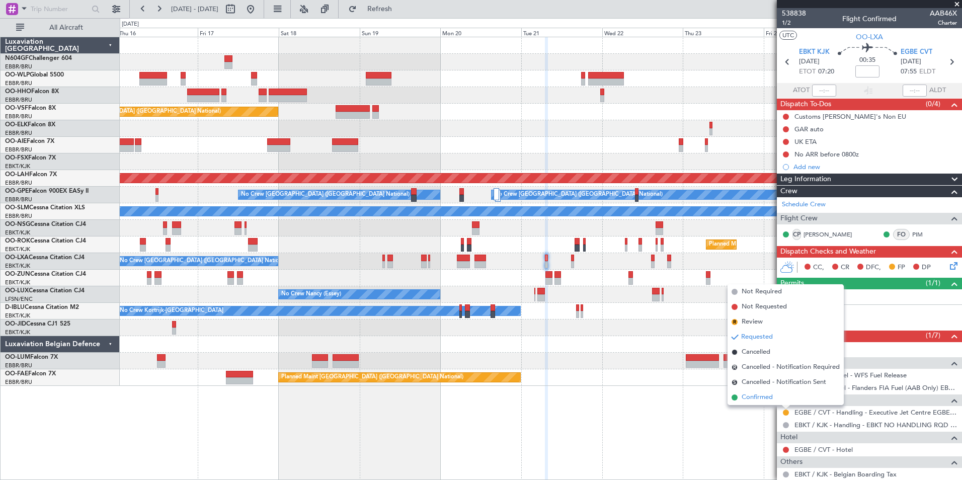
click at [769, 399] on span "Confirmed" at bounding box center [756, 397] width 31 height 10
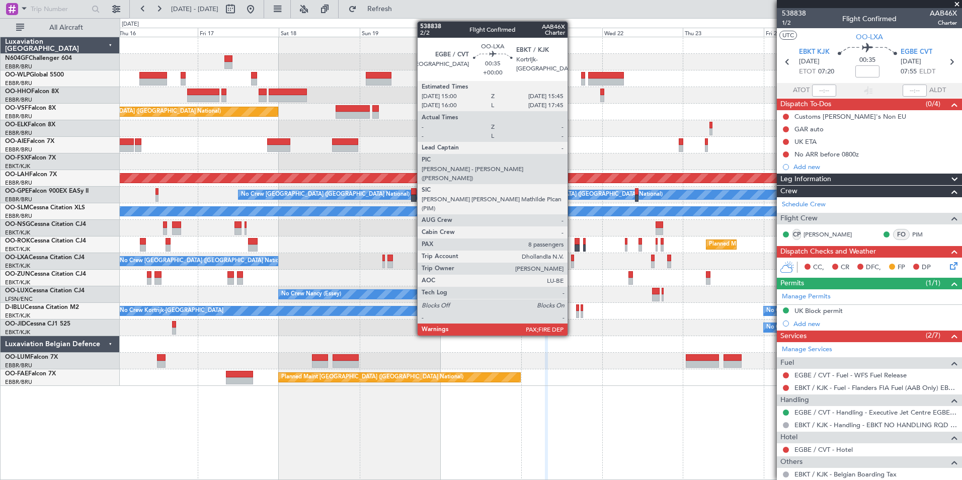
click at [572, 261] on div at bounding box center [572, 264] width 3 height 7
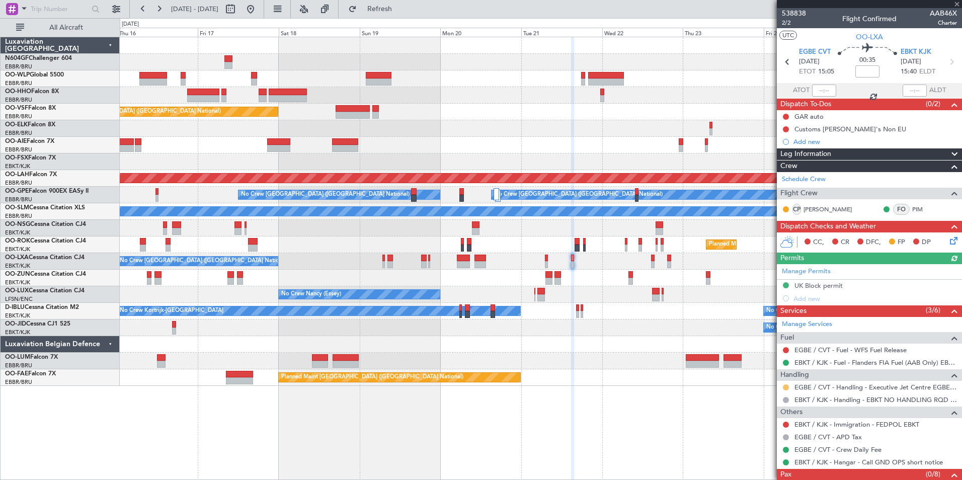
click at [786, 384] on button at bounding box center [786, 387] width 6 height 6
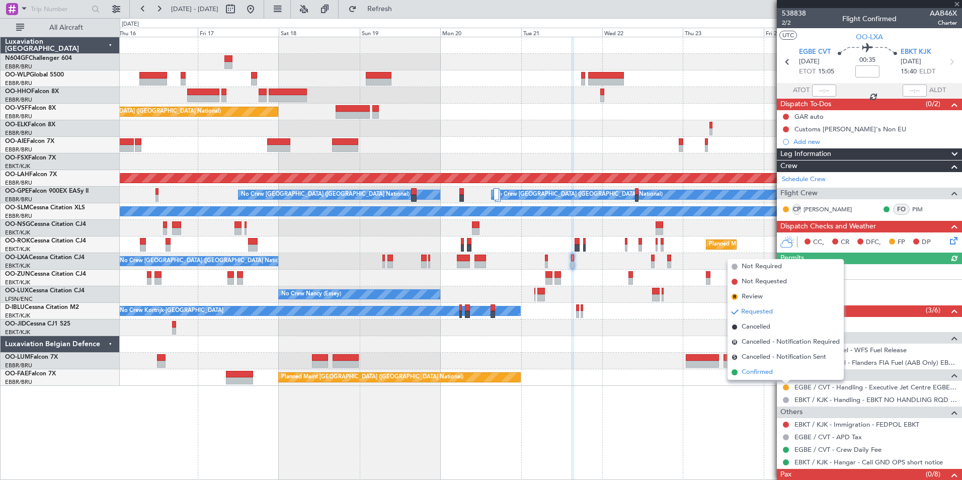
click at [764, 376] on span "Confirmed" at bounding box center [756, 372] width 31 height 10
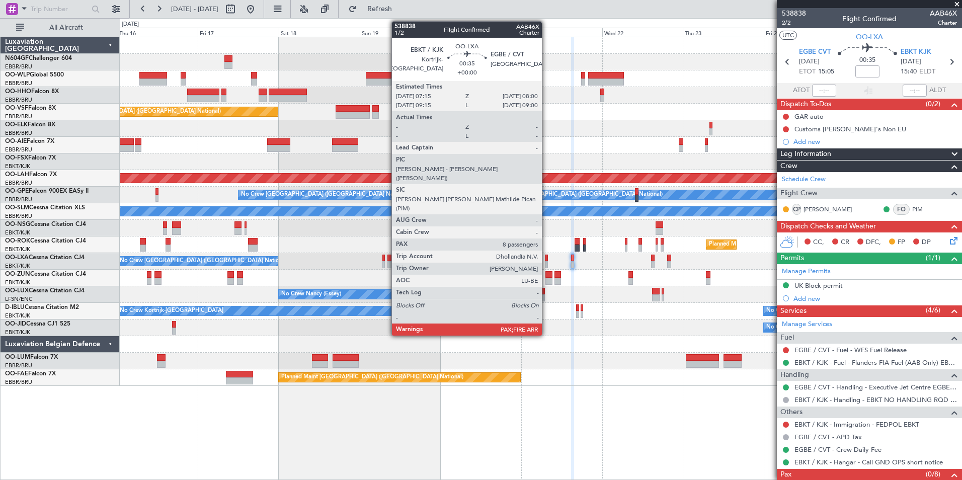
click at [546, 260] on div at bounding box center [546, 257] width 3 height 7
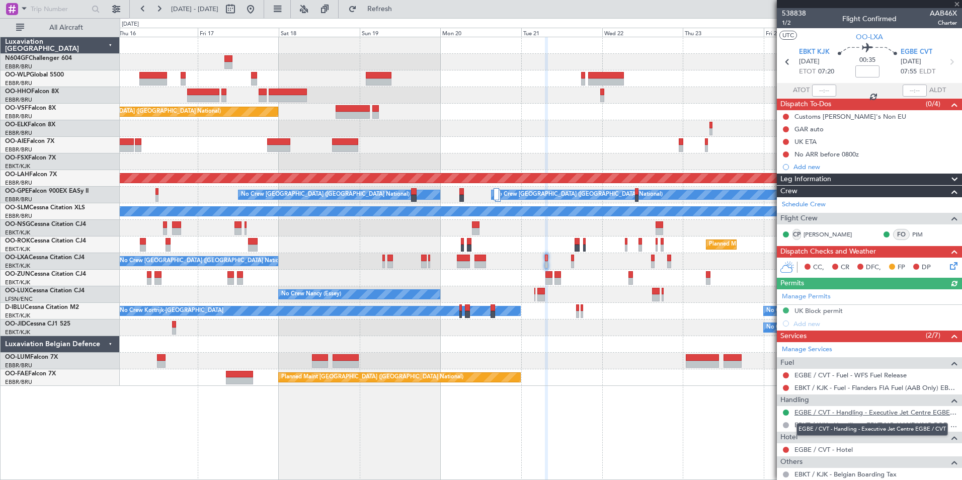
click at [856, 409] on link "EGBE / CVT - Handling - Executive Jet Centre EGBE / CVT" at bounding box center [875, 412] width 162 height 9
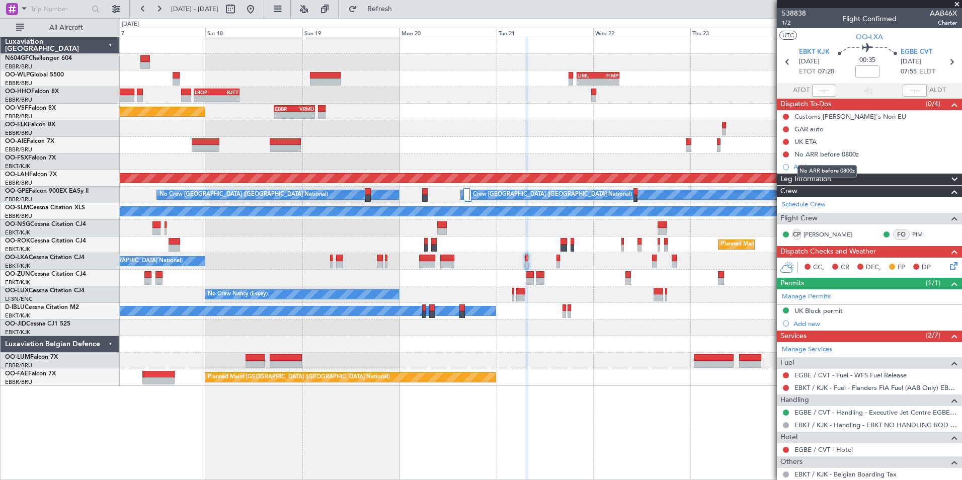
click at [806, 163] on mat-tooltip-component "No ARR before 0800z" at bounding box center [826, 171] width 73 height 27
click at [800, 167] on div "Add new" at bounding box center [870, 166] width 154 height 9
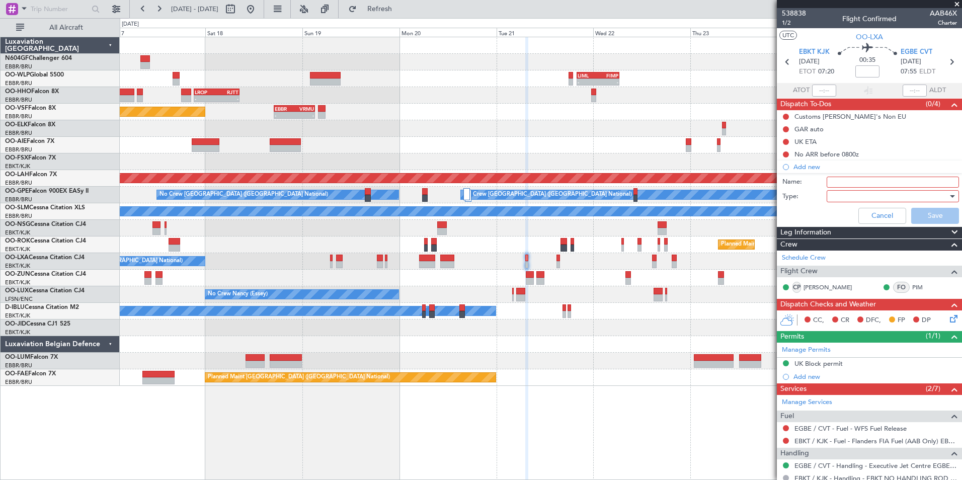
click at [833, 178] on input "Name:" at bounding box center [892, 182] width 132 height 11
type input "Fire cat 3 EGBE"
click at [852, 194] on div at bounding box center [888, 196] width 117 height 15
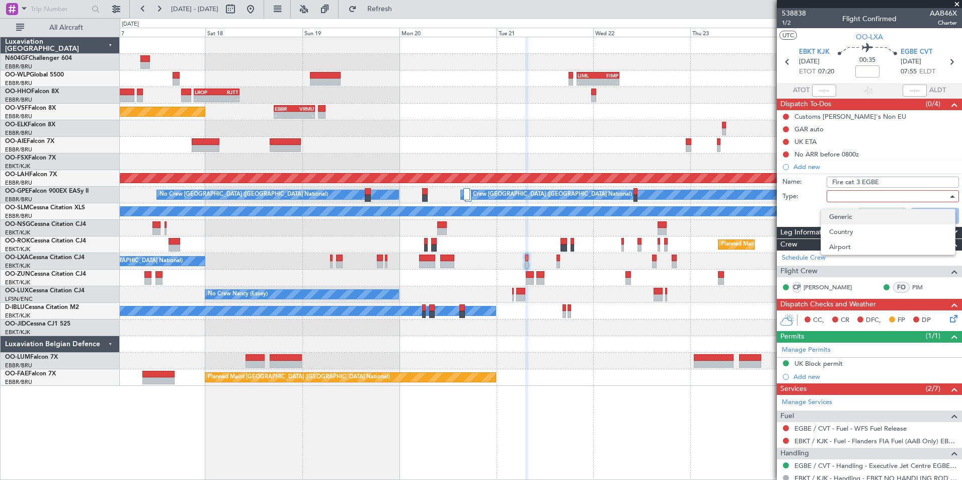
click at [850, 213] on span "Generic" at bounding box center [888, 216] width 118 height 15
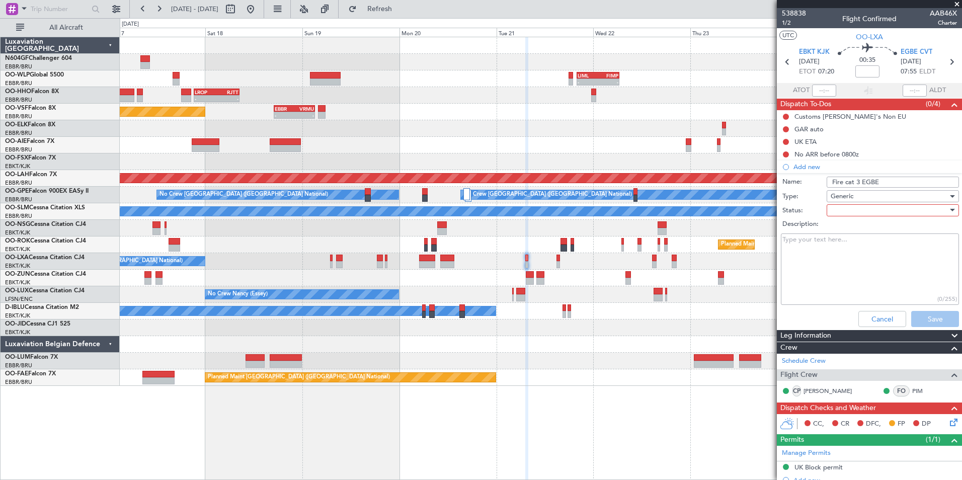
click at [842, 212] on div at bounding box center [888, 210] width 117 height 15
click at [851, 243] on span "In Progress" at bounding box center [888, 245] width 118 height 15
click at [913, 318] on button "Save" at bounding box center [935, 319] width 48 height 16
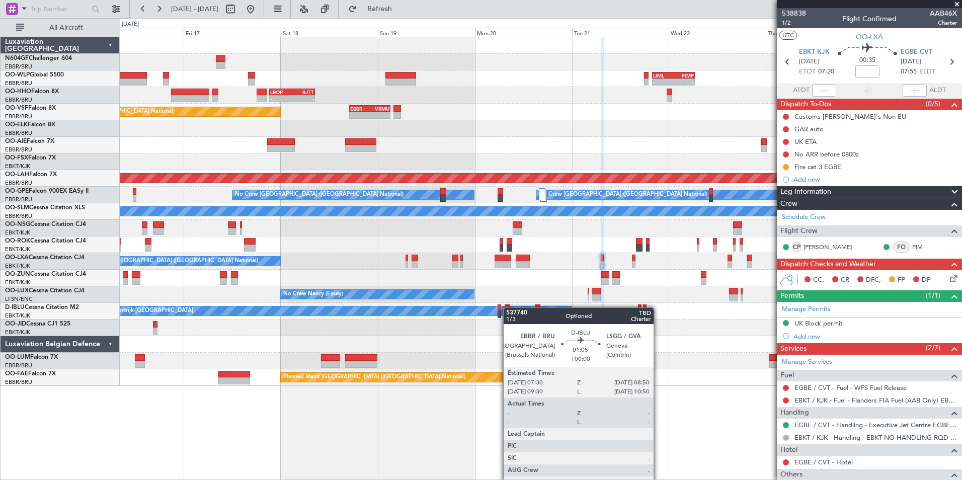
click at [508, 307] on div at bounding box center [507, 307] width 6 height 7
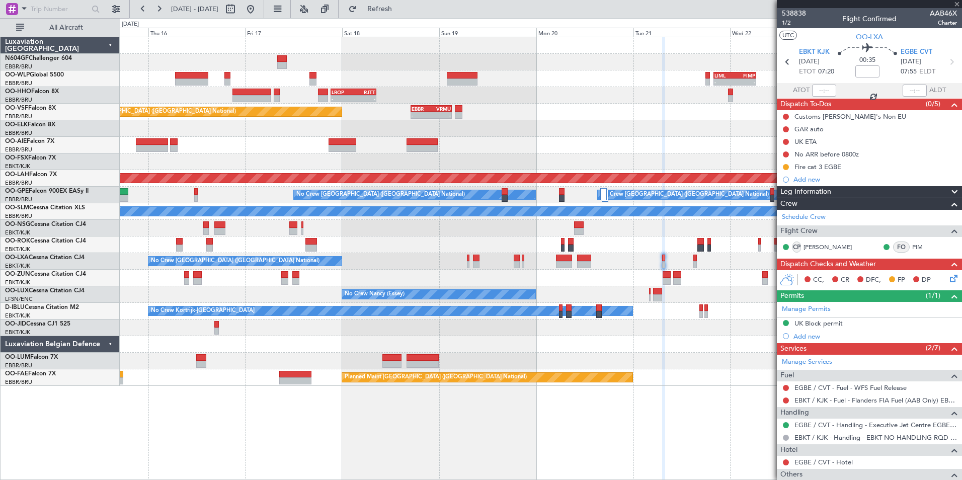
click at [486, 268] on div "No Crew [GEOGRAPHIC_DATA] ([GEOGRAPHIC_DATA] National)" at bounding box center [540, 261] width 841 height 17
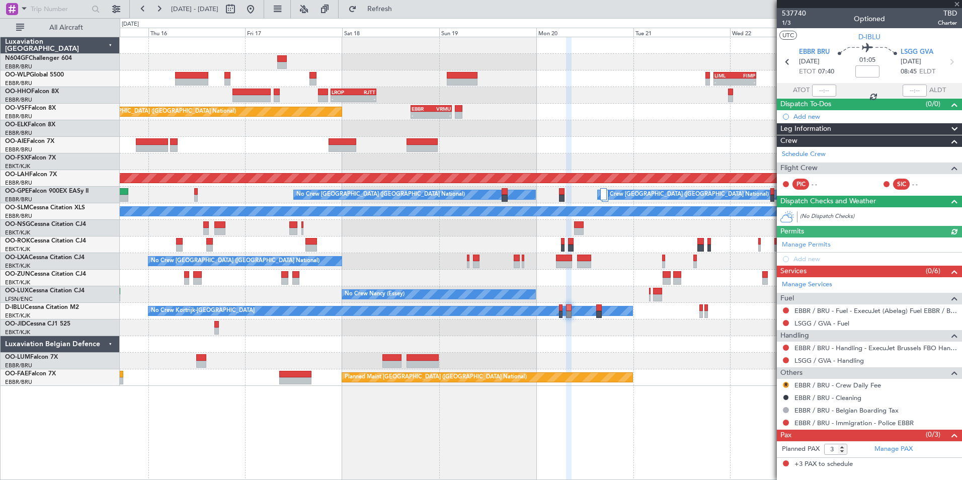
click at [480, 258] on div "No Crew [GEOGRAPHIC_DATA] ([GEOGRAPHIC_DATA] National)" at bounding box center [540, 261] width 841 height 17
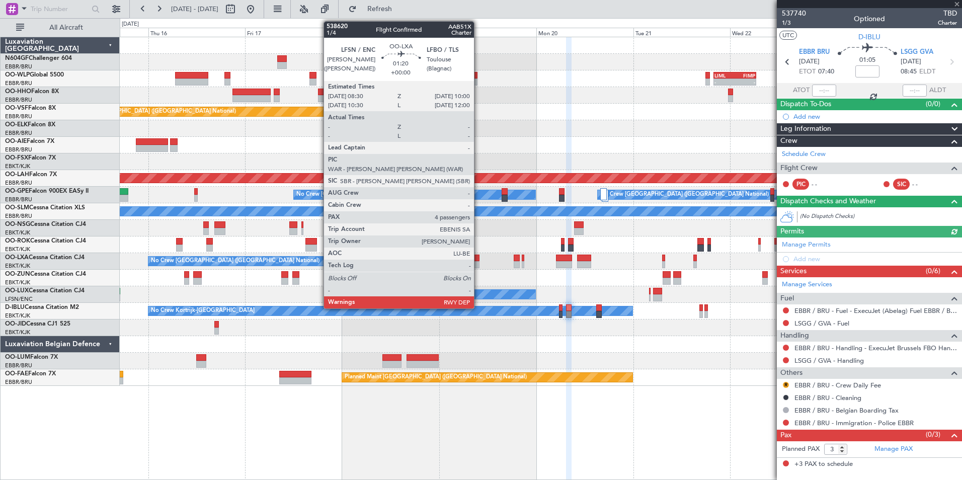
click at [478, 259] on div at bounding box center [476, 257] width 7 height 7
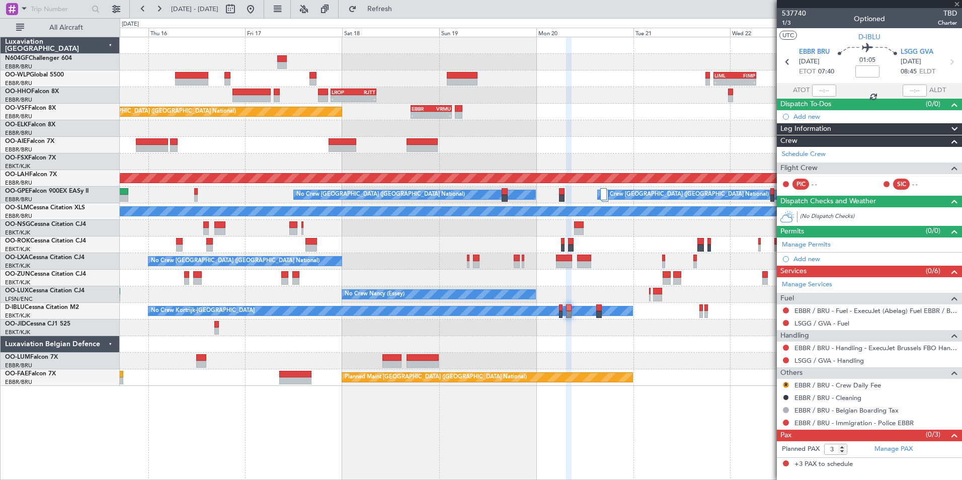
type input "4"
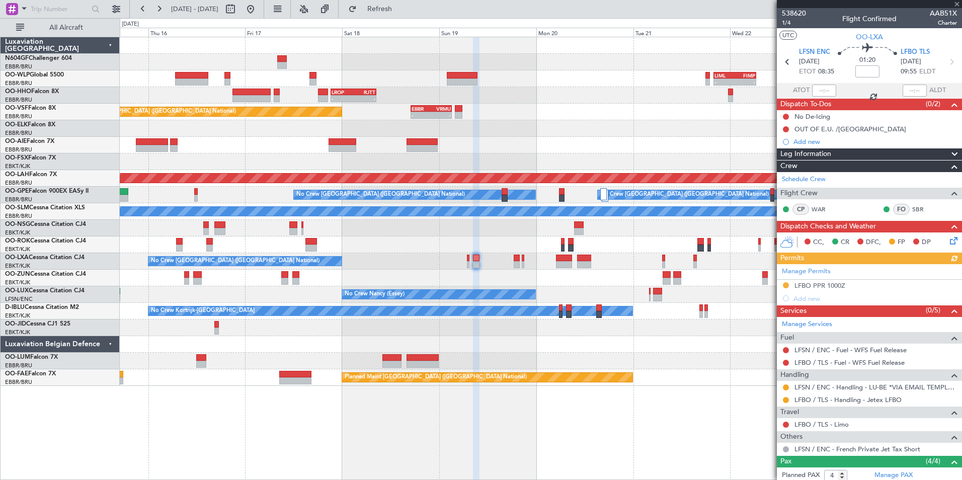
scroll to position [94, 0]
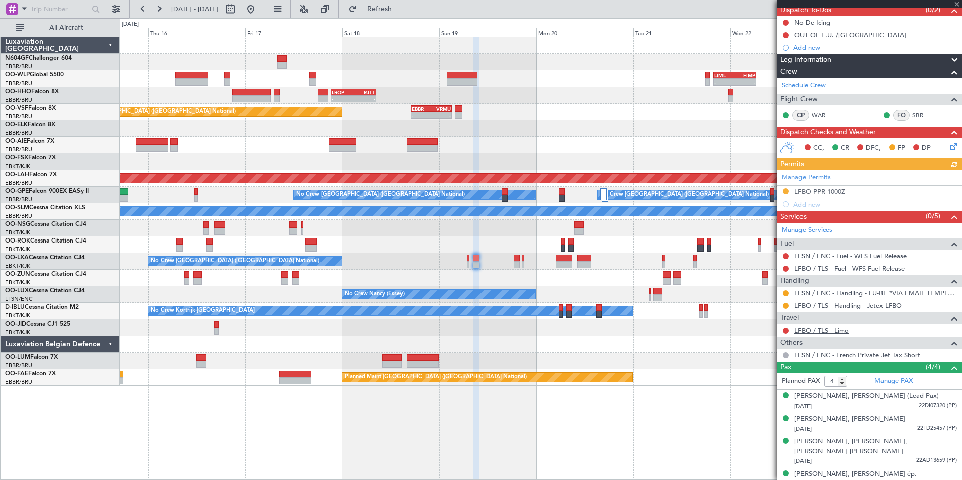
click at [812, 331] on link "LFBO / TLS - Limo" at bounding box center [821, 330] width 54 height 9
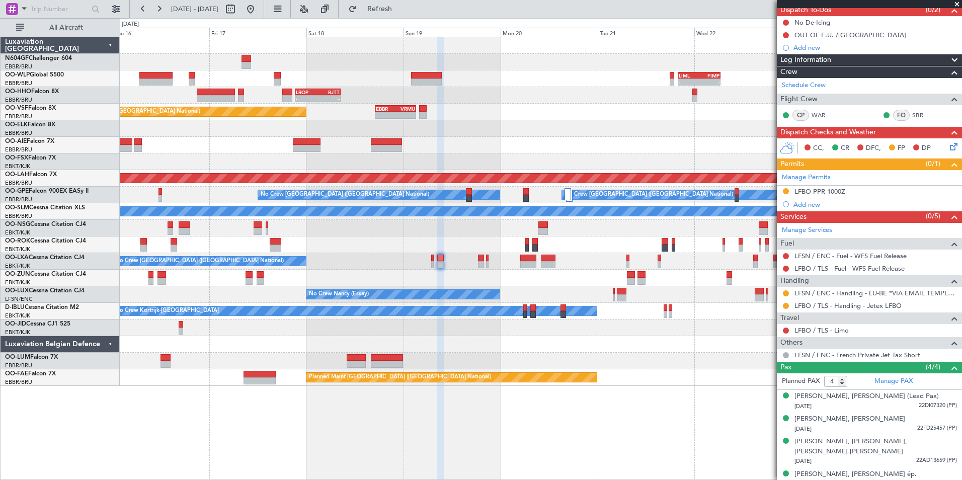
click at [449, 252] on div "Planned Maint Kortrijk-[GEOGRAPHIC_DATA]" at bounding box center [540, 244] width 841 height 17
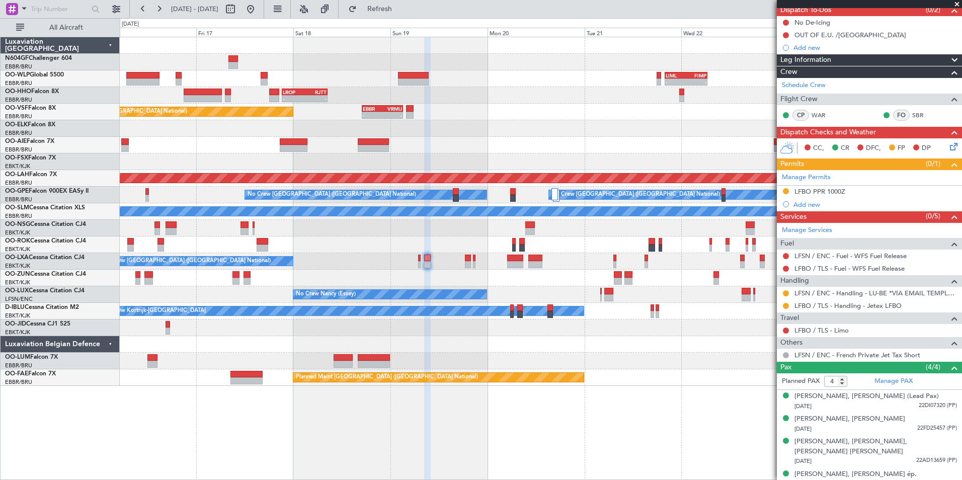
click at [448, 265] on div "No Crew [GEOGRAPHIC_DATA] ([GEOGRAPHIC_DATA] National)" at bounding box center [540, 261] width 841 height 17
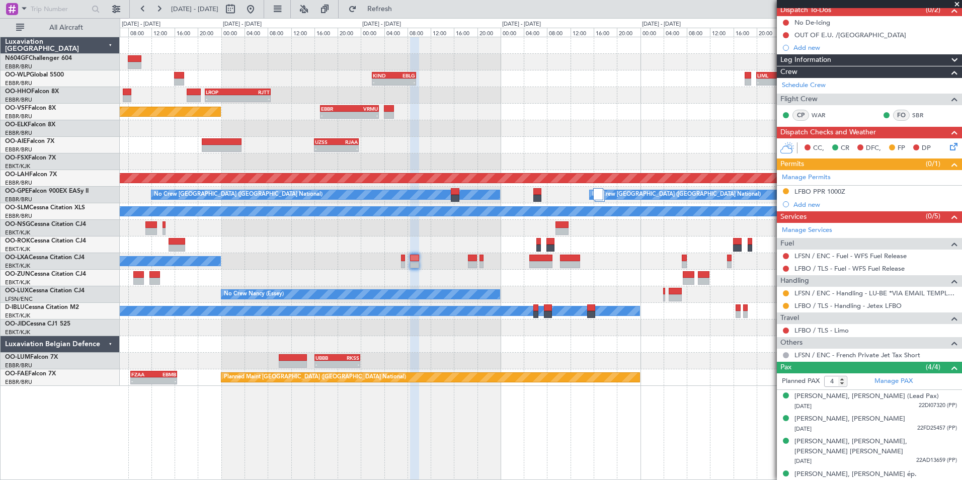
click at [482, 233] on div at bounding box center [540, 228] width 841 height 17
click at [784, 304] on button at bounding box center [786, 306] width 6 height 6
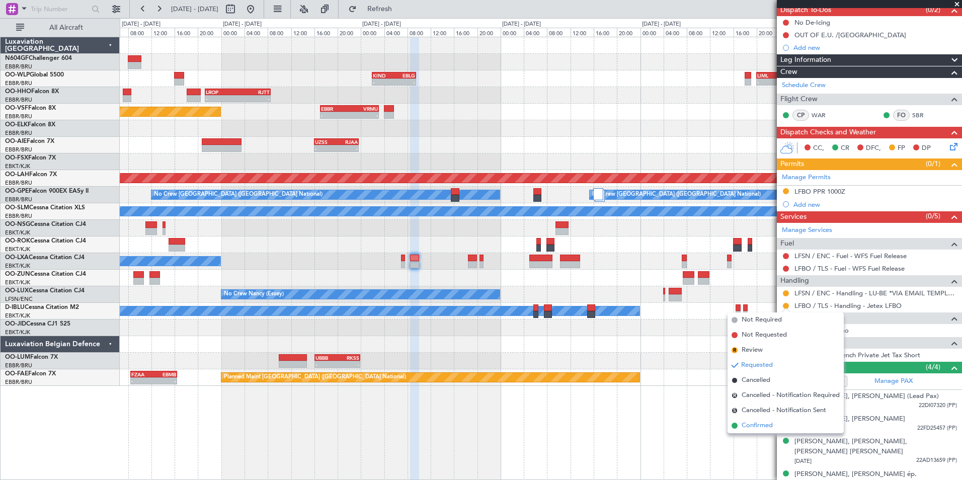
click at [760, 426] on span "Confirmed" at bounding box center [756, 425] width 31 height 10
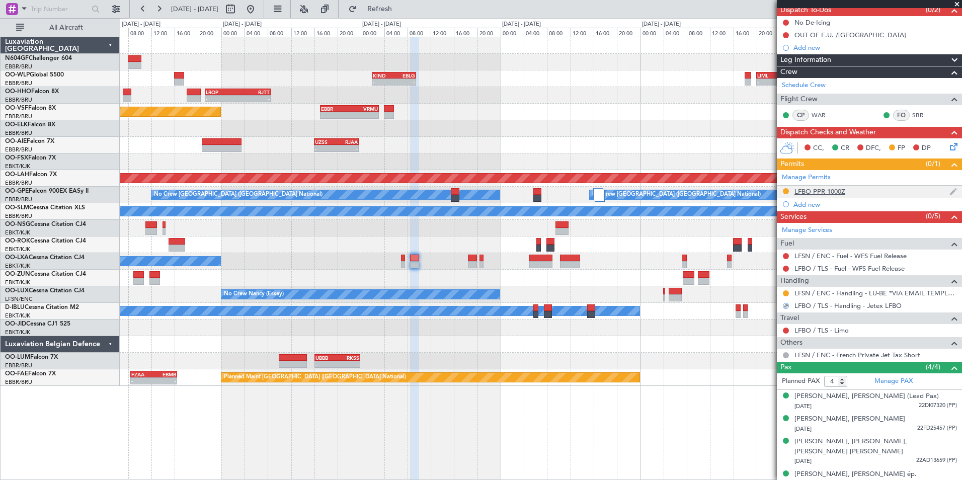
click at [814, 192] on div "LFBO PPR 1000Z" at bounding box center [819, 191] width 51 height 9
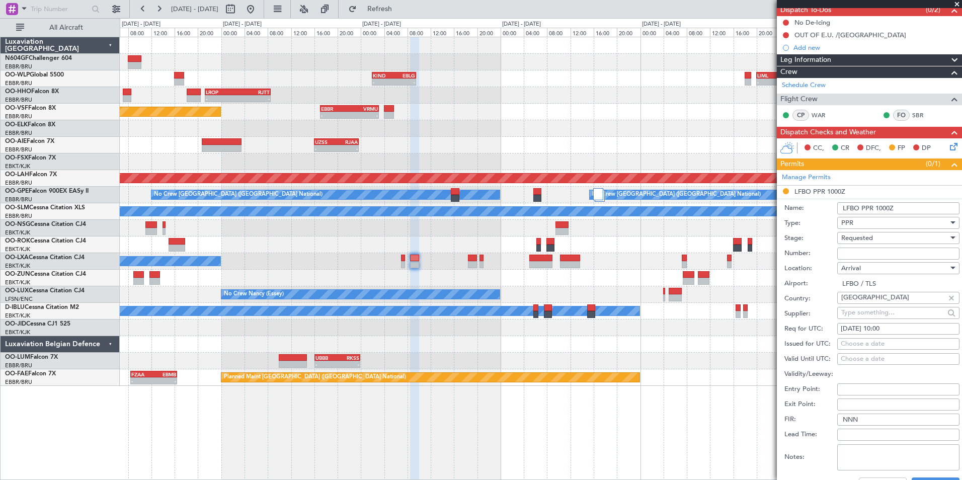
click at [881, 253] on input "Number:" at bounding box center [898, 253] width 122 height 12
type input "Approved"
click at [875, 229] on div "PPR" at bounding box center [894, 222] width 107 height 15
click at [825, 227] on div at bounding box center [481, 240] width 962 height 480
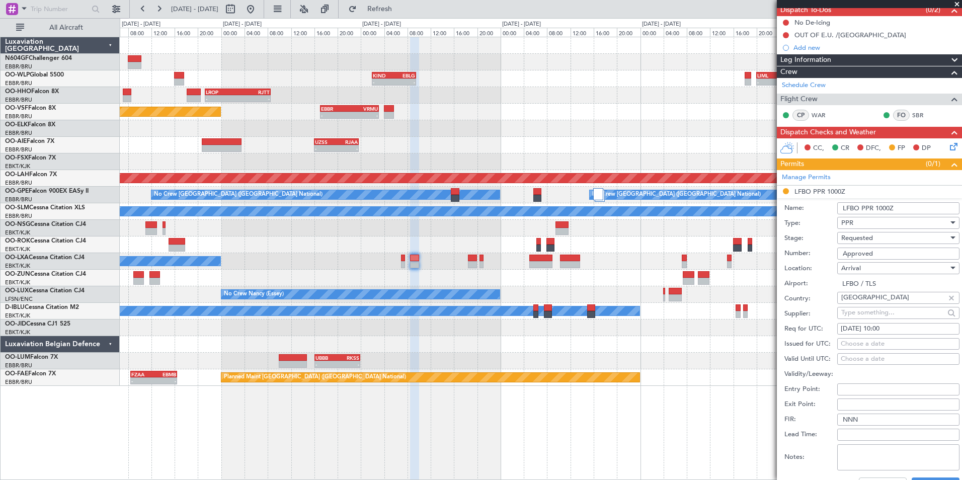
click at [876, 240] on div "Requested" at bounding box center [894, 237] width 107 height 15
click at [873, 316] on span "Received OK" at bounding box center [894, 313] width 106 height 15
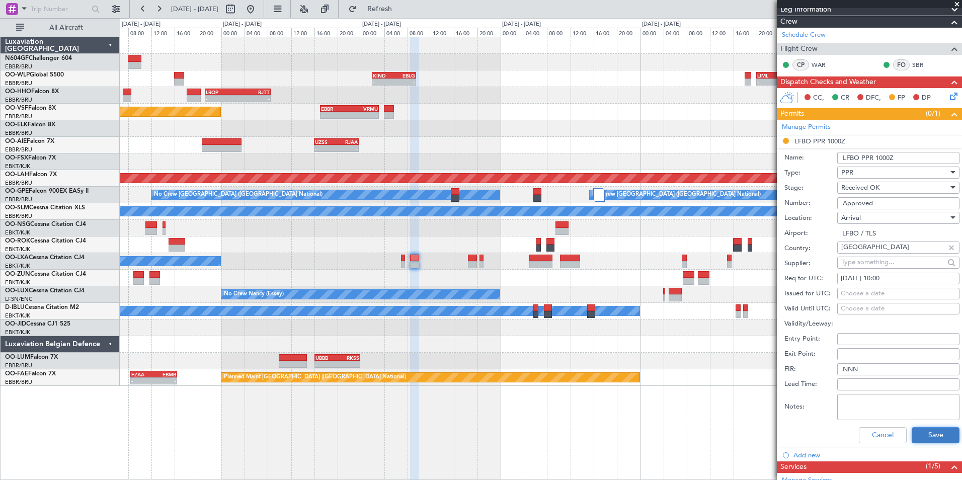
click at [921, 432] on button "Save" at bounding box center [935, 435] width 48 height 16
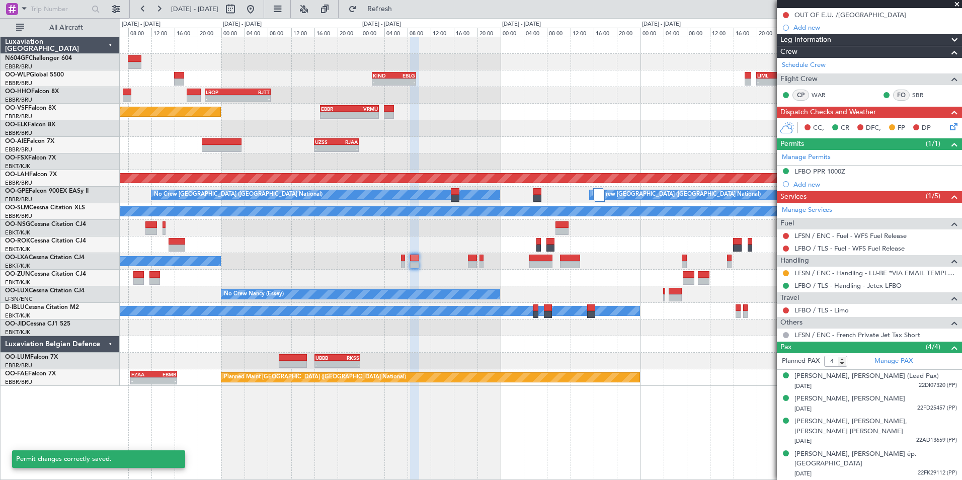
scroll to position [94, 0]
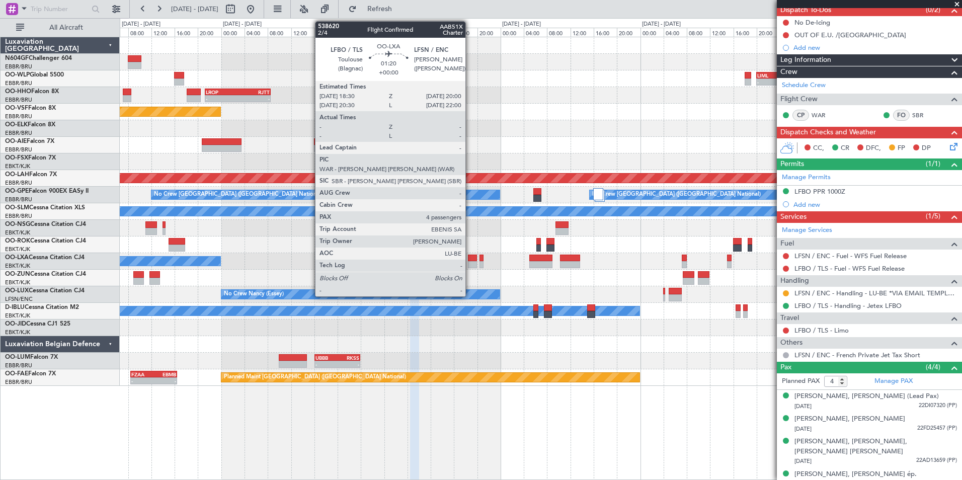
click at [470, 263] on div at bounding box center [472, 264] width 9 height 7
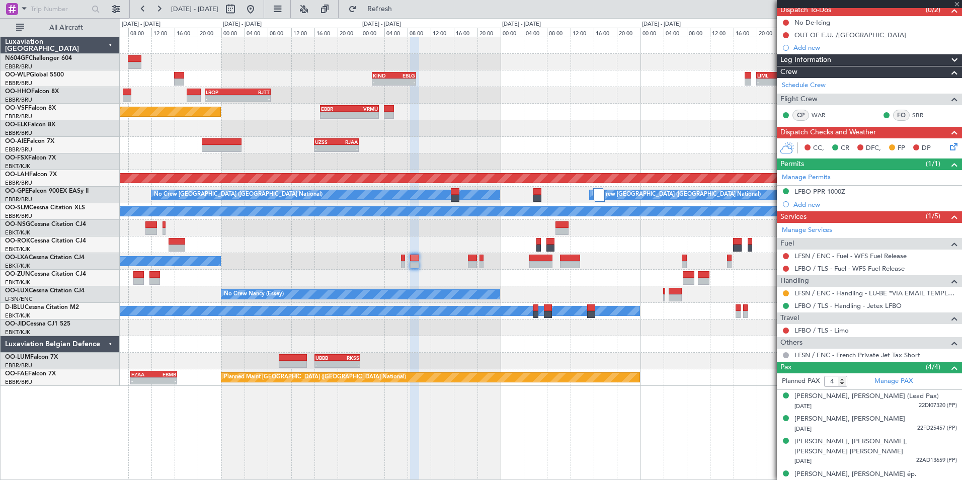
scroll to position [0, 0]
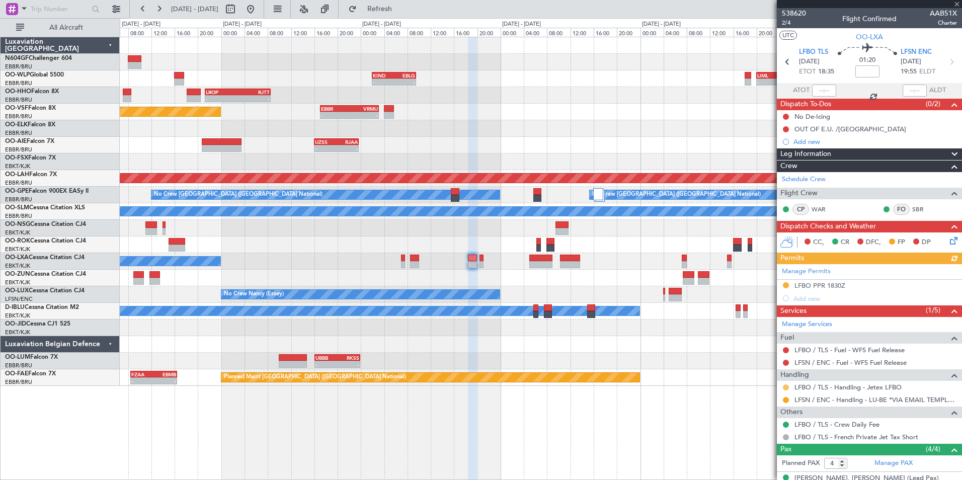
click at [785, 386] on button at bounding box center [786, 387] width 6 height 6
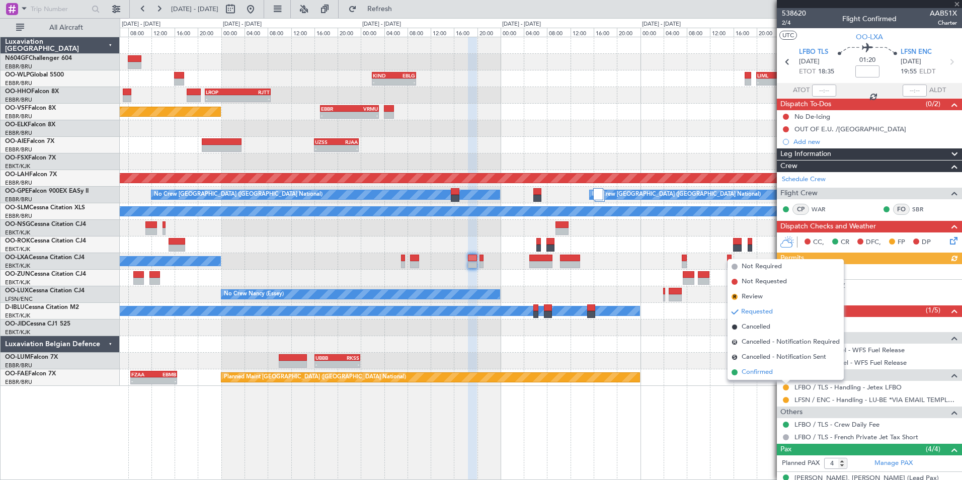
click at [765, 378] on li "Confirmed" at bounding box center [785, 372] width 116 height 15
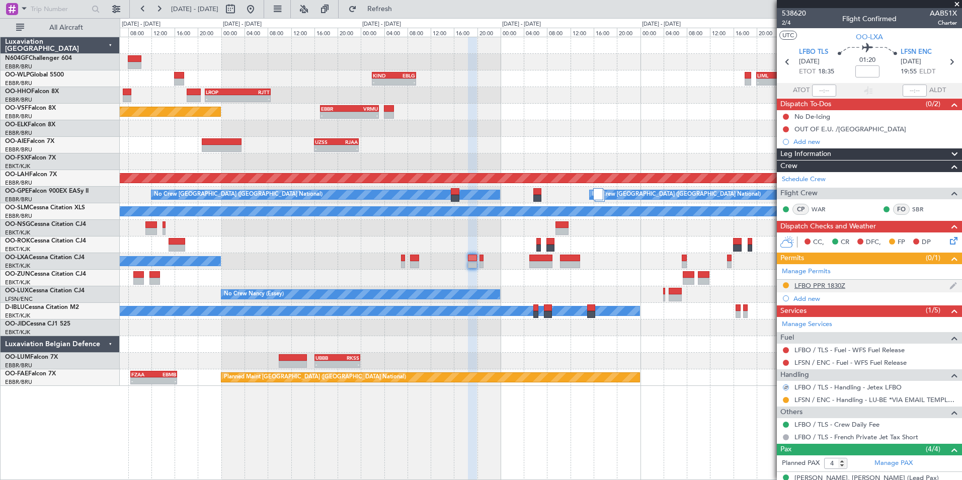
click at [828, 284] on div "LFBO PPR 1830Z" at bounding box center [819, 285] width 51 height 9
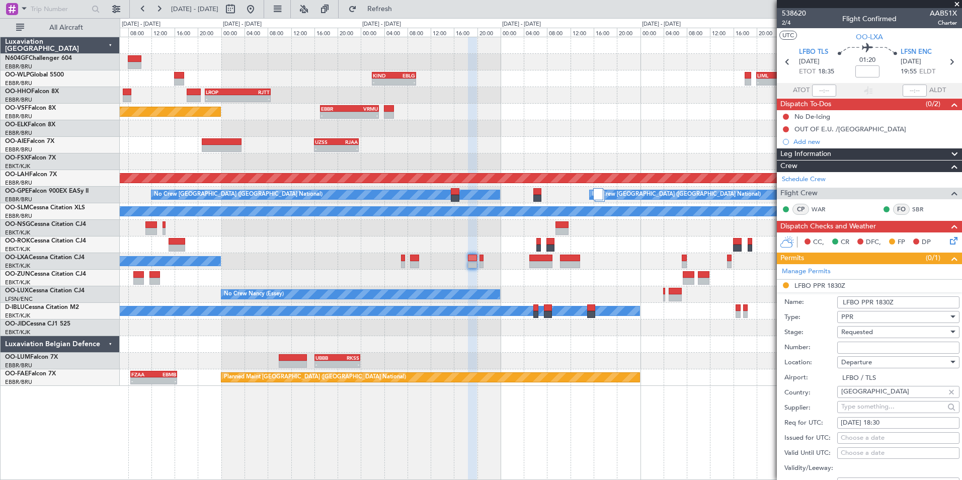
click at [875, 345] on input "Number:" at bounding box center [898, 347] width 122 height 12
click at [867, 345] on input "Number:" at bounding box center [898, 347] width 122 height 12
drag, startPoint x: 865, startPoint y: 347, endPoint x: 861, endPoint y: 352, distance: 6.8
click at [861, 352] on input "Number:" at bounding box center [898, 347] width 122 height 12
type input "Approved"
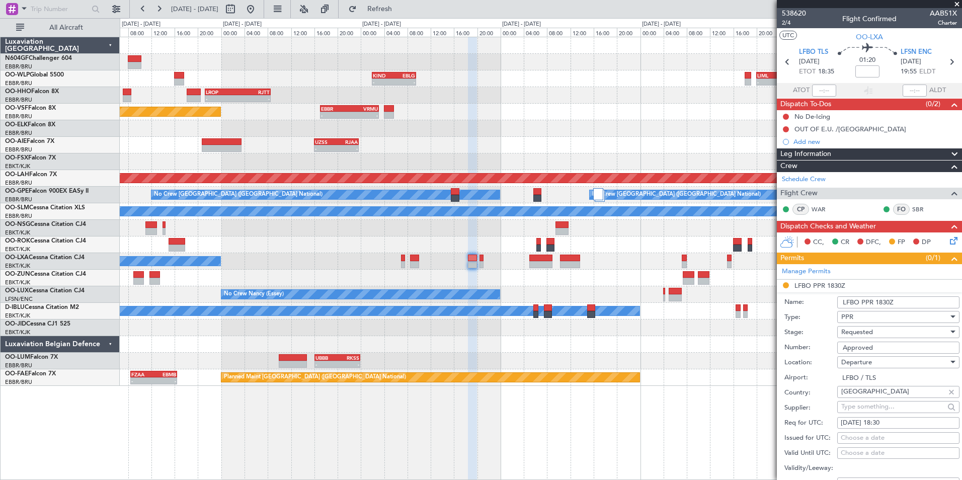
click at [878, 333] on div "Requested" at bounding box center [894, 331] width 107 height 15
click at [879, 403] on span "Received OK" at bounding box center [894, 407] width 106 height 15
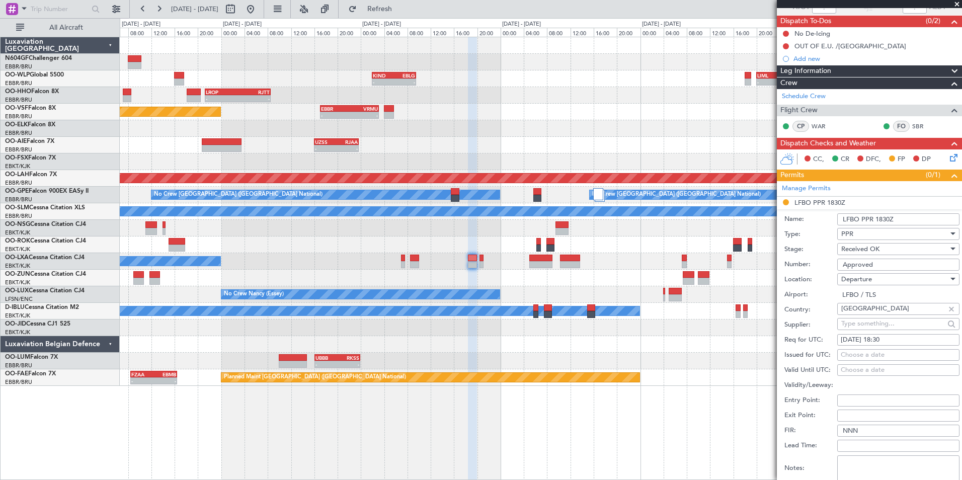
scroll to position [151, 0]
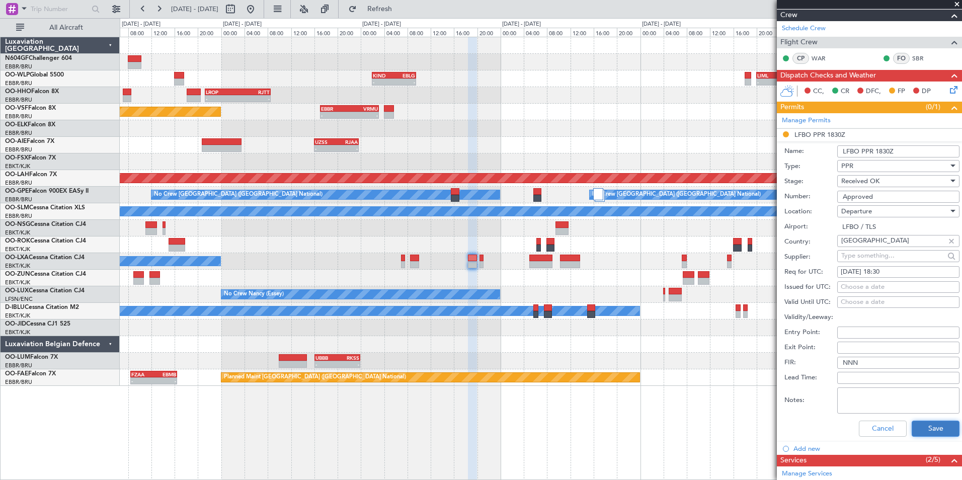
click at [914, 425] on button "Save" at bounding box center [935, 428] width 48 height 16
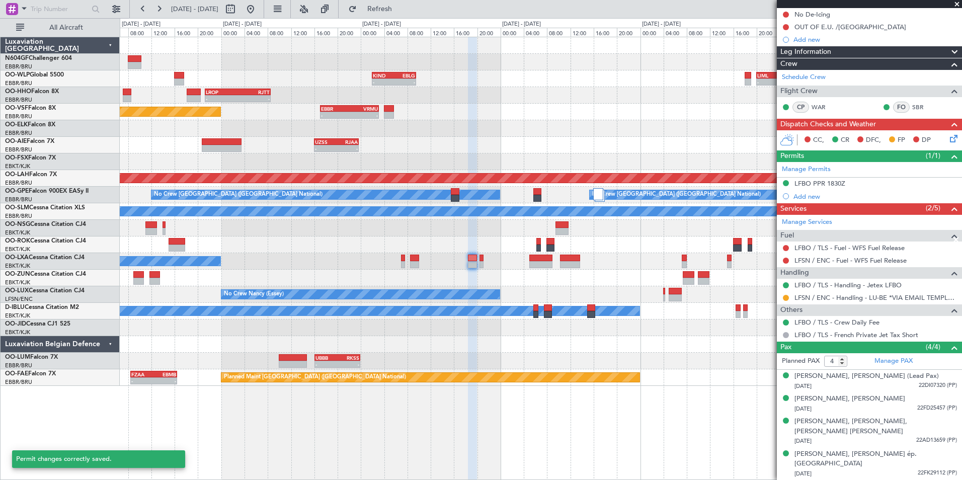
scroll to position [82, 0]
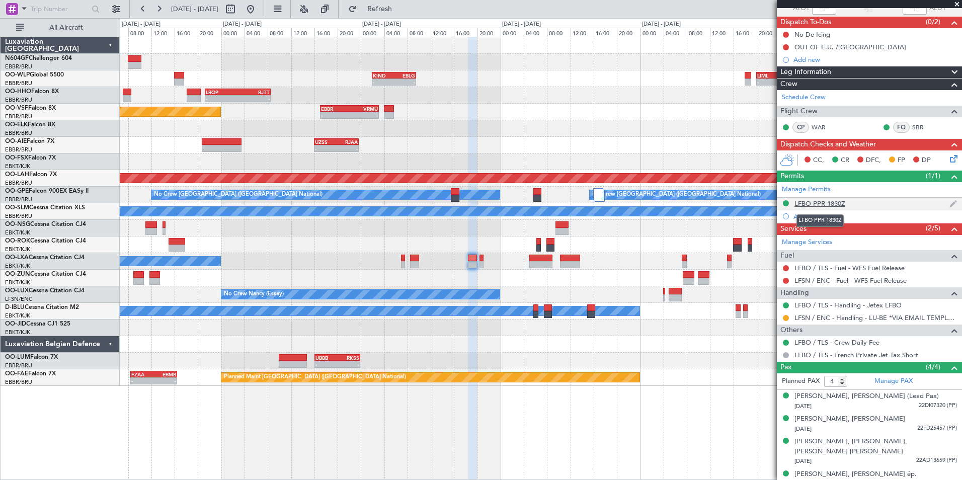
click at [816, 203] on div "LFBO PPR 1830Z" at bounding box center [819, 203] width 51 height 9
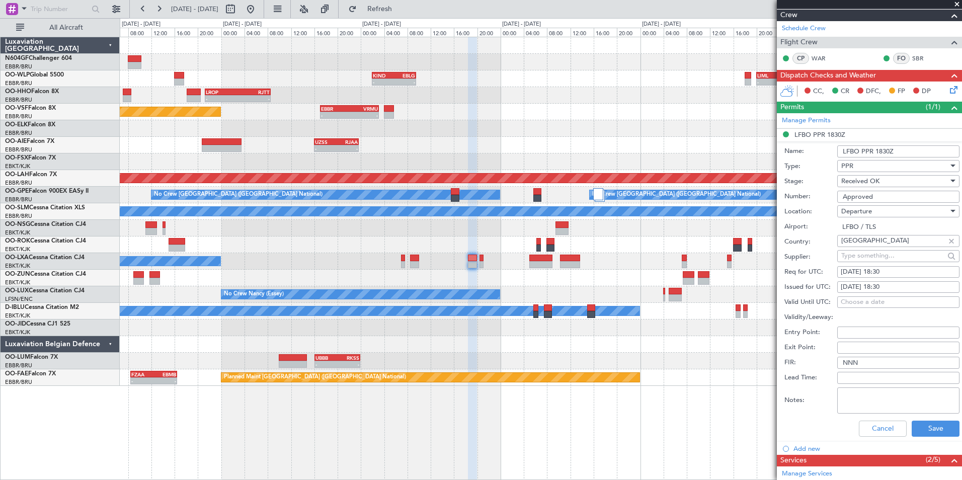
drag, startPoint x: 877, startPoint y: 198, endPoint x: 836, endPoint y: 196, distance: 40.8
click at [836, 196] on div "Number: Approved" at bounding box center [871, 196] width 175 height 15
paste input "PPR 19.01."
type input "PPR 19.01."
click at [930, 430] on button "Save" at bounding box center [935, 428] width 48 height 16
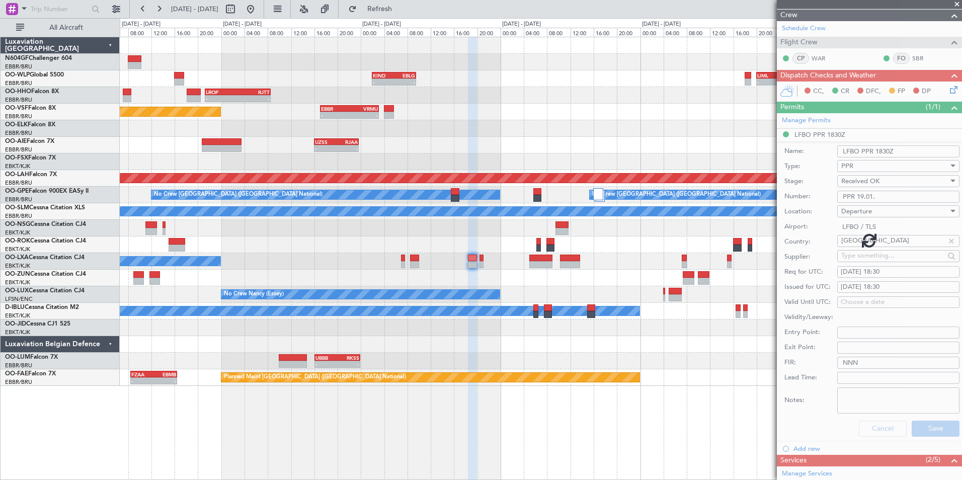
scroll to position [82, 0]
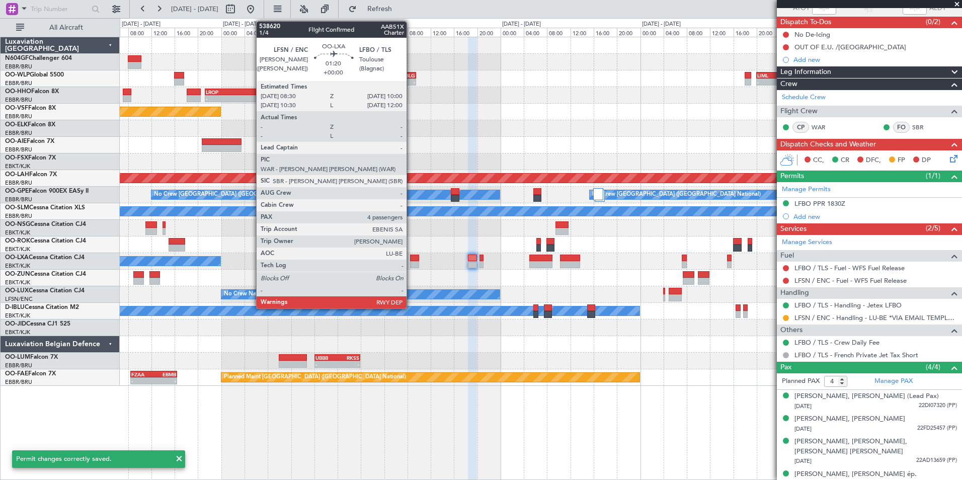
click at [411, 262] on div at bounding box center [414, 264] width 9 height 7
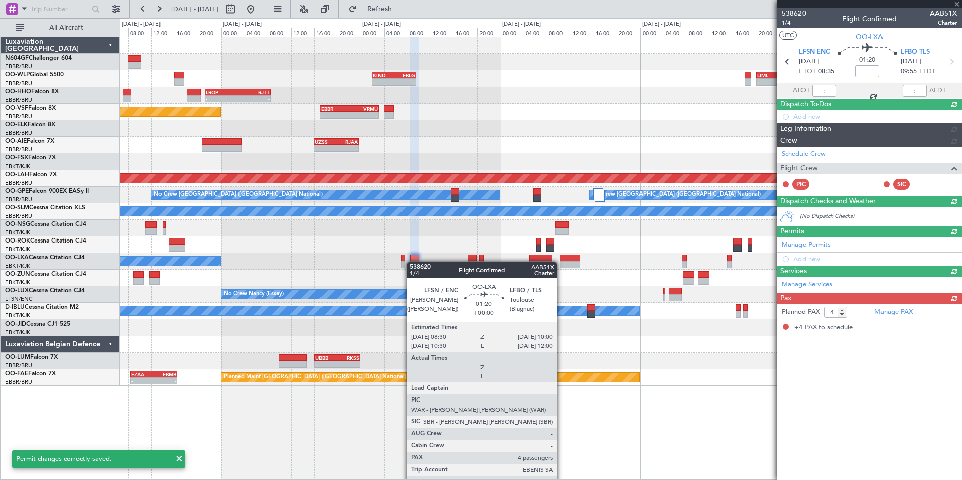
scroll to position [0, 0]
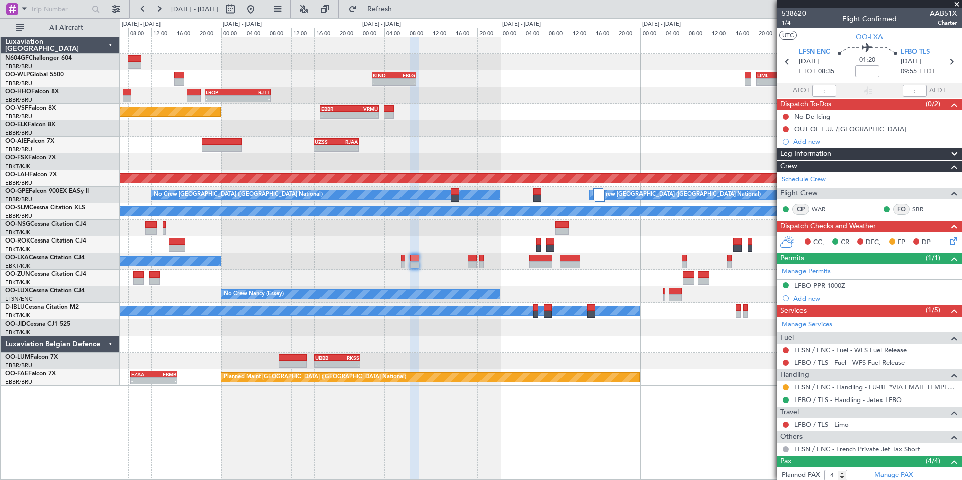
click at [822, 284] on div "LFBO PPR 1000Z" at bounding box center [819, 285] width 51 height 9
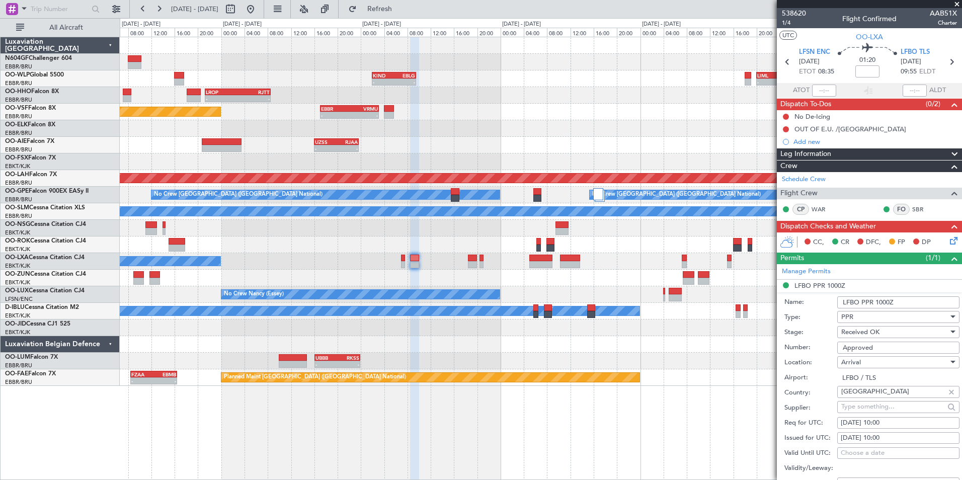
click at [899, 330] on div "Received OK" at bounding box center [894, 331] width 107 height 15
click at [895, 334] on div at bounding box center [481, 240] width 962 height 480
drag, startPoint x: 883, startPoint y: 347, endPoint x: 838, endPoint y: 348, distance: 45.3
click at [838, 348] on input "Approved" at bounding box center [898, 347] width 122 height 12
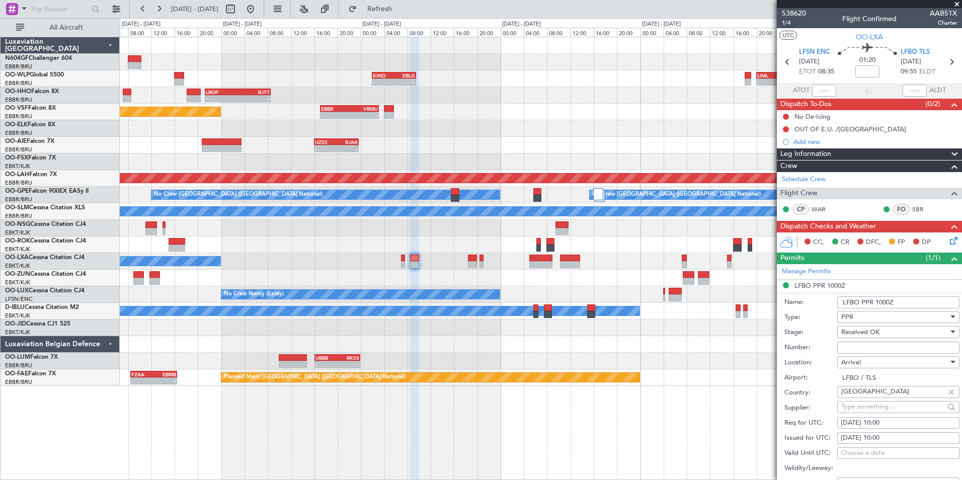
paste input "PPR 19.01."
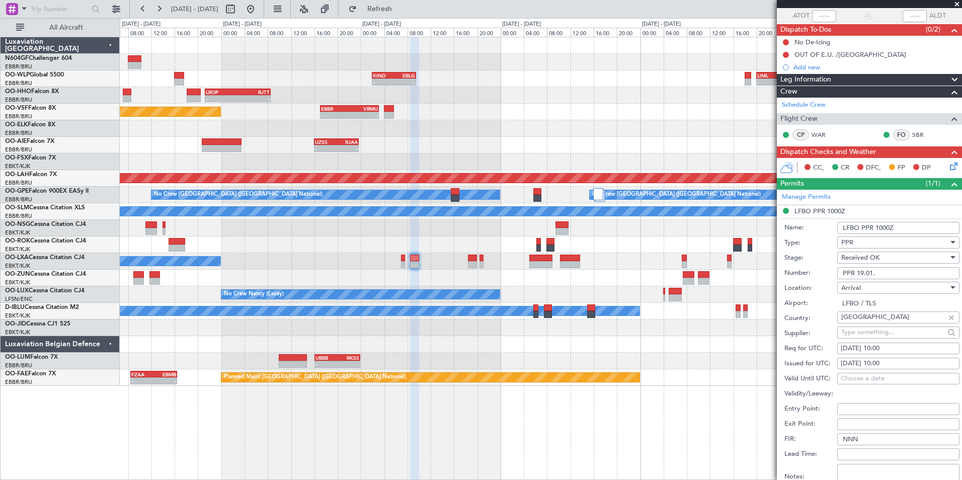
scroll to position [151, 0]
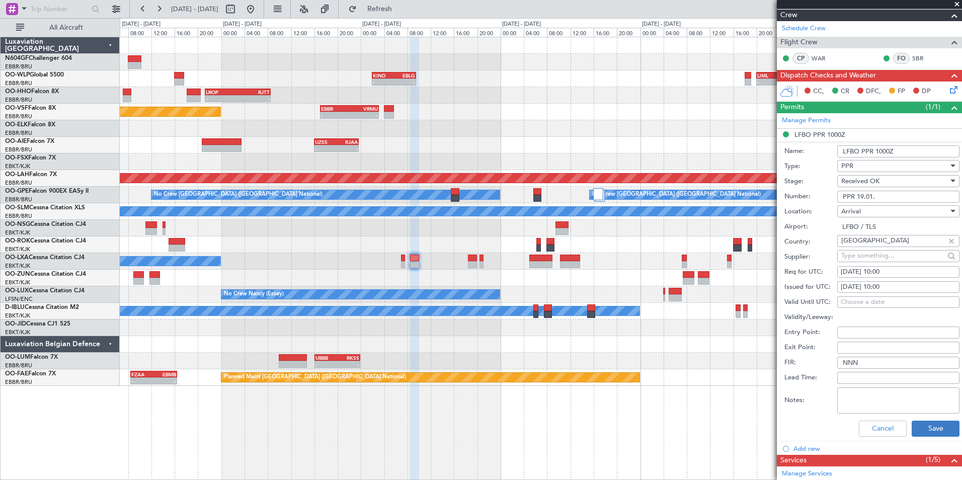
type input "PPR 19.01."
click at [923, 426] on button "Save" at bounding box center [935, 428] width 48 height 16
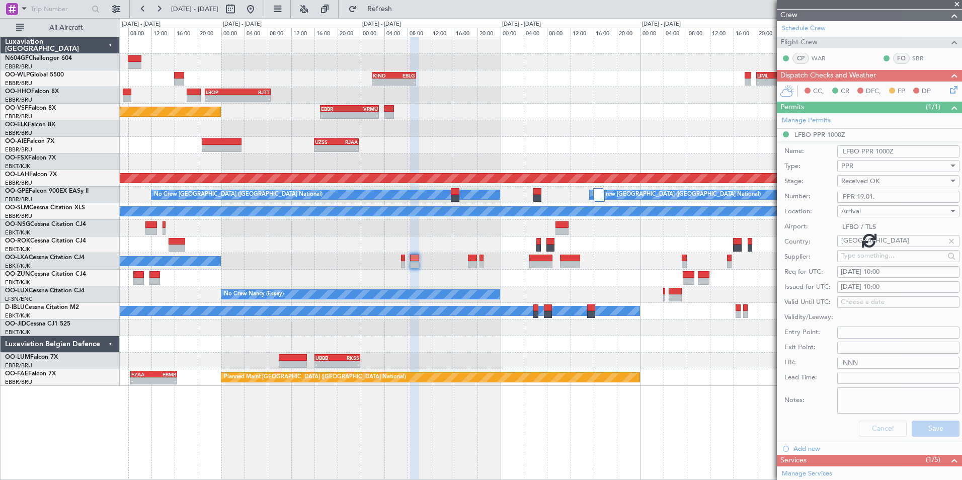
scroll to position [94, 0]
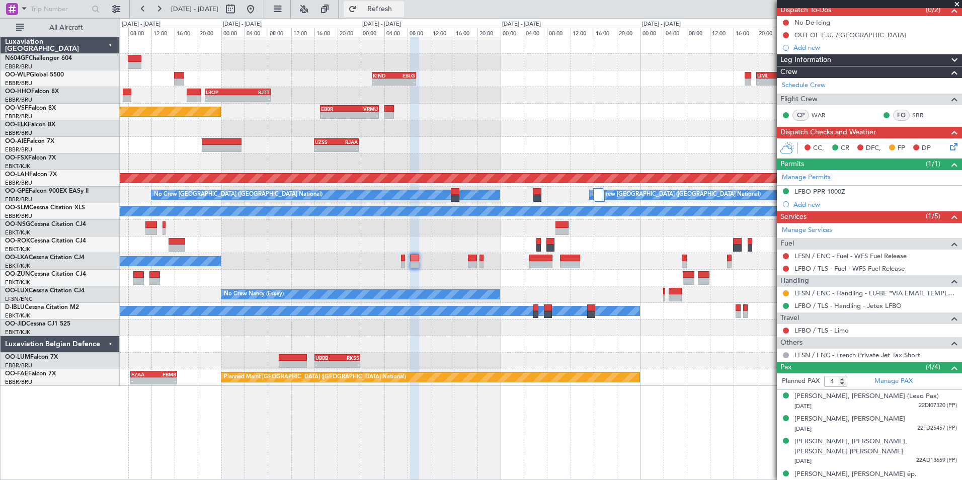
click at [401, 7] on span "Refresh" at bounding box center [380, 9] width 42 height 7
click at [786, 328] on button at bounding box center [786, 330] width 6 height 6
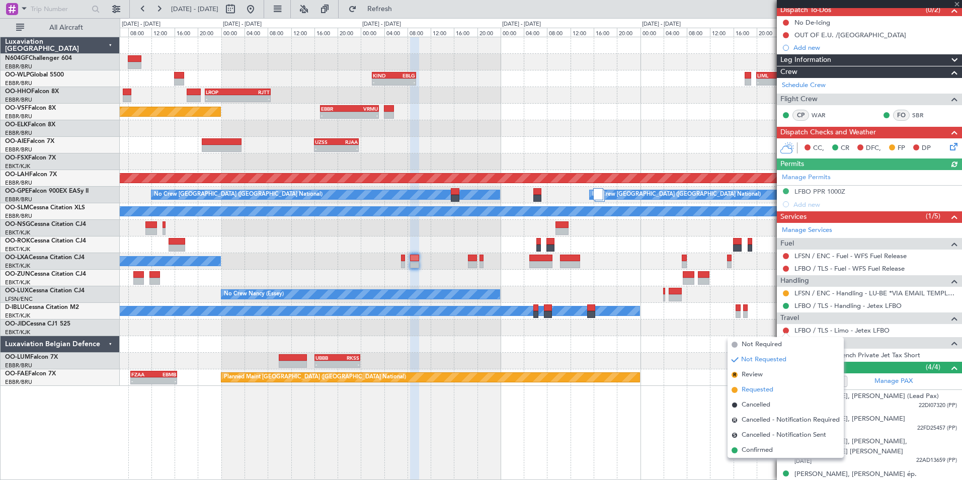
click at [762, 391] on span "Requested" at bounding box center [757, 390] width 32 height 10
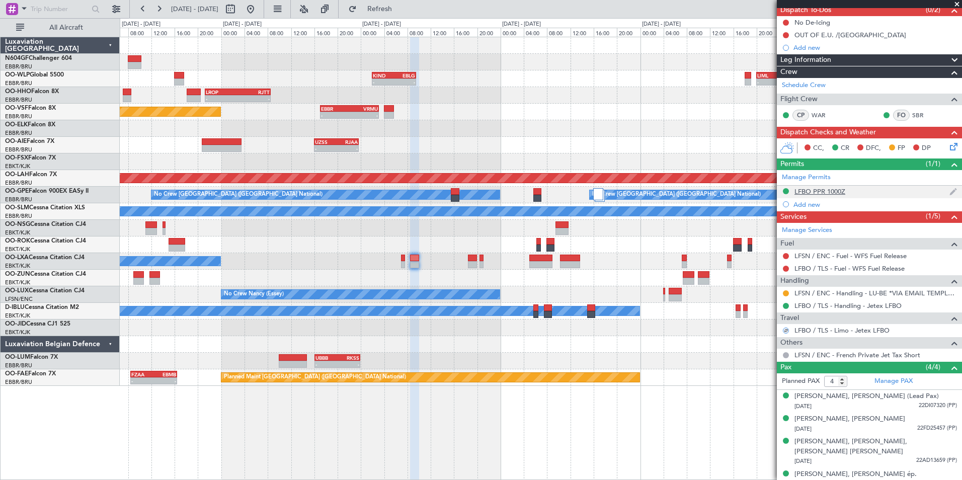
click at [813, 188] on div "LFBO PPR 1000Z" at bounding box center [819, 191] width 51 height 9
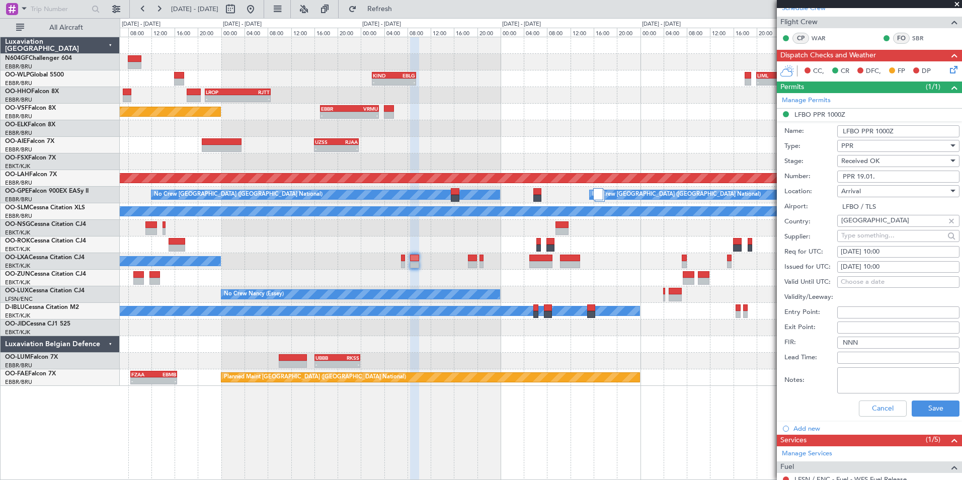
scroll to position [195, 0]
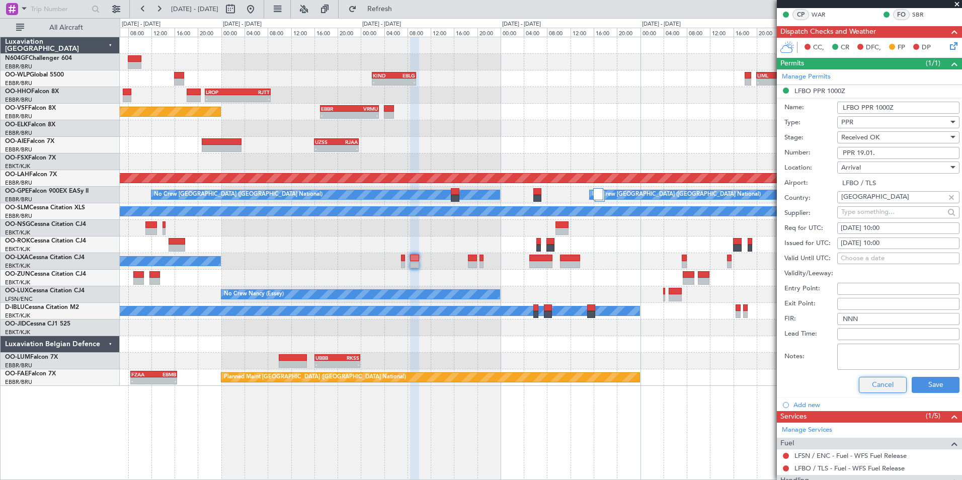
click at [868, 382] on button "Cancel" at bounding box center [883, 385] width 48 height 16
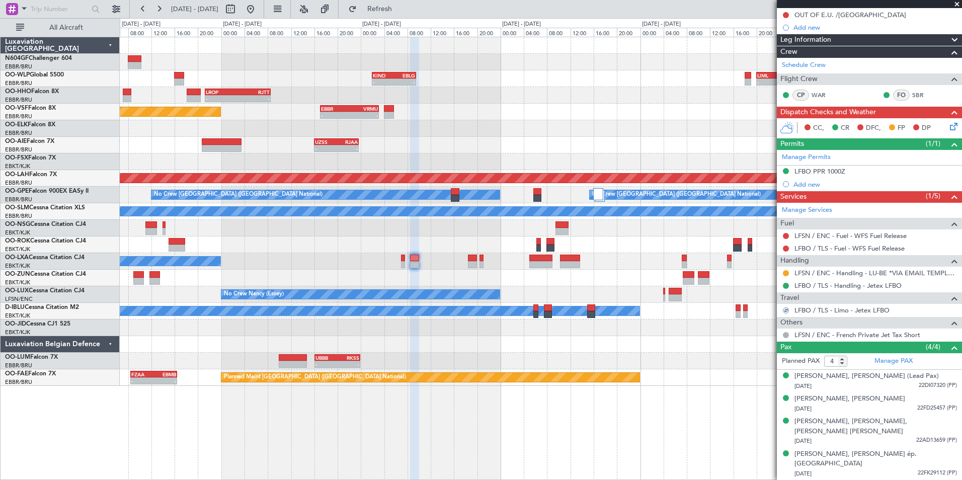
scroll to position [94, 0]
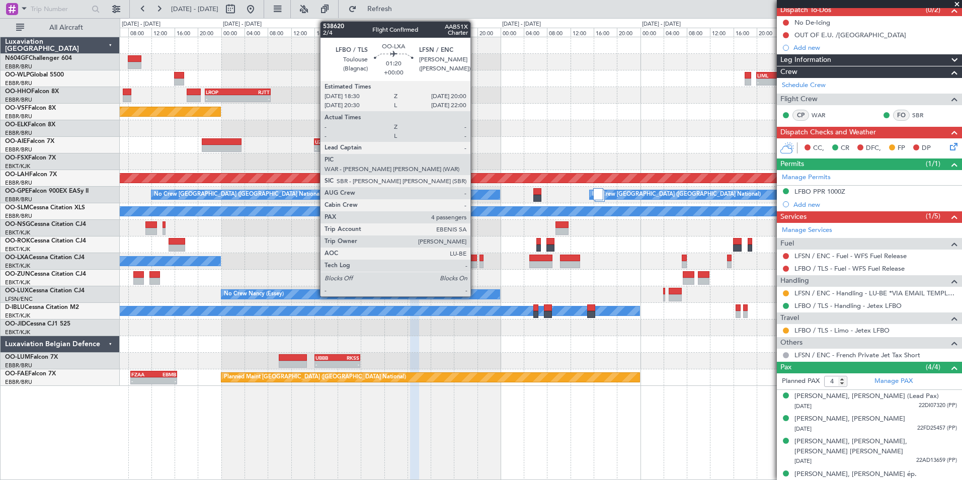
click at [475, 265] on div at bounding box center [472, 264] width 9 height 7
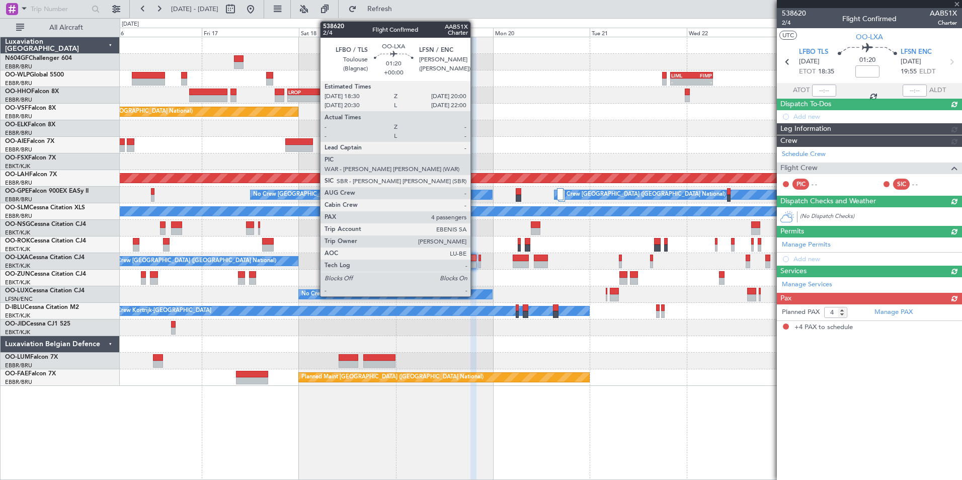
scroll to position [0, 0]
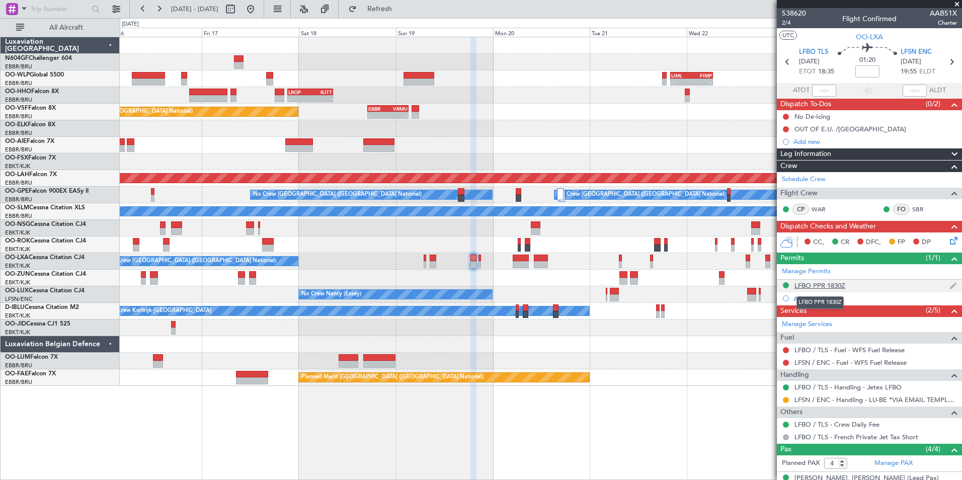
click at [815, 286] on div "LFBO PPR 1830Z" at bounding box center [819, 285] width 51 height 9
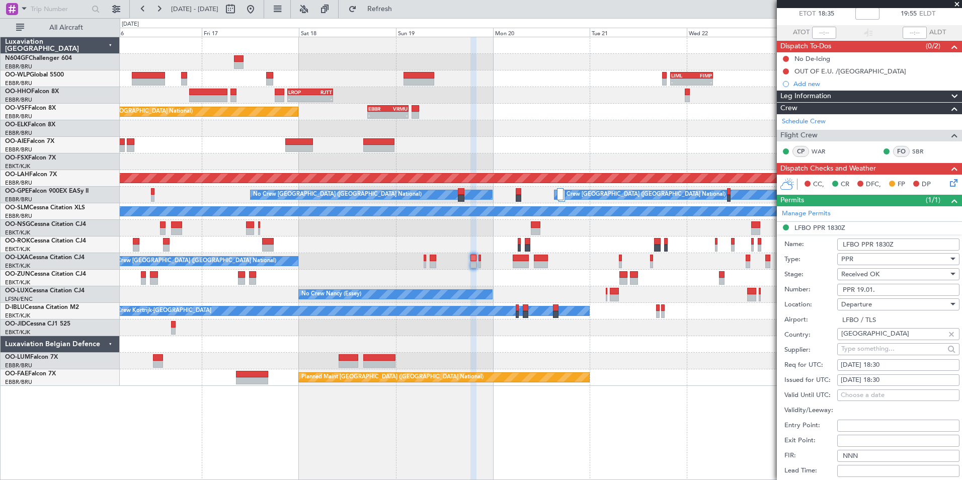
scroll to position [101, 0]
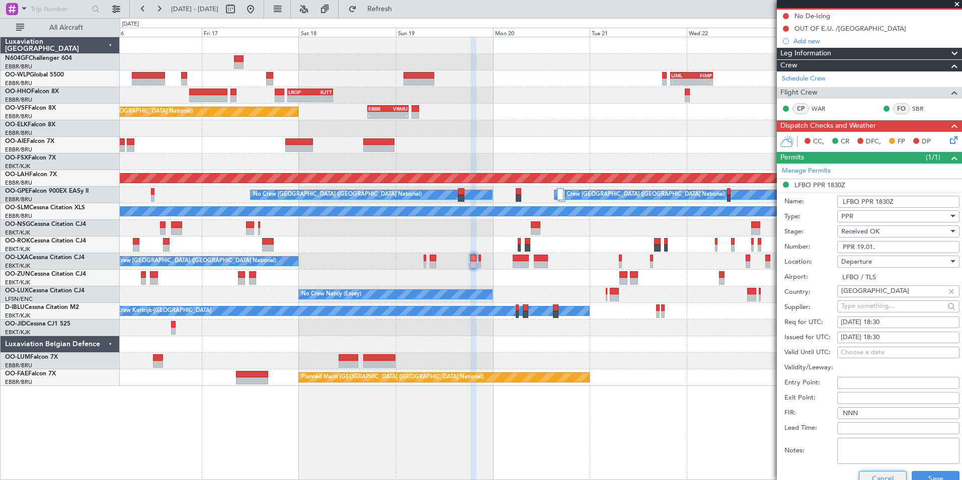
click at [872, 475] on button "Cancel" at bounding box center [883, 479] width 48 height 16
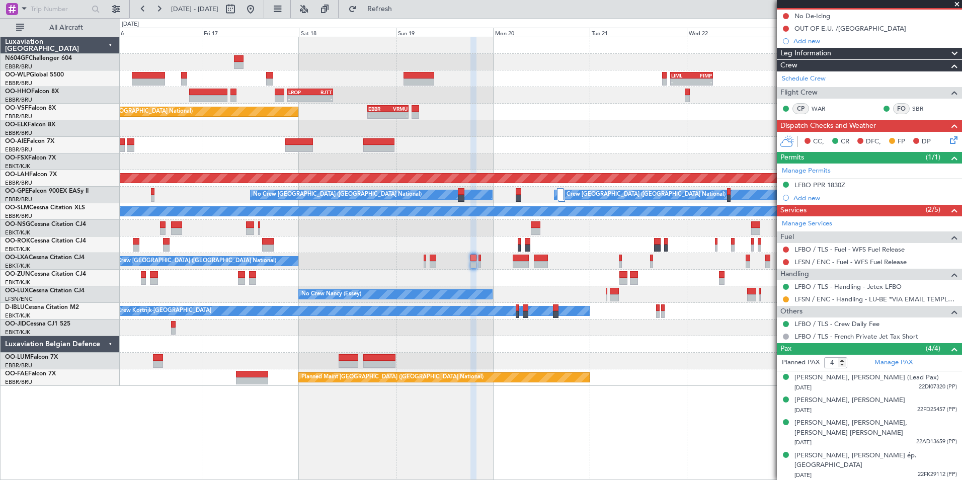
scroll to position [82, 0]
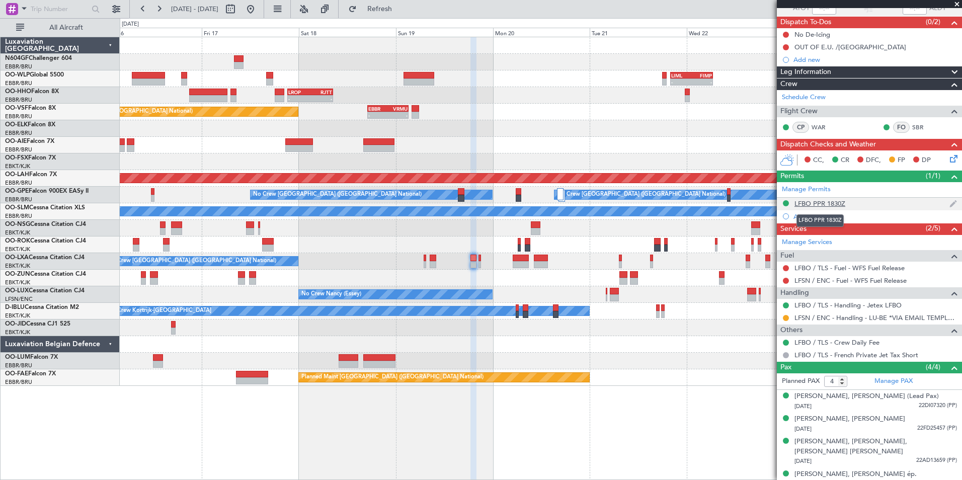
click at [807, 201] on div "LFBO PPR 1830Z" at bounding box center [819, 203] width 51 height 9
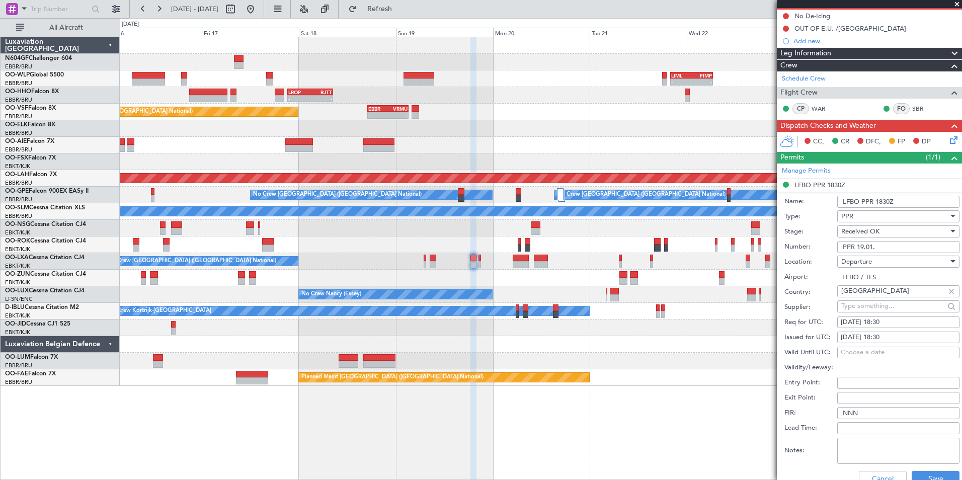
scroll to position [251, 0]
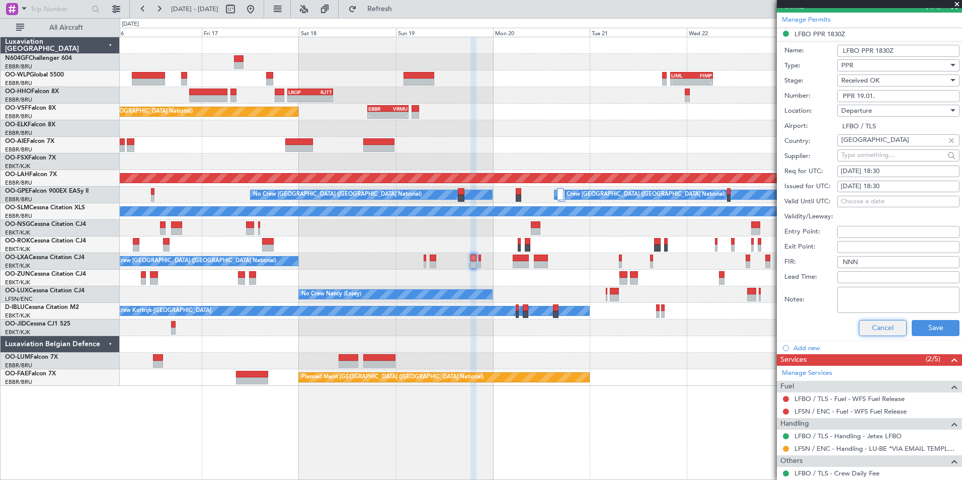
click at [874, 331] on button "Cancel" at bounding box center [883, 328] width 48 height 16
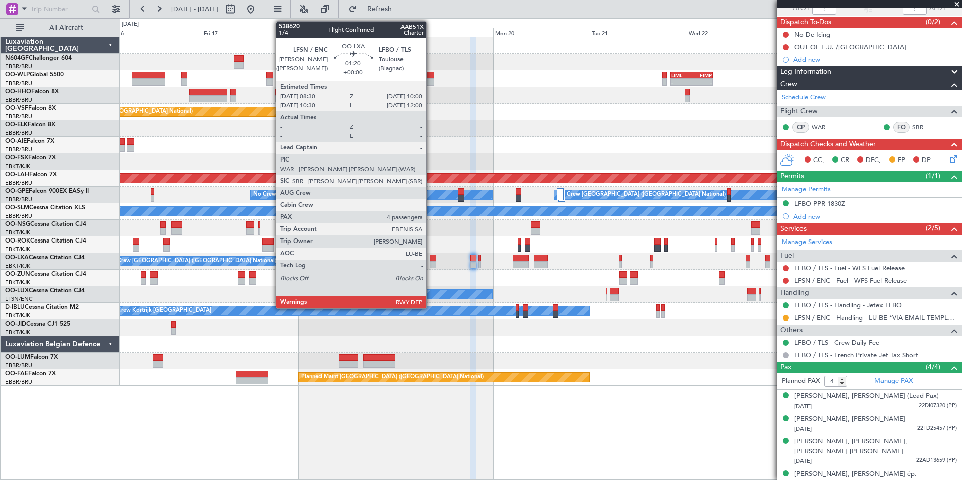
click at [431, 263] on div at bounding box center [433, 264] width 7 height 7
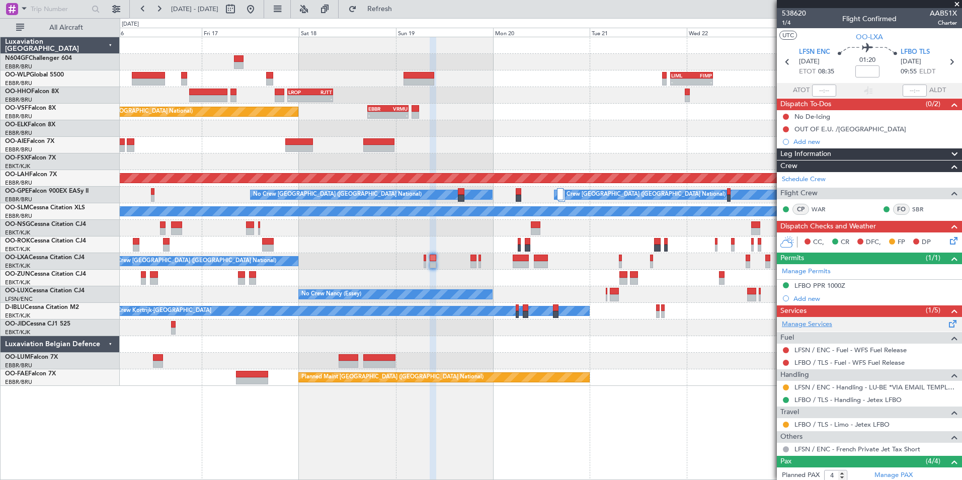
click at [814, 321] on link "Manage Services" at bounding box center [807, 324] width 50 height 10
click at [393, 6] on span "Refresh" at bounding box center [380, 9] width 42 height 7
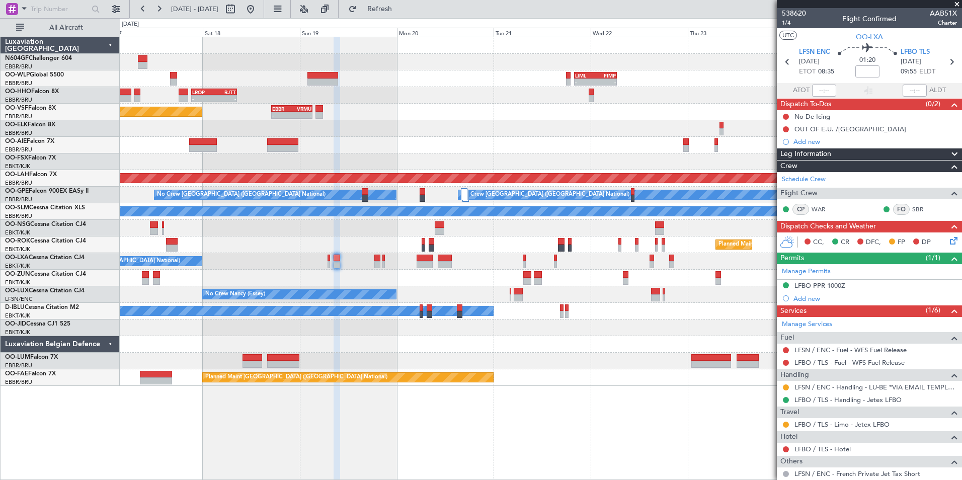
click at [520, 313] on div "- - LIML 20:00 Z FIMP 06:30 Z - - FIMP 18:00 Z LIML 05:05 Z - - LROP 21:15 Z RJ…" at bounding box center [540, 211] width 841 height 349
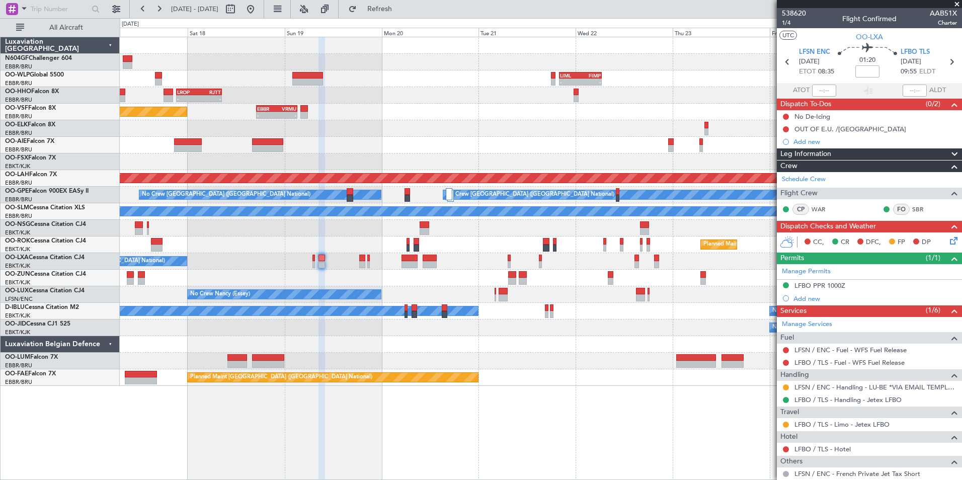
click at [541, 290] on div "No Crew Nancy (Essey)" at bounding box center [540, 294] width 841 height 17
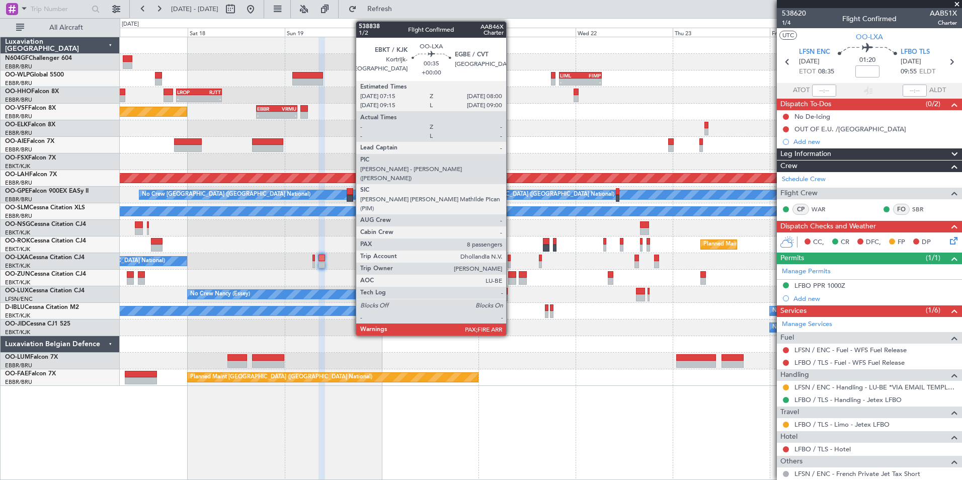
click at [510, 257] on div at bounding box center [509, 257] width 4 height 7
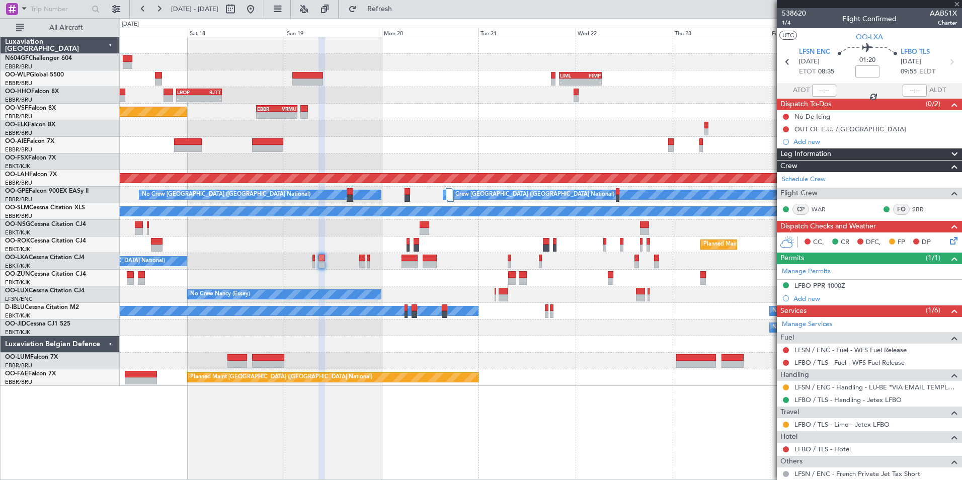
type input "8"
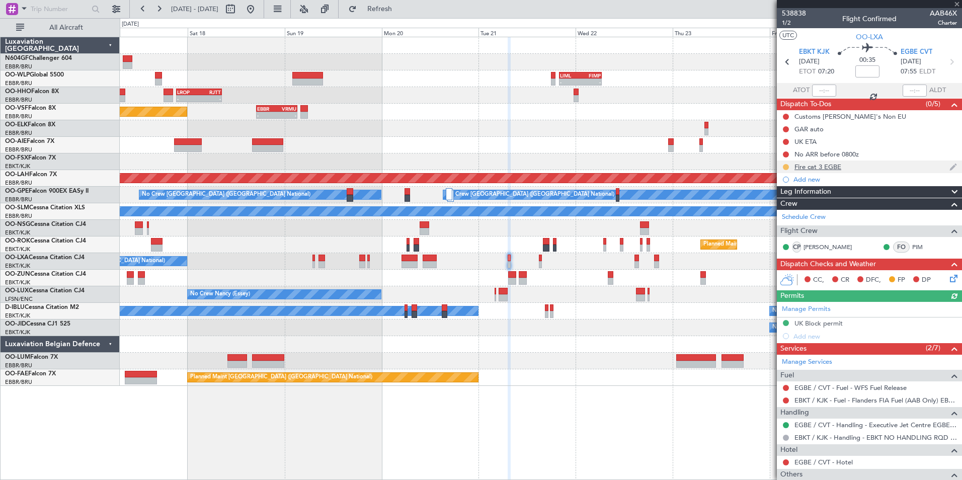
click at [784, 165] on button at bounding box center [786, 167] width 6 height 6
click at [793, 210] on span "Completed" at bounding box center [789, 211] width 33 height 10
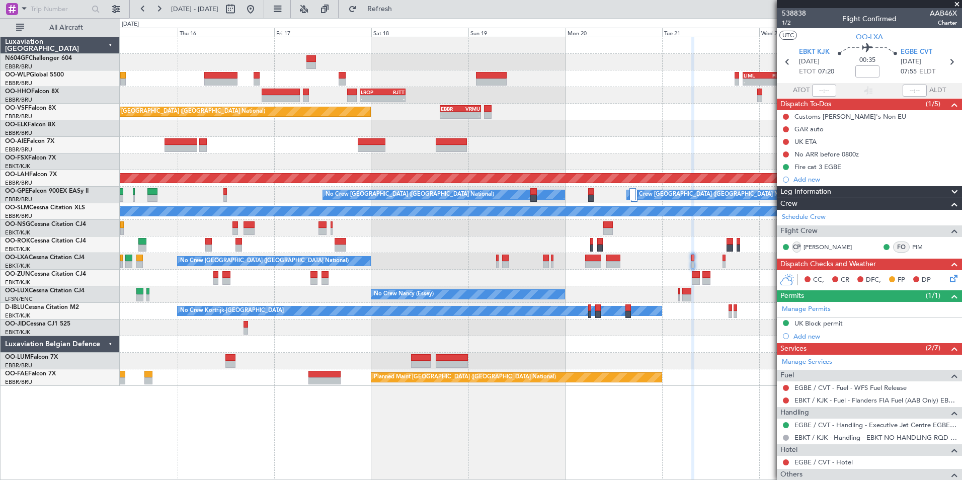
click at [587, 103] on div "- - LROP 21:15 Z RJTT 08:30 Z" at bounding box center [540, 95] width 841 height 17
click at [259, 13] on button at bounding box center [250, 9] width 16 height 16
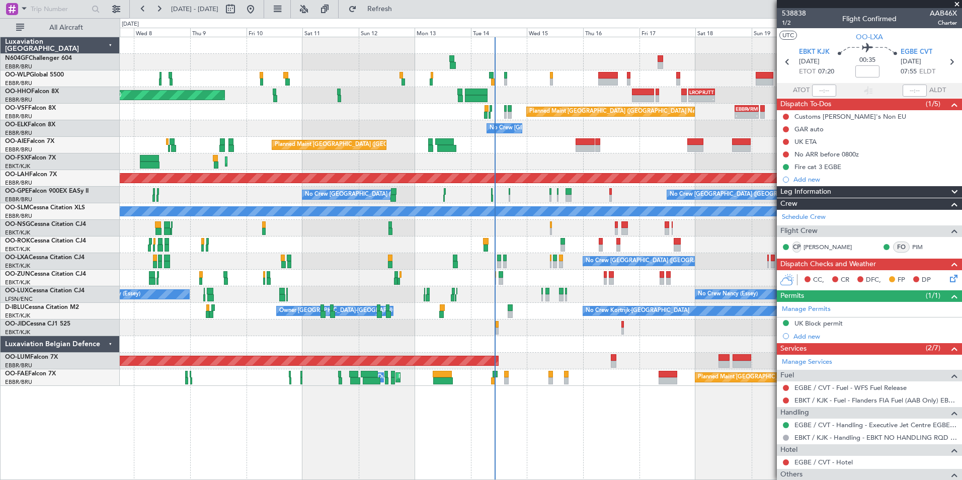
click at [534, 126] on div "No Crew [GEOGRAPHIC_DATA] ([GEOGRAPHIC_DATA] National)" at bounding box center [540, 128] width 841 height 17
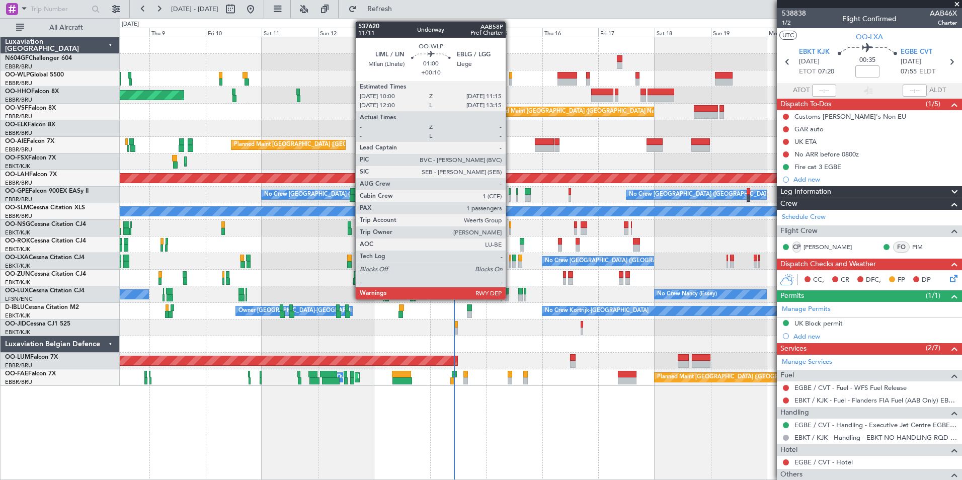
click at [510, 78] on div at bounding box center [510, 75] width 3 height 7
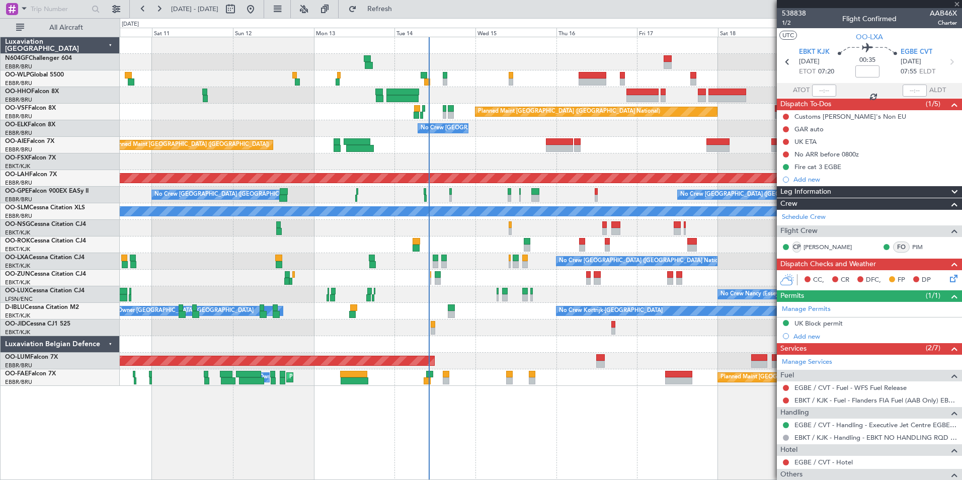
type input "+00:10"
type input "1"
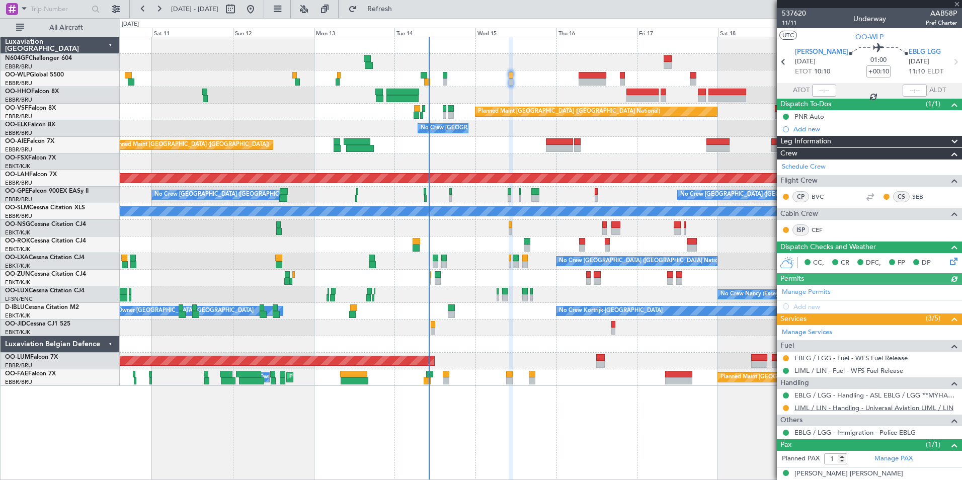
click at [846, 408] on link "LIML / LIN - Handling - Universal Aviation LIML / LIN" at bounding box center [873, 407] width 159 height 9
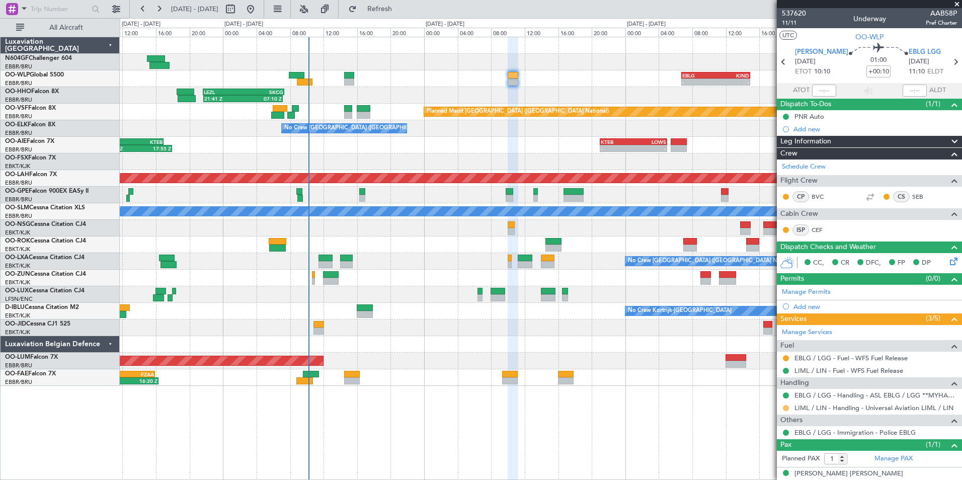
click at [783, 408] on button at bounding box center [786, 408] width 6 height 6
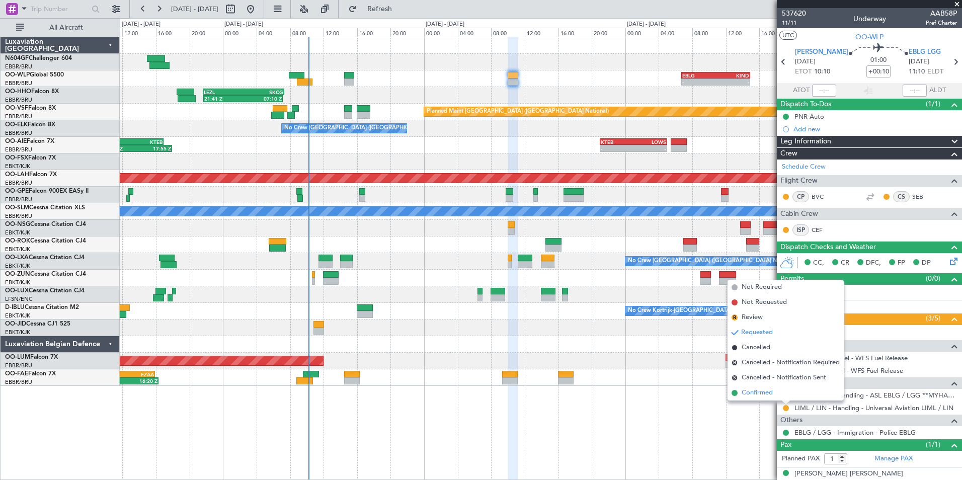
click at [765, 397] on span "Confirmed" at bounding box center [756, 393] width 31 height 10
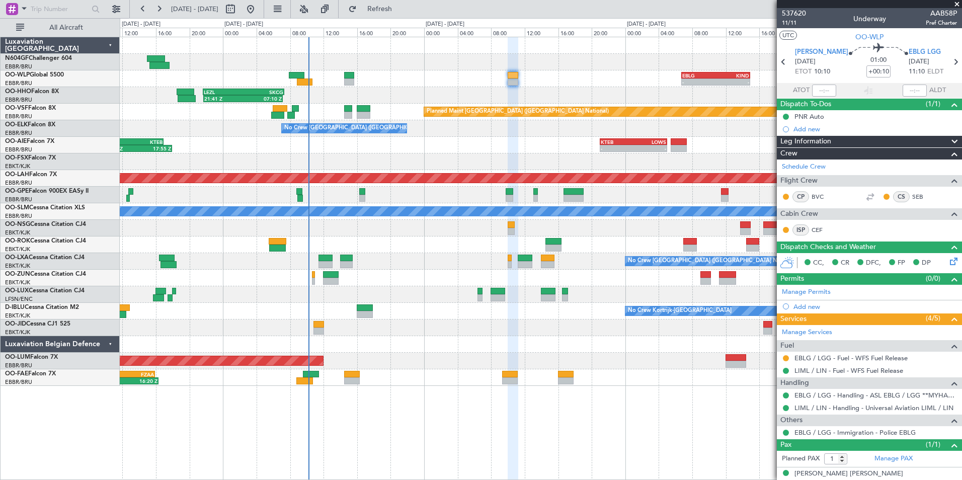
click at [624, 291] on div "No Crew Nancy (Essey)" at bounding box center [540, 294] width 841 height 17
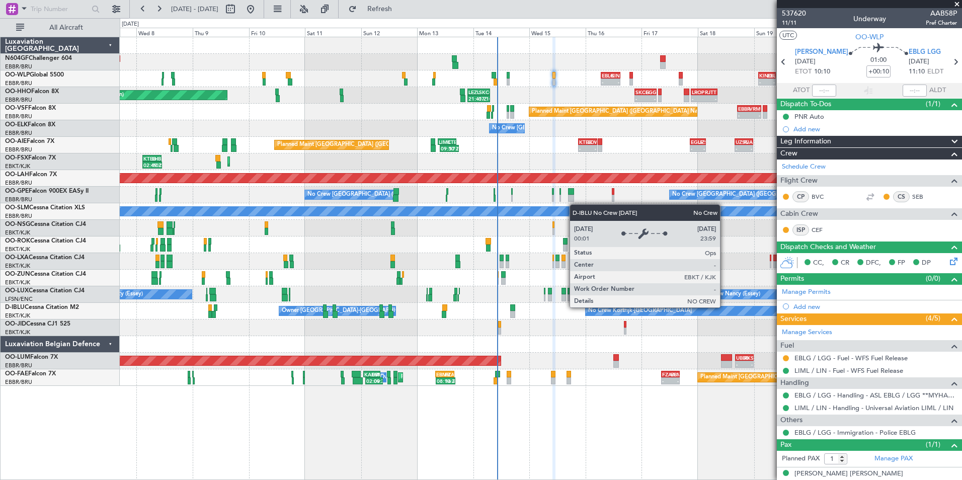
click at [466, 276] on div "- - EBLG 06:45 Z KIND 14:55 Z - - KIND 02:00 Z EBLG 09:30 Z - - LIML 20:00 Z FI…" at bounding box center [540, 211] width 841 height 349
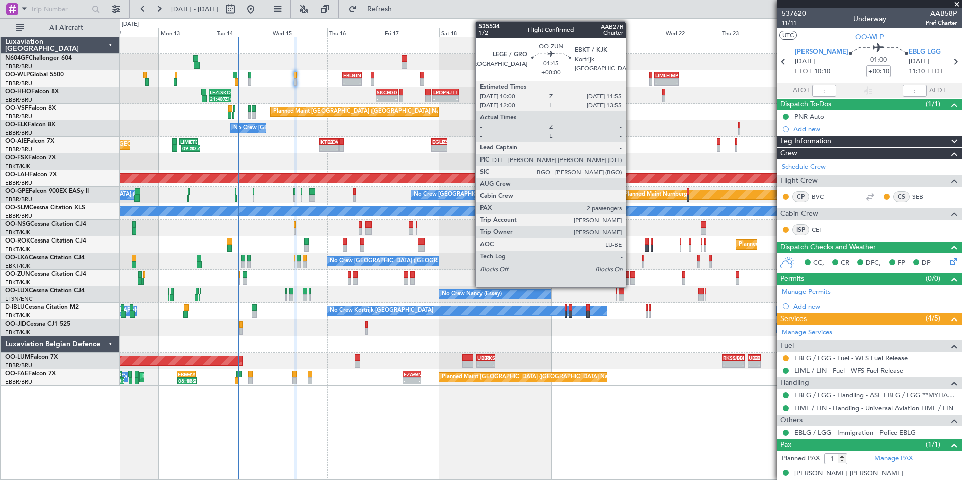
click at [453, 262] on div "- - EBLG 06:45 Z KIND 14:55 Z - - KIND 02:00 Z EBLG 09:30 Z - - LIML 20:00 Z FI…" at bounding box center [540, 211] width 841 height 349
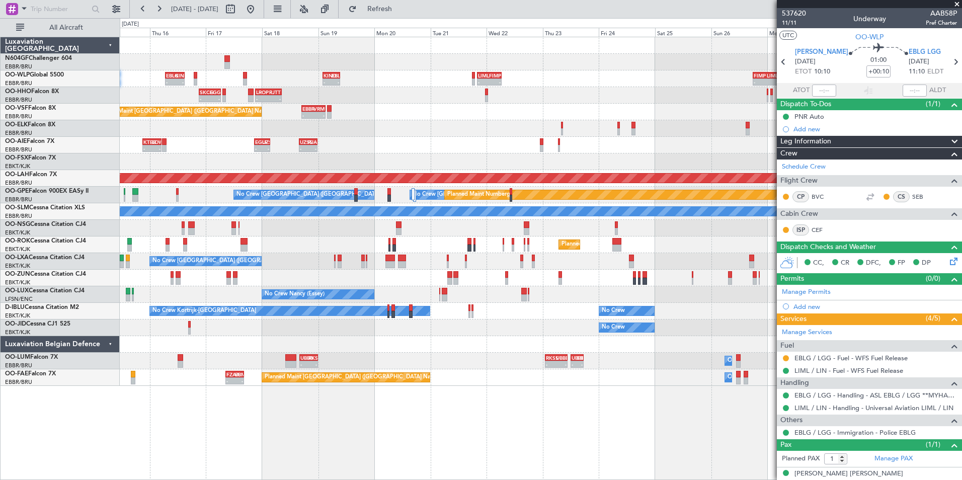
click at [431, 251] on div "- - EBLG 06:45 Z KIND 14:55 Z - - KIND 02:00 Z EBLG 09:30 Z - - LIML 20:00 Z FI…" at bounding box center [540, 211] width 841 height 349
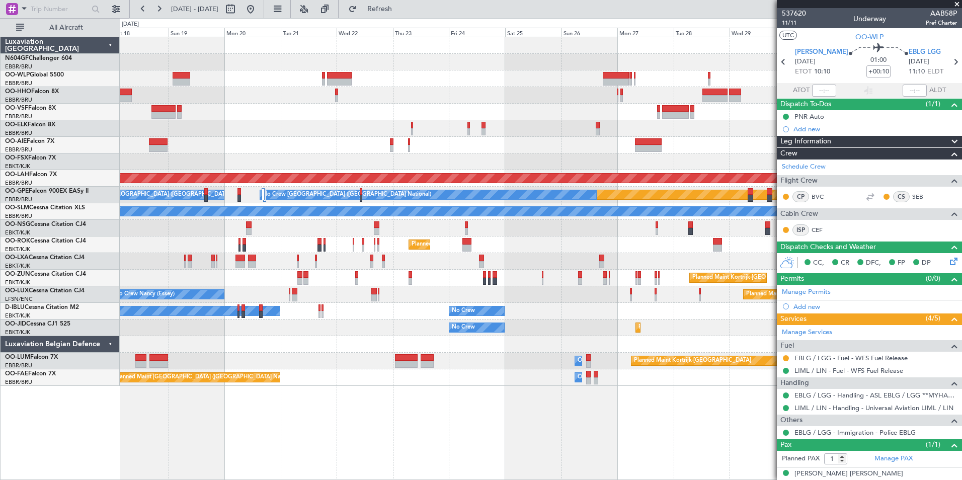
click at [439, 366] on div "Planned Maint Kortrijk-Wevelgem Owner Melsbroek Air Base AOG Maint Sibiu" at bounding box center [540, 361] width 841 height 17
click at [461, 380] on div "Owner Melsbroek Air Base Owner Melsbroek Air Base Planned Maint Brussels (Bruss…" at bounding box center [540, 377] width 841 height 17
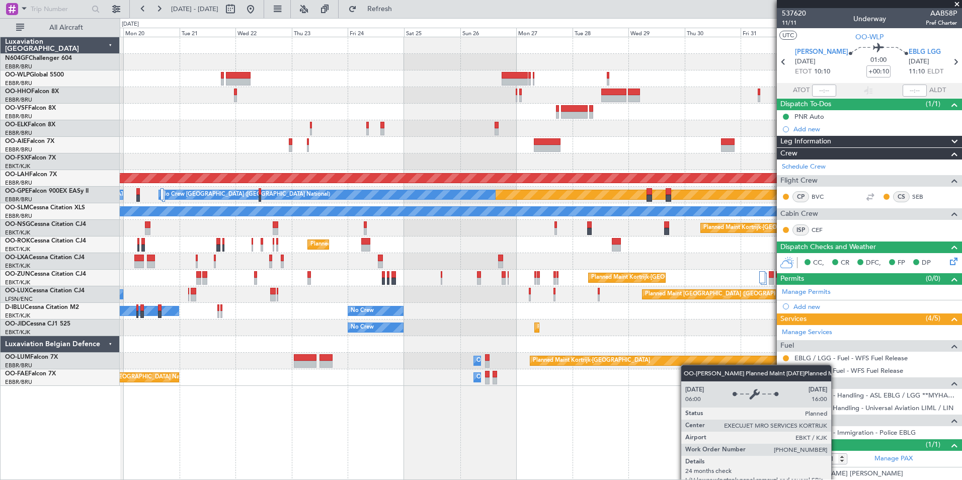
click at [624, 364] on div "Planned Maint Brussels (Brussels National) Planned Maint Alton-st Louis (St Lou…" at bounding box center [540, 211] width 841 height 349
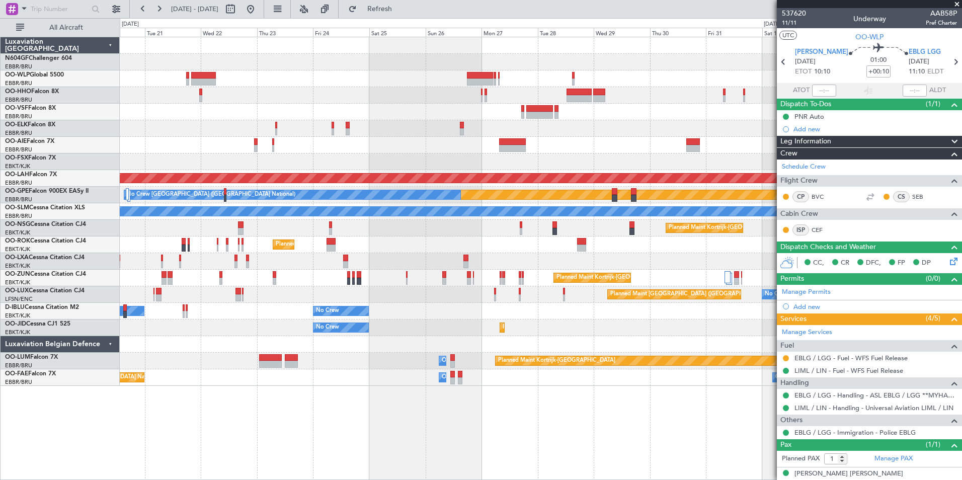
click at [624, 372] on div "Owner Melsbroek Air Base Planned Maint Brussels (Brussels National) Owner Melsb…" at bounding box center [540, 377] width 841 height 17
click at [433, 316] on div "No Crew Kortrijk-Wevelgem No Crew Planned Maint Paris (Le Bourget)" at bounding box center [540, 311] width 841 height 17
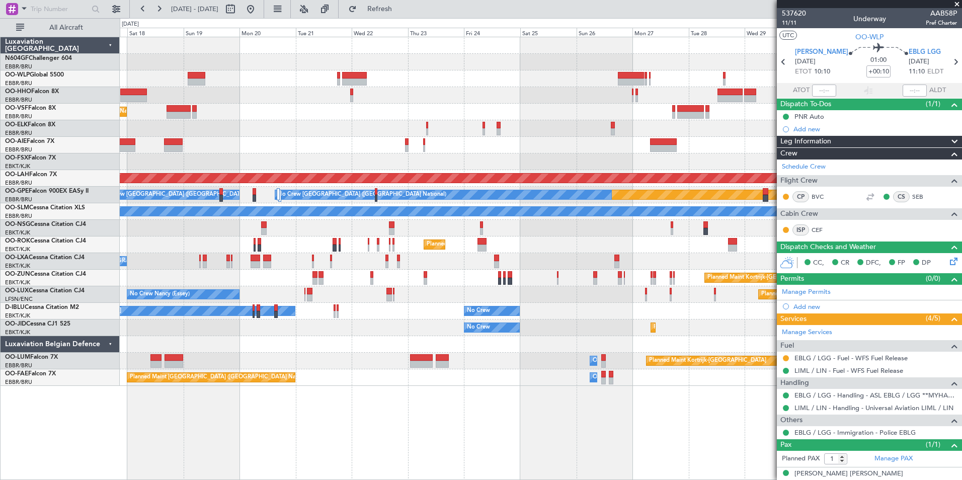
click at [315, 304] on div "Planned Maint Brussels (Brussels National) No Crew Brussels (Brussels National)…" at bounding box center [540, 211] width 841 height 349
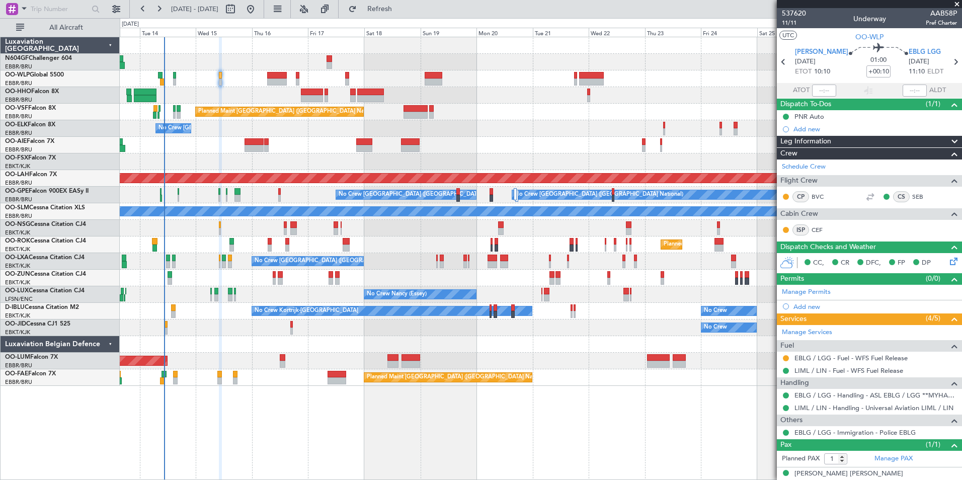
click at [618, 321] on div "Planned Maint Brussels (Brussels National) No Crew Brussels (Brussels National)…" at bounding box center [540, 211] width 841 height 349
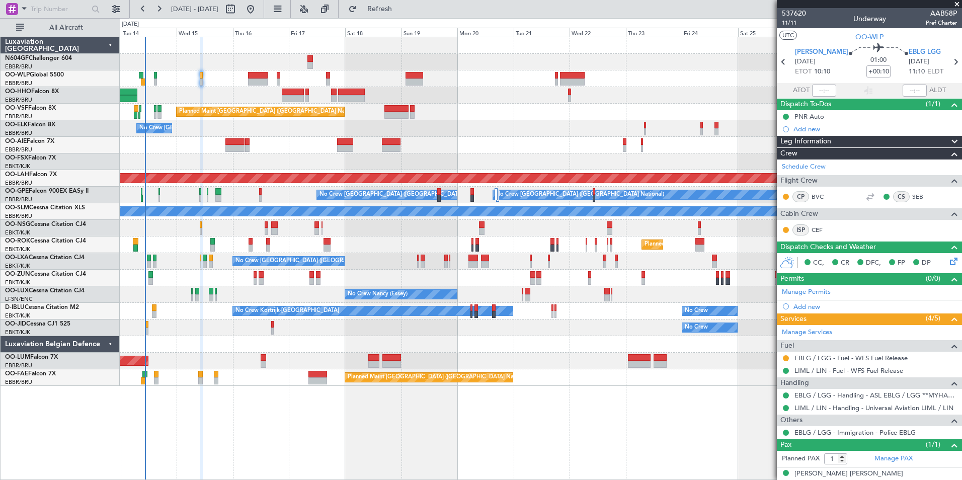
click at [541, 312] on div "Planned Maint Brussels (Brussels National) No Crew Brussels (Brussels National)…" at bounding box center [540, 211] width 841 height 349
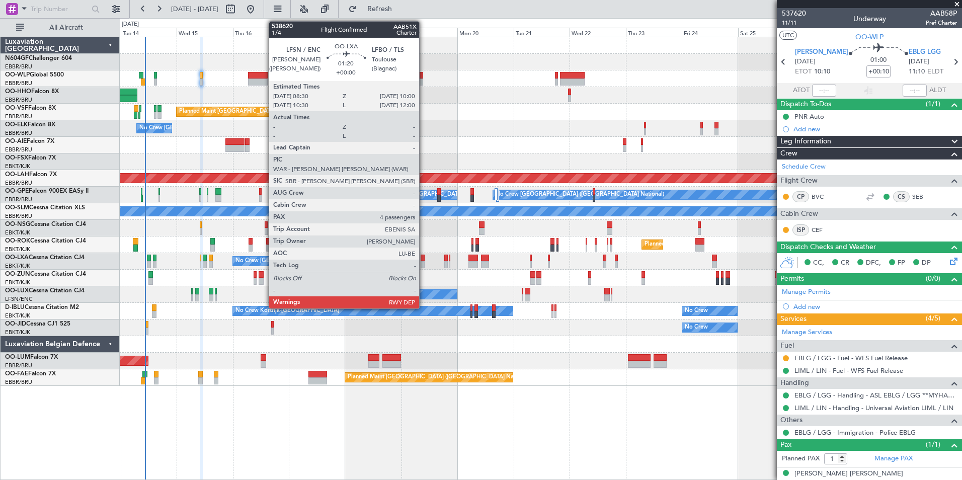
click at [423, 263] on div at bounding box center [422, 264] width 4 height 7
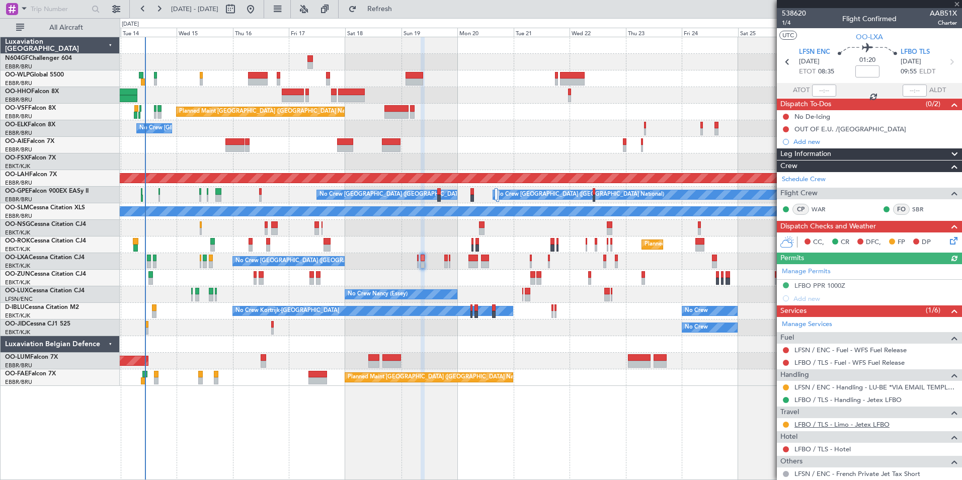
click at [825, 422] on link "LFBO / TLS - Limo - Jetex LFBO" at bounding box center [841, 424] width 95 height 9
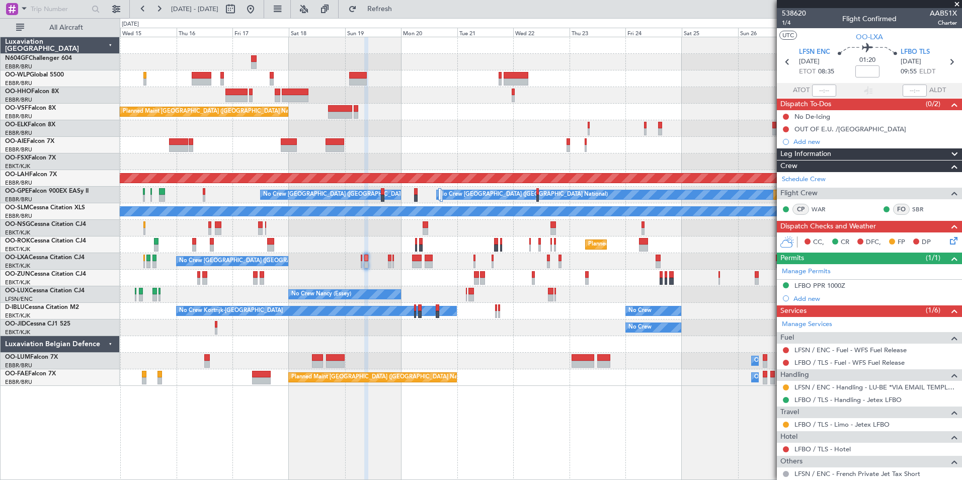
click at [511, 245] on div "Planned Maint Brussels (Brussels National) No Crew Brussels (Brussels National)…" at bounding box center [540, 211] width 841 height 349
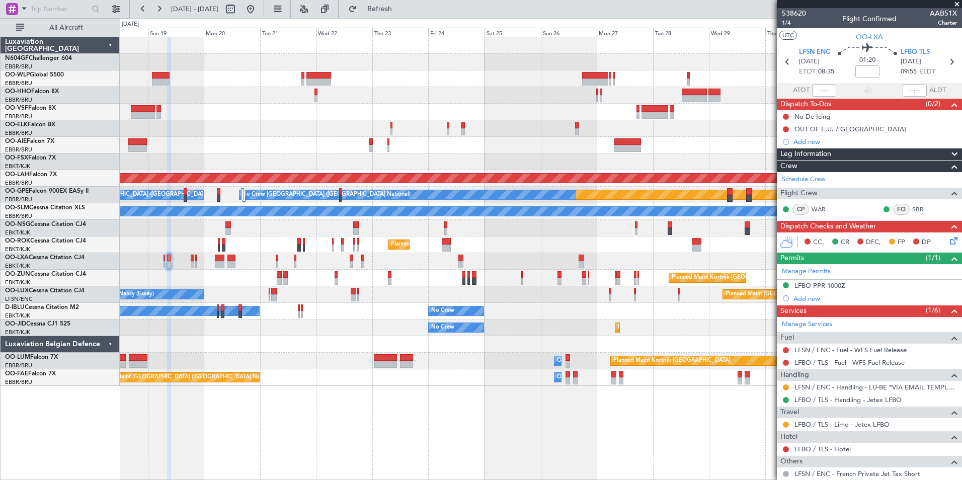
click at [490, 261] on div "No Crew [GEOGRAPHIC_DATA] ([GEOGRAPHIC_DATA] National)" at bounding box center [540, 261] width 841 height 17
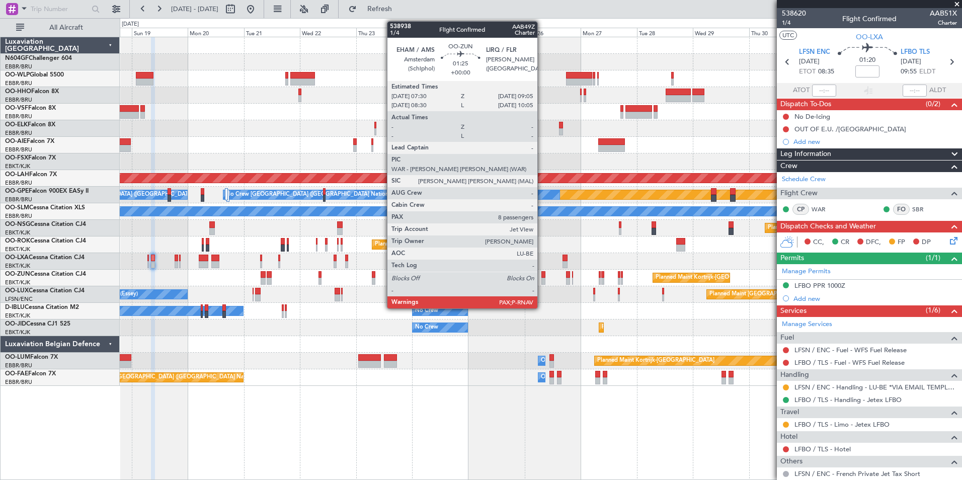
click at [542, 275] on div at bounding box center [543, 274] width 4 height 7
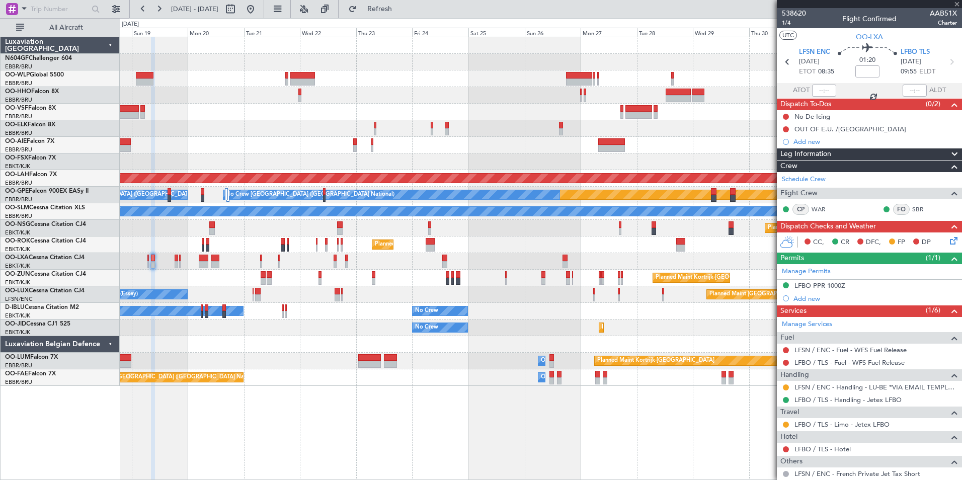
type input "8"
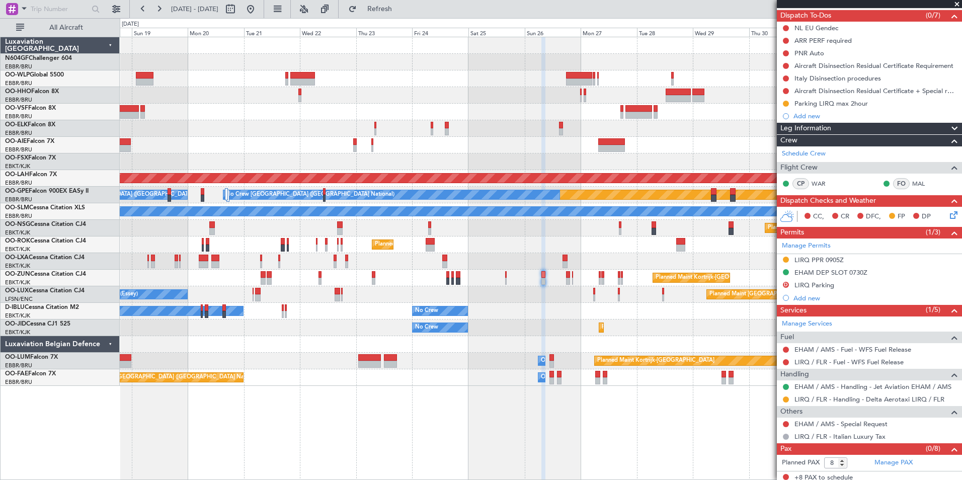
scroll to position [93, 0]
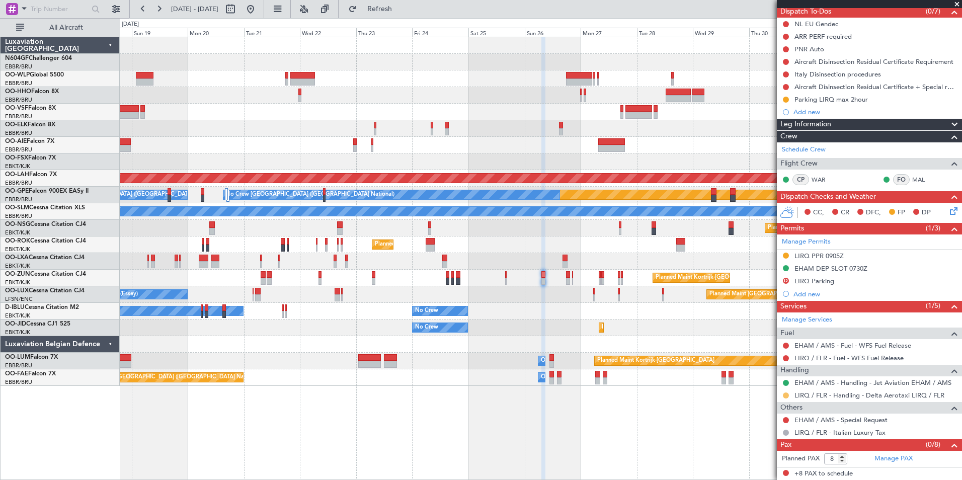
click at [785, 393] on button at bounding box center [786, 395] width 6 height 6
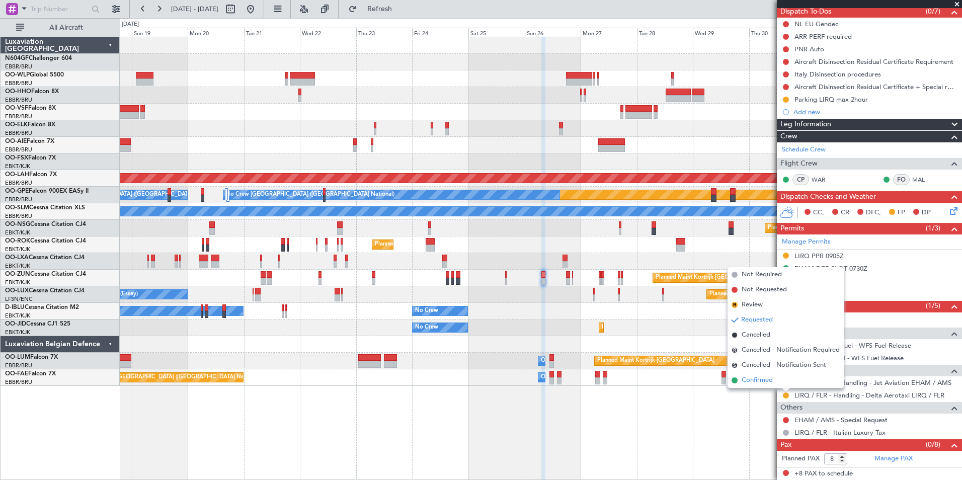
click at [755, 377] on span "Confirmed" at bounding box center [756, 380] width 31 height 10
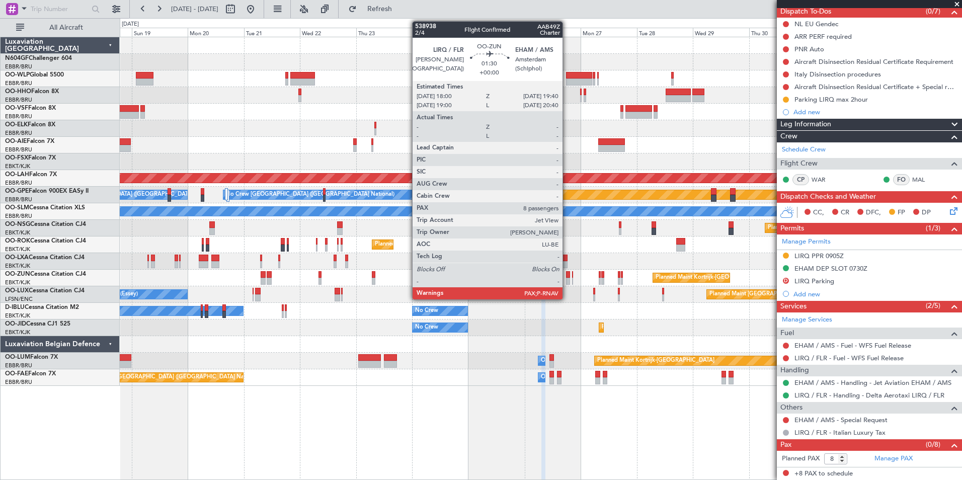
click at [567, 283] on div at bounding box center [568, 281] width 4 height 7
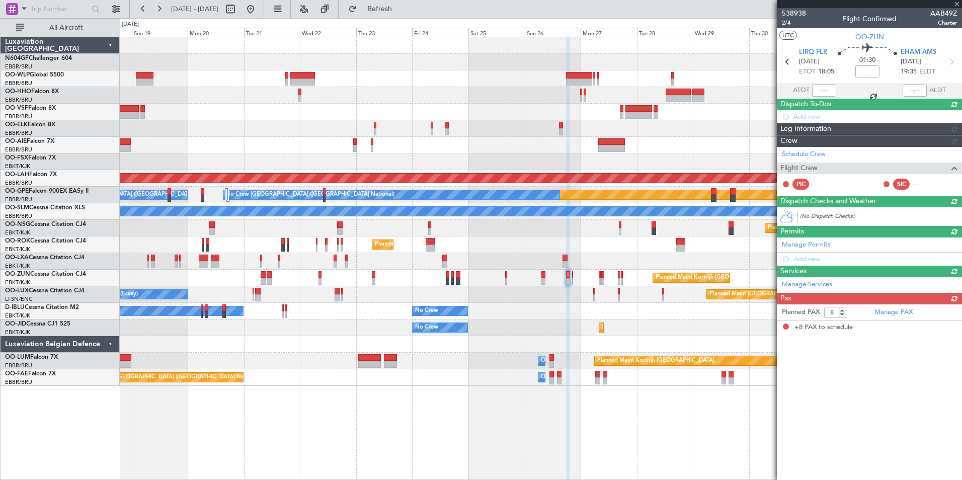
scroll to position [0, 0]
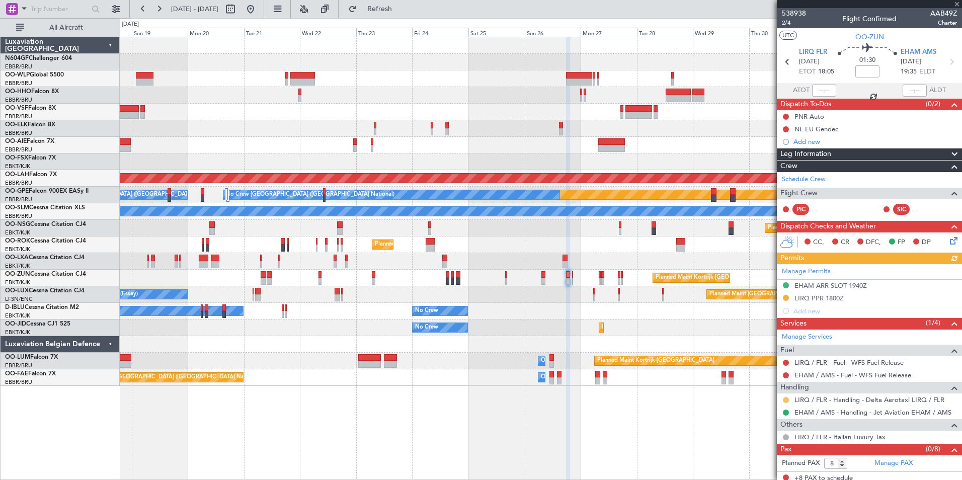
click at [784, 399] on button at bounding box center [786, 400] width 6 height 6
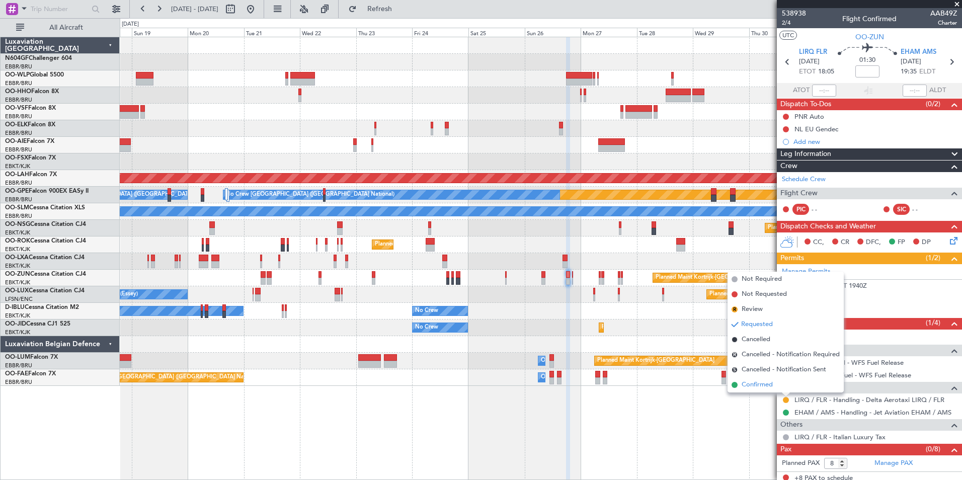
click at [764, 388] on span "Confirmed" at bounding box center [756, 385] width 31 height 10
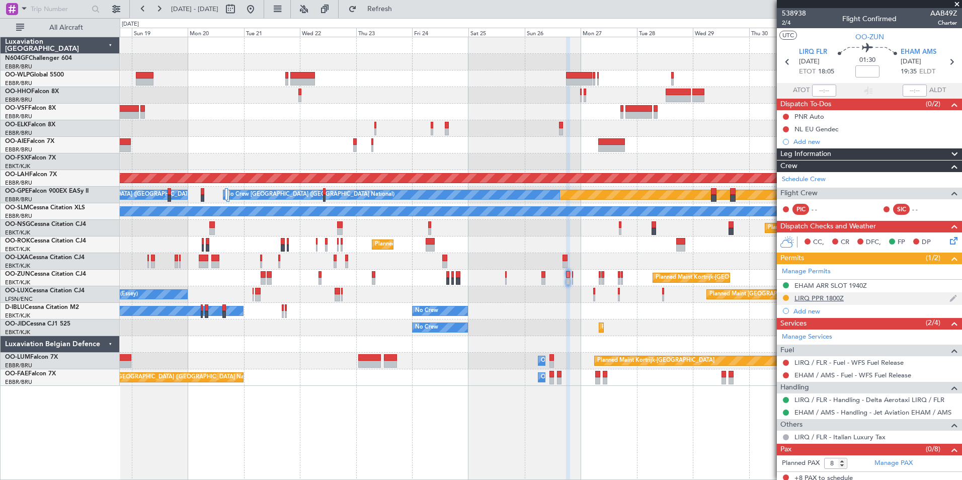
click at [809, 301] on div "LIRQ PPR 1800Z" at bounding box center [818, 298] width 49 height 9
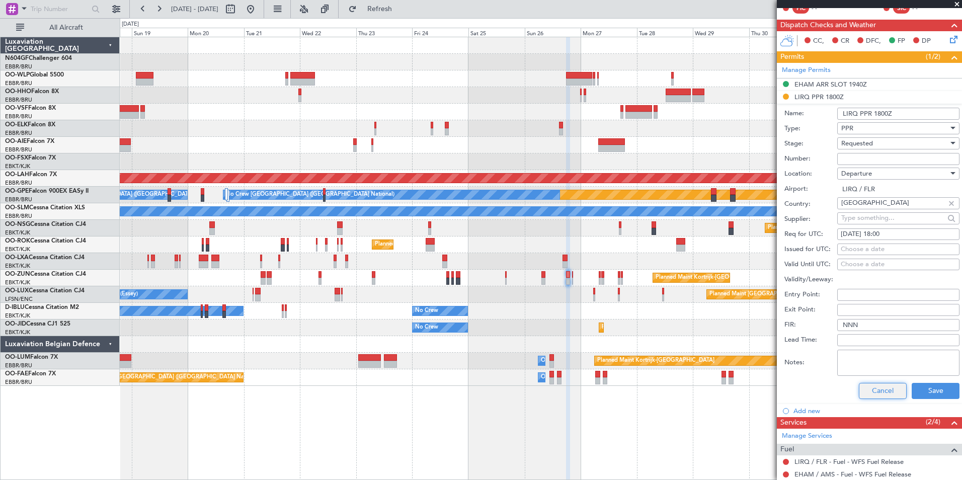
click at [873, 395] on button "Cancel" at bounding box center [883, 391] width 48 height 16
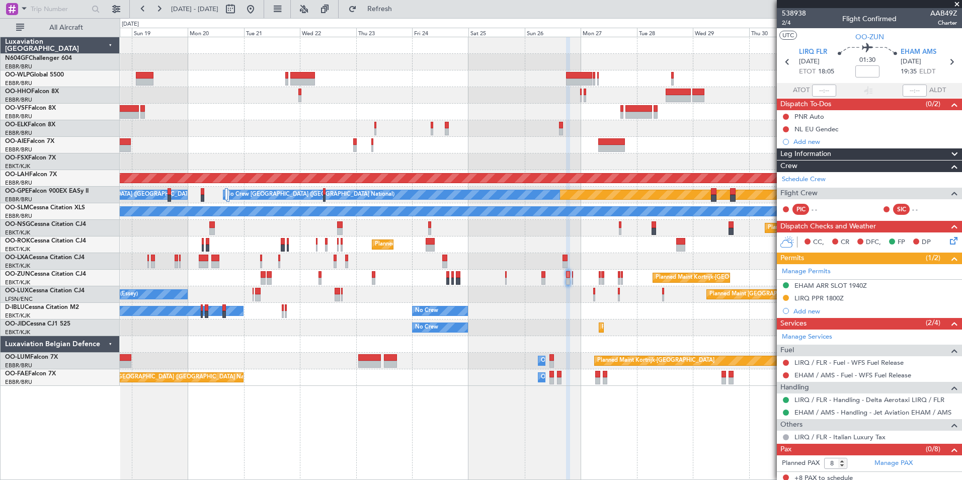
scroll to position [5, 0]
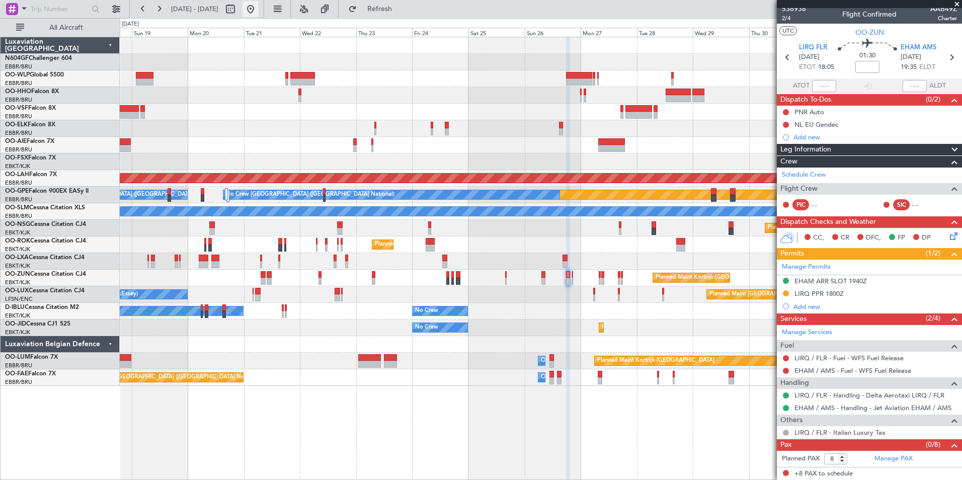
click at [259, 11] on button at bounding box center [250, 9] width 16 height 16
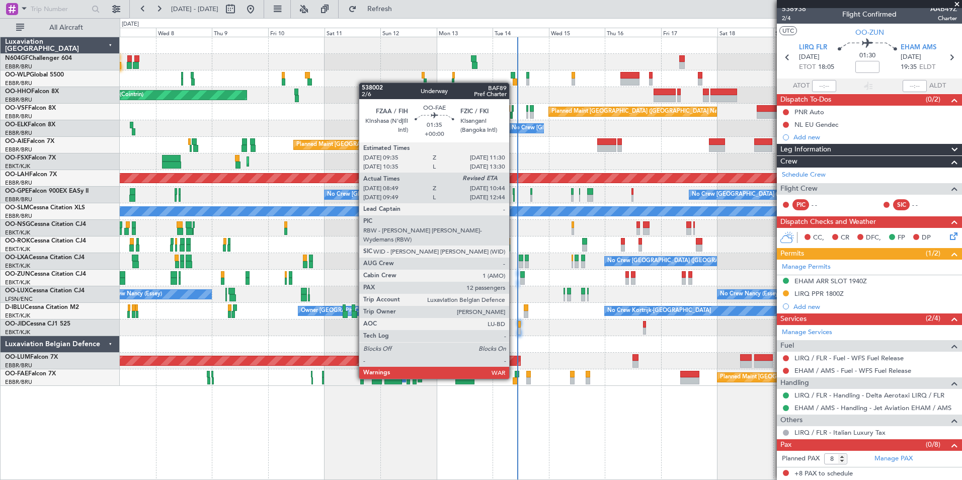
click at [514, 378] on div at bounding box center [515, 380] width 5 height 7
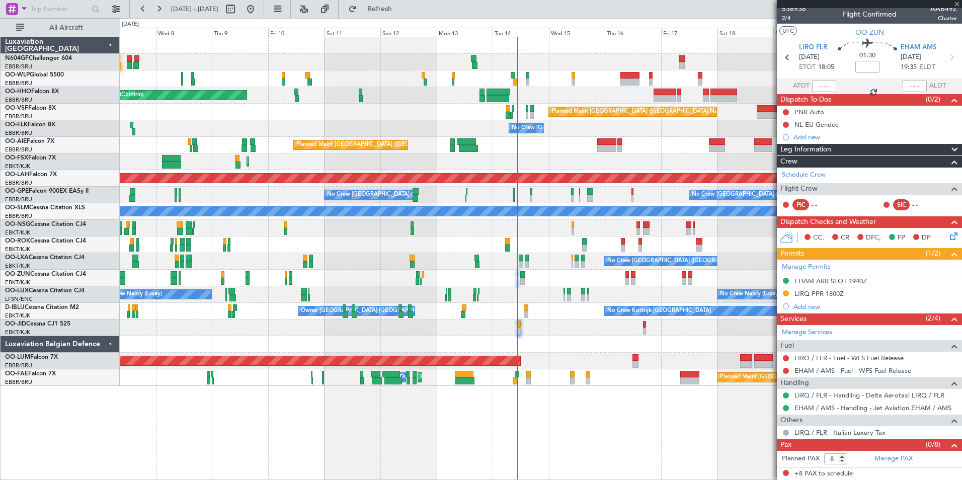
type input "08:59"
type input "12"
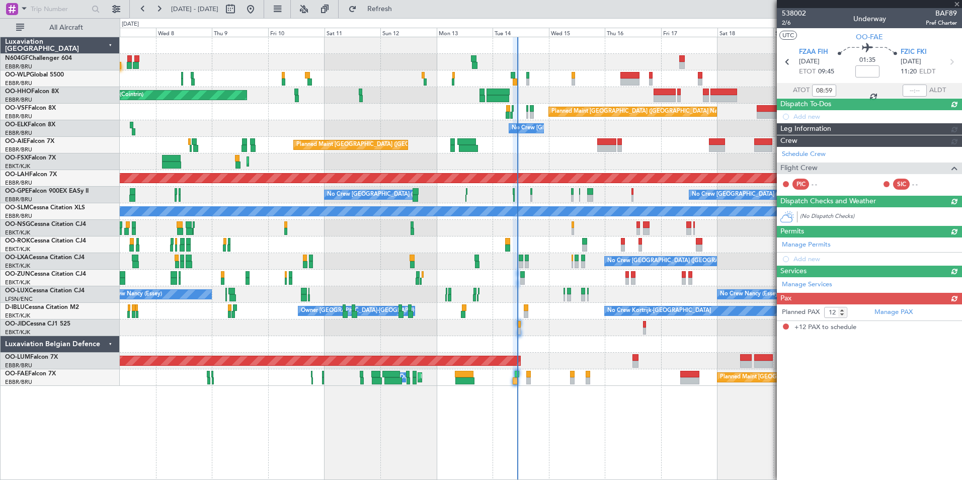
scroll to position [0, 0]
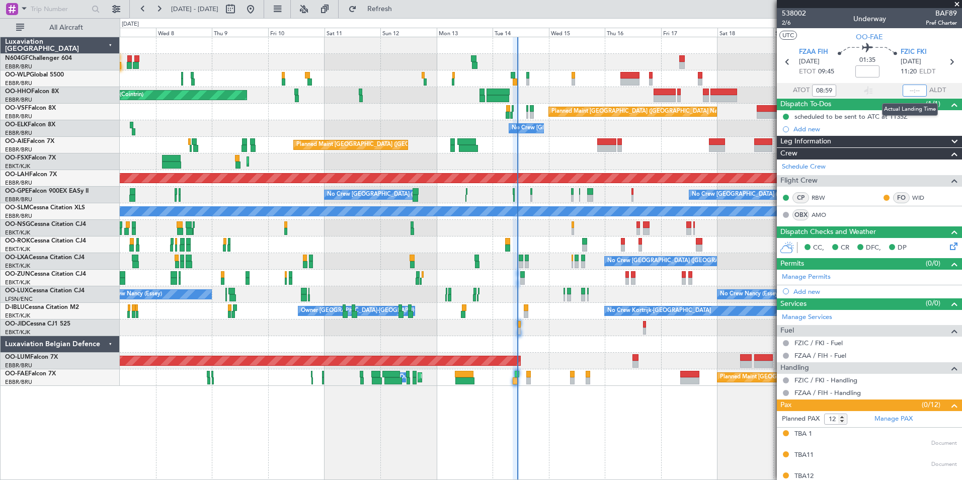
click at [905, 88] on input "text" at bounding box center [914, 90] width 24 height 12
click at [912, 87] on div at bounding box center [914, 90] width 24 height 12
click at [912, 88] on input "text" at bounding box center [914, 90] width 24 height 12
type input "10:38"
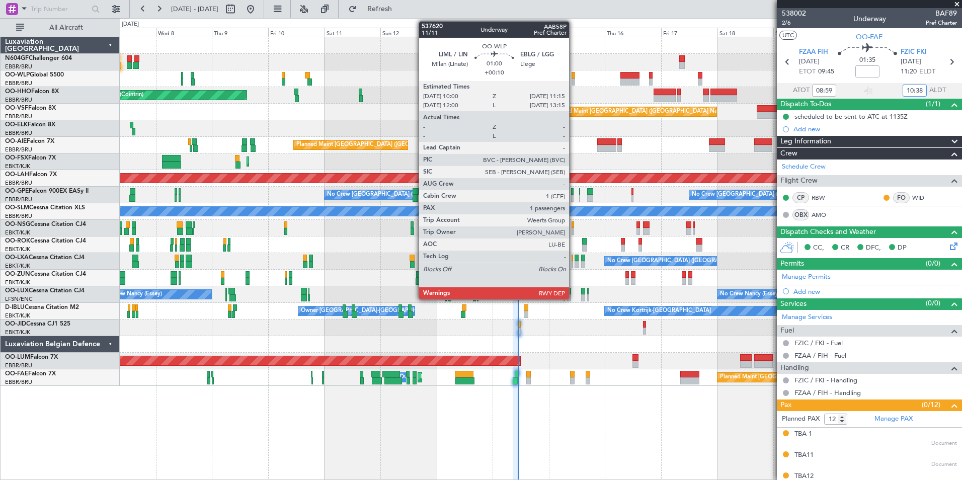
click at [573, 82] on div at bounding box center [572, 81] width 3 height 7
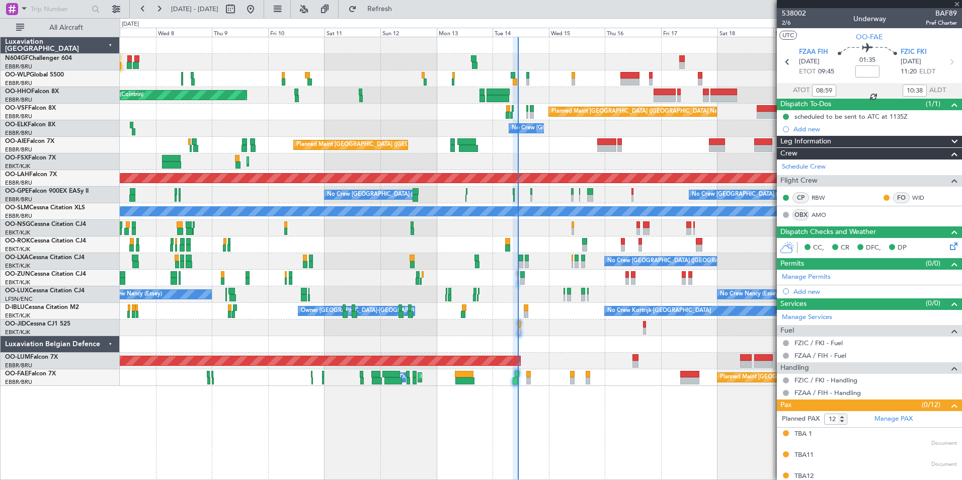
type input "+00:10"
type input "1"
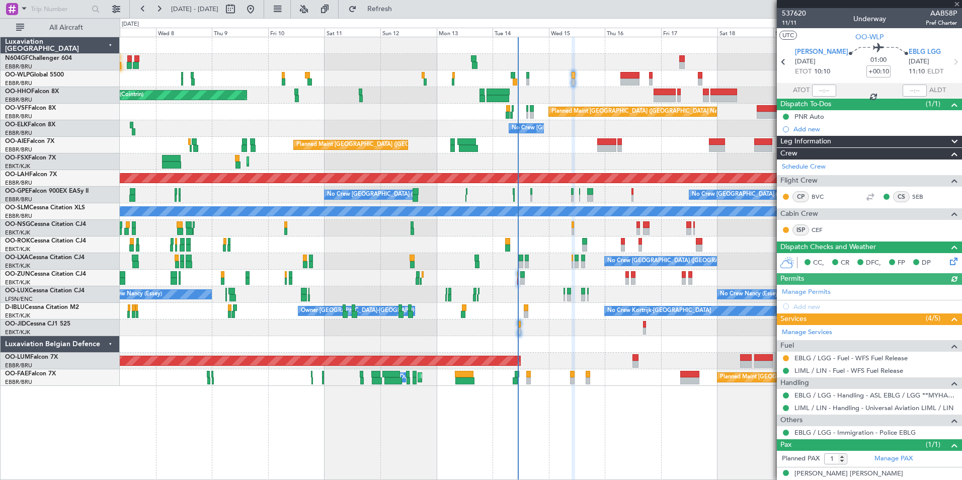
scroll to position [10, 0]
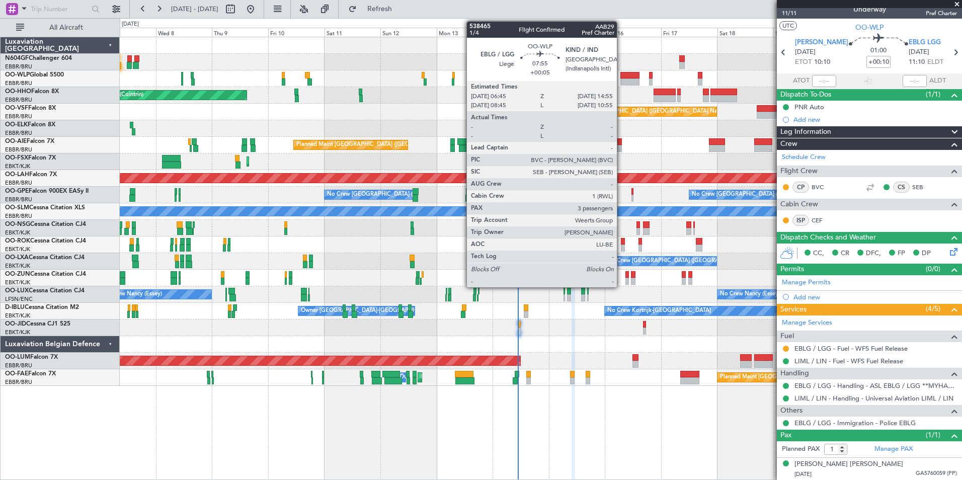
click at [621, 79] on div at bounding box center [629, 81] width 19 height 7
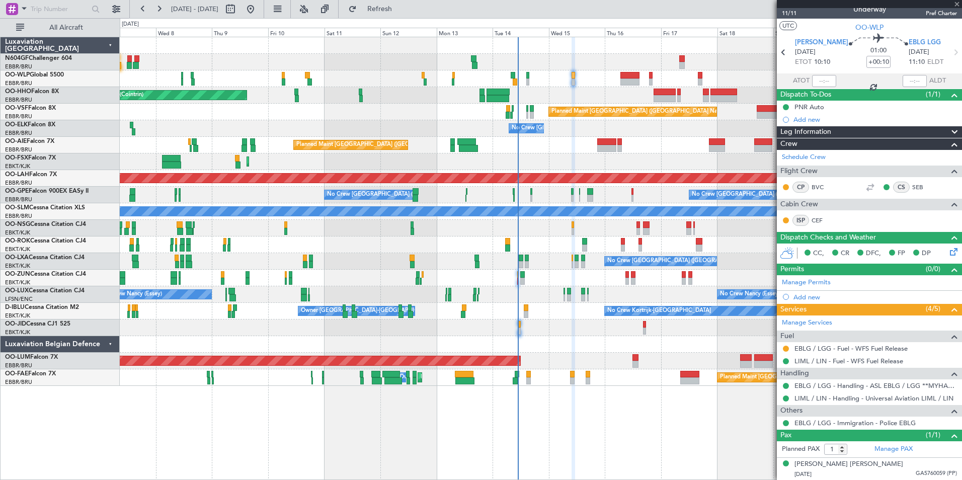
type input "+00:05"
type input "3"
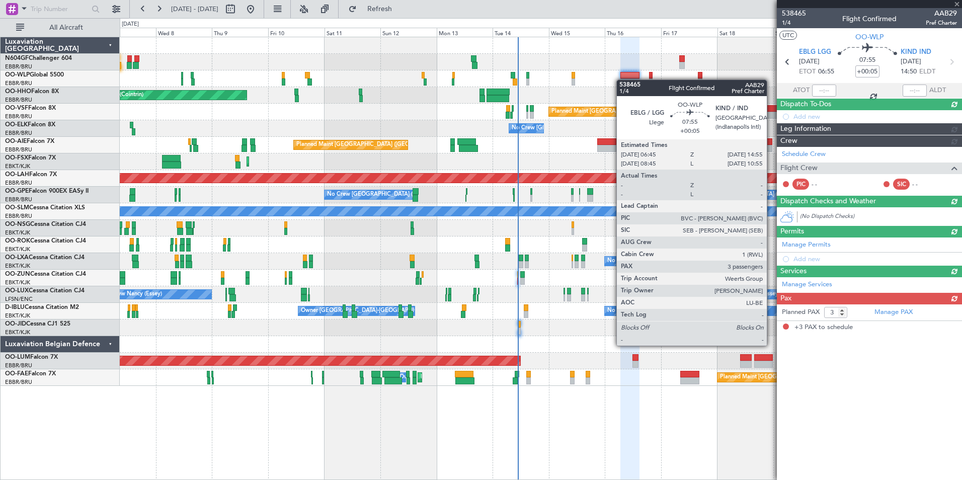
scroll to position [0, 0]
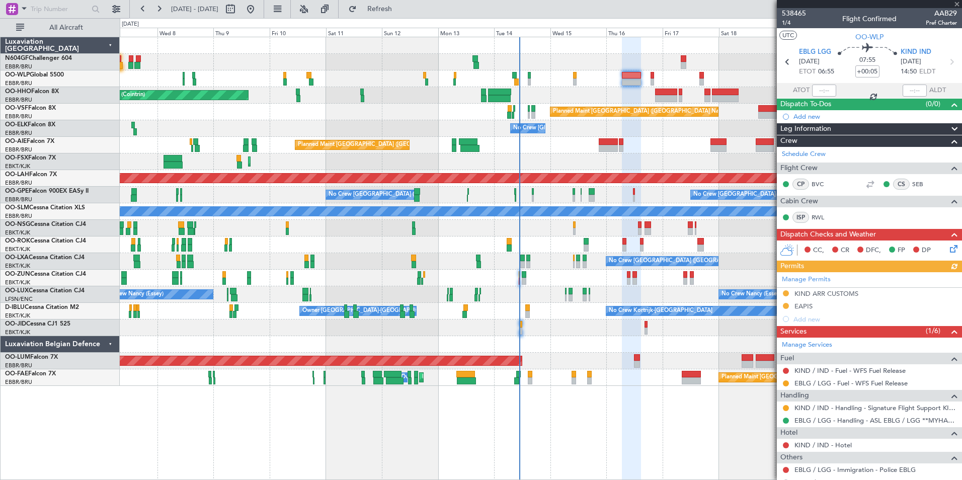
click at [580, 86] on div at bounding box center [540, 78] width 841 height 17
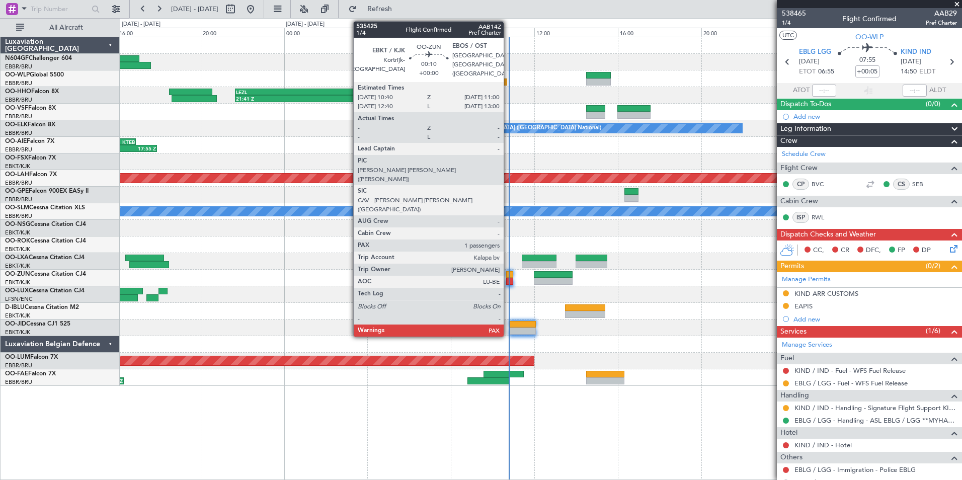
click at [508, 276] on div at bounding box center [509, 274] width 7 height 7
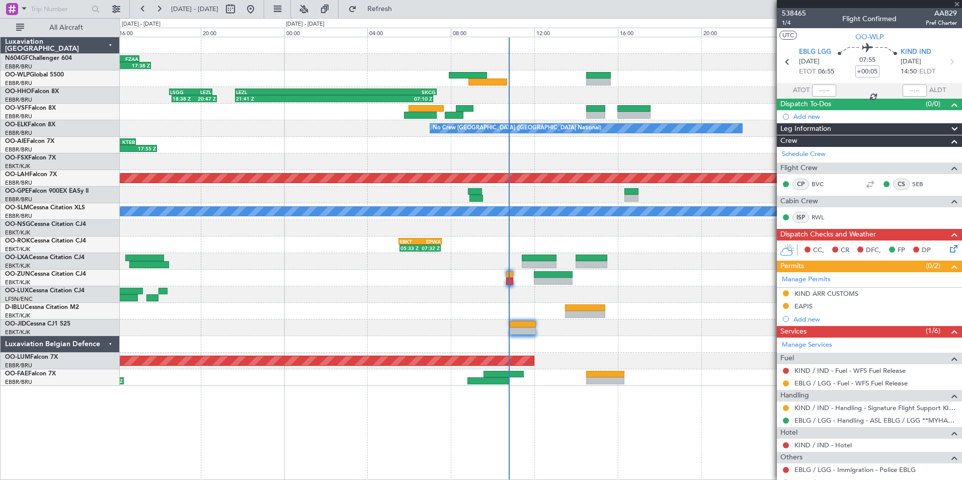
type input "1"
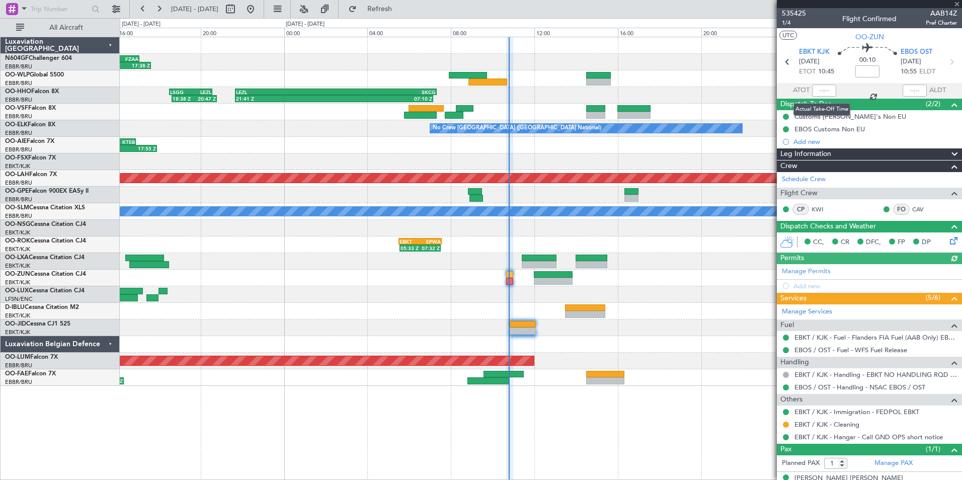
click at [824, 90] on div at bounding box center [824, 90] width 24 height 12
click at [821, 91] on input "text" at bounding box center [824, 90] width 24 height 12
click at [808, 43] on section "UTC OO-ZUN" at bounding box center [869, 35] width 185 height 15
click at [822, 33] on section "UTC OO-ZUN" at bounding box center [869, 35] width 185 height 15
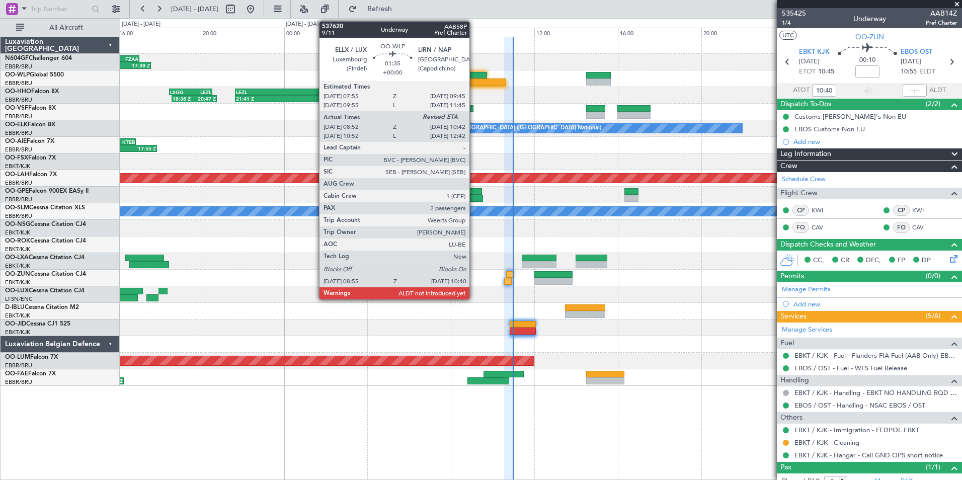
click at [474, 78] on div at bounding box center [468, 75] width 39 height 7
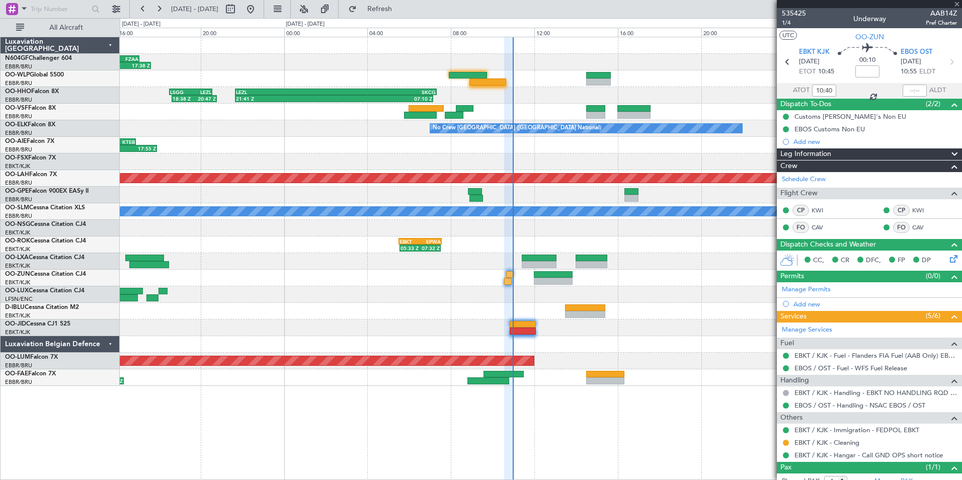
type input "09:02"
type input "2"
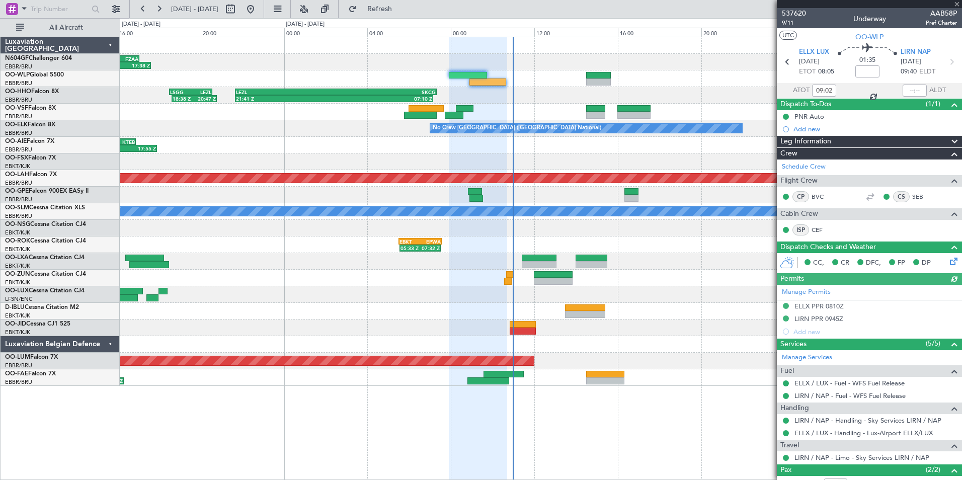
click at [922, 91] on div "ALDT" at bounding box center [931, 90] width 59 height 12
click at [909, 86] on input "text" at bounding box center [914, 90] width 24 height 12
click at [910, 39] on section "UTC OO-WLP" at bounding box center [869, 35] width 185 height 15
type input "10:32"
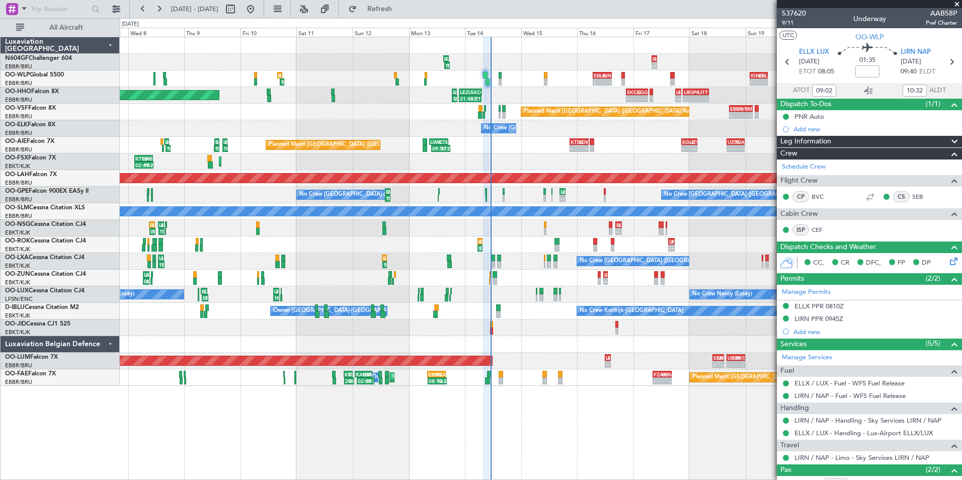
click at [541, 267] on div "15:16 Z 17:38 Z FZQA 15:00 Z FZAA 17:05 Z - - FZAA 08:00 Z FZQA 10:20 Z 09:45 Z…" at bounding box center [540, 211] width 841 height 349
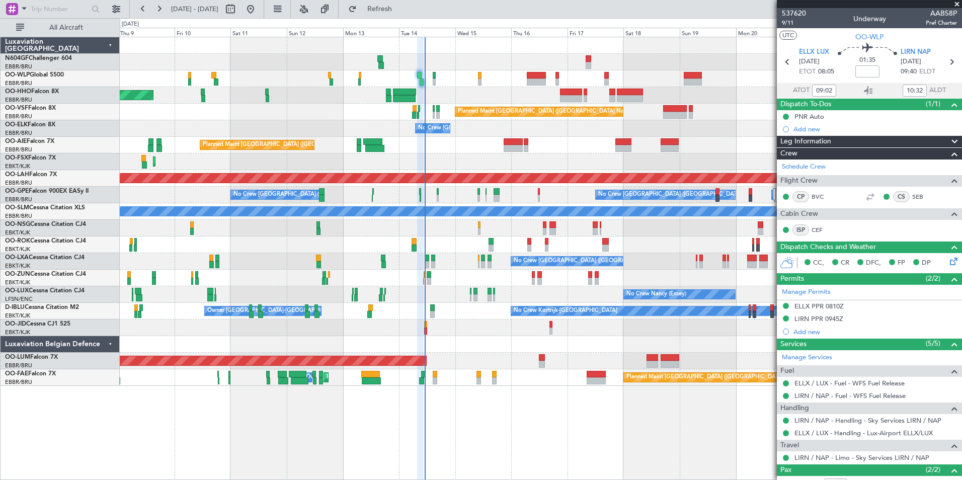
click at [612, 232] on div "Planned Maint Geneva (Cointrin) Planned Maint Brussels (Brussels National) No C…" at bounding box center [540, 211] width 841 height 349
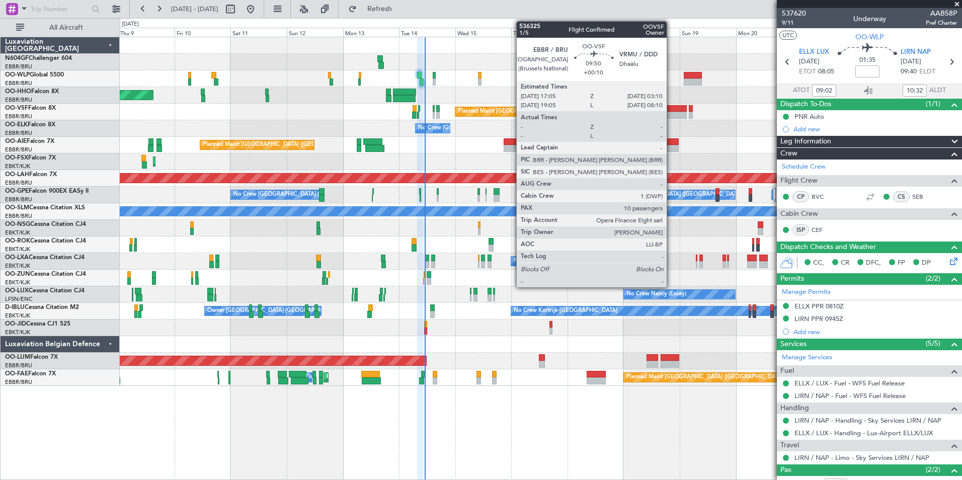
click at [671, 113] on div at bounding box center [675, 115] width 24 height 7
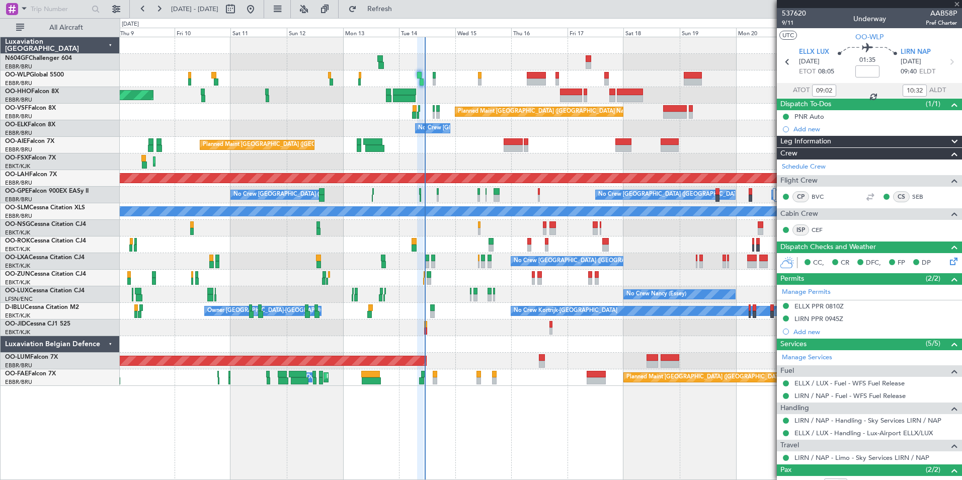
type input "+00:10"
type input "10"
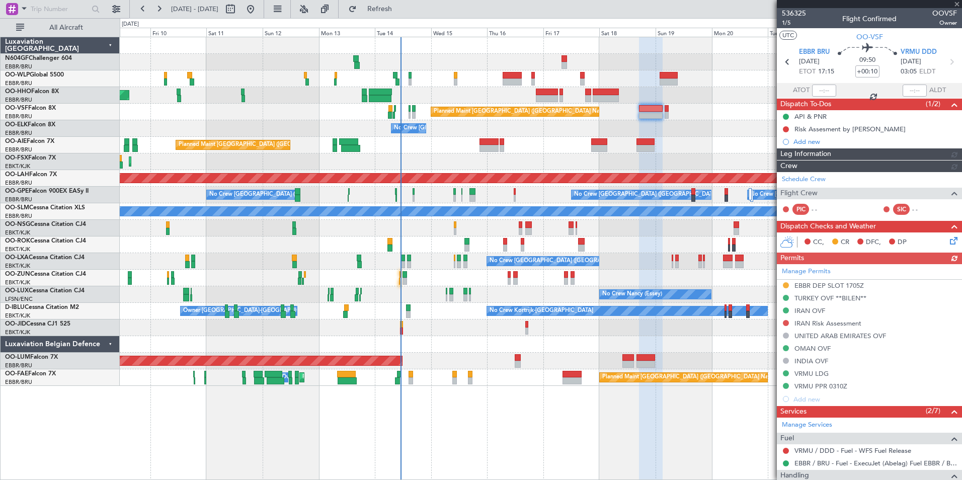
click at [607, 128] on div "No Crew [GEOGRAPHIC_DATA] ([GEOGRAPHIC_DATA] National)" at bounding box center [540, 128] width 841 height 17
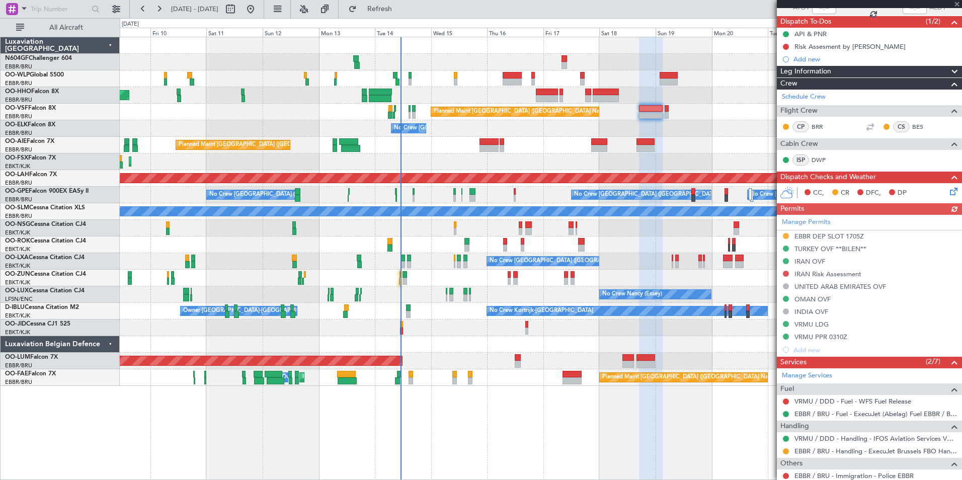
scroll to position [151, 0]
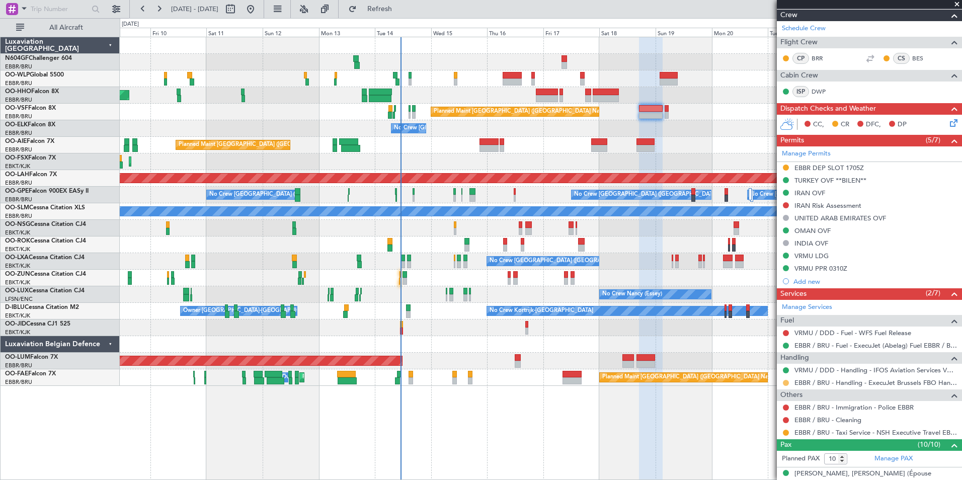
click at [786, 381] on button at bounding box center [786, 383] width 6 height 6
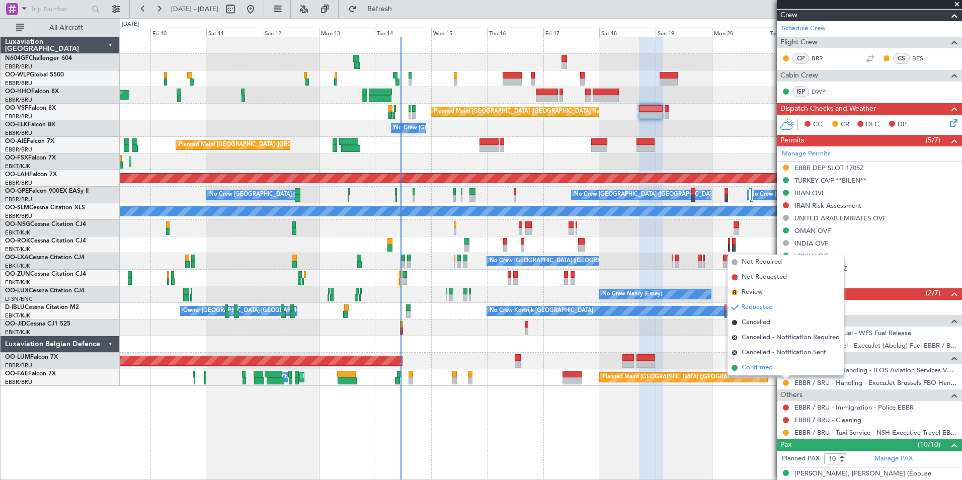
click at [765, 372] on span "Confirmed" at bounding box center [756, 368] width 31 height 10
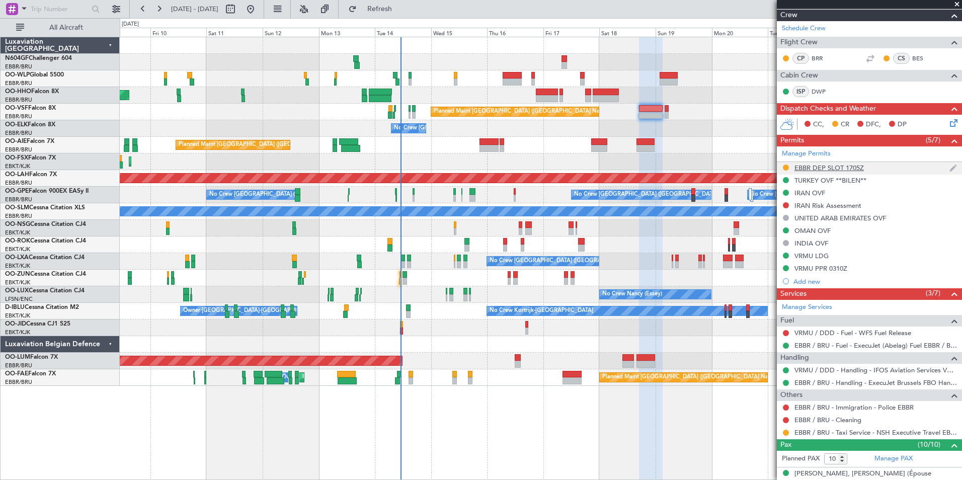
click at [817, 165] on div "EBBR DEP SLOT 1705Z" at bounding box center [828, 167] width 69 height 9
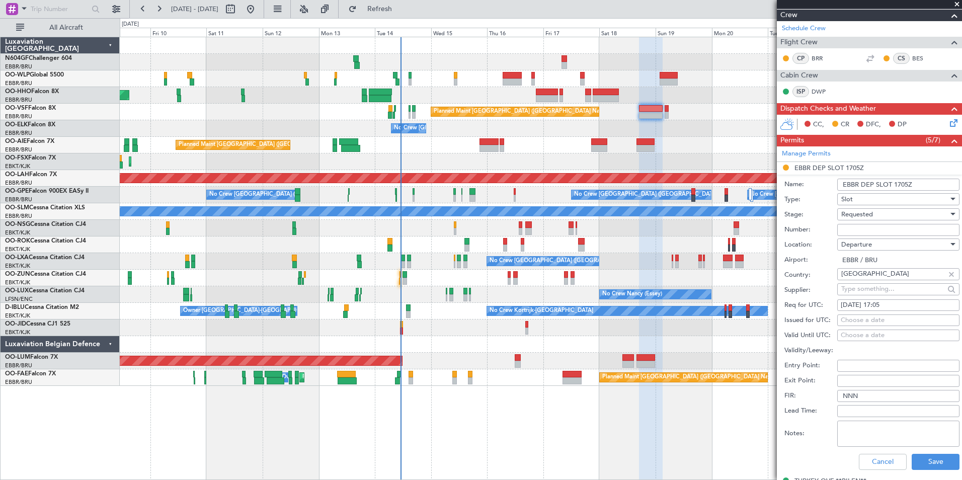
click at [861, 230] on input "Number:" at bounding box center [898, 230] width 122 height 12
paste input "EBBRAAB6803D"
type input "EBBRAAB6803D00"
click at [901, 214] on div "Requested" at bounding box center [894, 214] width 107 height 15
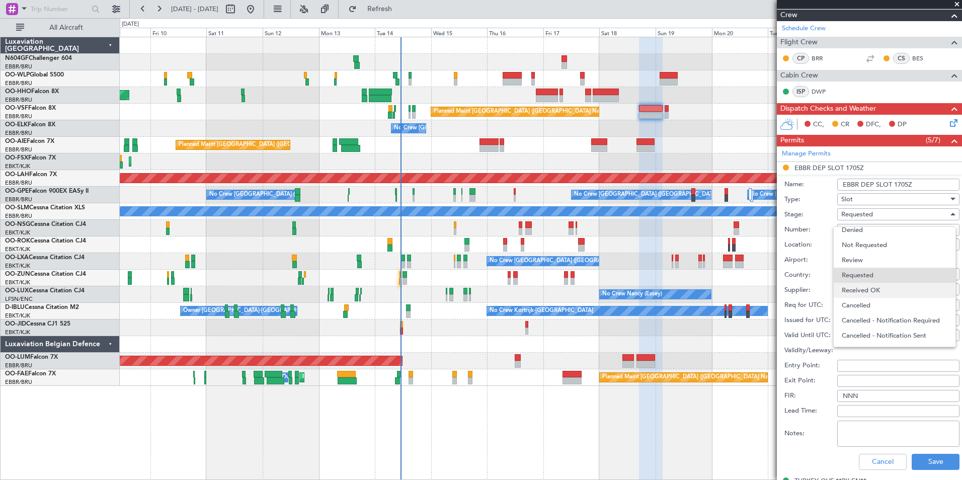
click at [897, 294] on span "Received OK" at bounding box center [894, 290] width 106 height 15
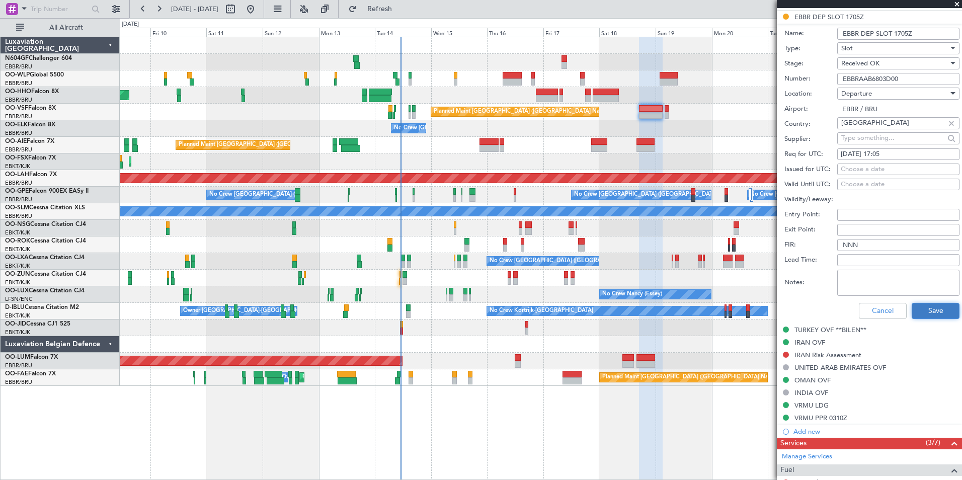
click at [927, 306] on button "Save" at bounding box center [935, 311] width 48 height 16
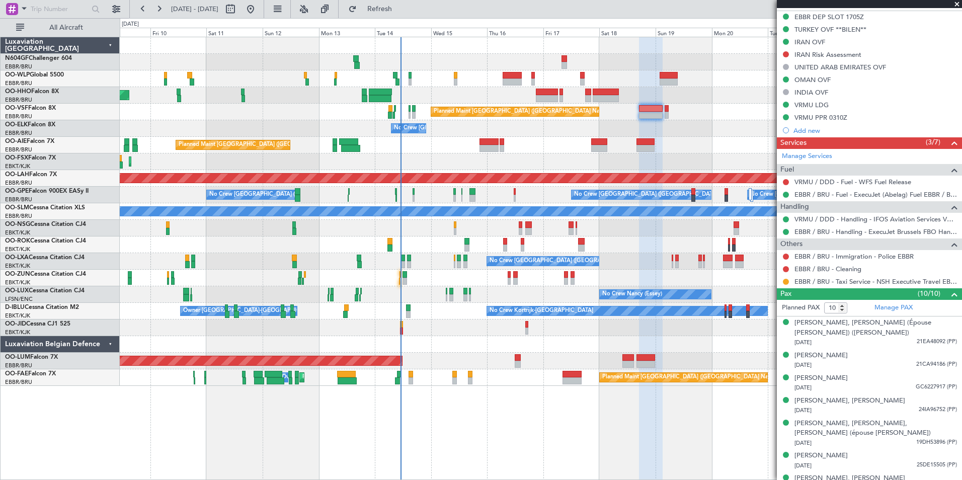
click at [487, 227] on div at bounding box center [540, 228] width 841 height 17
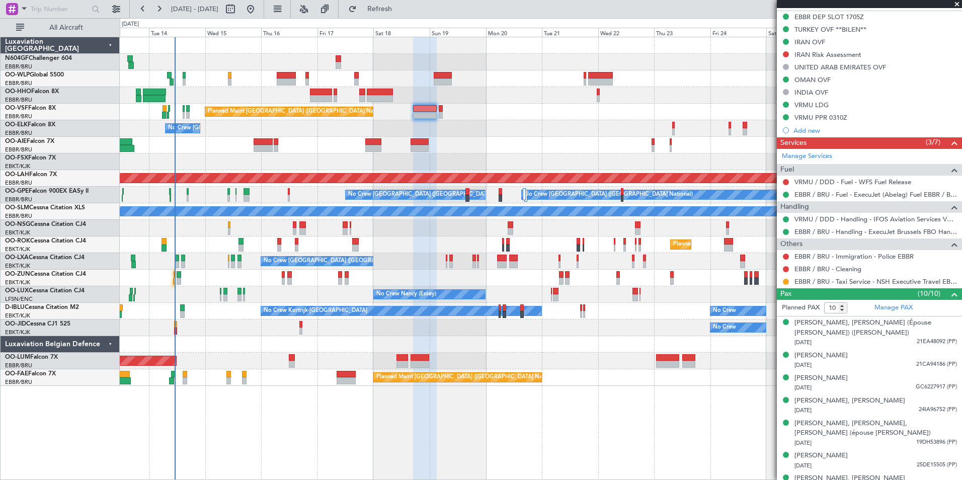
click at [443, 162] on div "Planned Maint Brussels (Brussels National) No Crew Brussels (Brussels National)…" at bounding box center [540, 211] width 841 height 349
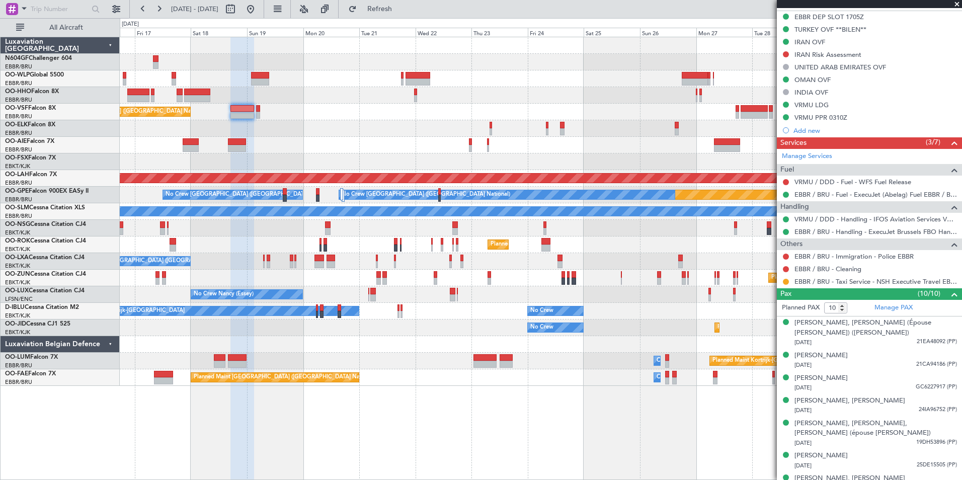
click at [421, 155] on div at bounding box center [540, 161] width 841 height 17
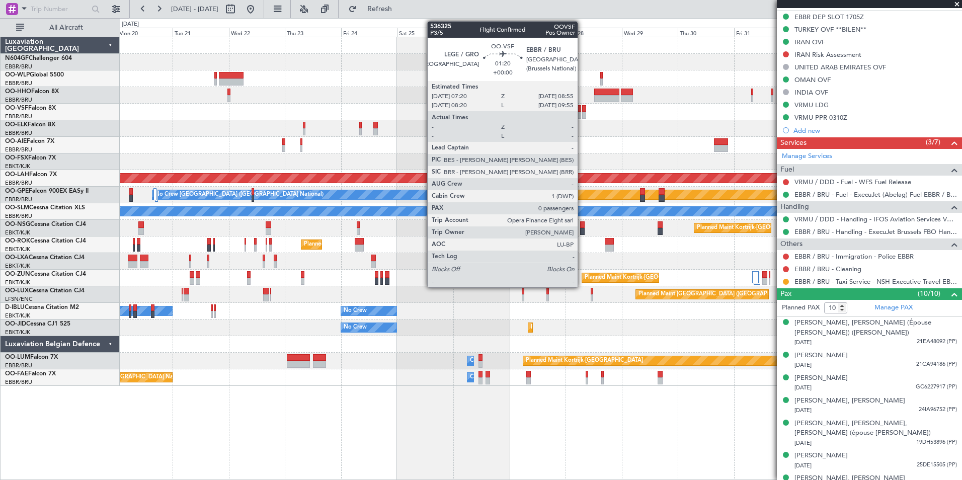
click at [582, 110] on div at bounding box center [584, 108] width 4 height 7
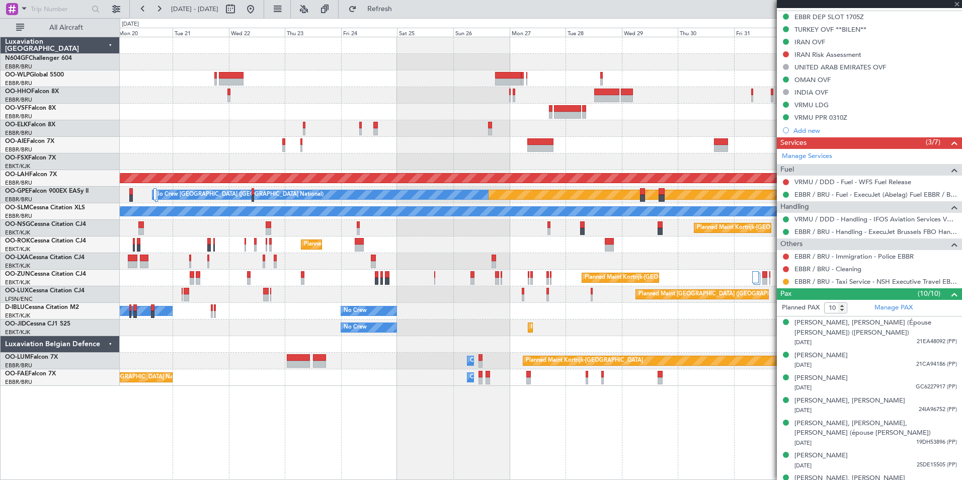
type input "0"
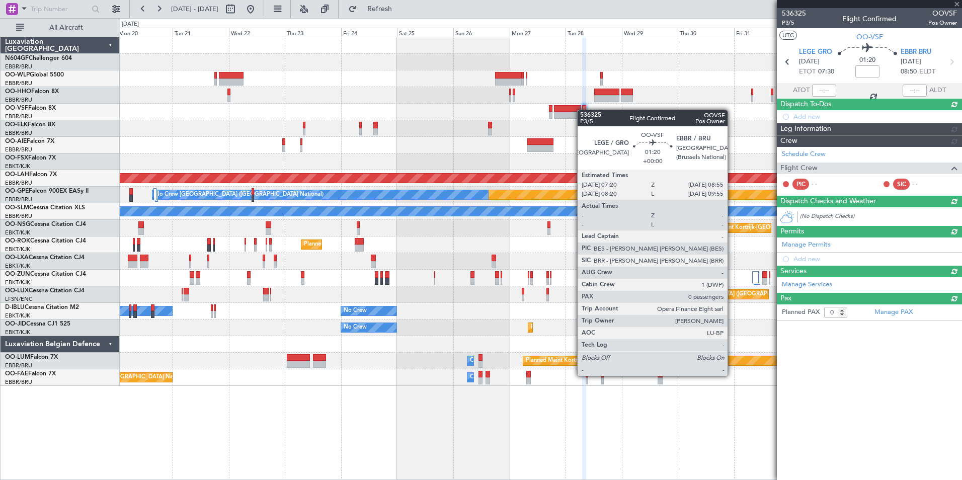
scroll to position [0, 0]
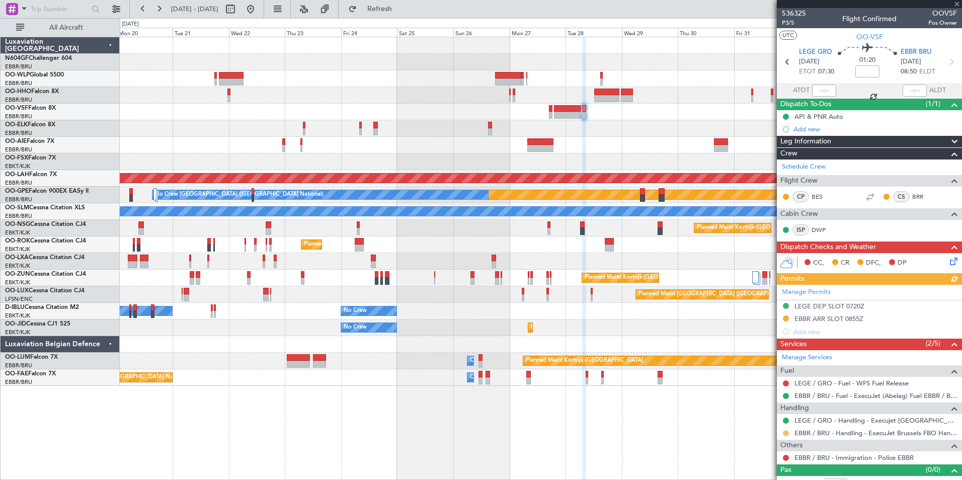
click at [788, 431] on button at bounding box center [786, 433] width 6 height 6
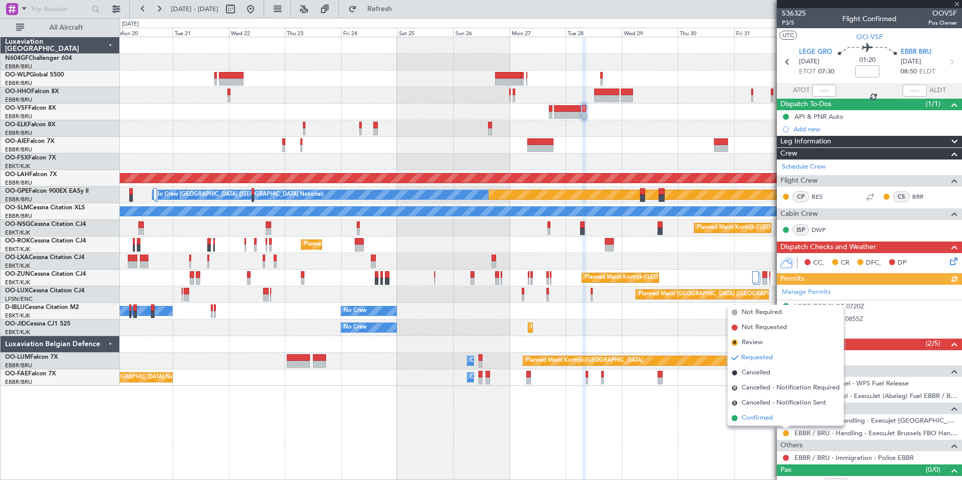
click at [772, 416] on span "Confirmed" at bounding box center [756, 418] width 31 height 10
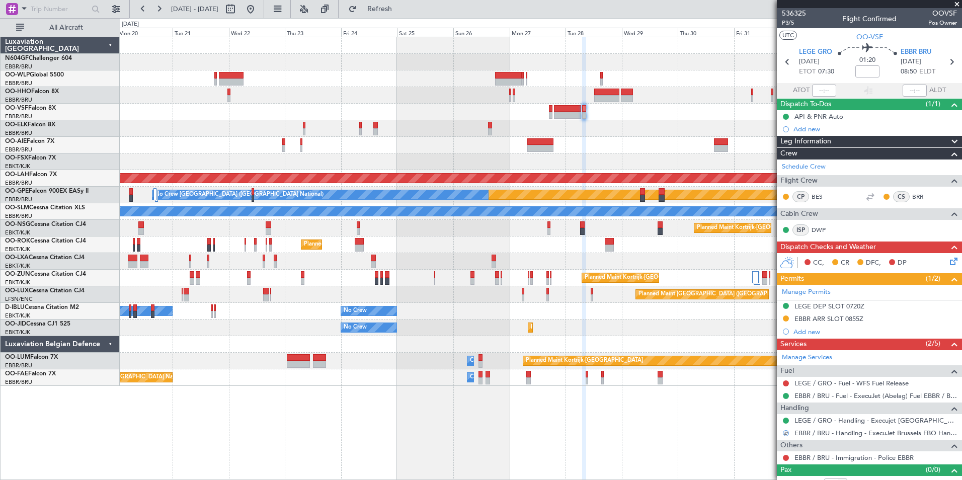
click at [818, 317] on div "EBBR ARR SLOT 0855Z" at bounding box center [828, 318] width 69 height 9
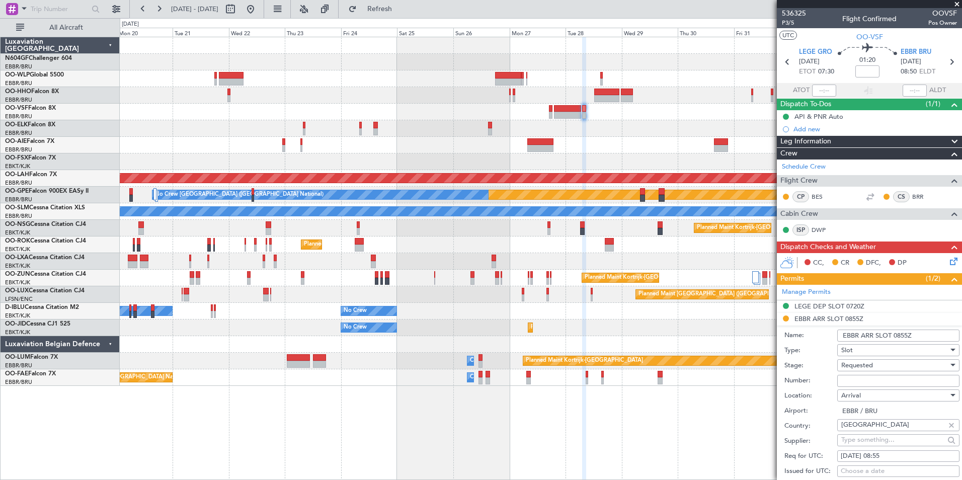
scroll to position [201, 0]
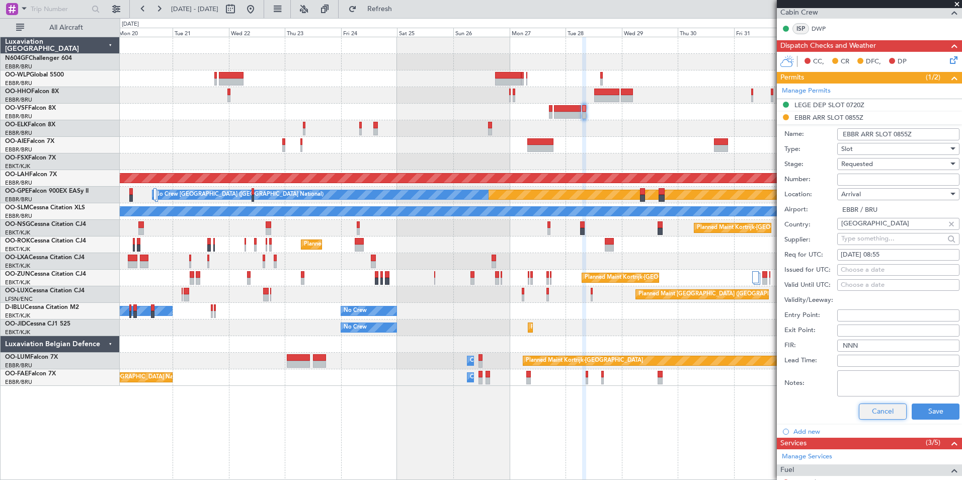
click at [871, 410] on button "Cancel" at bounding box center [883, 411] width 48 height 16
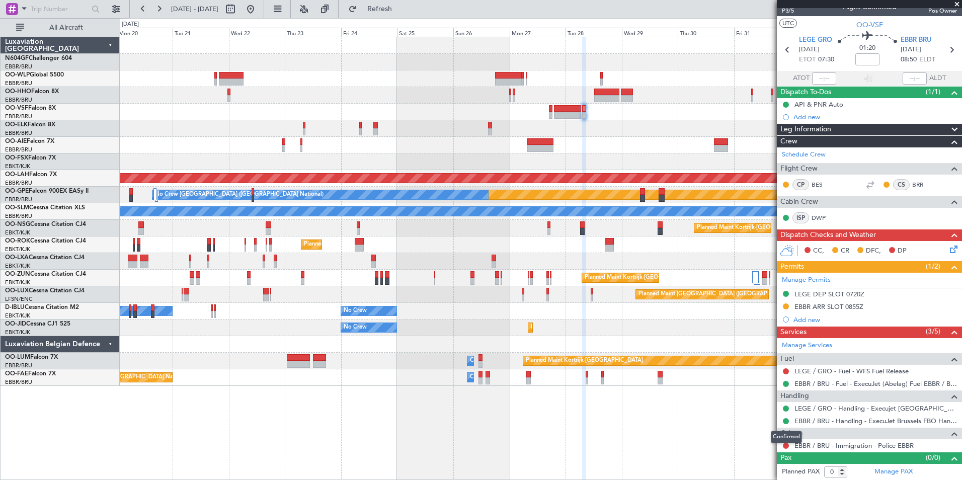
click at [788, 418] on div at bounding box center [786, 421] width 8 height 8
click at [784, 419] on button at bounding box center [786, 421] width 6 height 6
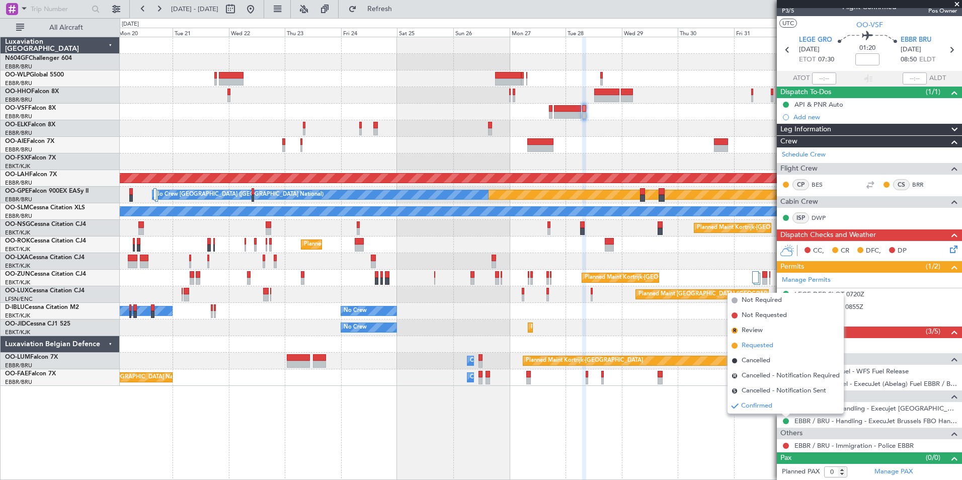
click at [765, 346] on span "Requested" at bounding box center [757, 345] width 32 height 10
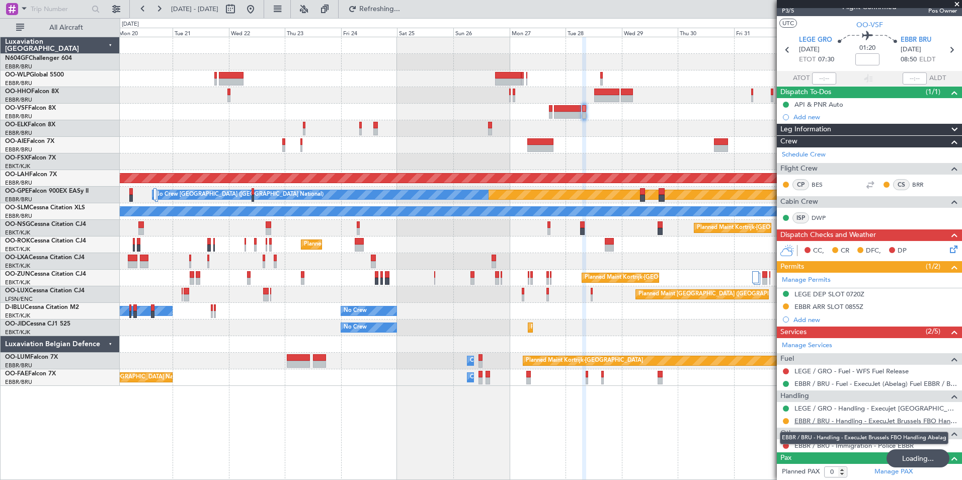
click at [816, 416] on link "EBBR / BRU - Handling - ExecuJet Brussels FBO Handling Abelag" at bounding box center [875, 420] width 162 height 9
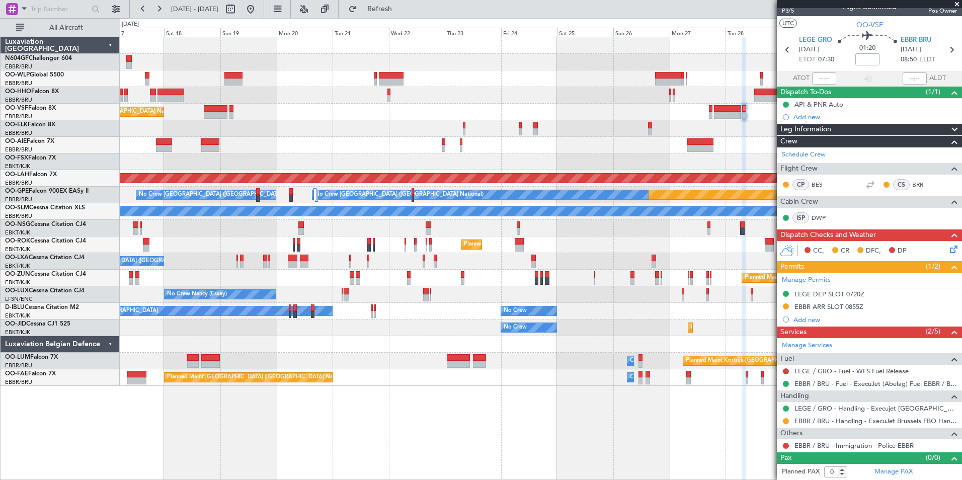
click at [504, 300] on div "Planned Maint Paris (Le Bourget) No Crew Paris (Le Bourget) No Crew Nancy (Esse…" at bounding box center [540, 294] width 841 height 17
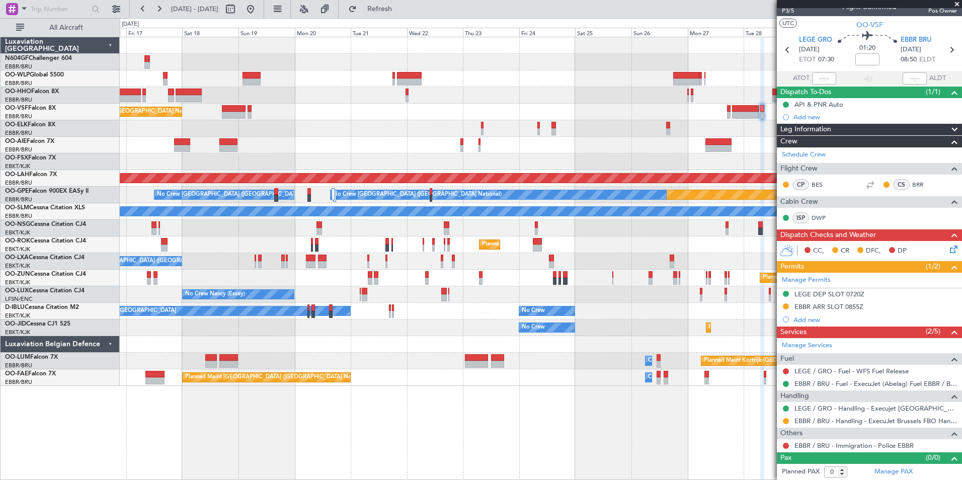
click at [413, 323] on div "Planned Maint Kortrijk-Wevelgem No Crew" at bounding box center [540, 327] width 841 height 17
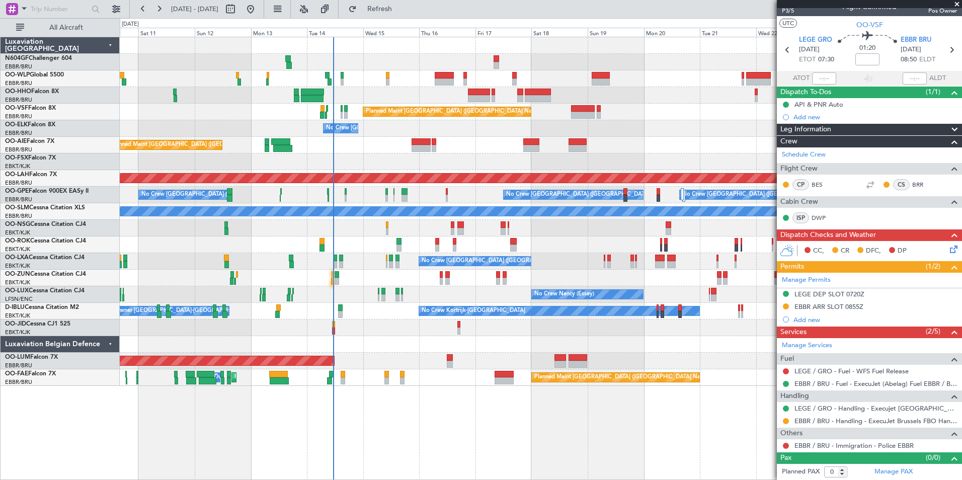
click at [560, 260] on div "No Crew [GEOGRAPHIC_DATA] ([GEOGRAPHIC_DATA] National)" at bounding box center [540, 261] width 841 height 17
click at [400, 272] on div "Planned Maint Kortrijk-[GEOGRAPHIC_DATA]" at bounding box center [540, 278] width 841 height 17
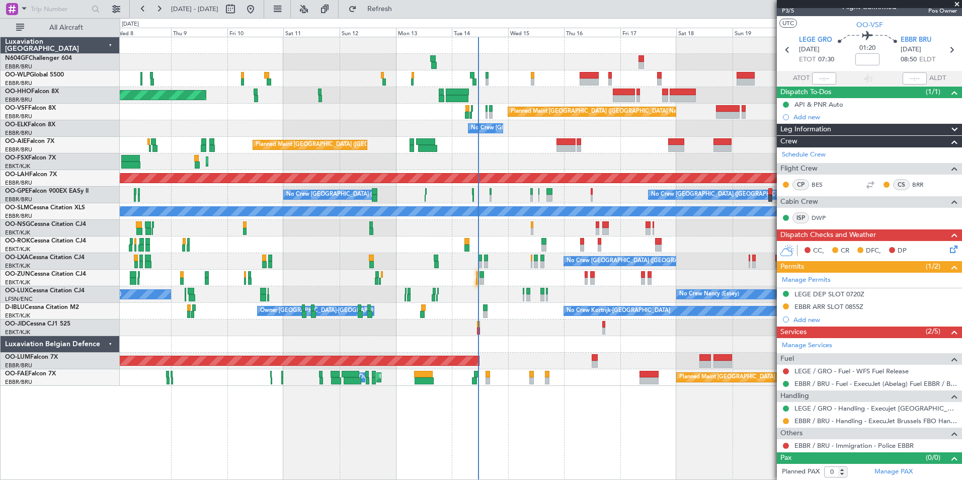
click at [389, 268] on div "Planned Maint Geneva (Cointrin) Planned Maint Brussels (Brussels National) No C…" at bounding box center [540, 211] width 841 height 349
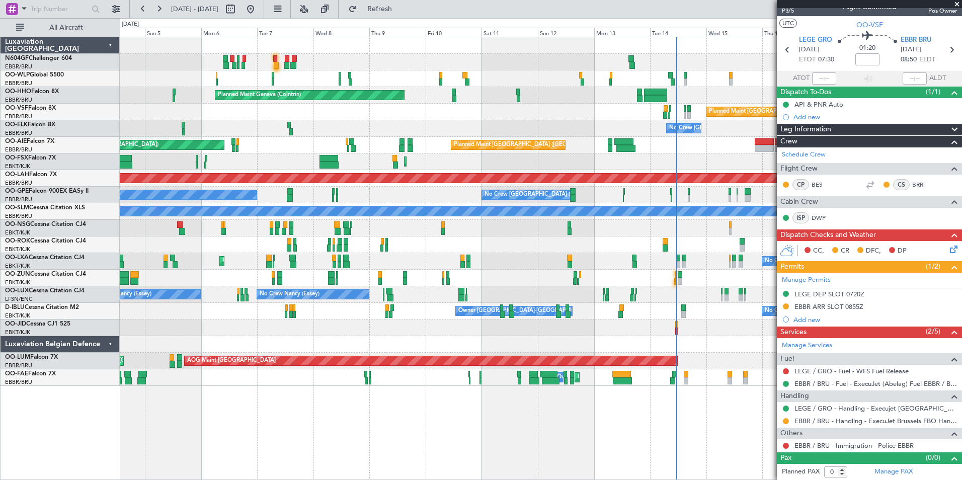
click at [460, 286] on div at bounding box center [540, 278] width 841 height 17
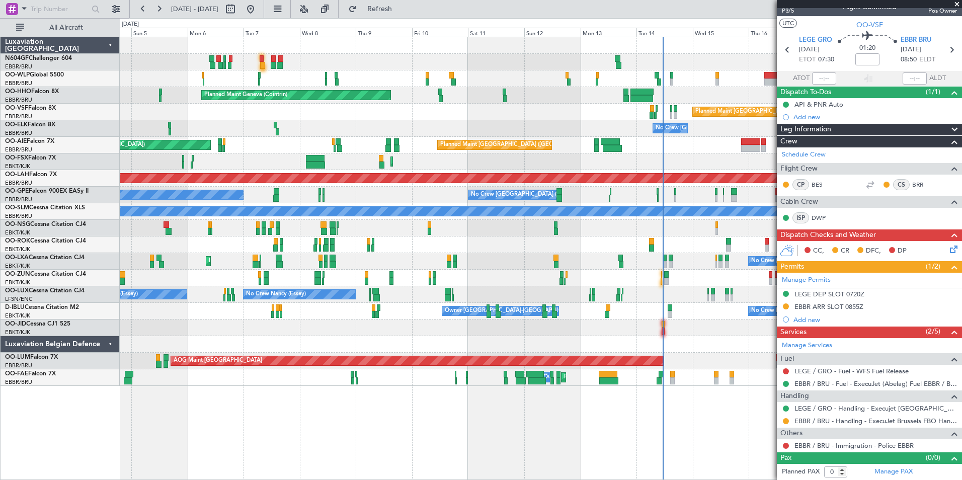
click at [230, 243] on div "Planned Maint Kortrijk-Wevelgem AOG Maint Kortrijk-Wevelgem" at bounding box center [540, 244] width 841 height 17
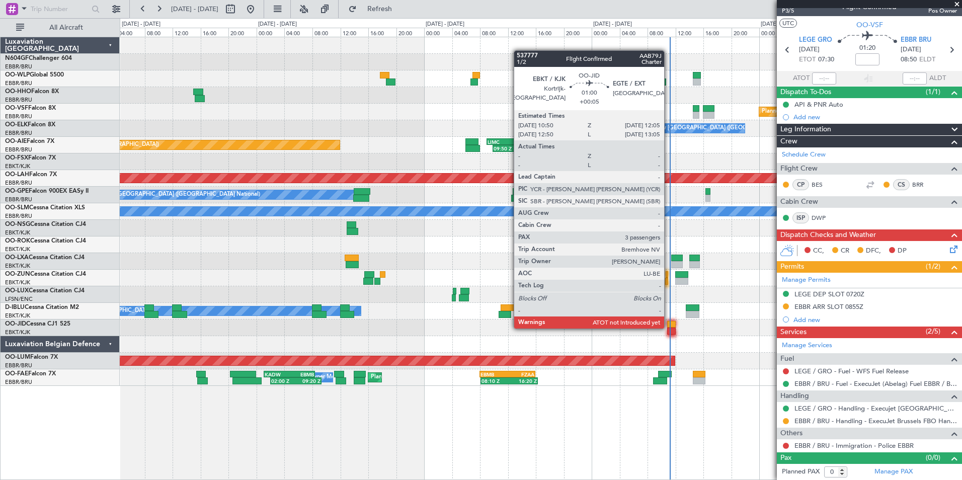
click at [668, 327] on div at bounding box center [671, 330] width 9 height 7
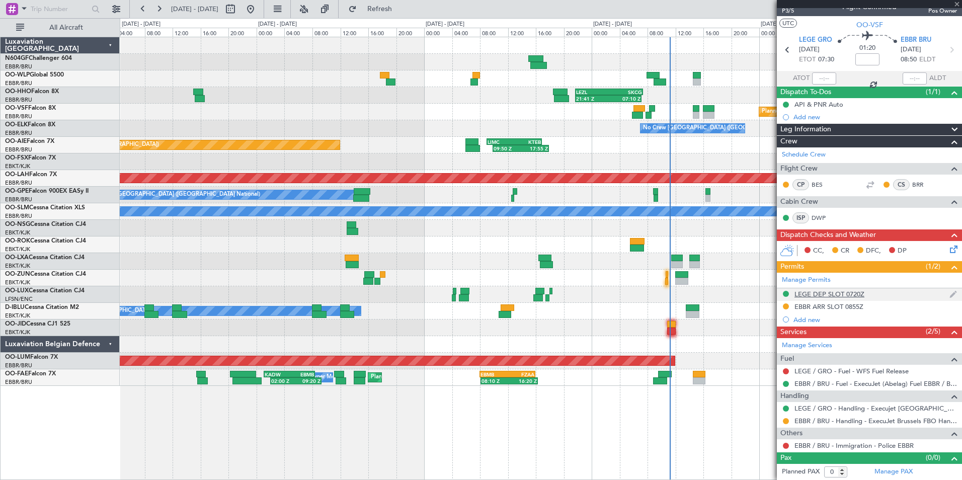
type input "+00:05"
type input "3"
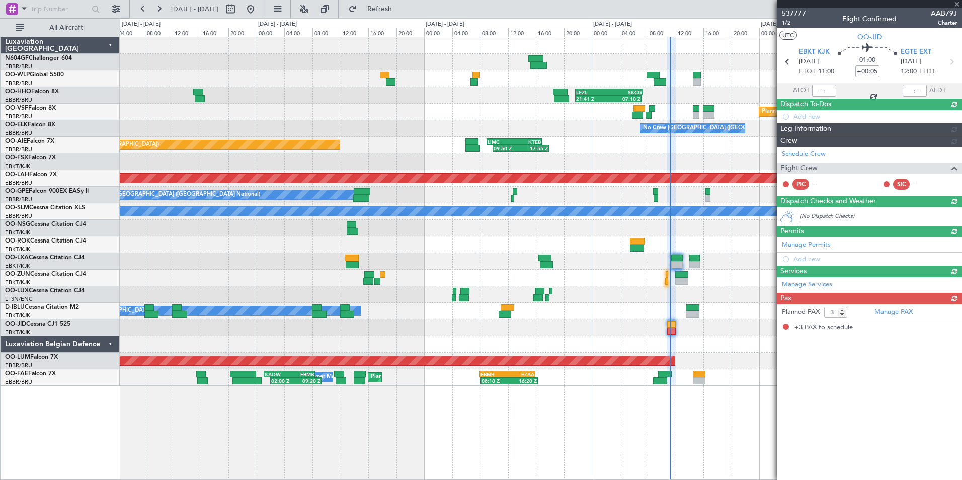
scroll to position [0, 0]
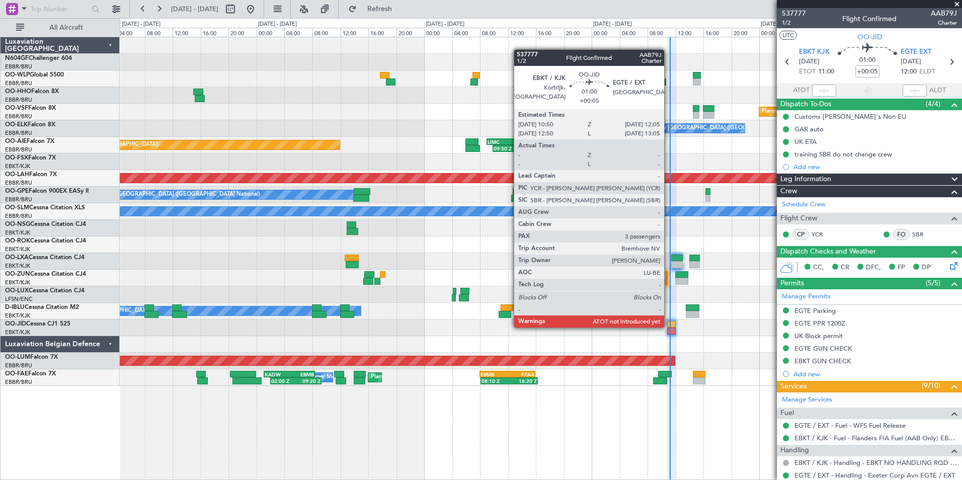
click at [669, 326] on div at bounding box center [671, 324] width 9 height 7
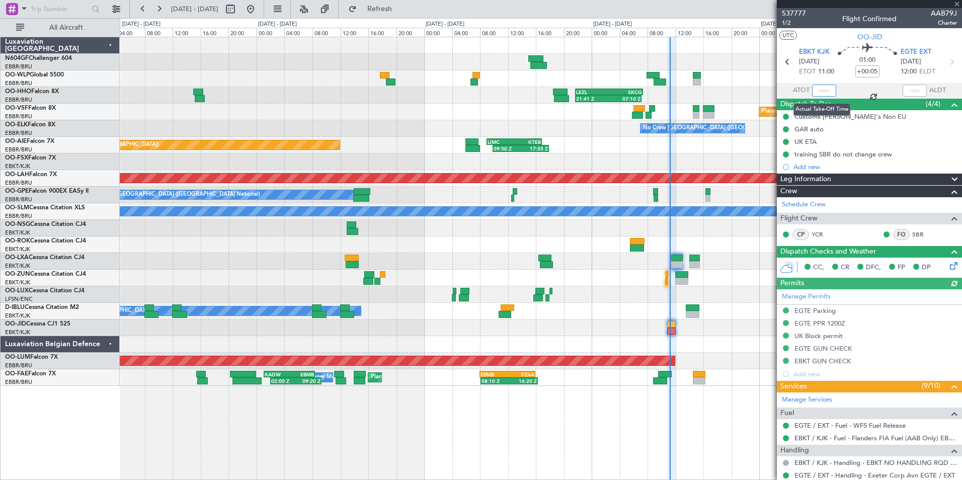
click at [825, 90] on input "text" at bounding box center [824, 90] width 24 height 12
type input "11:09"
click at [660, 345] on div at bounding box center [540, 344] width 841 height 17
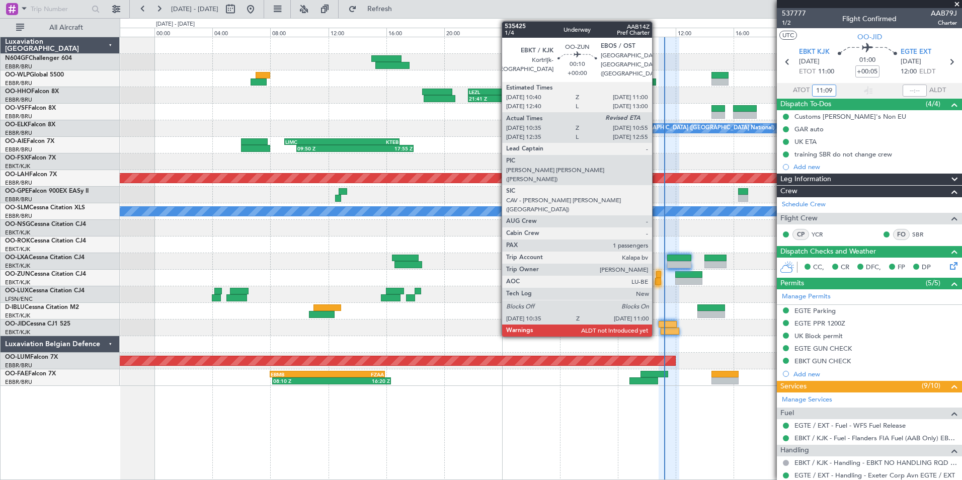
click at [656, 281] on div at bounding box center [658, 281] width 6 height 7
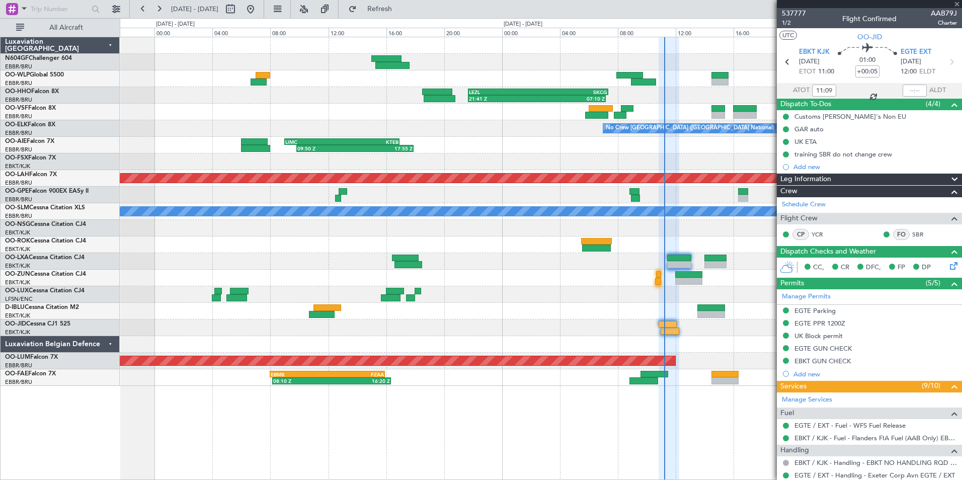
type input "10:40"
type input "1"
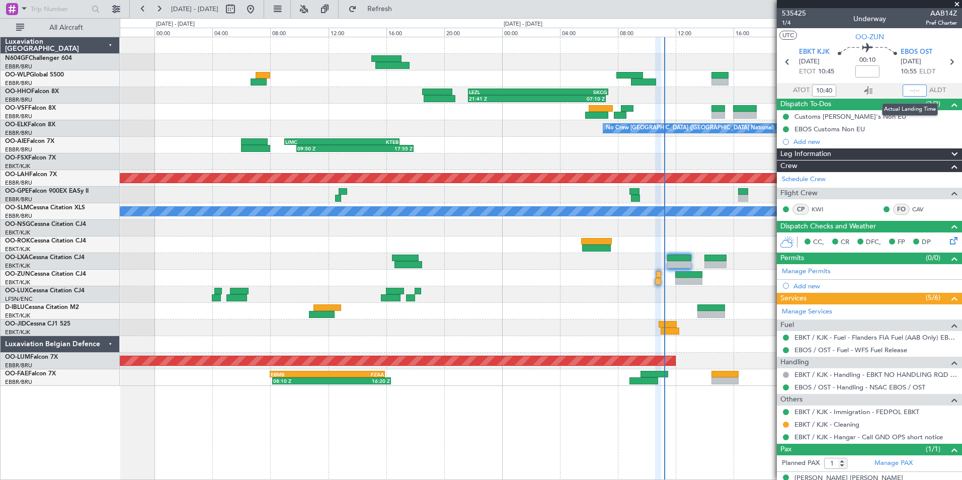
click at [910, 89] on input "text" at bounding box center [914, 90] width 24 height 12
type input "10:54"
click at [908, 37] on section "UTC OO-ZUN" at bounding box center [869, 35] width 185 height 15
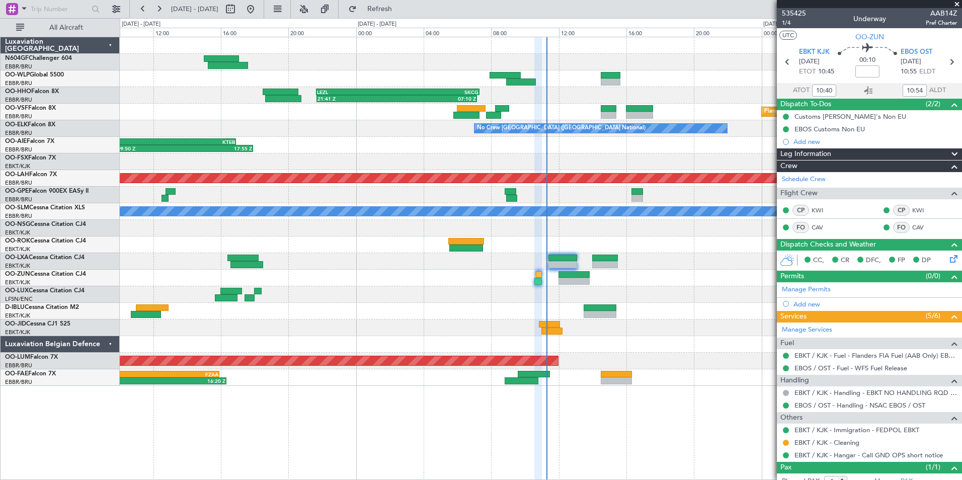
click at [613, 334] on div "21:41 Z 07:10 Z LEZL 21:40 Z SKCG 07:20 Z Planned Maint [GEOGRAPHIC_DATA] ([GEO…" at bounding box center [540, 211] width 841 height 349
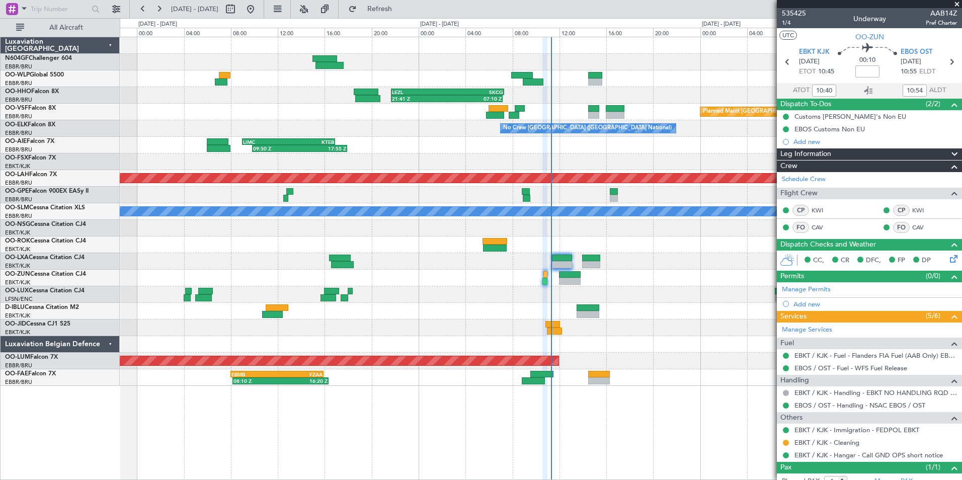
click at [611, 315] on div "- - EBLG 06:45 Z KIND 14:55 Z 21:41 Z 07:10 Z LEZL 21:40 Z SKCG 07:20 Z Planned…" at bounding box center [540, 211] width 841 height 349
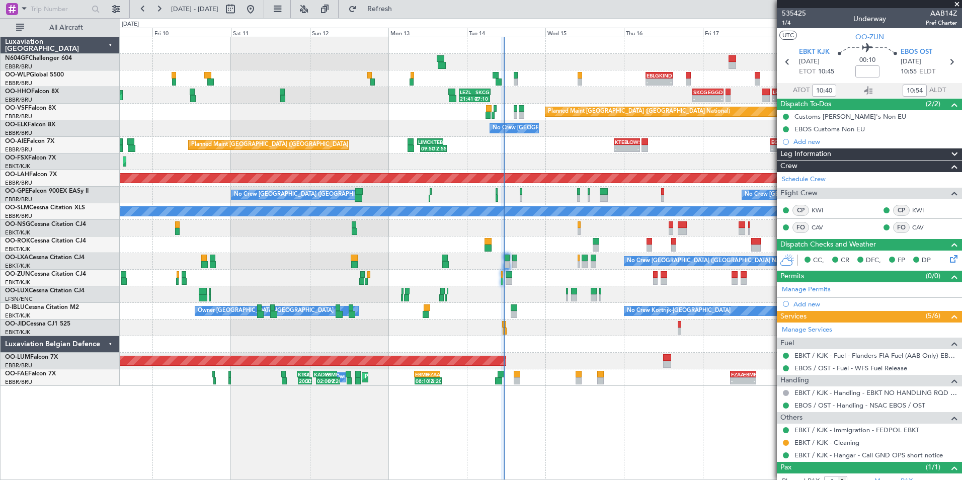
click at [545, 291] on div "No Crew [PERSON_NAME] ([PERSON_NAME]) No Crew [PERSON_NAME] ([PERSON_NAME])" at bounding box center [540, 294] width 841 height 17
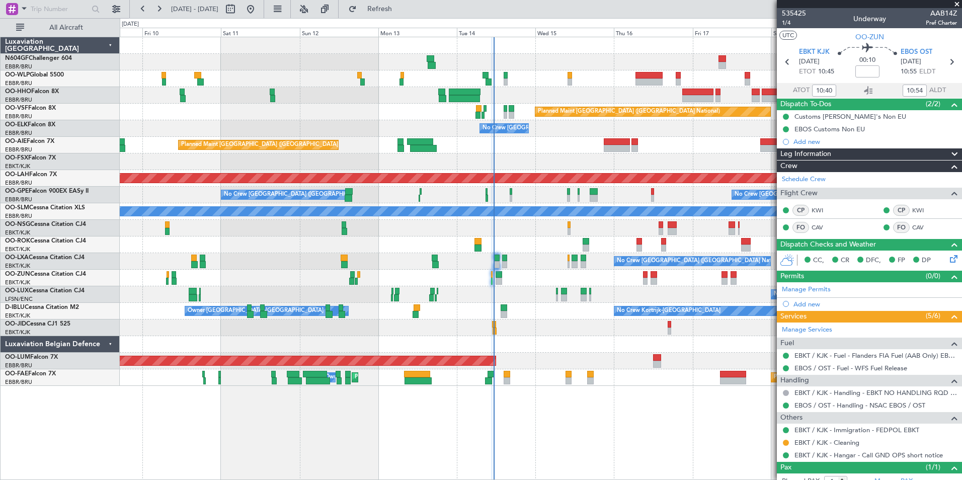
click at [532, 292] on div "No Crew [PERSON_NAME] ([PERSON_NAME]) No Crew [PERSON_NAME] ([PERSON_NAME])" at bounding box center [540, 294] width 841 height 17
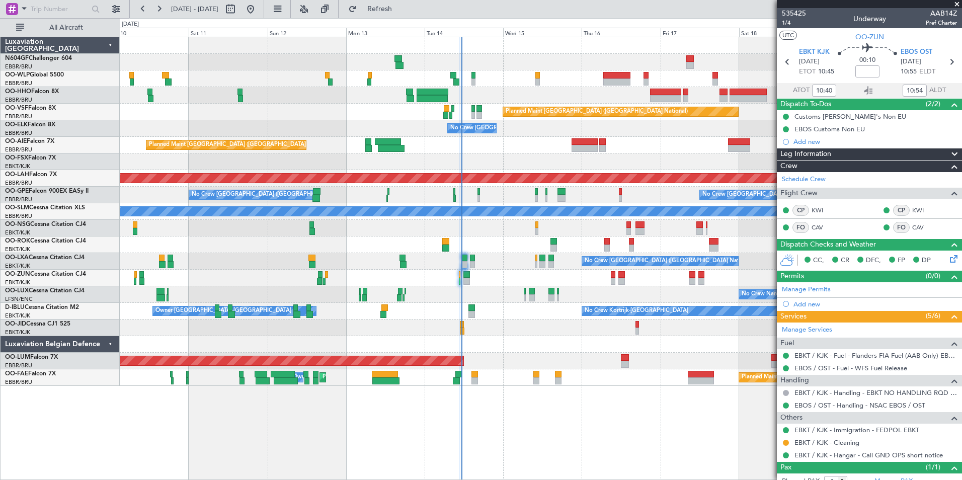
click at [504, 294] on div "No Crew [PERSON_NAME] ([PERSON_NAME]) No Crew [PERSON_NAME] ([PERSON_NAME])" at bounding box center [540, 294] width 841 height 17
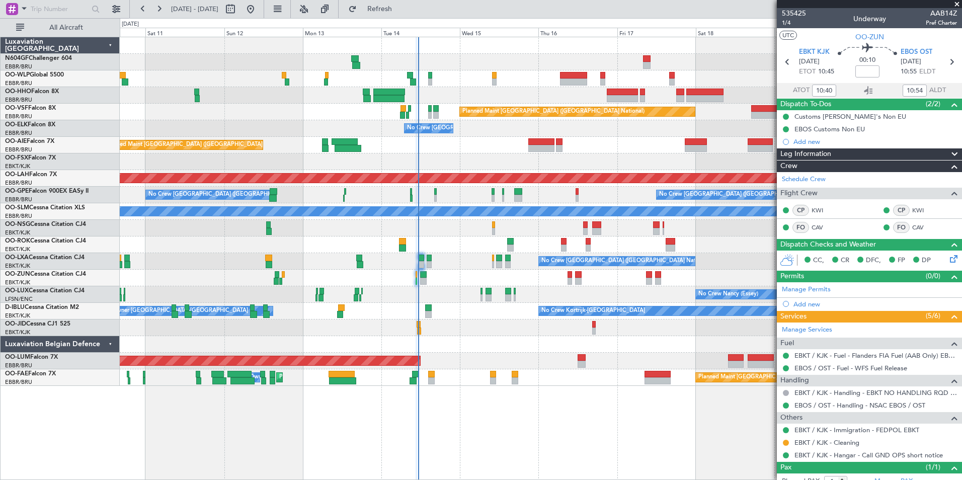
click at [513, 298] on div "Planned Maint Geneva (Cointrin) Planned Maint [GEOGRAPHIC_DATA] ([GEOGRAPHIC_DA…" at bounding box center [540, 211] width 841 height 349
click at [560, 325] on div "No Crew" at bounding box center [540, 327] width 841 height 17
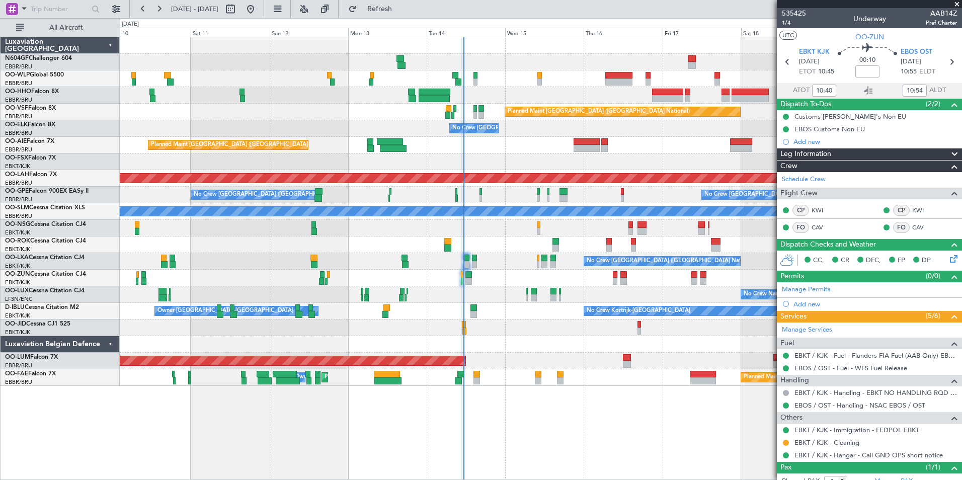
click at [543, 78] on div at bounding box center [540, 78] width 841 height 17
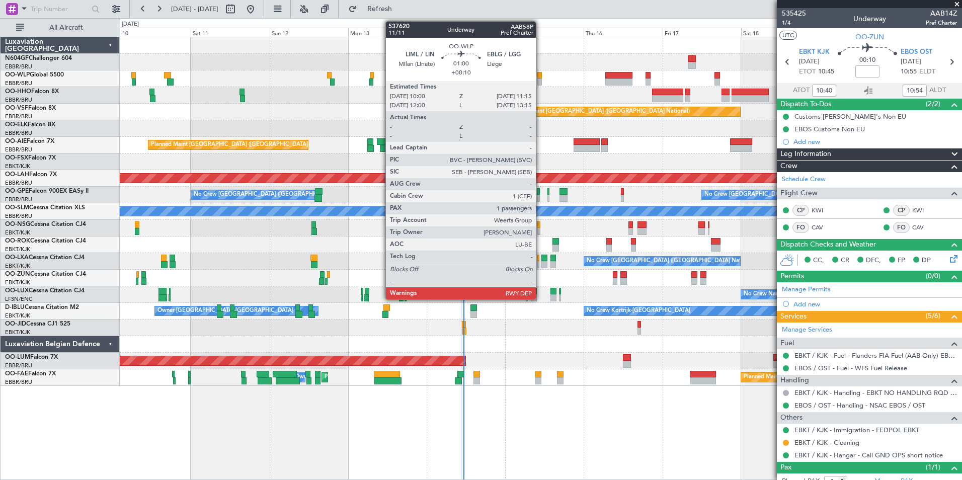
click at [540, 77] on div at bounding box center [539, 75] width 5 height 7
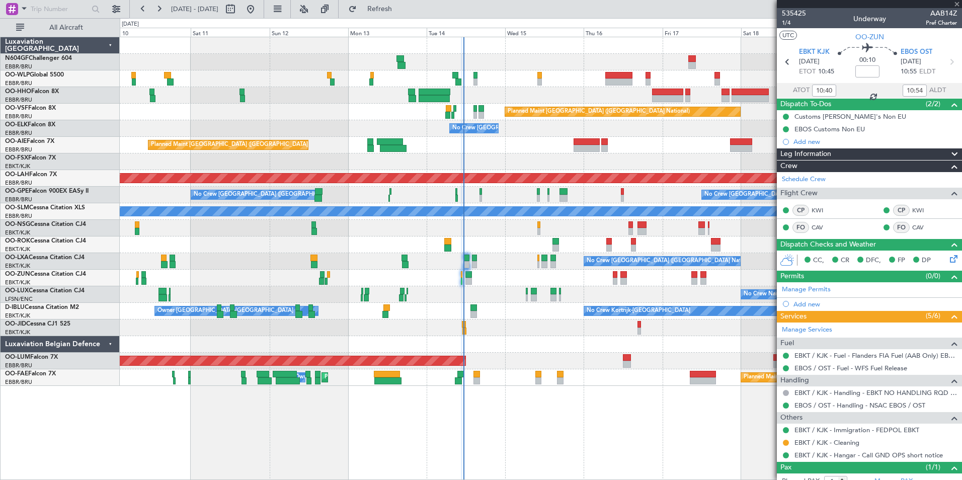
type input "+00:10"
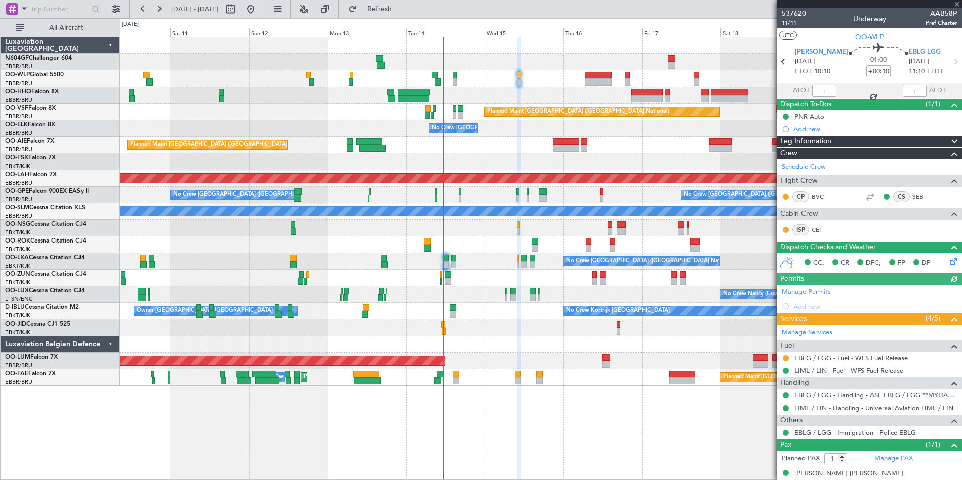
click at [539, 86] on div "Planned Maint Geneva (Cointrin) Planned Maint [GEOGRAPHIC_DATA] ([GEOGRAPHIC_DA…" at bounding box center [540, 211] width 841 height 349
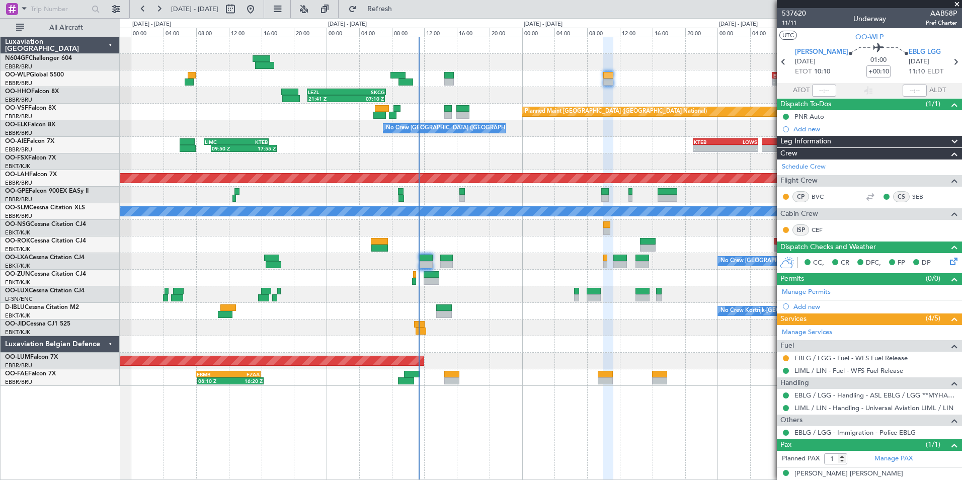
click at [510, 318] on div "- - EBLG 06:45 Z KIND 14:55 Z 21:41 Z 07:10 Z LEZL 21:40 Z SKCG 07:20 Z - - SKC…" at bounding box center [540, 211] width 841 height 349
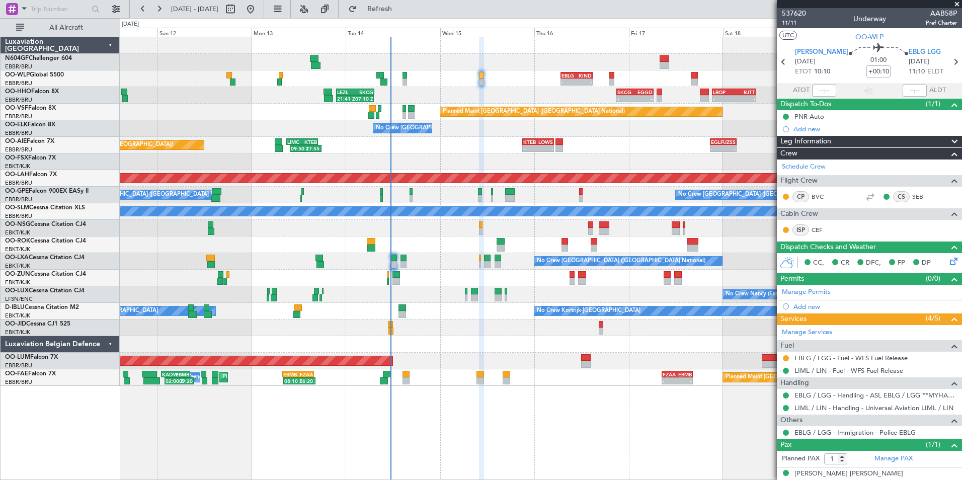
click at [450, 267] on div "- - EBLG 06:45 Z KIND 14:55 Z - - KIND 02:00 Z EBLG 09:30 Z - - LIML 20:00 Z FI…" at bounding box center [540, 211] width 841 height 349
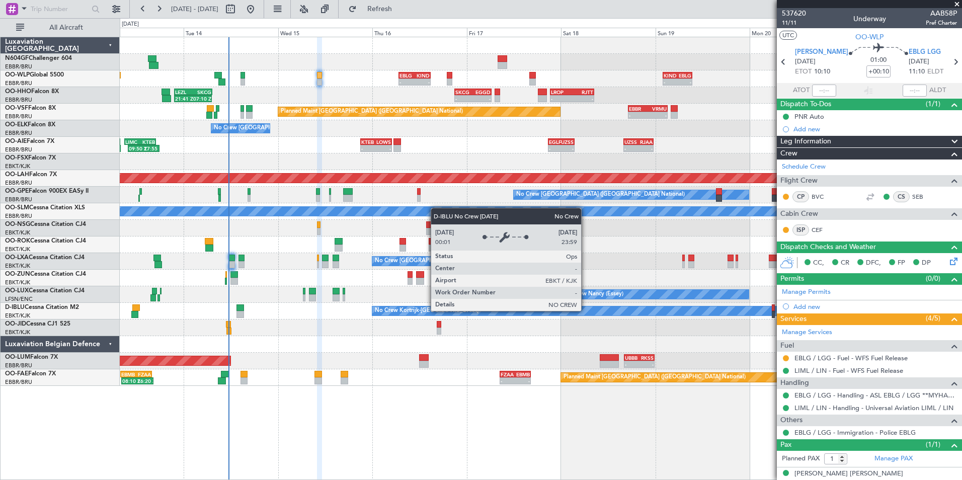
click at [368, 298] on div "- - EBLG 06:45 Z KIND 14:55 Z - - KIND 02:00 Z EBLG 09:30 Z - - LIML 20:00 Z FI…" at bounding box center [540, 211] width 841 height 349
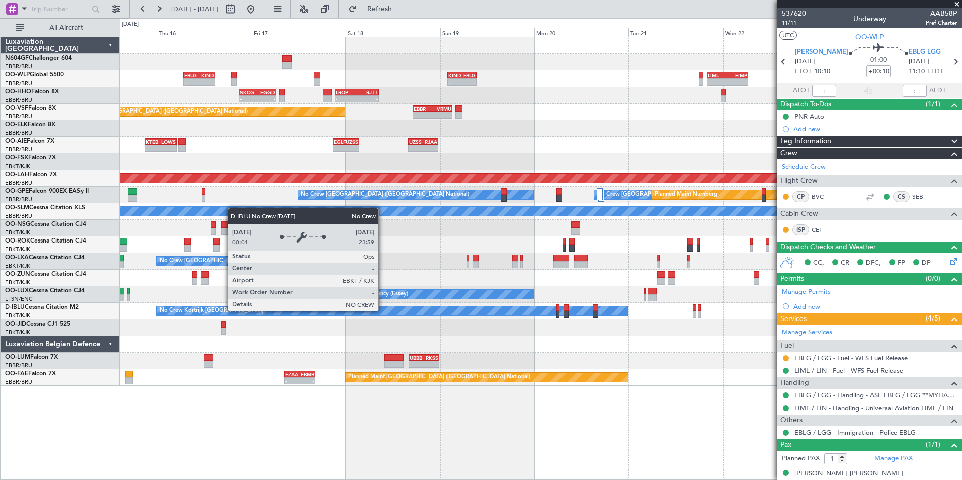
click at [366, 324] on div "- - EBLG 06:45 Z KIND 14:55 Z - - KIND 02:00 Z EBLG 09:30 Z - - LIML 20:00 Z FI…" at bounding box center [540, 211] width 841 height 349
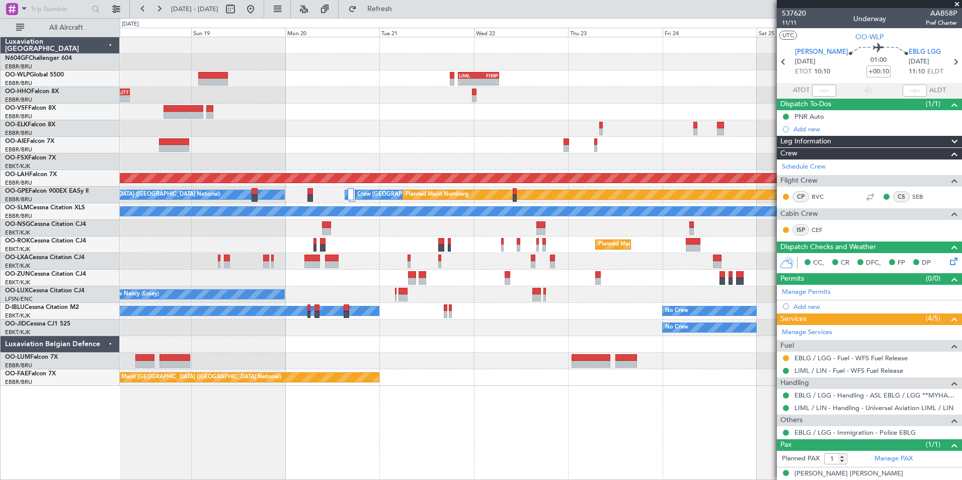
click at [341, 321] on div "- - LIML 20:00 Z FIMP 06:30 Z - - FIMP 18:00 Z LIML 05:05 Z - - LROP 21:15 Z RJ…" at bounding box center [540, 211] width 841 height 349
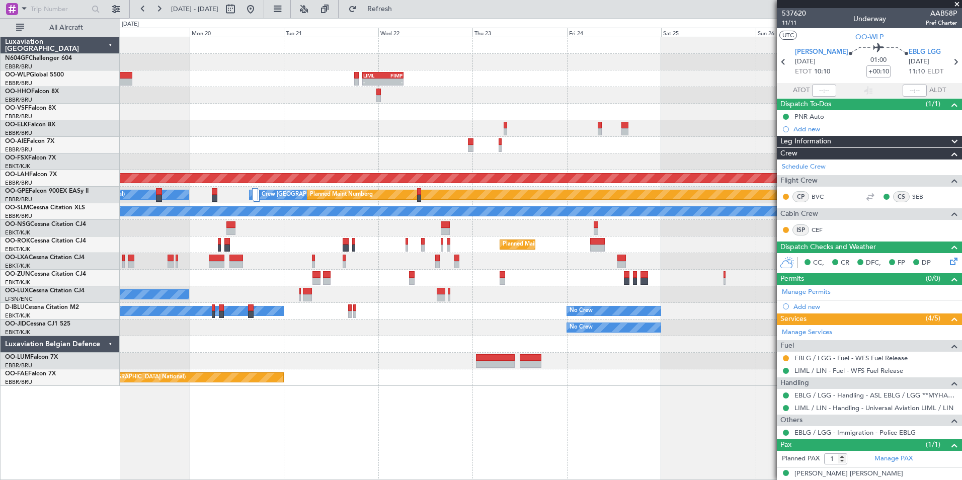
click at [507, 321] on div "No Crew Planned Maint [GEOGRAPHIC_DATA]-[GEOGRAPHIC_DATA]" at bounding box center [540, 327] width 841 height 17
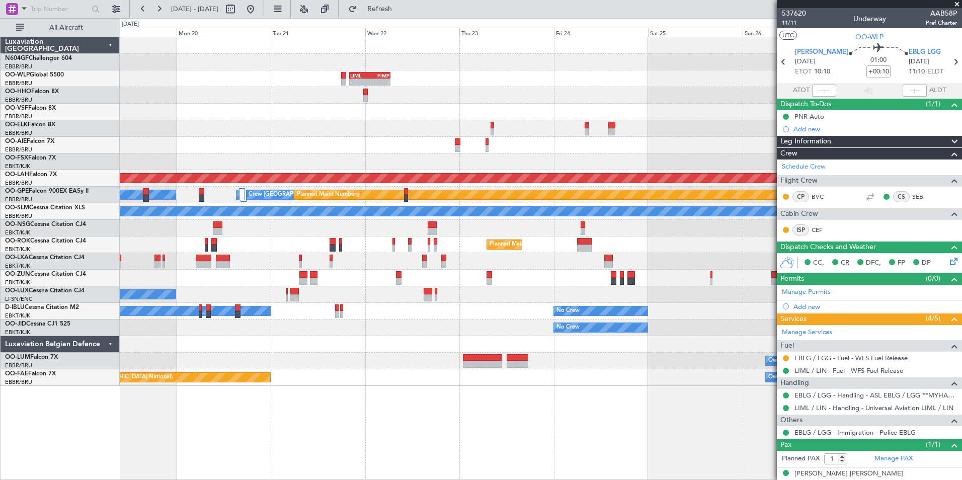
click at [587, 378] on div "Planned Maint [GEOGRAPHIC_DATA] ([GEOGRAPHIC_DATA] National) Owner [GEOGRAPHIC_…" at bounding box center [540, 377] width 841 height 17
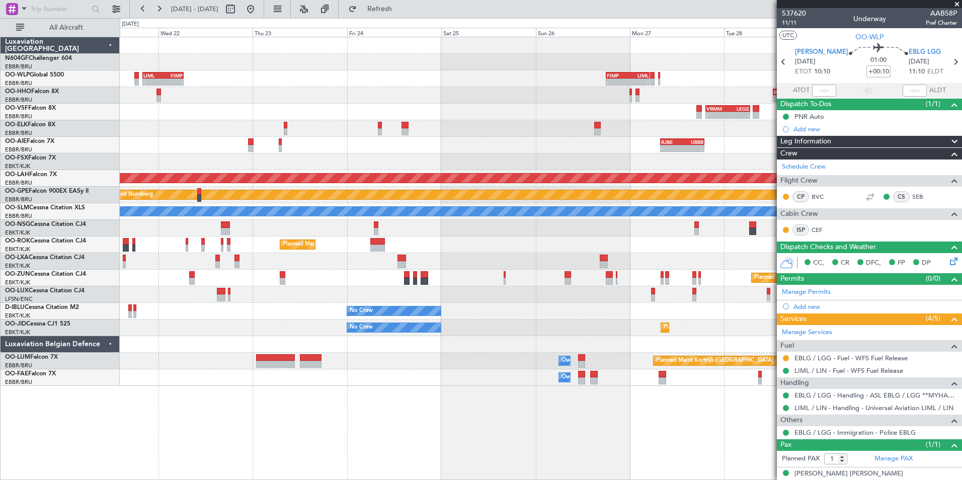
click at [462, 364] on div "Owner Melsbroek Air Base Planned Maint [GEOGRAPHIC_DATA]-[GEOGRAPHIC_DATA]" at bounding box center [540, 361] width 841 height 17
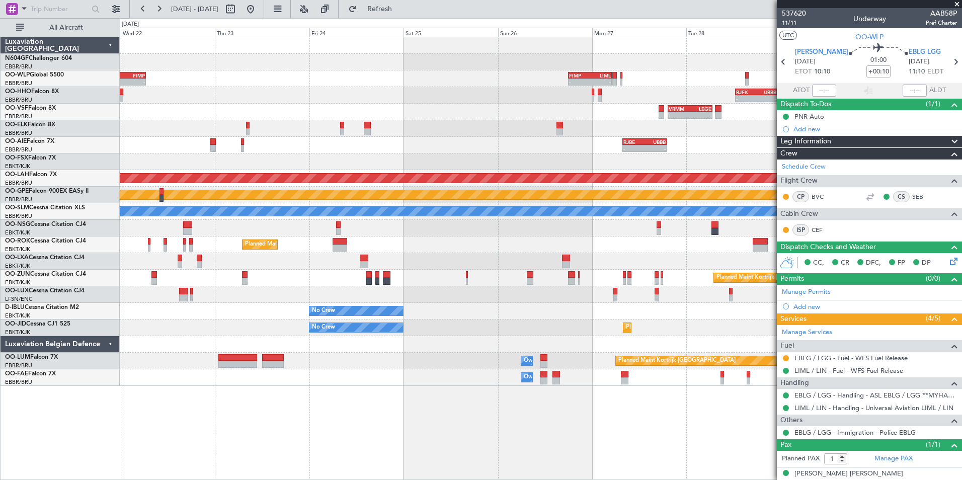
click at [589, 391] on div "- - LIML 20:00 Z FIMP 06:30 Z - - FIMP 18:00 Z LIML 05:05 Z - - RJFK 12:30 Z UB…" at bounding box center [541, 258] width 842 height 443
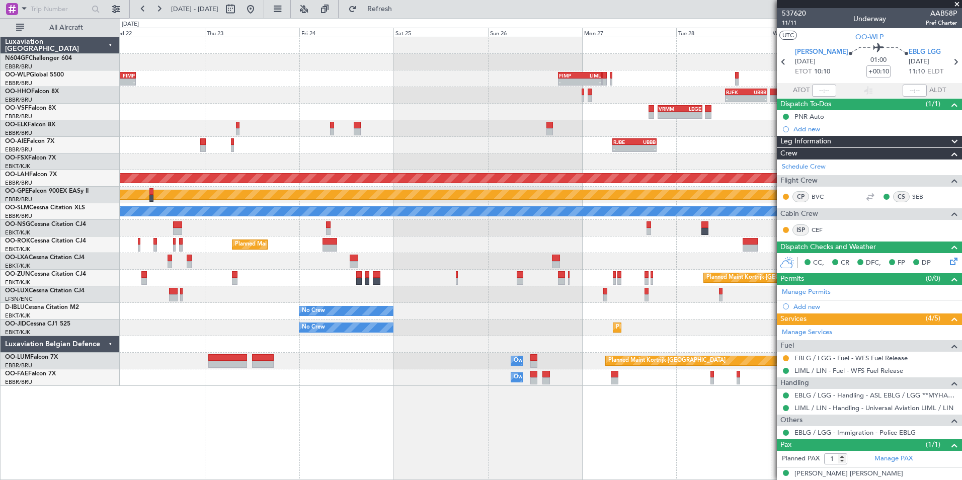
click at [601, 399] on div "- - LIML 20:00 Z FIMP 06:30 Z - - FIMP 18:00 Z LIML 05:05 Z - - RJFK 12:30 Z UB…" at bounding box center [541, 258] width 842 height 443
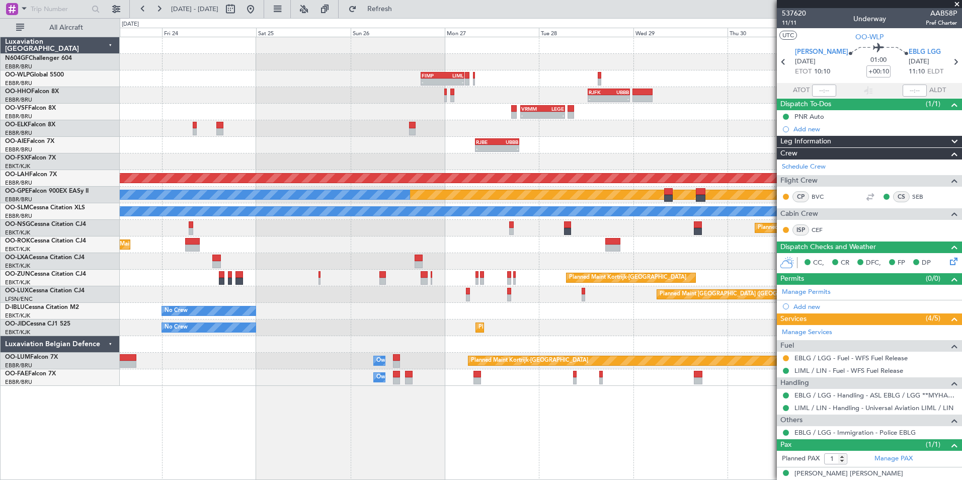
click at [646, 430] on div "- - FIMP 18:00 Z LIML 05:05 Z LIML 20:00 Z FIMP 06:30 Z - - - - RJFK 12:30 Z UB…" at bounding box center [541, 258] width 842 height 443
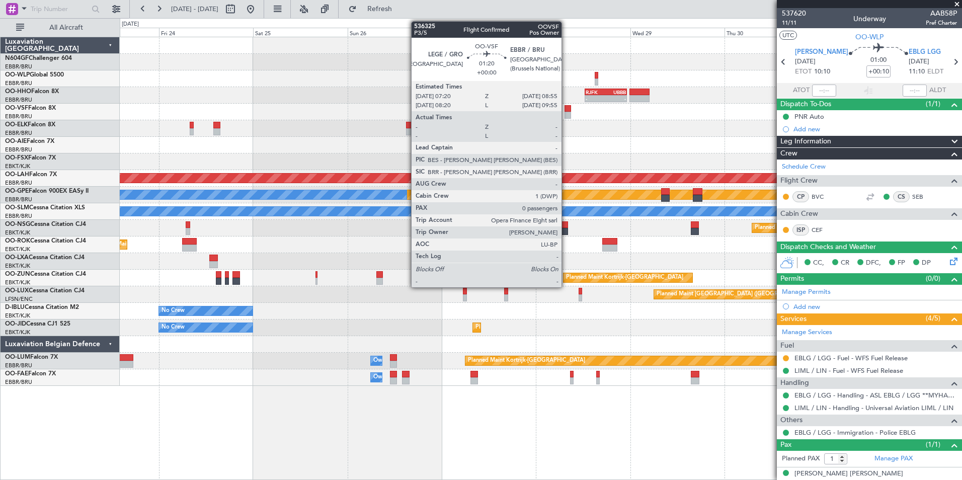
click at [566, 114] on div at bounding box center [567, 115] width 7 height 7
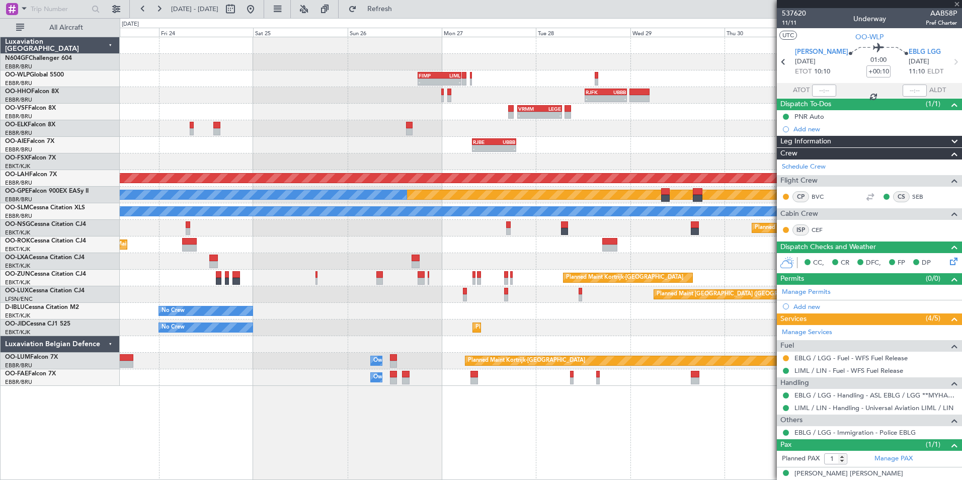
type input "0"
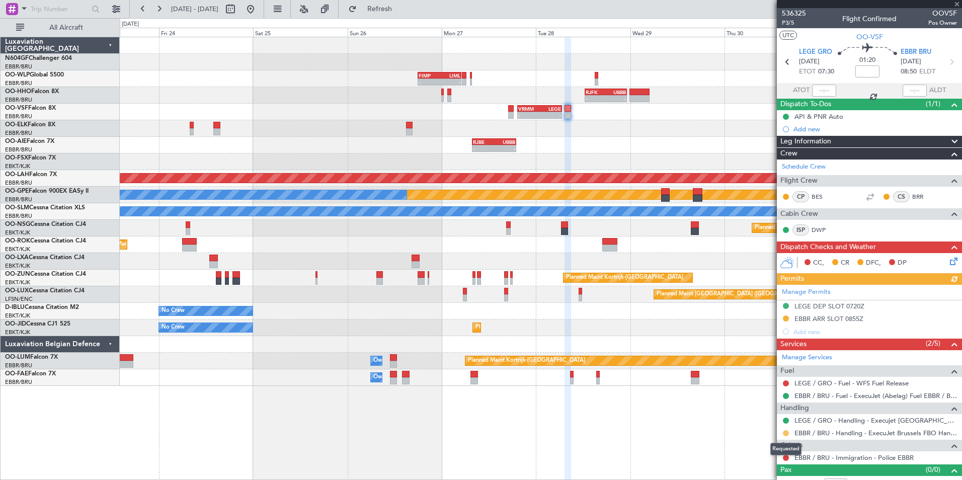
click at [787, 431] on button at bounding box center [786, 433] width 6 height 6
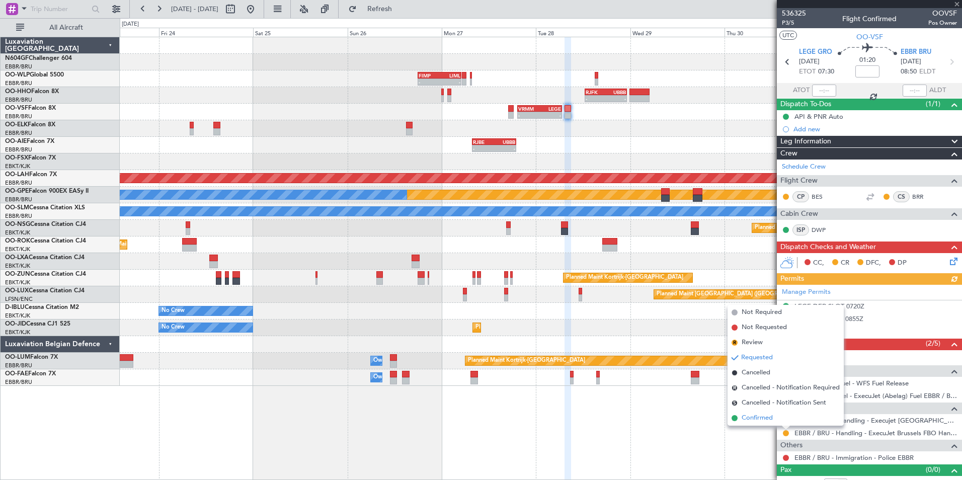
click at [772, 419] on span "Confirmed" at bounding box center [756, 418] width 31 height 10
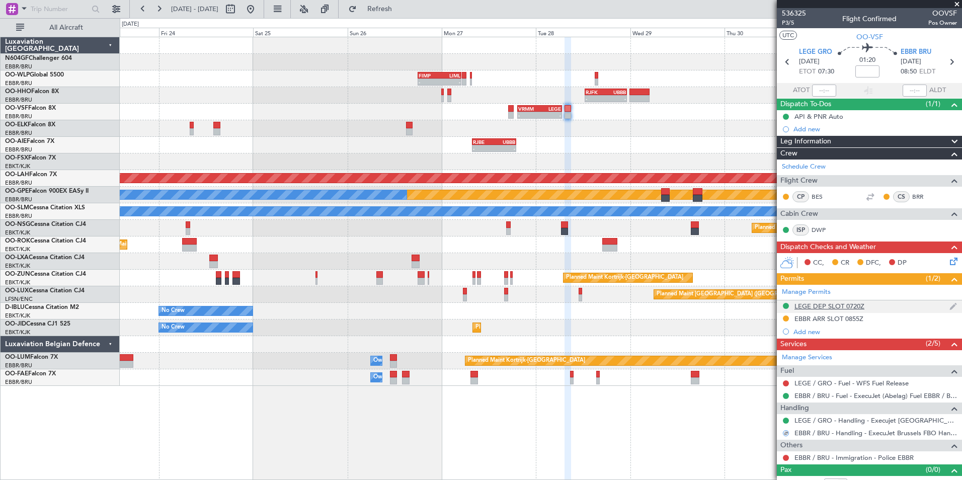
click at [818, 310] on div "LEGE DEP SLOT 0720Z" at bounding box center [869, 306] width 185 height 13
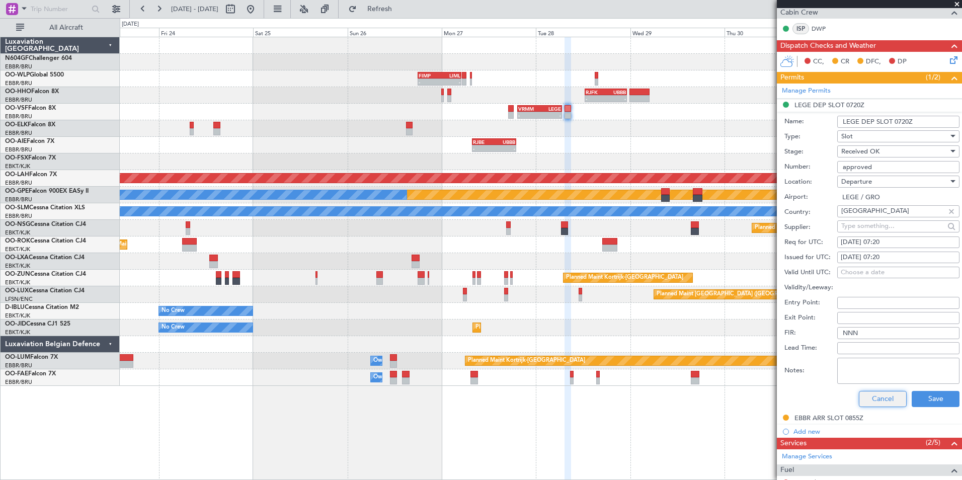
click at [872, 393] on button "Cancel" at bounding box center [883, 399] width 48 height 16
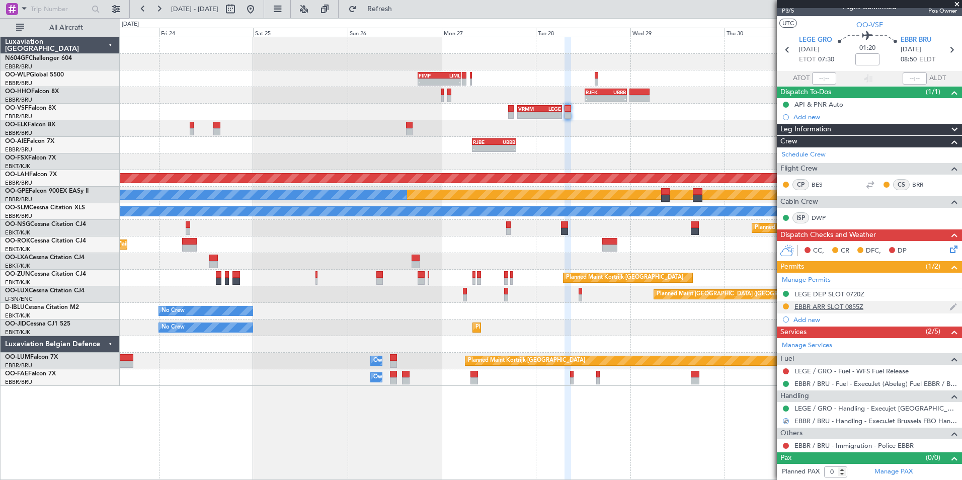
click at [841, 306] on div "EBBR ARR SLOT 0855Z" at bounding box center [828, 306] width 69 height 9
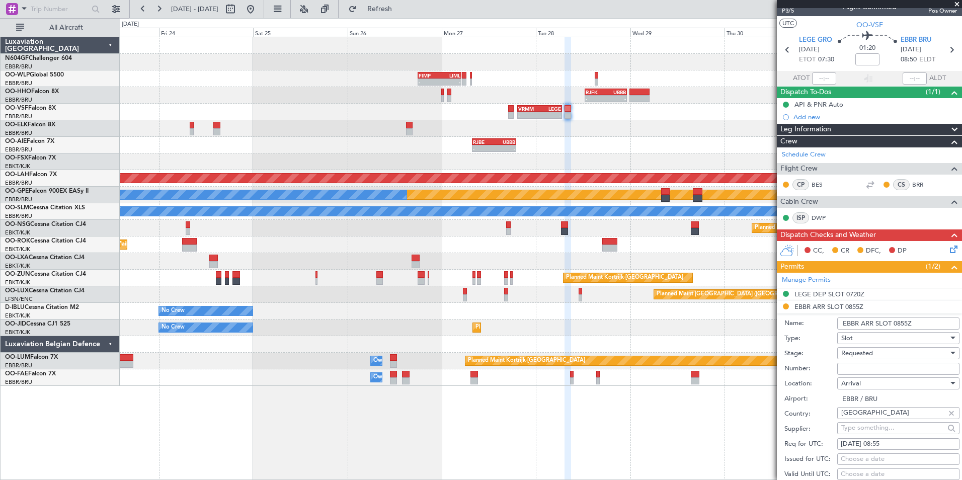
scroll to position [201, 0]
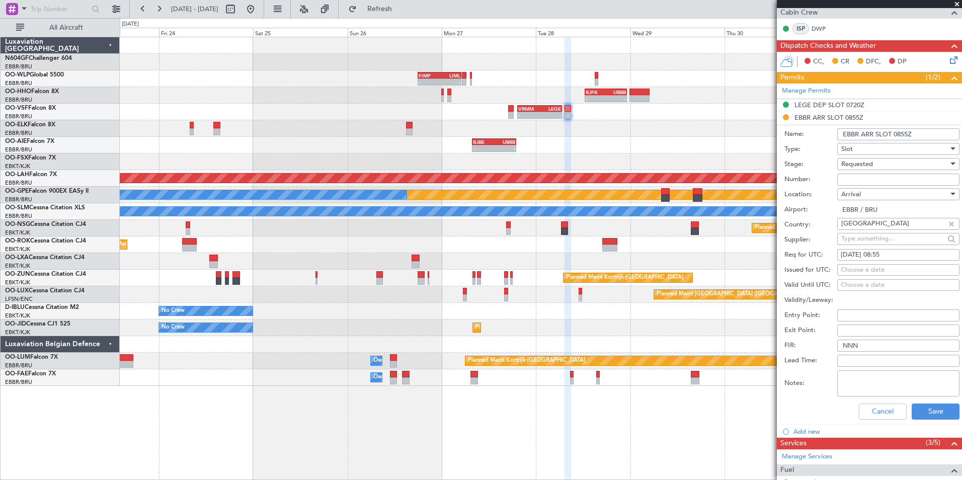
click at [855, 180] on input "Number:" at bounding box center [898, 180] width 122 height 12
paste input "EBBRAAB7810A"
type input "EBBRAAB7810A00"
click at [821, 208] on label "Airport:" at bounding box center [810, 210] width 53 height 10
click at [837, 208] on input "EBBR / BRU" at bounding box center [898, 210] width 122 height 12
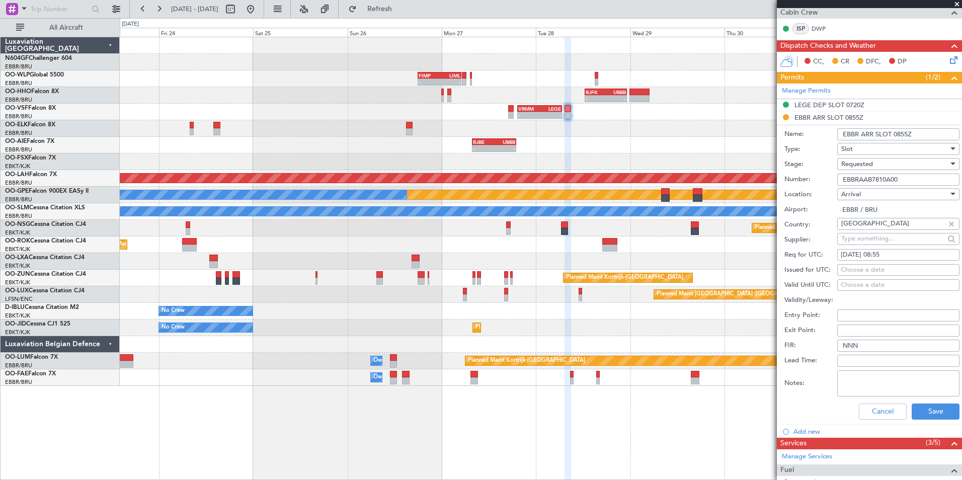
click at [887, 157] on div "Requested" at bounding box center [894, 163] width 107 height 15
click at [889, 239] on span "Received OK" at bounding box center [894, 239] width 106 height 15
click at [929, 407] on button "Save" at bounding box center [935, 411] width 48 height 16
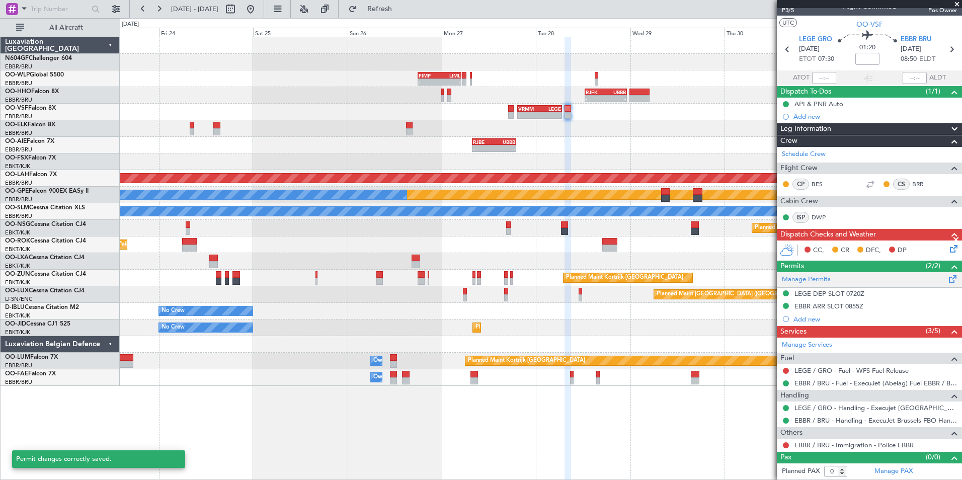
scroll to position [12, 0]
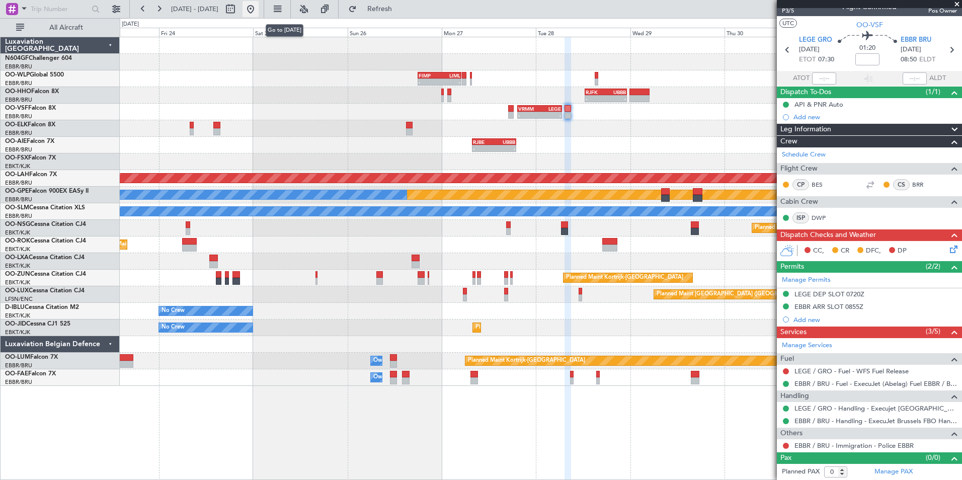
click at [259, 12] on button at bounding box center [250, 9] width 16 height 16
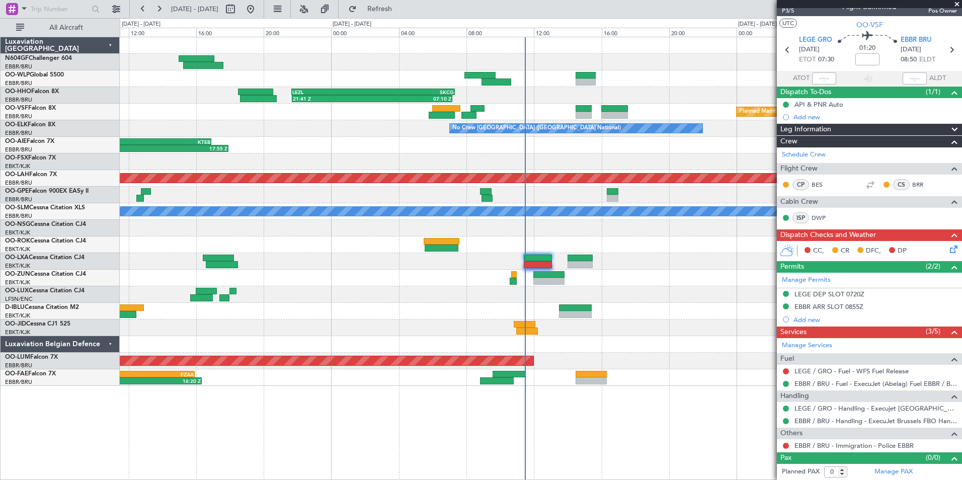
click at [669, 288] on div "21:41 Z 07:10 Z LEZL 21:40 Z SKCG 07:20 Z Planned Maint Brussels (Brussels Nati…" at bounding box center [540, 211] width 841 height 349
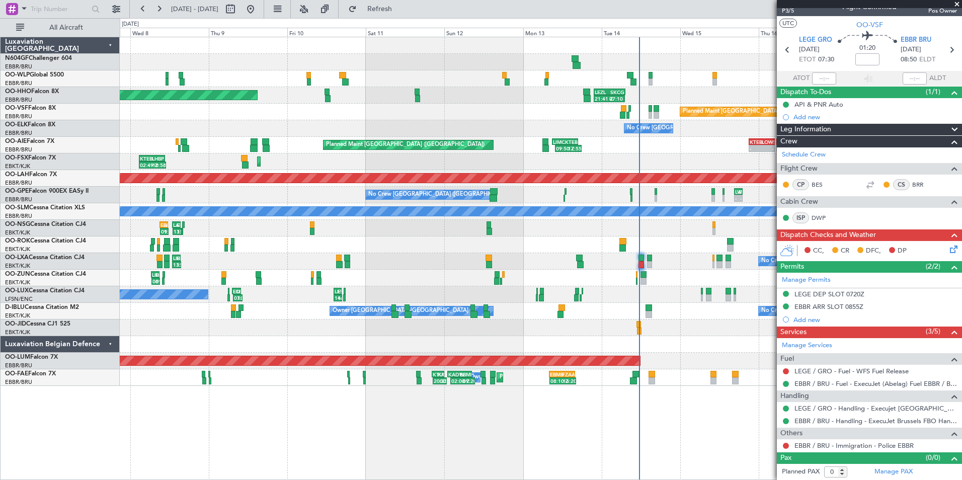
click at [635, 285] on div "- - EBLG 06:45 Z KIND 14:55 Z - - KIND 02:00 Z EBLG 09:30 Z 21:41 Z 07:10 Z LEZ…" at bounding box center [540, 211] width 841 height 349
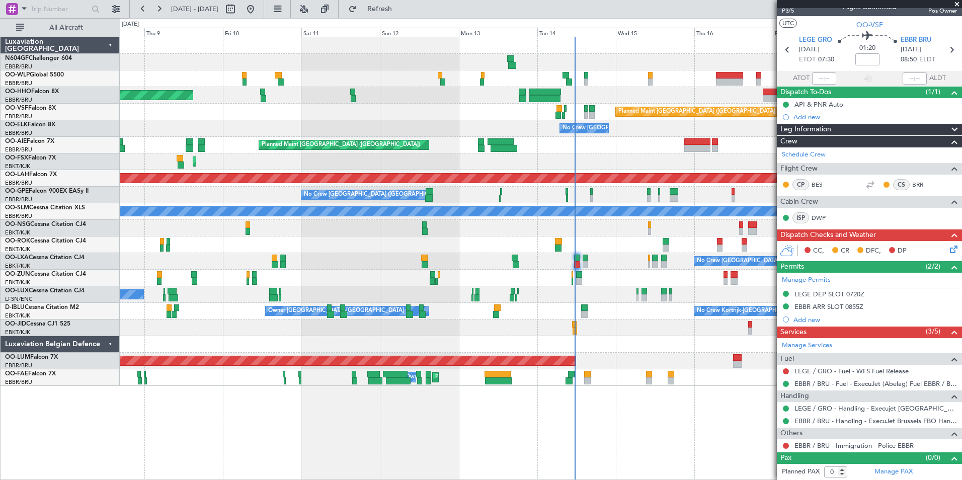
click at [594, 304] on div "No Crew Kortrijk-Wevelgem Owner Kortrijk-Wevelgem" at bounding box center [540, 311] width 841 height 17
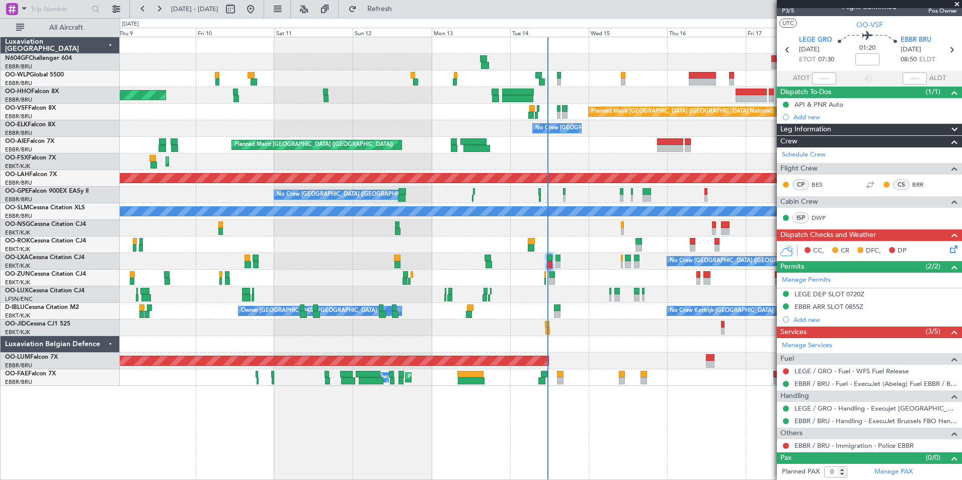
click at [591, 310] on div "Planned Maint Geneva (Cointrin) Planned Maint Brussels (Brussels National) No C…" at bounding box center [540, 211] width 841 height 349
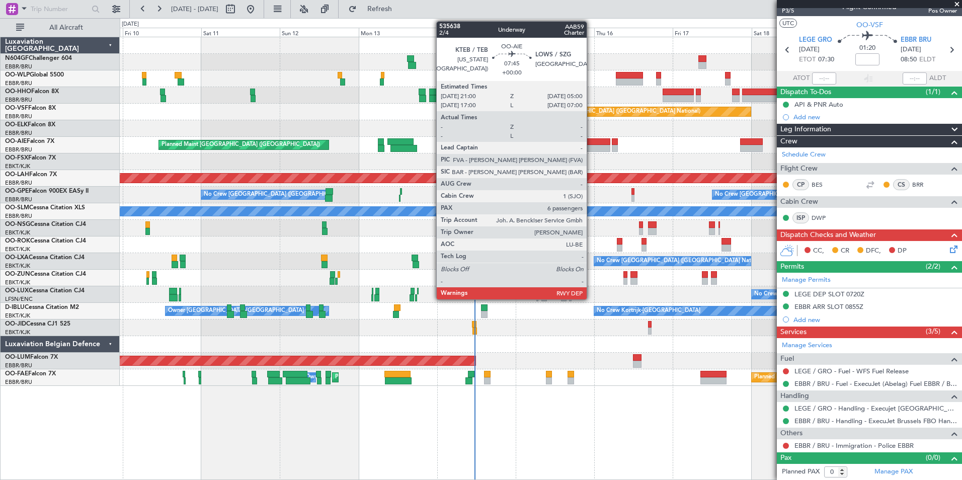
click at [591, 145] on div at bounding box center [597, 148] width 27 height 7
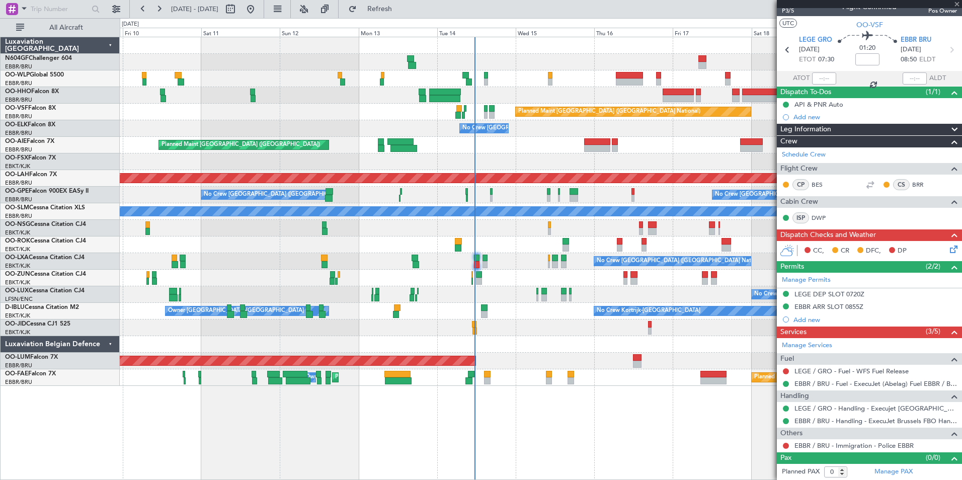
type input "6"
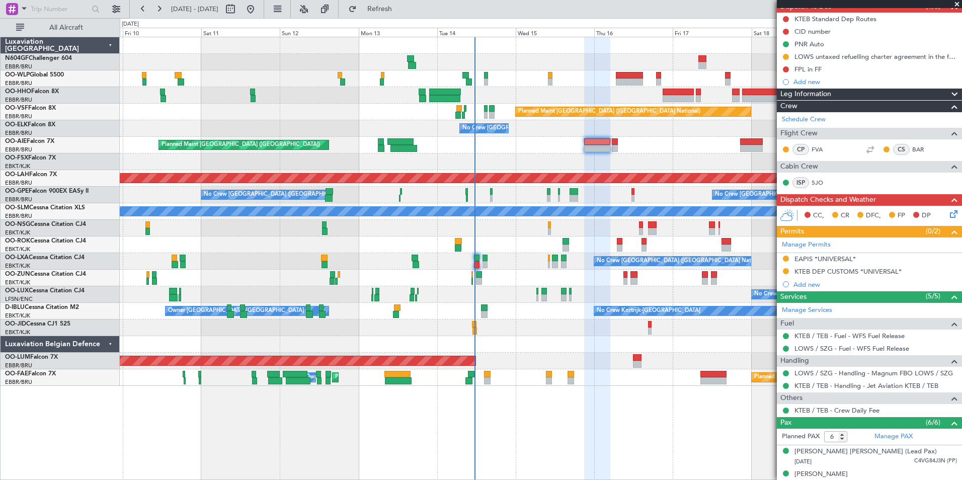
scroll to position [198, 0]
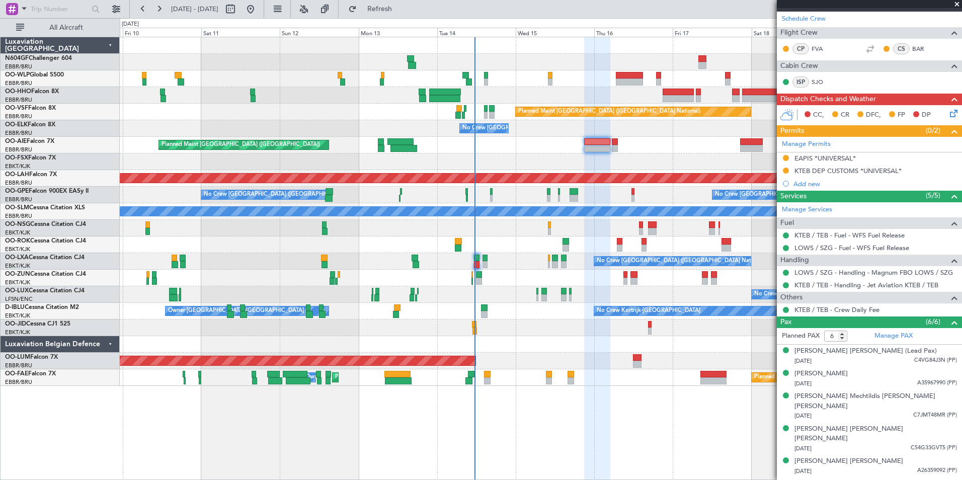
click at [575, 134] on div "Planned Maint Geneva (Cointrin) Planned Maint Brussels (Brussels National) No C…" at bounding box center [540, 211] width 841 height 349
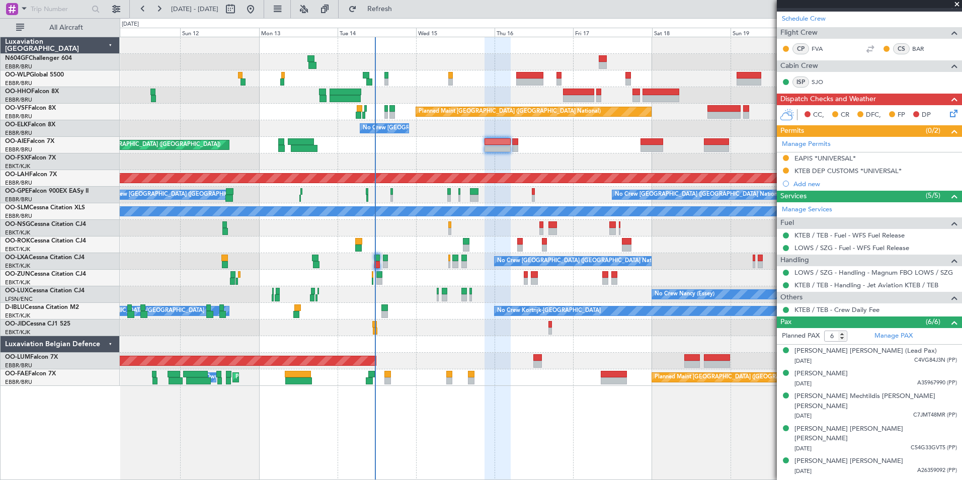
click at [612, 160] on div "Planned Maint Kortrijk-[GEOGRAPHIC_DATA]" at bounding box center [540, 161] width 841 height 17
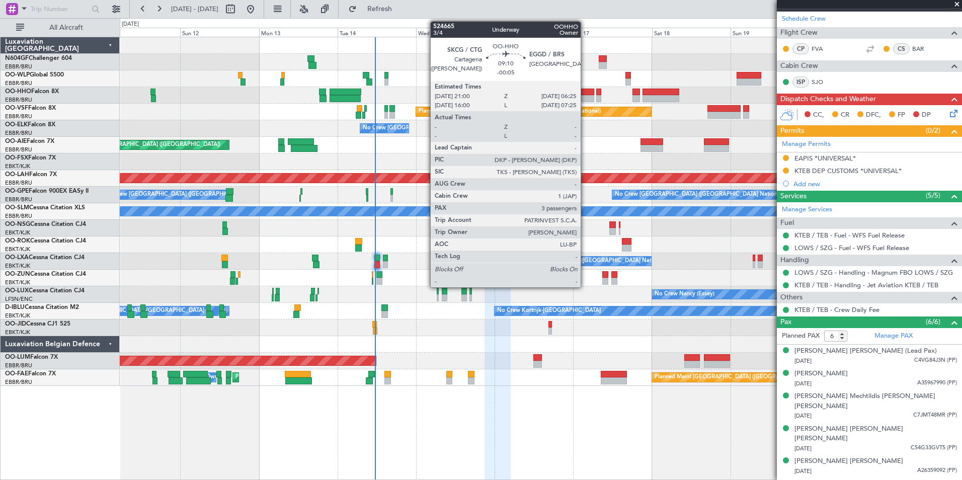
click at [585, 92] on div at bounding box center [578, 92] width 31 height 7
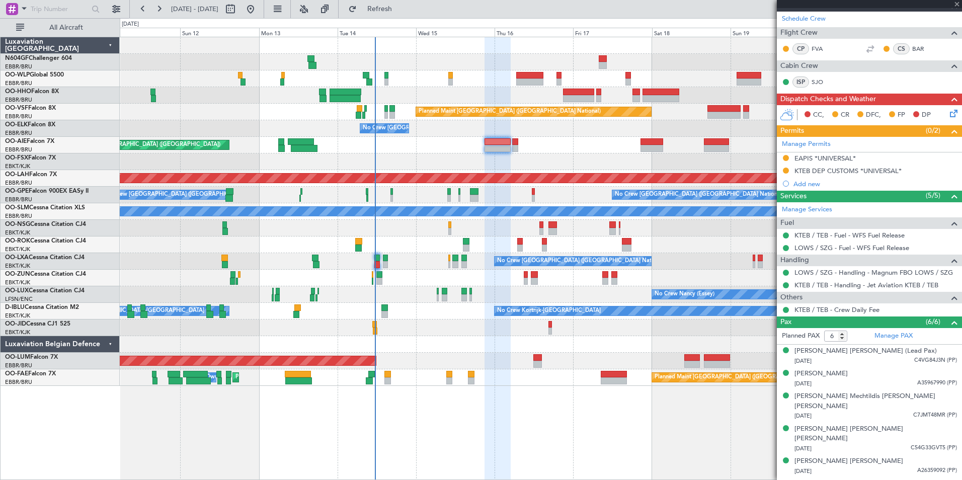
type input "-00:05"
type input "3"
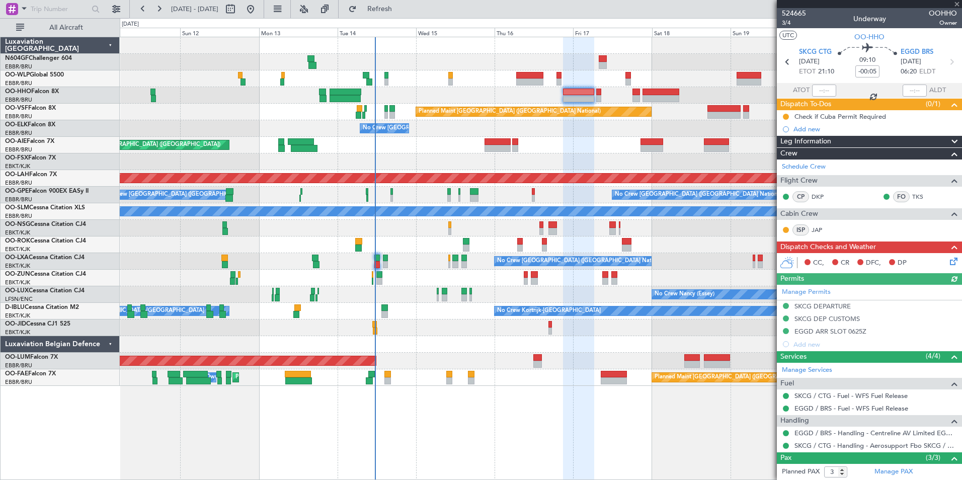
scroll to position [68, 0]
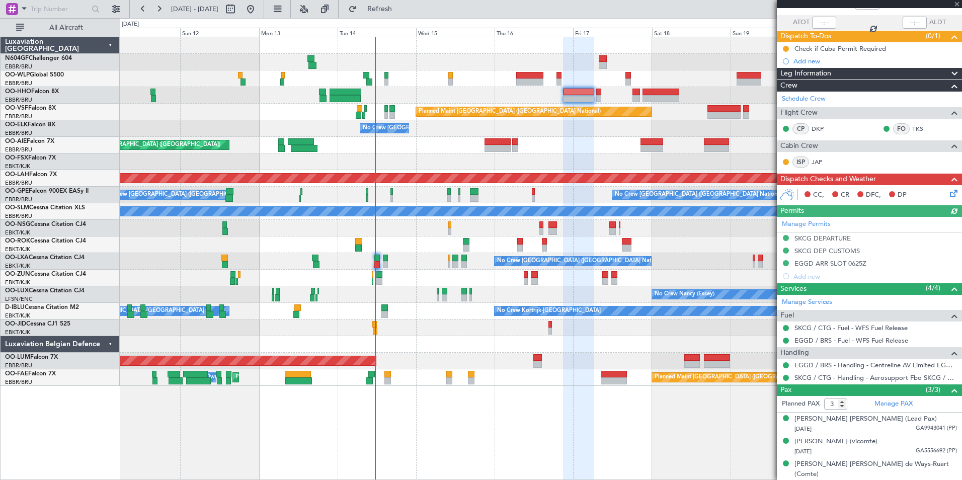
click at [626, 253] on div "Planned Maint Geneva (Cointrin) Planned Maint Brussels (Brussels National) No C…" at bounding box center [540, 211] width 841 height 349
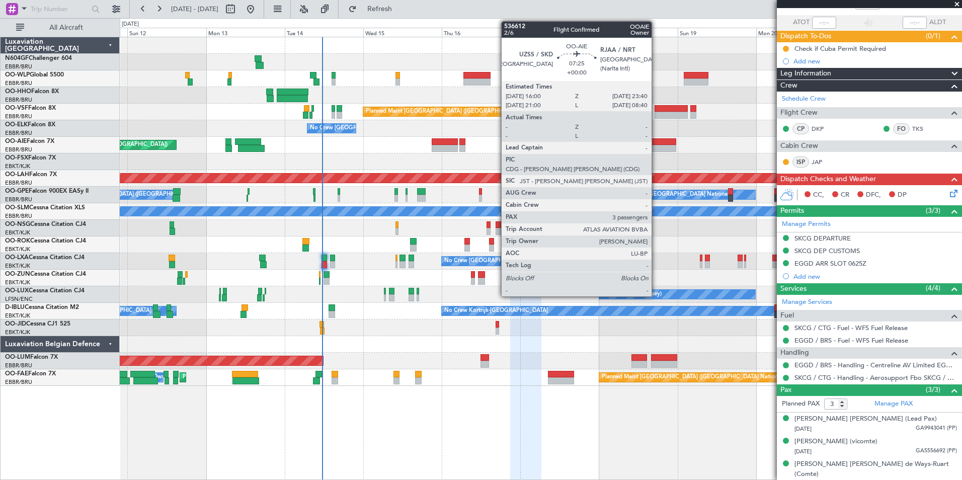
click at [656, 149] on div at bounding box center [663, 148] width 25 height 7
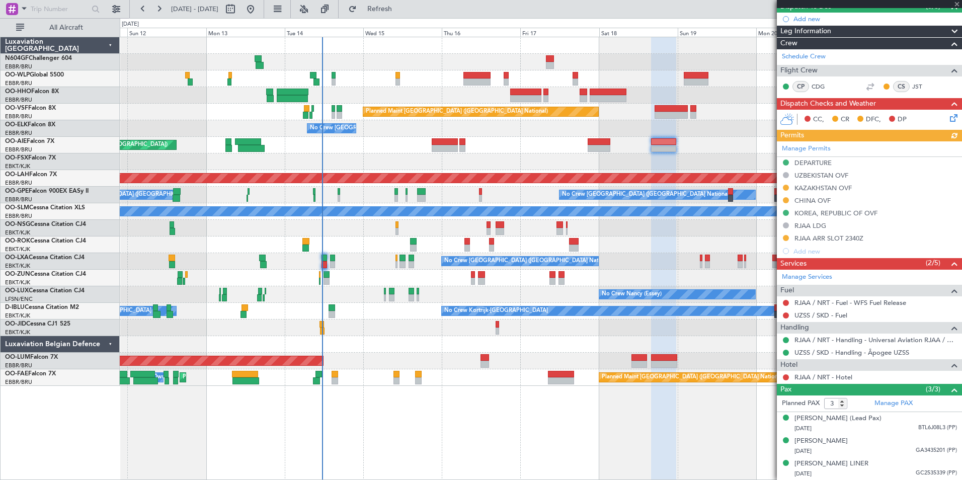
scroll to position [107, 0]
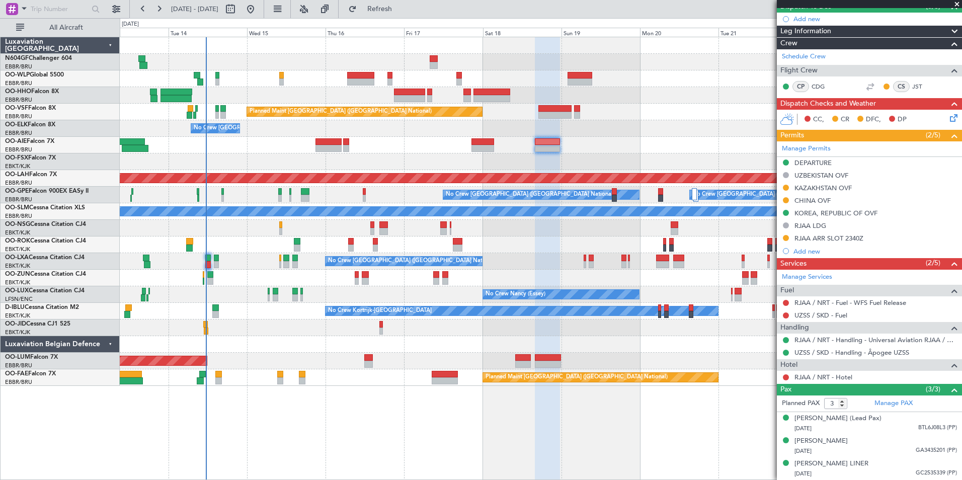
click at [582, 235] on div "Planned Maint Brussels (Brussels National) No Crew Brussels (Brussels National)…" at bounding box center [540, 211] width 841 height 349
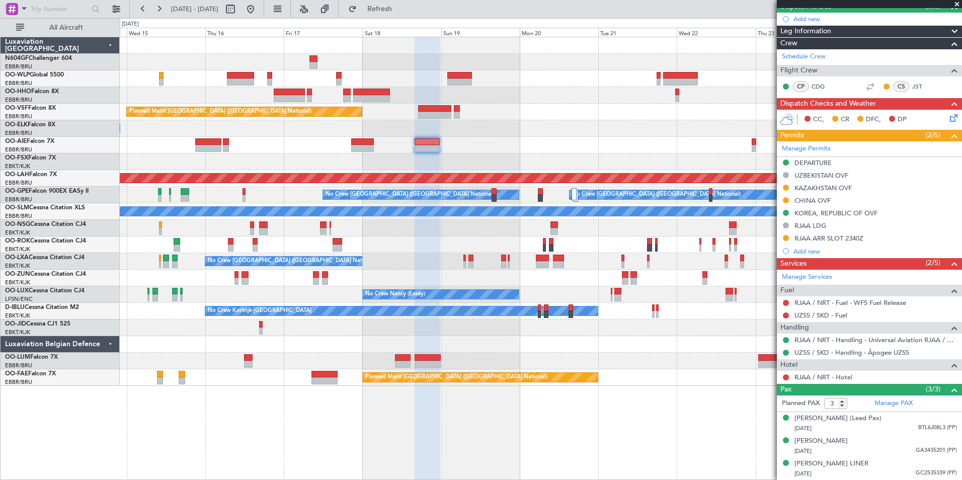
click at [488, 136] on div "Planned Maint Brussels (Brussels National) No Crew Brussels (Brussels National)…" at bounding box center [540, 211] width 841 height 349
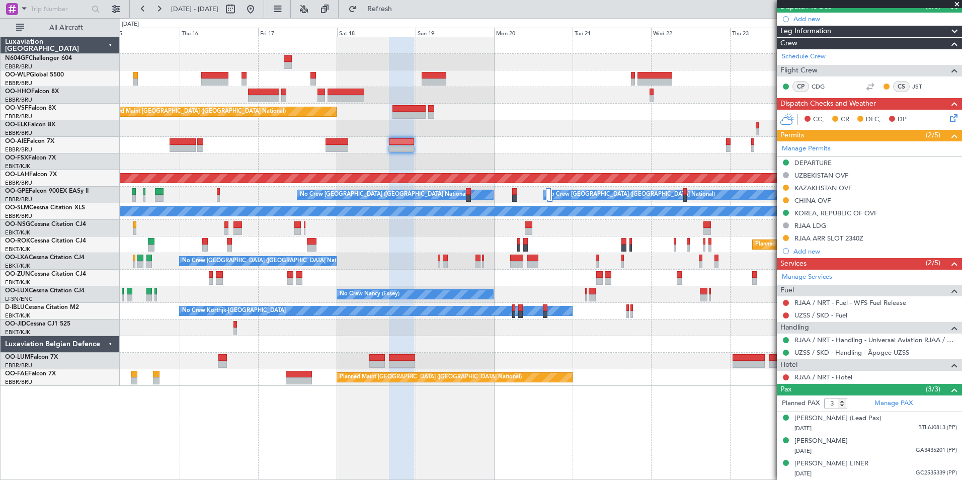
click at [586, 145] on div "Planned Maint Brussels (Brussels National) No Crew Brussels (Brussels National)…" at bounding box center [540, 211] width 841 height 349
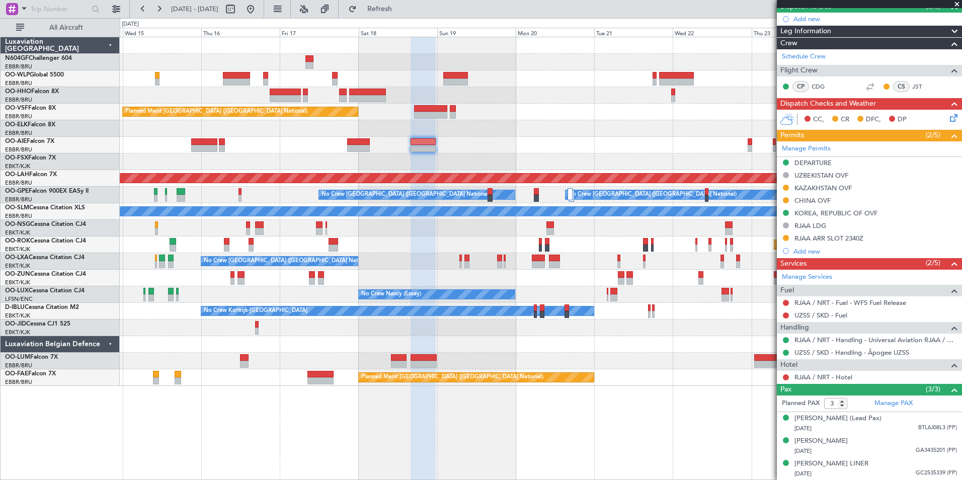
click at [624, 93] on div "Planned Maint Brussels (Brussels National) No Crew Brussels (Brussels National)…" at bounding box center [540, 211] width 841 height 349
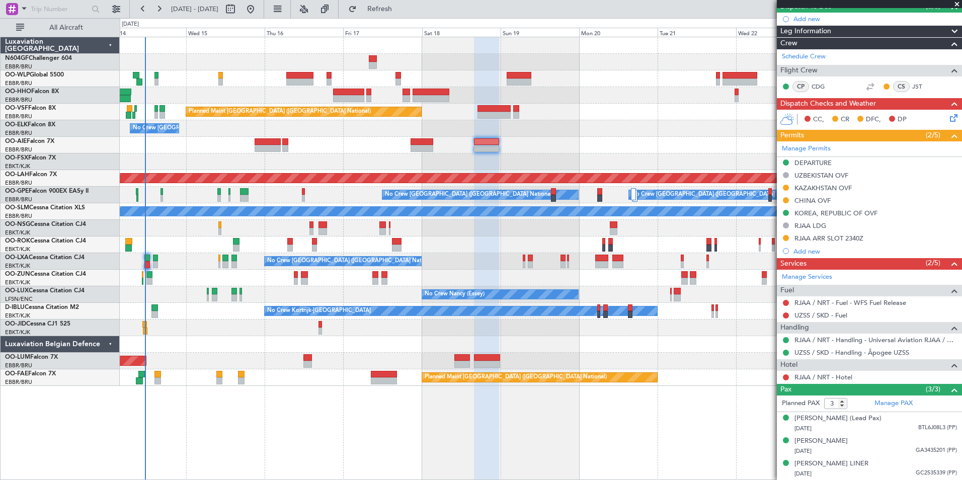
click at [439, 353] on div "AOG Maint Sibiu Owner Melsbroek Air Base Planned Maint Kortrijk-Wevelgem" at bounding box center [540, 361] width 841 height 17
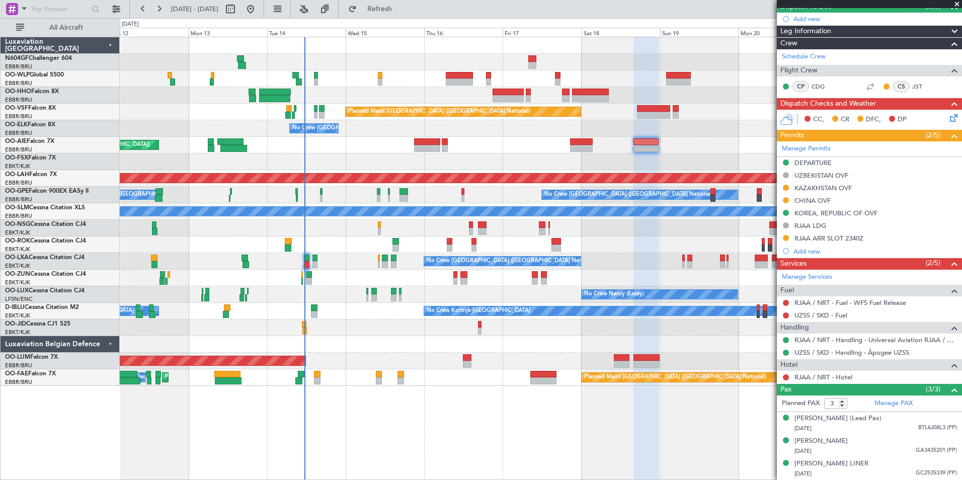
click at [485, 296] on div "No Crew Nancy (Essey)" at bounding box center [540, 294] width 841 height 17
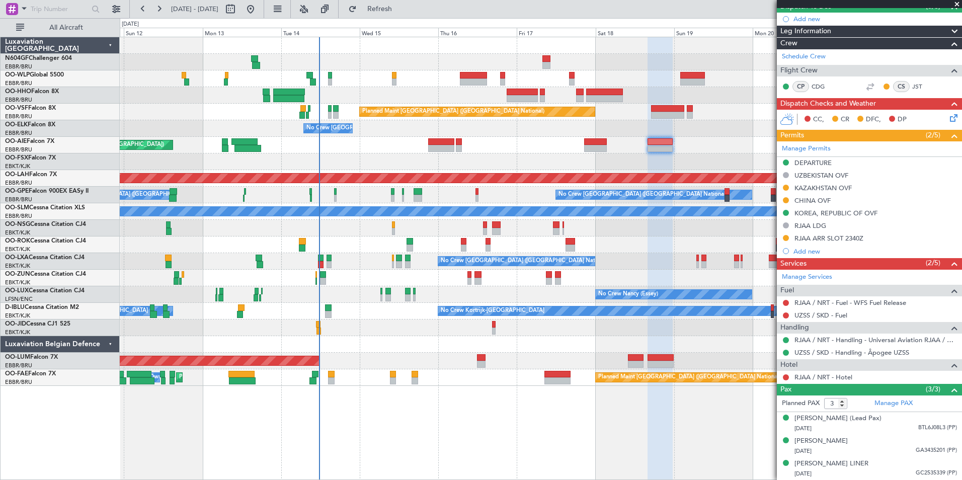
click at [600, 282] on div at bounding box center [540, 278] width 841 height 17
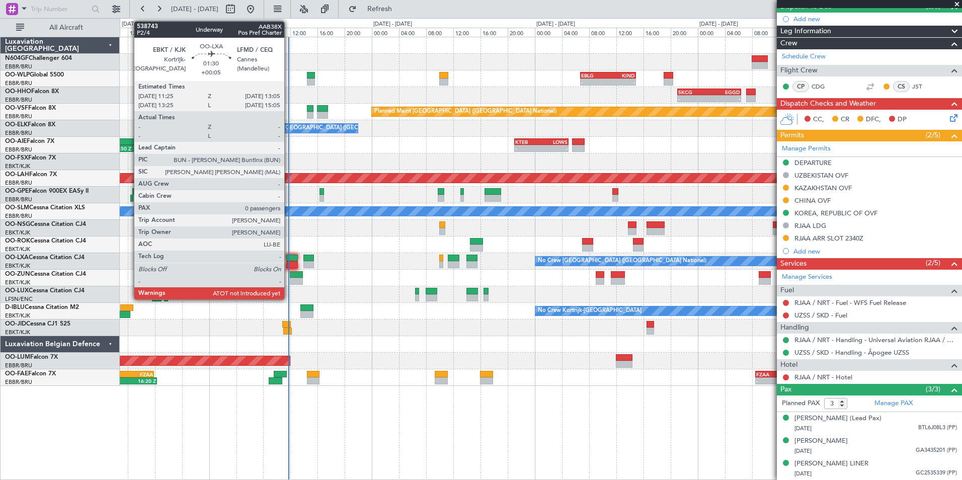
click at [289, 261] on div at bounding box center [292, 257] width 12 height 7
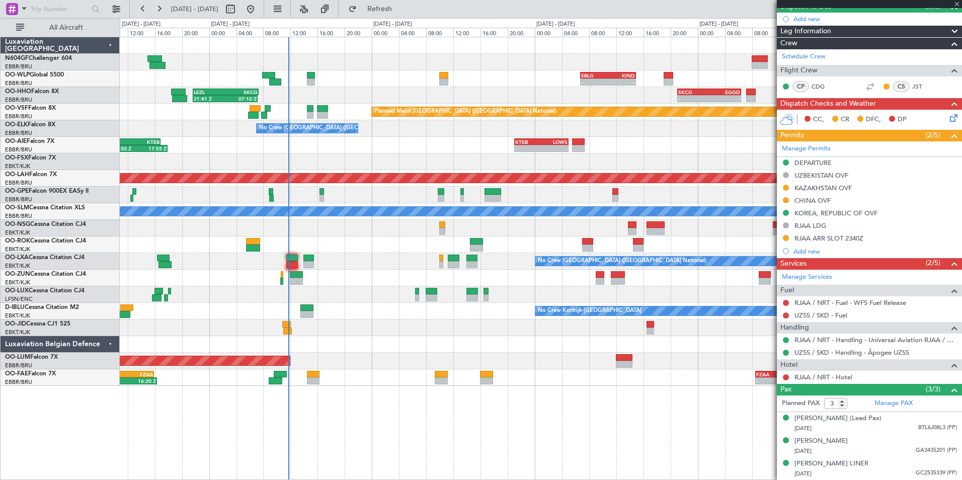
type input "+00:05"
type input "0"
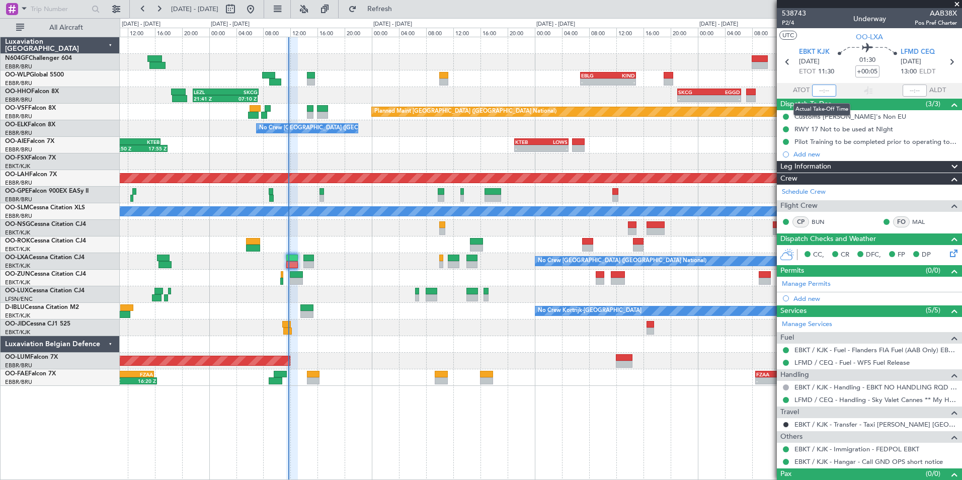
click at [821, 90] on input "text" at bounding box center [824, 90] width 24 height 12
click at [824, 38] on section "UTC OO-LXA" at bounding box center [869, 35] width 185 height 15
type input "11:39"
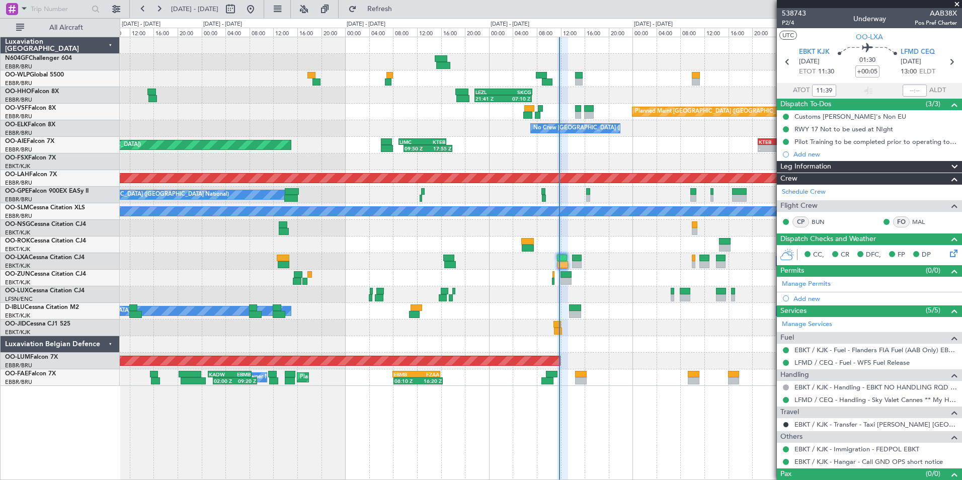
click at [517, 161] on div "- - EBLG 06:45 Z KIND 14:55 Z LEZL 21:40 Z SKCG 07:20 Z 21:41 Z 07:10 Z - - SKC…" at bounding box center [540, 211] width 841 height 349
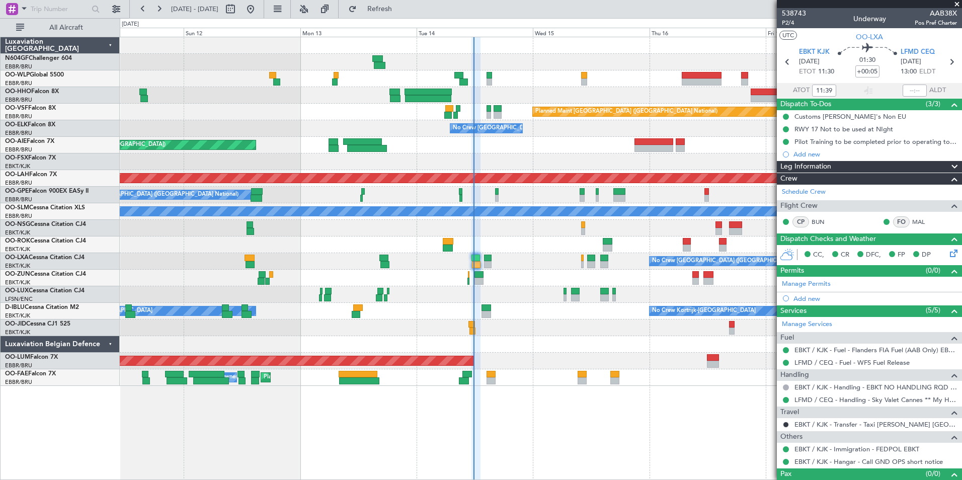
click at [509, 306] on div "No Crew Kortrijk-Wevelgem Owner Kortrijk-Wevelgem" at bounding box center [540, 311] width 841 height 17
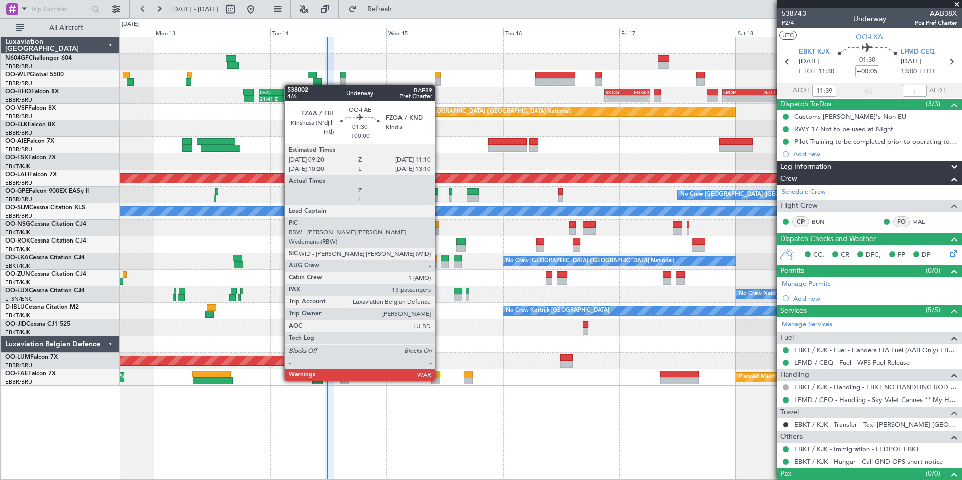
click at [439, 380] on div at bounding box center [435, 380] width 9 height 7
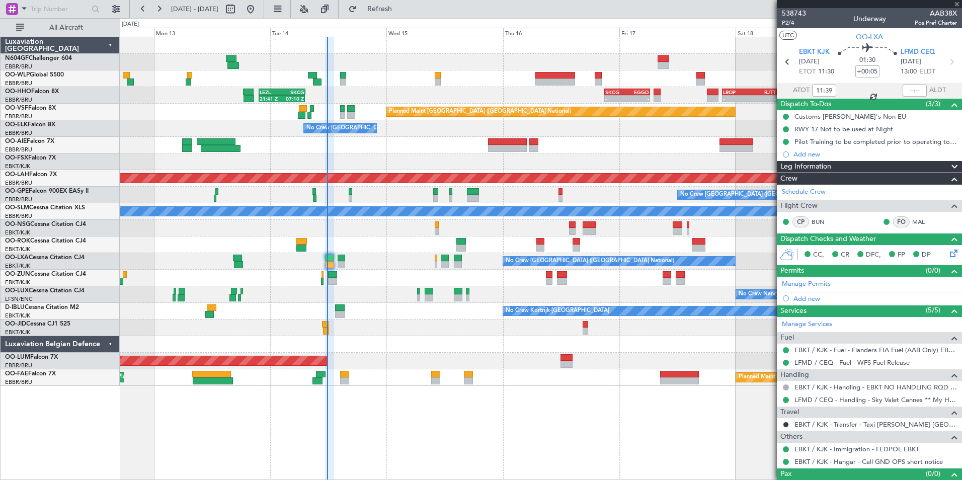
type input "13"
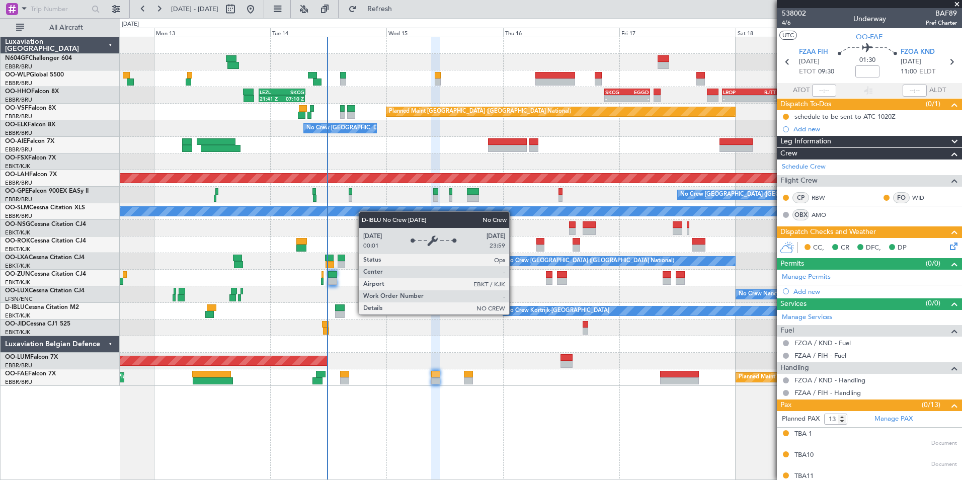
click at [569, 317] on div "No Crew Kortrijk-Wevelgem Owner Kortrijk-Wevelgem" at bounding box center [540, 311] width 841 height 17
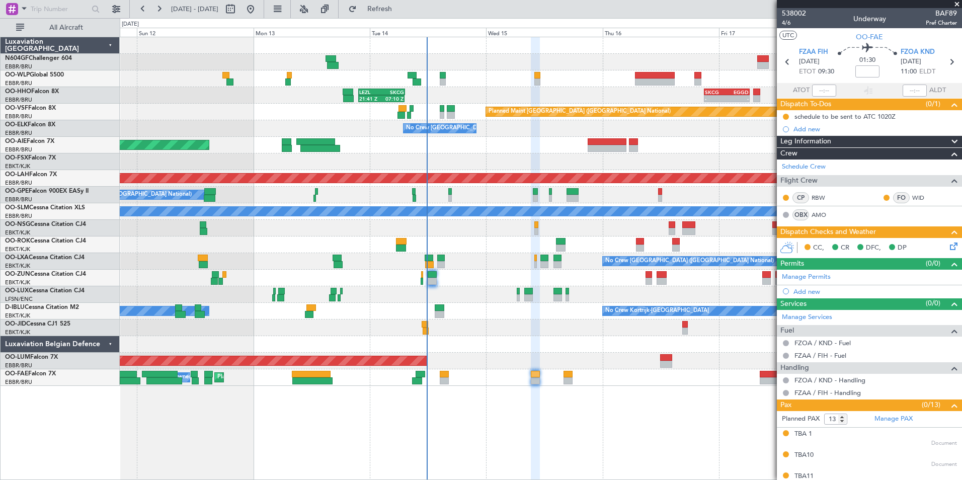
click at [573, 337] on div "21:41 Z 07:10 Z LEZL 21:40 Z SKCG 07:20 Z - - SKCG 21:00 Z EGGD 06:25 Z - - LRO…" at bounding box center [540, 211] width 841 height 349
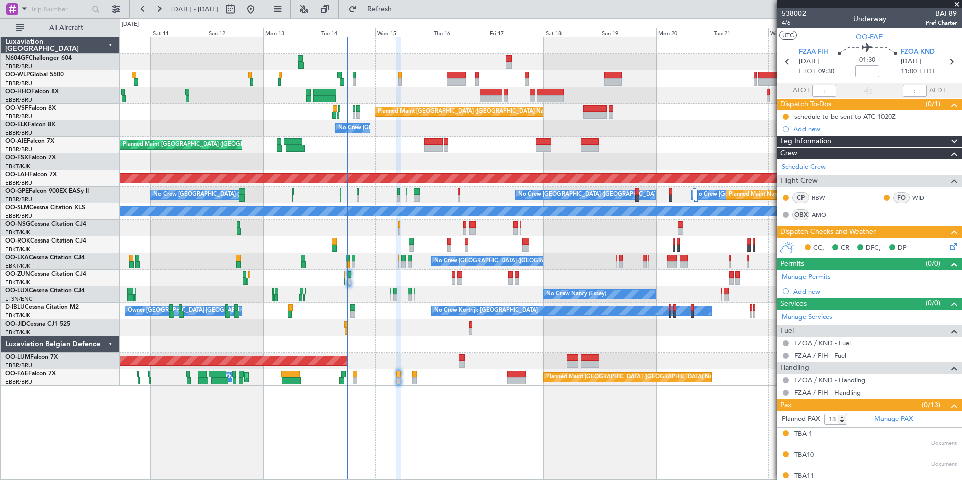
click at [853, 114] on mat-tooltip-component "In Progress" at bounding box center [865, 123] width 47 height 27
click at [837, 117] on div "schedule to be sent to ATC 1020Z" at bounding box center [844, 116] width 101 height 9
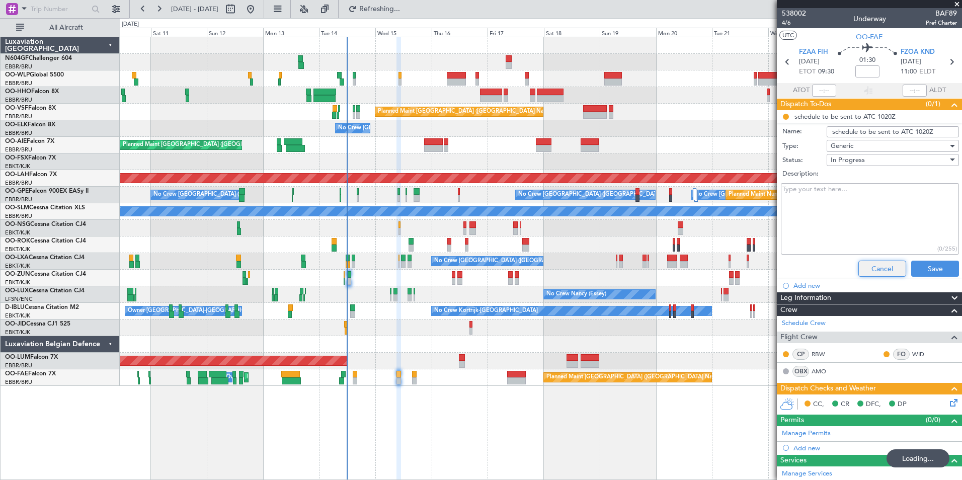
click at [874, 269] on button "Cancel" at bounding box center [882, 269] width 48 height 16
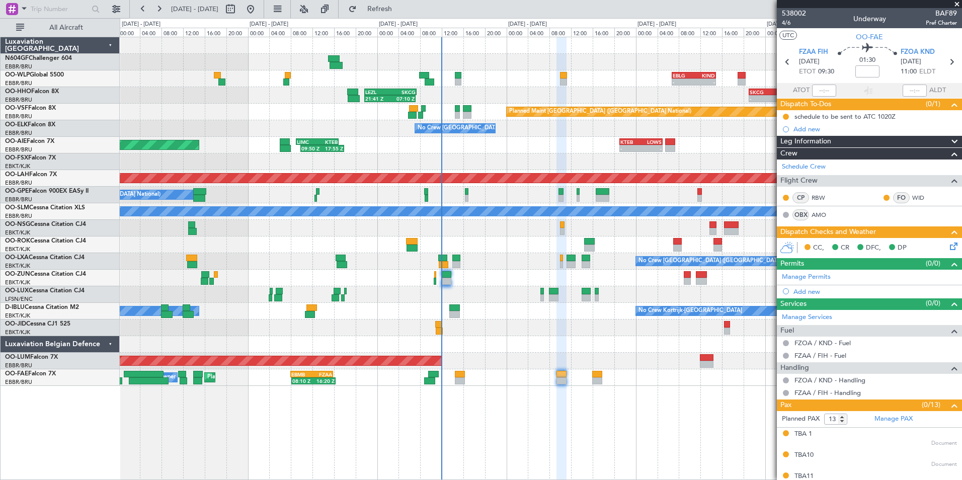
click at [594, 345] on div "- - EBLG 06:45 Z KIND 14:55 Z - - KIND 02:00 Z EBLG 09:30 Z SKCG 21:00 Z EGGD 0…" at bounding box center [540, 211] width 841 height 349
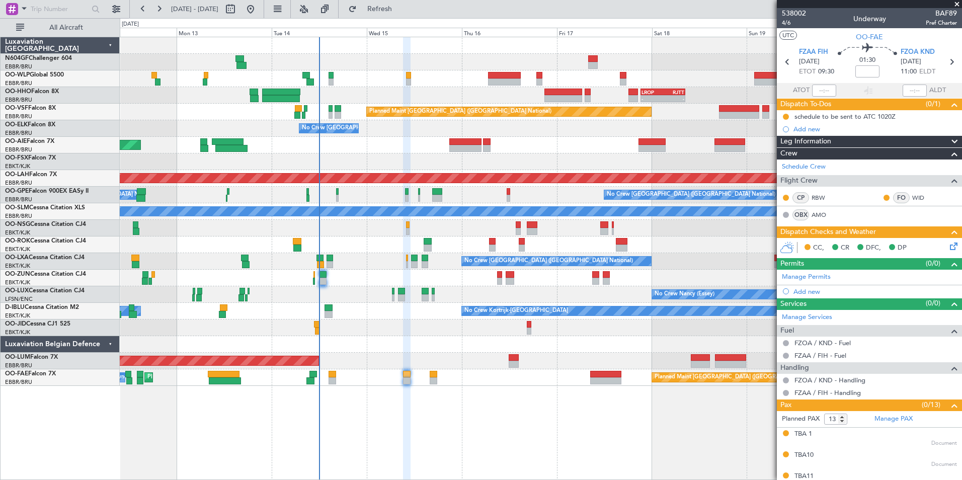
click at [345, 246] on div "Planned Maint Kortrijk-[GEOGRAPHIC_DATA]" at bounding box center [540, 244] width 841 height 17
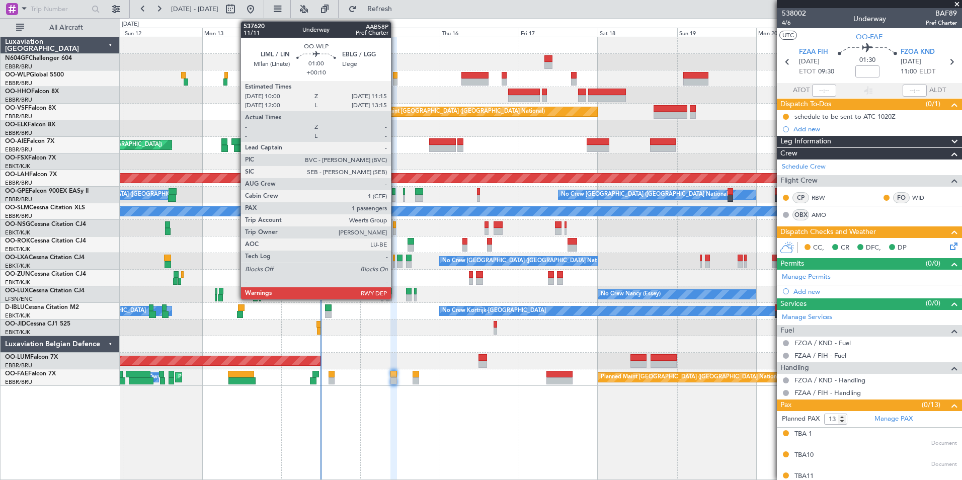
click at [395, 77] on div at bounding box center [395, 75] width 5 height 7
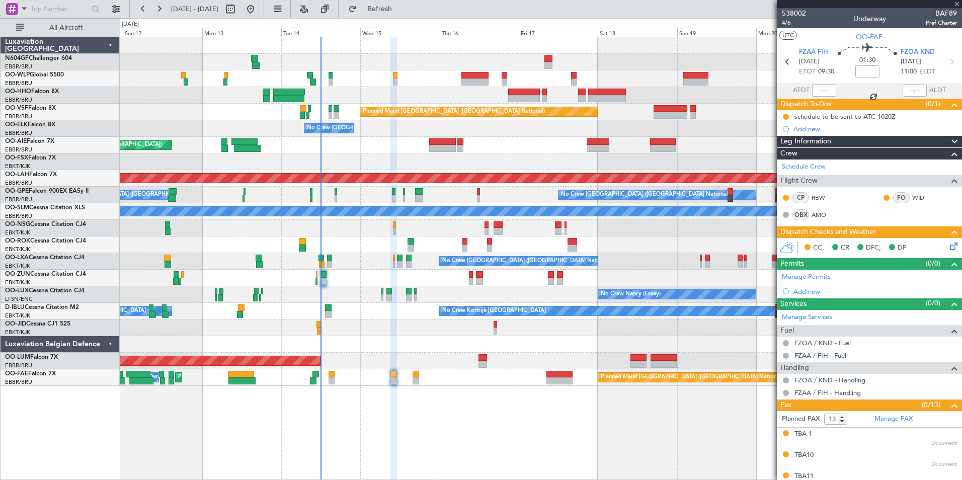
type input "+00:10"
type input "1"
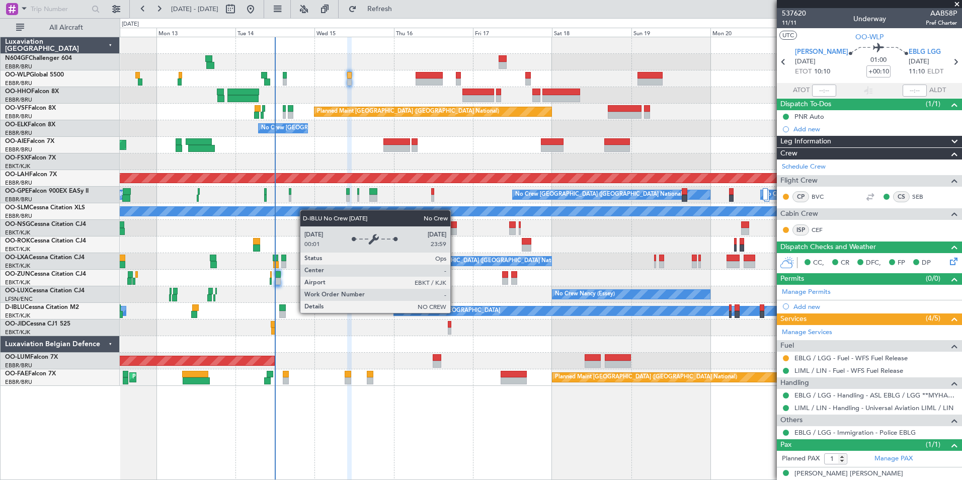
click at [409, 315] on div "No Crew Kortrijk-[GEOGRAPHIC_DATA]" at bounding box center [591, 311] width 396 height 10
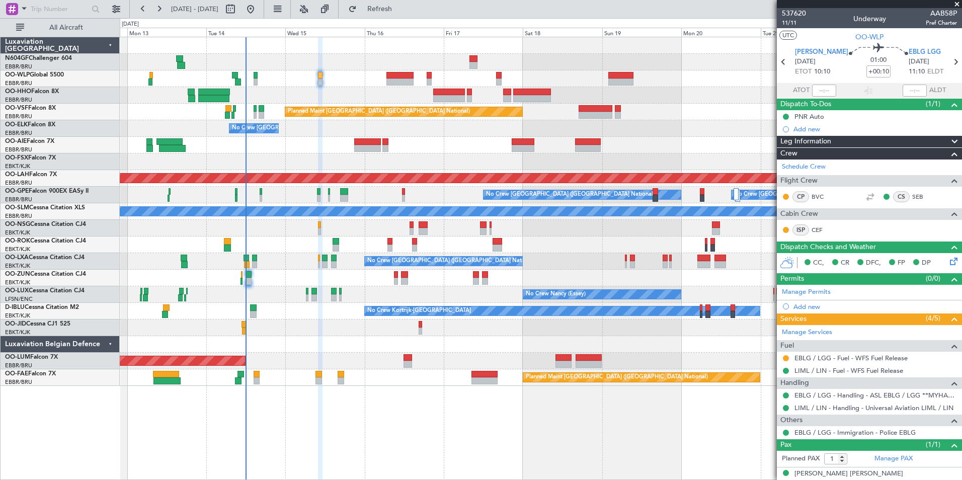
click at [514, 277] on div at bounding box center [540, 278] width 841 height 17
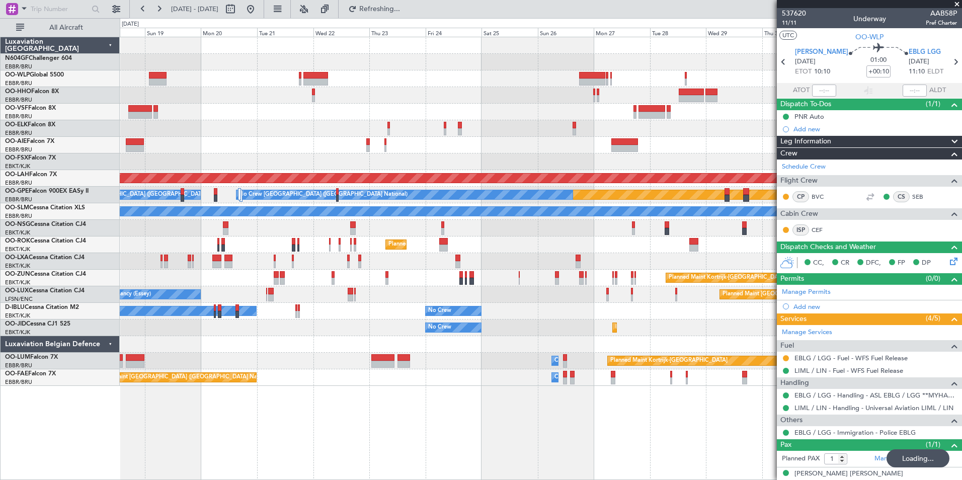
click at [553, 313] on div "No Crew Kortrijk-[GEOGRAPHIC_DATA] No Crew Planned Maint [GEOGRAPHIC_DATA] ([GE…" at bounding box center [540, 311] width 841 height 17
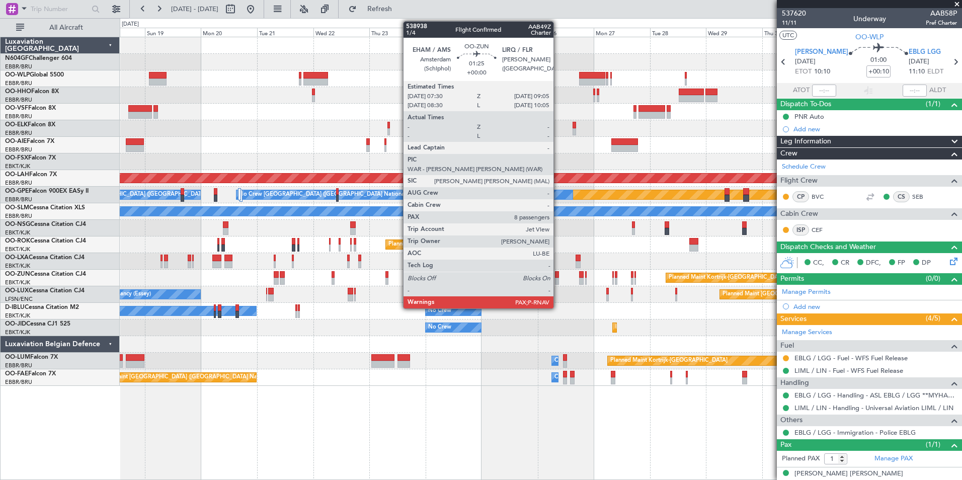
click at [558, 280] on div at bounding box center [557, 281] width 4 height 7
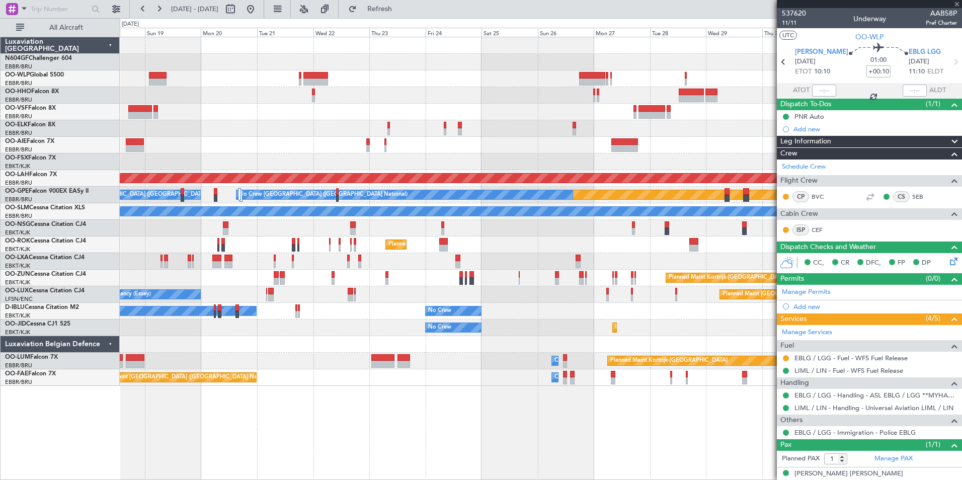
type input "8"
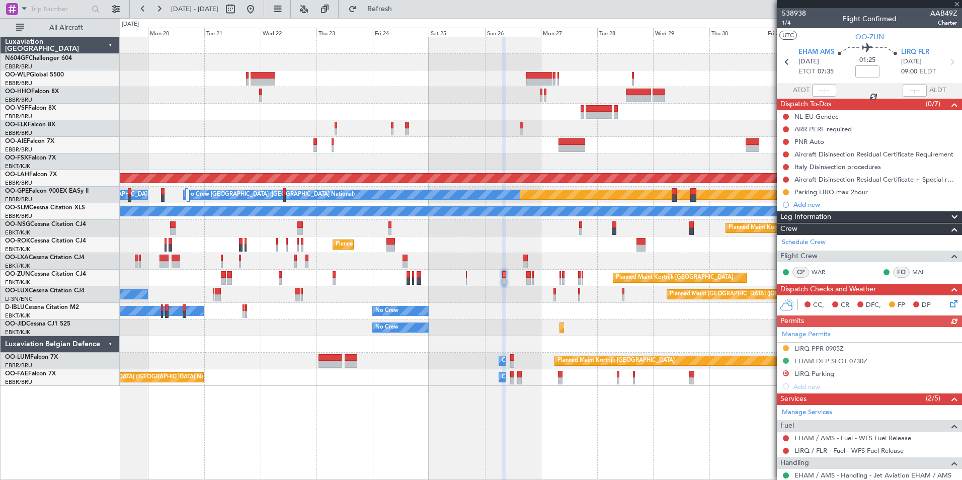
click at [510, 315] on div "No Crew Kortrijk-[GEOGRAPHIC_DATA] No Crew Planned Maint [GEOGRAPHIC_DATA] ([GE…" at bounding box center [540, 311] width 841 height 17
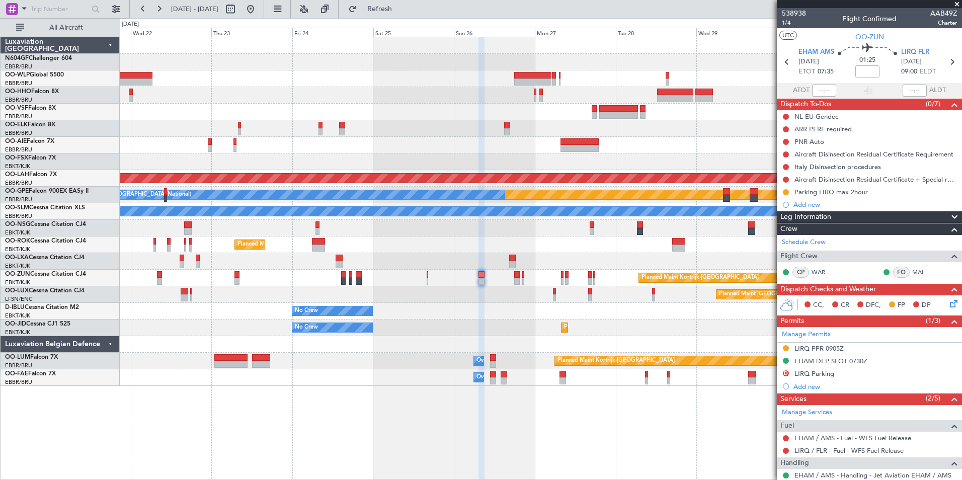
click at [526, 315] on div "No Crew No Crew Kortrijk-[GEOGRAPHIC_DATA]" at bounding box center [540, 311] width 841 height 17
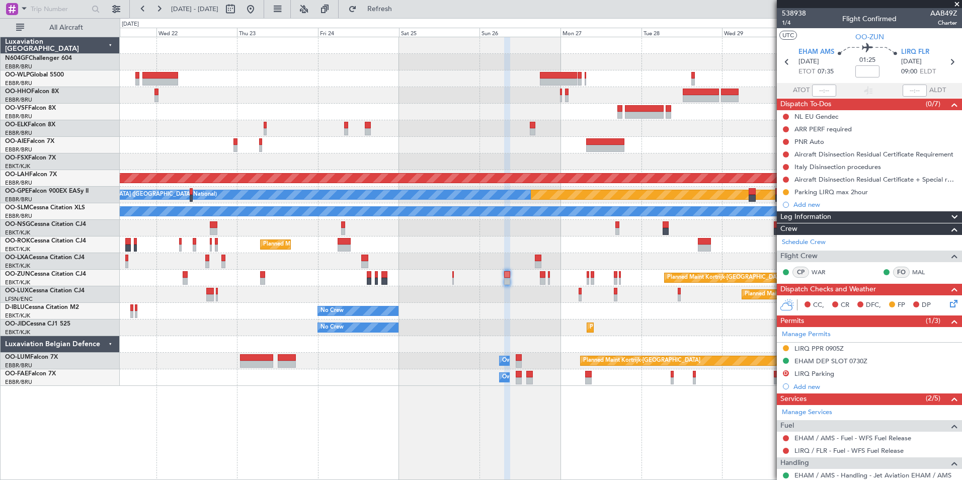
click at [543, 312] on div "No Crew No Crew Kortrijk-[GEOGRAPHIC_DATA]" at bounding box center [540, 311] width 841 height 17
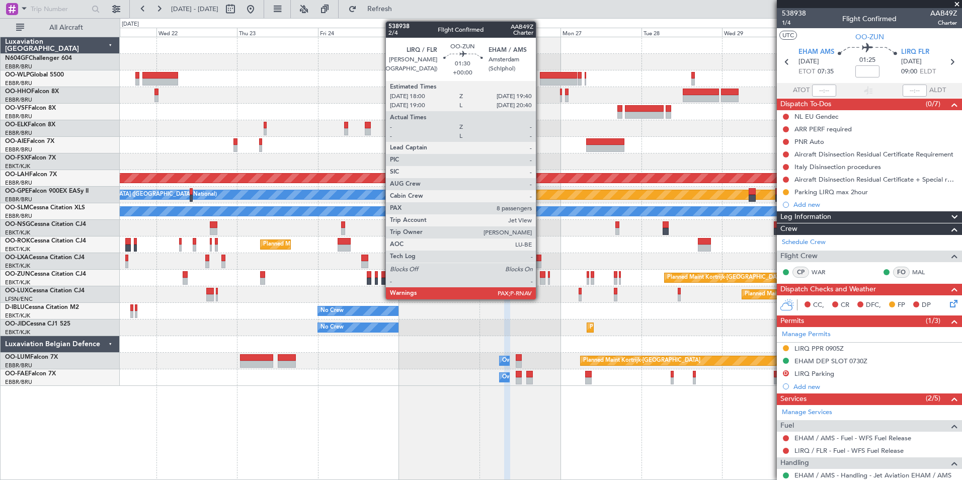
click at [540, 280] on div at bounding box center [543, 281] width 6 height 7
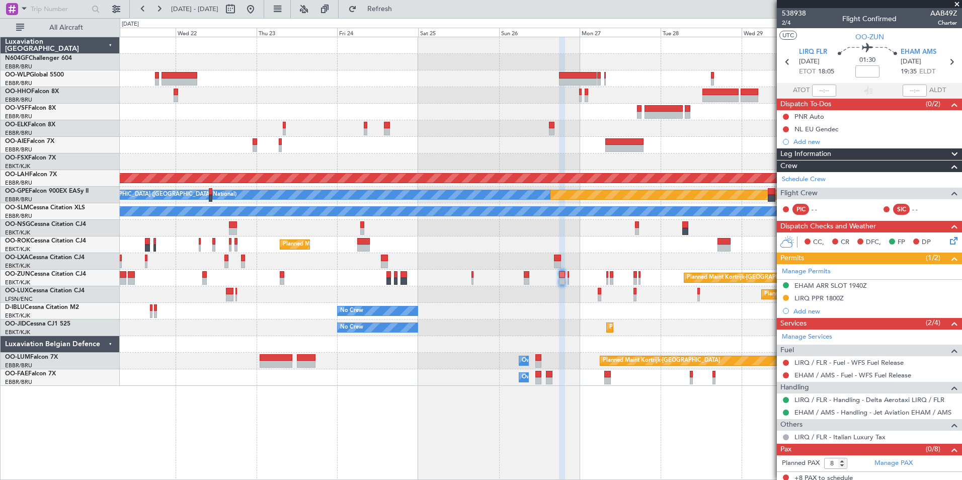
click at [528, 315] on div "No Crew No Crew Kortrijk-[GEOGRAPHIC_DATA]" at bounding box center [540, 311] width 841 height 17
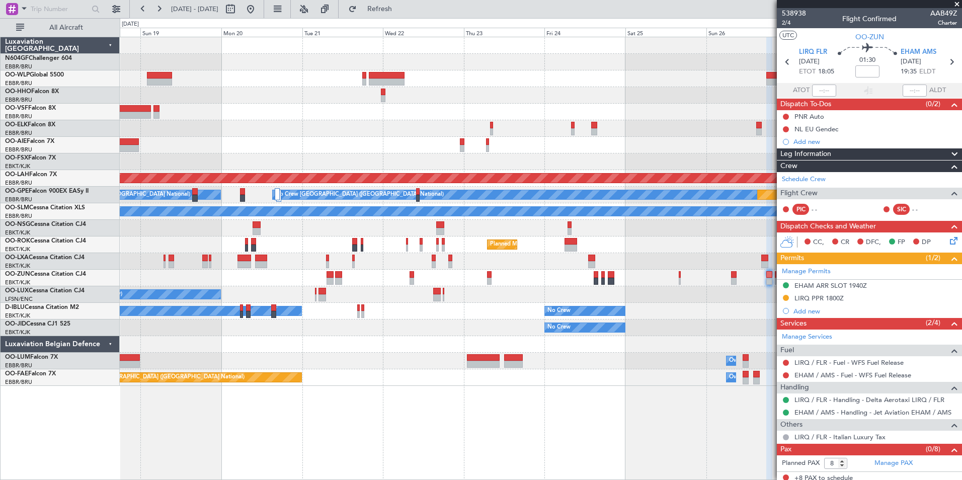
click at [709, 352] on div "Planned Maint [GEOGRAPHIC_DATA] ([GEOGRAPHIC_DATA] National) Planned [GEOGRAPHI…" at bounding box center [540, 211] width 841 height 349
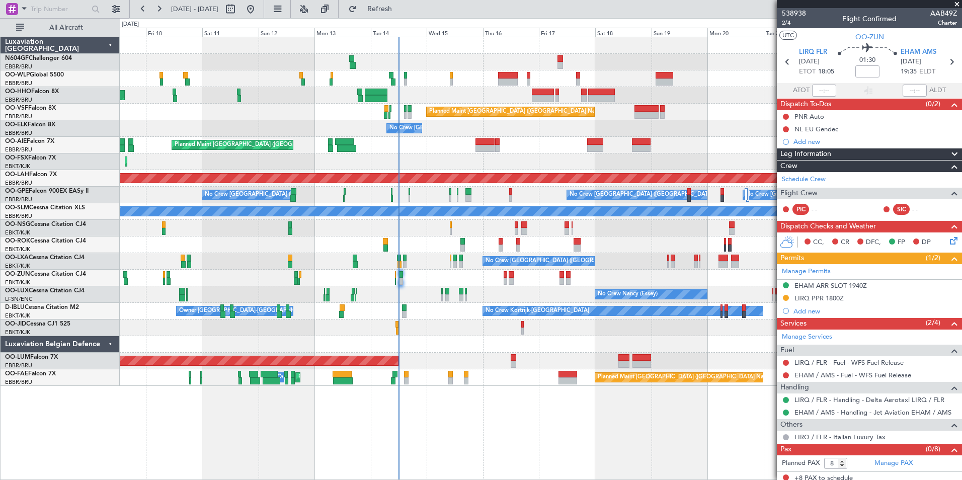
click at [591, 330] on div "No Crew Planned Maint [GEOGRAPHIC_DATA]-[GEOGRAPHIC_DATA]" at bounding box center [540, 327] width 841 height 17
